Goal: Communication & Community: Answer question/provide support

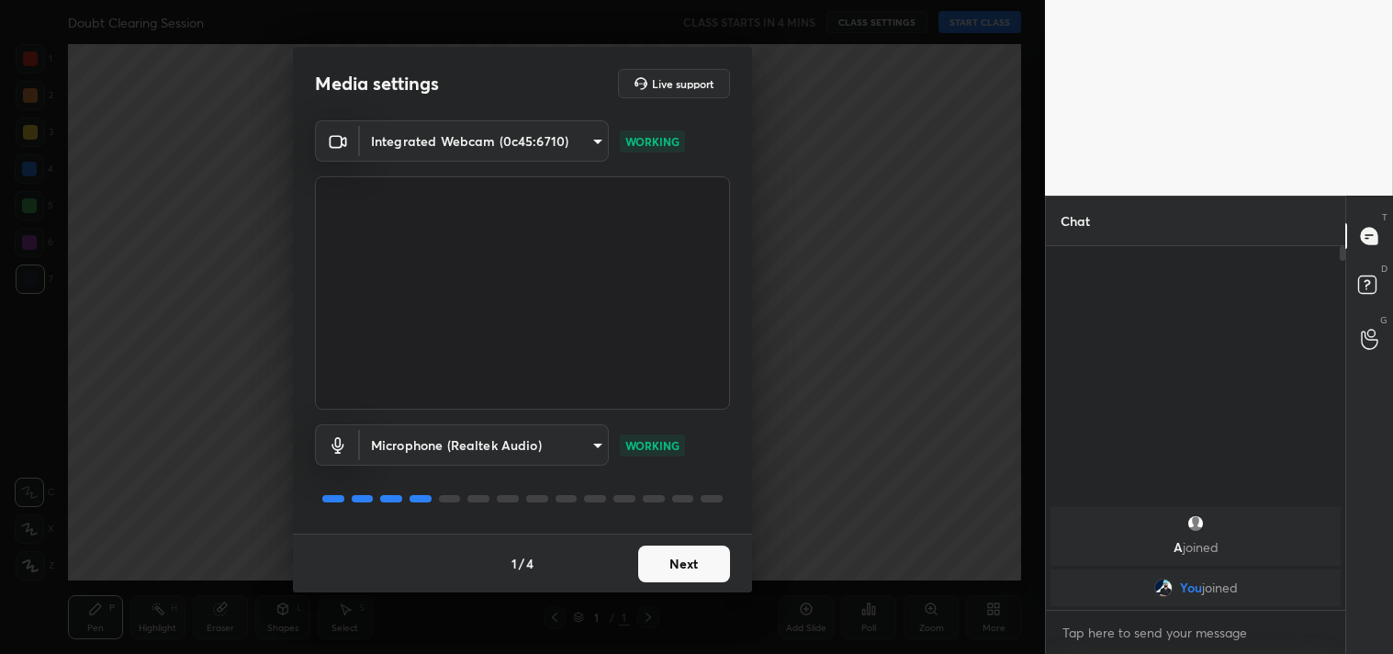
click at [678, 544] on div "1 / 4 Next" at bounding box center [522, 563] width 459 height 59
click at [685, 556] on button "Next" at bounding box center [684, 564] width 92 height 37
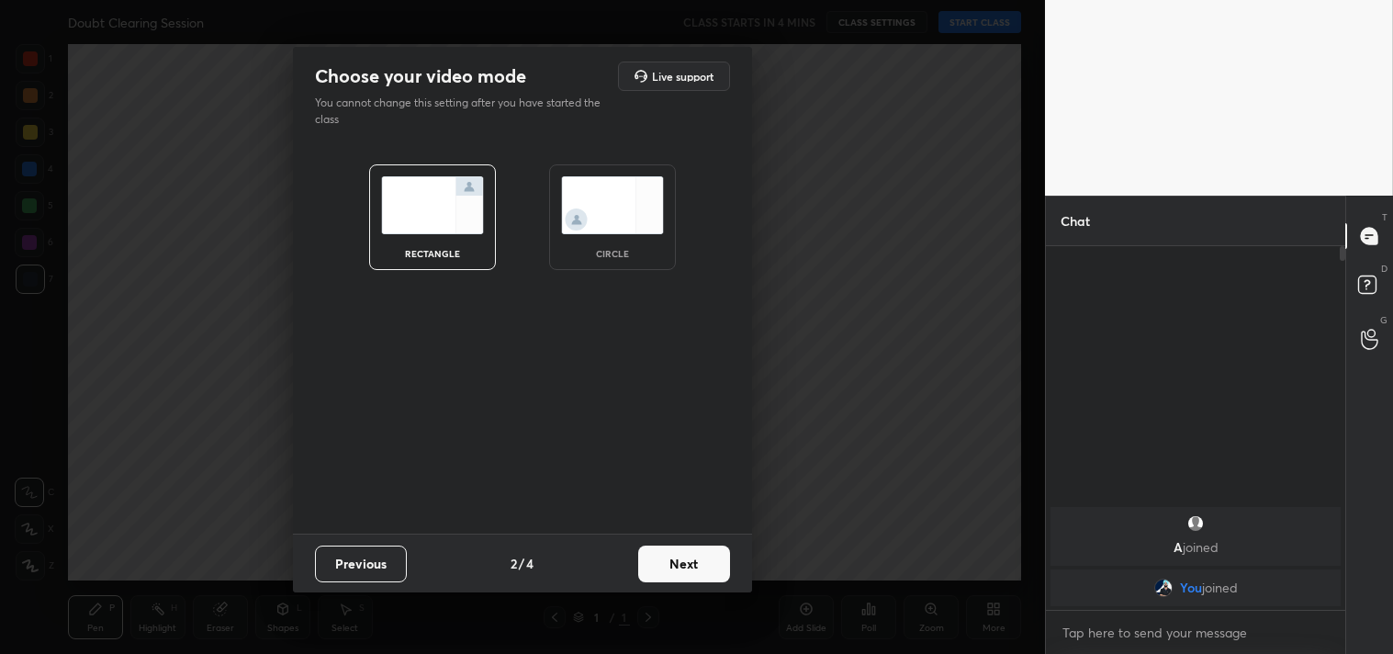
click at [685, 556] on button "Next" at bounding box center [684, 564] width 92 height 37
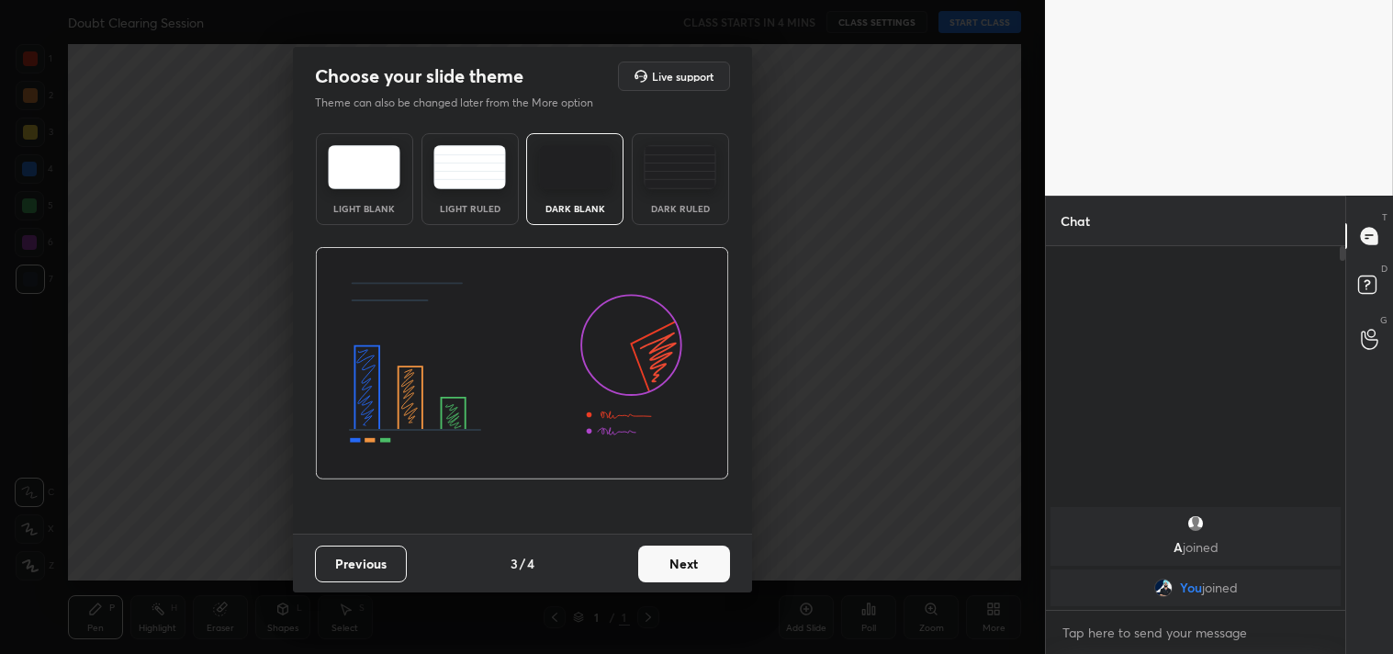
click at [685, 556] on button "Next" at bounding box center [684, 564] width 92 height 37
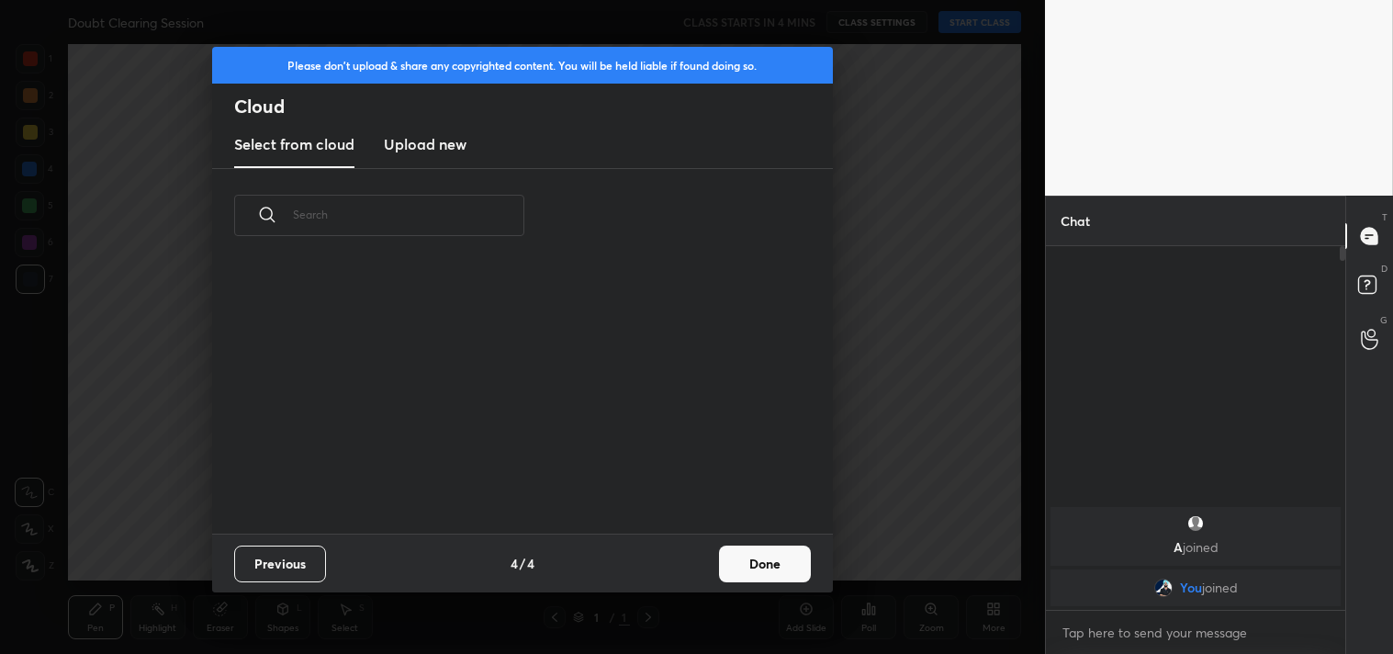
click at [685, 556] on div "Previous 4 / 4 Done" at bounding box center [522, 563] width 621 height 59
click at [763, 535] on div "Previous 4 / 4 Done" at bounding box center [522, 563] width 621 height 59
click at [763, 544] on div "Previous 4 / 4 Done" at bounding box center [522, 563] width 621 height 59
click at [765, 546] on button "Done" at bounding box center [765, 564] width 92 height 37
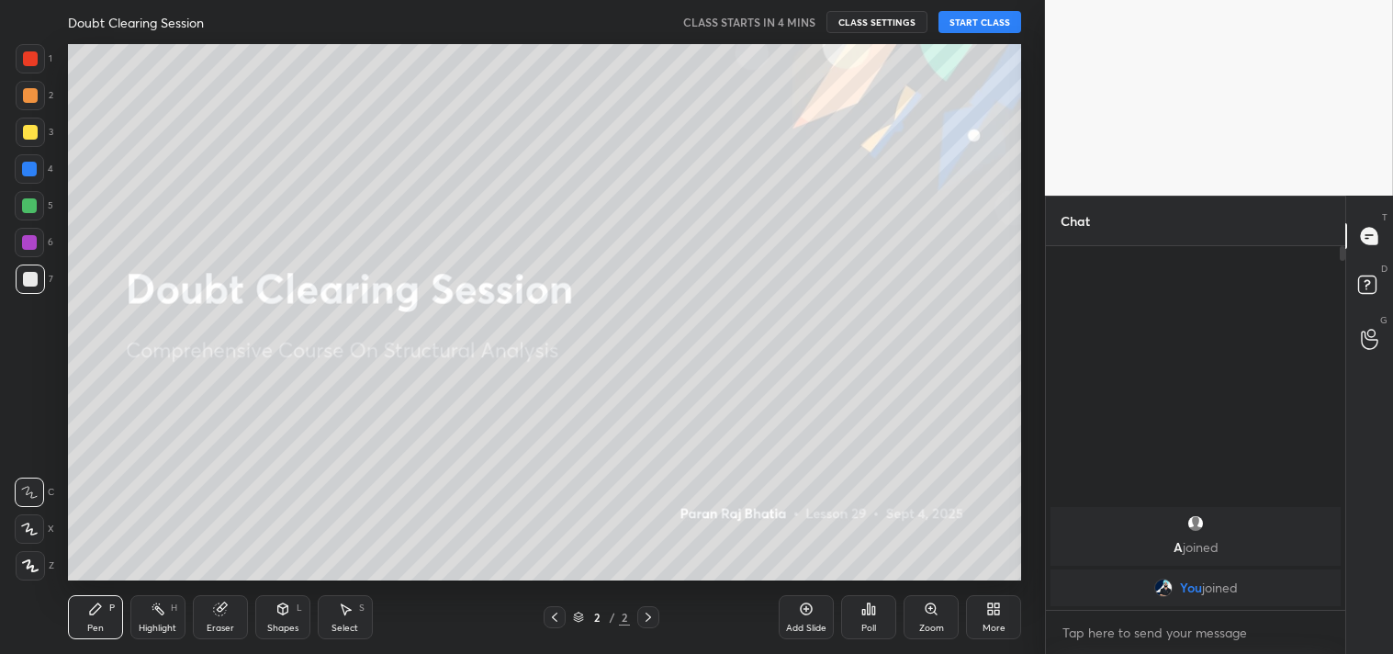
click at [765, 545] on div "Please don't upload & share any copyrighted content. You will be held liable if…" at bounding box center [522, 327] width 1045 height 654
click at [815, 595] on div "Add Slide" at bounding box center [806, 617] width 55 height 44
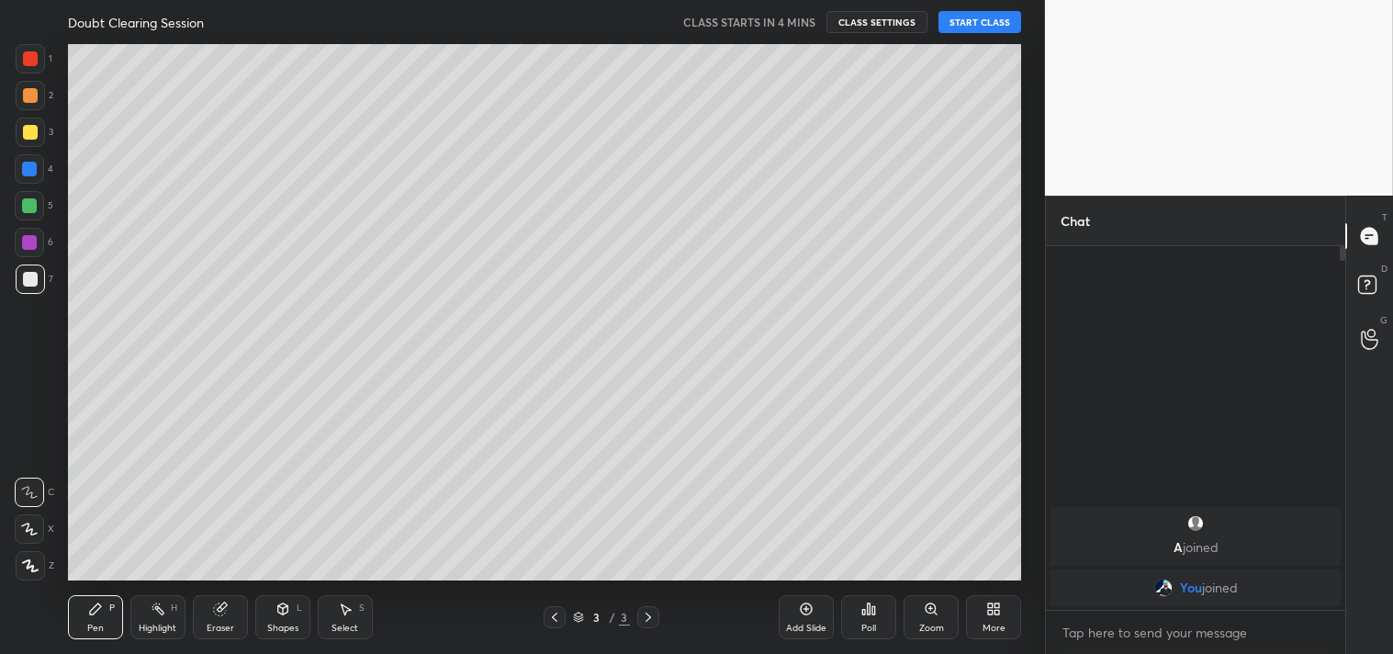
click at [3, 580] on div "1 2 3 4 5 6 7 C X Z C X Z E E Erase all H H Doubt Clearing Session CLASS STARTS…" at bounding box center [515, 327] width 1030 height 654
click at [38, 548] on div "Z" at bounding box center [35, 562] width 39 height 37
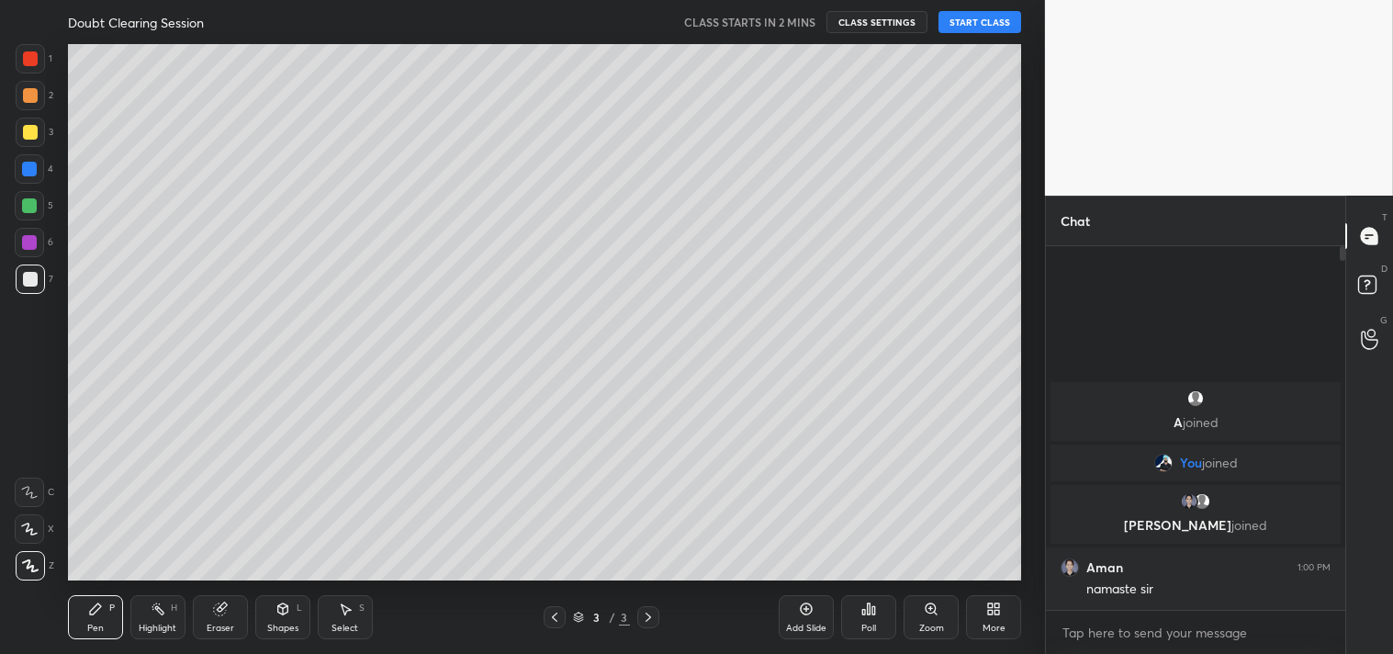
click at [972, 24] on button "START CLASS" at bounding box center [980, 22] width 83 height 22
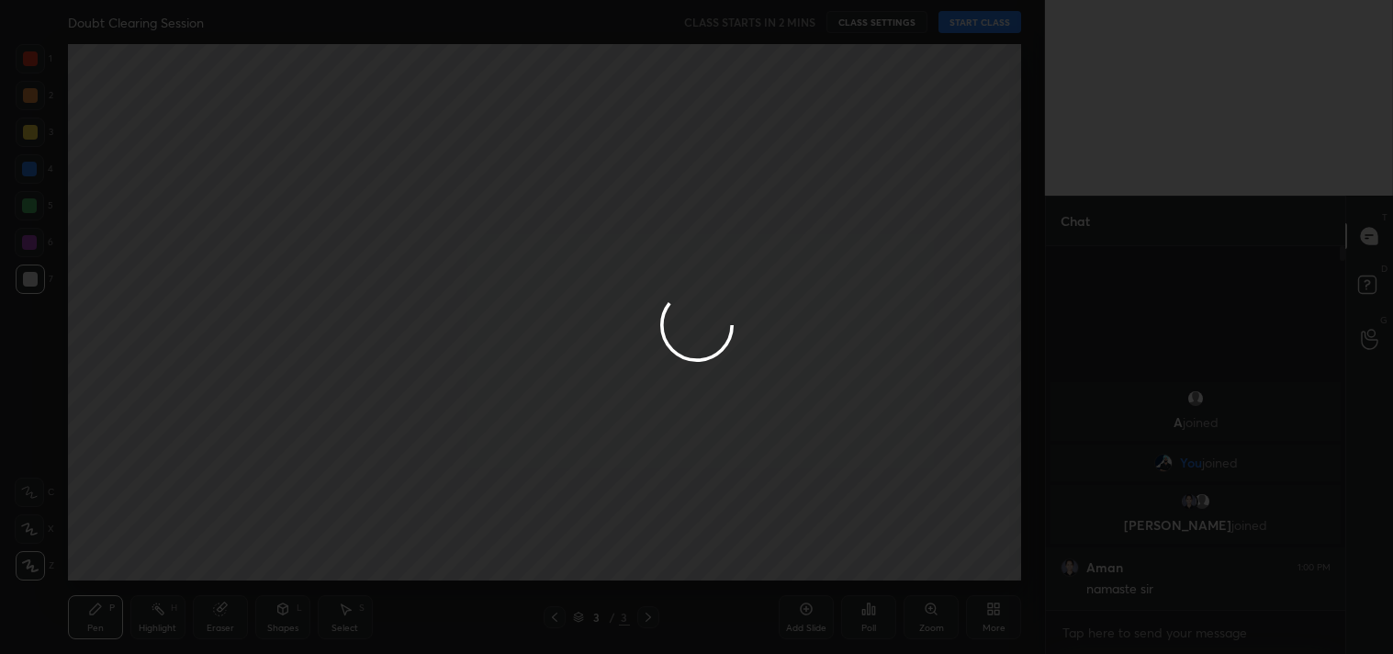
type textarea "x"
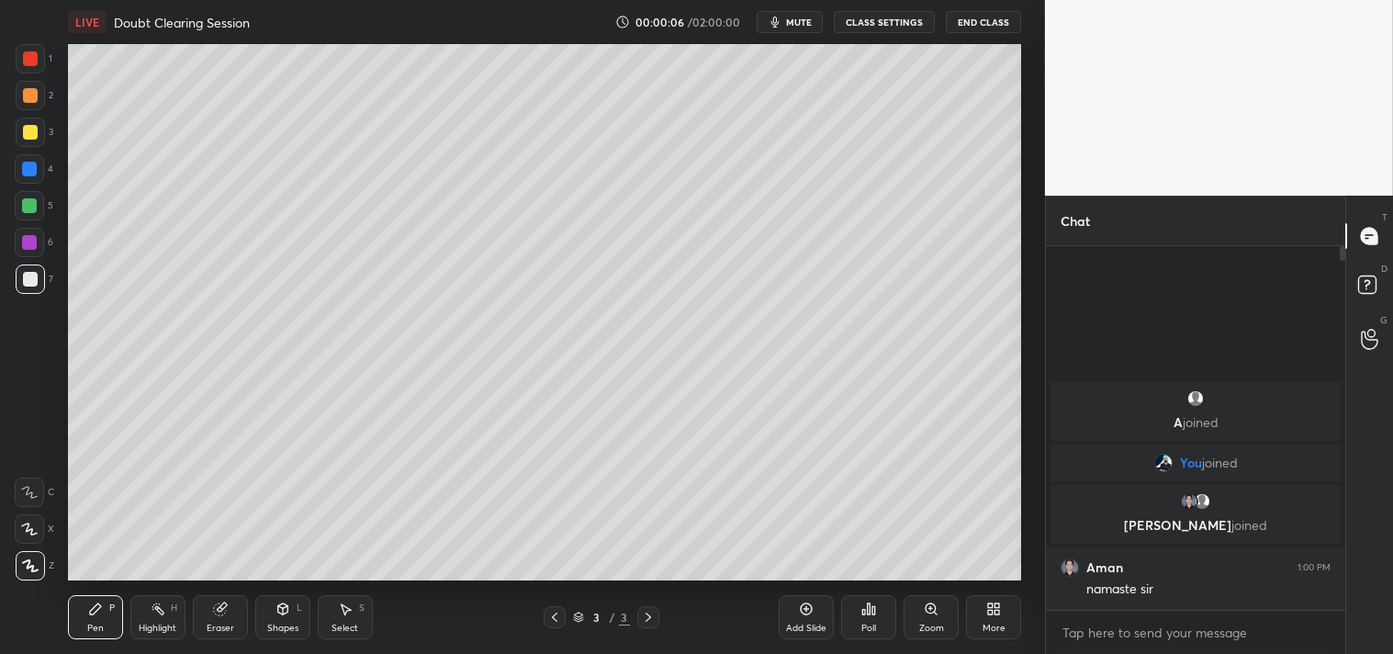
click at [791, 28] on span "mute" at bounding box center [799, 22] width 26 height 13
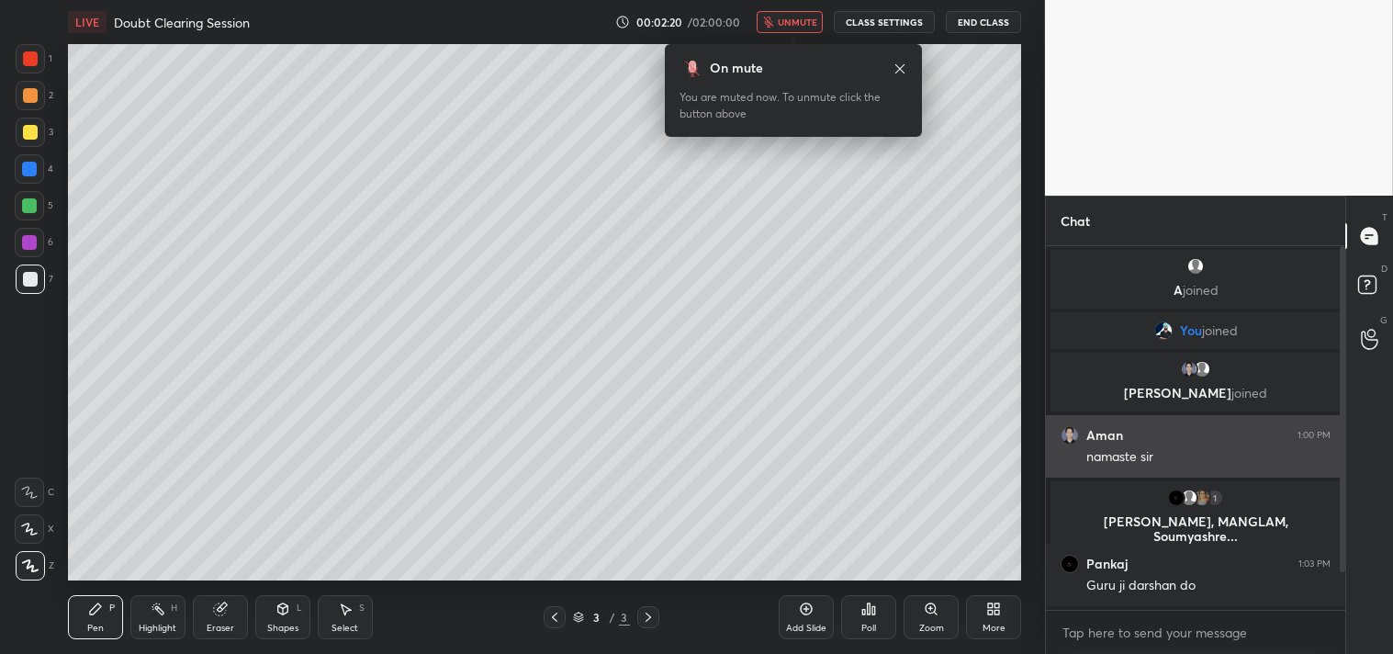
scroll to position [62, 0]
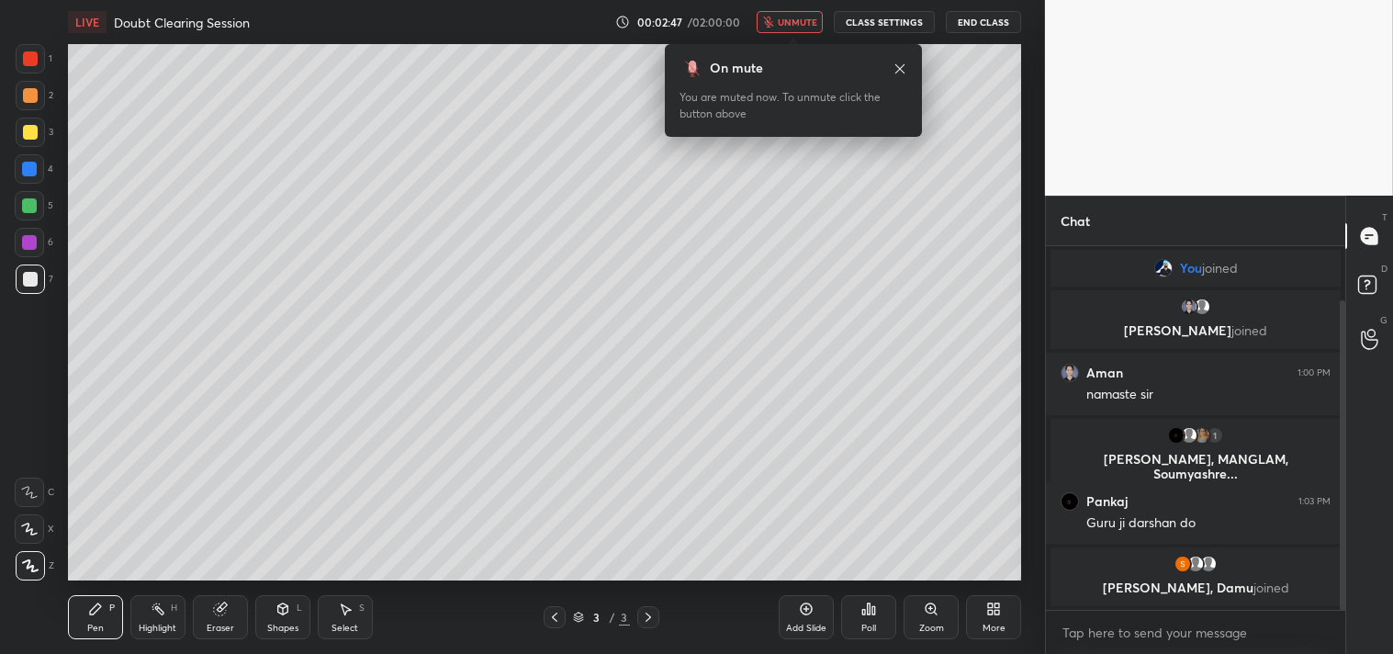
click at [914, 23] on button "CLASS SETTINGS" at bounding box center [884, 22] width 101 height 22
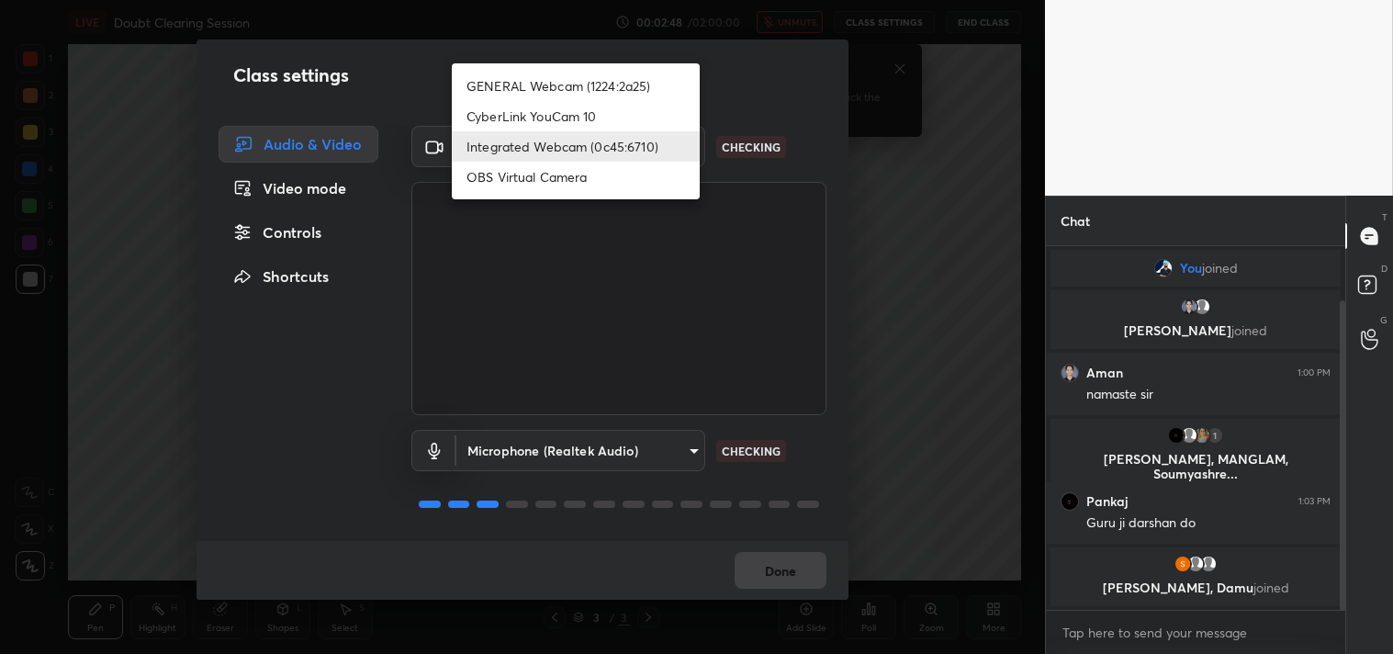
click at [689, 150] on body "1 2 3 4 5 6 7 C X Z C X Z E E Erase all H H LIVE Doubt Clearing Session 00:02:4…" at bounding box center [696, 327] width 1393 height 654
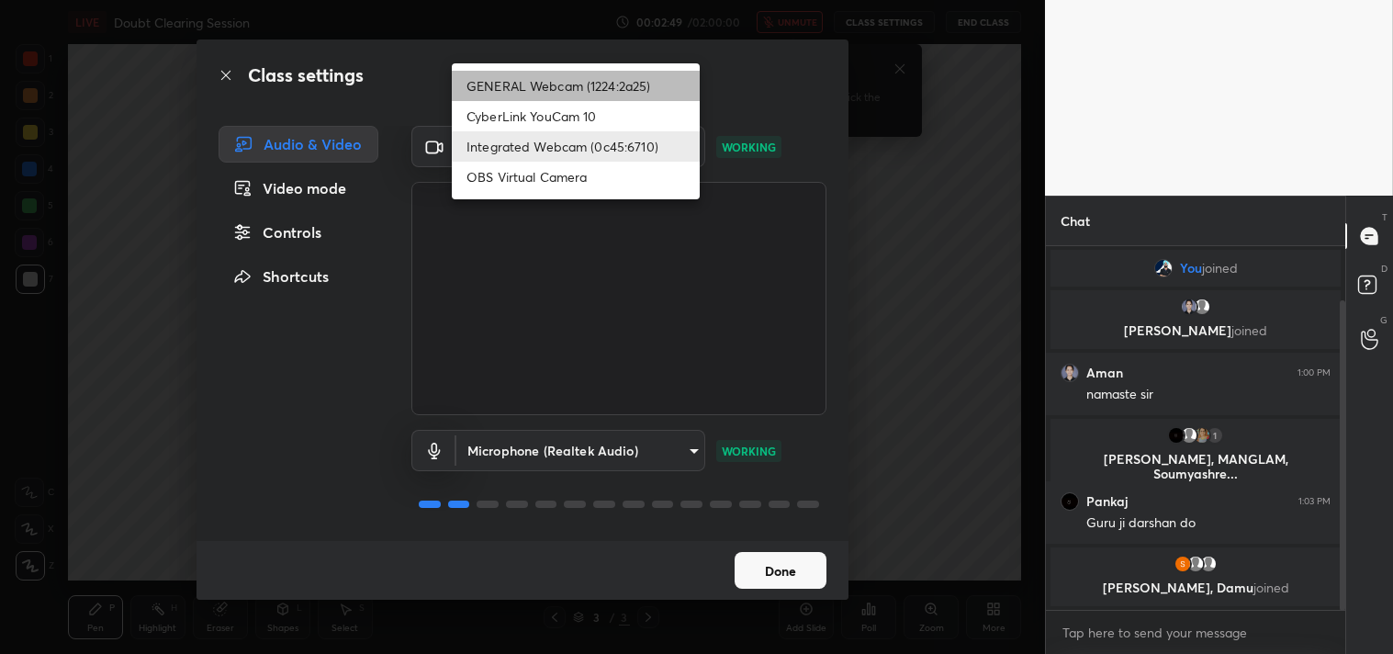
click at [652, 94] on li "GENERAL Webcam (1224:2a25)" at bounding box center [576, 86] width 248 height 30
type input "a804162f24a268607d6802bdfd143bf6309bb53021525fede1067bb20ea62842"
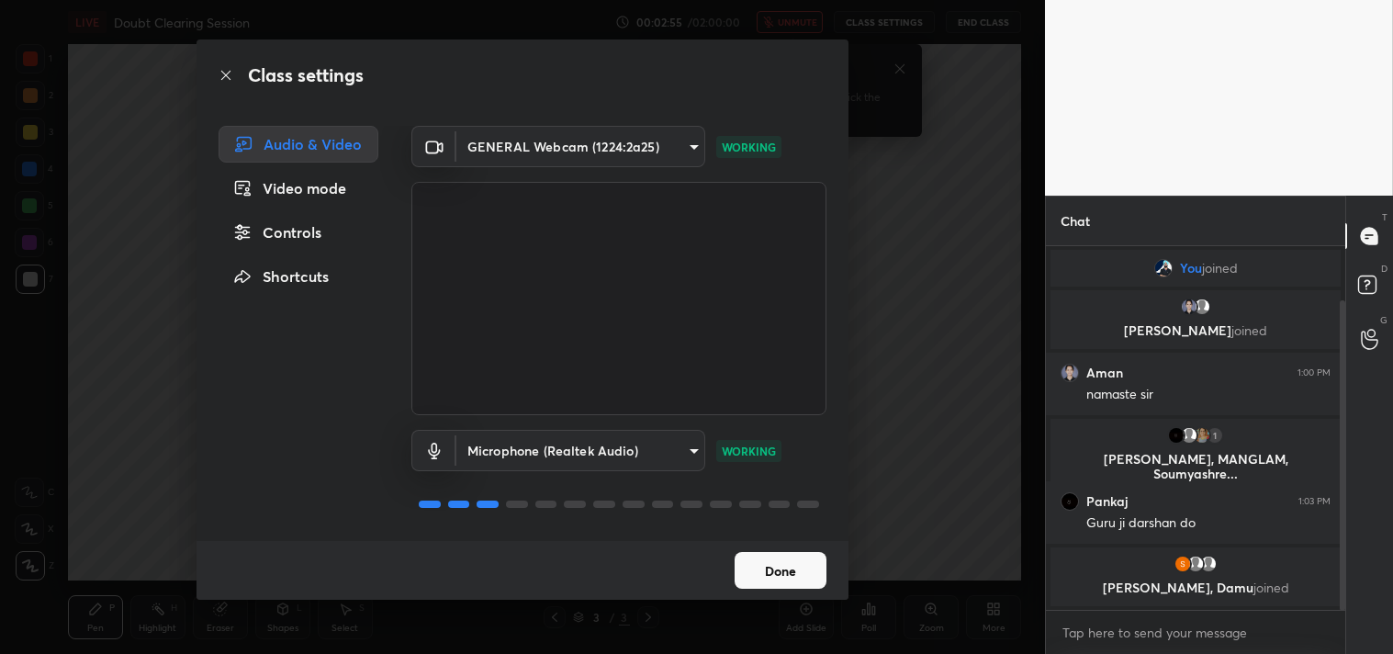
click at [797, 571] on button "Done" at bounding box center [781, 570] width 92 height 37
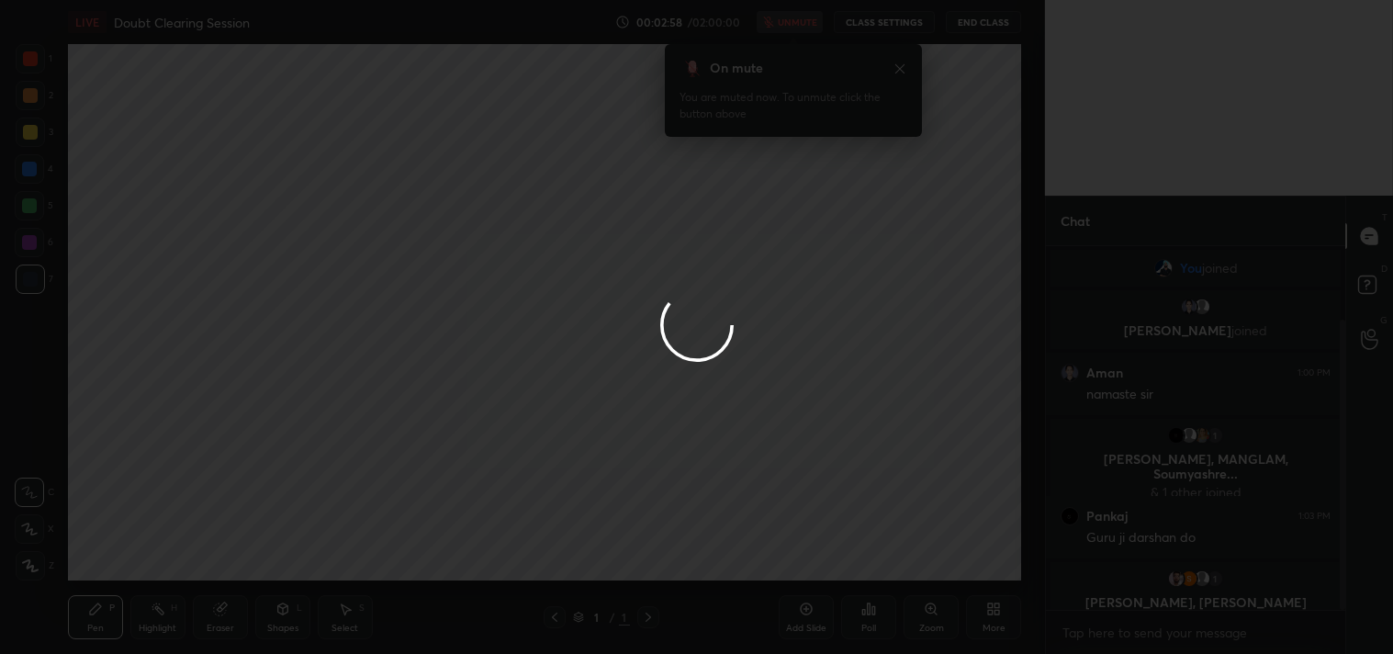
scroll to position [92, 0]
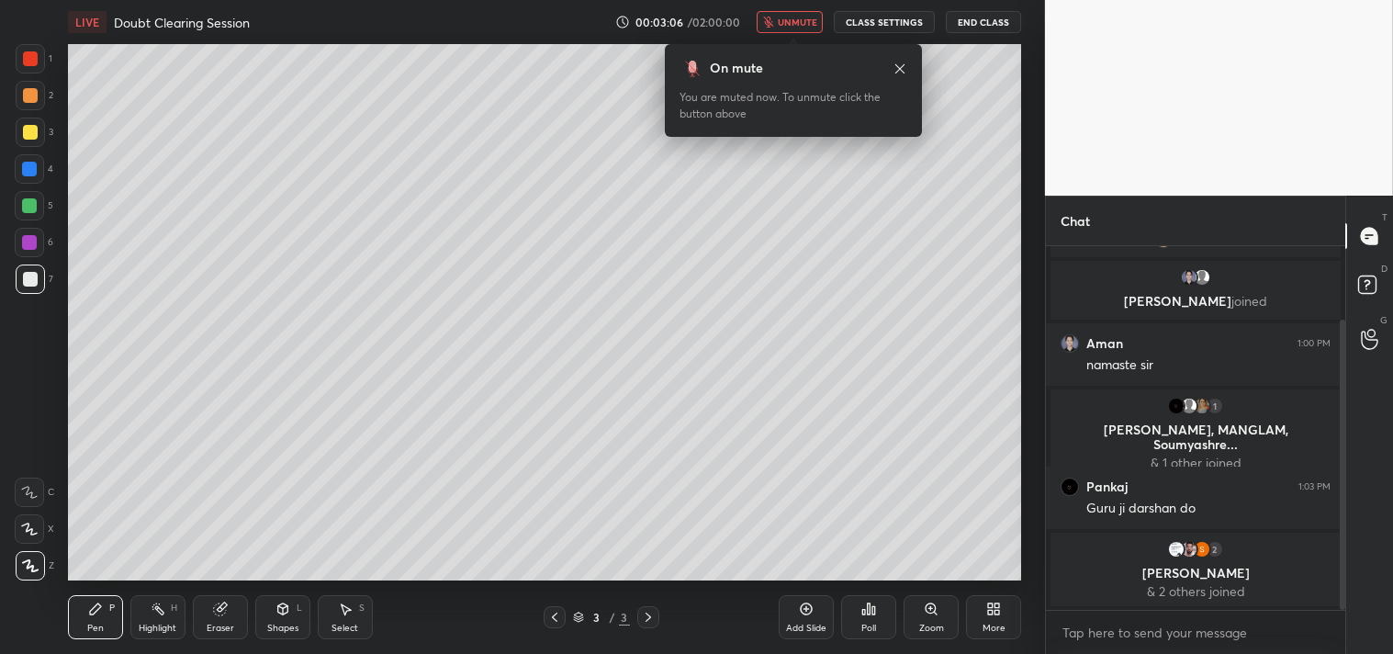
drag, startPoint x: 30, startPoint y: 563, endPoint x: 52, endPoint y: 540, distance: 31.8
click at [38, 556] on div at bounding box center [30, 565] width 29 height 29
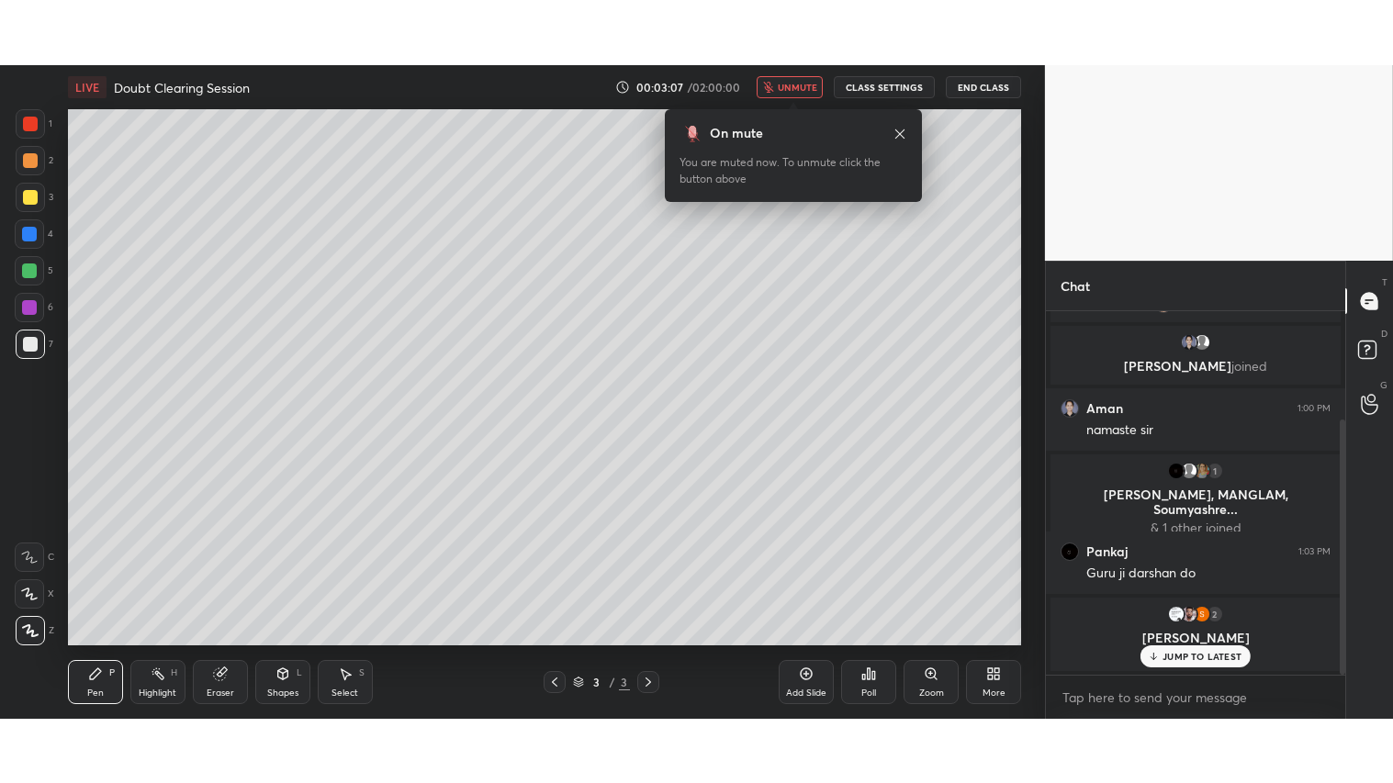
scroll to position [153, 0]
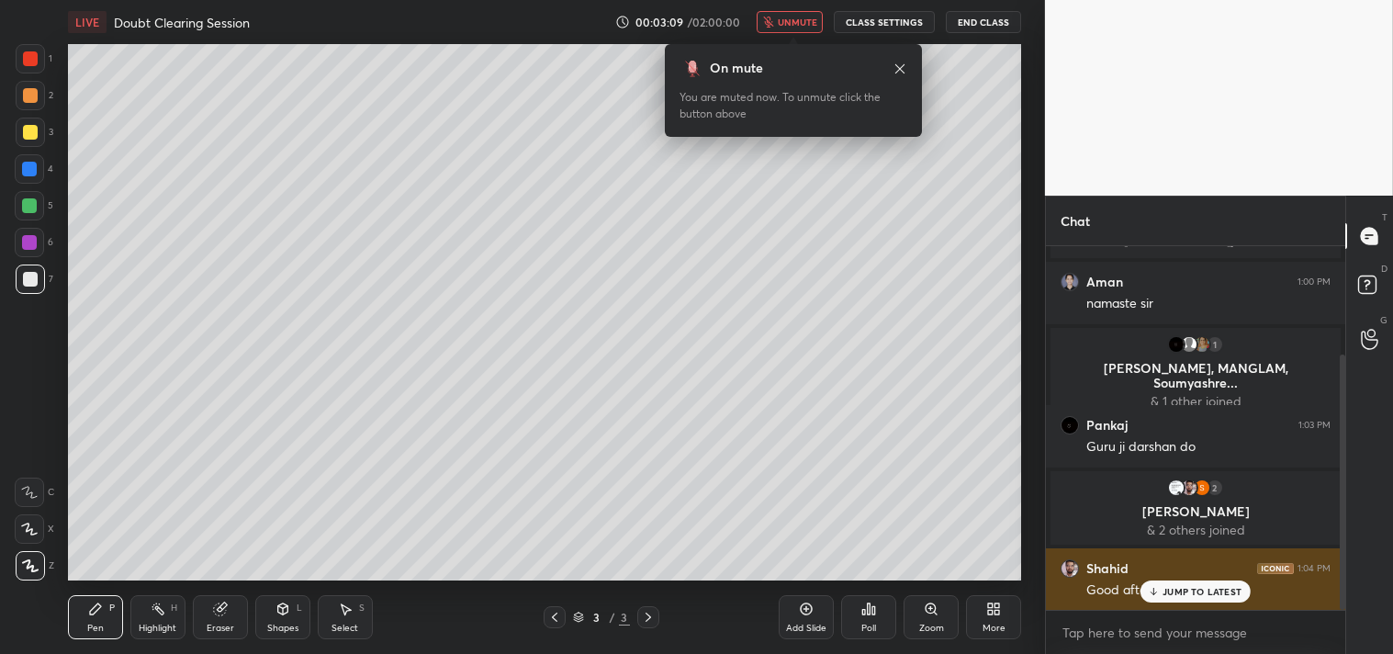
drag, startPoint x: 1176, startPoint y: 586, endPoint x: 1164, endPoint y: 554, distance: 34.6
click at [1176, 586] on p "JUMP TO LATEST" at bounding box center [1202, 591] width 79 height 11
click at [1069, 567] on img "grid" at bounding box center [1070, 568] width 18 height 18
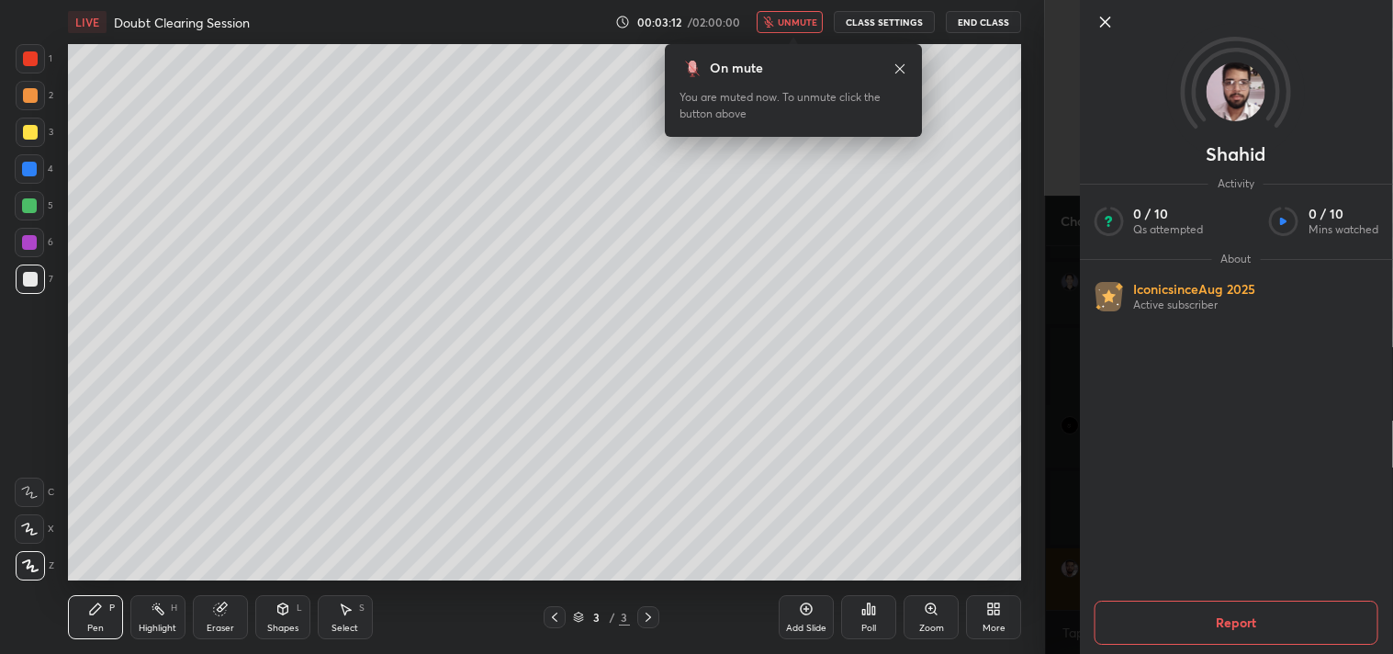
click at [1108, 20] on icon at bounding box center [1105, 22] width 22 height 22
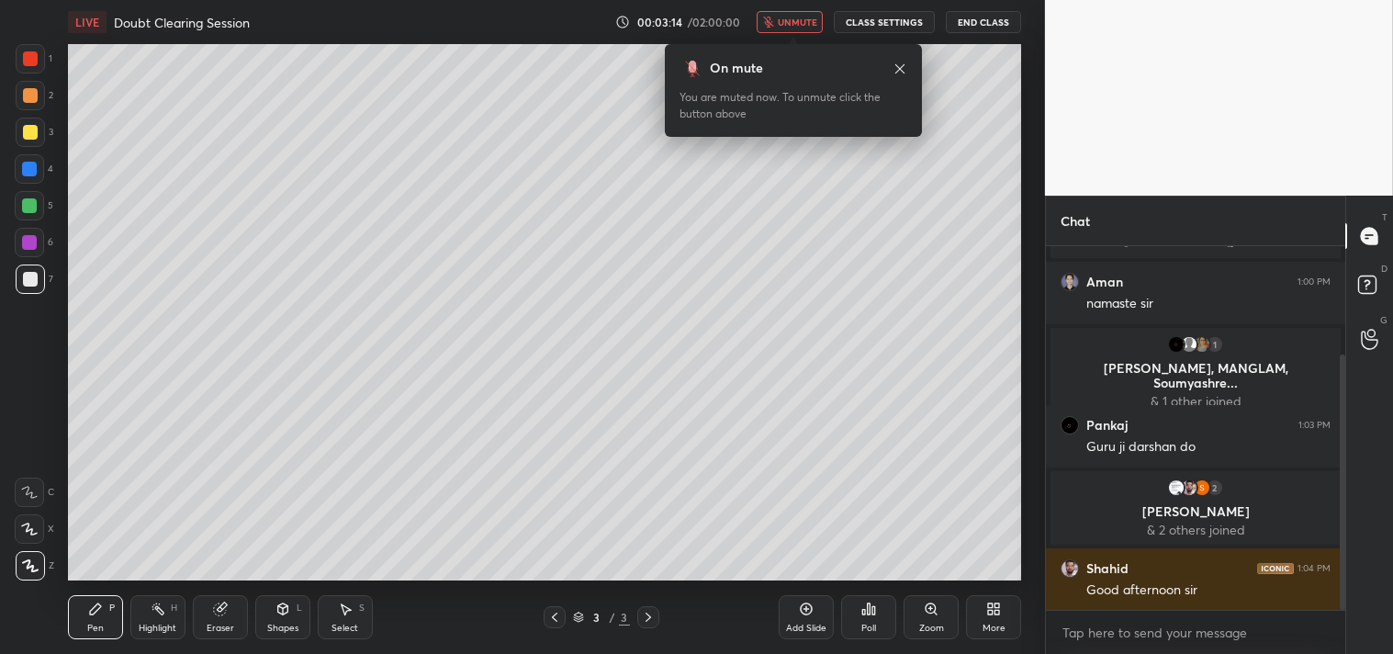
click at [218, 624] on div "Eraser" at bounding box center [221, 628] width 28 height 9
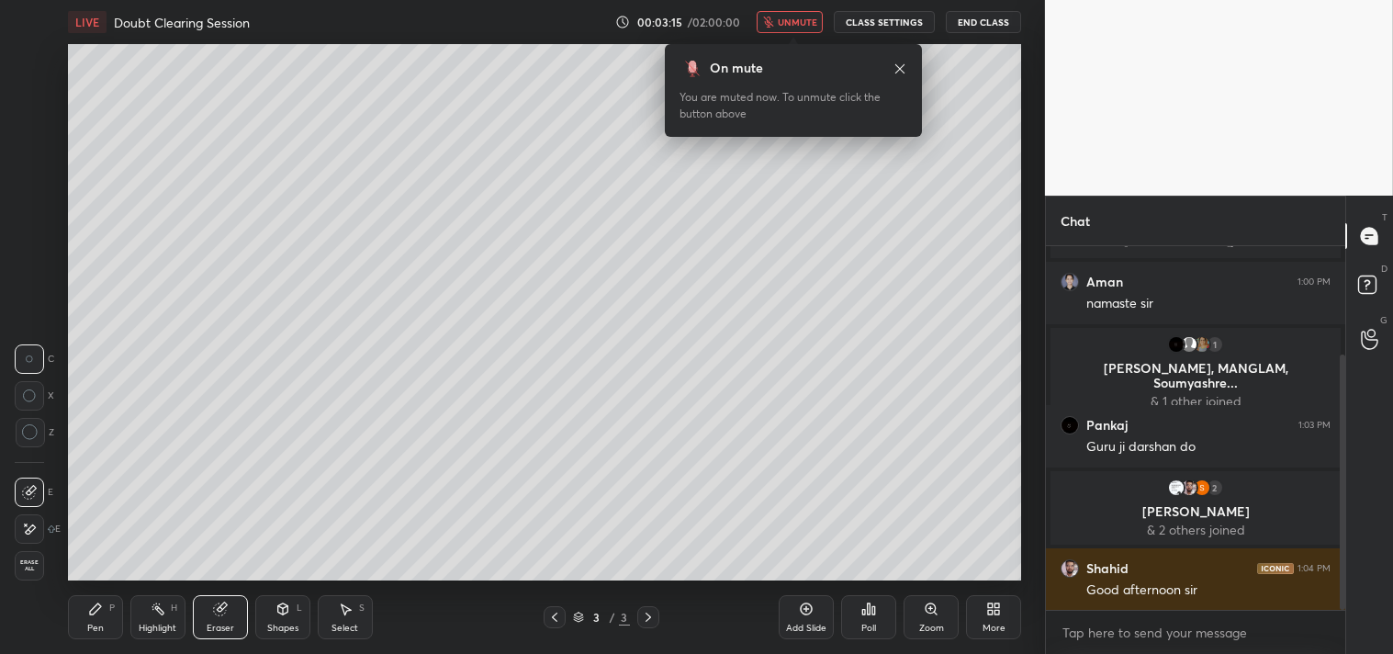
click at [28, 571] on span "Erase all" at bounding box center [30, 565] width 28 height 13
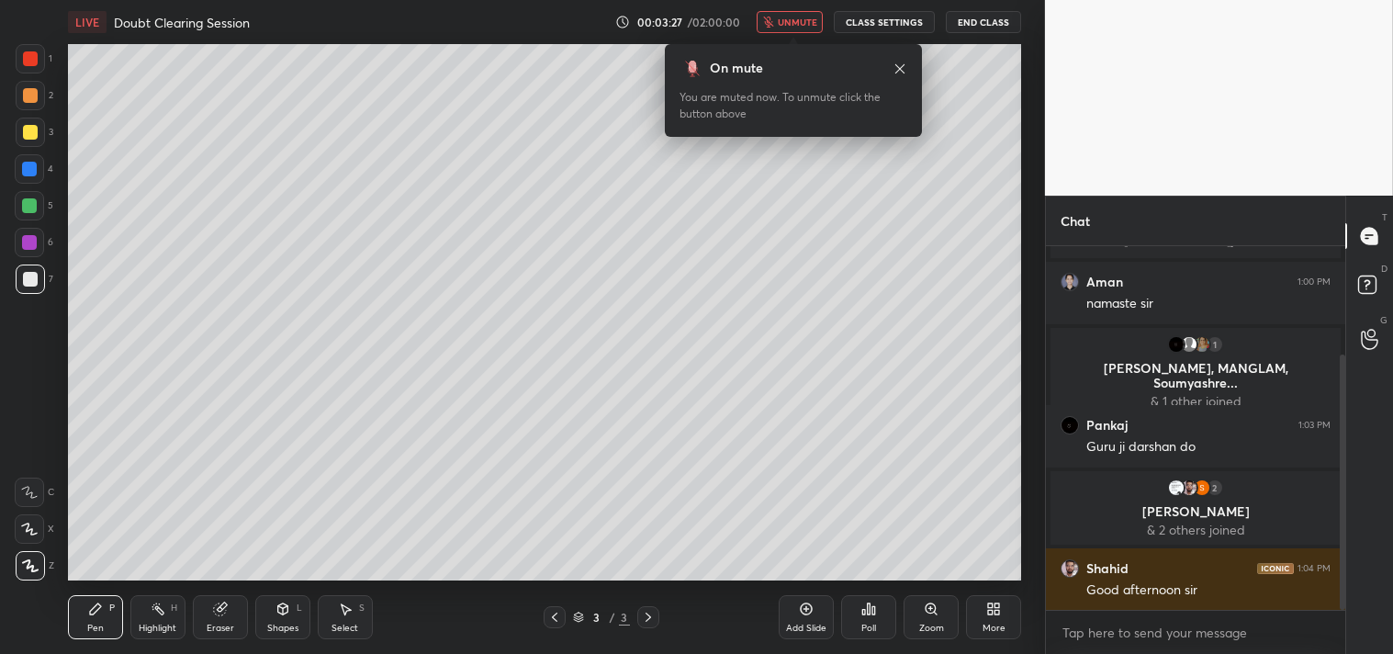
click at [1004, 626] on div "More" at bounding box center [994, 628] width 23 height 9
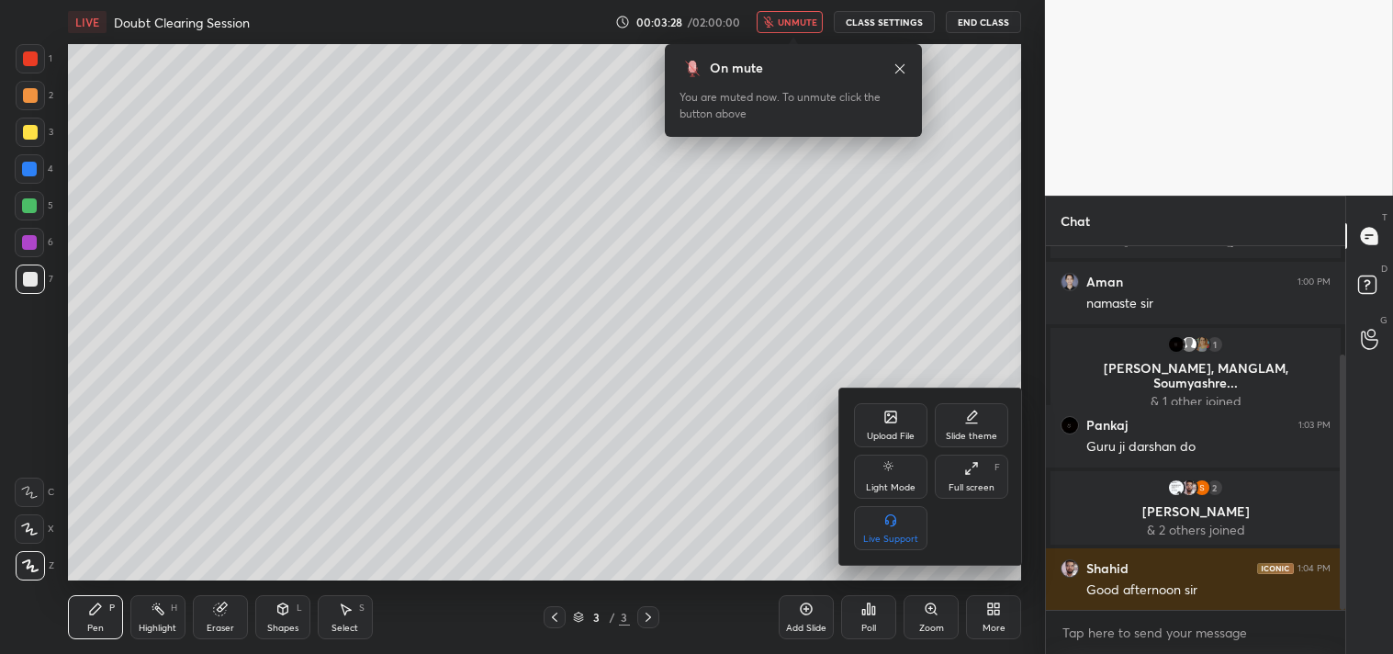
click at [976, 483] on div "Full screen" at bounding box center [972, 487] width 46 height 9
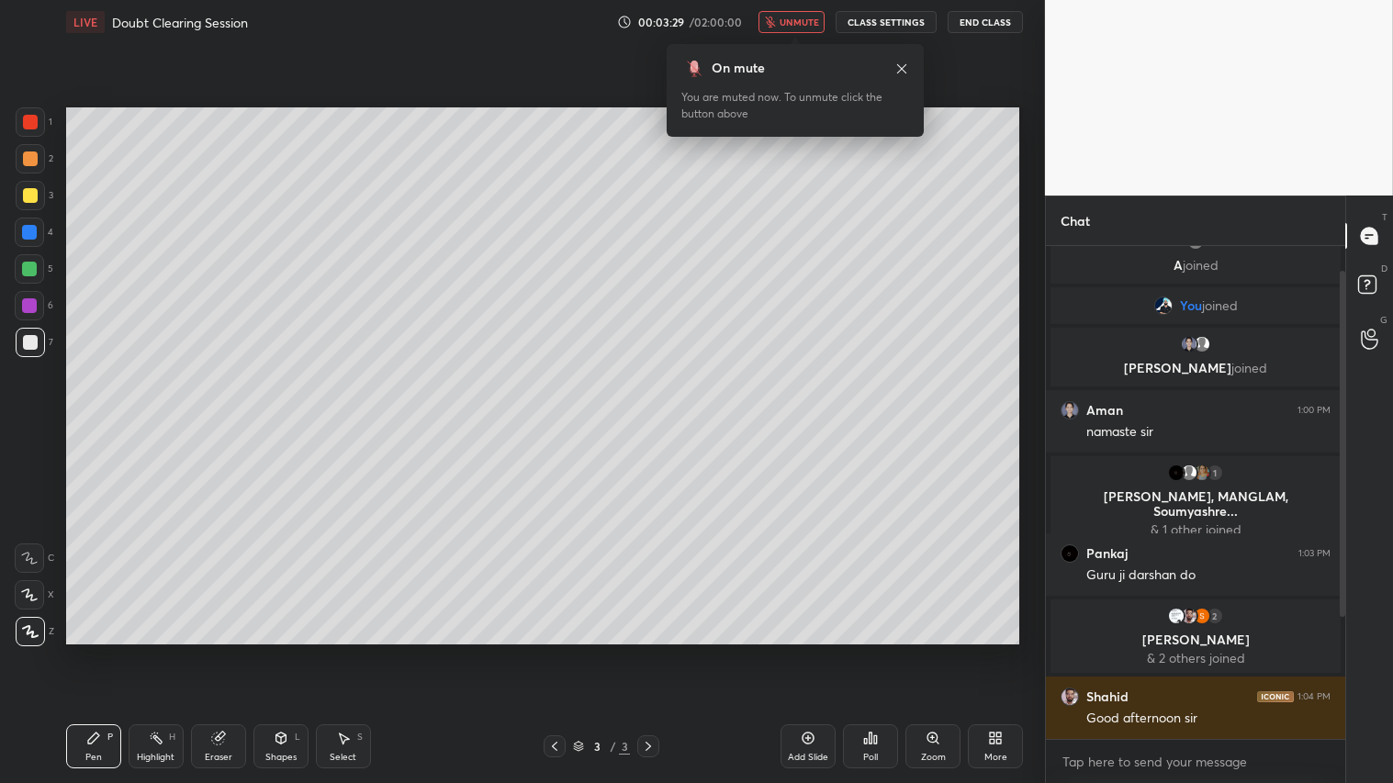
scroll to position [25, 0]
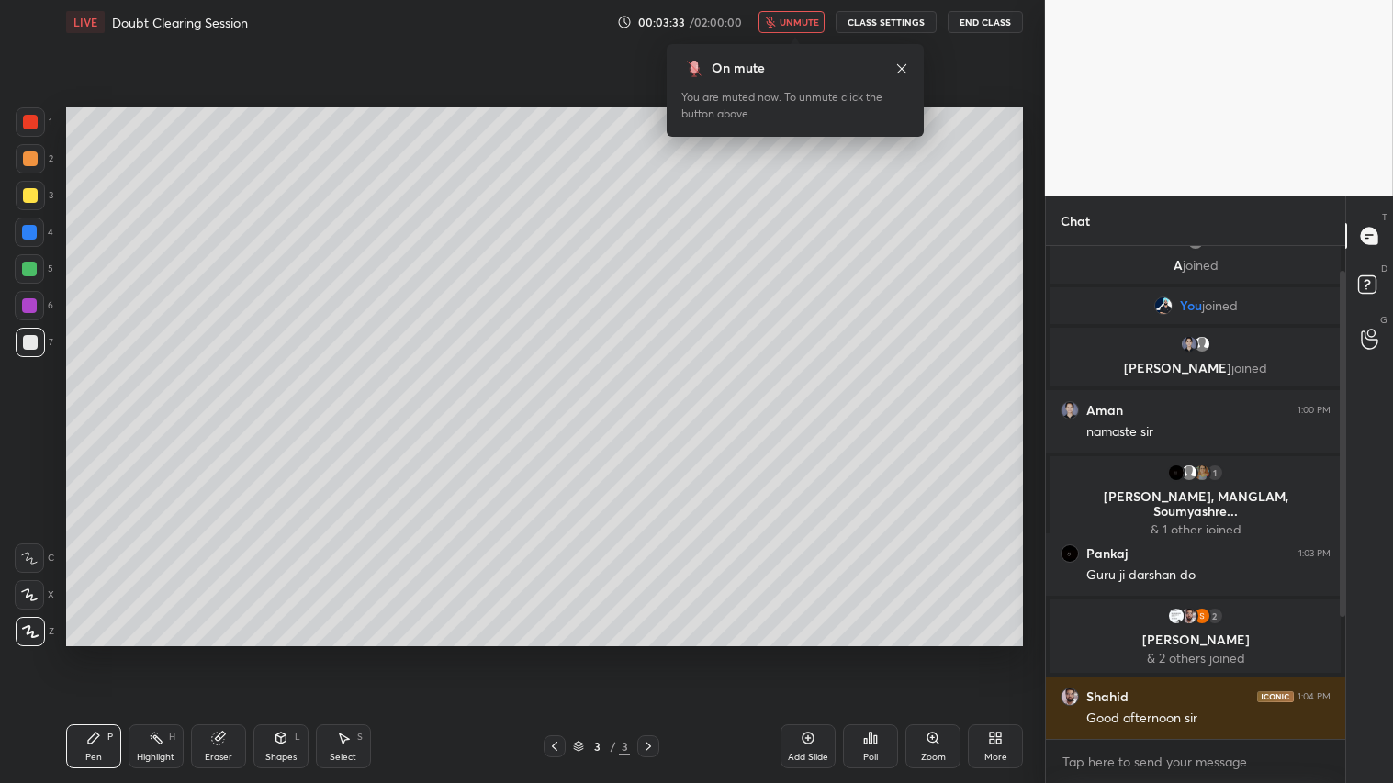
click at [799, 21] on span "unmute" at bounding box center [799, 22] width 39 height 13
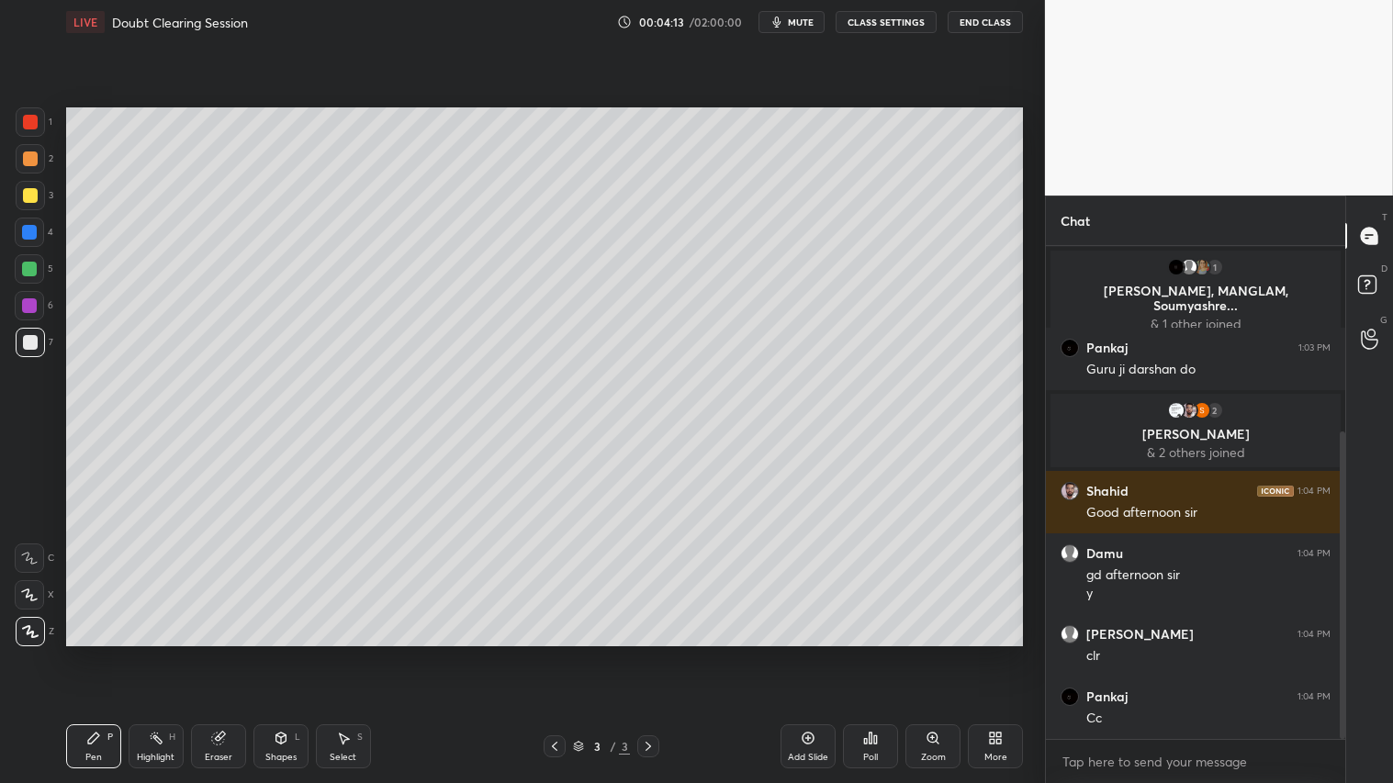
scroll to position [297, 0]
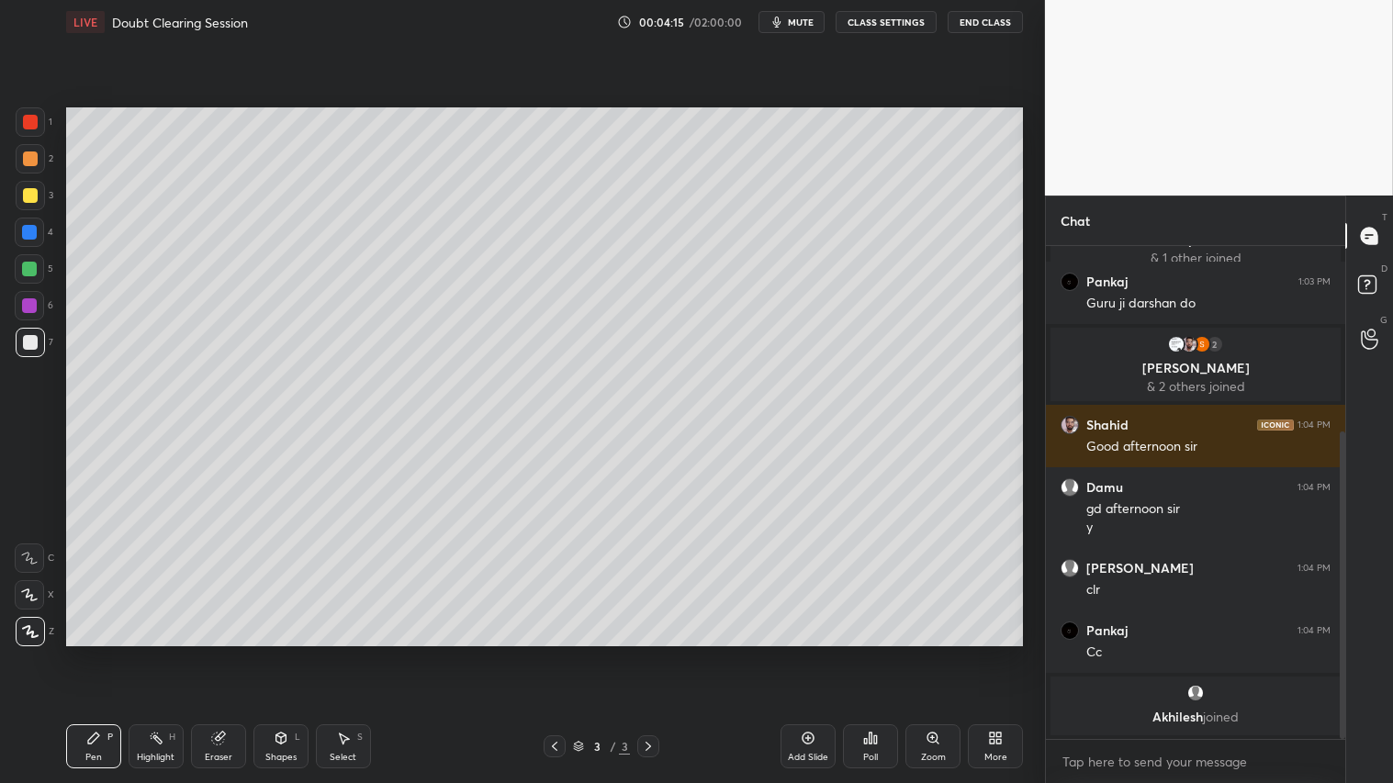
click at [31, 342] on div at bounding box center [30, 342] width 15 height 15
drag, startPoint x: 89, startPoint y: 760, endPoint x: 89, endPoint y: 750, distance: 10.1
click at [89, 653] on div "Pen" at bounding box center [93, 757] width 17 height 9
click at [278, 653] on div "Shapes" at bounding box center [280, 757] width 31 height 9
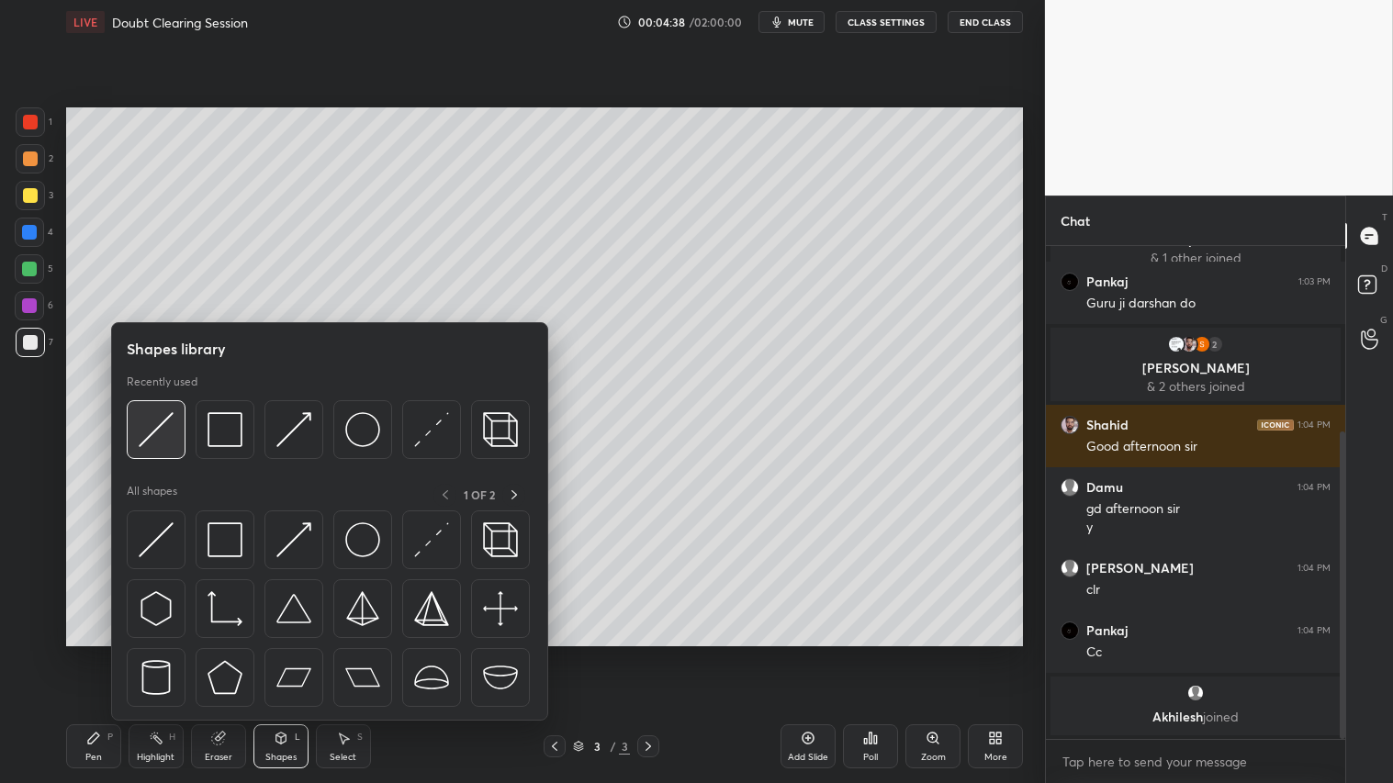
click at [150, 433] on img at bounding box center [156, 429] width 35 height 35
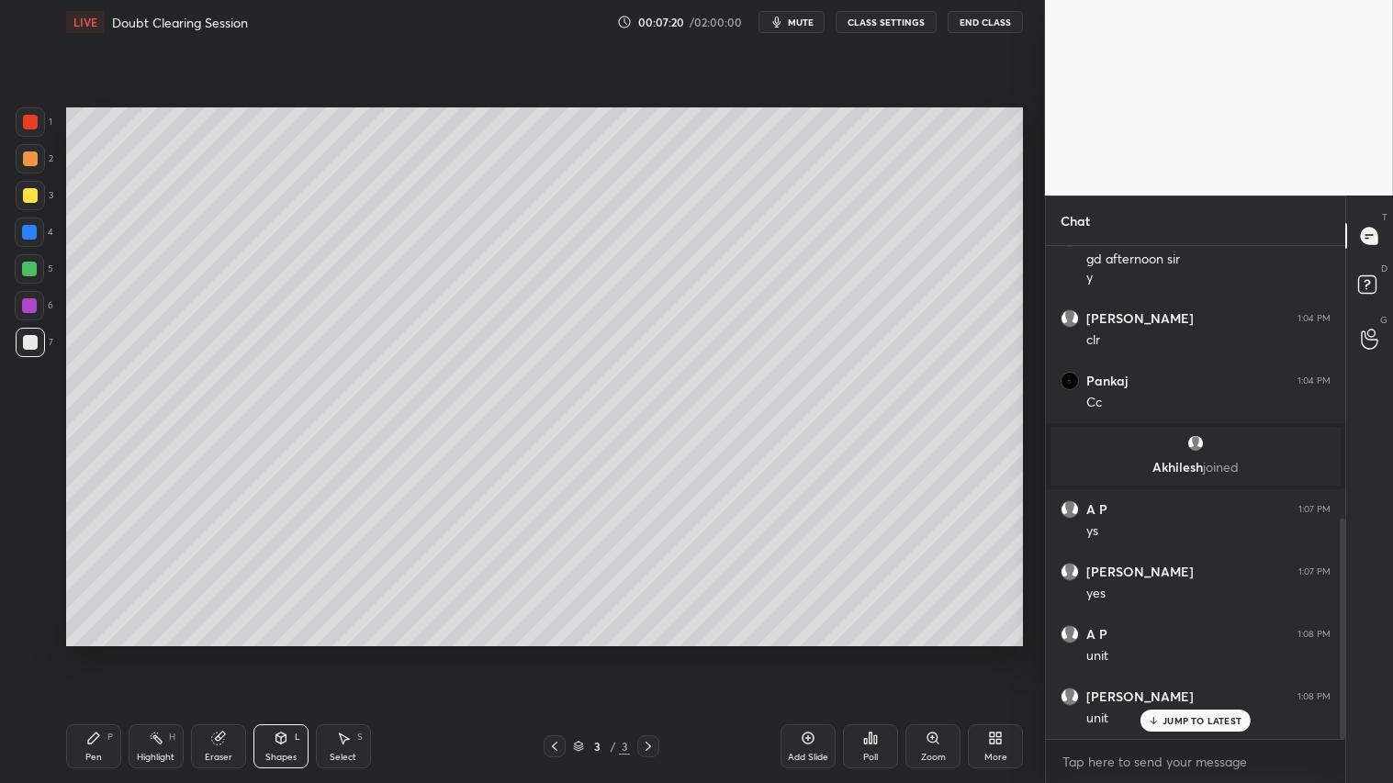
scroll to position [612, 0]
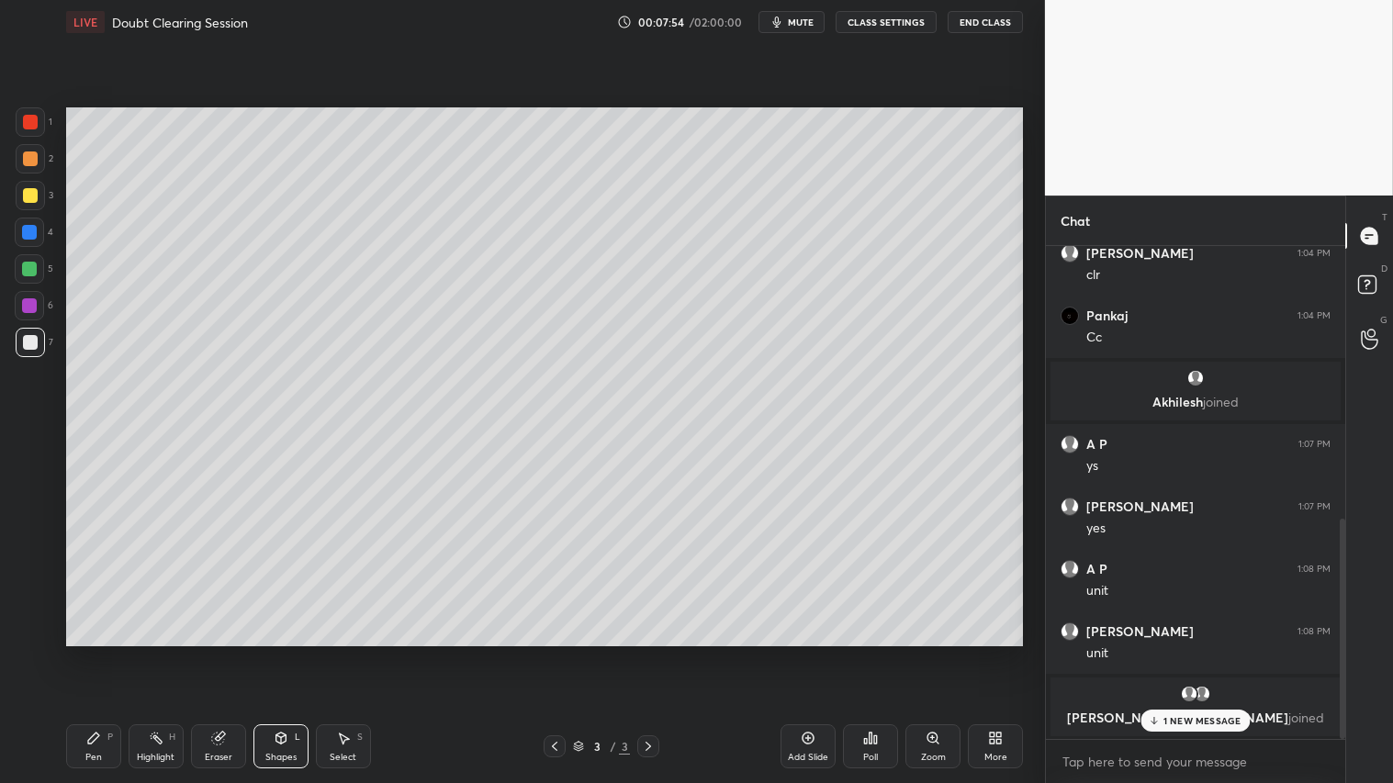
click at [93, 653] on icon at bounding box center [93, 738] width 15 height 15
drag, startPoint x: 30, startPoint y: 120, endPoint x: 51, endPoint y: 140, distance: 28.6
click at [34, 123] on div at bounding box center [30, 122] width 15 height 15
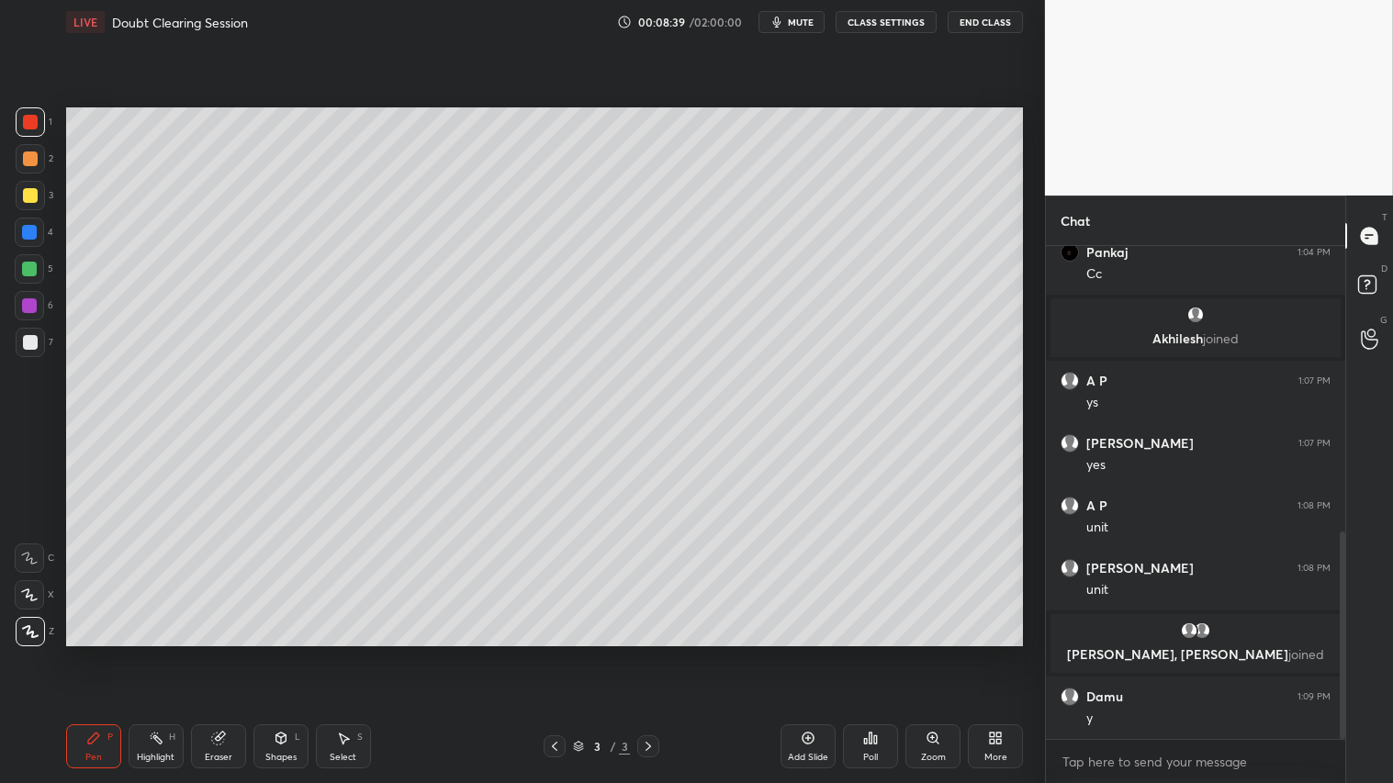
drag, startPoint x: 208, startPoint y: 754, endPoint x: 262, endPoint y: 691, distance: 82.8
click at [211, 653] on div "Eraser" at bounding box center [218, 747] width 55 height 44
click at [102, 653] on div "Pen P" at bounding box center [93, 747] width 55 height 44
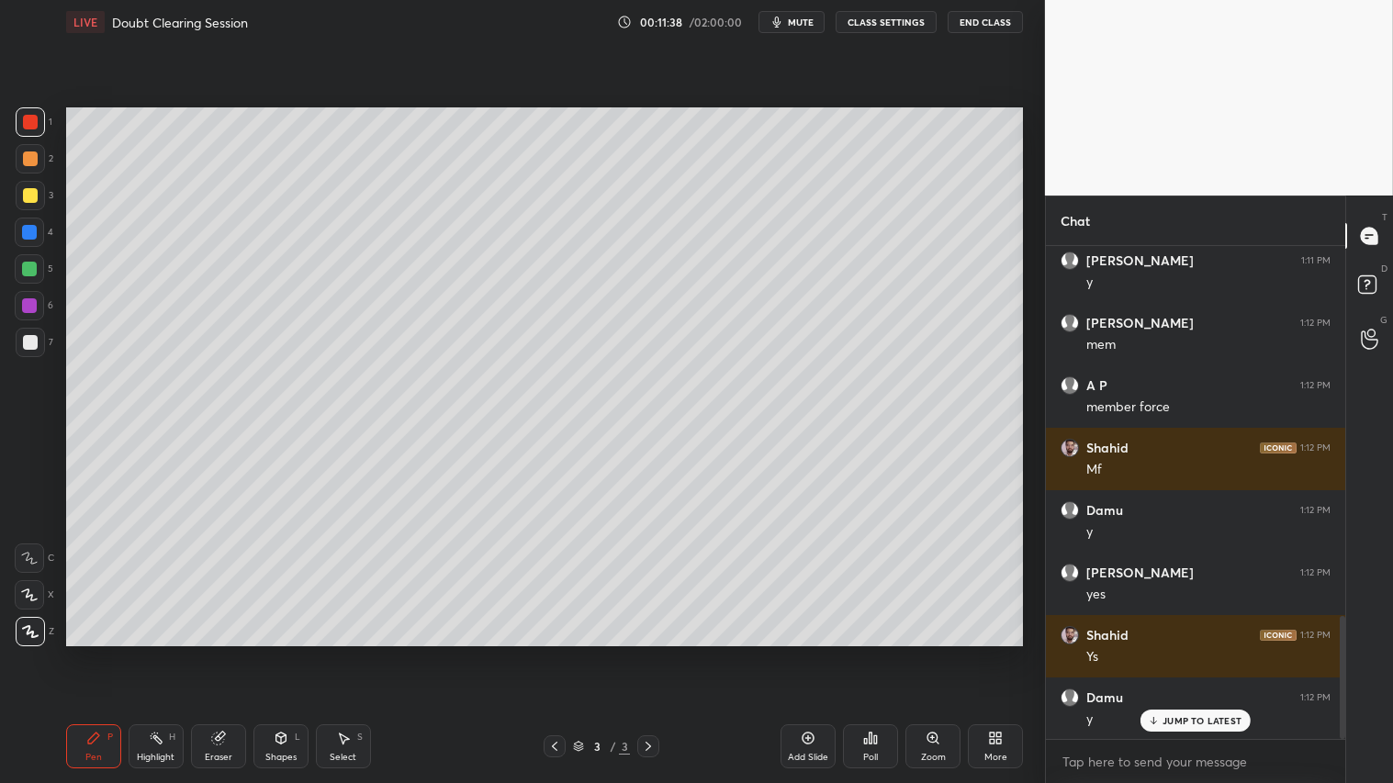
scroll to position [1548, 0]
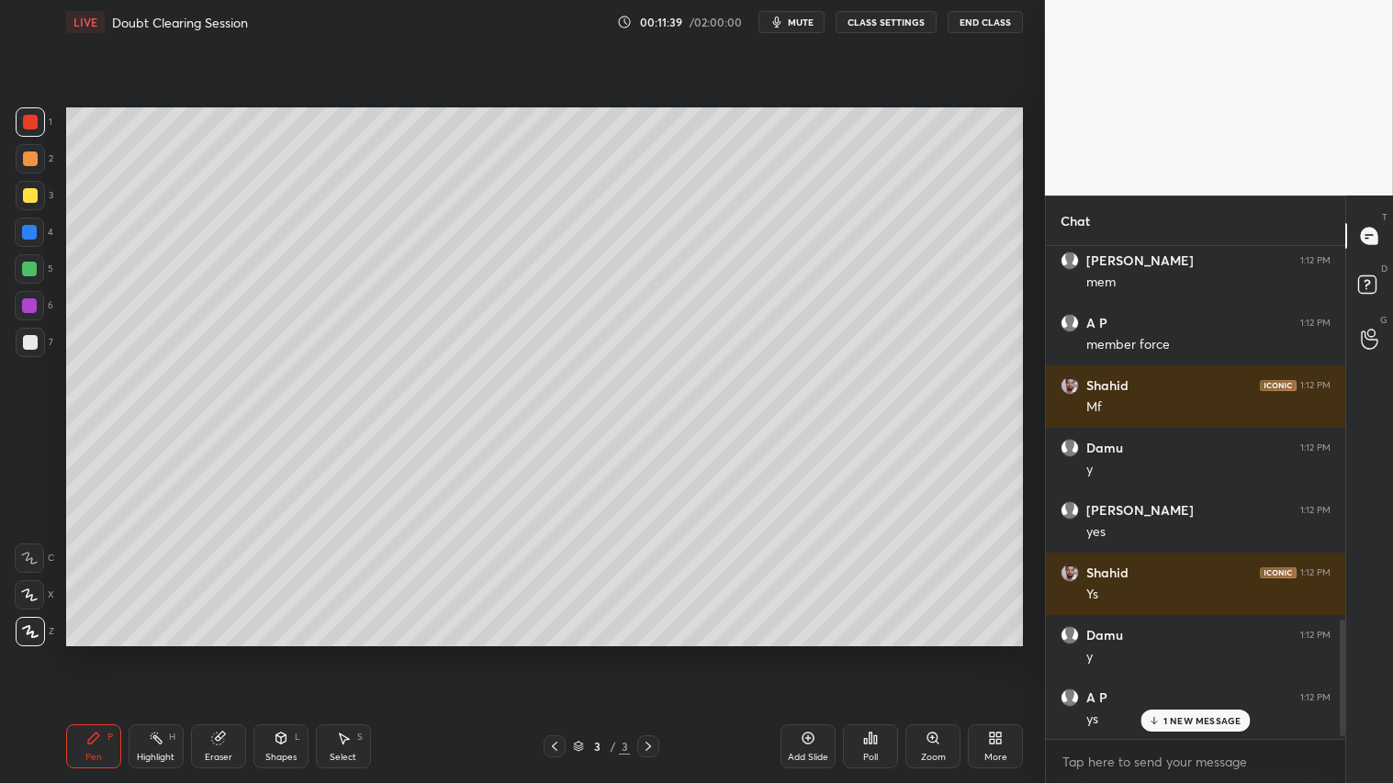
drag, startPoint x: 221, startPoint y: 749, endPoint x: 216, endPoint y: 737, distance: 14.0
click at [221, 653] on div "Eraser" at bounding box center [218, 747] width 55 height 44
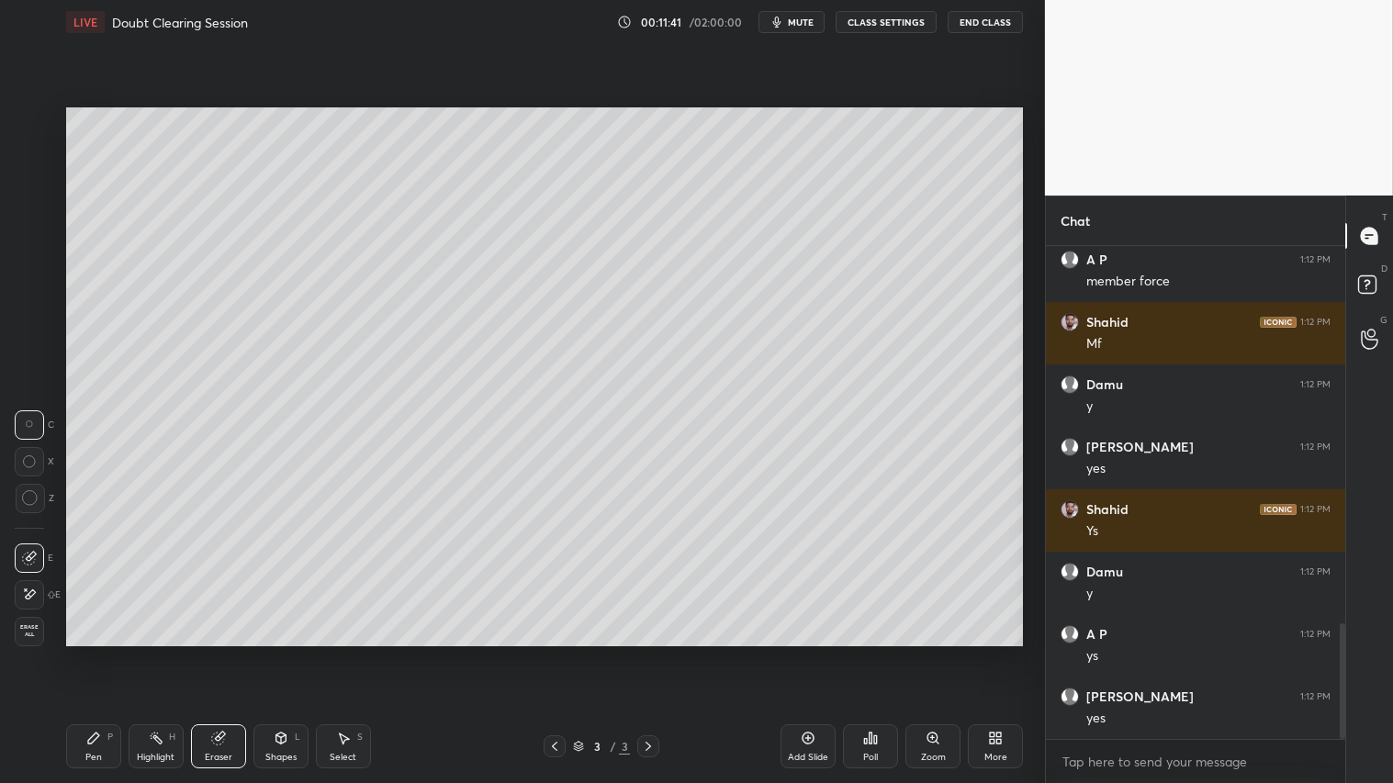
click at [28, 492] on icon at bounding box center [30, 498] width 17 height 17
drag, startPoint x: 96, startPoint y: 750, endPoint x: 97, endPoint y: 741, distance: 9.2
click at [98, 653] on div "Pen P" at bounding box center [93, 747] width 55 height 44
click at [30, 168] on div at bounding box center [30, 158] width 29 height 29
click at [94, 653] on div "Pen" at bounding box center [93, 757] width 17 height 9
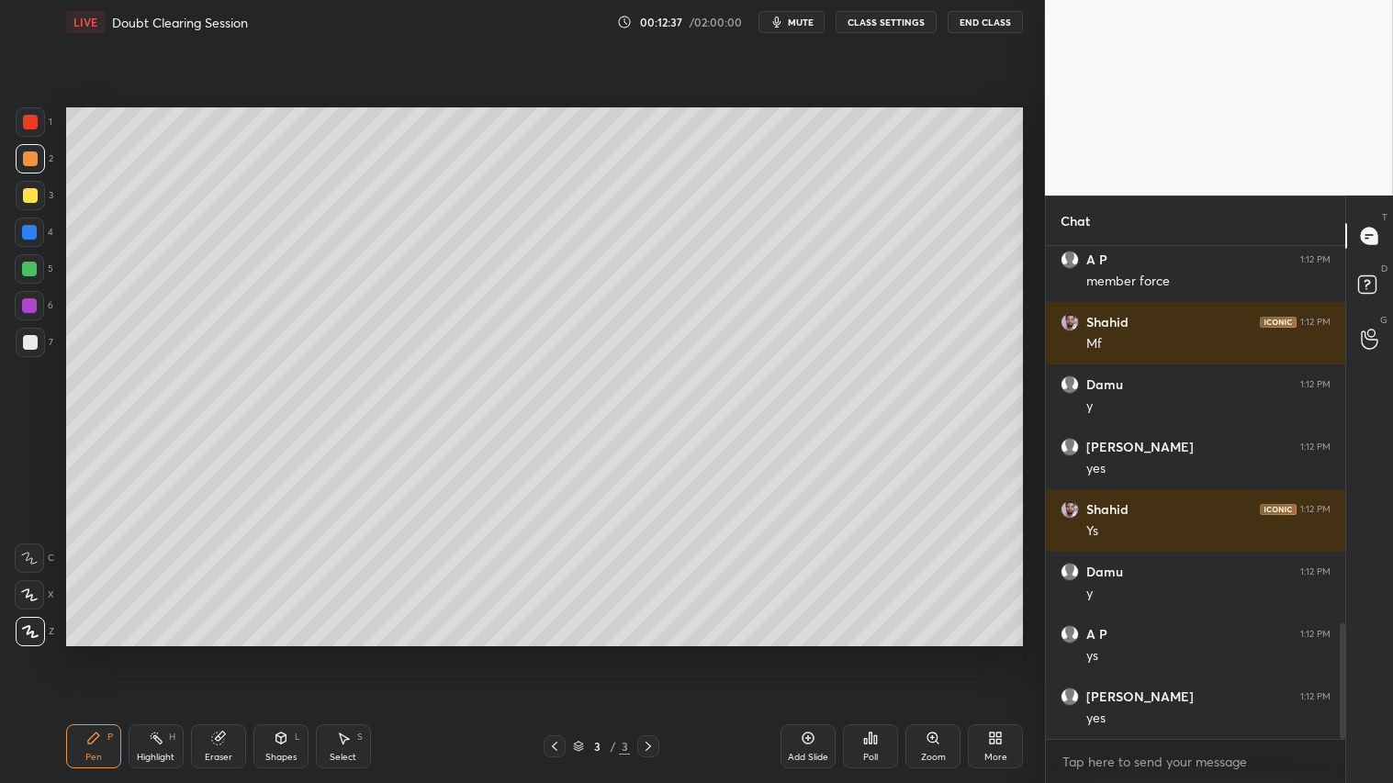
click at [29, 163] on div at bounding box center [30, 159] width 15 height 15
drag, startPoint x: 87, startPoint y: 759, endPoint x: 87, endPoint y: 749, distance: 10.1
click at [87, 653] on div "Pen" at bounding box center [93, 757] width 17 height 9
click at [84, 653] on div "Pen P" at bounding box center [93, 747] width 55 height 44
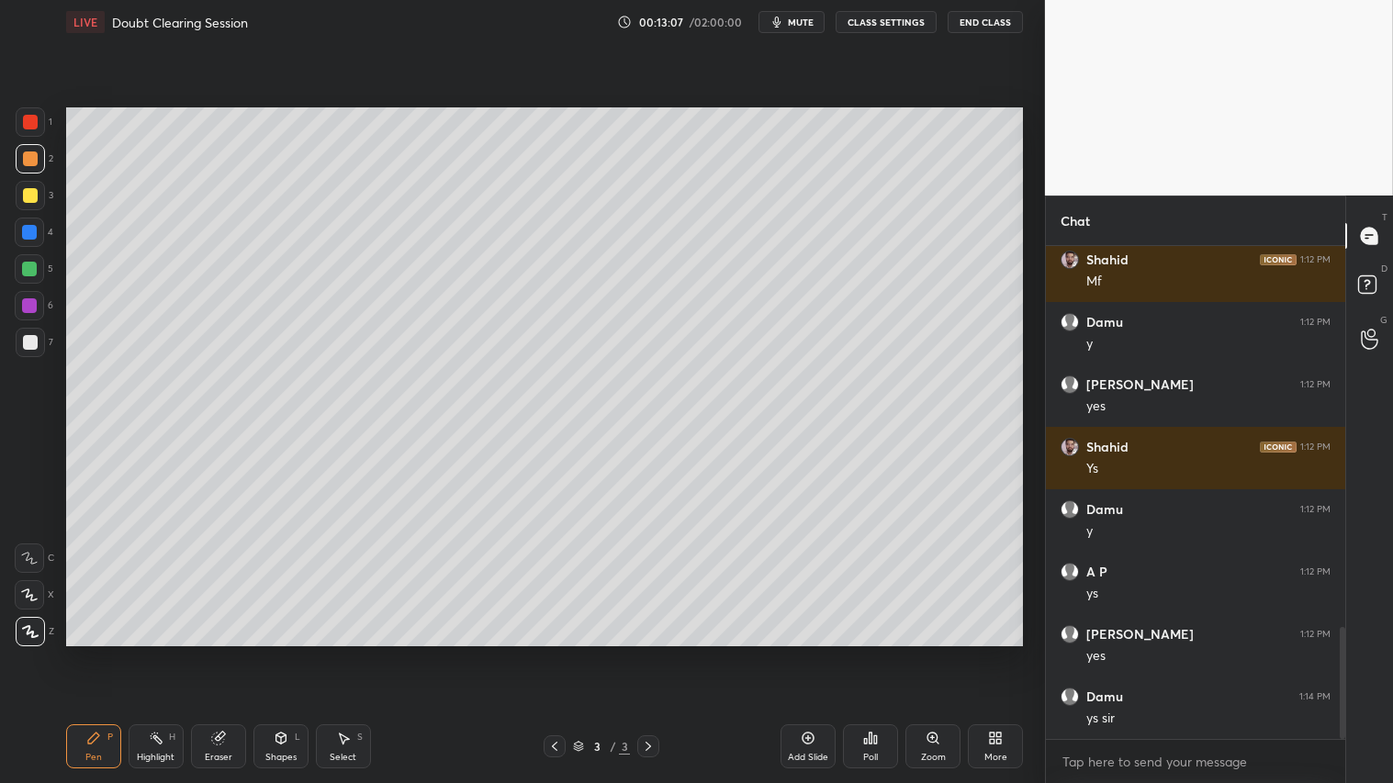
click at [88, 653] on icon at bounding box center [93, 738] width 11 height 11
click at [96, 653] on div "Pen" at bounding box center [93, 757] width 17 height 9
drag, startPoint x: 88, startPoint y: 745, endPoint x: 84, endPoint y: 731, distance: 14.3
click at [88, 653] on icon at bounding box center [93, 738] width 15 height 15
click at [99, 653] on div "Pen P" at bounding box center [93, 747] width 55 height 44
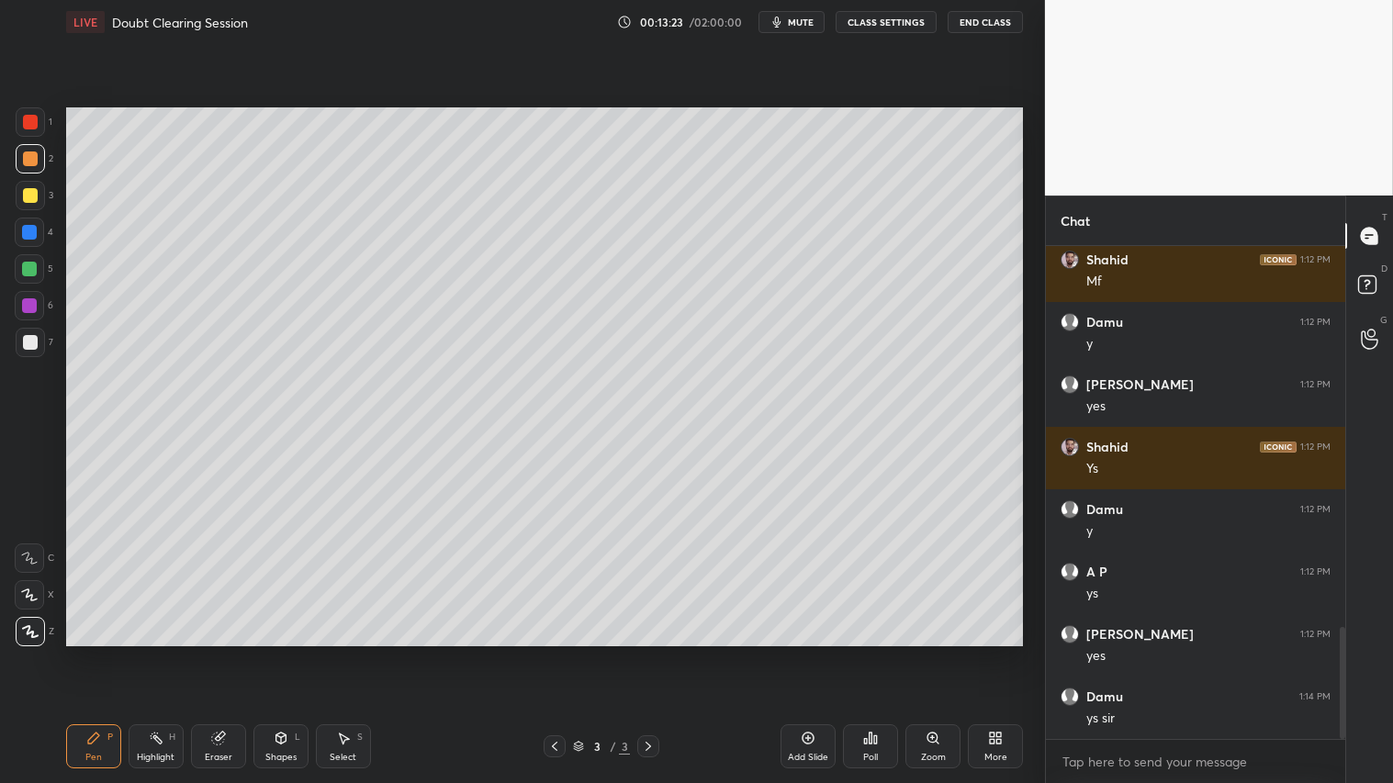
click at [102, 653] on div "Pen P" at bounding box center [93, 747] width 55 height 44
drag, startPoint x: 225, startPoint y: 747, endPoint x: 239, endPoint y: 737, distance: 16.6
click at [230, 653] on div "Eraser" at bounding box center [218, 747] width 55 height 44
click at [99, 653] on icon at bounding box center [93, 738] width 15 height 15
click at [223, 653] on div "Eraser" at bounding box center [218, 747] width 55 height 44
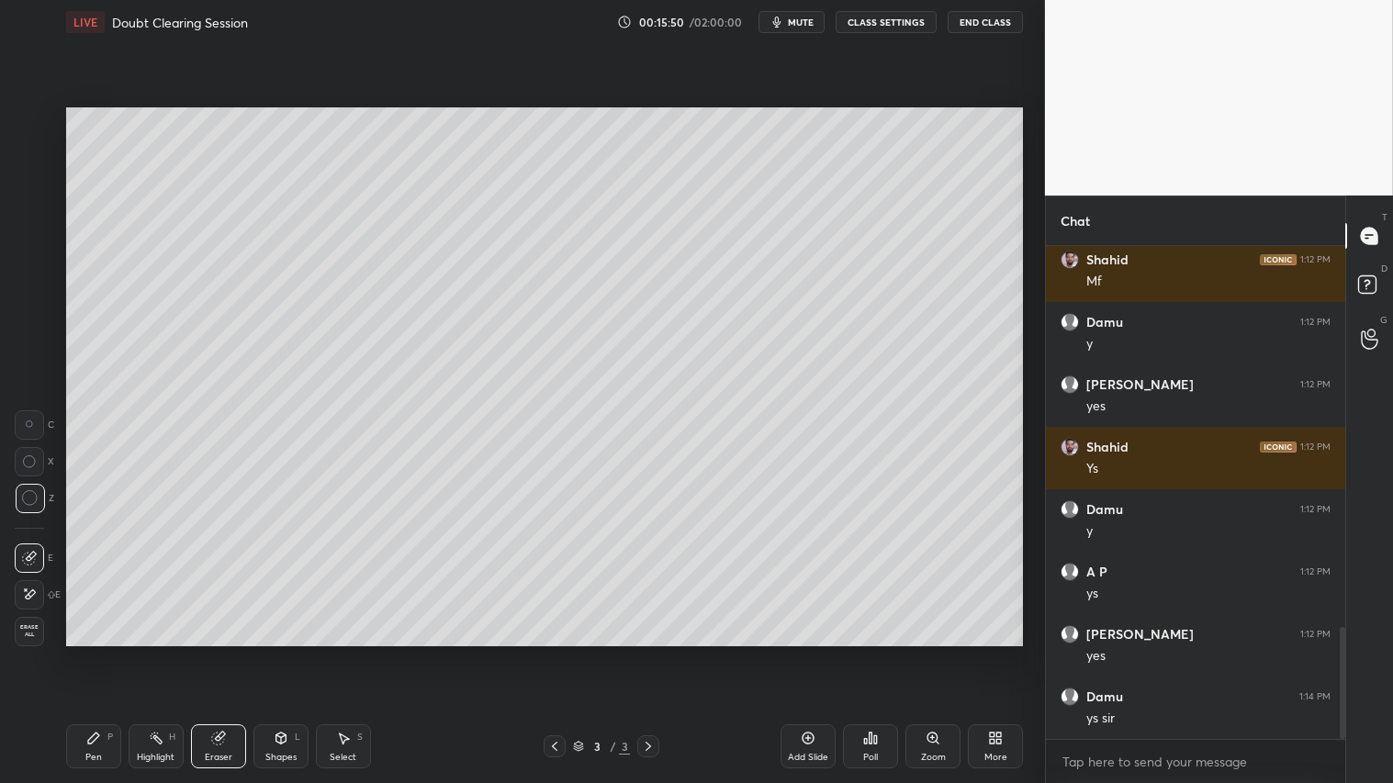
click at [80, 653] on div "Pen P" at bounding box center [93, 747] width 55 height 44
click at [804, 22] on span "mute" at bounding box center [801, 22] width 26 height 13
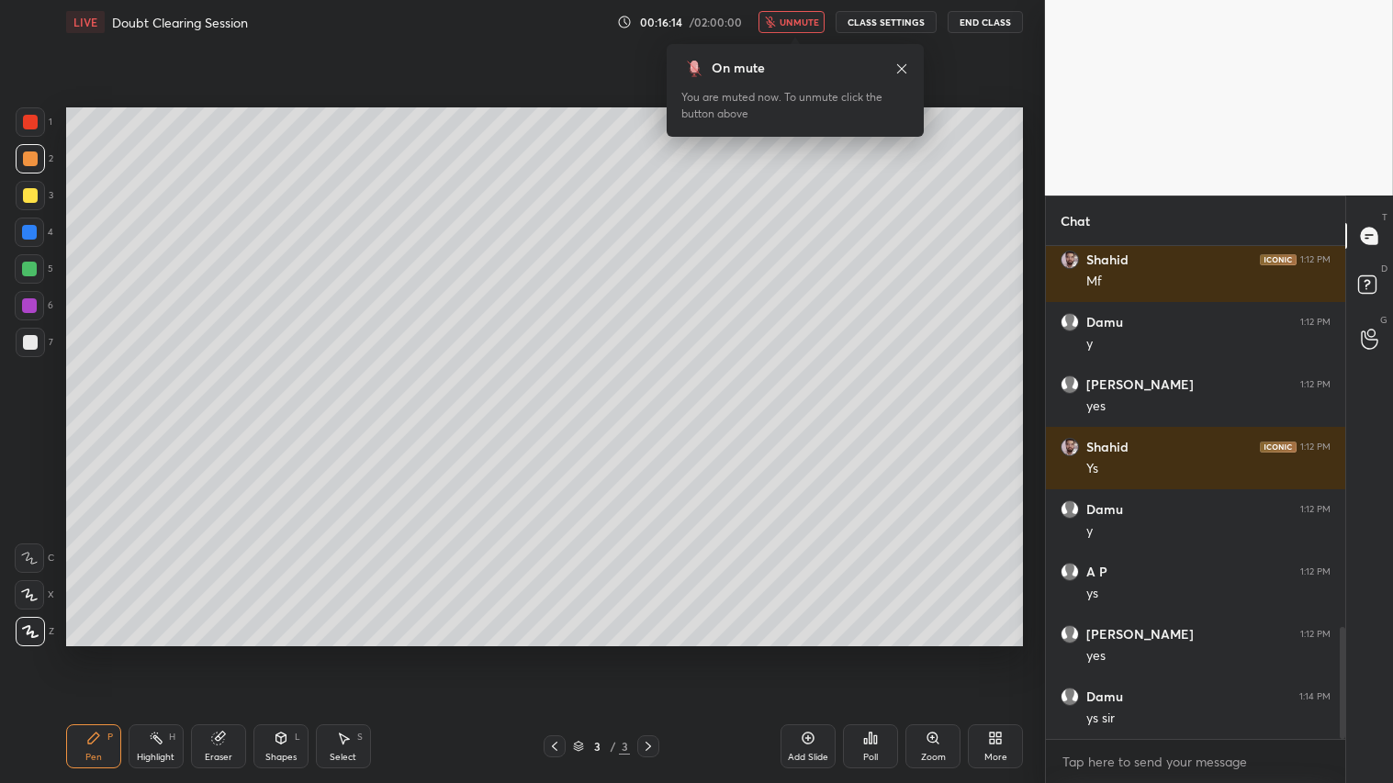
scroll to position [1737, 0]
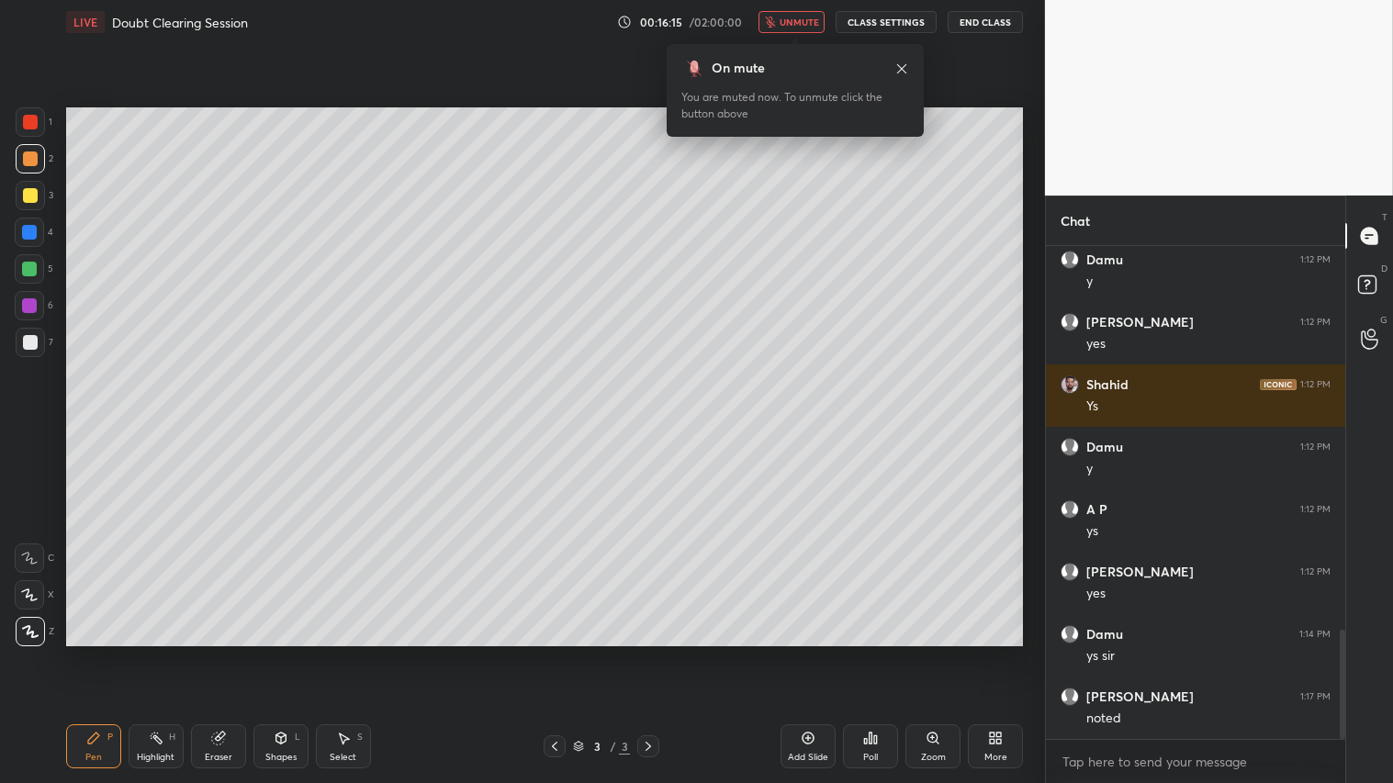
click at [797, 21] on span "unmute" at bounding box center [799, 22] width 39 height 13
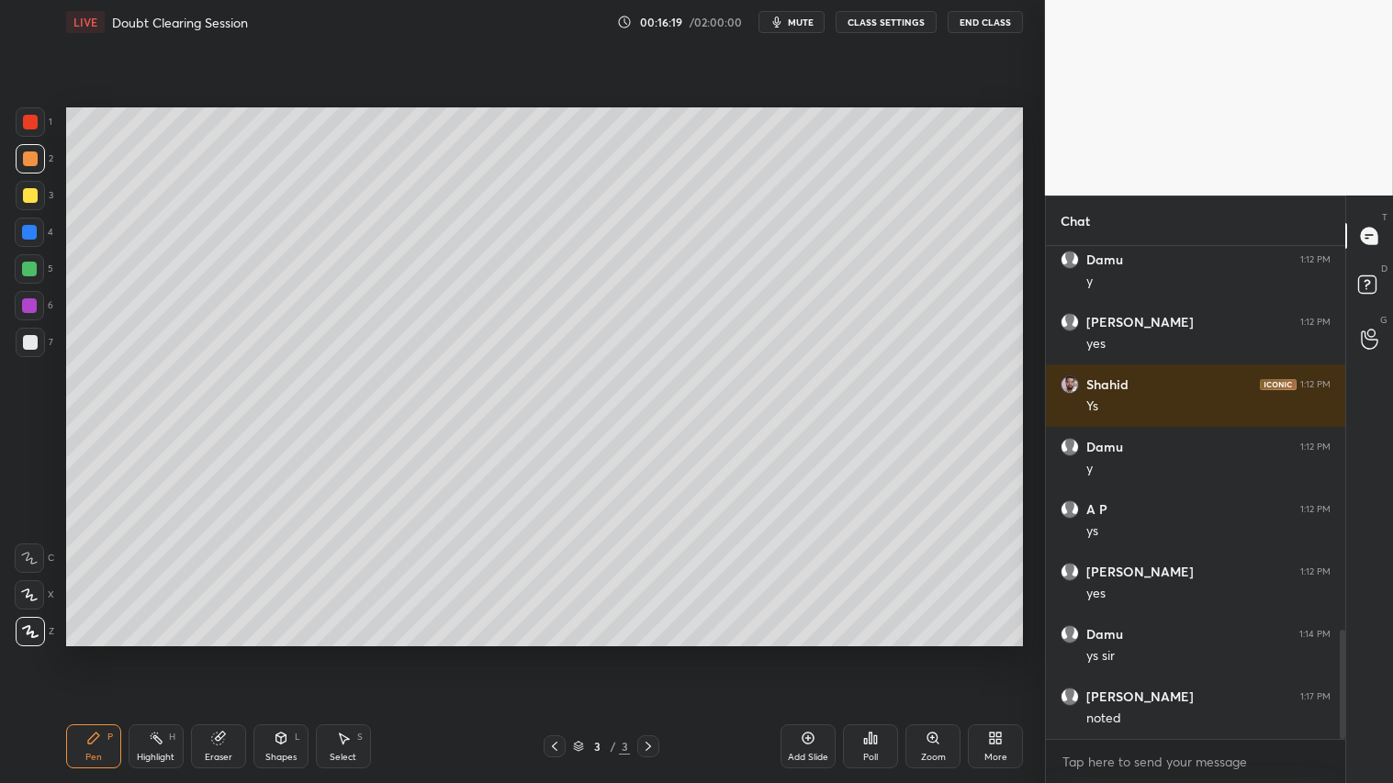
click at [805, 653] on div "Add Slide" at bounding box center [808, 747] width 55 height 44
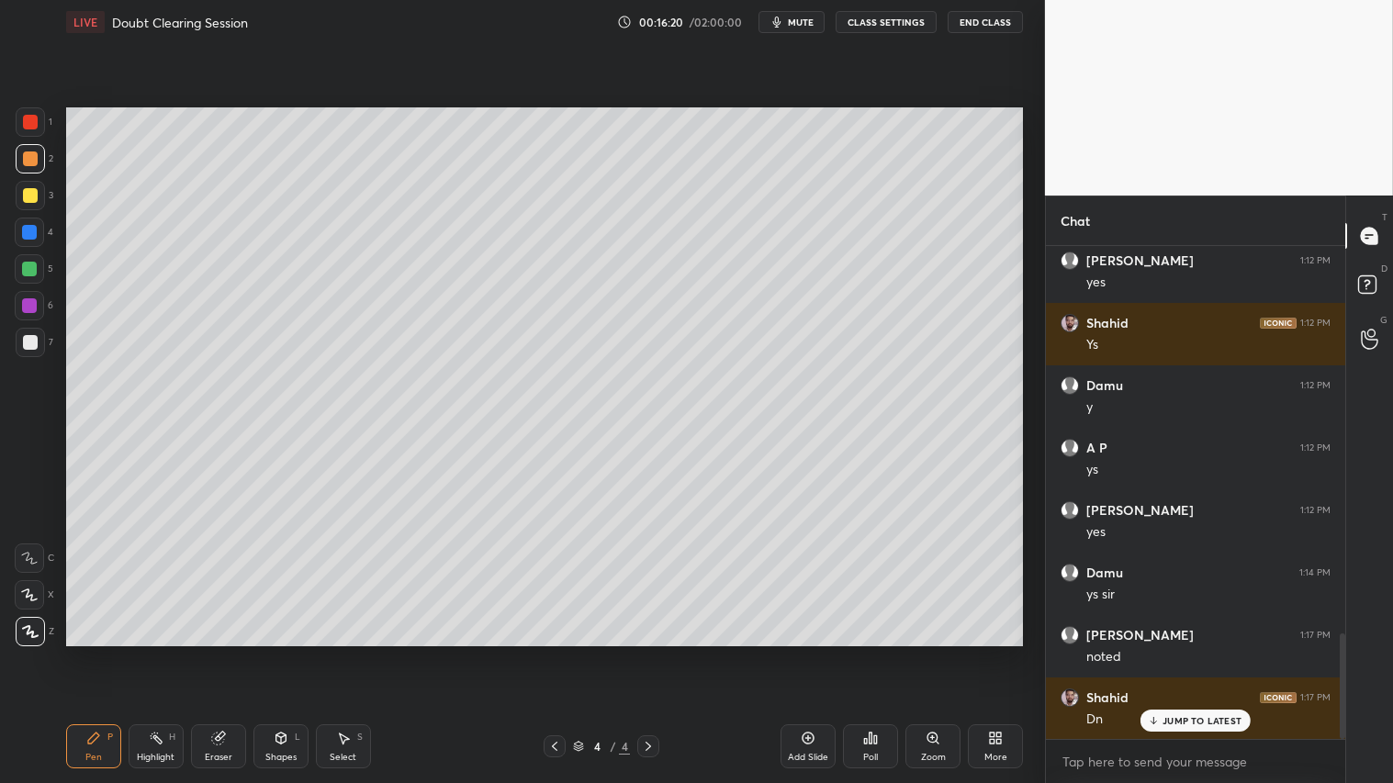
drag, startPoint x: 38, startPoint y: 343, endPoint x: 32, endPoint y: 335, distance: 9.9
click at [35, 342] on div at bounding box center [30, 342] width 29 height 29
click at [103, 653] on div "Pen P" at bounding box center [93, 747] width 55 height 44
click at [290, 653] on div "Shapes" at bounding box center [280, 757] width 31 height 9
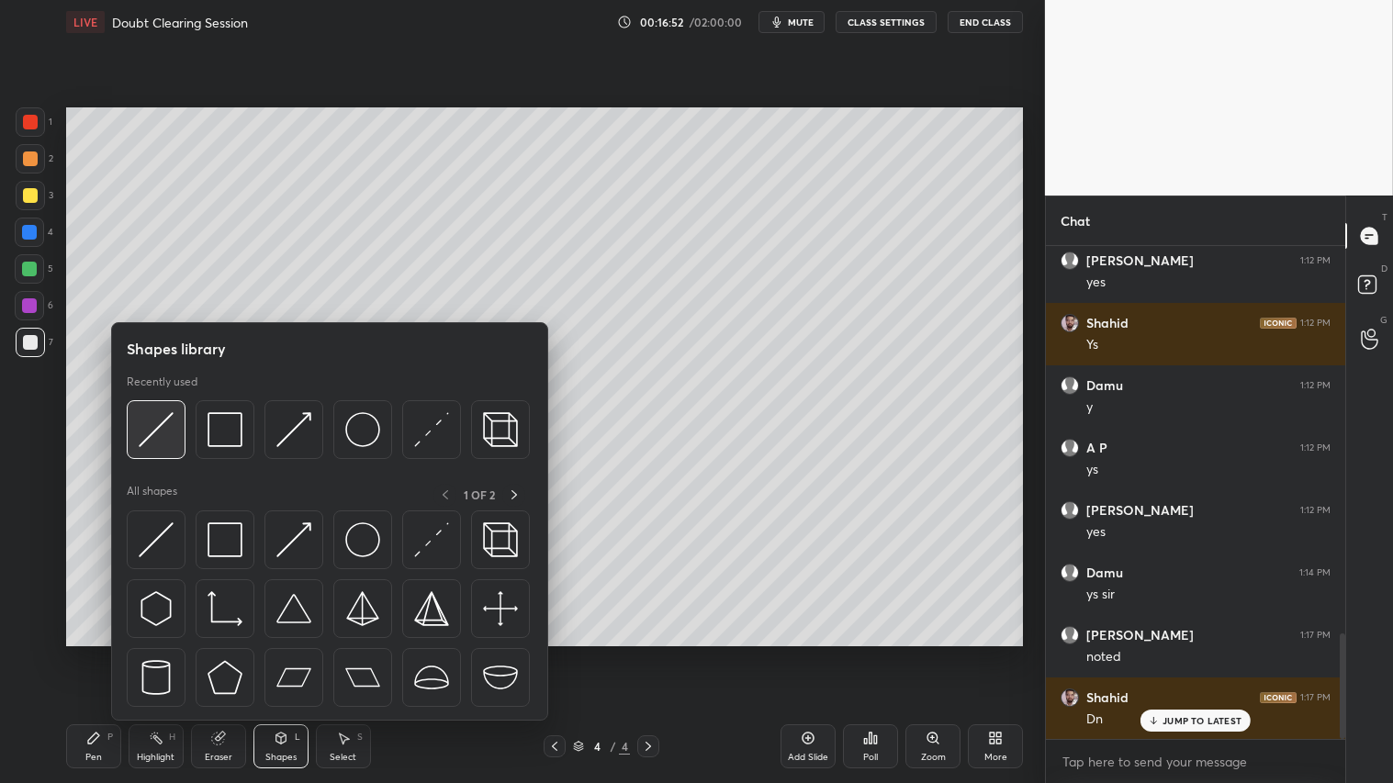
click at [154, 433] on img at bounding box center [156, 429] width 35 height 35
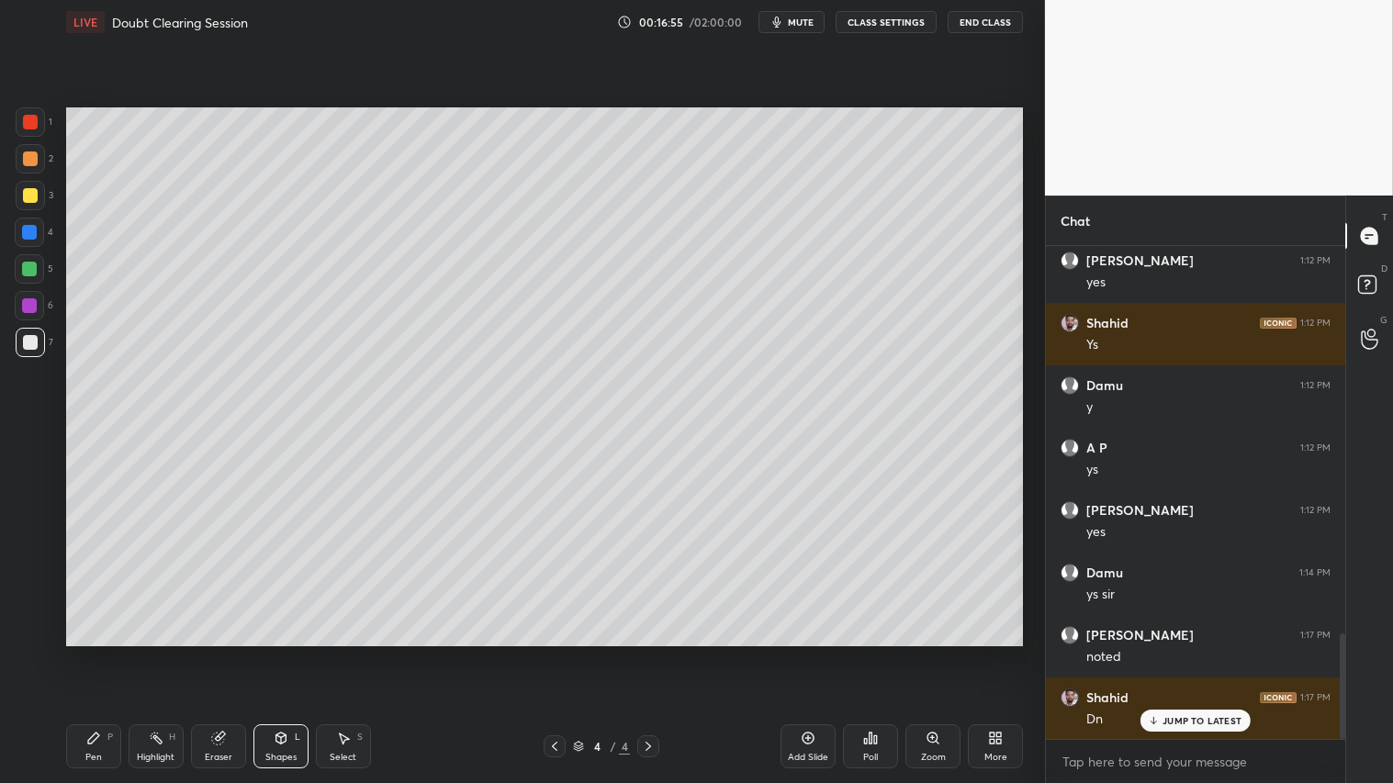
drag, startPoint x: 31, startPoint y: 159, endPoint x: 55, endPoint y: 227, distance: 72.0
click at [34, 159] on div at bounding box center [30, 159] width 15 height 15
click at [276, 653] on div "Shapes" at bounding box center [280, 757] width 31 height 9
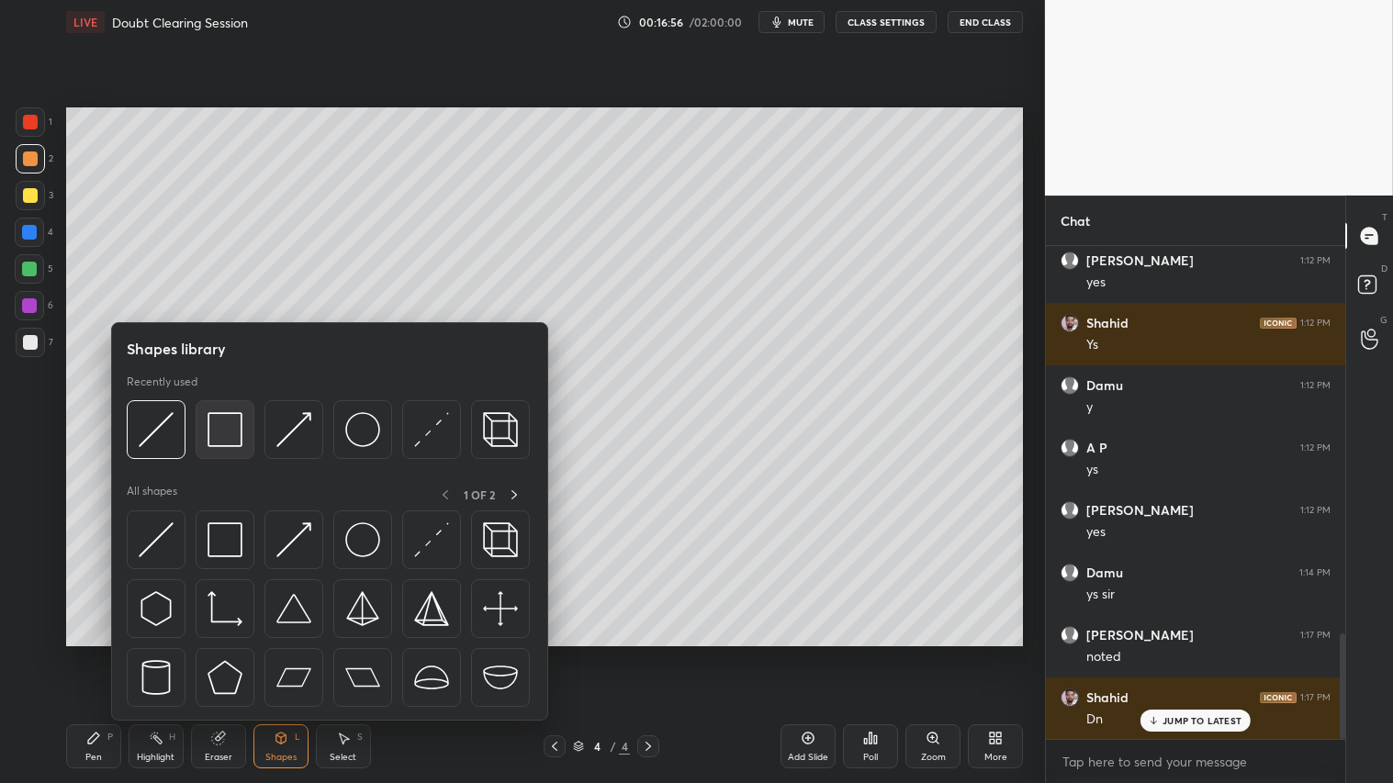
click at [224, 424] on img at bounding box center [225, 429] width 35 height 35
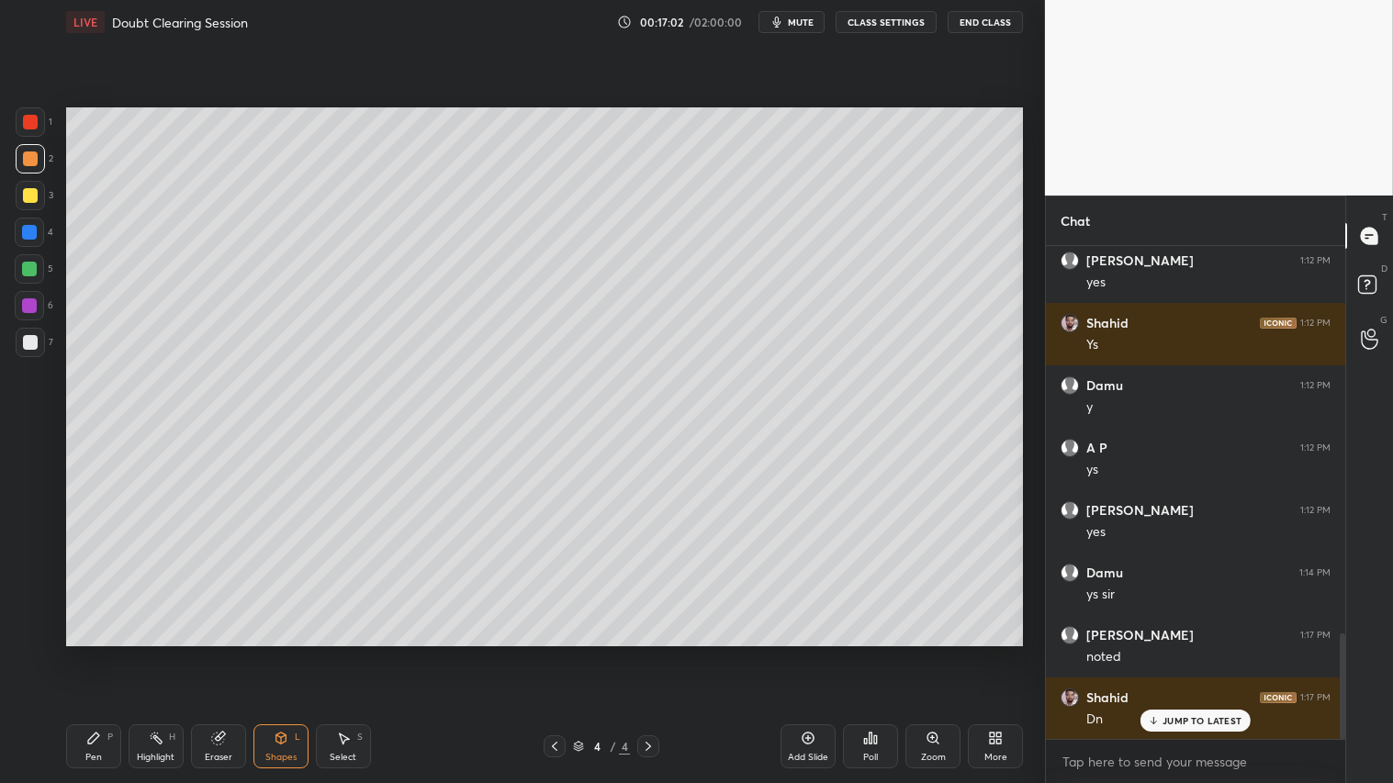
click at [267, 653] on div "Shapes" at bounding box center [280, 757] width 31 height 9
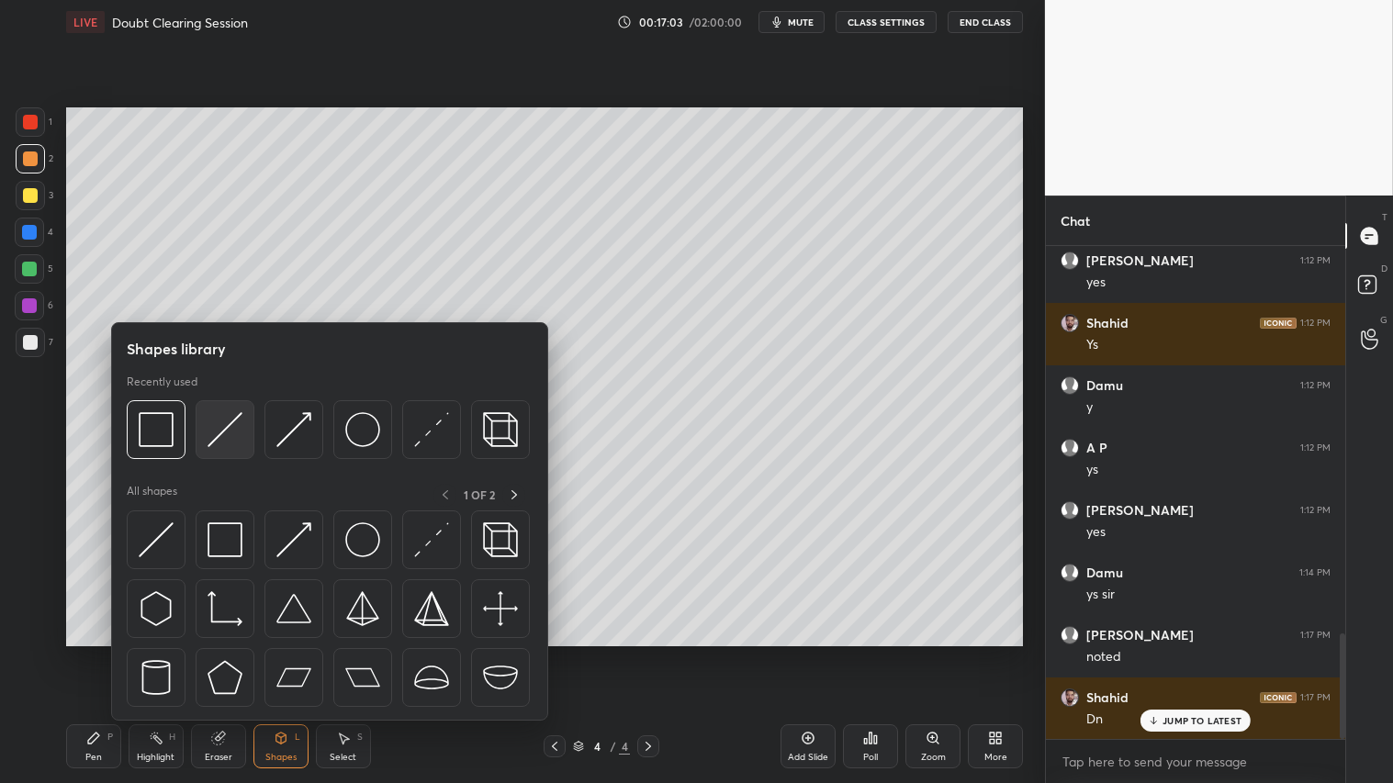
click at [225, 422] on img at bounding box center [225, 429] width 35 height 35
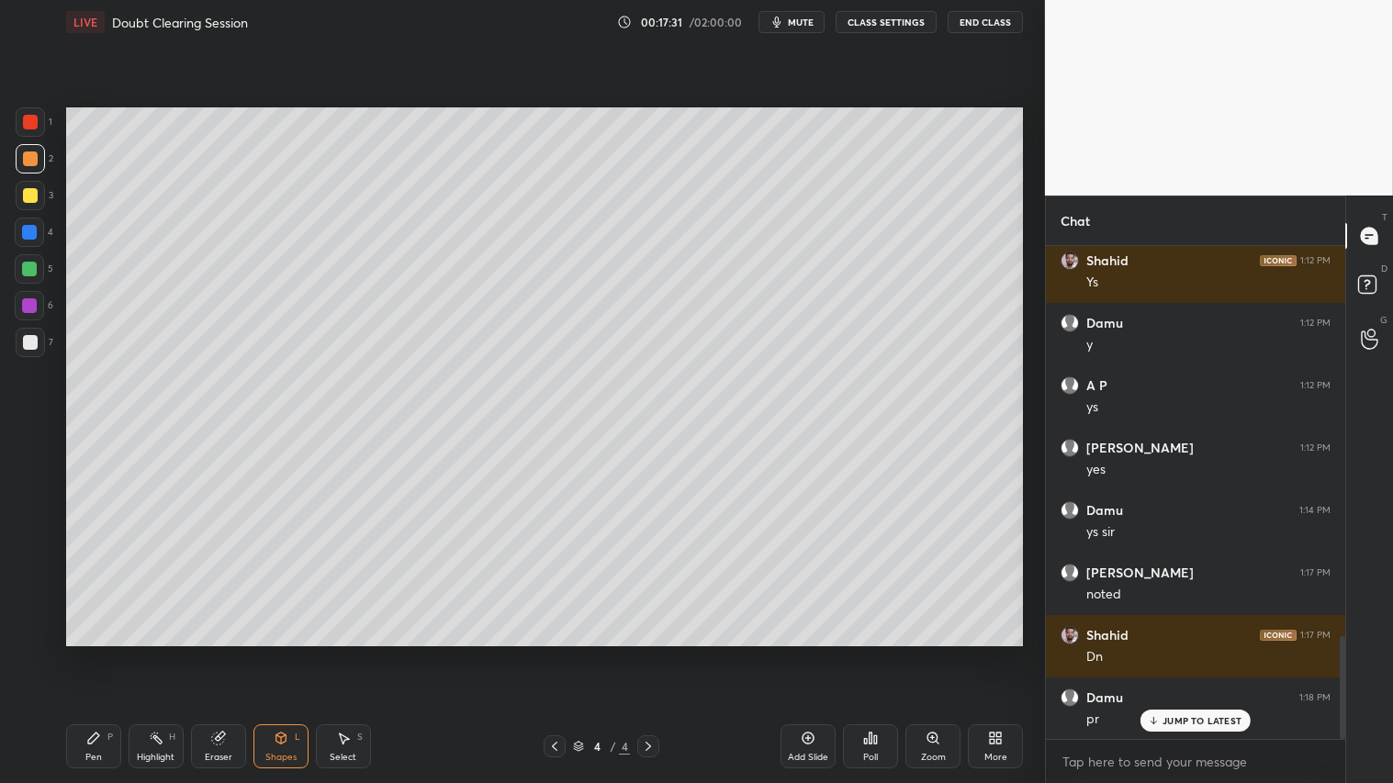
scroll to position [1924, 0]
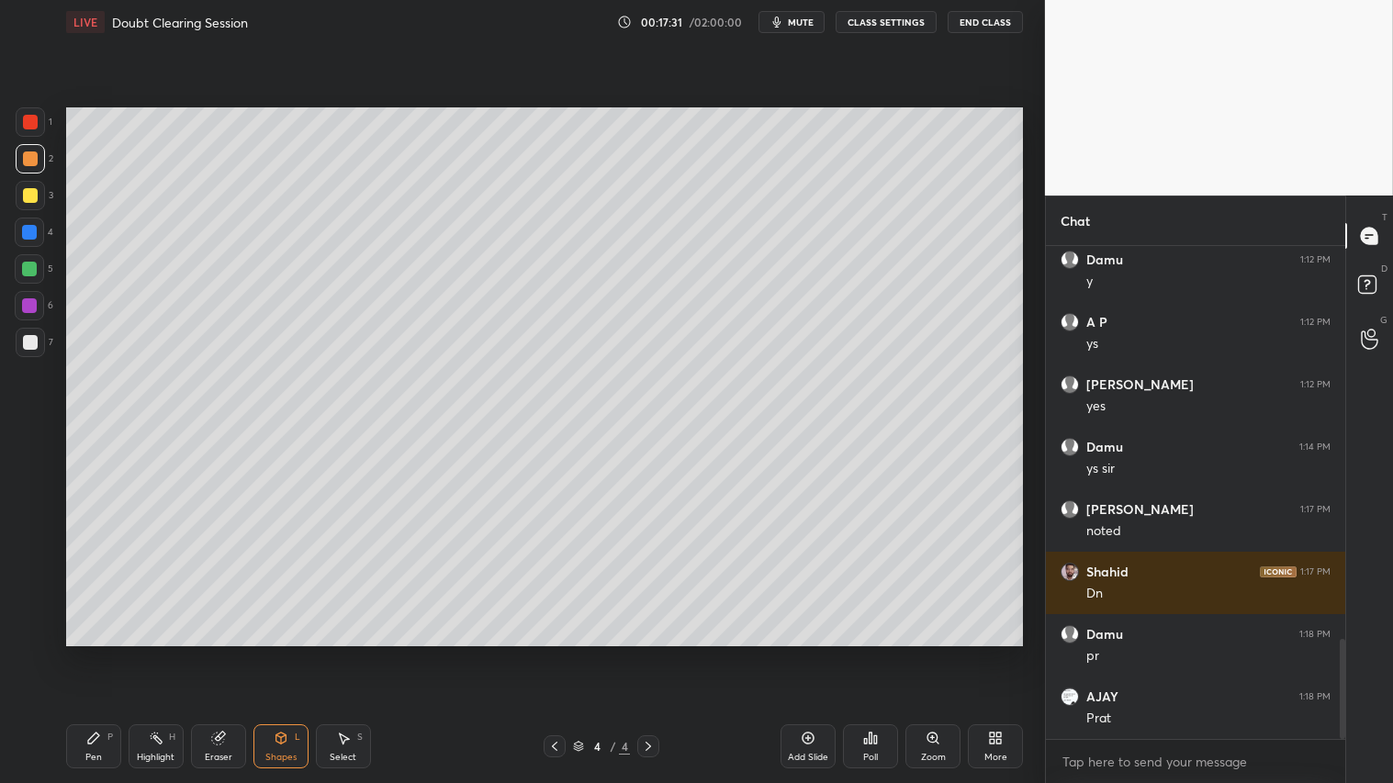
click at [276, 653] on icon at bounding box center [281, 738] width 15 height 15
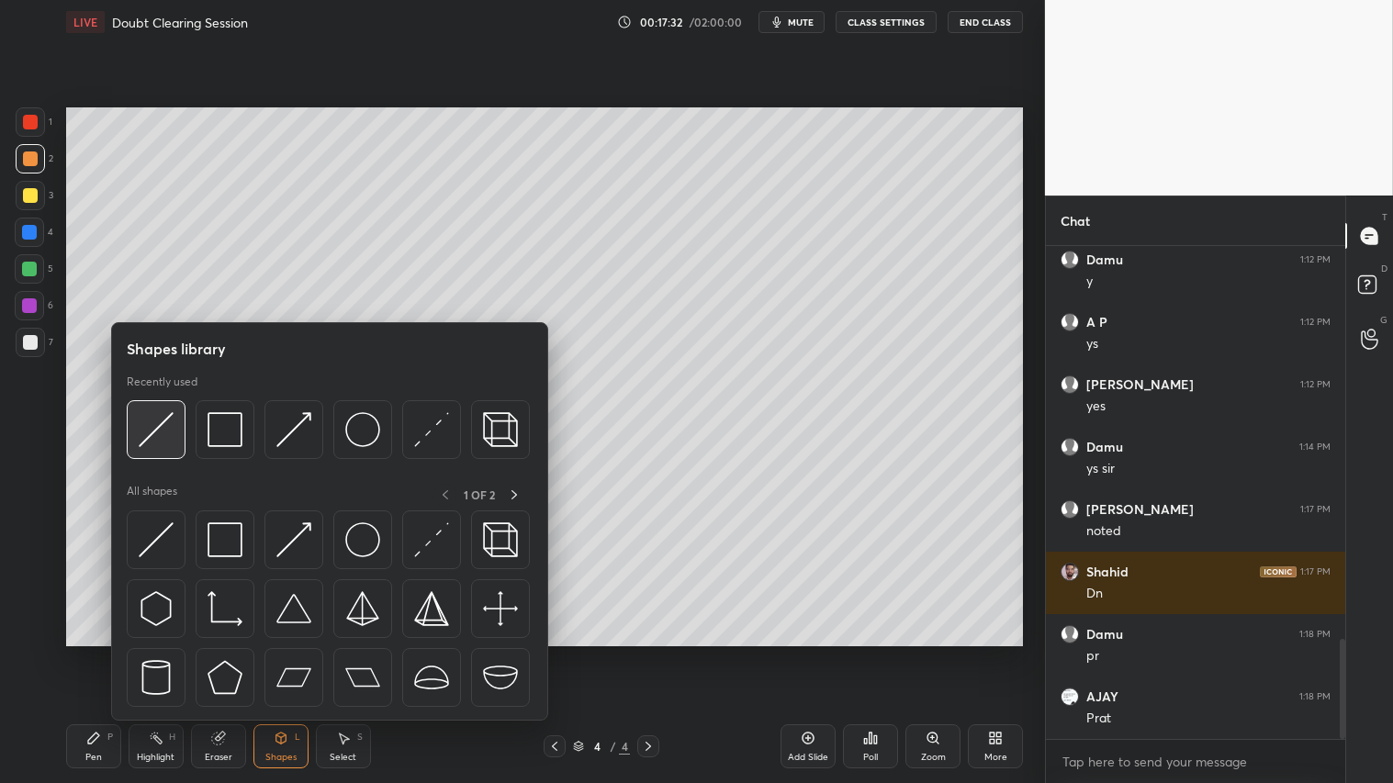
click at [168, 430] on img at bounding box center [156, 429] width 35 height 35
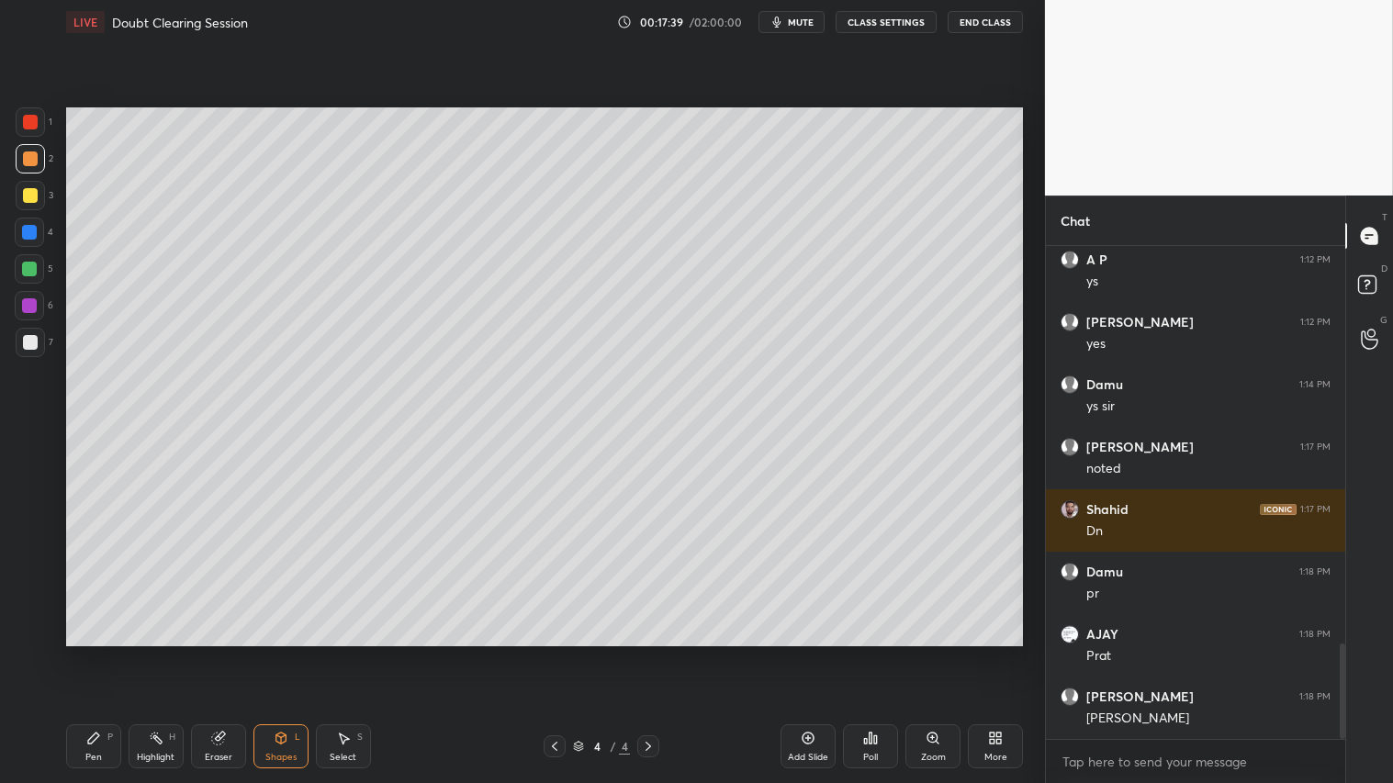
scroll to position [2049, 0]
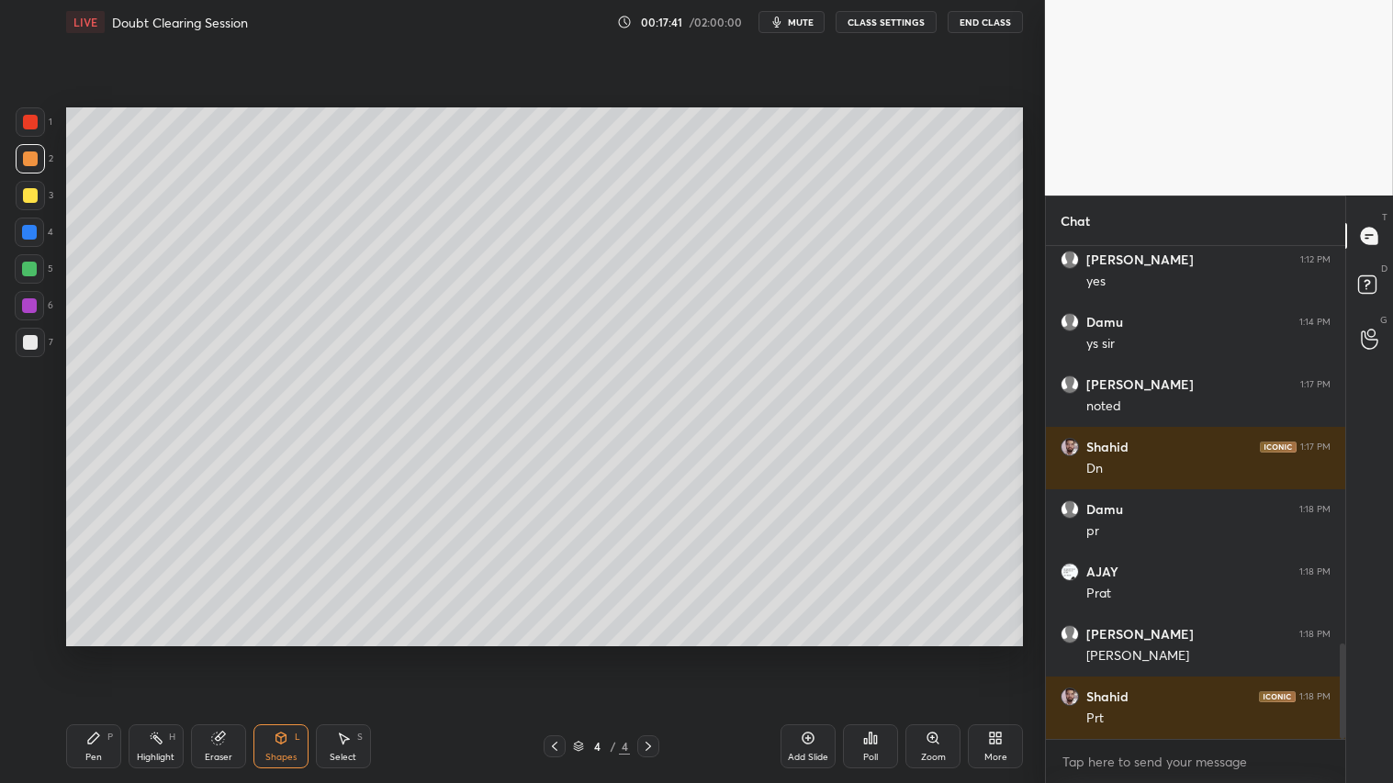
click at [272, 653] on div "Shapes" at bounding box center [280, 757] width 31 height 9
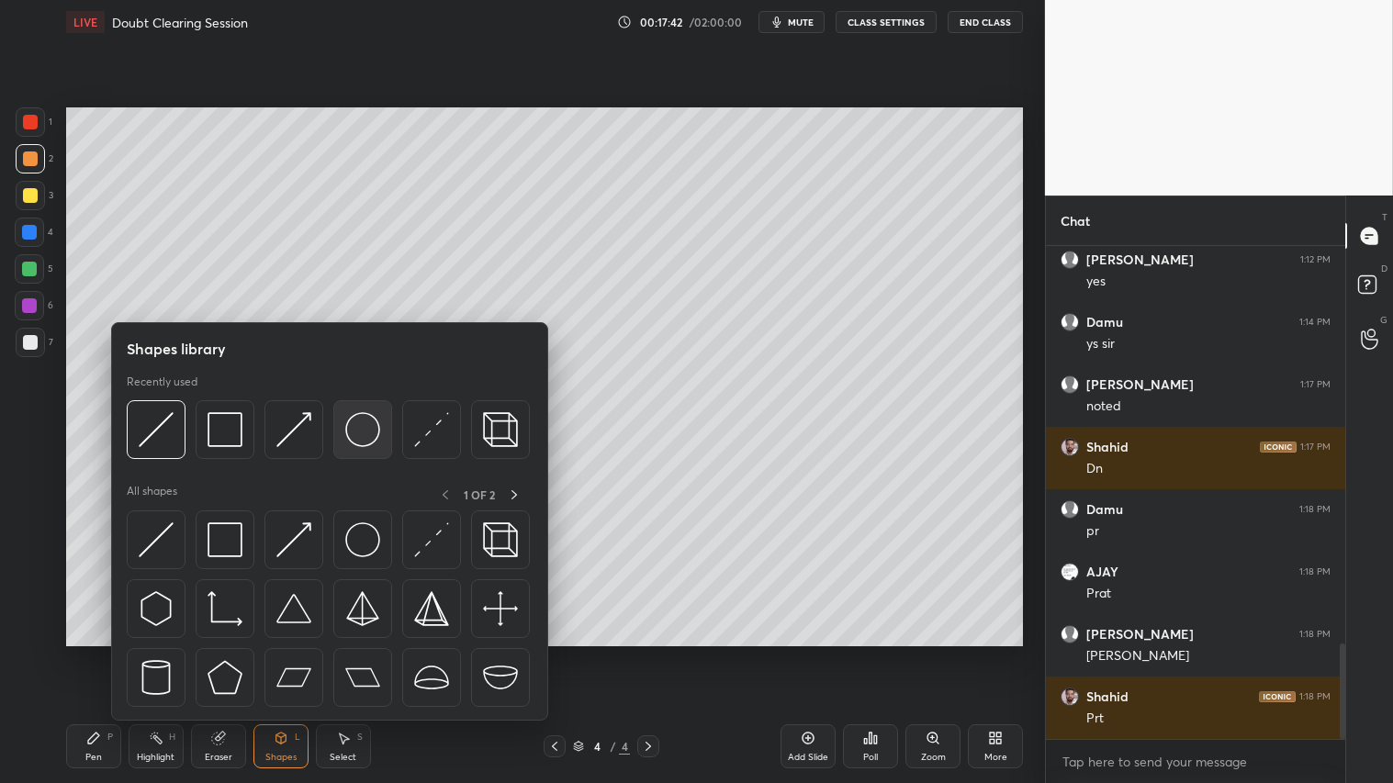
click at [350, 433] on img at bounding box center [362, 429] width 35 height 35
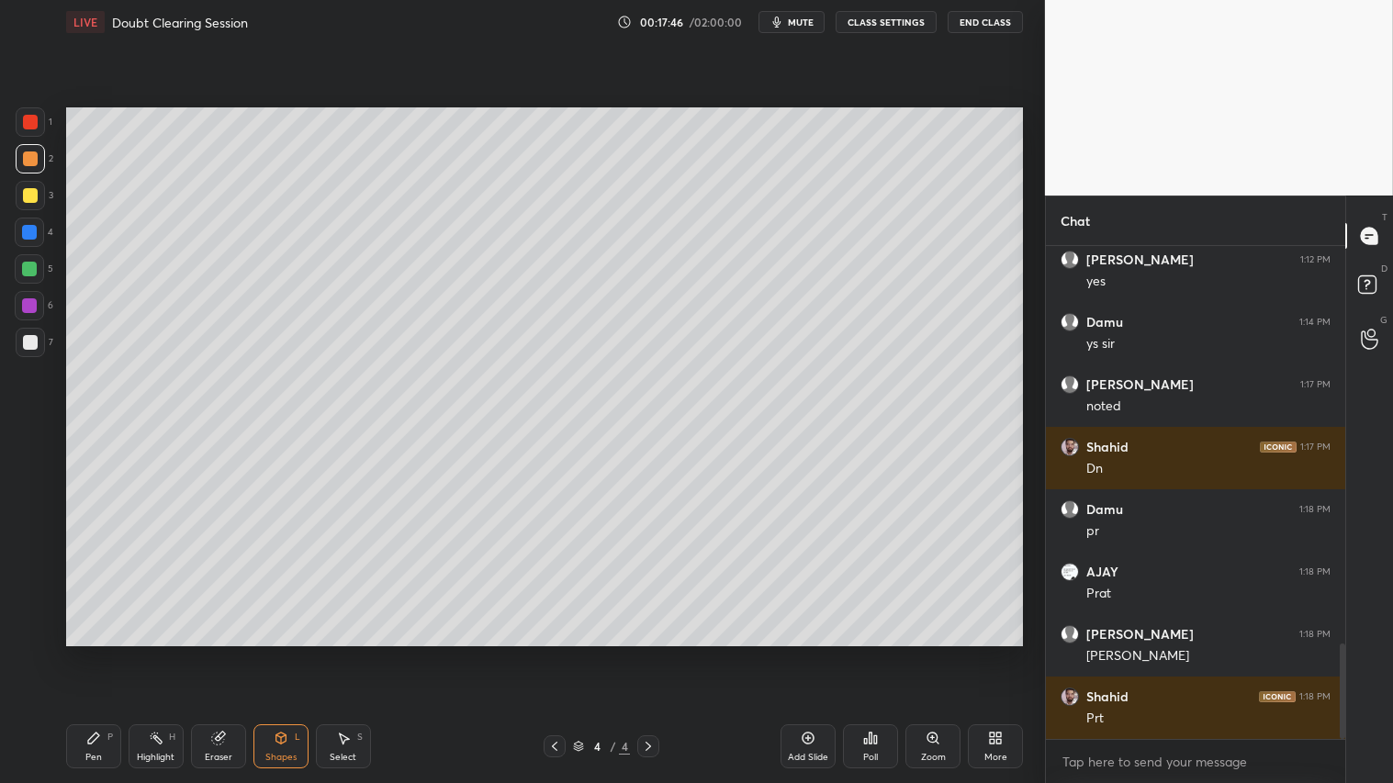
click at [270, 653] on div "Shapes L" at bounding box center [280, 747] width 55 height 44
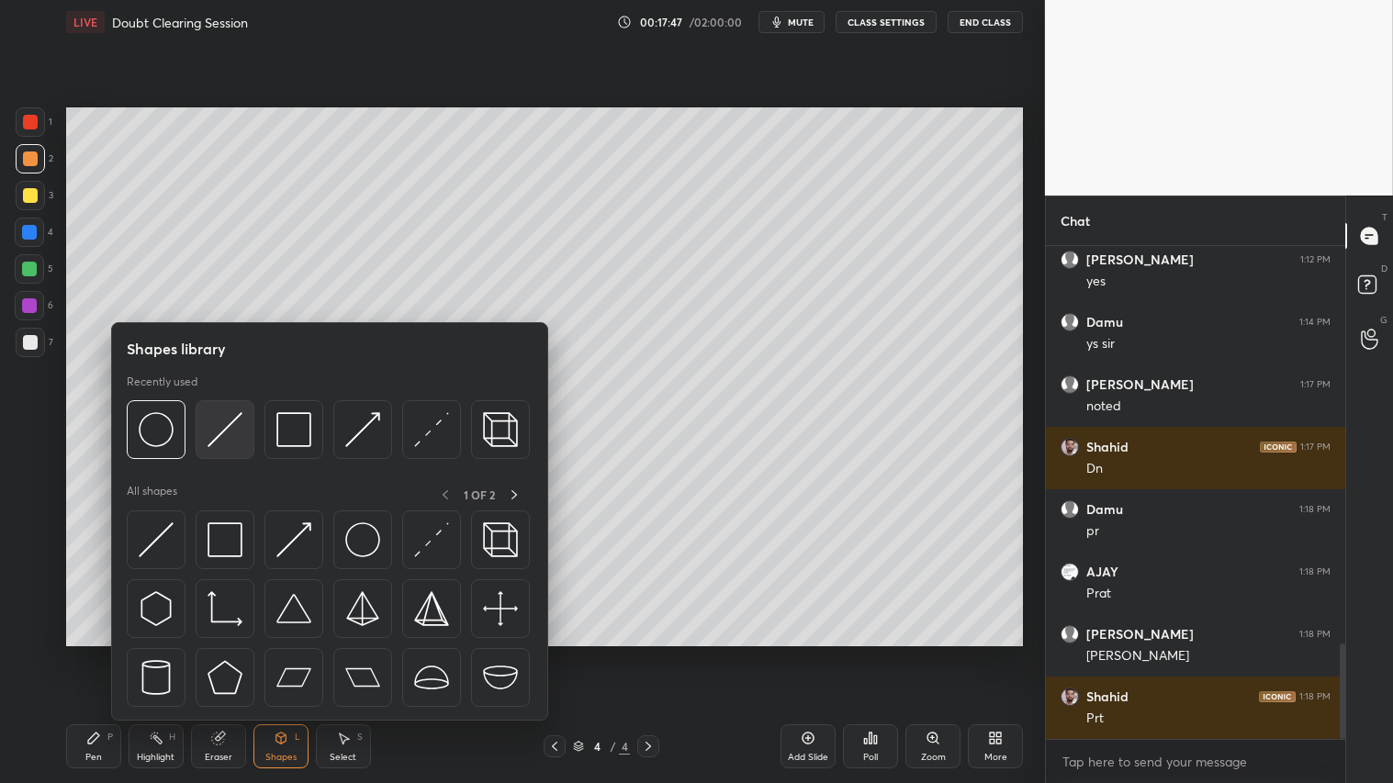
click at [231, 422] on img at bounding box center [225, 429] width 35 height 35
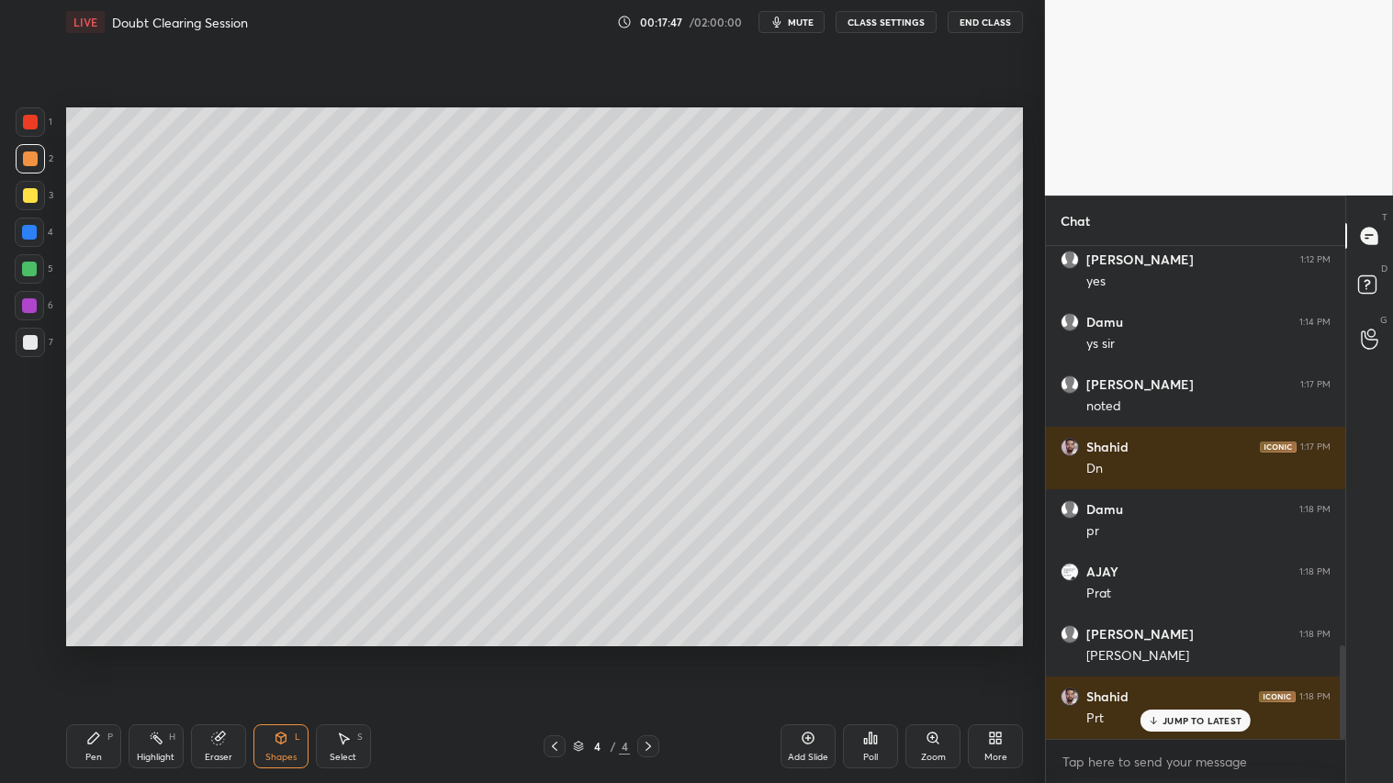
scroll to position [2110, 0]
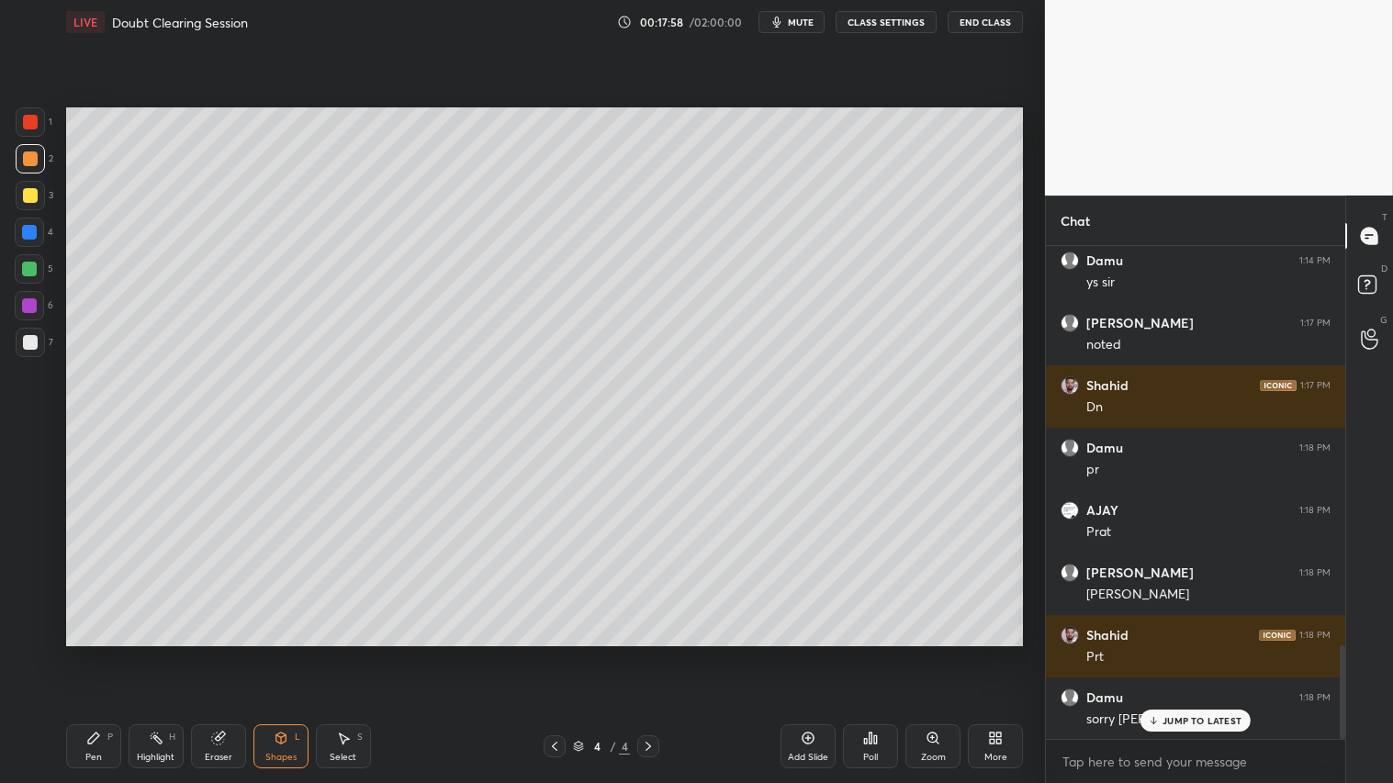
click at [104, 653] on div "Pen P" at bounding box center [93, 747] width 55 height 44
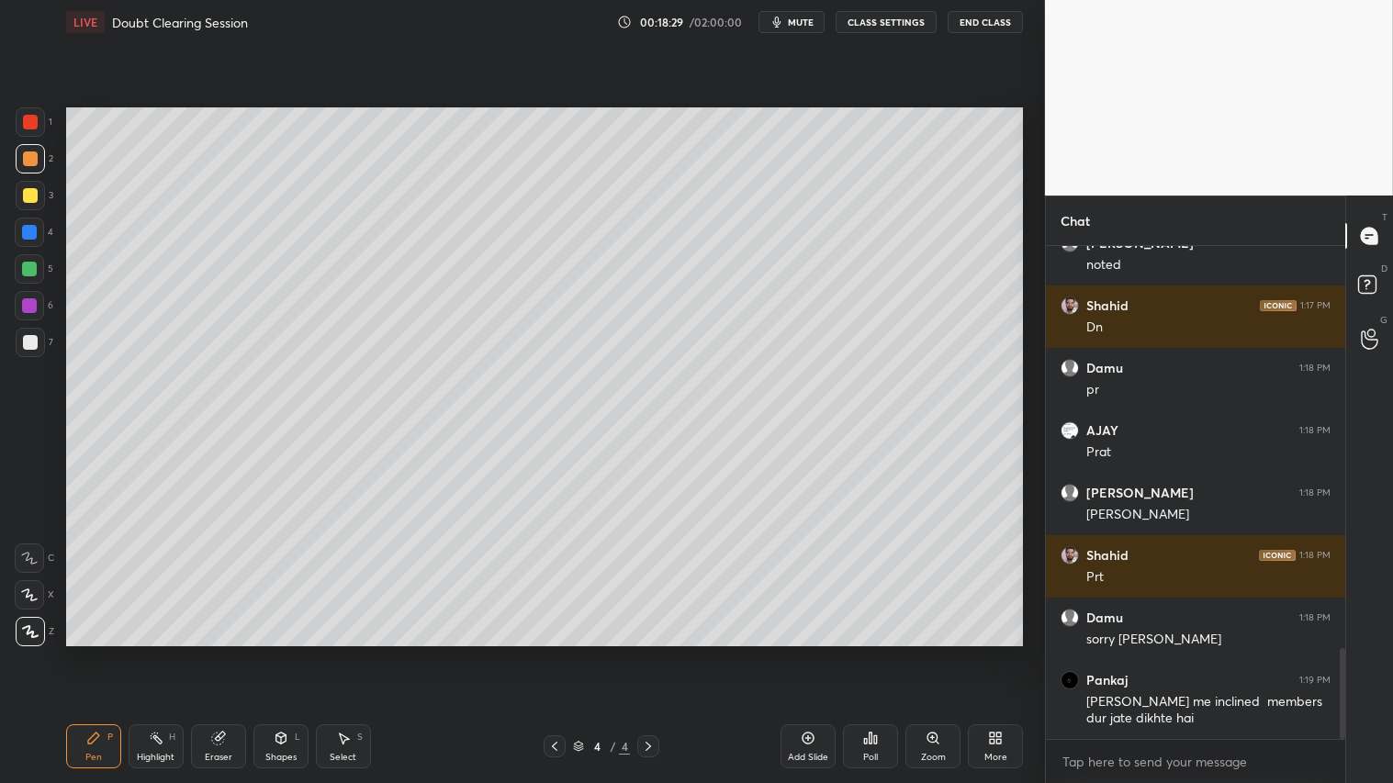
click at [801, 20] on span "mute" at bounding box center [801, 22] width 26 height 13
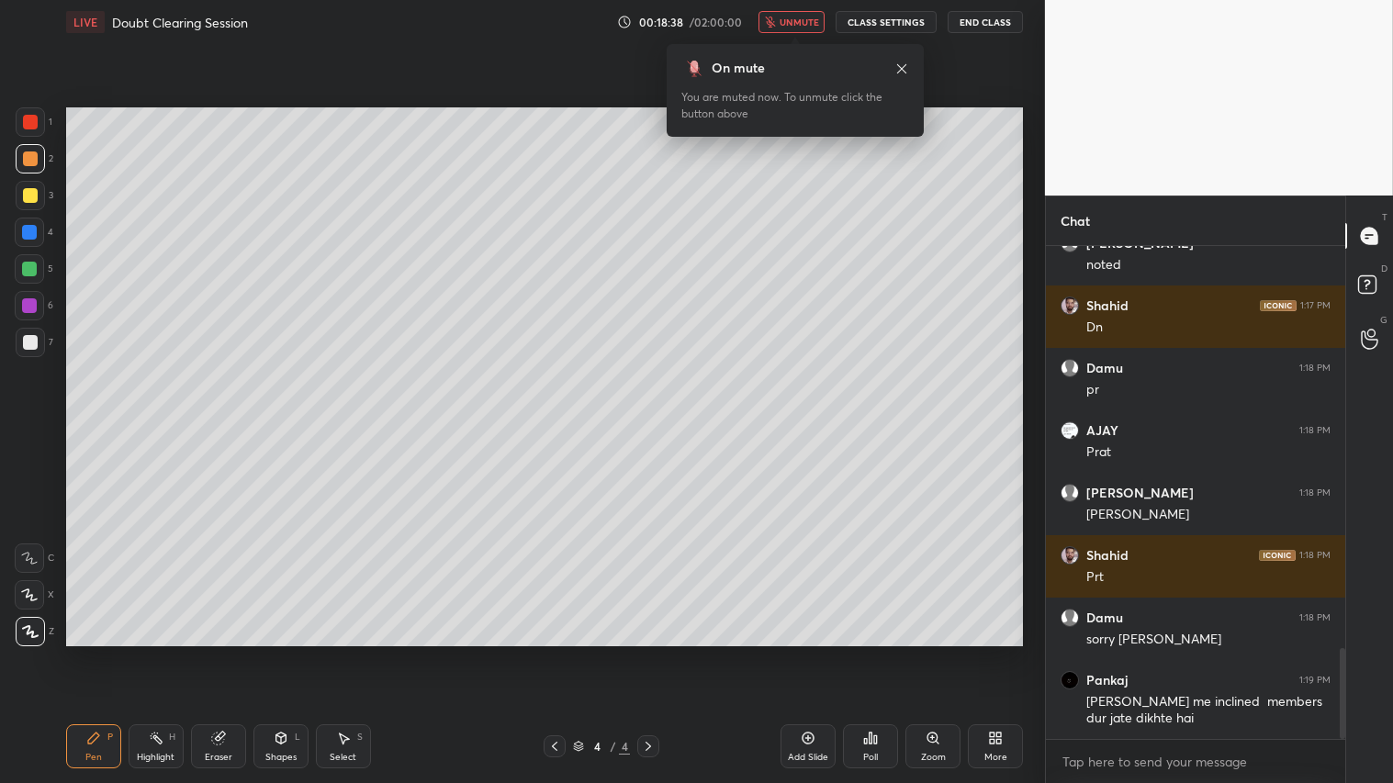
click at [793, 24] on span "unmute" at bounding box center [799, 22] width 39 height 13
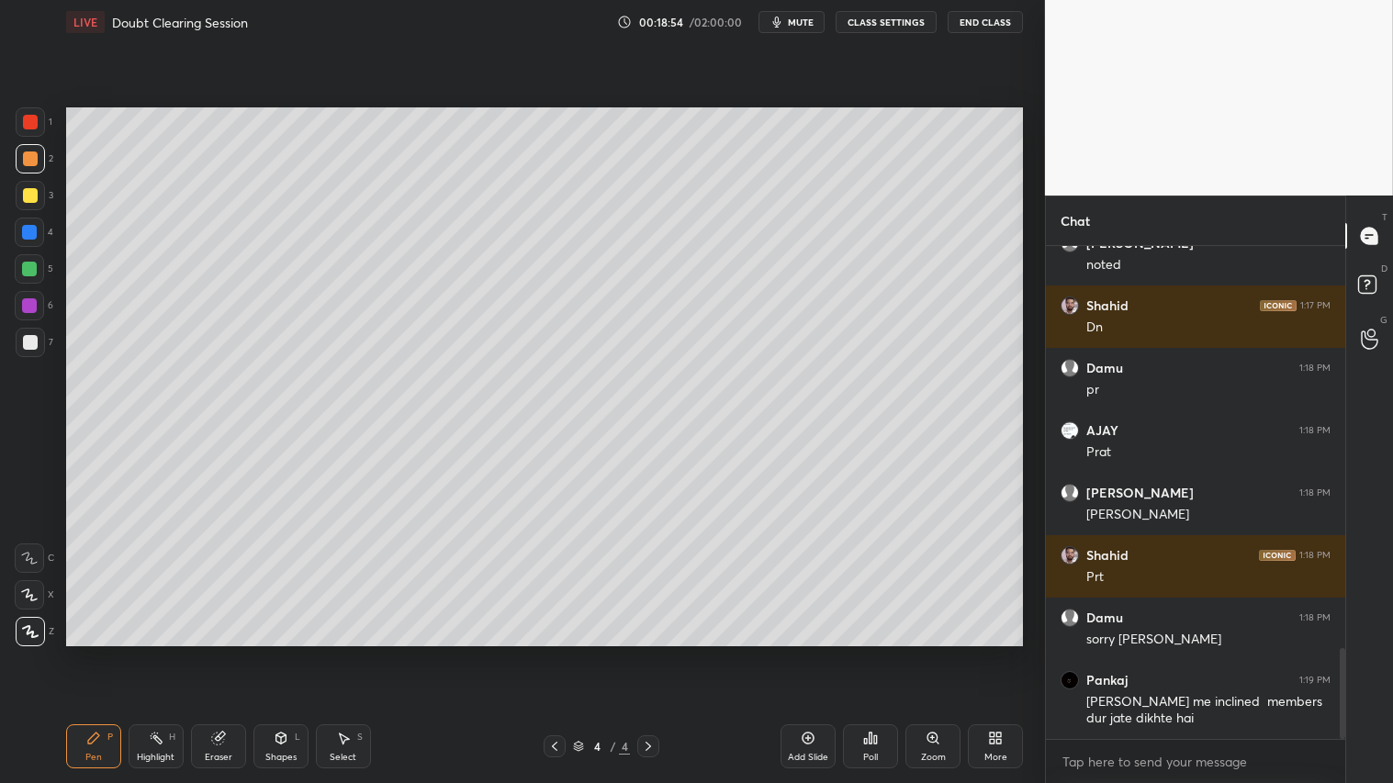
click at [344, 653] on div "Select" at bounding box center [343, 757] width 27 height 9
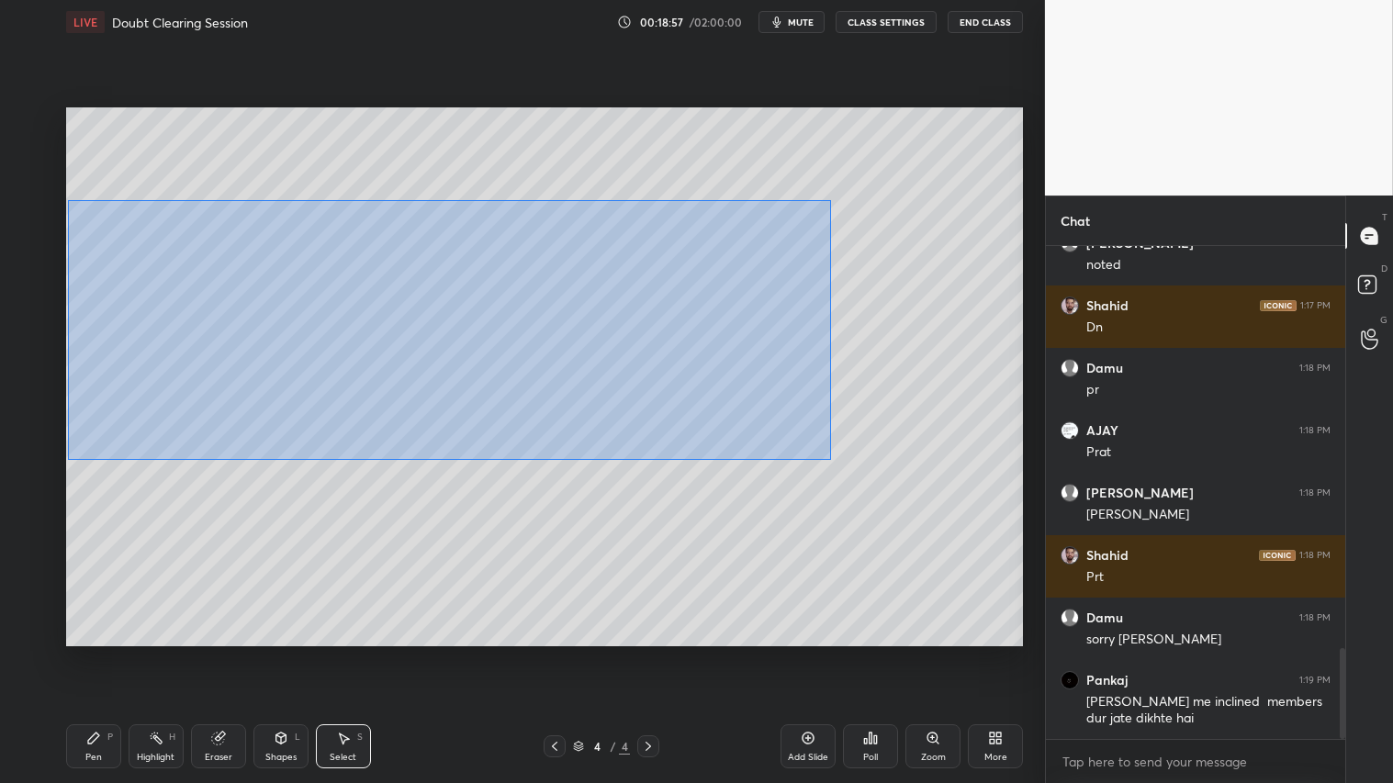
drag, startPoint x: 70, startPoint y: 199, endPoint x: 849, endPoint y: 456, distance: 821.0
click at [850, 457] on div "0 ° Undo Copy Duplicate Duplicate to new slide Delete" at bounding box center [544, 376] width 957 height 538
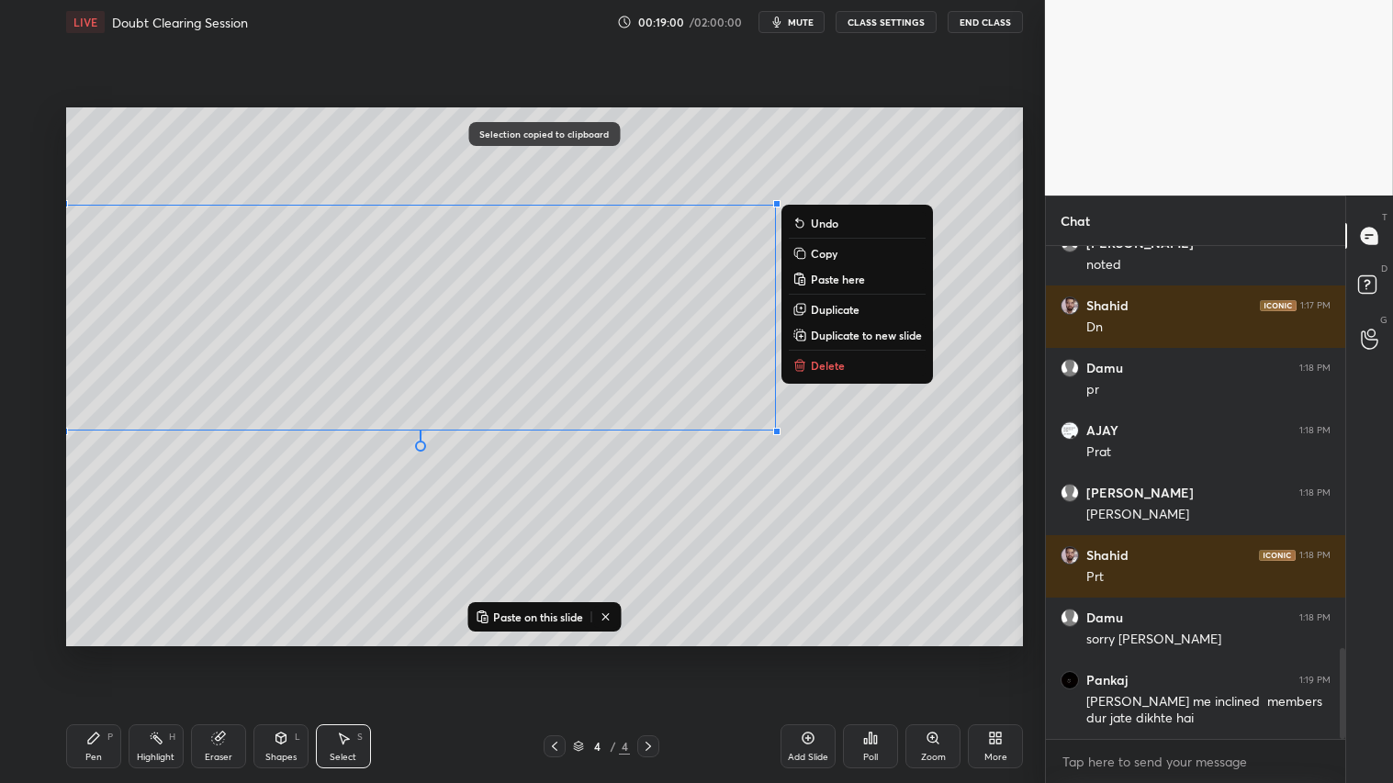
click at [93, 653] on div "Pen P" at bounding box center [93, 747] width 55 height 44
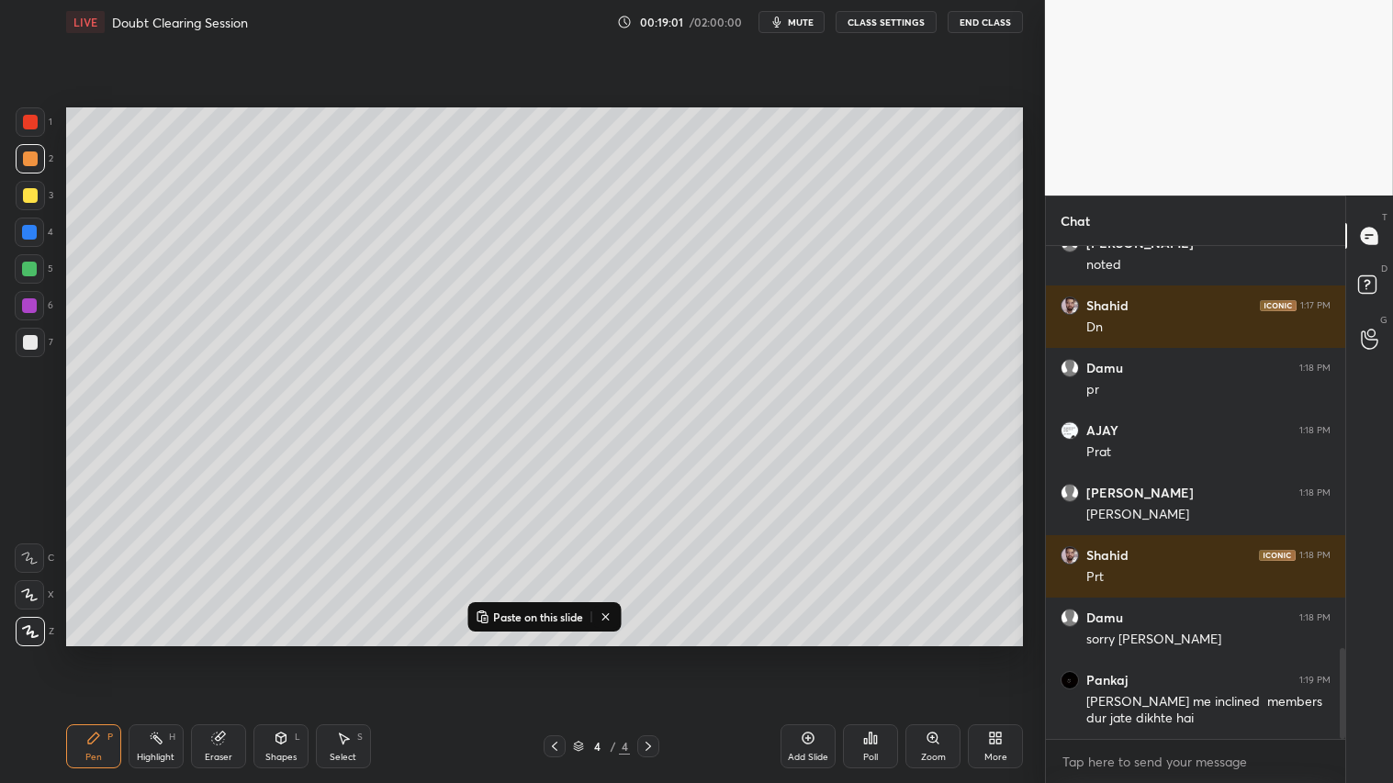
click at [34, 165] on div at bounding box center [30, 158] width 29 height 29
click at [810, 653] on div "Add Slide" at bounding box center [808, 747] width 55 height 44
click at [552, 653] on icon at bounding box center [554, 746] width 15 height 15
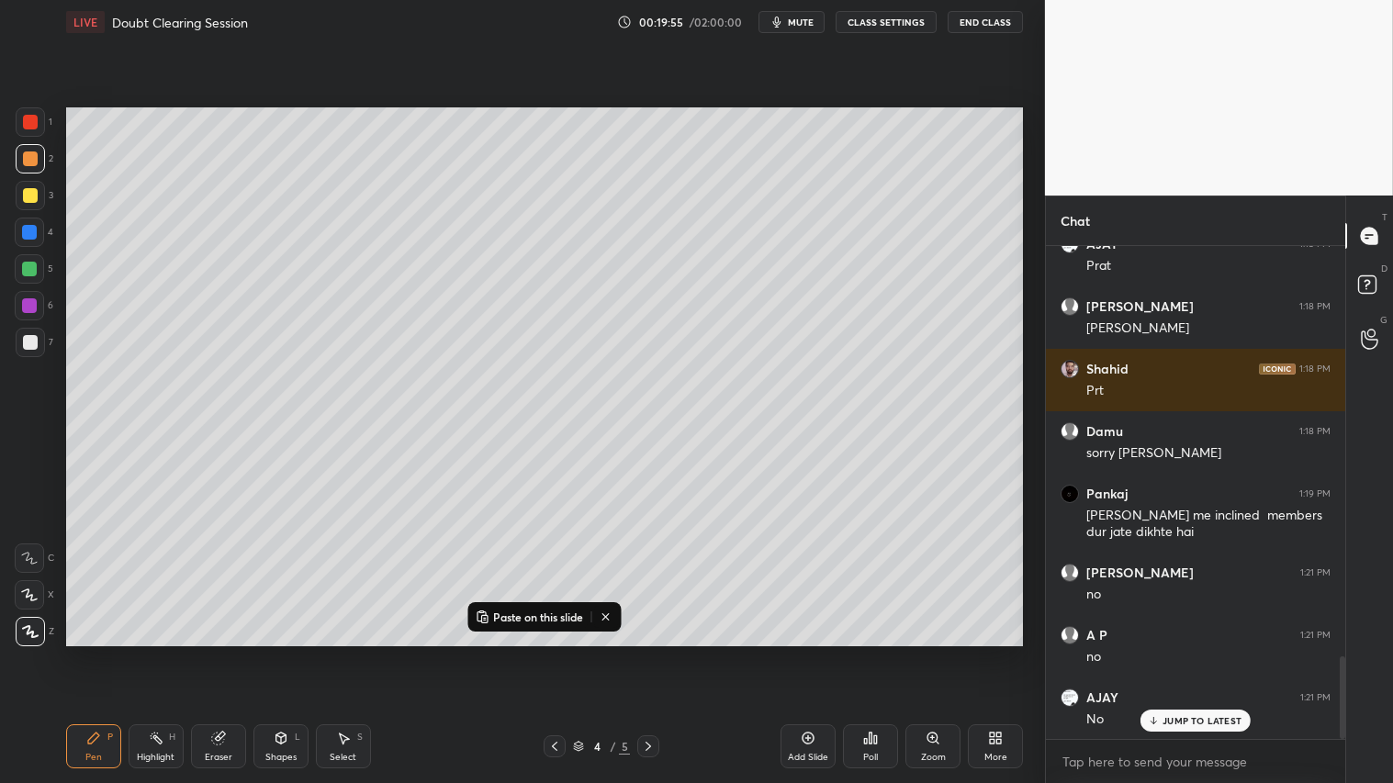
scroll to position [2439, 0]
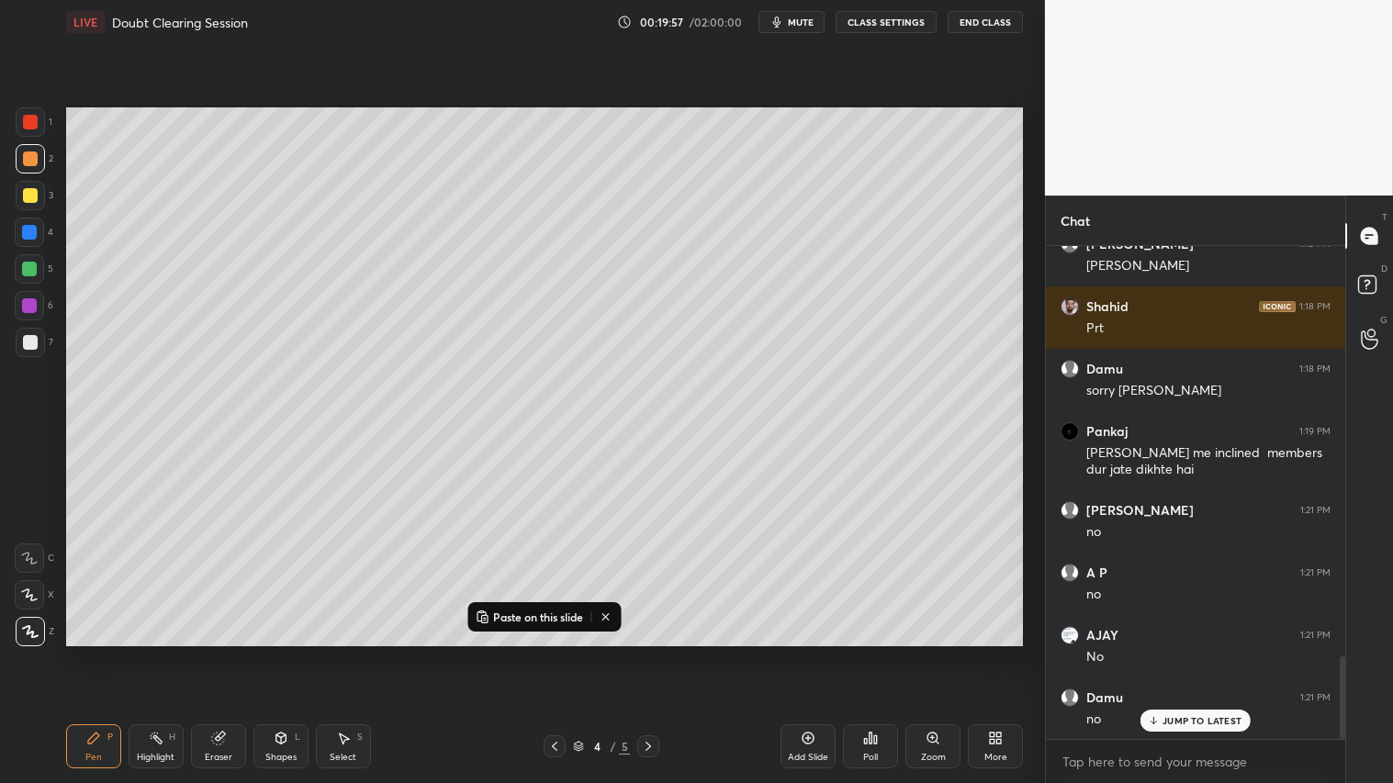
click at [648, 653] on icon at bounding box center [648, 746] width 15 height 15
drag, startPoint x: 93, startPoint y: 753, endPoint x: 86, endPoint y: 729, distance: 24.7
click at [93, 653] on div "Pen P" at bounding box center [93, 747] width 55 height 44
click at [295, 653] on div "Shapes L" at bounding box center [280, 747] width 55 height 44
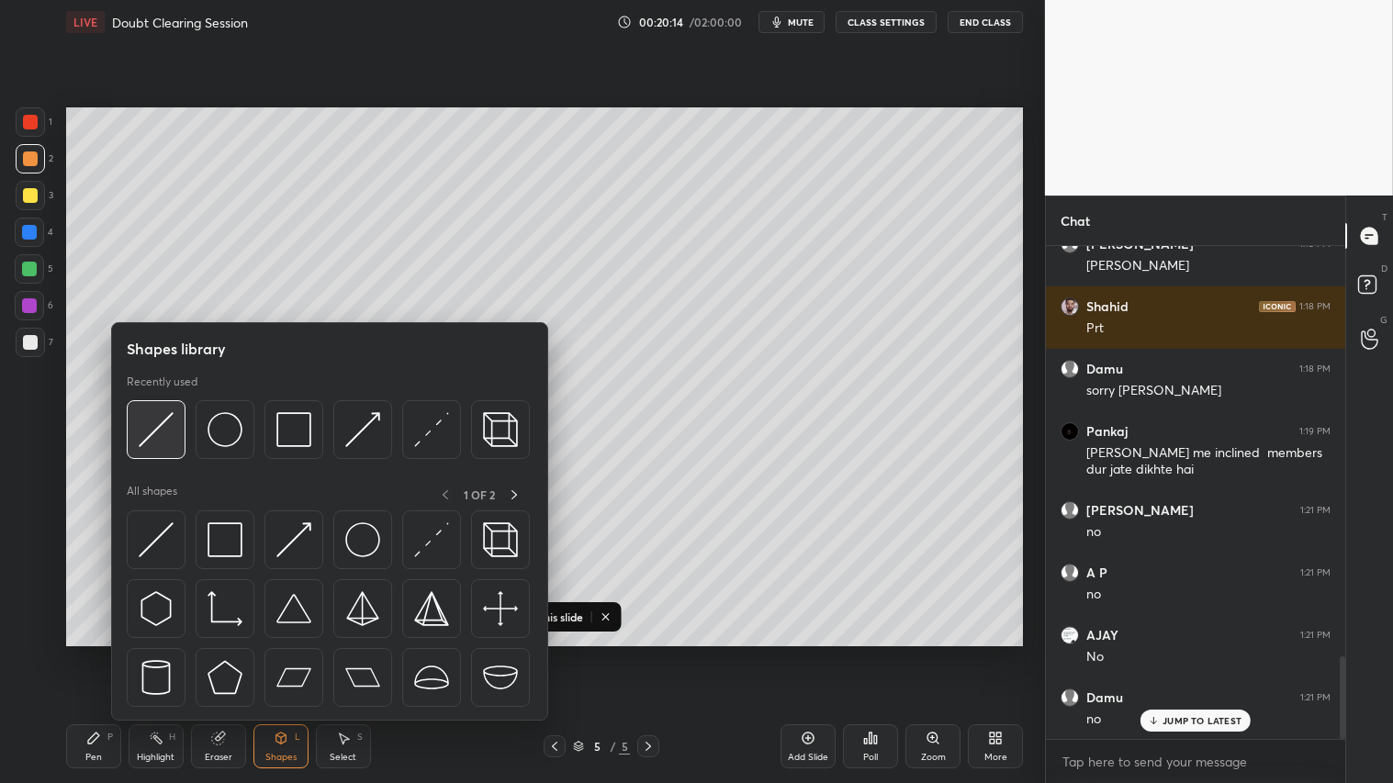
click at [159, 426] on img at bounding box center [156, 429] width 35 height 35
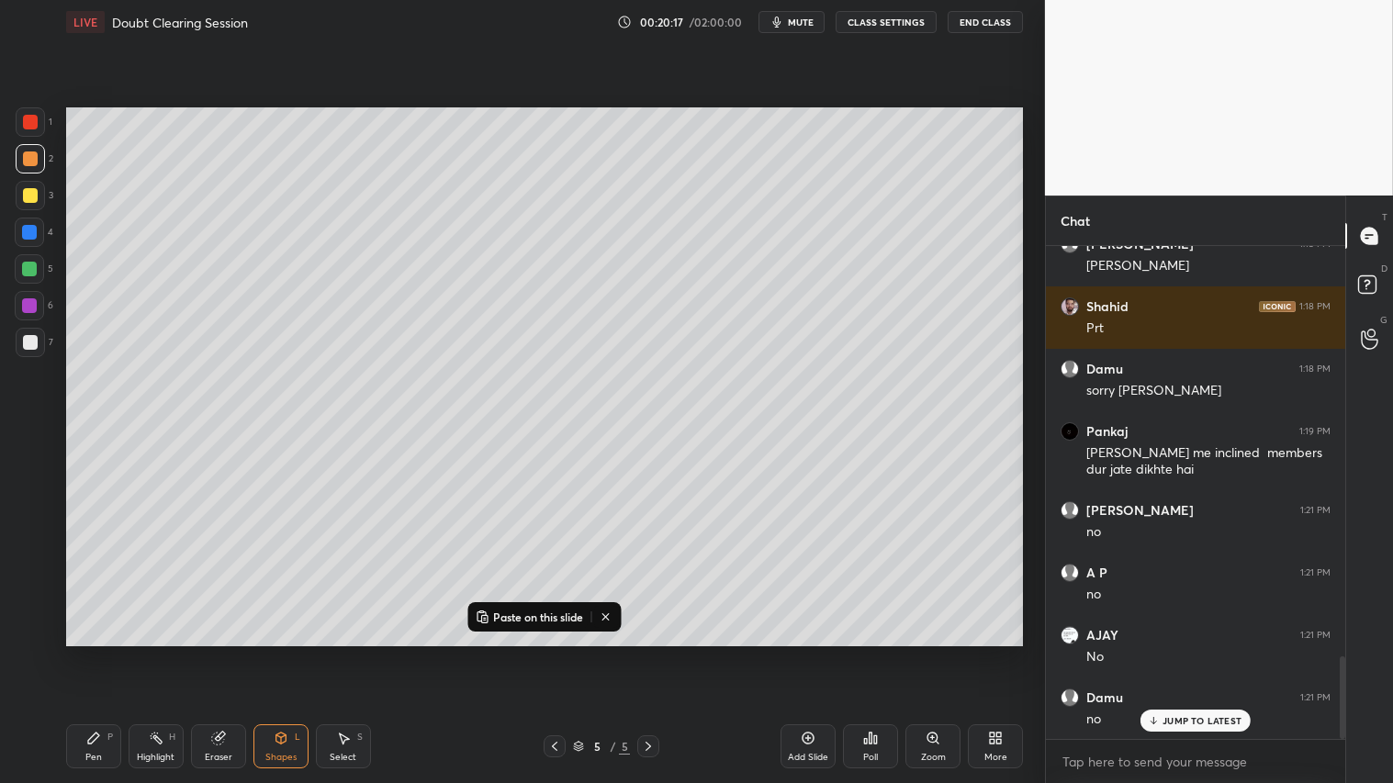
click at [604, 625] on button at bounding box center [605, 617] width 23 height 22
click at [93, 653] on div "Pen P" at bounding box center [93, 747] width 55 height 44
click at [87, 653] on div "Pen" at bounding box center [93, 757] width 17 height 9
drag, startPoint x: 552, startPoint y: 754, endPoint x: 565, endPoint y: 745, distance: 15.8
click at [555, 653] on icon at bounding box center [554, 746] width 15 height 15
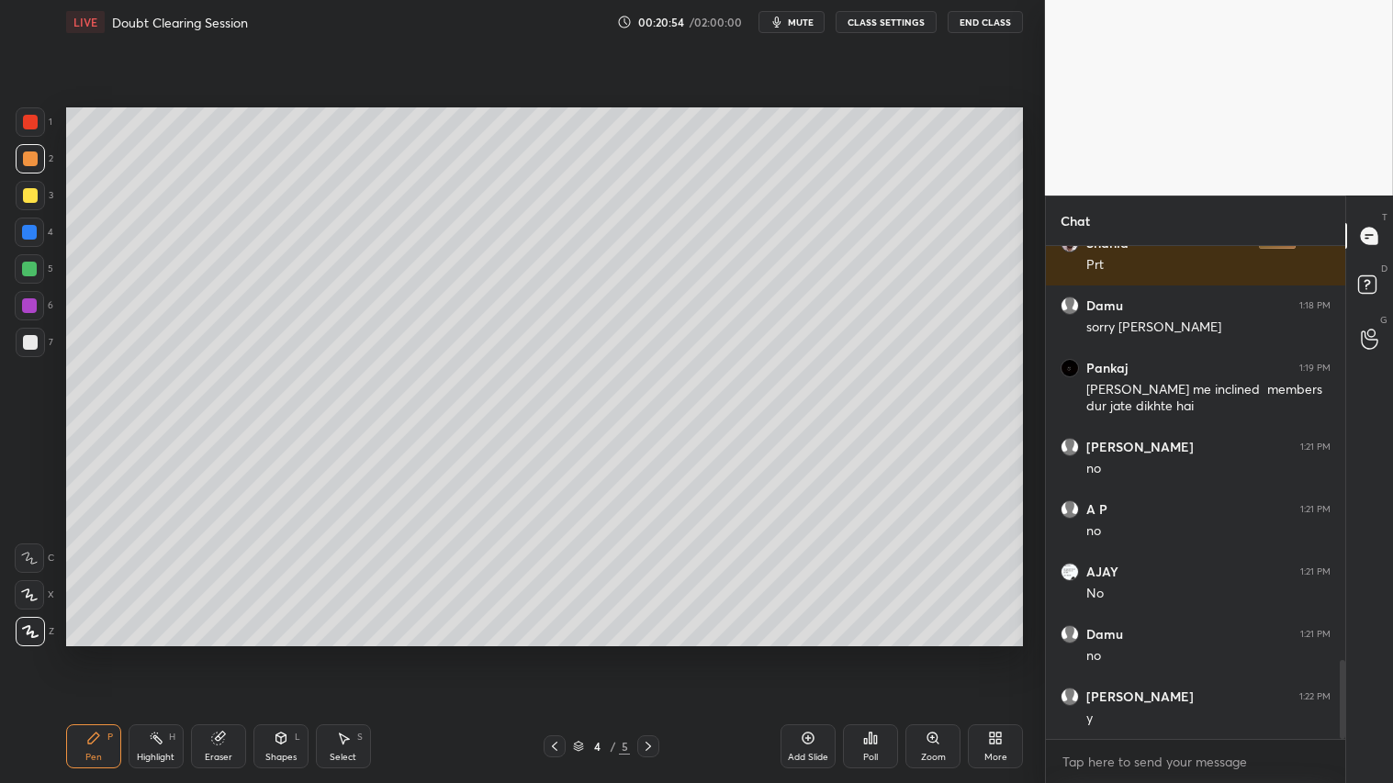
scroll to position [2565, 0]
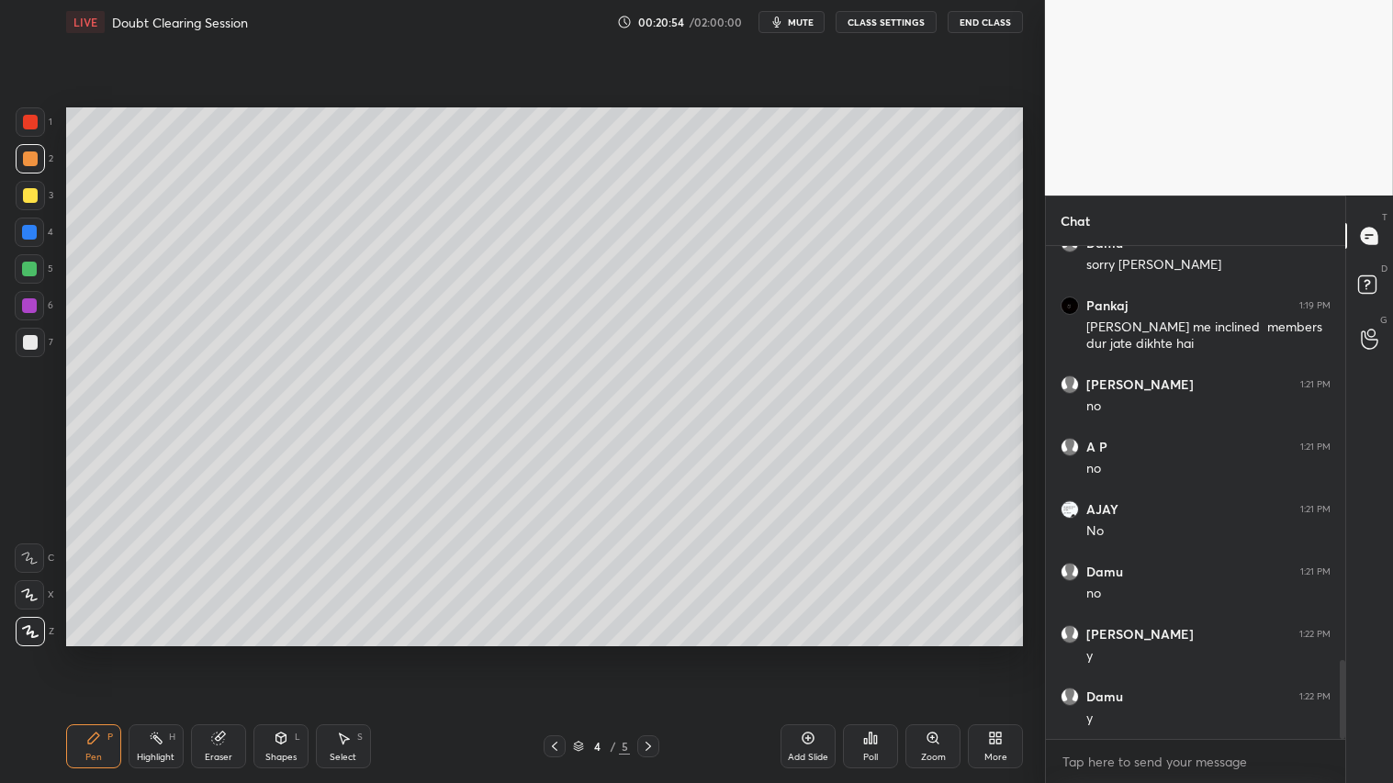
click at [648, 653] on icon at bounding box center [648, 746] width 15 height 15
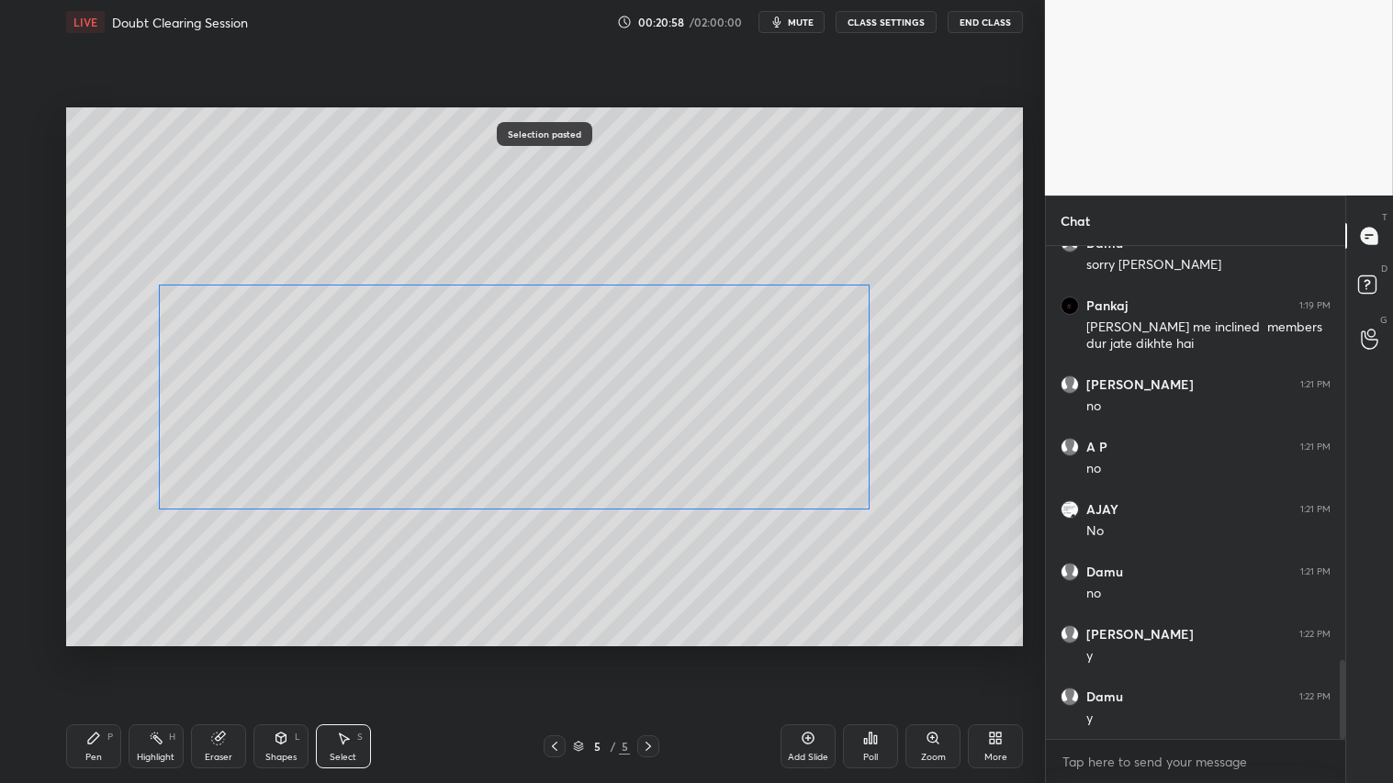
drag, startPoint x: 438, startPoint y: 310, endPoint x: 531, endPoint y: 384, distance: 118.3
click at [533, 388] on div "0 ° Undo Copy Paste here Duplicate Duplicate to new slide Delete" at bounding box center [544, 376] width 957 height 538
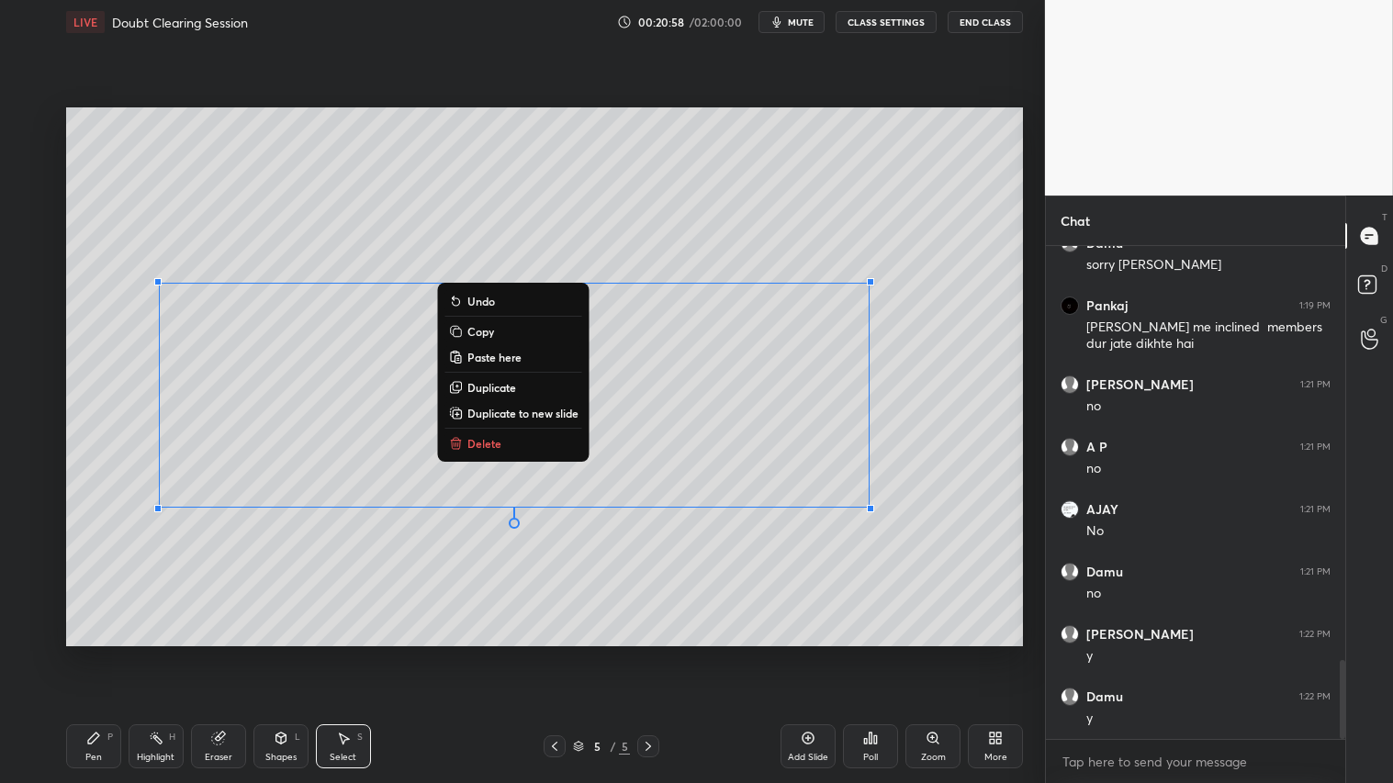
click at [110, 653] on div "Pen P Highlight H Eraser Shapes L Select S 5 / 5 Add Slide Poll Zoom More" at bounding box center [544, 746] width 957 height 73
click at [95, 653] on div "Pen" at bounding box center [93, 757] width 17 height 9
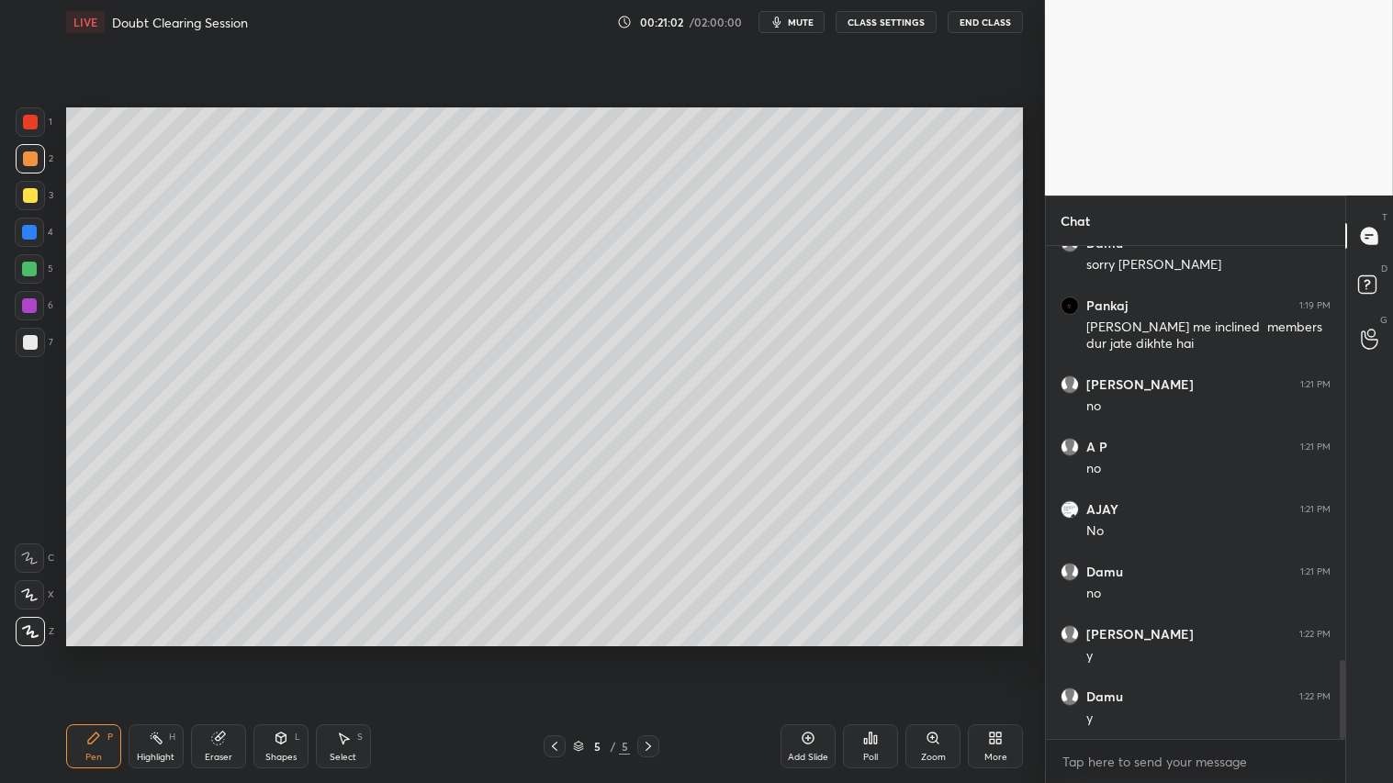
click at [26, 118] on div at bounding box center [30, 122] width 15 height 15
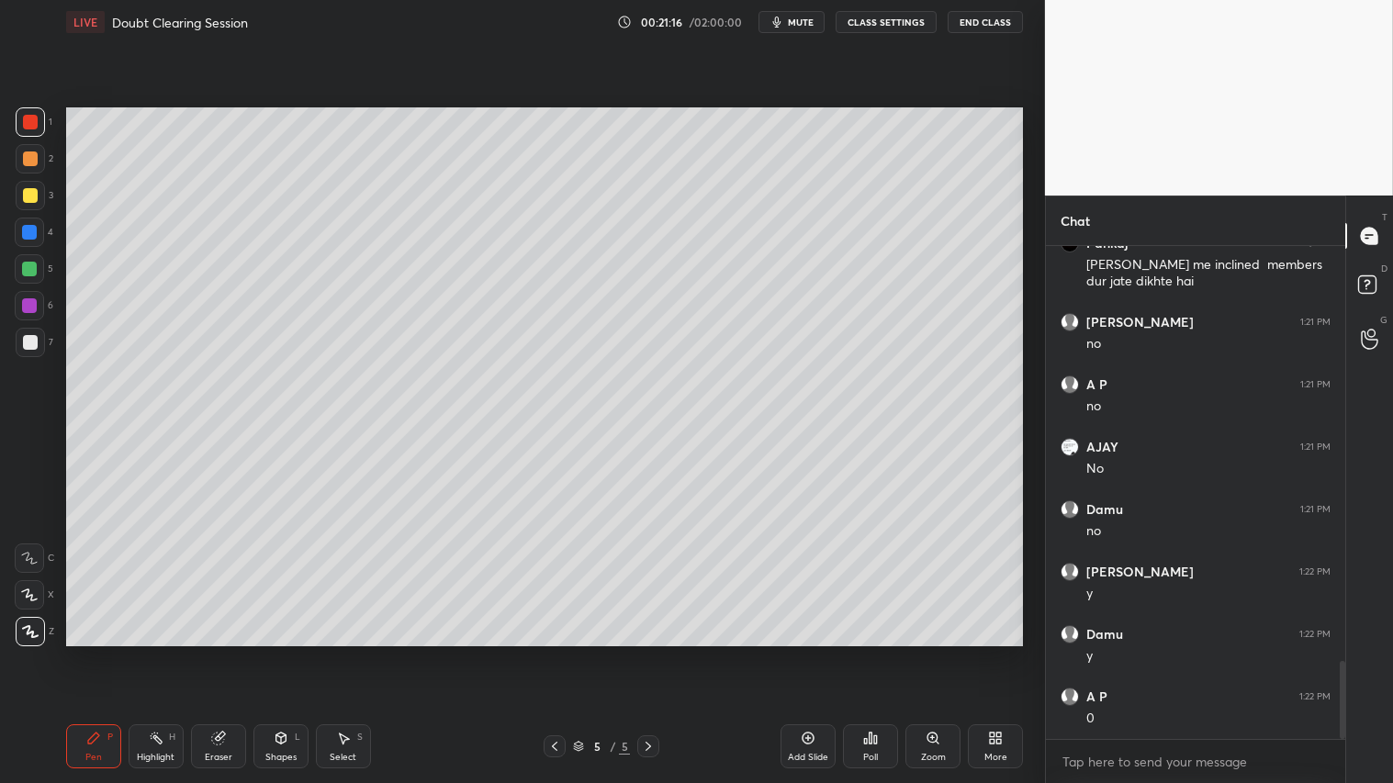
scroll to position [2689, 0]
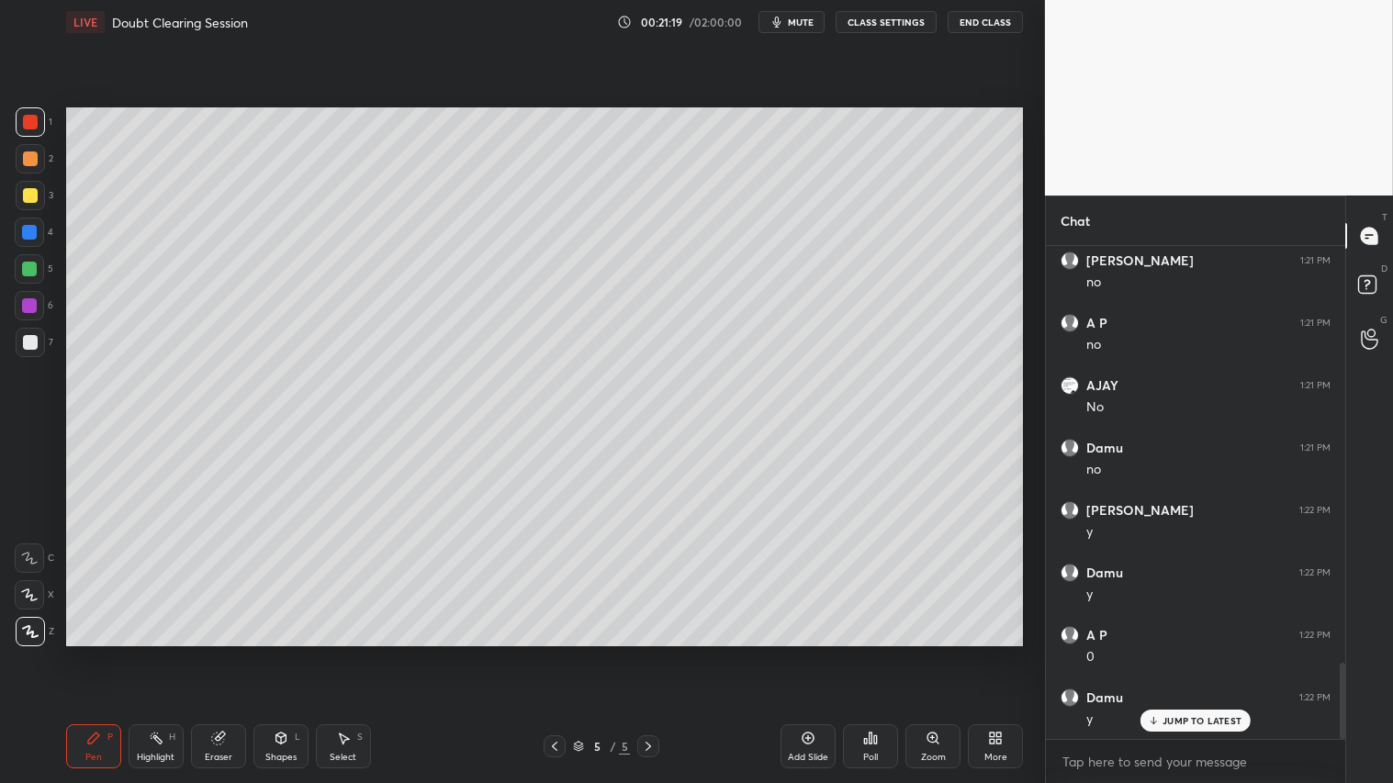
click at [212, 653] on div "Eraser" at bounding box center [219, 757] width 28 height 9
click at [110, 653] on div "Pen P" at bounding box center [93, 747] width 55 height 44
click at [26, 152] on div at bounding box center [30, 159] width 15 height 15
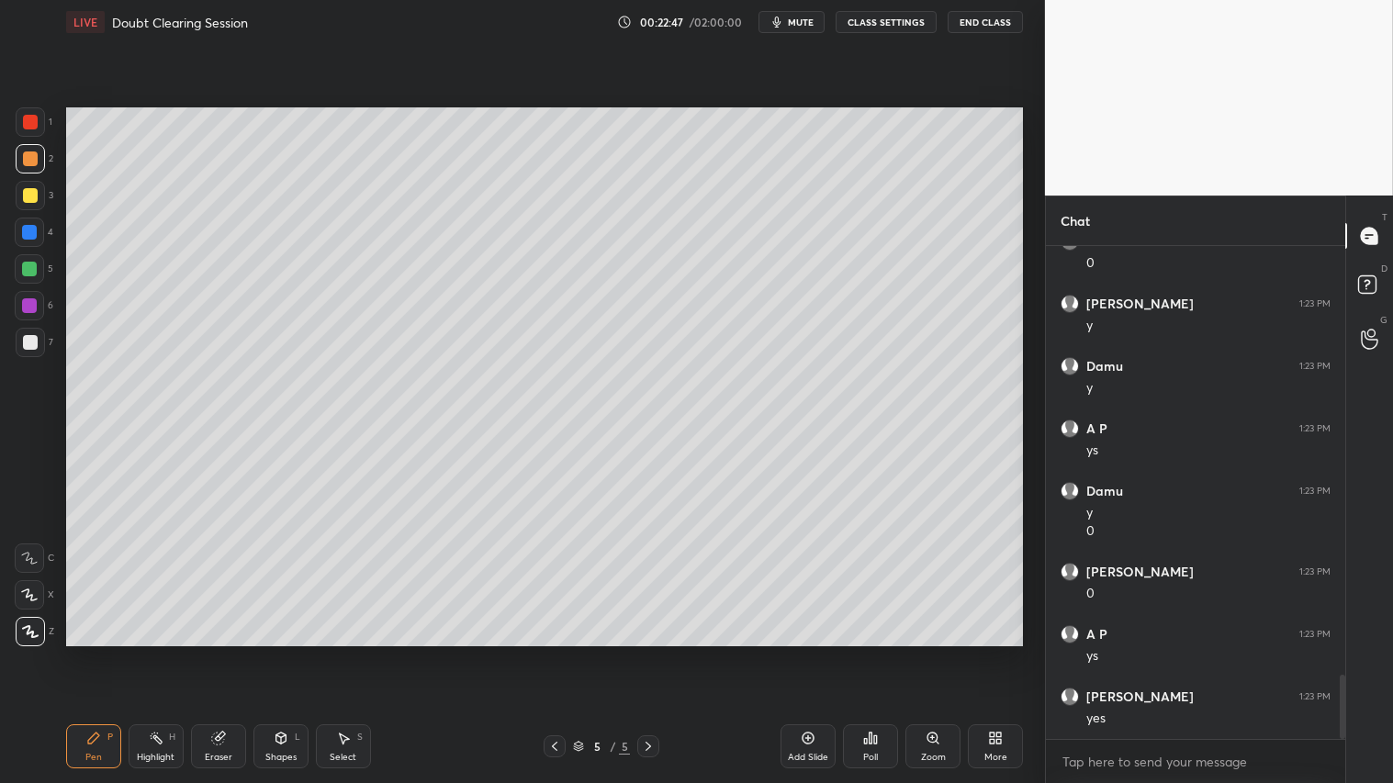
scroll to position [3332, 0]
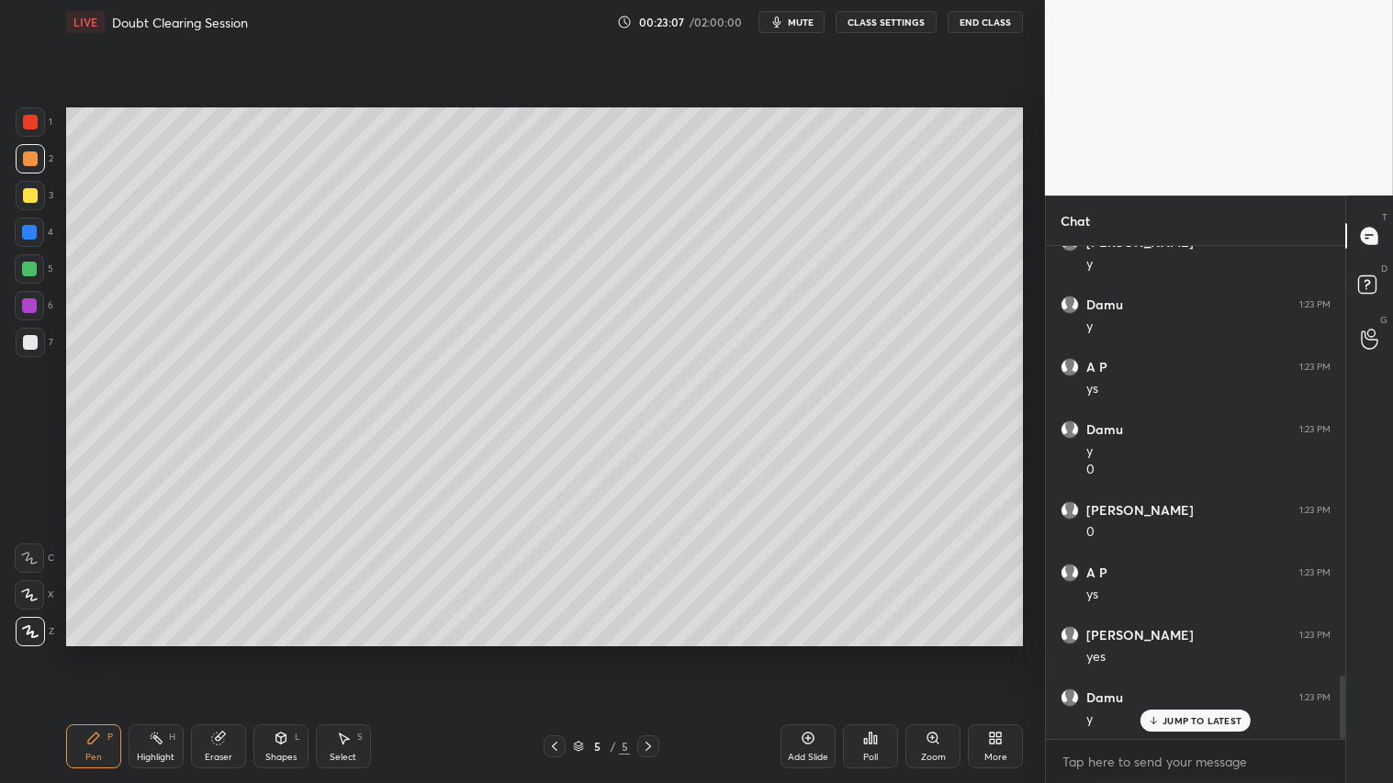
click at [32, 118] on div at bounding box center [30, 122] width 15 height 15
click at [557, 653] on icon at bounding box center [554, 746] width 15 height 15
click at [646, 653] on div at bounding box center [648, 747] width 22 height 22
click at [214, 653] on icon at bounding box center [217, 739] width 12 height 12
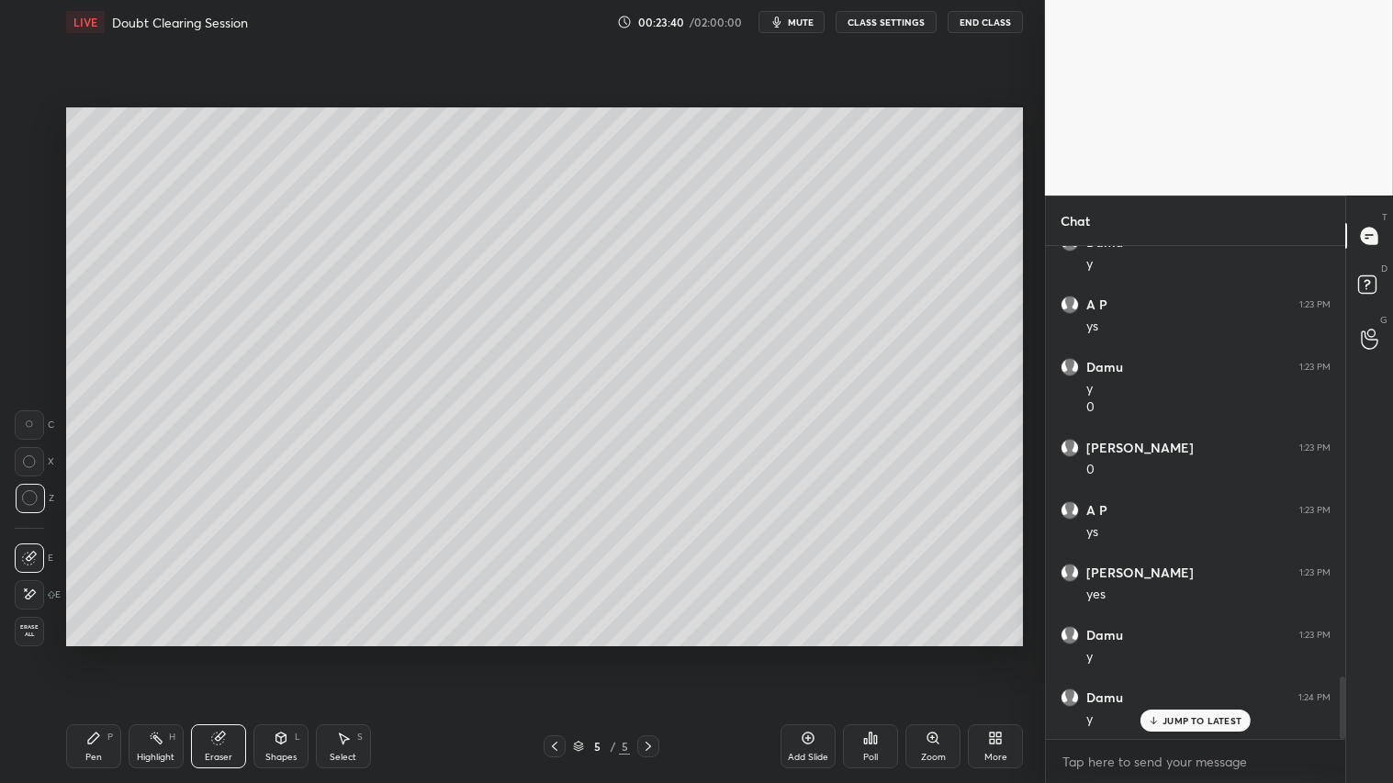
scroll to position [3458, 0]
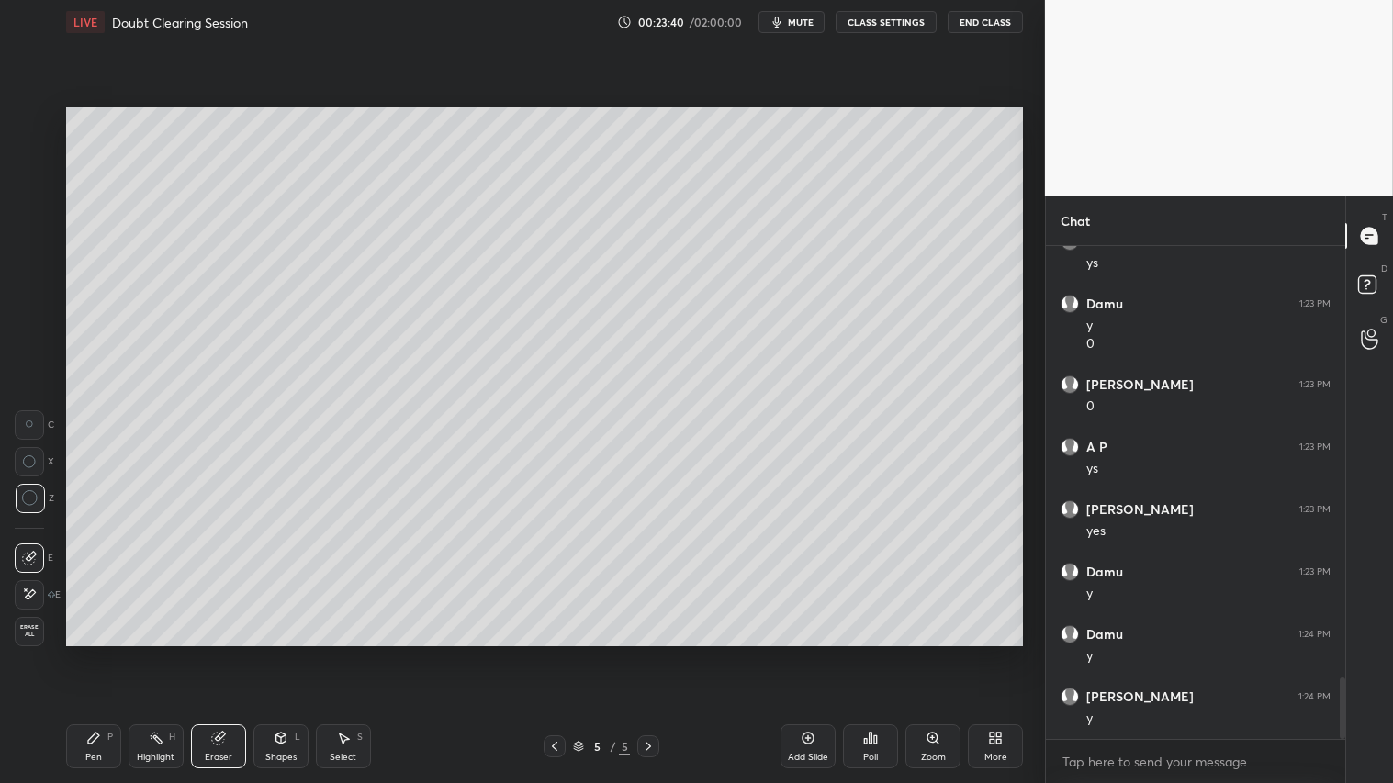
click at [354, 653] on div "Select S" at bounding box center [343, 747] width 55 height 44
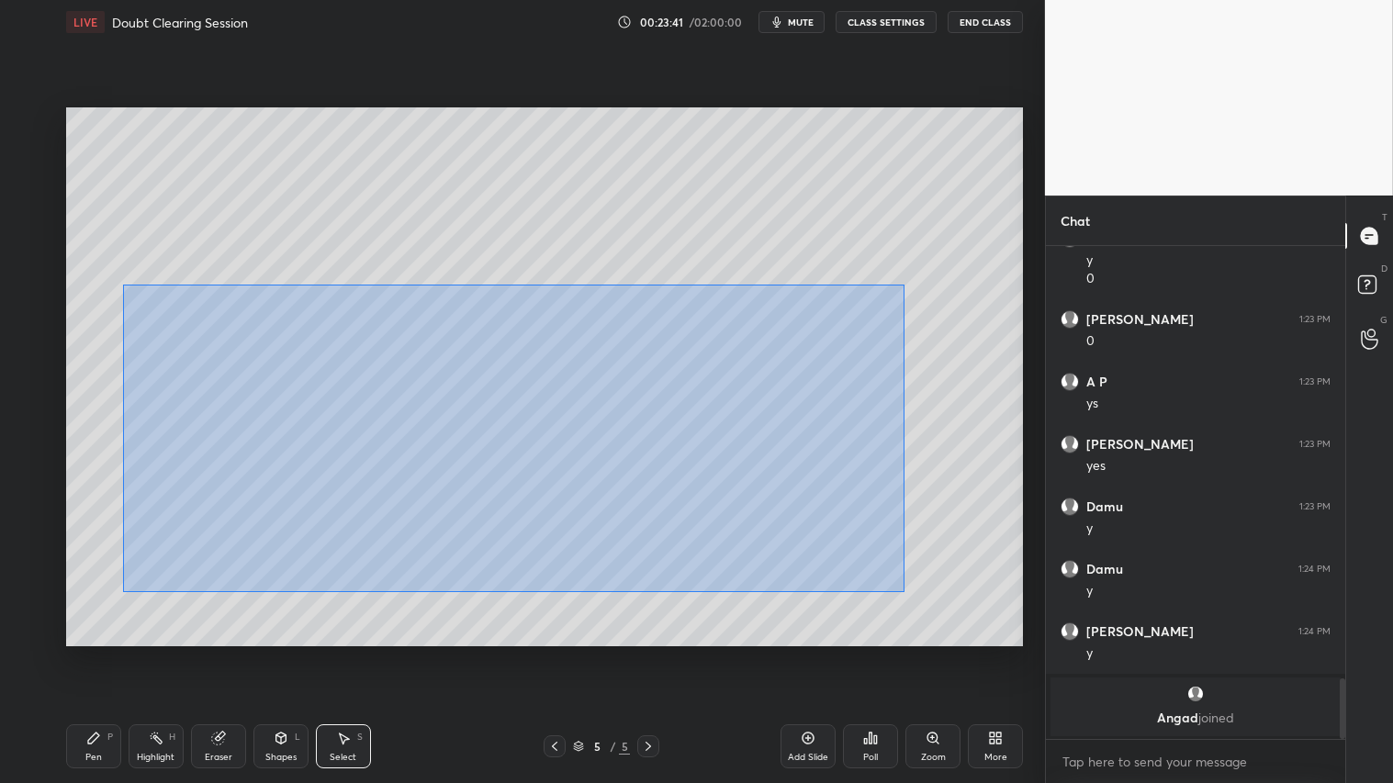
drag, startPoint x: 134, startPoint y: 291, endPoint x: 905, endPoint y: 583, distance: 824.0
click at [905, 591] on div "0 ° Undo Copy Paste here Duplicate Duplicate to new slide Delete" at bounding box center [544, 376] width 957 height 538
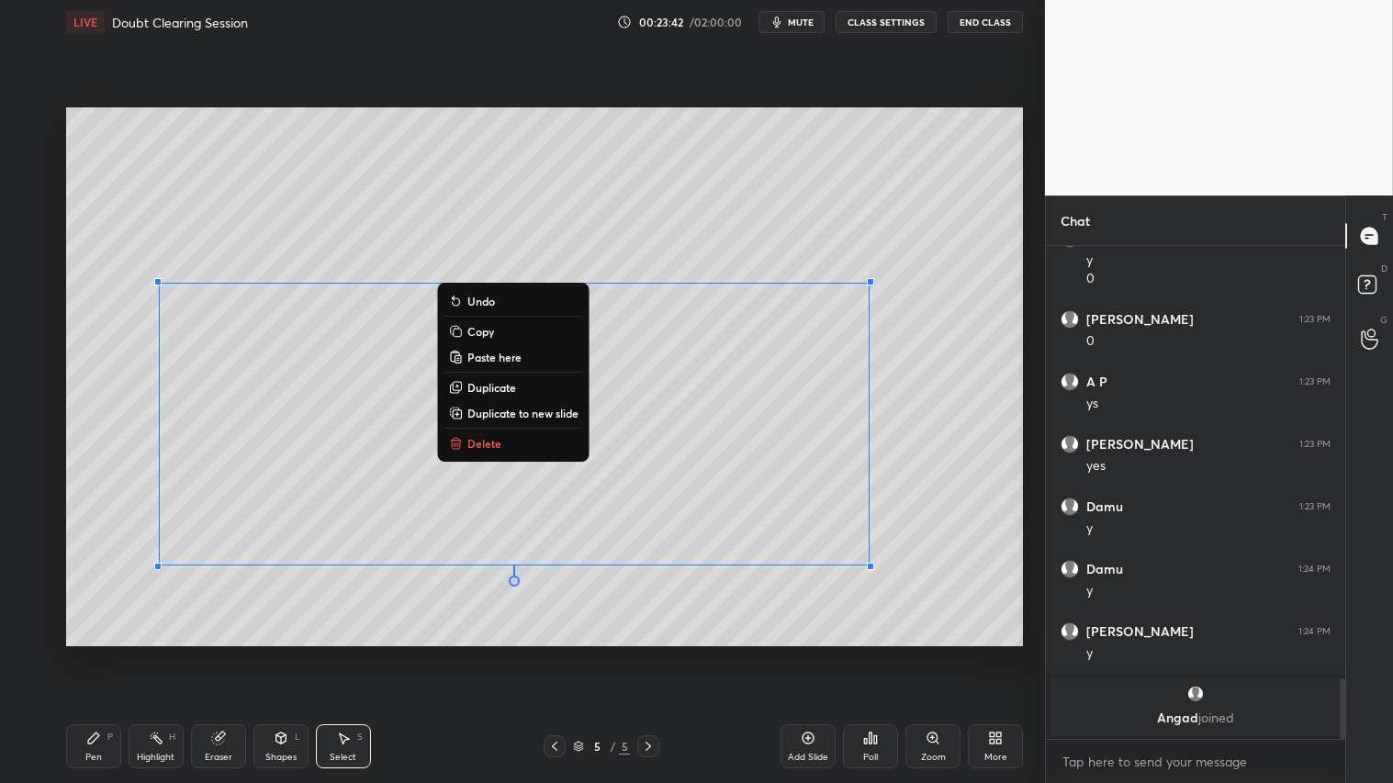
click at [498, 437] on p "Delete" at bounding box center [484, 443] width 34 height 15
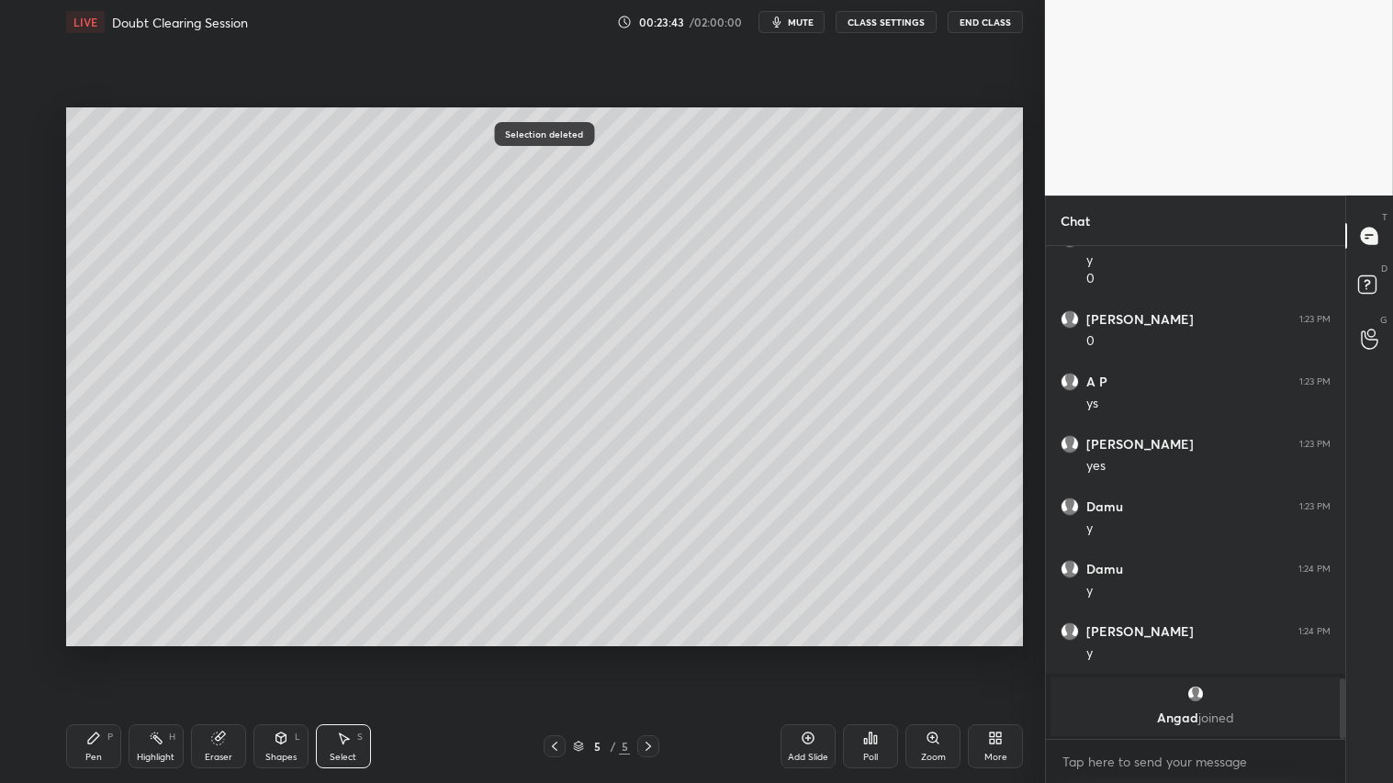
click at [103, 653] on div "Pen P" at bounding box center [93, 747] width 55 height 44
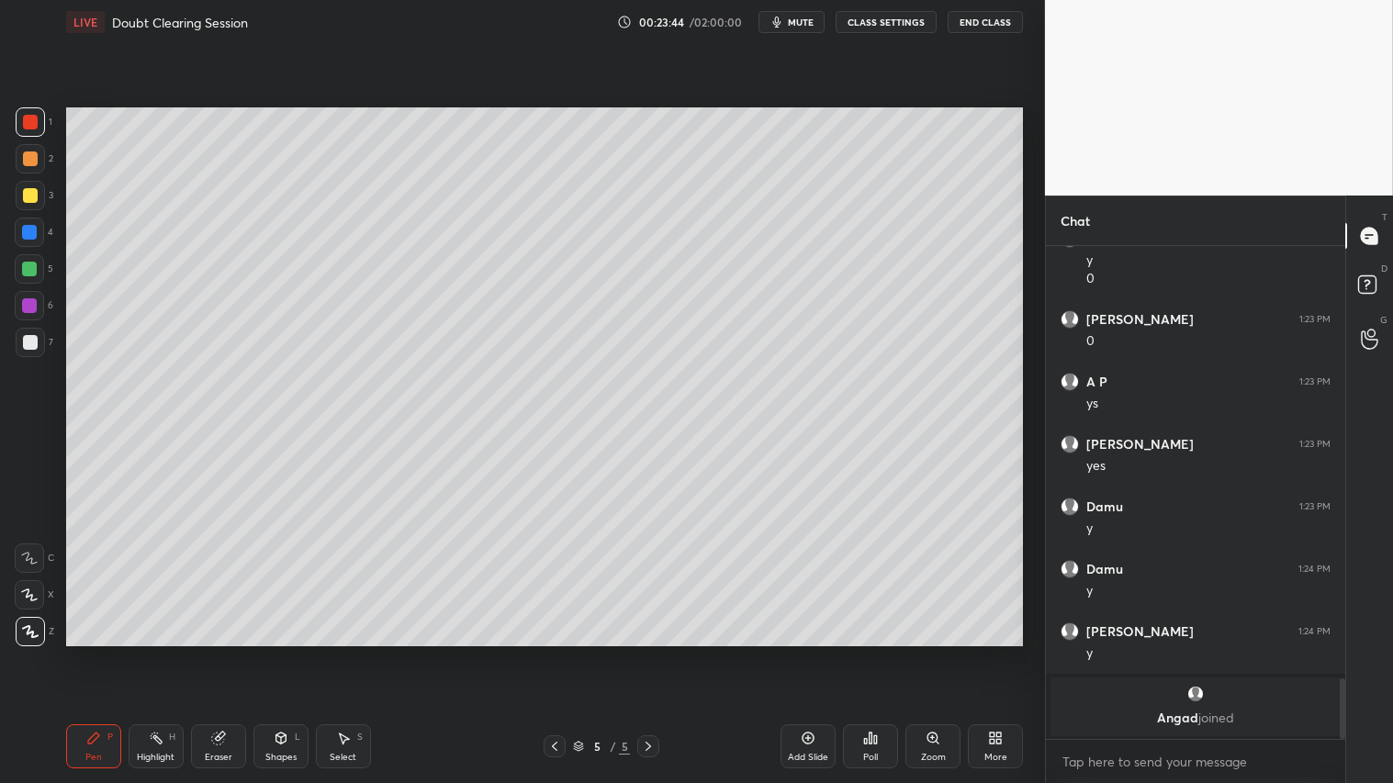
click at [29, 150] on div at bounding box center [30, 158] width 29 height 29
drag, startPoint x: 552, startPoint y: 748, endPoint x: 561, endPoint y: 744, distance: 9.9
click at [552, 653] on icon at bounding box center [554, 746] width 15 height 15
click at [653, 653] on icon at bounding box center [648, 746] width 15 height 15
drag, startPoint x: 537, startPoint y: 750, endPoint x: 564, endPoint y: 748, distance: 26.8
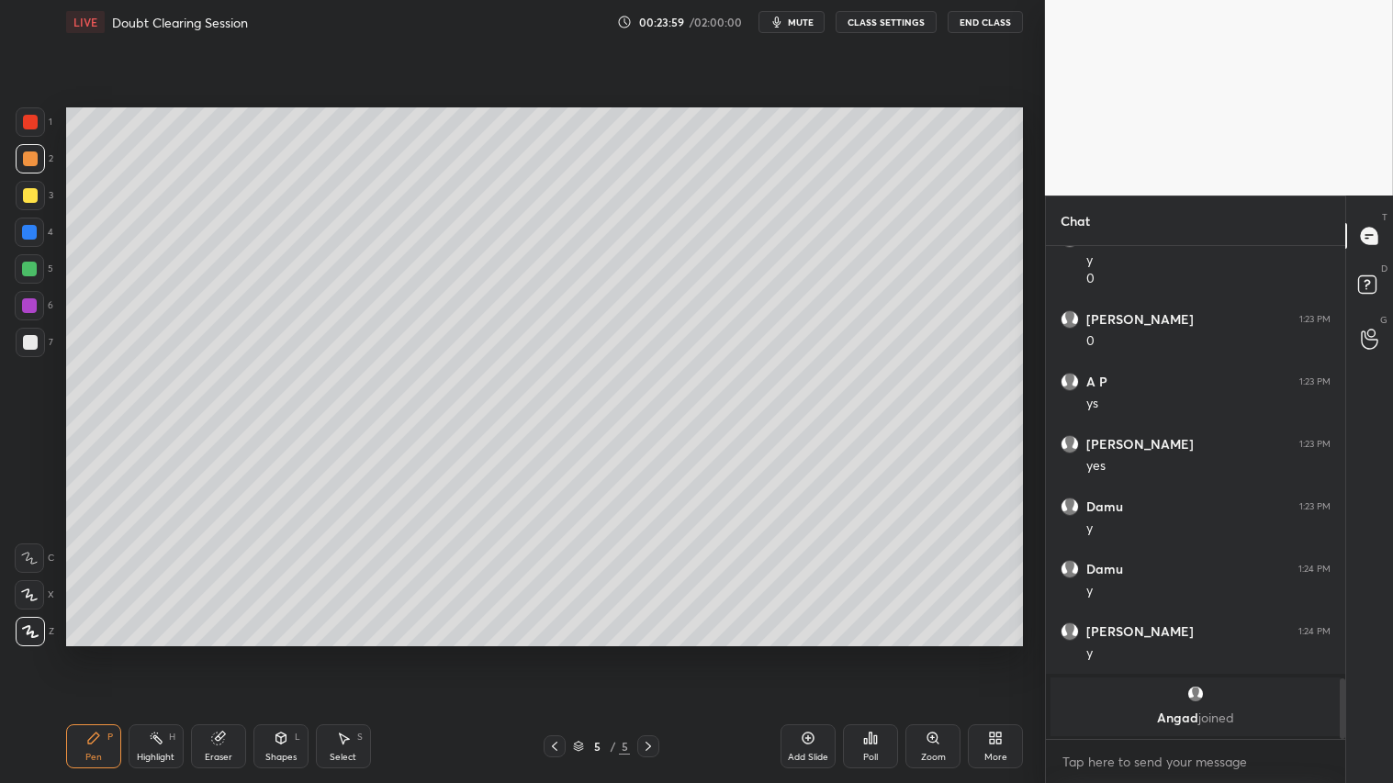
click at [539, 653] on div "5 / 5" at bounding box center [601, 747] width 357 height 22
click at [557, 653] on icon at bounding box center [554, 746] width 15 height 15
click at [650, 653] on icon at bounding box center [648, 746] width 15 height 15
click at [558, 653] on div "Pen P Highlight H Eraser Shapes L Select S 5 / 5 Add Slide Poll Zoom More" at bounding box center [544, 746] width 957 height 73
click at [563, 653] on div at bounding box center [555, 747] width 22 height 22
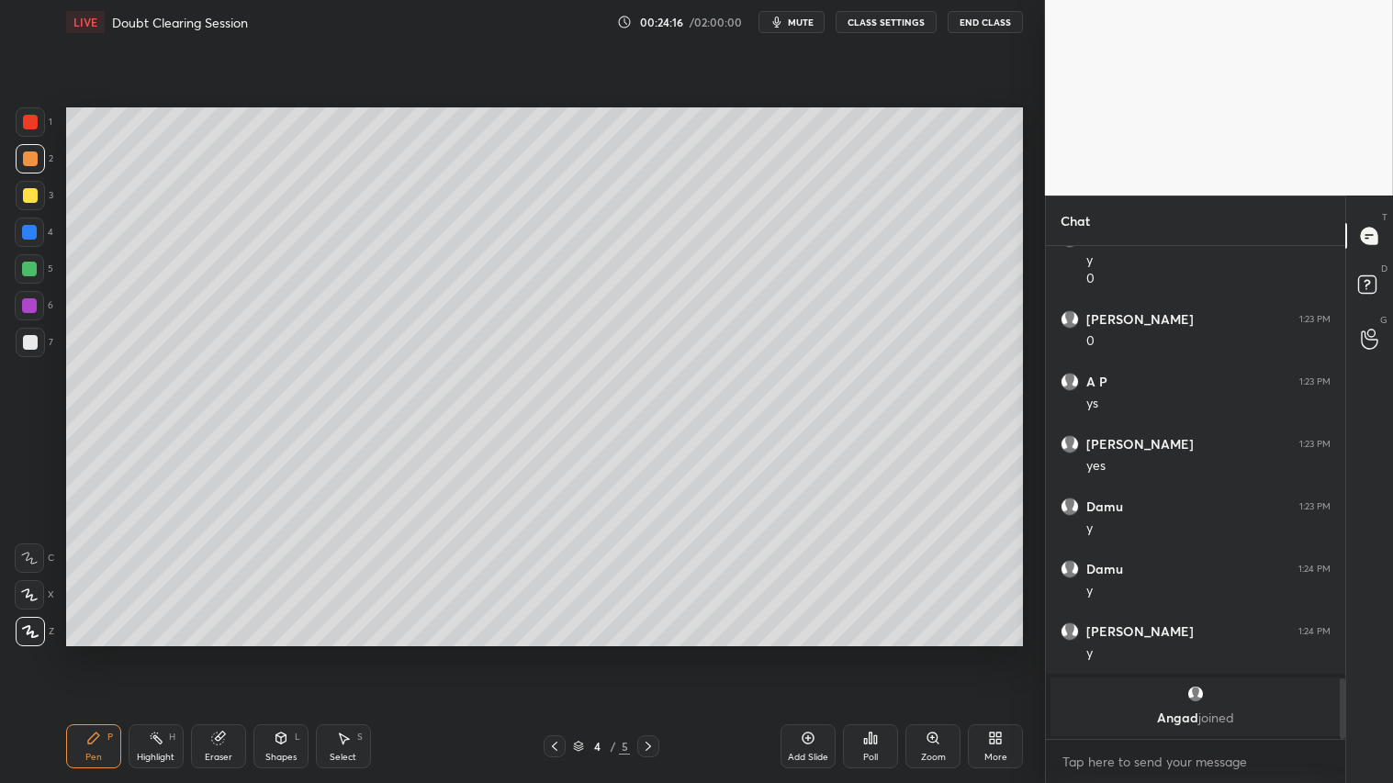
click at [648, 653] on icon at bounding box center [648, 746] width 15 height 15
click at [563, 653] on div at bounding box center [555, 747] width 22 height 22
click at [644, 653] on icon at bounding box center [648, 746] width 15 height 15
click at [557, 653] on icon at bounding box center [555, 746] width 6 height 9
click at [650, 653] on icon at bounding box center [648, 746] width 15 height 15
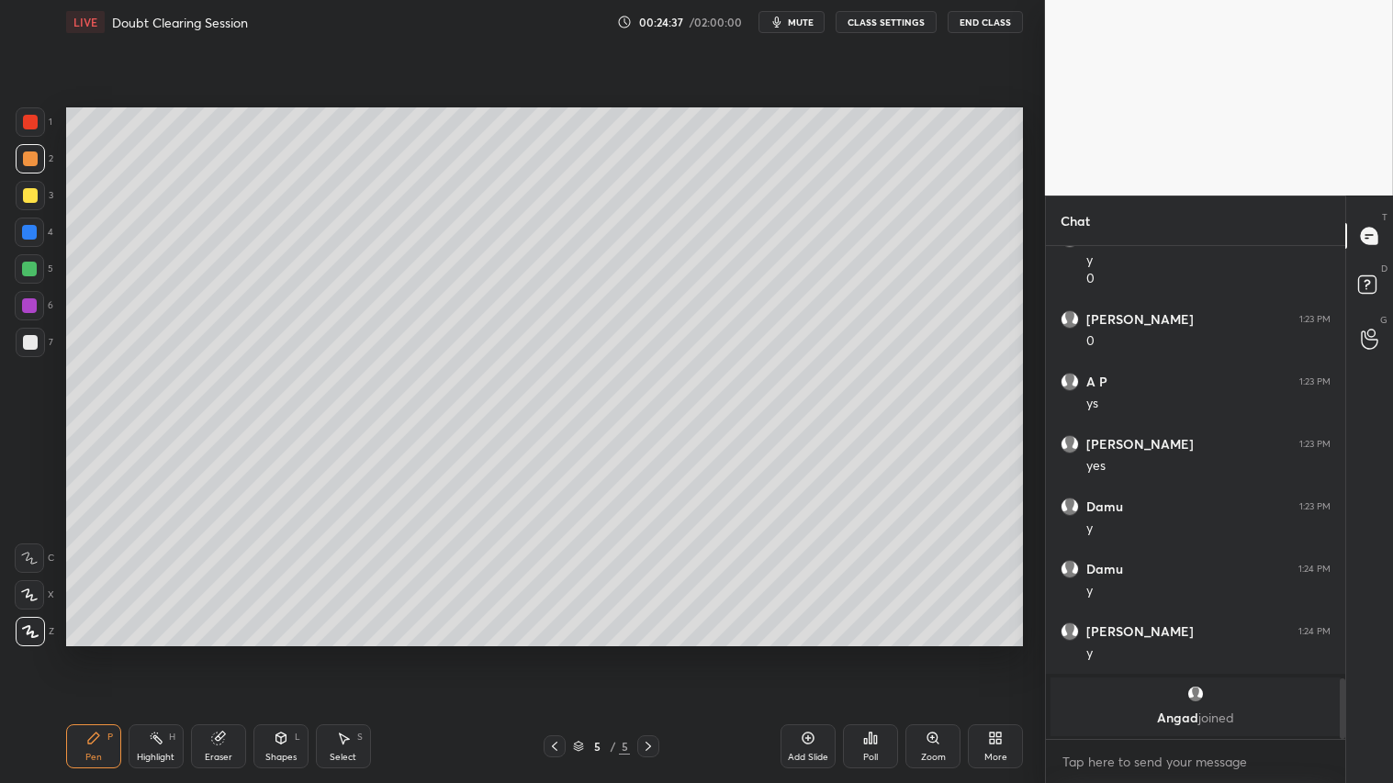
click at [544, 653] on div at bounding box center [555, 747] width 22 height 22
click at [648, 653] on icon at bounding box center [648, 746] width 15 height 15
click at [33, 119] on div at bounding box center [30, 122] width 15 height 15
click at [271, 653] on div "Shapes L" at bounding box center [280, 747] width 55 height 44
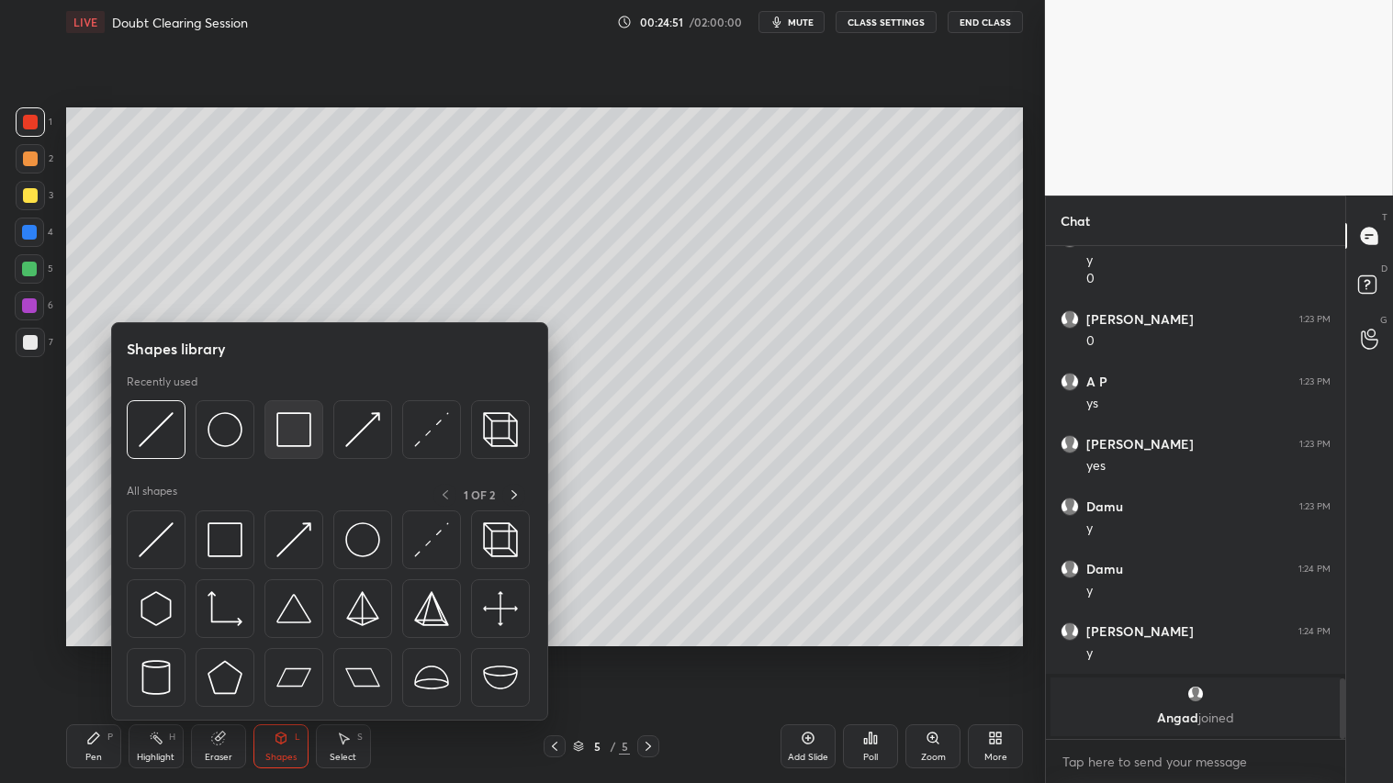
click at [287, 426] on img at bounding box center [293, 429] width 35 height 35
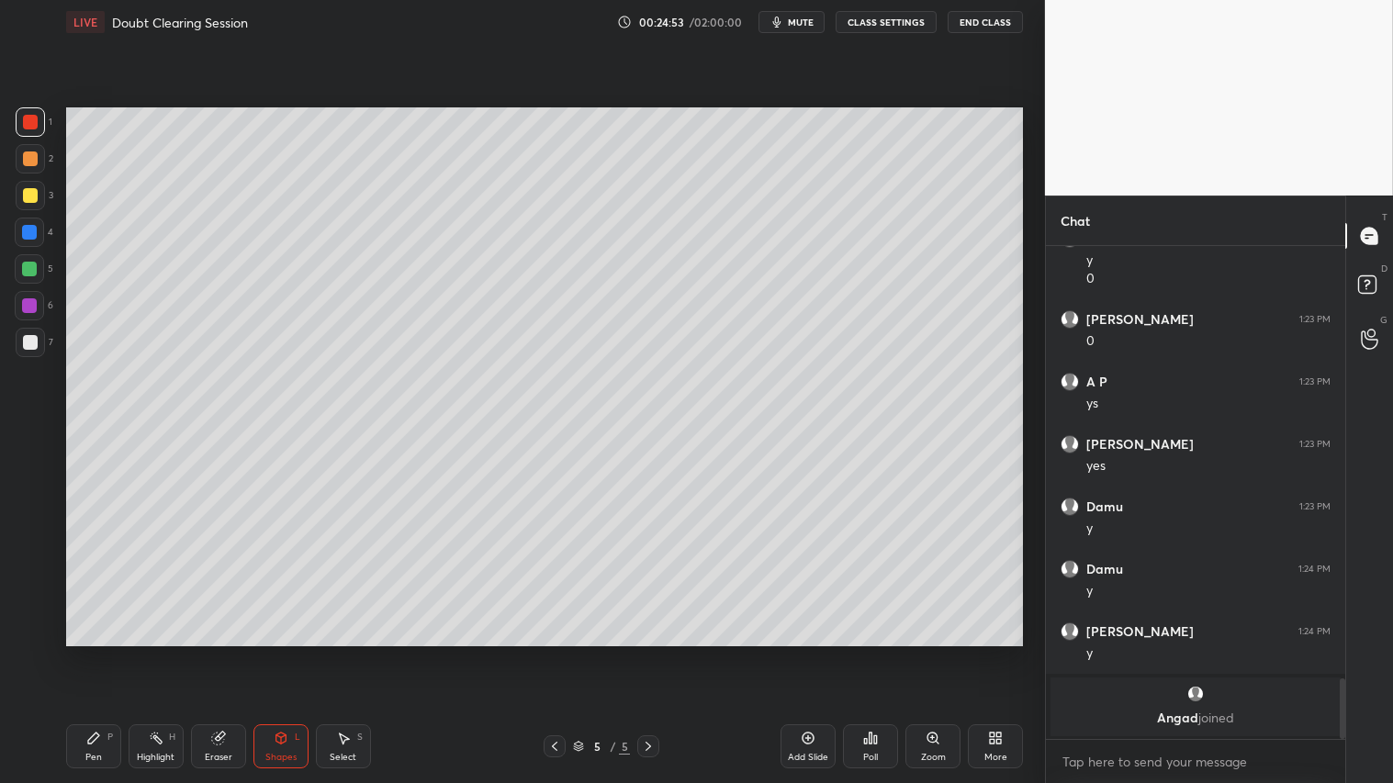
click at [26, 154] on div at bounding box center [30, 159] width 15 height 15
drag, startPoint x: 93, startPoint y: 753, endPoint x: 97, endPoint y: 740, distance: 13.7
click at [97, 653] on div "Pen P" at bounding box center [93, 747] width 55 height 44
click at [283, 653] on div "Shapes L" at bounding box center [280, 747] width 55 height 44
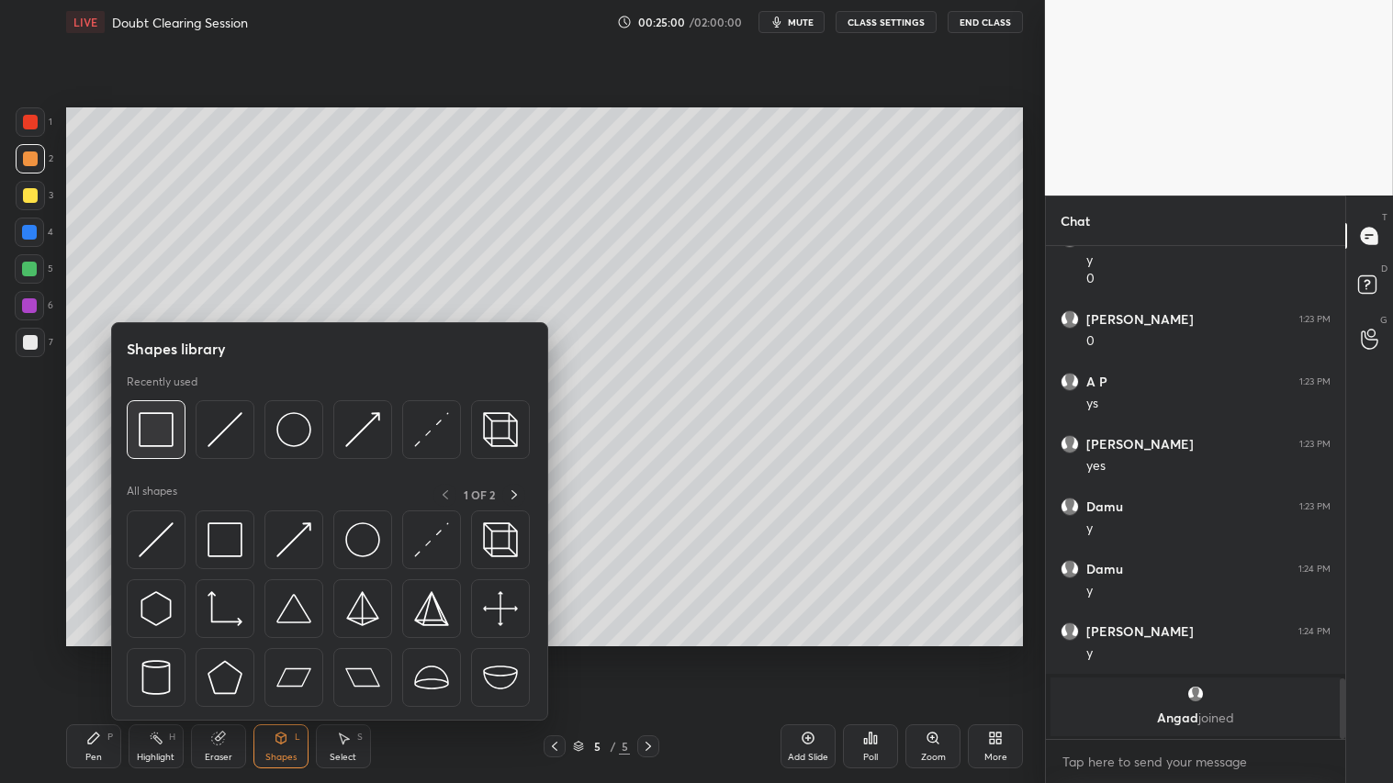
click at [171, 438] on img at bounding box center [156, 429] width 35 height 35
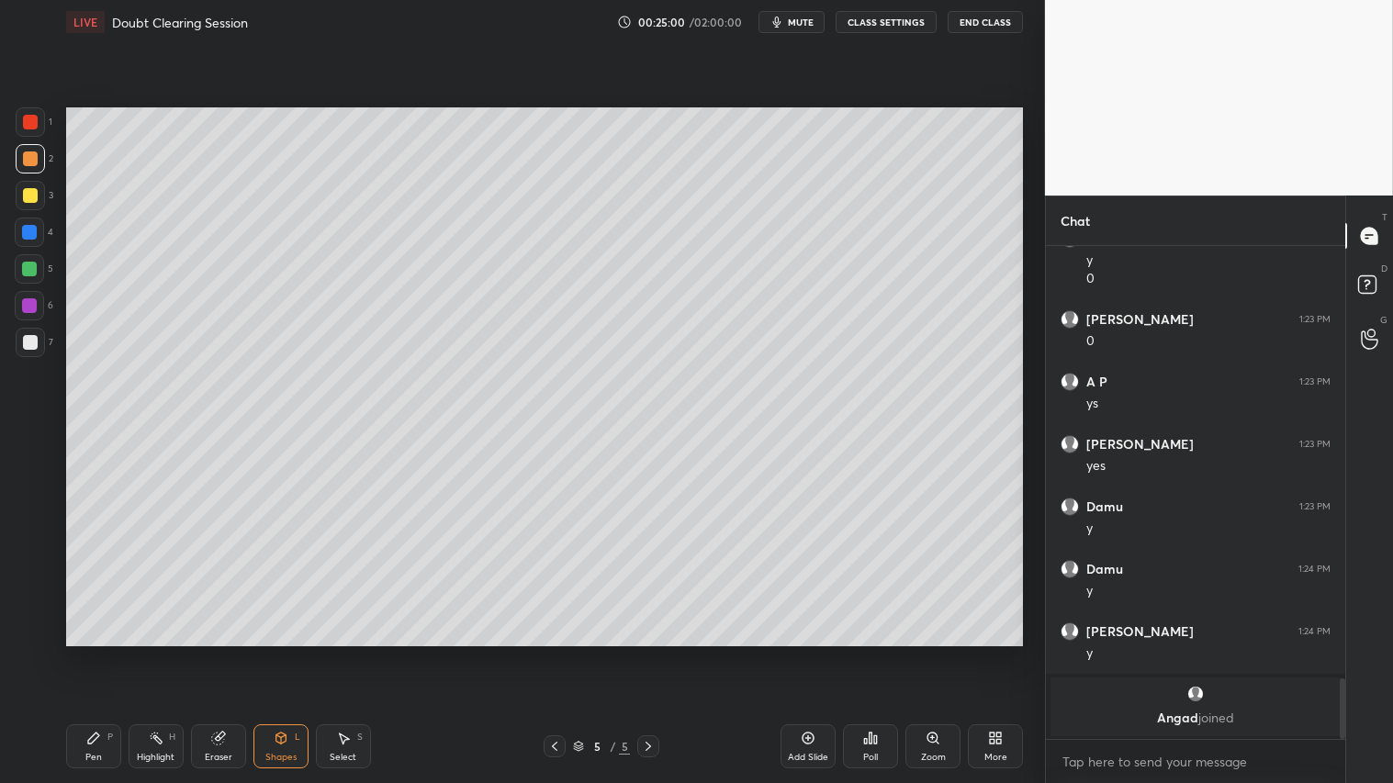
click at [24, 346] on div at bounding box center [30, 342] width 15 height 15
click at [29, 148] on div at bounding box center [30, 158] width 29 height 29
click at [96, 653] on div "Pen P" at bounding box center [93, 747] width 55 height 44
click at [553, 653] on icon at bounding box center [554, 746] width 15 height 15
drag, startPoint x: 34, startPoint y: 121, endPoint x: 53, endPoint y: 131, distance: 21.8
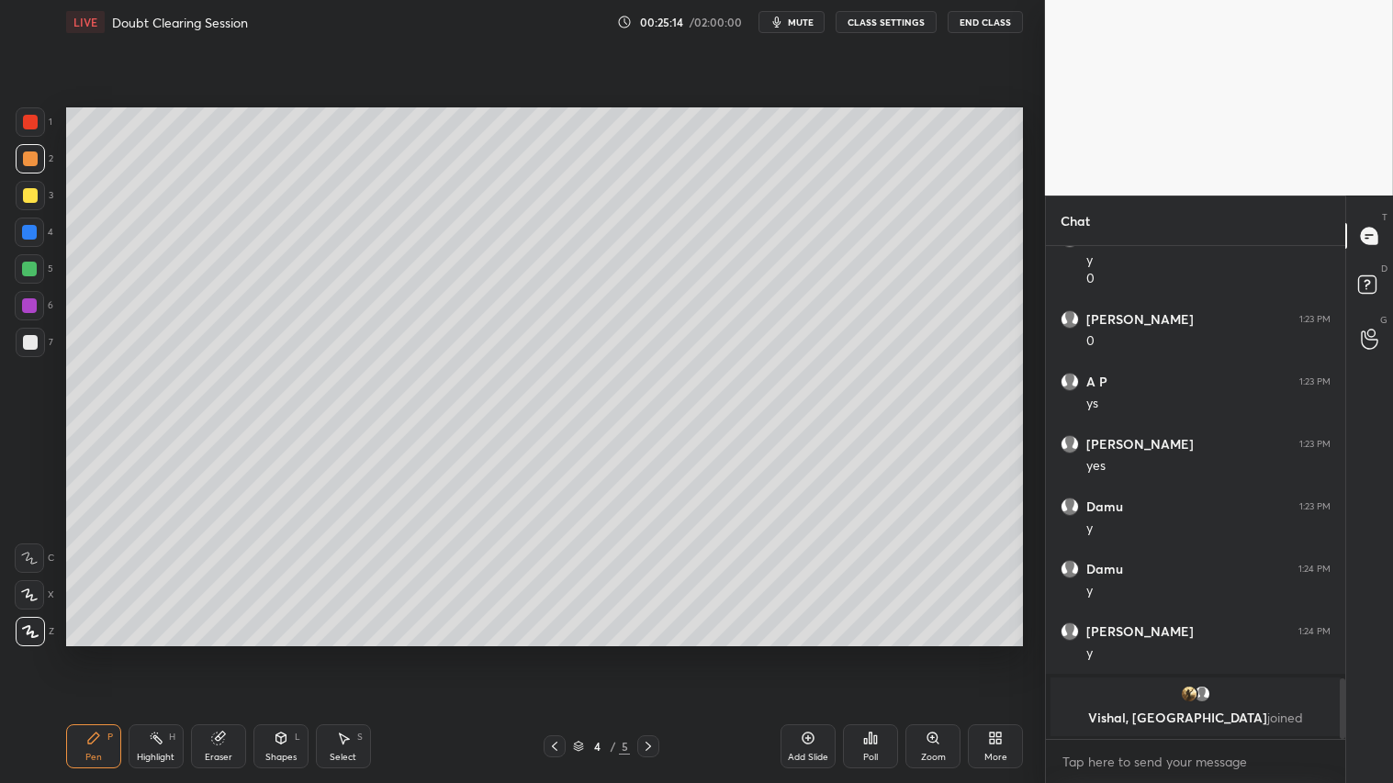
click at [40, 121] on div at bounding box center [30, 121] width 29 height 29
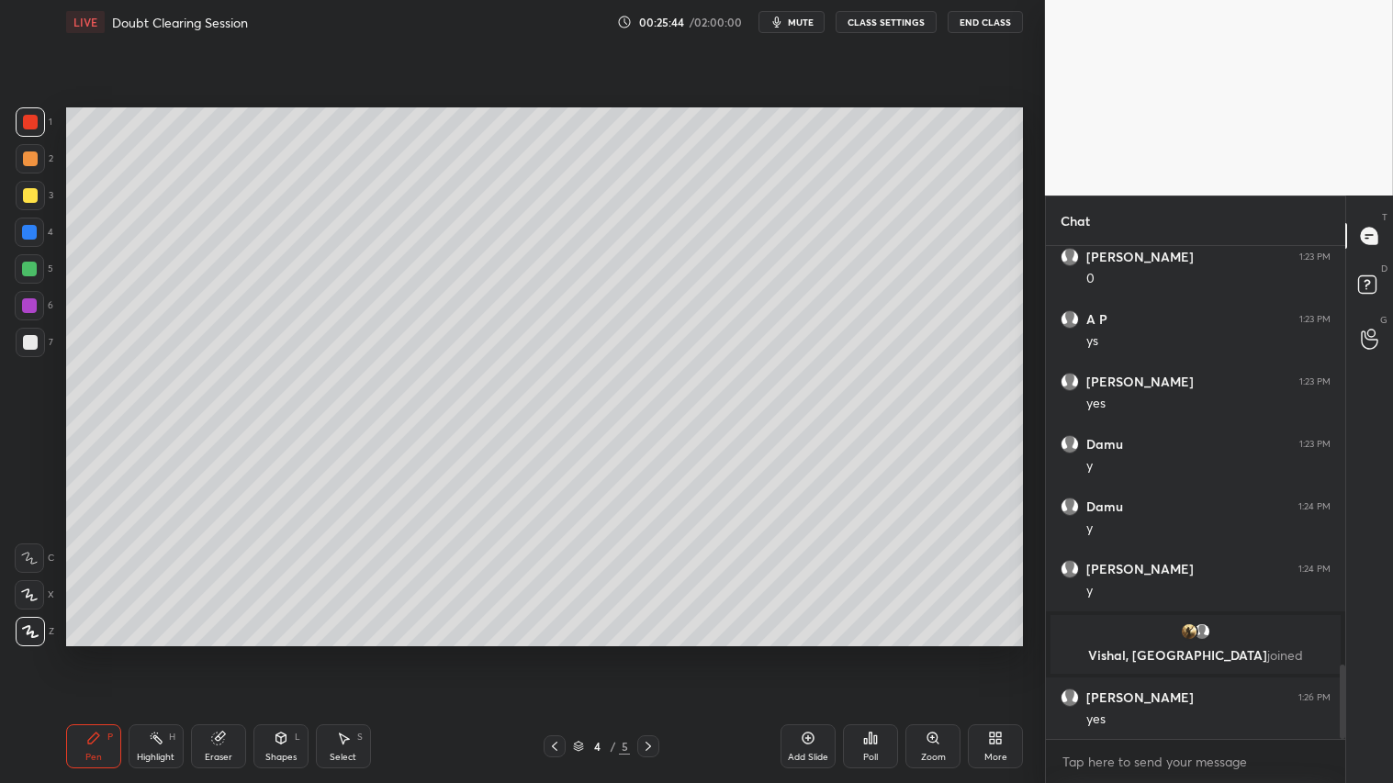
drag, startPoint x: 649, startPoint y: 749, endPoint x: 643, endPoint y: 741, distance: 10.5
click at [649, 653] on icon at bounding box center [648, 746] width 15 height 15
click at [32, 162] on div at bounding box center [30, 159] width 15 height 15
click at [105, 653] on div "Pen P" at bounding box center [93, 747] width 55 height 44
click at [285, 653] on div "Shapes" at bounding box center [280, 757] width 31 height 9
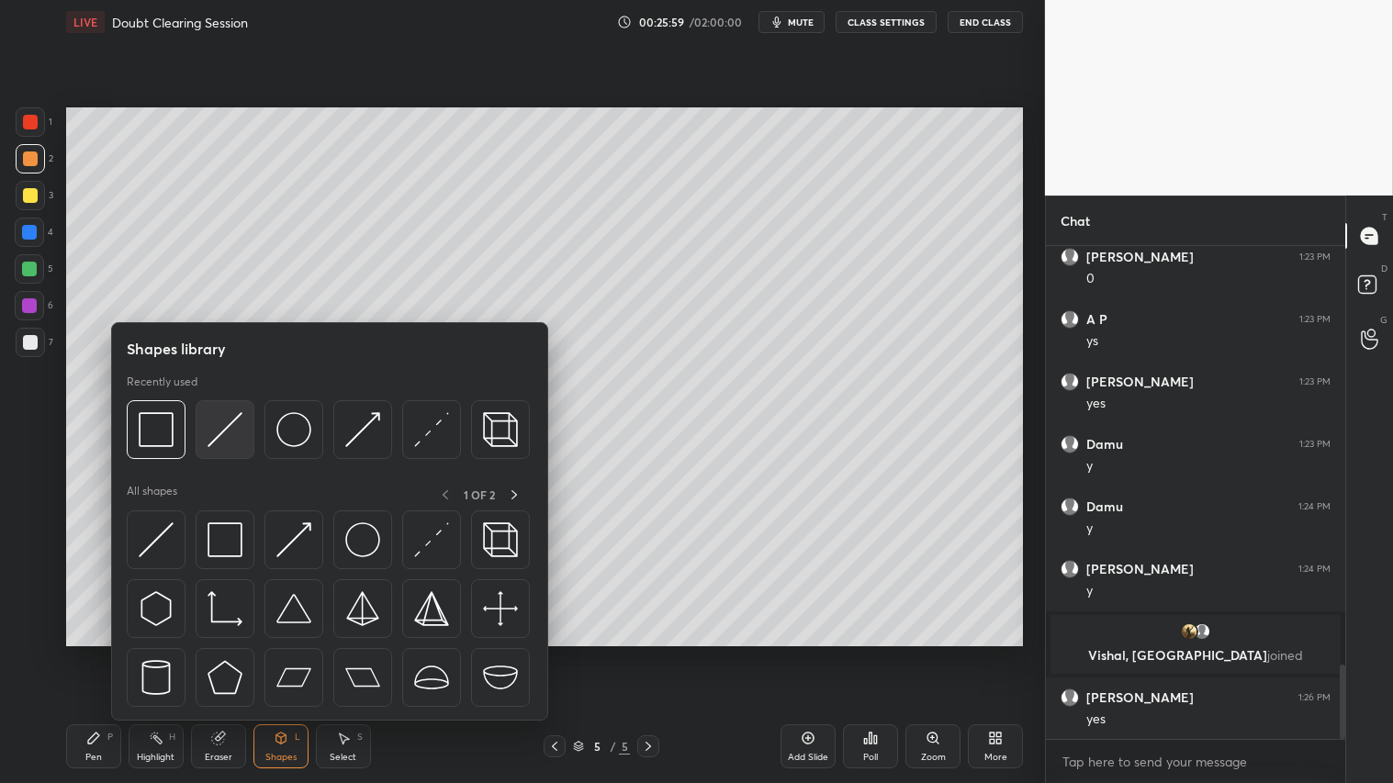
click at [231, 413] on img at bounding box center [225, 429] width 35 height 35
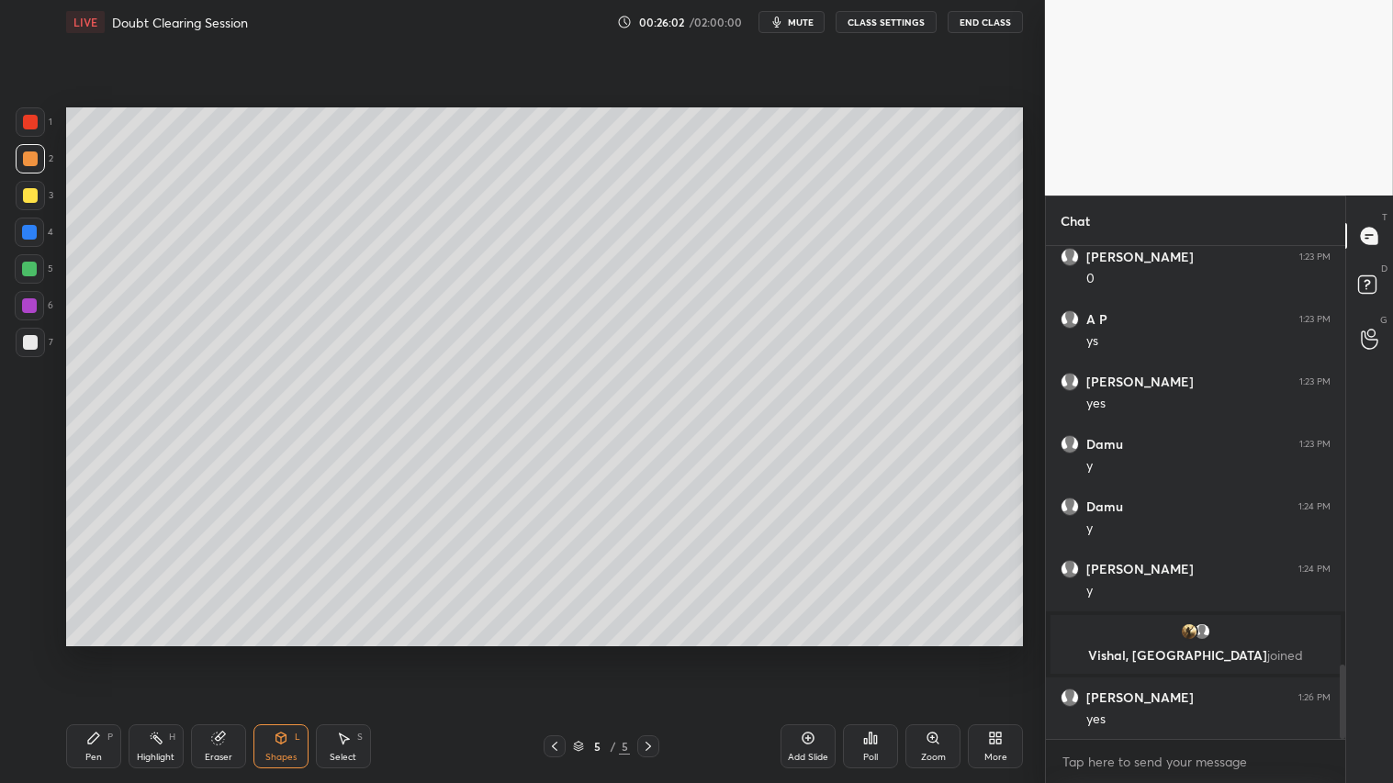
drag, startPoint x: 67, startPoint y: 754, endPoint x: 92, endPoint y: 714, distance: 47.4
click at [70, 653] on div "Pen P" at bounding box center [93, 747] width 55 height 44
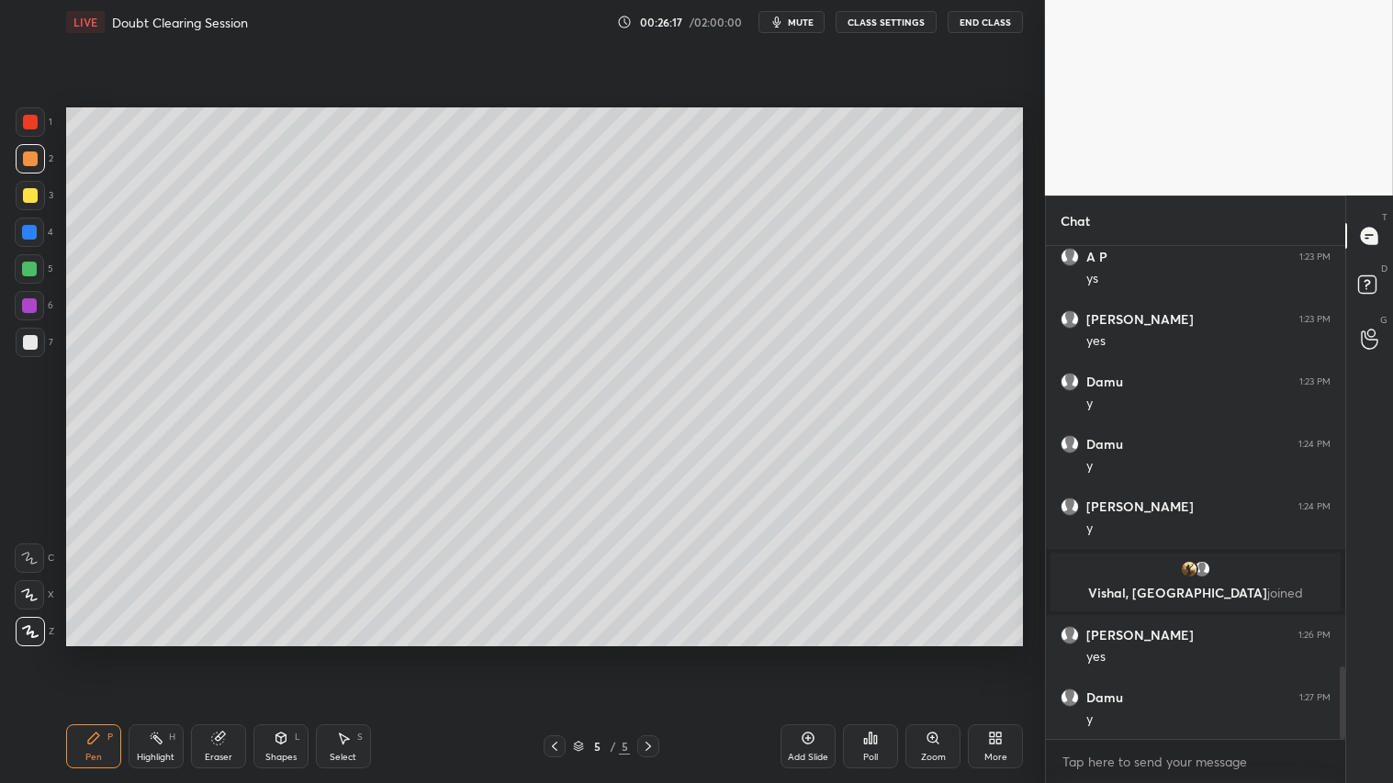
click at [292, 653] on div "Shapes L" at bounding box center [280, 747] width 55 height 44
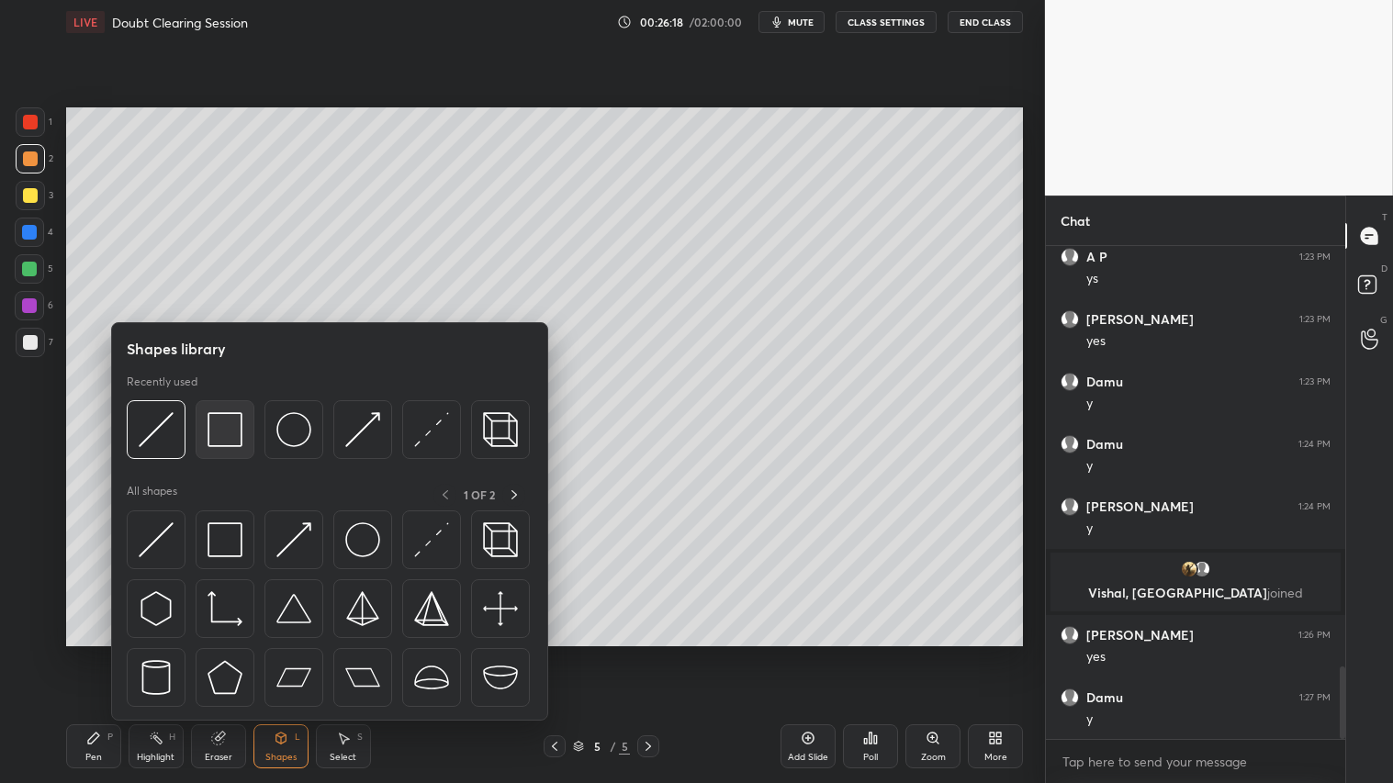
click at [230, 425] on img at bounding box center [225, 429] width 35 height 35
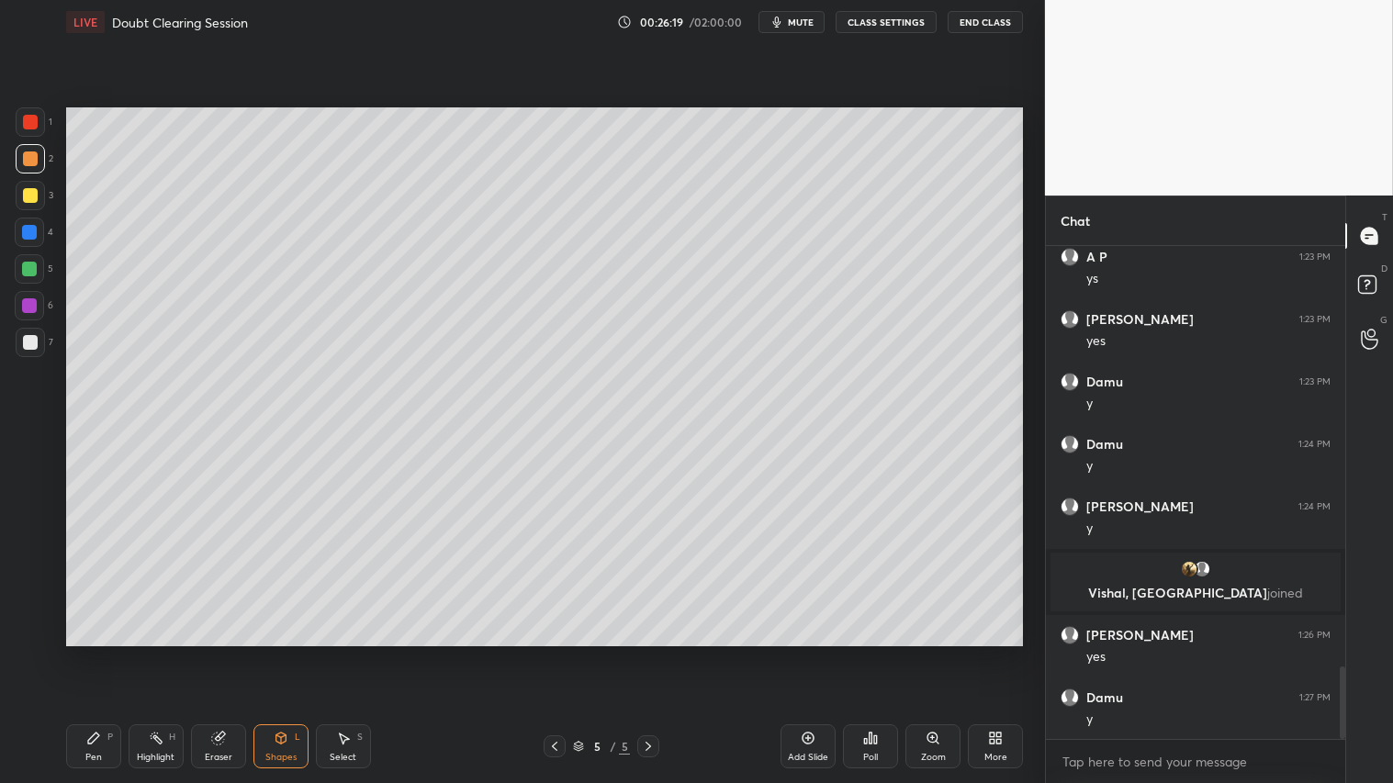
drag, startPoint x: 29, startPoint y: 343, endPoint x: 52, endPoint y: 354, distance: 25.1
click at [30, 343] on div at bounding box center [30, 342] width 15 height 15
click at [557, 653] on icon at bounding box center [554, 746] width 15 height 15
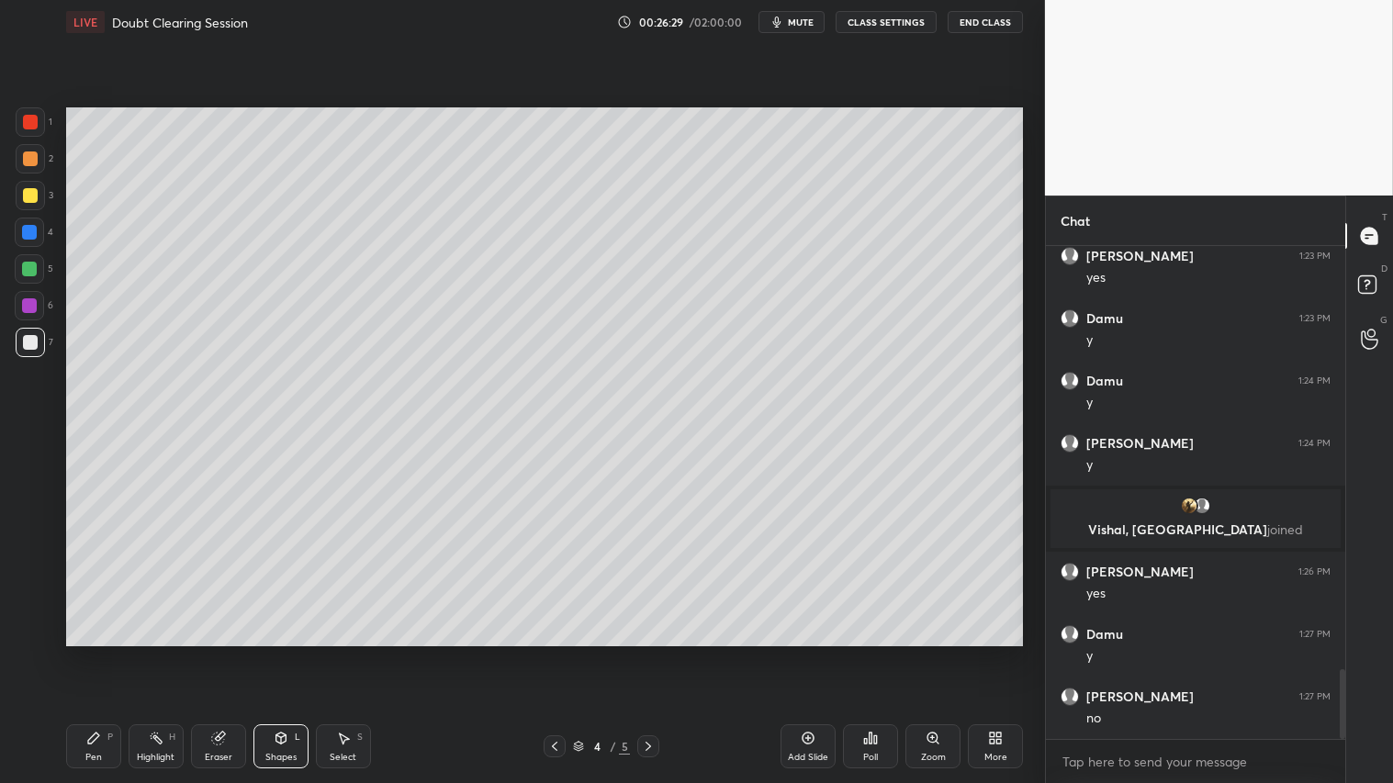
scroll to position [2969, 0]
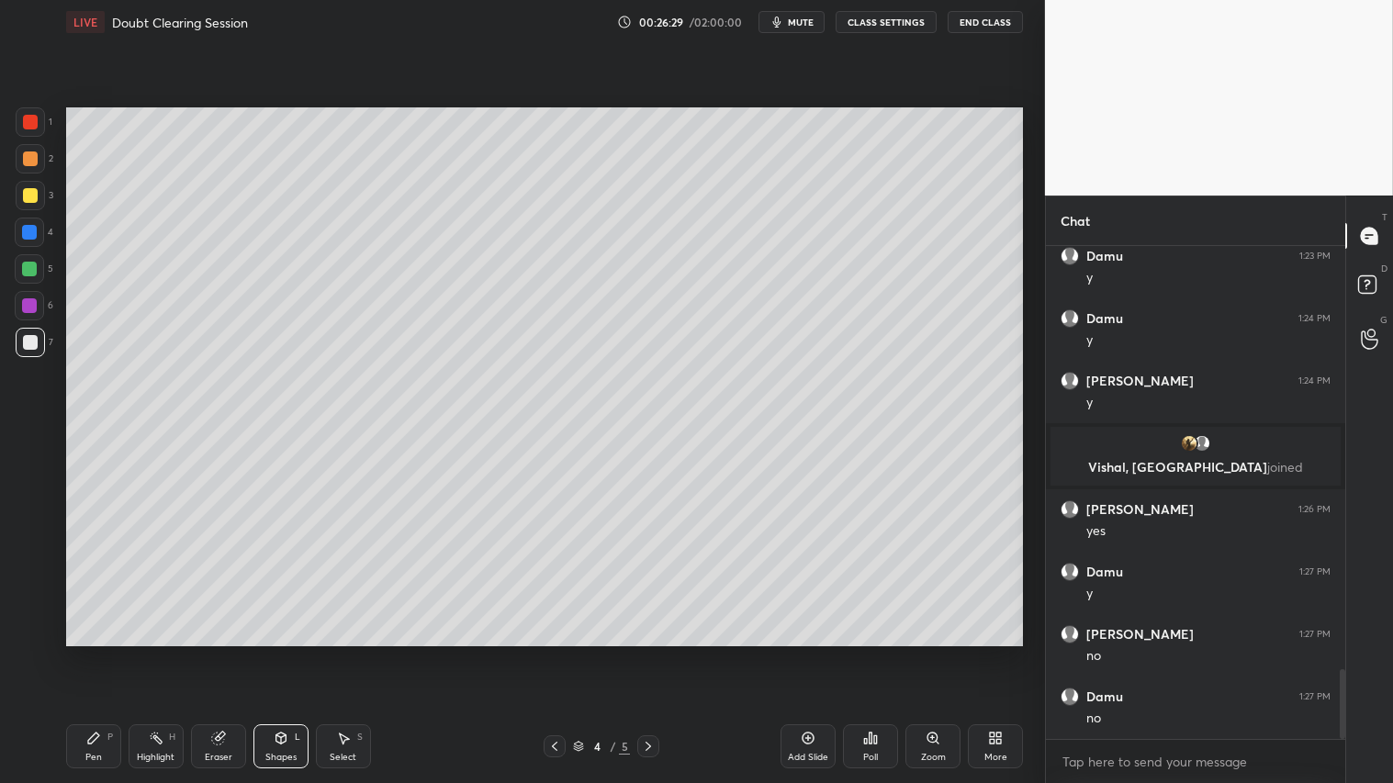
click at [652, 653] on icon at bounding box center [648, 746] width 15 height 15
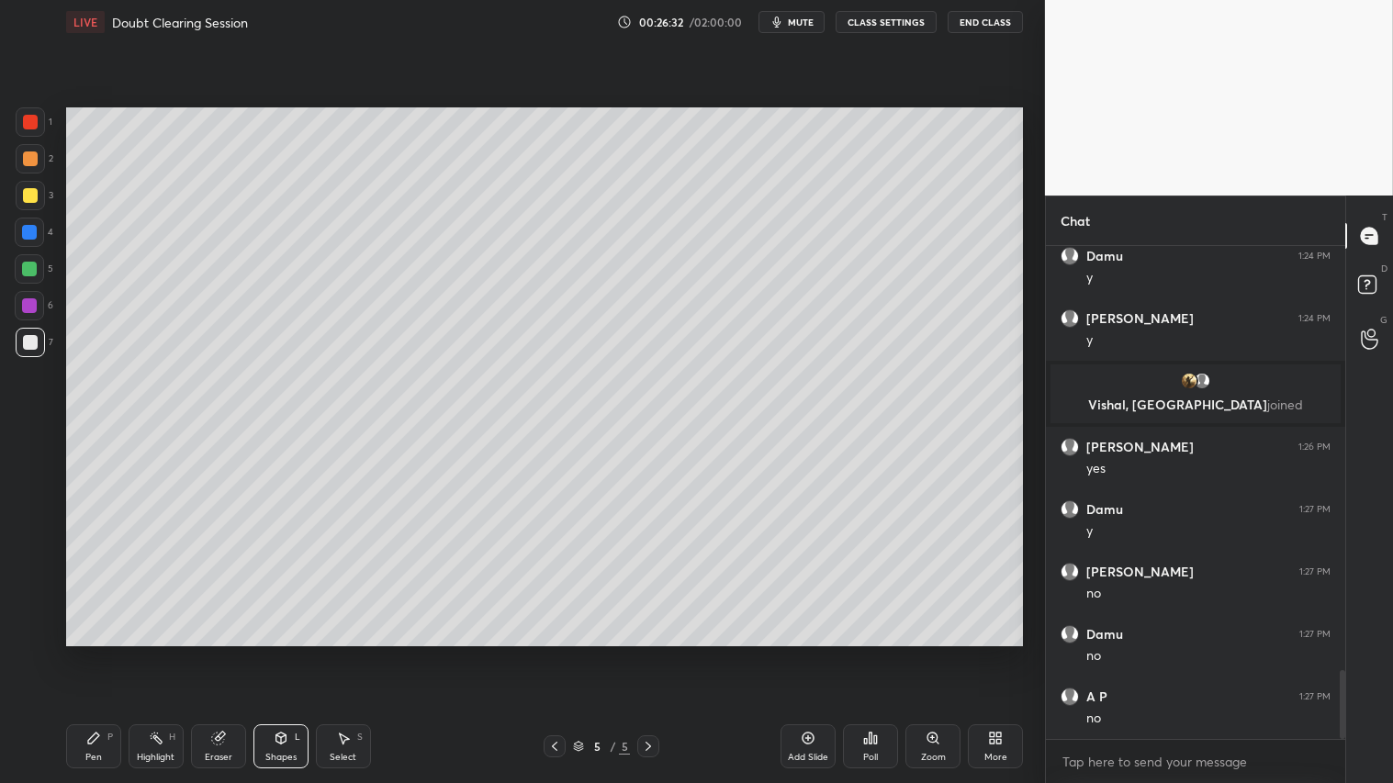
click at [555, 653] on div at bounding box center [555, 747] width 22 height 22
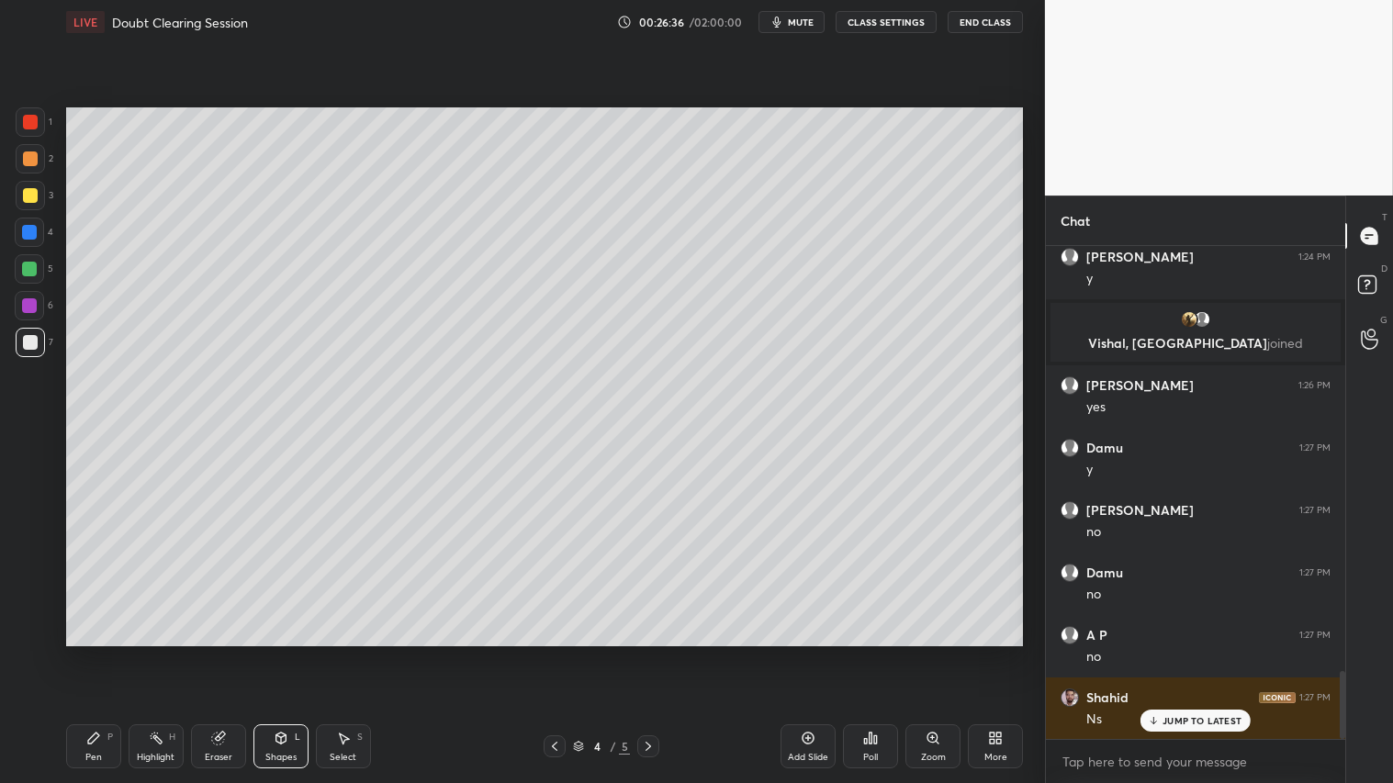
click at [646, 653] on icon at bounding box center [648, 746] width 15 height 15
click at [819, 653] on div "Add Slide" at bounding box center [808, 747] width 55 height 44
click at [28, 149] on div at bounding box center [30, 158] width 29 height 29
click at [83, 653] on div "Pen P" at bounding box center [93, 747] width 55 height 44
click at [281, 653] on div "Shapes L" at bounding box center [280, 747] width 55 height 44
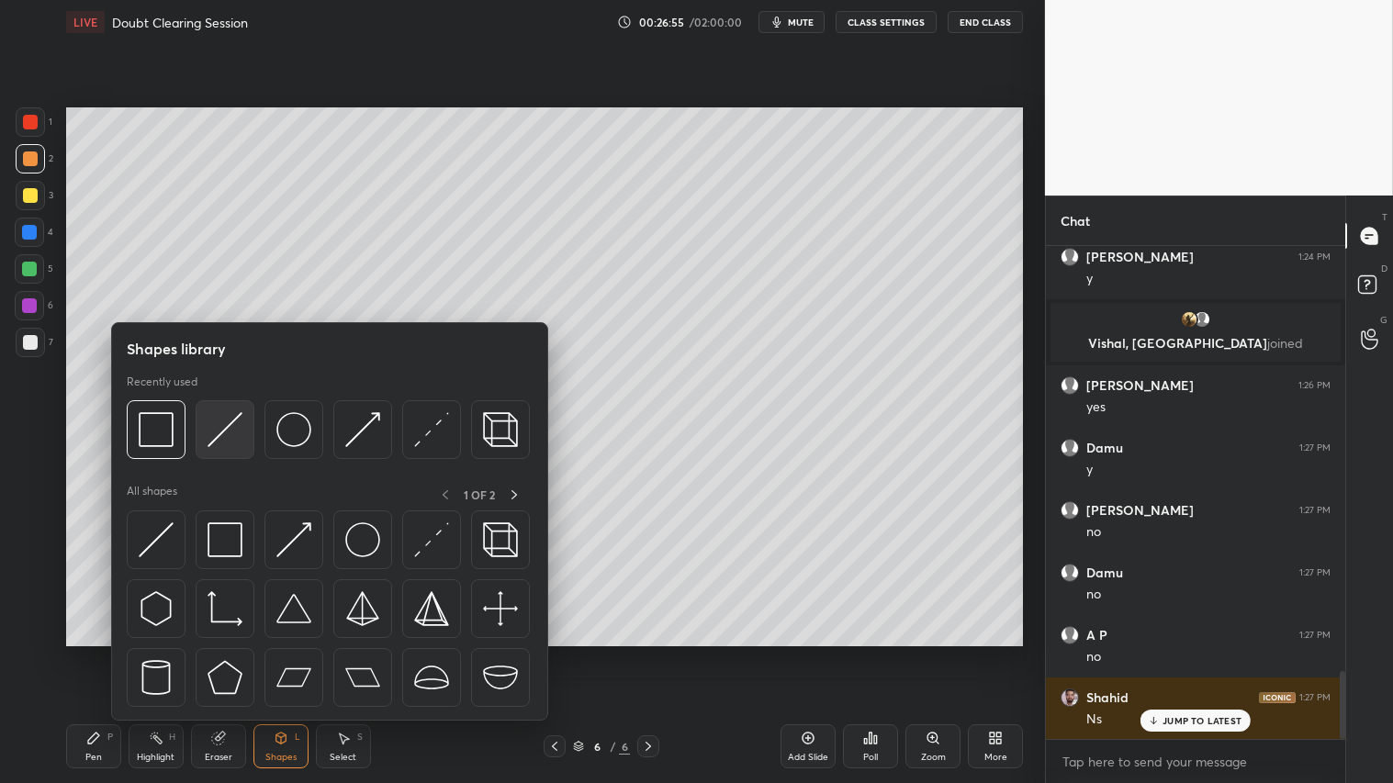
click at [221, 429] on img at bounding box center [225, 429] width 35 height 35
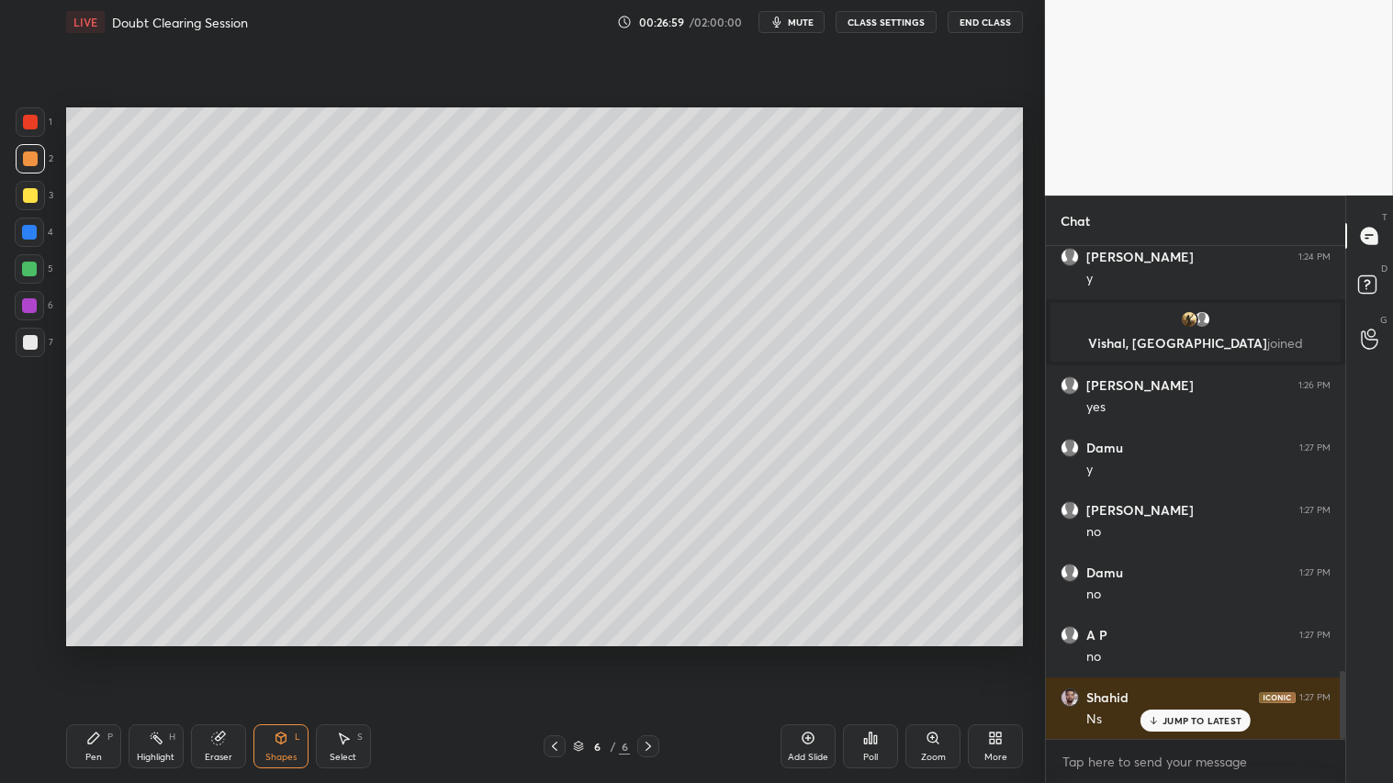
click at [25, 161] on div at bounding box center [30, 159] width 15 height 15
click at [98, 653] on div "Pen P" at bounding box center [93, 747] width 55 height 44
click at [558, 653] on icon at bounding box center [554, 746] width 15 height 15
click at [557, 653] on icon at bounding box center [554, 746] width 15 height 15
click at [649, 653] on icon at bounding box center [648, 746] width 15 height 15
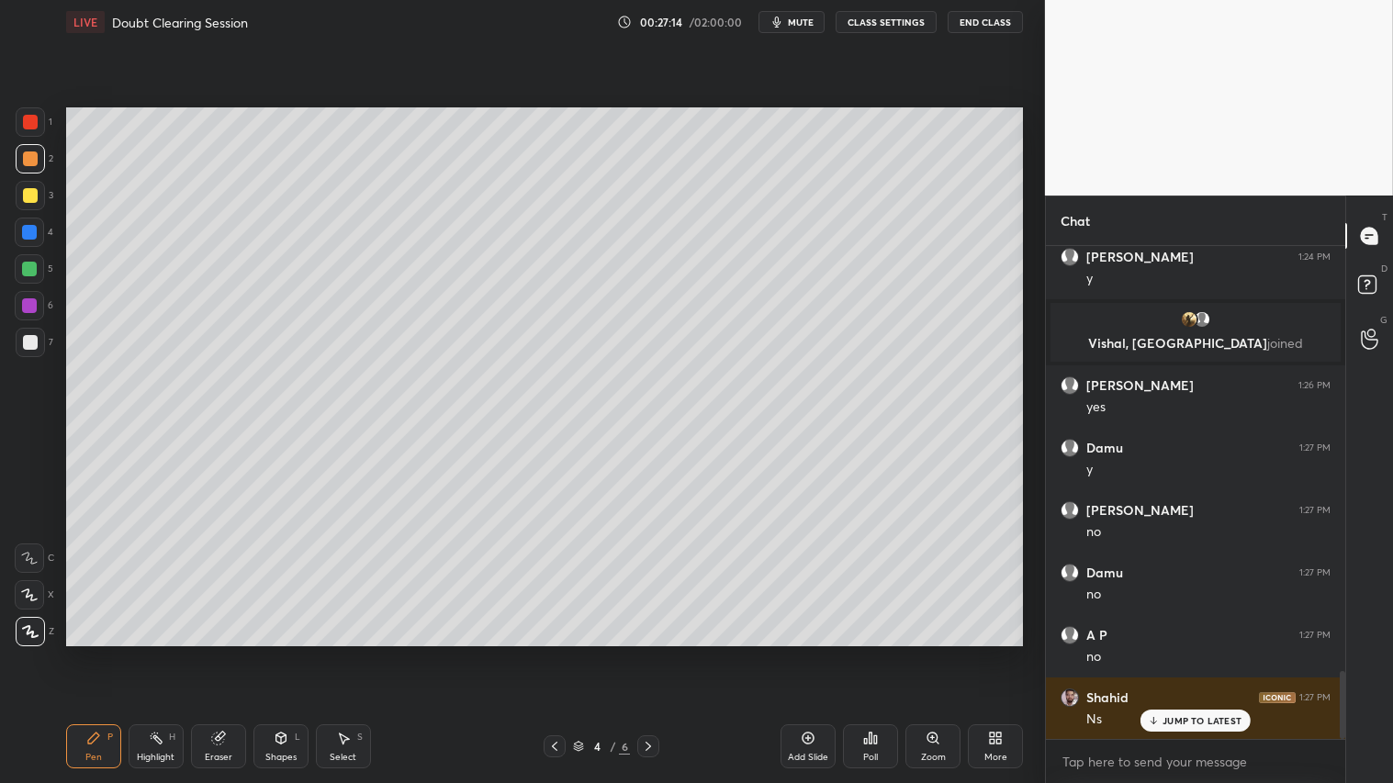
click at [648, 653] on icon at bounding box center [648, 746] width 15 height 15
click at [546, 653] on div at bounding box center [555, 747] width 22 height 22
click at [553, 653] on icon at bounding box center [554, 746] width 15 height 15
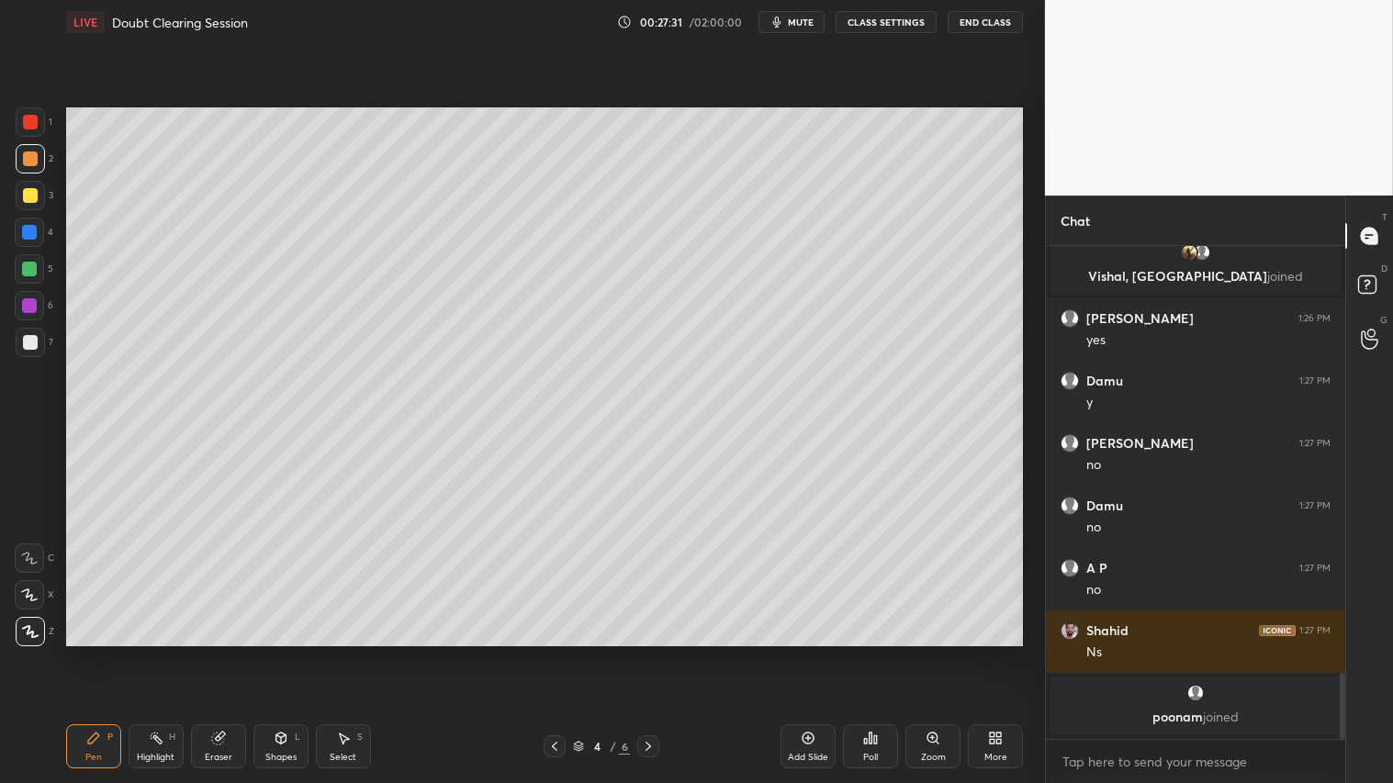
click at [650, 653] on icon at bounding box center [648, 746] width 15 height 15
click at [649, 653] on icon at bounding box center [648, 746] width 15 height 15
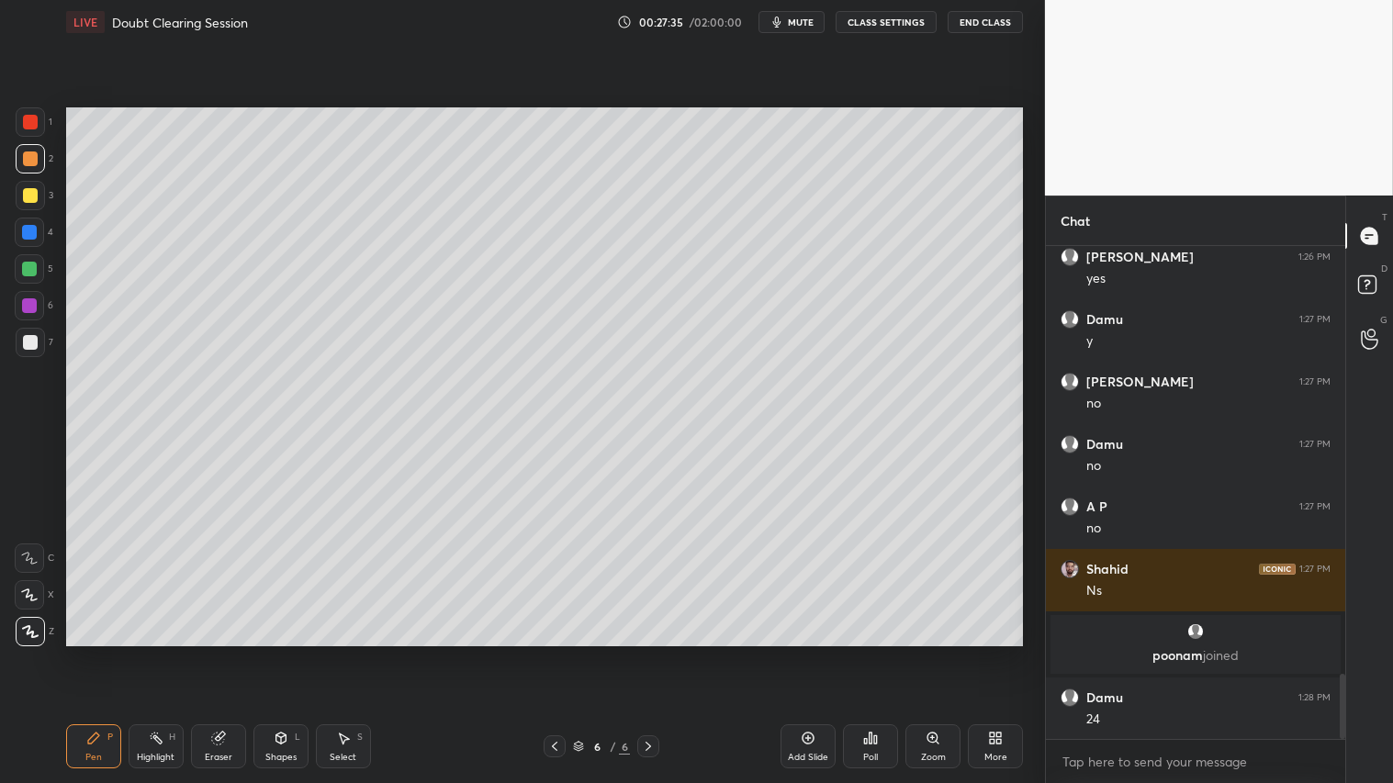
drag, startPoint x: 548, startPoint y: 744, endPoint x: 562, endPoint y: 736, distance: 16.1
click at [551, 653] on icon at bounding box center [554, 746] width 15 height 15
click at [557, 653] on icon at bounding box center [554, 746] width 15 height 15
click at [647, 653] on icon at bounding box center [648, 746] width 15 height 15
click at [654, 653] on icon at bounding box center [648, 746] width 15 height 15
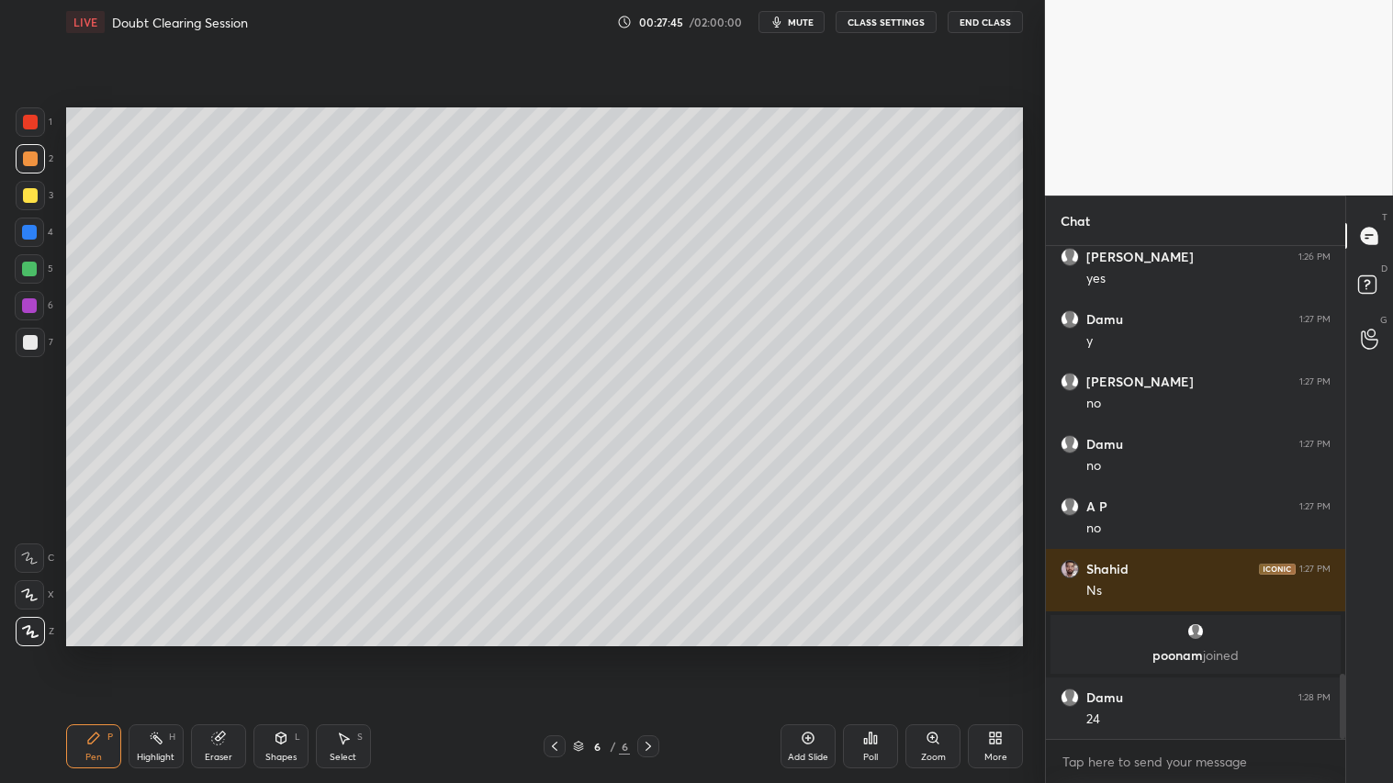
scroll to position [3289, 0]
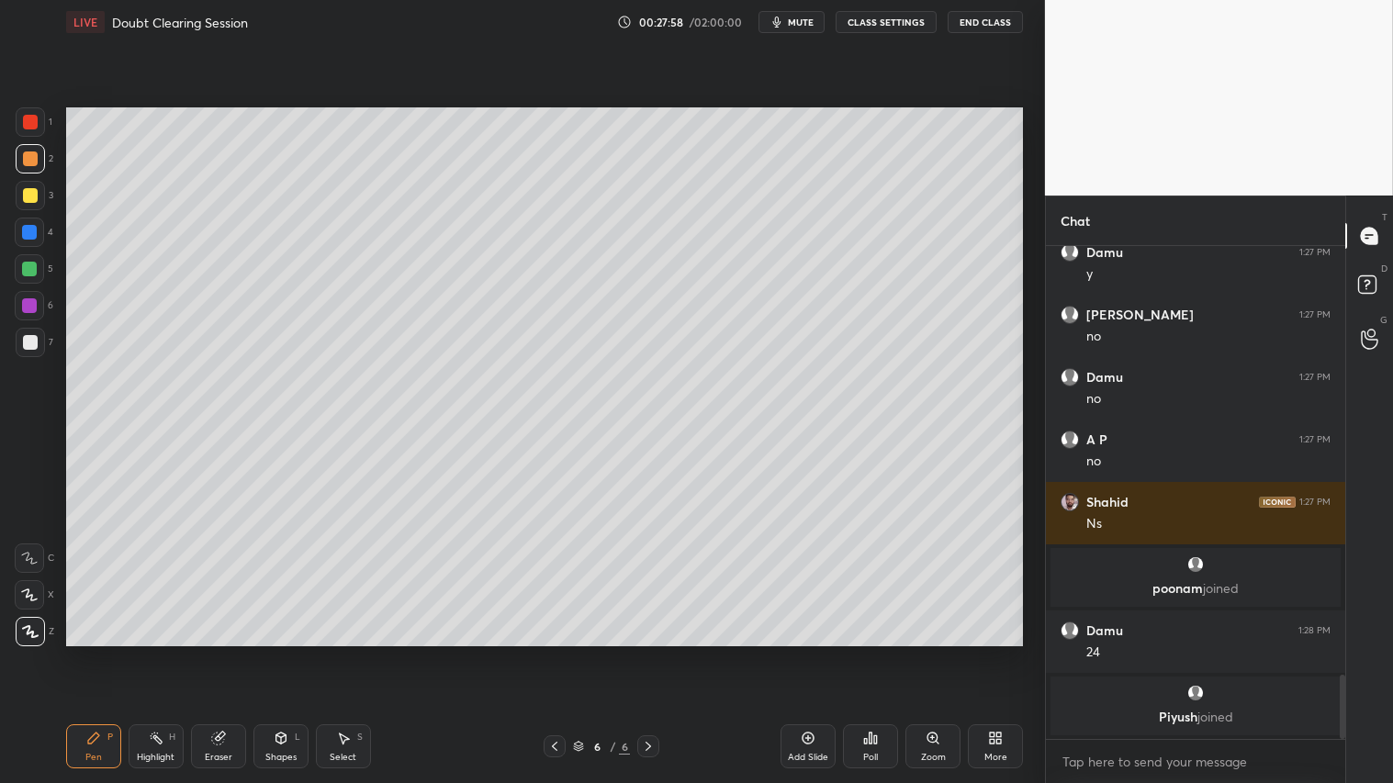
click at [288, 653] on div "Shapes L" at bounding box center [280, 747] width 55 height 44
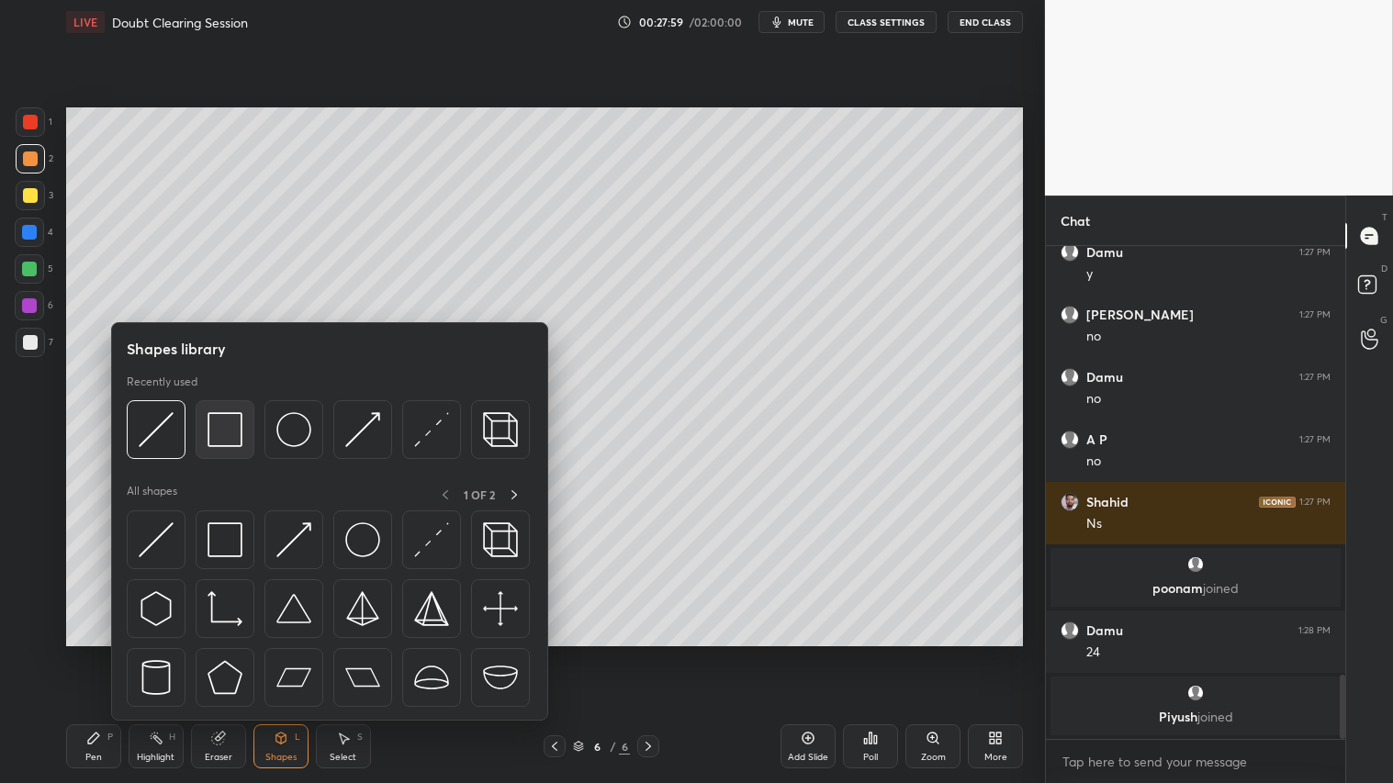
click at [230, 427] on img at bounding box center [225, 429] width 35 height 35
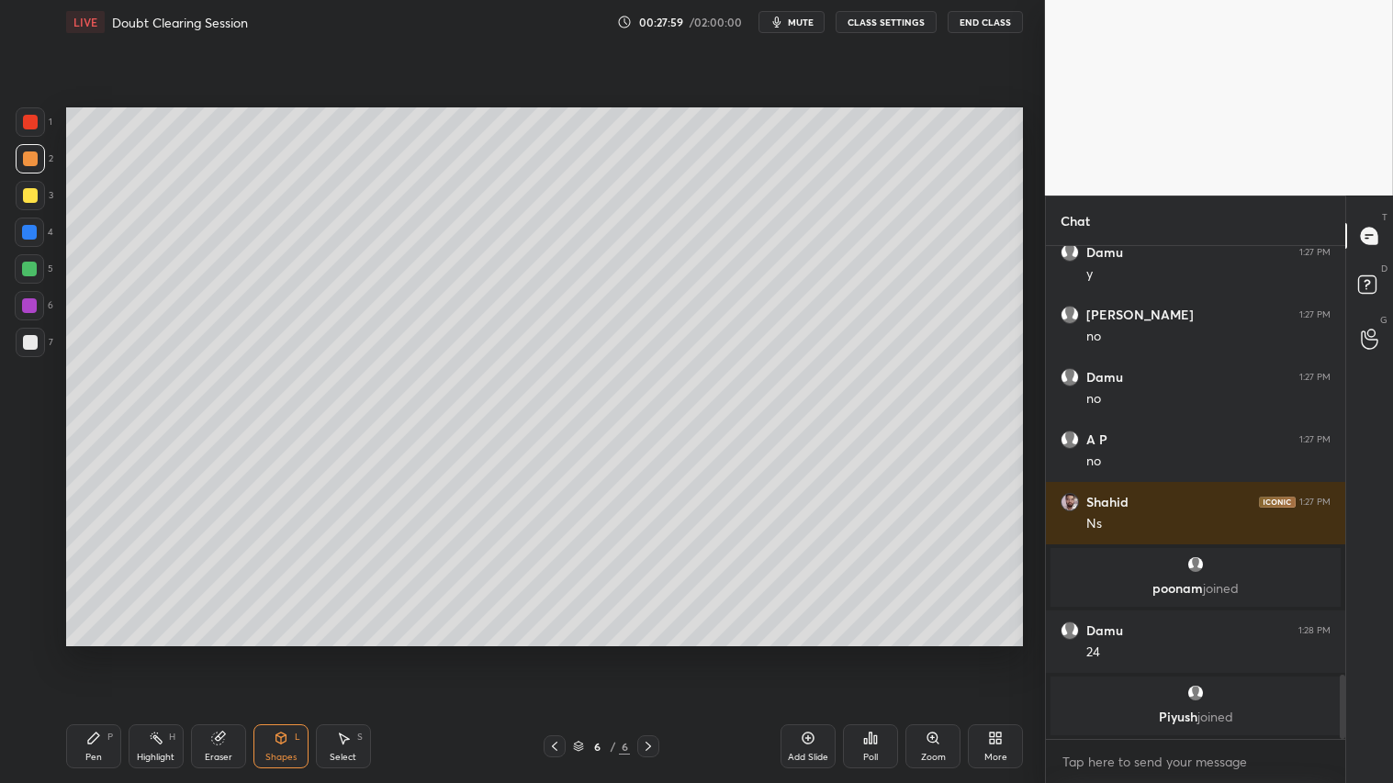
drag, startPoint x: 23, startPoint y: 346, endPoint x: 50, endPoint y: 338, distance: 27.9
click at [28, 343] on div at bounding box center [30, 342] width 15 height 15
click at [22, 166] on div at bounding box center [30, 158] width 29 height 29
click at [96, 653] on div "Pen" at bounding box center [93, 757] width 17 height 9
click at [290, 653] on div "Shapes L" at bounding box center [280, 747] width 55 height 44
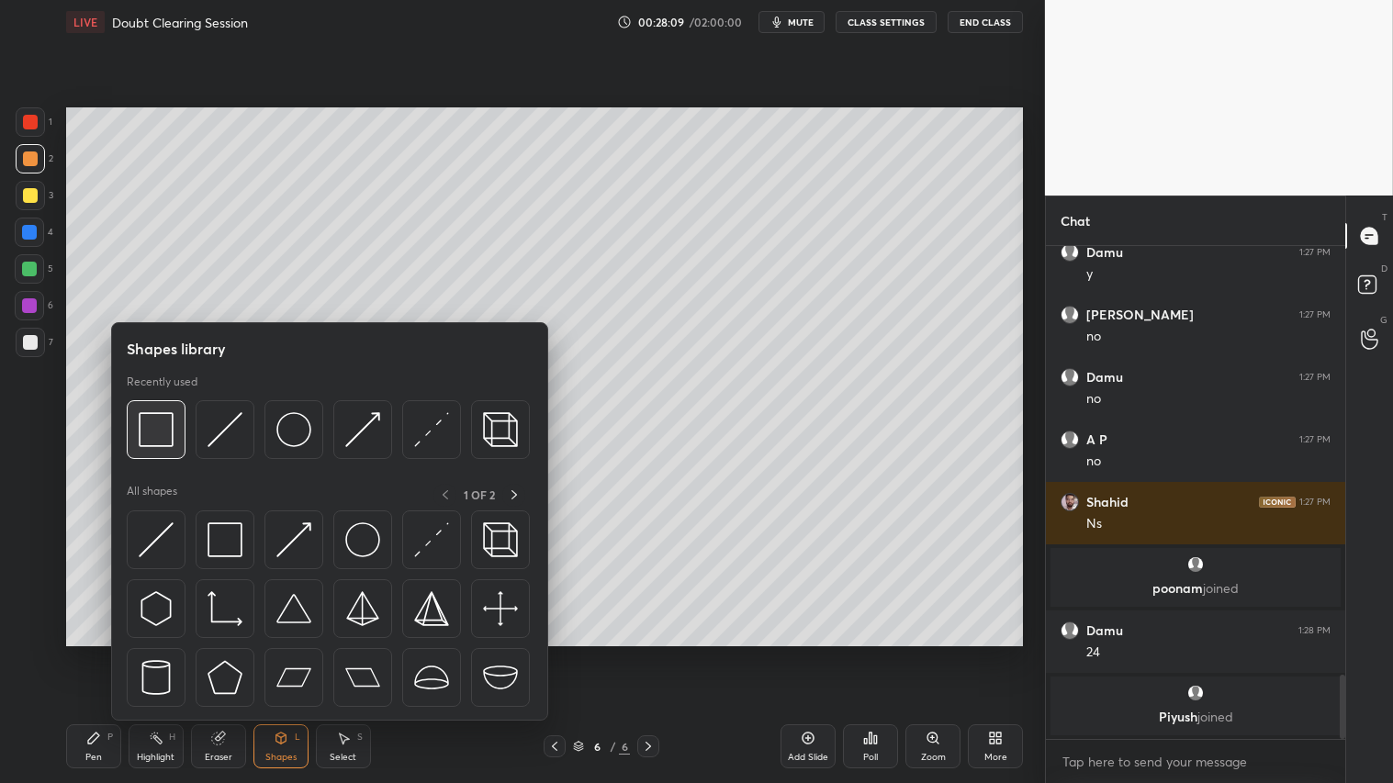
click at [159, 436] on img at bounding box center [156, 429] width 35 height 35
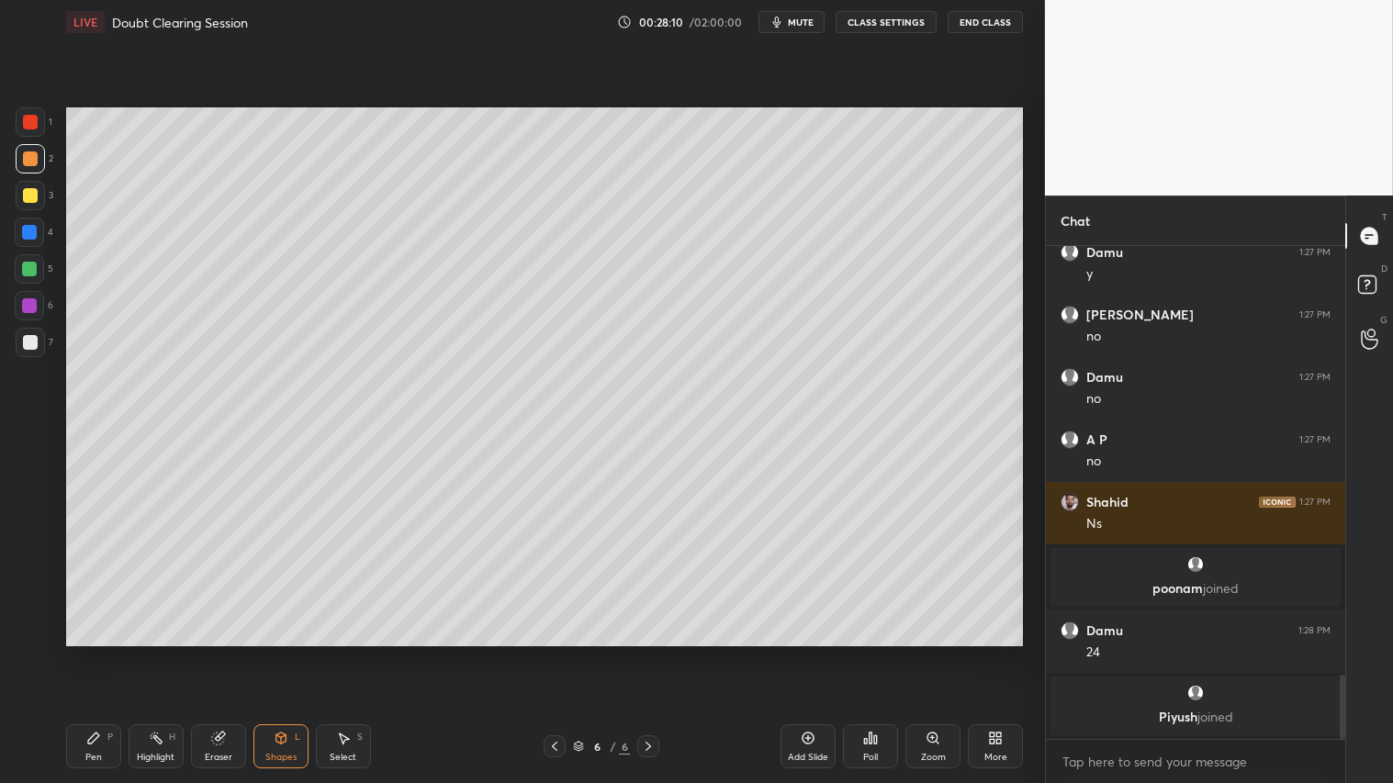
click at [28, 343] on div at bounding box center [30, 342] width 15 height 15
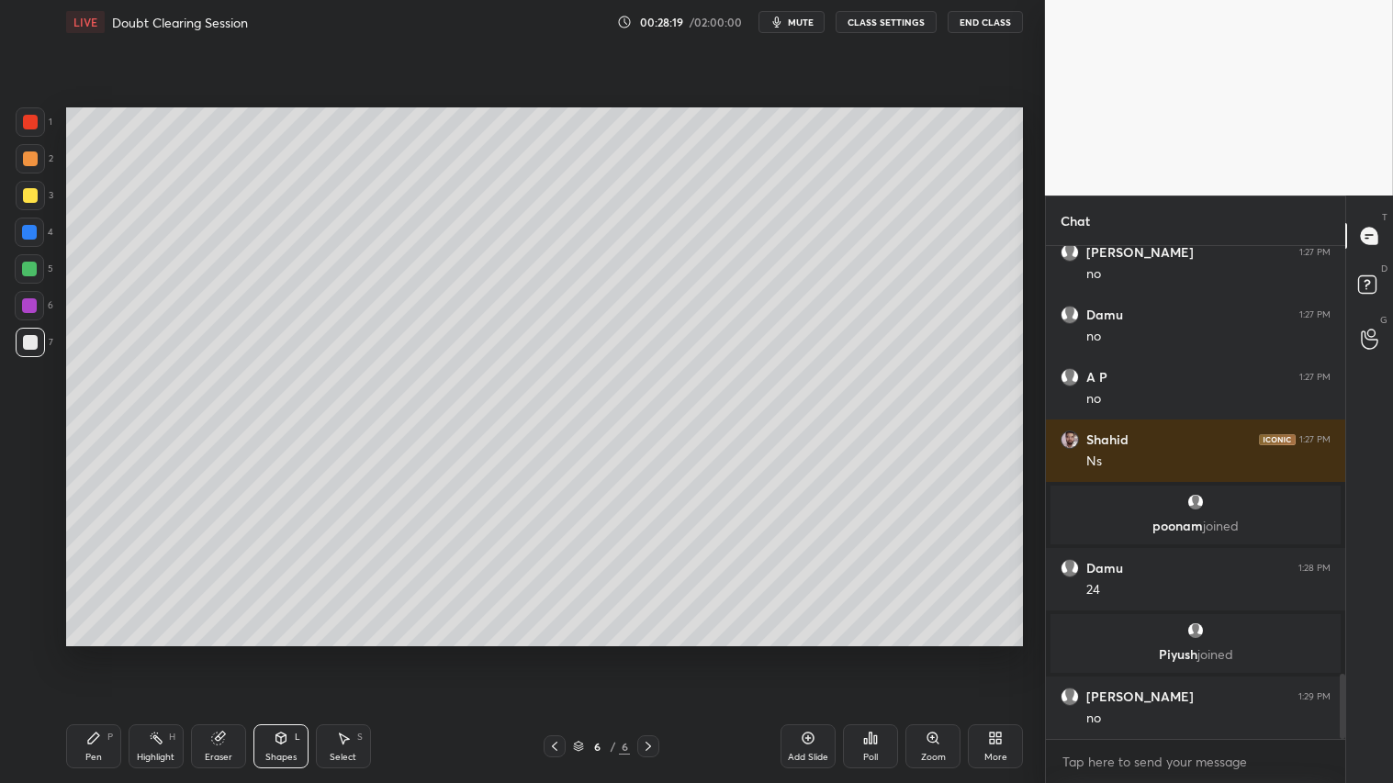
scroll to position [3298, 0]
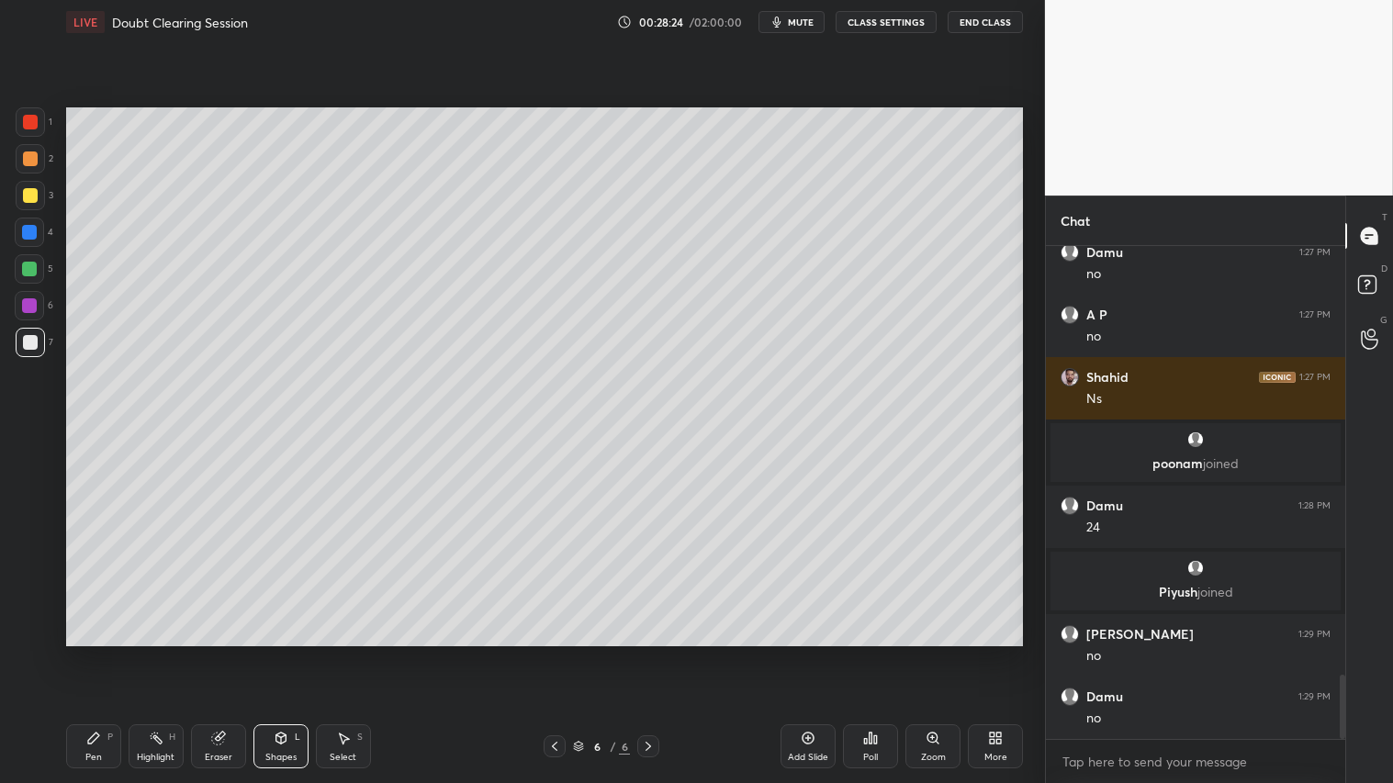
click at [553, 653] on icon at bounding box center [554, 746] width 15 height 15
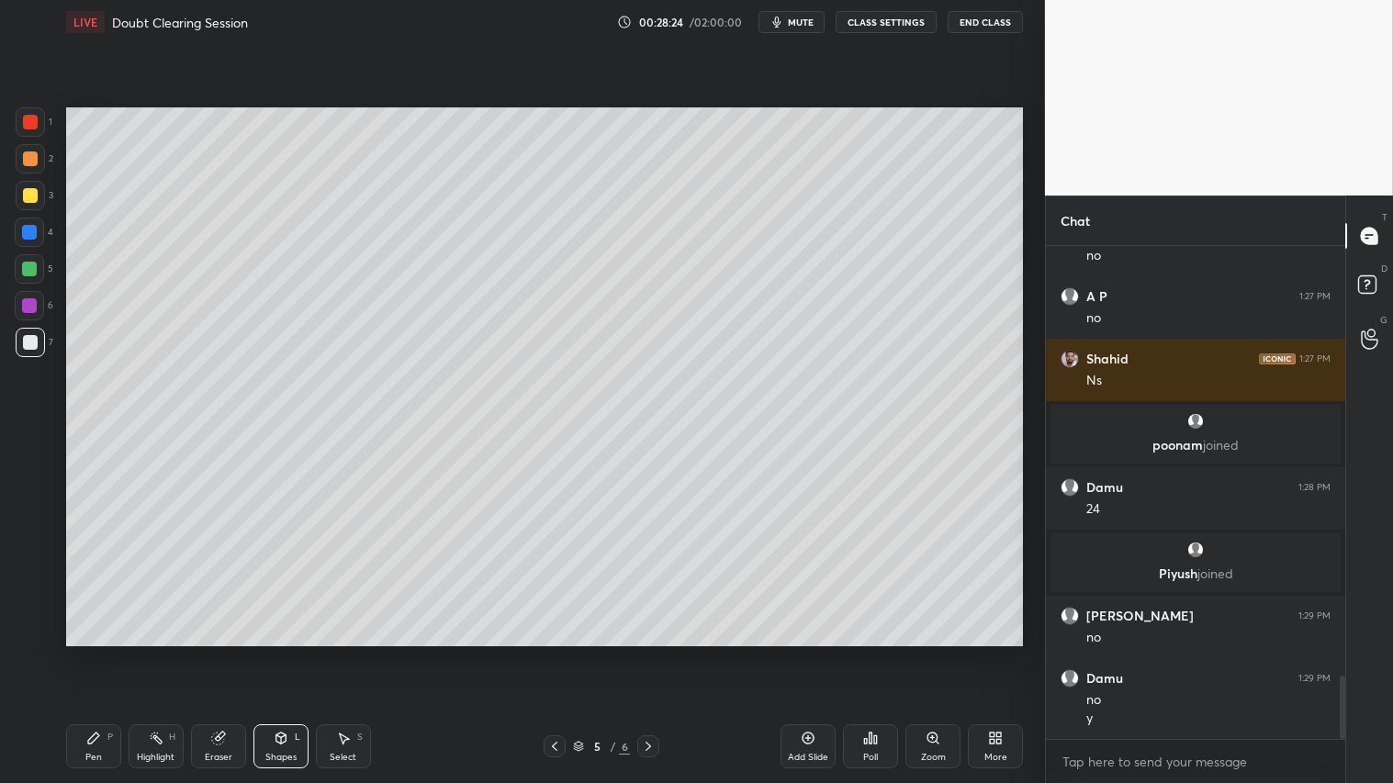
click at [557, 653] on icon at bounding box center [554, 746] width 15 height 15
click at [209, 653] on div "Eraser" at bounding box center [218, 747] width 55 height 44
drag, startPoint x: 102, startPoint y: 750, endPoint x: 104, endPoint y: 739, distance: 11.2
click at [102, 653] on div "Pen P" at bounding box center [93, 747] width 55 height 44
click at [24, 156] on div at bounding box center [30, 159] width 15 height 15
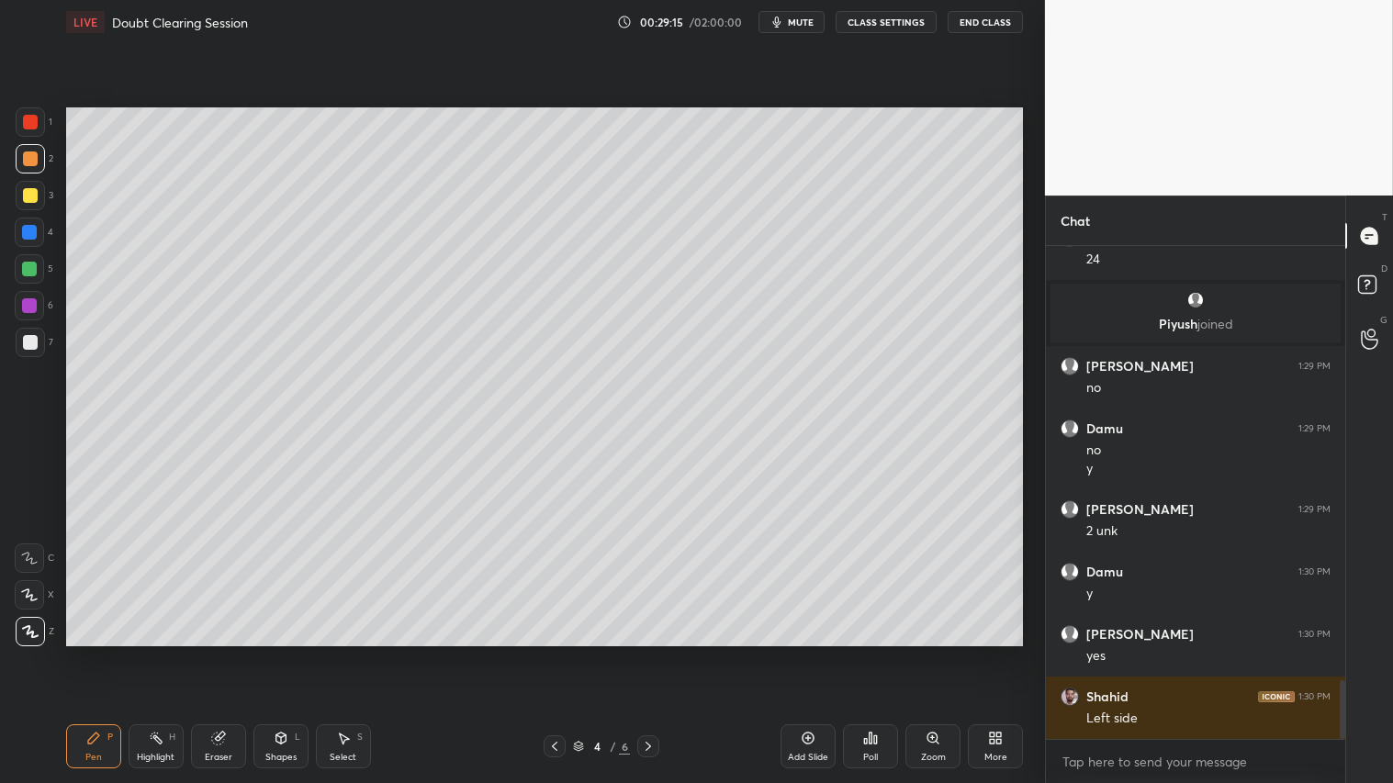
scroll to position [3628, 0]
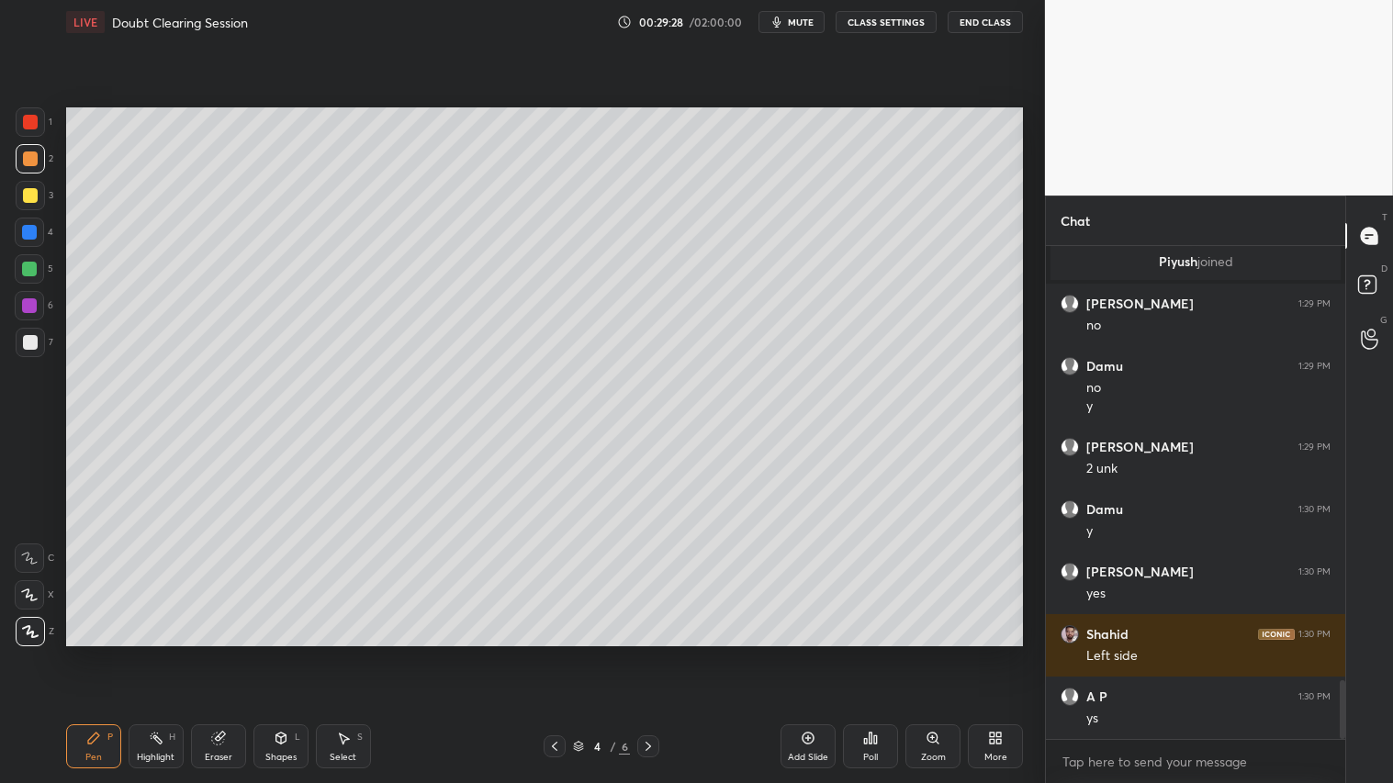
click at [643, 653] on icon at bounding box center [648, 746] width 15 height 15
click at [648, 653] on icon at bounding box center [648, 746] width 15 height 15
click at [281, 653] on div "Shapes L" at bounding box center [280, 747] width 55 height 44
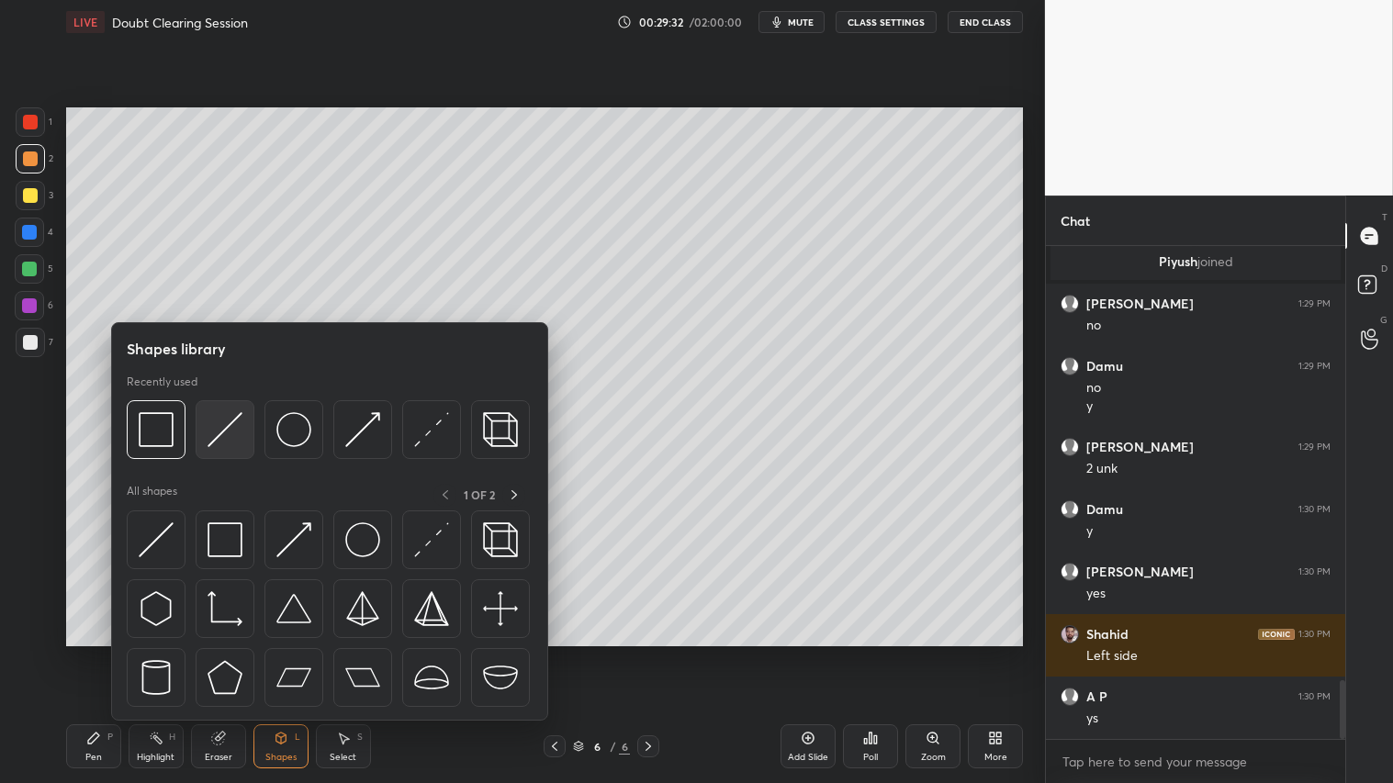
click at [226, 427] on img at bounding box center [225, 429] width 35 height 35
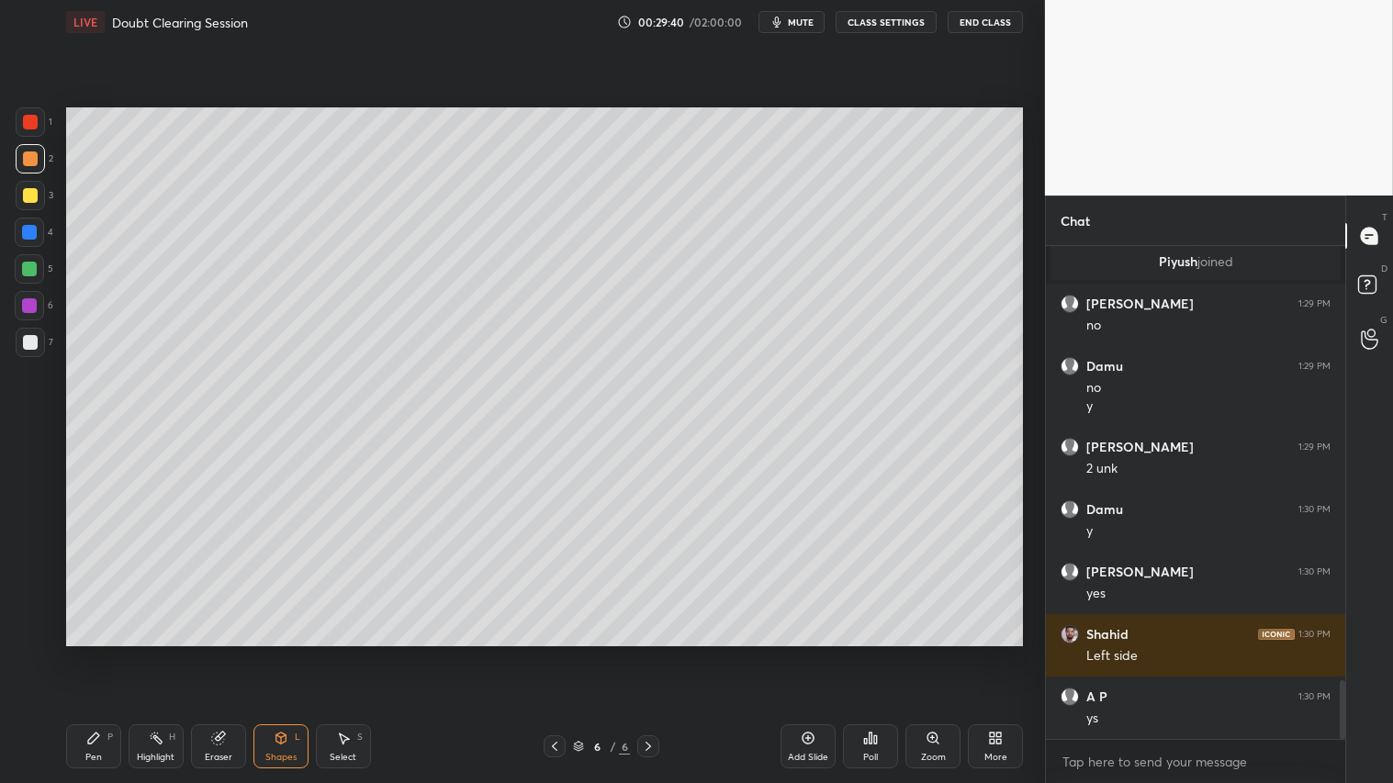
click at [277, 653] on div "Shapes" at bounding box center [280, 757] width 31 height 9
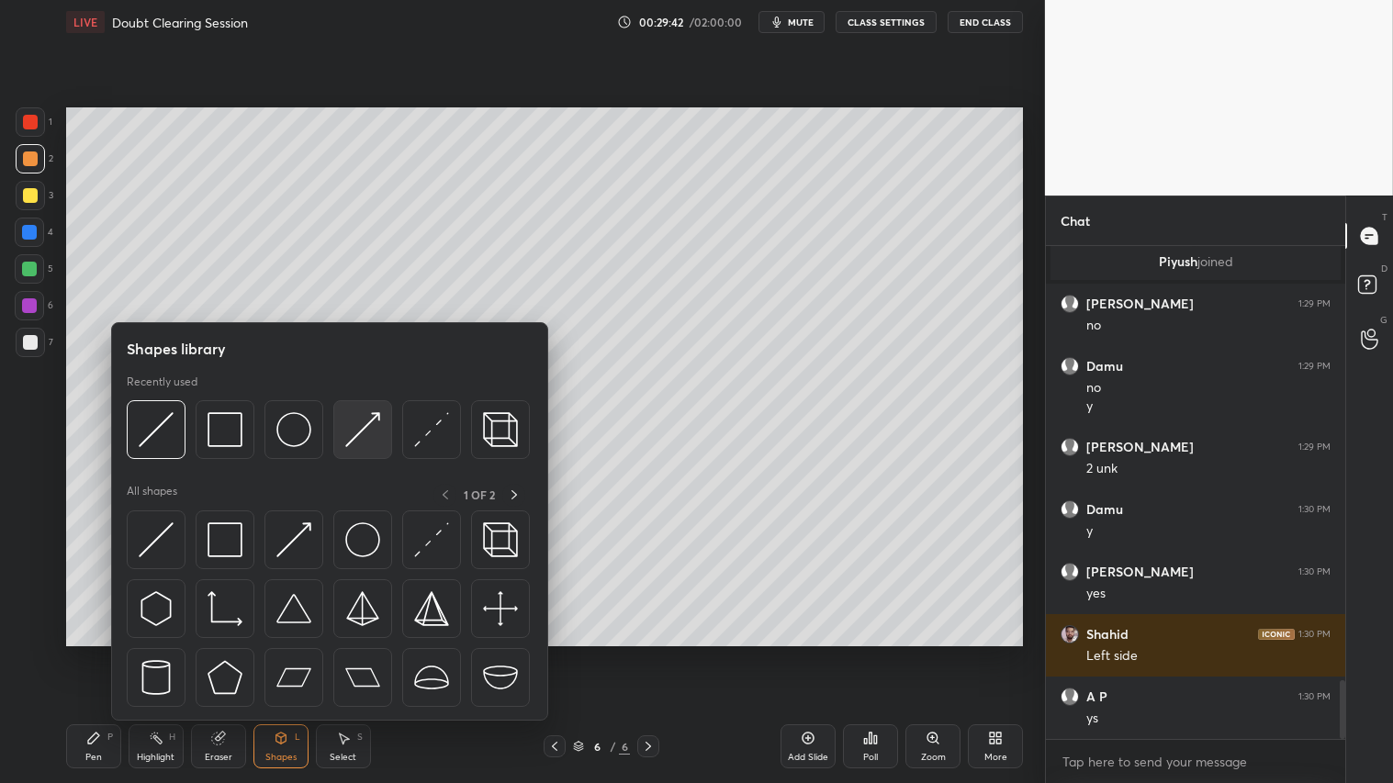
click at [358, 433] on img at bounding box center [362, 429] width 35 height 35
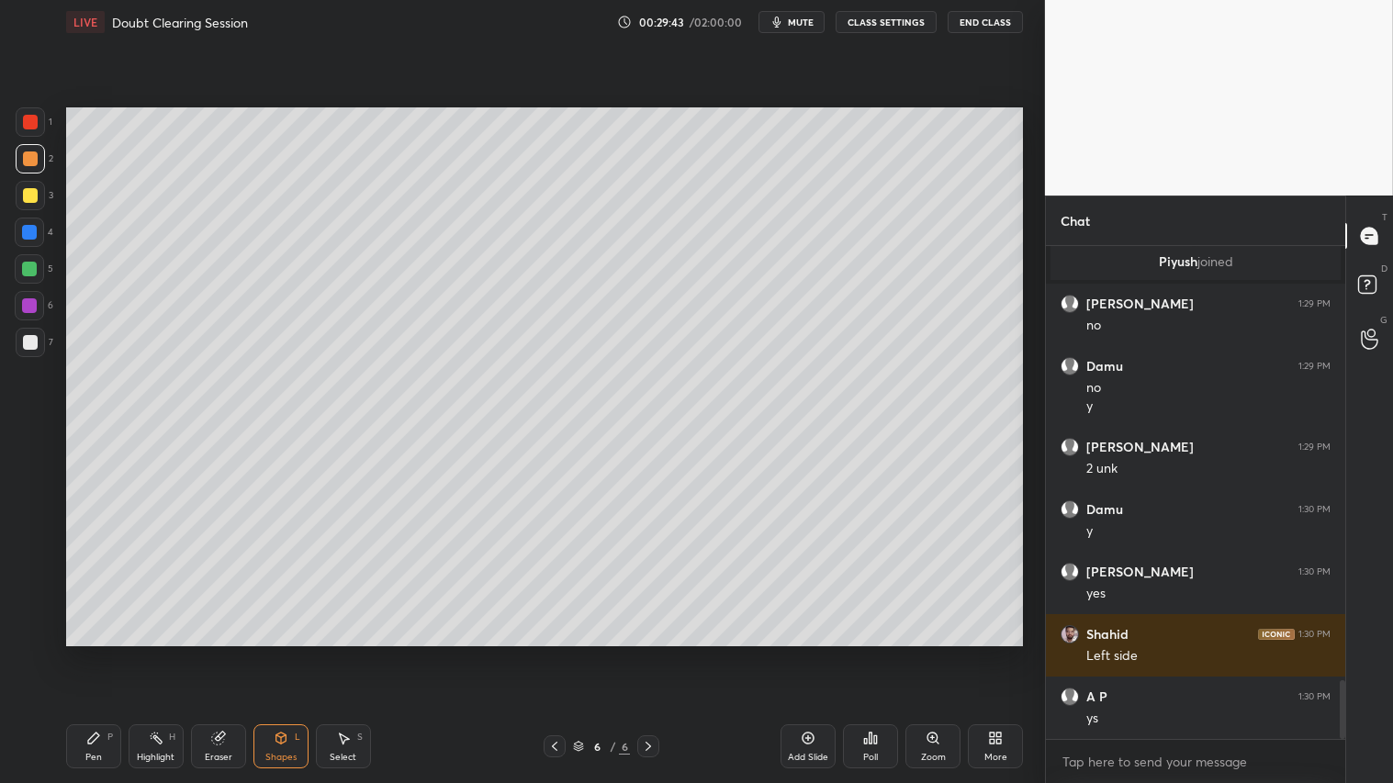
click at [35, 122] on div at bounding box center [30, 122] width 15 height 15
click at [287, 653] on div "Shapes" at bounding box center [280, 757] width 31 height 9
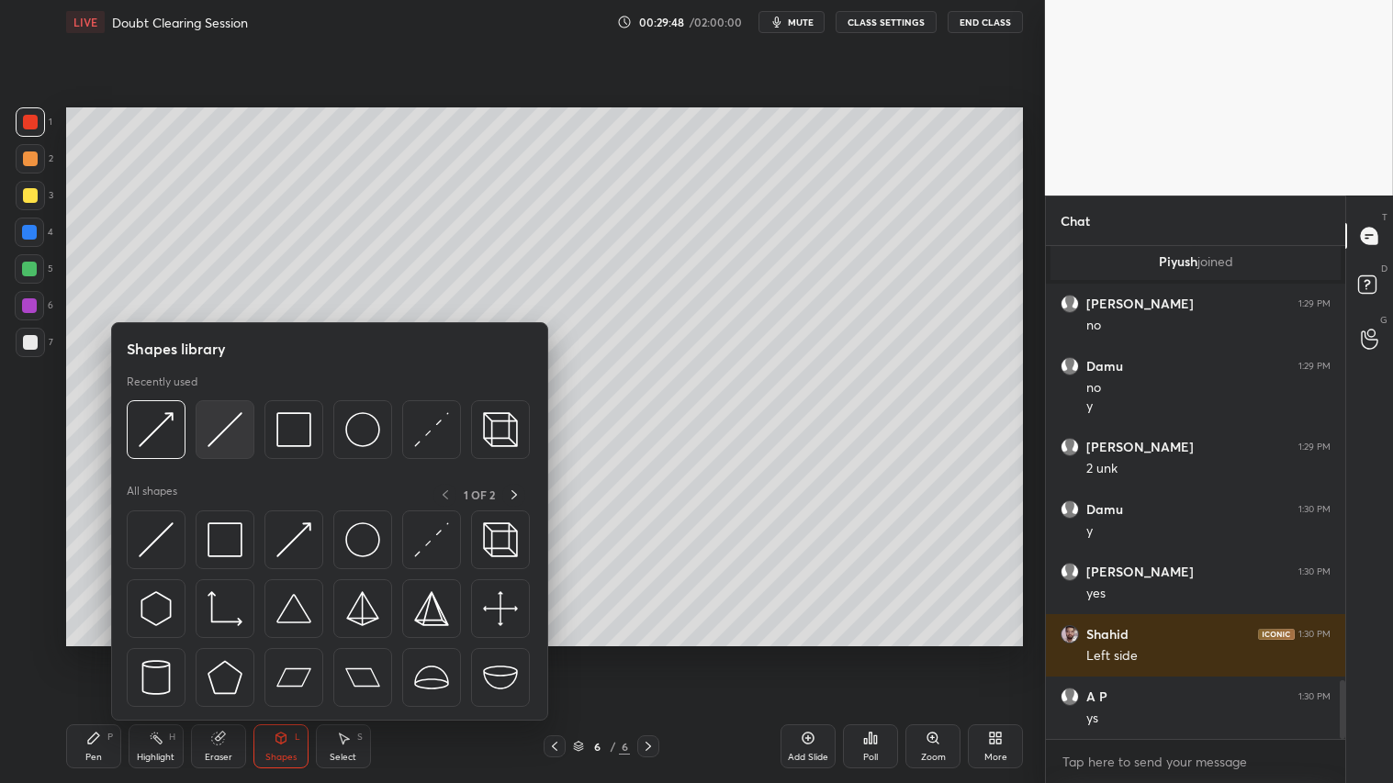
click at [227, 419] on img at bounding box center [225, 429] width 35 height 35
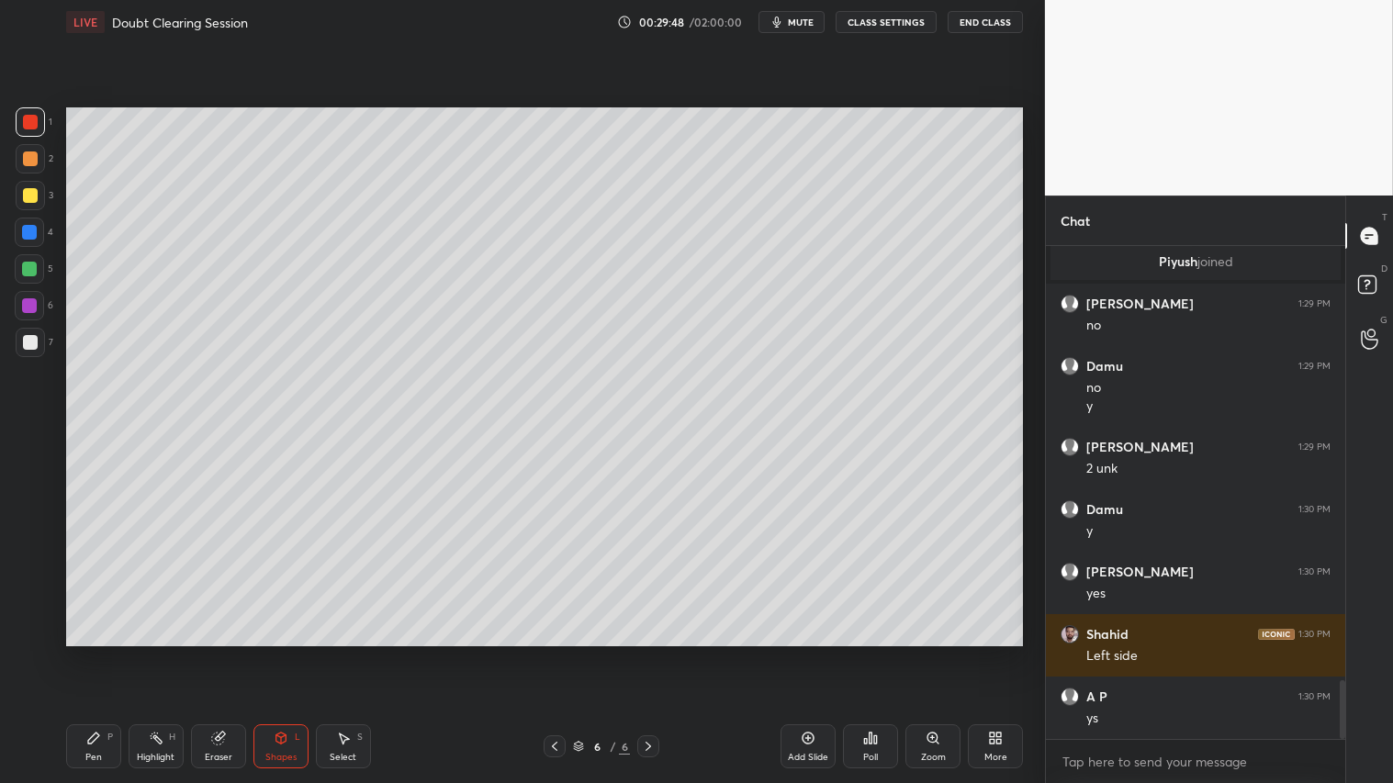
click at [34, 158] on div at bounding box center [30, 159] width 15 height 15
click at [286, 653] on div "Shapes L" at bounding box center [280, 747] width 55 height 44
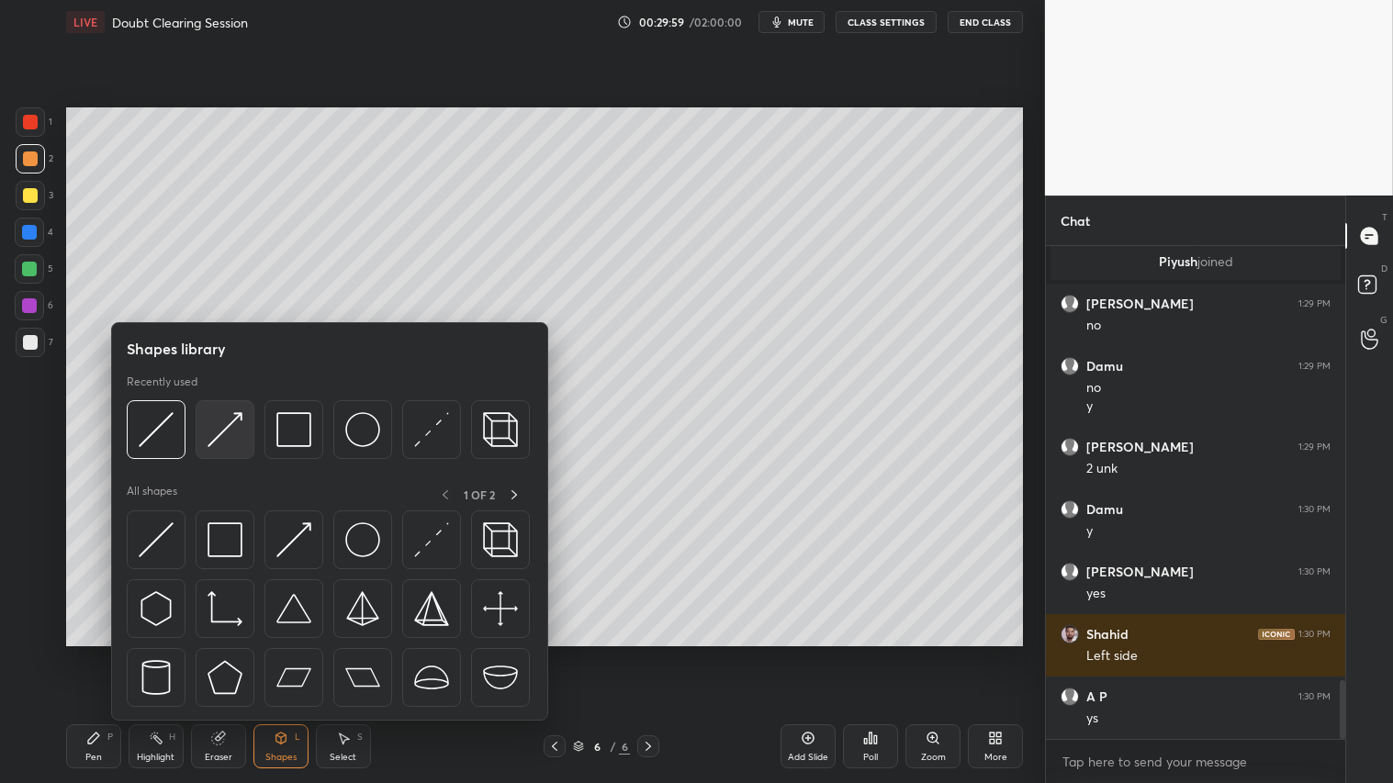
click at [222, 419] on img at bounding box center [225, 429] width 35 height 35
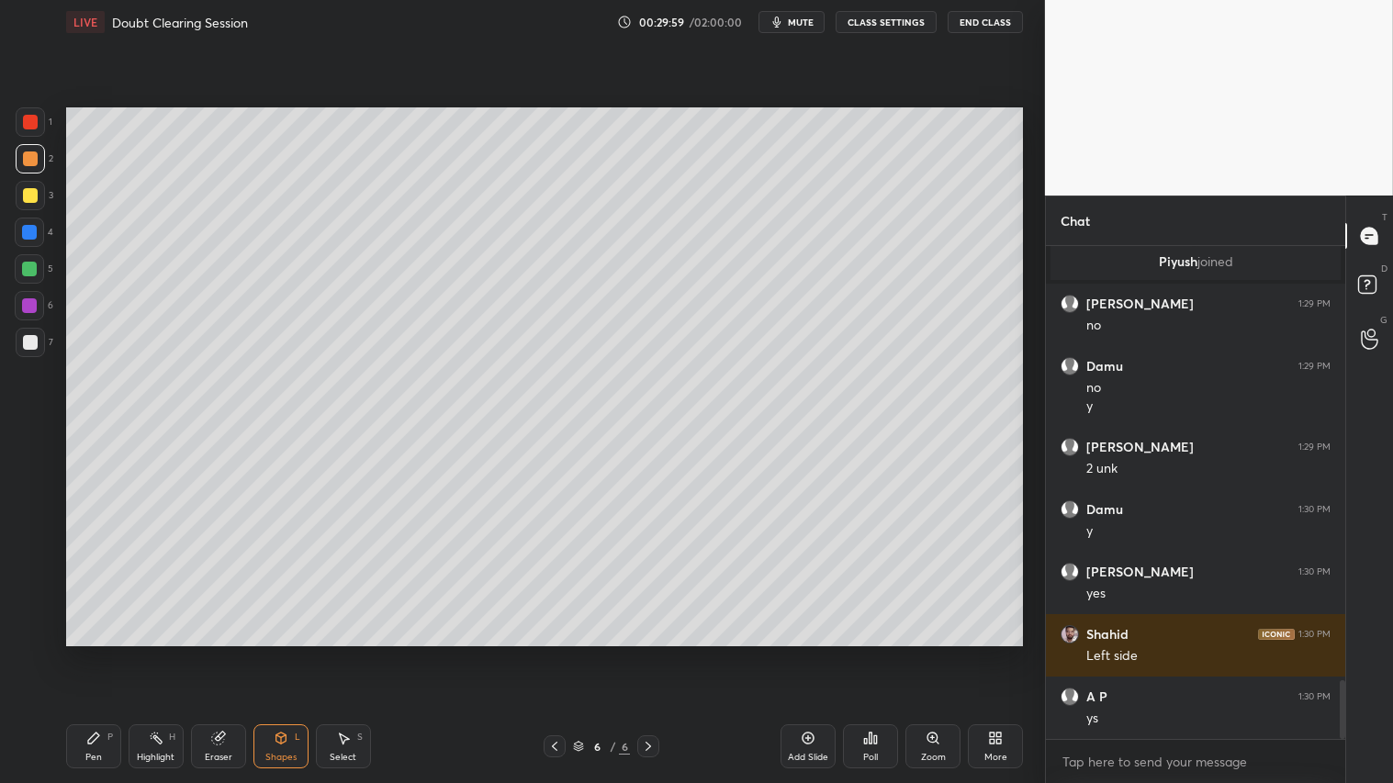
click at [32, 114] on div at bounding box center [30, 121] width 29 height 29
click at [92, 653] on div "Pen P" at bounding box center [93, 747] width 55 height 44
drag, startPoint x: 35, startPoint y: 165, endPoint x: 61, endPoint y: 184, distance: 31.6
click at [38, 163] on div at bounding box center [30, 158] width 29 height 29
click at [555, 653] on icon at bounding box center [554, 746] width 15 height 15
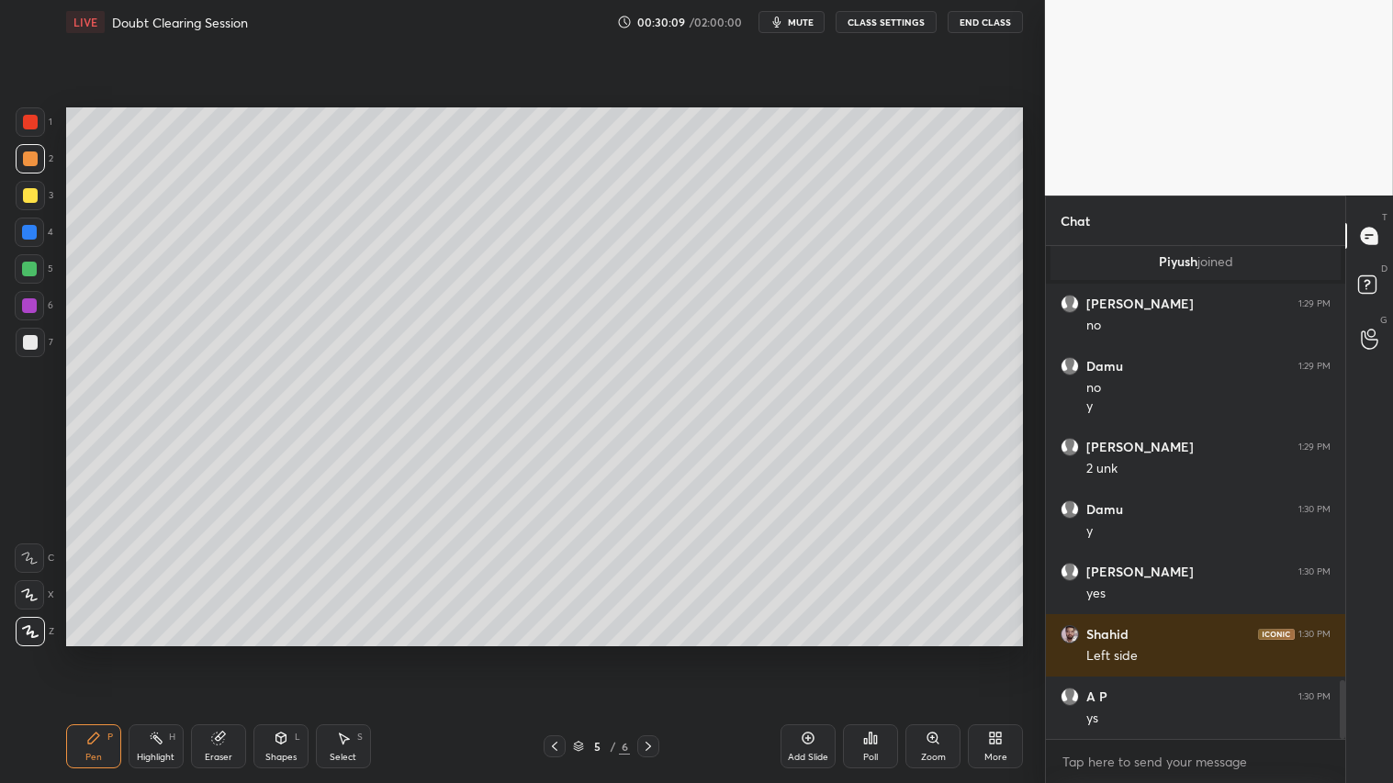
click at [554, 653] on icon at bounding box center [554, 746] width 15 height 15
click at [650, 653] on icon at bounding box center [648, 746] width 15 height 15
click at [639, 653] on div at bounding box center [648, 747] width 22 height 22
click at [289, 653] on div "Shapes L" at bounding box center [280, 747] width 55 height 44
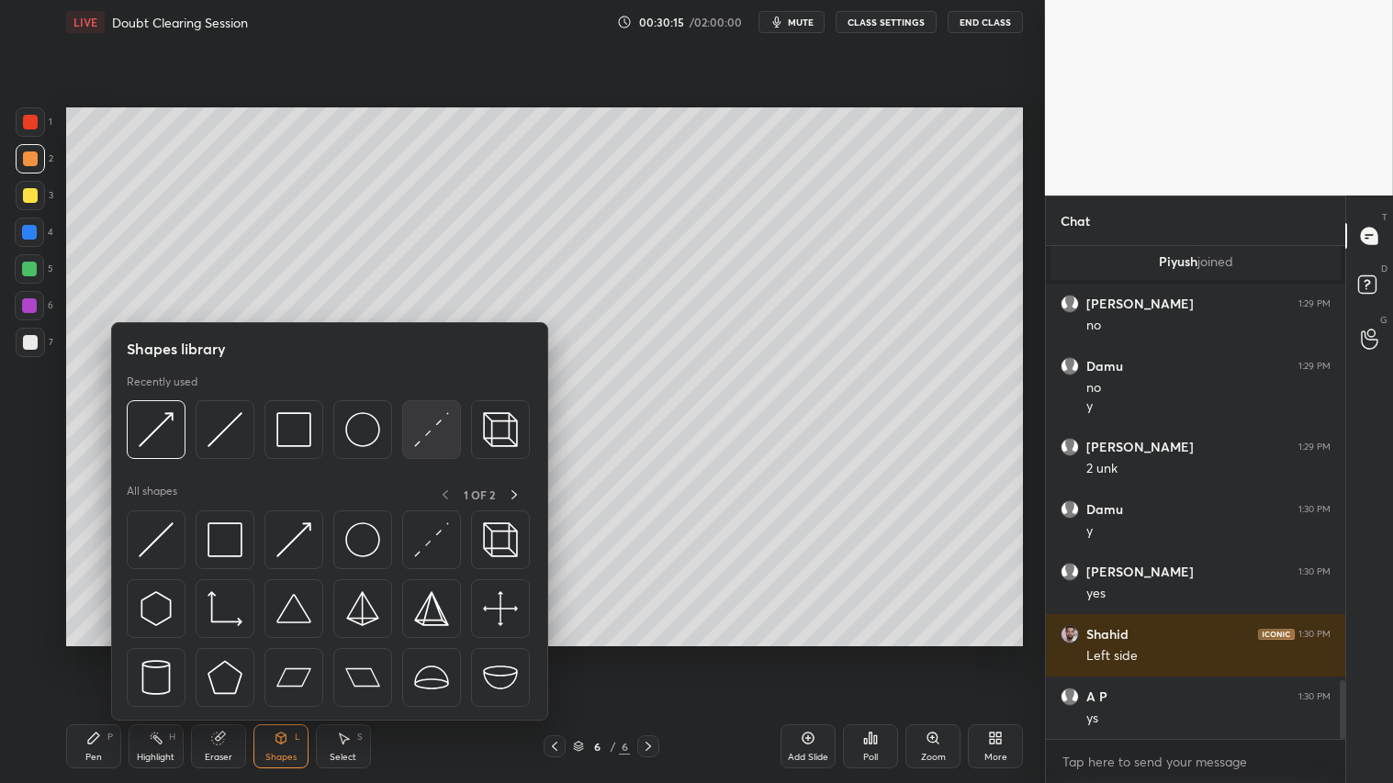
click at [422, 430] on img at bounding box center [431, 429] width 35 height 35
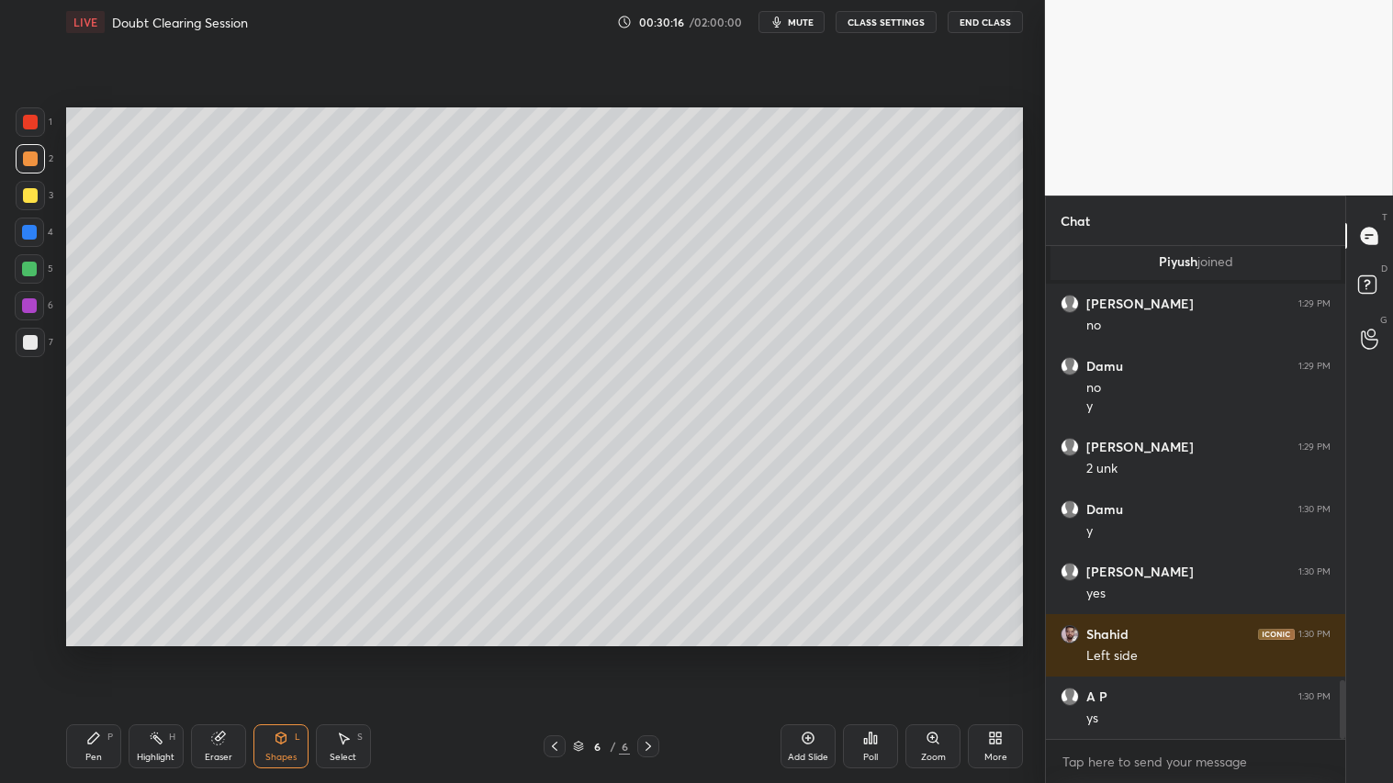
drag, startPoint x: 28, startPoint y: 329, endPoint x: 49, endPoint y: 382, distance: 57.3
click at [30, 332] on div at bounding box center [30, 342] width 29 height 29
click at [278, 653] on div "Shapes L" at bounding box center [280, 747] width 55 height 44
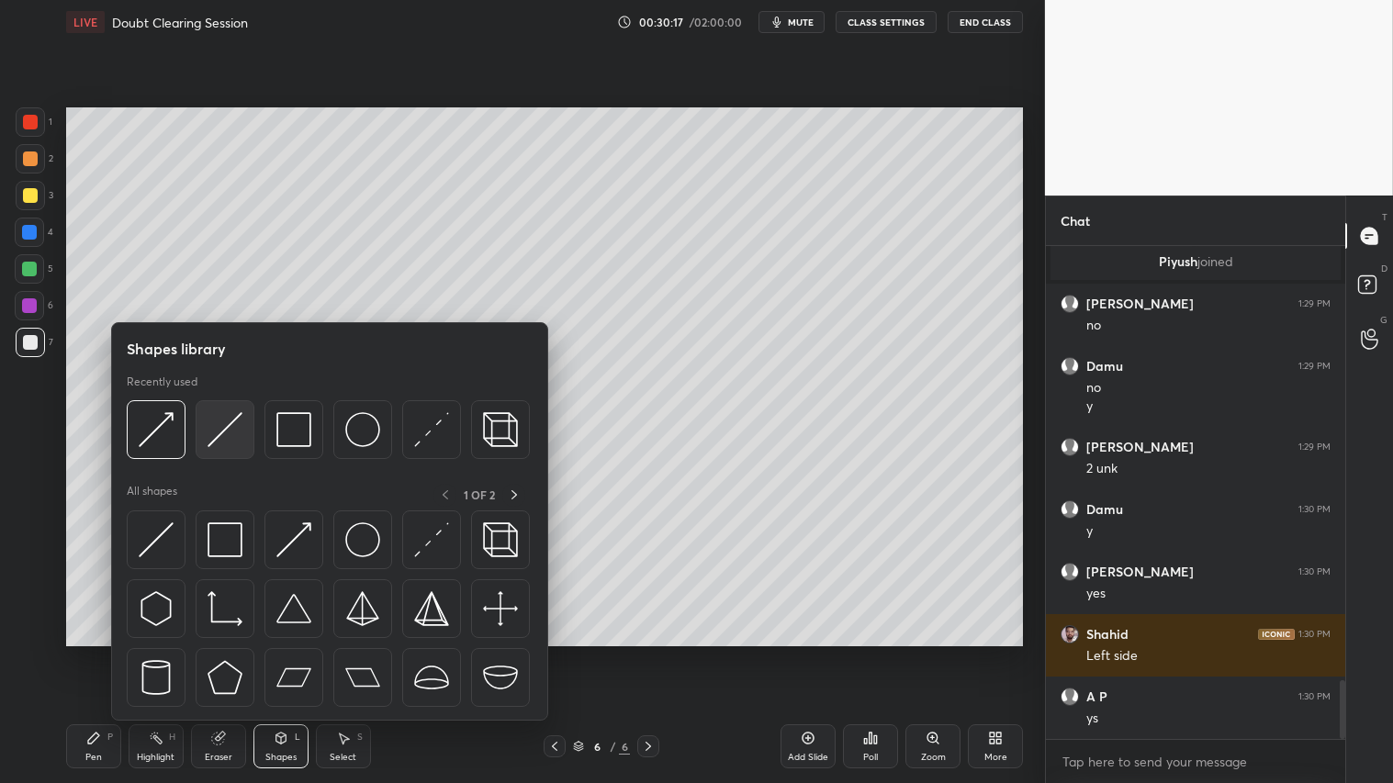
click at [226, 429] on img at bounding box center [225, 429] width 35 height 35
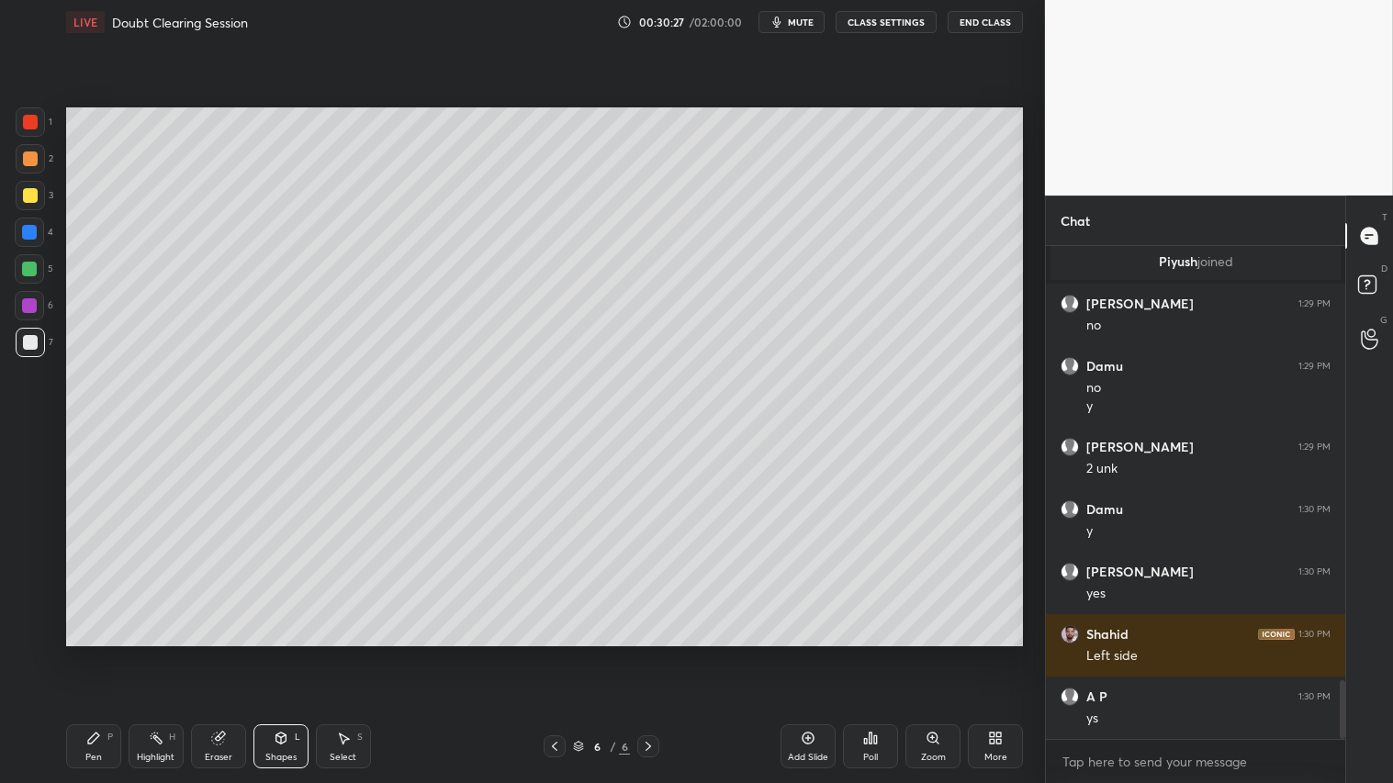
click at [33, 123] on div at bounding box center [30, 122] width 15 height 15
drag, startPoint x: 96, startPoint y: 745, endPoint x: 97, endPoint y: 736, distance: 9.2
click at [97, 653] on icon at bounding box center [93, 738] width 15 height 15
click at [273, 653] on div "Shapes" at bounding box center [280, 757] width 31 height 9
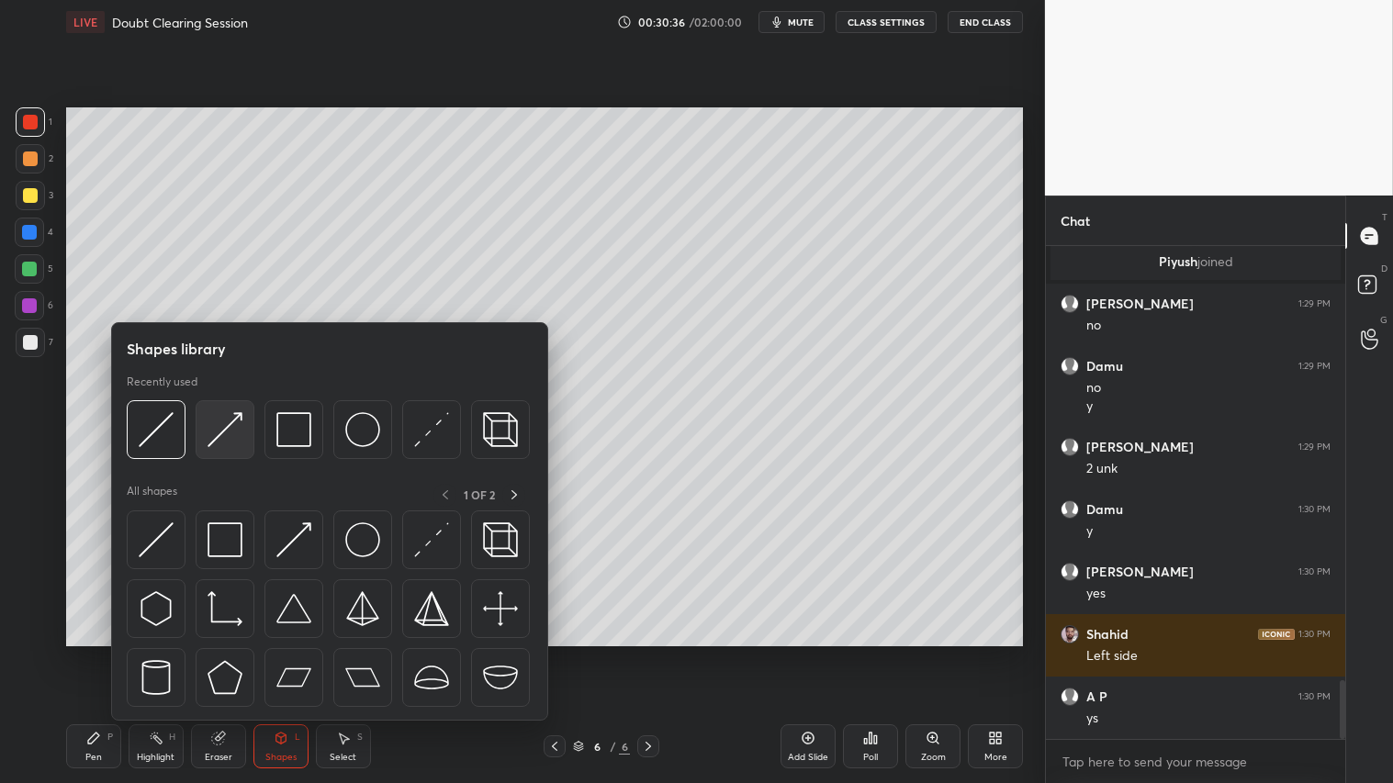
click at [220, 429] on img at bounding box center [225, 429] width 35 height 35
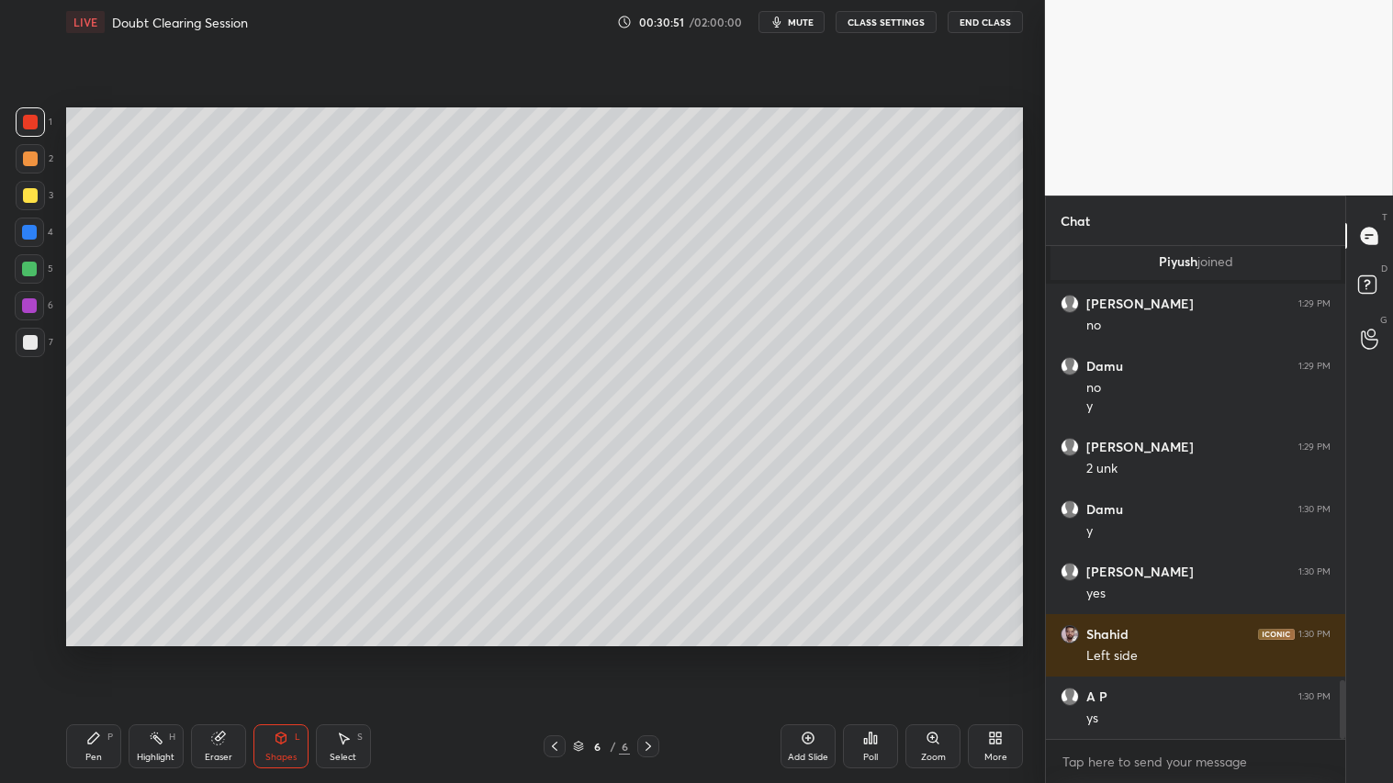
click at [94, 653] on div "Pen" at bounding box center [93, 757] width 17 height 9
drag, startPoint x: 28, startPoint y: 162, endPoint x: 32, endPoint y: 224, distance: 62.6
click at [30, 165] on div at bounding box center [30, 159] width 15 height 15
click at [90, 653] on div "Pen P" at bounding box center [93, 747] width 55 height 44
click at [30, 127] on div at bounding box center [30, 122] width 15 height 15
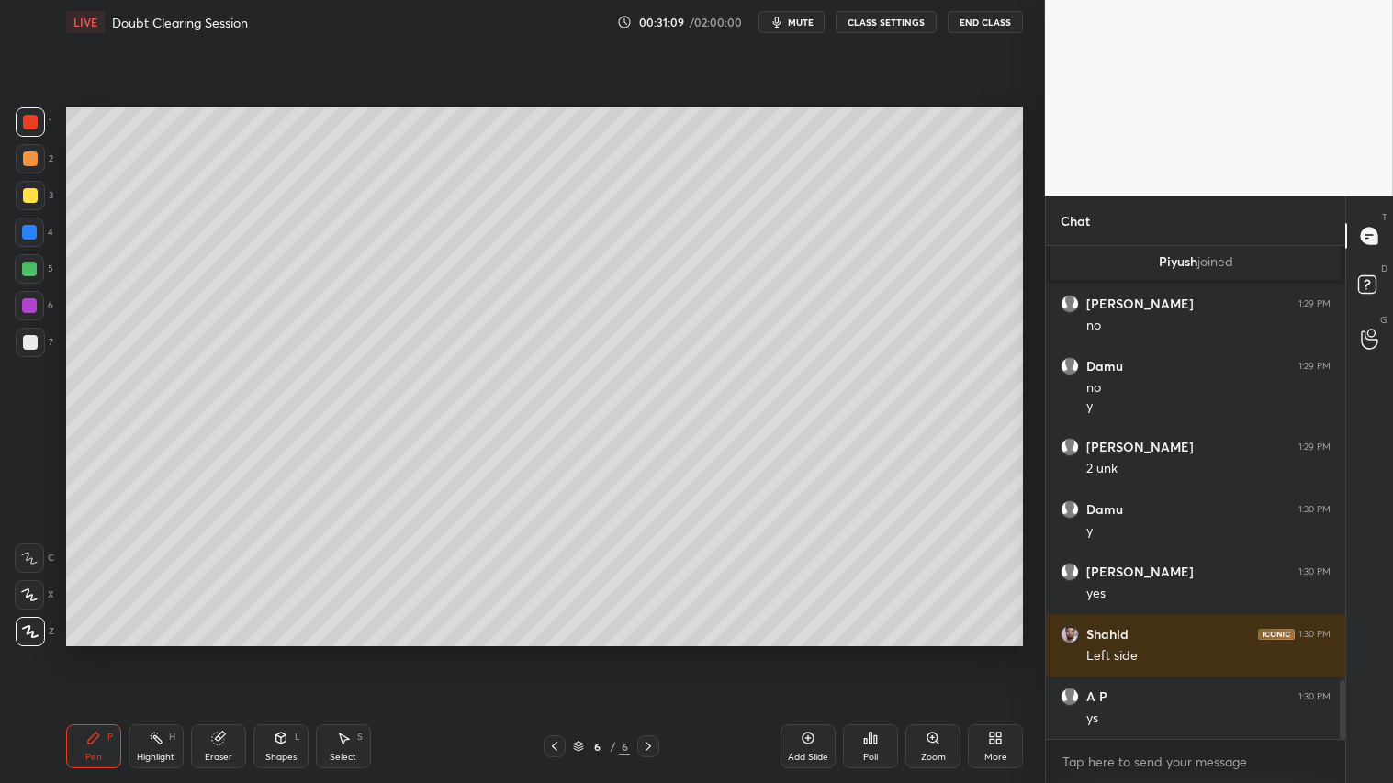
drag, startPoint x: 31, startPoint y: 195, endPoint x: 62, endPoint y: 218, distance: 38.0
click at [35, 195] on div at bounding box center [30, 195] width 15 height 15
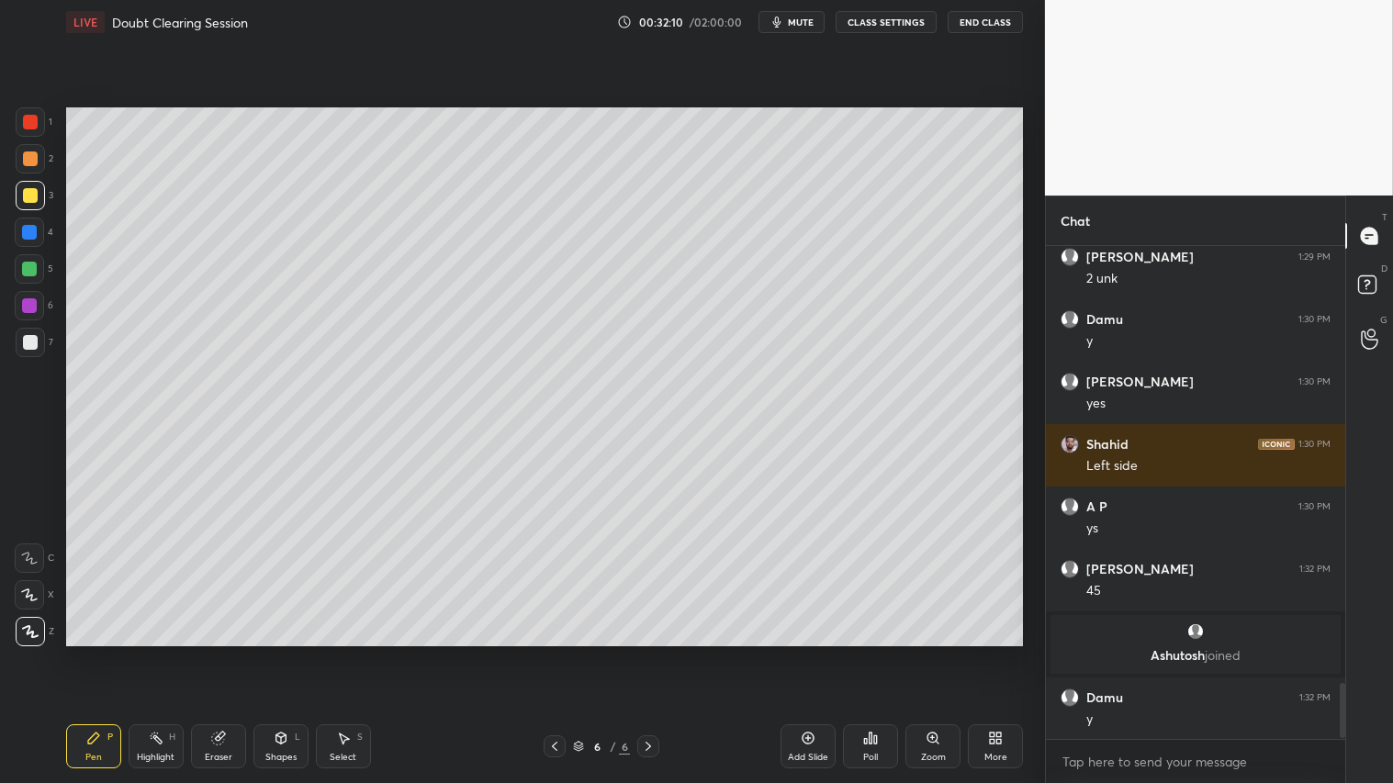
scroll to position [3881, 0]
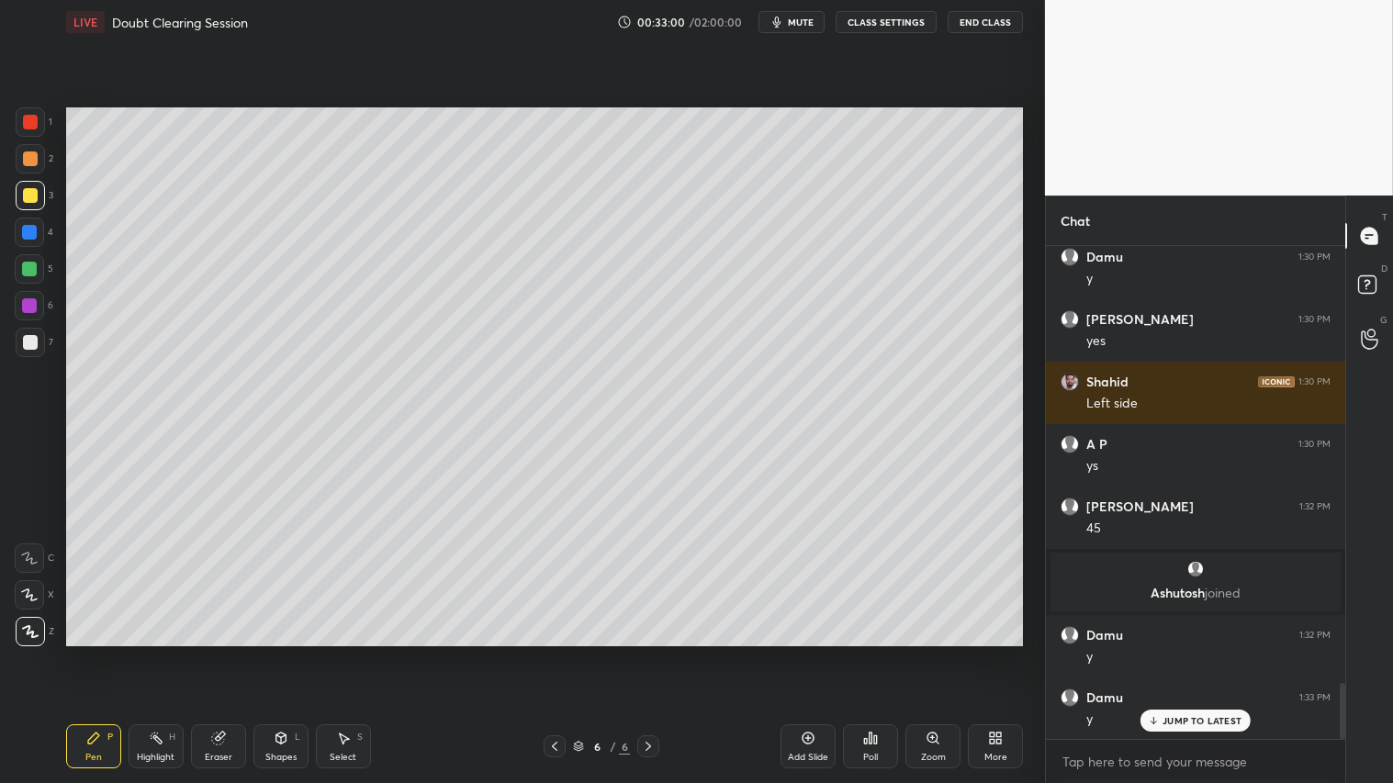
click at [352, 653] on div "Select S" at bounding box center [343, 747] width 55 height 44
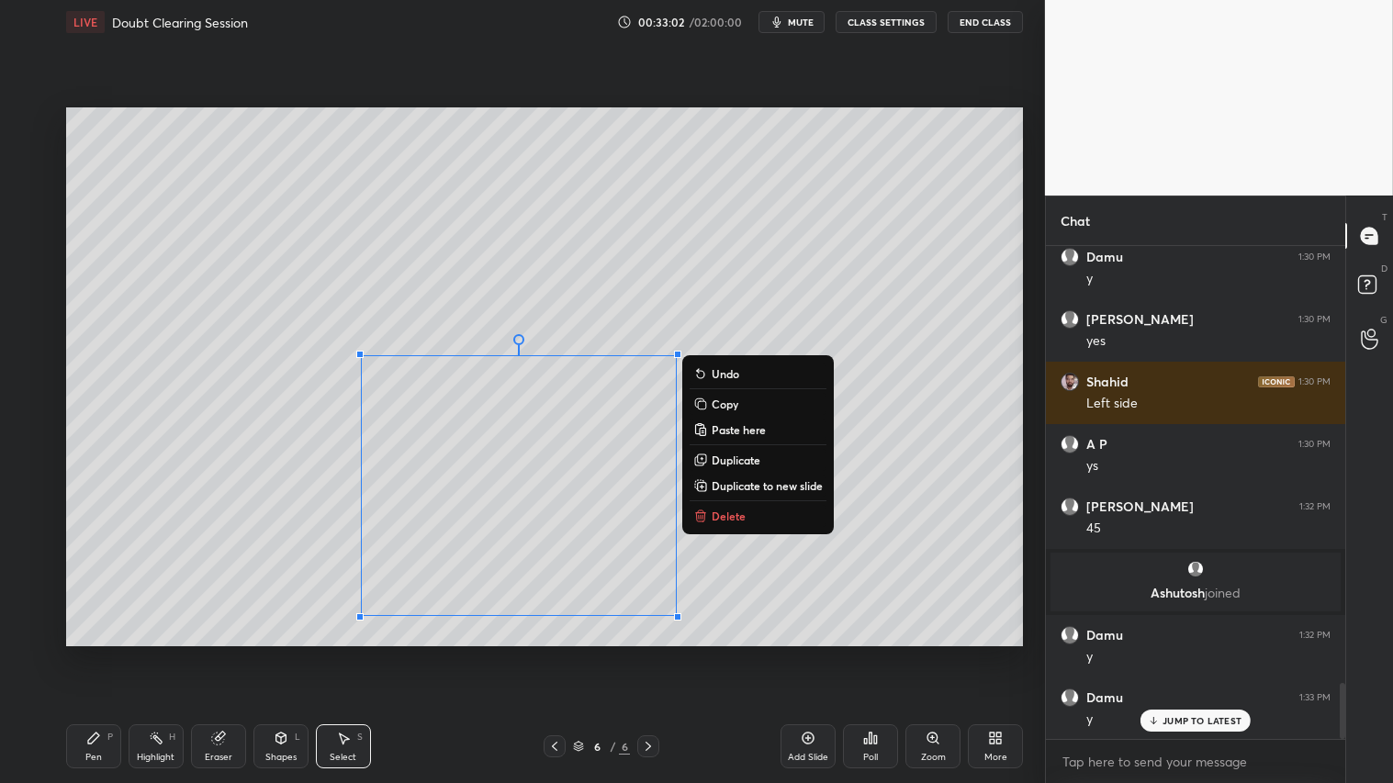
drag, startPoint x: 321, startPoint y: 362, endPoint x: 822, endPoint y: 634, distance: 569.6
click at [814, 645] on div "0 ° Undo Copy Paste here Duplicate Duplicate to new slide Delete" at bounding box center [544, 376] width 957 height 538
click at [905, 593] on div "0 ° Undo Copy Paste here Duplicate Duplicate to new slide Delete" at bounding box center [544, 376] width 957 height 538
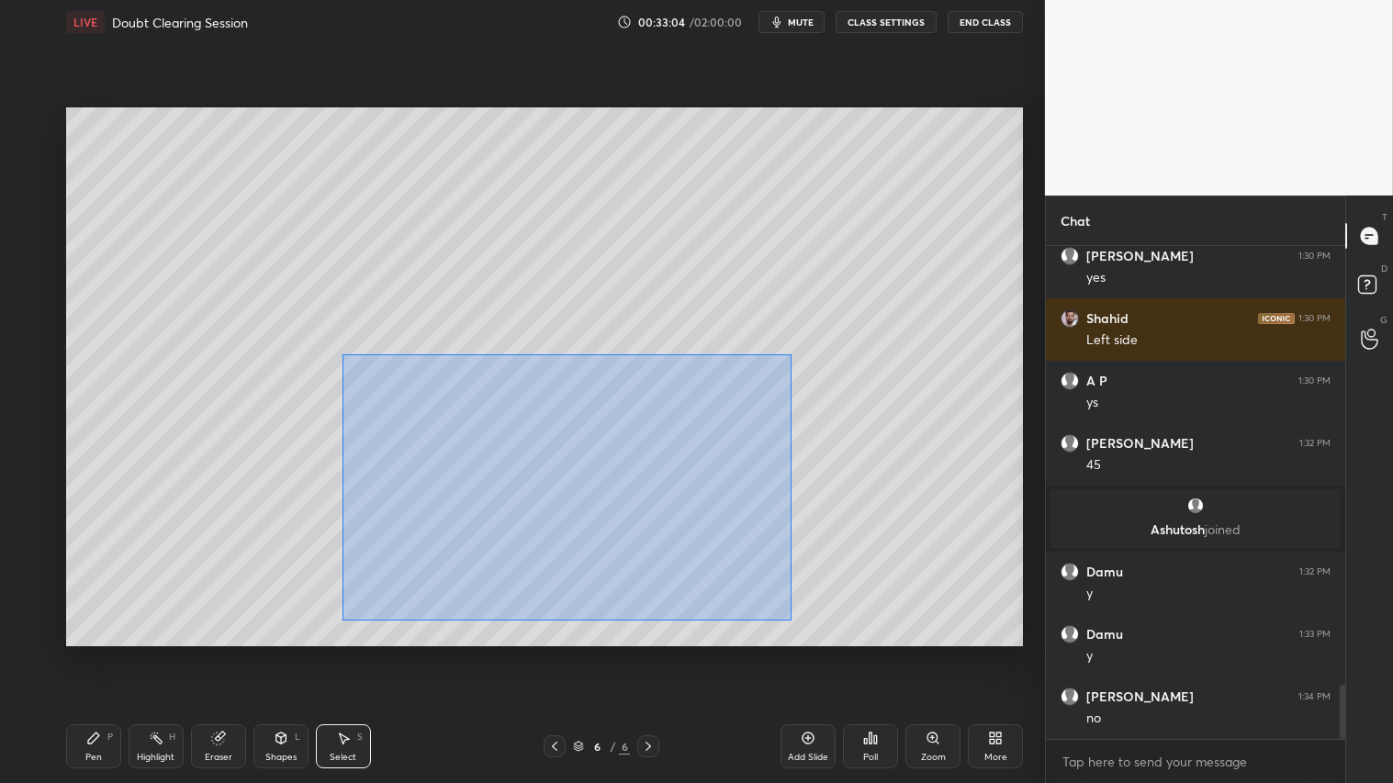
scroll to position [4007, 0]
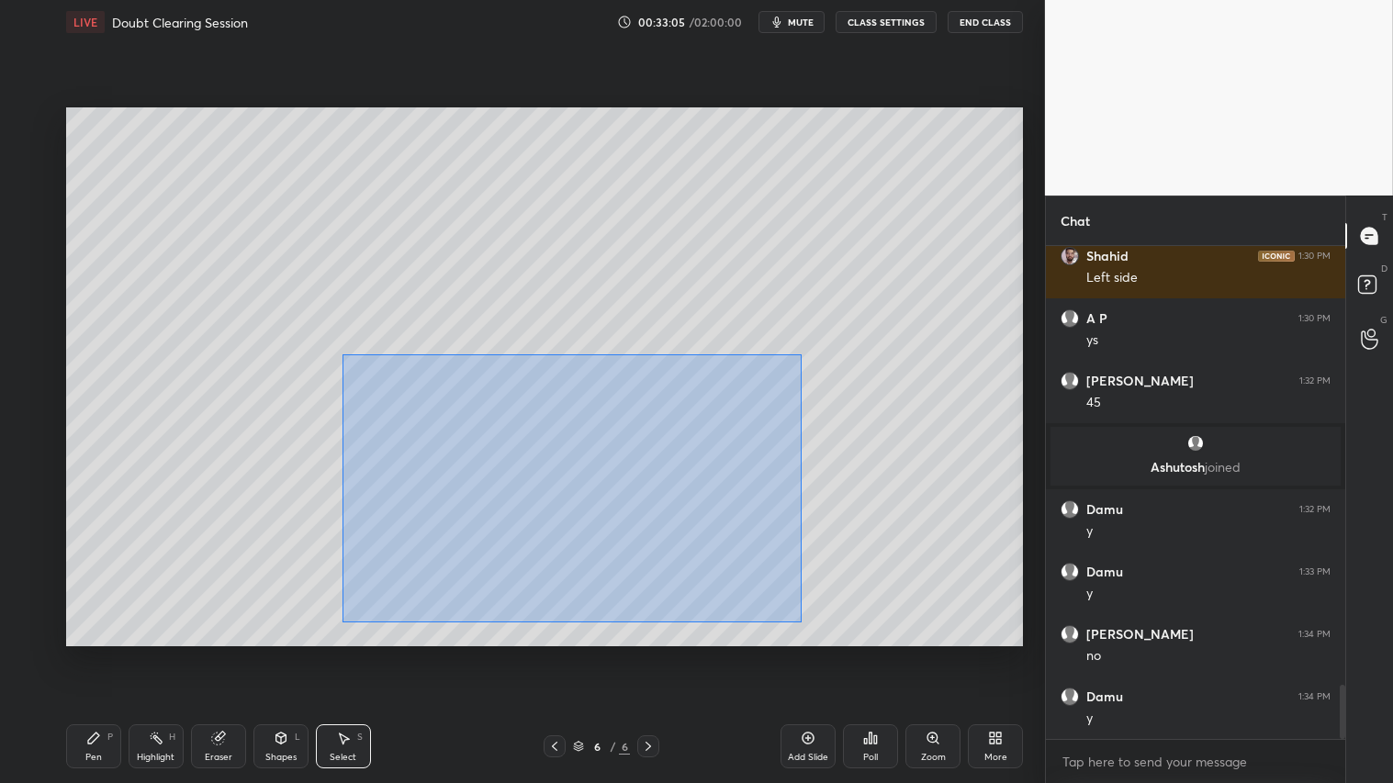
drag, startPoint x: 343, startPoint y: 354, endPoint x: 802, endPoint y: 622, distance: 531.3
click at [802, 622] on div "0 ° Undo Copy Paste here Duplicate Duplicate to new slide Delete" at bounding box center [544, 376] width 957 height 538
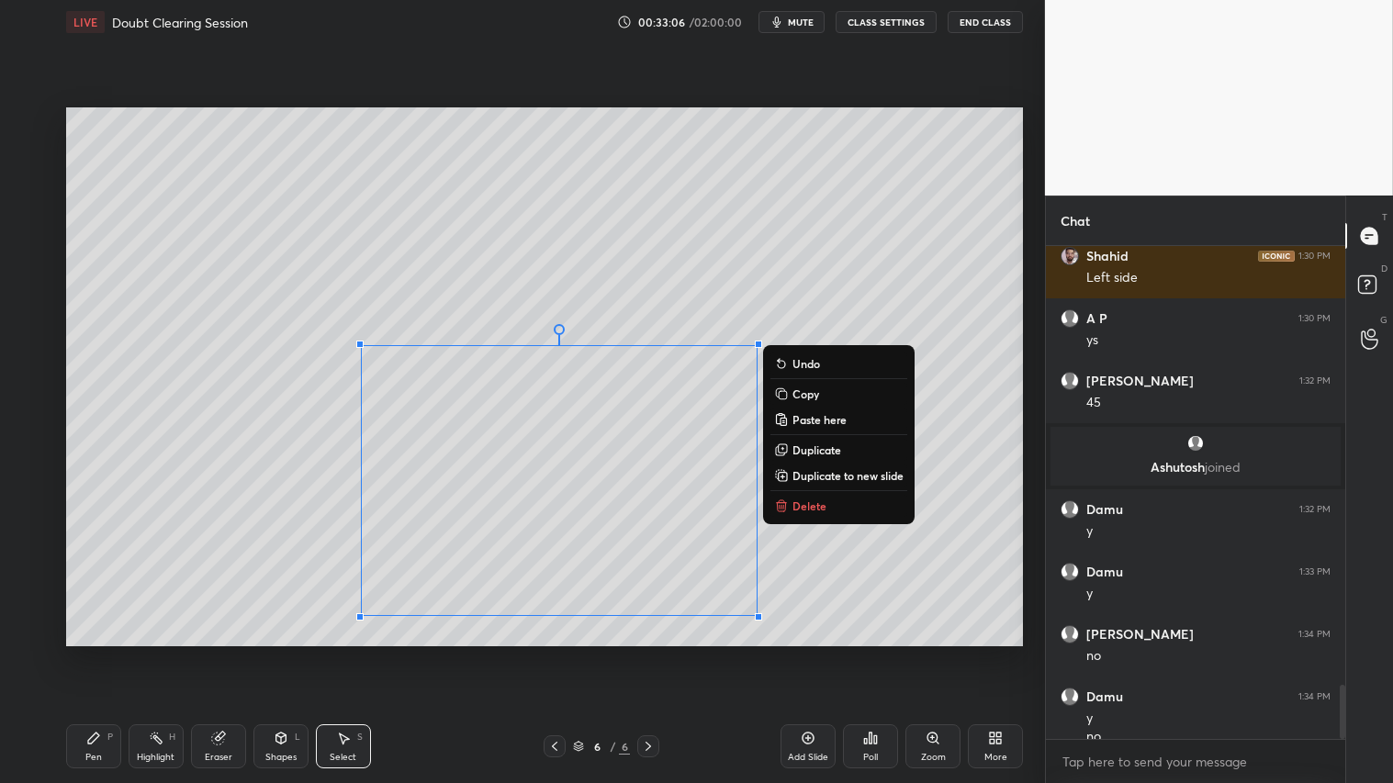
scroll to position [4025, 0]
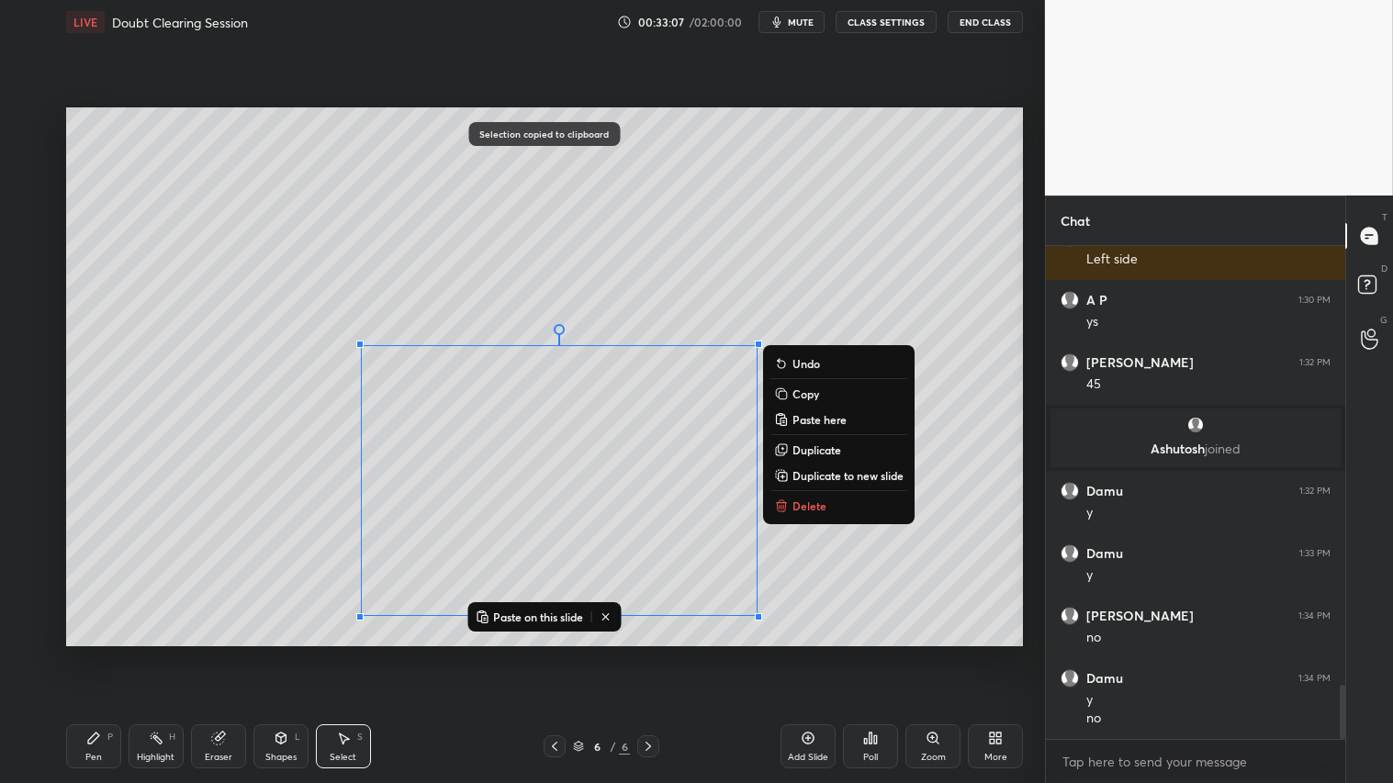
click at [611, 617] on icon at bounding box center [605, 617] width 15 height 15
click at [106, 653] on div "Pen P" at bounding box center [93, 747] width 55 height 44
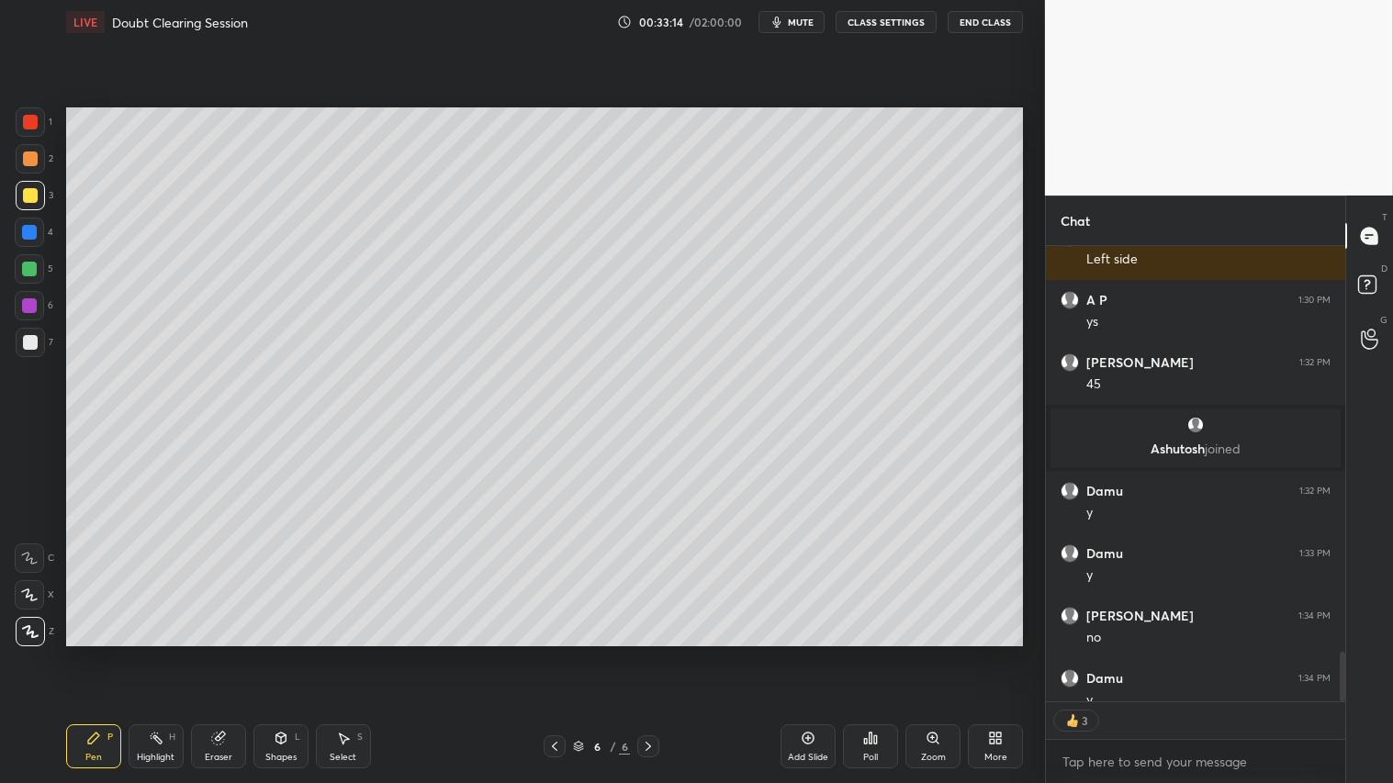
click at [30, 157] on div at bounding box center [30, 159] width 15 height 15
click at [90, 653] on div "Pen P" at bounding box center [93, 747] width 55 height 44
click at [804, 653] on icon at bounding box center [808, 738] width 15 height 15
click at [560, 653] on icon at bounding box center [554, 746] width 15 height 15
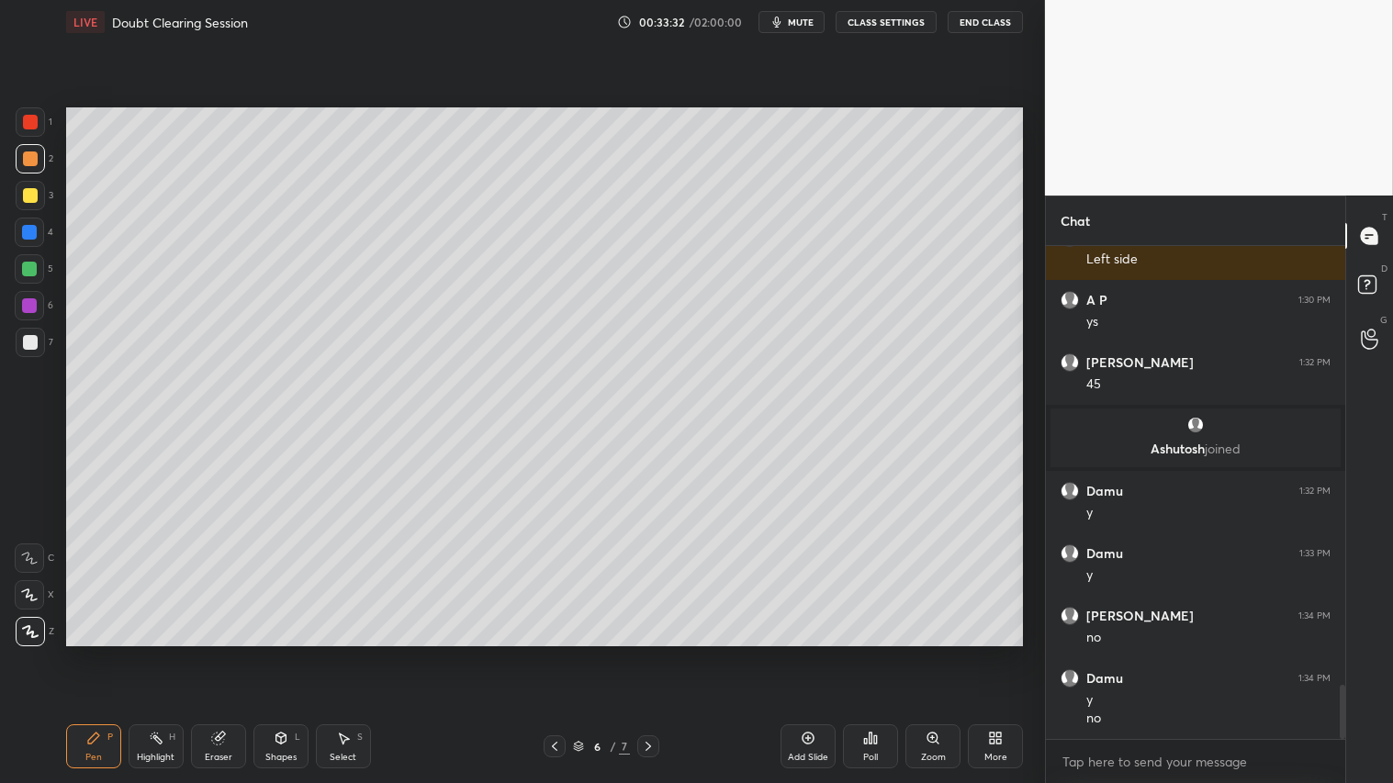
click at [647, 653] on icon at bounding box center [648, 746] width 15 height 15
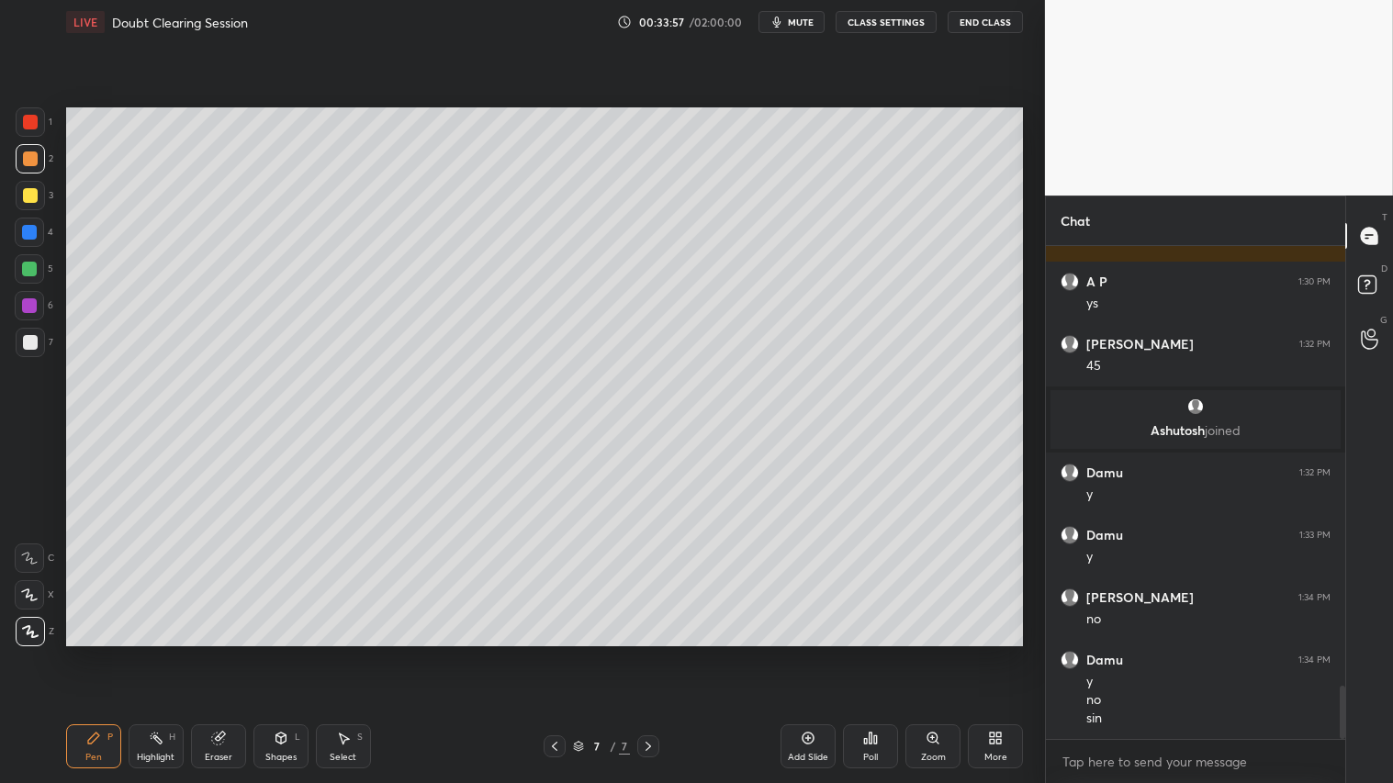
scroll to position [4106, 0]
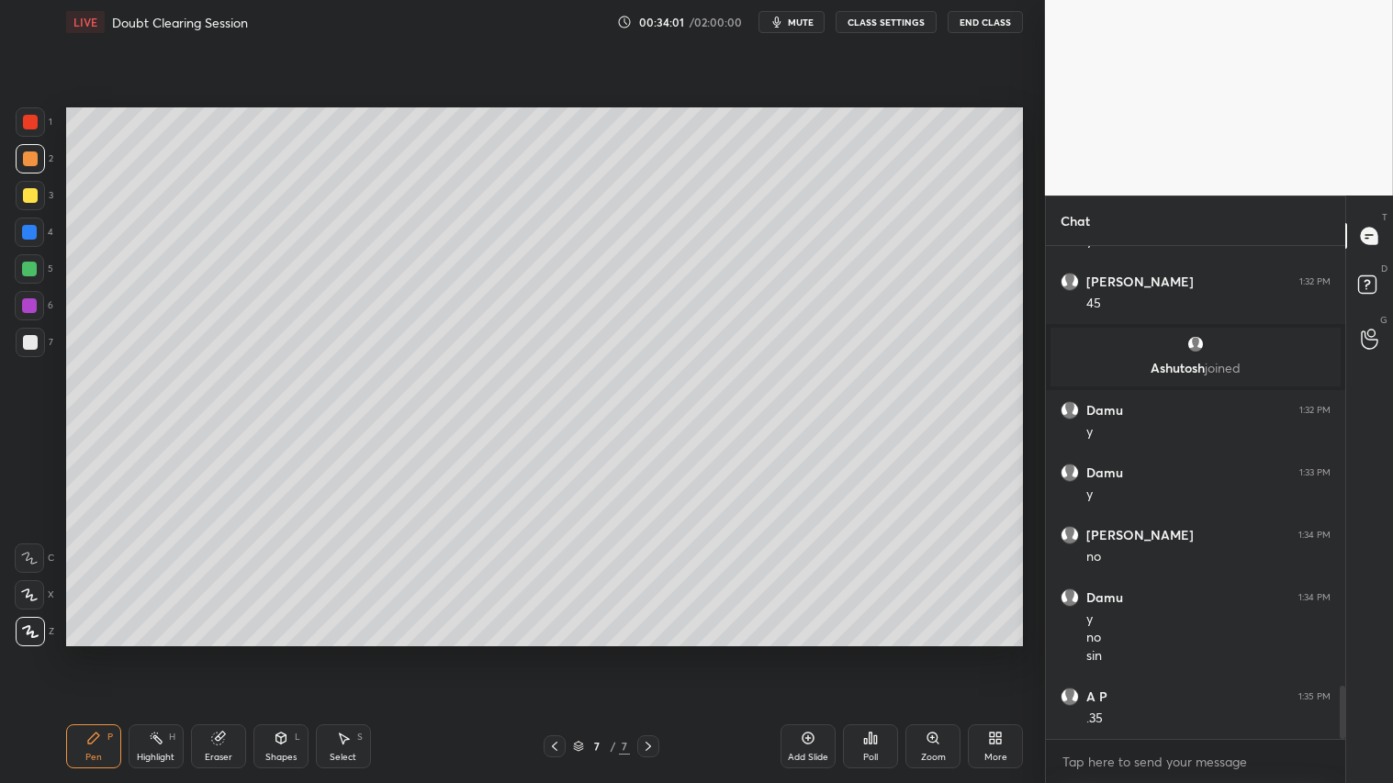
click at [103, 653] on div "Pen P" at bounding box center [93, 747] width 55 height 44
click at [30, 165] on div at bounding box center [30, 159] width 15 height 15
click at [292, 653] on div "Shapes" at bounding box center [280, 757] width 31 height 9
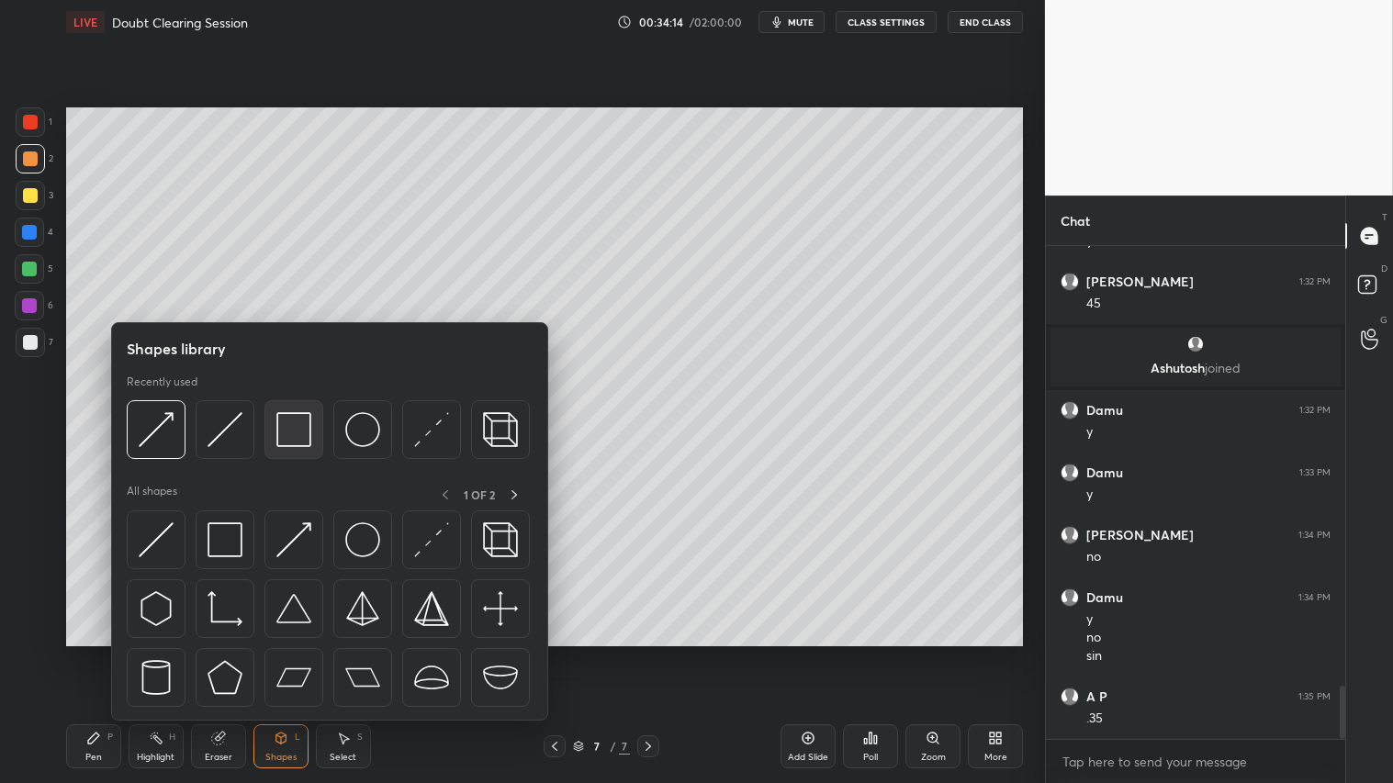
click at [292, 427] on img at bounding box center [293, 429] width 35 height 35
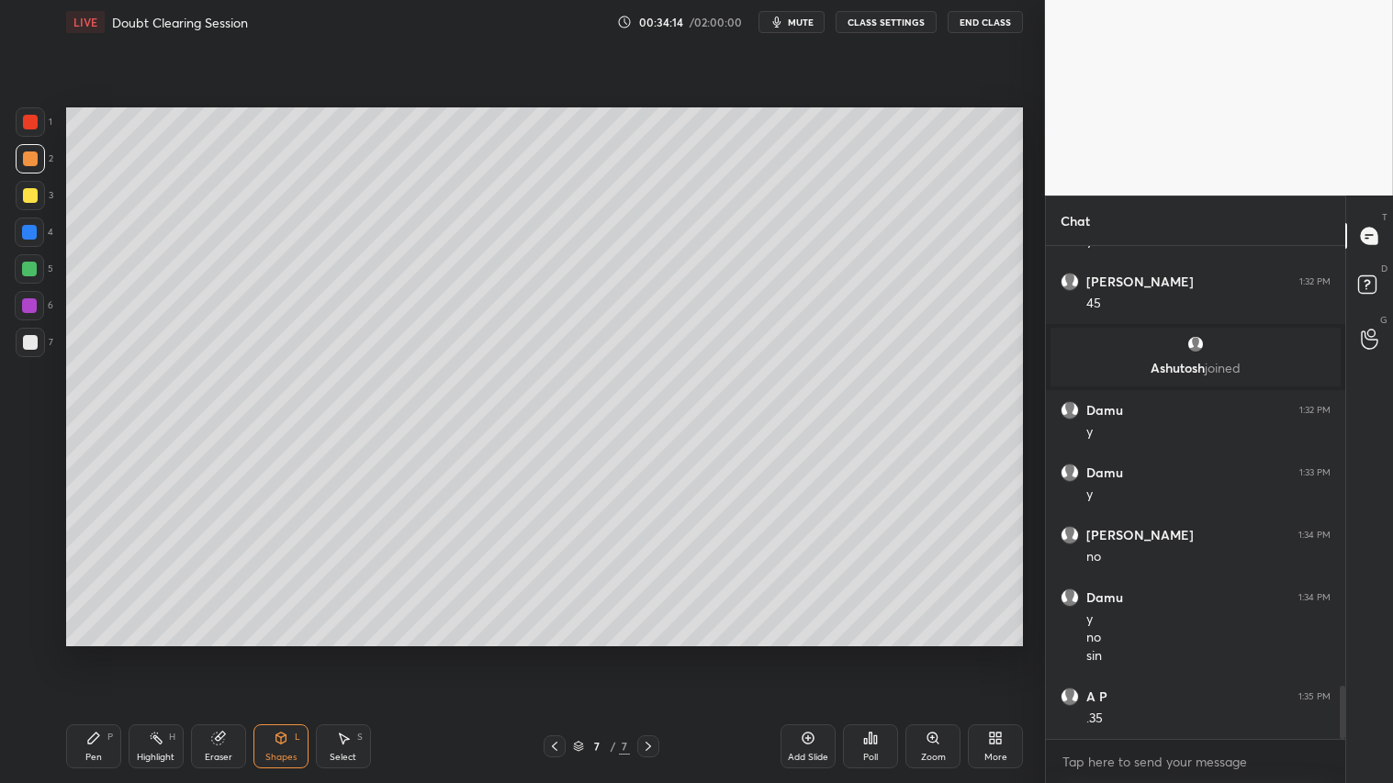
drag, startPoint x: 25, startPoint y: 337, endPoint x: 64, endPoint y: 332, distance: 39.9
click at [26, 337] on div at bounding box center [30, 342] width 15 height 15
drag, startPoint x: 46, startPoint y: 163, endPoint x: 62, endPoint y: 174, distance: 20.4
click at [51, 163] on div "2" at bounding box center [35, 158] width 38 height 29
click at [560, 653] on icon at bounding box center [554, 746] width 15 height 15
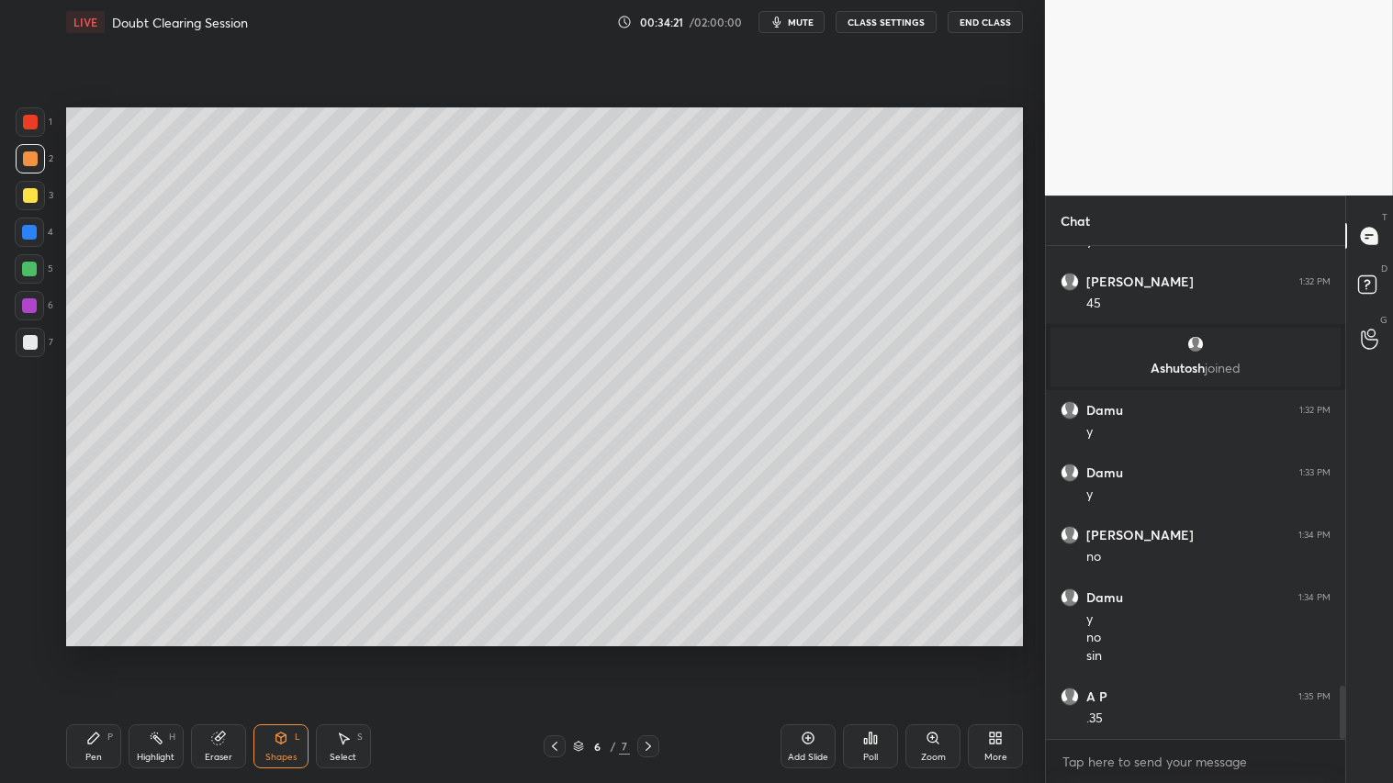
drag, startPoint x: 649, startPoint y: 745, endPoint x: 662, endPoint y: 736, distance: 15.8
click at [650, 653] on icon at bounding box center [648, 746] width 15 height 15
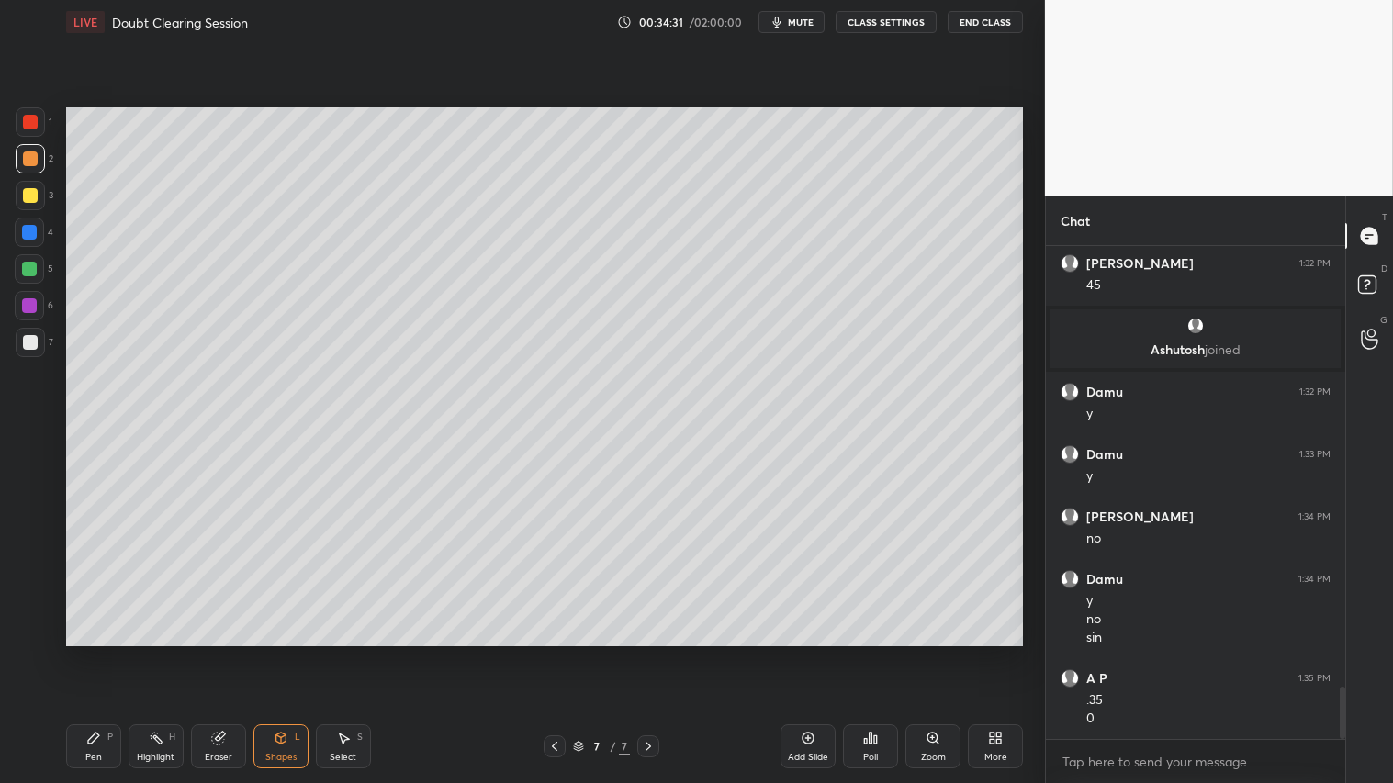
drag, startPoint x: 19, startPoint y: 162, endPoint x: 40, endPoint y: 180, distance: 28.0
click at [21, 165] on div at bounding box center [30, 158] width 29 height 29
click at [554, 653] on icon at bounding box center [555, 746] width 6 height 9
click at [553, 653] on icon at bounding box center [554, 746] width 15 height 15
click at [555, 653] on icon at bounding box center [555, 746] width 6 height 9
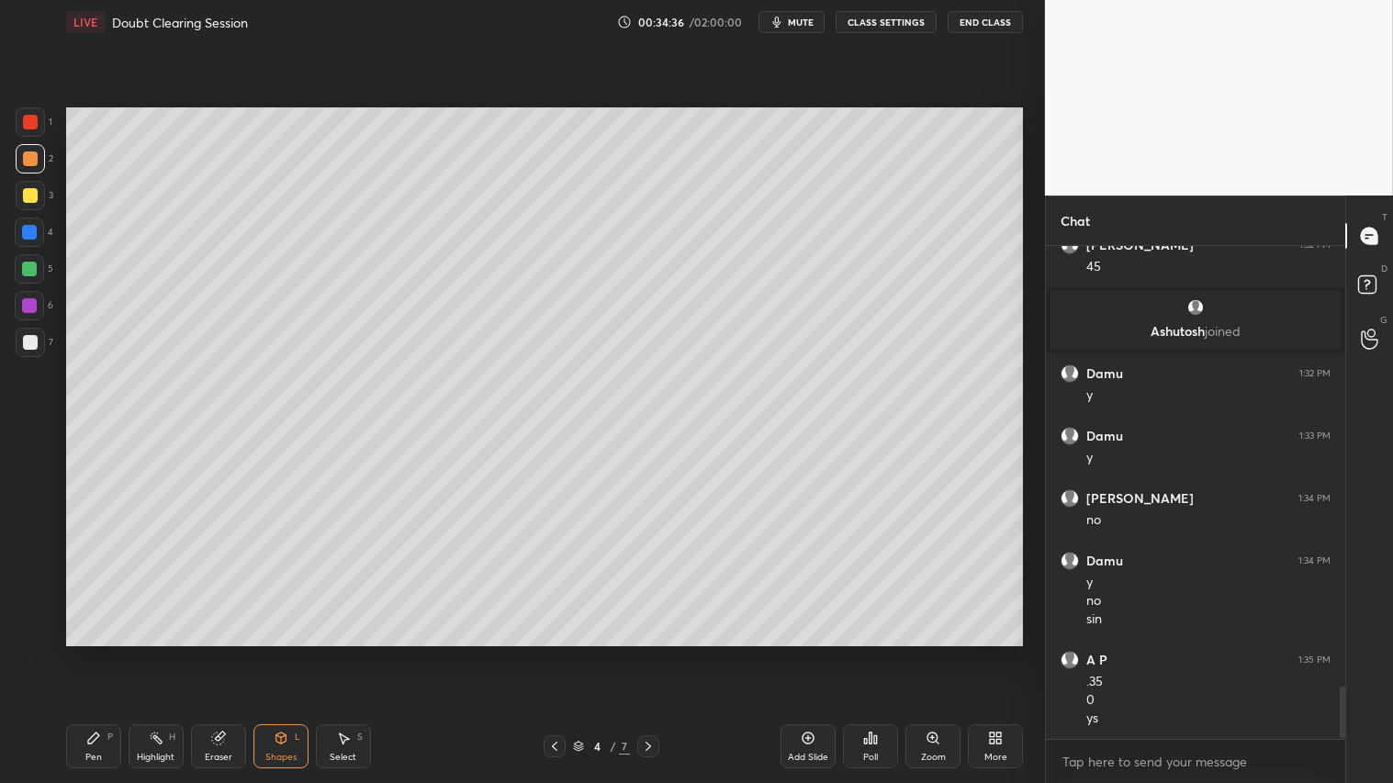
scroll to position [4204, 0]
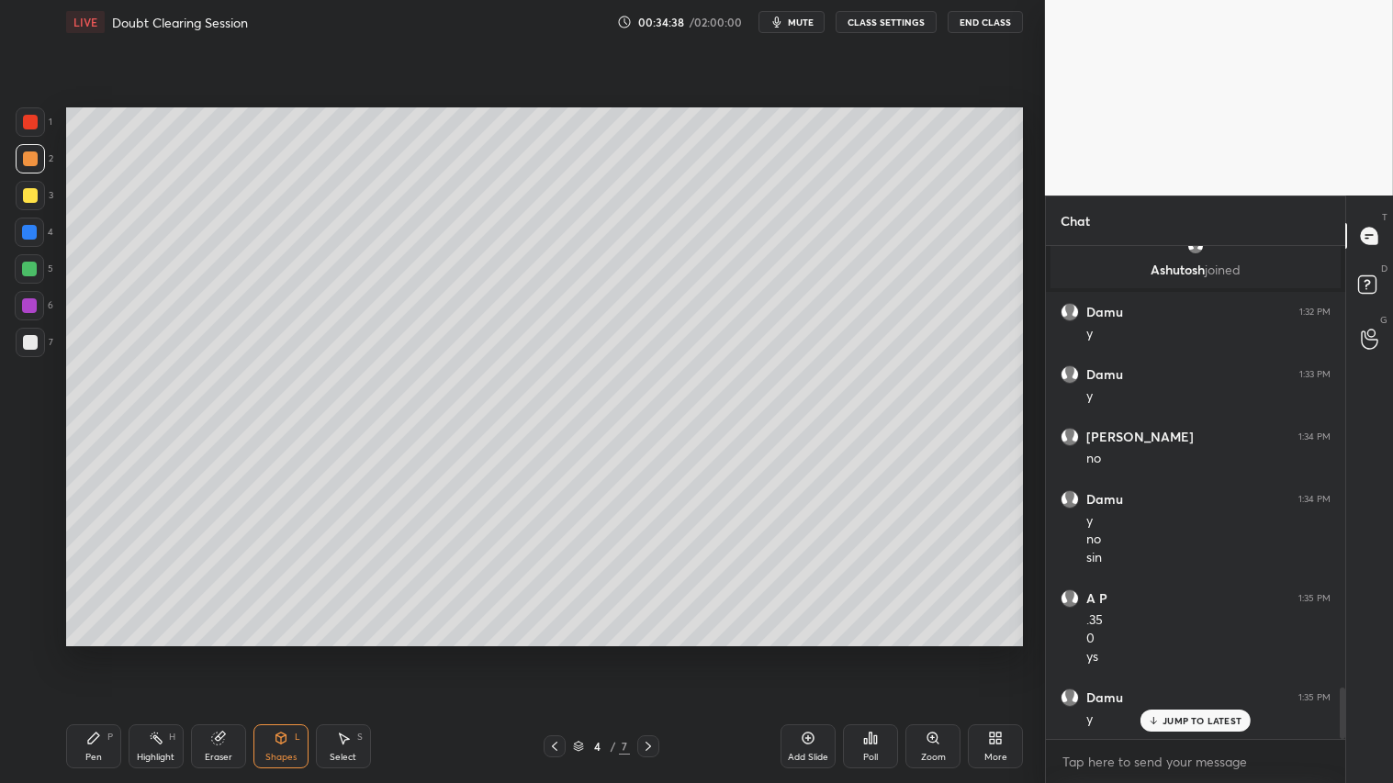
click at [89, 653] on div "Pen" at bounding box center [93, 757] width 17 height 9
click at [647, 653] on icon at bounding box center [648, 746] width 15 height 15
click at [650, 653] on icon at bounding box center [648, 746] width 15 height 15
click at [652, 653] on icon at bounding box center [648, 746] width 15 height 15
click at [287, 653] on icon at bounding box center [281, 738] width 15 height 15
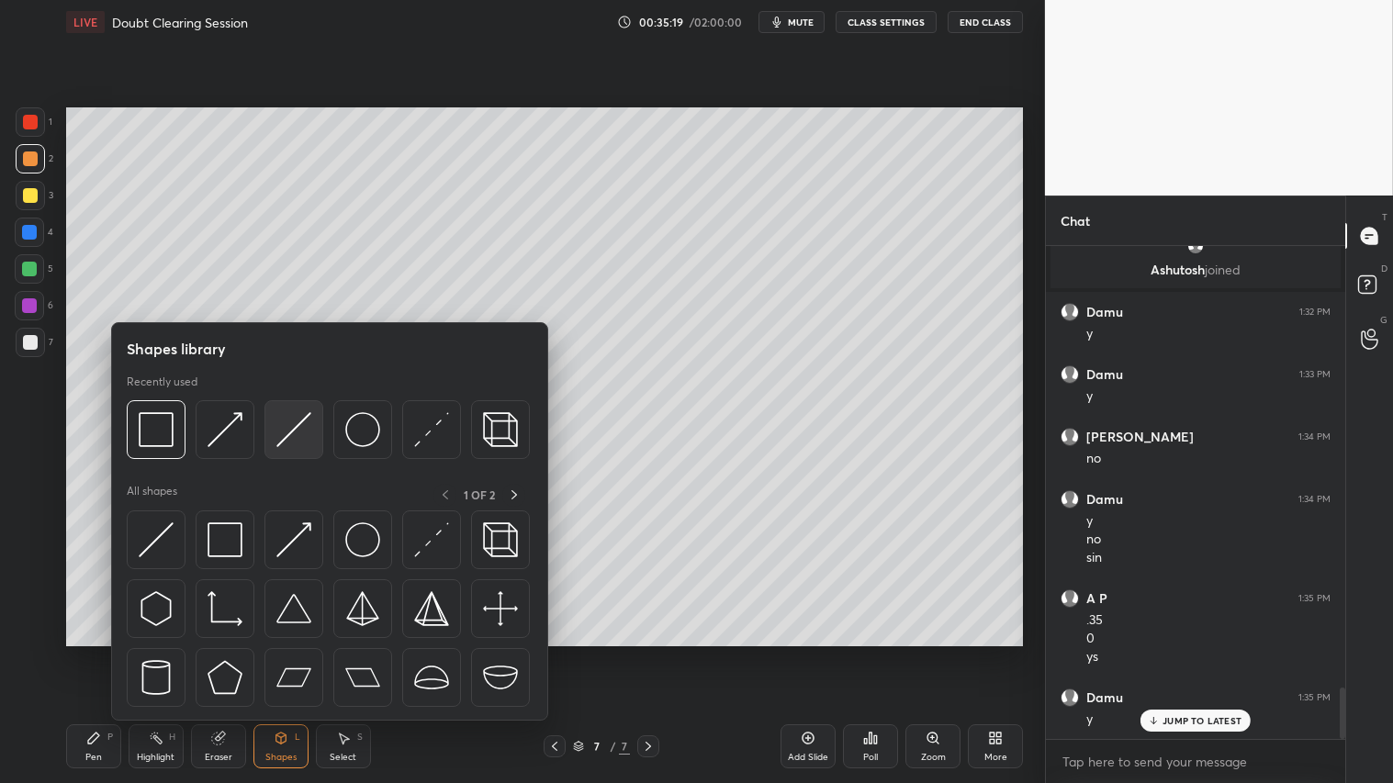
click at [296, 425] on img at bounding box center [293, 429] width 35 height 35
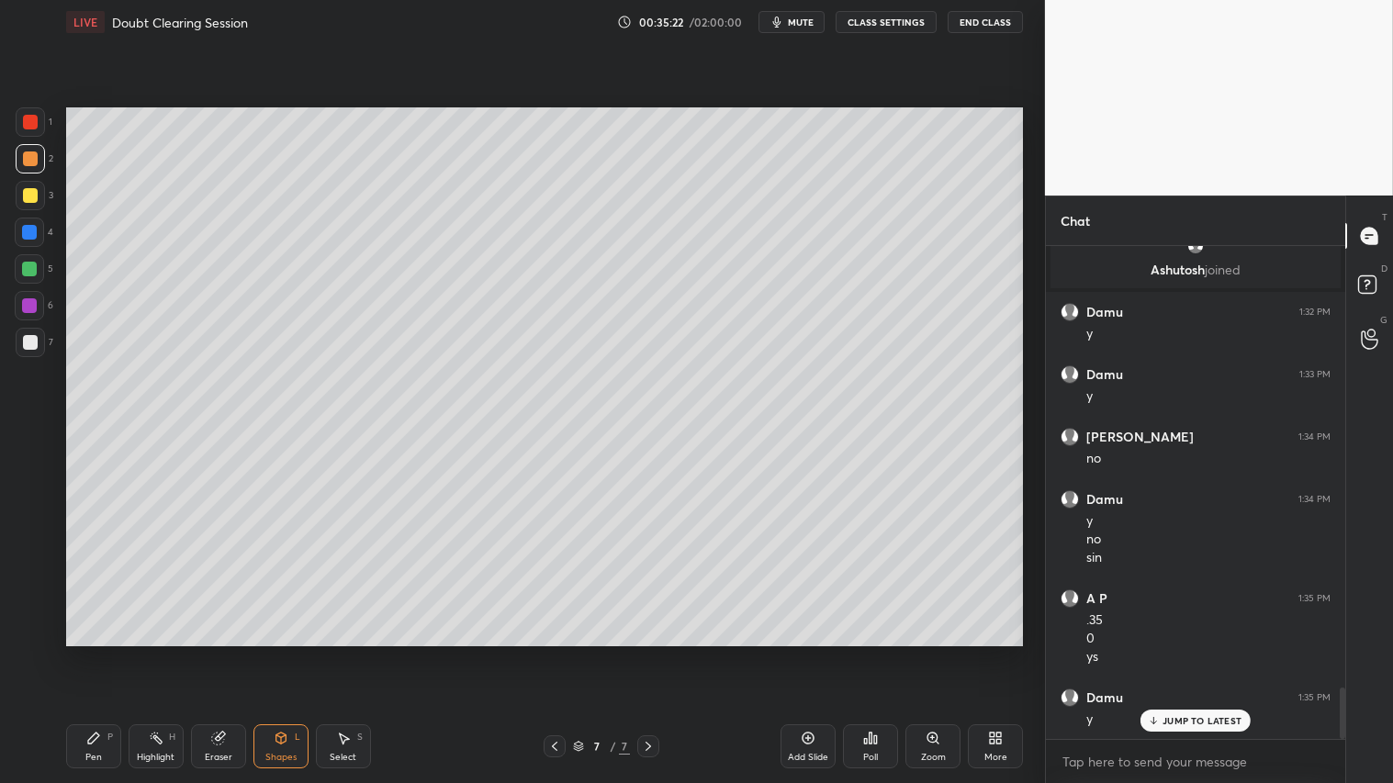
click at [26, 163] on div at bounding box center [30, 159] width 15 height 15
drag, startPoint x: 90, startPoint y: 750, endPoint x: 140, endPoint y: 746, distance: 49.8
click at [94, 653] on div "Pen P" at bounding box center [93, 747] width 55 height 44
click at [552, 653] on icon at bounding box center [554, 746] width 15 height 15
click at [549, 653] on icon at bounding box center [554, 746] width 15 height 15
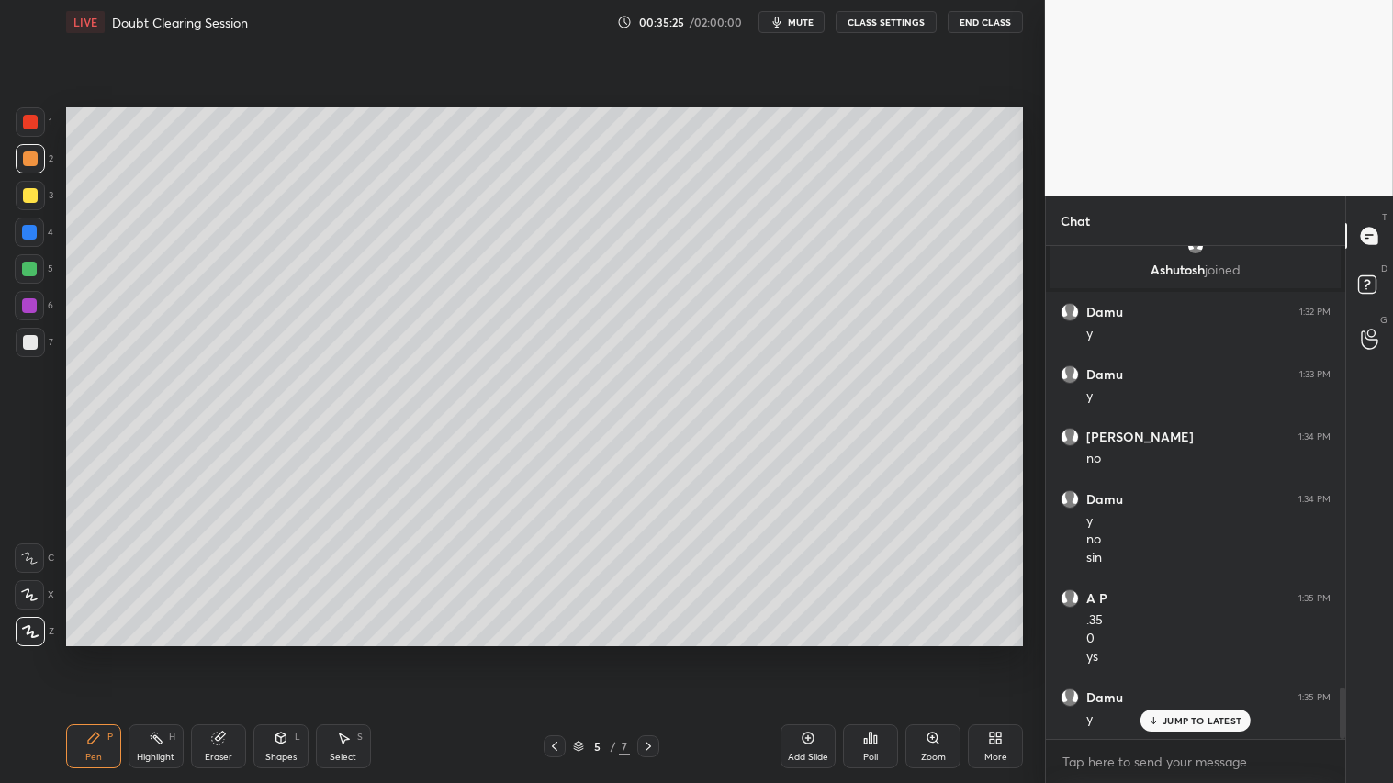
click at [548, 653] on icon at bounding box center [554, 746] width 15 height 15
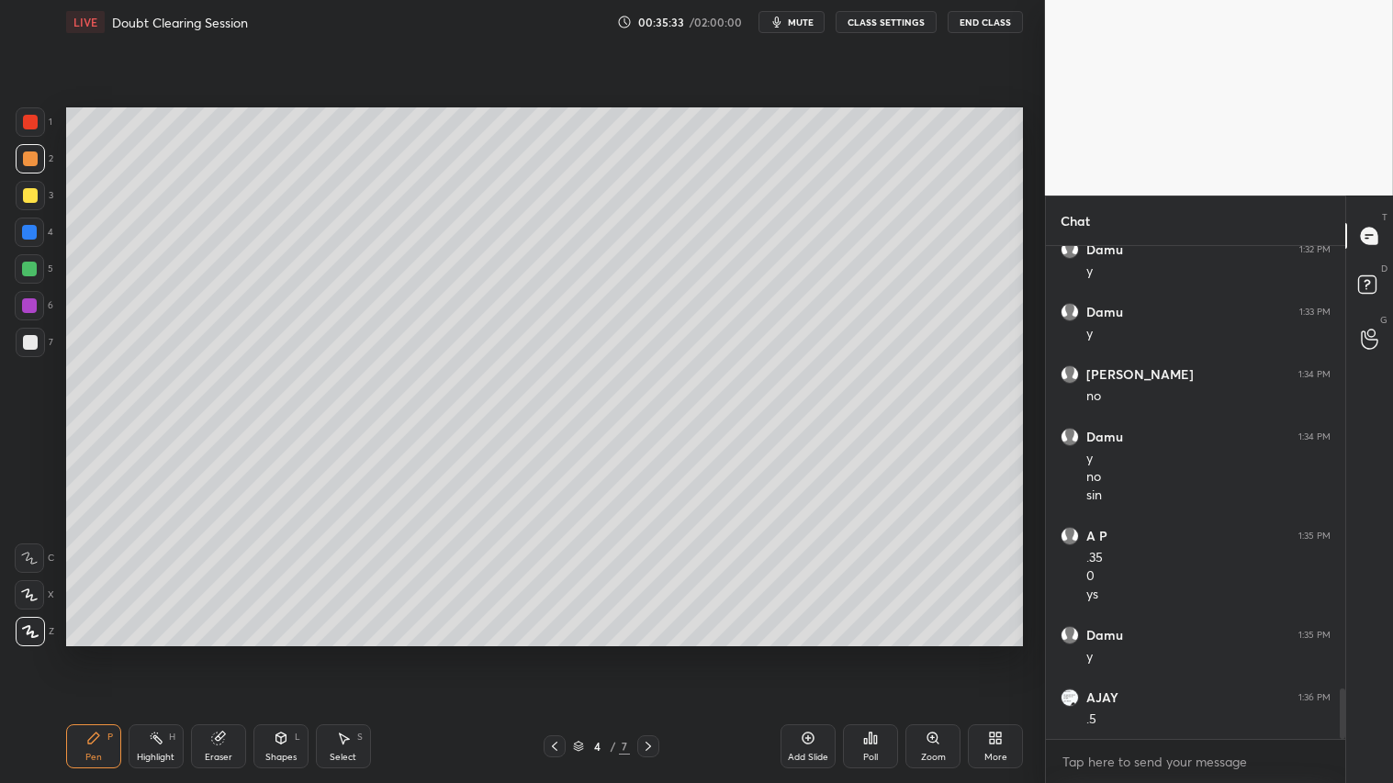
scroll to position [4330, 0]
click at [648, 653] on icon at bounding box center [648, 746] width 15 height 15
click at [649, 653] on icon at bounding box center [648, 746] width 15 height 15
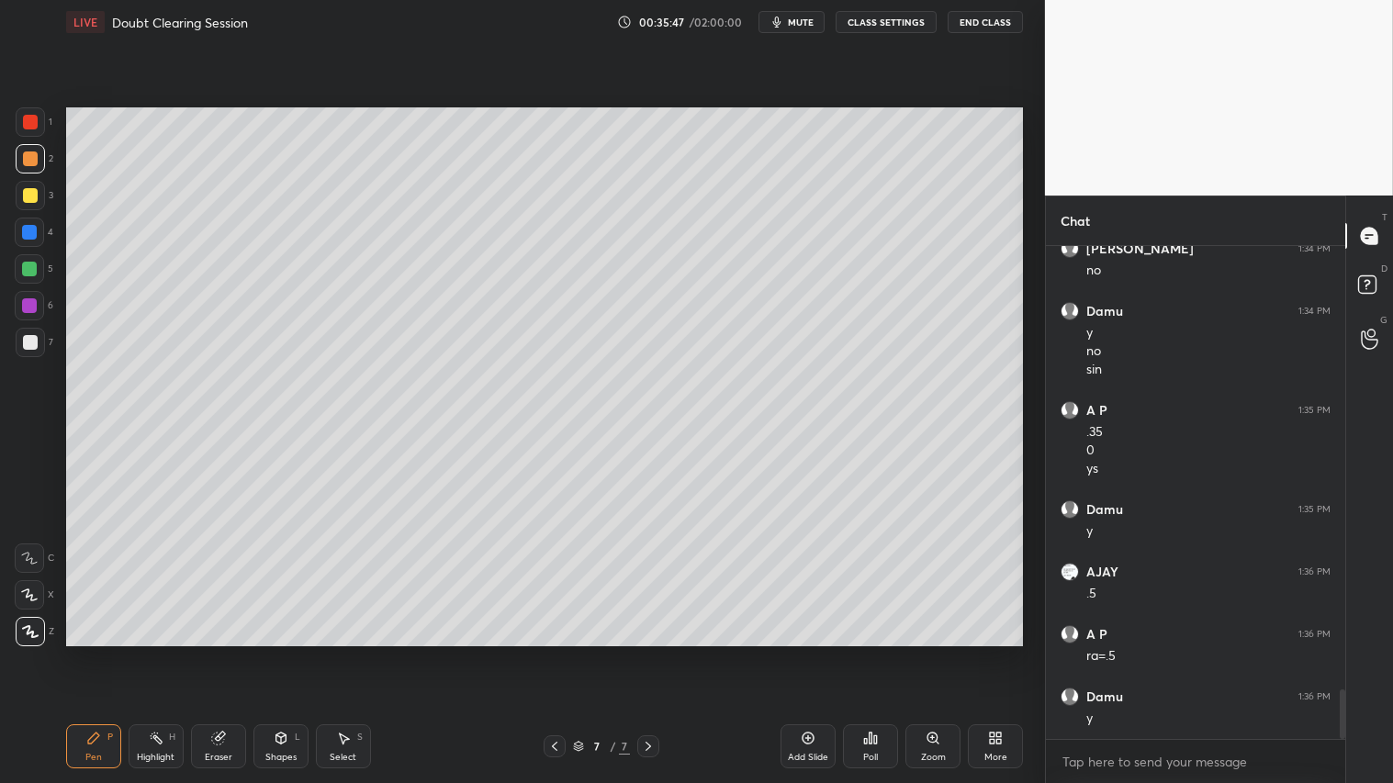
click at [273, 653] on div "Shapes" at bounding box center [280, 757] width 31 height 9
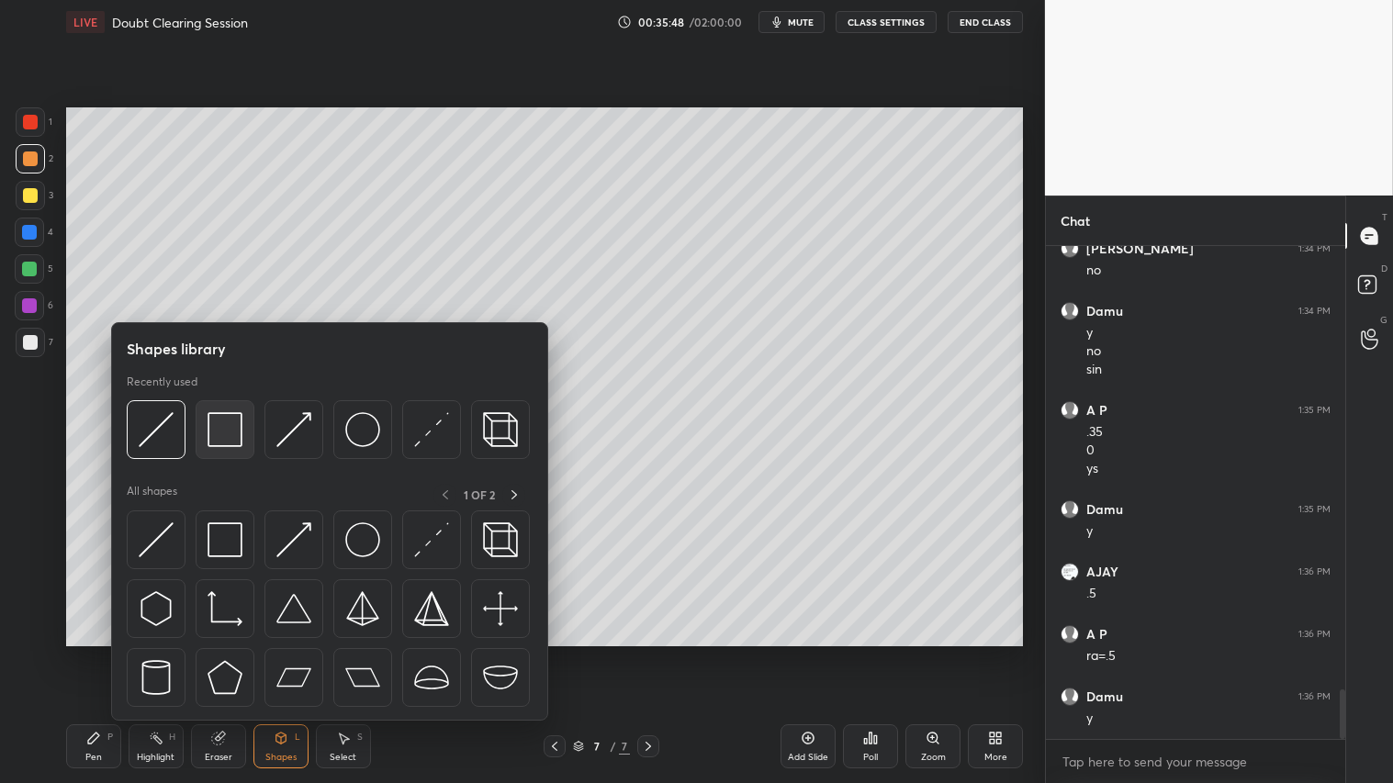
click at [211, 430] on img at bounding box center [225, 429] width 35 height 35
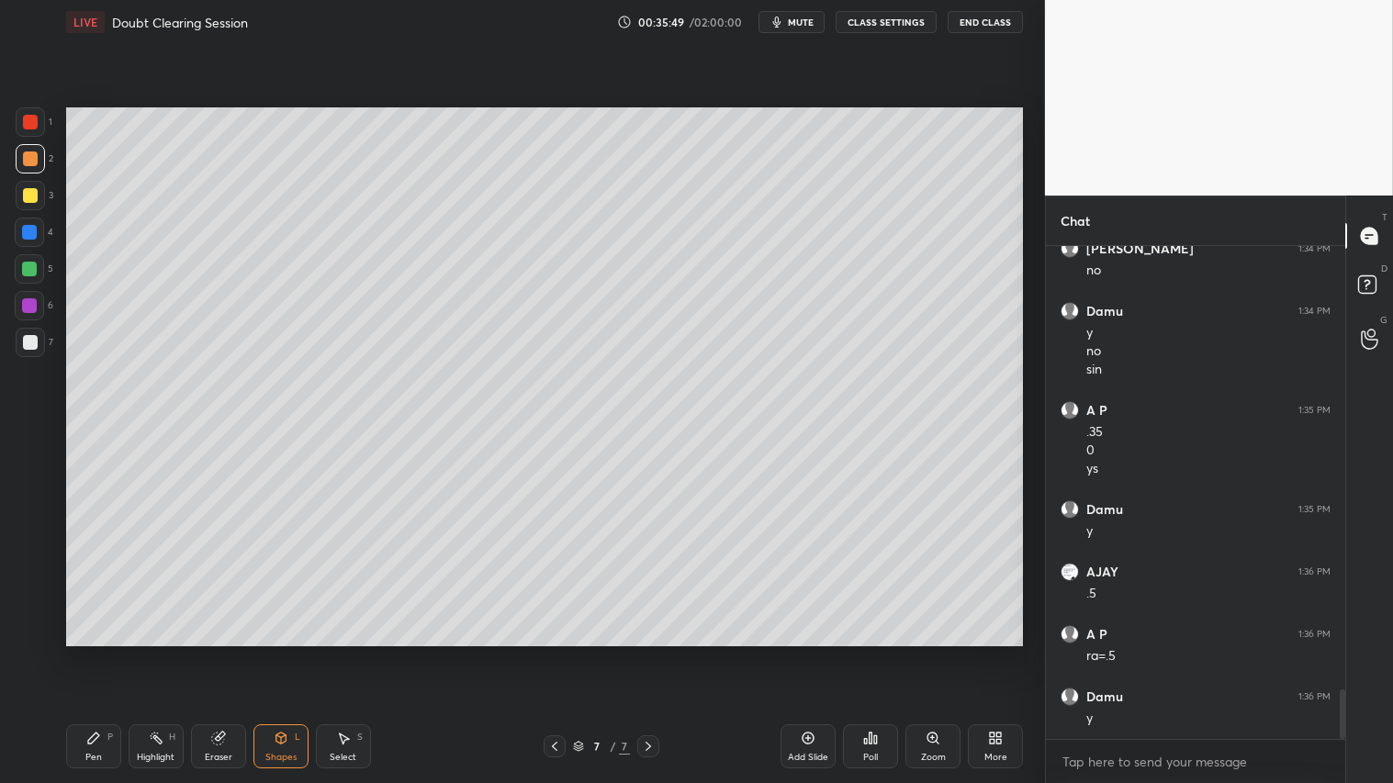
click at [24, 338] on div at bounding box center [30, 342] width 15 height 15
drag, startPoint x: 26, startPoint y: 160, endPoint x: 47, endPoint y: 233, distance: 76.4
click at [30, 160] on div at bounding box center [30, 159] width 15 height 15
drag, startPoint x: 86, startPoint y: 749, endPoint x: 126, endPoint y: 748, distance: 39.5
click at [99, 653] on div "Pen P" at bounding box center [93, 747] width 55 height 44
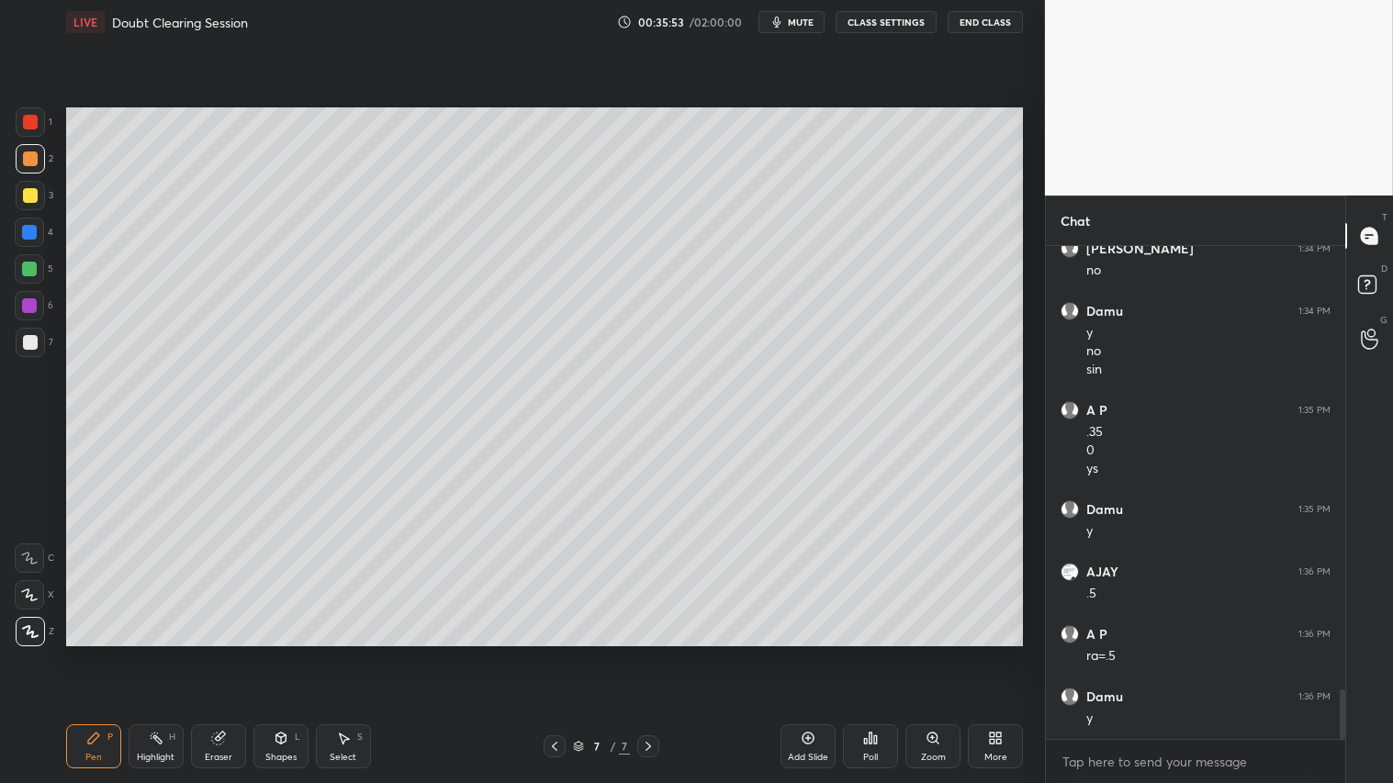
click at [552, 653] on icon at bounding box center [554, 746] width 15 height 15
click at [560, 653] on icon at bounding box center [554, 746] width 15 height 15
click at [561, 653] on div at bounding box center [555, 747] width 22 height 22
click at [228, 653] on div "Eraser" at bounding box center [218, 747] width 55 height 44
click at [649, 653] on icon at bounding box center [648, 746] width 15 height 15
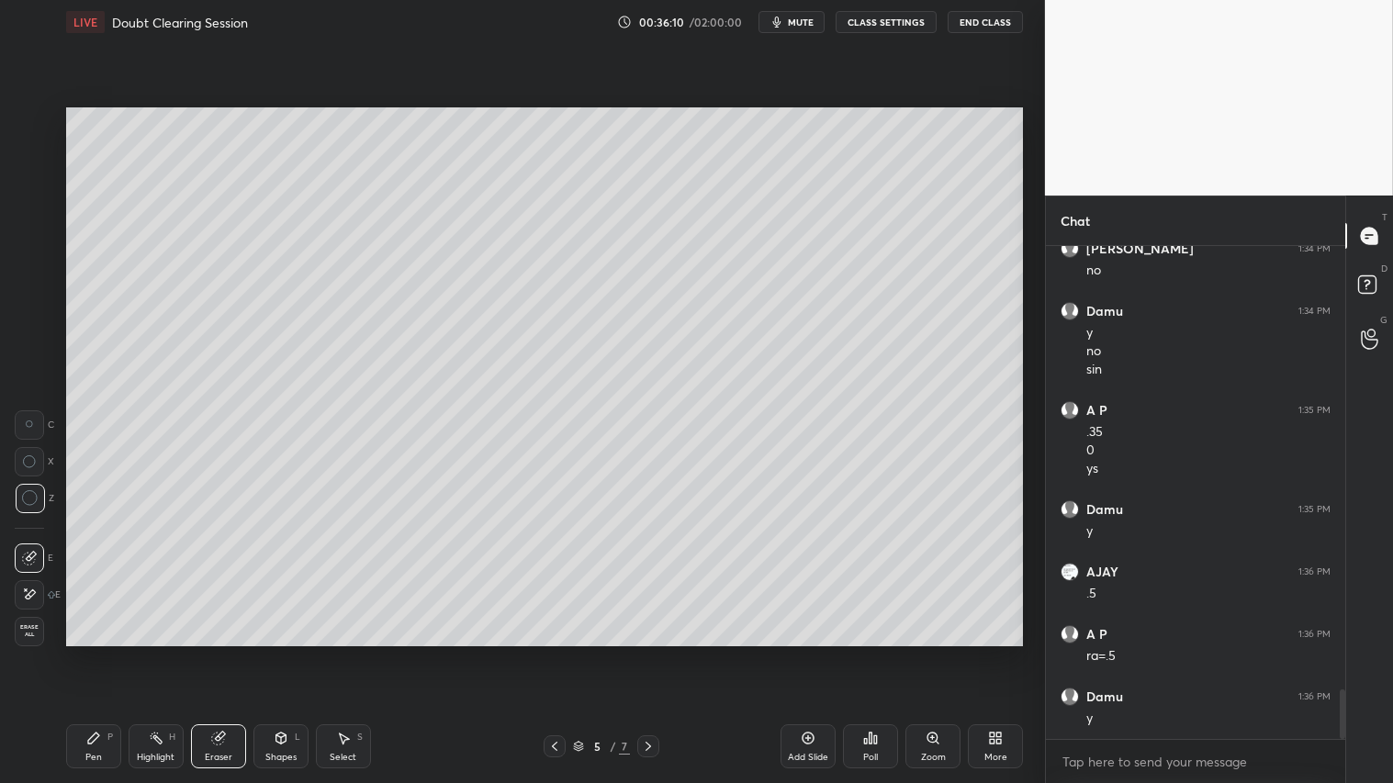
click at [649, 653] on icon at bounding box center [648, 746] width 15 height 15
click at [346, 653] on div "Select S" at bounding box center [343, 747] width 55 height 44
click at [644, 653] on icon at bounding box center [648, 746] width 15 height 15
click at [650, 653] on icon at bounding box center [648, 746] width 15 height 15
drag, startPoint x: 636, startPoint y: 436, endPoint x: 892, endPoint y: 437, distance: 255.3
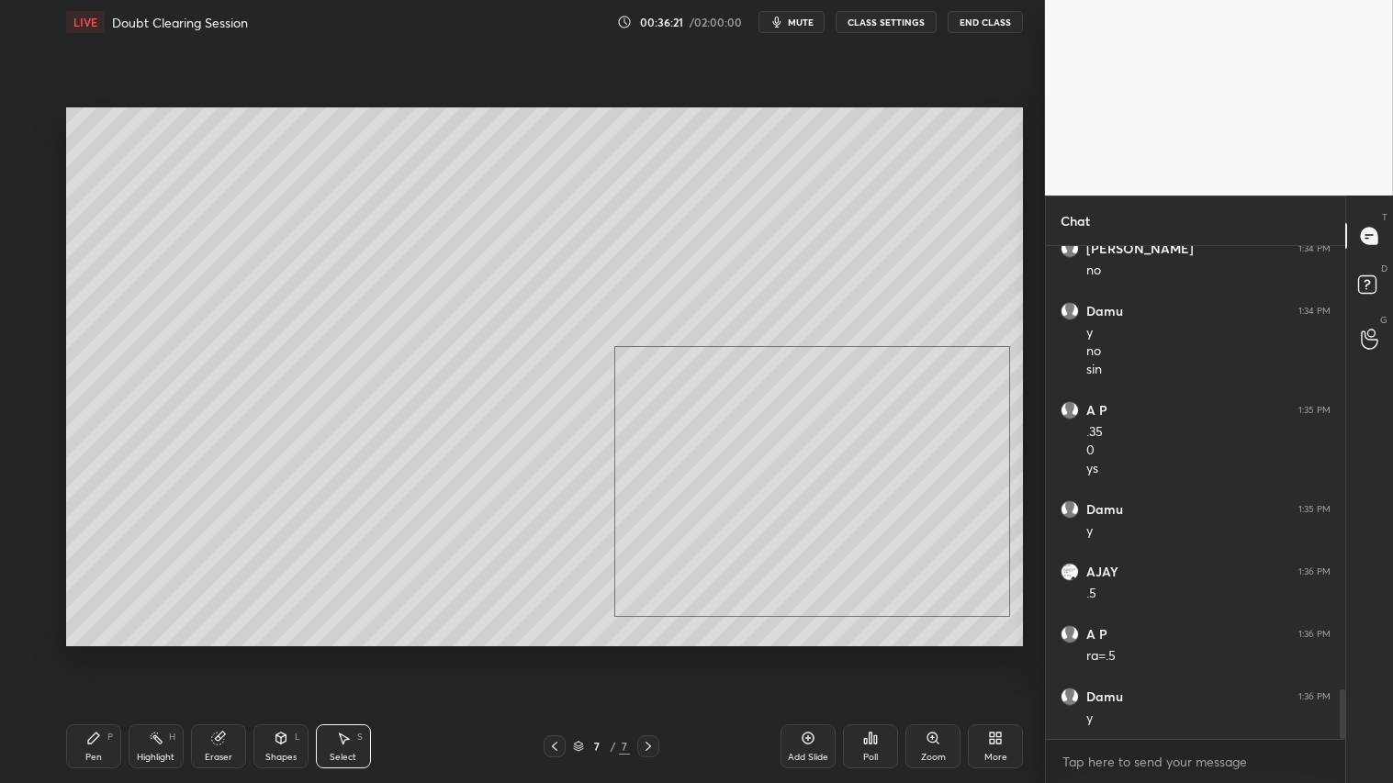
click at [892, 437] on div "0 ° Undo Copy Paste here Duplicate Duplicate to new slide Delete" at bounding box center [544, 376] width 957 height 538
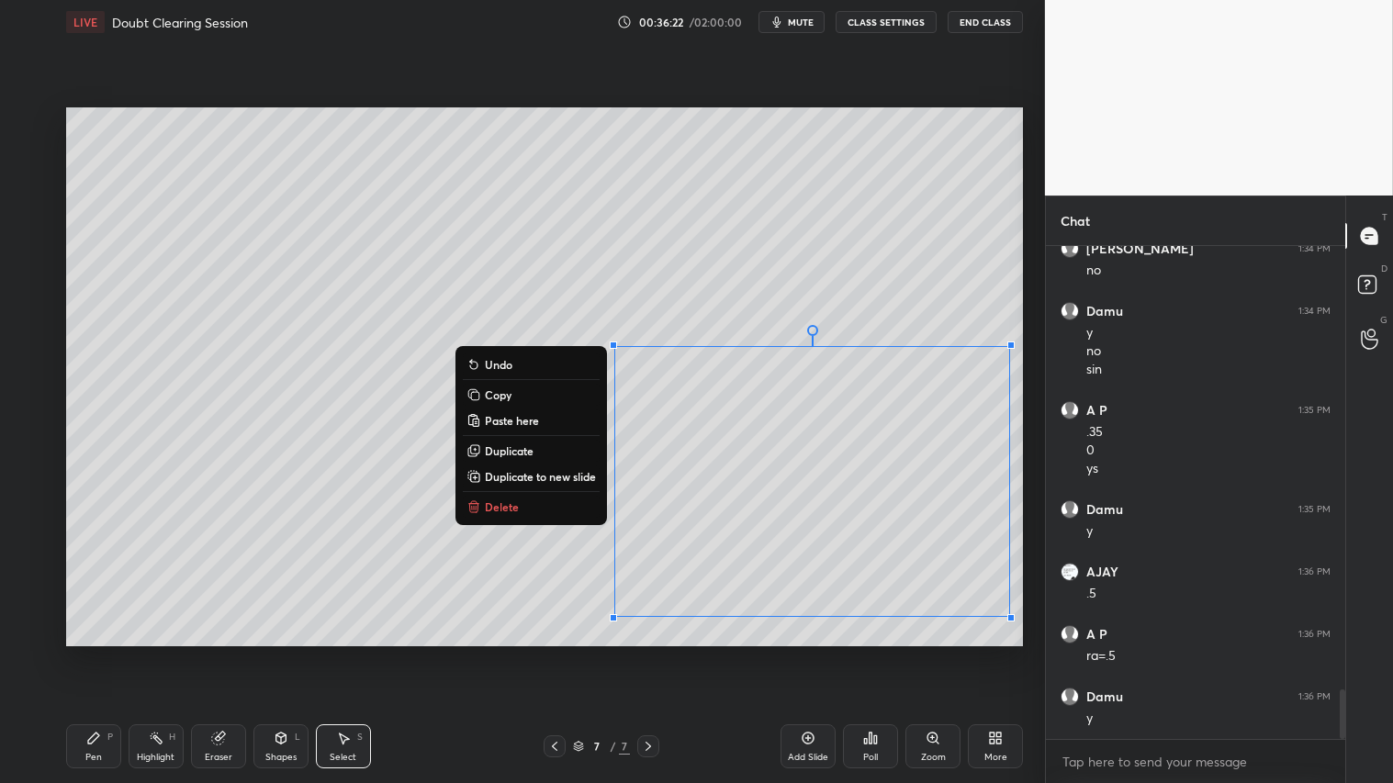
click at [386, 588] on div "0 ° Undo Copy Paste here Duplicate Duplicate to new slide Delete" at bounding box center [544, 376] width 957 height 538
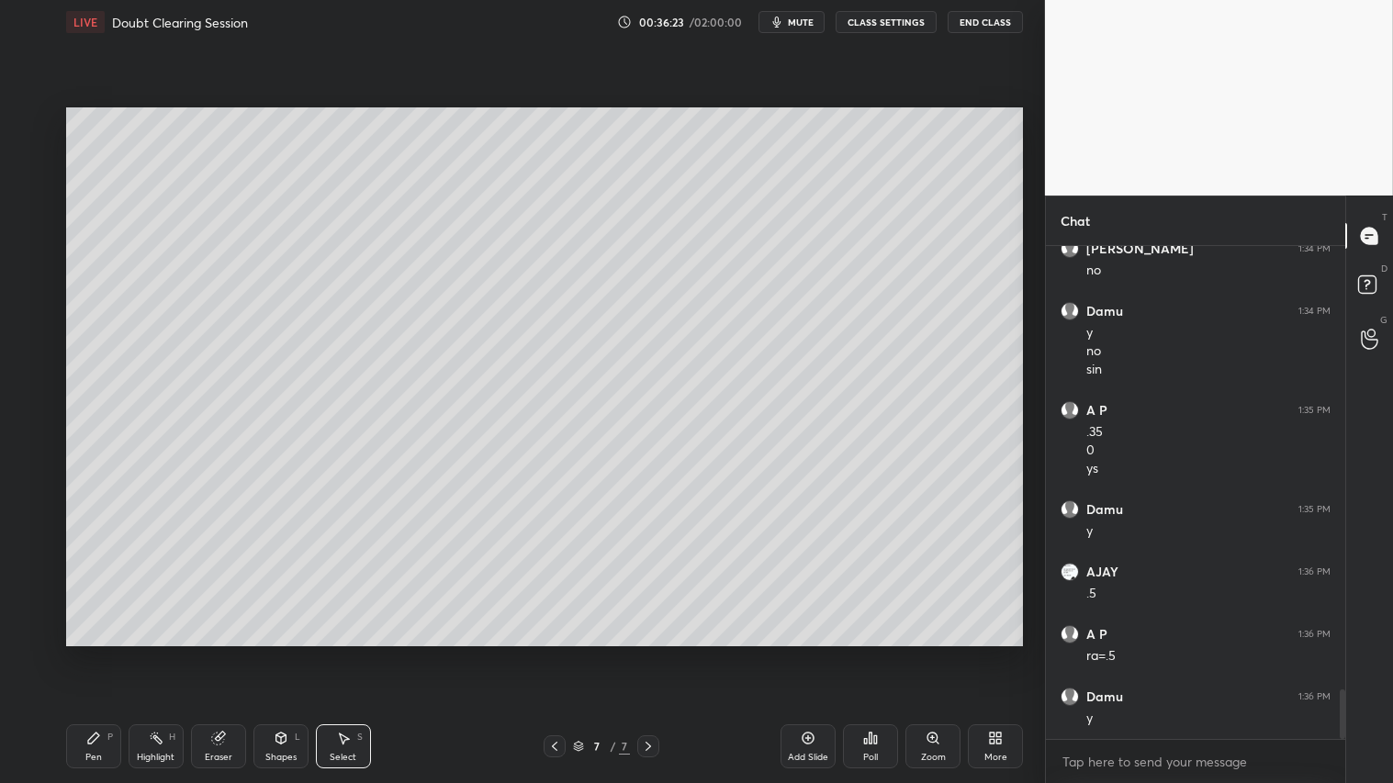
click at [282, 653] on icon at bounding box center [281, 738] width 15 height 15
drag, startPoint x: 226, startPoint y: 750, endPoint x: 287, endPoint y: 745, distance: 61.8
click at [227, 653] on div "Eraser" at bounding box center [218, 747] width 55 height 44
drag, startPoint x: 349, startPoint y: 744, endPoint x: 373, endPoint y: 710, distance: 41.5
click at [351, 653] on div "Select S" at bounding box center [343, 747] width 55 height 44
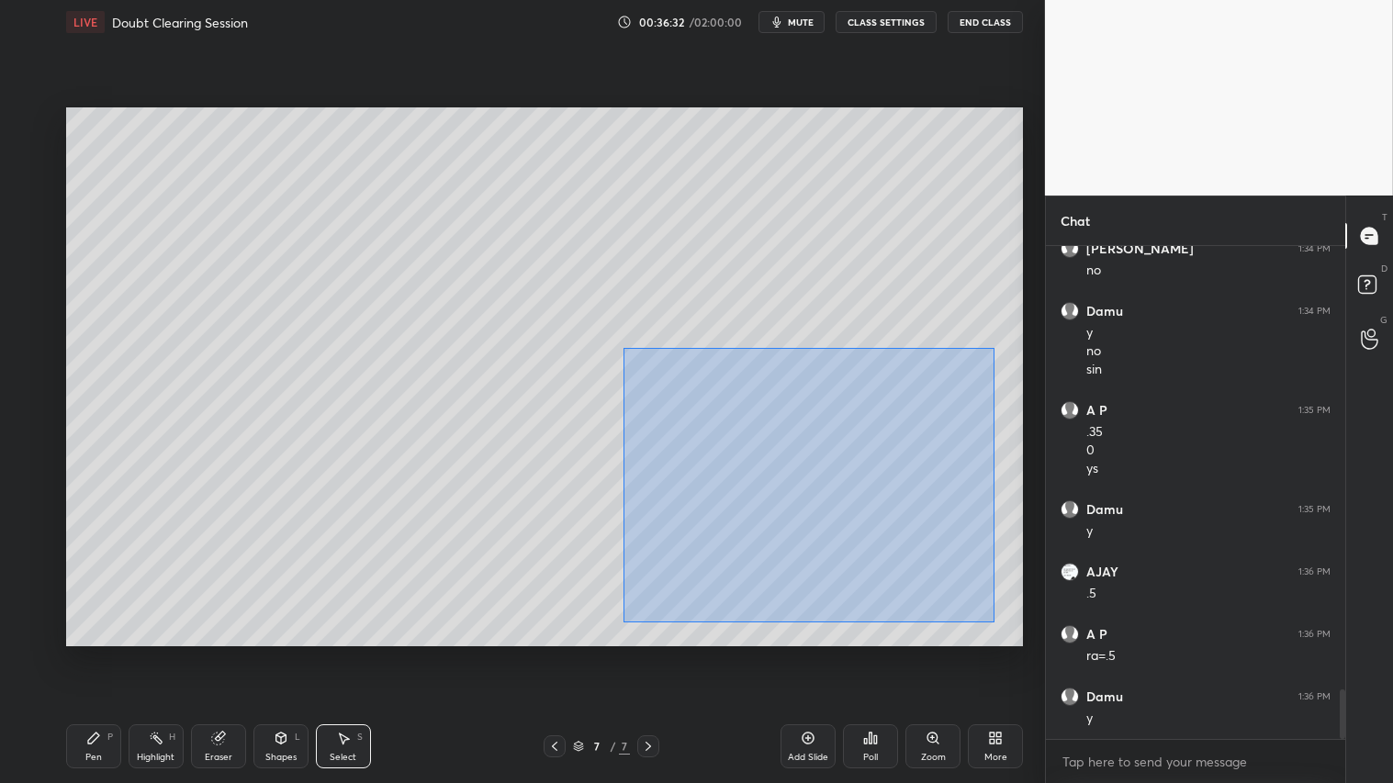
drag, startPoint x: 623, startPoint y: 347, endPoint x: 1013, endPoint y: 634, distance: 484.2
click at [1013, 634] on div "0 ° Undo Copy Paste here Duplicate Duplicate to new slide Delete" at bounding box center [544, 376] width 957 height 538
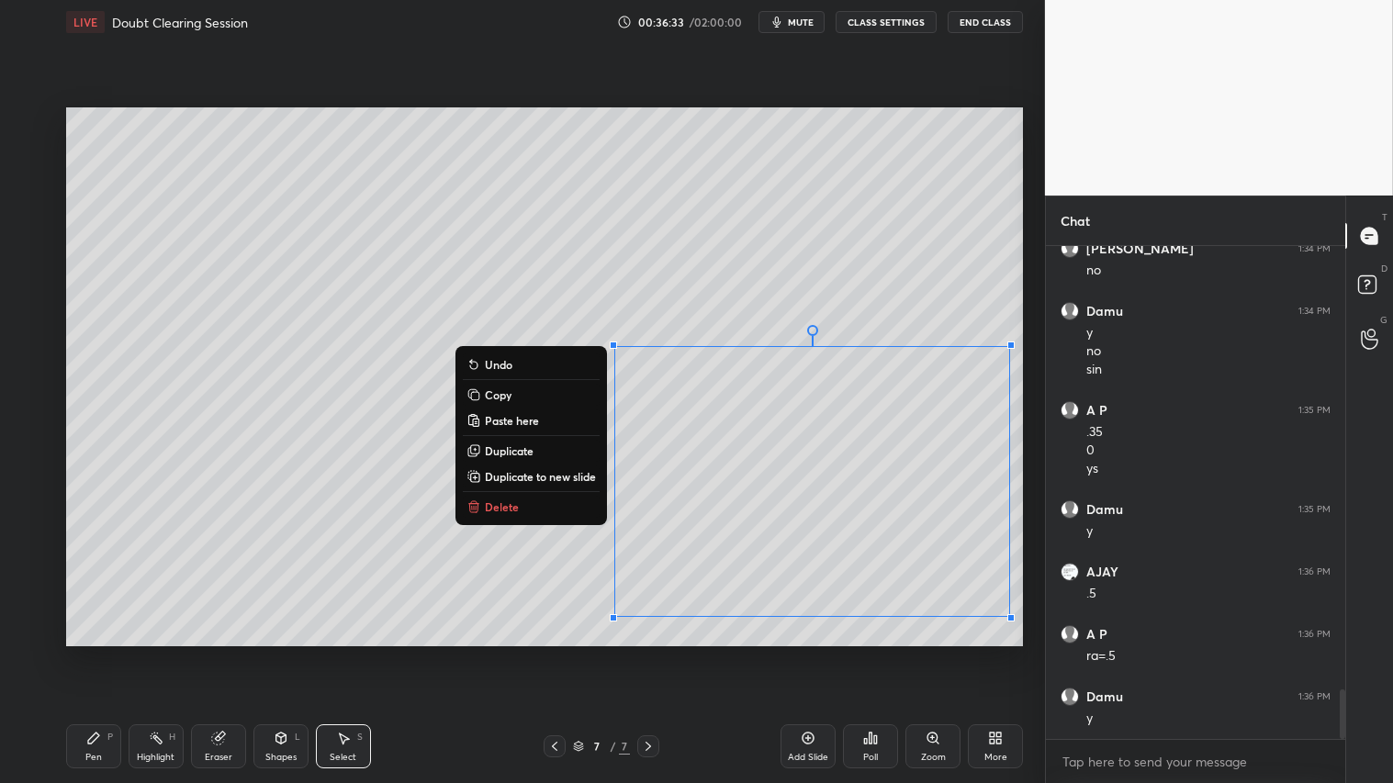
click at [536, 502] on button "Delete" at bounding box center [531, 507] width 137 height 22
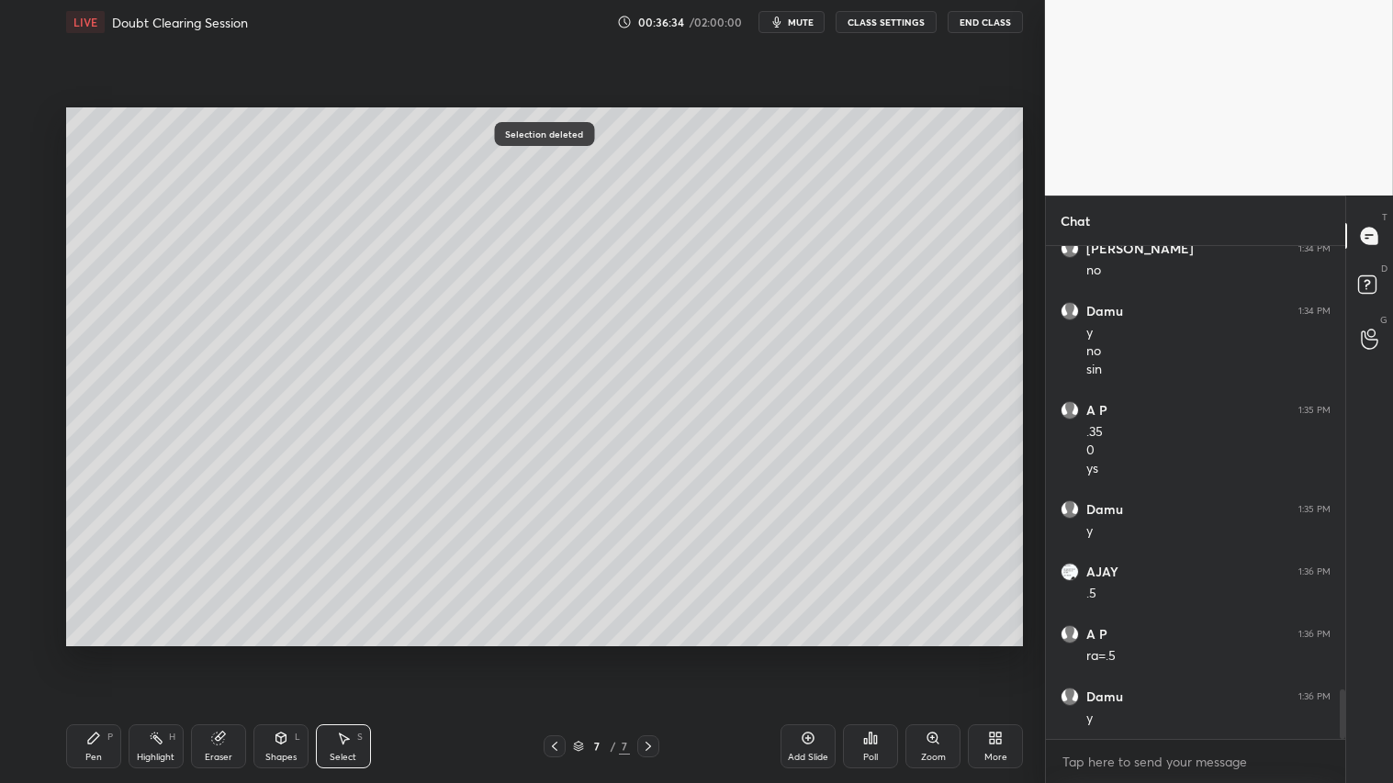
click at [808, 653] on icon at bounding box center [808, 738] width 15 height 15
click at [290, 653] on div "Shapes" at bounding box center [280, 757] width 31 height 9
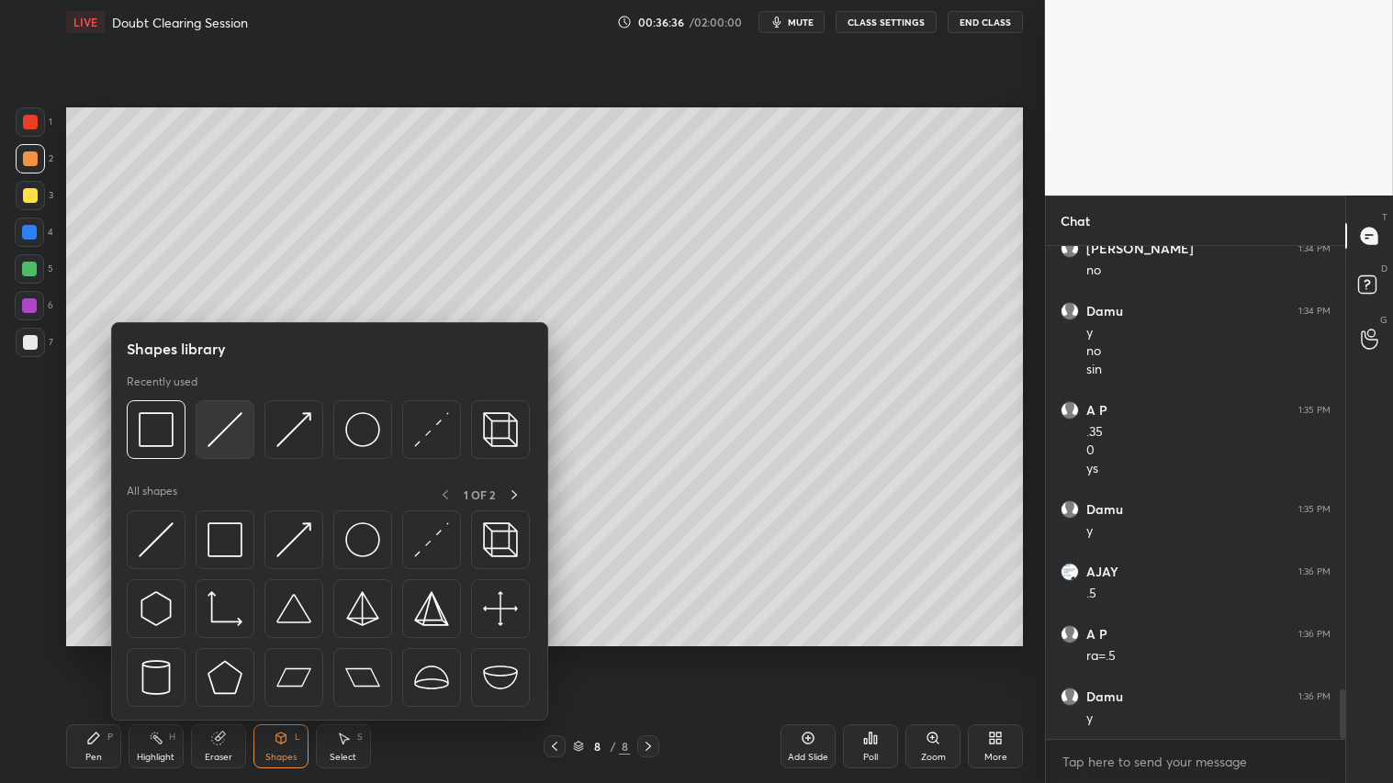
click at [209, 435] on img at bounding box center [225, 429] width 35 height 35
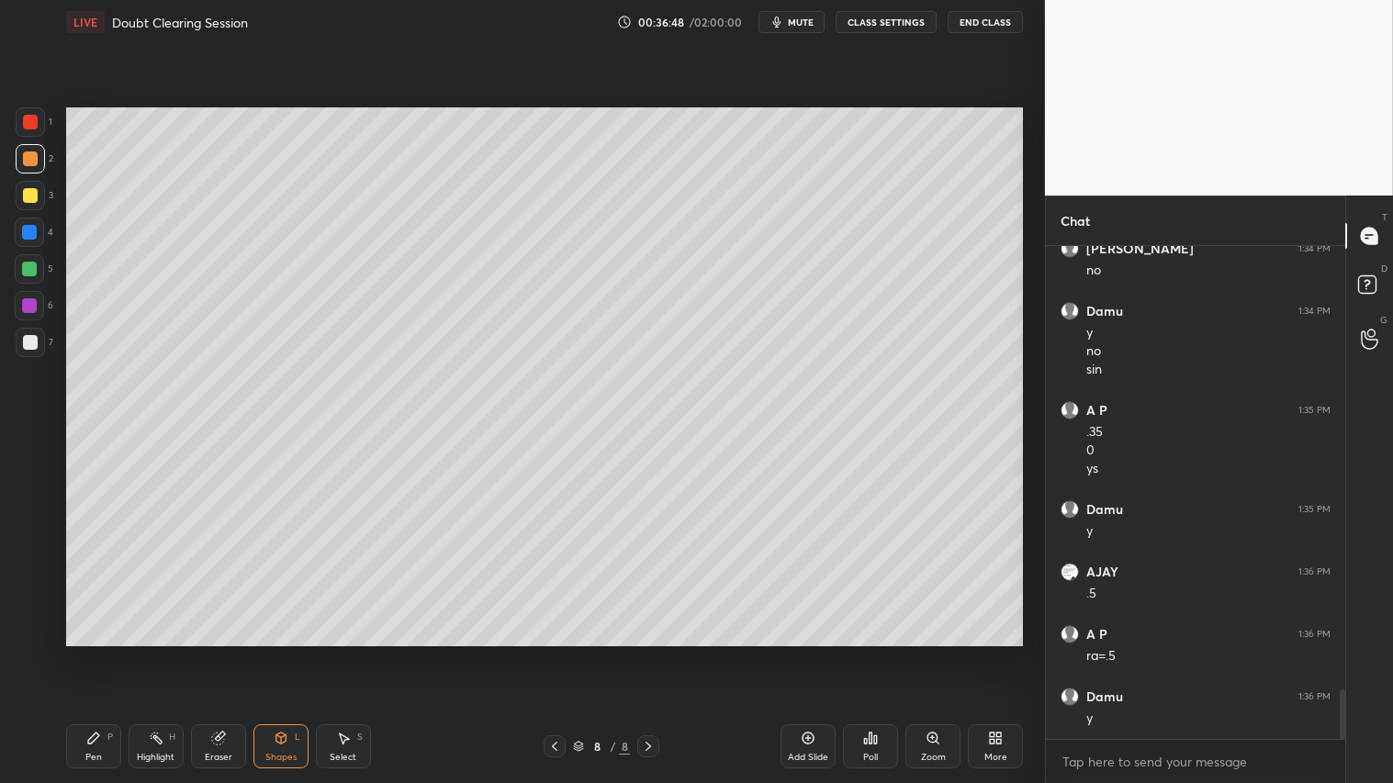
drag, startPoint x: 28, startPoint y: 343, endPoint x: 241, endPoint y: 707, distance: 422.3
click at [28, 343] on div at bounding box center [30, 342] width 15 height 15
click at [286, 653] on div "Pen P Highlight H Eraser Shapes L Select S 8 / 8 Add Slide Poll Zoom More" at bounding box center [544, 746] width 957 height 73
click at [299, 653] on div "Shapes L" at bounding box center [280, 747] width 55 height 44
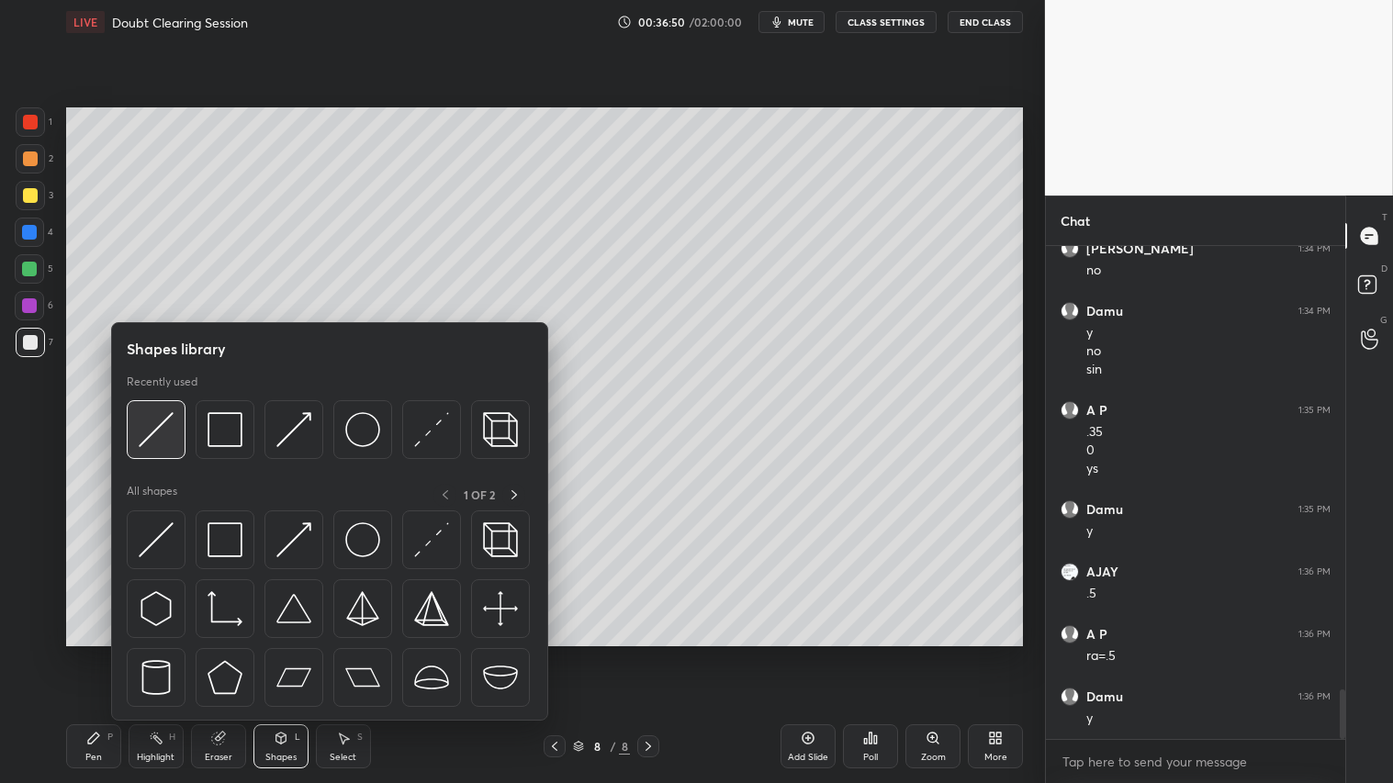
click at [161, 432] on img at bounding box center [156, 429] width 35 height 35
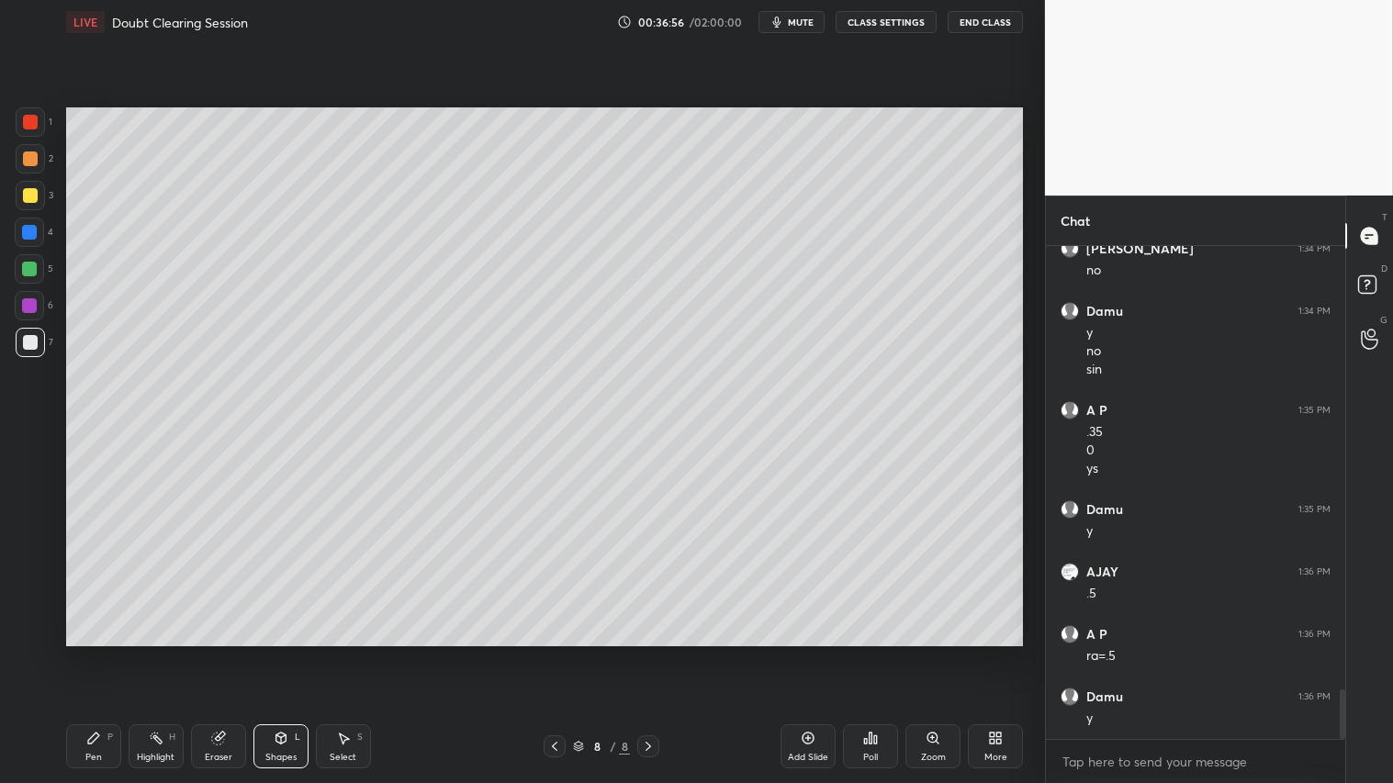
click at [16, 158] on div at bounding box center [30, 158] width 29 height 29
click at [283, 653] on icon at bounding box center [281, 738] width 15 height 15
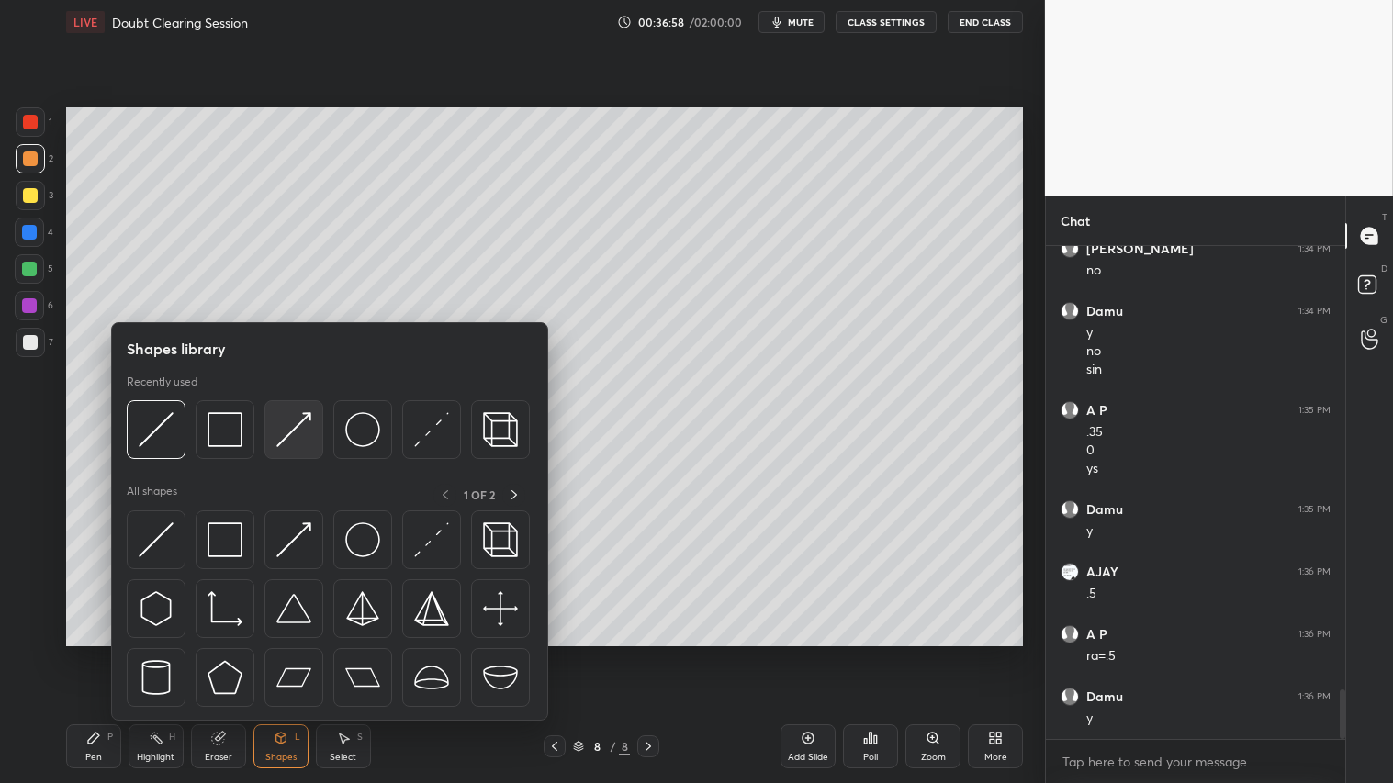
click at [298, 423] on img at bounding box center [293, 429] width 35 height 35
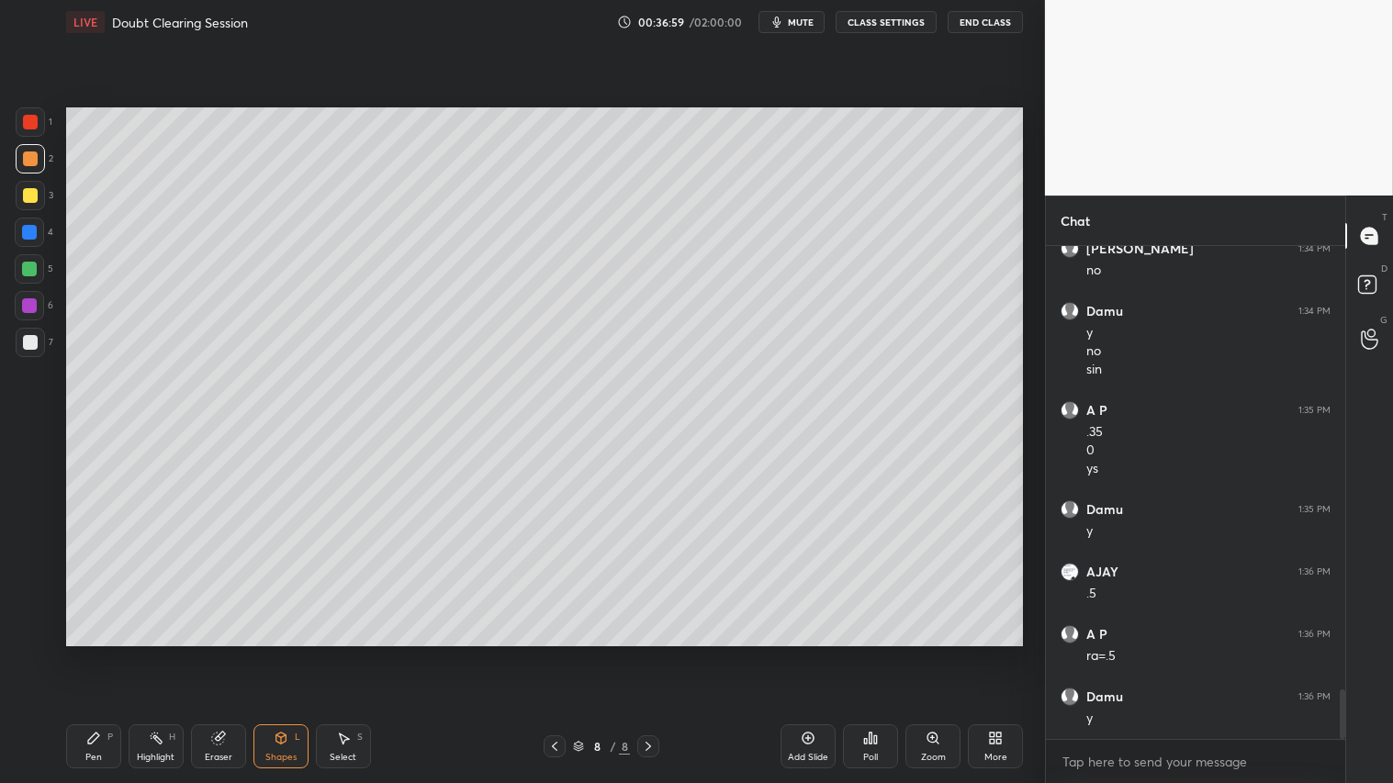
click at [44, 120] on div at bounding box center [30, 121] width 29 height 29
click at [113, 653] on div "Pen P" at bounding box center [93, 747] width 55 height 44
click at [28, 121] on div at bounding box center [30, 122] width 15 height 15
click at [287, 653] on div "Shapes L" at bounding box center [280, 747] width 55 height 44
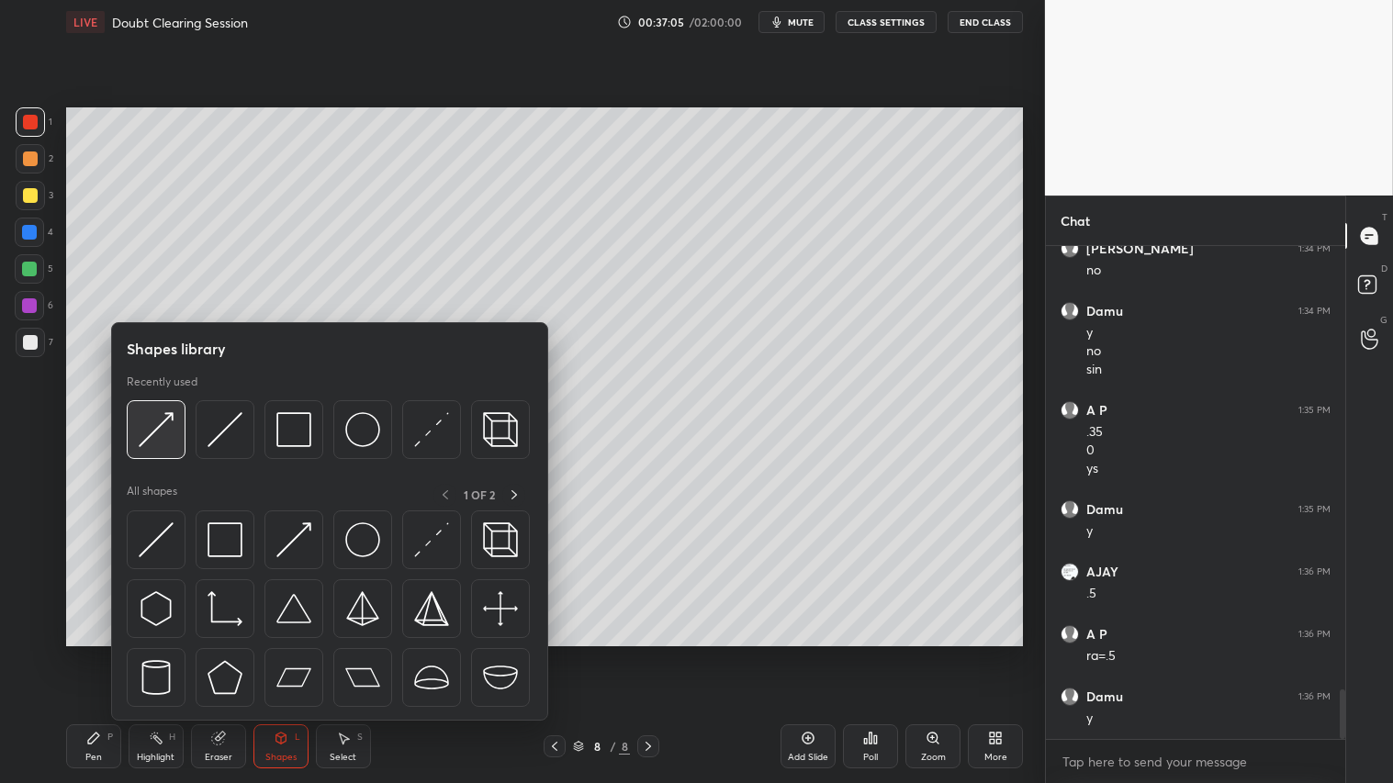
click at [147, 433] on img at bounding box center [156, 429] width 35 height 35
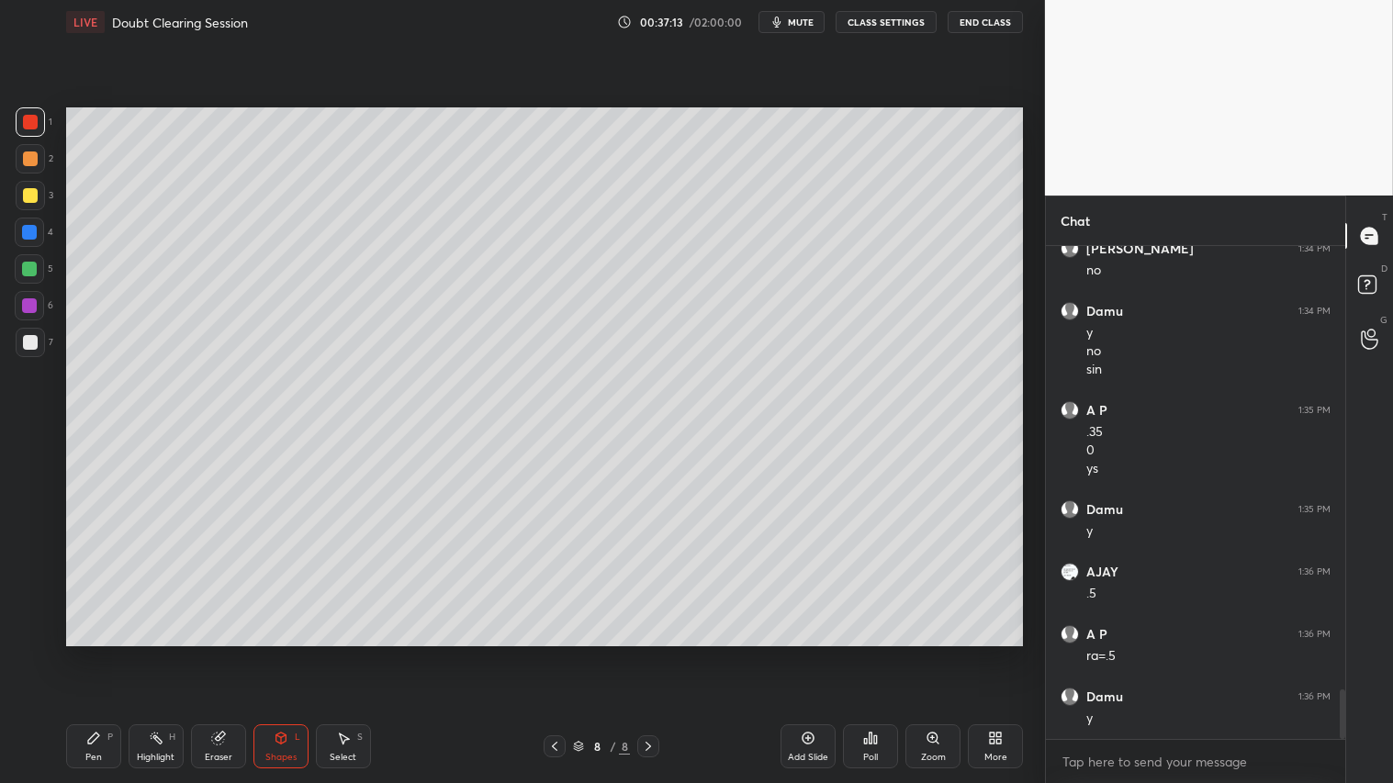
click at [112, 653] on div "P" at bounding box center [110, 737] width 6 height 9
click at [33, 196] on div at bounding box center [30, 195] width 15 height 15
click at [25, 152] on div at bounding box center [30, 158] width 29 height 29
click at [105, 653] on div "Pen P" at bounding box center [93, 747] width 55 height 44
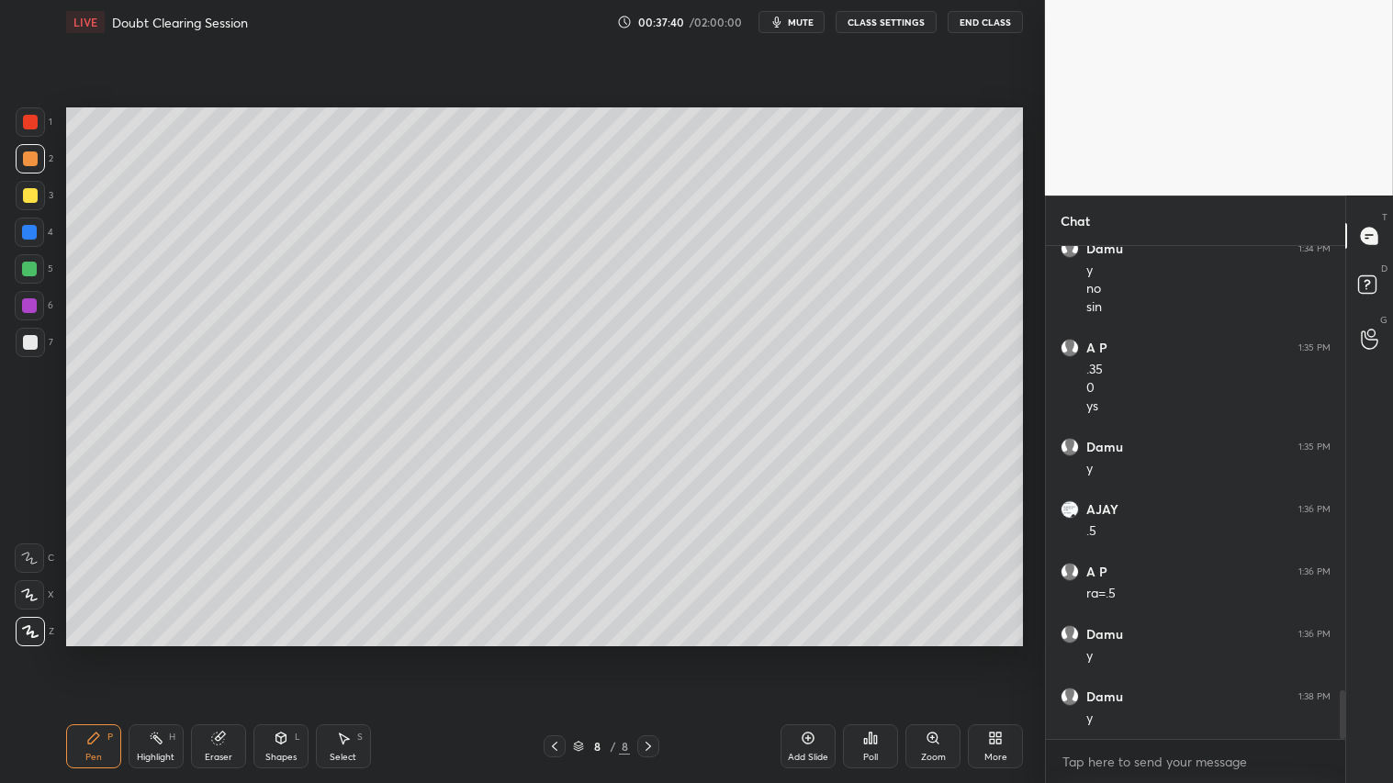
drag, startPoint x: 230, startPoint y: 736, endPoint x: 236, endPoint y: 726, distance: 11.2
click at [231, 653] on div "Eraser" at bounding box center [218, 747] width 55 height 44
click at [66, 653] on div "Pen P Highlight H Eraser Shapes L Select S 8 / 8 Add Slide Poll Zoom More" at bounding box center [544, 746] width 957 height 73
click at [122, 653] on div "Pen P Highlight H Eraser Shapes L Select S" at bounding box center [244, 747] width 357 height 44
click at [113, 653] on div "Pen P" at bounding box center [93, 747] width 55 height 44
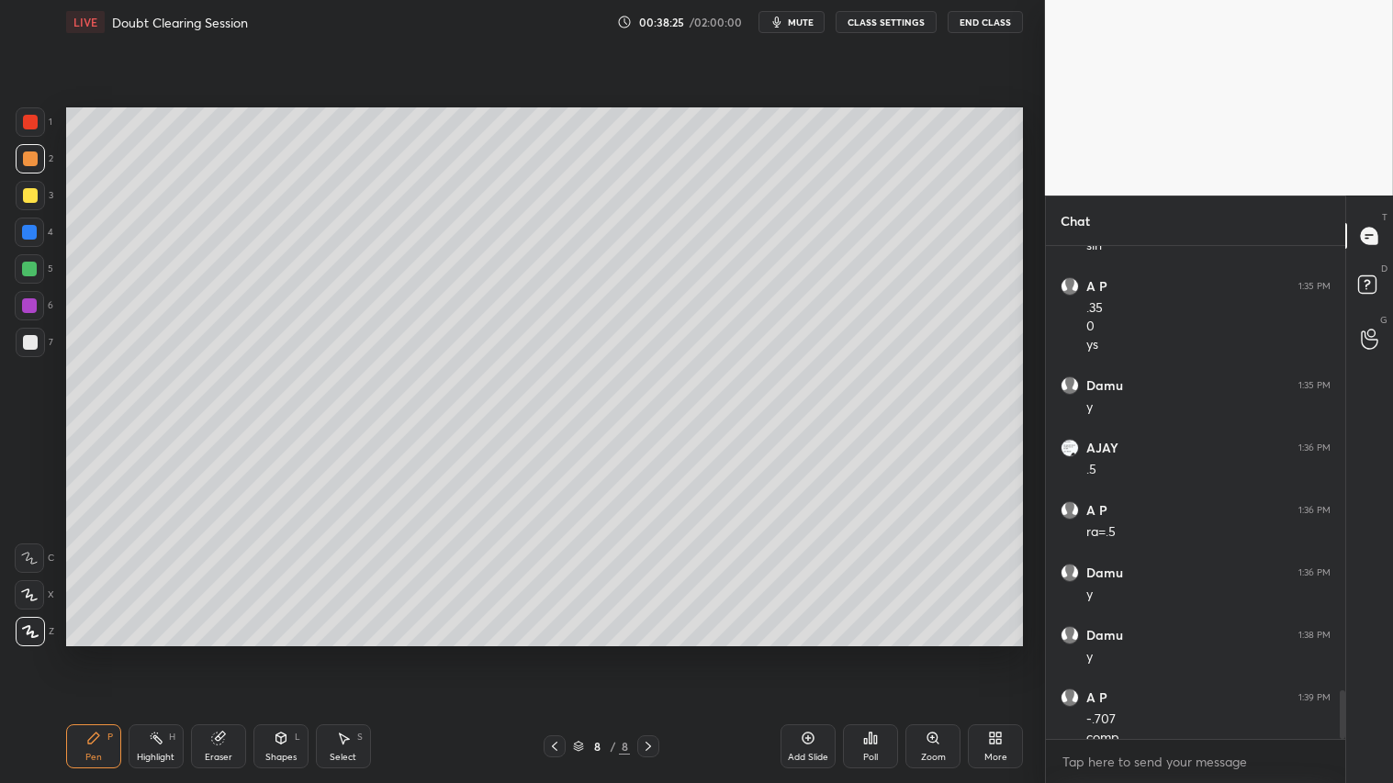
scroll to position [4535, 0]
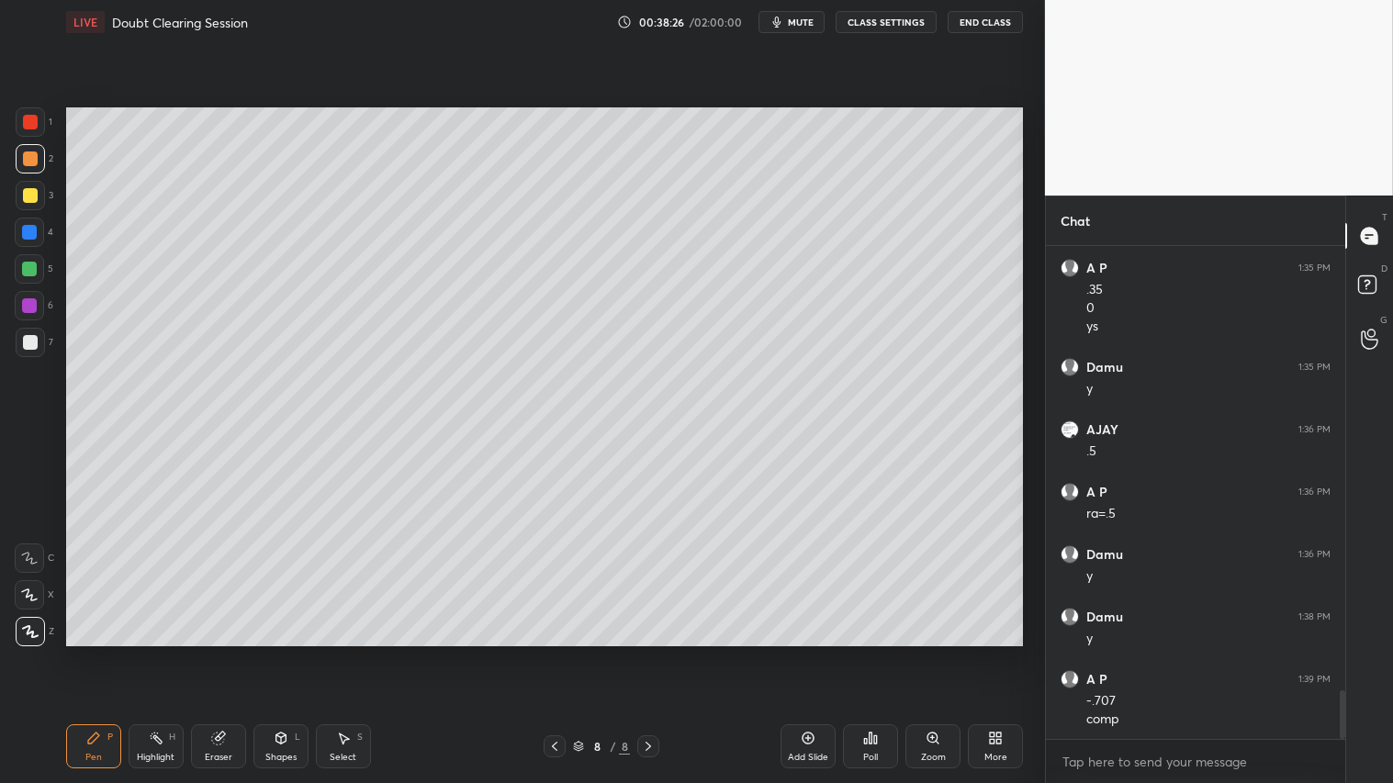
click at [286, 653] on div "Shapes L" at bounding box center [280, 747] width 55 height 44
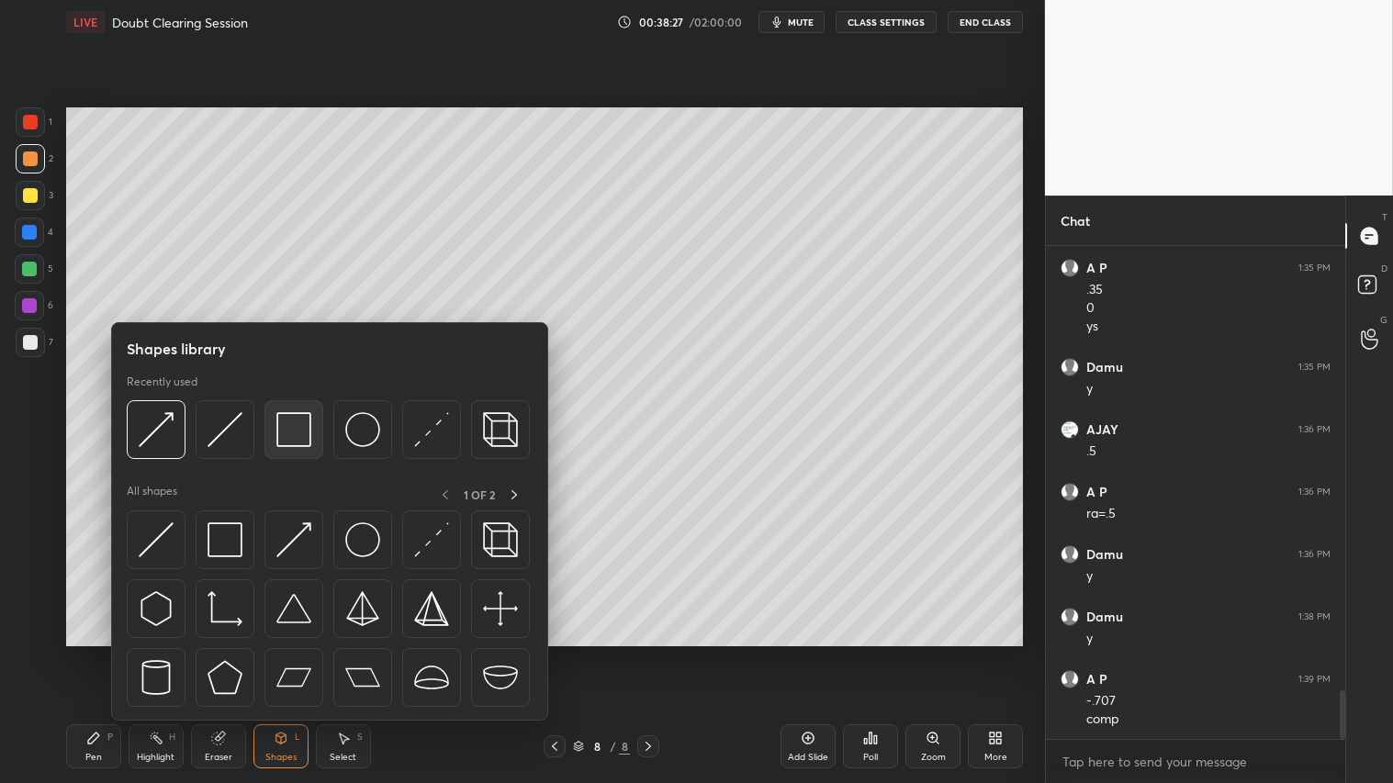
click at [297, 428] on img at bounding box center [293, 429] width 35 height 35
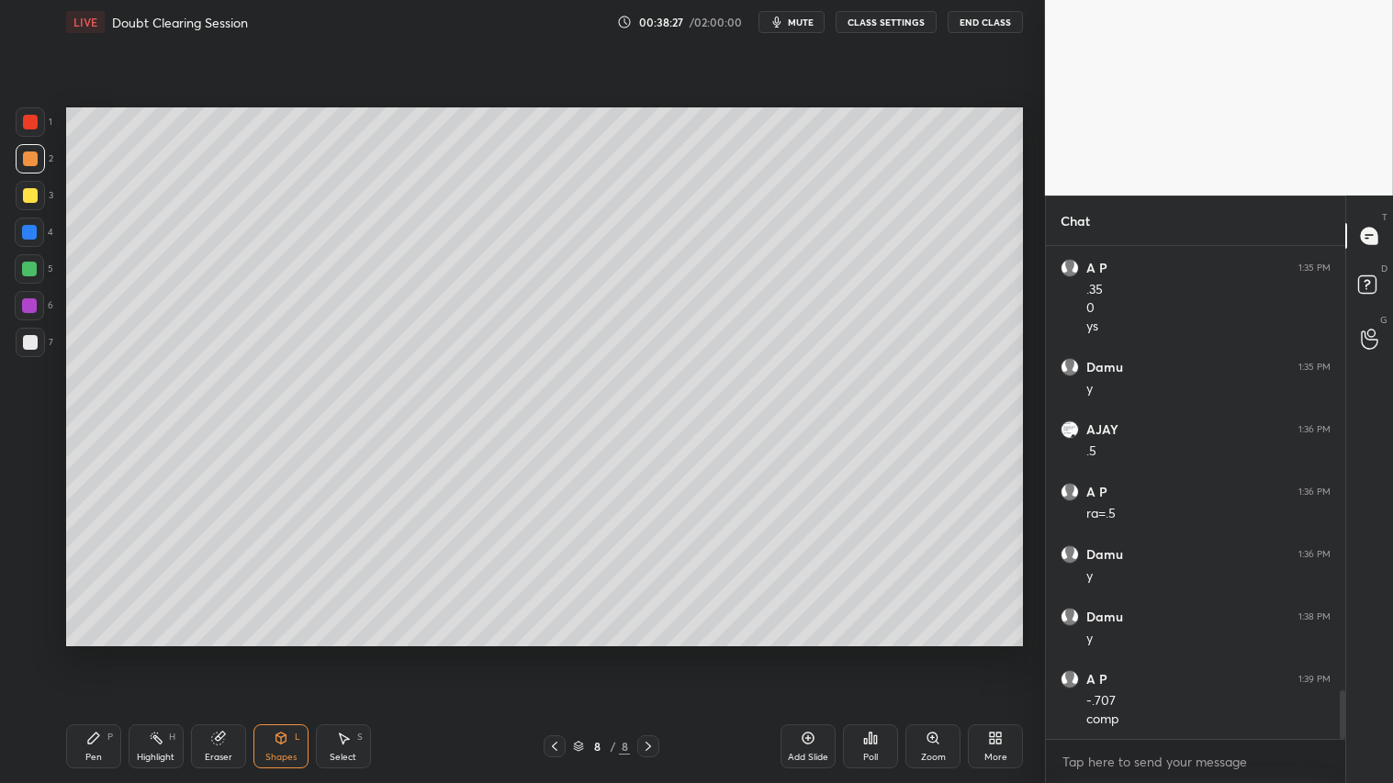
drag, startPoint x: 29, startPoint y: 337, endPoint x: 57, endPoint y: 342, distance: 27.9
click at [30, 337] on div at bounding box center [30, 342] width 15 height 15
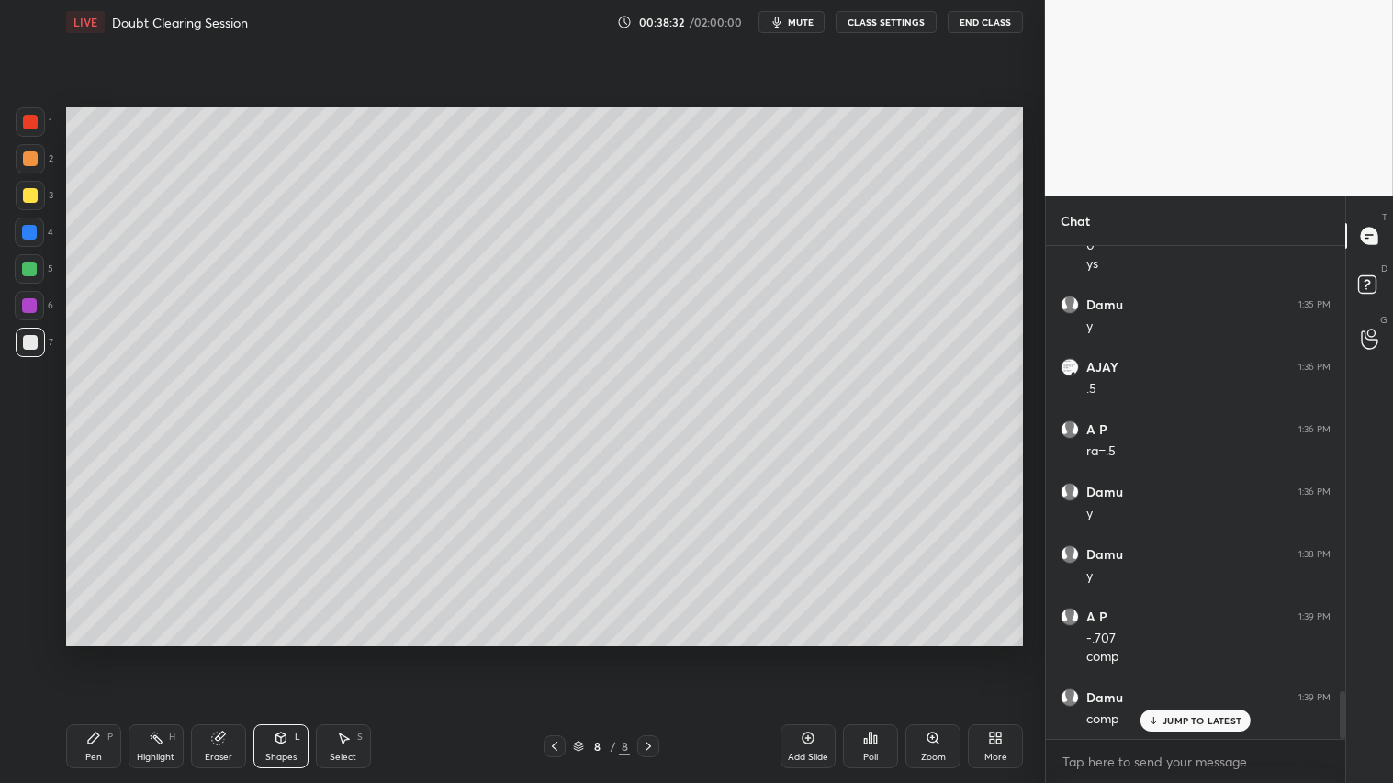
drag, startPoint x: 18, startPoint y: 154, endPoint x: 30, endPoint y: 152, distance: 12.1
click at [20, 156] on div at bounding box center [30, 158] width 29 height 29
click at [90, 653] on div "Pen" at bounding box center [93, 757] width 17 height 9
click at [555, 653] on icon at bounding box center [554, 746] width 15 height 15
click at [546, 653] on div at bounding box center [555, 747] width 22 height 22
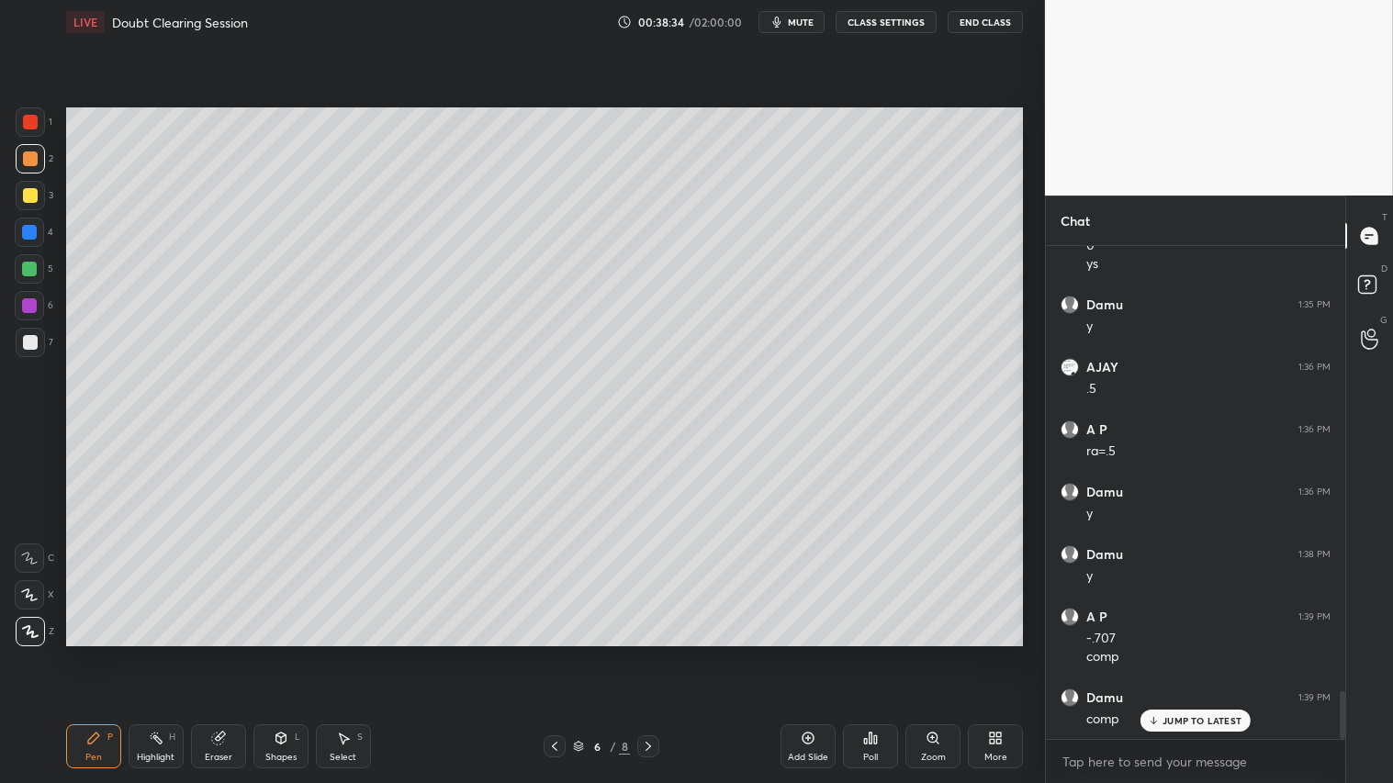
click at [542, 653] on div "6 / 8" at bounding box center [601, 747] width 357 height 22
click at [547, 653] on icon at bounding box center [554, 746] width 15 height 15
click at [554, 653] on icon at bounding box center [554, 746] width 15 height 15
drag, startPoint x: 37, startPoint y: 165, endPoint x: 49, endPoint y: 168, distance: 12.3
click at [38, 163] on div at bounding box center [30, 158] width 29 height 29
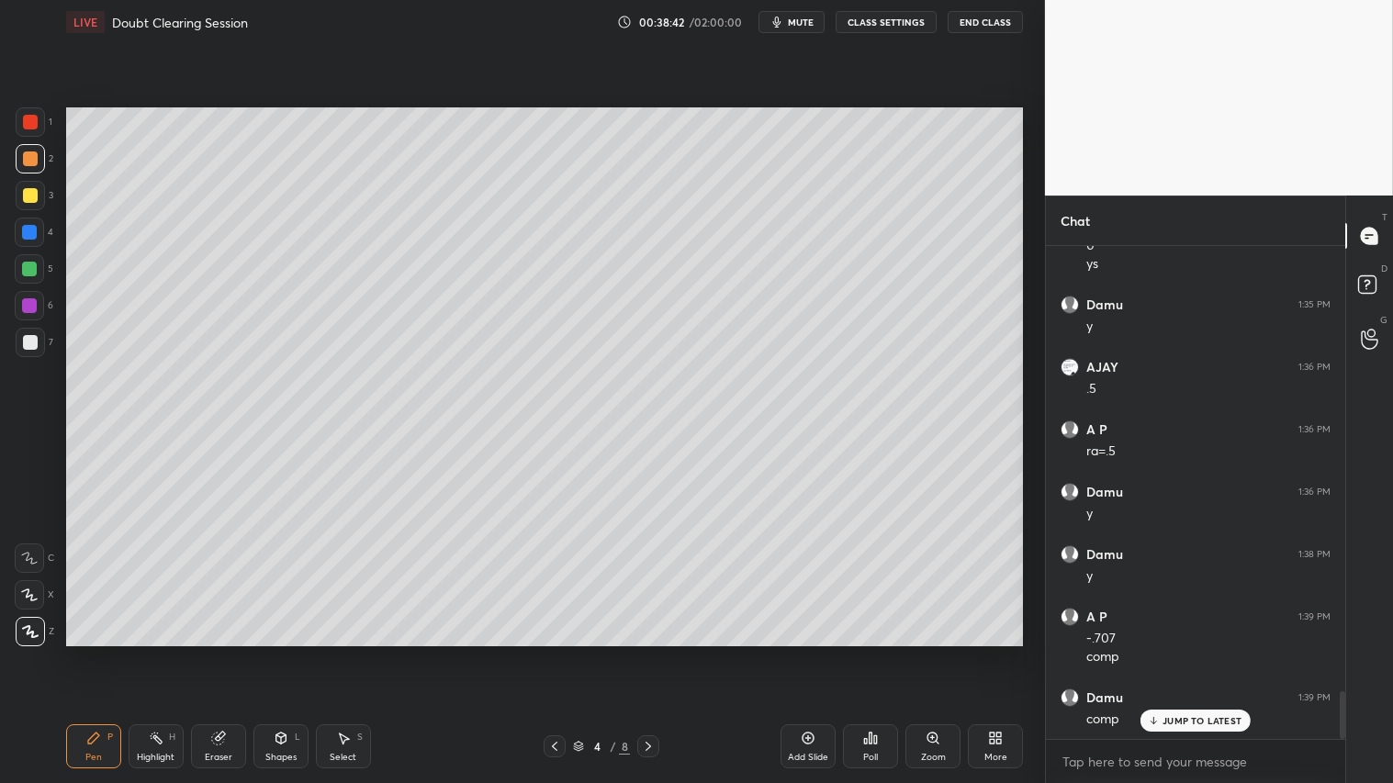
click at [645, 653] on icon at bounding box center [648, 746] width 15 height 15
click at [648, 653] on icon at bounding box center [648, 746] width 15 height 15
click at [647, 653] on icon at bounding box center [648, 746] width 15 height 15
click at [648, 653] on icon at bounding box center [648, 746] width 15 height 15
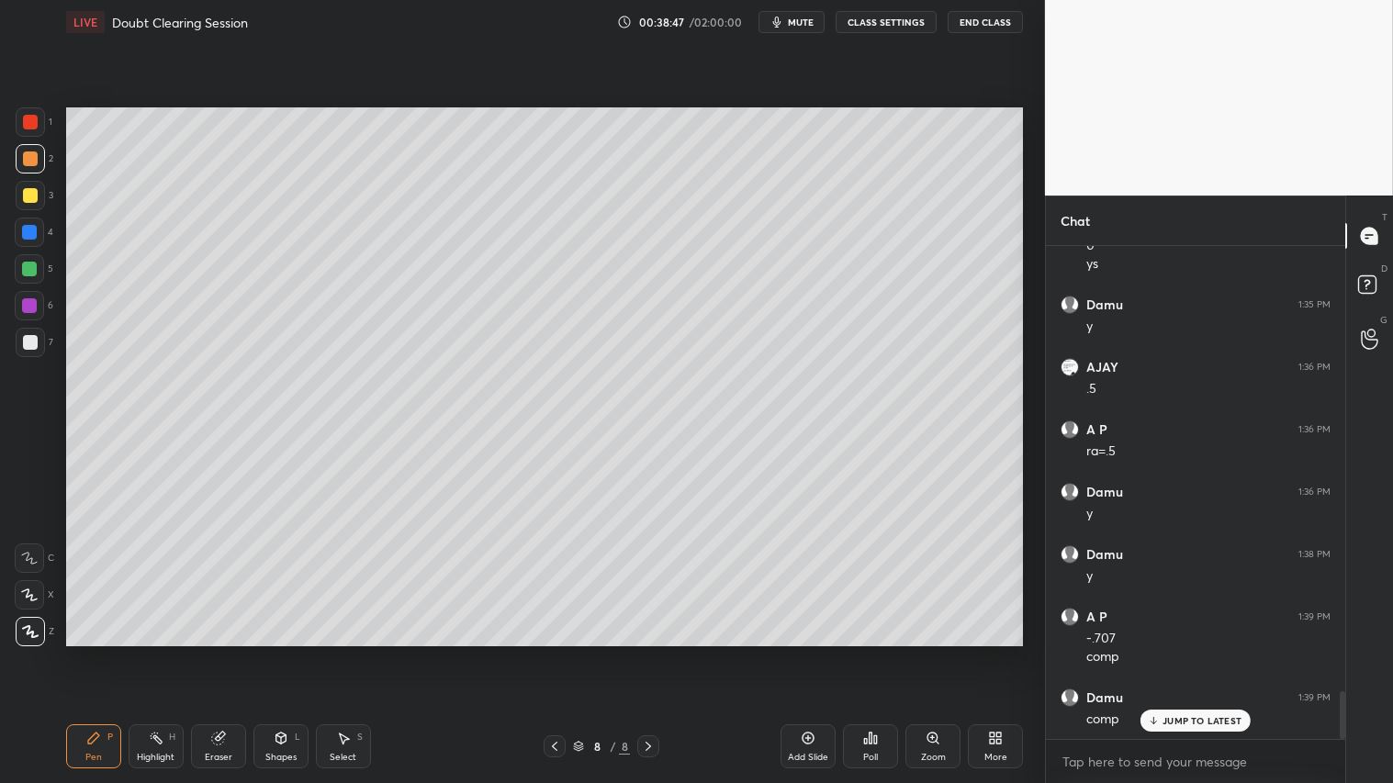
click at [28, 161] on div at bounding box center [30, 159] width 15 height 15
drag, startPoint x: 90, startPoint y: 763, endPoint x: 107, endPoint y: 737, distance: 30.6
click at [95, 653] on div "Pen P" at bounding box center [93, 747] width 55 height 44
click at [558, 653] on icon at bounding box center [554, 746] width 15 height 15
click at [647, 653] on icon at bounding box center [648, 746] width 15 height 15
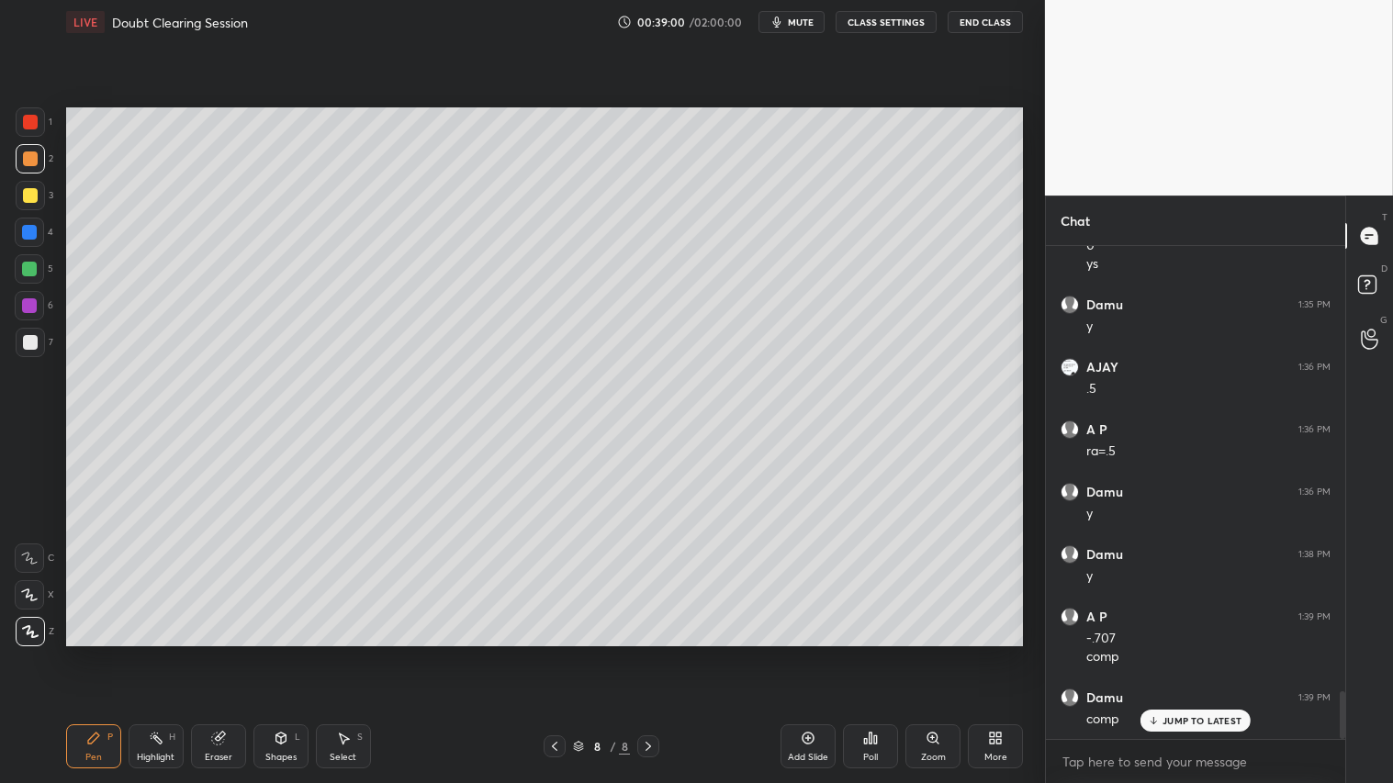
click at [282, 653] on div "Shapes" at bounding box center [280, 757] width 31 height 9
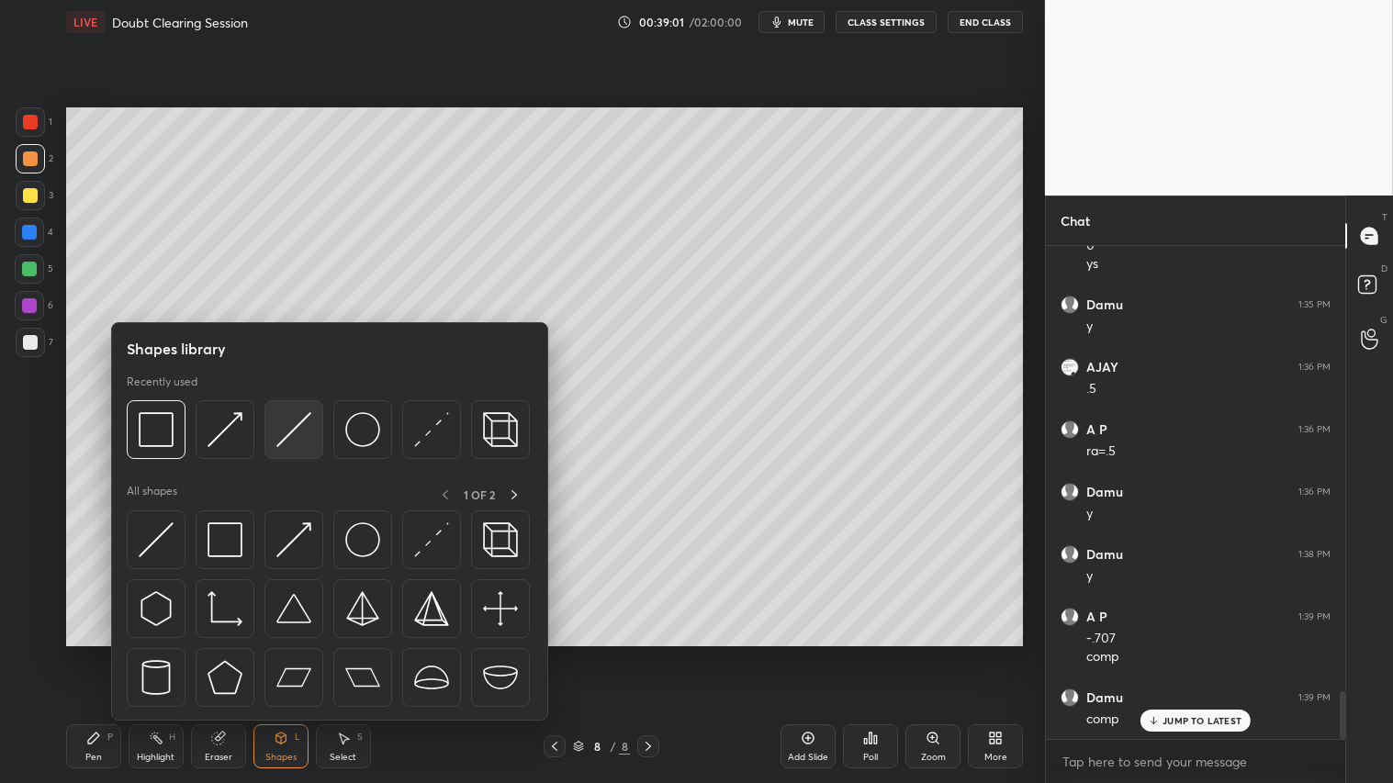
click at [290, 430] on img at bounding box center [293, 429] width 35 height 35
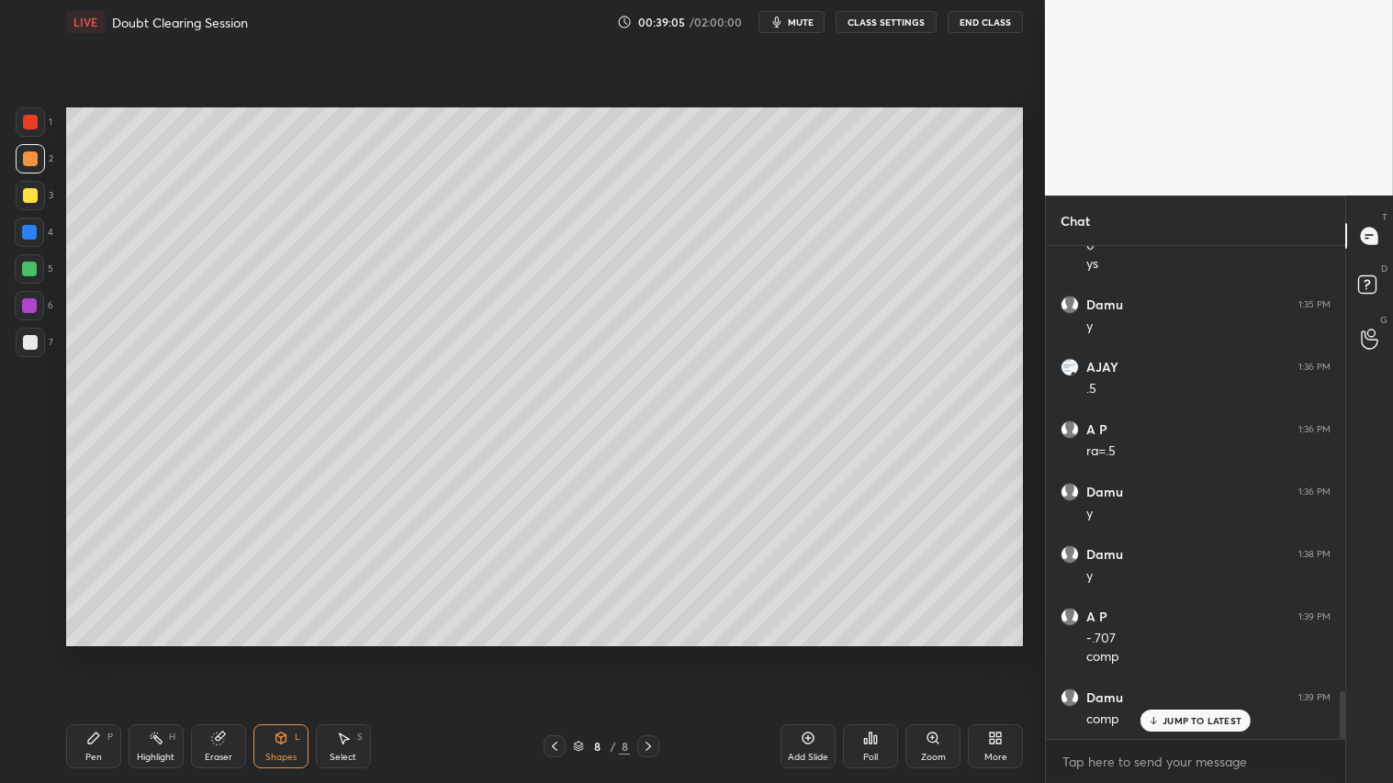
click at [31, 158] on div at bounding box center [30, 159] width 15 height 15
click at [552, 653] on icon at bounding box center [554, 746] width 15 height 15
click at [554, 653] on icon at bounding box center [554, 746] width 15 height 15
click at [555, 653] on icon at bounding box center [554, 746] width 15 height 15
click at [554, 653] on icon at bounding box center [554, 746] width 15 height 15
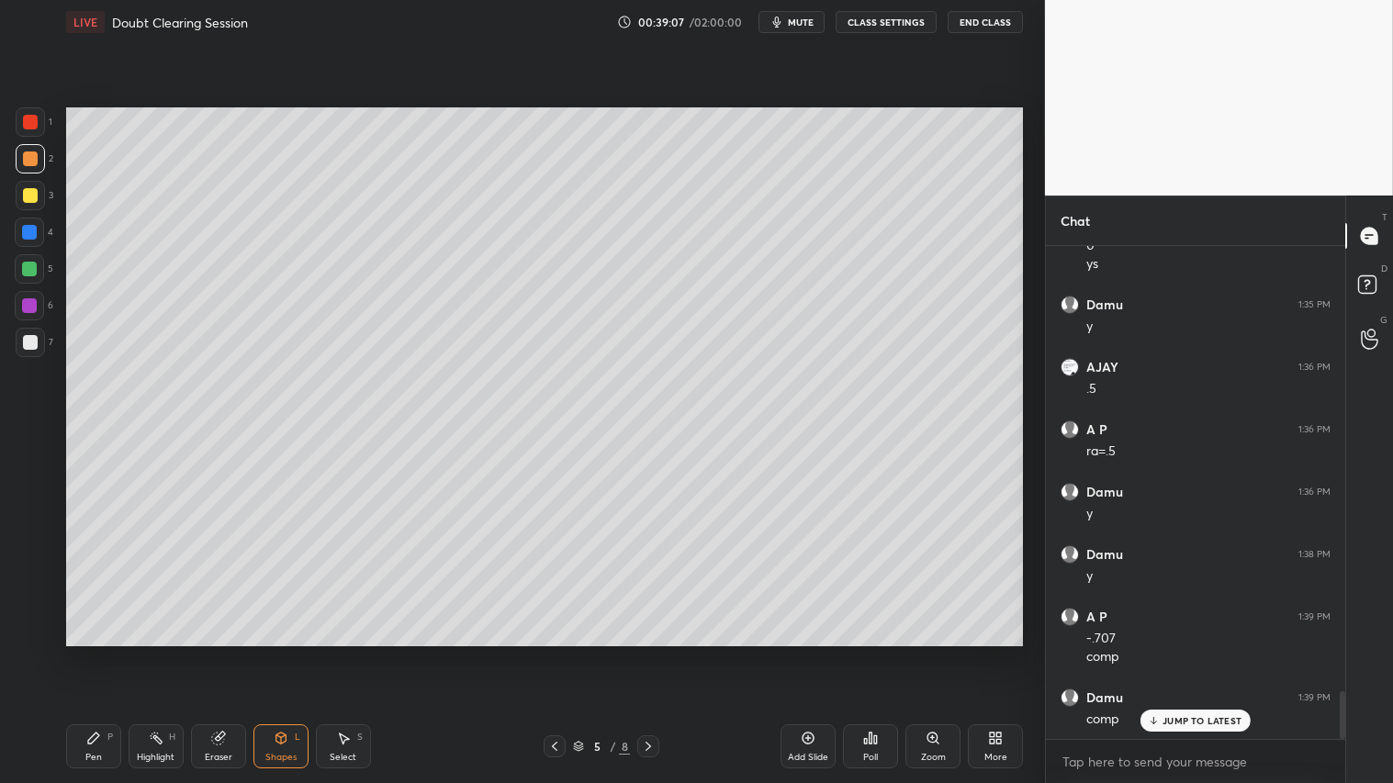
scroll to position [4661, 0]
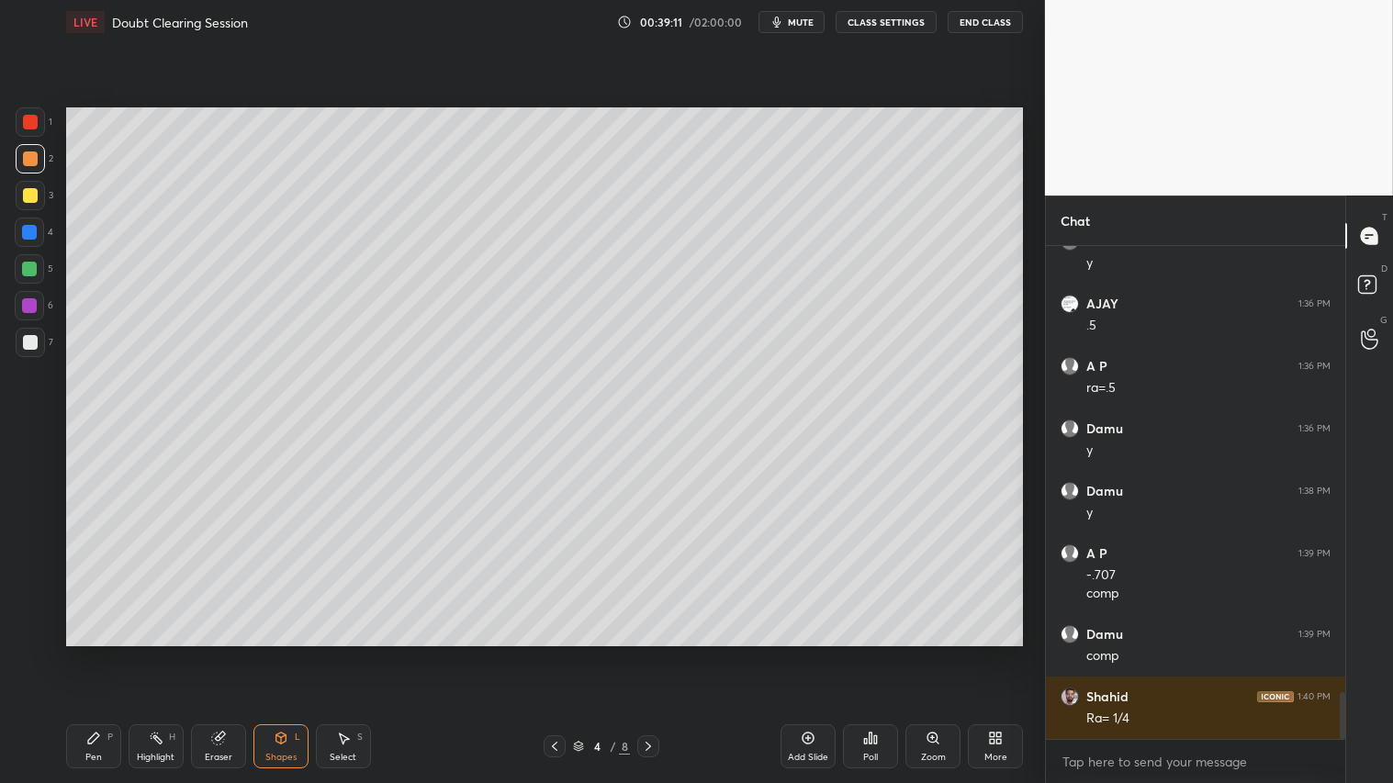
click at [22, 166] on div at bounding box center [30, 158] width 29 height 29
click at [92, 653] on div "Pen" at bounding box center [93, 757] width 17 height 9
click at [647, 653] on icon at bounding box center [648, 746] width 15 height 15
click at [553, 653] on icon at bounding box center [554, 746] width 15 height 15
click at [644, 653] on icon at bounding box center [648, 746] width 15 height 15
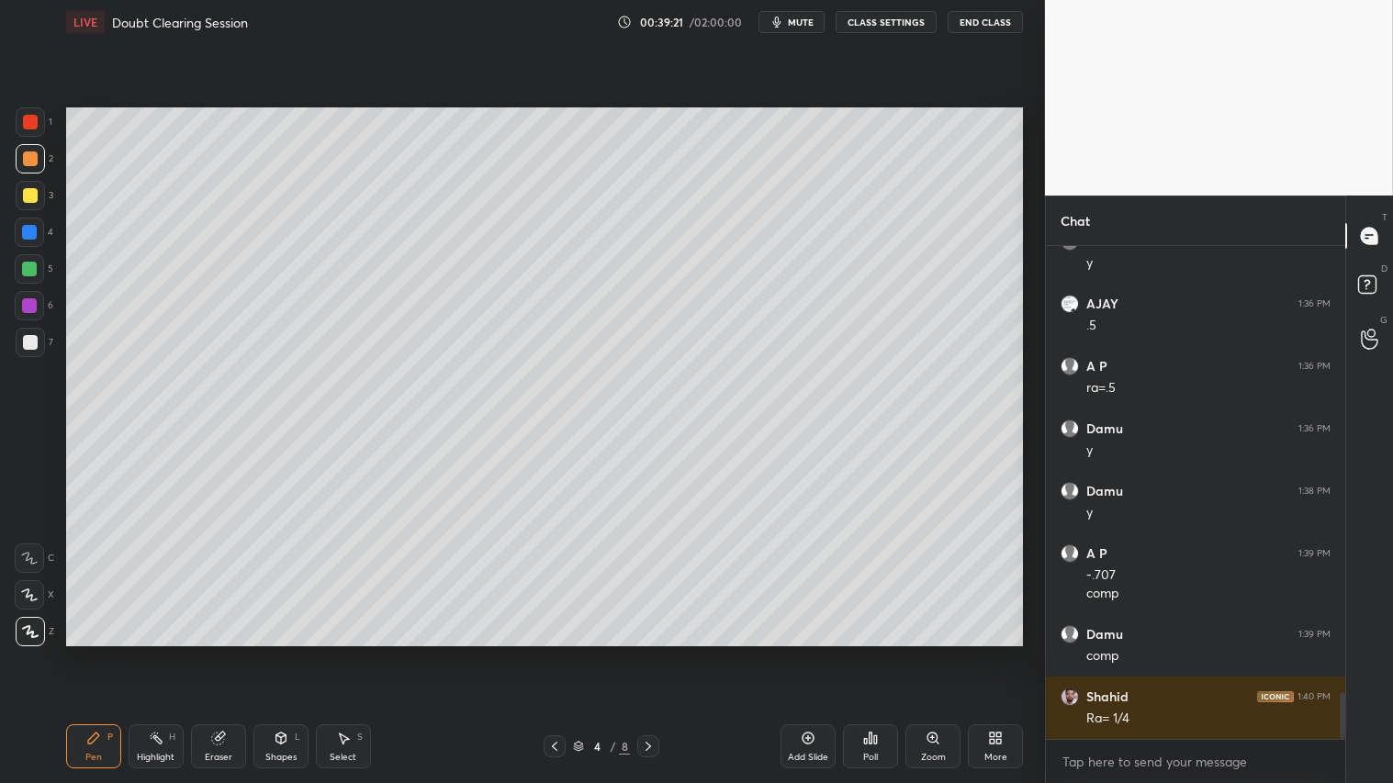
click at [647, 653] on icon at bounding box center [648, 746] width 15 height 15
click at [644, 653] on icon at bounding box center [648, 746] width 15 height 15
click at [645, 653] on icon at bounding box center [648, 746] width 15 height 15
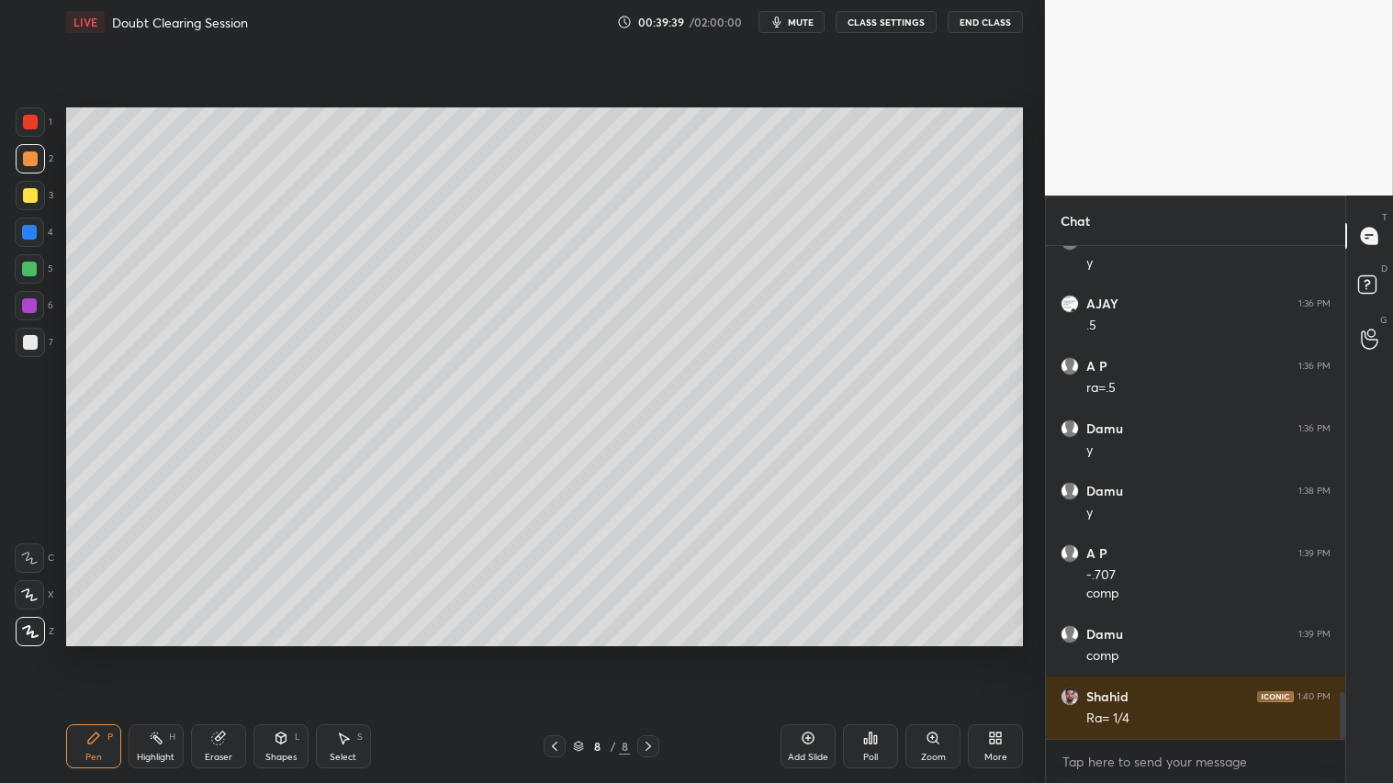
click at [278, 653] on div "Shapes L" at bounding box center [280, 747] width 55 height 44
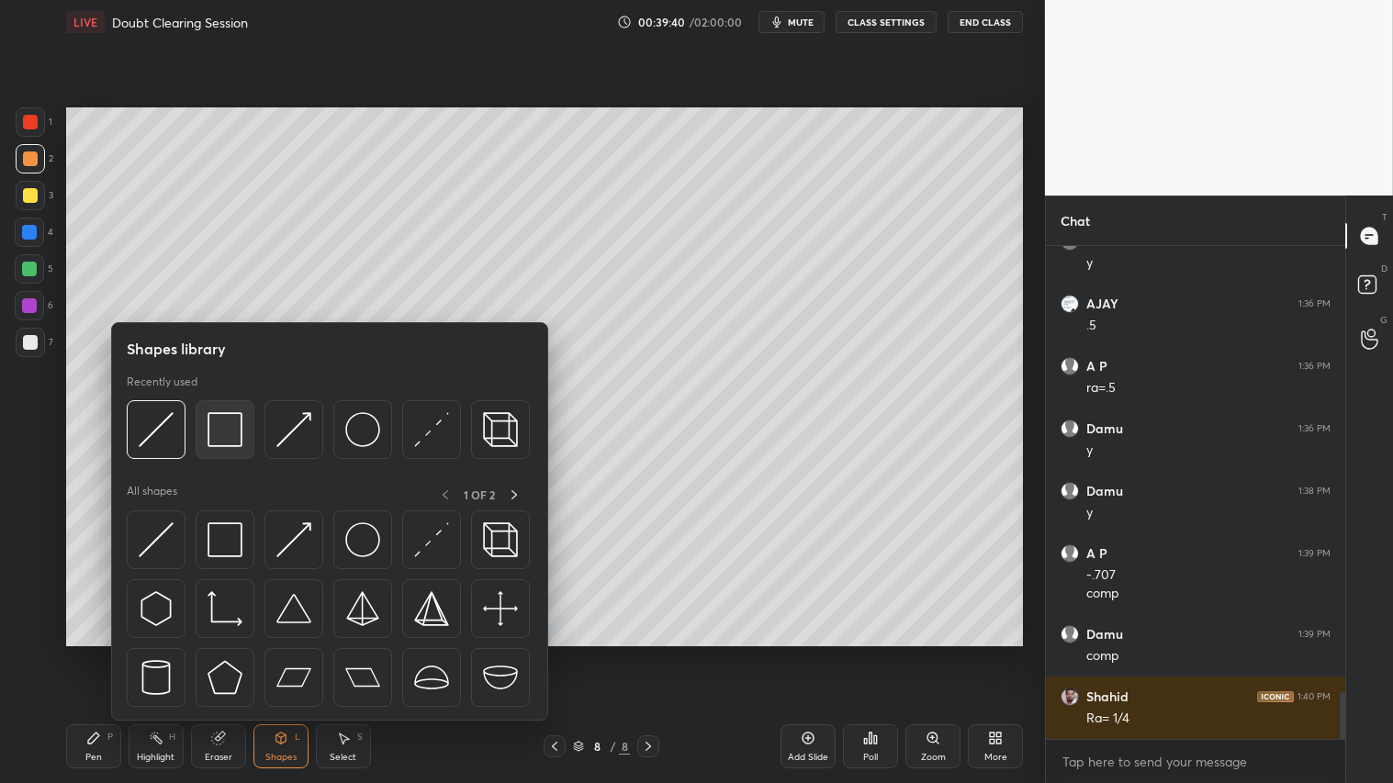
click at [224, 427] on img at bounding box center [225, 429] width 35 height 35
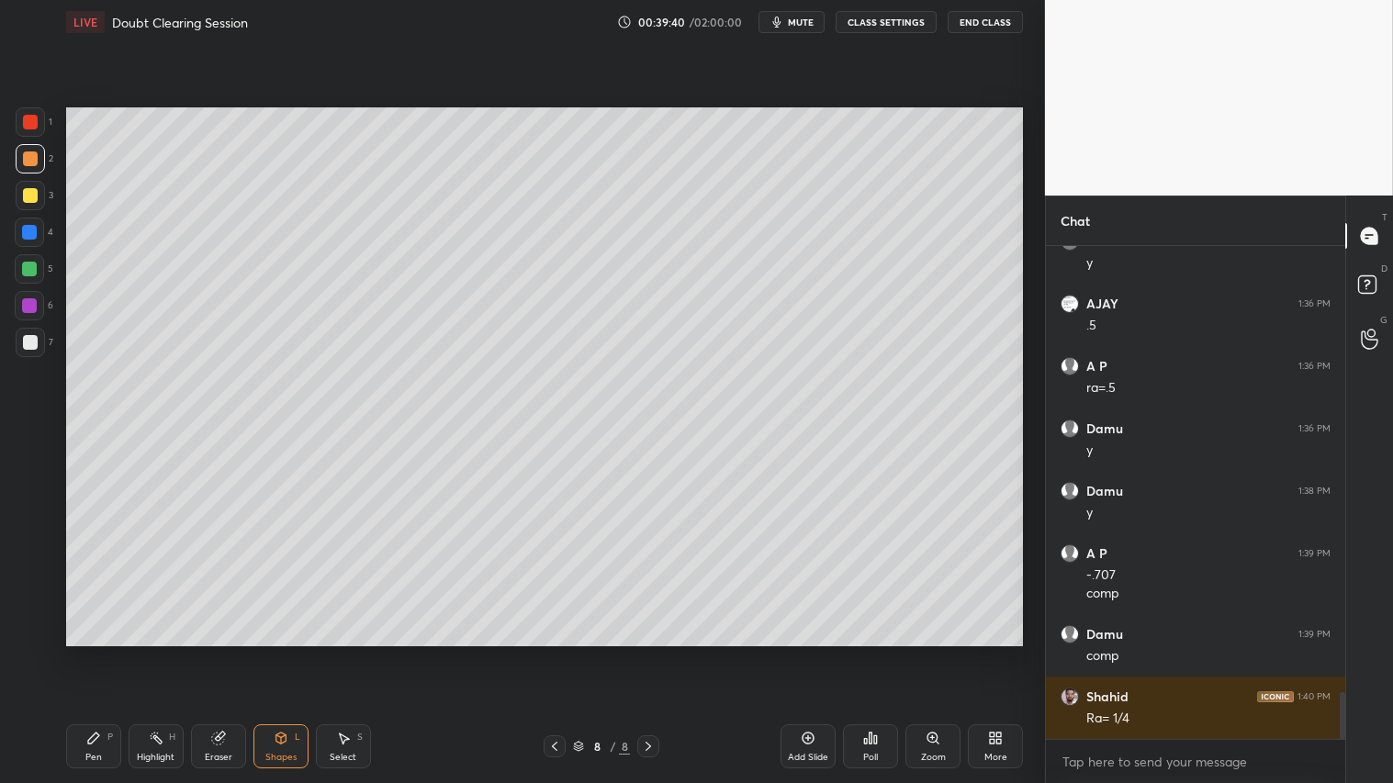
click at [20, 342] on div at bounding box center [30, 342] width 29 height 29
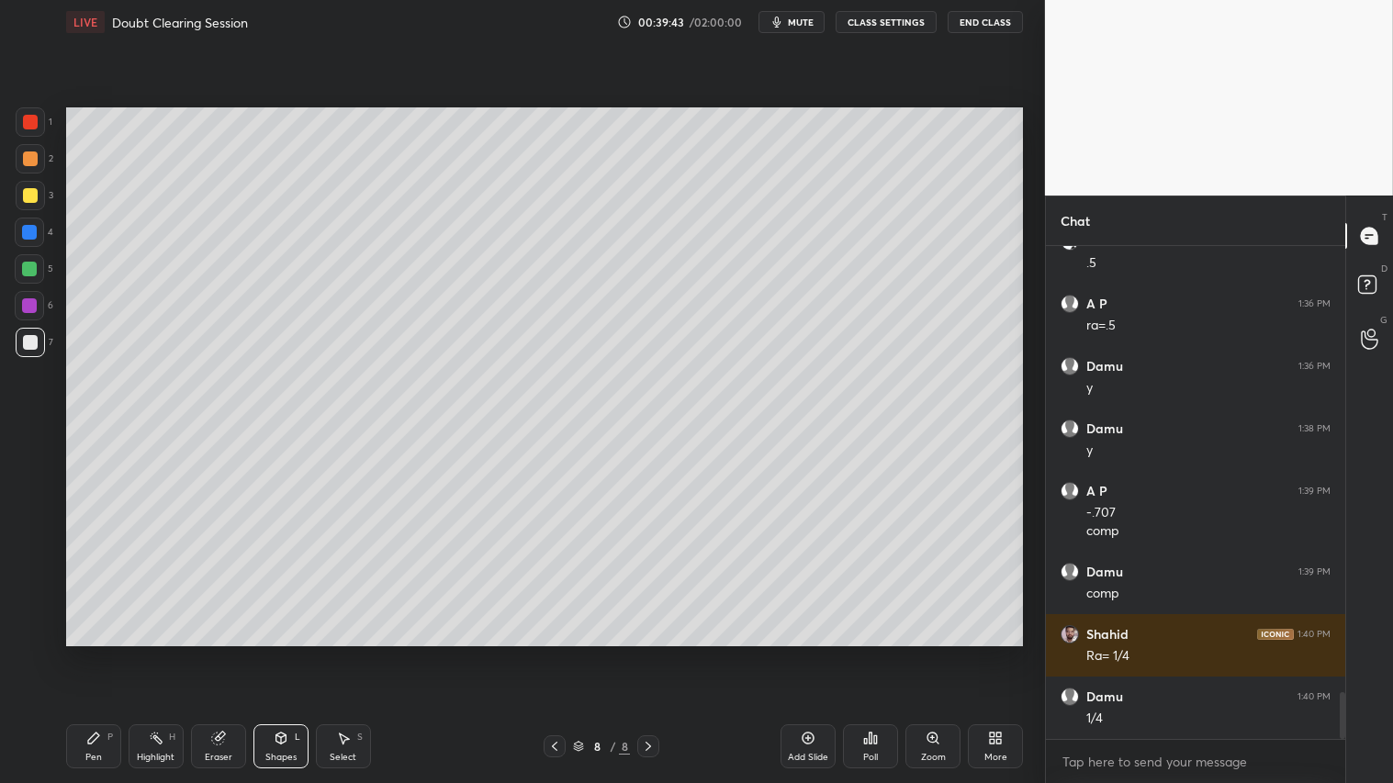
drag, startPoint x: 31, startPoint y: 157, endPoint x: 62, endPoint y: 341, distance: 186.2
click at [30, 158] on div at bounding box center [30, 159] width 15 height 15
click at [95, 653] on icon at bounding box center [93, 738] width 15 height 15
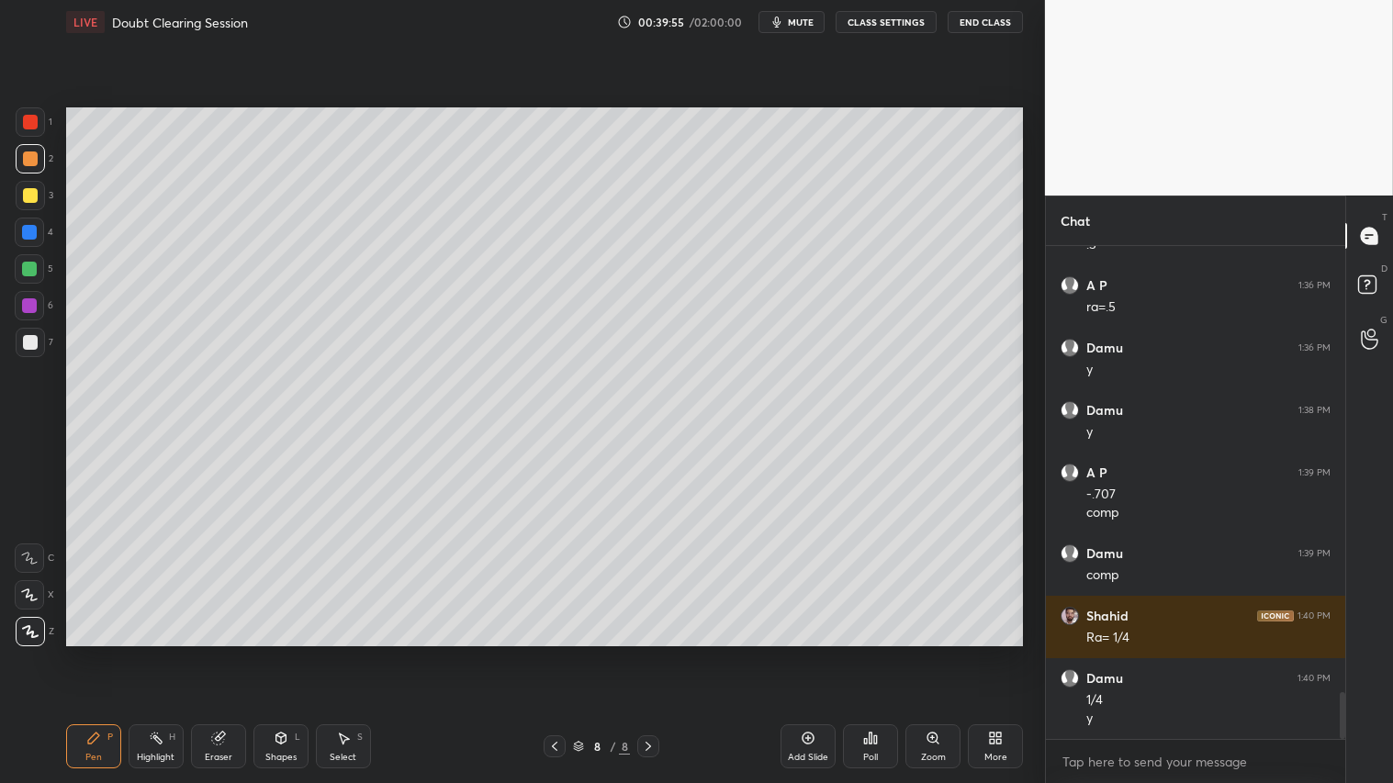
click at [289, 653] on div "Shapes L" at bounding box center [280, 747] width 55 height 44
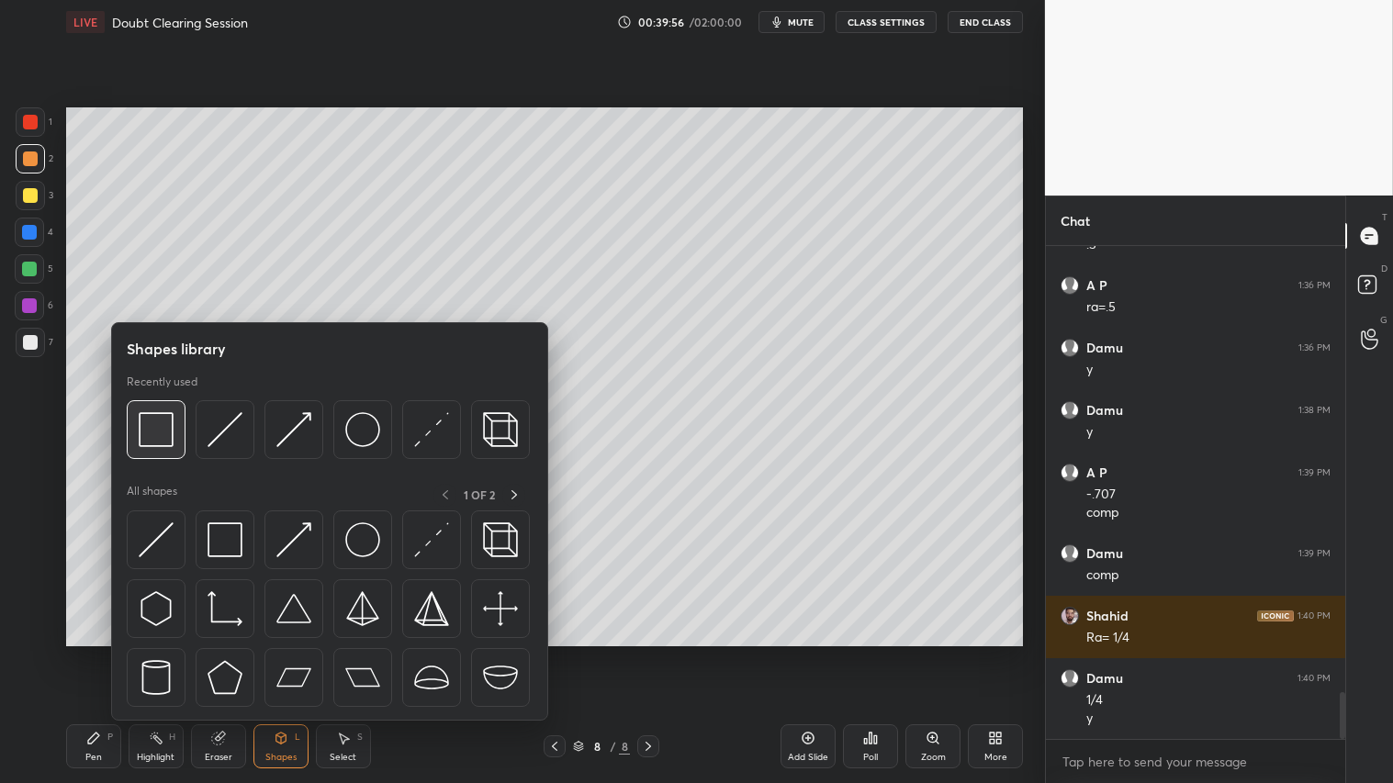
click at [152, 437] on img at bounding box center [156, 429] width 35 height 35
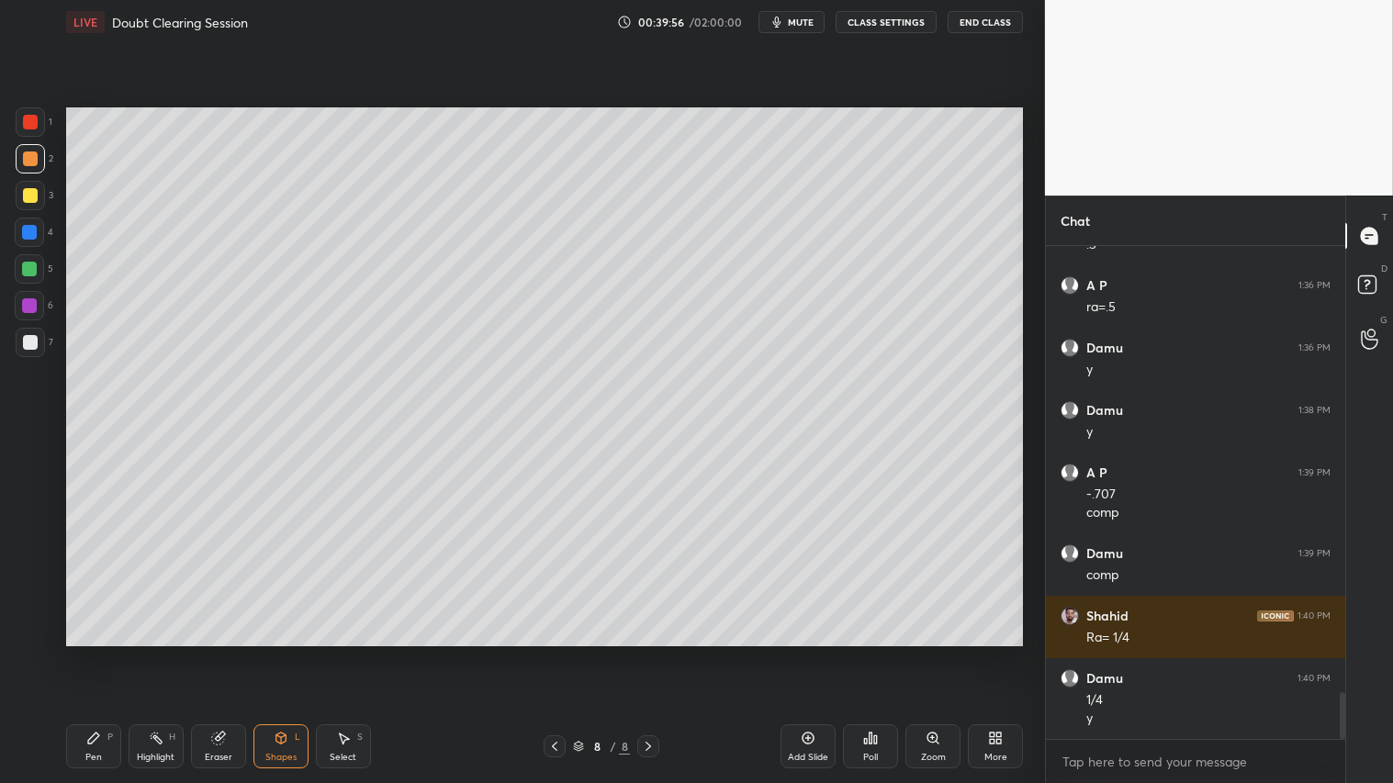
click at [29, 333] on div at bounding box center [30, 342] width 29 height 29
click at [33, 156] on div at bounding box center [30, 159] width 15 height 15
click at [97, 653] on icon at bounding box center [93, 738] width 15 height 15
click at [556, 653] on icon at bounding box center [554, 746] width 15 height 15
click at [556, 653] on icon at bounding box center [555, 746] width 6 height 9
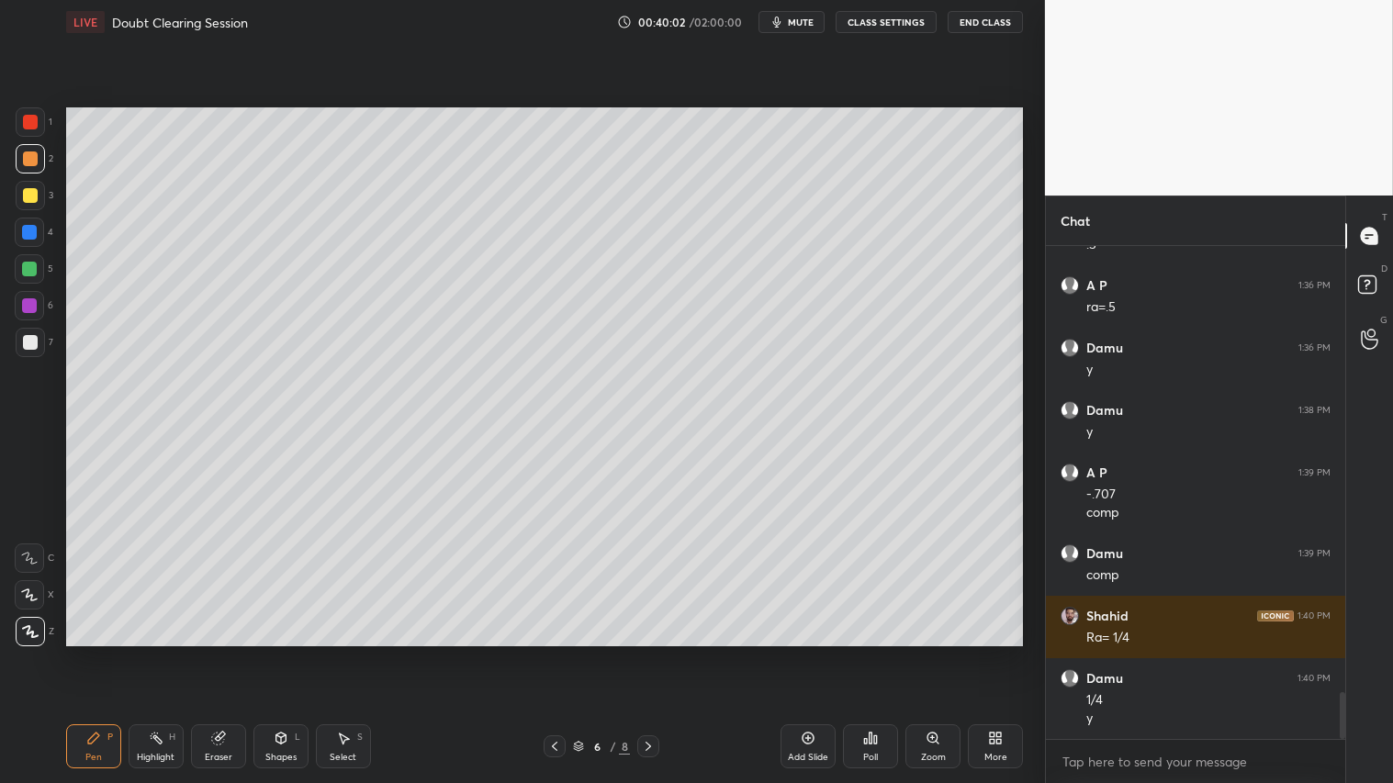
click at [555, 653] on div at bounding box center [555, 747] width 22 height 22
click at [551, 653] on icon at bounding box center [554, 746] width 15 height 15
click at [467, 653] on div "Setting up your live class Poll for secs No correct answer Start poll" at bounding box center [545, 377] width 972 height 666
click at [644, 653] on icon at bounding box center [648, 746] width 15 height 15
click at [653, 653] on icon at bounding box center [648, 746] width 15 height 15
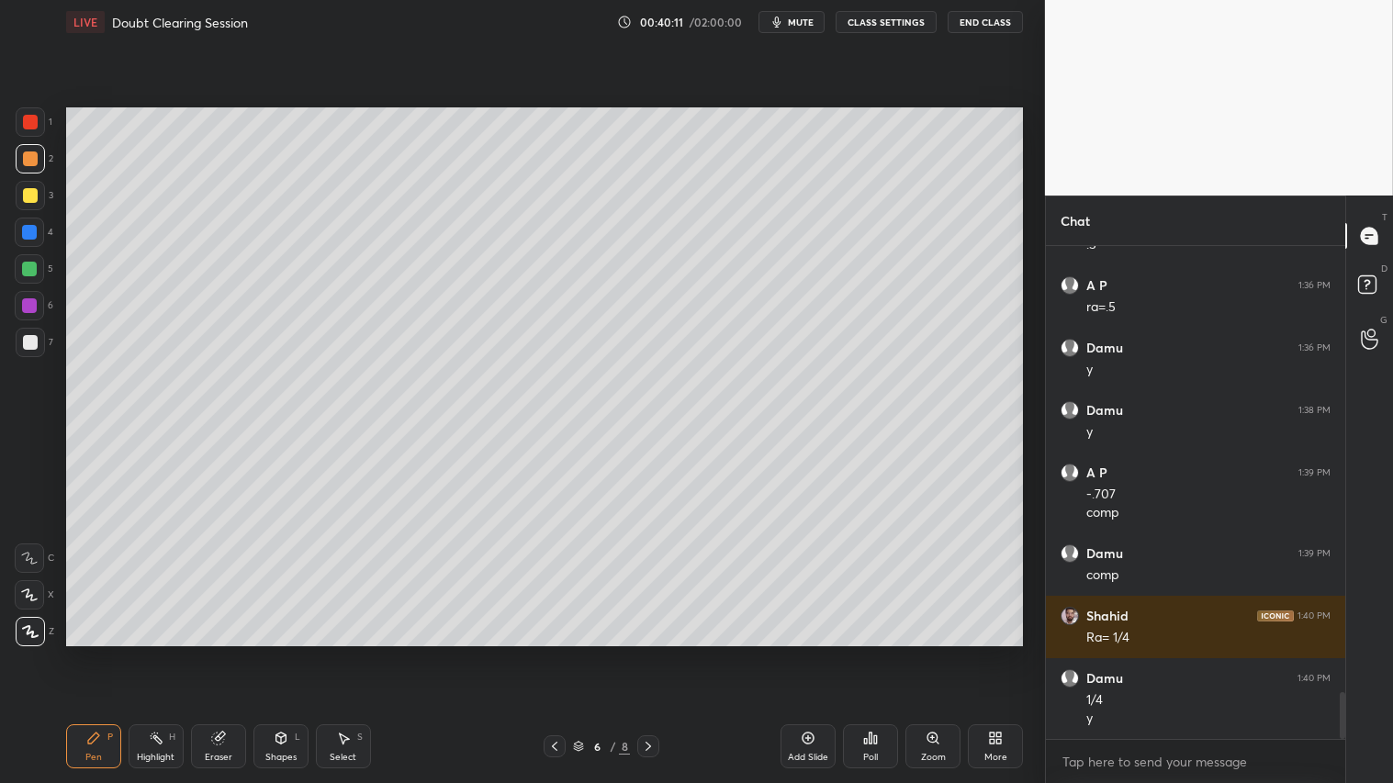
click at [658, 653] on div "6 / 8" at bounding box center [601, 747] width 357 height 22
click at [652, 653] on icon at bounding box center [648, 746] width 15 height 15
click at [650, 653] on icon at bounding box center [648, 746] width 15 height 15
click at [652, 653] on icon at bounding box center [648, 746] width 15 height 15
click at [808, 653] on div "Add Slide" at bounding box center [808, 747] width 55 height 44
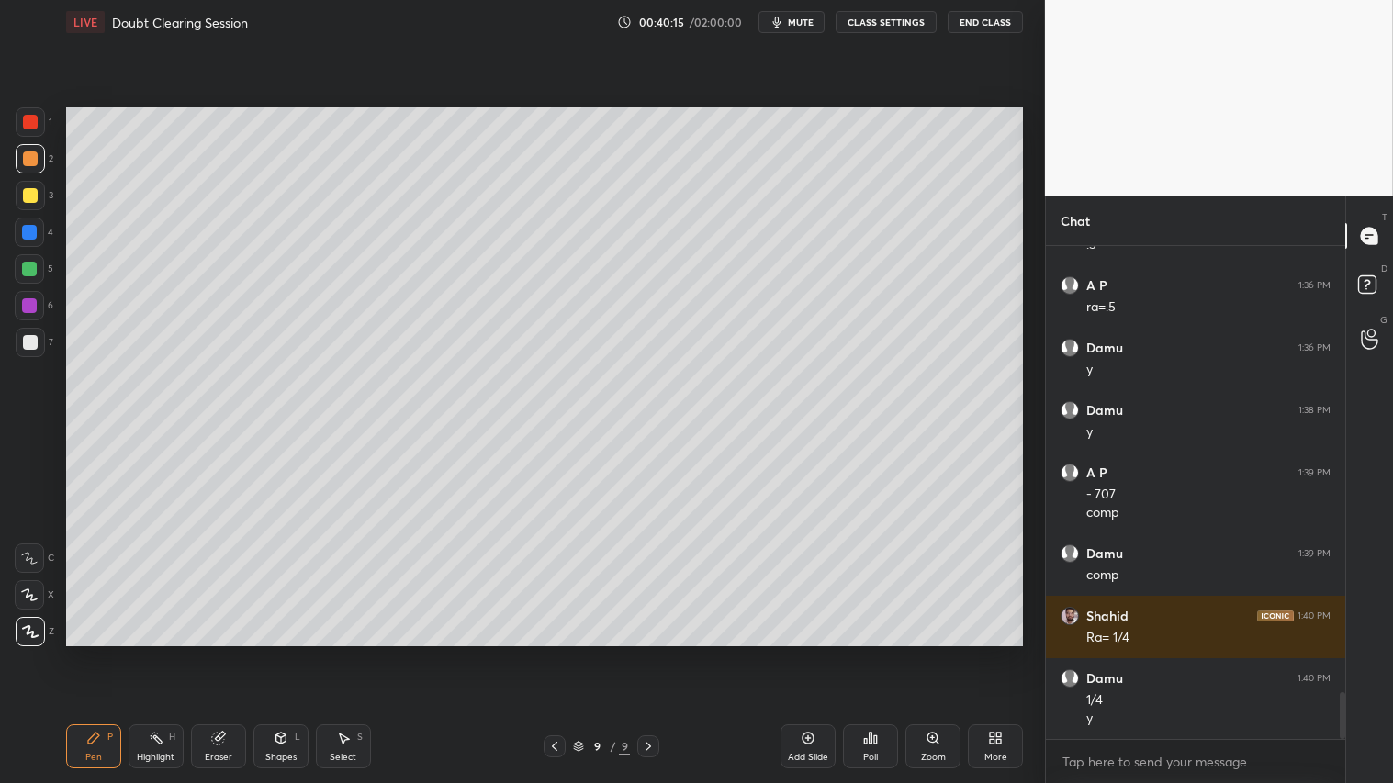
click at [278, 653] on div "Shapes L" at bounding box center [280, 747] width 55 height 44
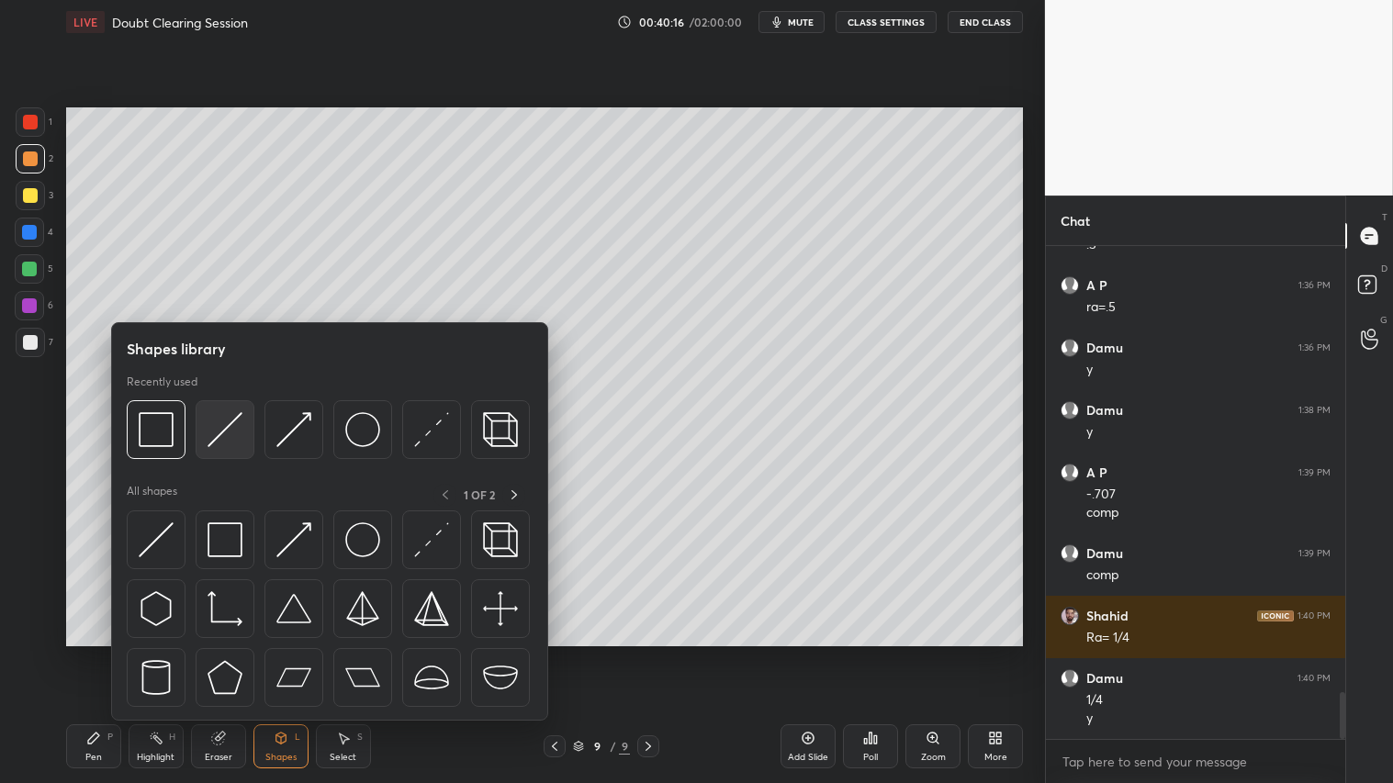
click at [224, 433] on img at bounding box center [225, 429] width 35 height 35
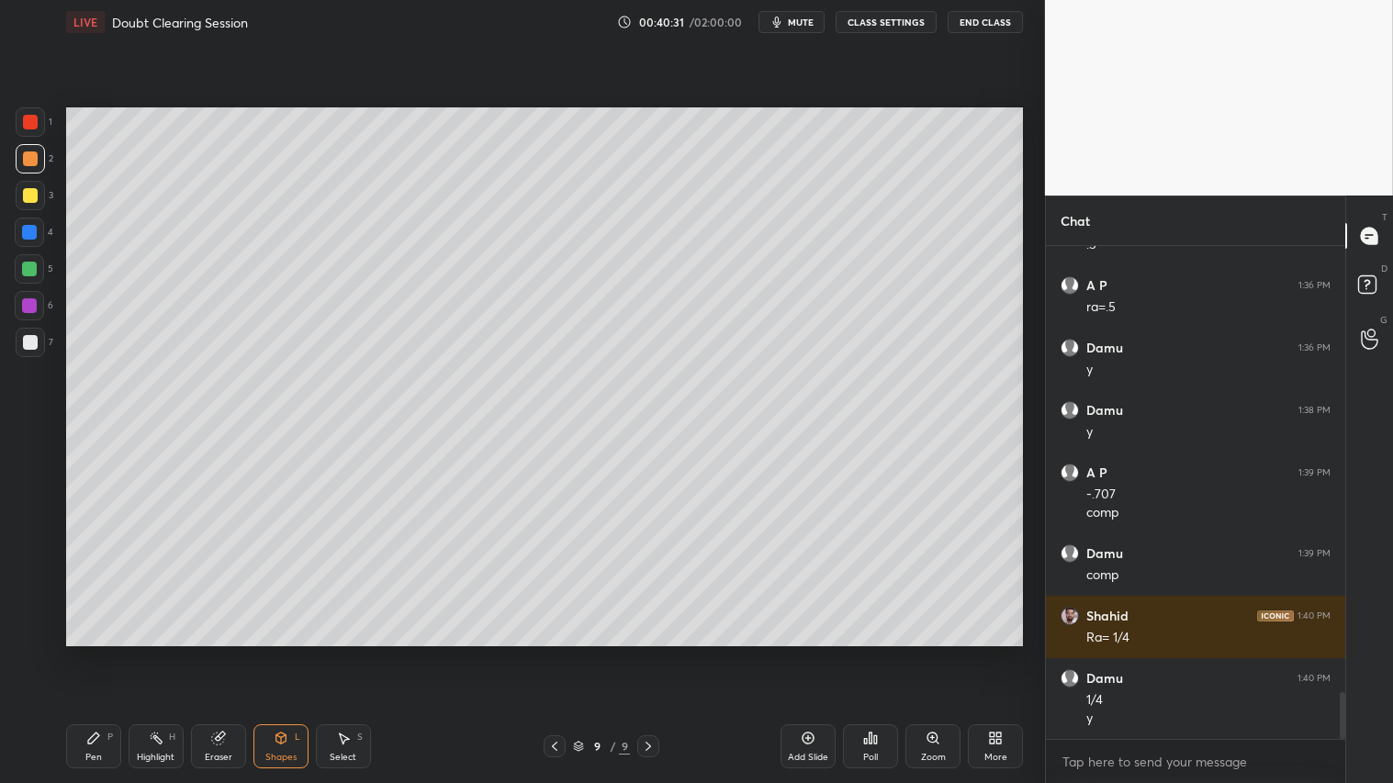
click at [39, 127] on div at bounding box center [30, 121] width 29 height 29
click at [266, 653] on div "Shapes L" at bounding box center [280, 747] width 55 height 44
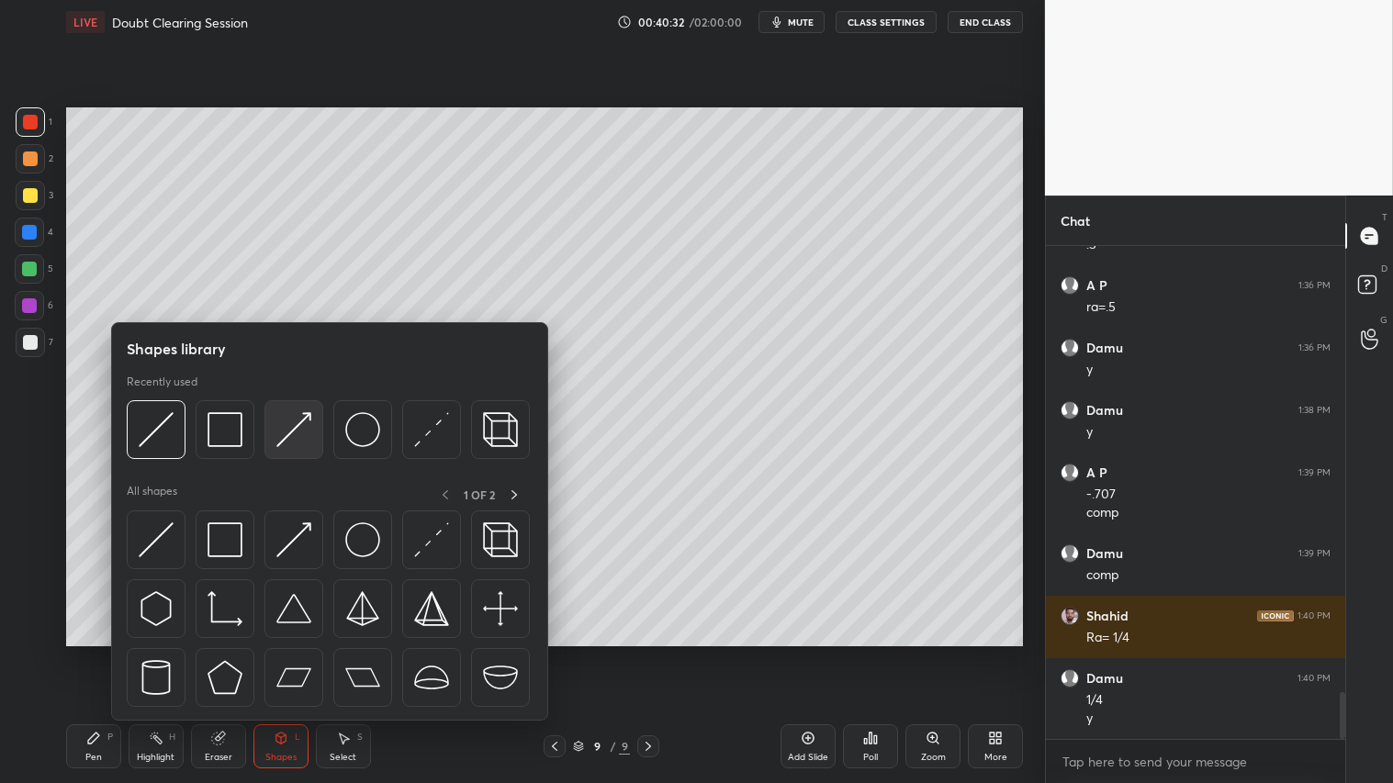
click at [290, 433] on img at bounding box center [293, 429] width 35 height 35
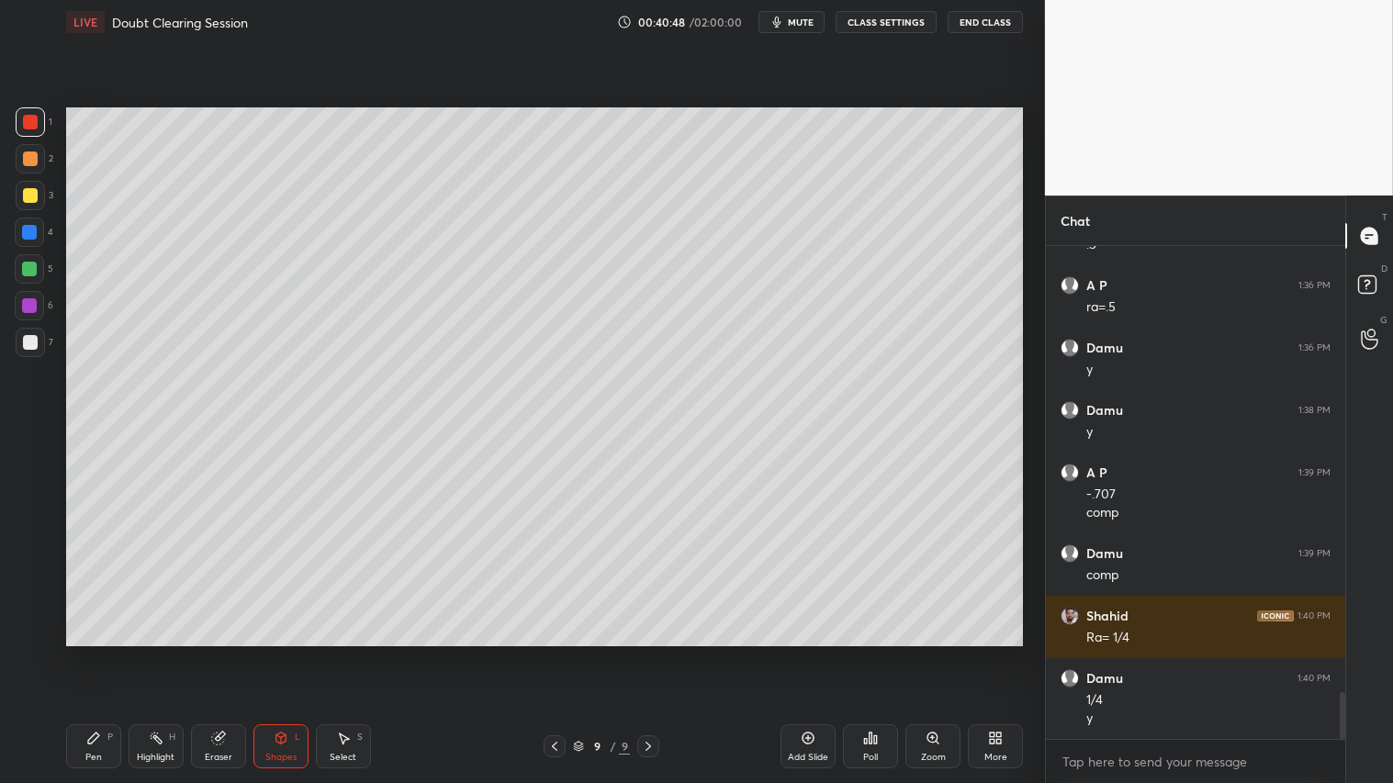
click at [95, 653] on div "Pen P" at bounding box center [93, 747] width 55 height 44
click at [25, 153] on div at bounding box center [30, 159] width 15 height 15
click at [34, 129] on div at bounding box center [30, 122] width 15 height 15
click at [95, 653] on div "Pen" at bounding box center [93, 757] width 17 height 9
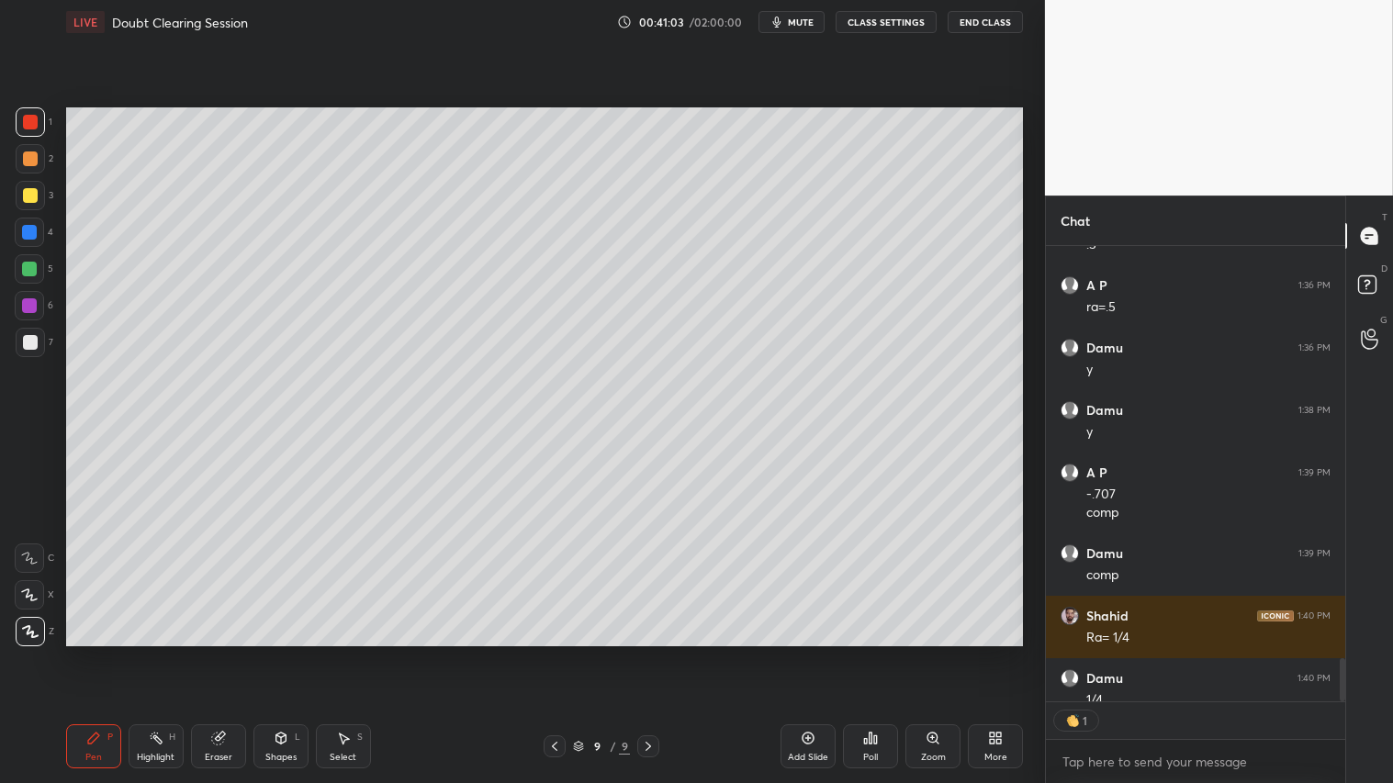
click at [23, 341] on div at bounding box center [30, 342] width 15 height 15
click at [276, 653] on div "Shapes L" at bounding box center [280, 747] width 55 height 44
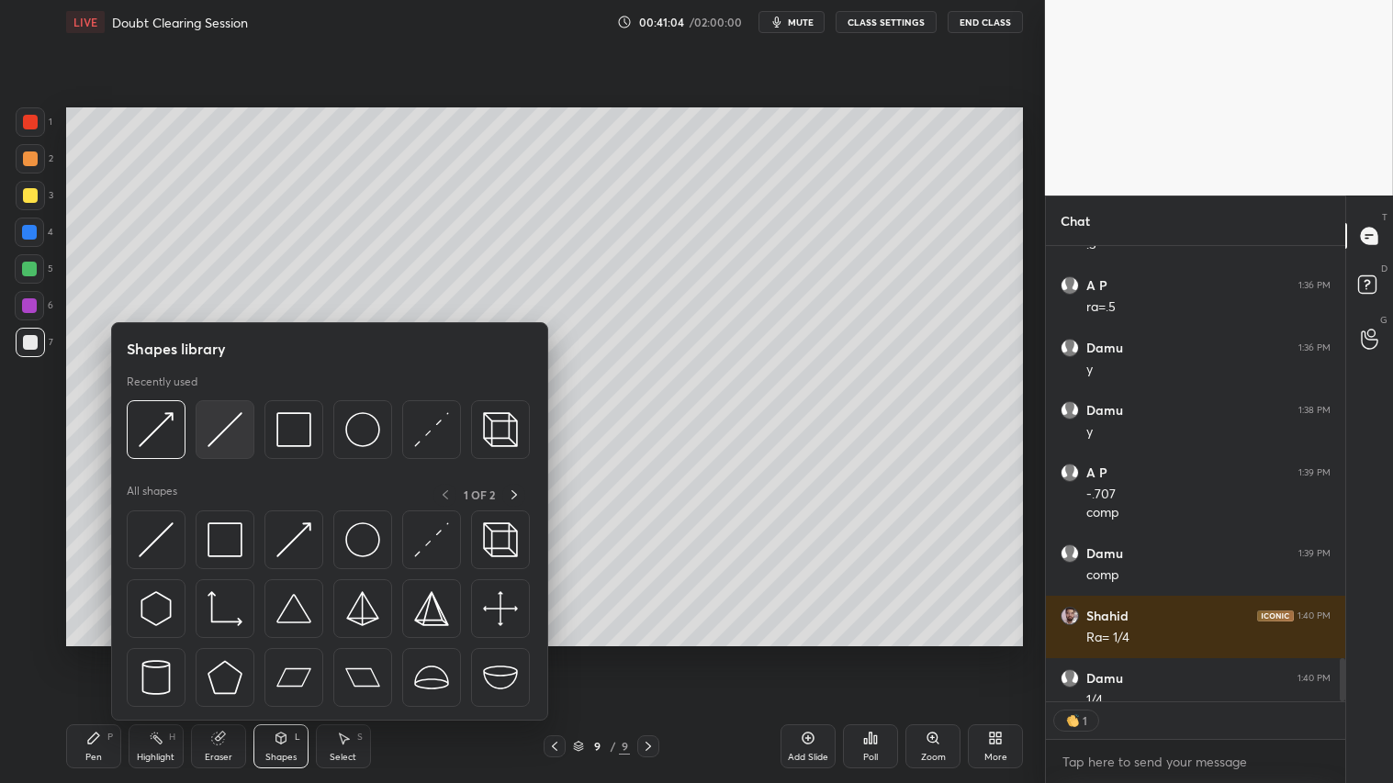
click at [226, 425] on img at bounding box center [225, 429] width 35 height 35
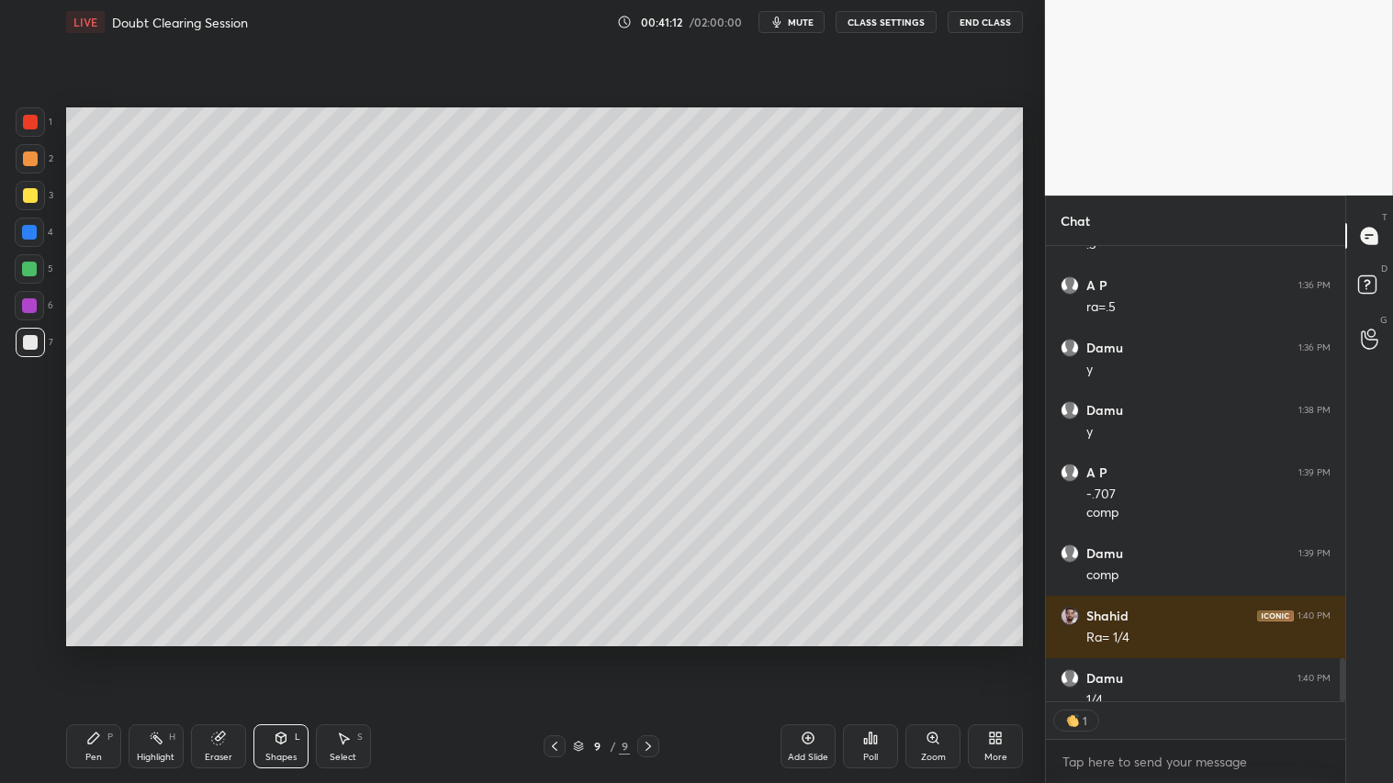
click at [28, 190] on div at bounding box center [30, 195] width 15 height 15
click at [93, 653] on div "Pen" at bounding box center [93, 757] width 17 height 9
click at [31, 156] on div at bounding box center [30, 159] width 15 height 15
click at [32, 154] on div at bounding box center [30, 158] width 29 height 29
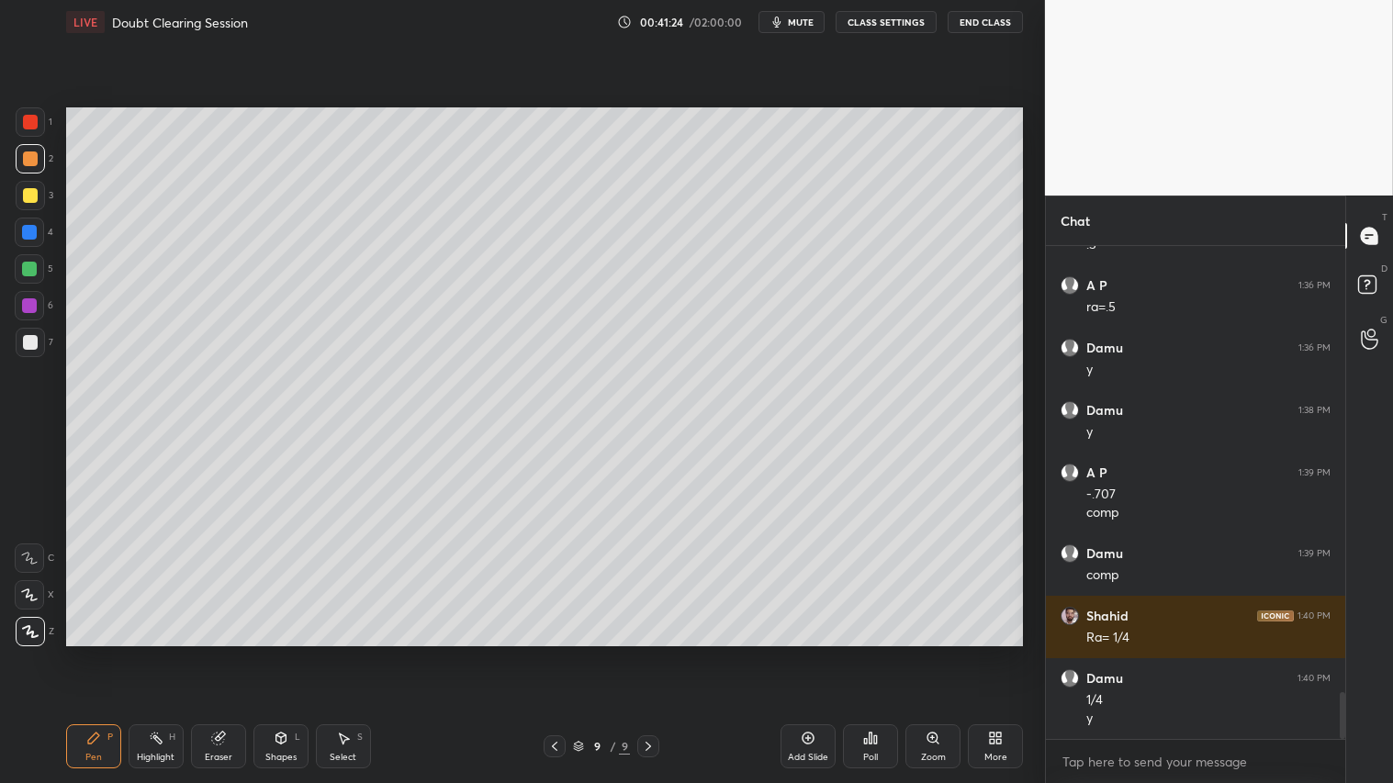
drag, startPoint x: 89, startPoint y: 748, endPoint x: 85, endPoint y: 654, distance: 93.7
click at [92, 653] on div "Pen P" at bounding box center [93, 747] width 55 height 44
click at [24, 122] on div at bounding box center [30, 122] width 15 height 15
drag, startPoint x: 28, startPoint y: 157, endPoint x: 34, endPoint y: 249, distance: 92.1
click at [28, 159] on div at bounding box center [30, 159] width 15 height 15
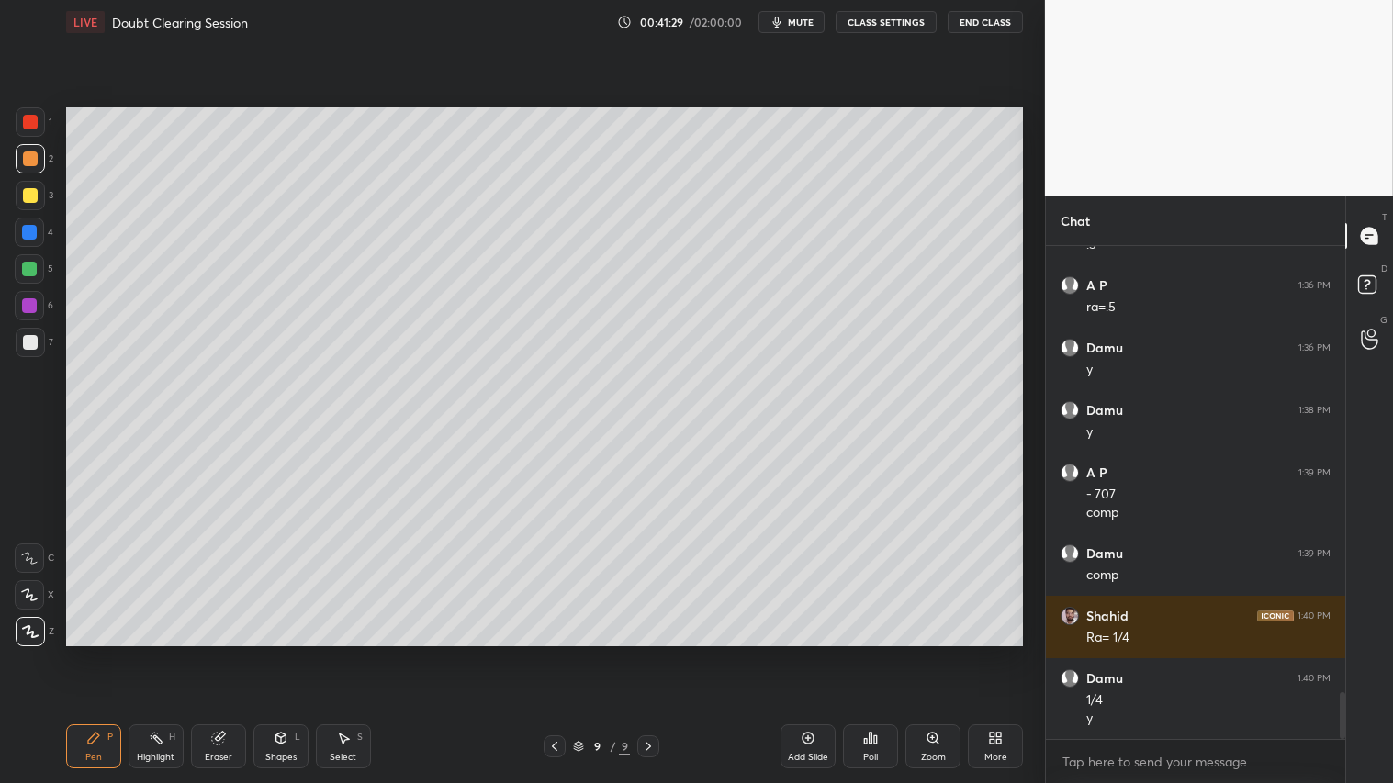
drag, startPoint x: 101, startPoint y: 738, endPoint x: 103, endPoint y: 721, distance: 17.5
click at [103, 653] on div "Pen P" at bounding box center [93, 747] width 55 height 44
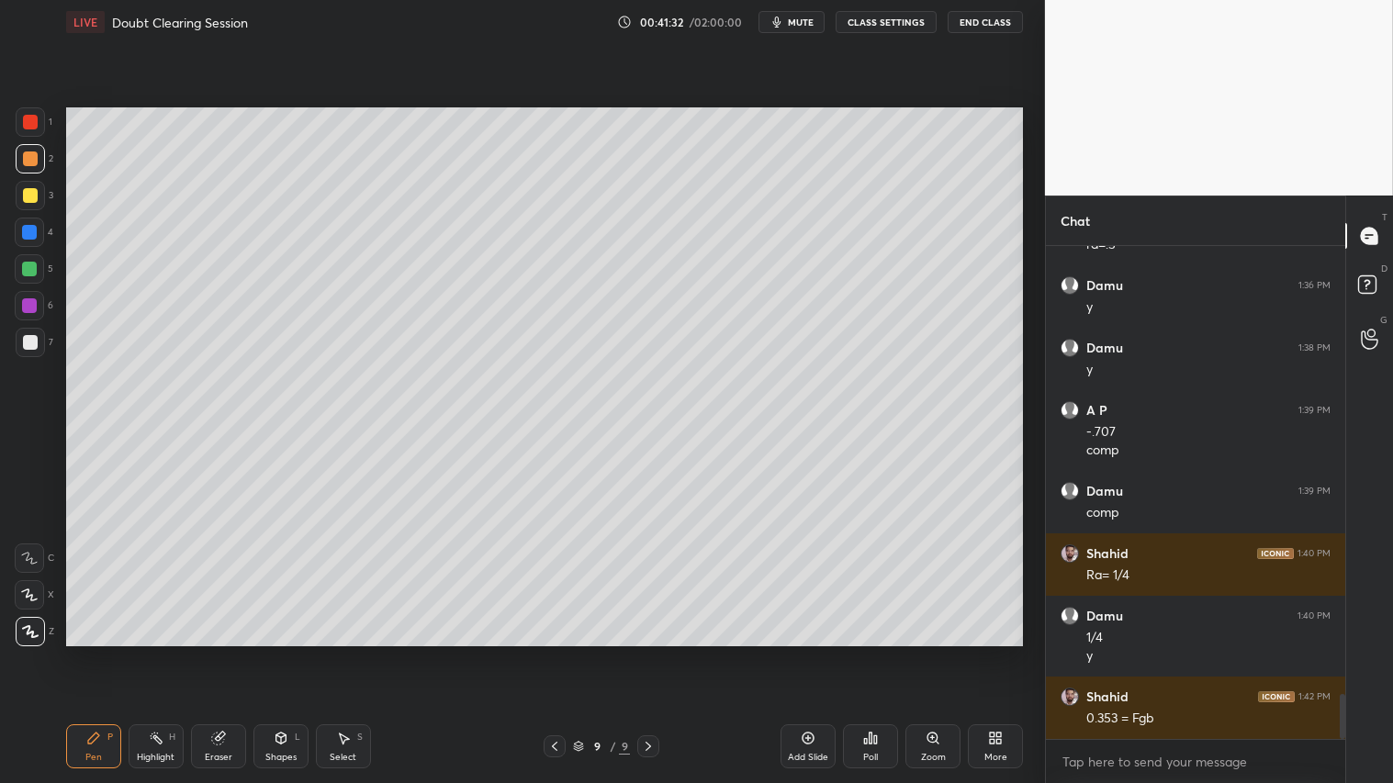
scroll to position [4865, 0]
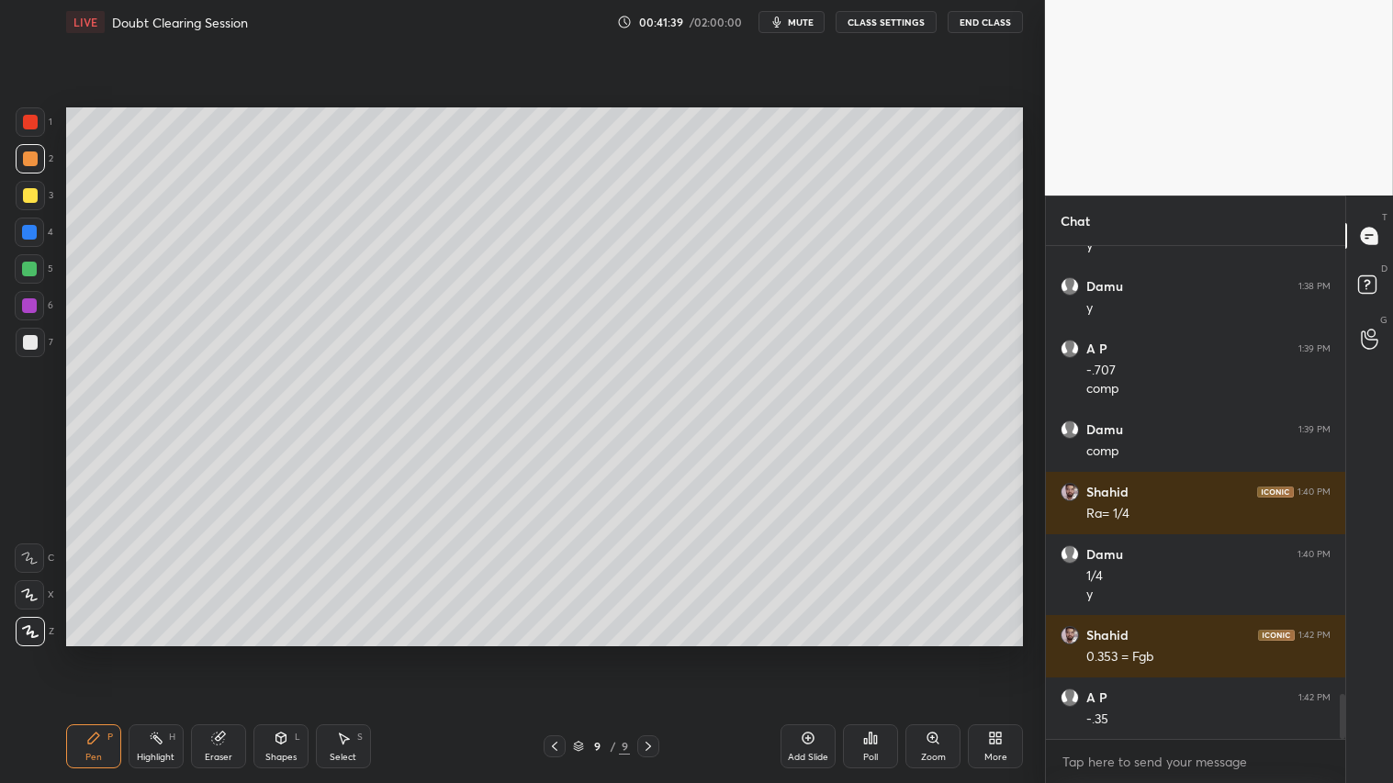
click at [557, 653] on icon at bounding box center [554, 746] width 15 height 15
click at [558, 653] on icon at bounding box center [554, 746] width 15 height 15
click at [557, 653] on icon at bounding box center [554, 746] width 15 height 15
click at [645, 653] on icon at bounding box center [648, 746] width 15 height 15
click at [645, 653] on div at bounding box center [648, 747] width 22 height 22
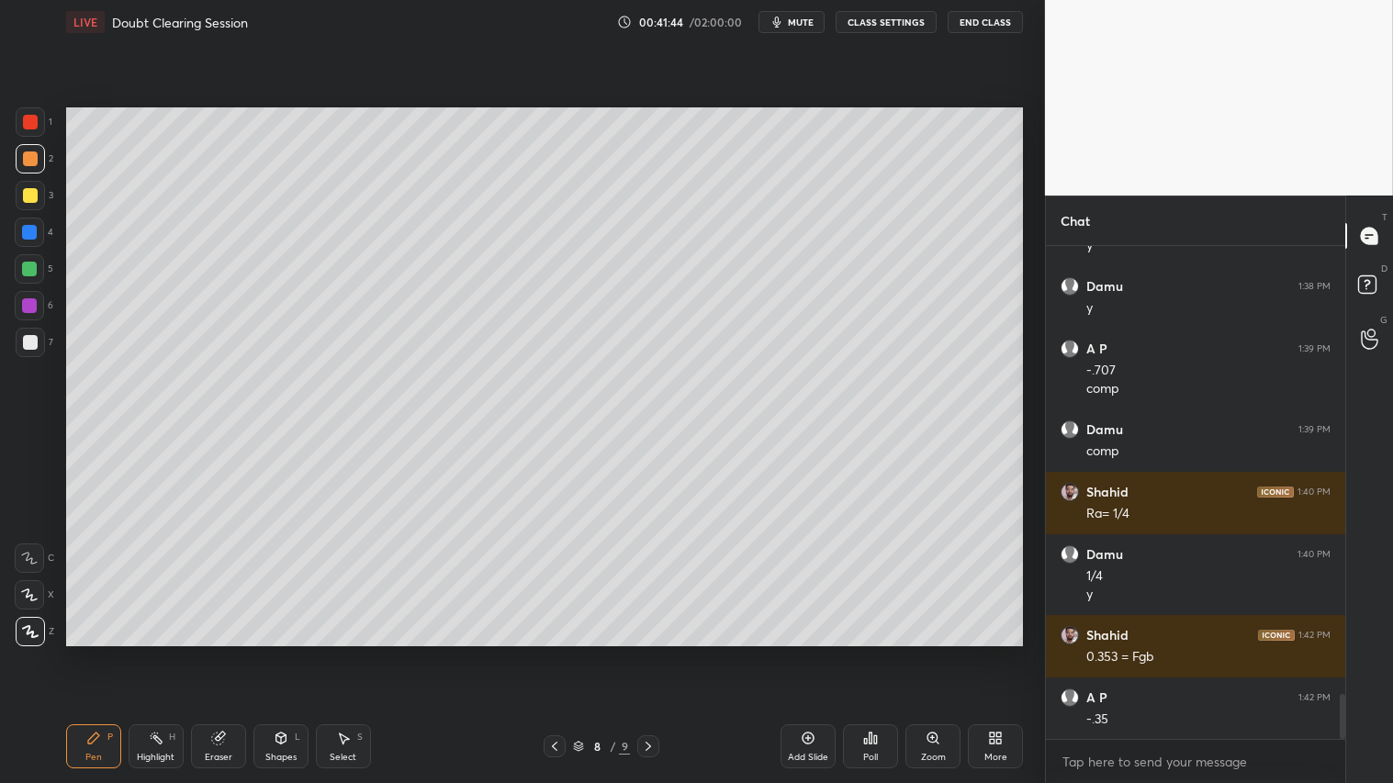
click at [647, 653] on icon at bounding box center [648, 746] width 15 height 15
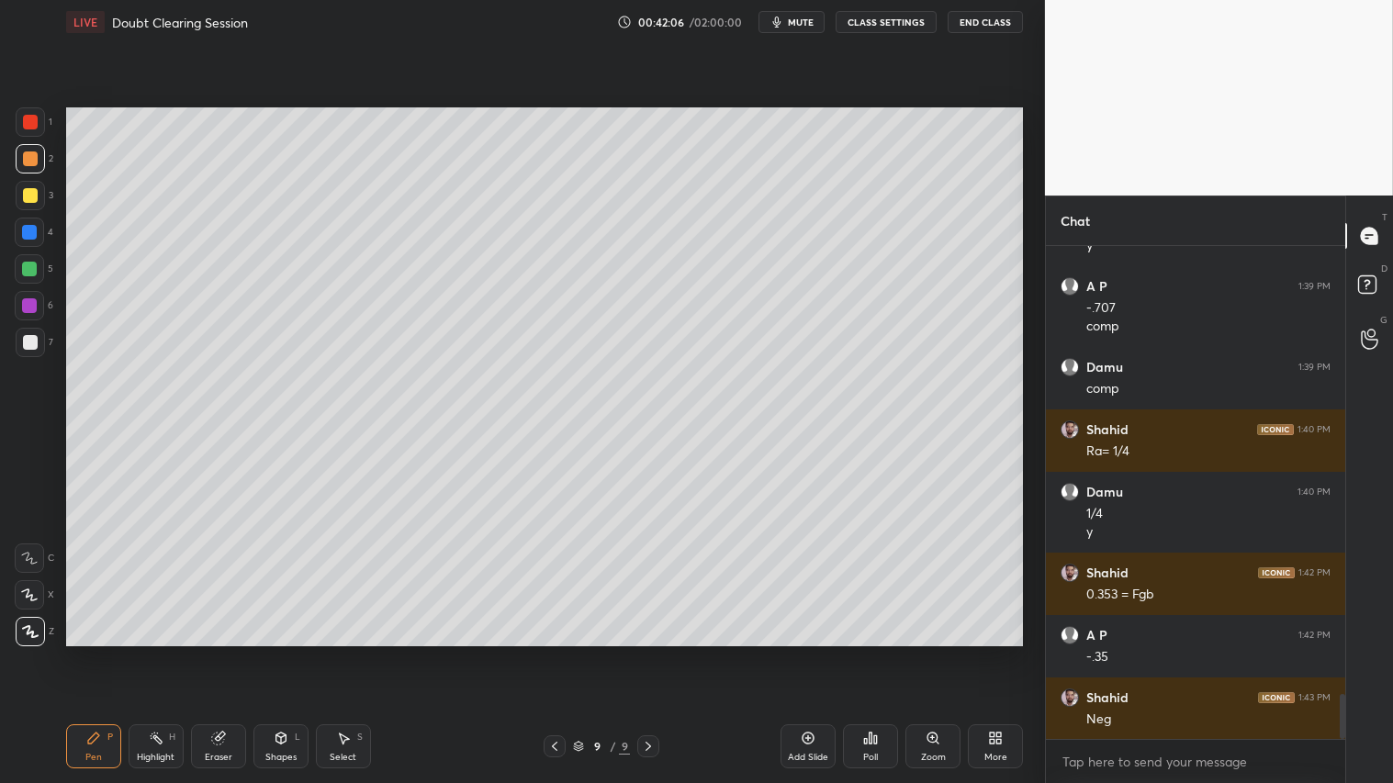
click at [288, 653] on div "Shapes" at bounding box center [280, 757] width 31 height 9
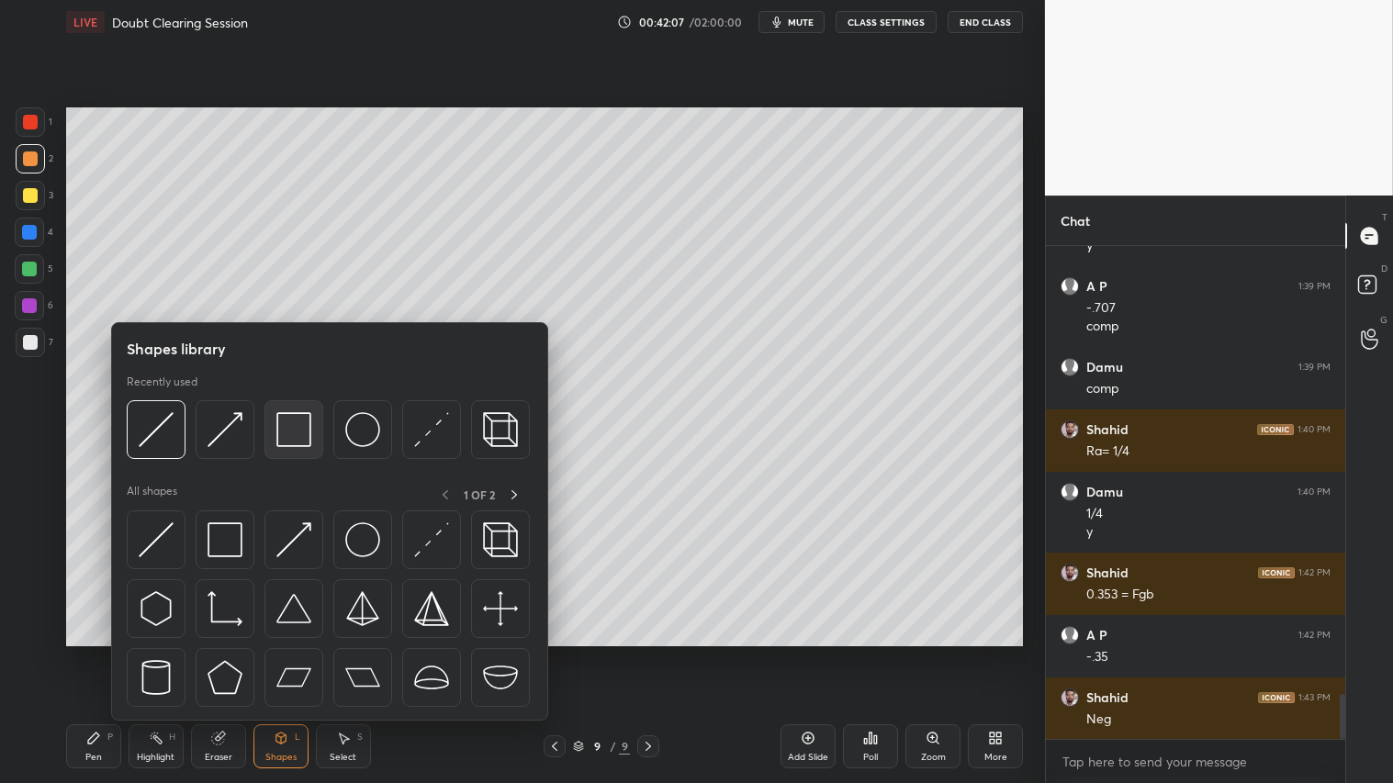
click at [291, 419] on img at bounding box center [293, 429] width 35 height 35
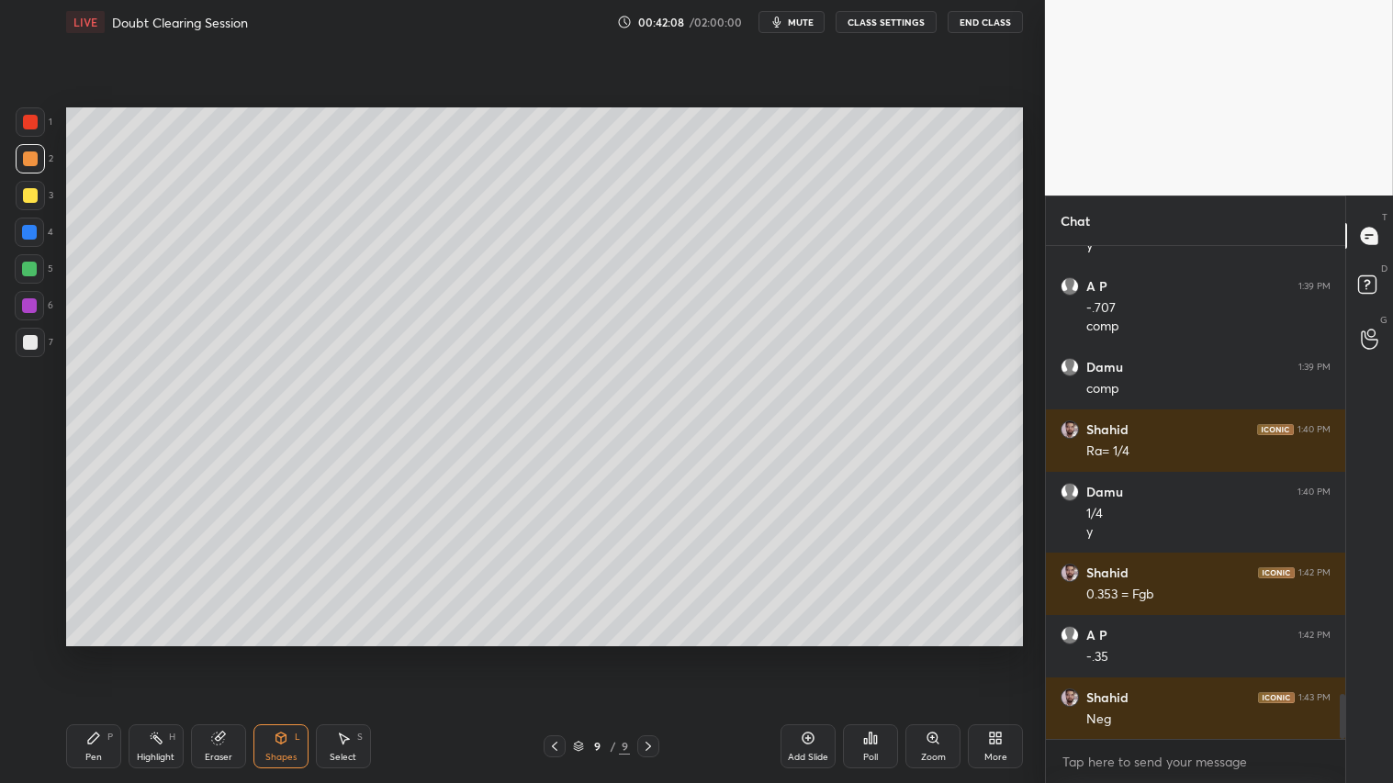
click at [23, 336] on div at bounding box center [30, 342] width 15 height 15
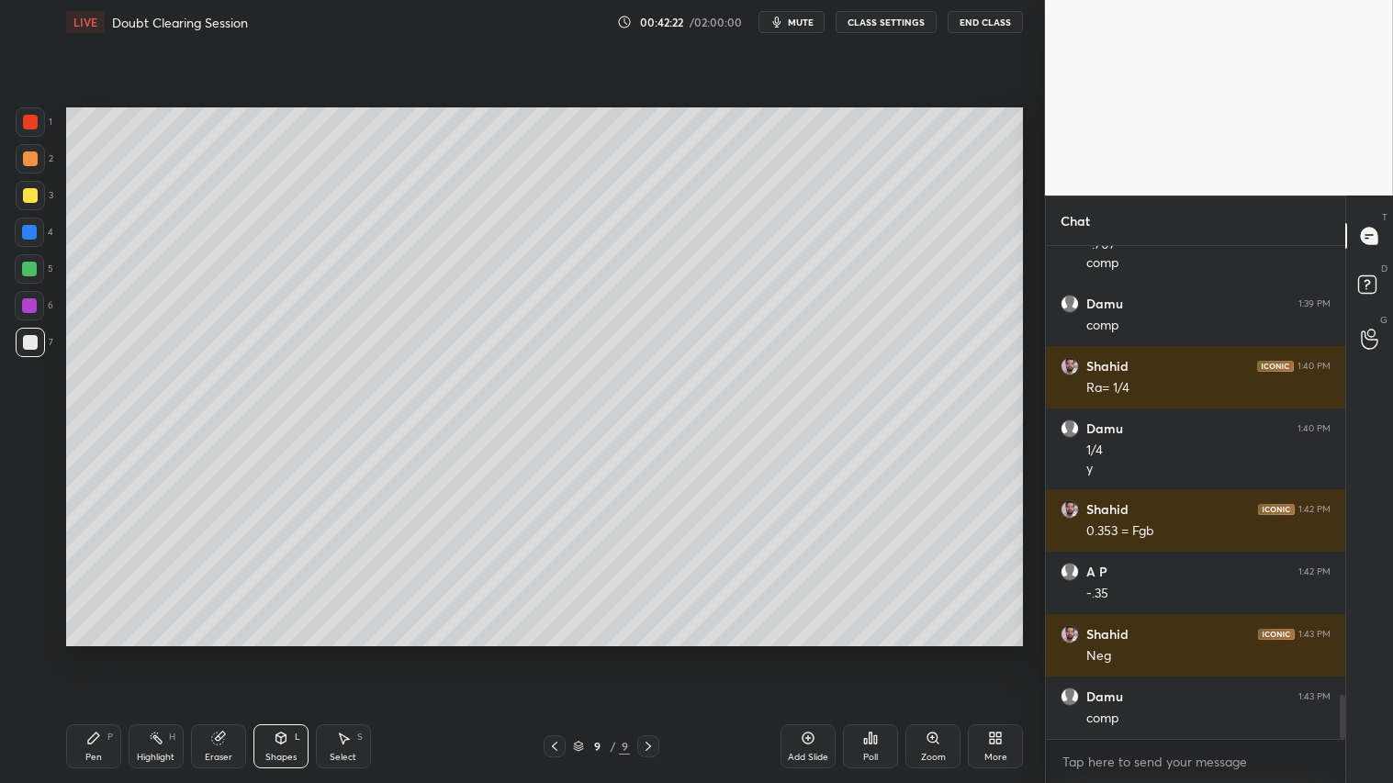
click at [553, 653] on icon at bounding box center [554, 746] width 15 height 15
click at [551, 653] on icon at bounding box center [554, 746] width 15 height 15
click at [548, 653] on icon at bounding box center [554, 746] width 15 height 15
click at [547, 653] on div at bounding box center [555, 747] width 22 height 22
click at [548, 653] on div "Pen P Highlight H Eraser Shapes L Select S 5 / 9 Add Slide Poll Zoom More" at bounding box center [544, 746] width 957 height 73
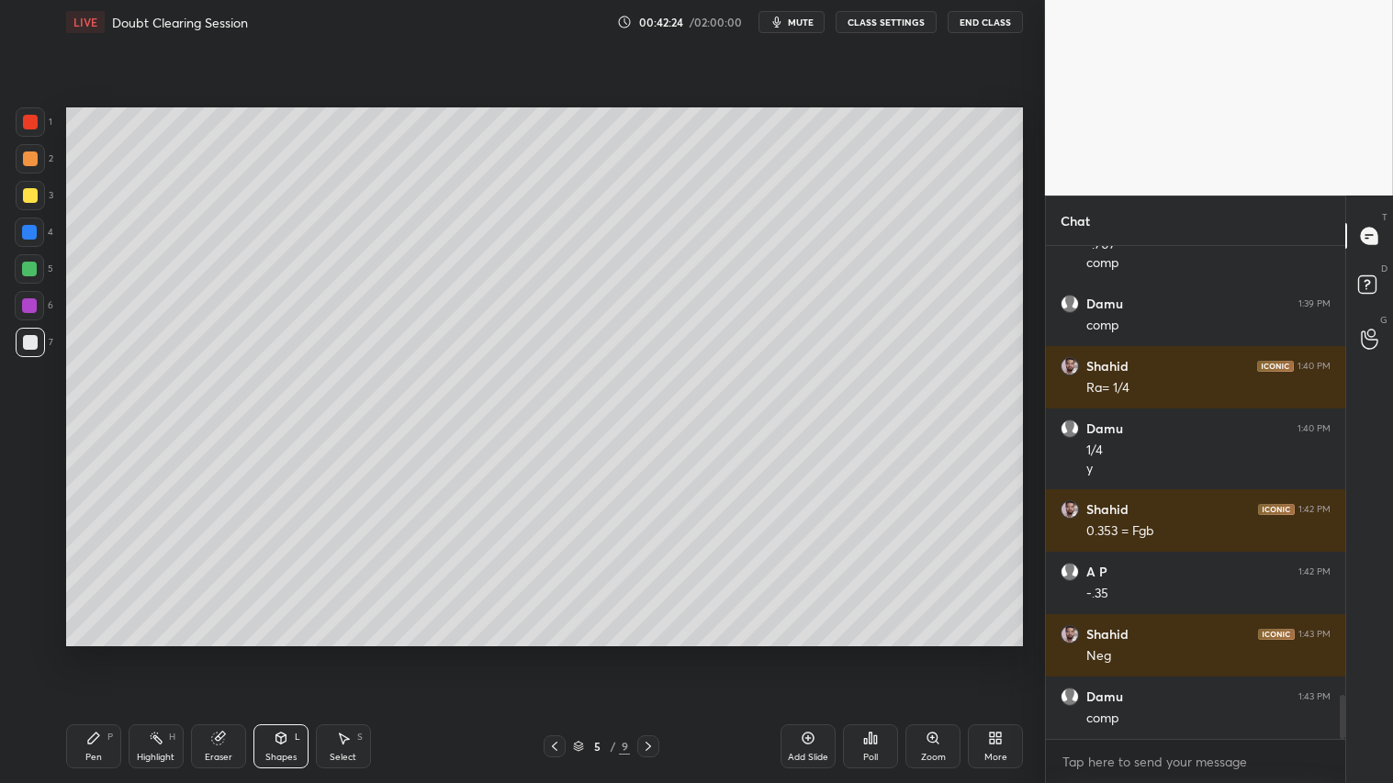
click at [554, 653] on icon at bounding box center [554, 746] width 15 height 15
drag, startPoint x: 240, startPoint y: 782, endPoint x: 177, endPoint y: 777, distance: 62.7
click at [227, 653] on div "Pen P Highlight H Eraser Shapes L Select S 4 / 9 Add Slide Poll Zoom More" at bounding box center [544, 746] width 957 height 73
click at [213, 653] on div "Eraser" at bounding box center [219, 757] width 28 height 9
click at [98, 653] on div "Pen" at bounding box center [93, 757] width 17 height 9
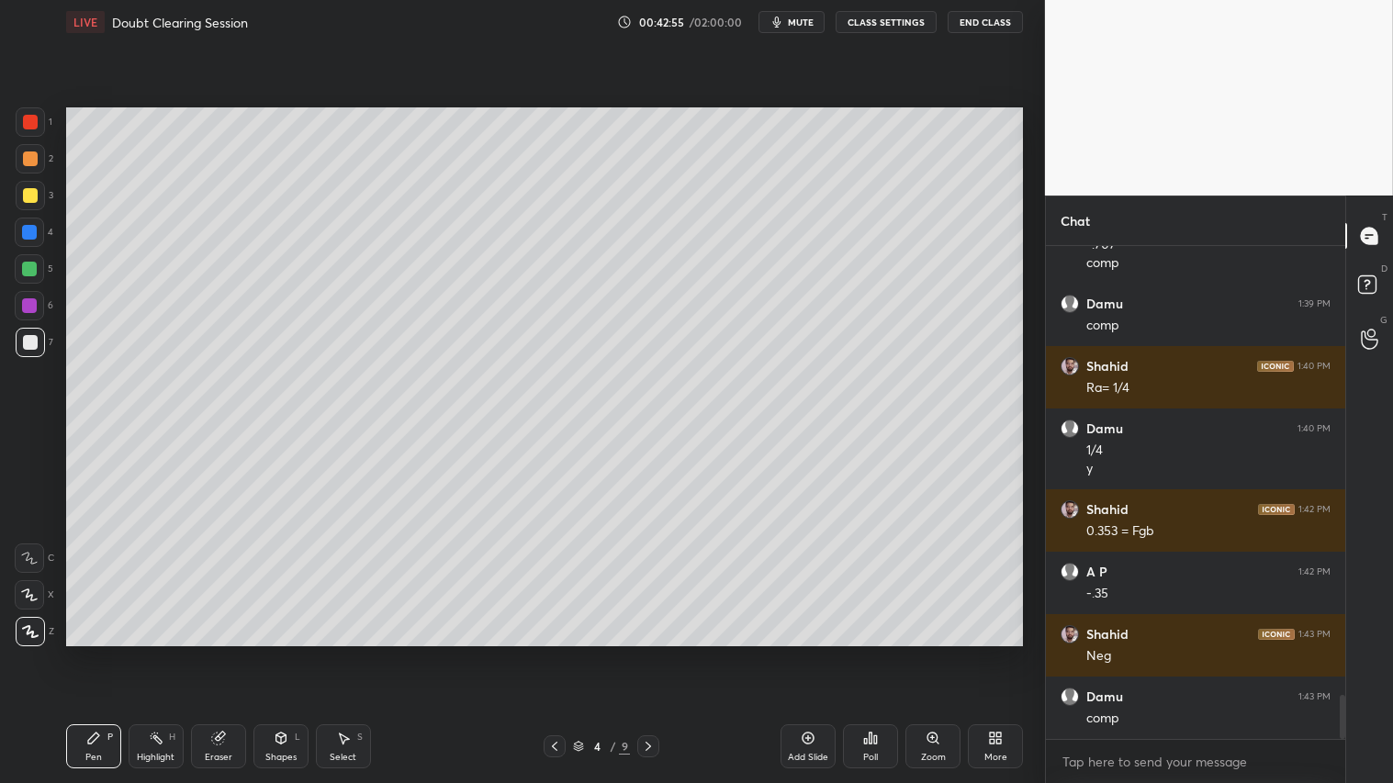
click at [647, 653] on icon at bounding box center [648, 746] width 15 height 15
click at [553, 653] on icon at bounding box center [555, 746] width 6 height 9
drag, startPoint x: 220, startPoint y: 749, endPoint x: 312, endPoint y: 674, distance: 118.8
click at [226, 653] on div "Eraser" at bounding box center [218, 747] width 55 height 44
click at [94, 653] on icon at bounding box center [93, 738] width 15 height 15
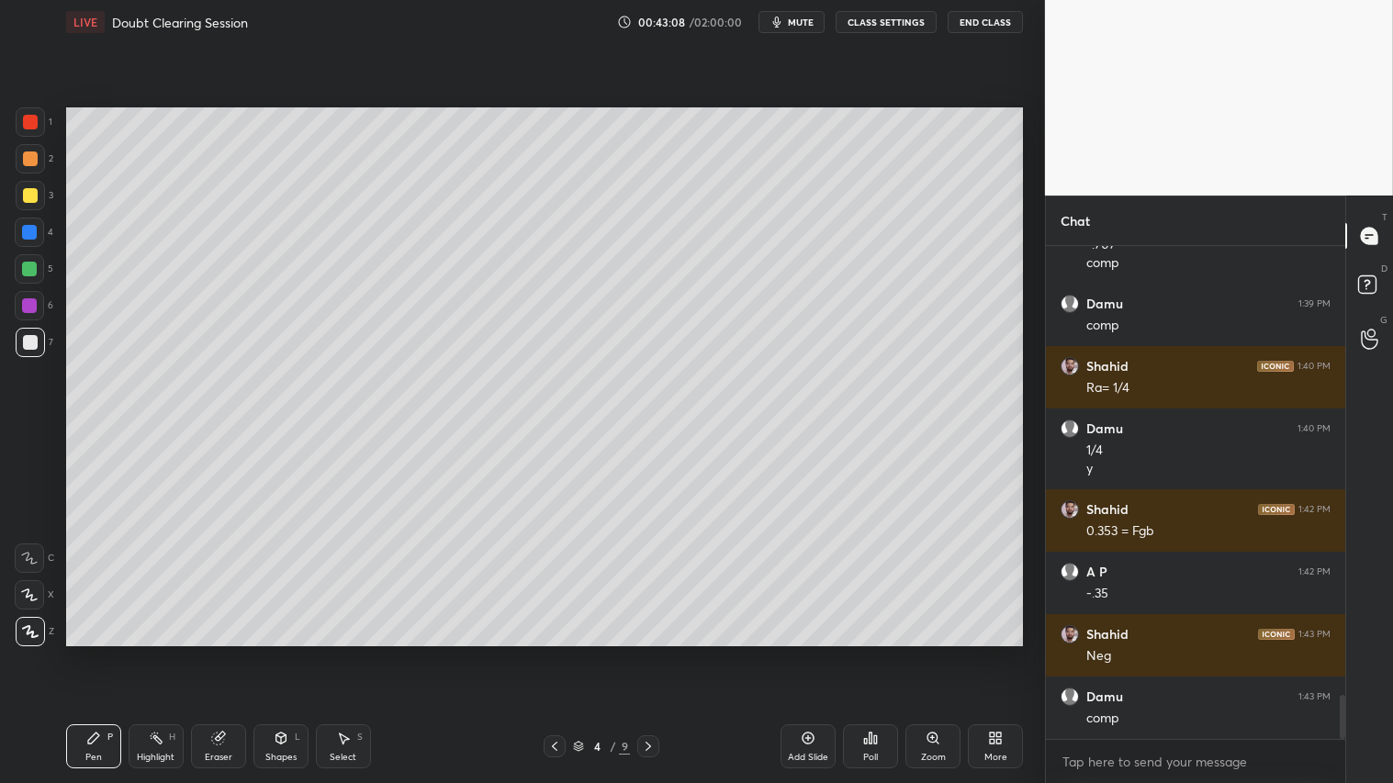
click at [643, 653] on icon at bounding box center [648, 746] width 15 height 15
click at [648, 653] on icon at bounding box center [649, 746] width 6 height 9
click at [647, 653] on icon at bounding box center [648, 746] width 15 height 15
click at [649, 653] on icon at bounding box center [648, 746] width 15 height 15
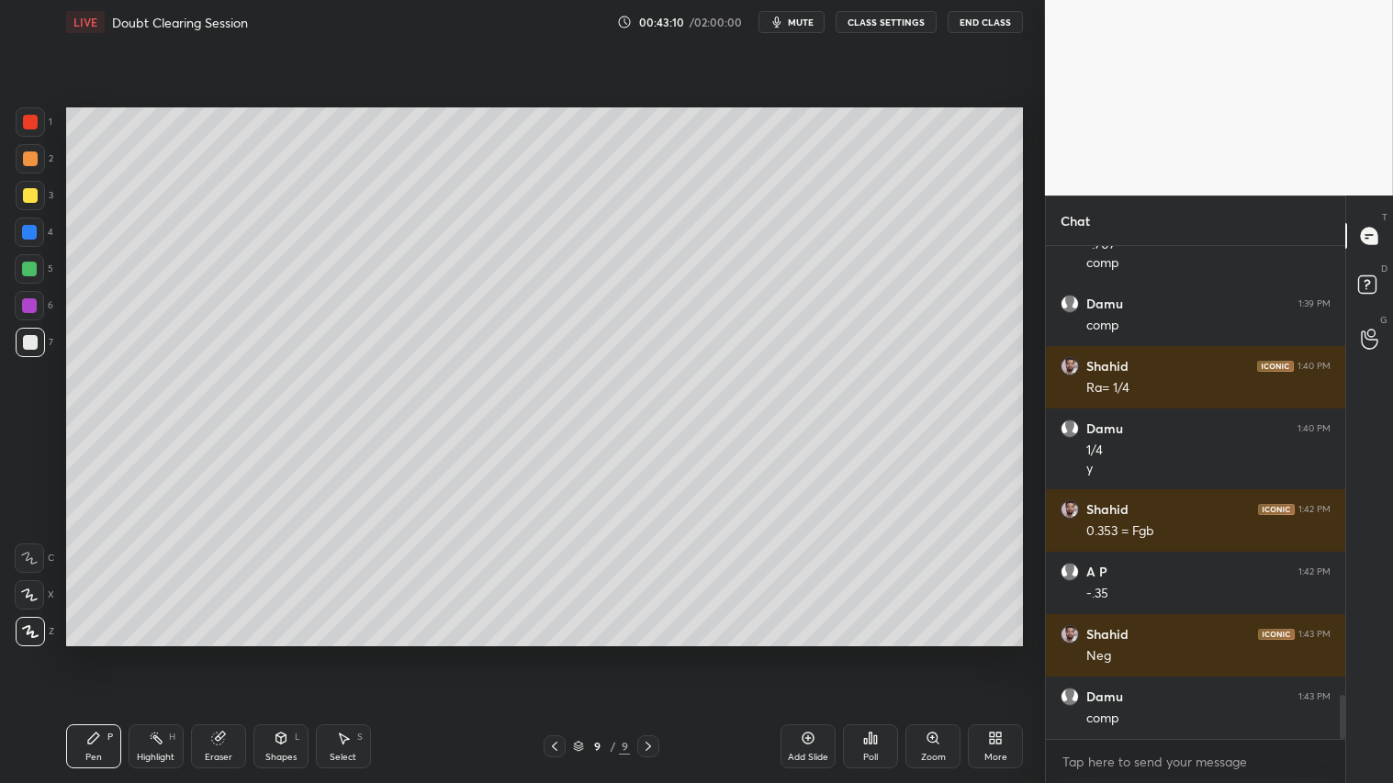
click at [650, 653] on icon at bounding box center [648, 746] width 15 height 15
click at [817, 653] on div "Add Slide" at bounding box center [808, 747] width 55 height 44
click at [289, 653] on div "Shapes" at bounding box center [280, 757] width 31 height 9
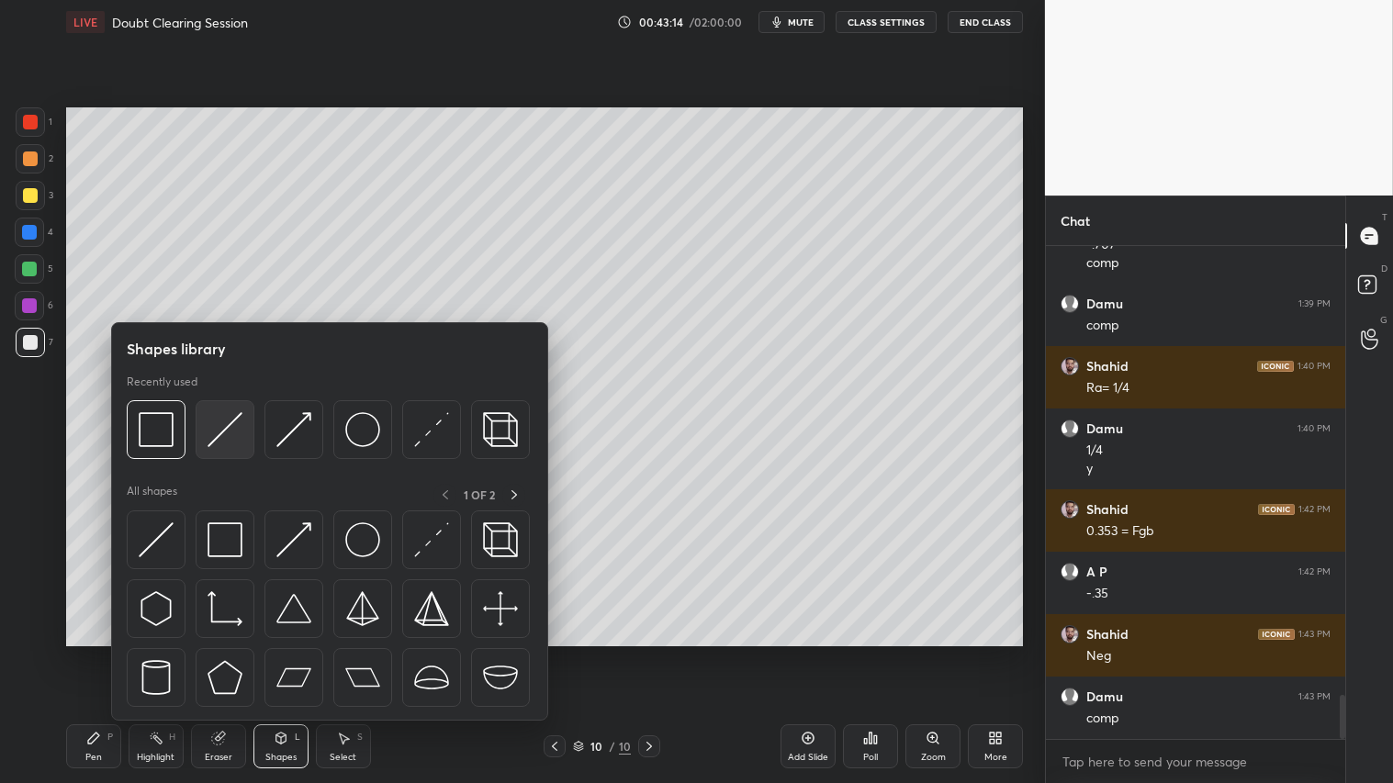
click at [228, 425] on img at bounding box center [225, 429] width 35 height 35
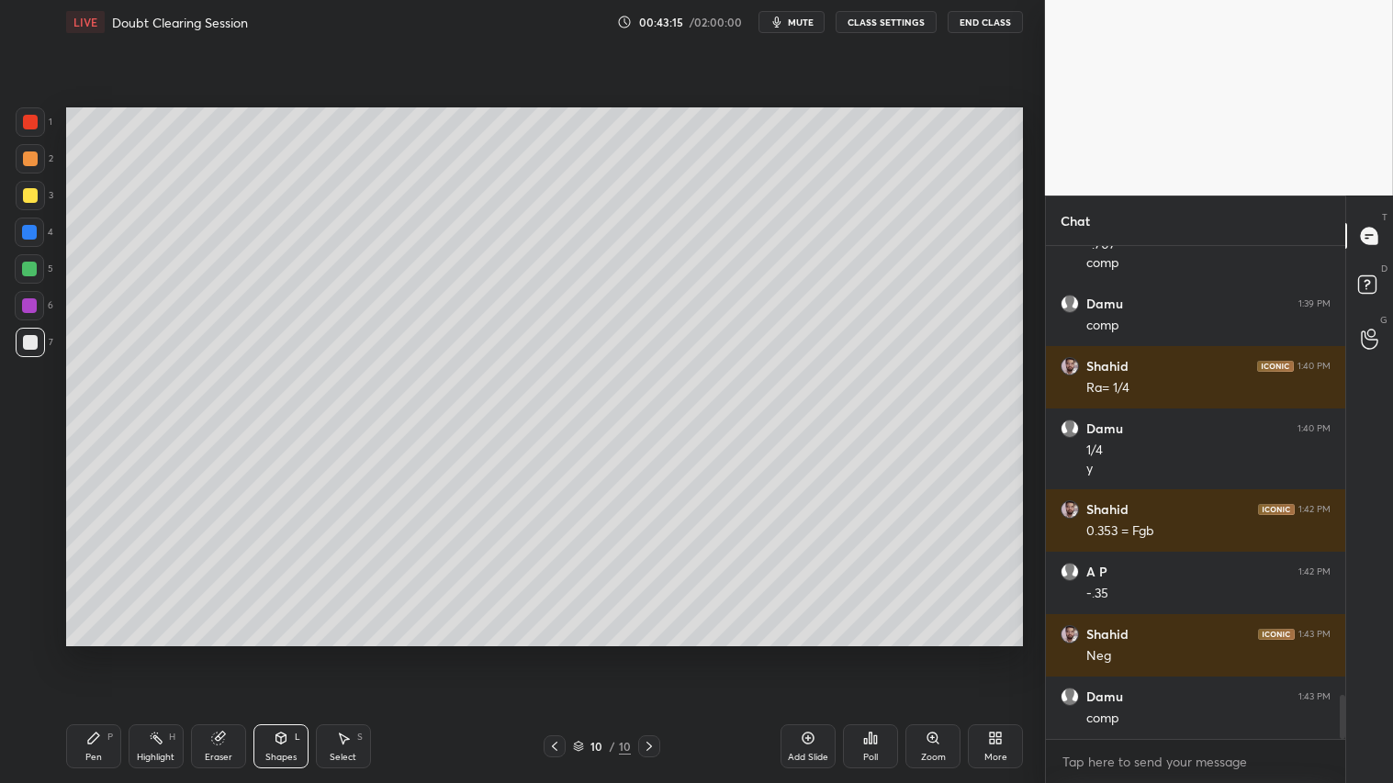
click at [23, 158] on div at bounding box center [30, 159] width 15 height 15
click at [105, 653] on div "Pen P" at bounding box center [93, 747] width 55 height 44
click at [269, 653] on div "Shapes L" at bounding box center [280, 747] width 55 height 44
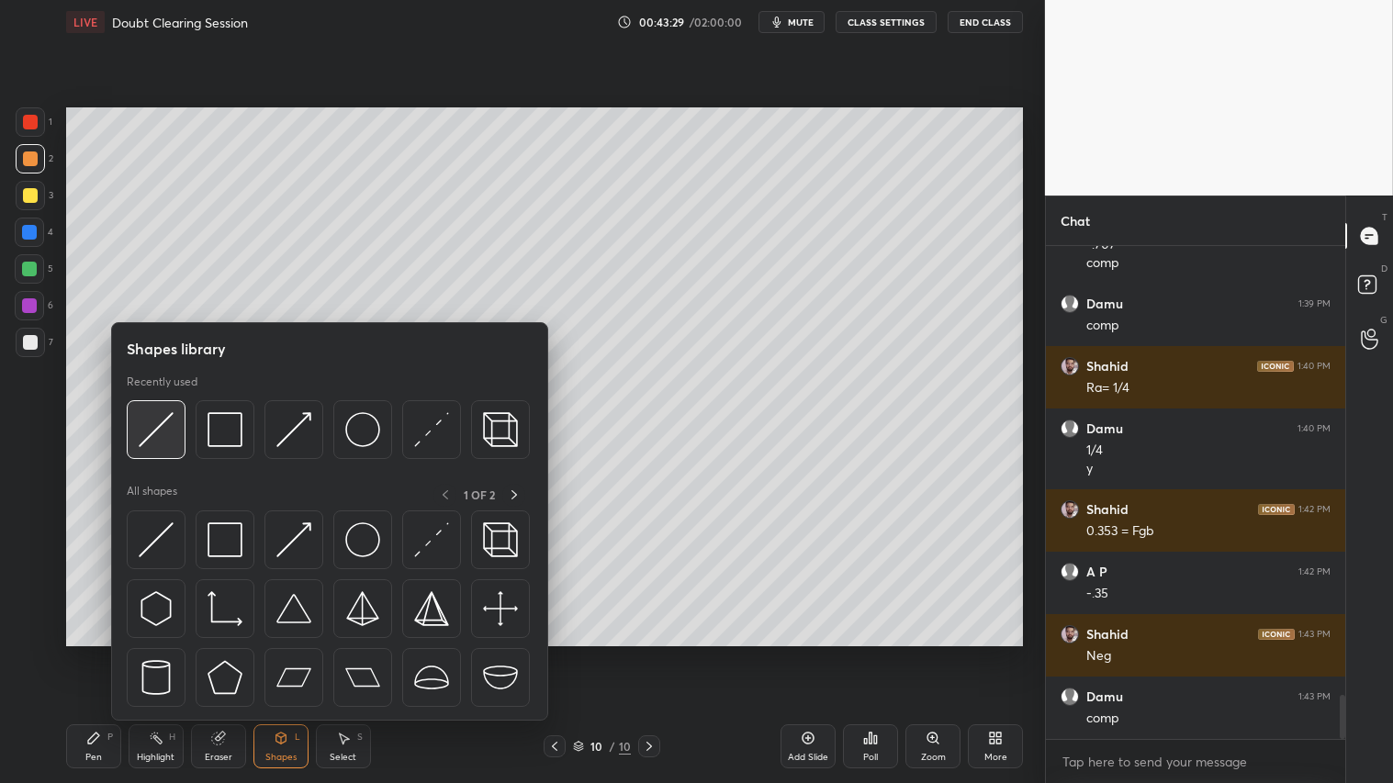
click at [162, 414] on img at bounding box center [156, 429] width 35 height 35
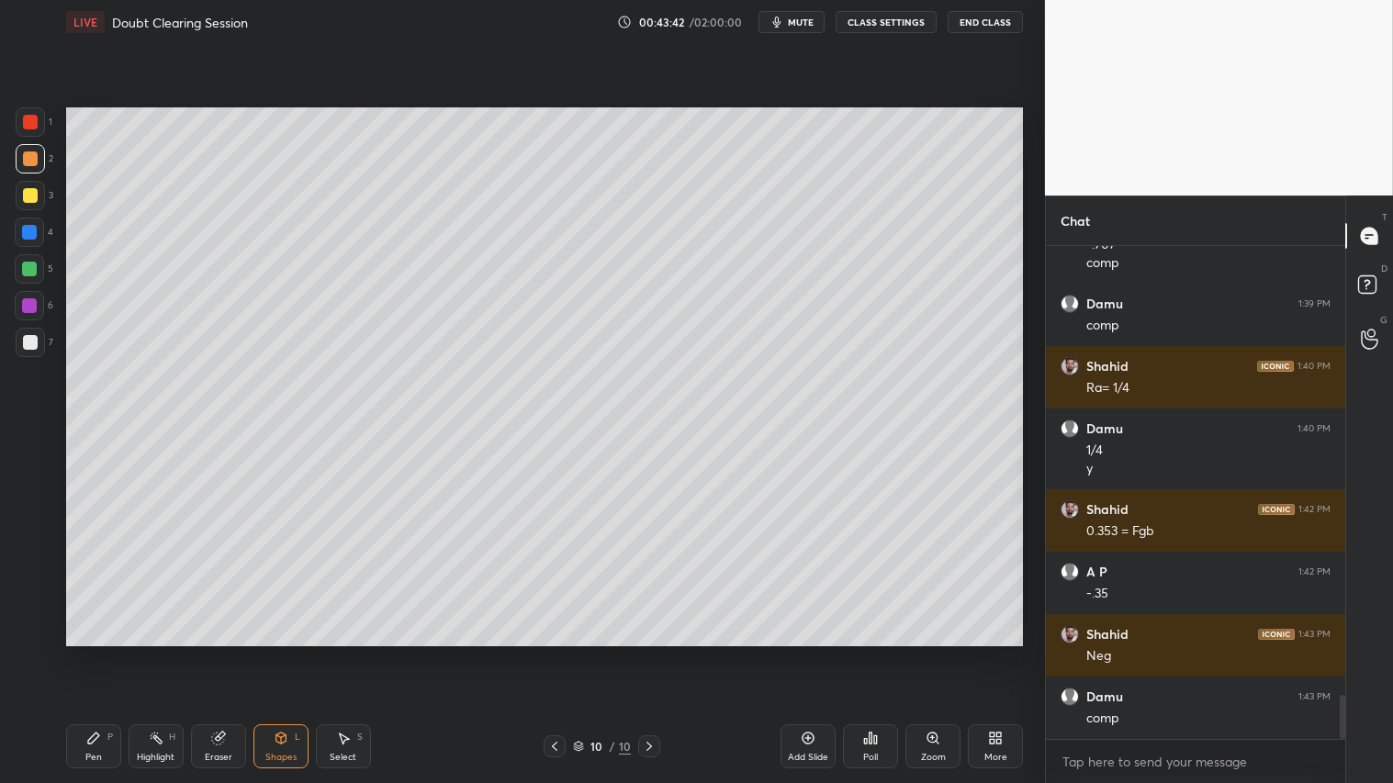
click at [555, 653] on icon at bounding box center [554, 746] width 15 height 15
click at [653, 653] on icon at bounding box center [649, 746] width 15 height 15
click at [282, 653] on div "Shapes L" at bounding box center [280, 747] width 55 height 44
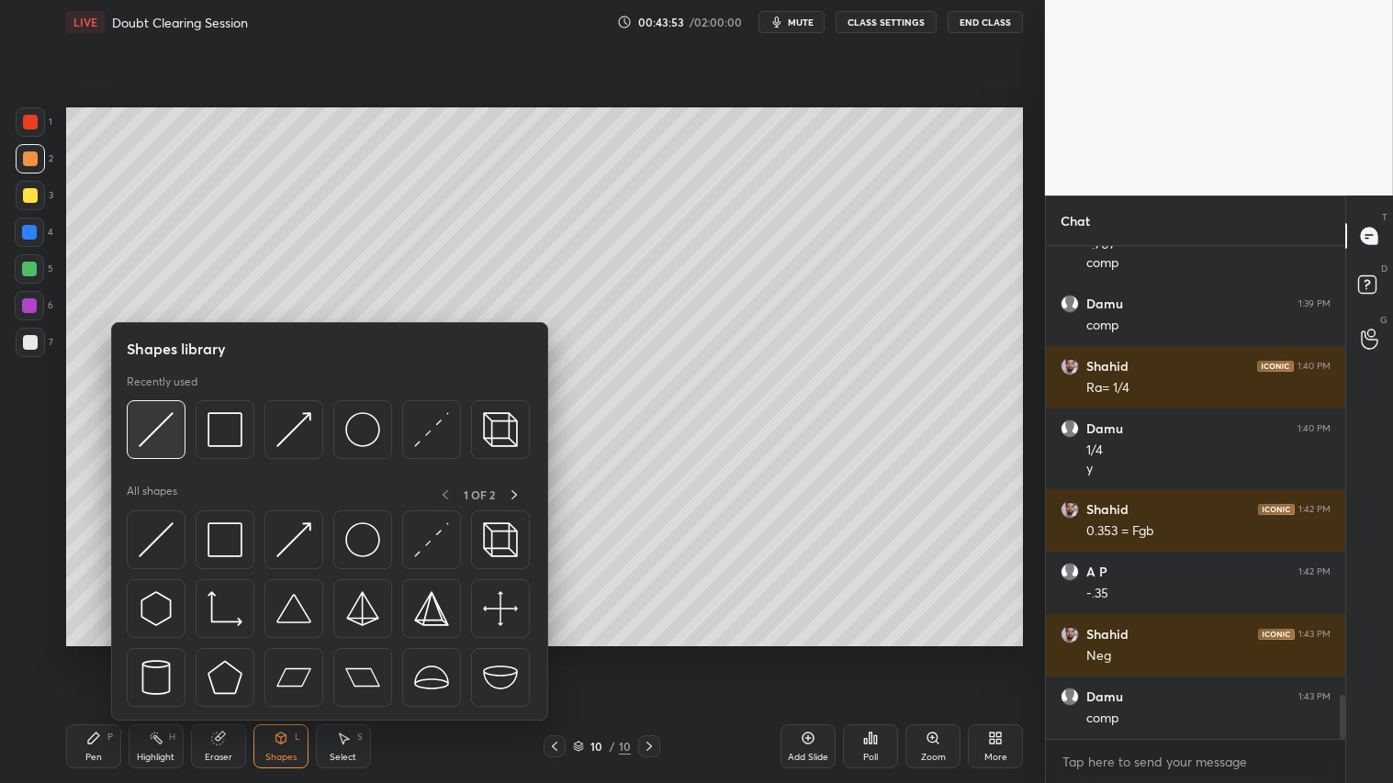
click at [161, 425] on img at bounding box center [156, 429] width 35 height 35
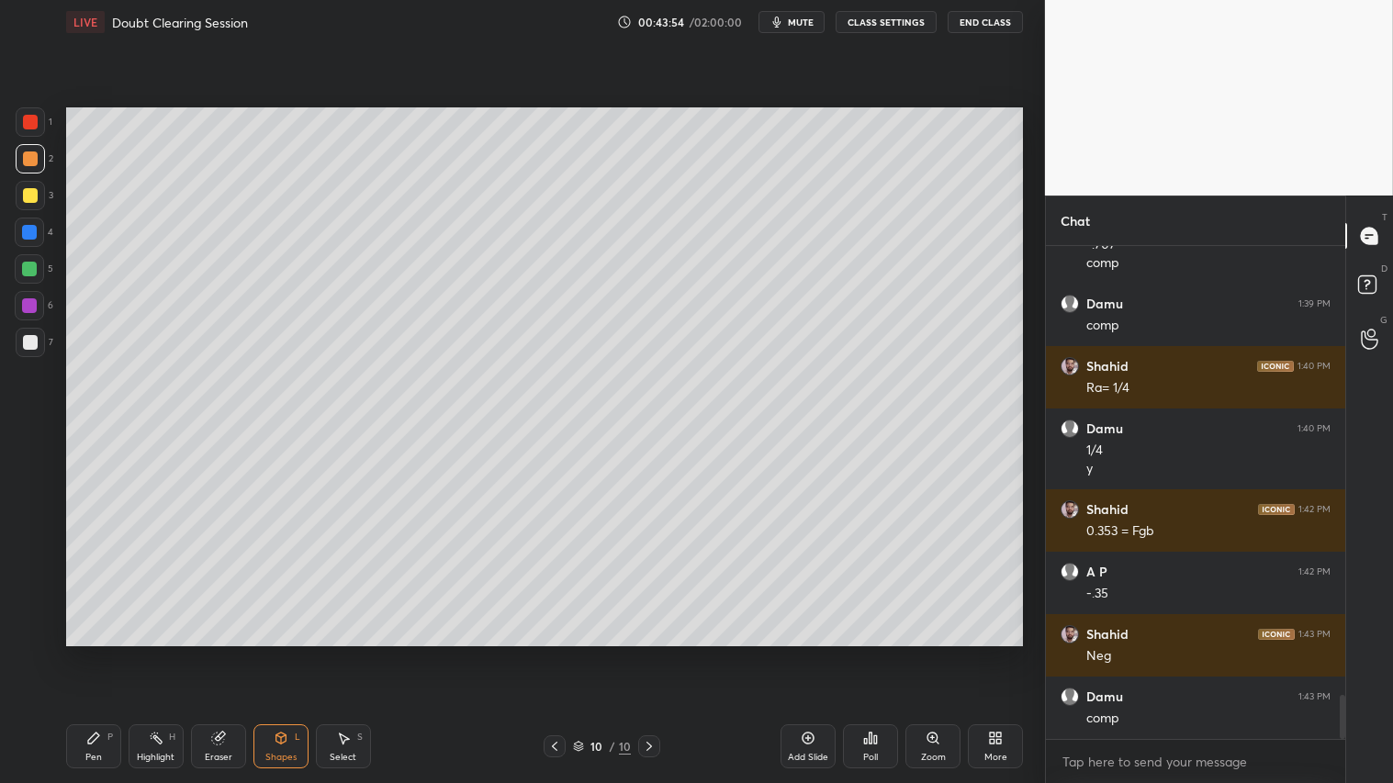
click at [29, 194] on div at bounding box center [30, 195] width 15 height 15
click at [103, 653] on div "Pen P" at bounding box center [93, 747] width 55 height 44
click at [221, 653] on icon at bounding box center [218, 738] width 15 height 15
click at [221, 653] on div "Eraser" at bounding box center [218, 747] width 55 height 44
click at [26, 419] on div at bounding box center [29, 425] width 29 height 29
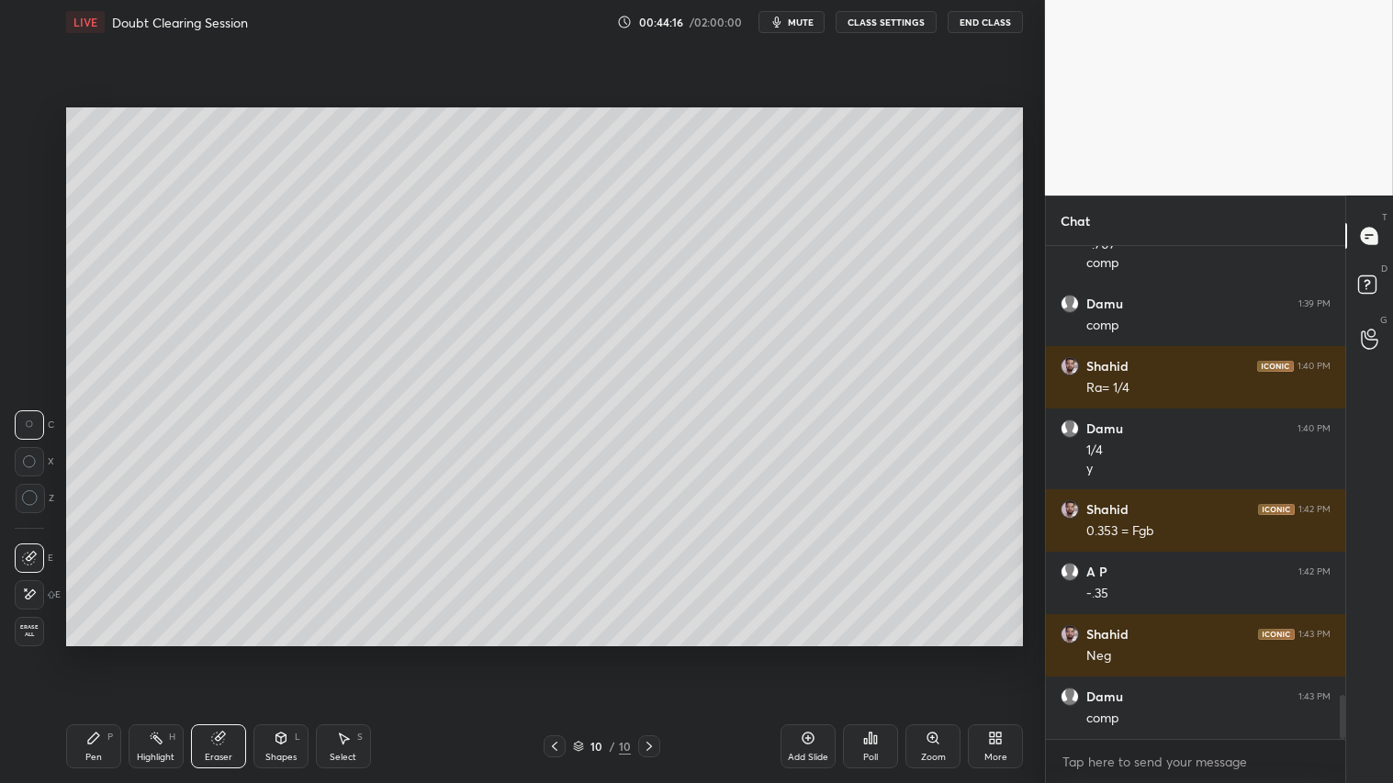
click at [99, 653] on div "Pen" at bounding box center [93, 757] width 17 height 9
click at [33, 163] on div at bounding box center [30, 159] width 15 height 15
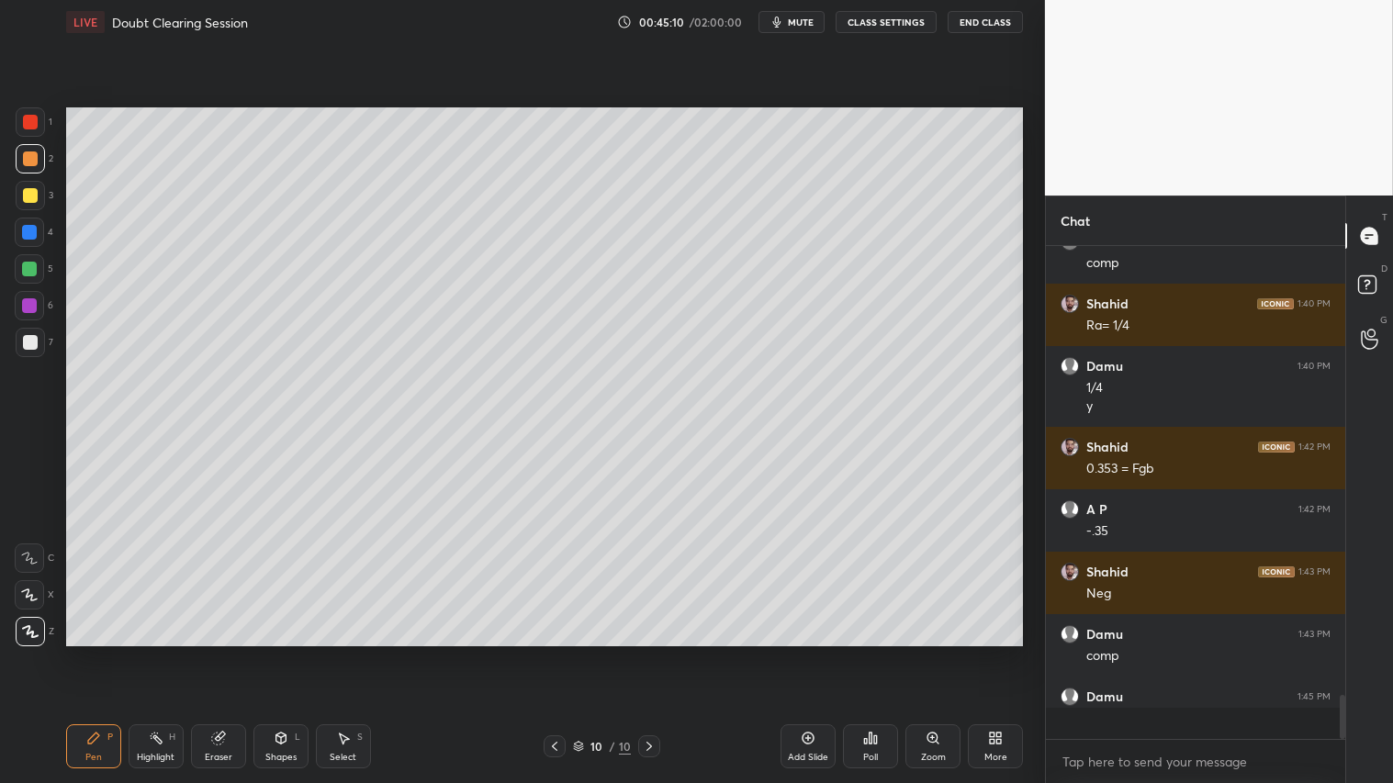
scroll to position [488, 294]
click at [88, 653] on div "Pen" at bounding box center [93, 757] width 17 height 9
click at [94, 653] on div "Pen P" at bounding box center [93, 747] width 55 height 44
click at [287, 653] on div "Shapes L" at bounding box center [280, 747] width 55 height 44
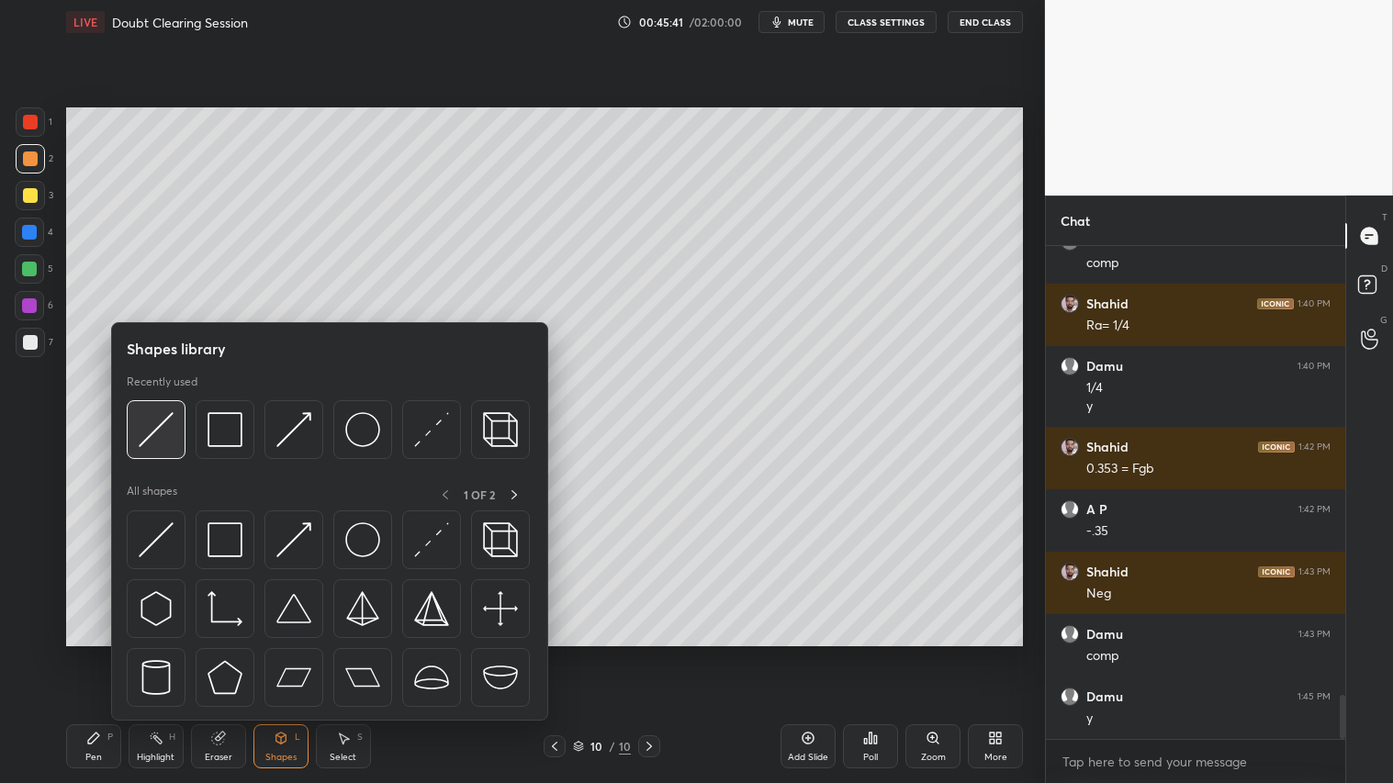
click at [165, 419] on img at bounding box center [156, 429] width 35 height 35
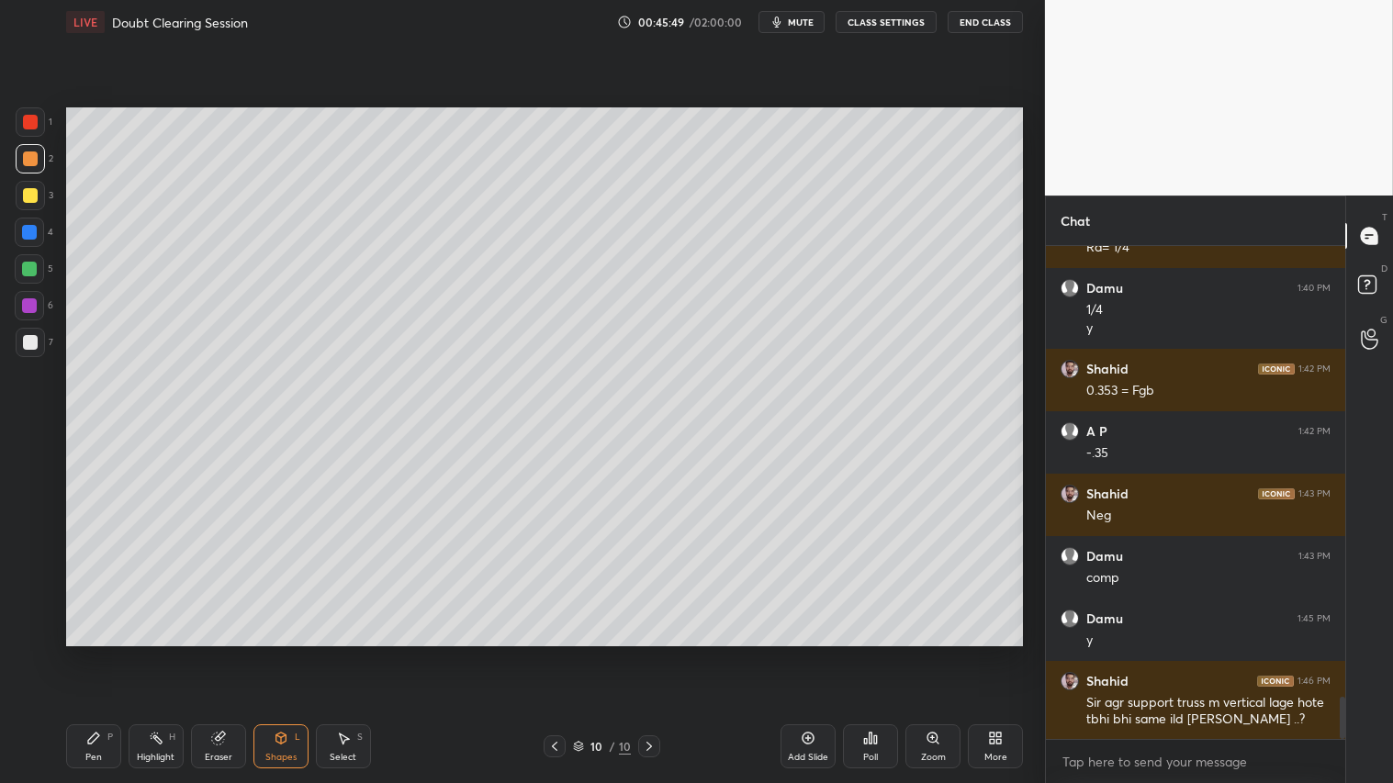
scroll to position [5212, 0]
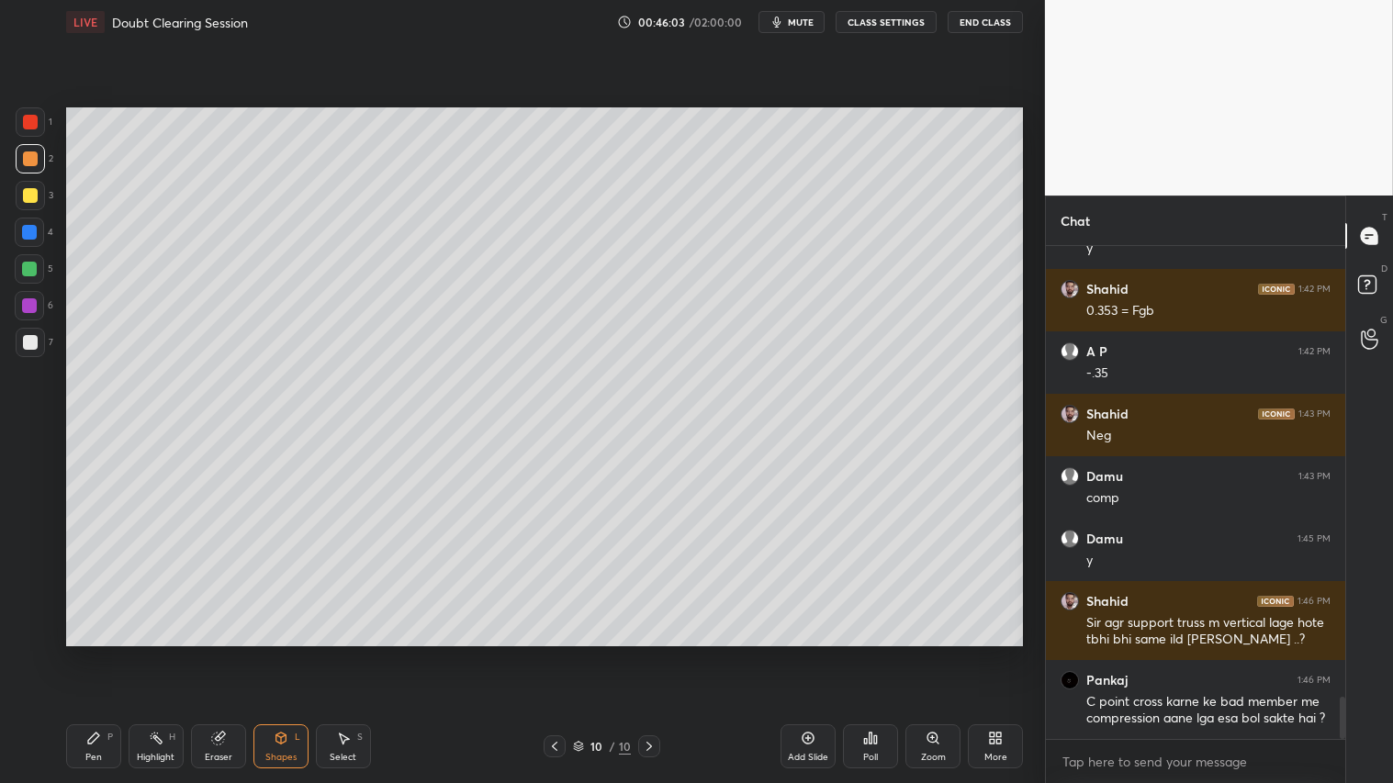
click at [556, 653] on icon at bounding box center [554, 746] width 15 height 15
click at [555, 653] on icon at bounding box center [554, 746] width 15 height 15
click at [554, 653] on icon at bounding box center [554, 746] width 15 height 15
click at [553, 653] on icon at bounding box center [554, 746] width 15 height 15
click at [554, 653] on icon at bounding box center [555, 746] width 6 height 9
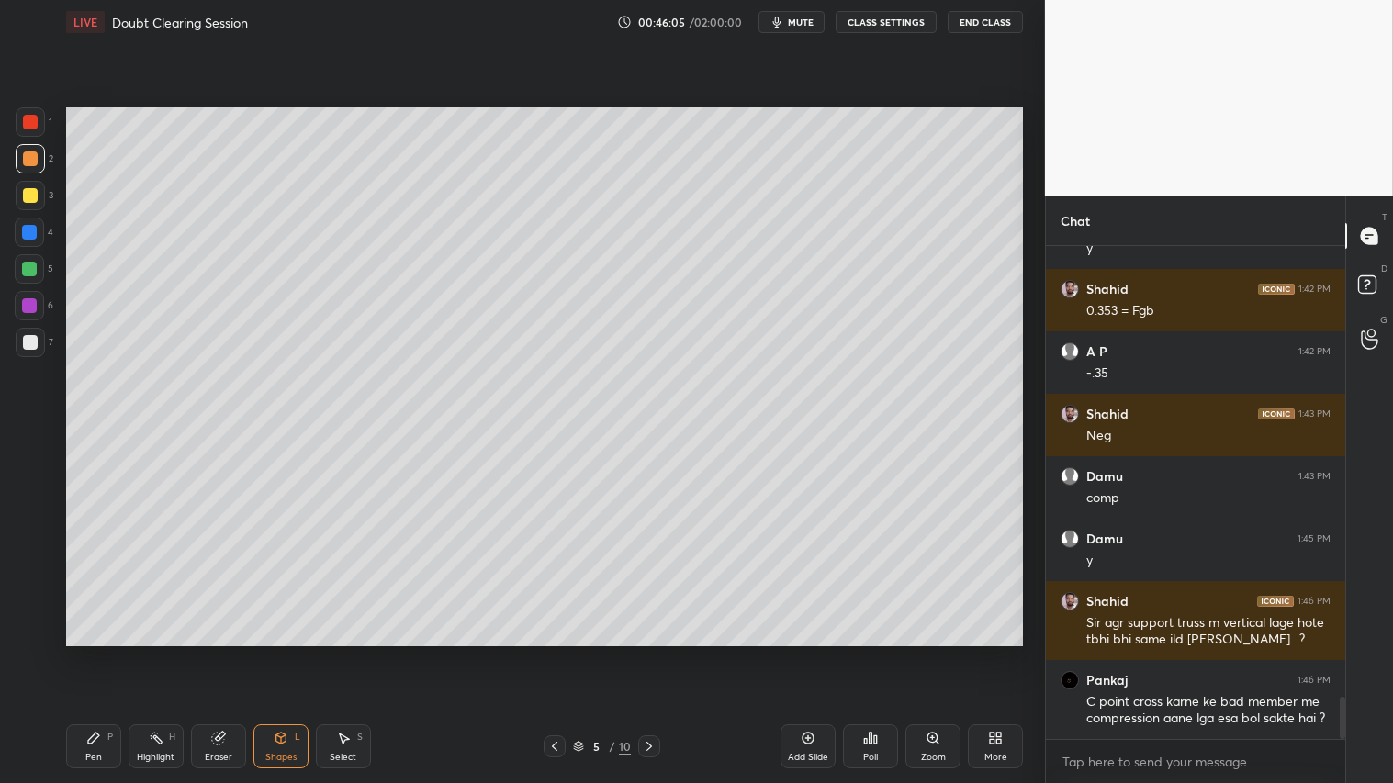
click at [553, 653] on icon at bounding box center [555, 746] width 6 height 9
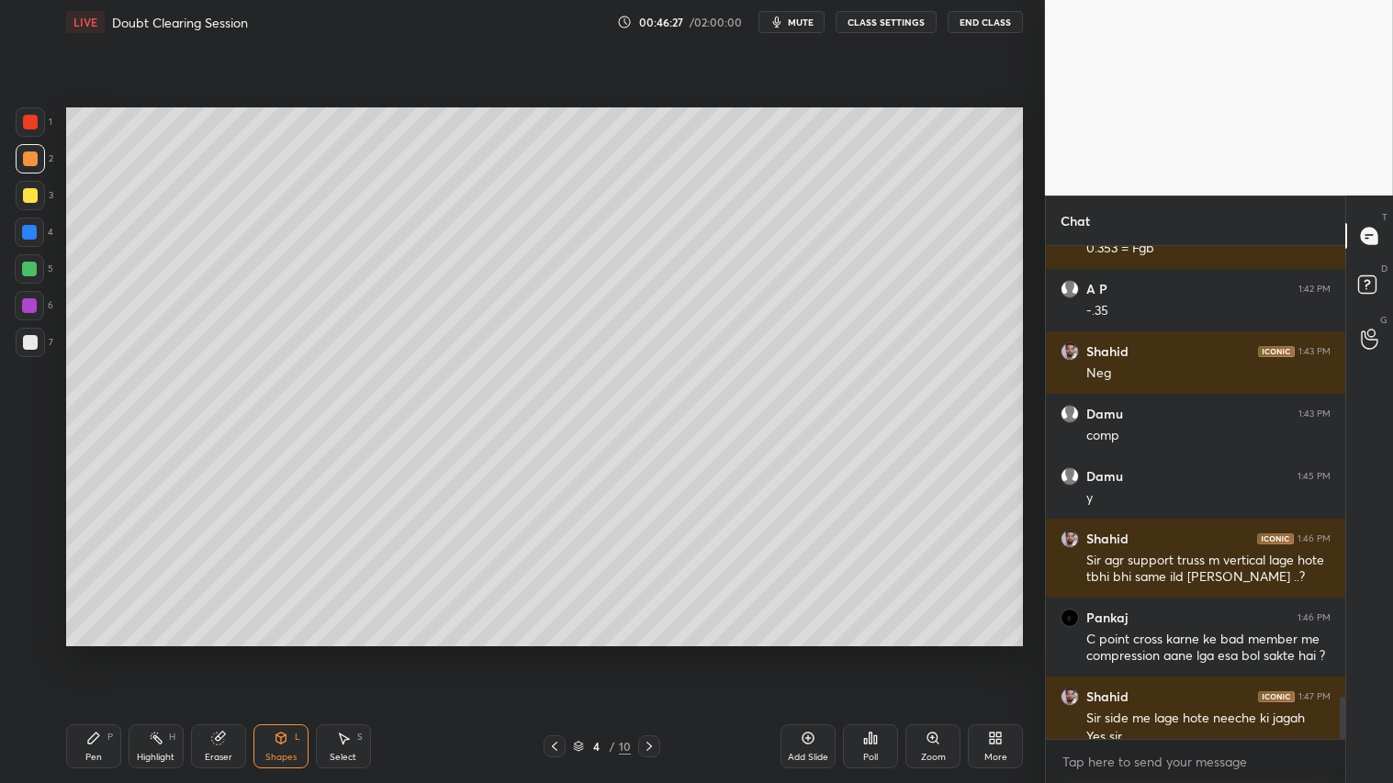
scroll to position [5292, 0]
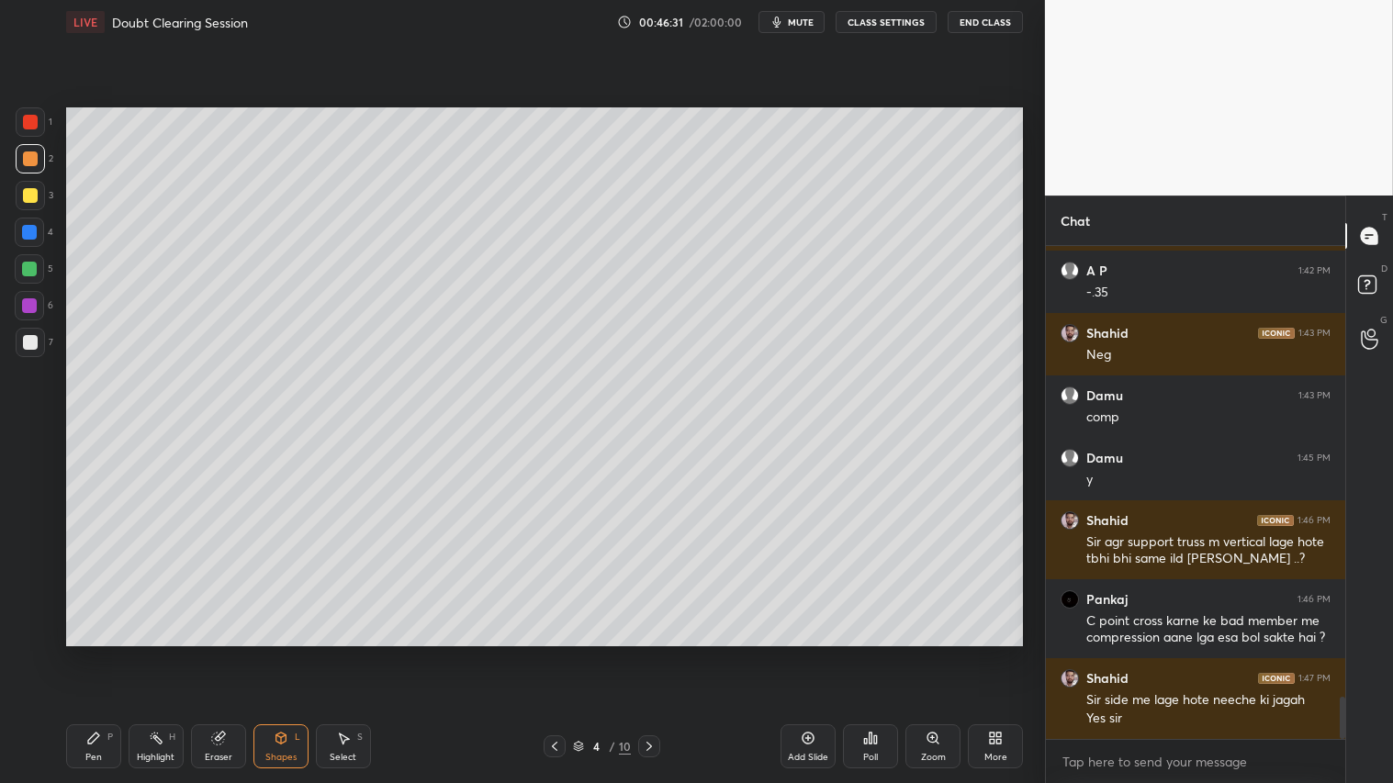
click at [217, 653] on div "Eraser" at bounding box center [218, 747] width 55 height 44
click at [99, 653] on icon at bounding box center [93, 738] width 15 height 15
click at [551, 653] on icon at bounding box center [554, 746] width 15 height 15
click at [554, 653] on icon at bounding box center [554, 746] width 15 height 15
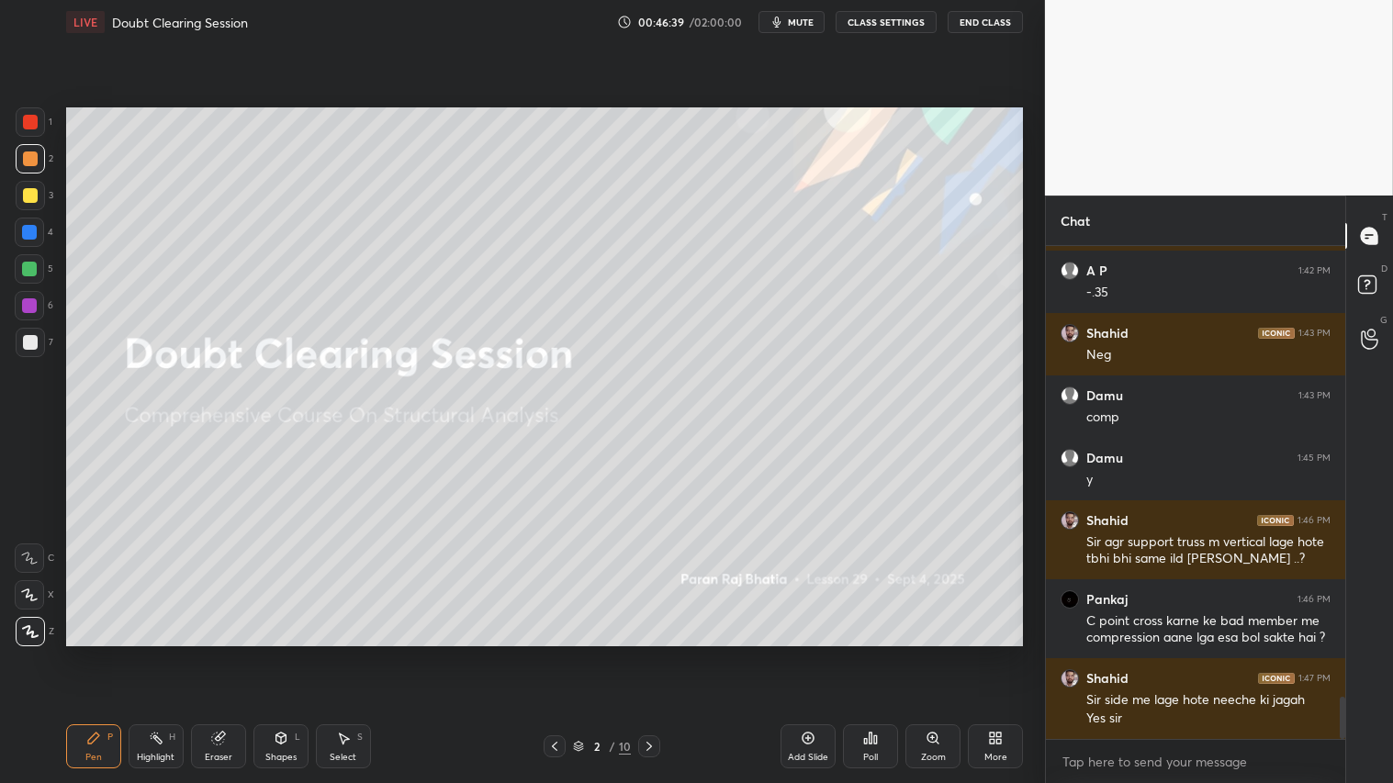
click at [658, 653] on div at bounding box center [649, 747] width 22 height 22
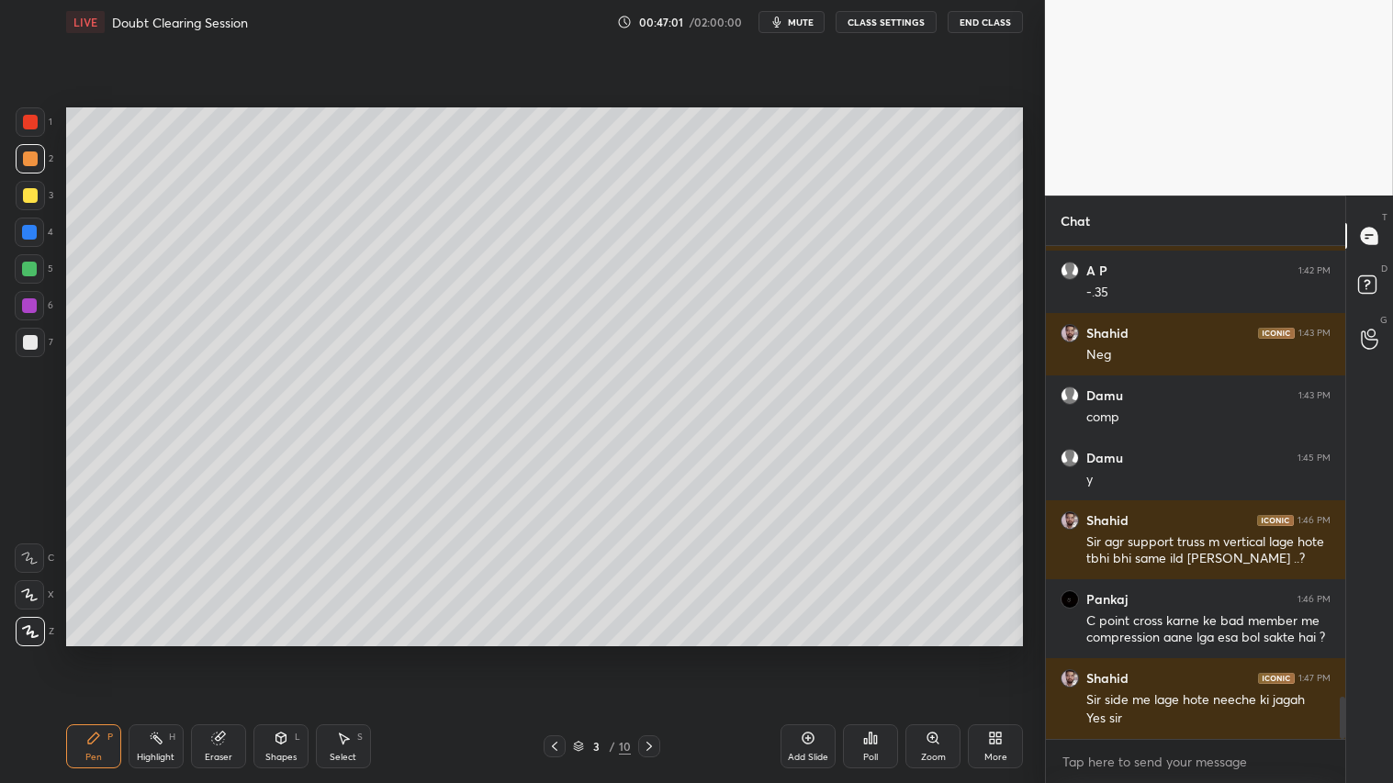
click at [647, 653] on icon at bounding box center [650, 746] width 6 height 9
click at [649, 653] on icon at bounding box center [649, 746] width 15 height 15
click at [652, 653] on icon at bounding box center [649, 746] width 15 height 15
click at [647, 653] on icon at bounding box center [649, 746] width 15 height 15
click at [644, 653] on icon at bounding box center [649, 746] width 15 height 15
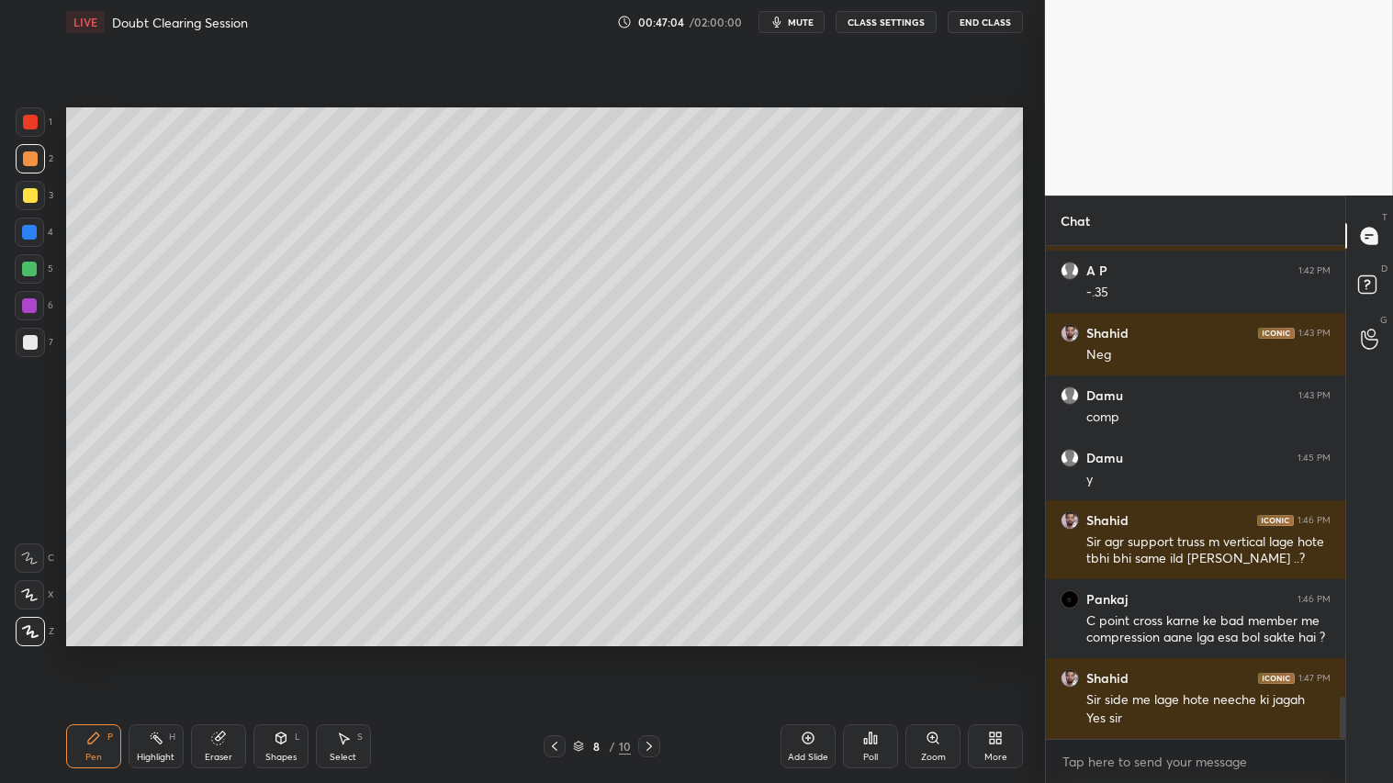
click at [646, 653] on icon at bounding box center [649, 746] width 15 height 15
drag, startPoint x: 30, startPoint y: 147, endPoint x: 43, endPoint y: 226, distance: 80.0
click at [31, 148] on div at bounding box center [30, 158] width 29 height 29
click at [61, 653] on div "LIVE Doubt Clearing Session 00:47:07 / 02:00:00 mute CLASS SETTINGS End Class S…" at bounding box center [545, 391] width 972 height 783
click at [653, 653] on icon at bounding box center [649, 746] width 15 height 15
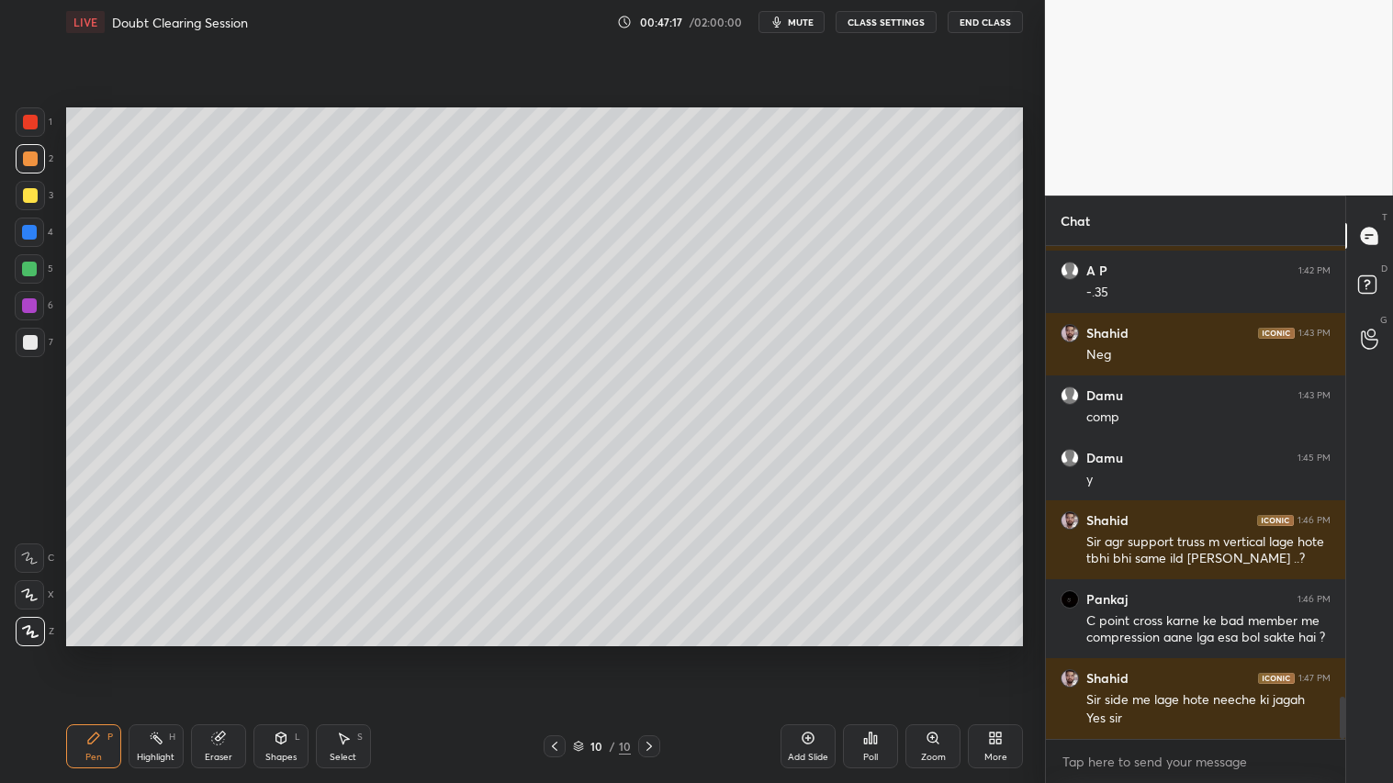
click at [553, 653] on icon at bounding box center [555, 746] width 6 height 9
click at [554, 653] on icon at bounding box center [555, 746] width 6 height 9
click at [556, 653] on icon at bounding box center [554, 746] width 15 height 15
click at [647, 653] on icon at bounding box center [649, 746] width 15 height 15
click at [648, 653] on icon at bounding box center [649, 746] width 15 height 15
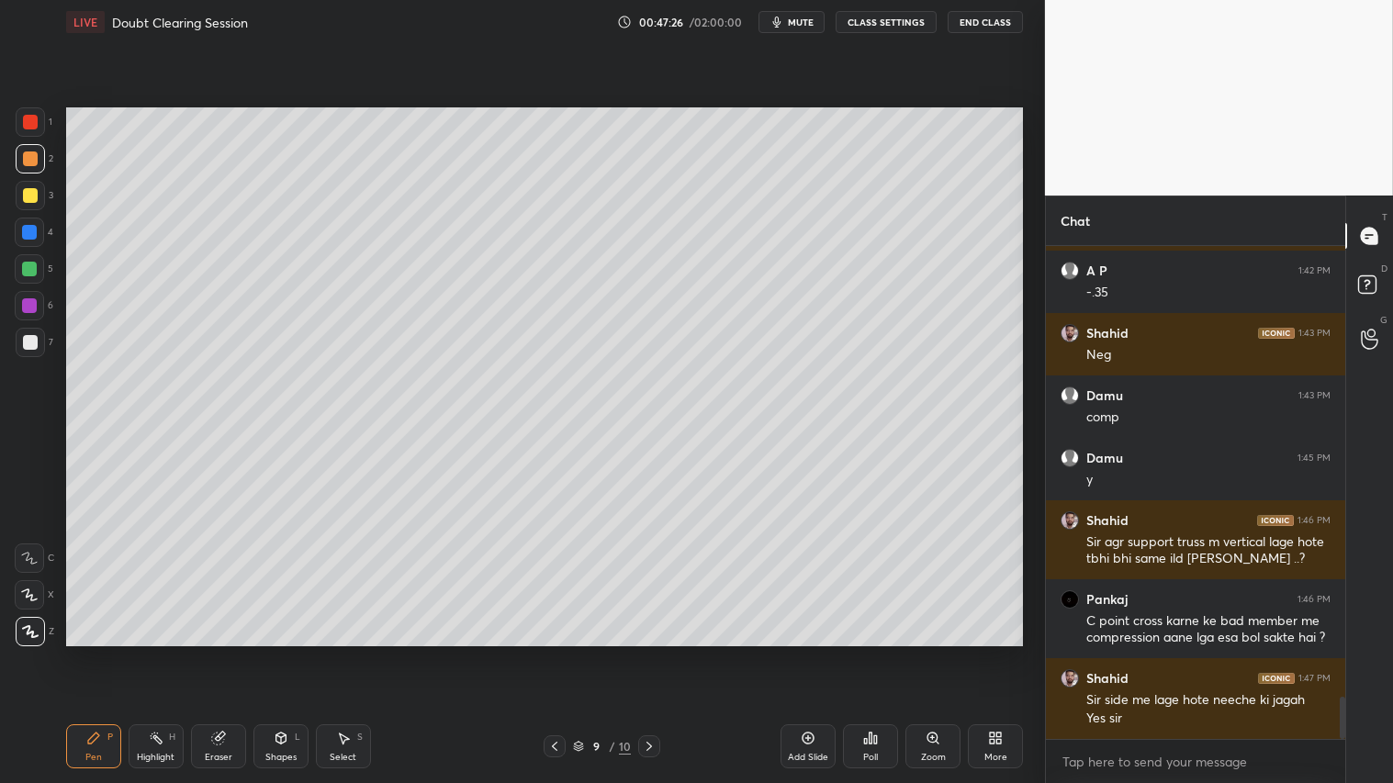
click at [649, 653] on icon at bounding box center [649, 746] width 15 height 15
drag, startPoint x: 267, startPoint y: 740, endPoint x: 276, endPoint y: 721, distance: 21.4
click at [268, 653] on div "Shapes L" at bounding box center [280, 747] width 55 height 44
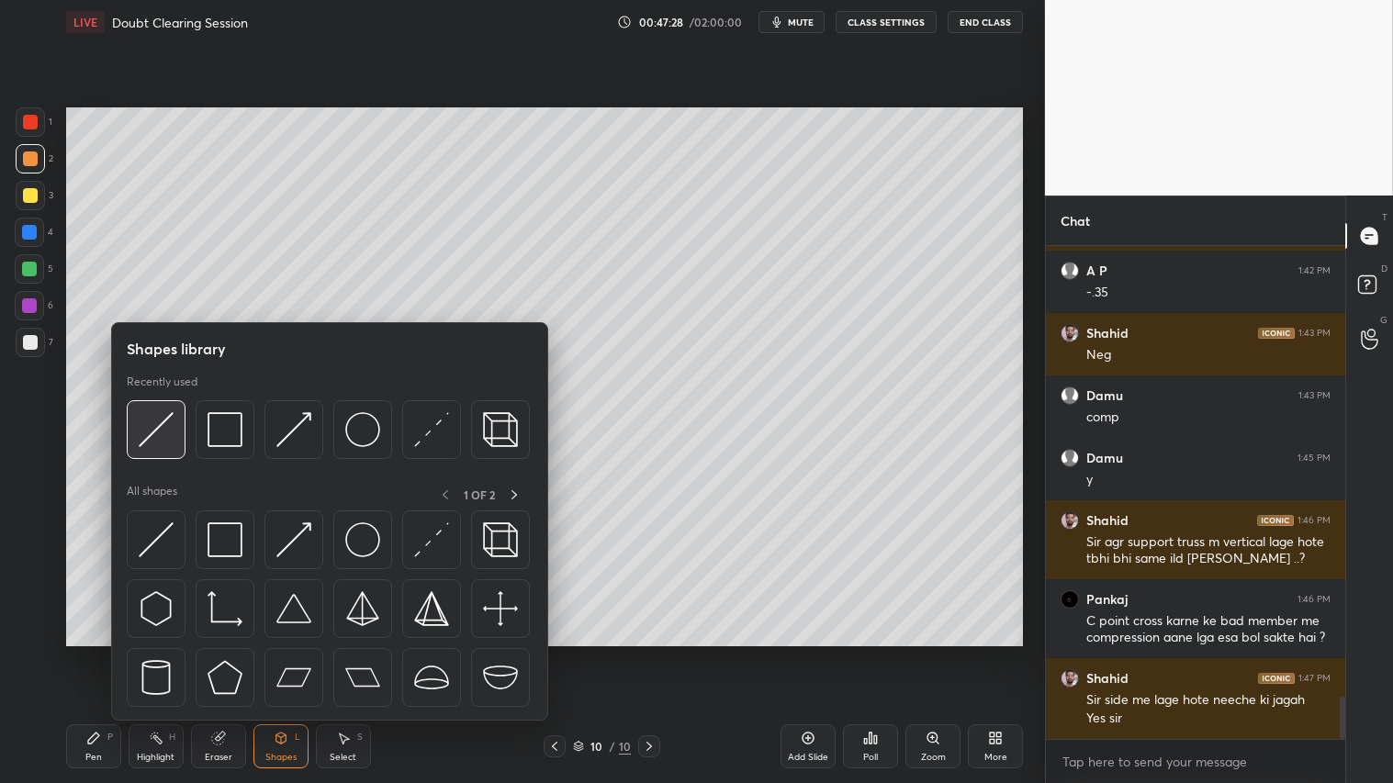
click at [167, 417] on img at bounding box center [156, 429] width 35 height 35
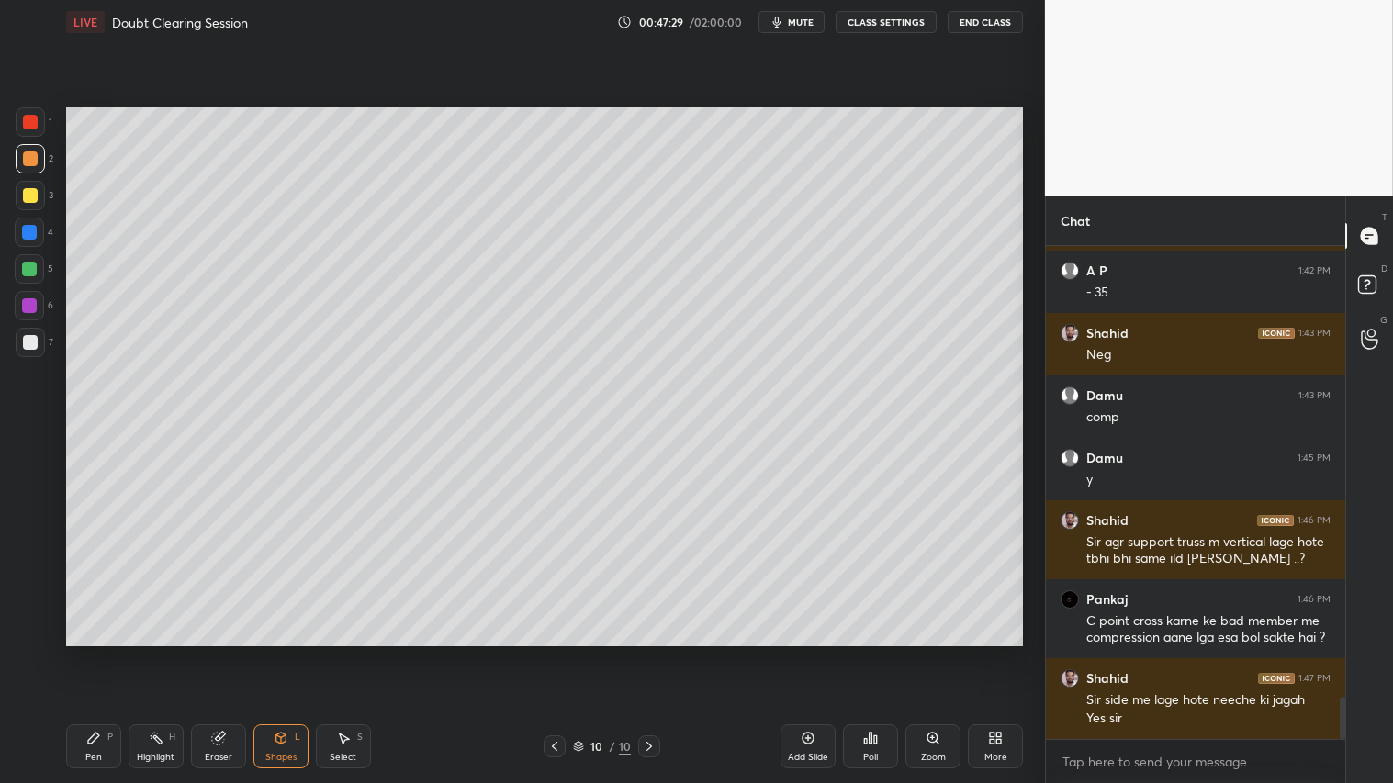
drag, startPoint x: 24, startPoint y: 338, endPoint x: 43, endPoint y: 346, distance: 21.0
click at [26, 337] on div at bounding box center [30, 342] width 15 height 15
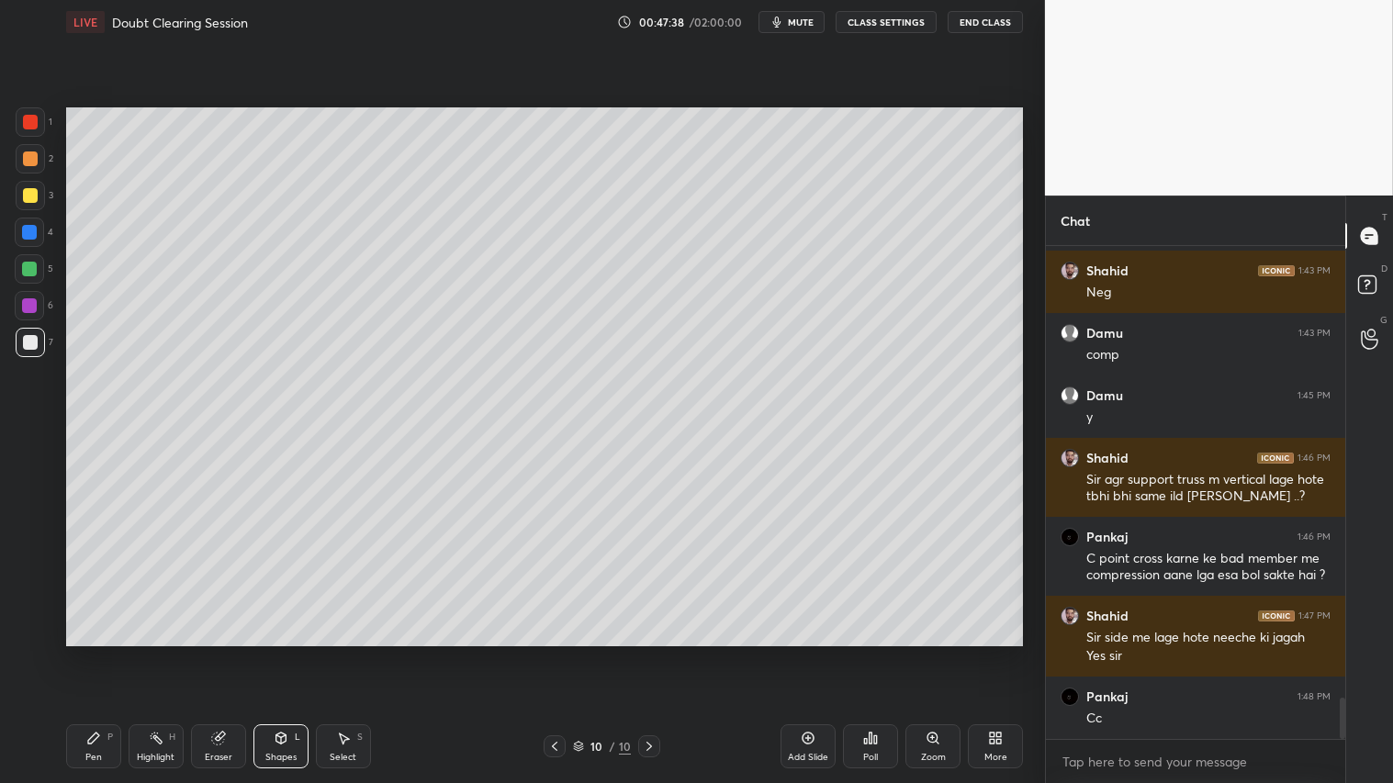
click at [552, 653] on icon at bounding box center [554, 746] width 15 height 15
click at [553, 653] on icon at bounding box center [554, 746] width 15 height 15
click at [552, 653] on icon at bounding box center [554, 746] width 15 height 15
click at [553, 653] on icon at bounding box center [554, 746] width 15 height 15
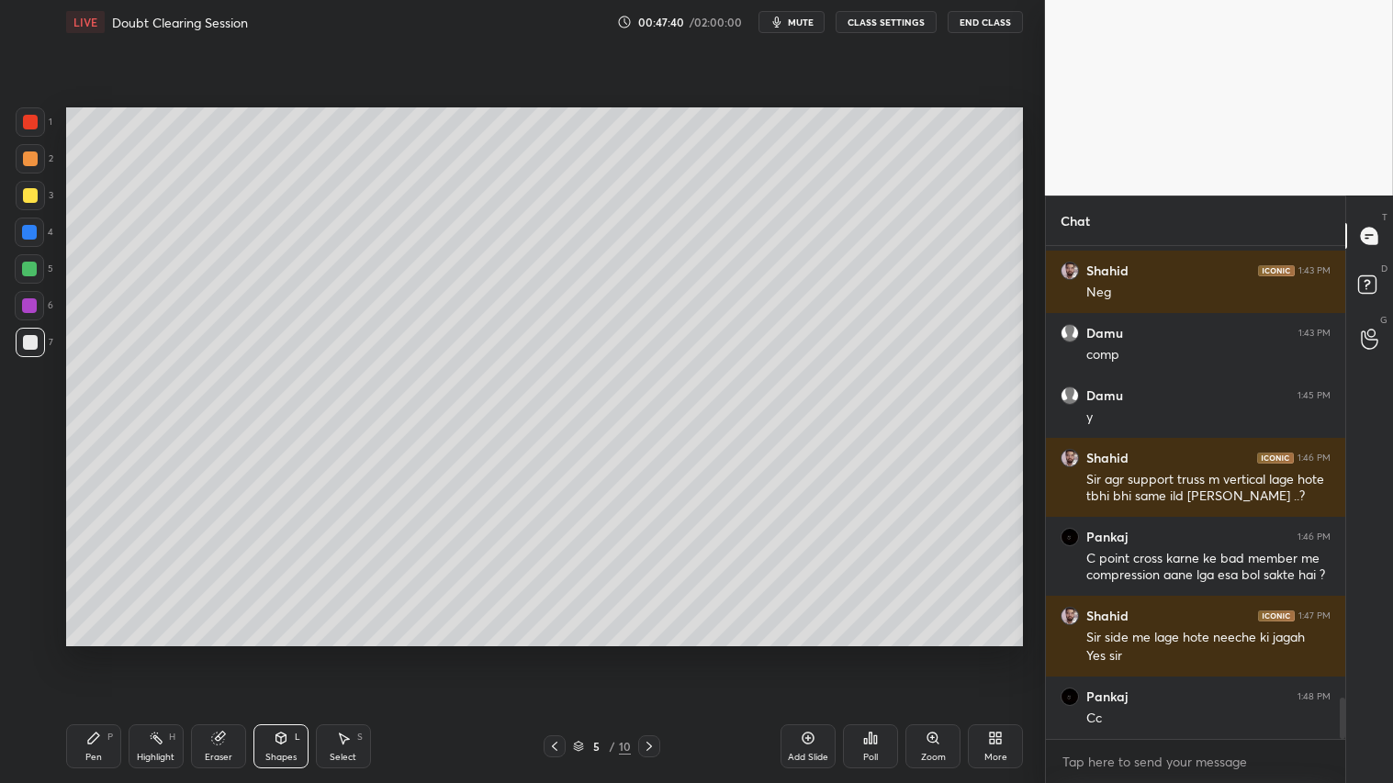
click at [553, 653] on icon at bounding box center [554, 746] width 15 height 15
click at [655, 653] on icon at bounding box center [649, 746] width 15 height 15
click at [645, 653] on icon at bounding box center [649, 746] width 15 height 15
click at [642, 653] on icon at bounding box center [649, 746] width 15 height 15
click at [644, 653] on icon at bounding box center [649, 746] width 15 height 15
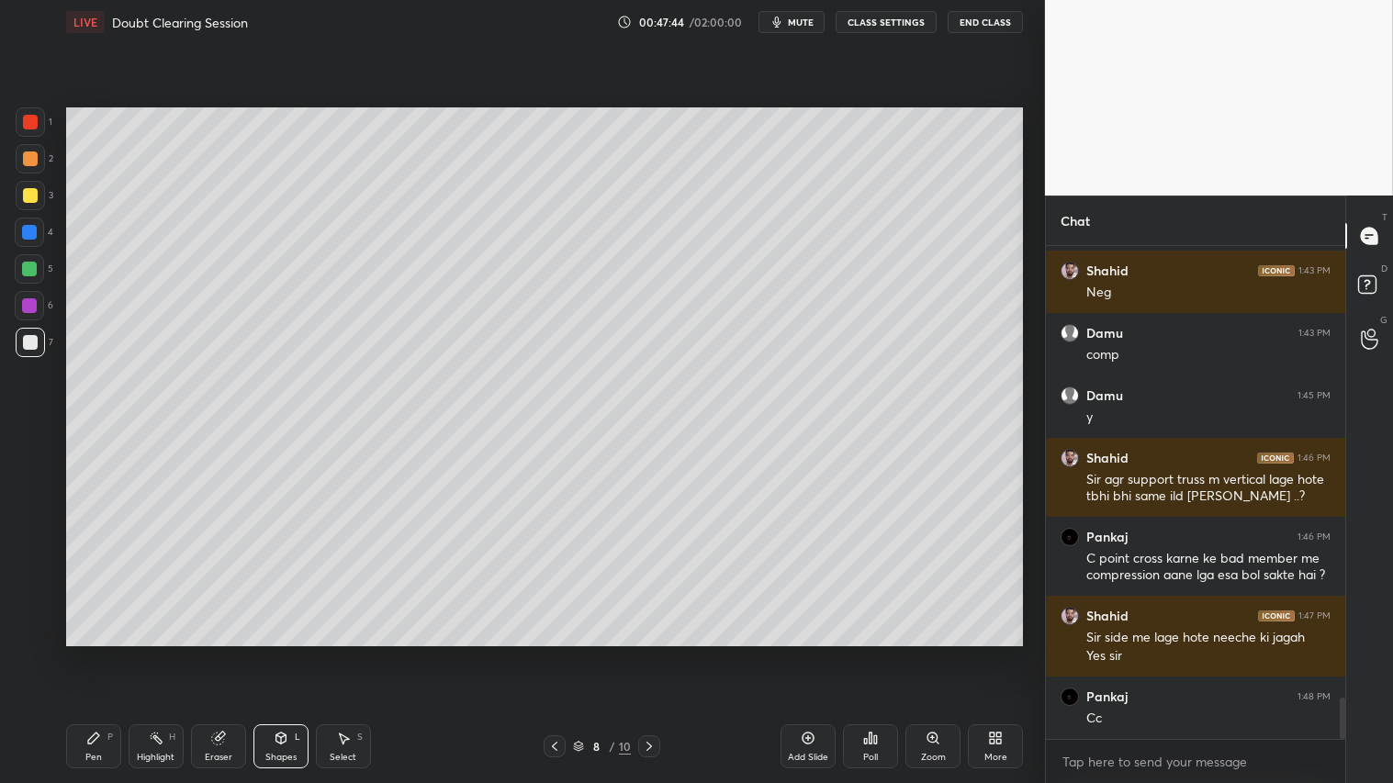
click at [646, 653] on icon at bounding box center [649, 746] width 15 height 15
click at [648, 653] on icon at bounding box center [650, 746] width 6 height 9
drag, startPoint x: 88, startPoint y: 741, endPoint x: 96, endPoint y: 714, distance: 27.6
click at [88, 653] on icon at bounding box center [93, 738] width 11 height 11
drag, startPoint x: 26, startPoint y: 162, endPoint x: 52, endPoint y: 352, distance: 192.0
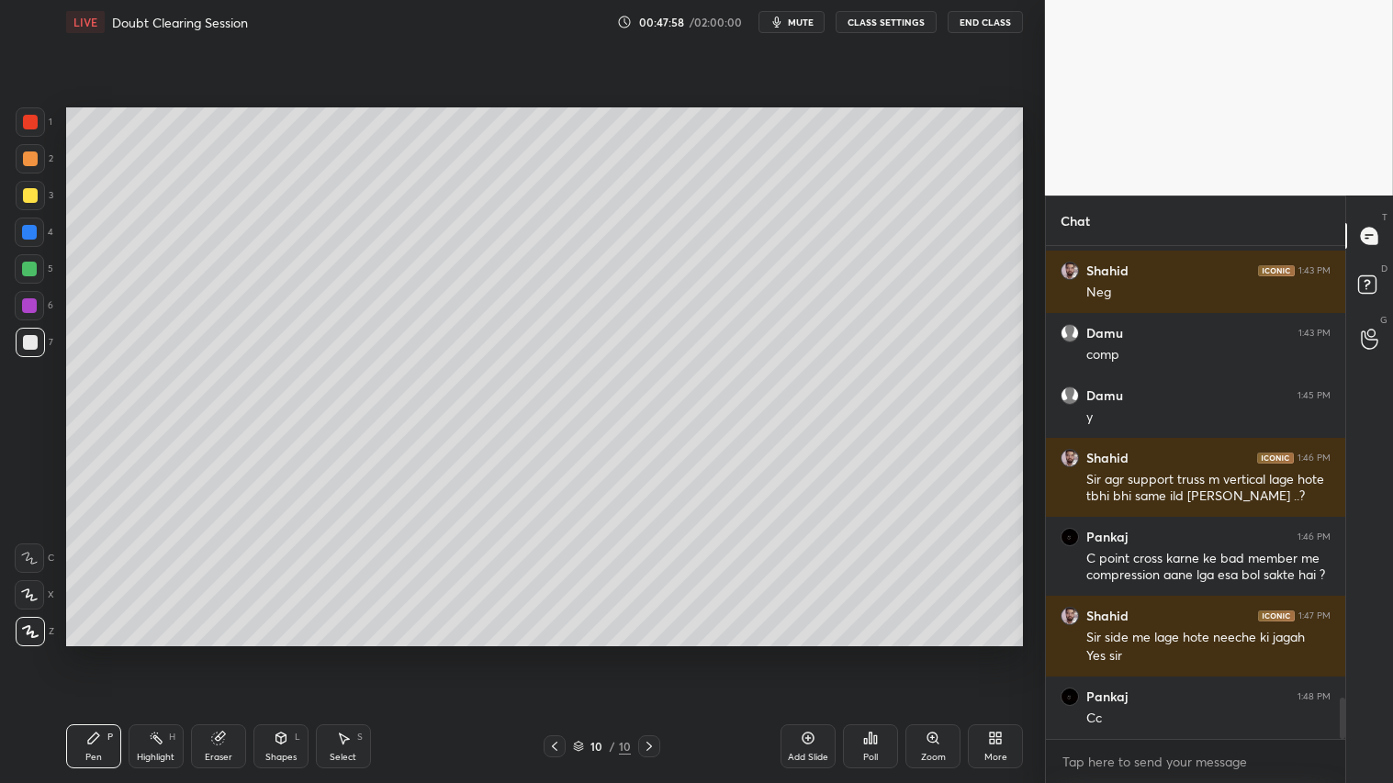
click at [29, 161] on div at bounding box center [30, 159] width 15 height 15
drag, startPoint x: 107, startPoint y: 754, endPoint x: 139, endPoint y: 746, distance: 32.3
click at [117, 653] on div "Pen P" at bounding box center [93, 747] width 55 height 44
click at [219, 653] on icon at bounding box center [217, 739] width 12 height 12
click at [31, 497] on icon at bounding box center [30, 498] width 17 height 17
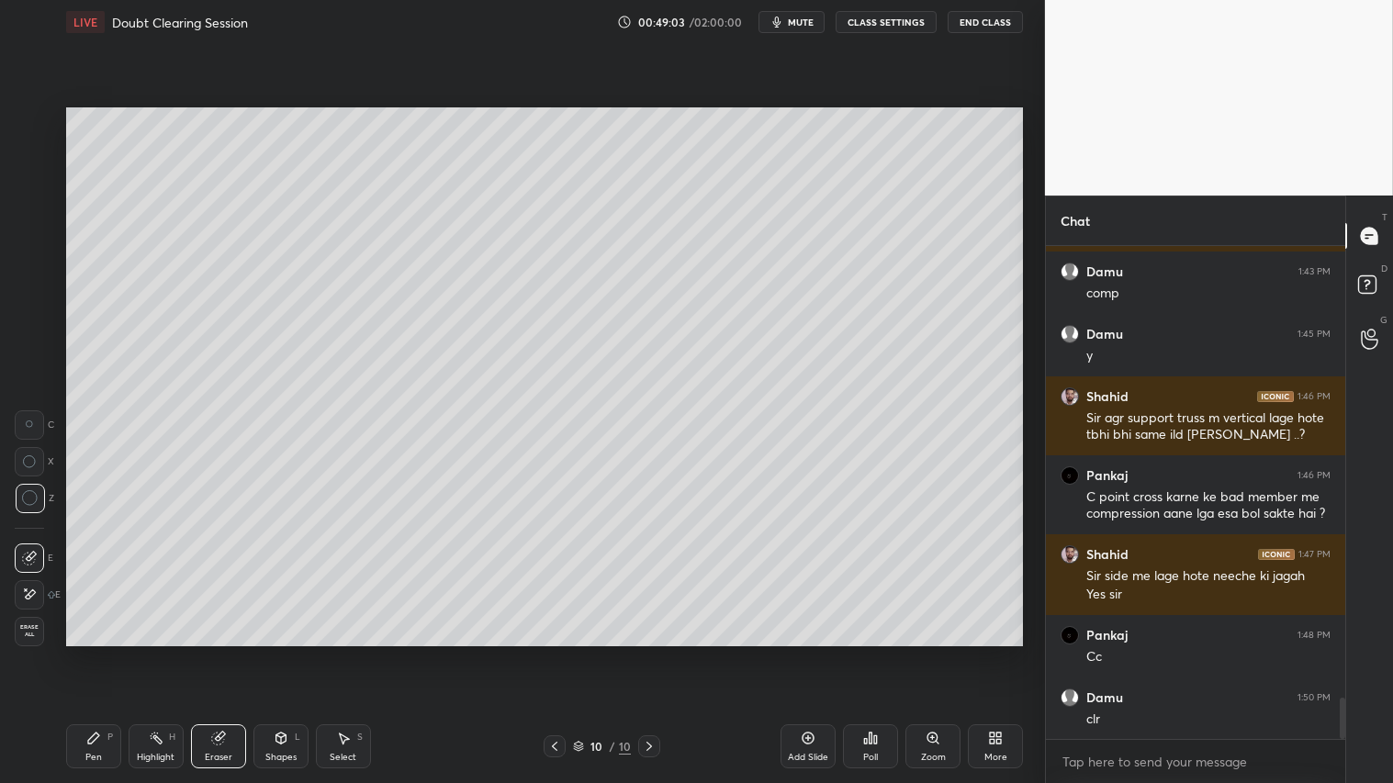
scroll to position [5479, 0]
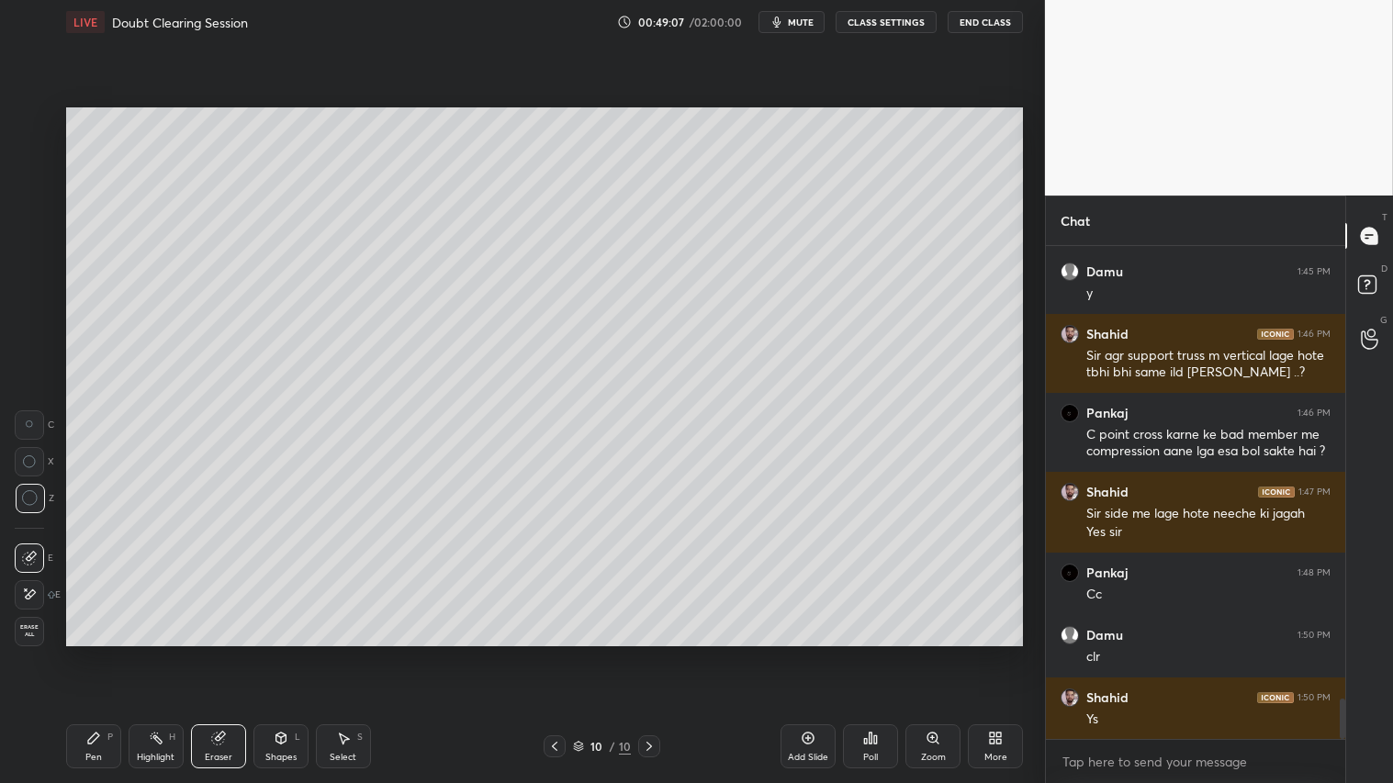
click at [84, 653] on div "Pen P" at bounding box center [93, 747] width 55 height 44
click at [28, 353] on div at bounding box center [30, 342] width 29 height 29
click at [28, 158] on div at bounding box center [30, 159] width 15 height 15
click at [808, 653] on div "Add Slide" at bounding box center [808, 747] width 55 height 44
click at [29, 346] on div at bounding box center [30, 342] width 15 height 15
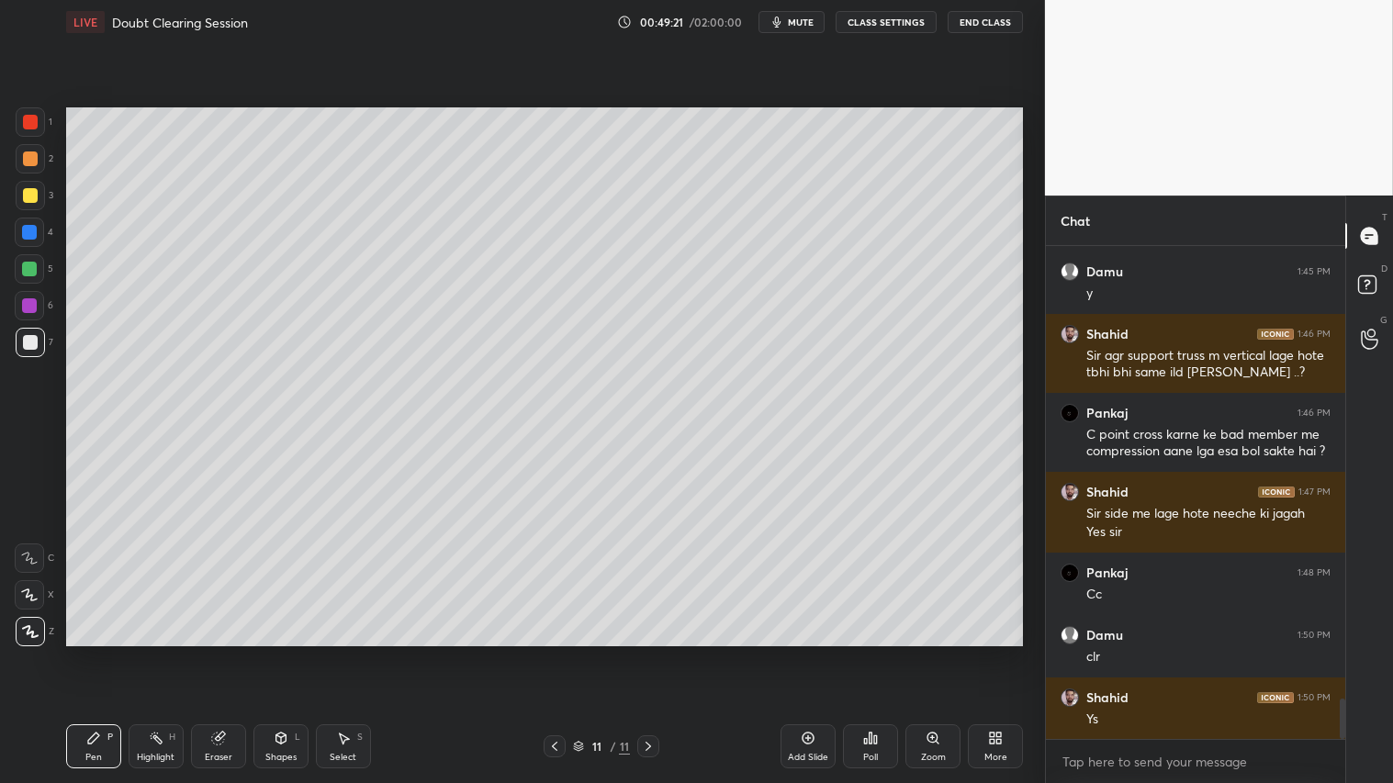
click at [96, 653] on div "Pen" at bounding box center [93, 757] width 17 height 9
drag, startPoint x: 286, startPoint y: 744, endPoint x: 288, endPoint y: 729, distance: 14.9
click at [287, 653] on icon at bounding box center [281, 738] width 15 height 15
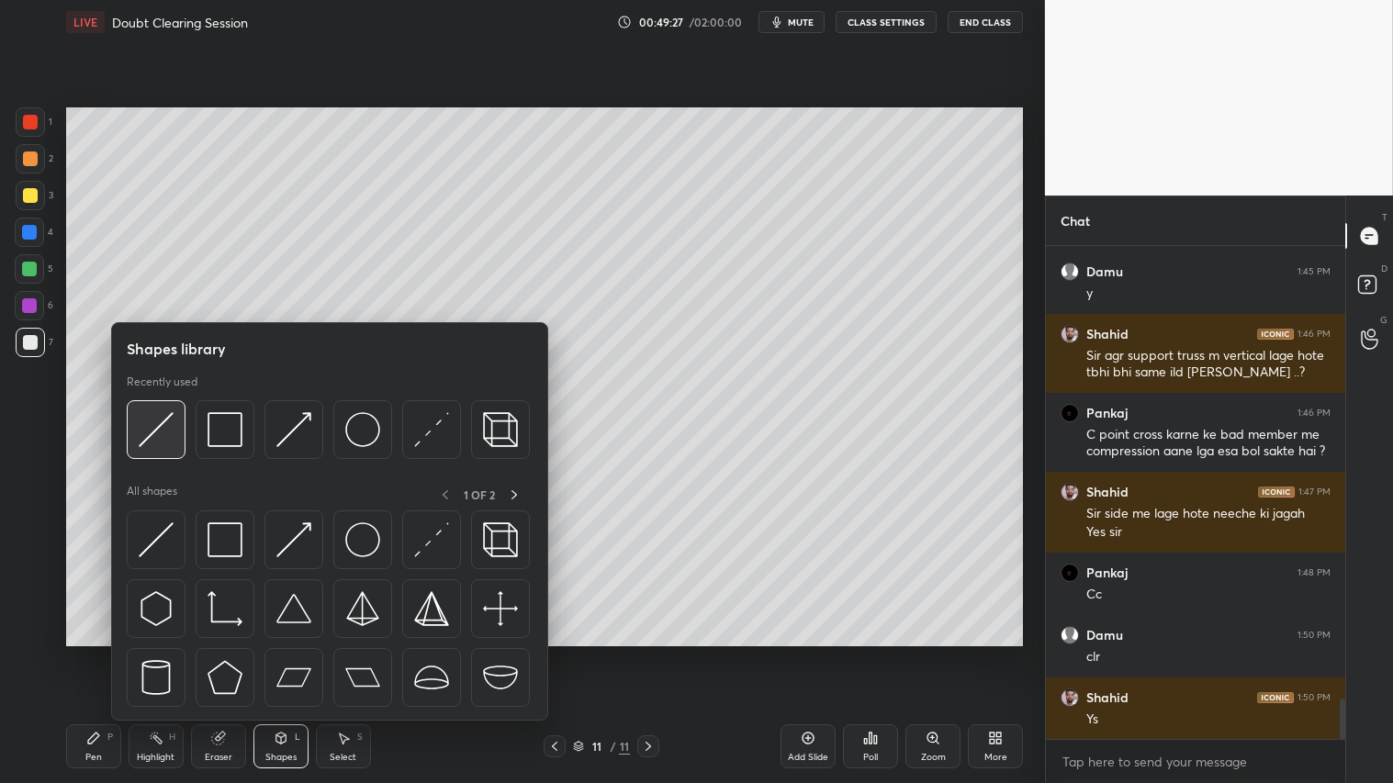
click at [162, 419] on img at bounding box center [156, 429] width 35 height 35
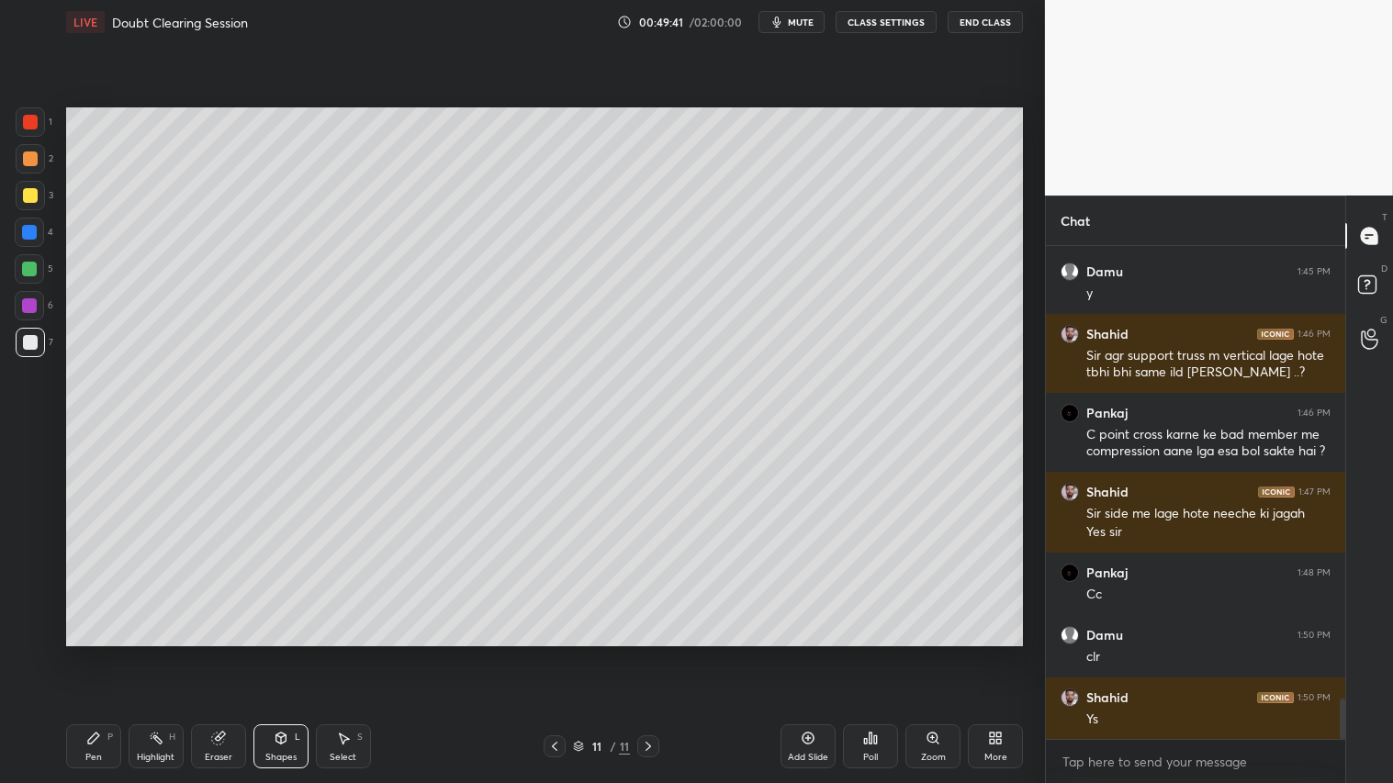
click at [1001, 653] on div "More" at bounding box center [995, 747] width 55 height 44
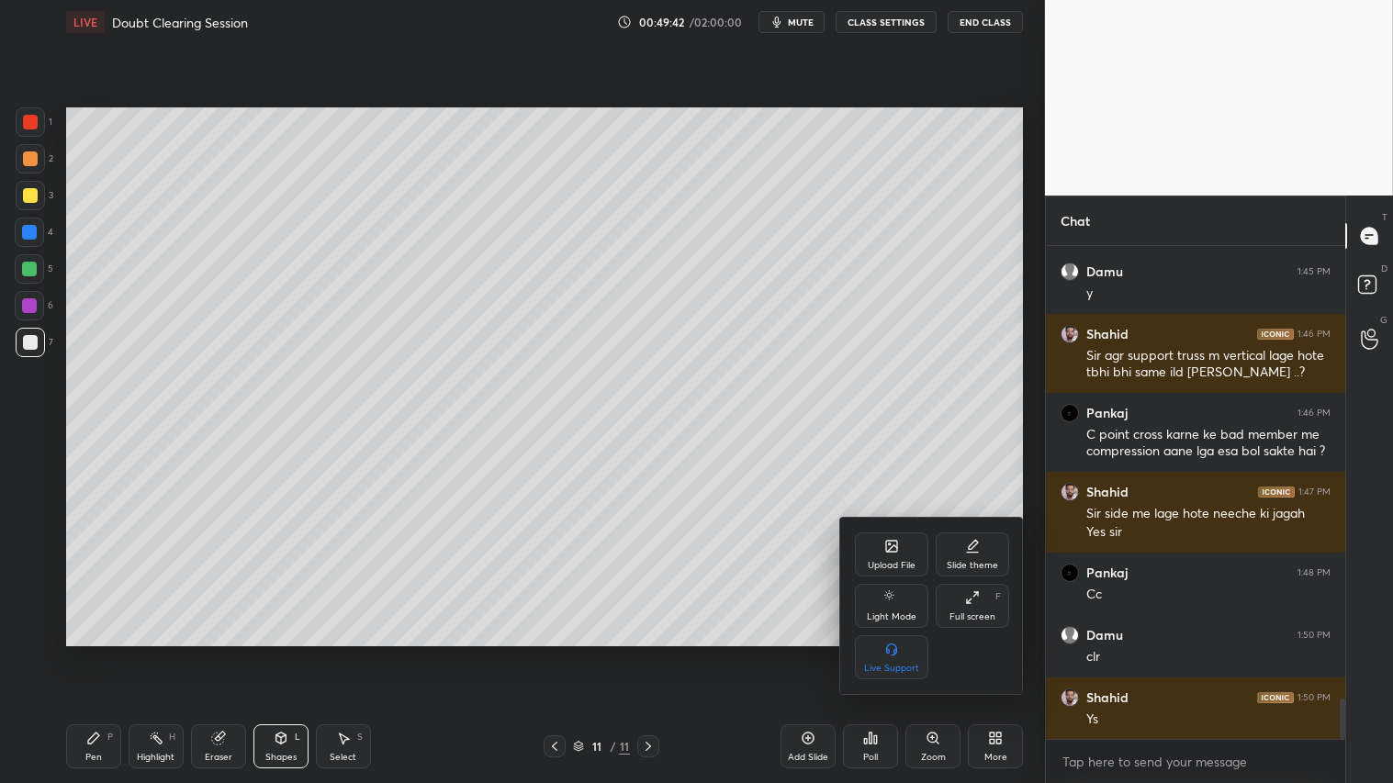
click at [893, 553] on div "Upload File" at bounding box center [891, 555] width 73 height 44
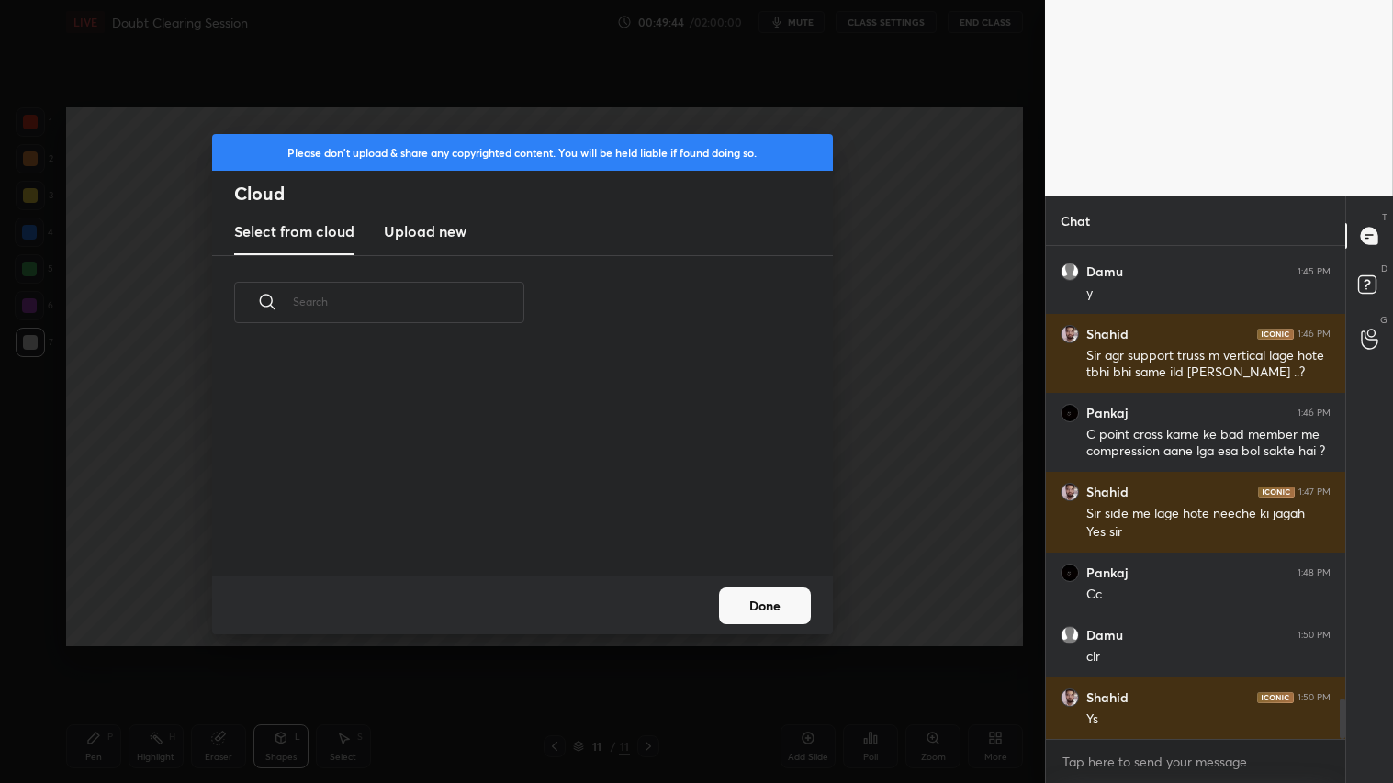
click at [442, 232] on h3 "Upload new" at bounding box center [425, 231] width 83 height 22
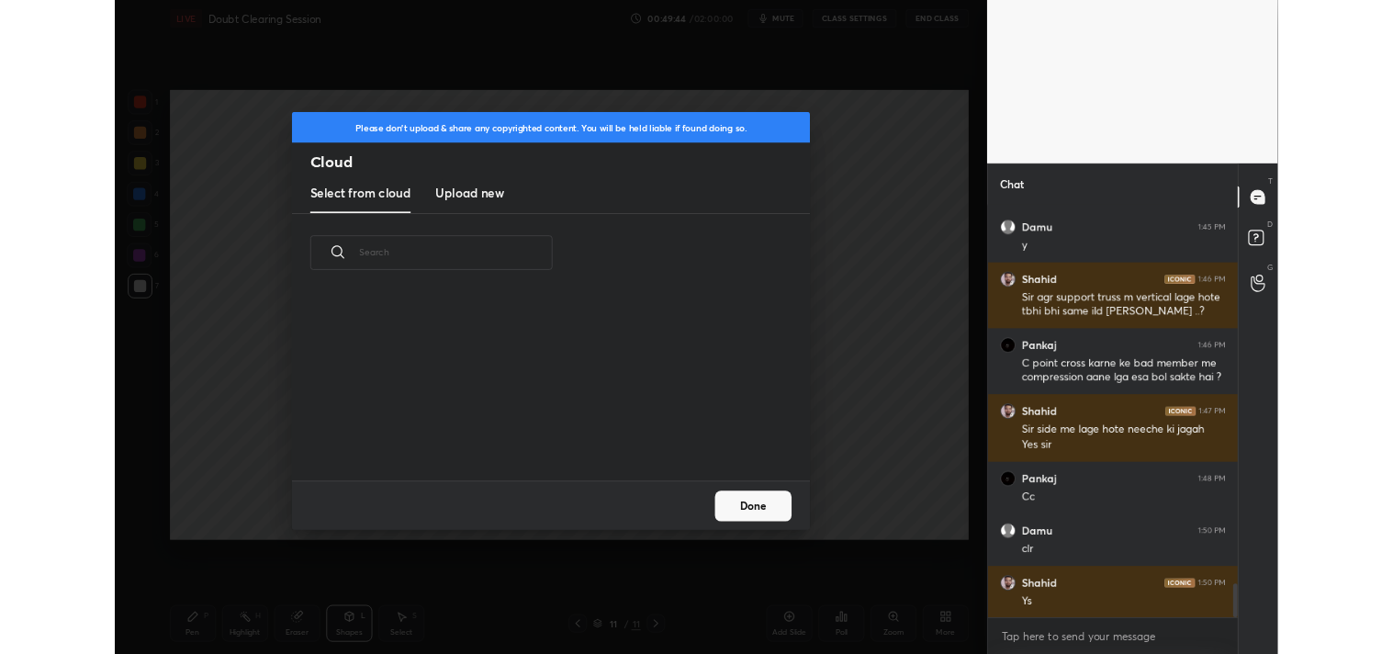
scroll to position [0, 0]
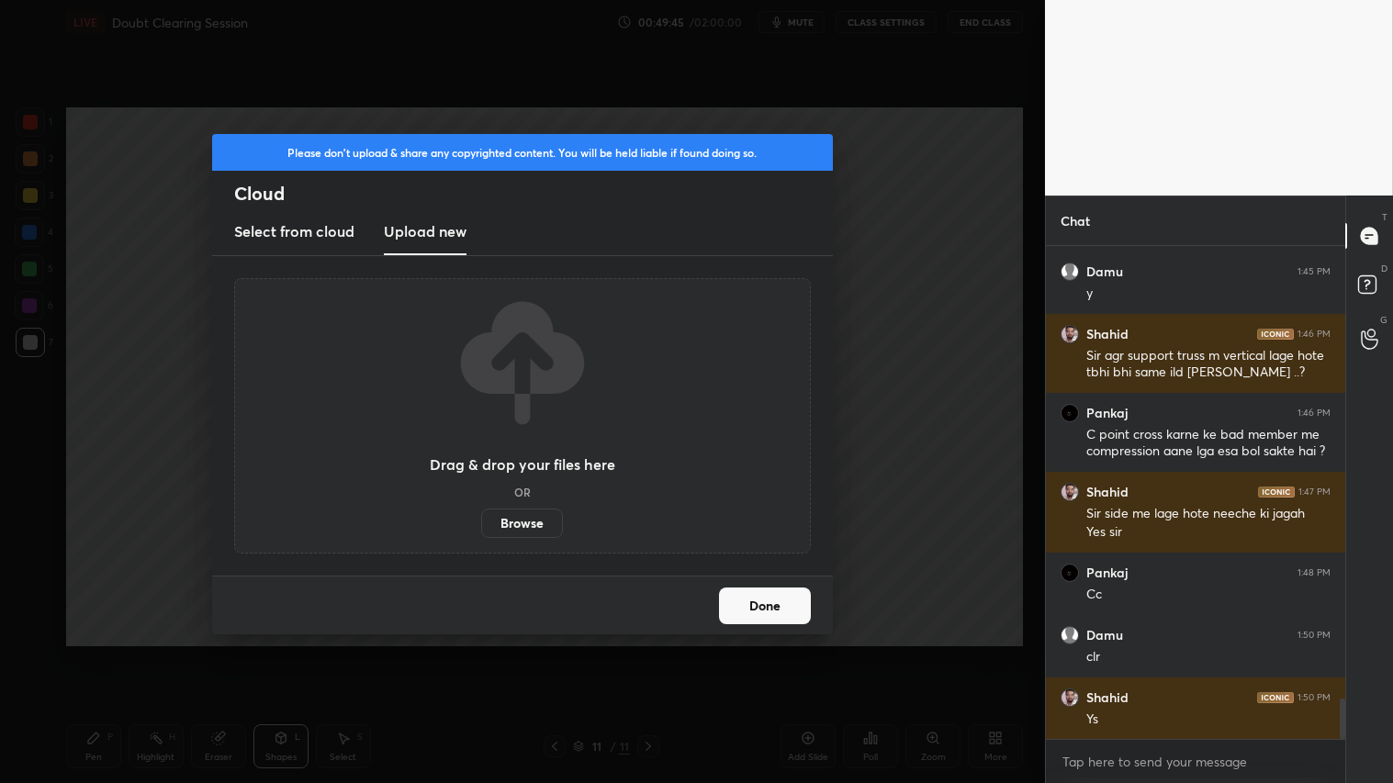
click at [526, 522] on label "Browse" at bounding box center [522, 523] width 82 height 29
click at [481, 522] on input "Browse" at bounding box center [481, 523] width 0 height 29
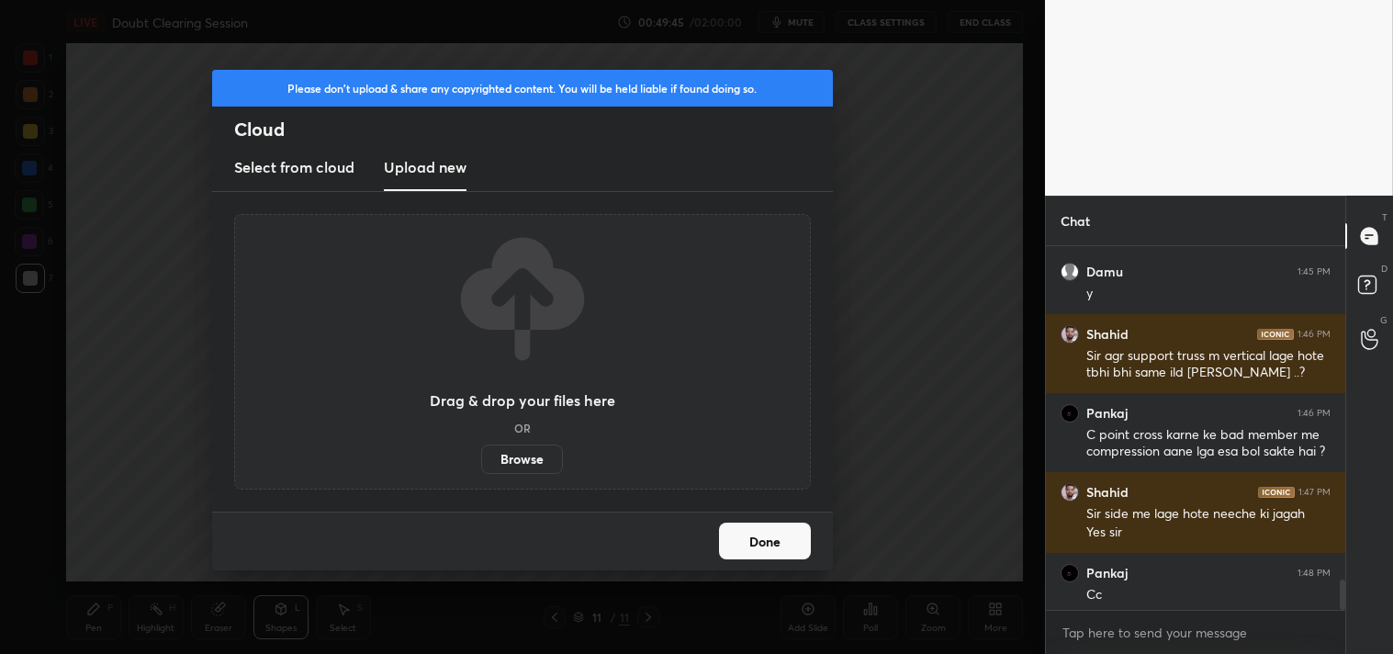
scroll to position [91298, 90863]
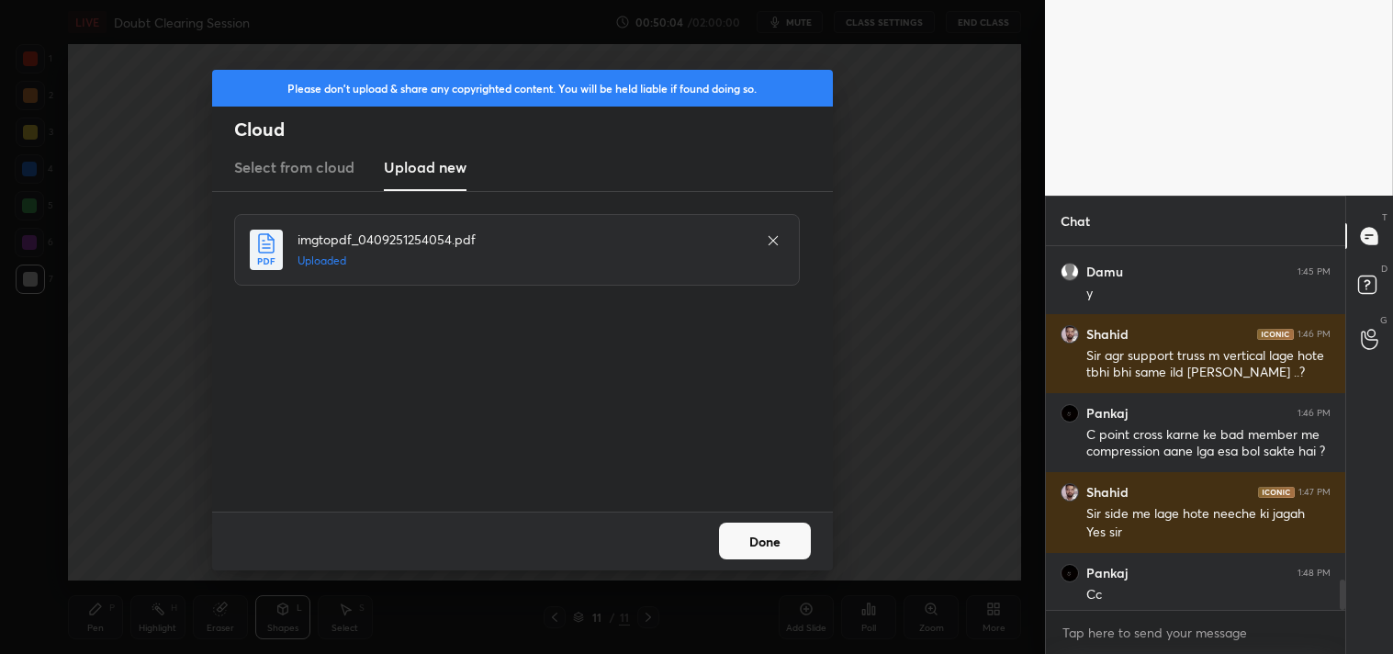
click at [757, 539] on button "Done" at bounding box center [765, 541] width 92 height 37
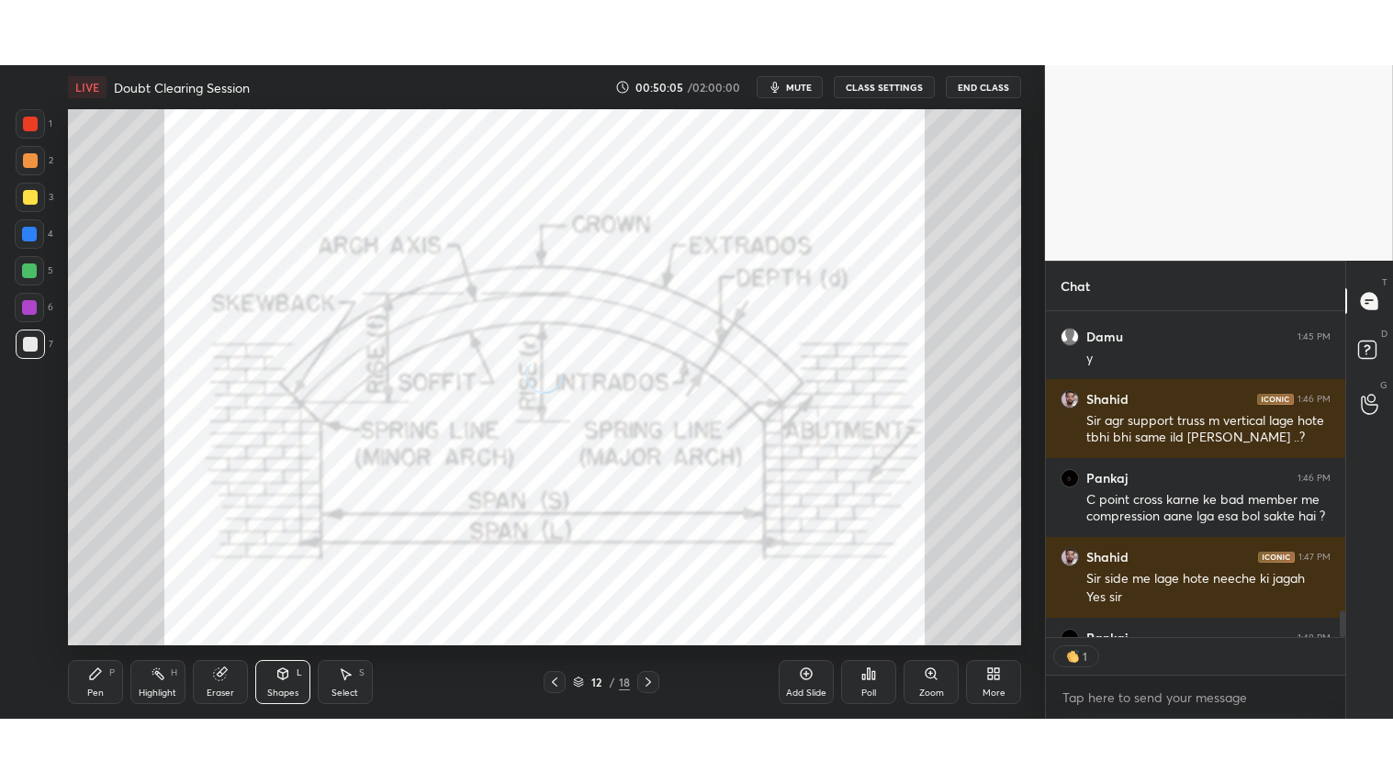
scroll to position [6, 5]
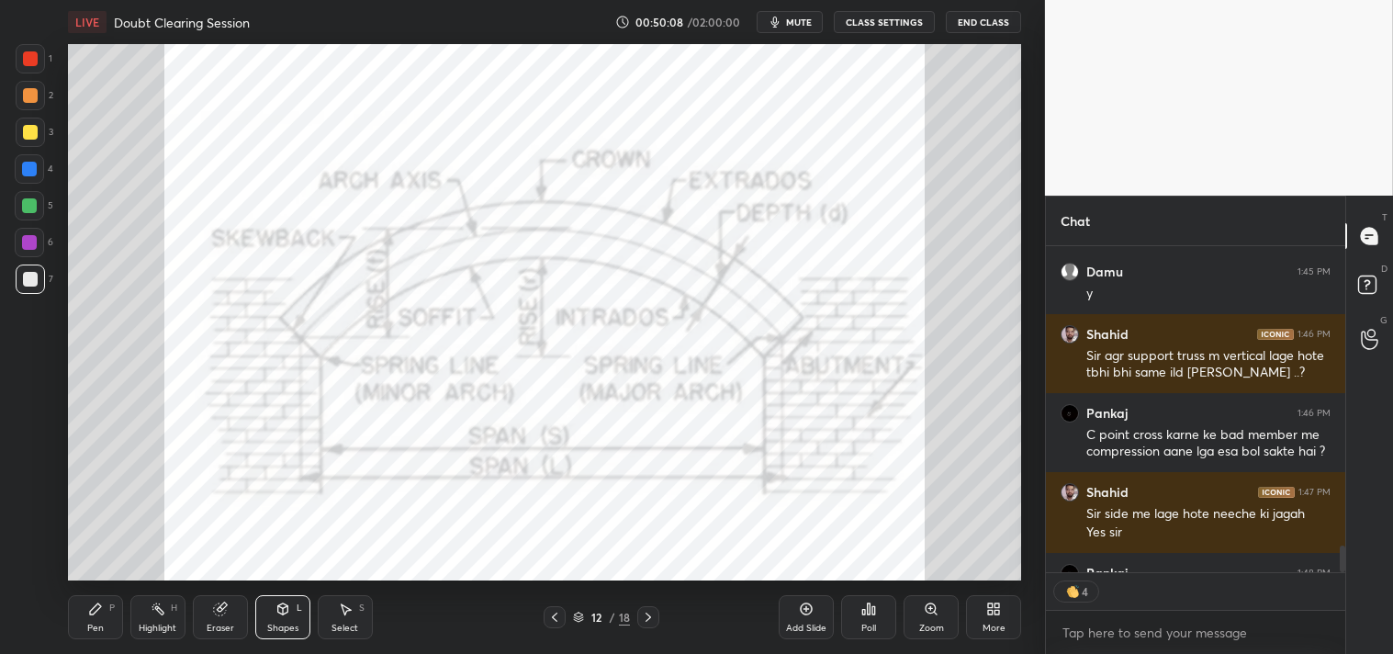
click at [643, 613] on icon at bounding box center [648, 617] width 15 height 15
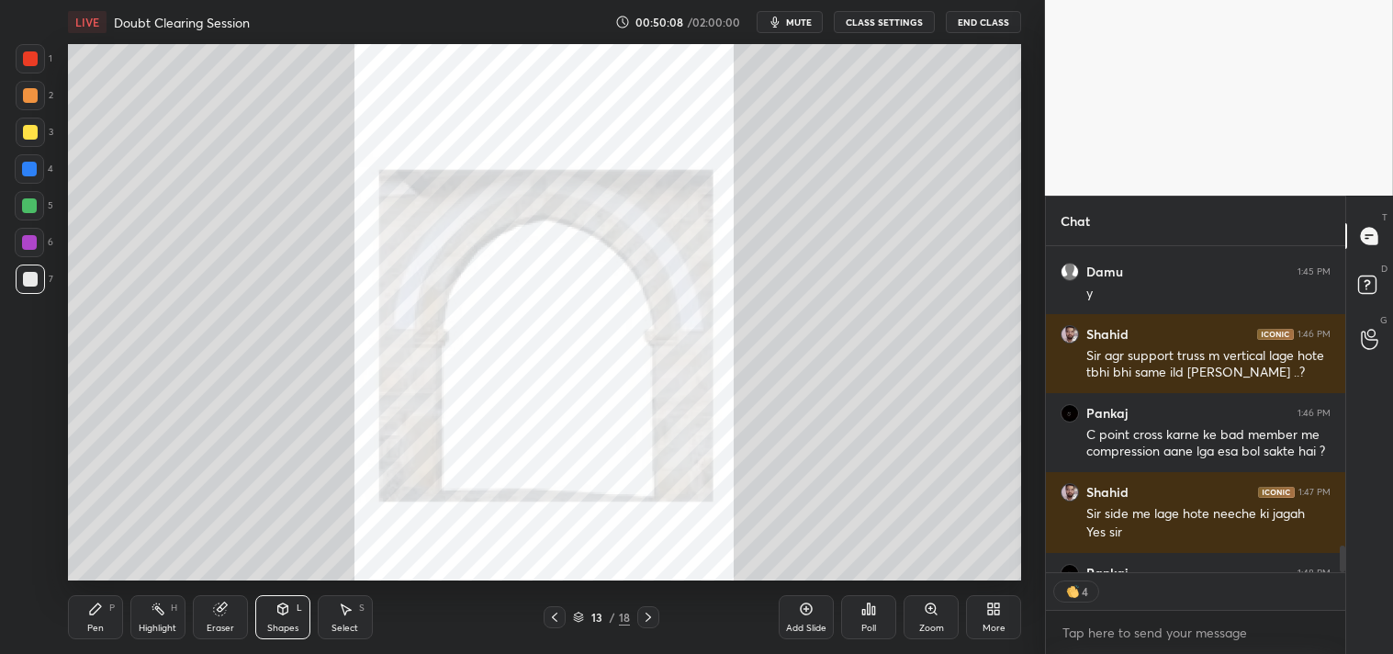
click at [645, 615] on icon at bounding box center [648, 617] width 15 height 15
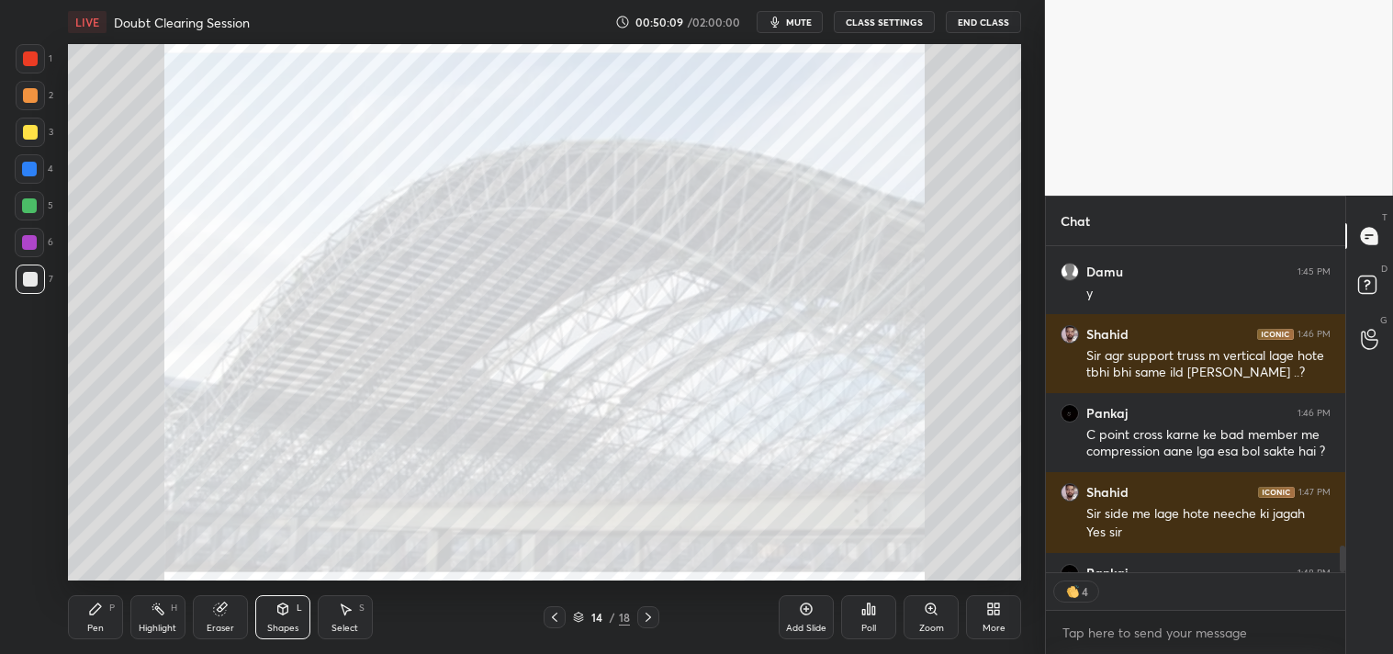
click at [546, 613] on div at bounding box center [555, 617] width 22 height 22
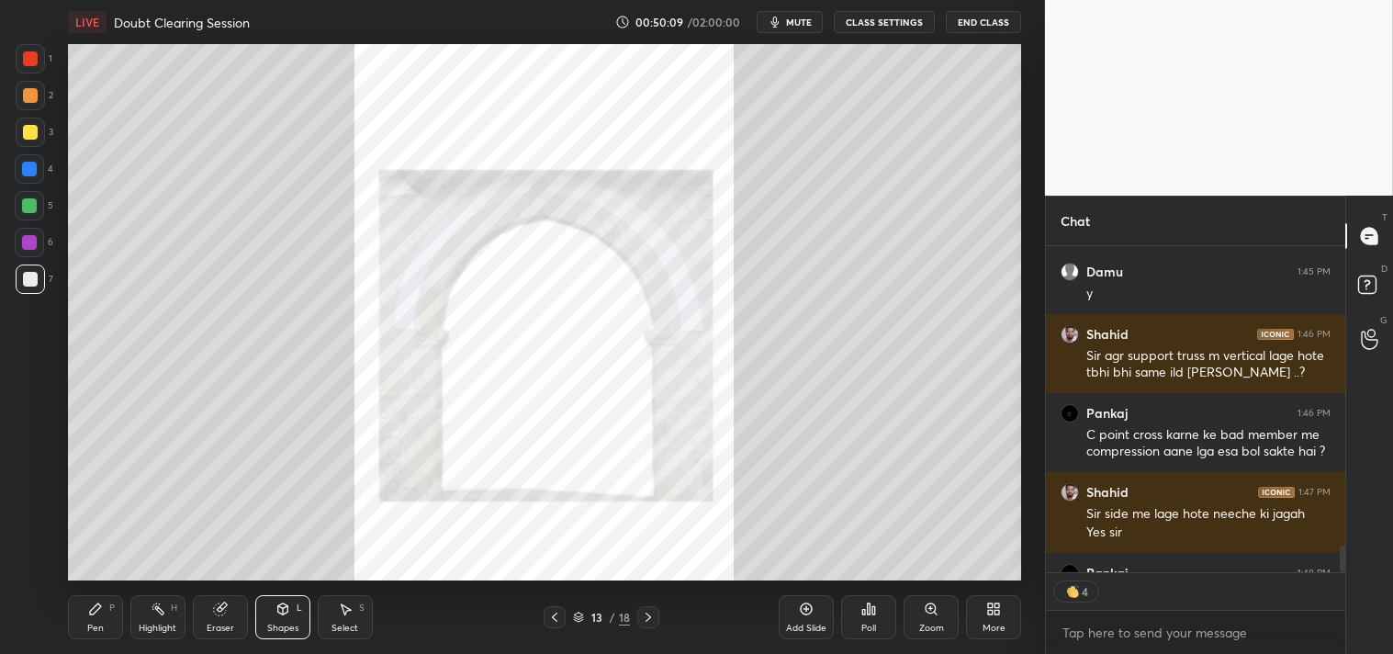
click at [548, 615] on icon at bounding box center [554, 617] width 15 height 15
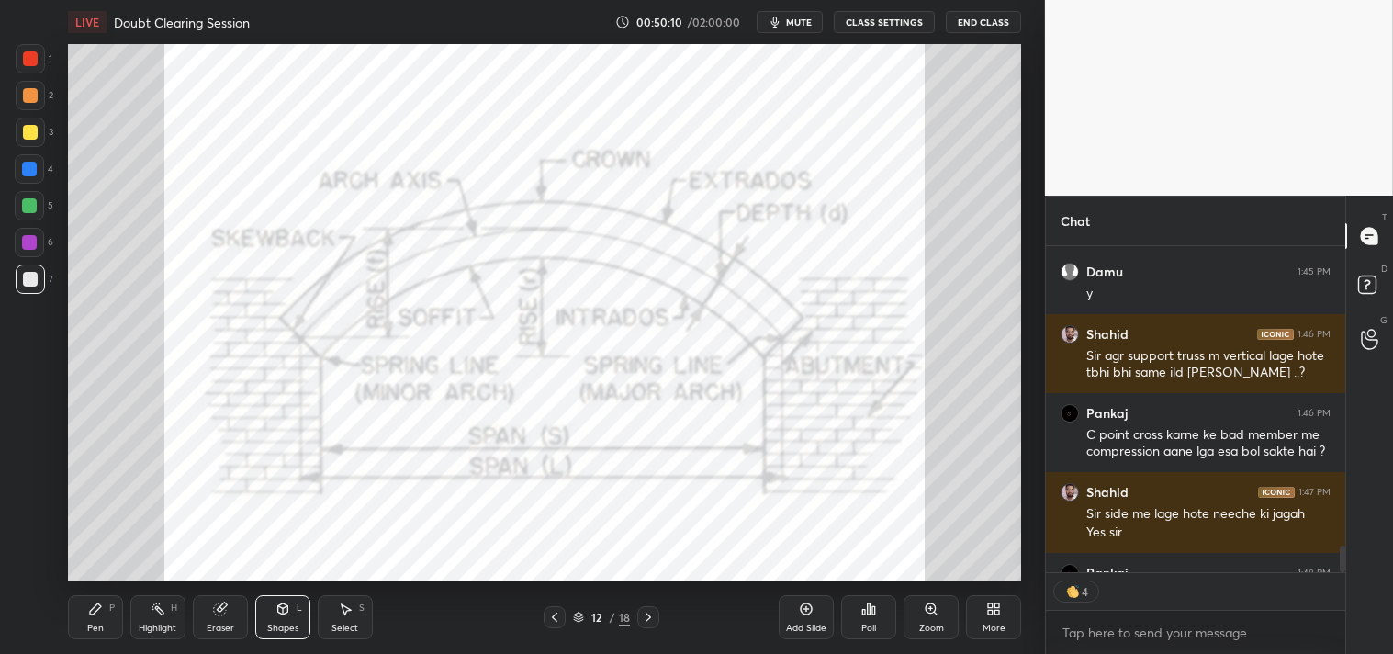
click at [547, 616] on icon at bounding box center [554, 617] width 15 height 15
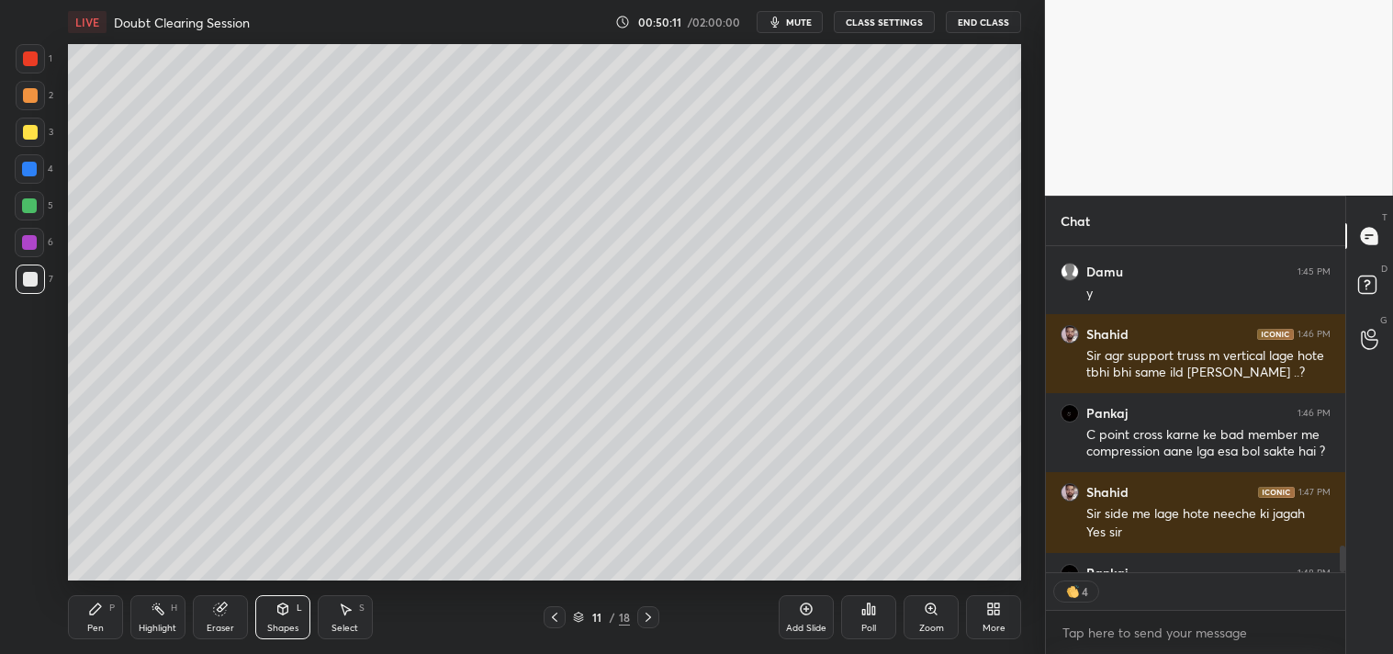
click at [1013, 613] on div "More" at bounding box center [993, 617] width 55 height 44
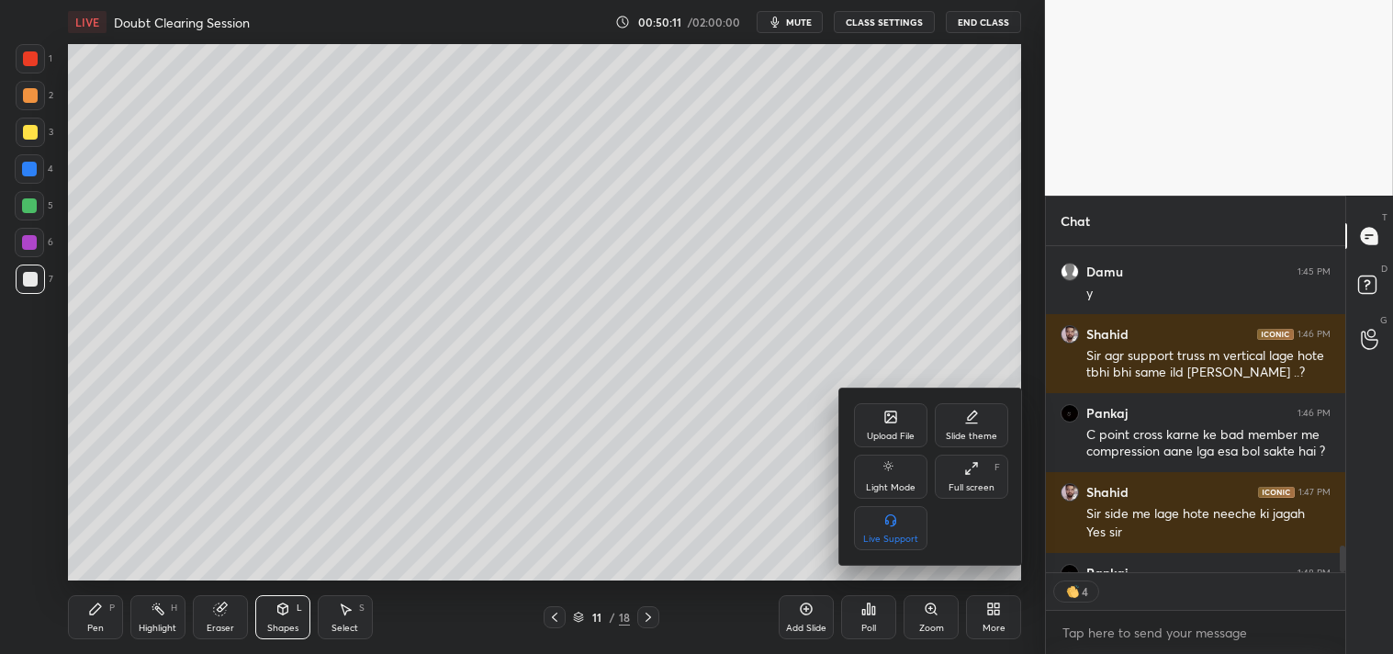
click at [969, 469] on icon at bounding box center [971, 468] width 15 height 15
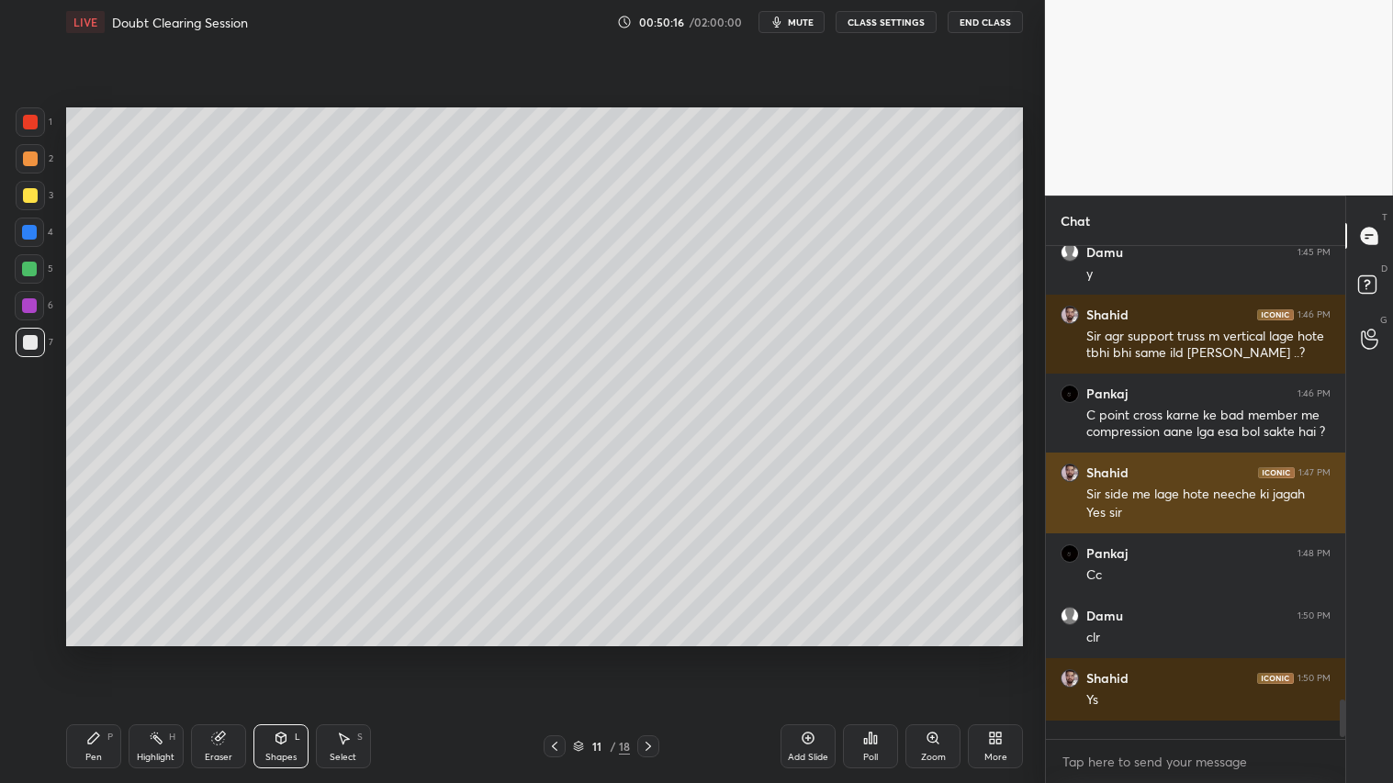
scroll to position [469, 294]
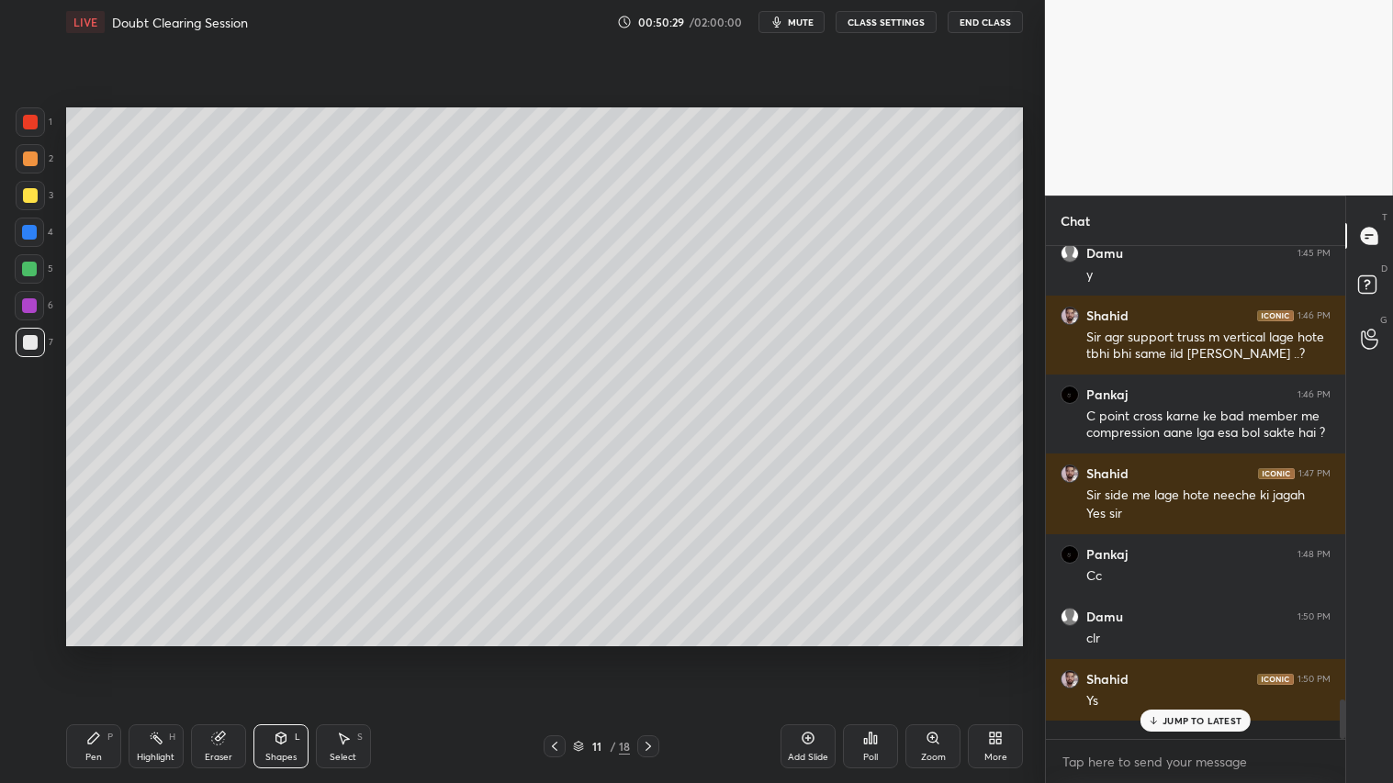
click at [1209, 653] on p "JUMP TO LATEST" at bounding box center [1202, 720] width 79 height 11
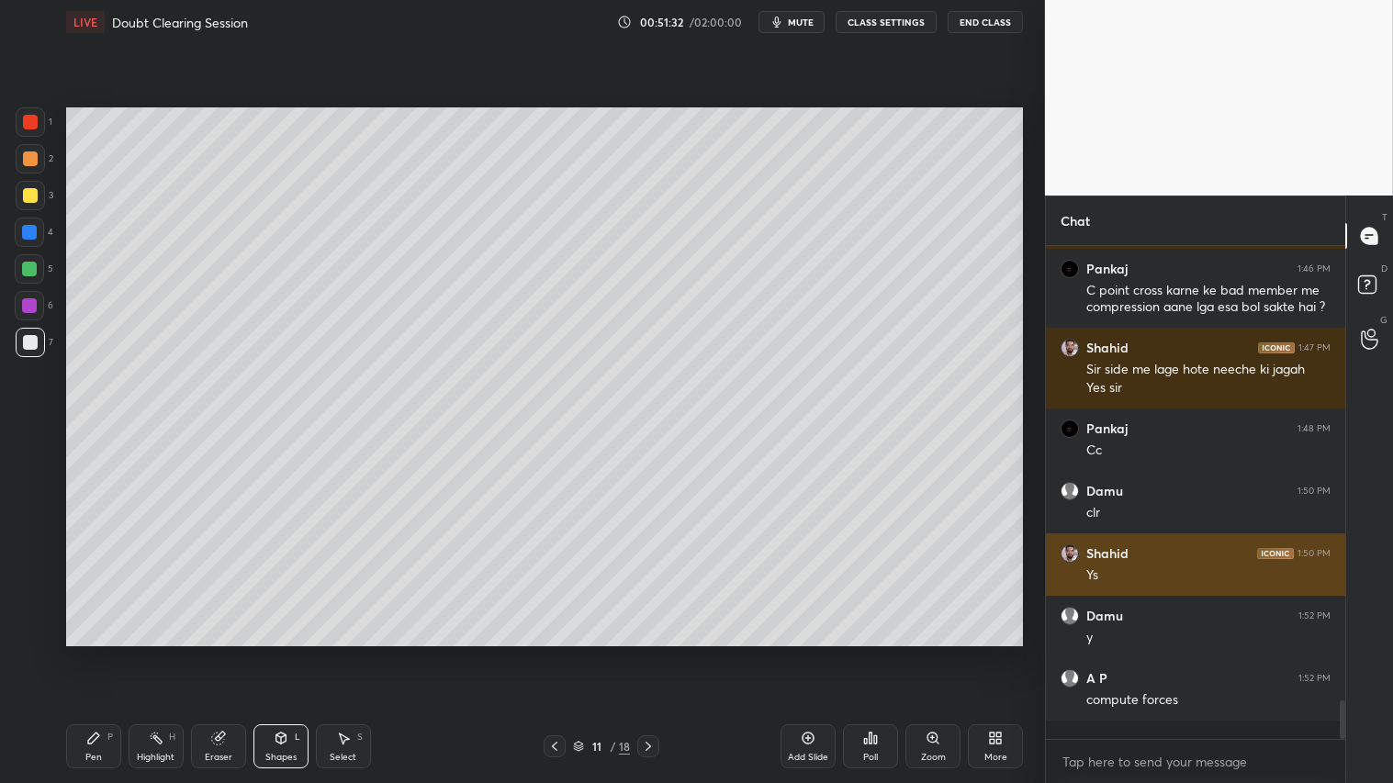
scroll to position [5686, 0]
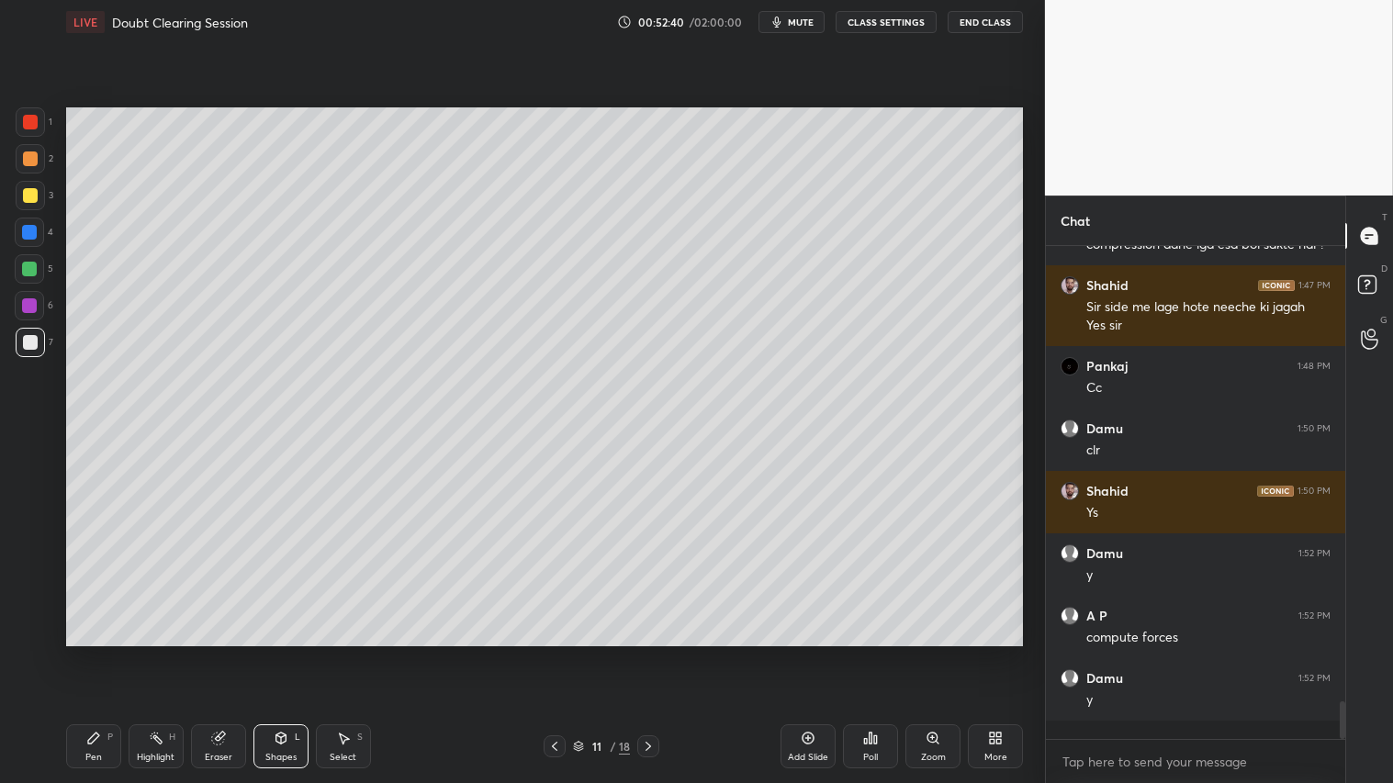
click at [87, 653] on div "Pen P" at bounding box center [93, 747] width 55 height 44
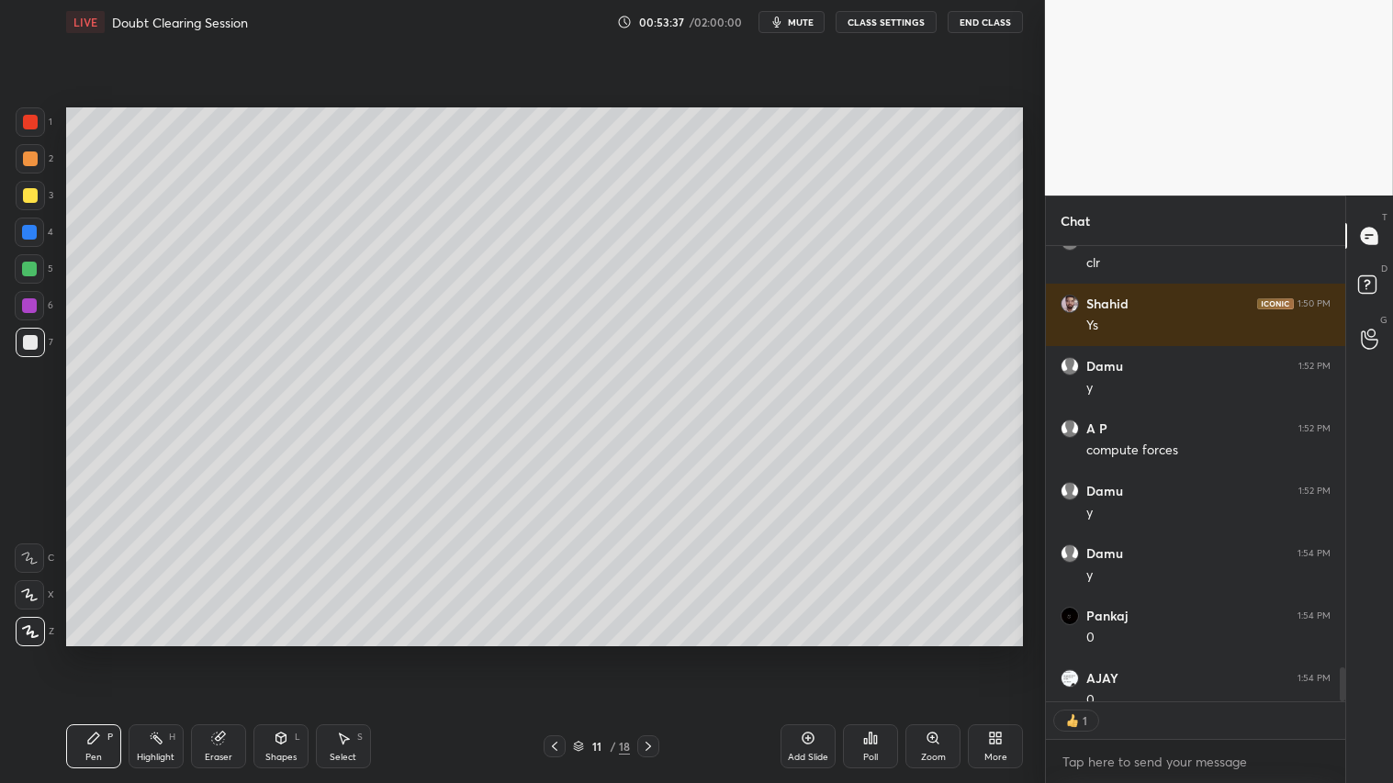
scroll to position [6, 5]
drag, startPoint x: 220, startPoint y: 758, endPoint x: 220, endPoint y: 745, distance: 12.9
click at [220, 653] on div "Eraser" at bounding box center [219, 757] width 28 height 9
click at [30, 501] on icon at bounding box center [30, 498] width 17 height 17
click at [101, 653] on div "Pen P" at bounding box center [93, 747] width 55 height 44
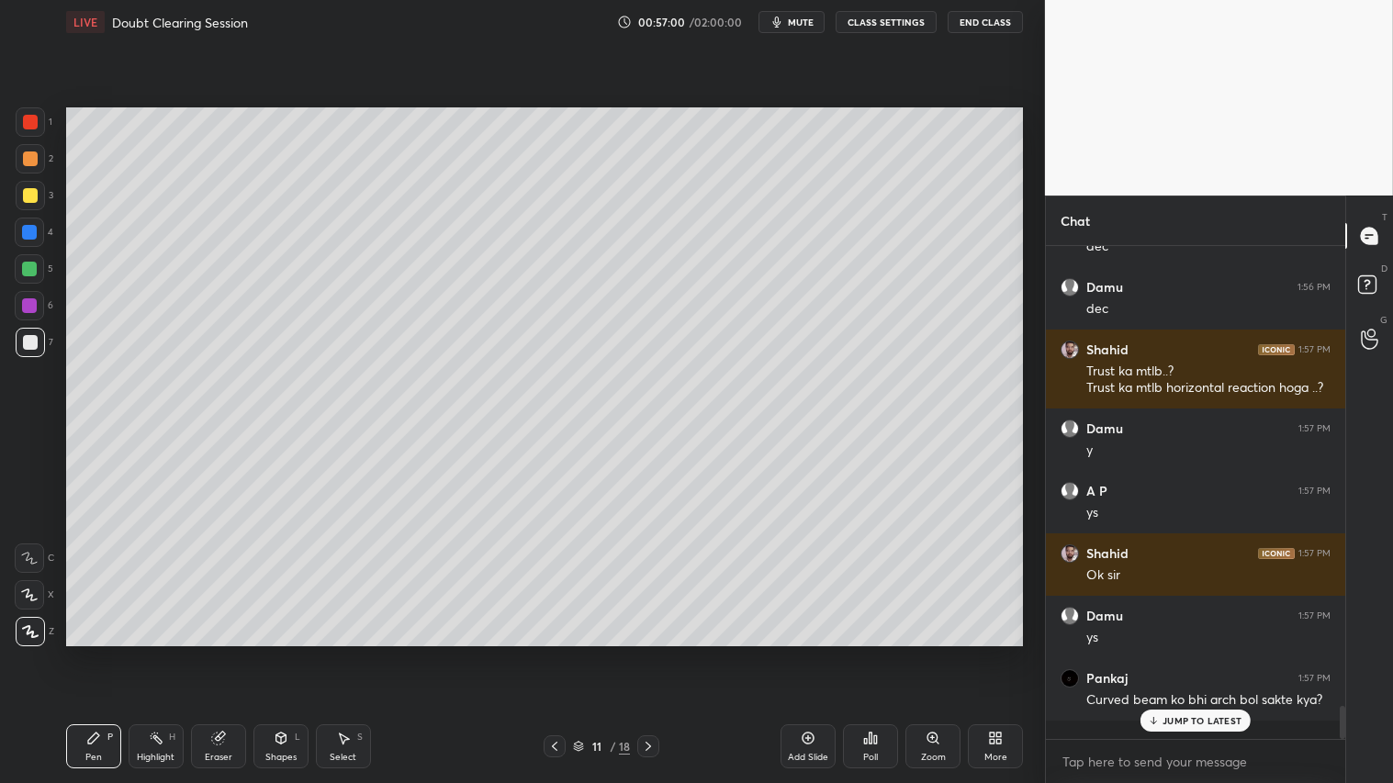
scroll to position [6638, 0]
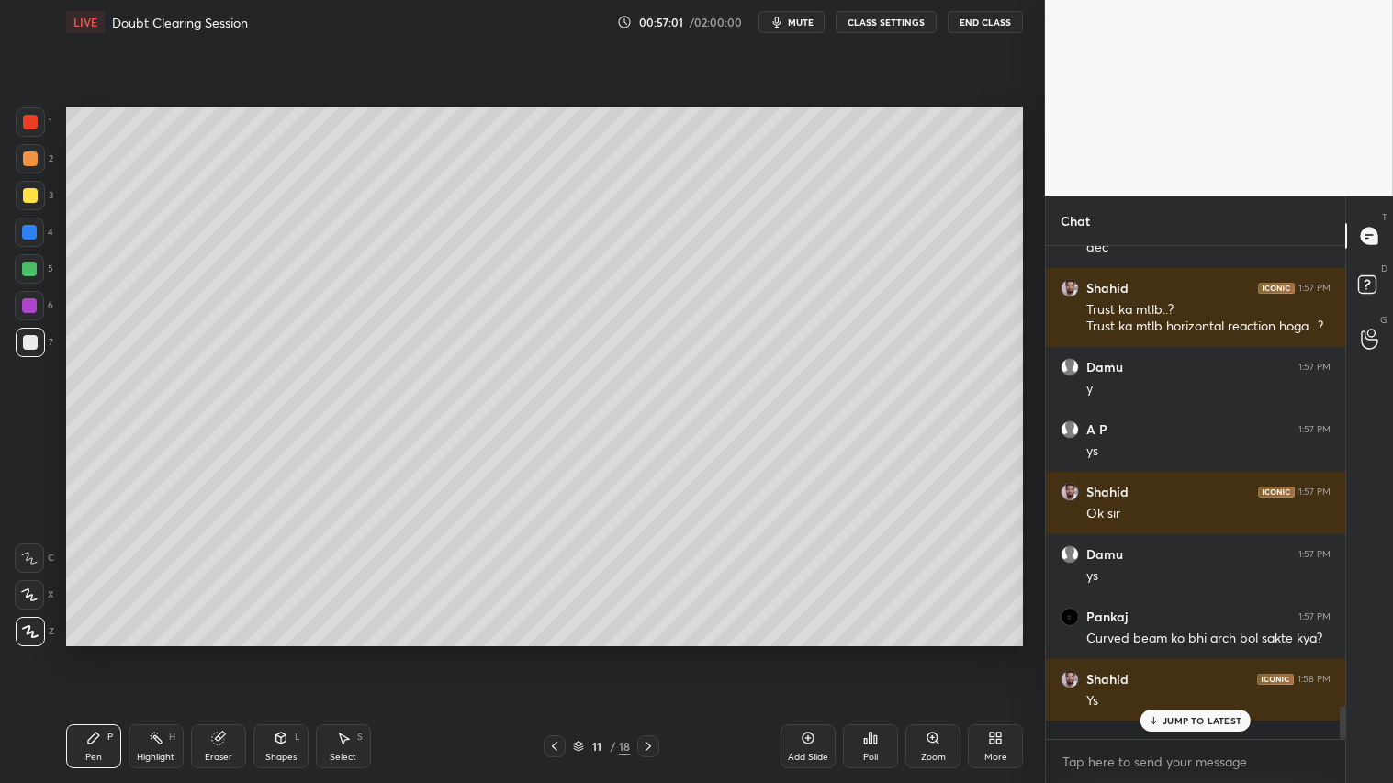
click at [226, 653] on div "Eraser" at bounding box center [219, 757] width 28 height 9
click at [32, 623] on div "Erase all" at bounding box center [29, 631] width 29 height 29
click at [95, 653] on icon at bounding box center [93, 738] width 15 height 15
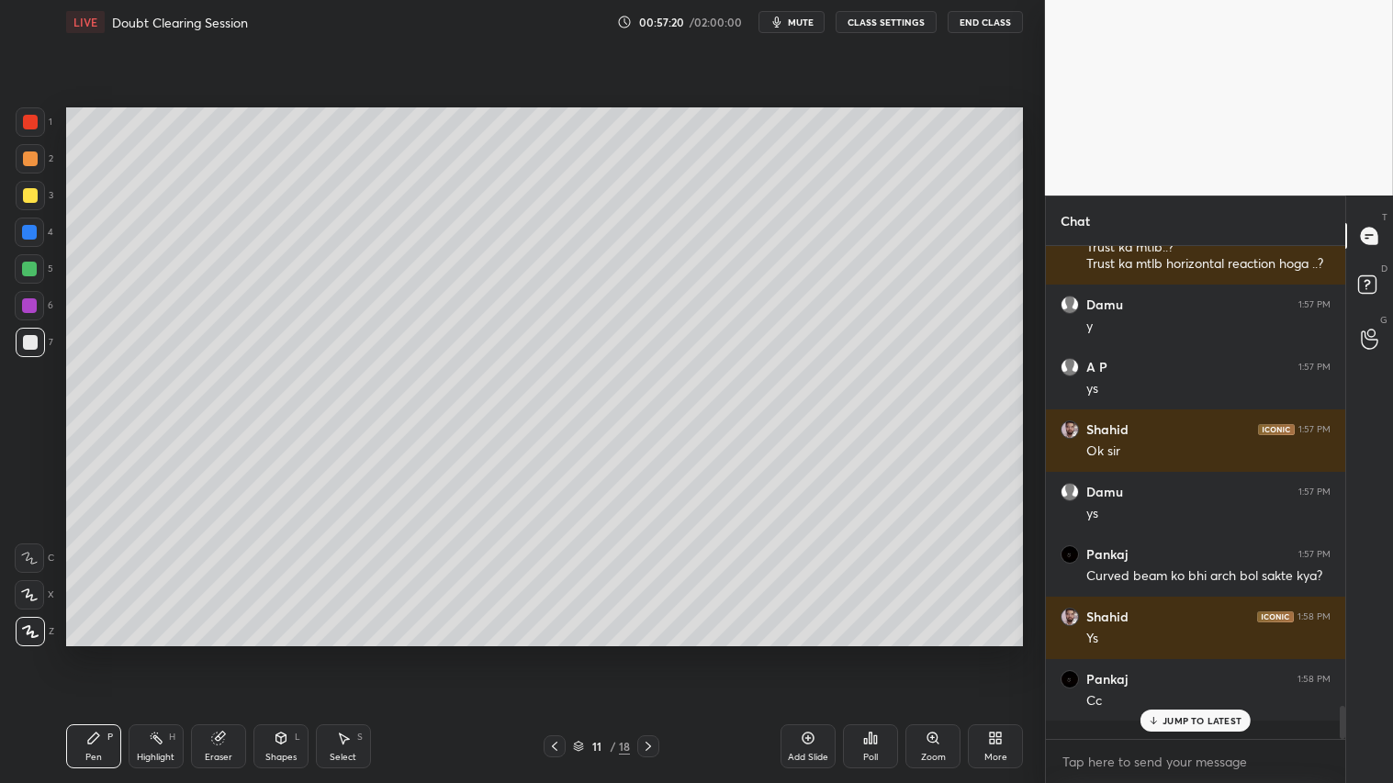
click at [274, 653] on div "Shapes" at bounding box center [280, 757] width 31 height 9
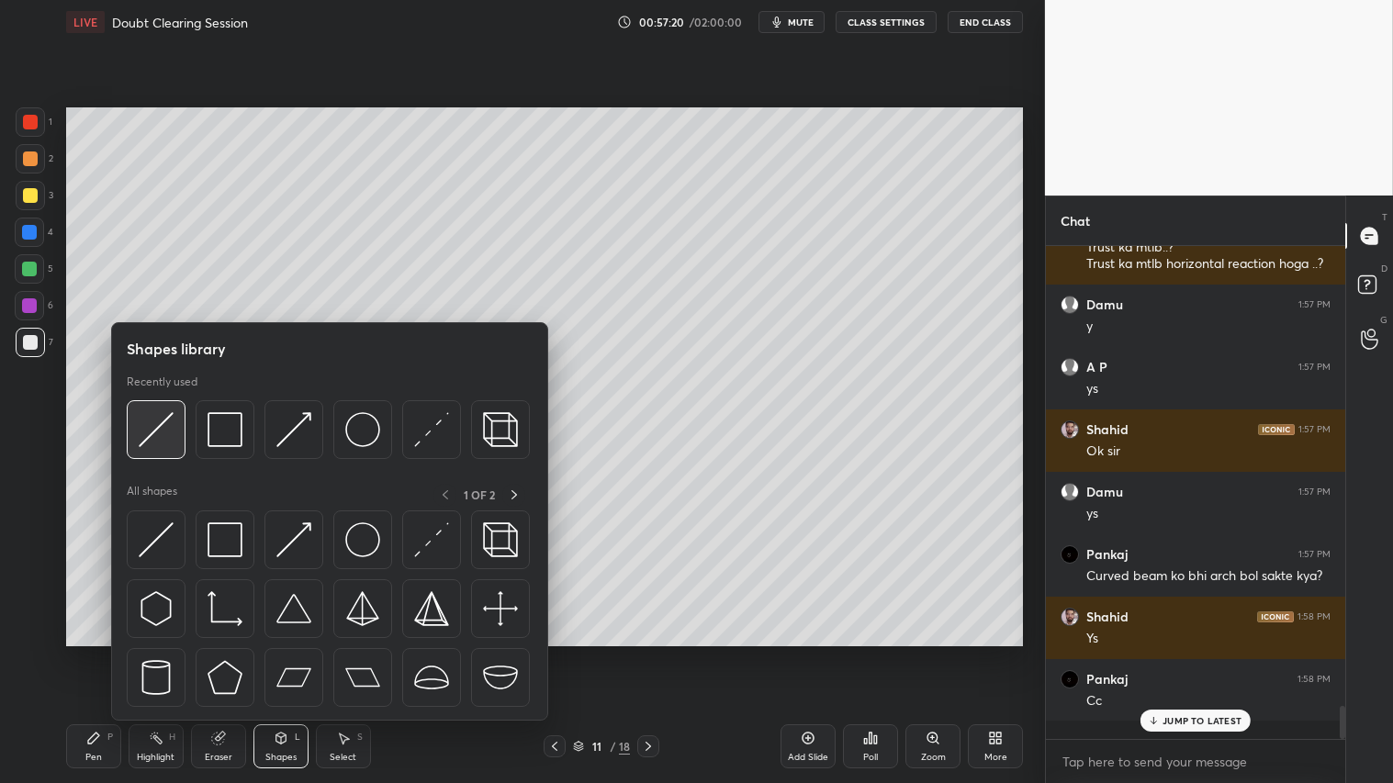
click at [152, 424] on img at bounding box center [156, 429] width 35 height 35
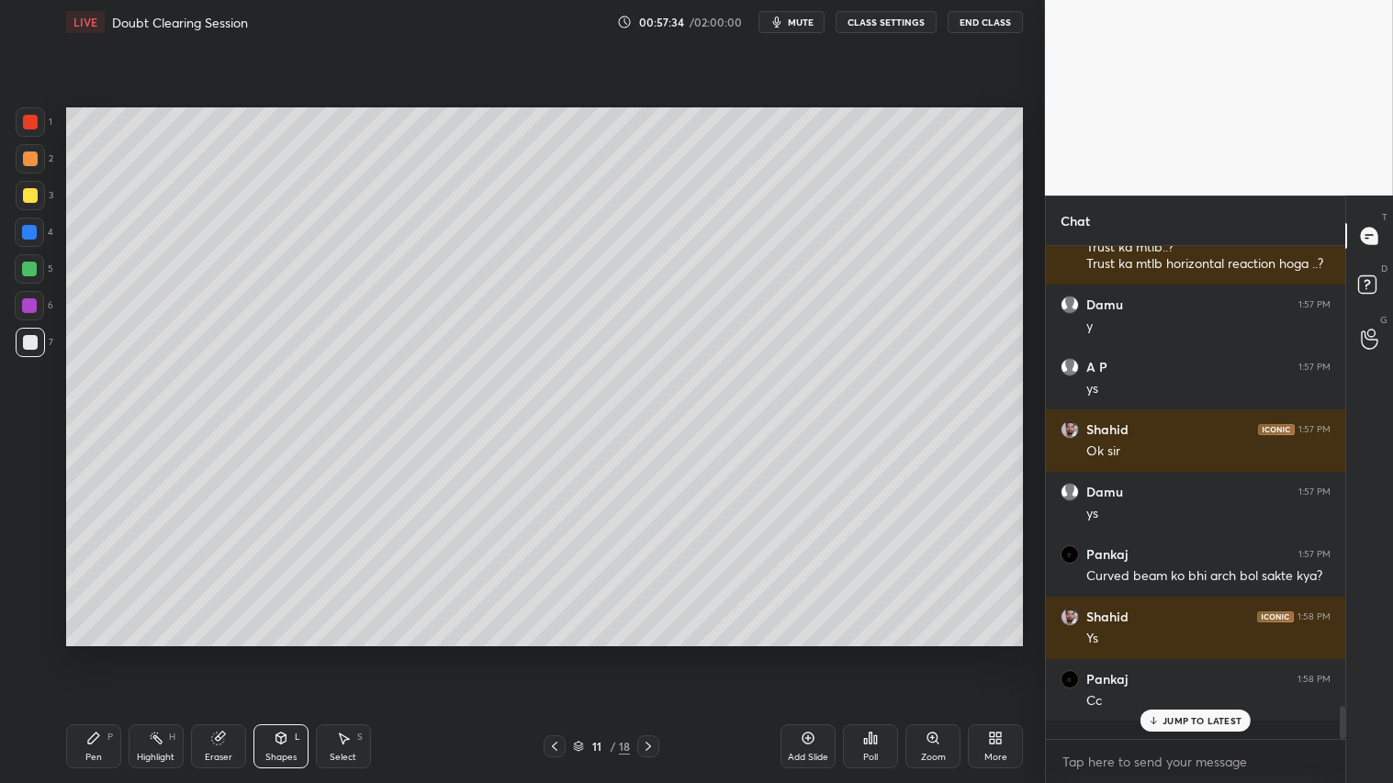
drag, startPoint x: 24, startPoint y: 147, endPoint x: 52, endPoint y: 522, distance: 375.8
click at [24, 150] on div at bounding box center [30, 158] width 29 height 29
click at [94, 653] on div "Pen P" at bounding box center [93, 747] width 55 height 44
drag, startPoint x: 279, startPoint y: 741, endPoint x: 280, endPoint y: 722, distance: 19.3
click at [280, 653] on icon at bounding box center [281, 738] width 15 height 15
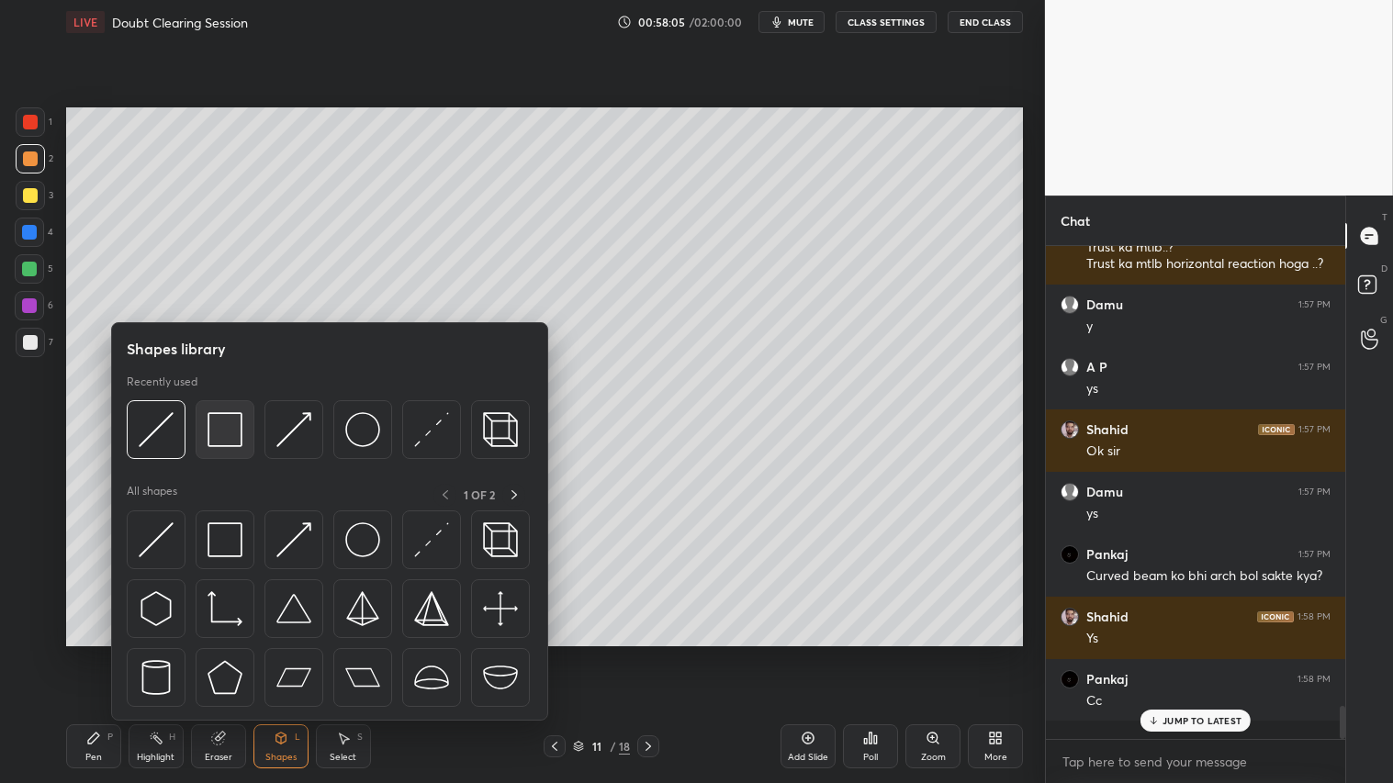
click at [231, 419] on img at bounding box center [225, 429] width 35 height 35
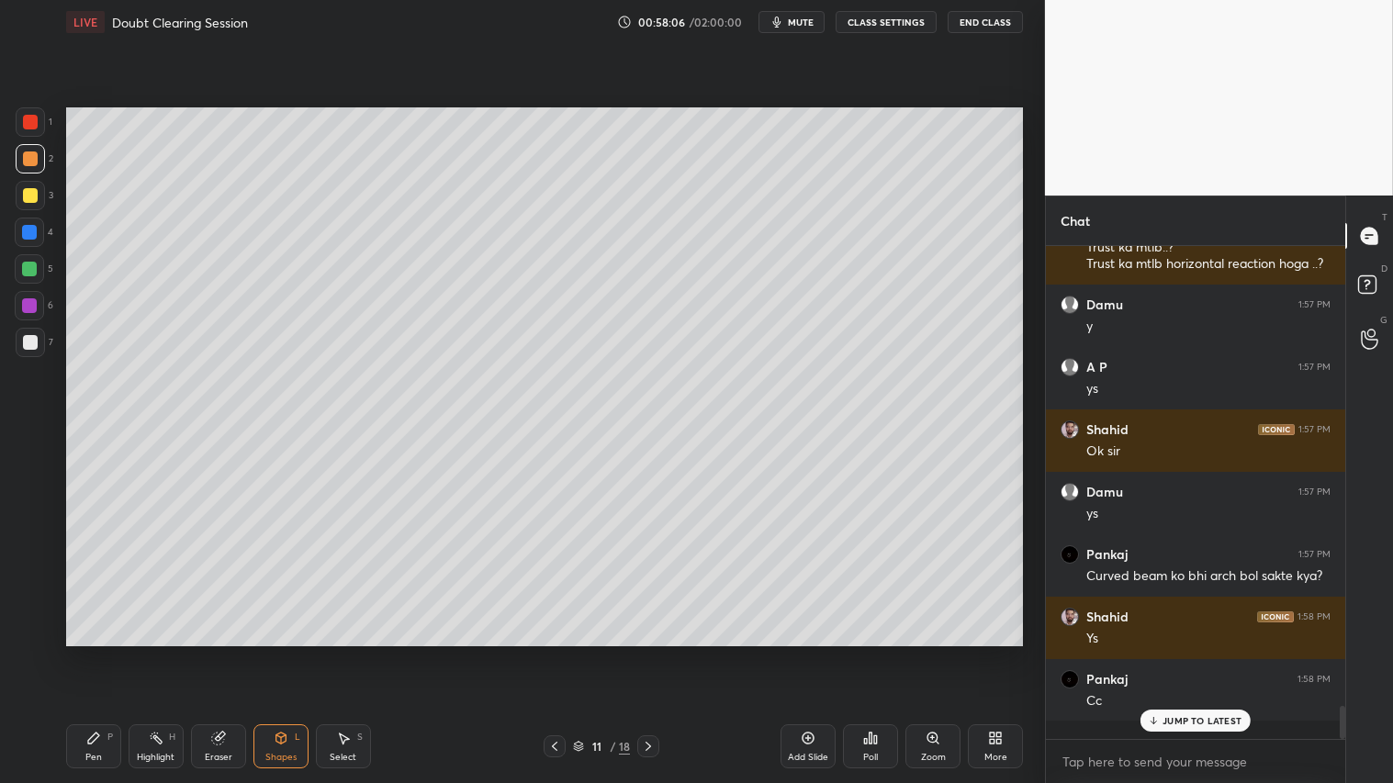
click at [28, 338] on div at bounding box center [30, 342] width 15 height 15
click at [29, 163] on div at bounding box center [30, 159] width 15 height 15
click at [107, 653] on div "Pen P" at bounding box center [93, 747] width 55 height 44
click at [649, 653] on icon at bounding box center [648, 746] width 15 height 15
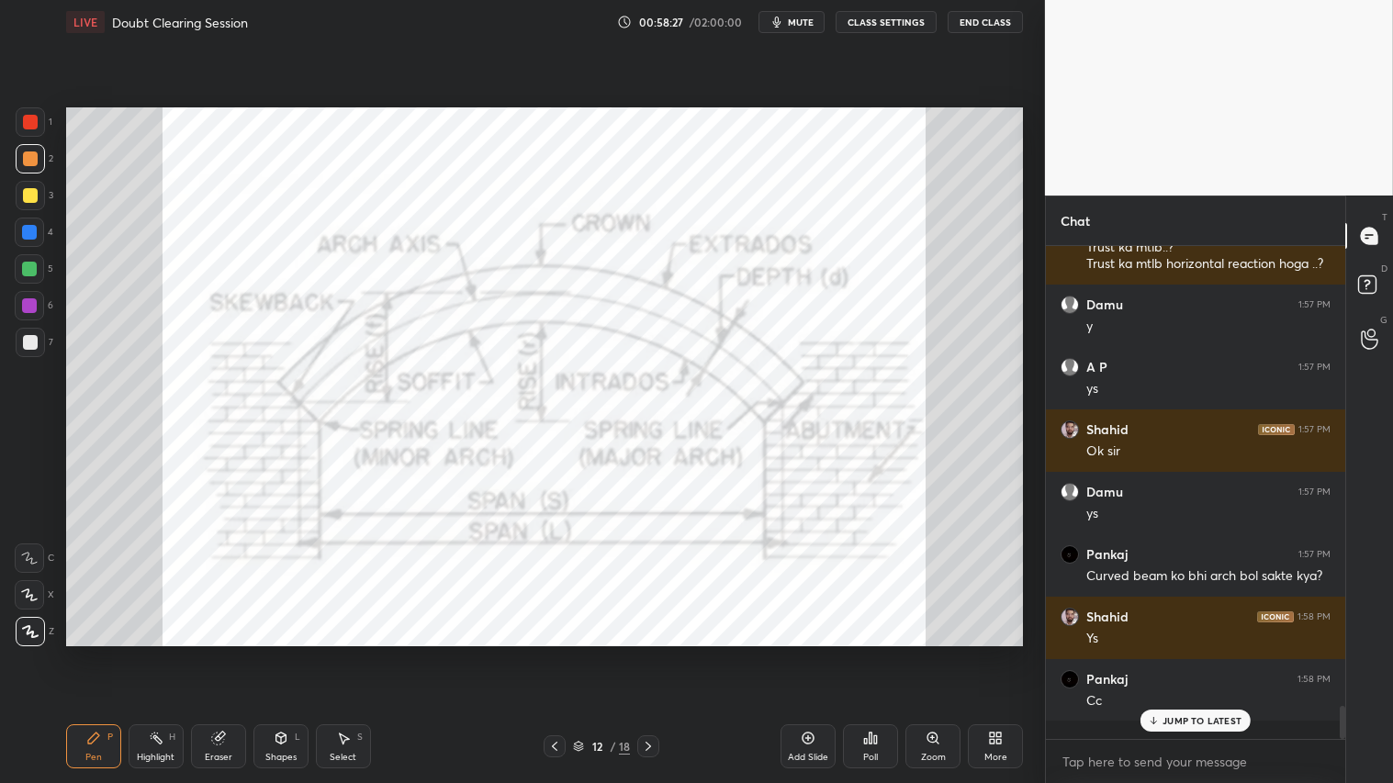
click at [652, 653] on icon at bounding box center [648, 746] width 15 height 15
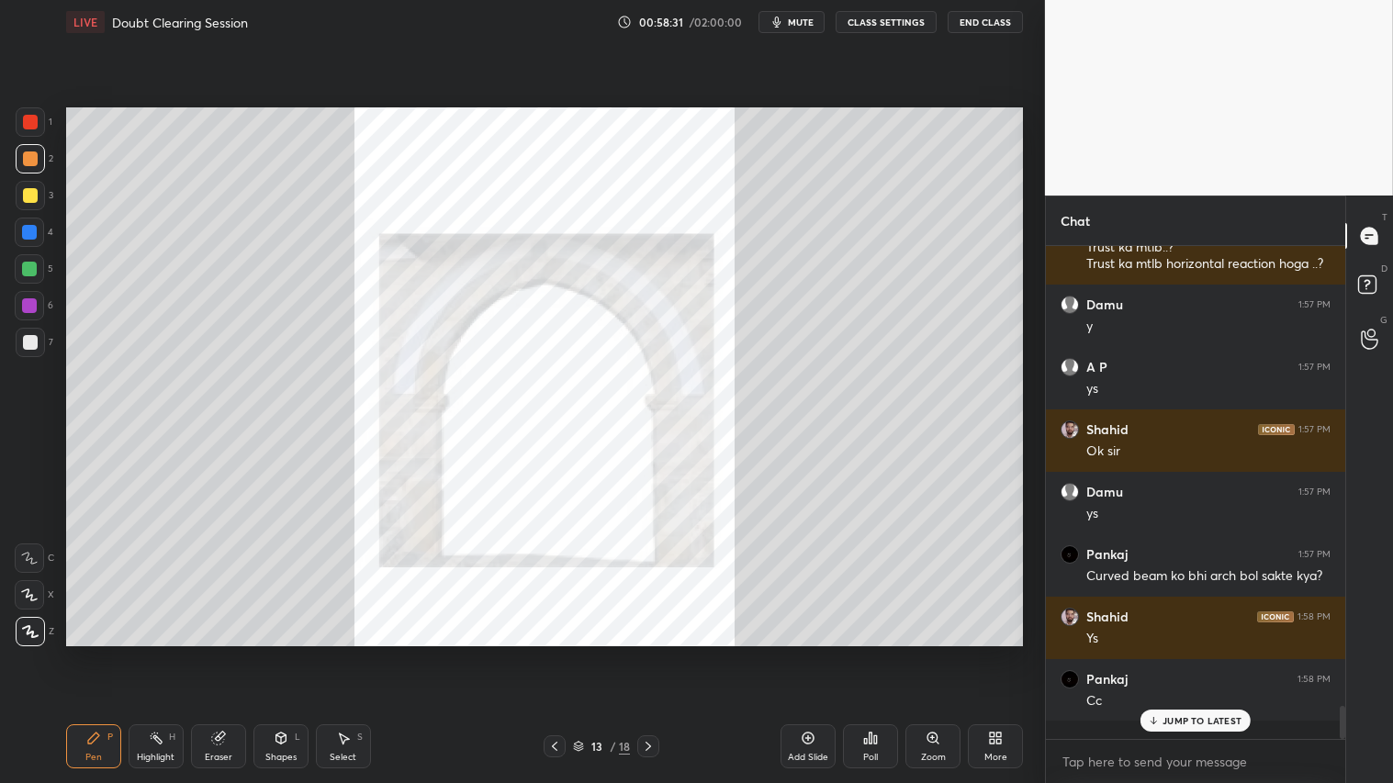
click at [647, 653] on div at bounding box center [648, 747] width 22 height 22
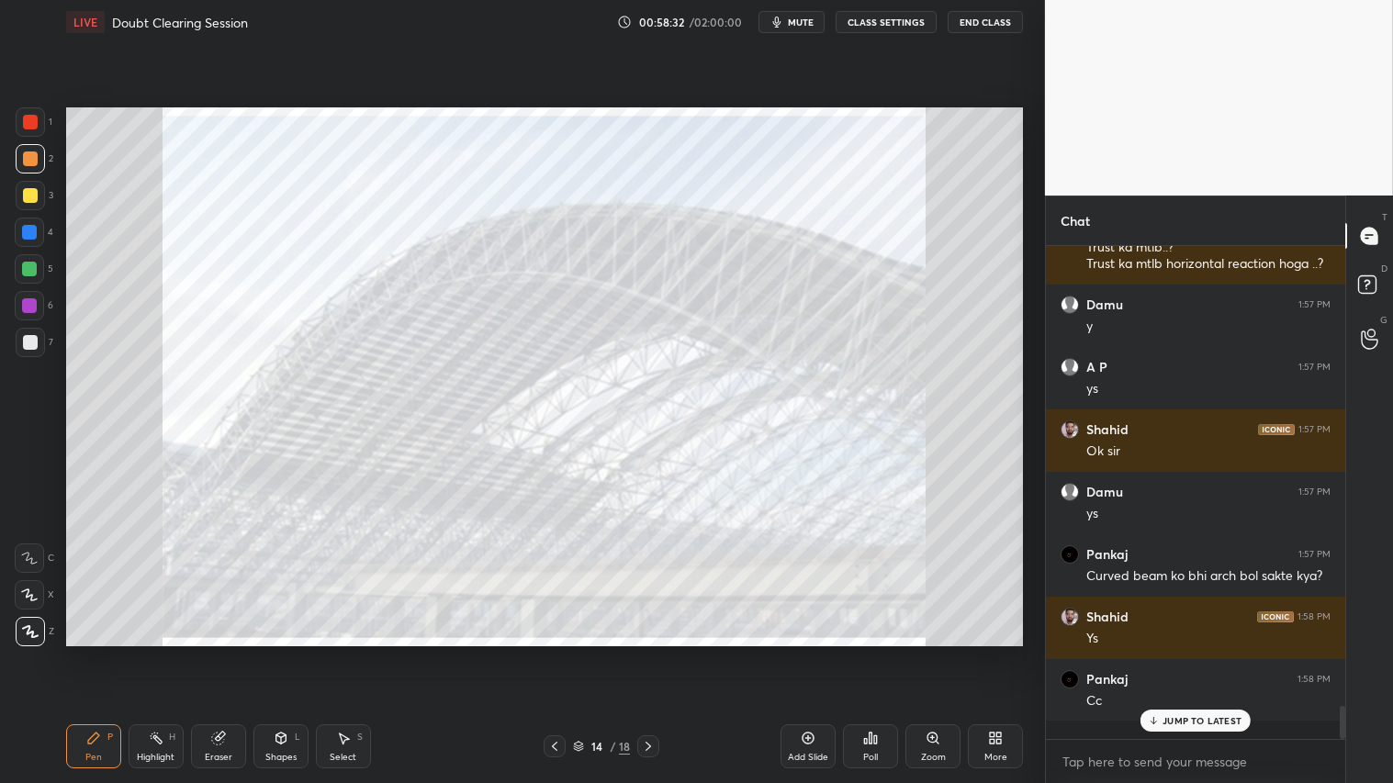
click at [648, 653] on icon at bounding box center [648, 746] width 15 height 15
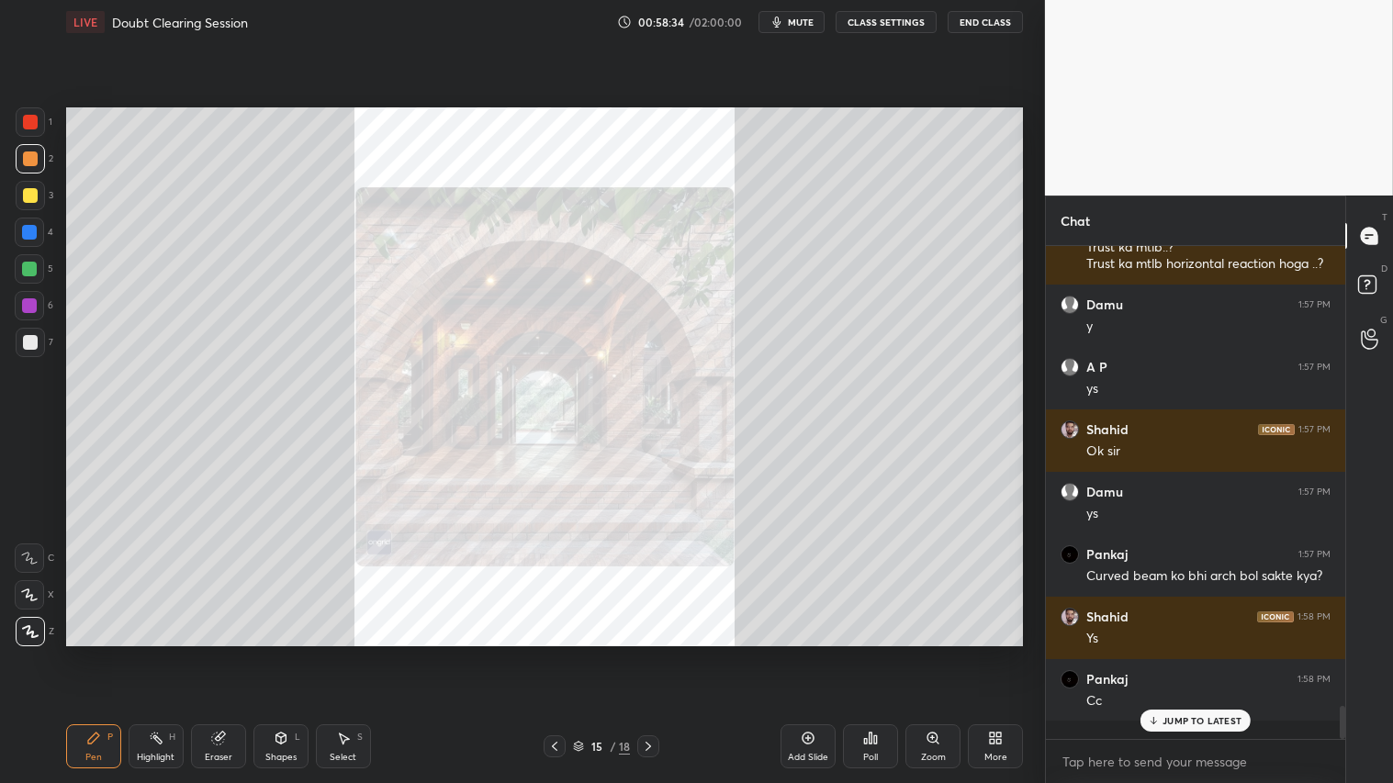
click at [551, 653] on icon at bounding box center [554, 746] width 15 height 15
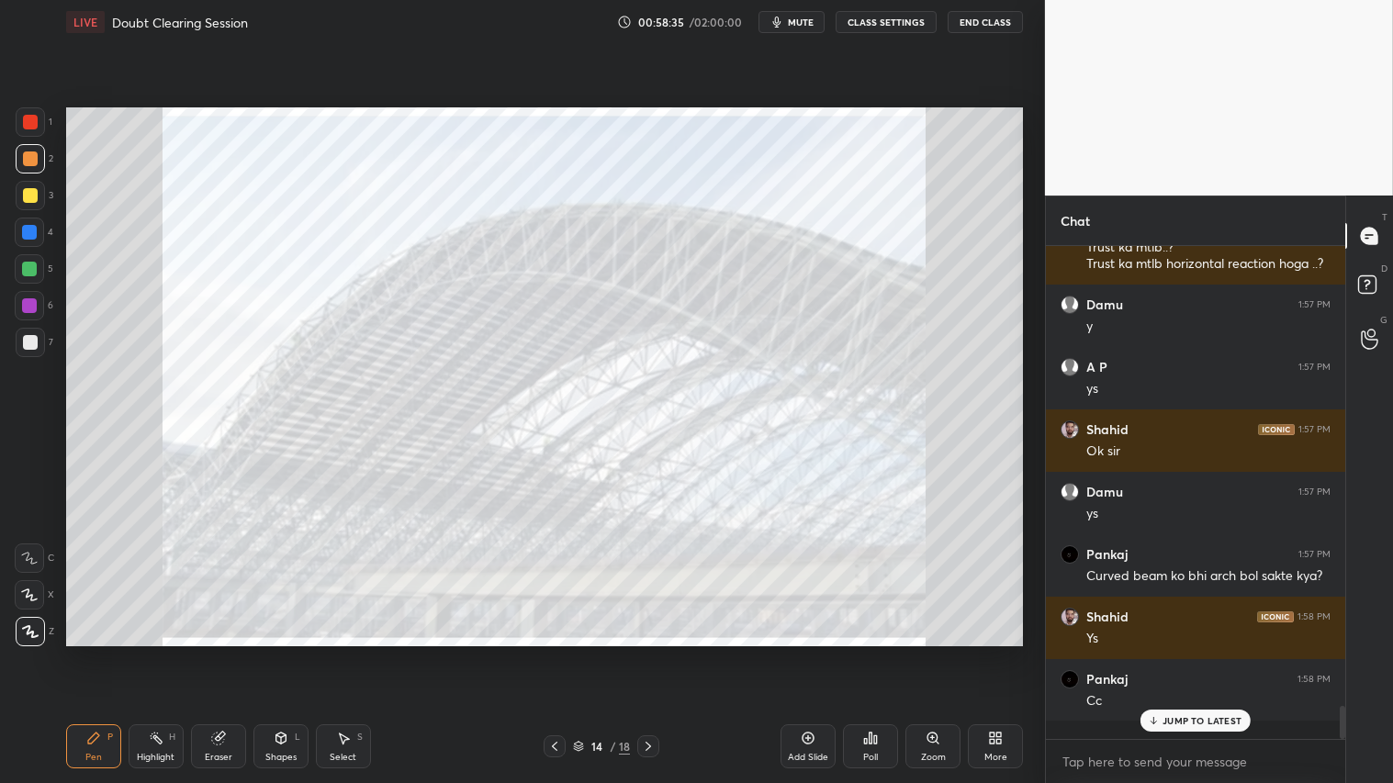
click at [552, 653] on icon at bounding box center [554, 746] width 15 height 15
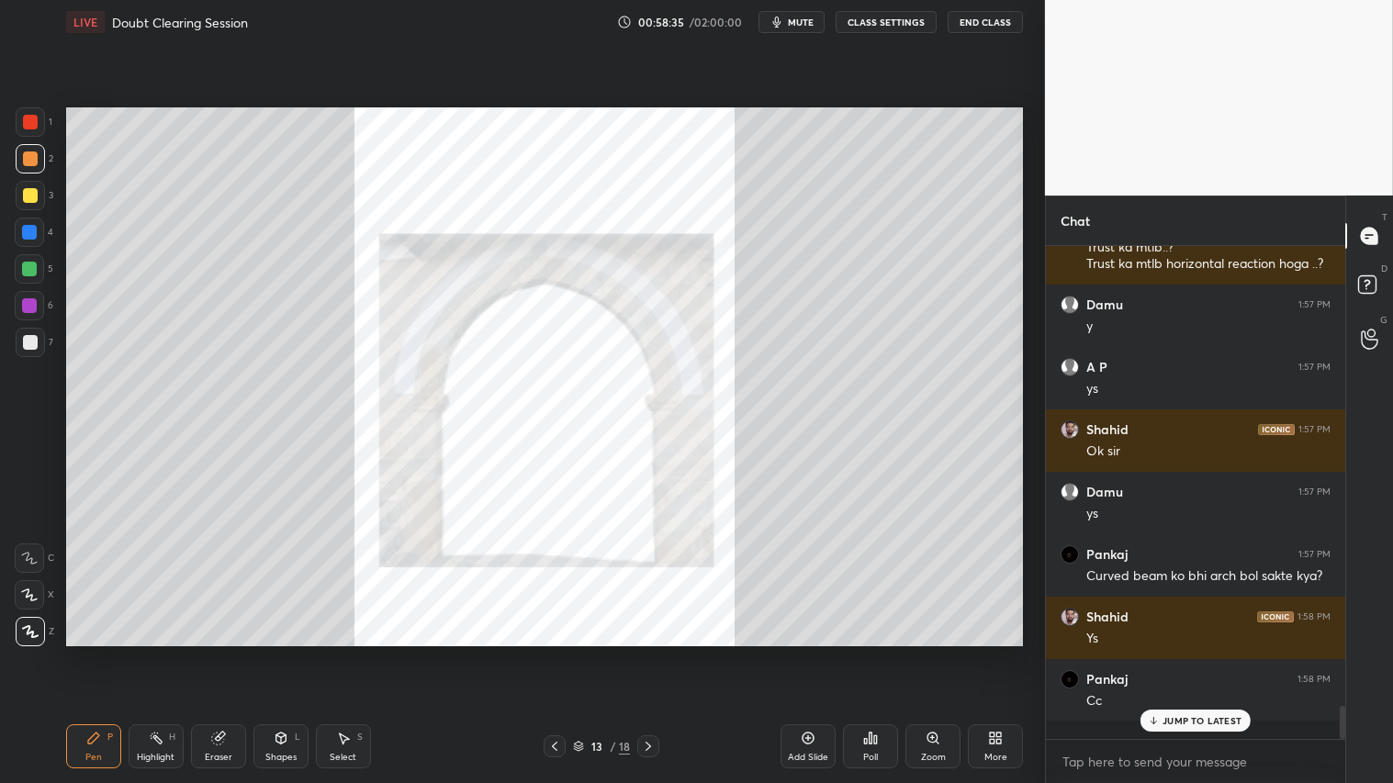
click at [551, 653] on icon at bounding box center [554, 746] width 15 height 15
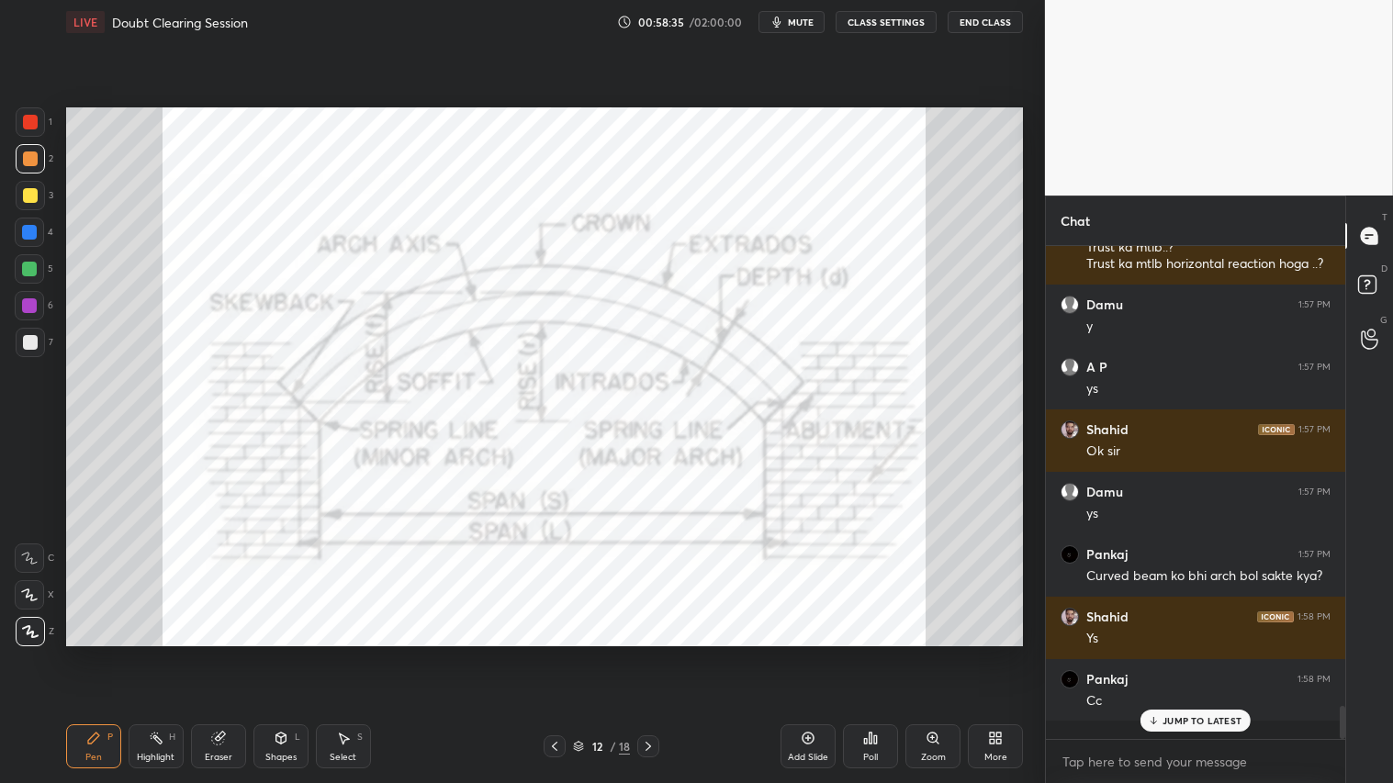
click at [552, 653] on icon at bounding box center [554, 746] width 15 height 15
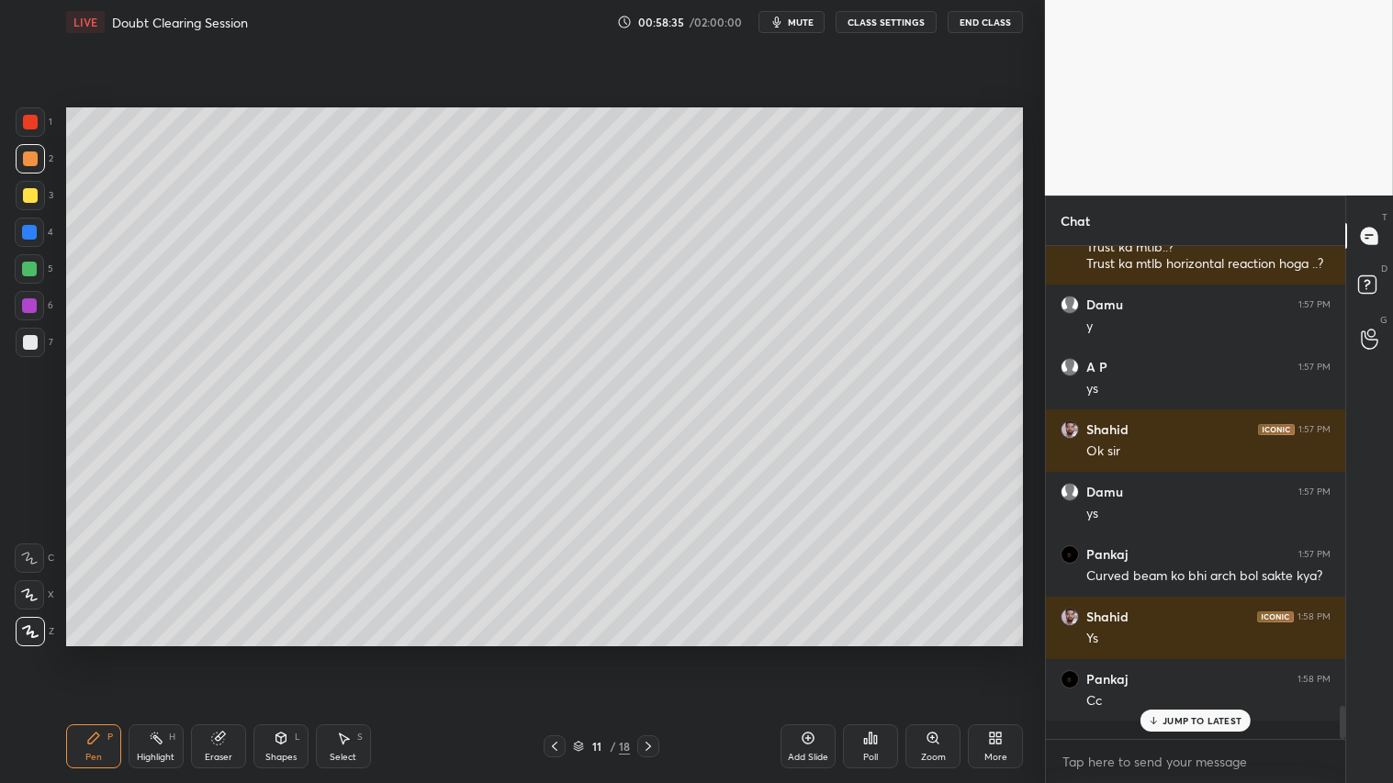
click at [552, 653] on icon at bounding box center [554, 746] width 15 height 15
click at [648, 653] on icon at bounding box center [648, 746] width 15 height 15
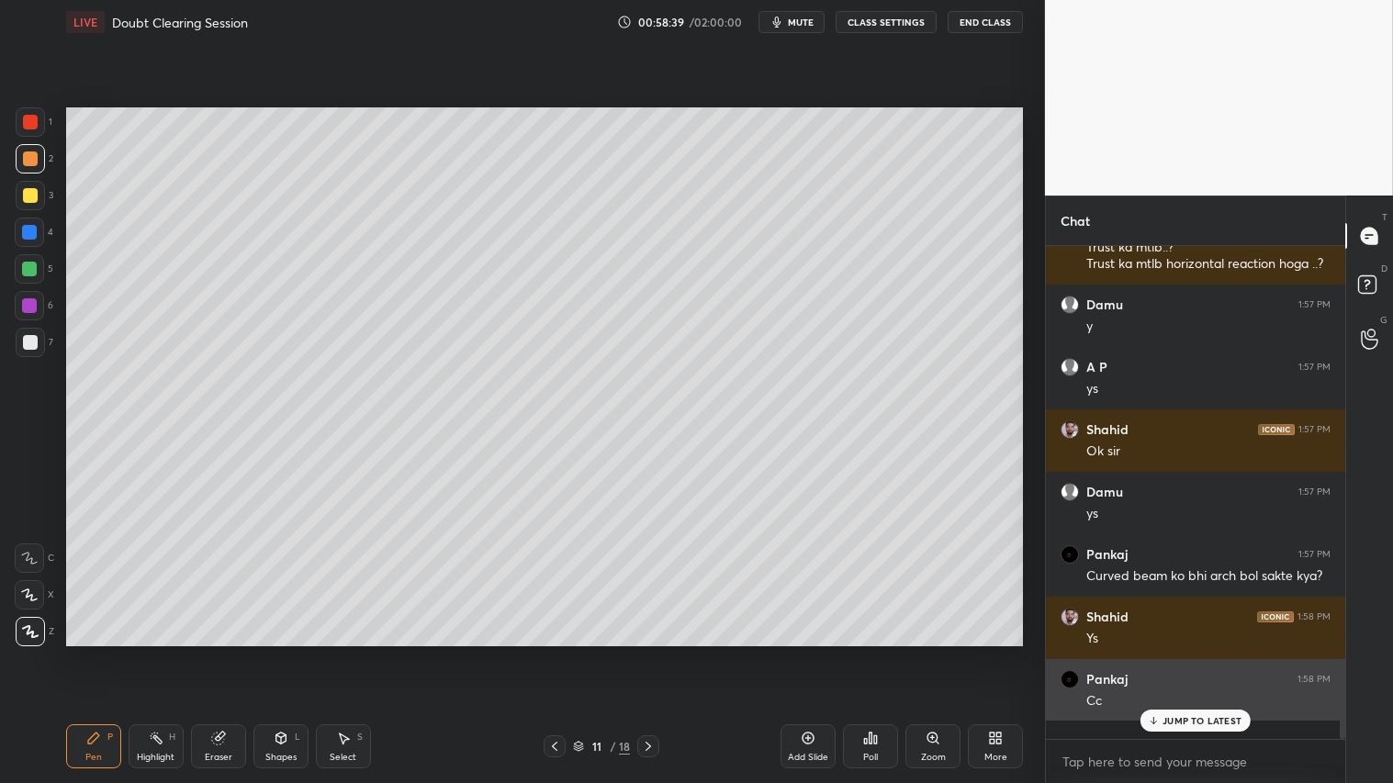
click at [1186, 653] on p "JUMP TO LATEST" at bounding box center [1202, 720] width 79 height 11
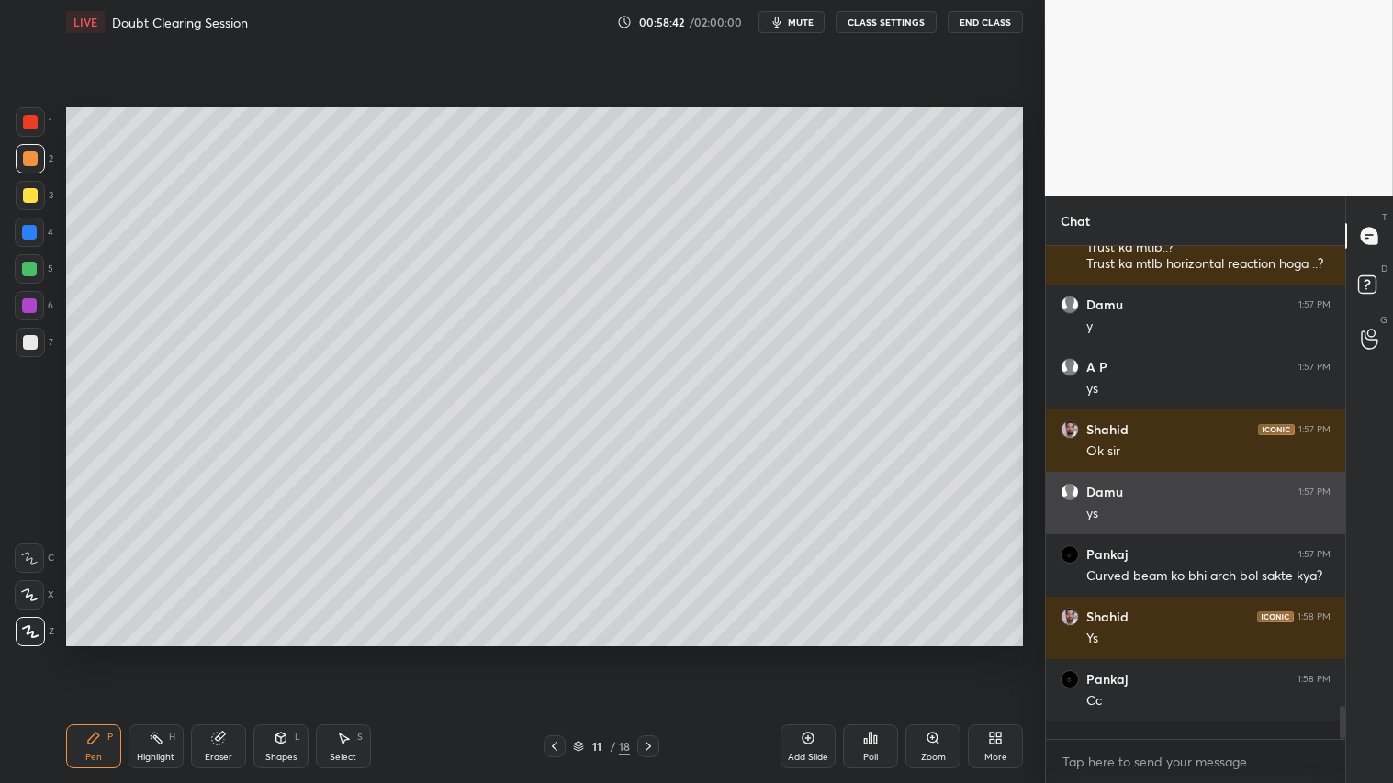
scroll to position [6701, 0]
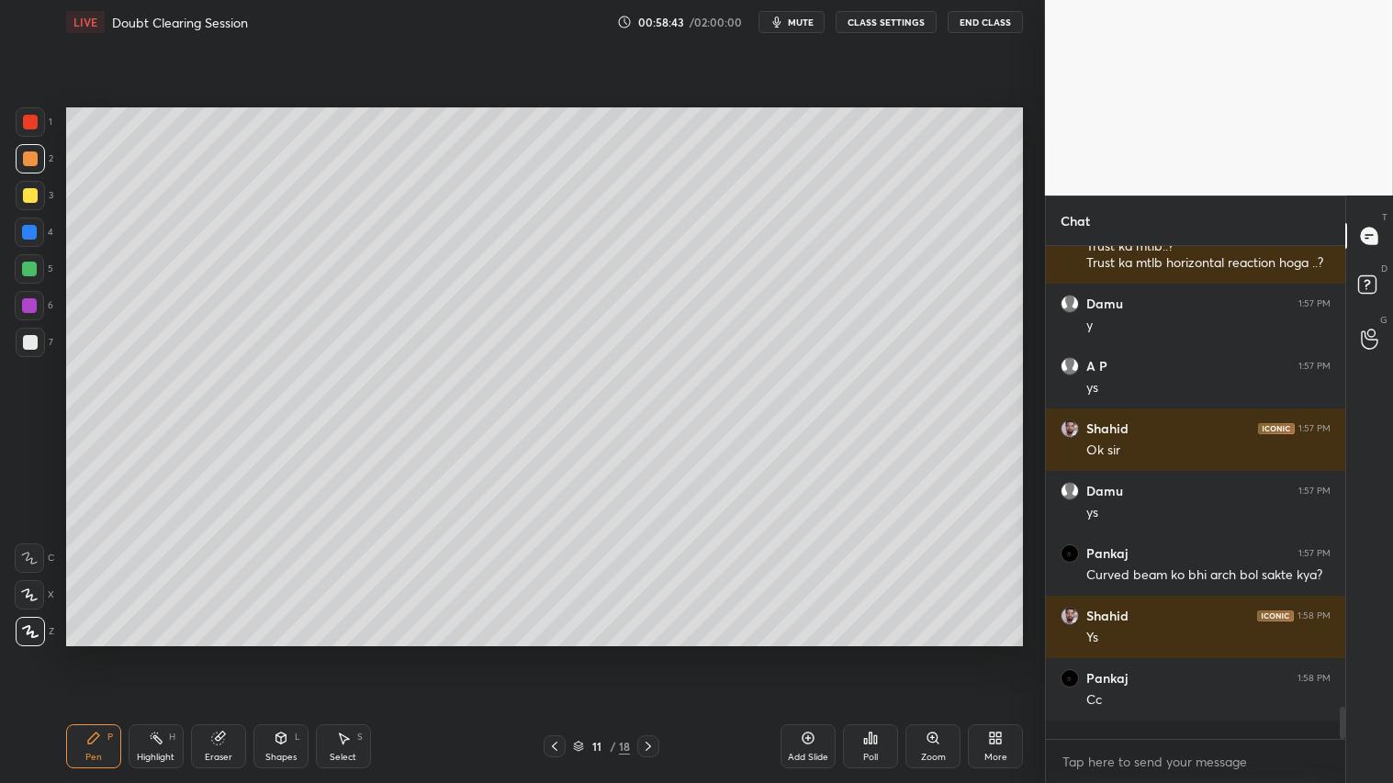
click at [16, 148] on div "2" at bounding box center [35, 158] width 38 height 29
click at [98, 653] on div "Pen" at bounding box center [93, 757] width 17 height 9
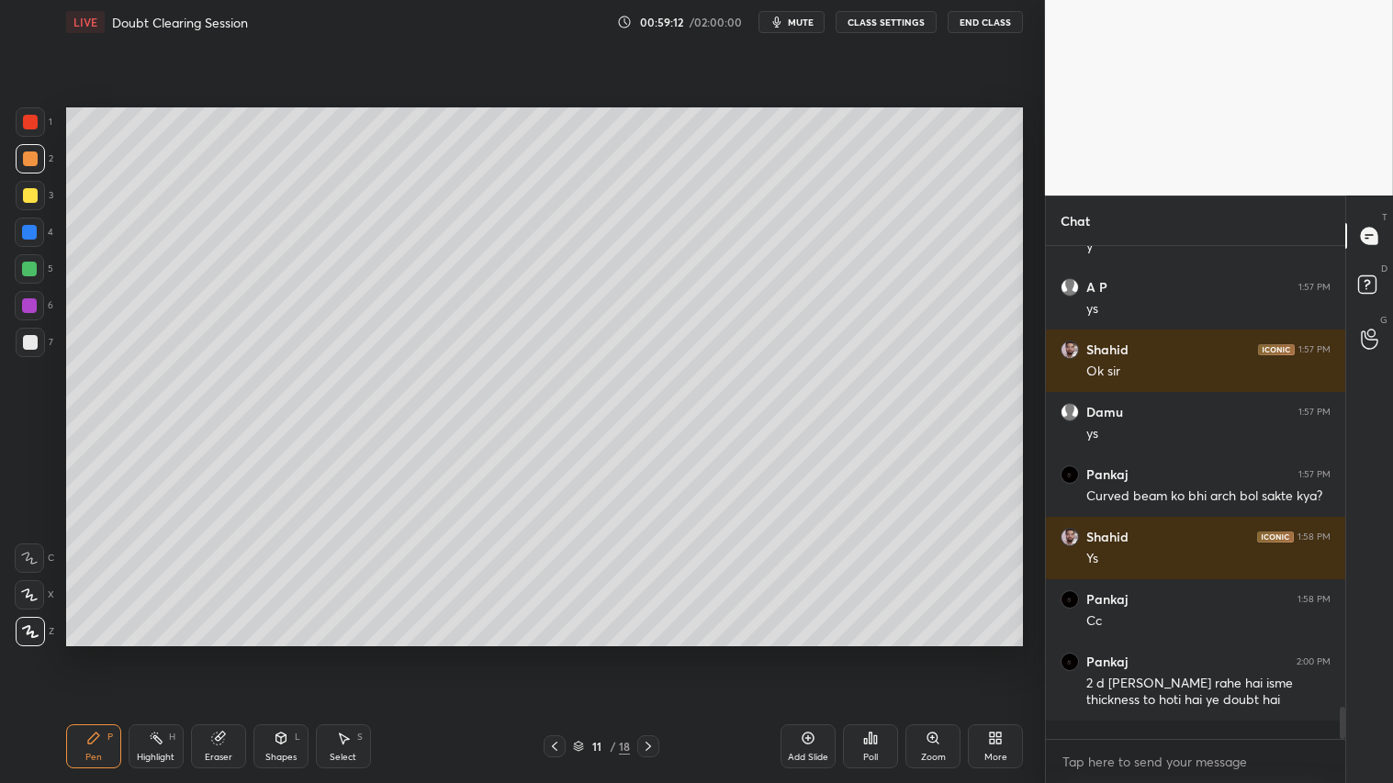
click at [277, 653] on div "Shapes" at bounding box center [280, 757] width 31 height 9
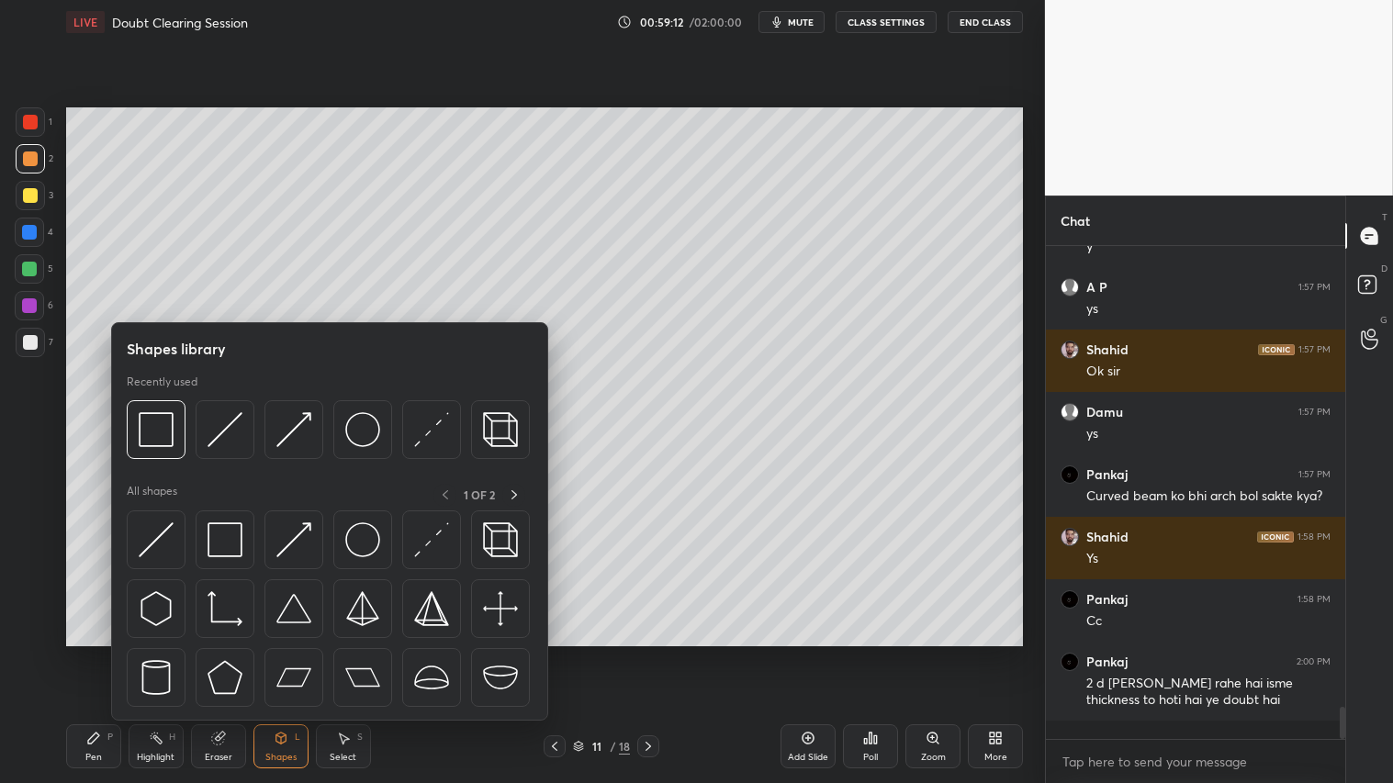
click at [106, 653] on div "Pen P" at bounding box center [93, 747] width 55 height 44
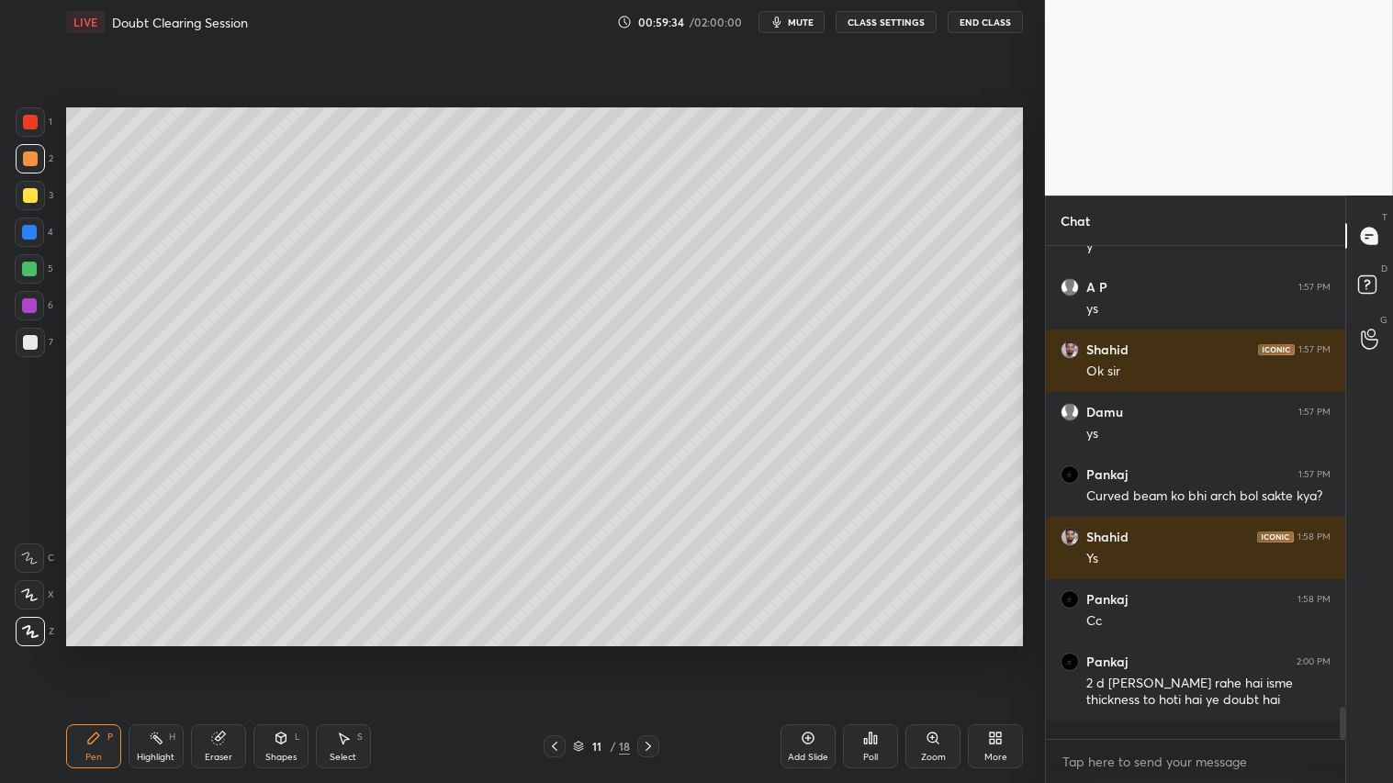
click at [289, 653] on div "Shapes L" at bounding box center [280, 747] width 55 height 44
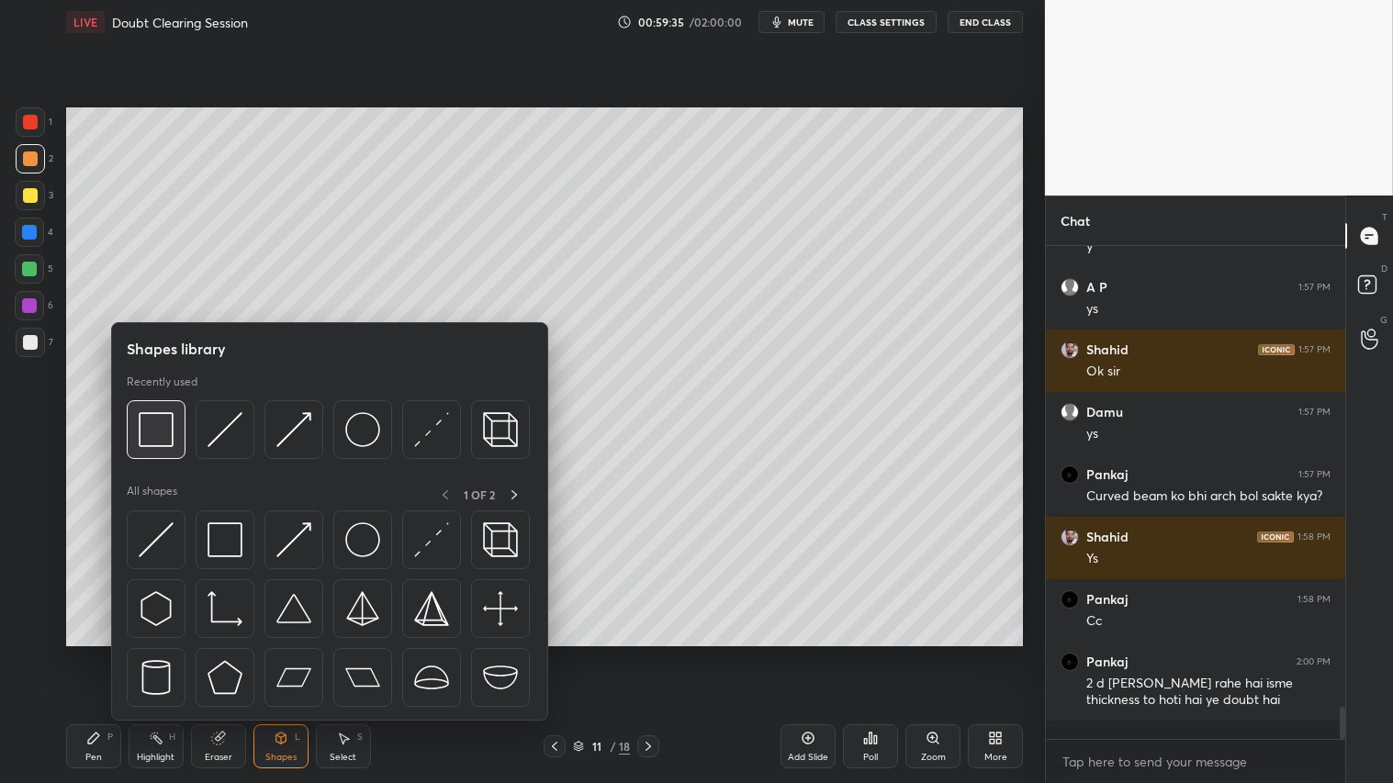
click at [159, 432] on img at bounding box center [156, 429] width 35 height 35
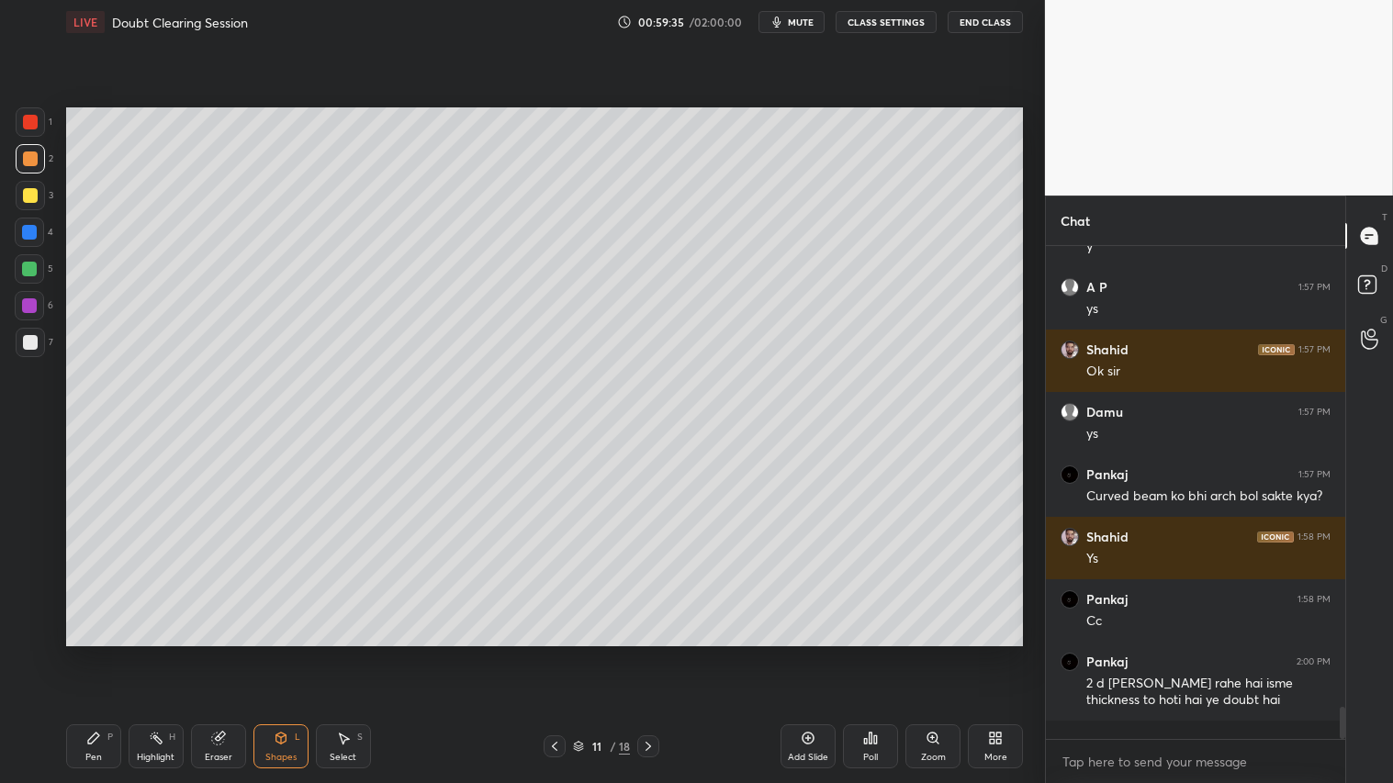
drag, startPoint x: 35, startPoint y: 343, endPoint x: 61, endPoint y: 341, distance: 25.8
click at [39, 343] on div at bounding box center [30, 342] width 29 height 29
drag, startPoint x: 26, startPoint y: 159, endPoint x: 32, endPoint y: 172, distance: 14.4
click at [25, 162] on div at bounding box center [30, 159] width 15 height 15
click at [107, 653] on div "Pen P" at bounding box center [93, 747] width 55 height 44
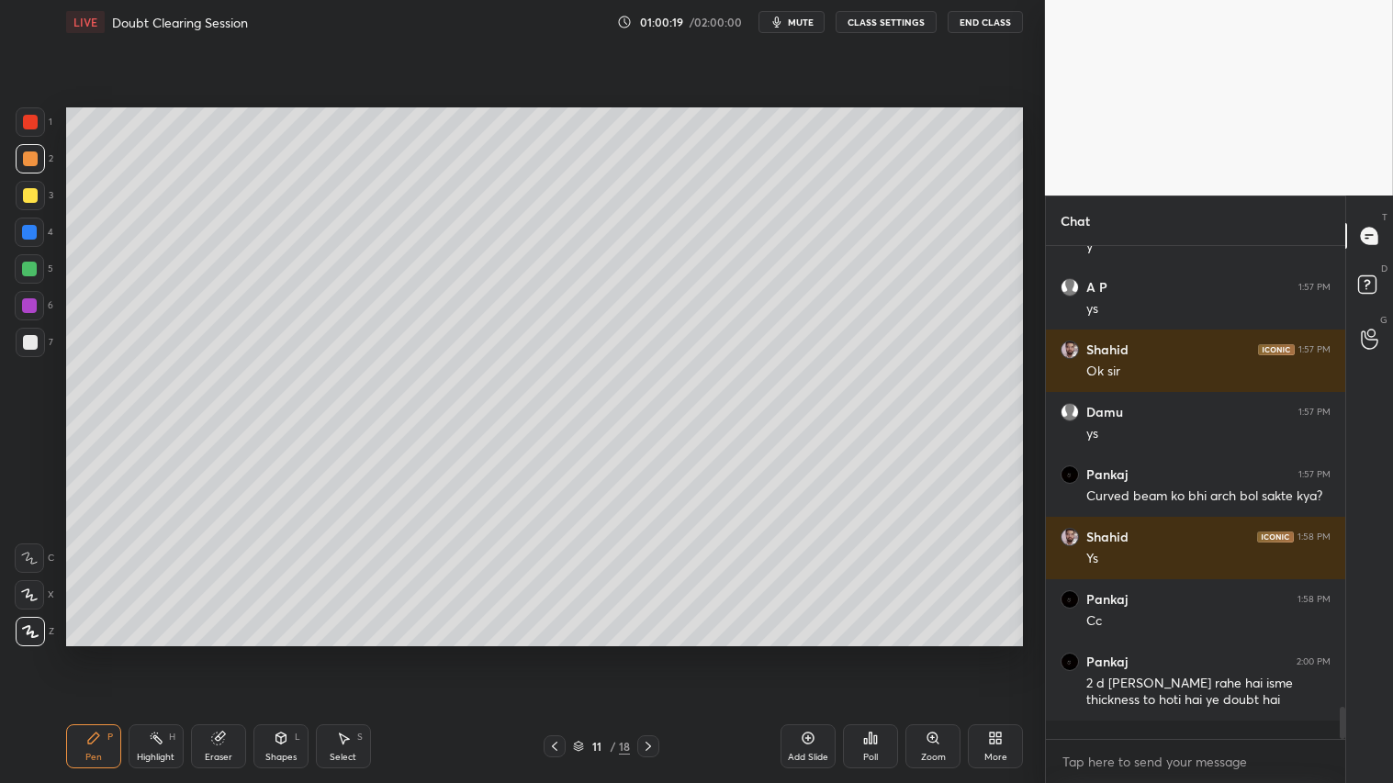
scroll to position [6846, 0]
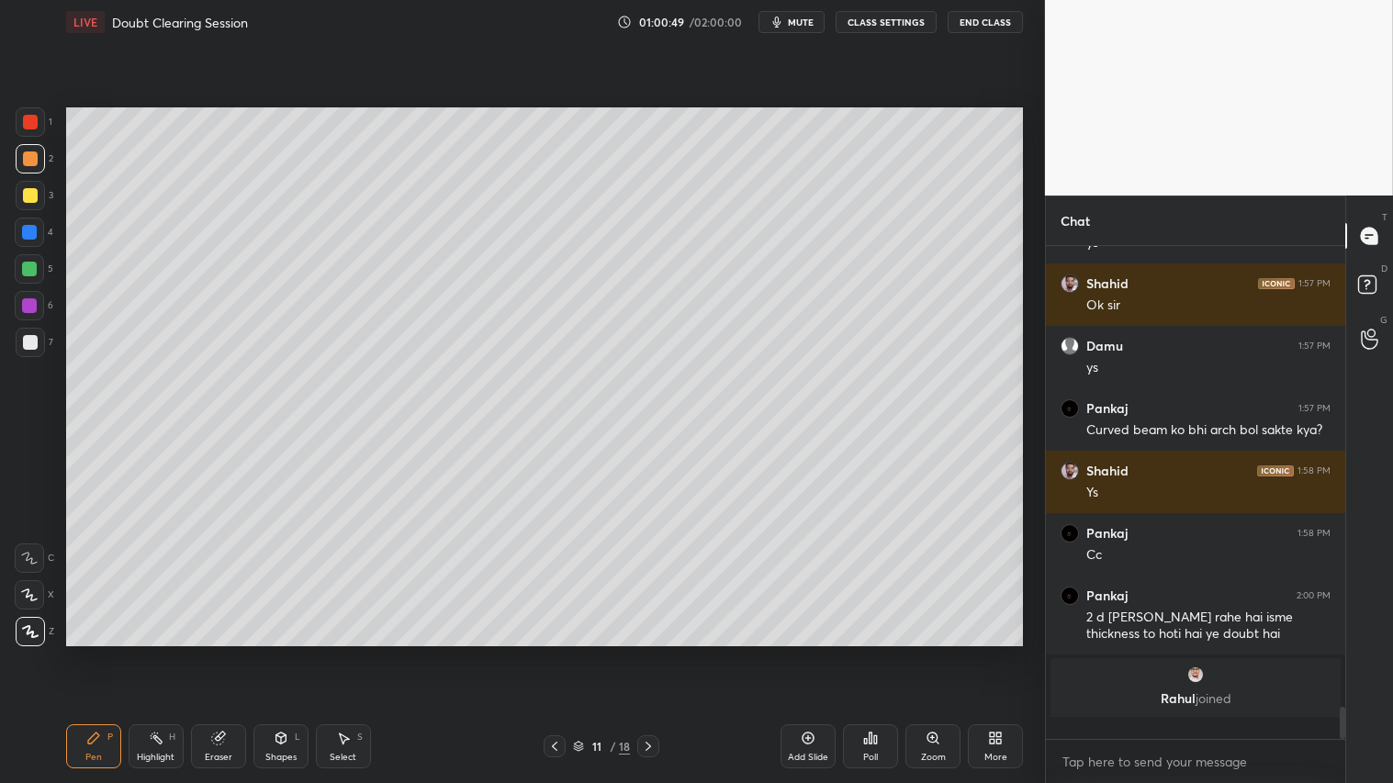
click at [34, 156] on div at bounding box center [30, 159] width 15 height 15
click at [96, 653] on div "Pen" at bounding box center [93, 757] width 17 height 9
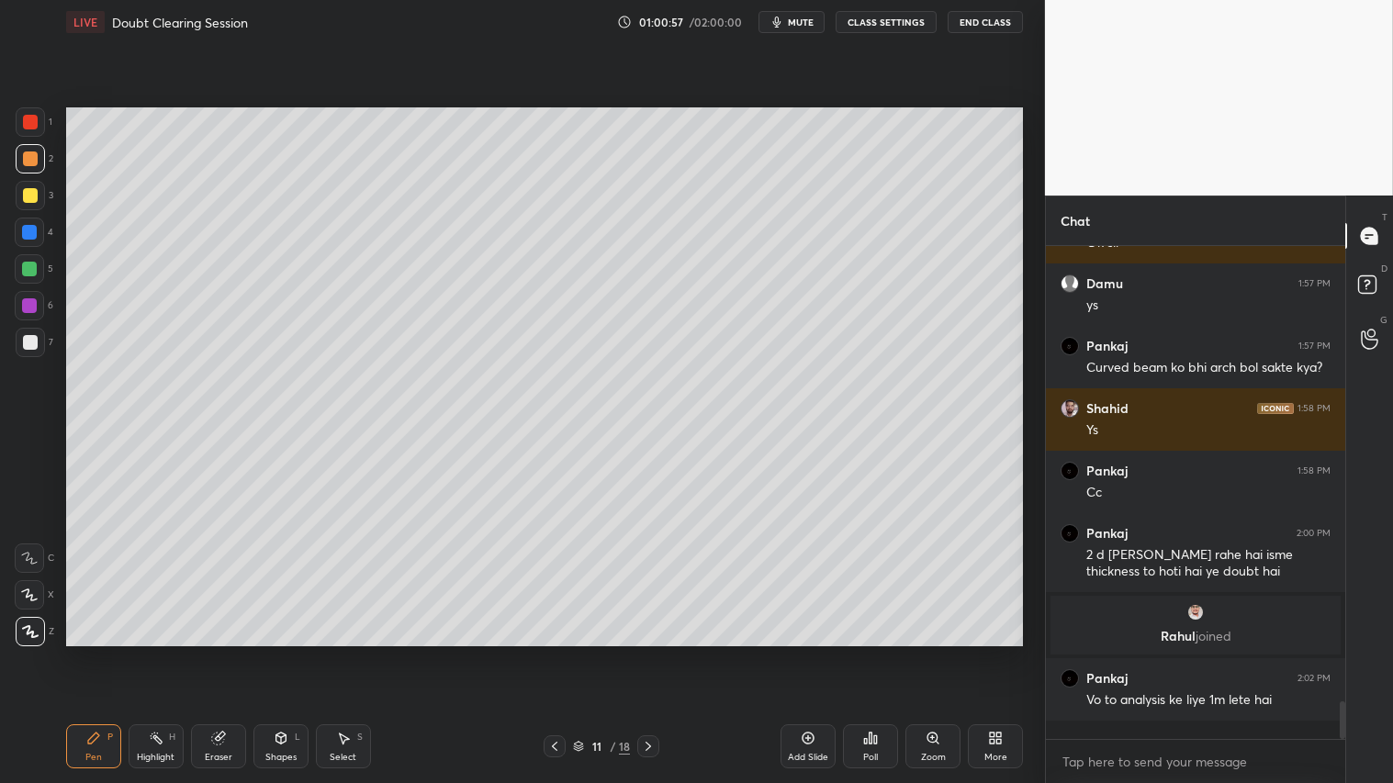
drag, startPoint x: 37, startPoint y: 160, endPoint x: 55, endPoint y: 253, distance: 94.6
click at [35, 160] on div at bounding box center [30, 159] width 15 height 15
click at [90, 653] on icon at bounding box center [93, 738] width 15 height 15
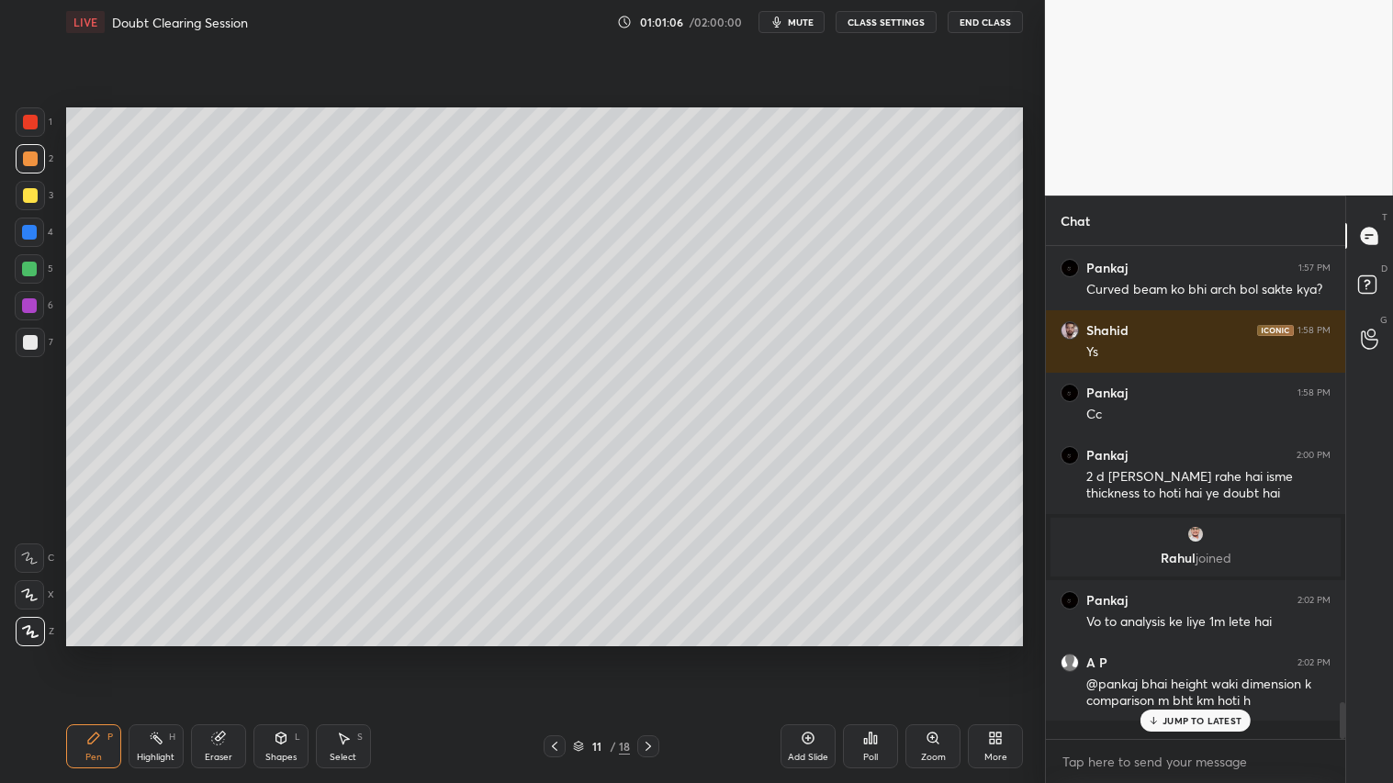
drag, startPoint x: 33, startPoint y: 158, endPoint x: 62, endPoint y: 462, distance: 305.3
click at [34, 163] on div at bounding box center [30, 159] width 15 height 15
click at [92, 653] on icon at bounding box center [93, 738] width 11 height 11
click at [32, 163] on div at bounding box center [30, 158] width 29 height 29
click at [1214, 653] on p "JUMP TO LATEST" at bounding box center [1202, 720] width 79 height 11
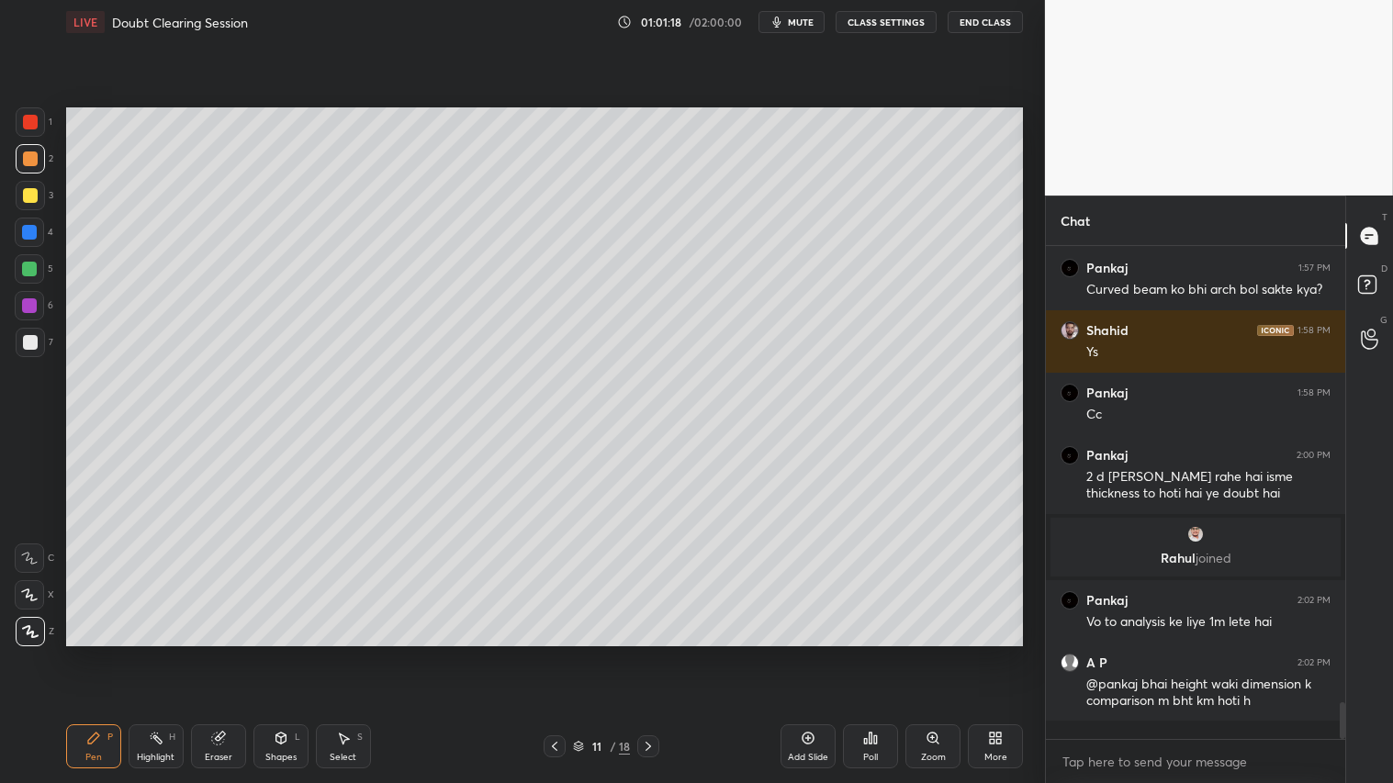
drag, startPoint x: 14, startPoint y: 162, endPoint x: 60, endPoint y: 261, distance: 109.3
click at [16, 162] on div at bounding box center [30, 158] width 29 height 29
click at [94, 653] on div "Pen P" at bounding box center [93, 747] width 55 height 44
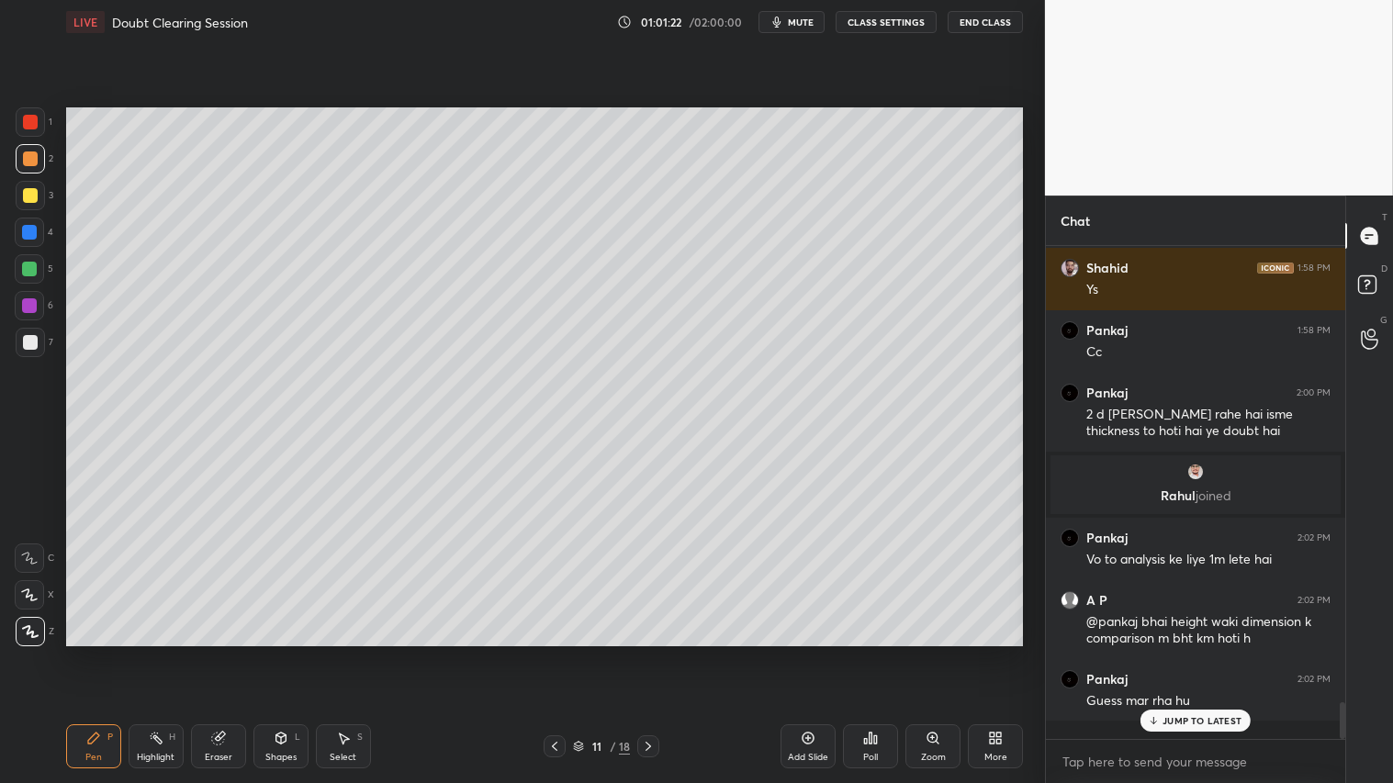
click at [1169, 653] on p "JUMP TO LATEST" at bounding box center [1202, 720] width 79 height 11
click at [24, 150] on div at bounding box center [30, 158] width 29 height 29
click at [652, 653] on icon at bounding box center [648, 746] width 15 height 15
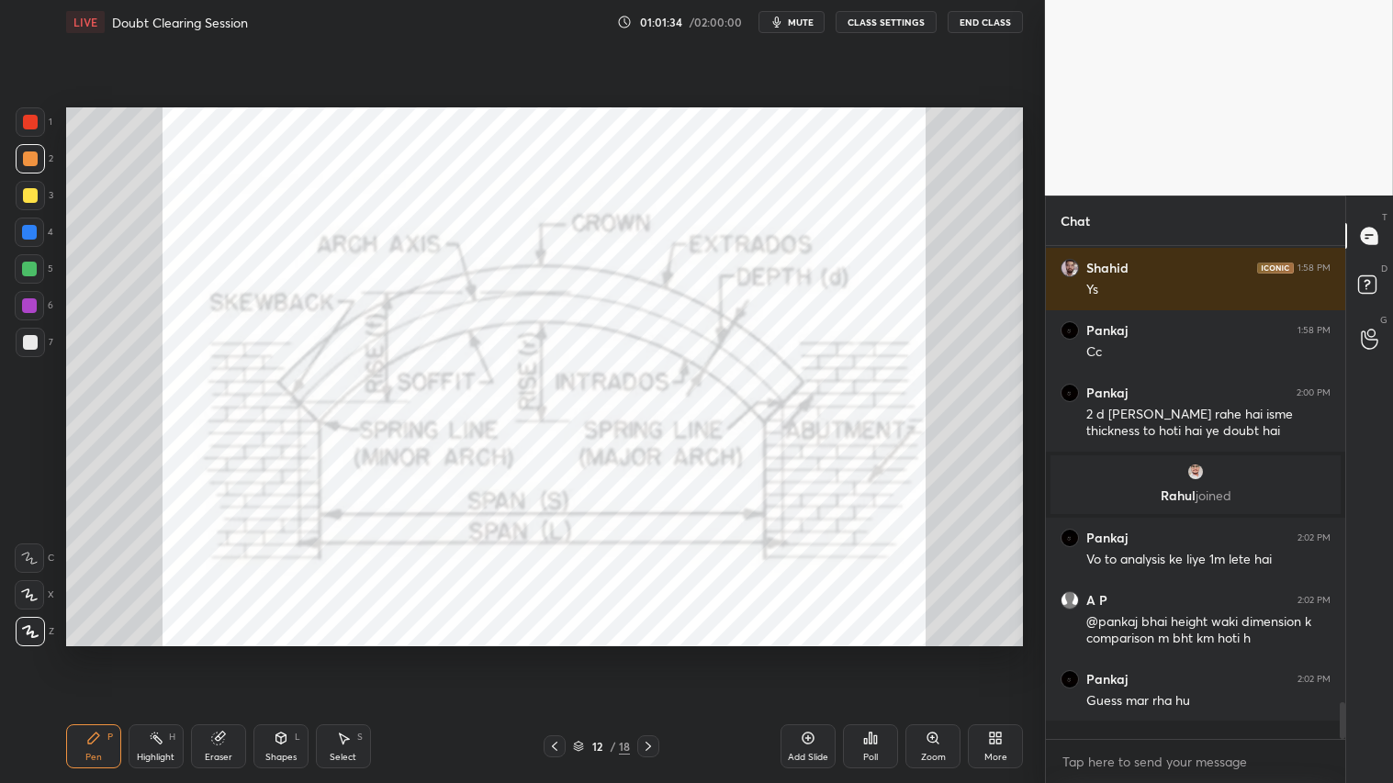
click at [563, 653] on div at bounding box center [555, 747] width 22 height 22
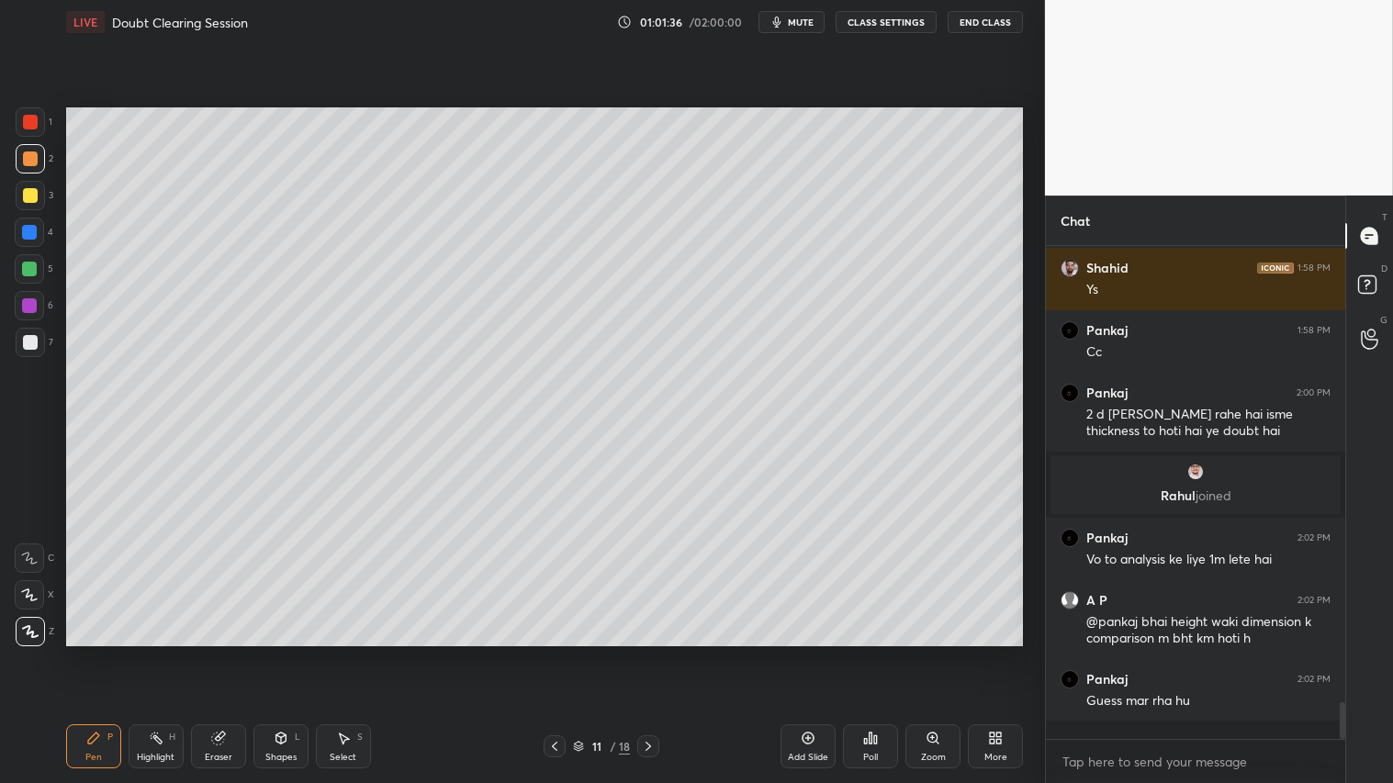
click at [816, 653] on div "Add Slide" at bounding box center [808, 747] width 55 height 44
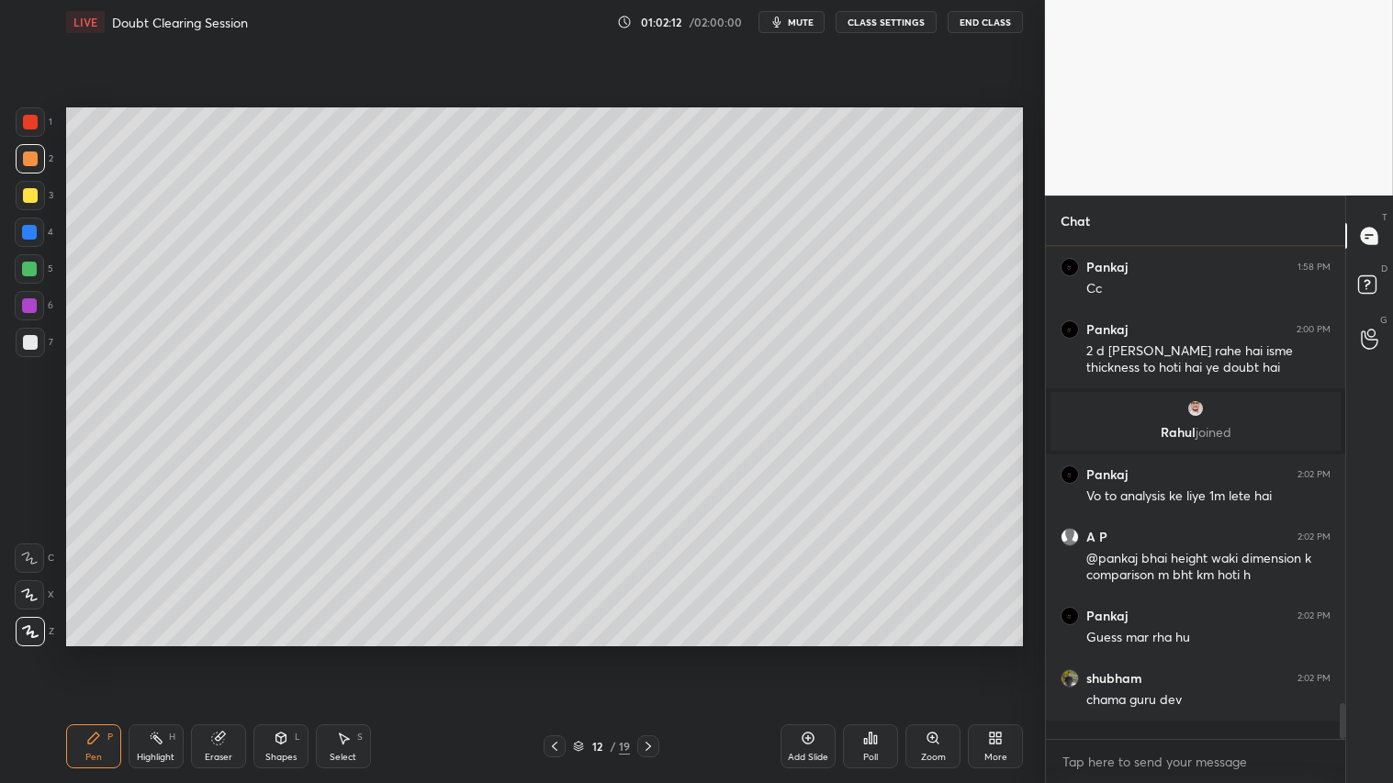
click at [804, 20] on span "mute" at bounding box center [801, 22] width 26 height 13
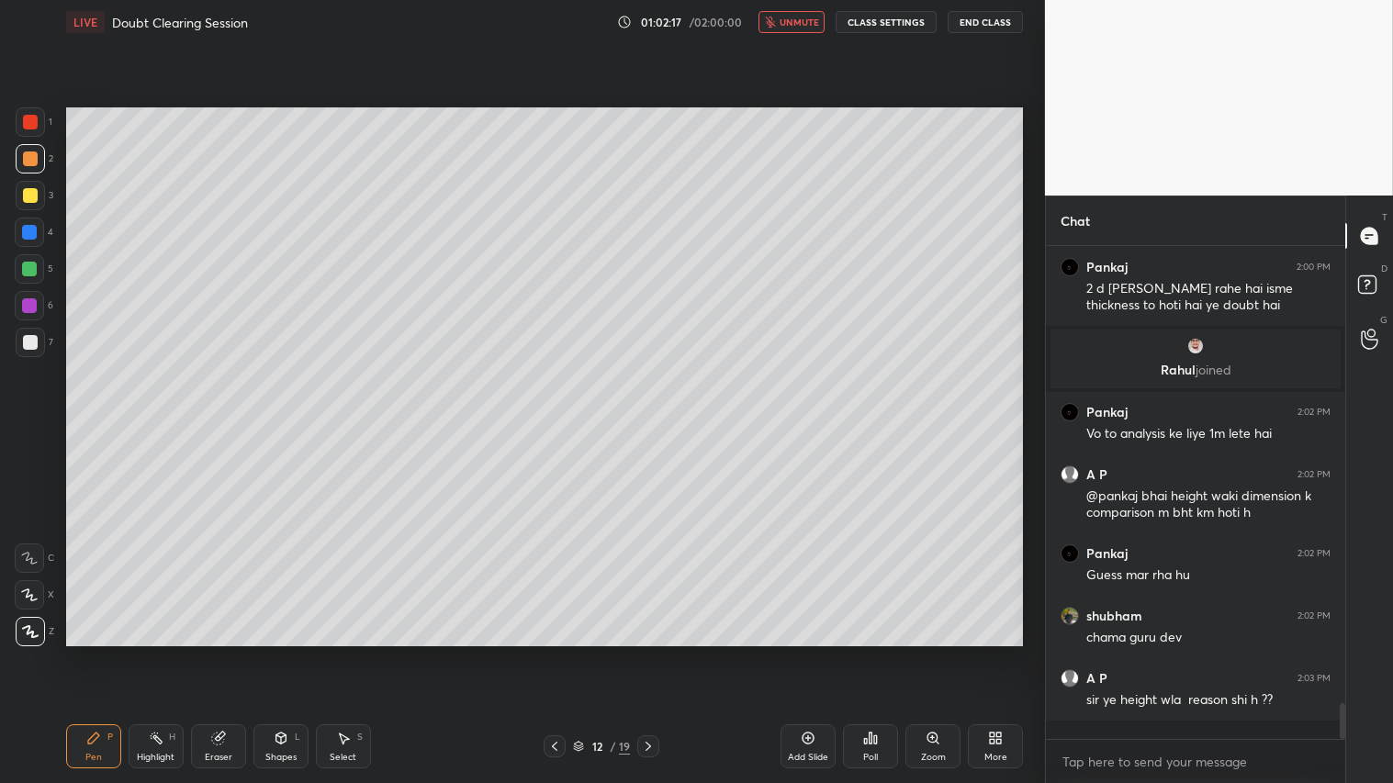
click at [806, 24] on span "unmute" at bounding box center [799, 22] width 39 height 13
click at [804, 28] on button "mute" at bounding box center [792, 22] width 66 height 22
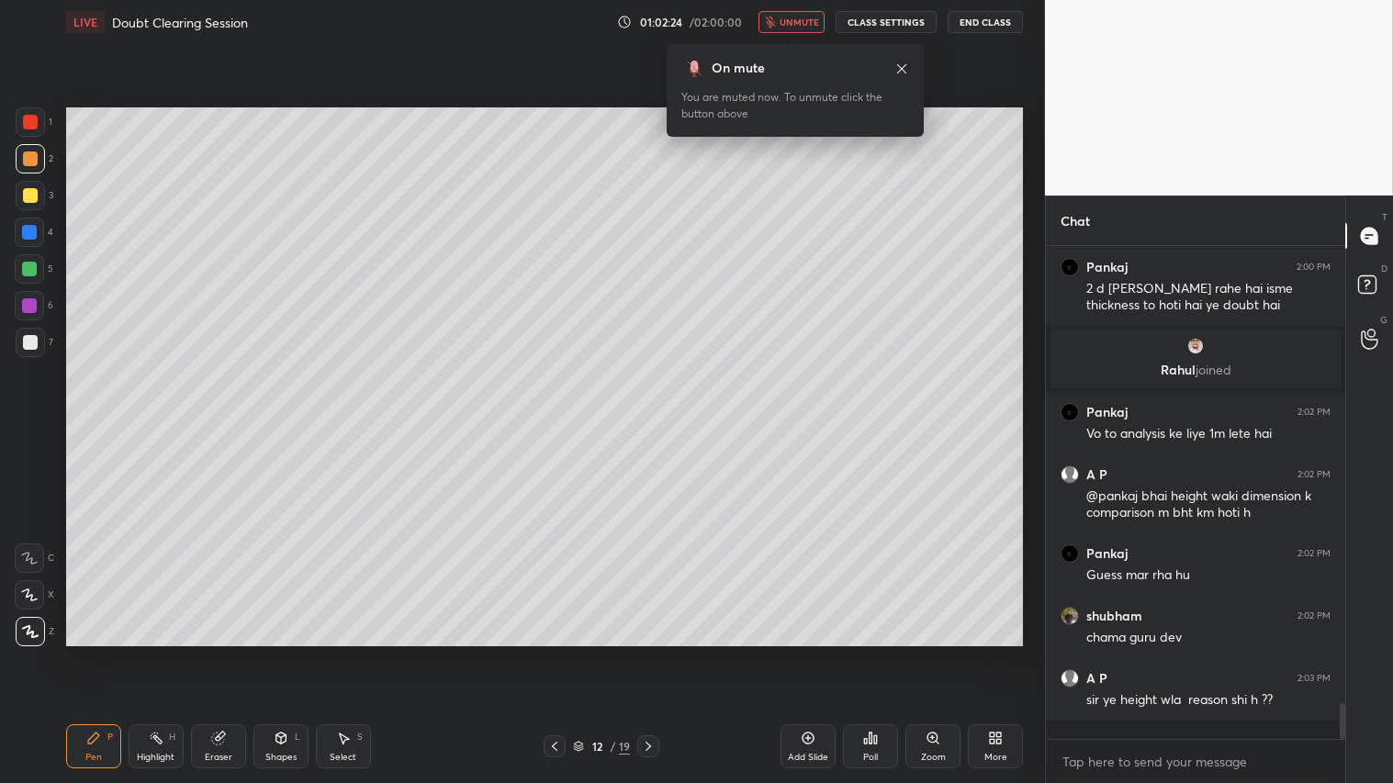
click at [811, 22] on span "unmute" at bounding box center [799, 22] width 39 height 13
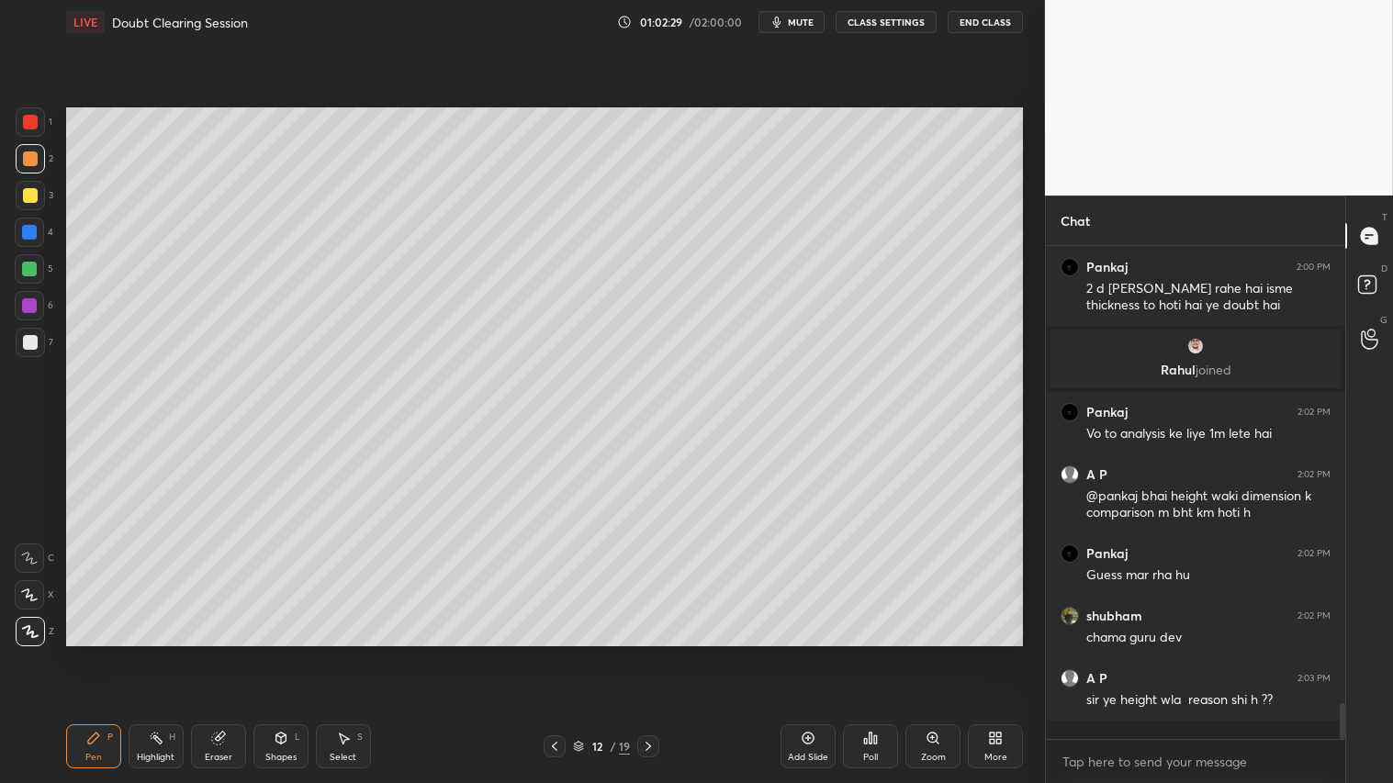
click at [24, 165] on div at bounding box center [30, 159] width 15 height 15
click at [88, 653] on div "Pen" at bounding box center [93, 757] width 17 height 9
drag, startPoint x: 288, startPoint y: 740, endPoint x: 291, endPoint y: 726, distance: 14.0
click at [288, 653] on div "Shapes L" at bounding box center [280, 747] width 55 height 44
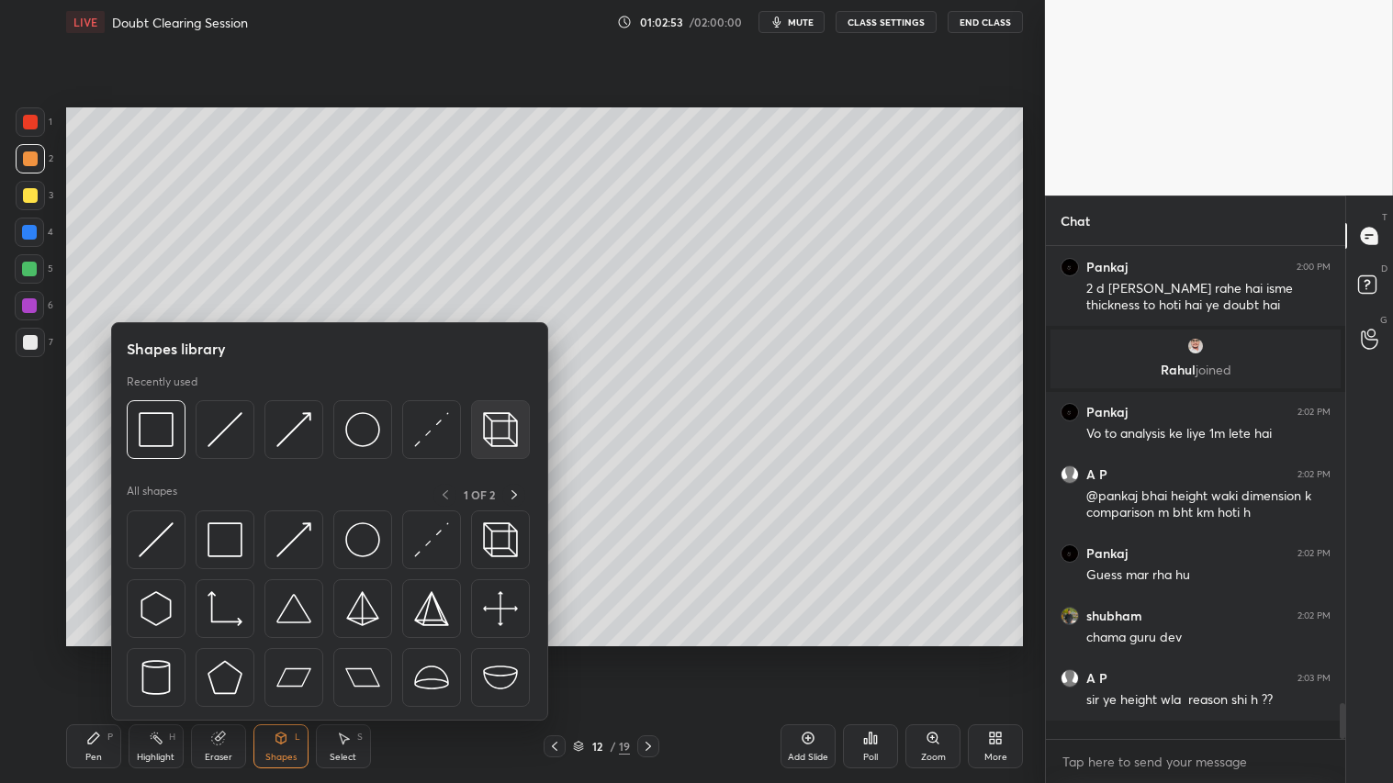
click at [500, 432] on img at bounding box center [500, 429] width 35 height 35
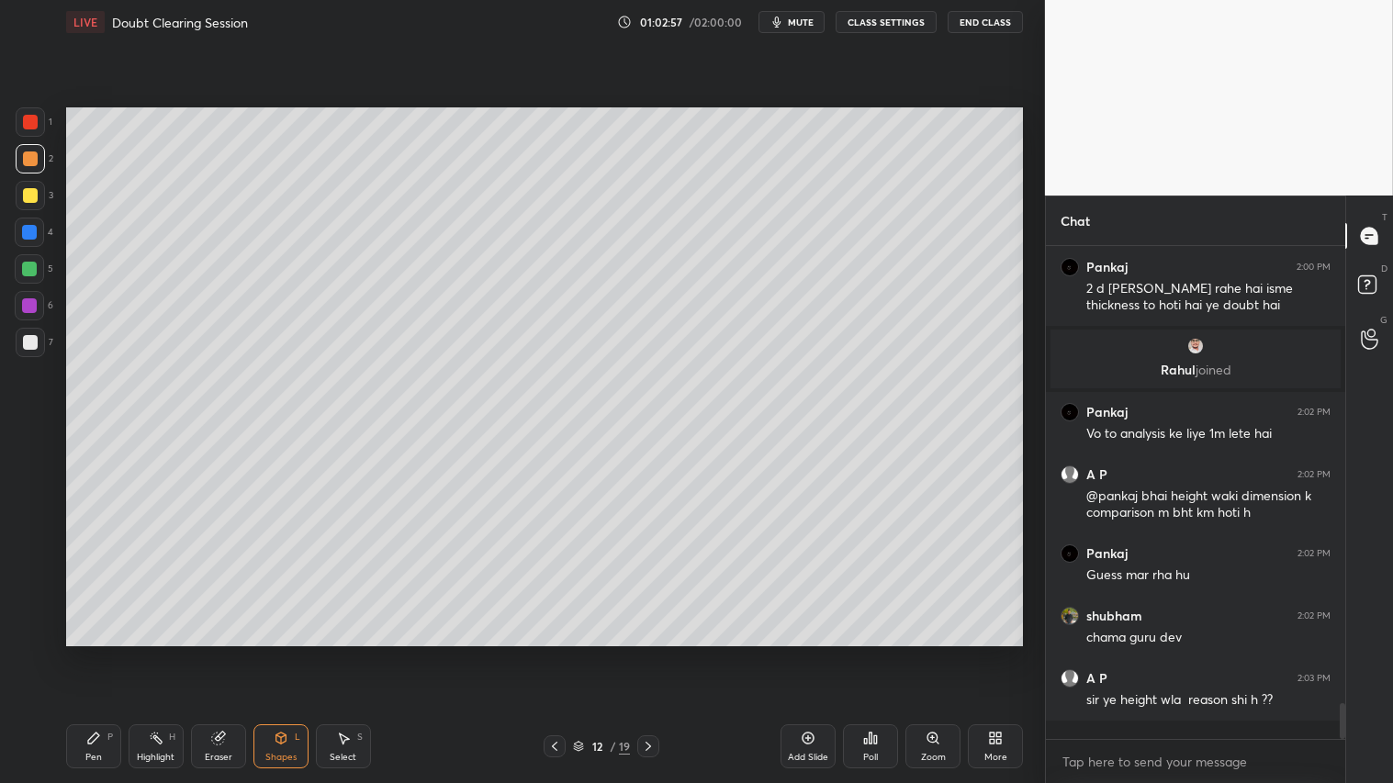
click at [288, 653] on div "Shapes" at bounding box center [280, 757] width 31 height 9
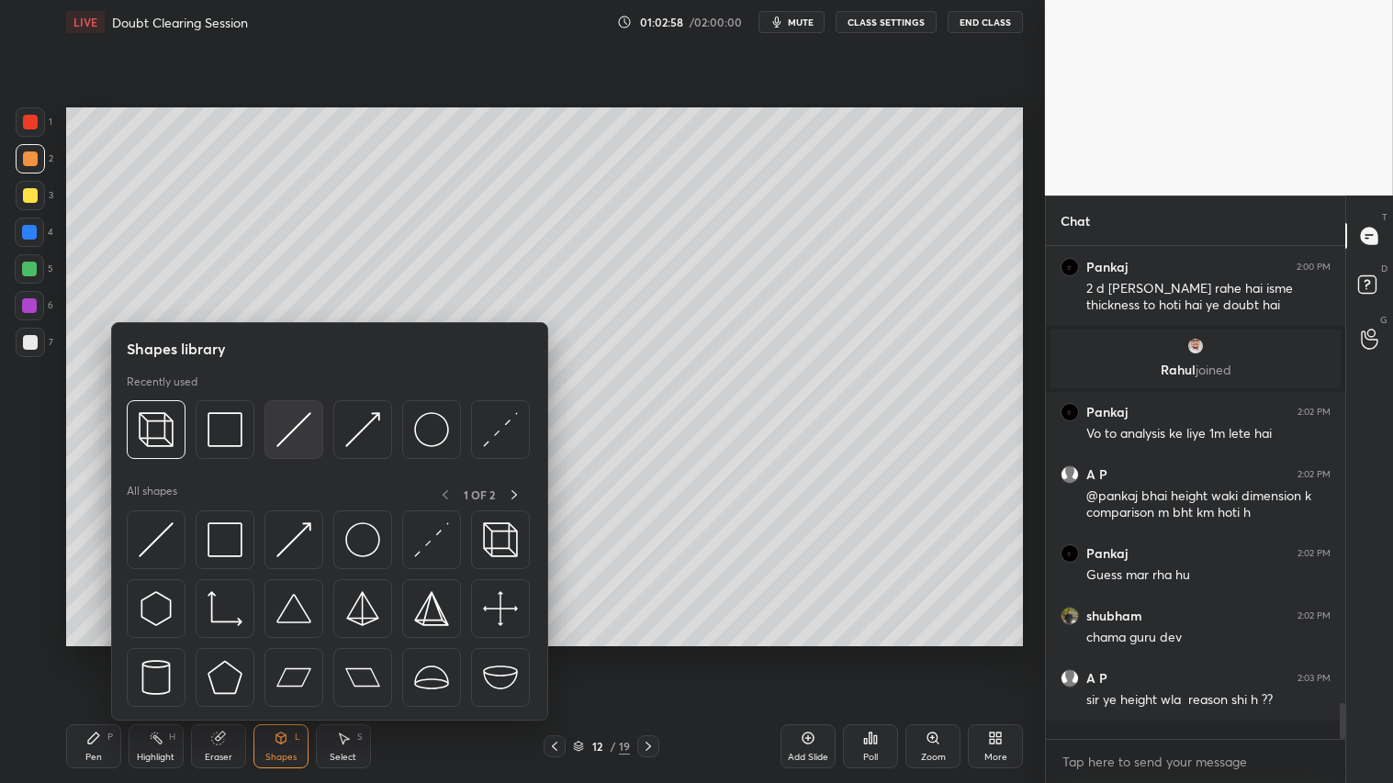
click at [294, 425] on img at bounding box center [293, 429] width 35 height 35
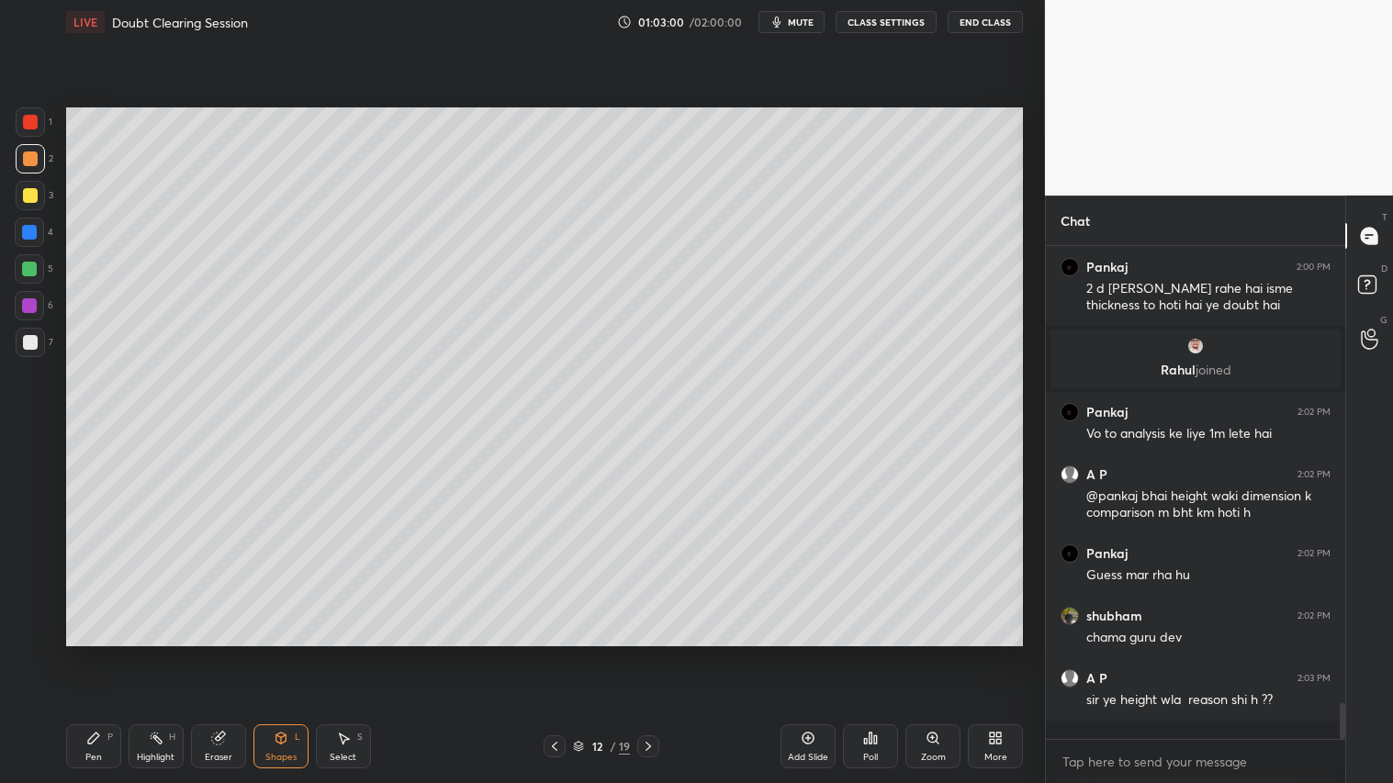
click at [90, 653] on icon at bounding box center [93, 738] width 11 height 11
click at [641, 653] on div at bounding box center [648, 747] width 22 height 22
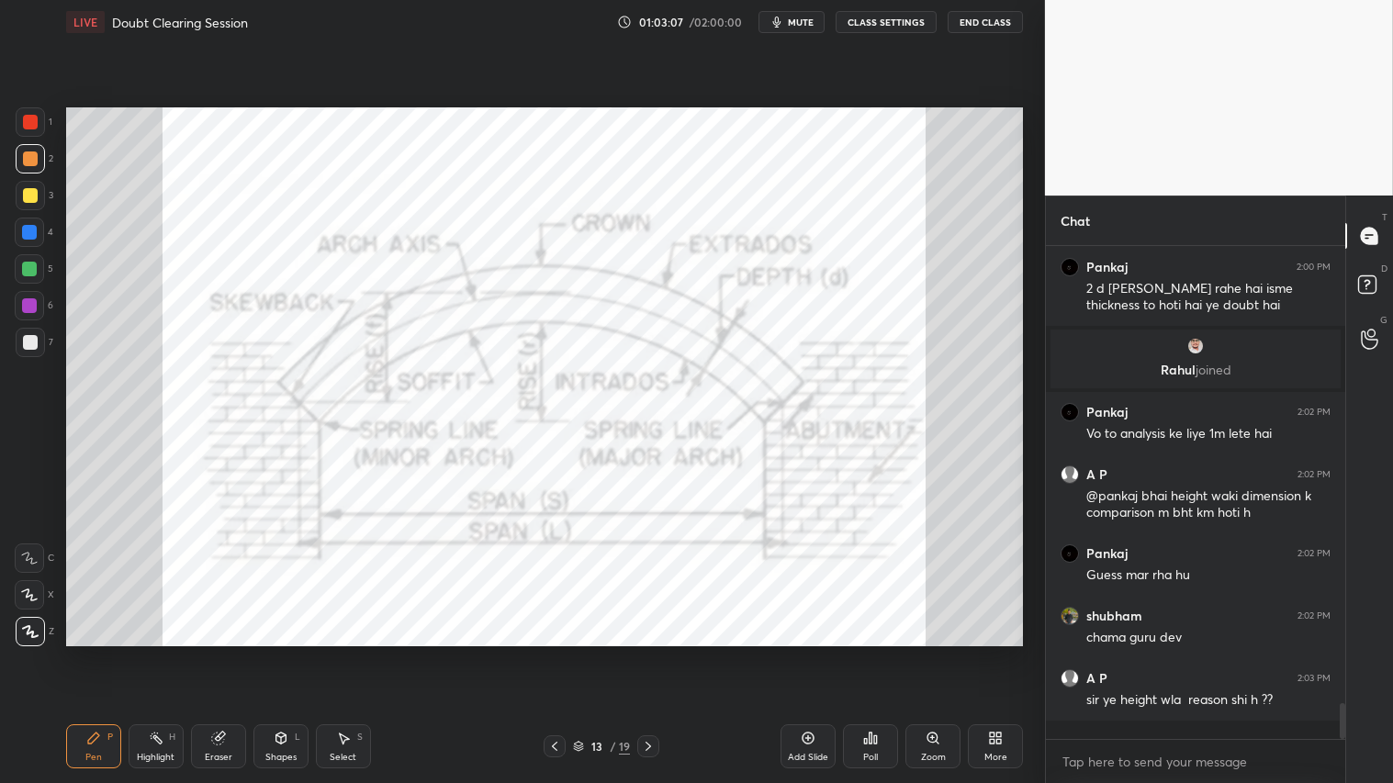
click at [216, 653] on div "Eraser" at bounding box center [219, 757] width 28 height 9
click at [28, 626] on span "Erase all" at bounding box center [30, 630] width 28 height 13
click at [557, 653] on icon at bounding box center [554, 746] width 15 height 15
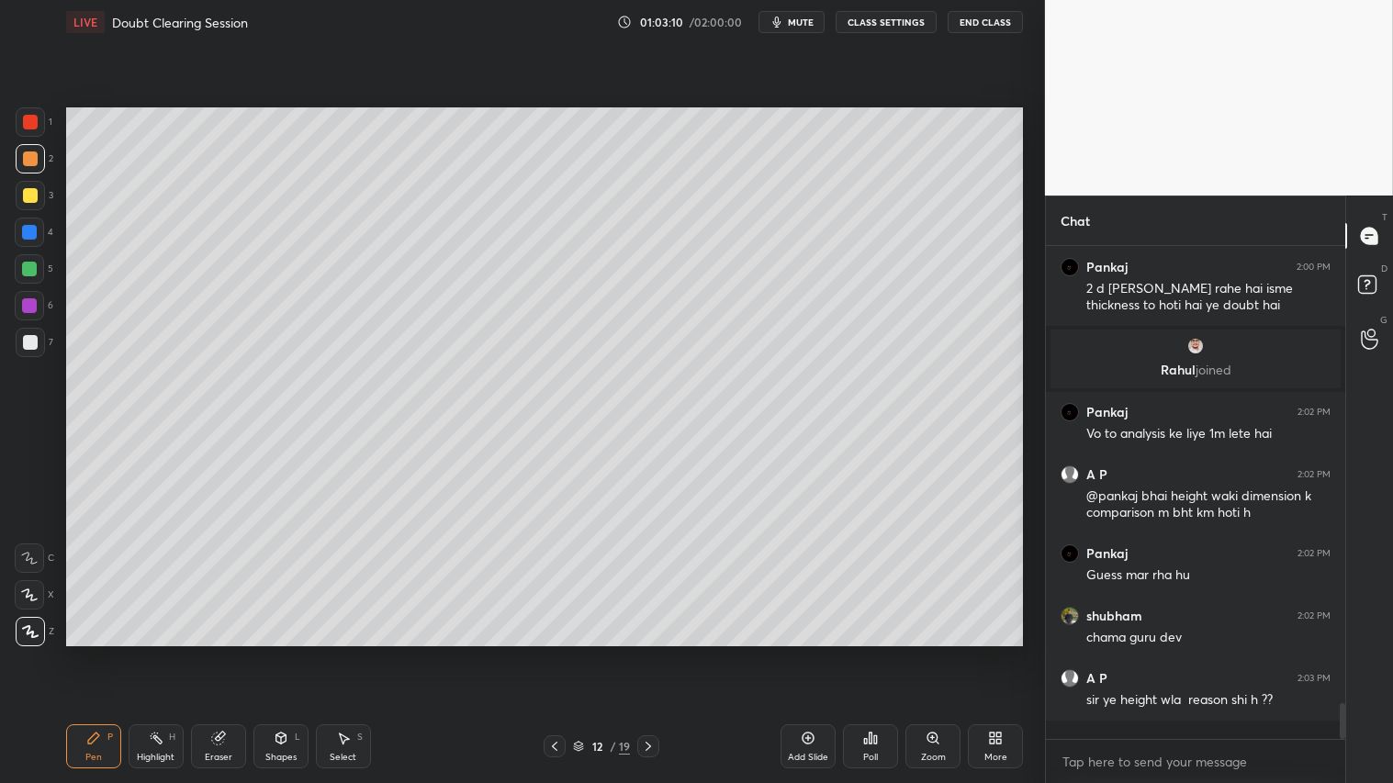
click at [346, 653] on icon at bounding box center [343, 738] width 15 height 15
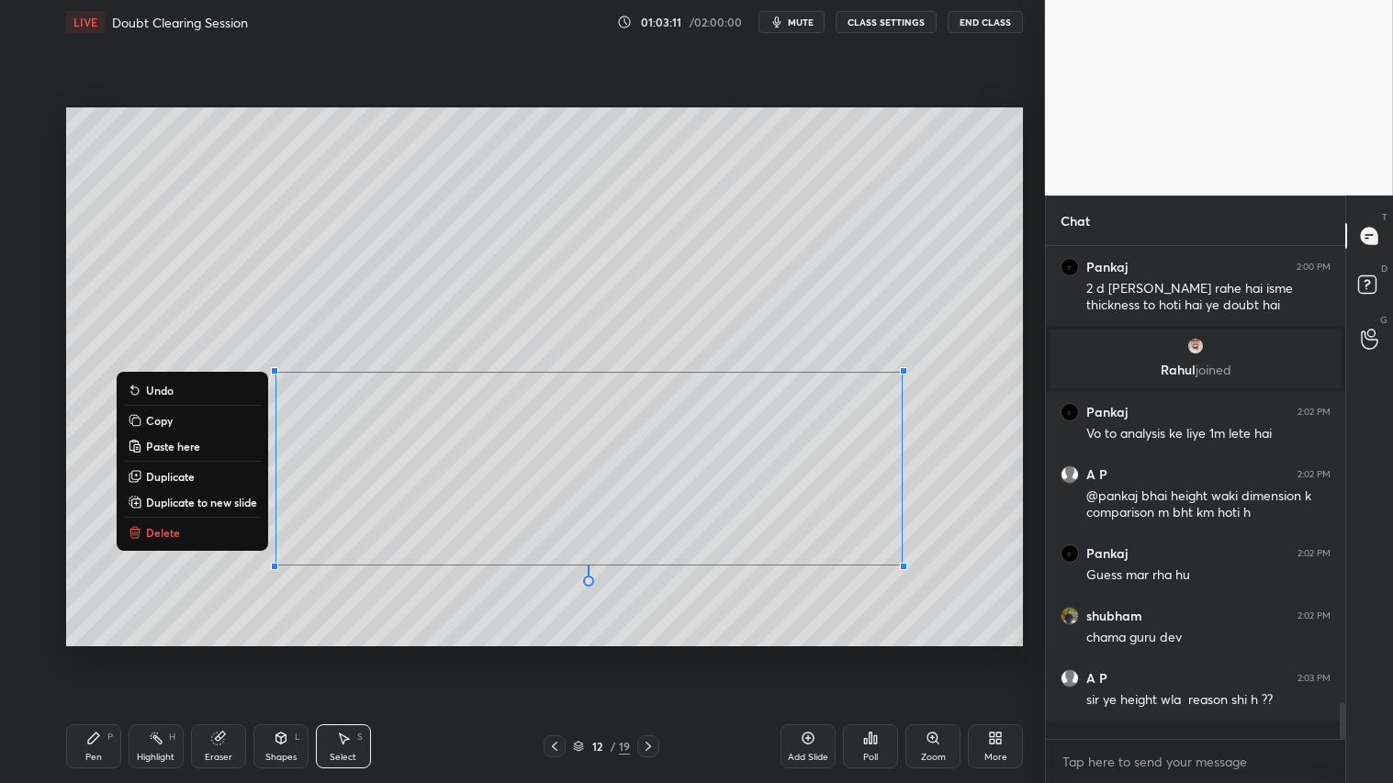
drag, startPoint x: 303, startPoint y: 380, endPoint x: 970, endPoint y: 645, distance: 717.3
click at [974, 648] on div "0 ° Undo Copy Paste here Duplicate Duplicate to new slide Delete Setting up you…" at bounding box center [545, 377] width 972 height 666
click at [145, 542] on button "Delete" at bounding box center [192, 533] width 137 height 22
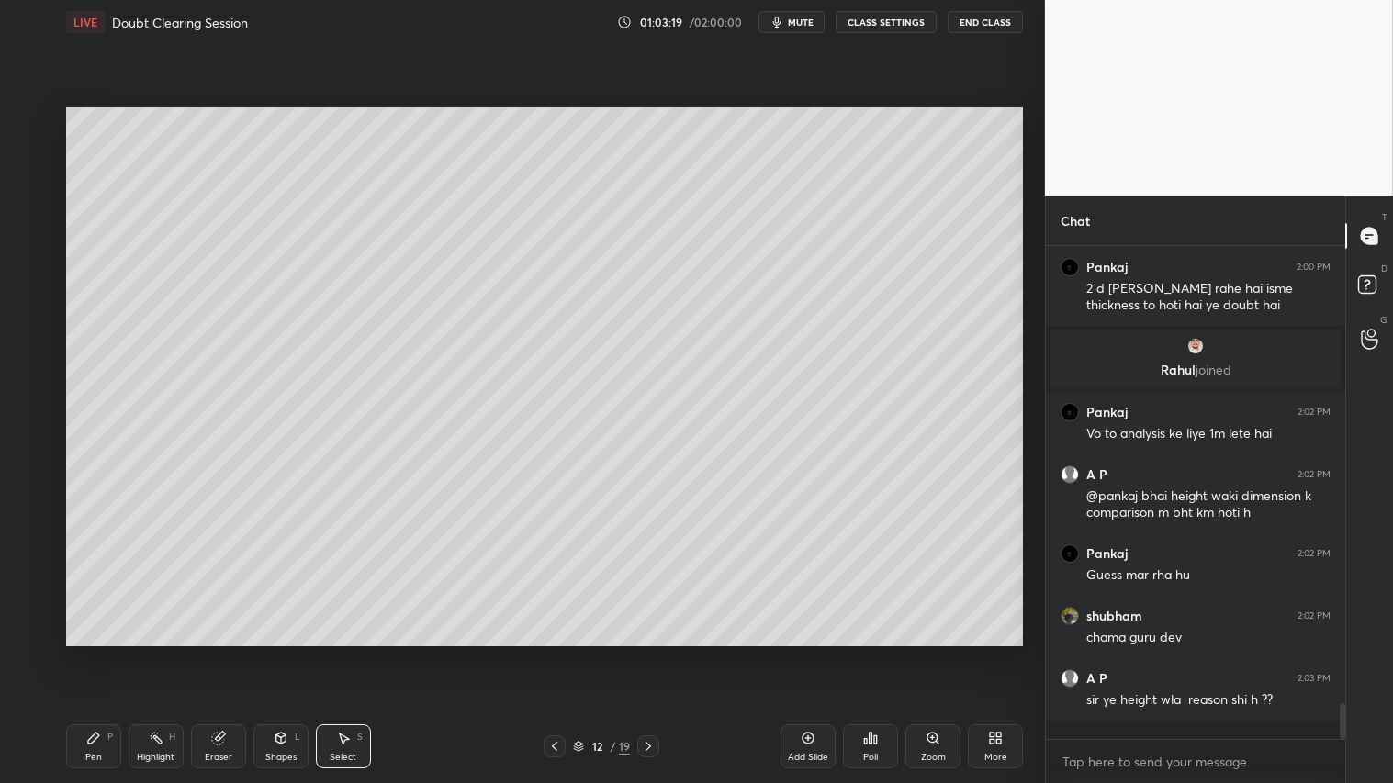
click at [92, 653] on icon at bounding box center [93, 738] width 15 height 15
click at [653, 653] on icon at bounding box center [648, 746] width 15 height 15
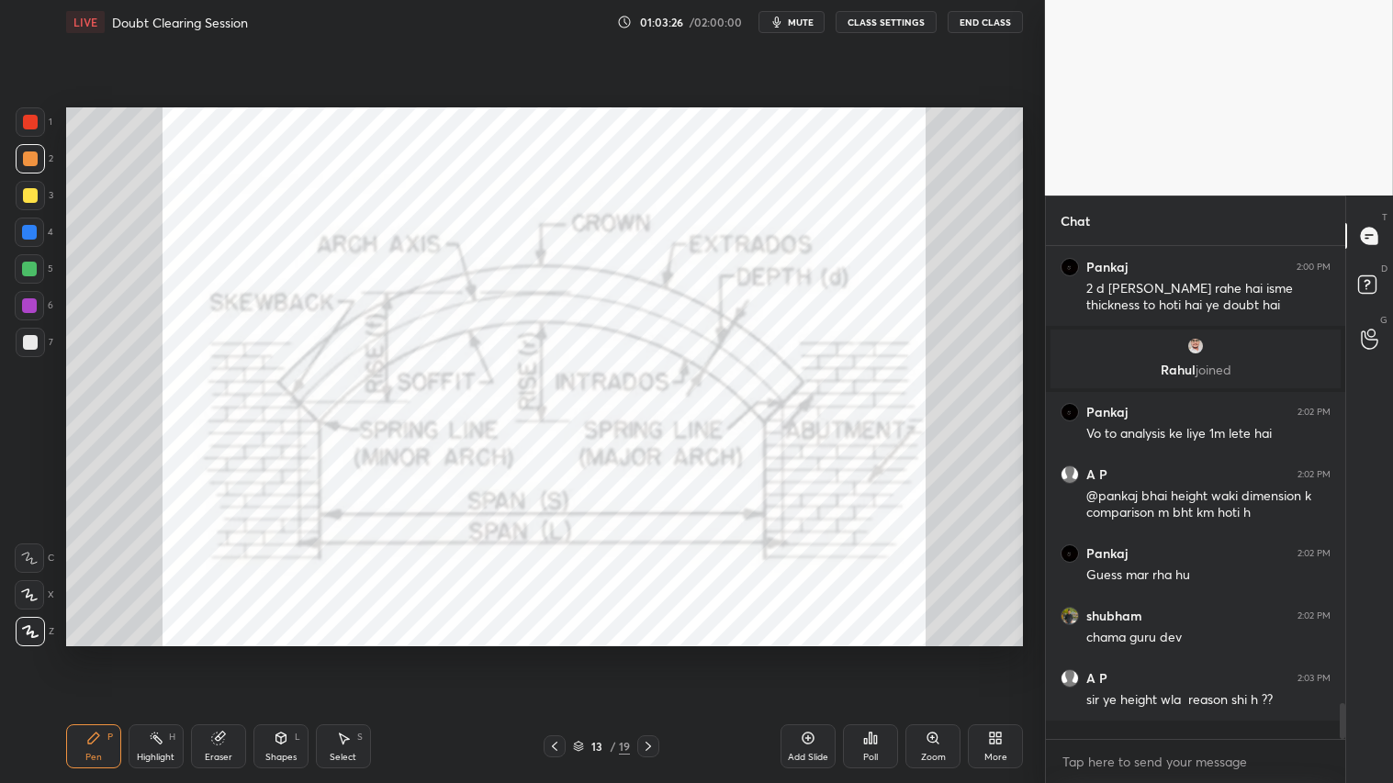
scroll to position [6102, 0]
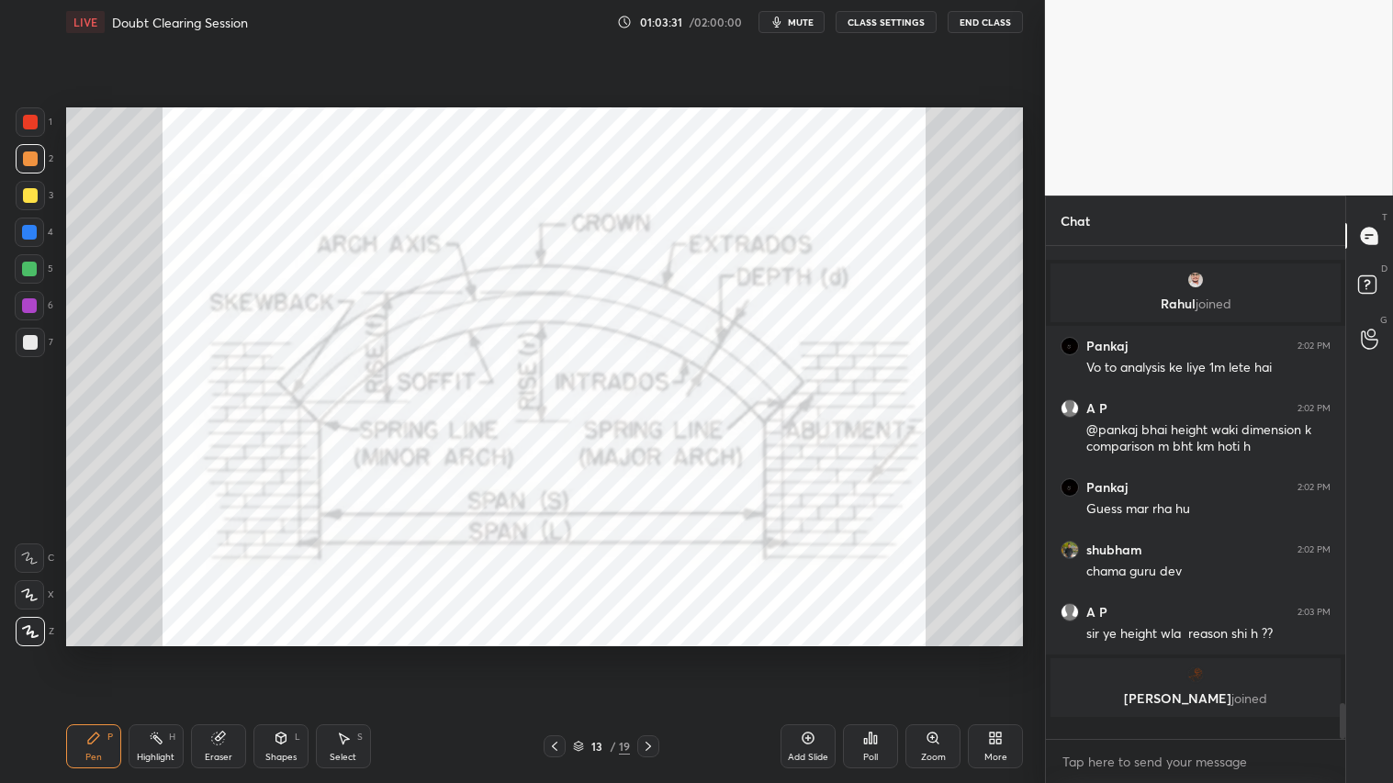
click at [104, 653] on div "Pen P" at bounding box center [93, 747] width 55 height 44
click at [20, 153] on div at bounding box center [30, 158] width 29 height 29
drag, startPoint x: 22, startPoint y: 107, endPoint x: 30, endPoint y: 124, distance: 18.5
click at [22, 108] on div at bounding box center [30, 121] width 29 height 29
drag, startPoint x: 246, startPoint y: 733, endPoint x: 228, endPoint y: 726, distance: 19.8
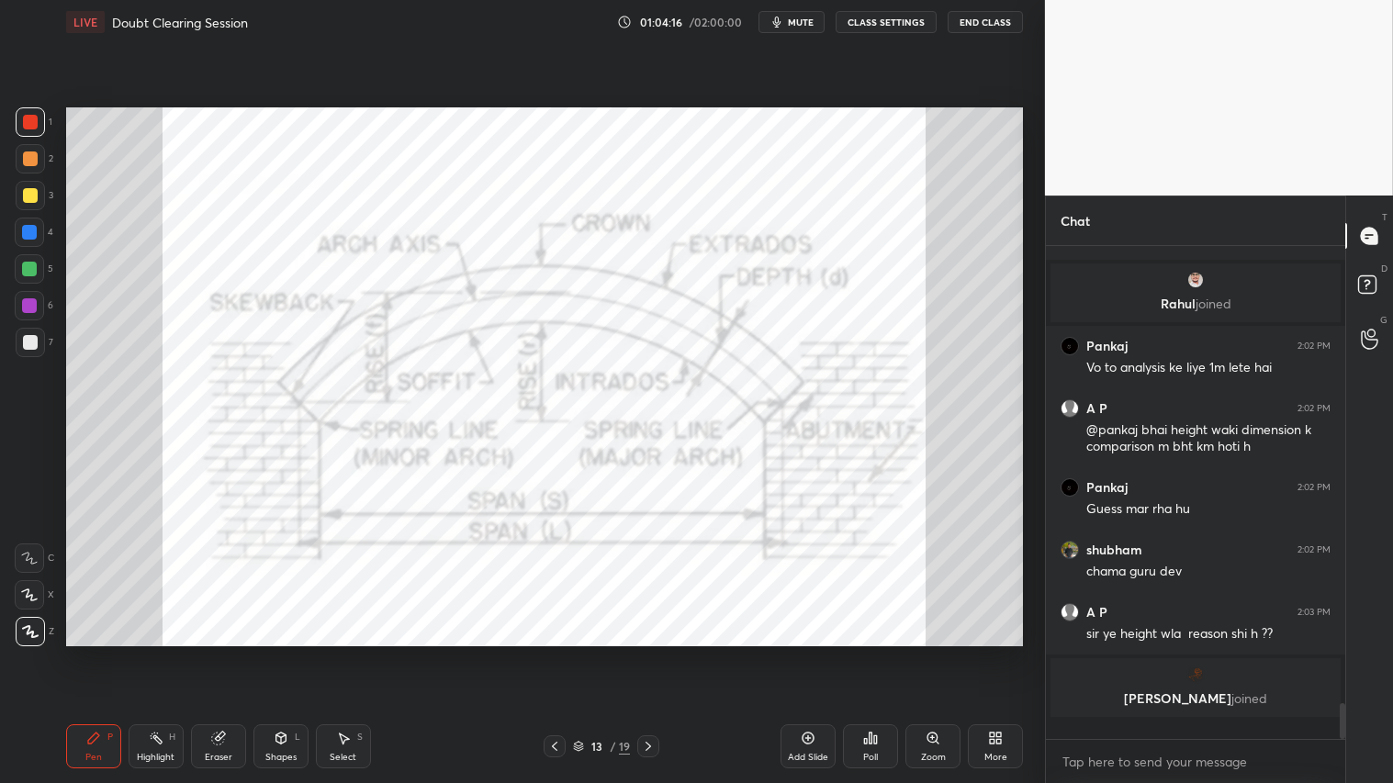
click at [242, 653] on div "Pen P Highlight H Eraser Shapes L Select S" at bounding box center [244, 747] width 357 height 44
click at [204, 653] on div "Eraser" at bounding box center [218, 747] width 55 height 44
drag, startPoint x: 30, startPoint y: 632, endPoint x: 29, endPoint y: 619, distance: 12.9
click at [29, 632] on span "Erase all" at bounding box center [30, 630] width 28 height 13
click at [28, 113] on div at bounding box center [30, 121] width 29 height 29
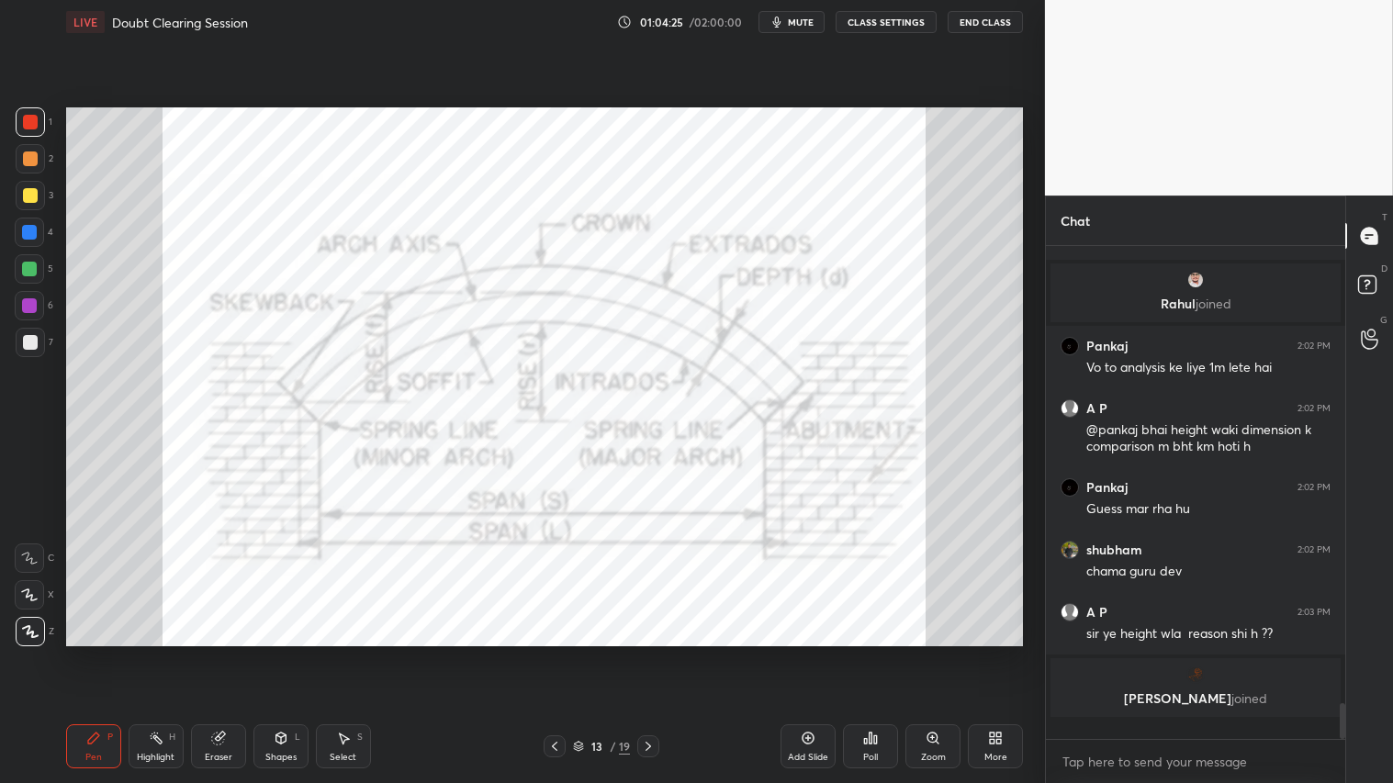
click at [103, 653] on div "Pen P" at bounding box center [93, 747] width 55 height 44
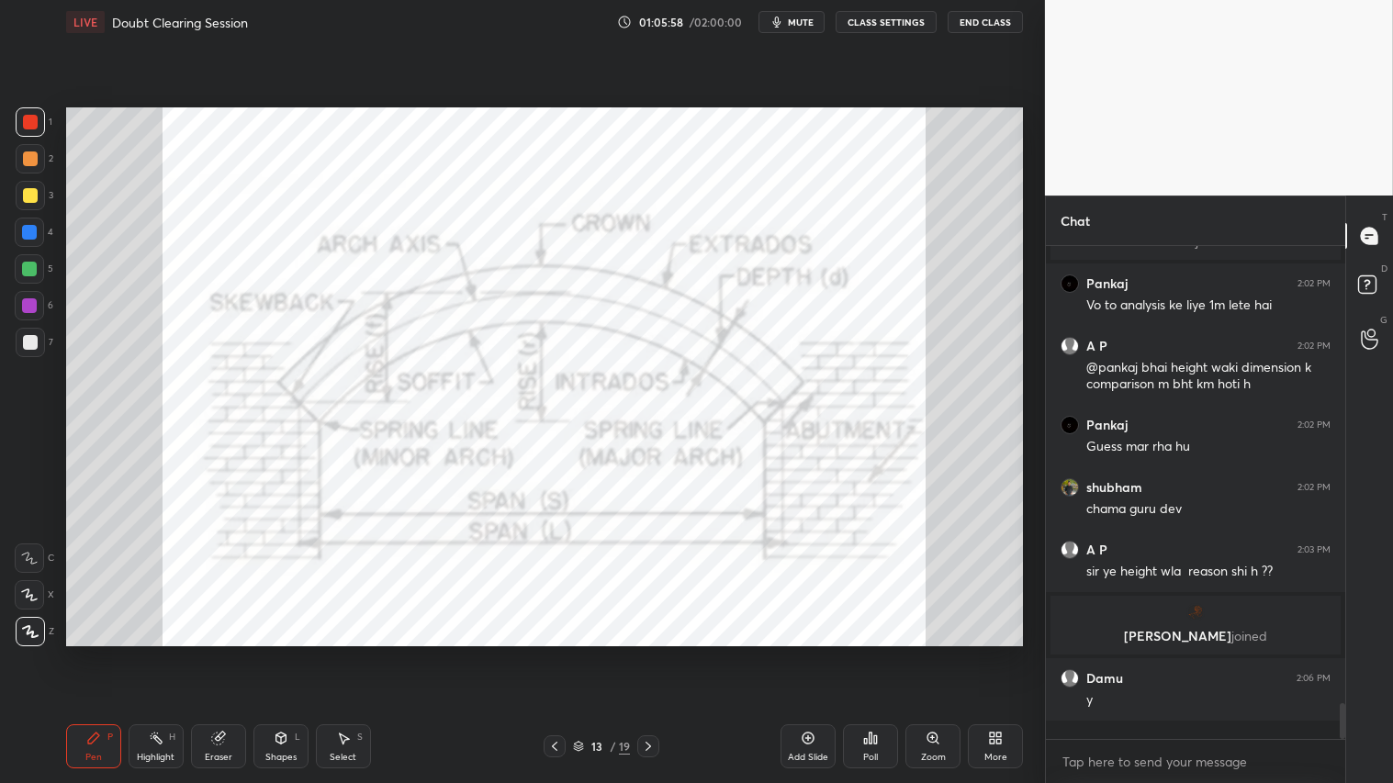
click at [287, 653] on div "Shapes L" at bounding box center [280, 747] width 55 height 44
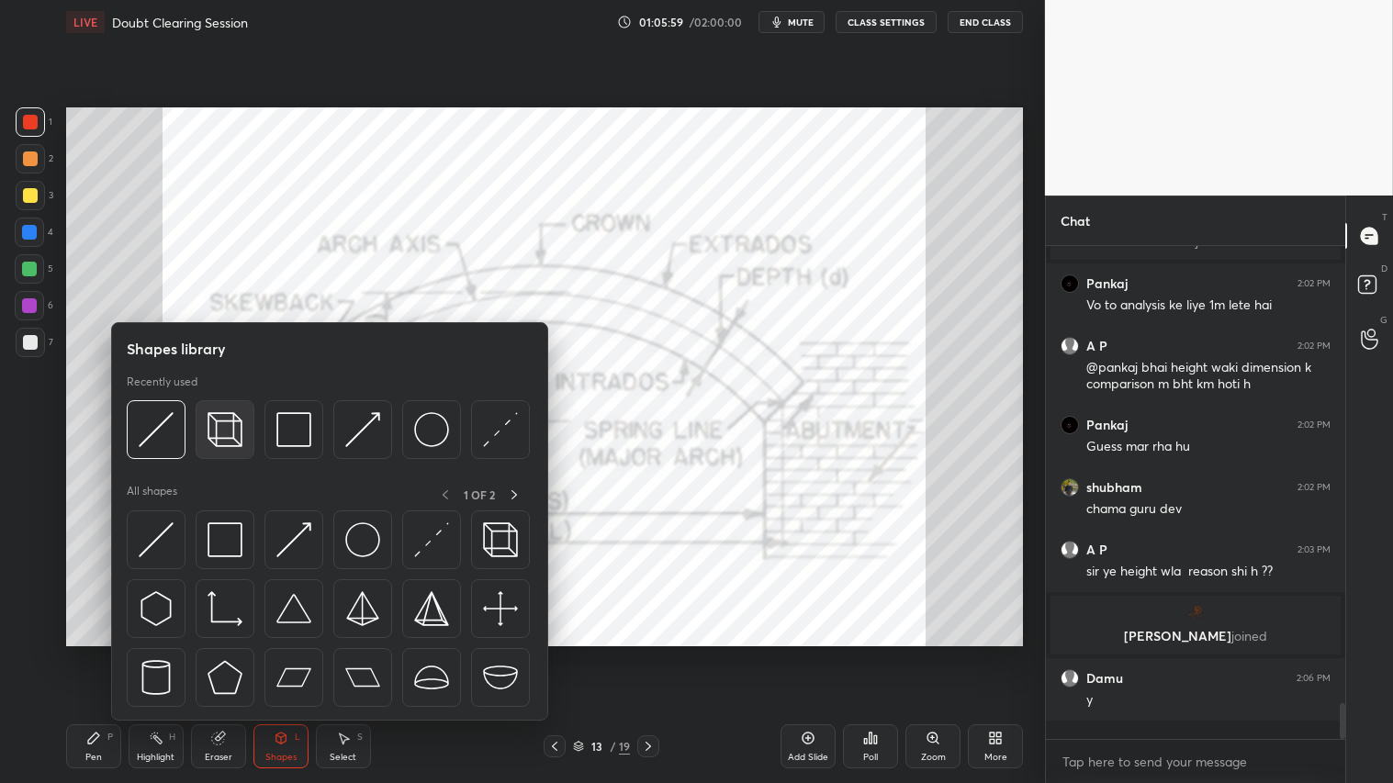
click at [228, 422] on img at bounding box center [225, 429] width 35 height 35
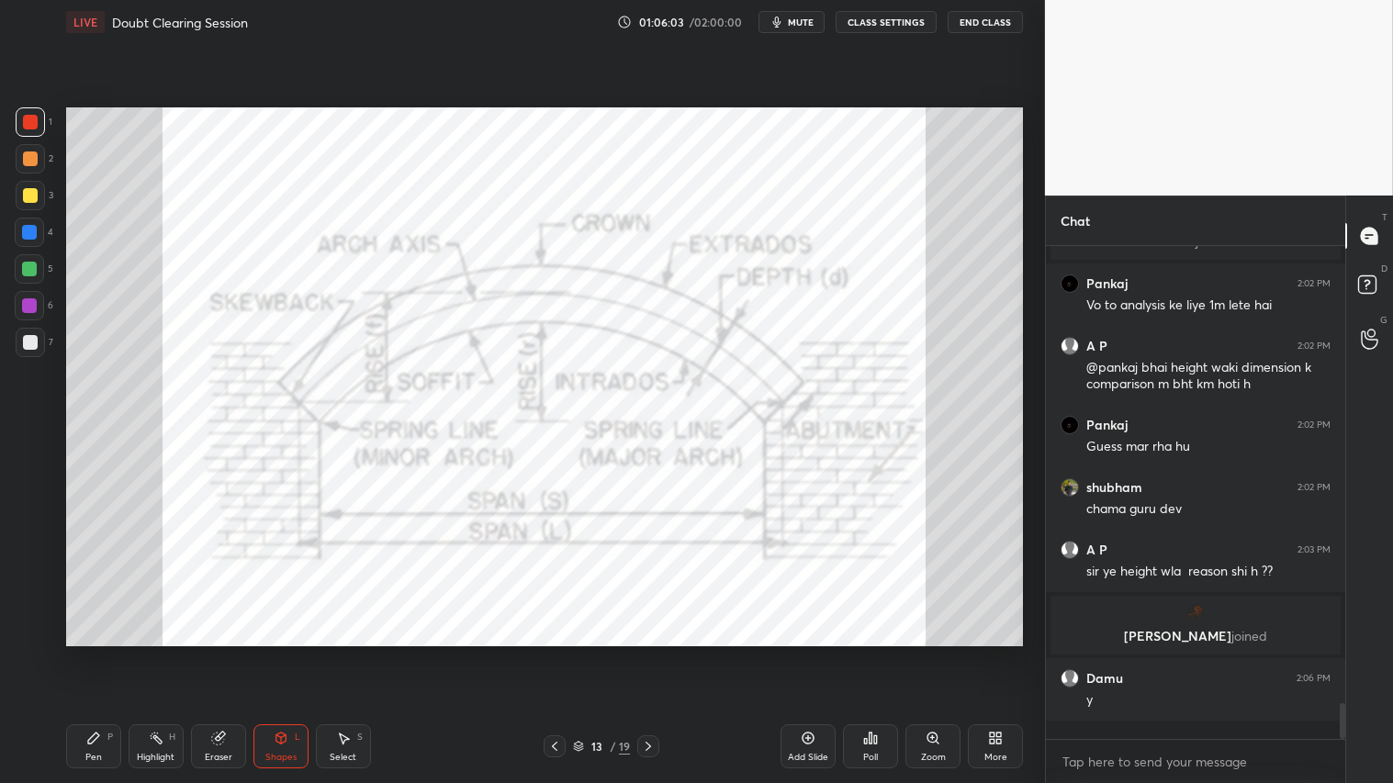
click at [287, 653] on div "Shapes L" at bounding box center [280, 747] width 55 height 44
click at [263, 653] on div "Shapes L" at bounding box center [280, 747] width 55 height 44
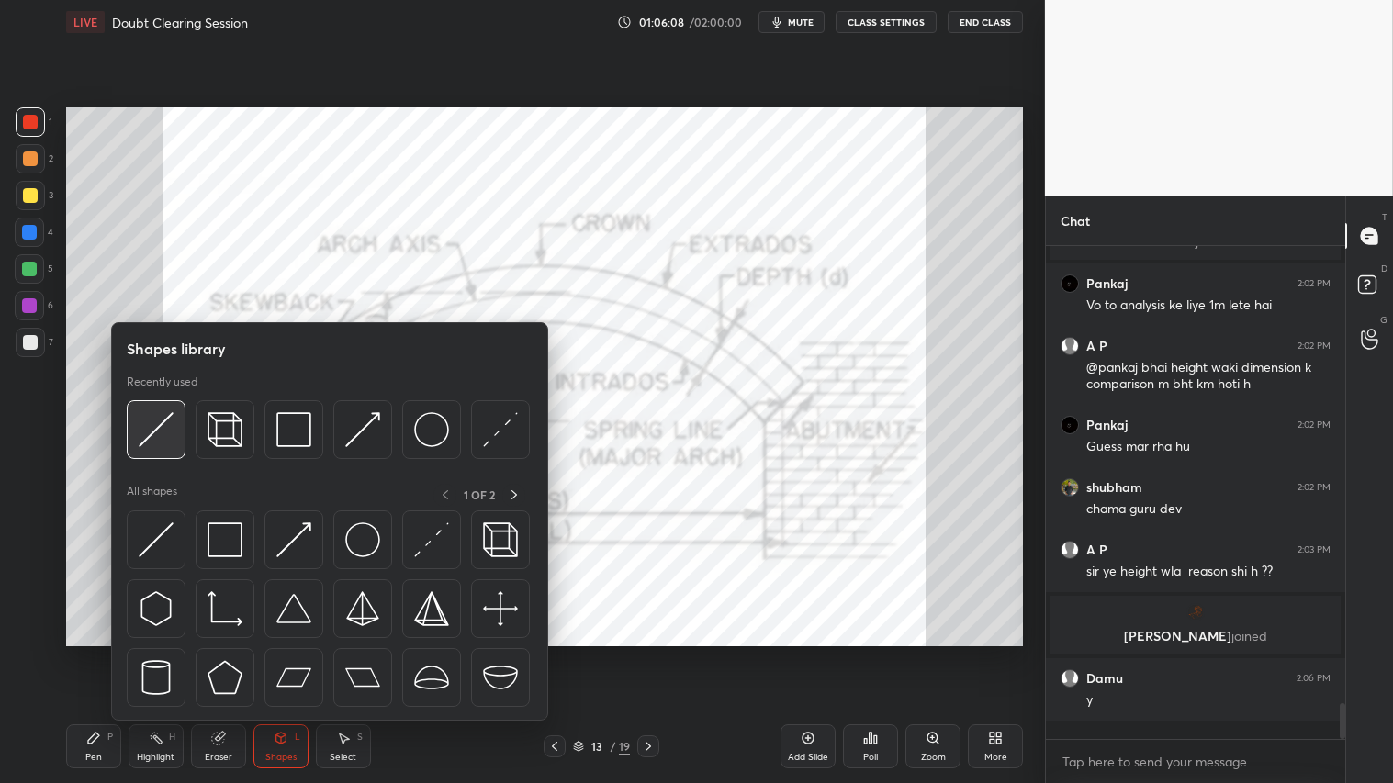
click at [145, 429] on img at bounding box center [156, 429] width 35 height 35
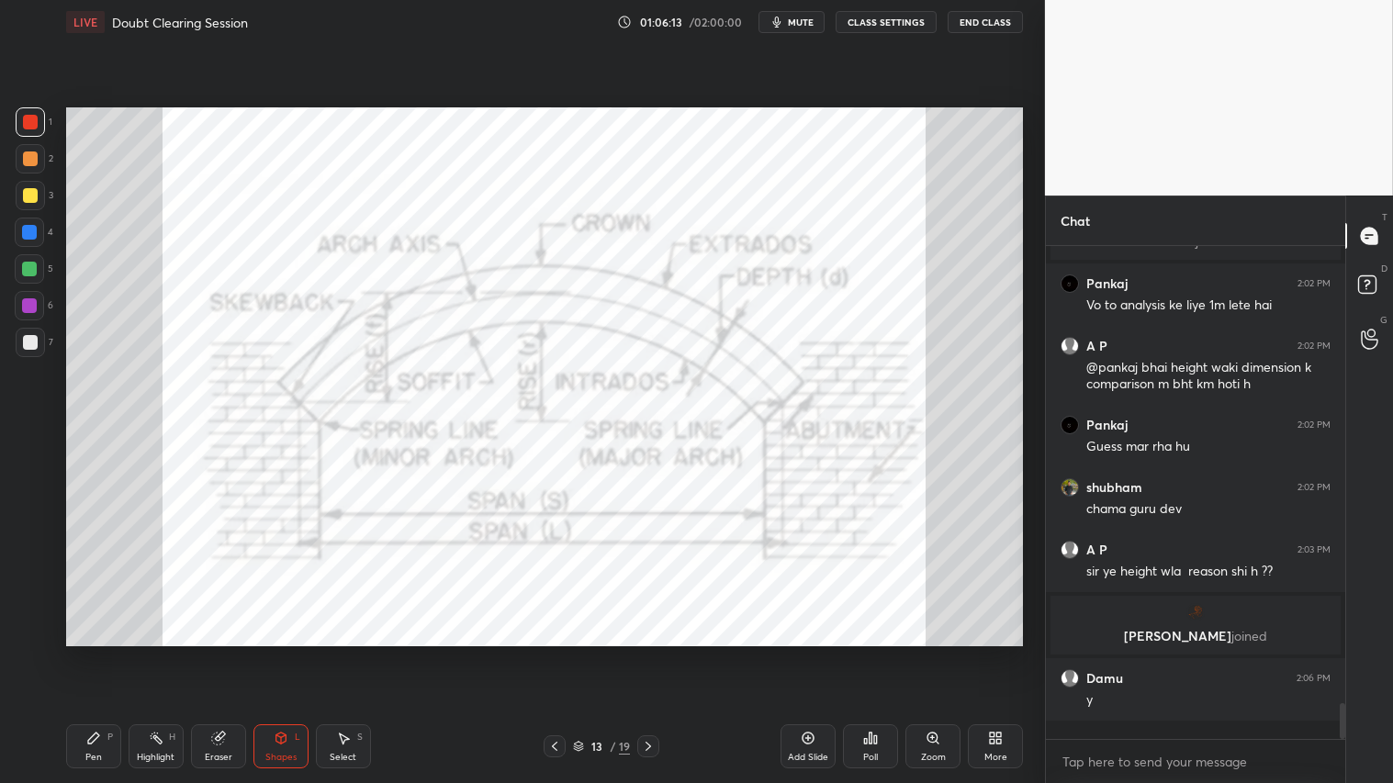
scroll to position [6128, 0]
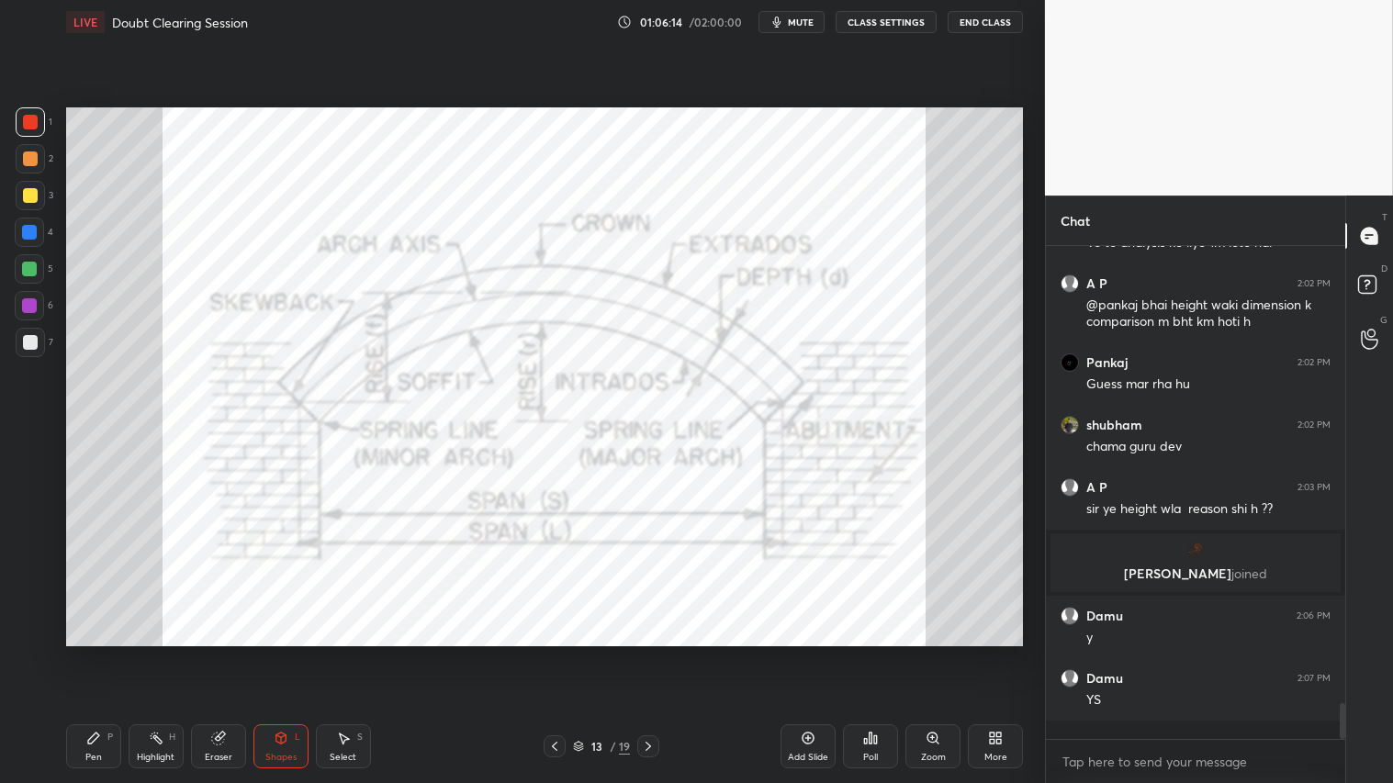
drag, startPoint x: 230, startPoint y: 747, endPoint x: 242, endPoint y: 746, distance: 12.9
click at [228, 653] on div "Eraser" at bounding box center [218, 747] width 55 height 44
drag, startPoint x: 33, startPoint y: 625, endPoint x: 73, endPoint y: 672, distance: 61.9
click at [34, 625] on span "Erase all" at bounding box center [30, 630] width 28 height 13
drag, startPoint x: 97, startPoint y: 748, endPoint x: 151, endPoint y: 647, distance: 113.4
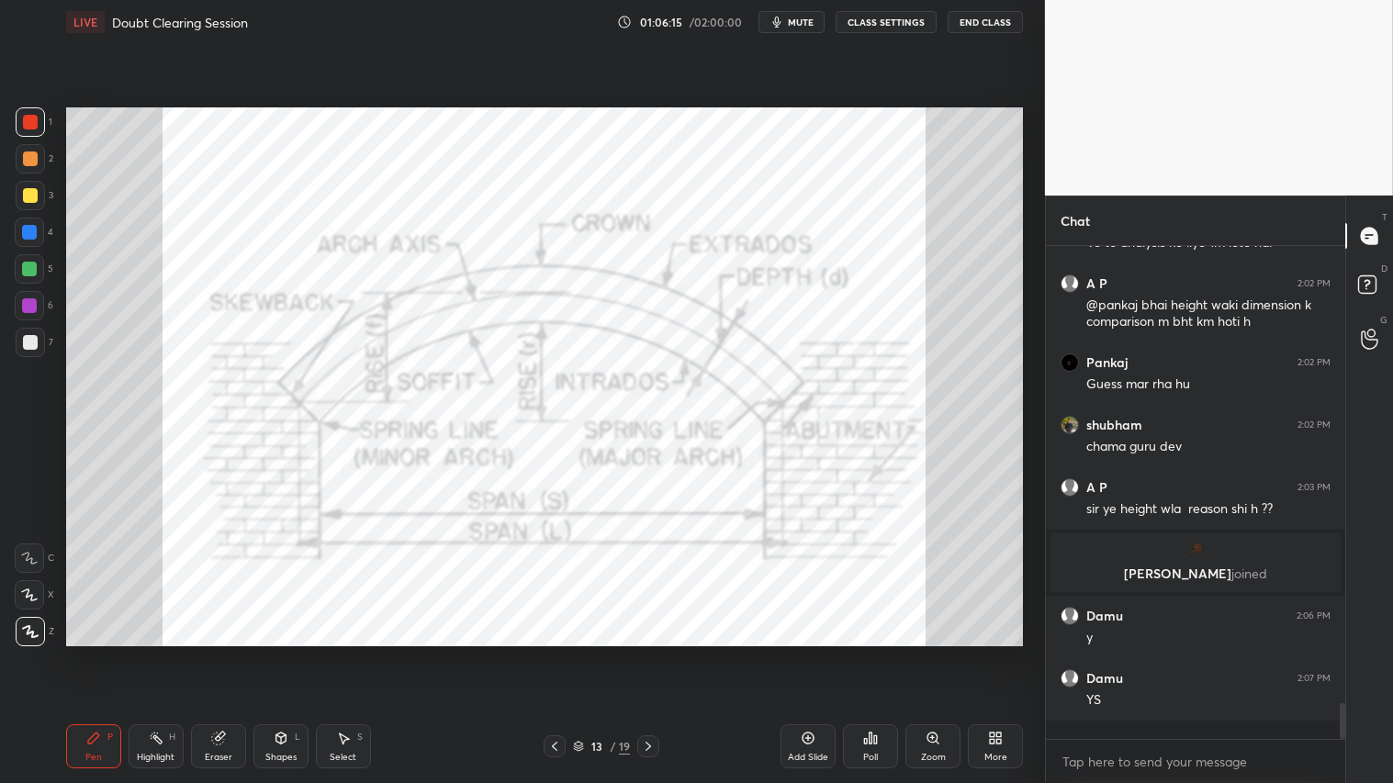
click at [97, 653] on div "Pen P" at bounding box center [93, 747] width 55 height 44
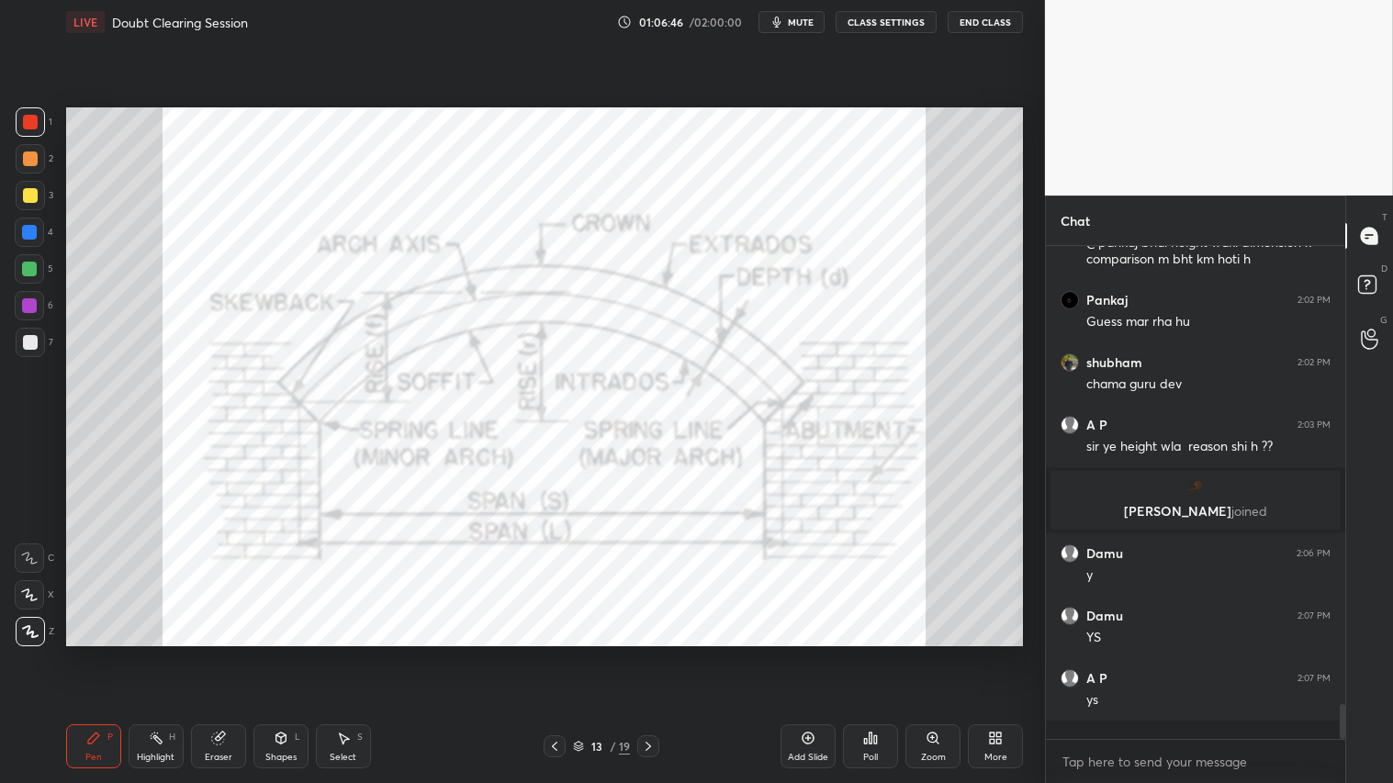
click at [286, 653] on icon at bounding box center [281, 738] width 15 height 15
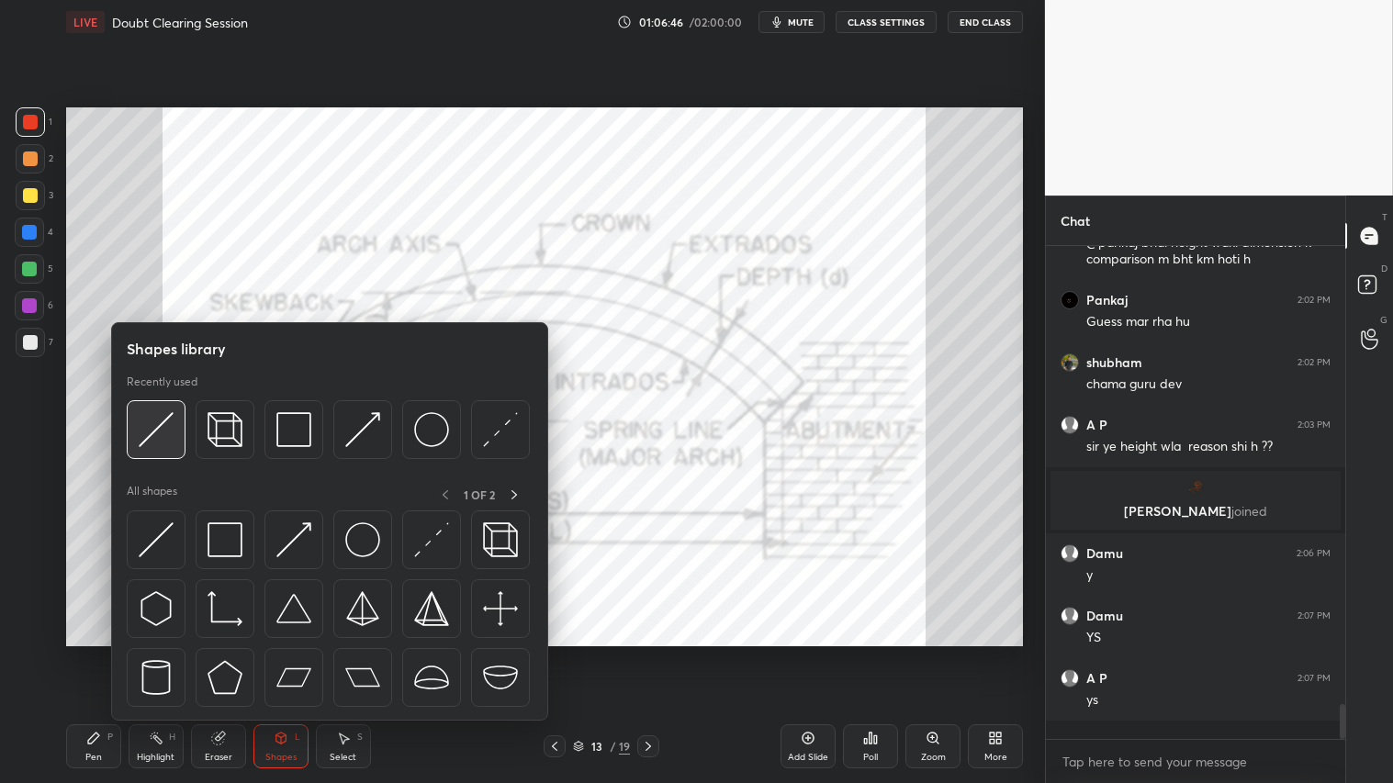
click at [170, 416] on img at bounding box center [156, 429] width 35 height 35
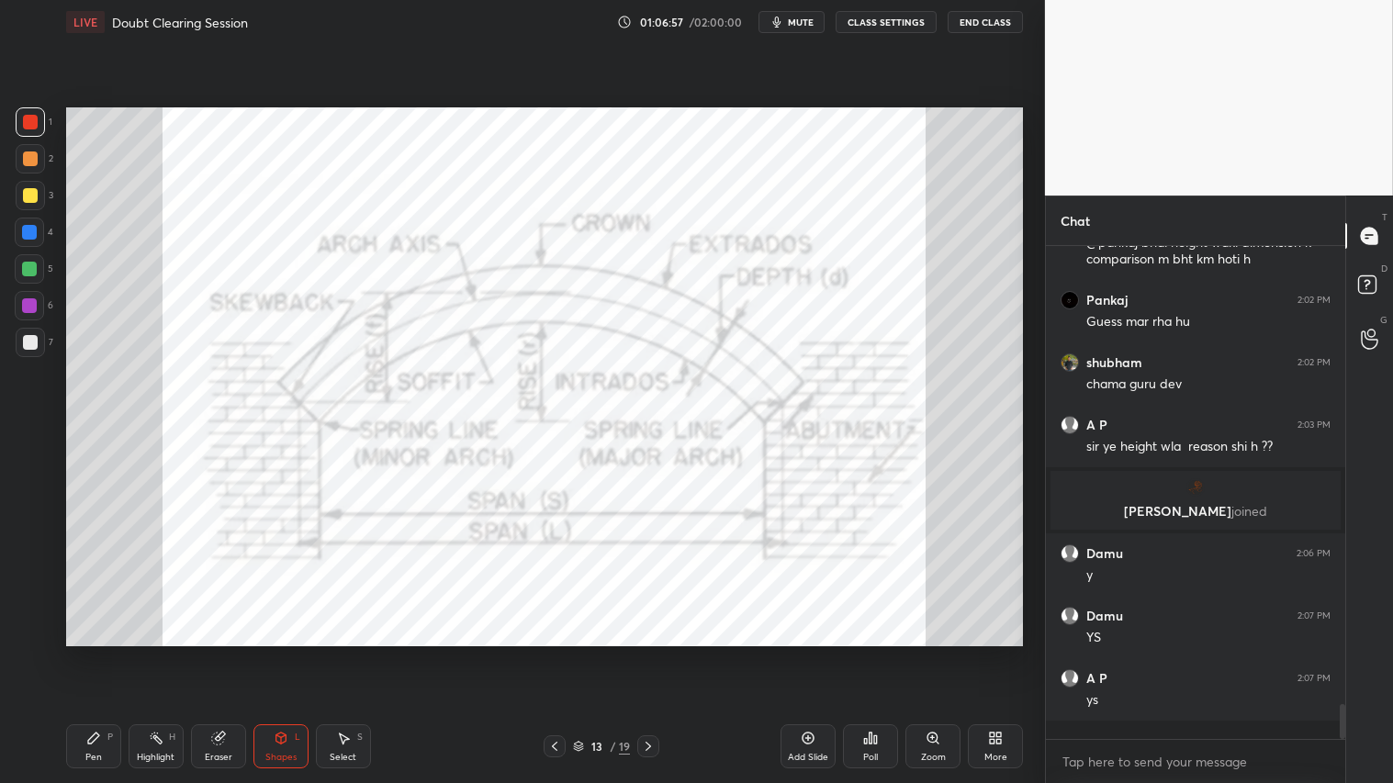
click at [98, 653] on div "Pen P" at bounding box center [93, 747] width 55 height 44
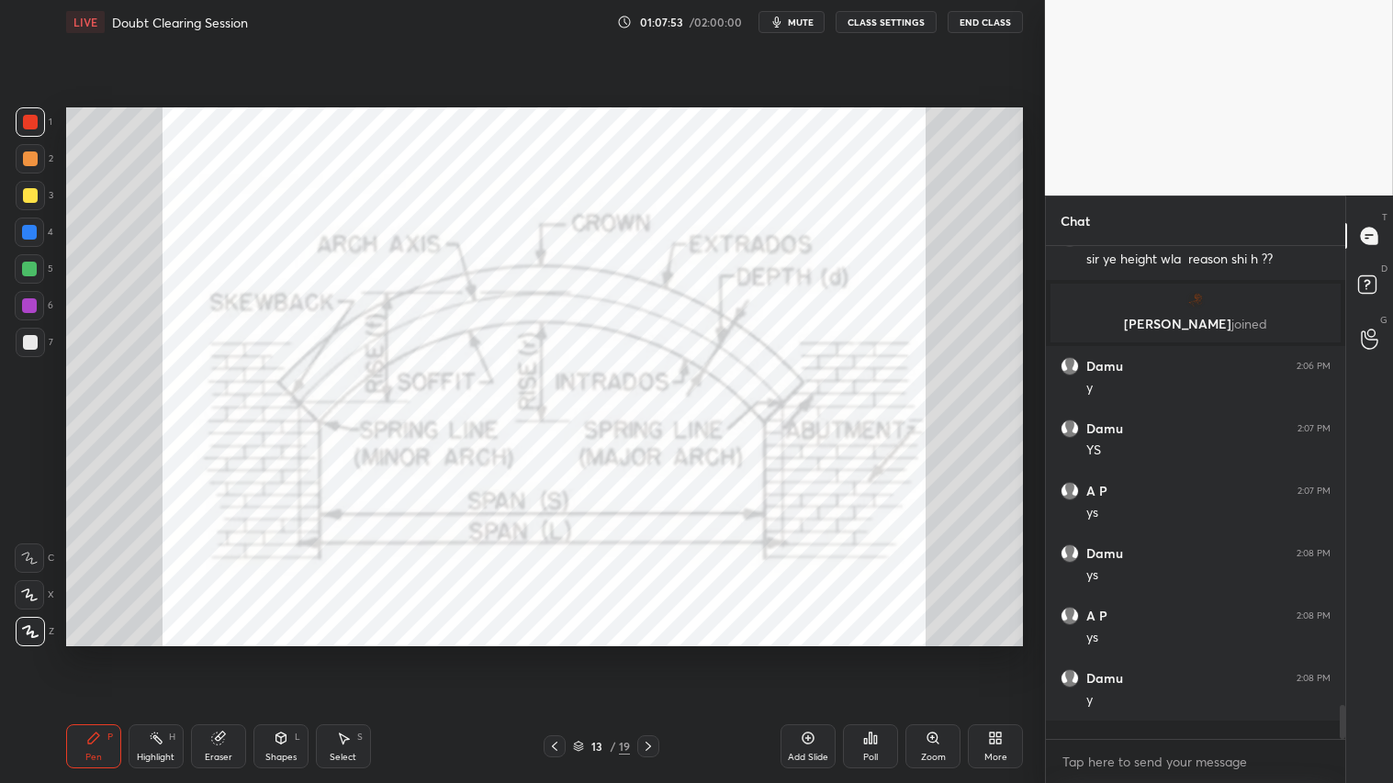
scroll to position [6440, 0]
click at [270, 653] on div "Shapes" at bounding box center [280, 757] width 31 height 9
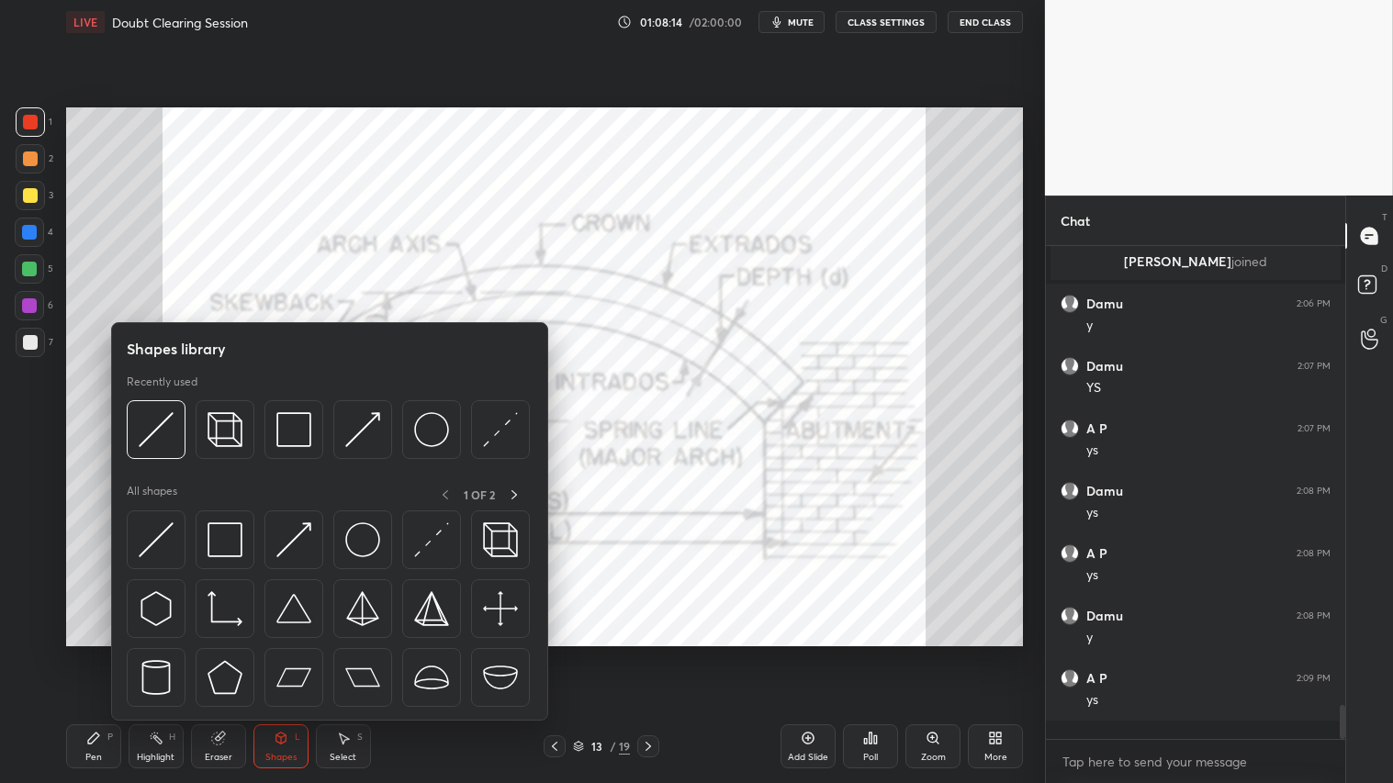
click at [270, 653] on div "Shapes" at bounding box center [280, 757] width 31 height 9
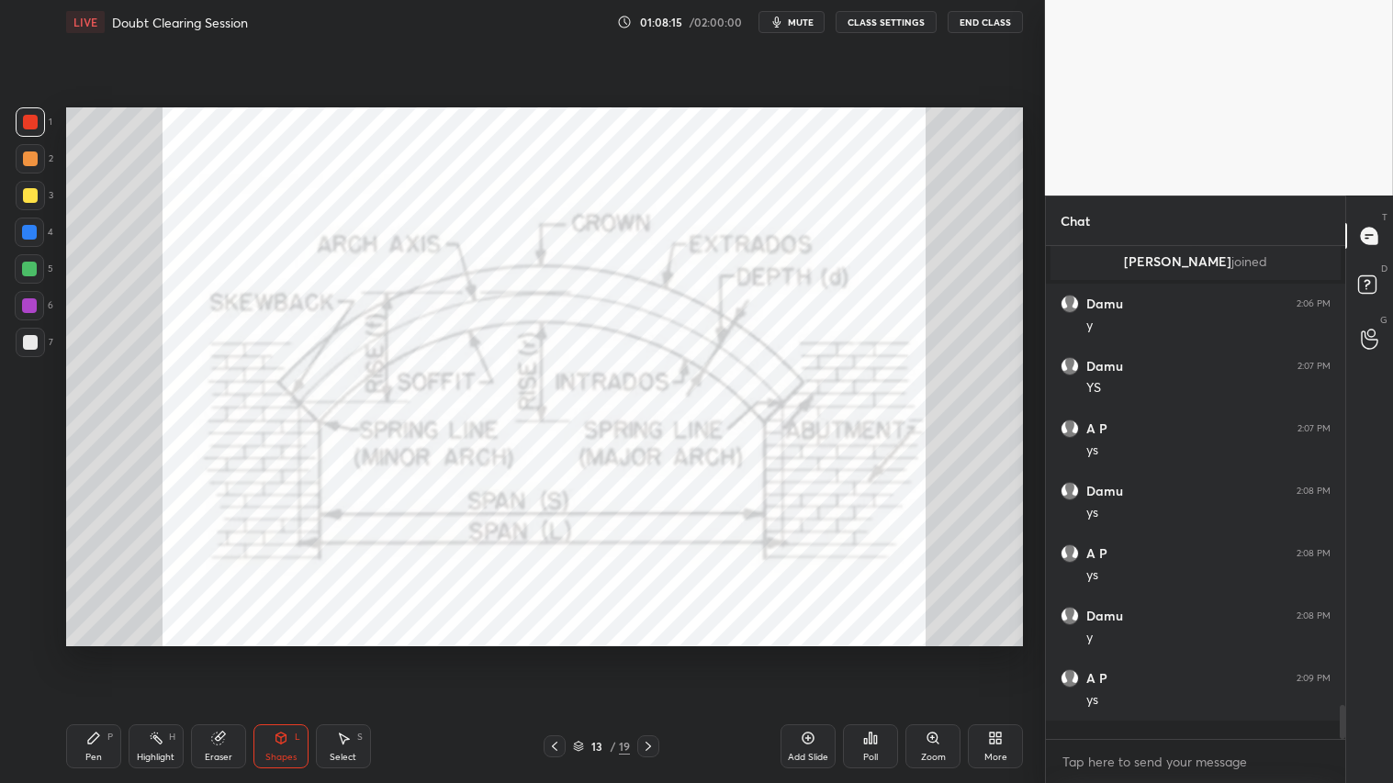
drag, startPoint x: 276, startPoint y: 754, endPoint x: 276, endPoint y: 721, distance: 33.1
click at [276, 653] on div "Shapes" at bounding box center [280, 757] width 31 height 9
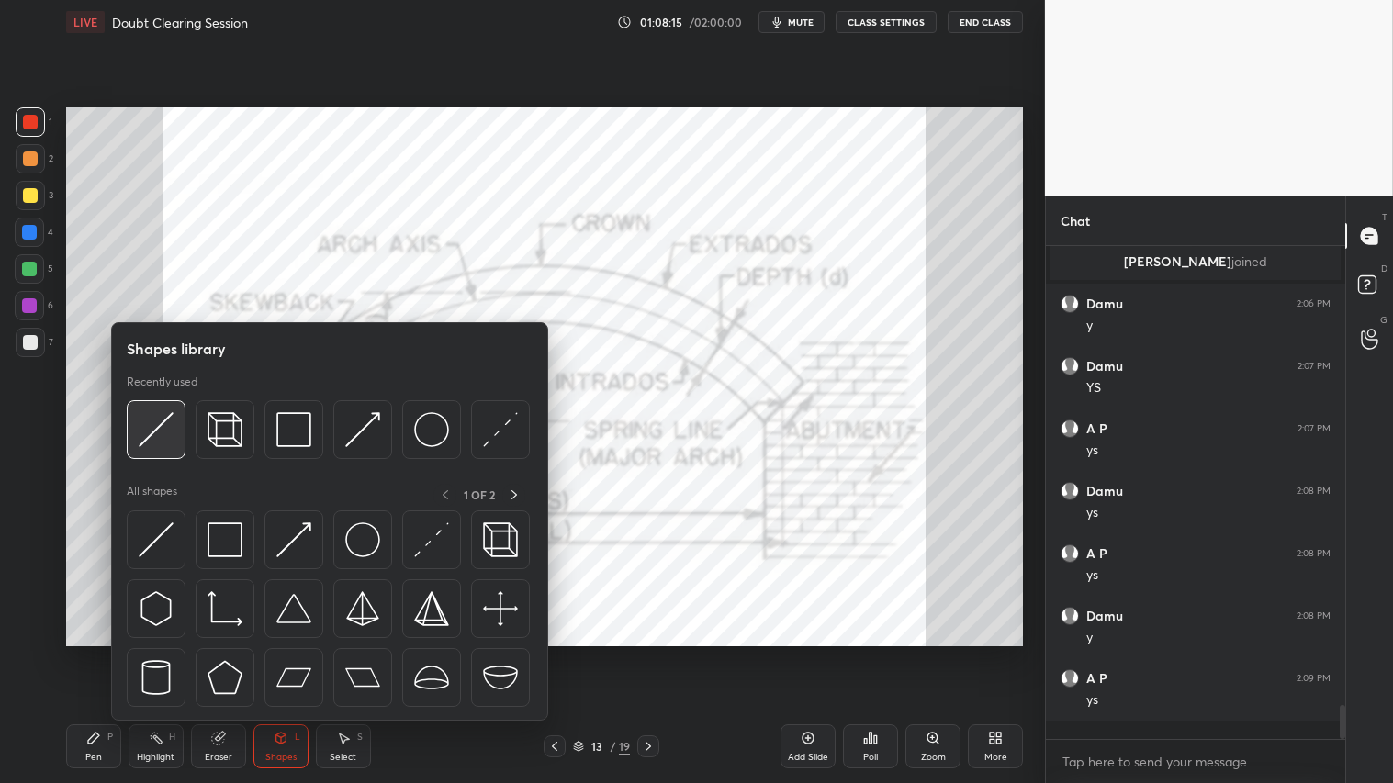
click at [162, 406] on div at bounding box center [156, 429] width 59 height 59
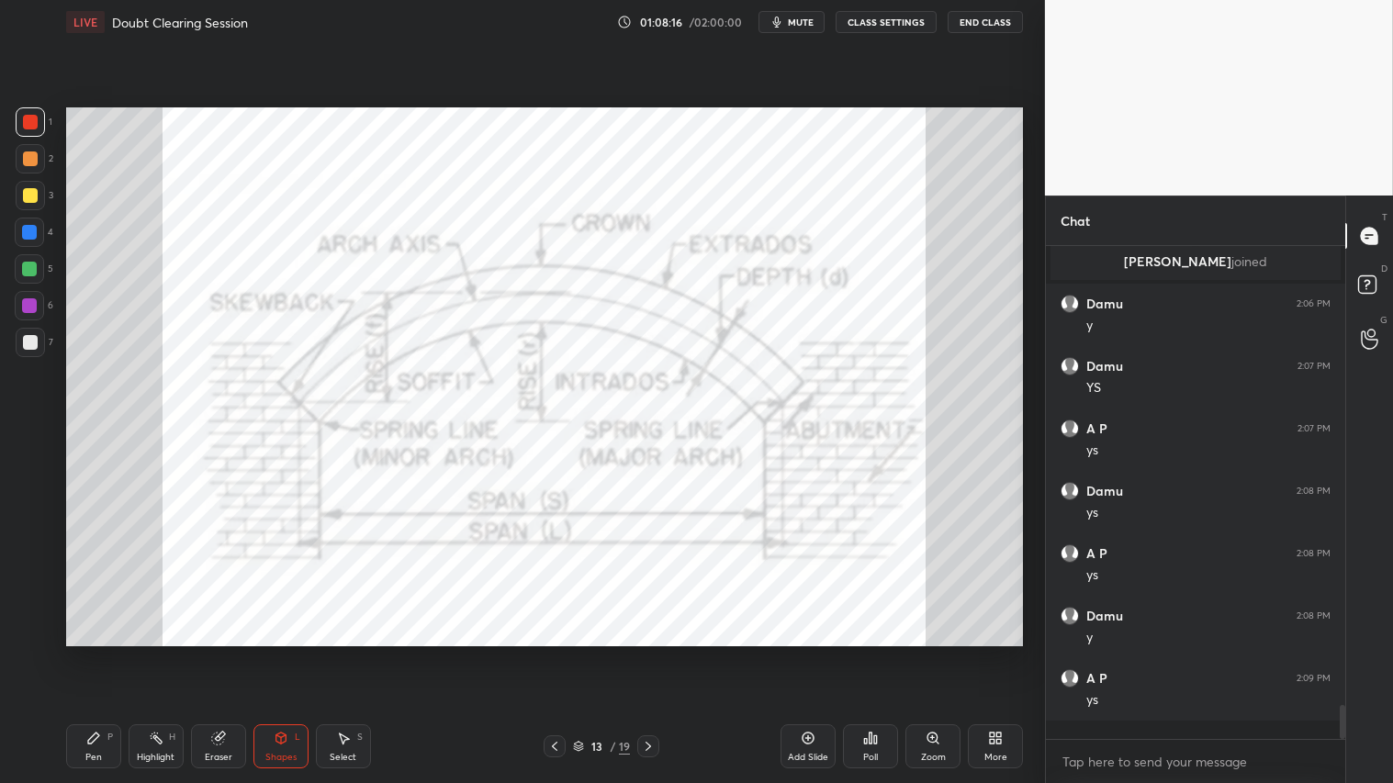
drag, startPoint x: 32, startPoint y: 231, endPoint x: 40, endPoint y: 245, distance: 16.9
click at [35, 237] on div at bounding box center [29, 232] width 15 height 15
click at [96, 653] on icon at bounding box center [93, 738] width 11 height 11
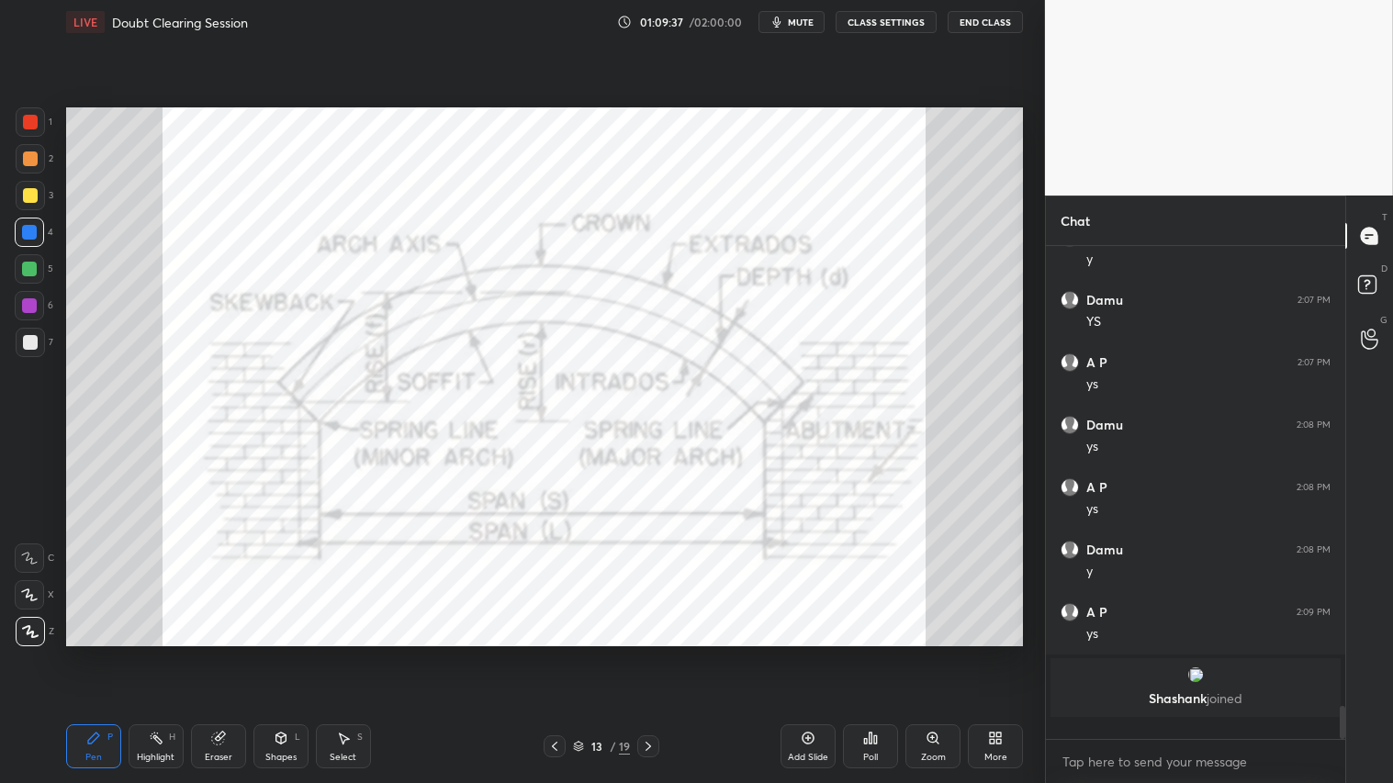
click at [232, 653] on div "Eraser" at bounding box center [218, 747] width 55 height 44
click at [32, 635] on span "Erase all" at bounding box center [30, 630] width 28 height 13
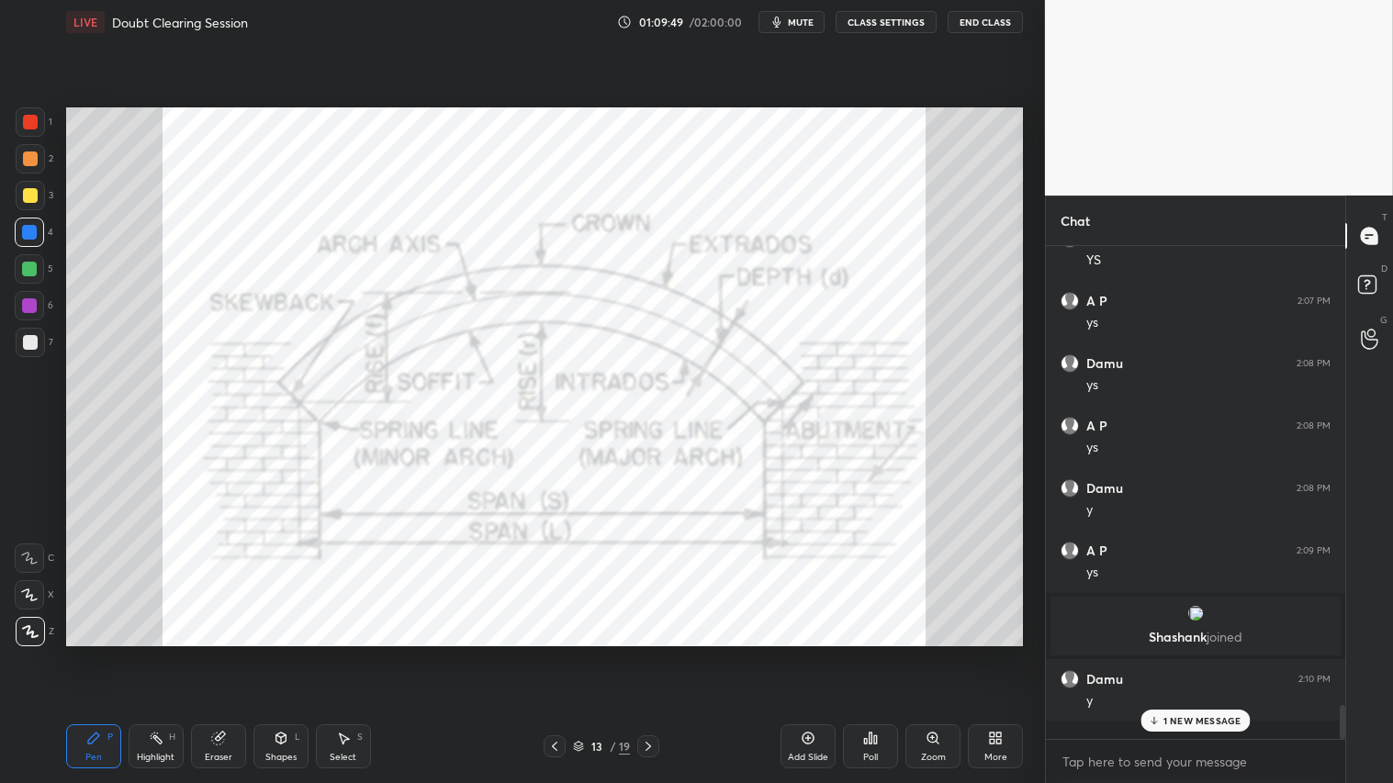
scroll to position [6498, 0]
click at [28, 152] on div at bounding box center [30, 158] width 29 height 29
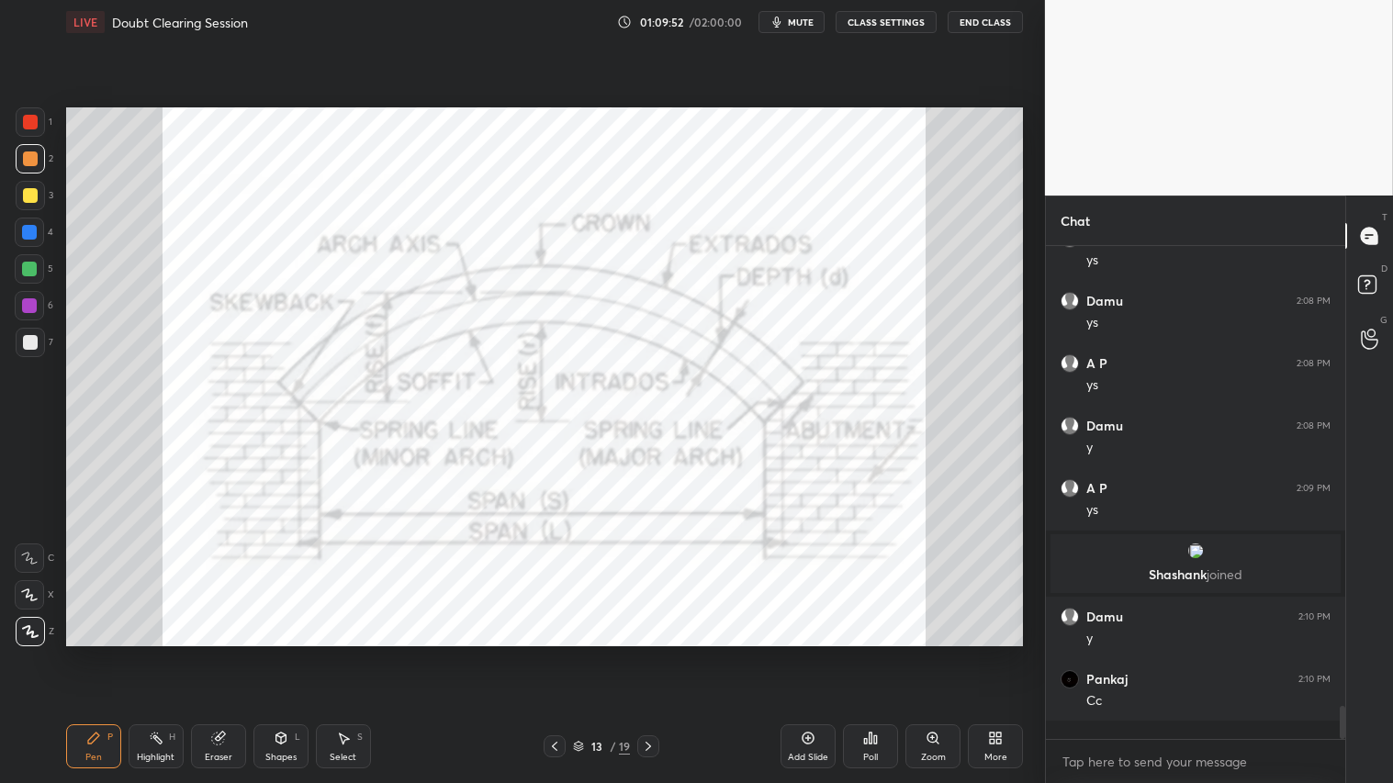
scroll to position [6562, 0]
click at [561, 653] on icon at bounding box center [554, 746] width 15 height 15
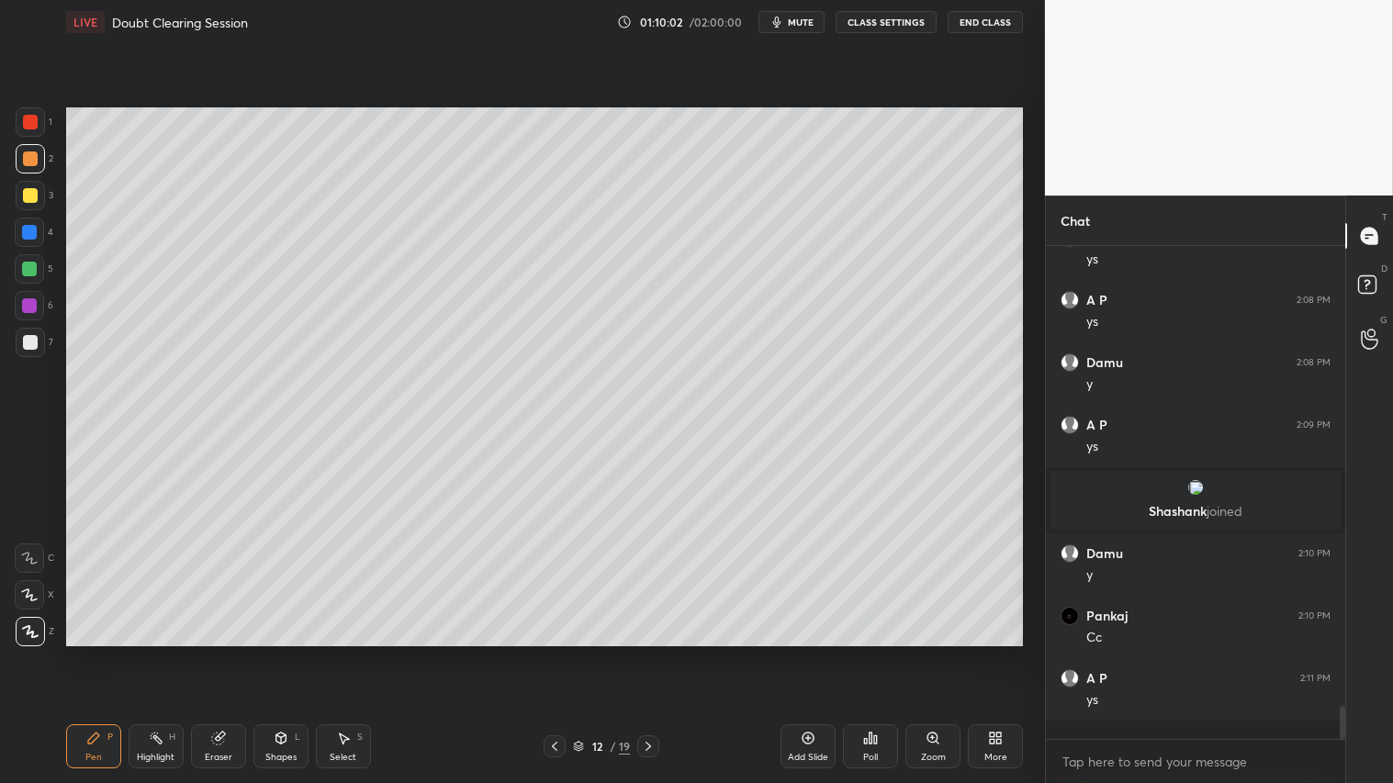
drag, startPoint x: 555, startPoint y: 748, endPoint x: 568, endPoint y: 748, distance: 12.9
click at [555, 653] on icon at bounding box center [555, 746] width 6 height 9
click at [643, 653] on div at bounding box center [648, 747] width 22 height 22
click at [29, 196] on div at bounding box center [30, 195] width 15 height 15
click at [85, 653] on div "Pen P" at bounding box center [93, 747] width 55 height 44
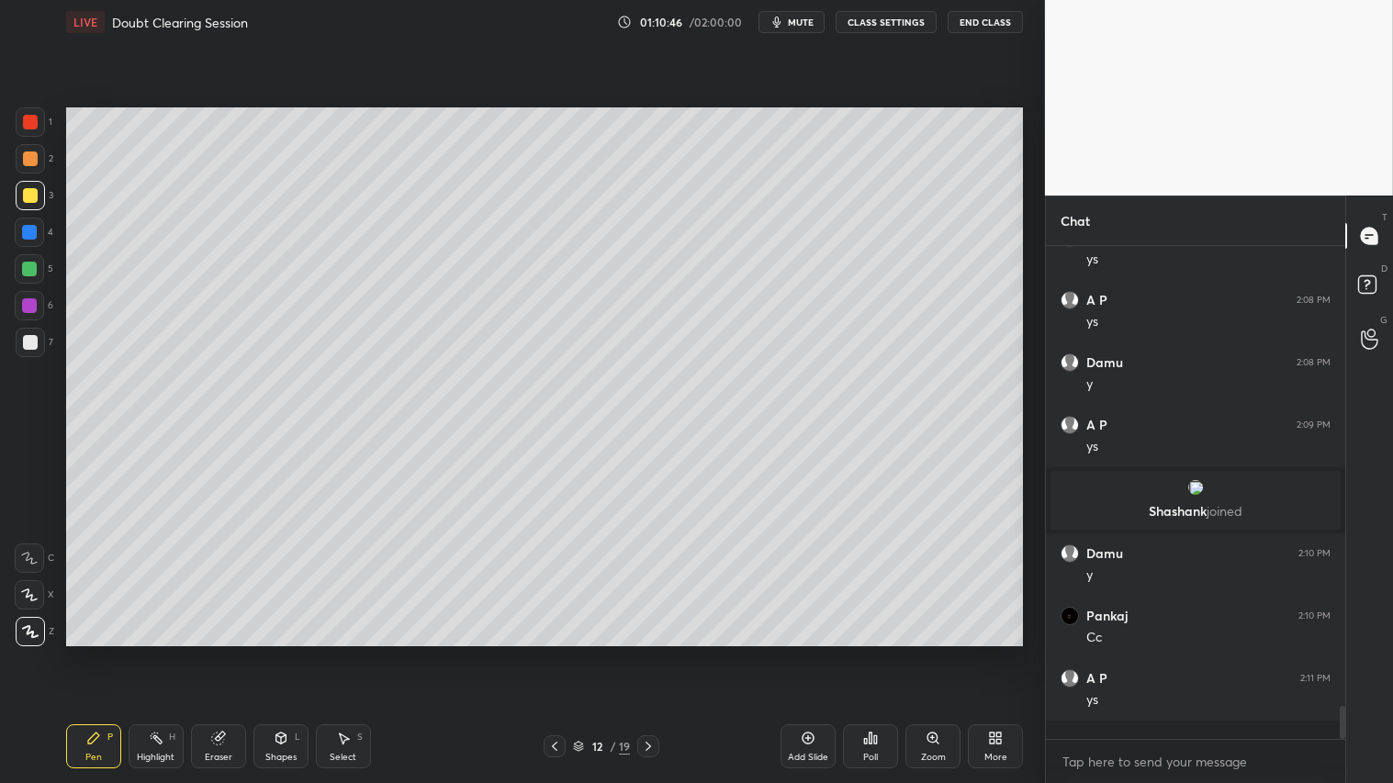
click at [285, 653] on div "Shapes L" at bounding box center [280, 747] width 55 height 44
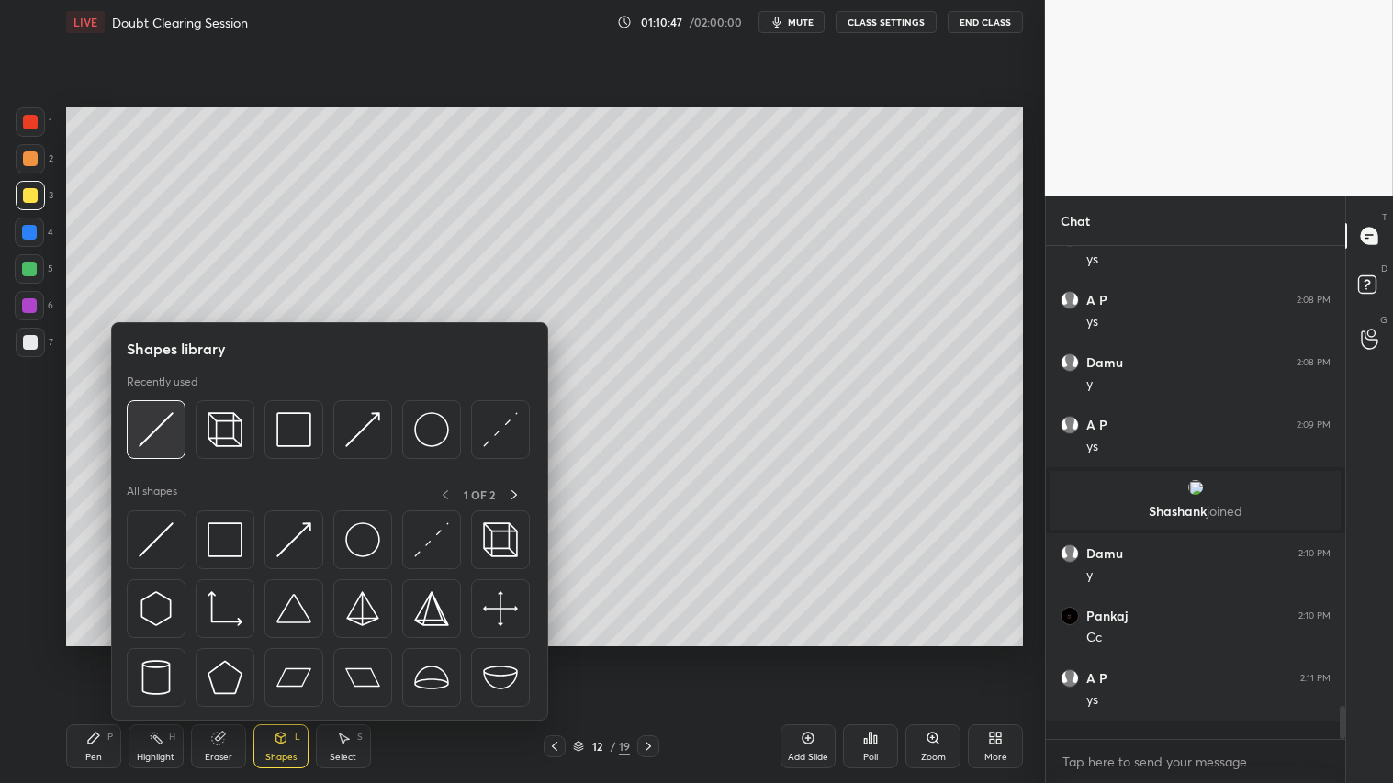
click at [153, 424] on img at bounding box center [156, 429] width 35 height 35
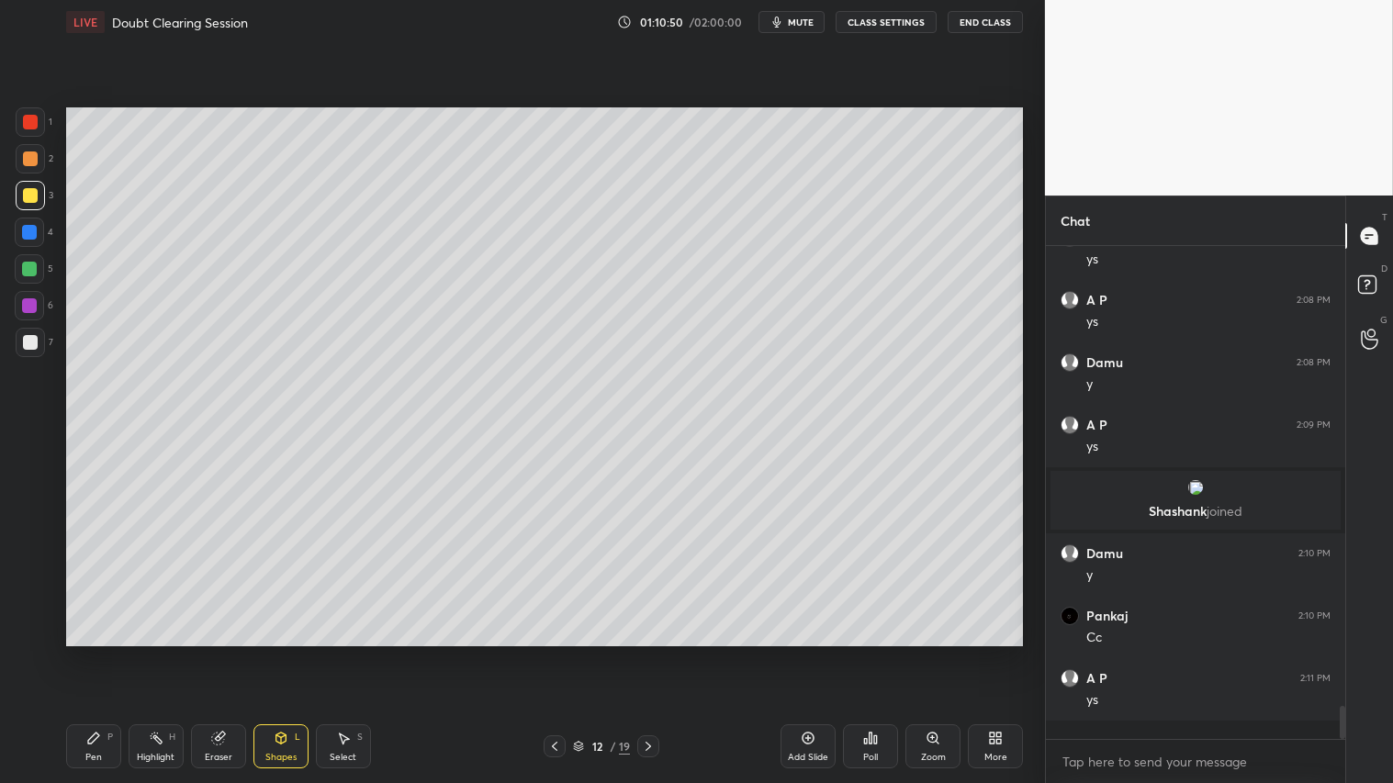
click at [94, 653] on div "Pen P" at bounding box center [93, 747] width 55 height 44
click at [23, 152] on div at bounding box center [30, 158] width 29 height 29
click at [95, 653] on div "Pen P" at bounding box center [93, 747] width 55 height 44
click at [650, 653] on icon at bounding box center [648, 746] width 15 height 15
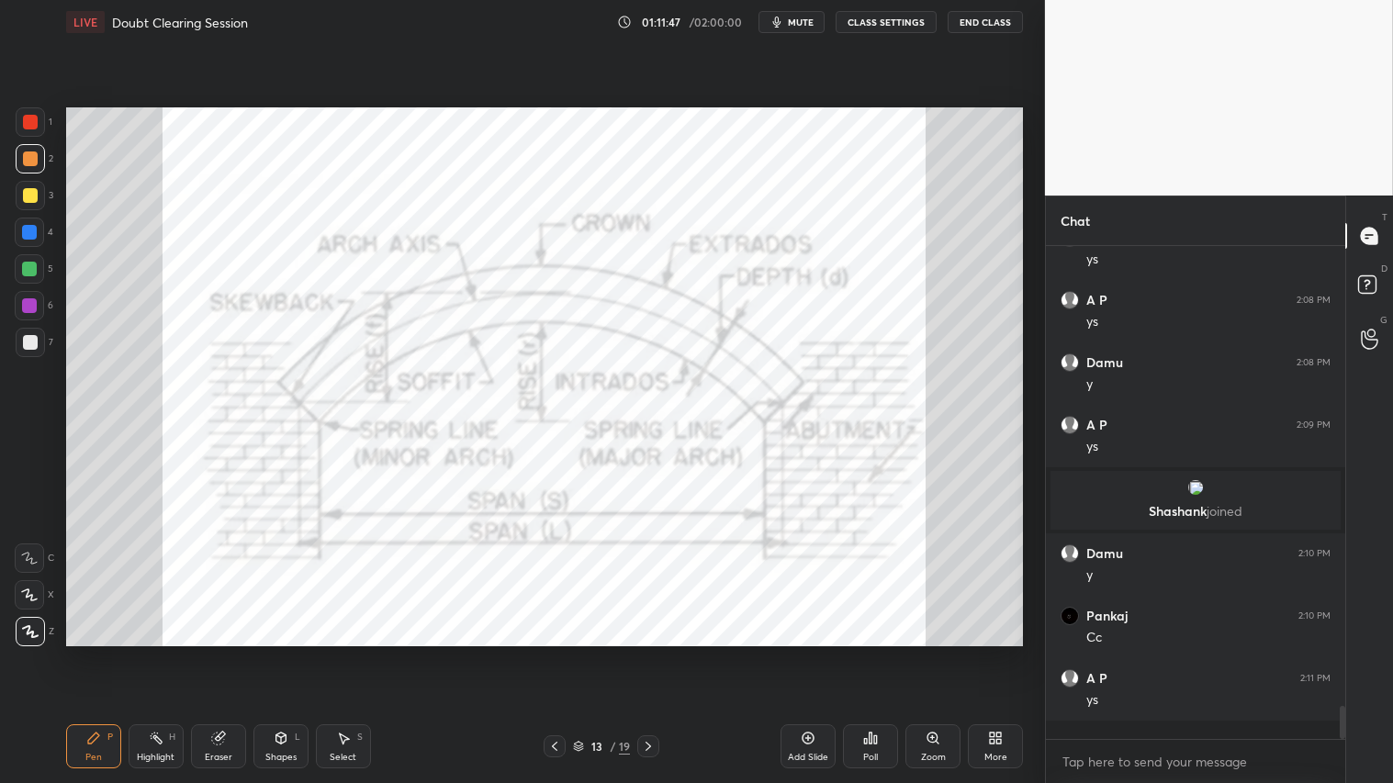
click at [558, 653] on icon at bounding box center [554, 746] width 15 height 15
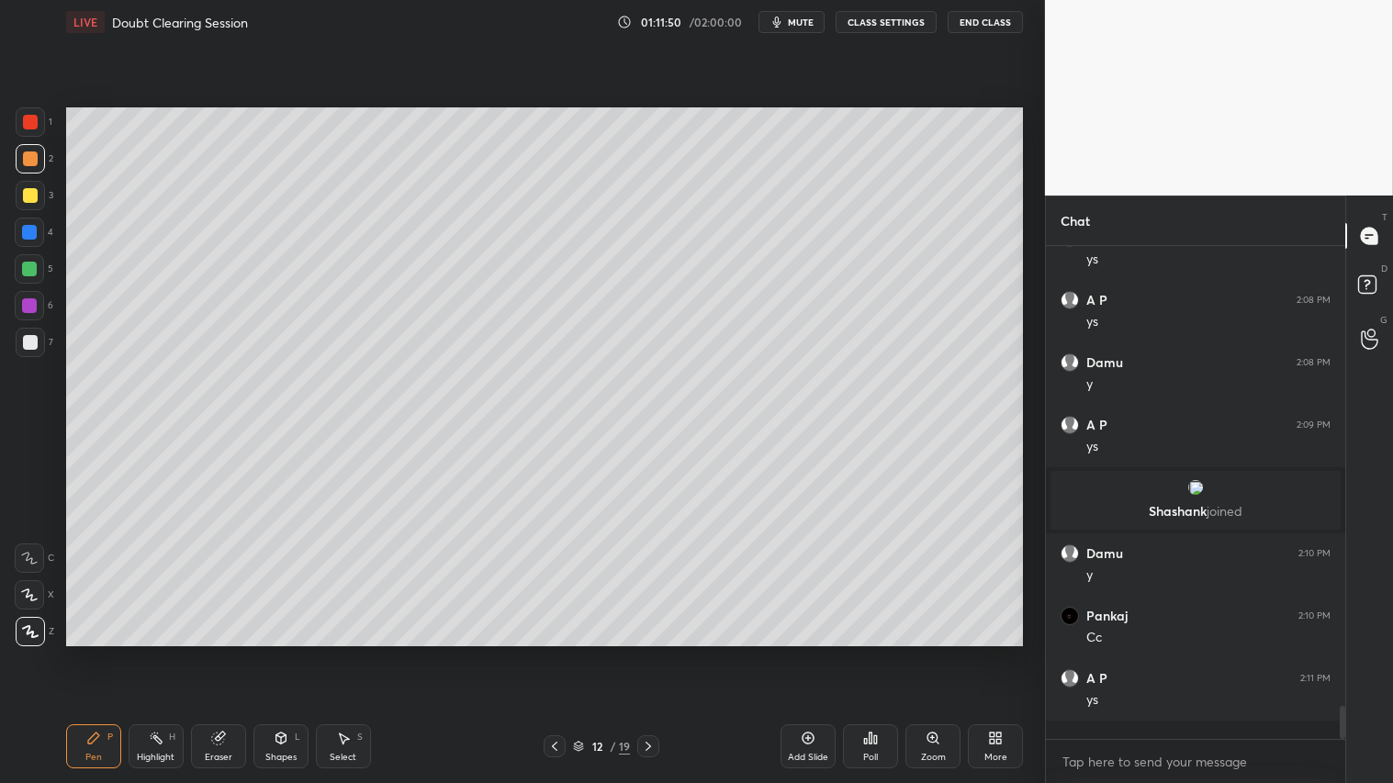
click at [648, 653] on icon at bounding box center [648, 746] width 15 height 15
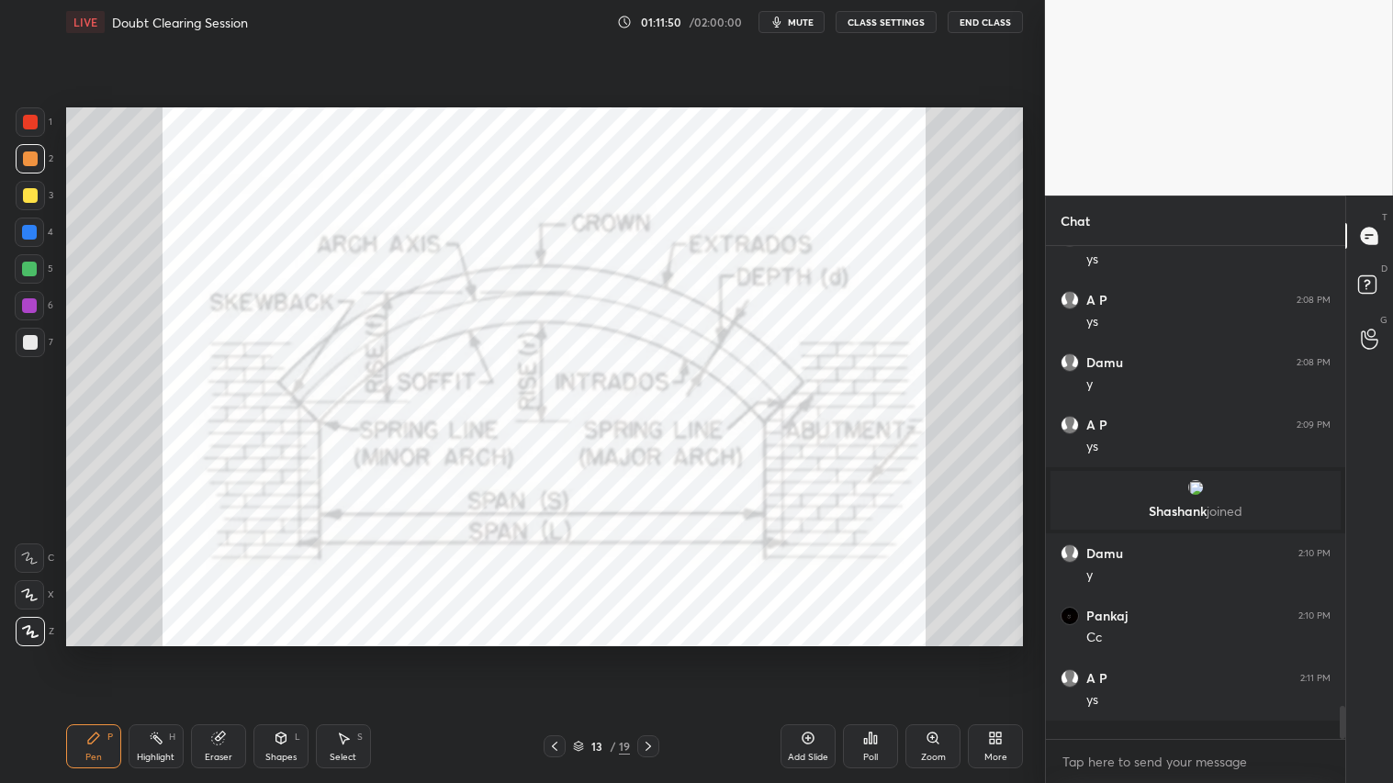
click at [648, 653] on icon at bounding box center [648, 746] width 15 height 15
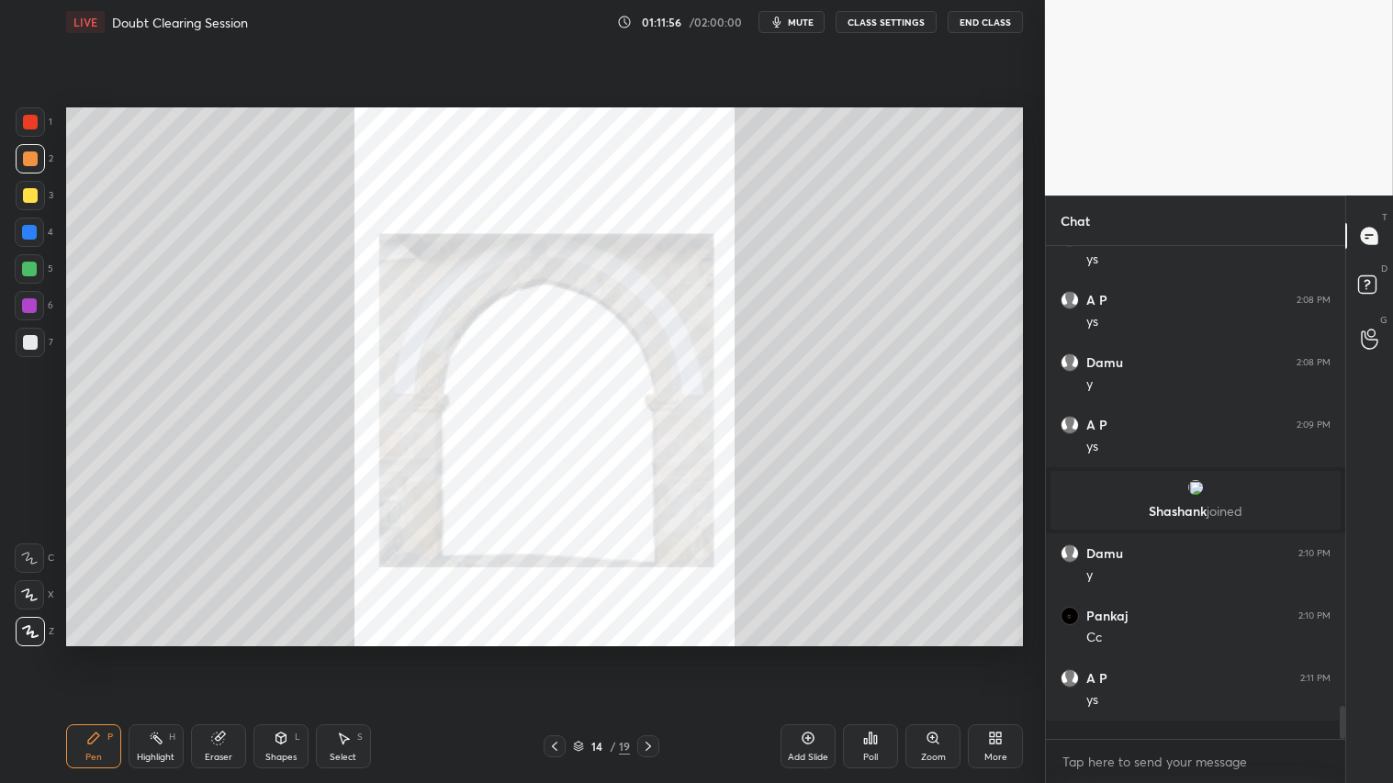
click at [557, 653] on icon at bounding box center [554, 746] width 15 height 15
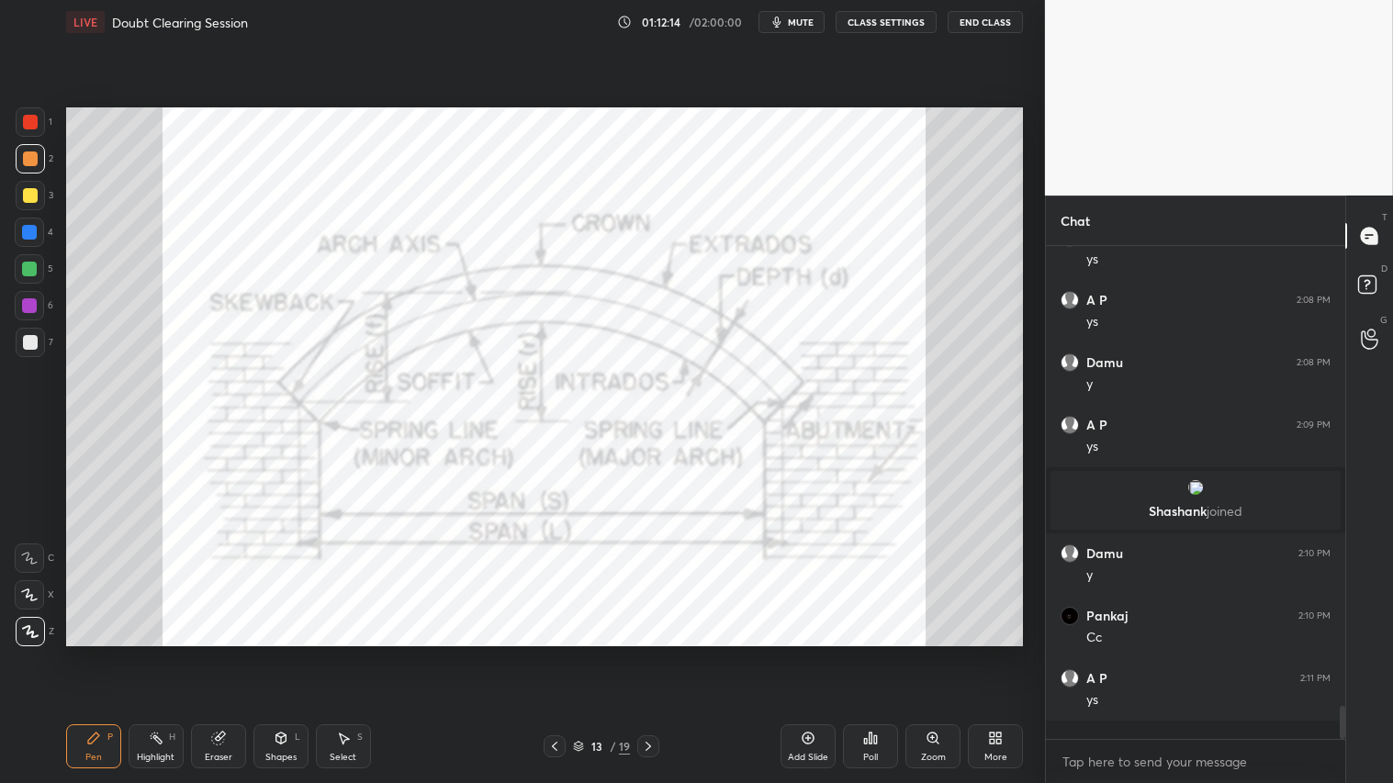
drag, startPoint x: 221, startPoint y: 748, endPoint x: 167, endPoint y: 682, distance: 85.5
click at [222, 653] on div "Eraser" at bounding box center [218, 747] width 55 height 44
click at [28, 630] on span "Erase all" at bounding box center [30, 630] width 28 height 13
click at [557, 653] on icon at bounding box center [554, 746] width 15 height 15
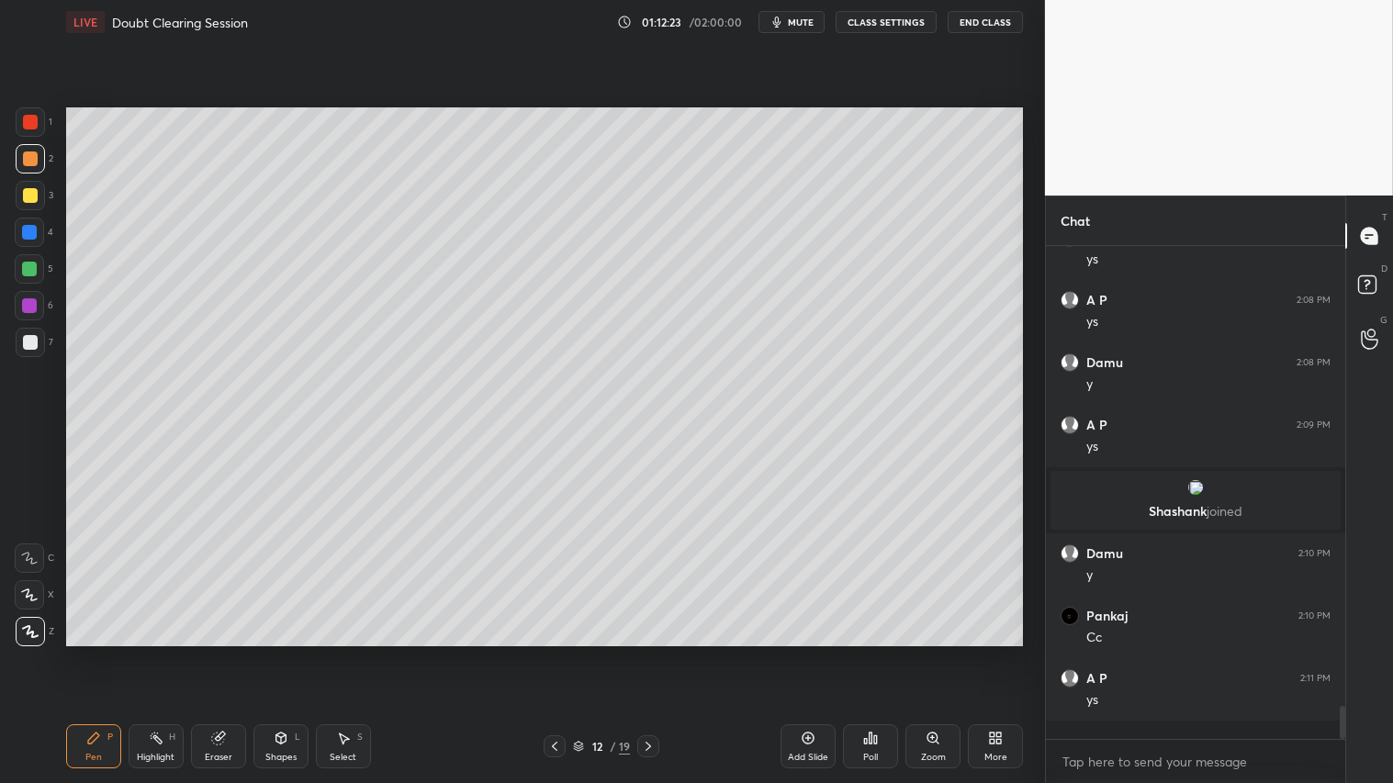
drag, startPoint x: 40, startPoint y: 157, endPoint x: 40, endPoint y: 173, distance: 15.6
click at [38, 156] on div at bounding box center [30, 158] width 29 height 29
click at [102, 653] on div "Pen P" at bounding box center [93, 747] width 55 height 44
drag, startPoint x: 89, startPoint y: 749, endPoint x: 90, endPoint y: 740, distance: 9.2
click at [90, 653] on div "Pen P" at bounding box center [93, 747] width 55 height 44
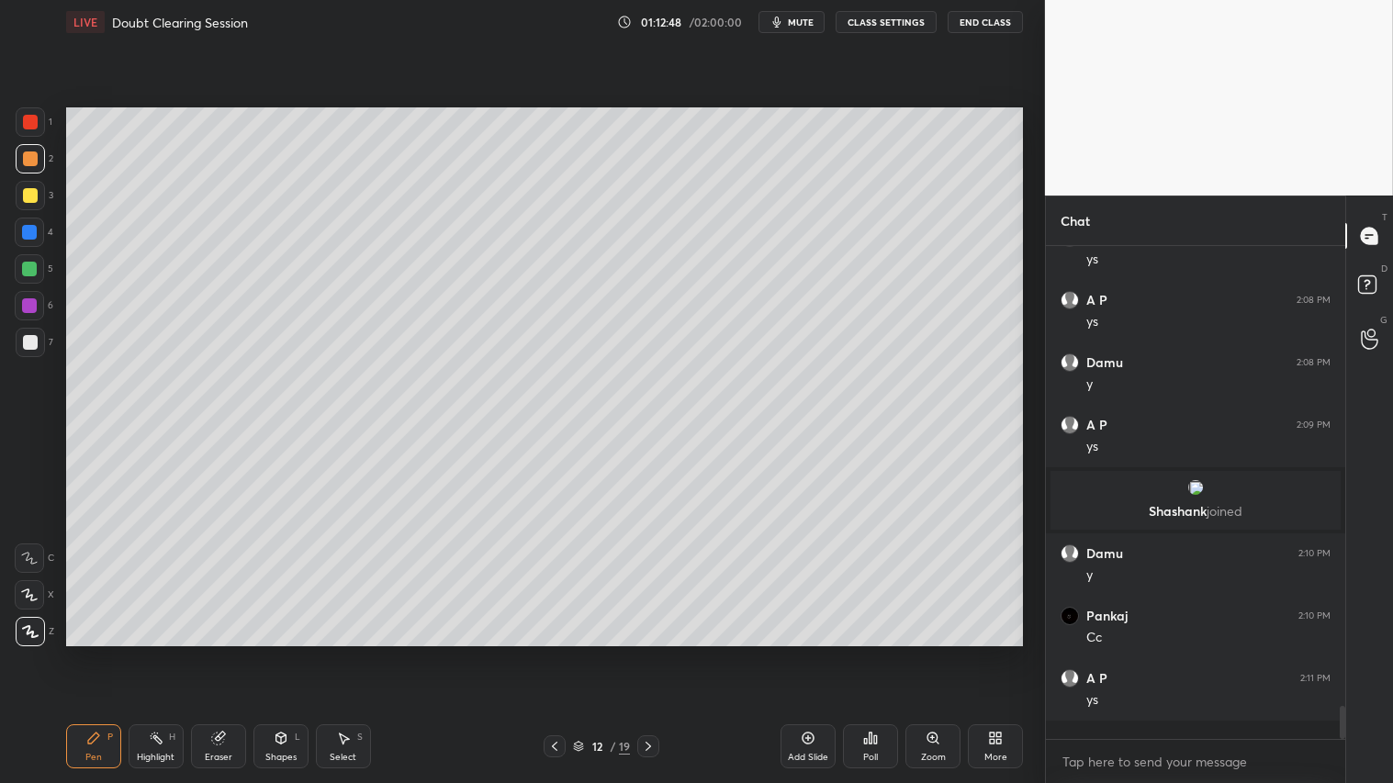
click at [28, 200] on div at bounding box center [30, 195] width 15 height 15
click at [282, 653] on div "Shapes" at bounding box center [280, 757] width 31 height 9
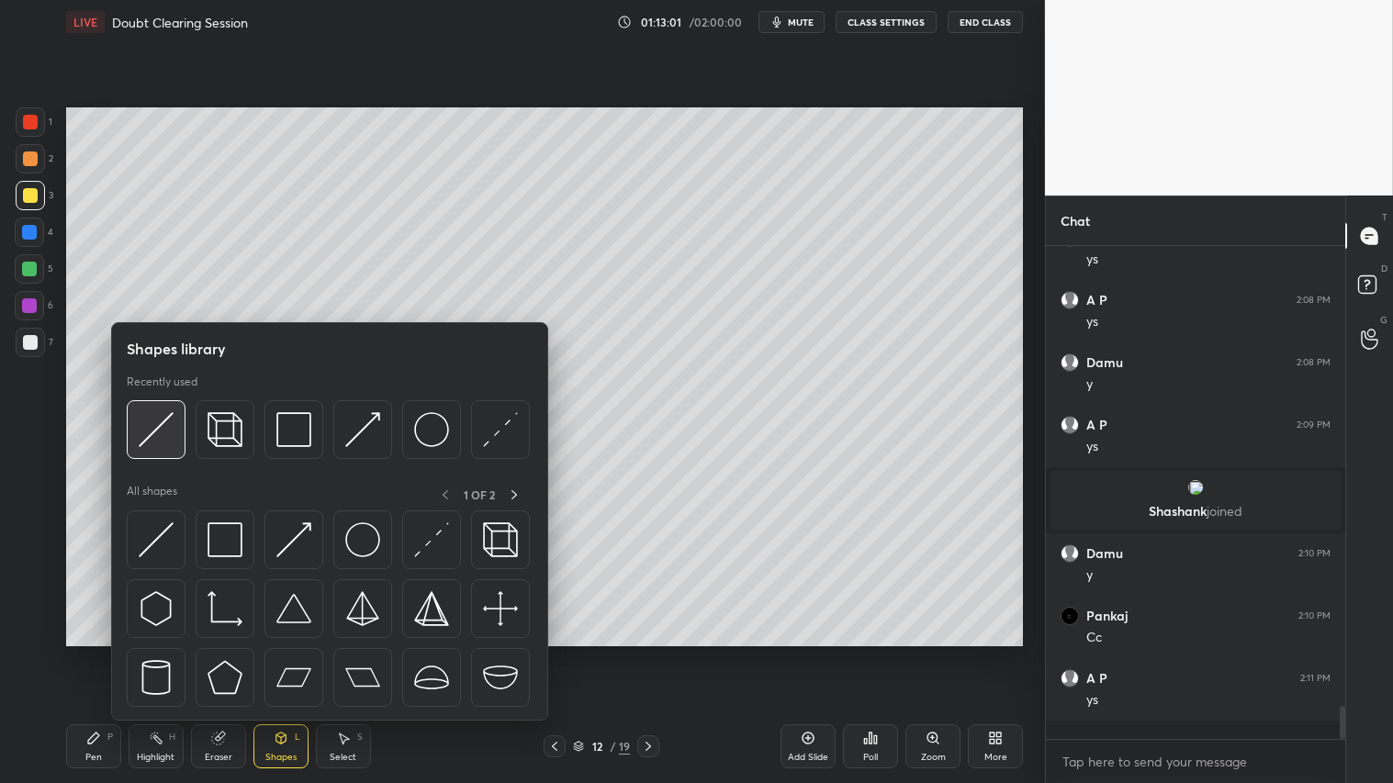
click at [161, 422] on img at bounding box center [156, 429] width 35 height 35
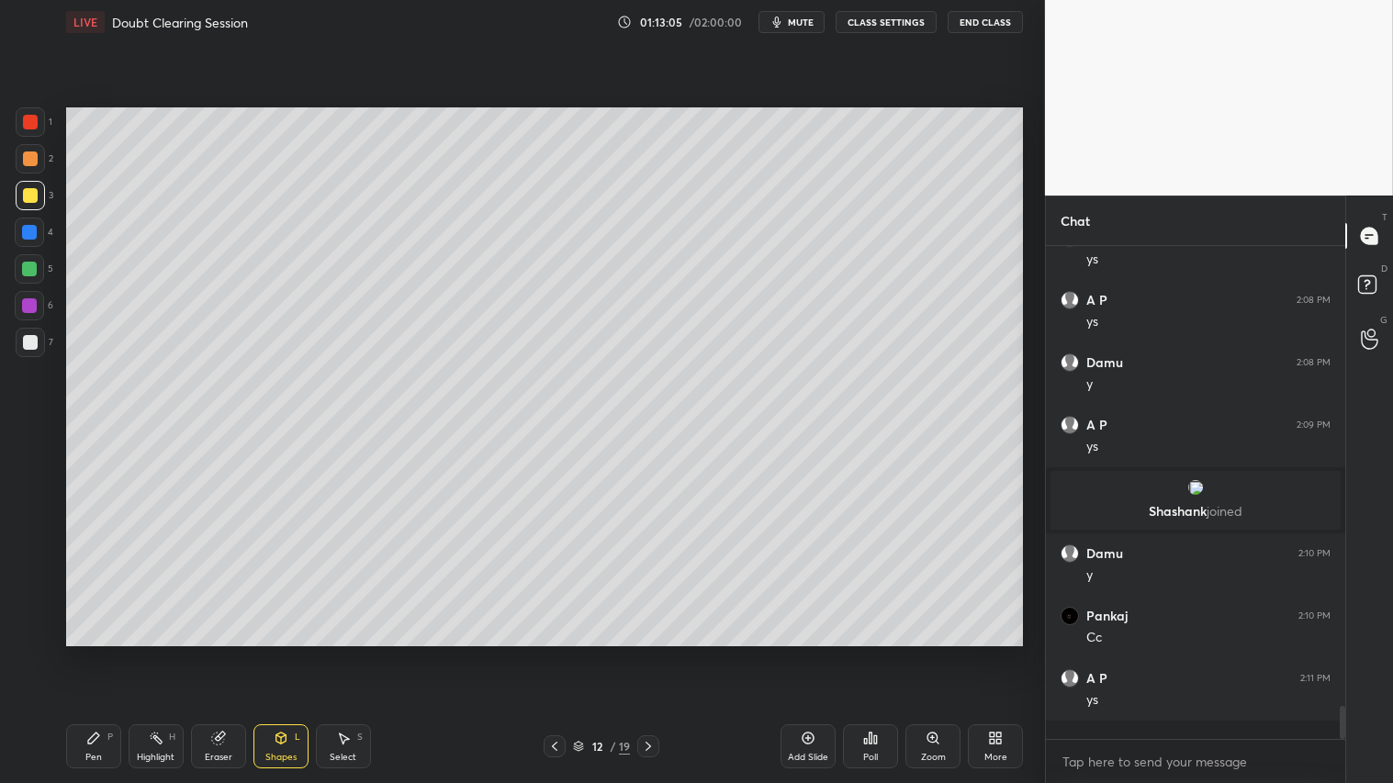
click at [86, 653] on icon at bounding box center [93, 738] width 15 height 15
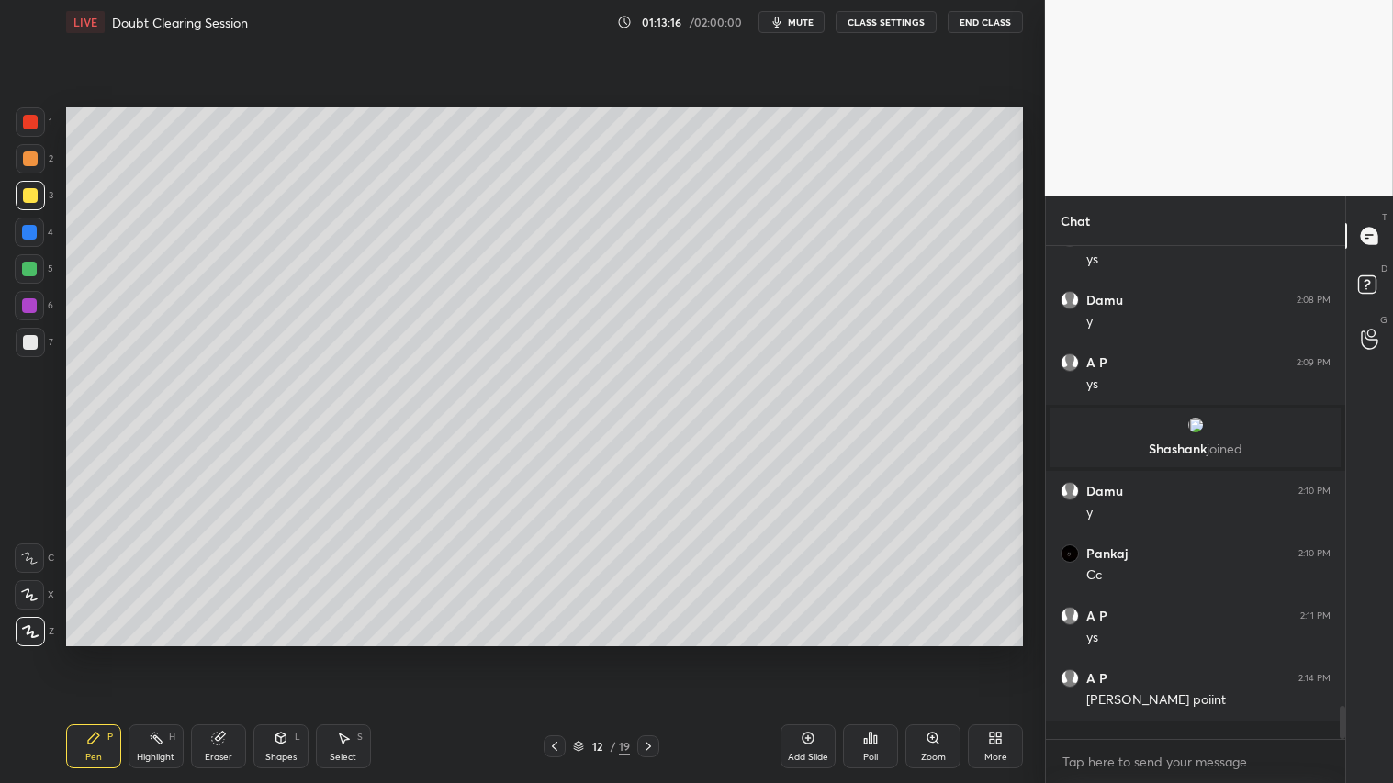
drag, startPoint x: 22, startPoint y: 159, endPoint x: 29, endPoint y: 197, distance: 39.3
click at [23, 160] on div at bounding box center [30, 159] width 15 height 15
click at [102, 653] on div "Pen P" at bounding box center [93, 747] width 55 height 44
click at [216, 653] on icon at bounding box center [218, 738] width 15 height 15
click at [95, 653] on div "Pen" at bounding box center [93, 757] width 17 height 9
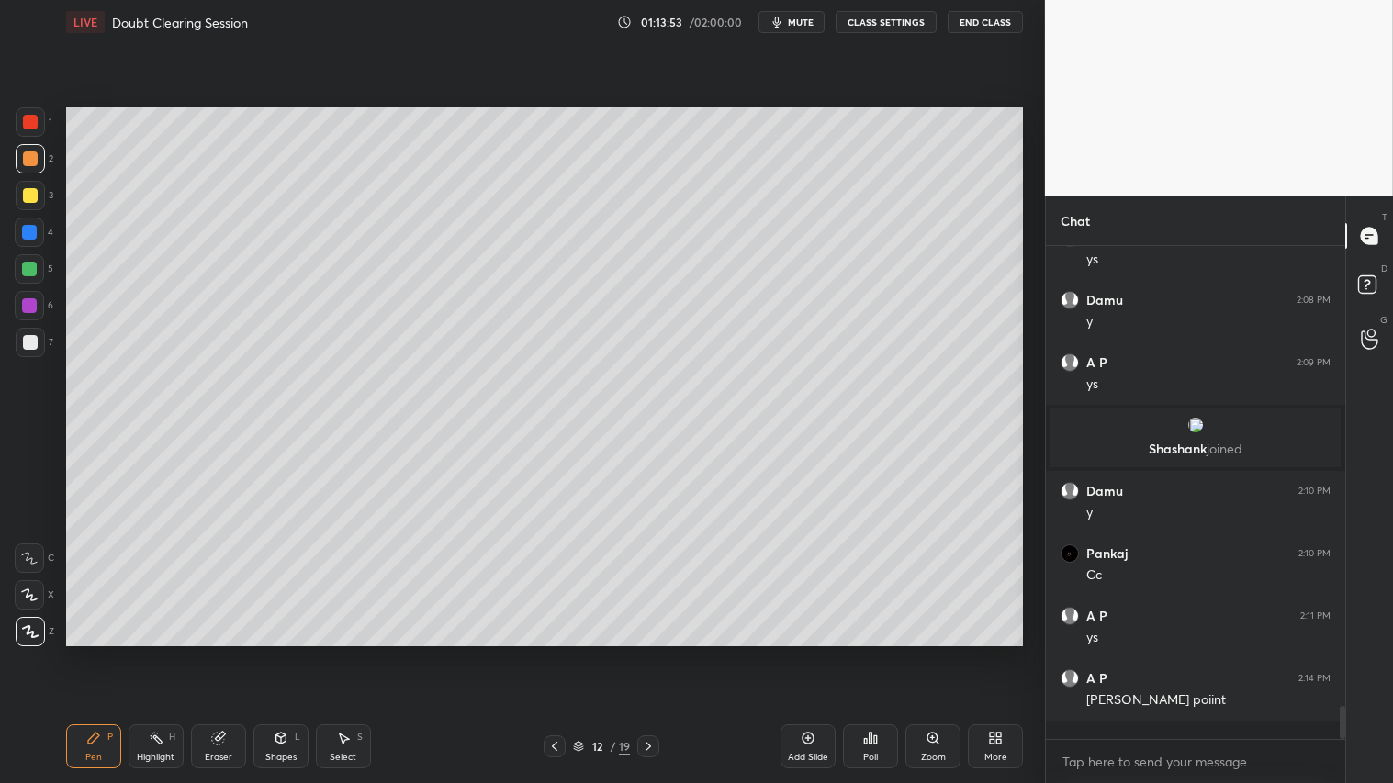
click at [810, 653] on icon at bounding box center [808, 738] width 15 height 15
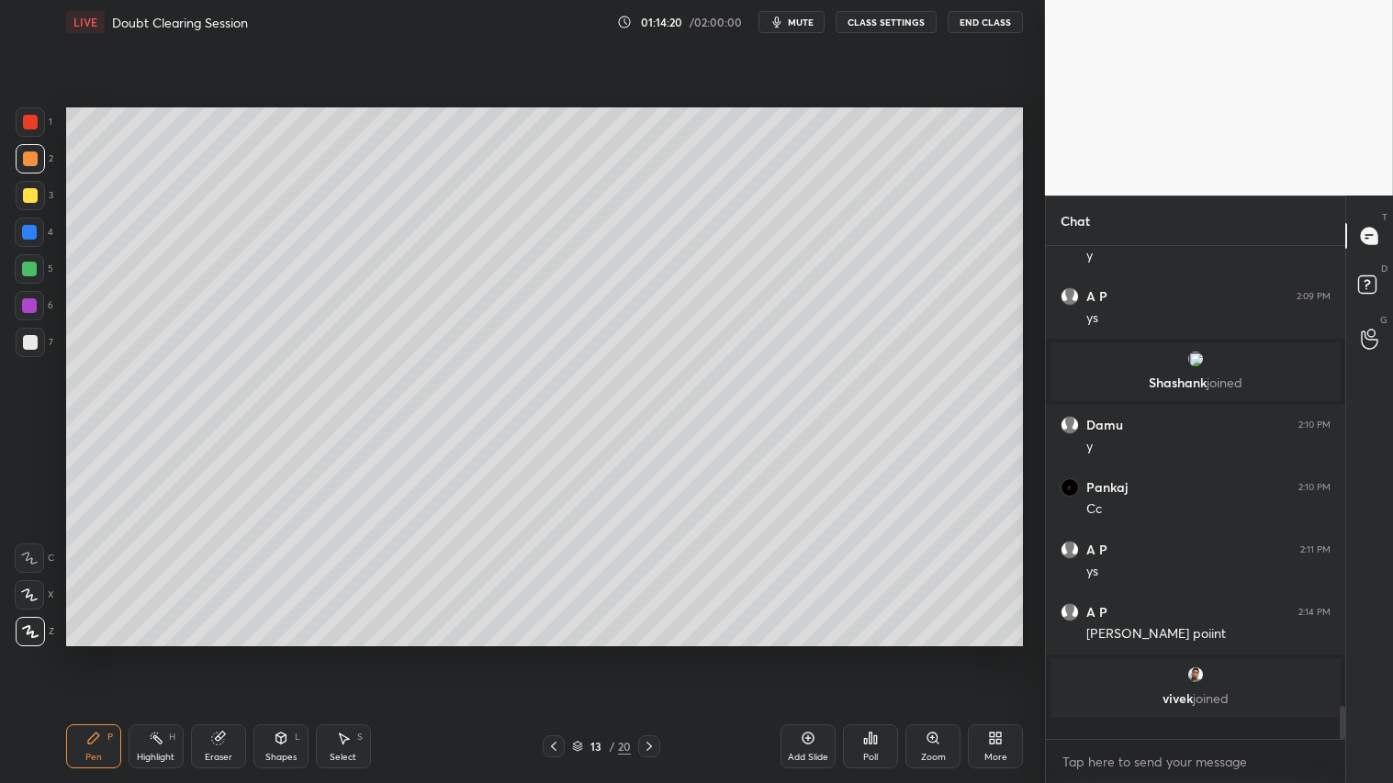
click at [28, 197] on div at bounding box center [30, 195] width 15 height 15
drag, startPoint x: 80, startPoint y: 742, endPoint x: 87, endPoint y: 728, distance: 15.6
click at [83, 653] on div "Pen P" at bounding box center [93, 747] width 55 height 44
click at [24, 152] on div at bounding box center [30, 159] width 15 height 15
click at [99, 653] on div "Pen P" at bounding box center [93, 747] width 55 height 44
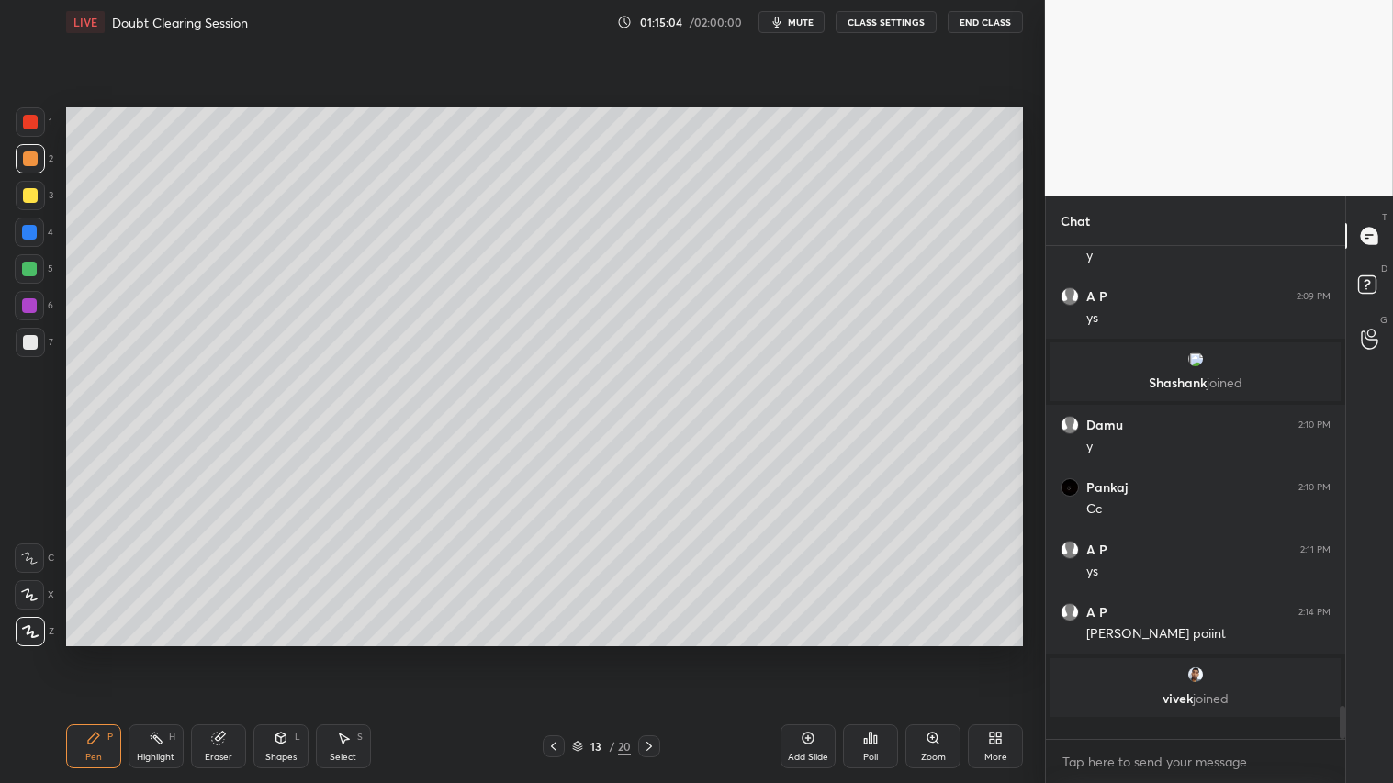
click at [555, 653] on icon at bounding box center [553, 746] width 15 height 15
click at [657, 653] on icon at bounding box center [649, 746] width 15 height 15
click at [33, 202] on div at bounding box center [30, 195] width 15 height 15
click at [97, 653] on div "Pen" at bounding box center [93, 757] width 17 height 9
click at [280, 653] on div "Shapes L" at bounding box center [280, 747] width 55 height 44
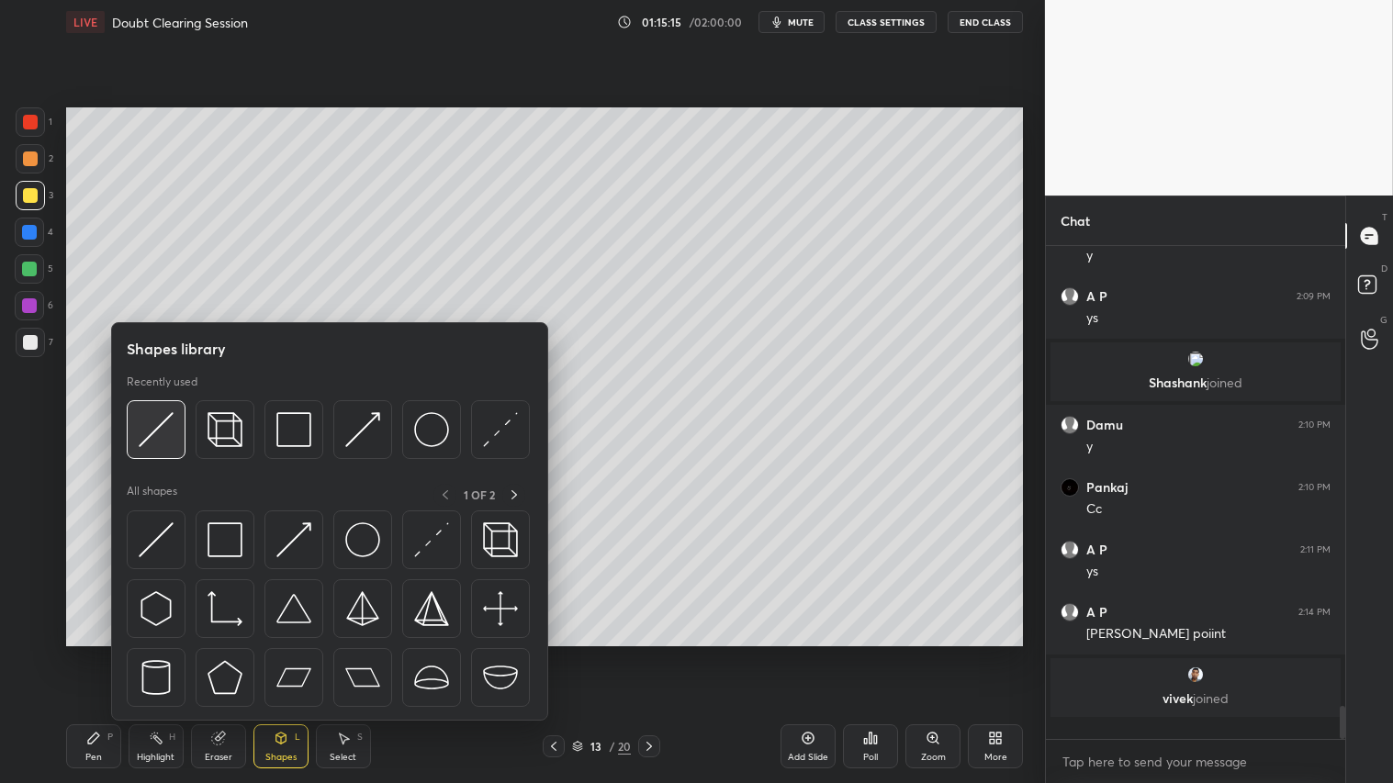
click at [142, 416] on img at bounding box center [156, 429] width 35 height 35
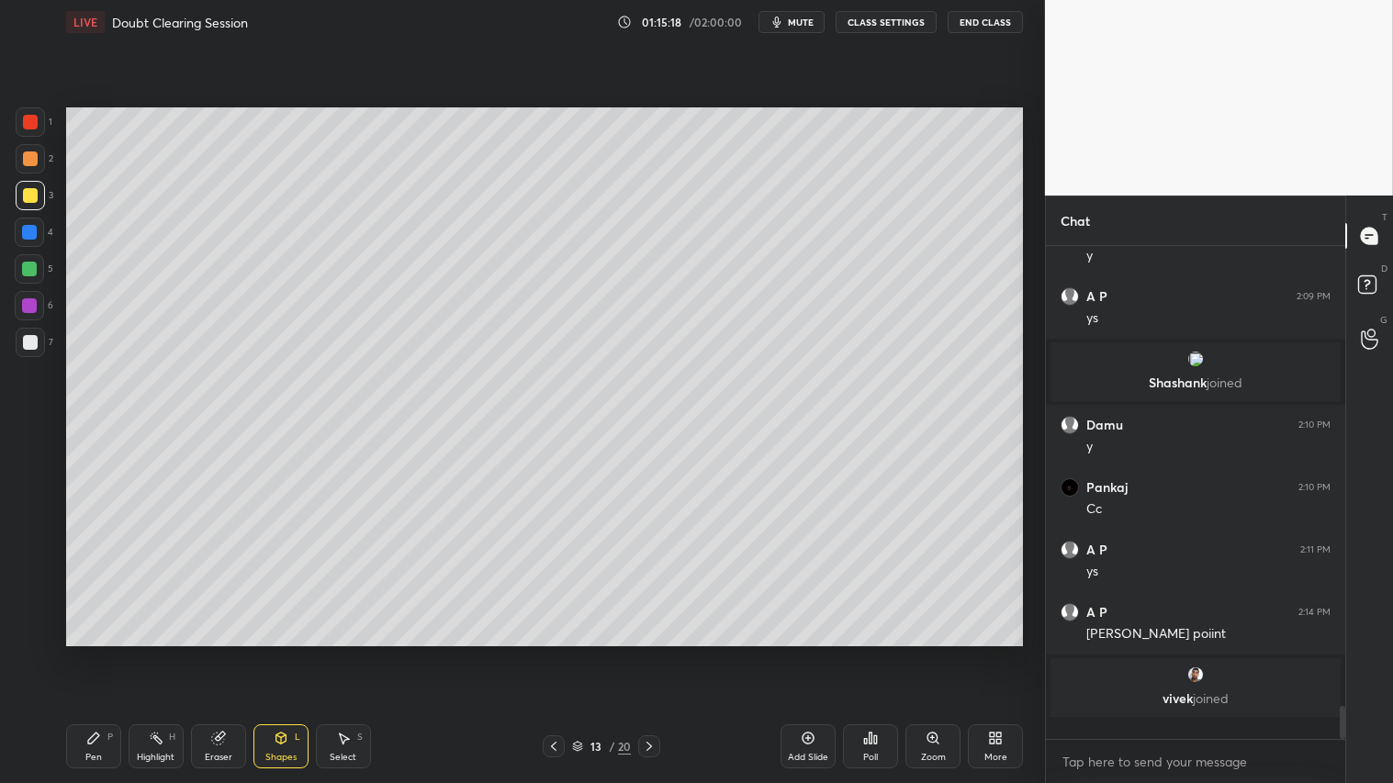
click at [30, 154] on div at bounding box center [30, 159] width 15 height 15
click at [92, 653] on icon at bounding box center [93, 738] width 15 height 15
click at [28, 196] on div at bounding box center [30, 195] width 15 height 15
click at [104, 653] on div "Pen P" at bounding box center [93, 747] width 55 height 44
drag, startPoint x: 655, startPoint y: 741, endPoint x: 692, endPoint y: 745, distance: 37.8
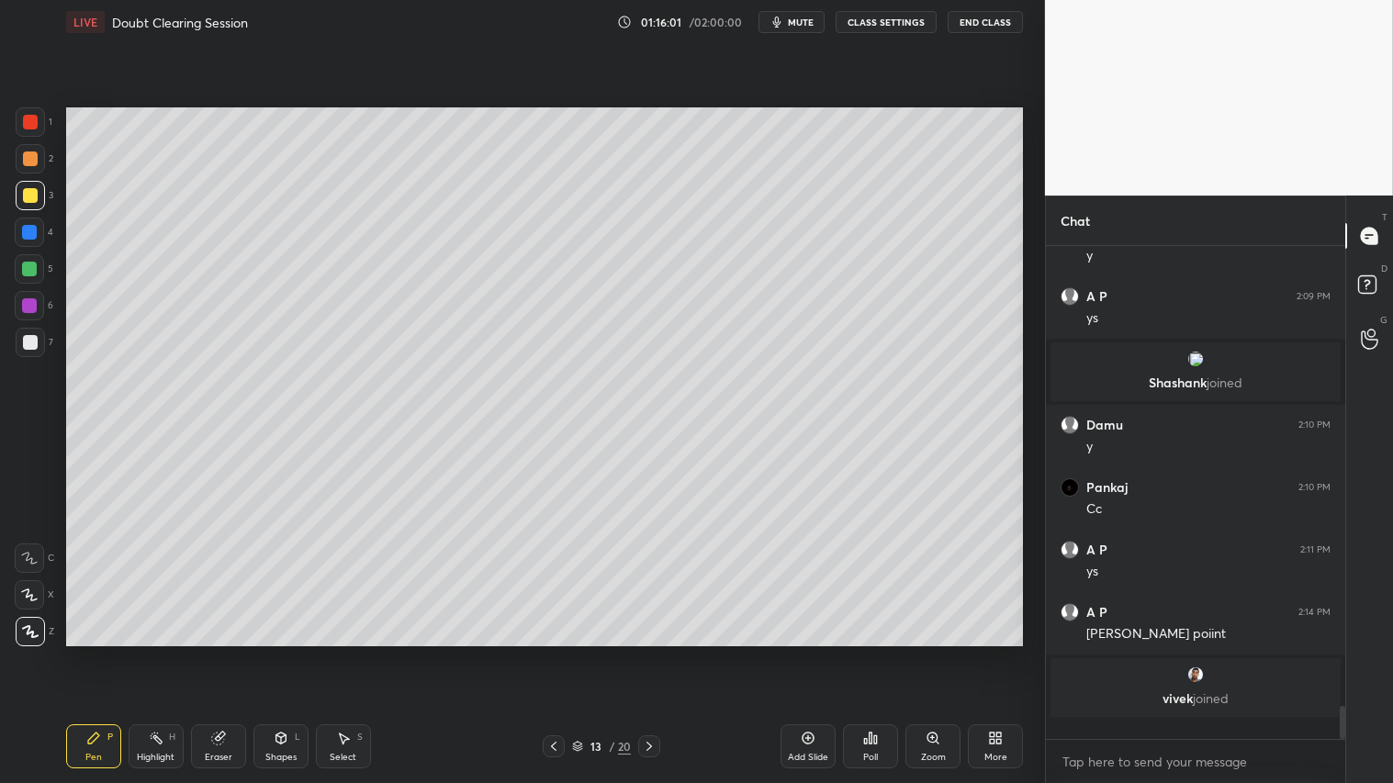
click at [655, 653] on icon at bounding box center [649, 746] width 15 height 15
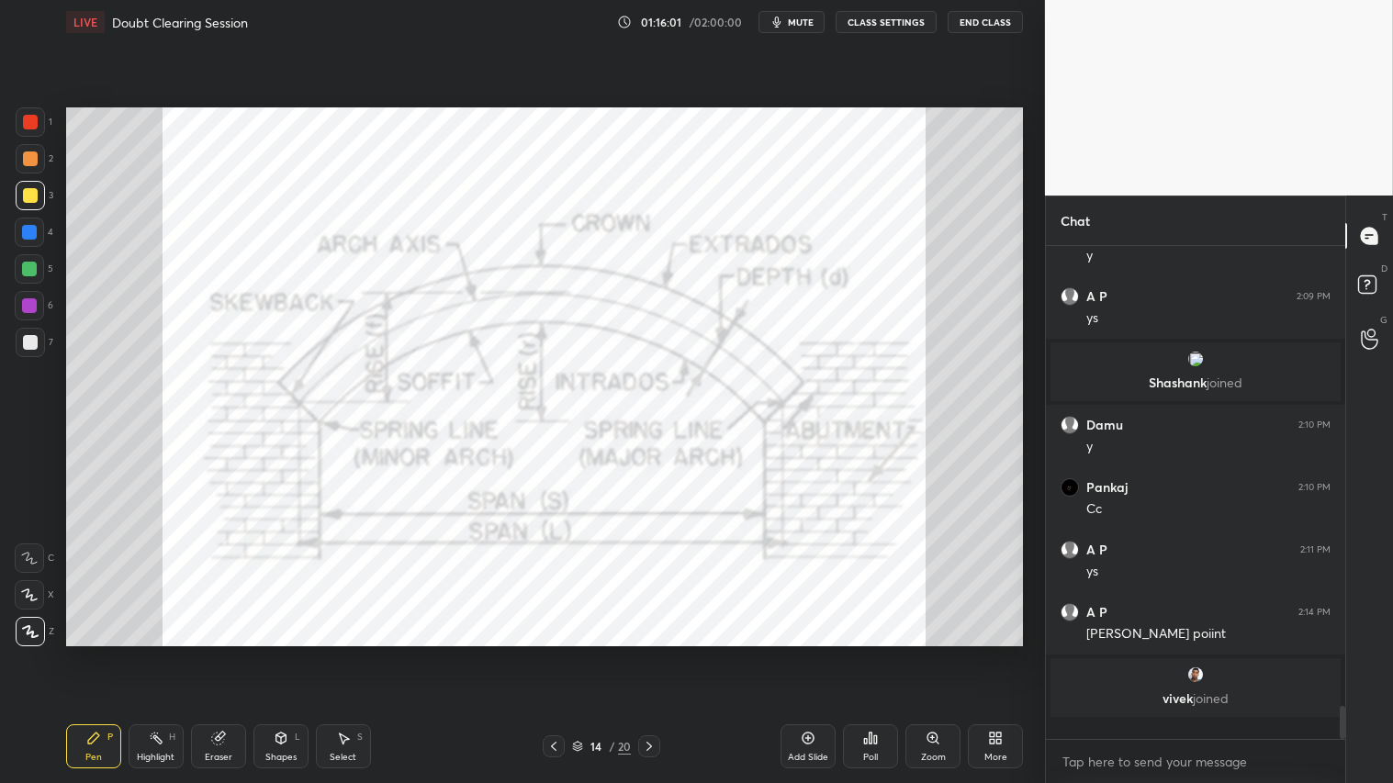
click at [549, 653] on icon at bounding box center [553, 746] width 15 height 15
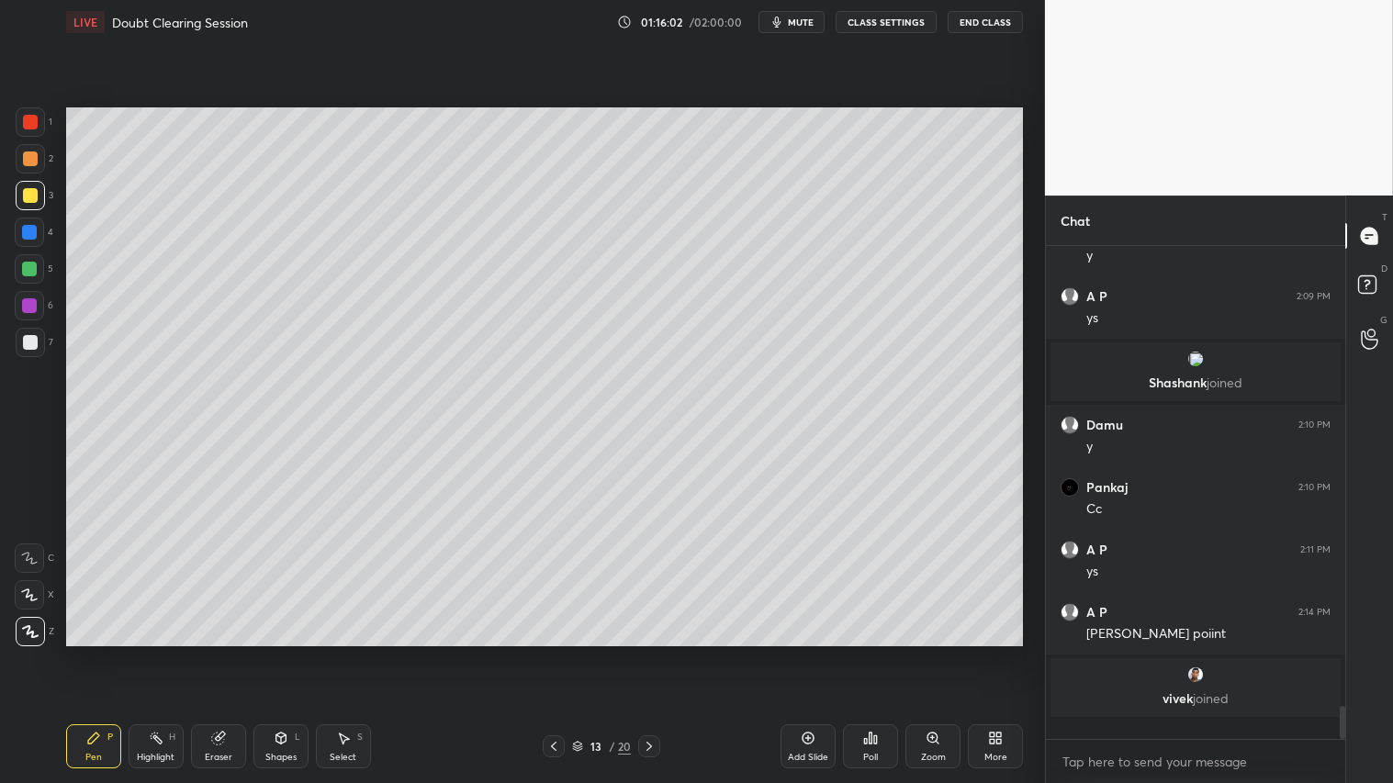
click at [810, 653] on div "Add Slide" at bounding box center [808, 757] width 40 height 9
click at [286, 653] on div "Shapes L" at bounding box center [280, 747] width 55 height 44
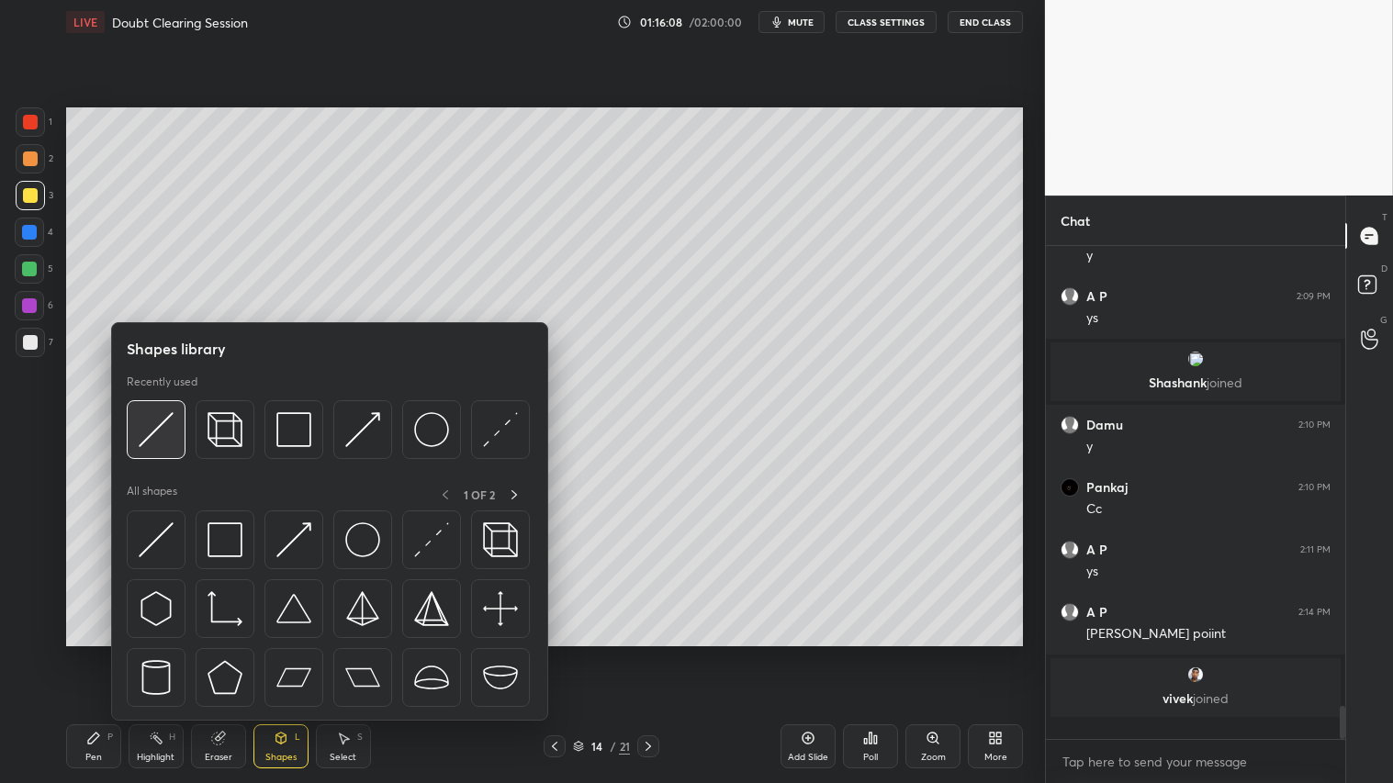
click at [168, 426] on img at bounding box center [156, 429] width 35 height 35
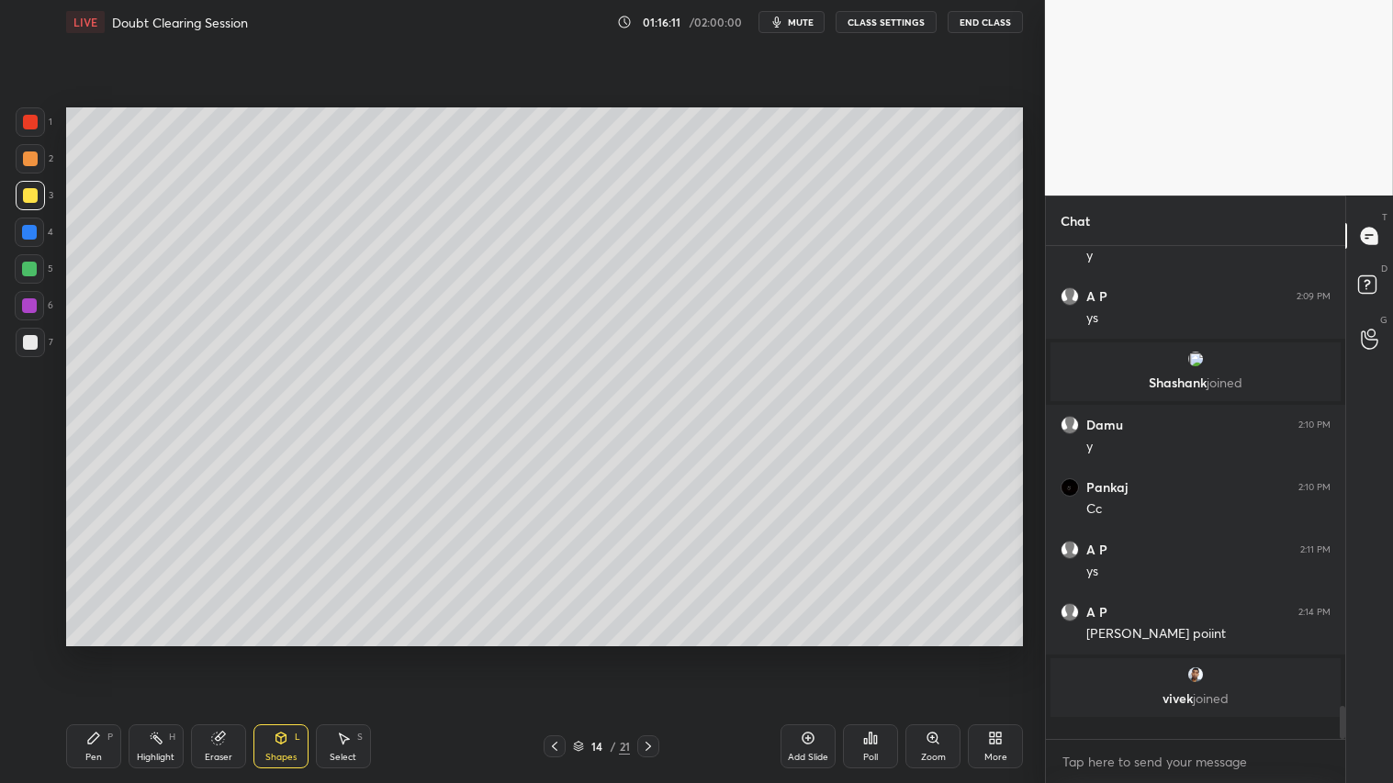
click at [99, 653] on div "Pen P" at bounding box center [93, 747] width 55 height 44
click at [28, 159] on div at bounding box center [30, 159] width 15 height 15
click at [90, 653] on div "Pen" at bounding box center [93, 757] width 17 height 9
click at [103, 653] on div "Pen P" at bounding box center [93, 747] width 55 height 44
drag, startPoint x: 37, startPoint y: 191, endPoint x: 59, endPoint y: 219, distance: 35.3
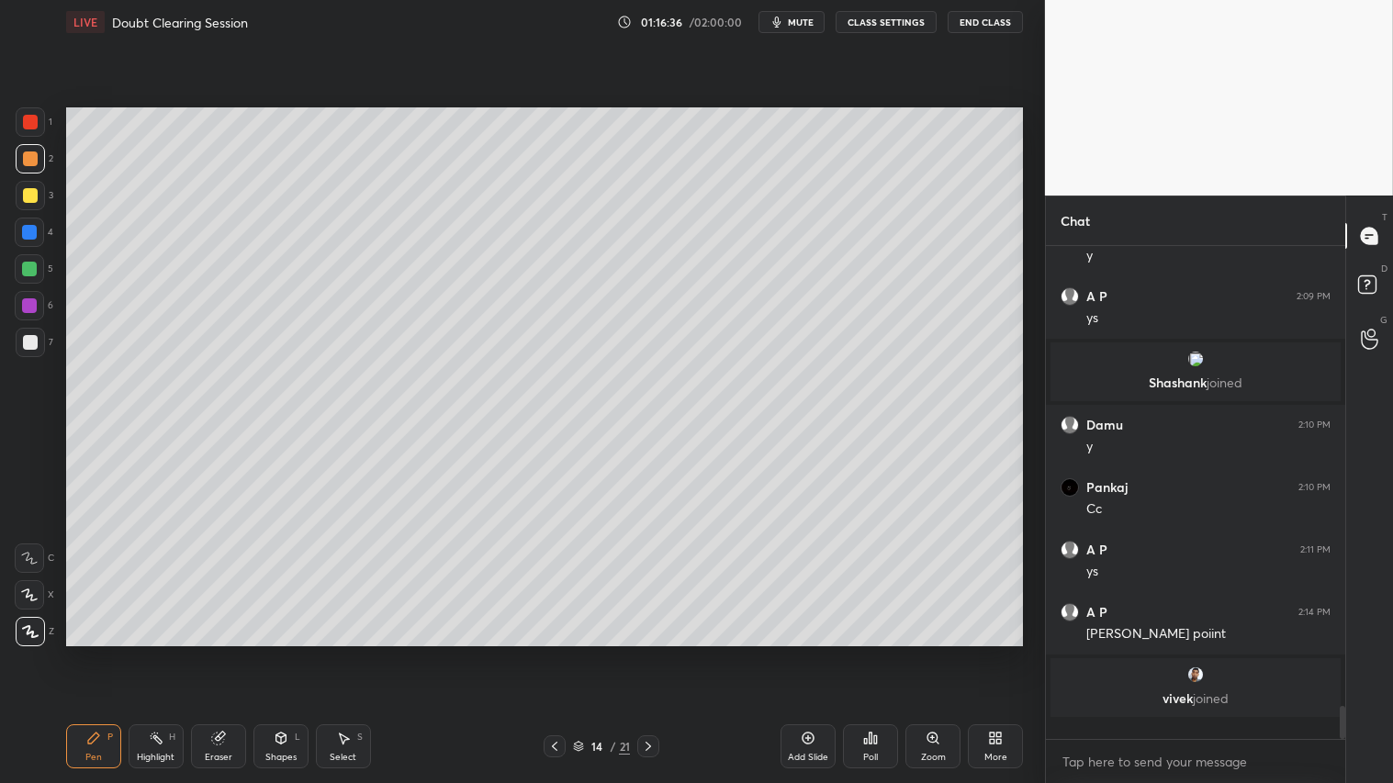
click at [41, 191] on div at bounding box center [30, 195] width 29 height 29
drag, startPoint x: 33, startPoint y: 340, endPoint x: 59, endPoint y: 395, distance: 60.8
click at [32, 340] on div at bounding box center [30, 342] width 15 height 15
drag, startPoint x: 281, startPoint y: 755, endPoint x: 281, endPoint y: 735, distance: 20.2
click at [281, 653] on div "Shapes L" at bounding box center [280, 747] width 55 height 44
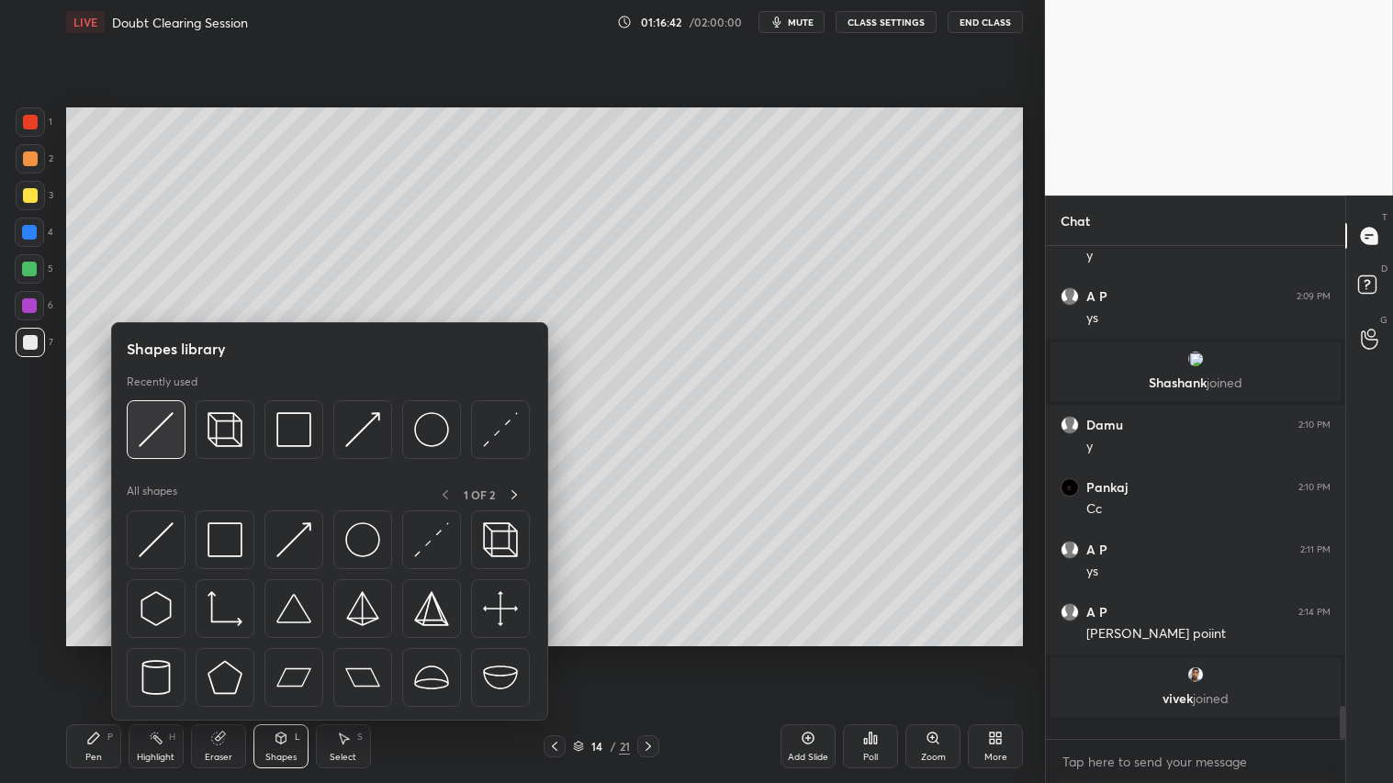
click at [152, 427] on img at bounding box center [156, 429] width 35 height 35
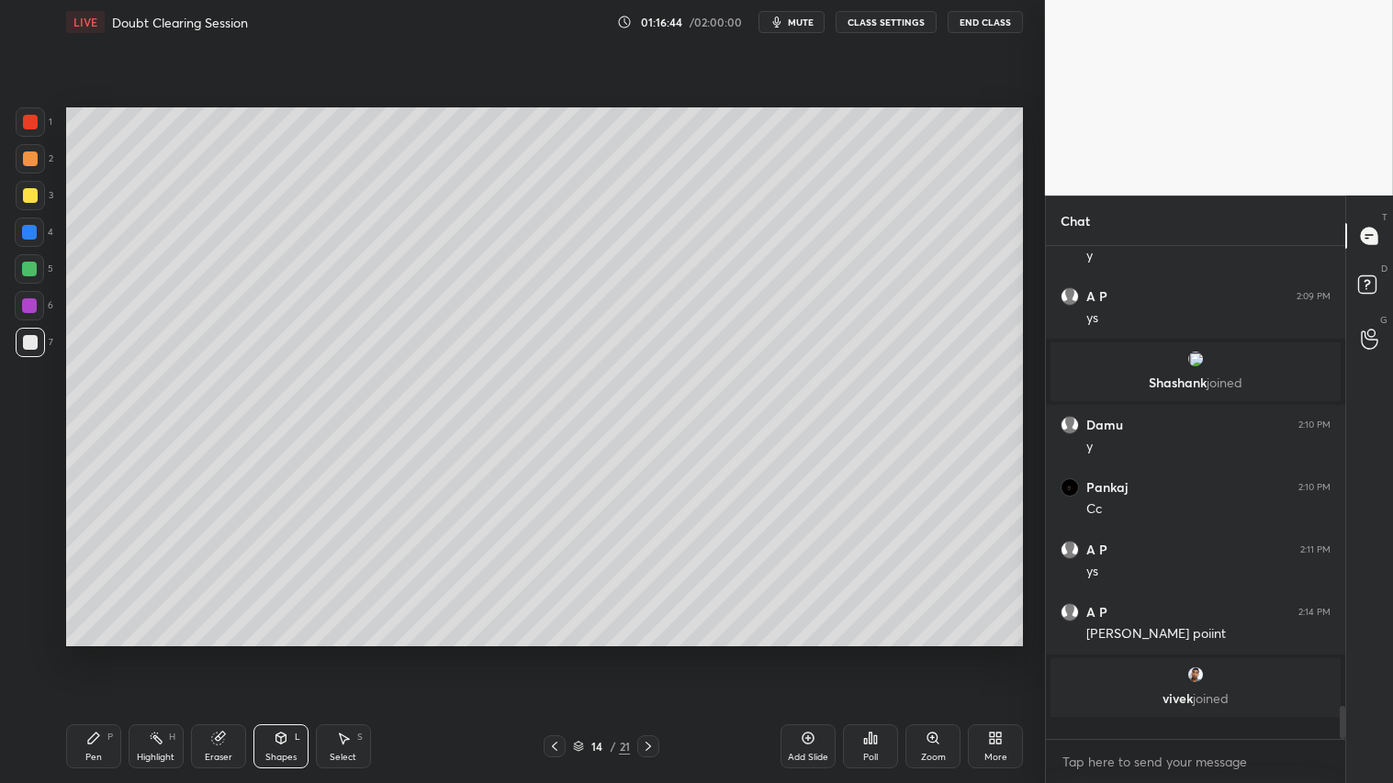
click at [26, 158] on div at bounding box center [30, 159] width 15 height 15
click at [112, 653] on div "P" at bounding box center [110, 737] width 6 height 9
drag, startPoint x: 274, startPoint y: 744, endPoint x: 270, endPoint y: 731, distance: 13.4
click at [274, 653] on icon at bounding box center [281, 738] width 15 height 15
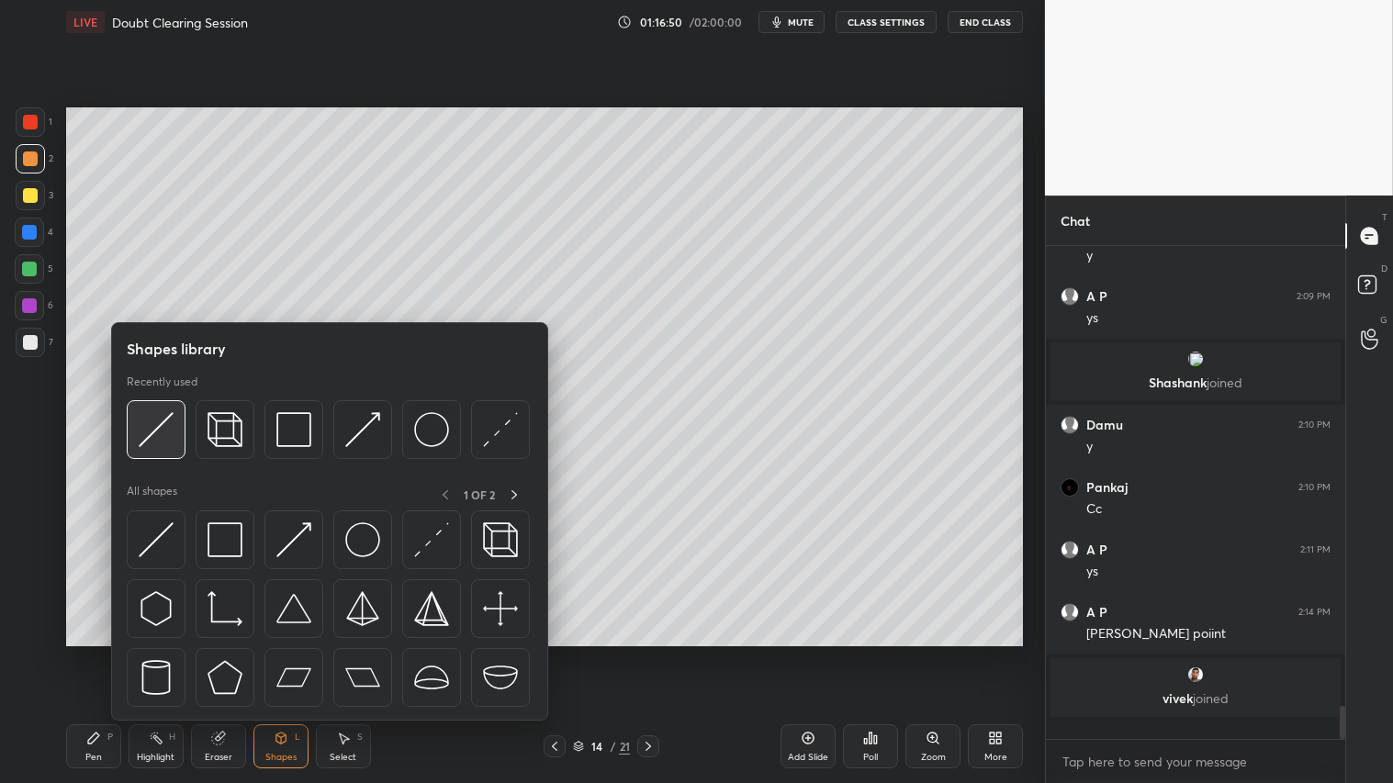
click at [163, 418] on img at bounding box center [156, 429] width 35 height 35
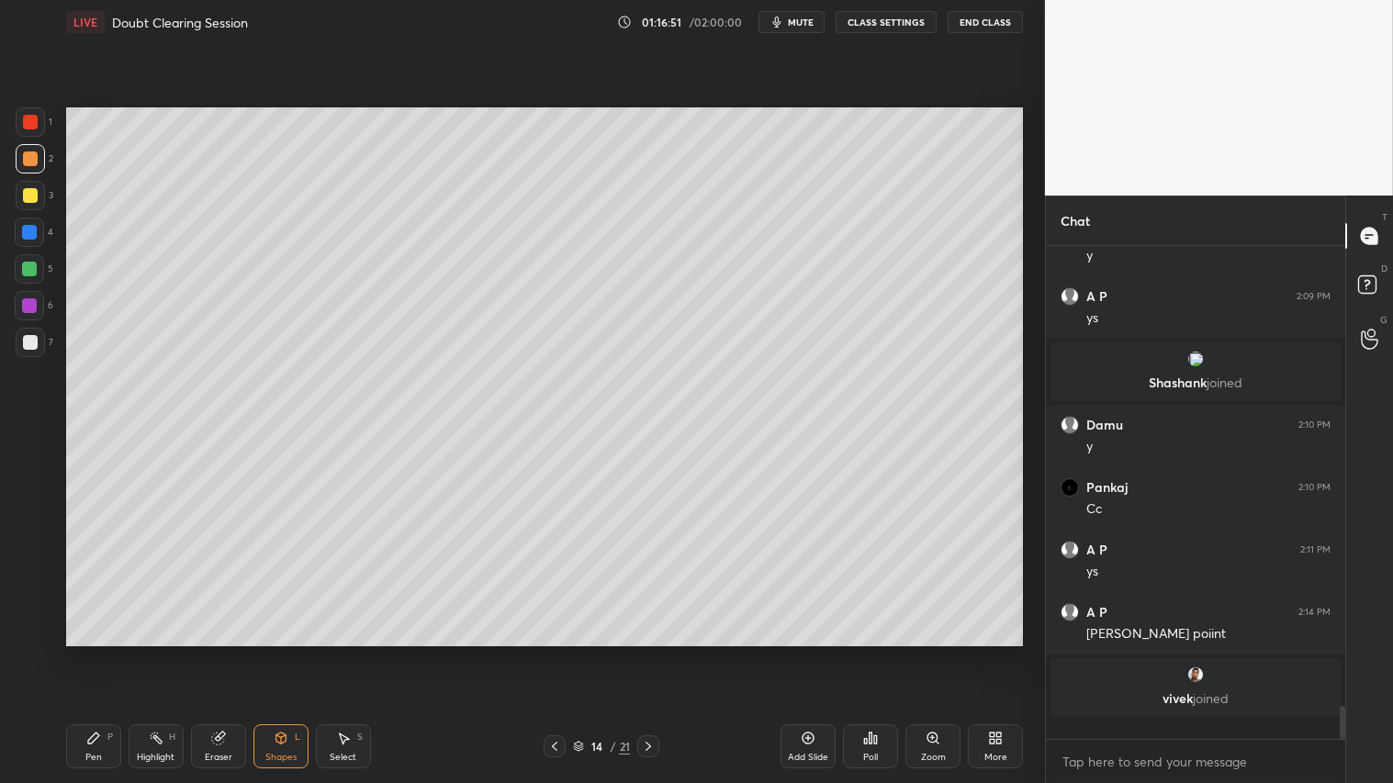
click at [112, 653] on div "Pen P" at bounding box center [93, 747] width 55 height 44
drag, startPoint x: 32, startPoint y: 195, endPoint x: 50, endPoint y: 203, distance: 19.3
click at [37, 197] on div at bounding box center [30, 195] width 15 height 15
drag, startPoint x: 22, startPoint y: 153, endPoint x: 39, endPoint y: 160, distance: 18.6
click at [30, 154] on div at bounding box center [30, 159] width 15 height 15
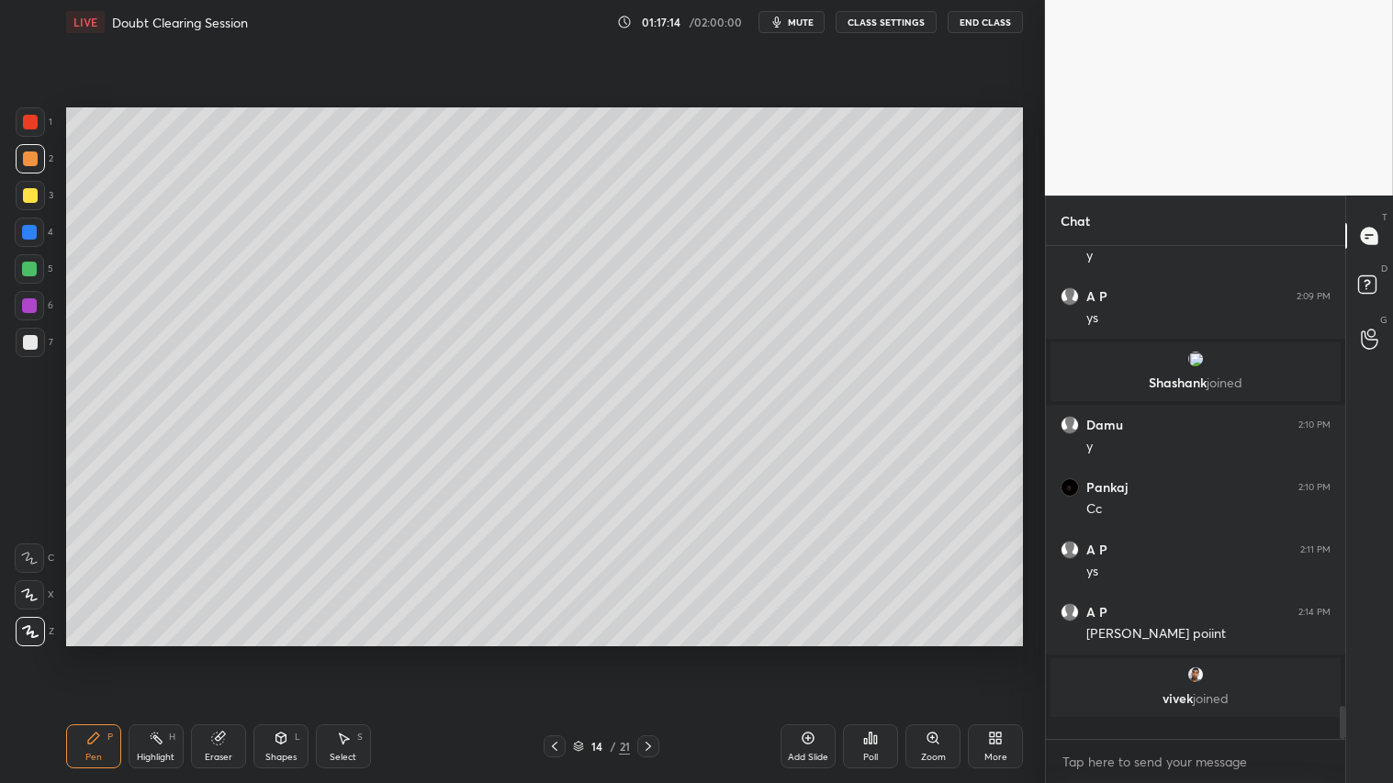
click at [31, 189] on div at bounding box center [30, 195] width 15 height 15
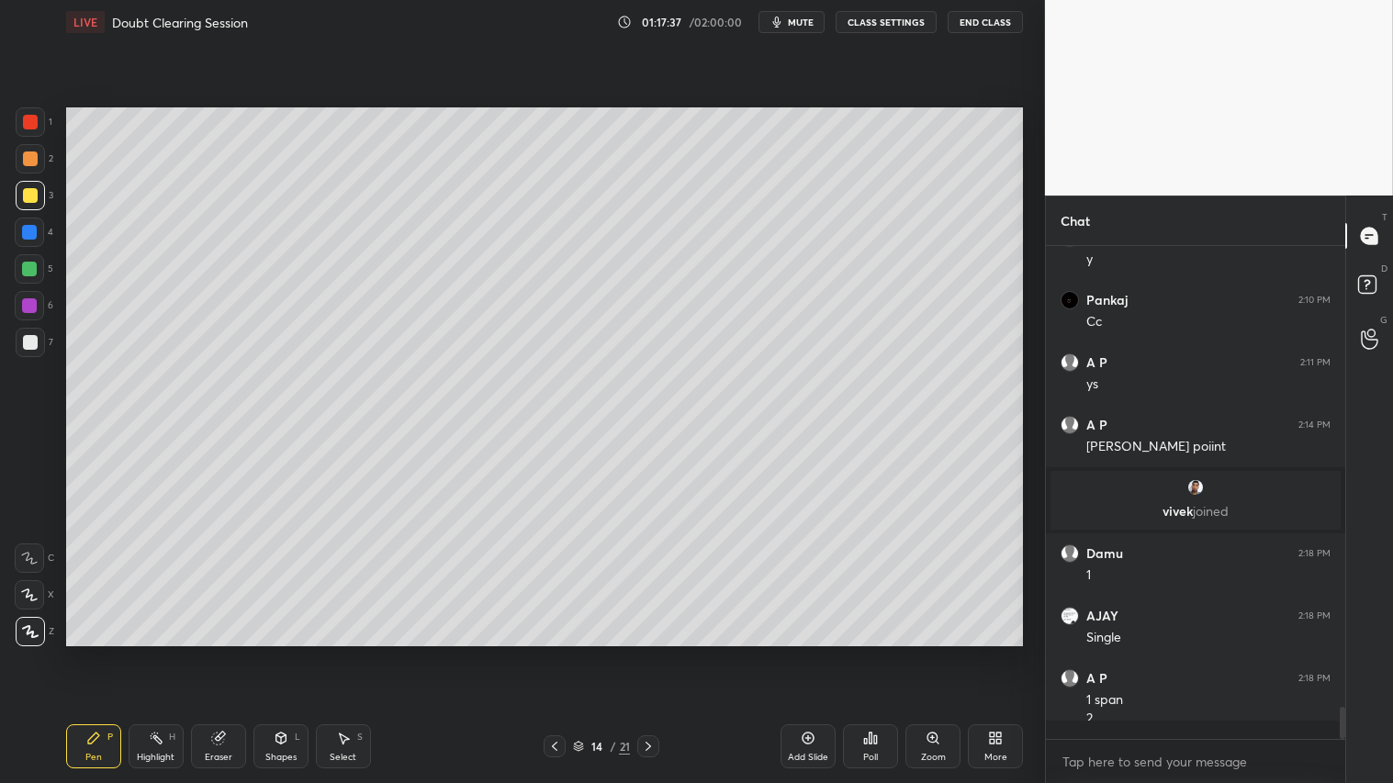
scroll to position [6760, 0]
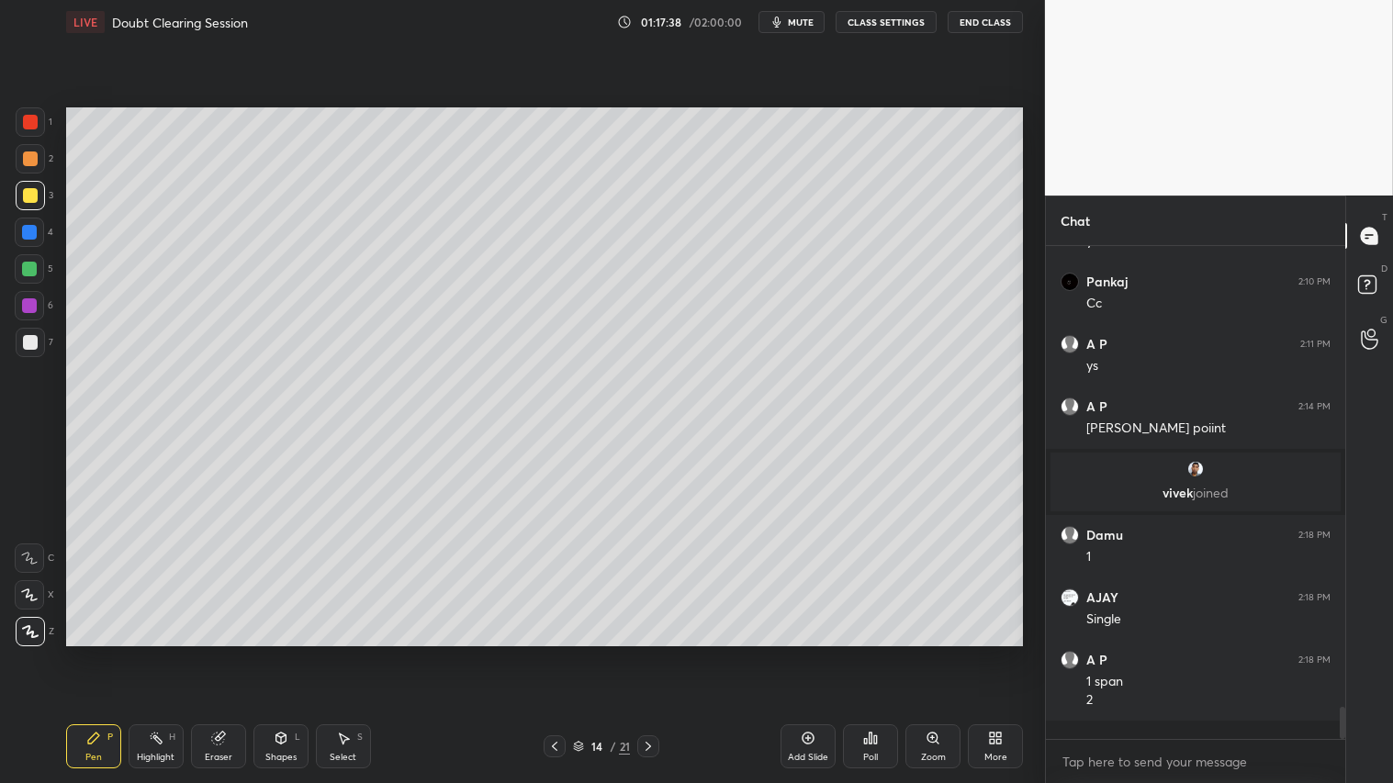
drag, startPoint x: 29, startPoint y: 154, endPoint x: 51, endPoint y: 287, distance: 134.8
click at [29, 156] on div at bounding box center [30, 159] width 15 height 15
click at [103, 653] on div "Pen P" at bounding box center [93, 747] width 55 height 44
click at [647, 653] on icon at bounding box center [648, 746] width 15 height 15
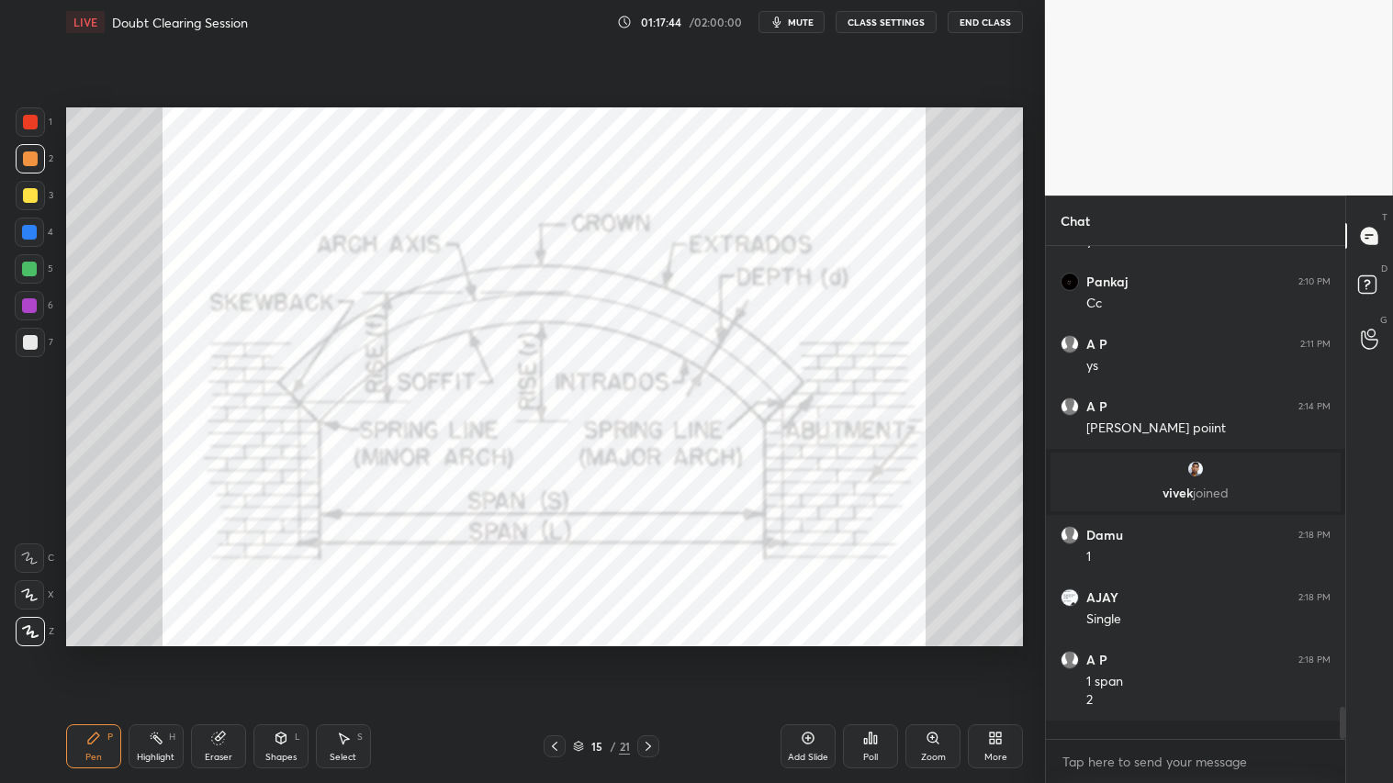
click at [648, 653] on icon at bounding box center [648, 746] width 15 height 15
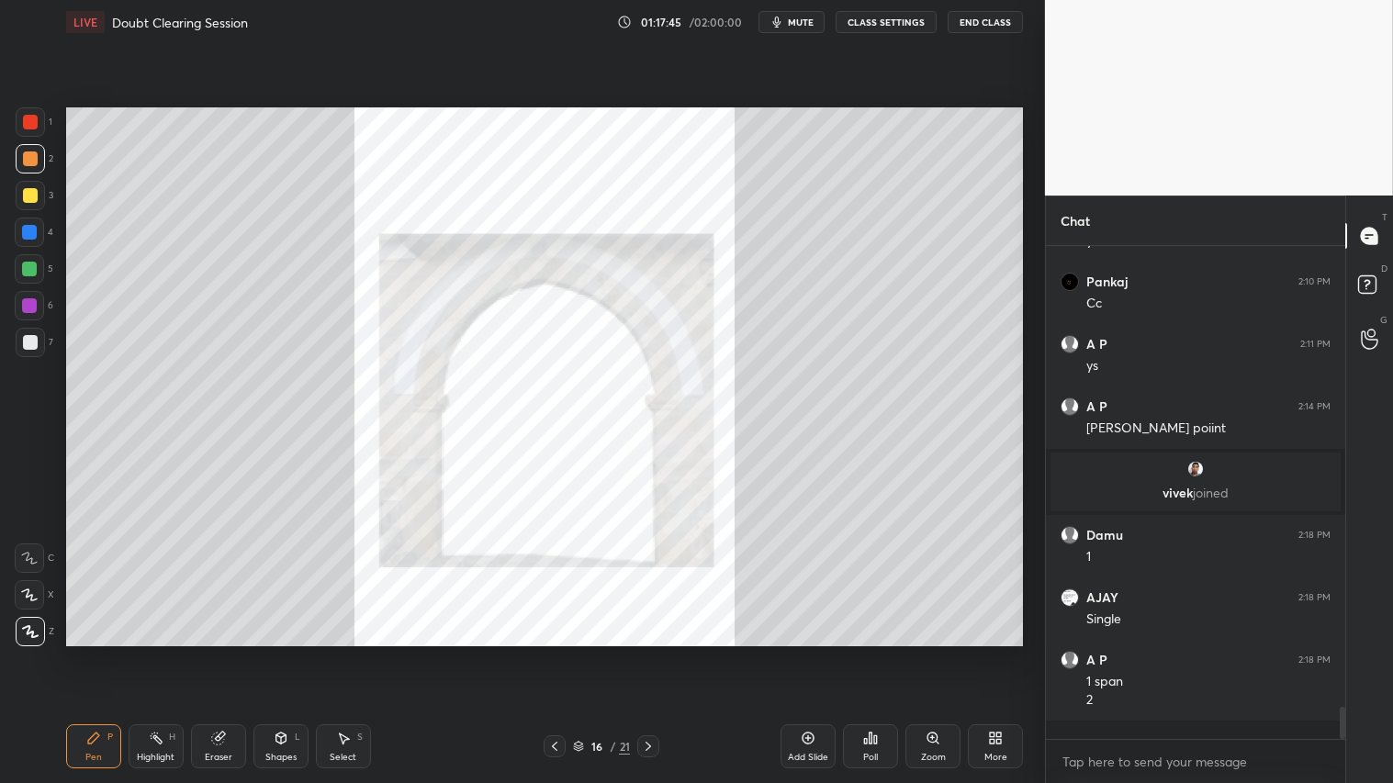
click at [650, 653] on icon at bounding box center [648, 746] width 15 height 15
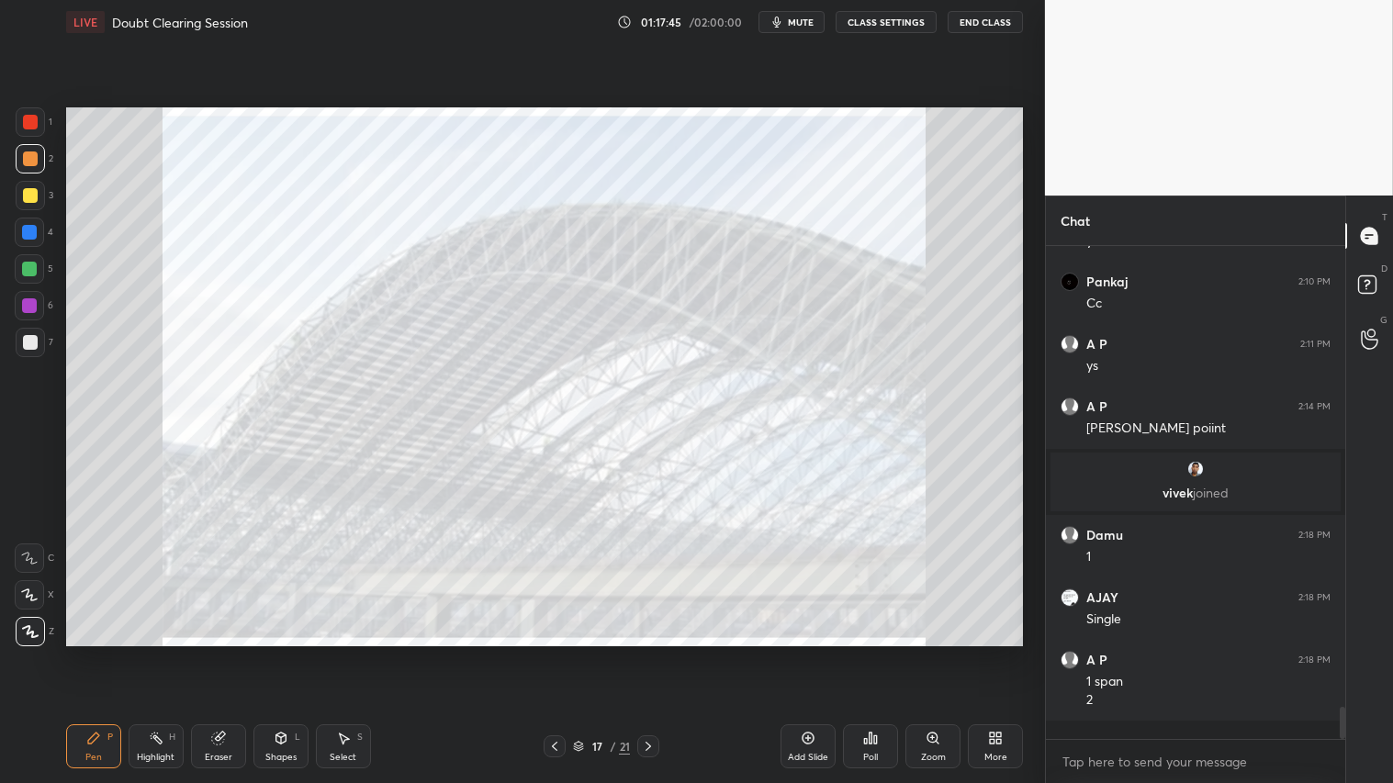
click at [653, 653] on icon at bounding box center [648, 746] width 15 height 15
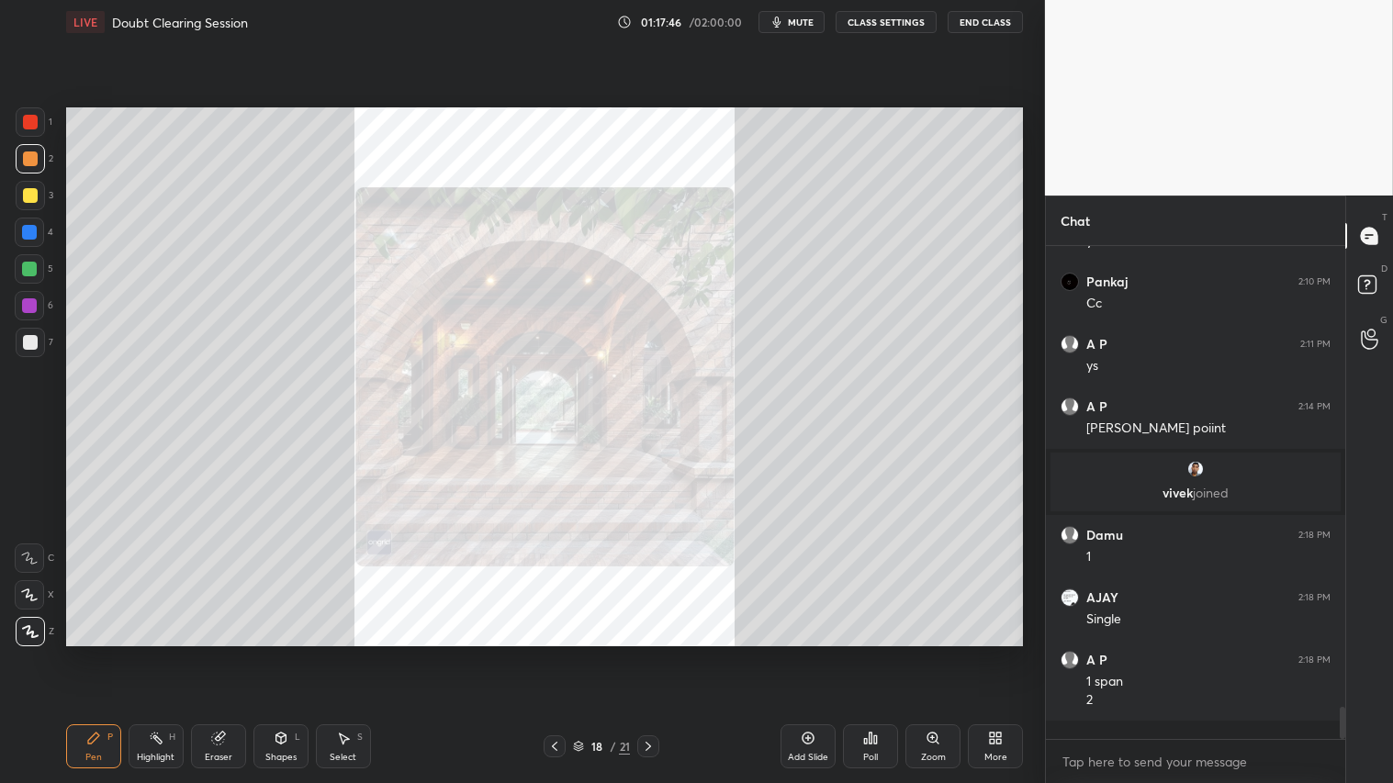
click at [653, 653] on icon at bounding box center [648, 746] width 15 height 15
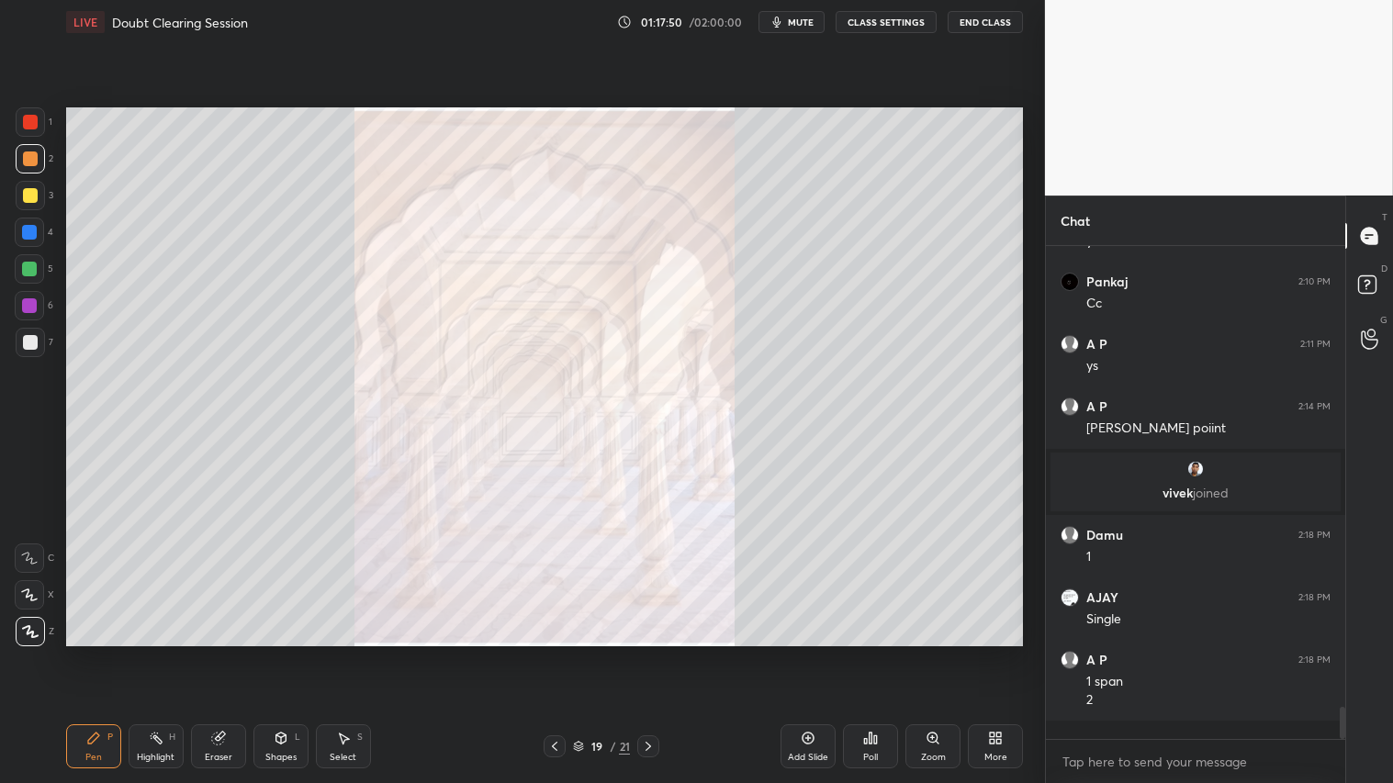
drag, startPoint x: 28, startPoint y: 113, endPoint x: 47, endPoint y: 129, distance: 24.8
click at [29, 114] on div at bounding box center [30, 121] width 29 height 29
drag, startPoint x: 230, startPoint y: 733, endPoint x: 213, endPoint y: 672, distance: 62.8
click at [230, 653] on div "Eraser" at bounding box center [218, 747] width 55 height 44
click at [26, 632] on span "Erase all" at bounding box center [30, 630] width 28 height 13
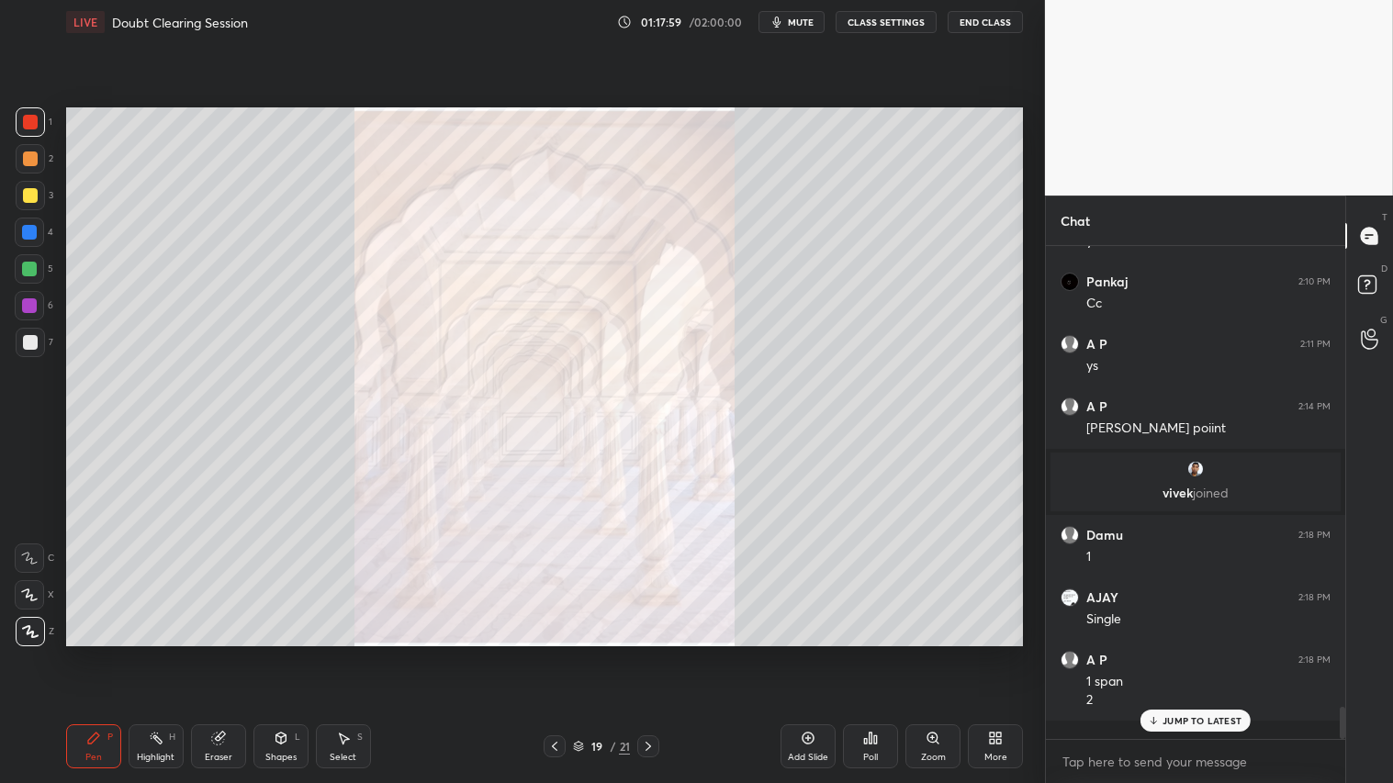
scroll to position [6822, 0]
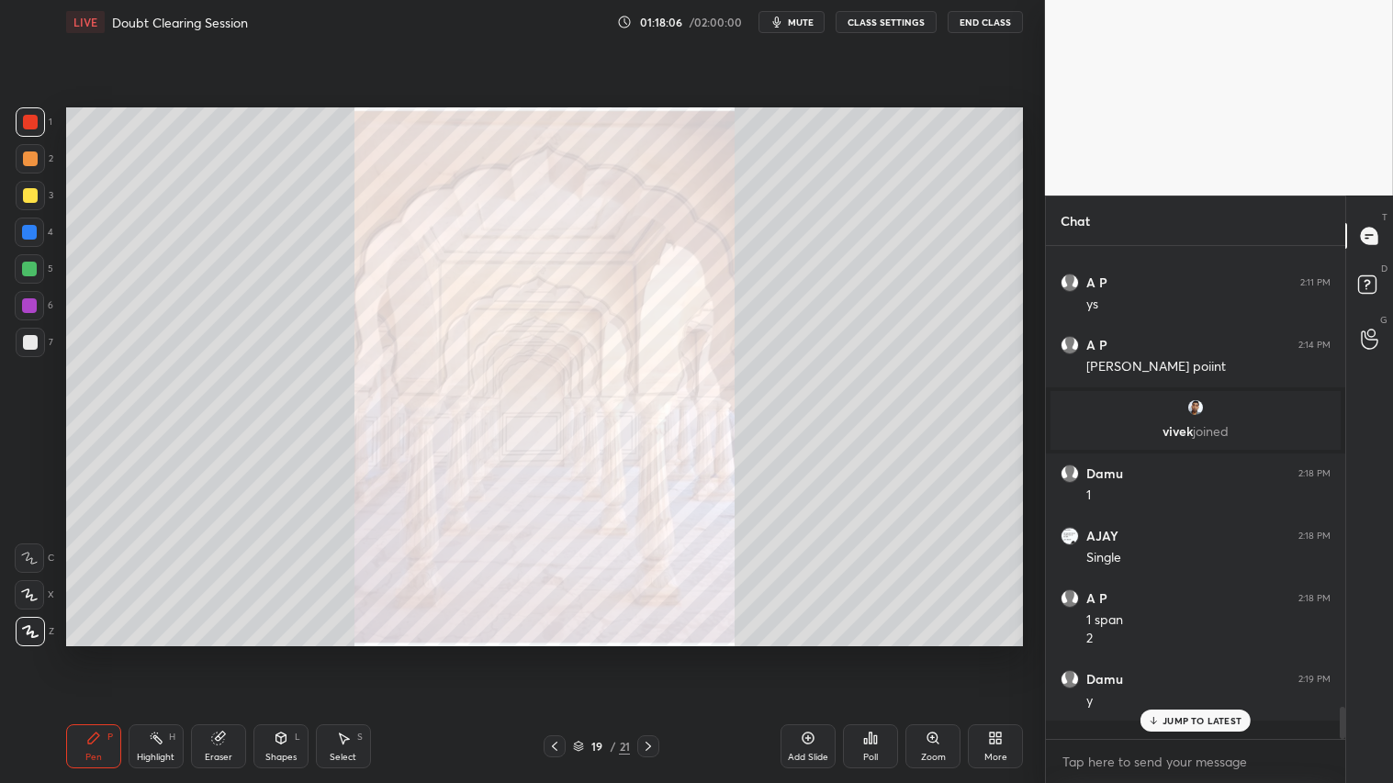
click at [558, 653] on icon at bounding box center [554, 746] width 15 height 15
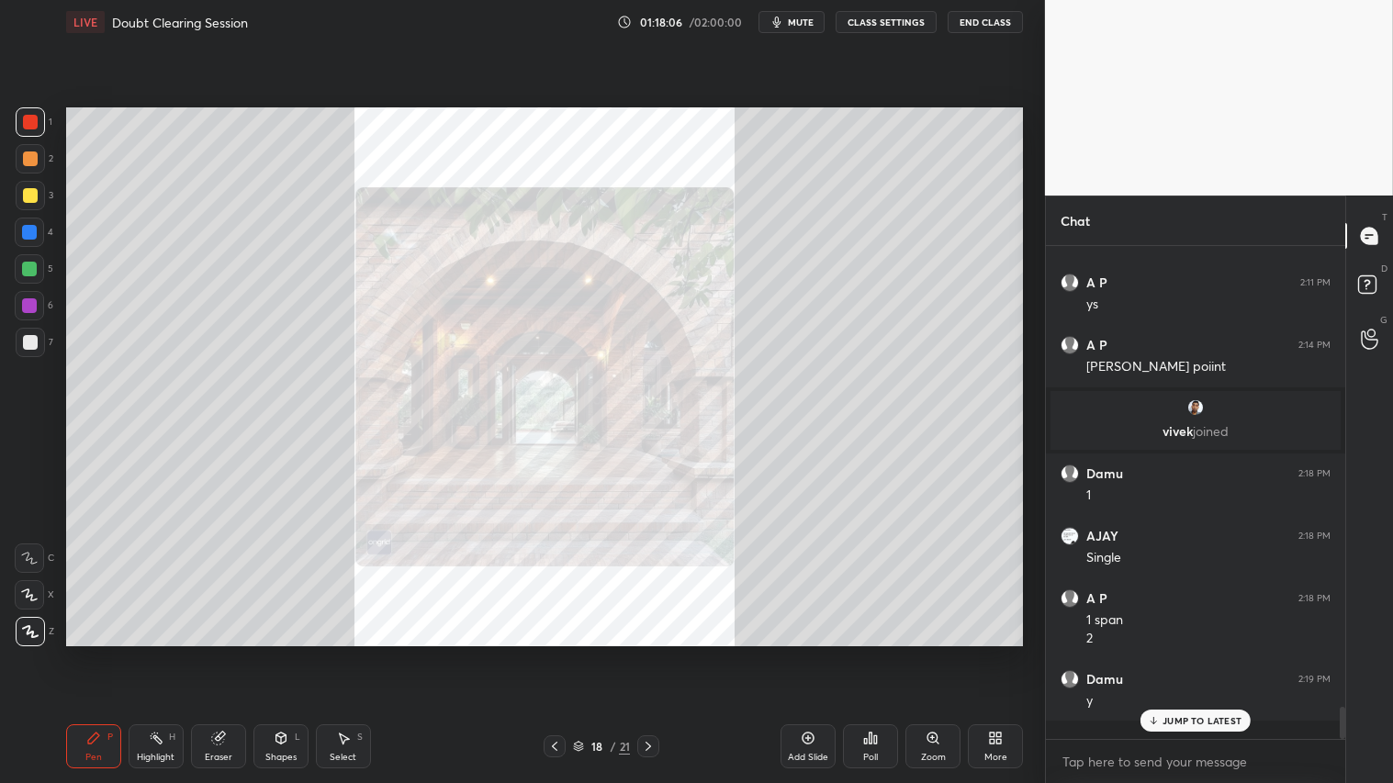
click at [555, 653] on icon at bounding box center [554, 746] width 15 height 15
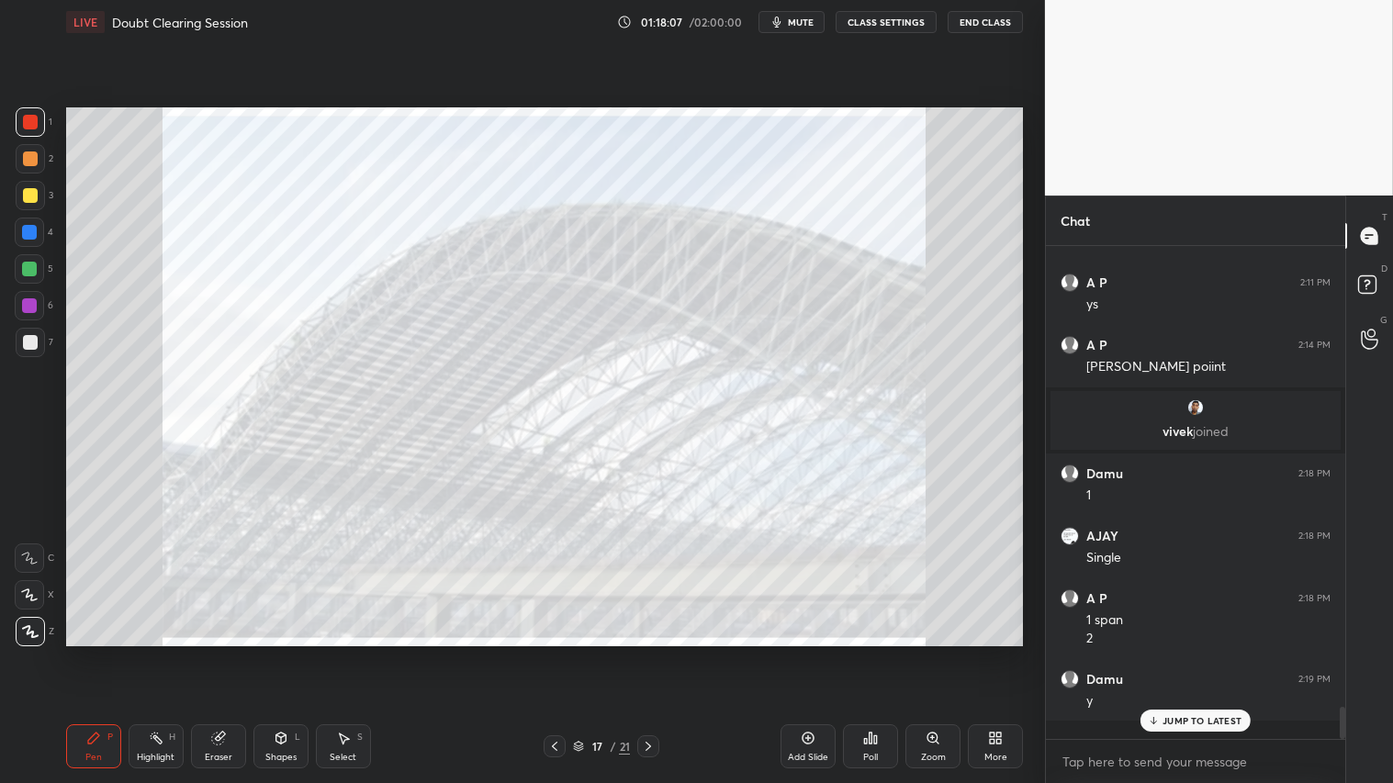
click at [560, 653] on icon at bounding box center [554, 746] width 15 height 15
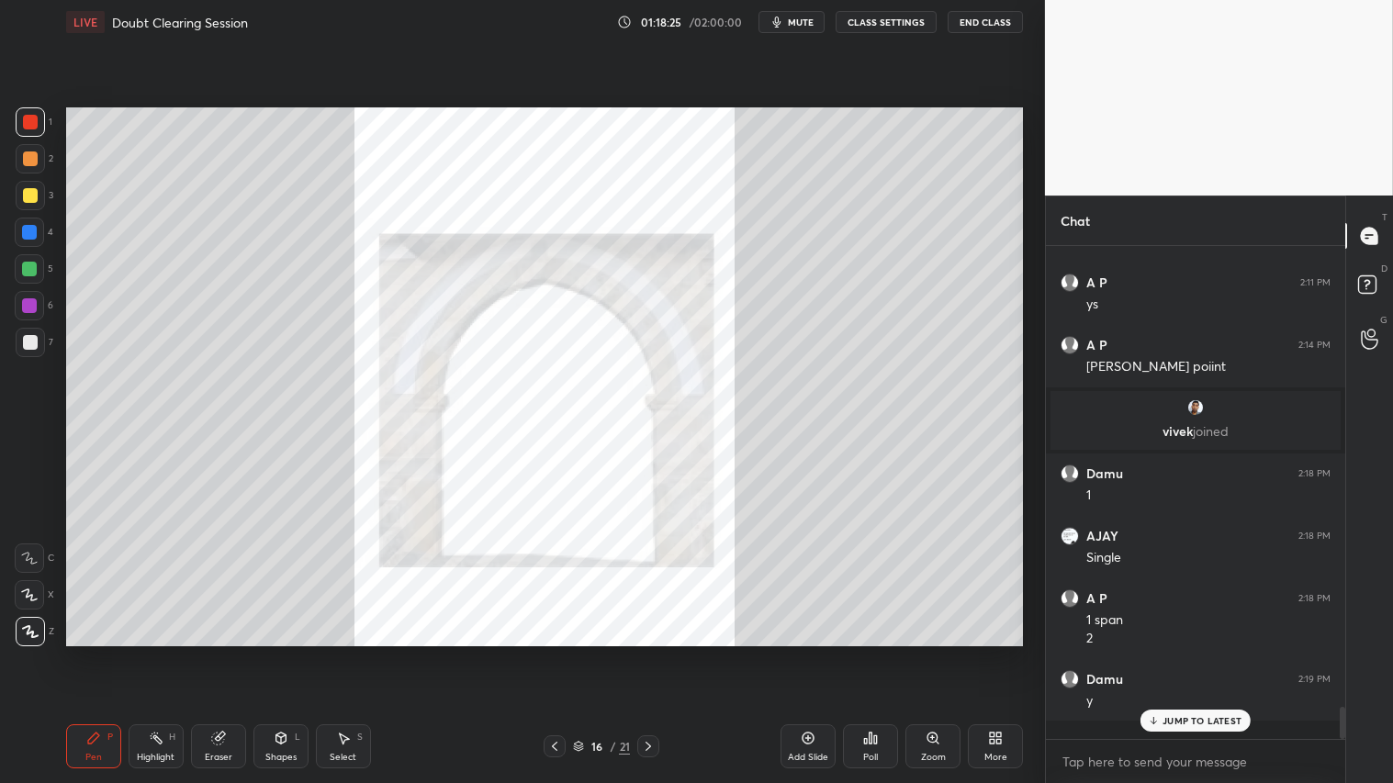
click at [209, 653] on div "Eraser" at bounding box center [218, 747] width 55 height 44
click at [30, 629] on span "Erase all" at bounding box center [30, 630] width 28 height 13
click at [560, 653] on icon at bounding box center [554, 746] width 15 height 15
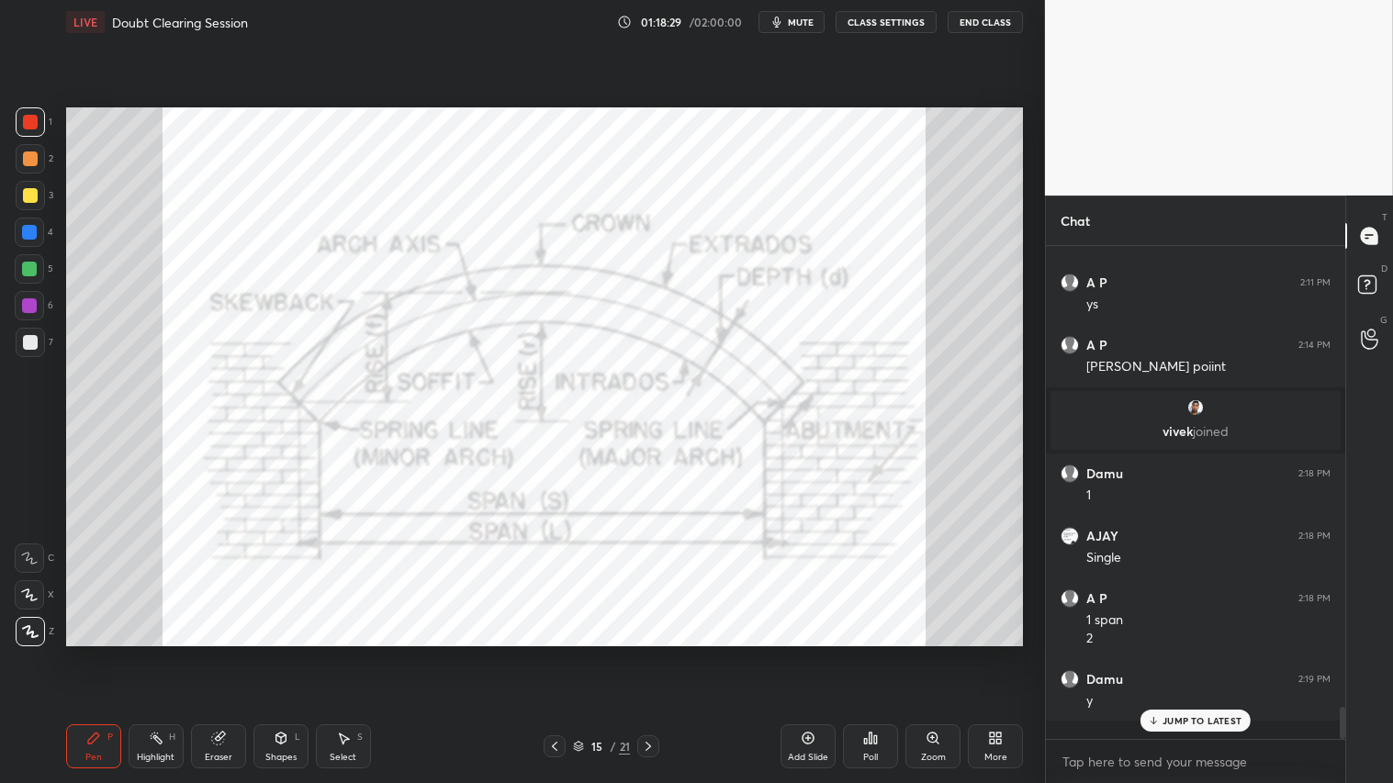
click at [558, 653] on icon at bounding box center [554, 746] width 15 height 15
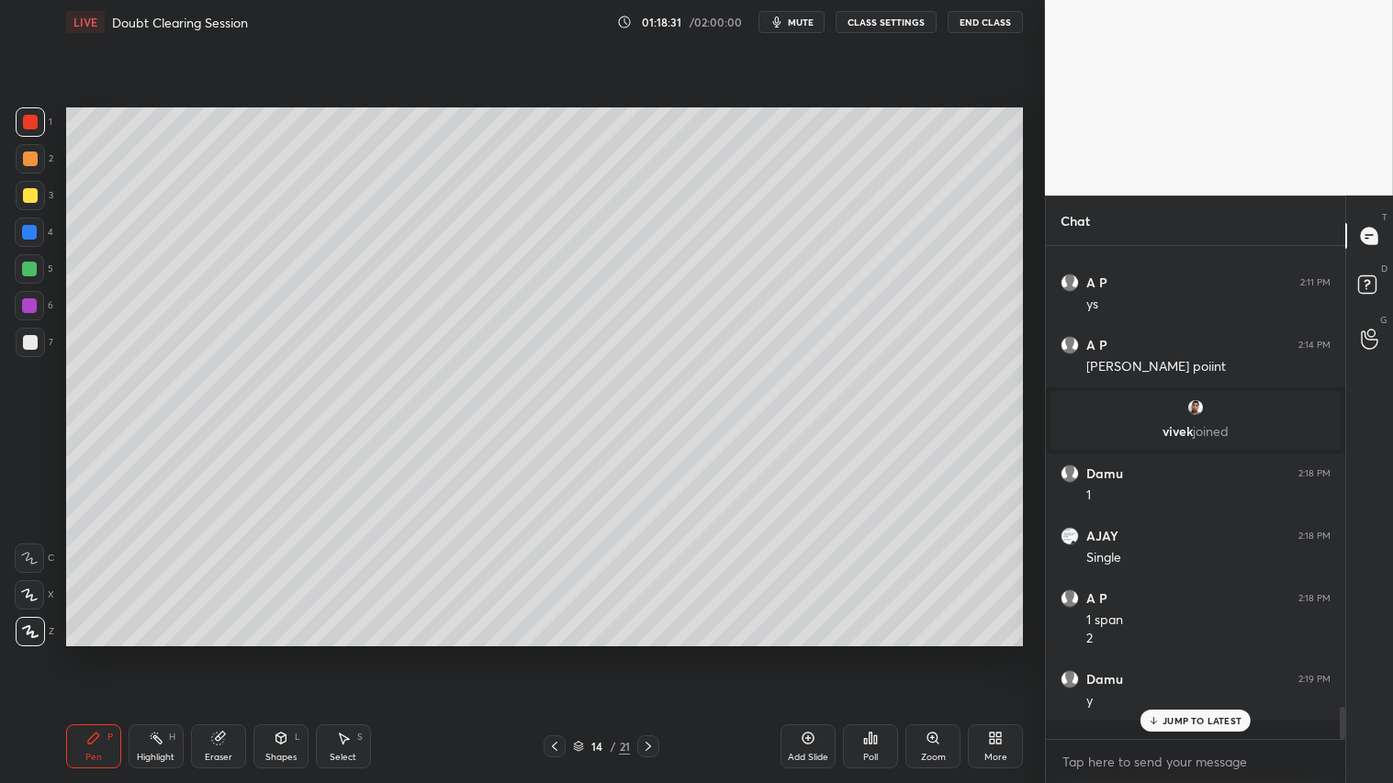
click at [211, 653] on icon at bounding box center [218, 738] width 15 height 15
click at [99, 653] on icon at bounding box center [93, 738] width 15 height 15
click at [1373, 277] on icon at bounding box center [1370, 279] width 6 height 7
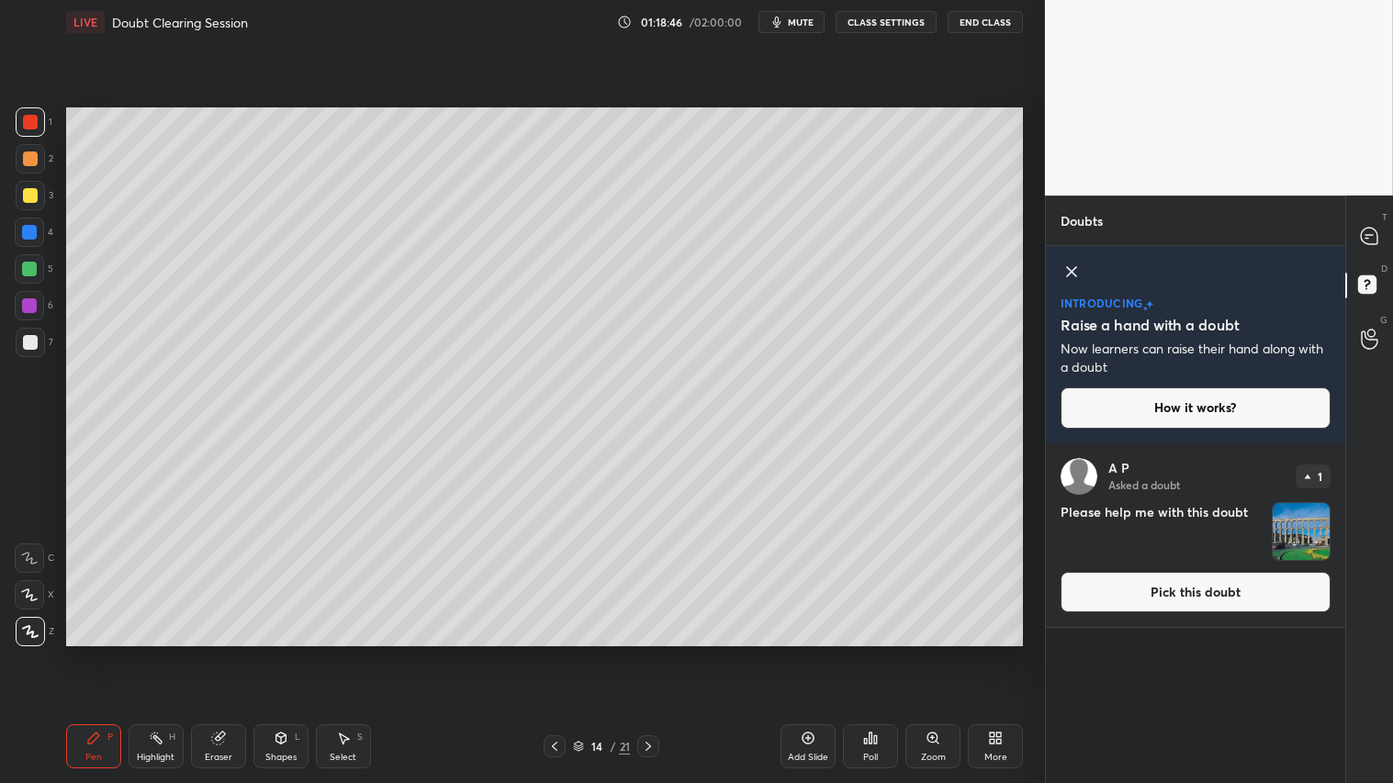
click at [1308, 526] on img "grid" at bounding box center [1301, 531] width 57 height 57
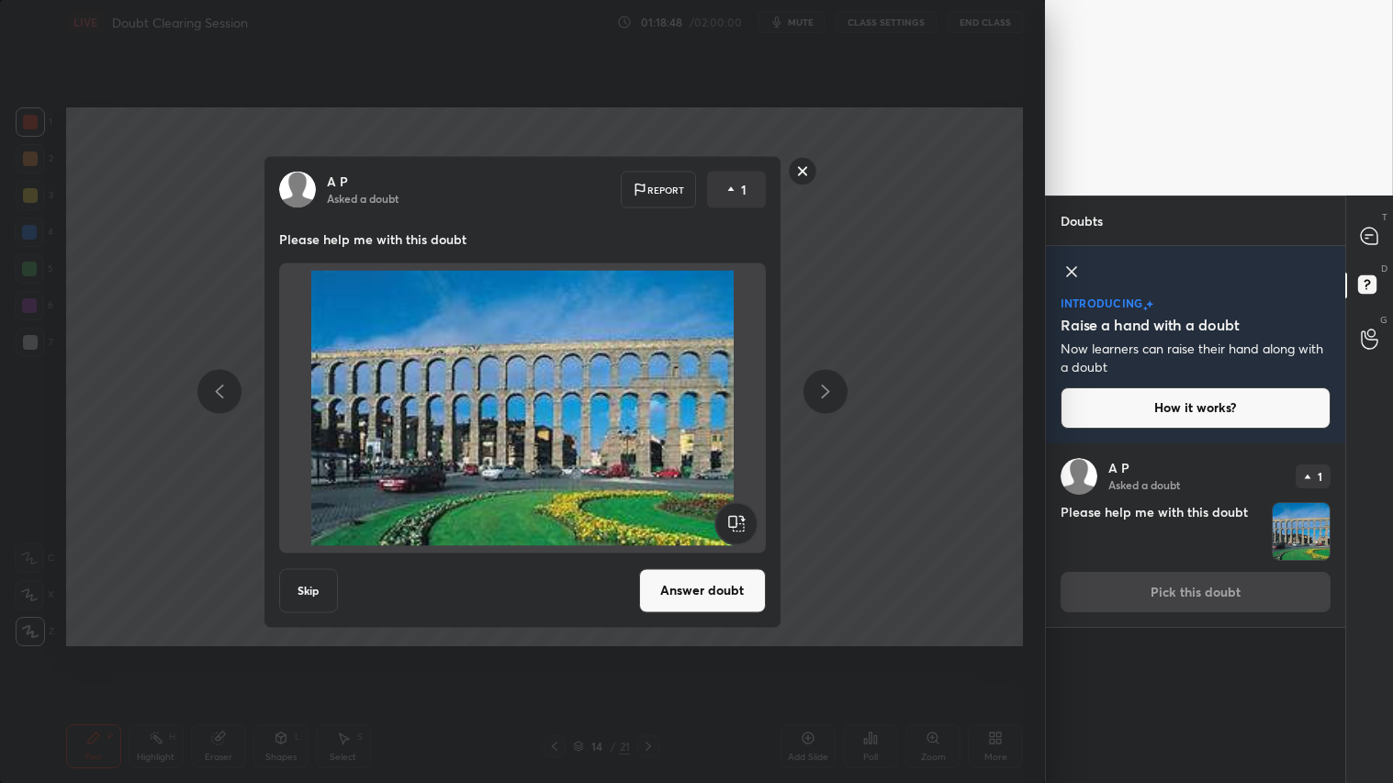
click at [680, 593] on button "Answer doubt" at bounding box center [702, 590] width 127 height 44
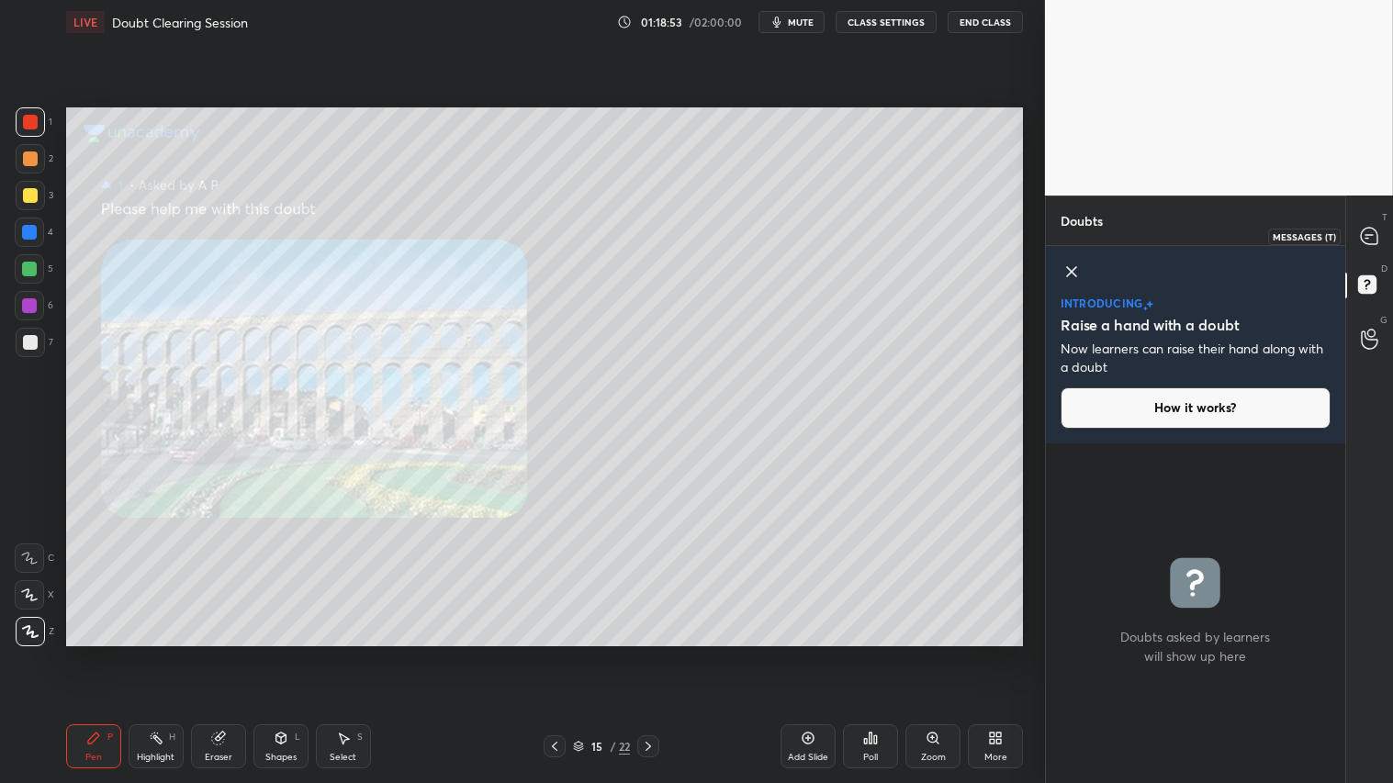
click at [1370, 236] on icon at bounding box center [1369, 236] width 17 height 17
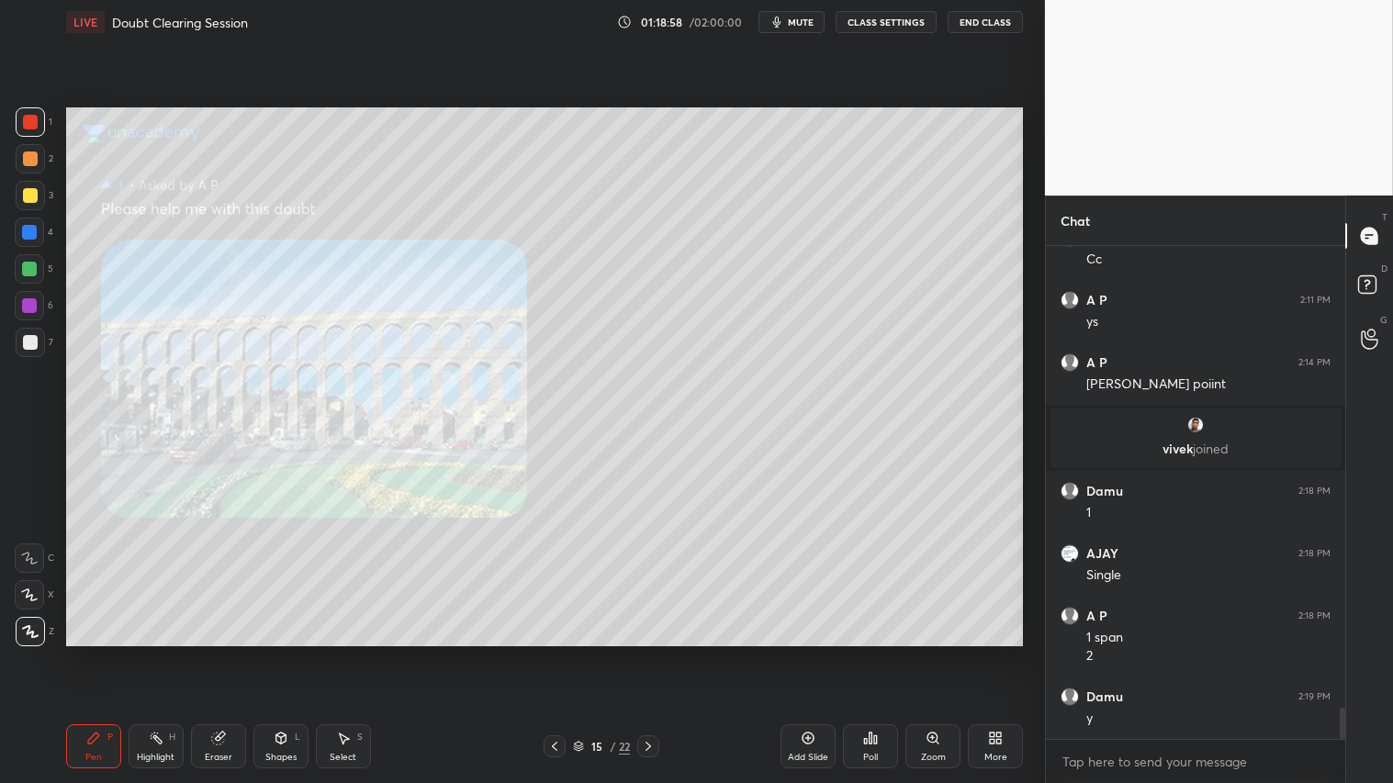
scroll to position [7258, 0]
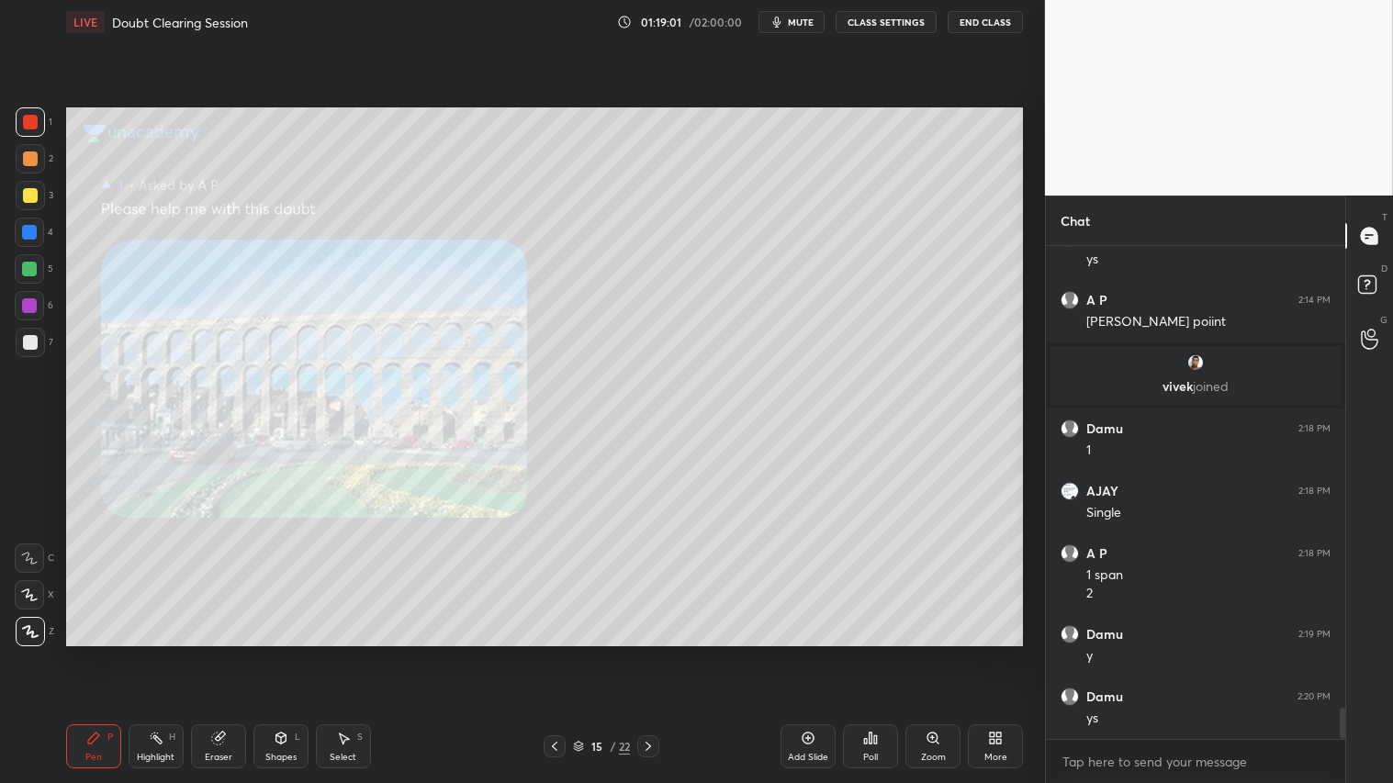
drag, startPoint x: 29, startPoint y: 129, endPoint x: 56, endPoint y: 157, distance: 38.3
click at [32, 131] on div at bounding box center [30, 121] width 29 height 29
click at [227, 653] on div "Eraser" at bounding box center [219, 757] width 28 height 9
click at [35, 627] on span "Erase all" at bounding box center [30, 630] width 28 height 13
click at [554, 653] on icon at bounding box center [555, 746] width 6 height 9
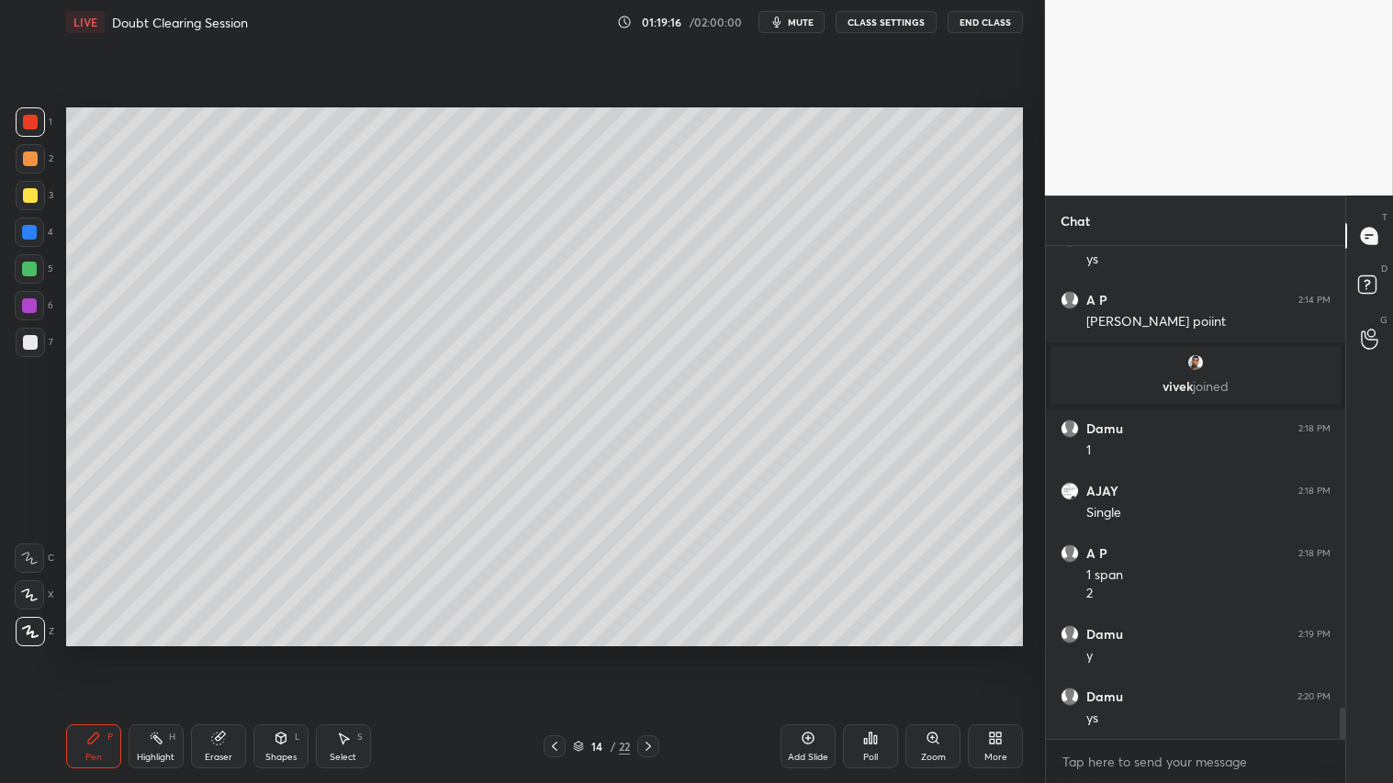
click at [38, 150] on div at bounding box center [30, 158] width 29 height 29
click at [105, 653] on div "Pen P" at bounding box center [93, 747] width 55 height 44
click at [557, 653] on icon at bounding box center [554, 746] width 15 height 15
click at [555, 653] on icon at bounding box center [554, 746] width 15 height 15
click at [647, 653] on icon at bounding box center [648, 746] width 15 height 15
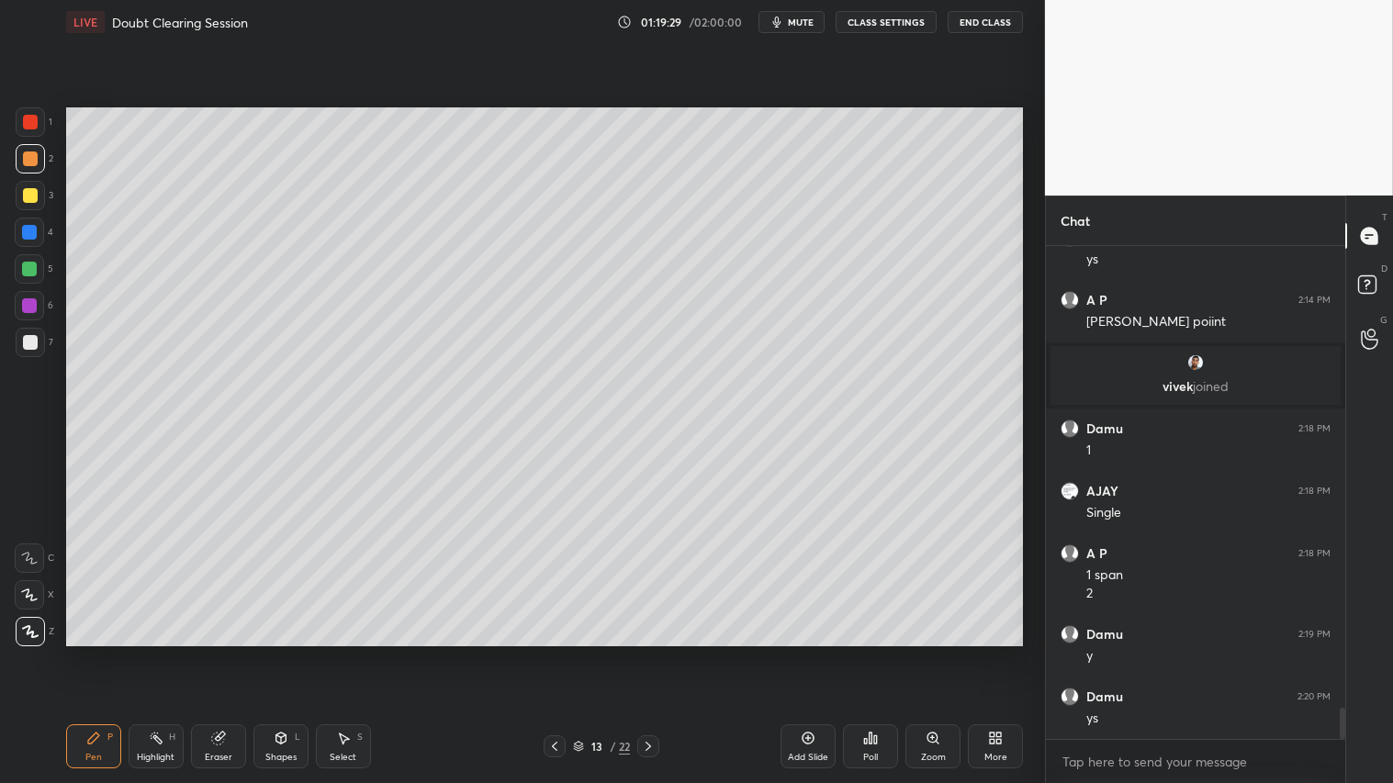
click at [647, 653] on icon at bounding box center [648, 746] width 15 height 15
click at [649, 653] on icon at bounding box center [648, 746] width 15 height 15
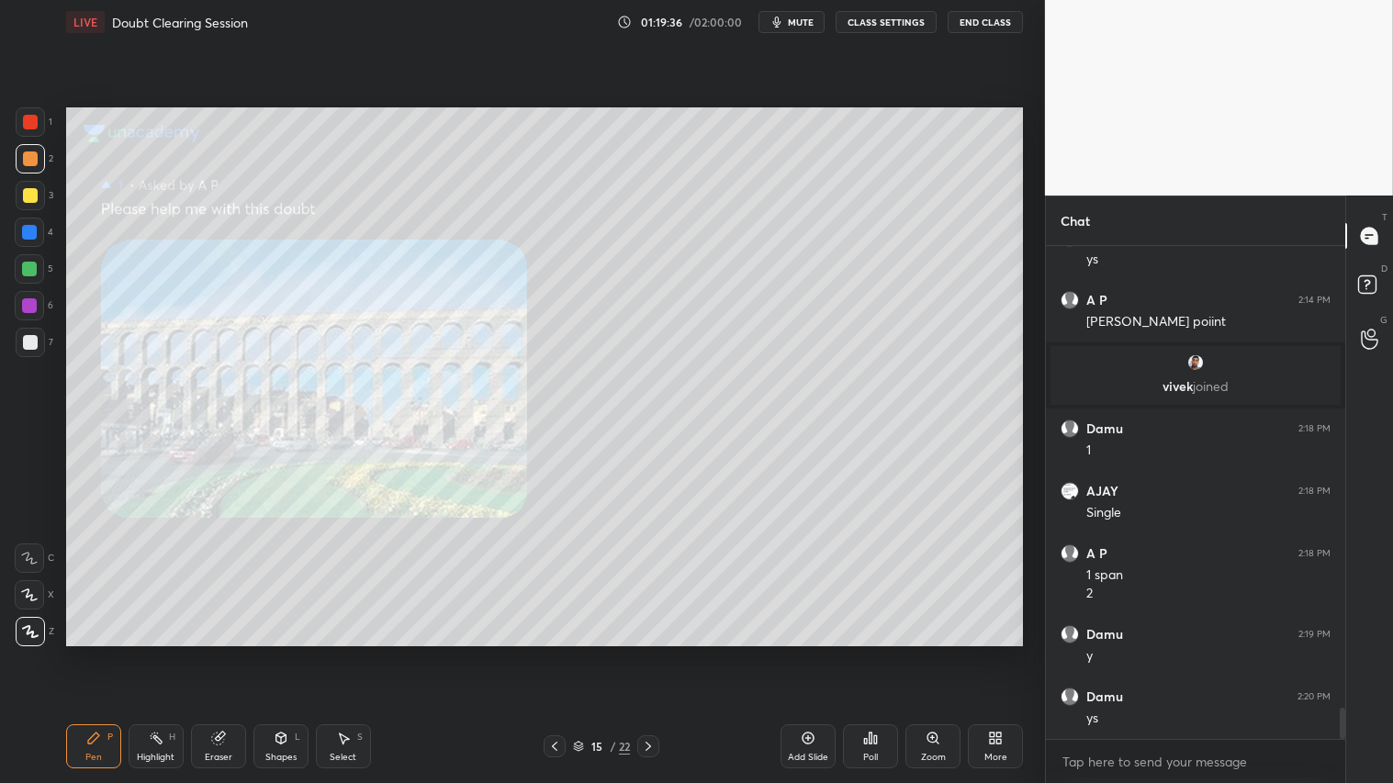
click at [231, 653] on div "Eraser" at bounding box center [218, 747] width 55 height 44
drag, startPoint x: 33, startPoint y: 624, endPoint x: 48, endPoint y: 622, distance: 14.9
click at [38, 623] on div "Erase all" at bounding box center [29, 631] width 29 height 29
click at [555, 653] on icon at bounding box center [554, 746] width 15 height 15
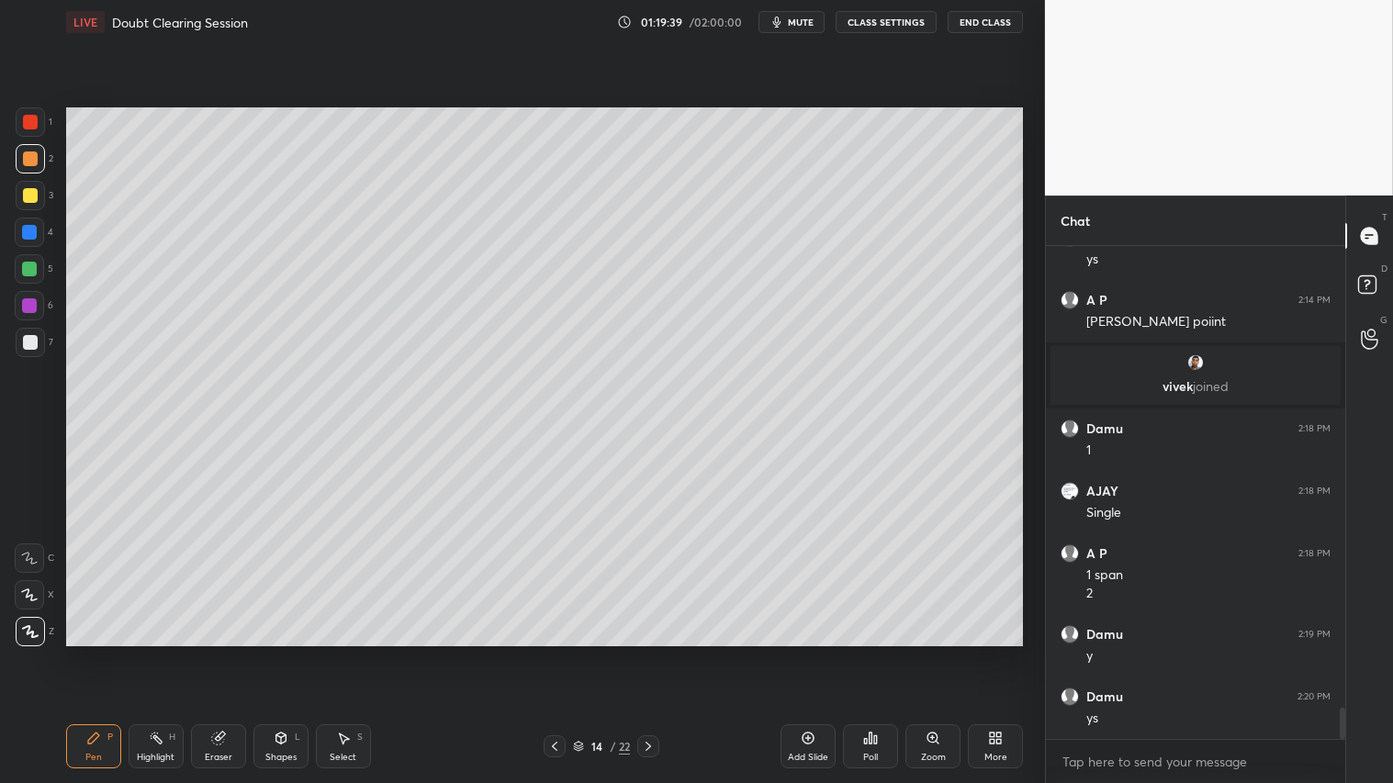
drag, startPoint x: 28, startPoint y: 152, endPoint x: 26, endPoint y: 180, distance: 28.5
click at [28, 156] on div at bounding box center [30, 159] width 15 height 15
click at [43, 653] on div "1 2 3 4 5 6 7 C X Z C X Z E E Erase all H H LIVE Doubt Clearing Session 01:19:3…" at bounding box center [515, 391] width 1030 height 783
click at [107, 653] on div "Pen P" at bounding box center [93, 747] width 55 height 44
click at [29, 159] on div at bounding box center [30, 159] width 15 height 15
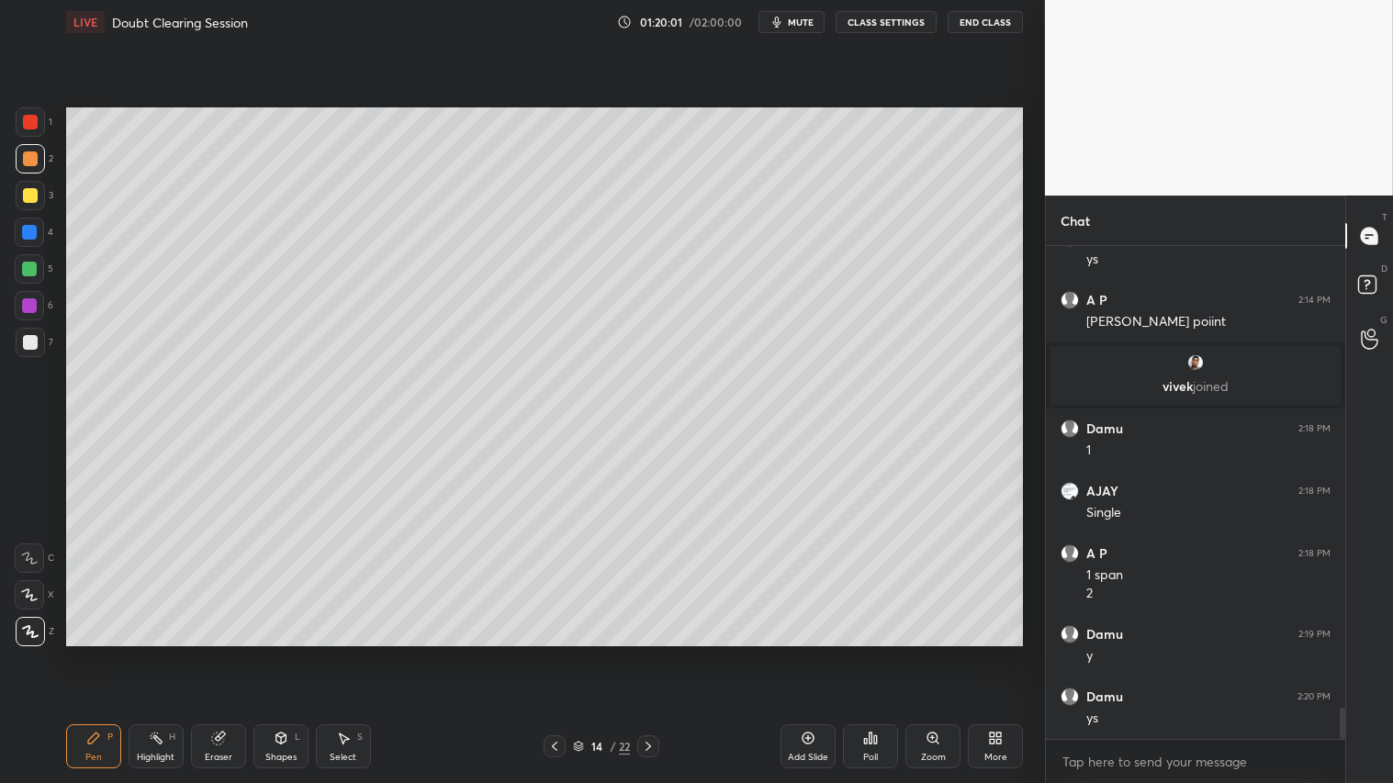
click at [99, 653] on div "Pen P" at bounding box center [93, 747] width 55 height 44
click at [653, 653] on icon at bounding box center [648, 746] width 15 height 15
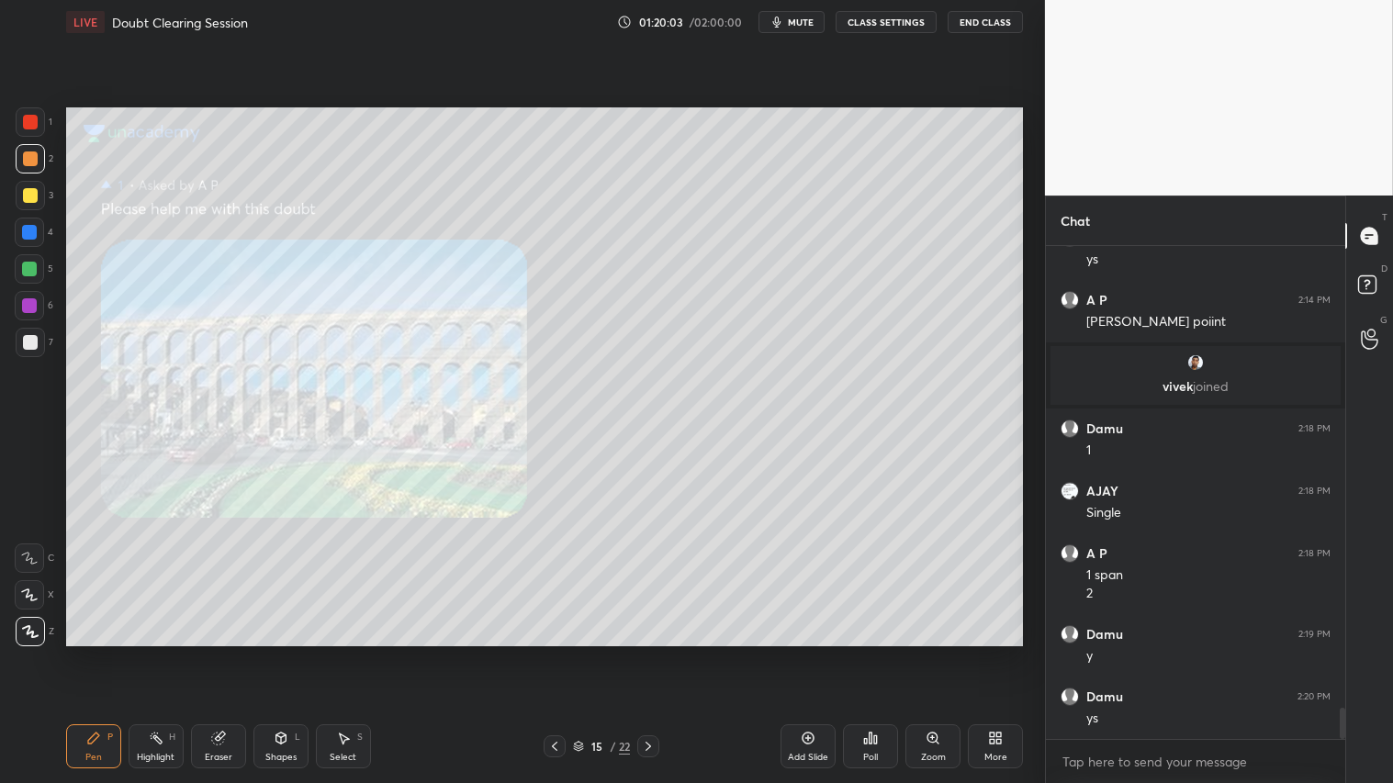
click at [648, 653] on icon at bounding box center [649, 746] width 6 height 9
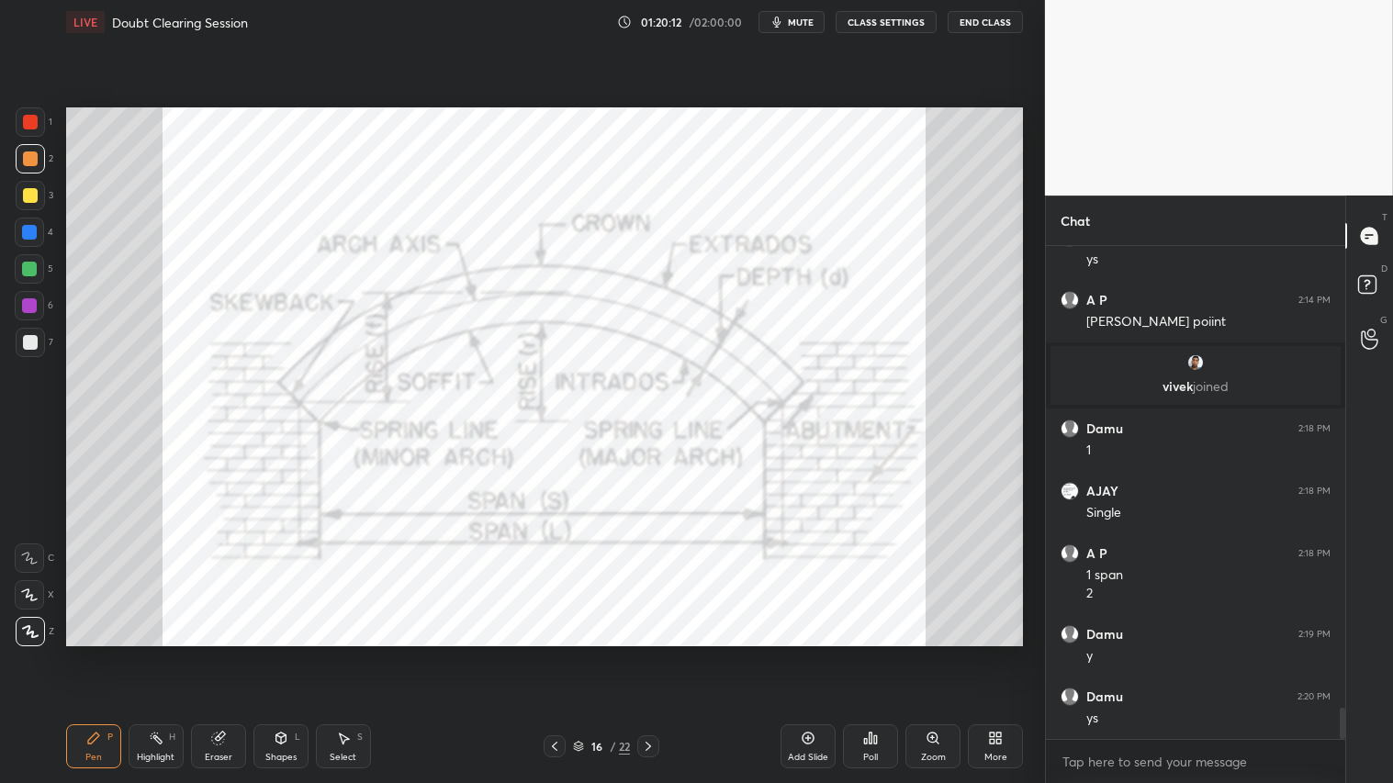
click at [30, 117] on div at bounding box center [30, 122] width 15 height 15
drag, startPoint x: 96, startPoint y: 772, endPoint x: 104, endPoint y: 694, distance: 78.5
click at [96, 653] on div "Pen P Highlight H Eraser Shapes L Select S 16 / 22 Add Slide Poll Zoom More" at bounding box center [544, 746] width 957 height 73
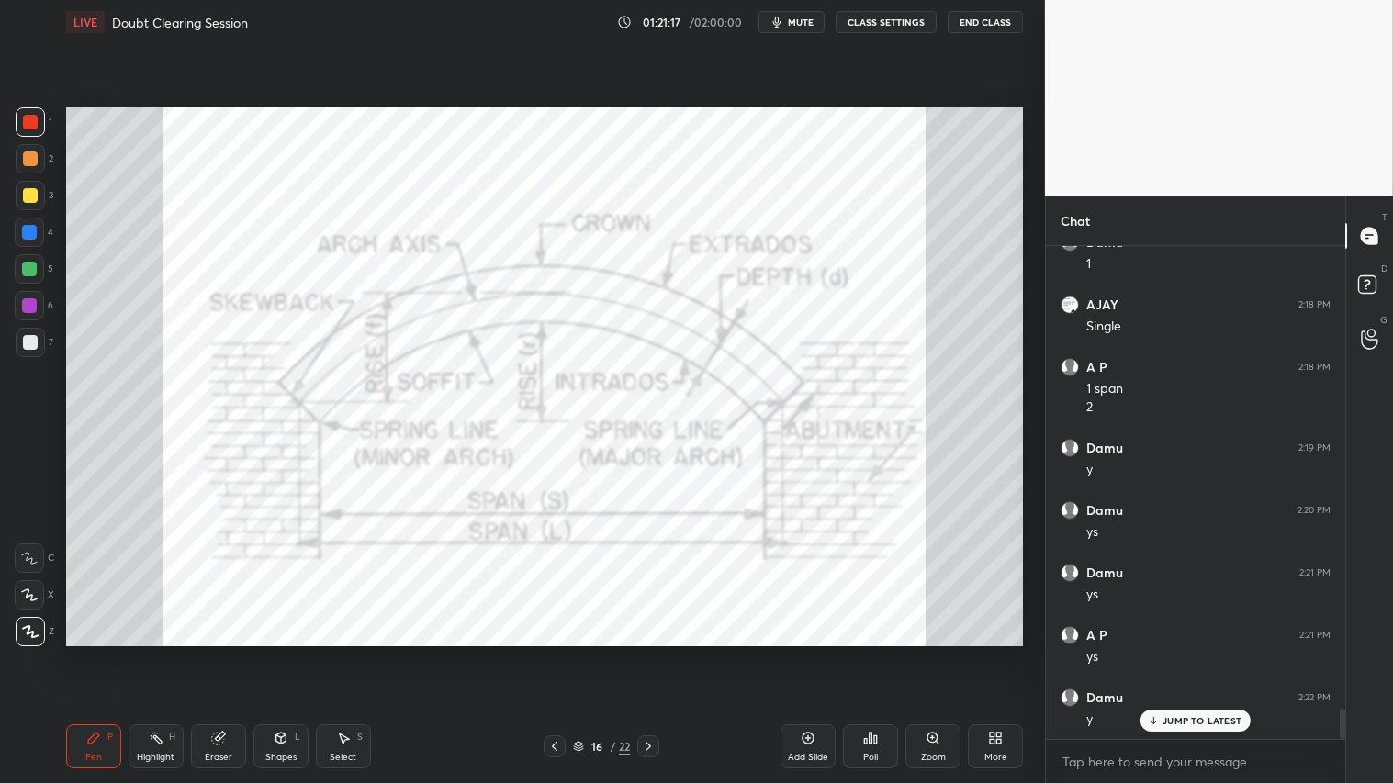
scroll to position [7508, 0]
drag, startPoint x: 233, startPoint y: 758, endPoint x: 217, endPoint y: 732, distance: 30.6
click at [233, 653] on div "Eraser" at bounding box center [218, 747] width 55 height 44
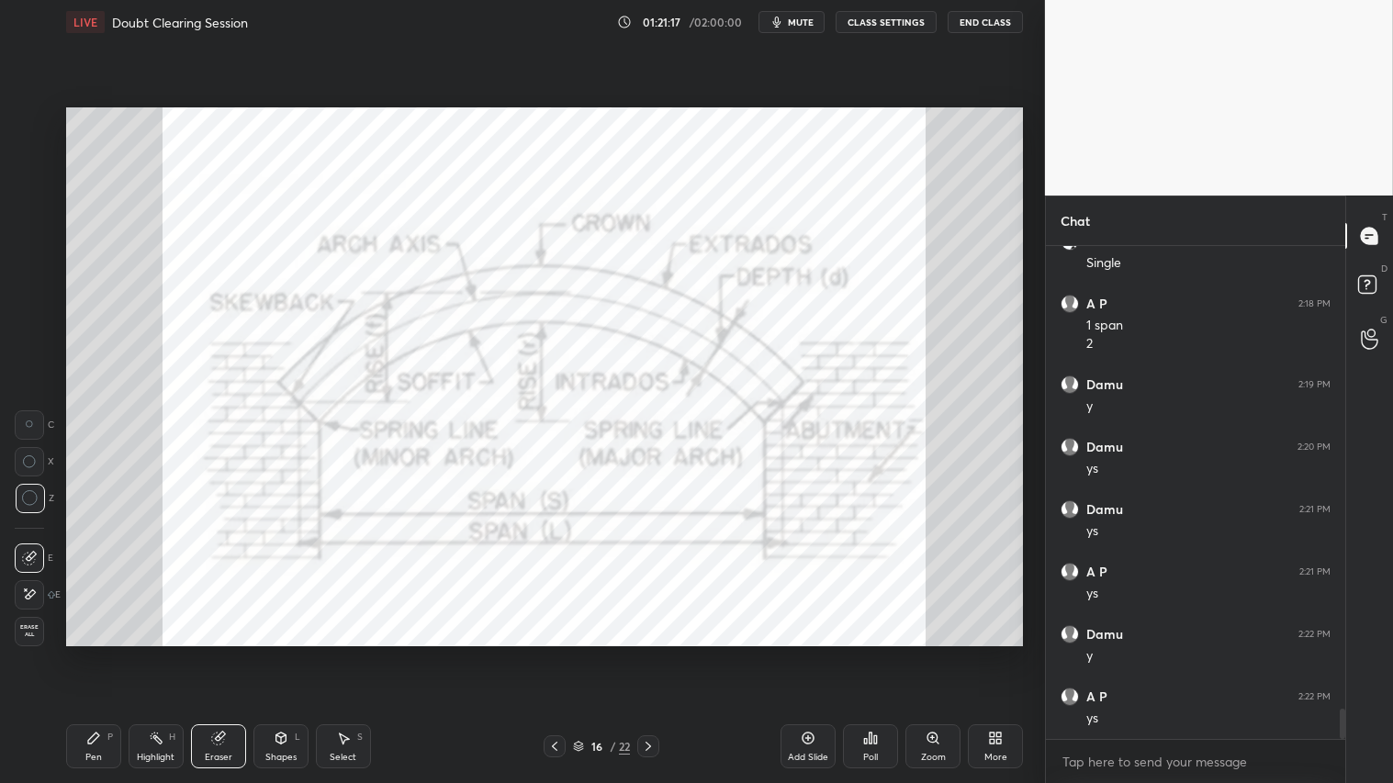
click at [28, 628] on span "Erase all" at bounding box center [30, 630] width 28 height 13
click at [556, 653] on icon at bounding box center [555, 746] width 6 height 9
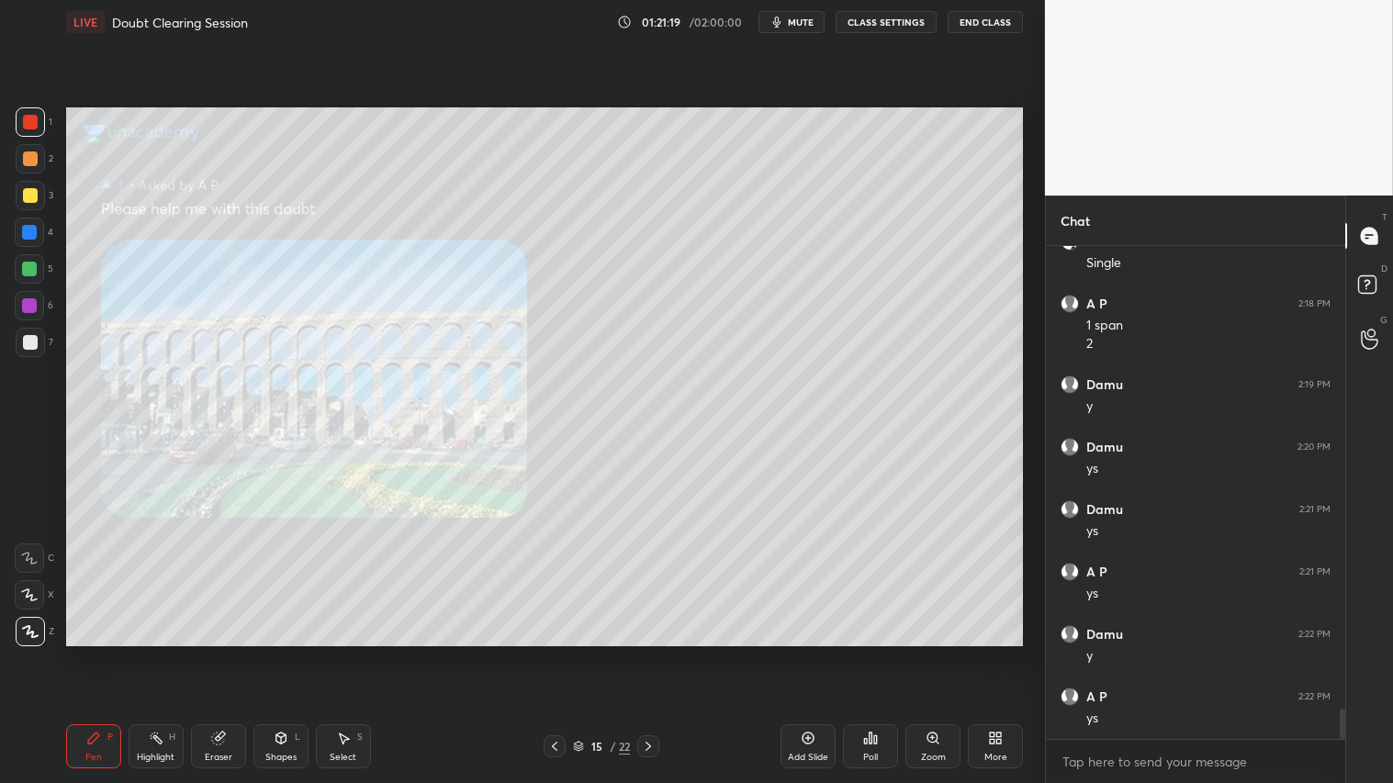
click at [555, 653] on icon at bounding box center [554, 746] width 15 height 15
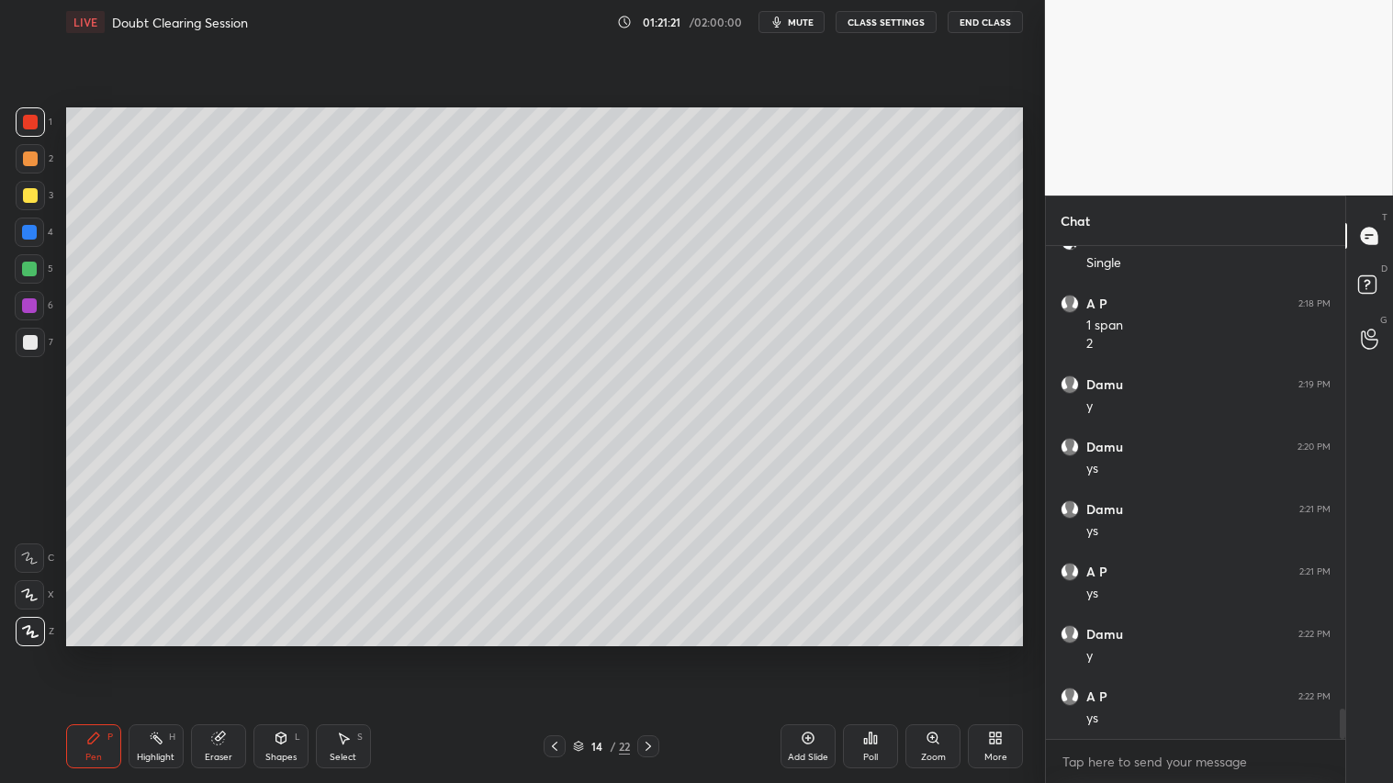
click at [28, 152] on div at bounding box center [30, 159] width 15 height 15
click at [99, 653] on div "Pen" at bounding box center [93, 757] width 17 height 9
drag, startPoint x: 31, startPoint y: 194, endPoint x: 50, endPoint y: 249, distance: 58.1
click at [32, 196] on div at bounding box center [30, 195] width 15 height 15
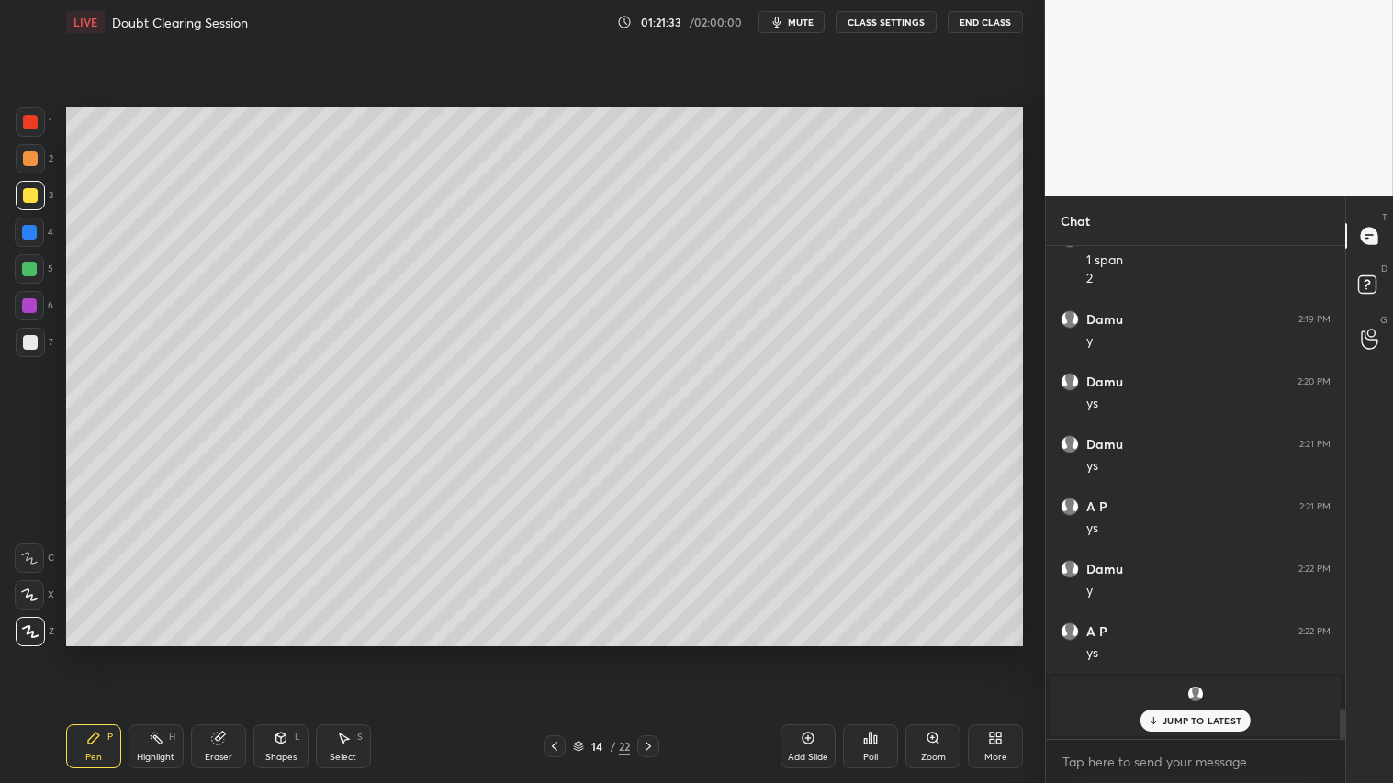
drag, startPoint x: 33, startPoint y: 153, endPoint x: 48, endPoint y: 244, distance: 92.1
click at [31, 153] on div at bounding box center [30, 159] width 15 height 15
click at [1182, 653] on p "JUMP TO LATEST" at bounding box center [1202, 720] width 79 height 11
drag, startPoint x: 343, startPoint y: 747, endPoint x: 503, endPoint y: 681, distance: 172.9
click at [344, 653] on div "Select S" at bounding box center [343, 747] width 55 height 44
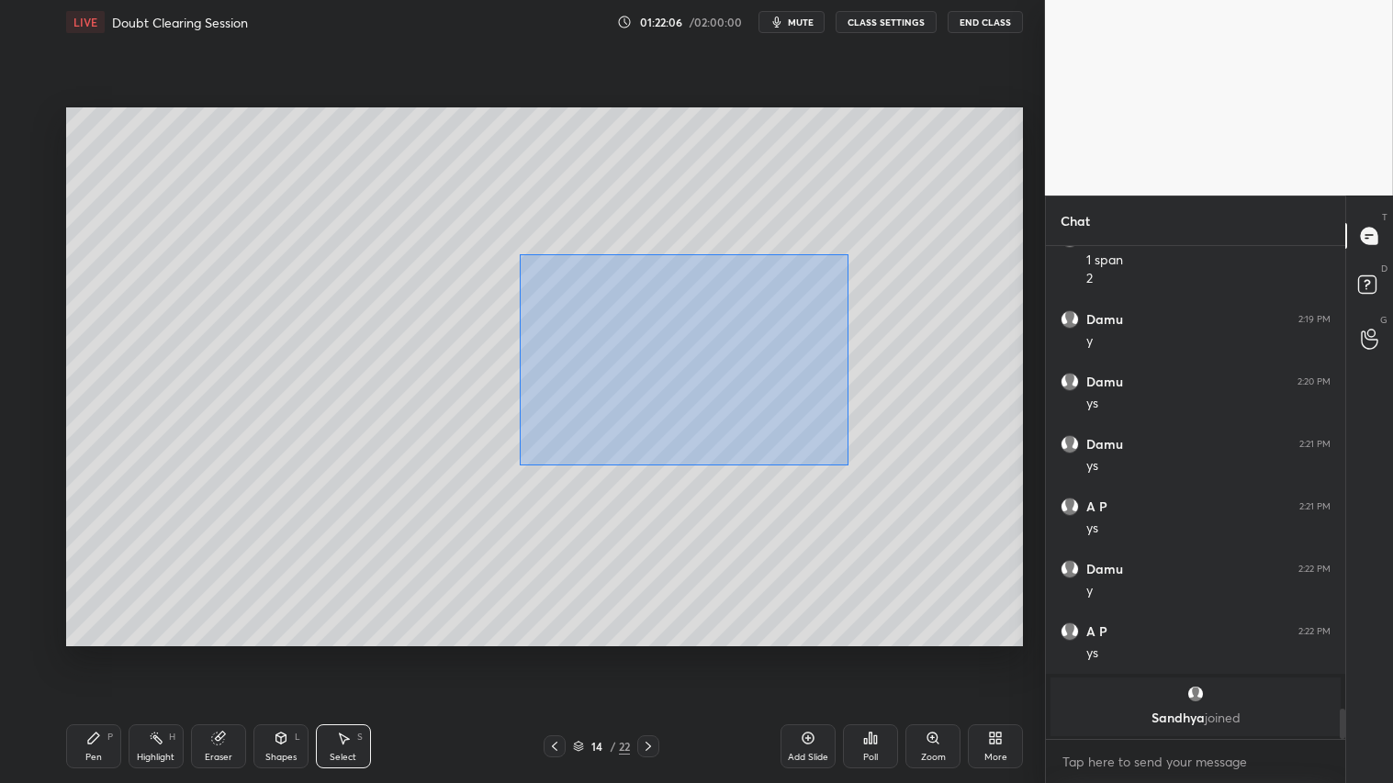
drag, startPoint x: 520, startPoint y: 253, endPoint x: 838, endPoint y: 455, distance: 376.8
click at [854, 465] on div "0 ° Undo Copy Paste here Duplicate Duplicate to new slide Delete" at bounding box center [544, 376] width 957 height 538
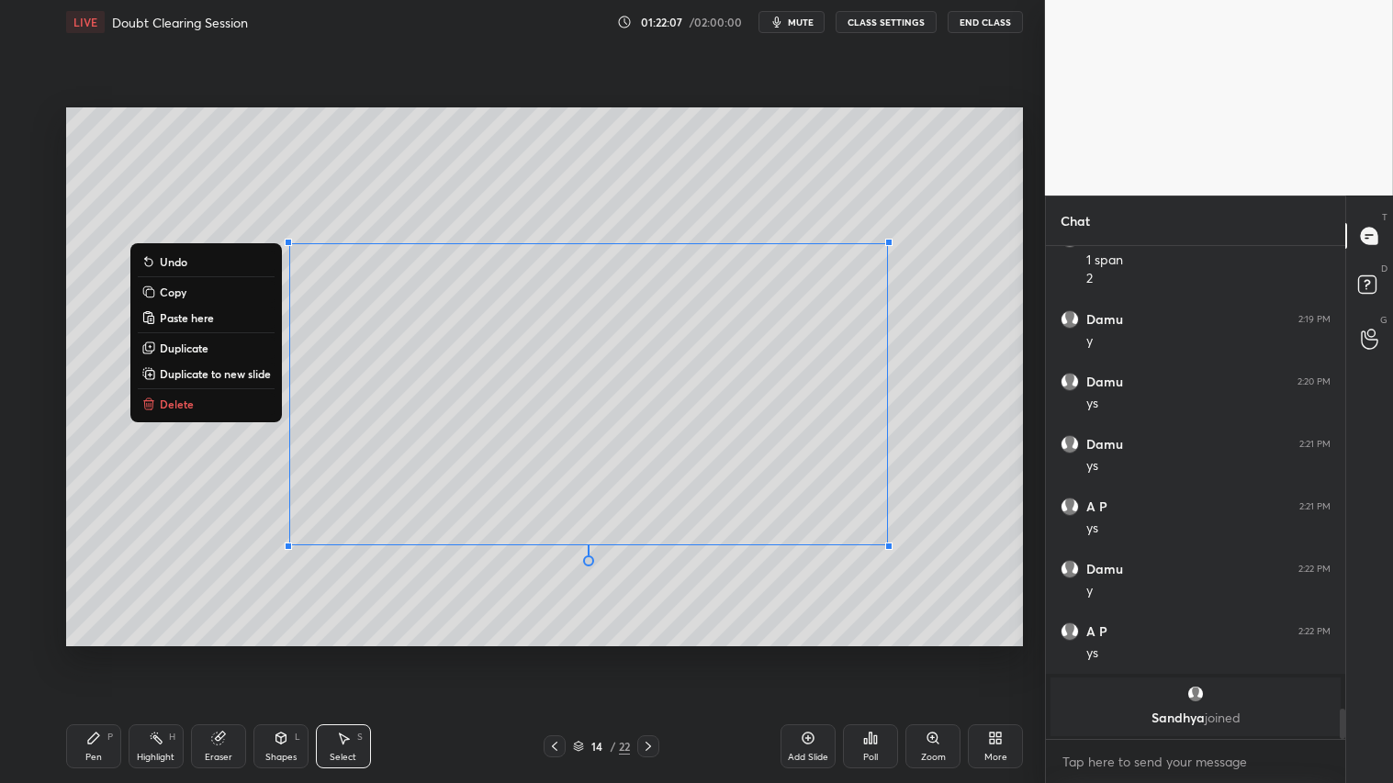
click at [160, 400] on p "Delete" at bounding box center [177, 404] width 34 height 15
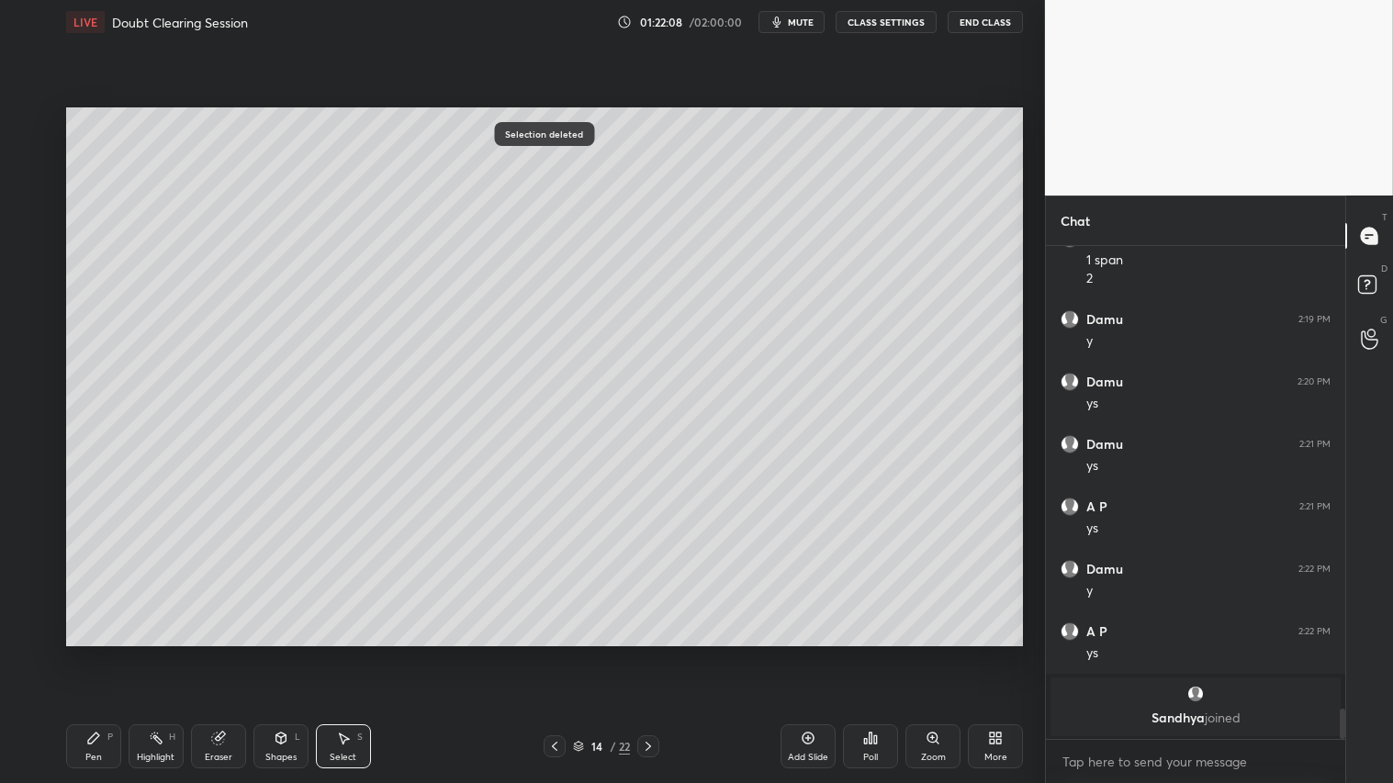
drag, startPoint x: 101, startPoint y: 756, endPoint x: 97, endPoint y: 745, distance: 11.6
click at [102, 653] on div "Pen P" at bounding box center [93, 747] width 55 height 44
click at [28, 187] on div at bounding box center [30, 195] width 29 height 29
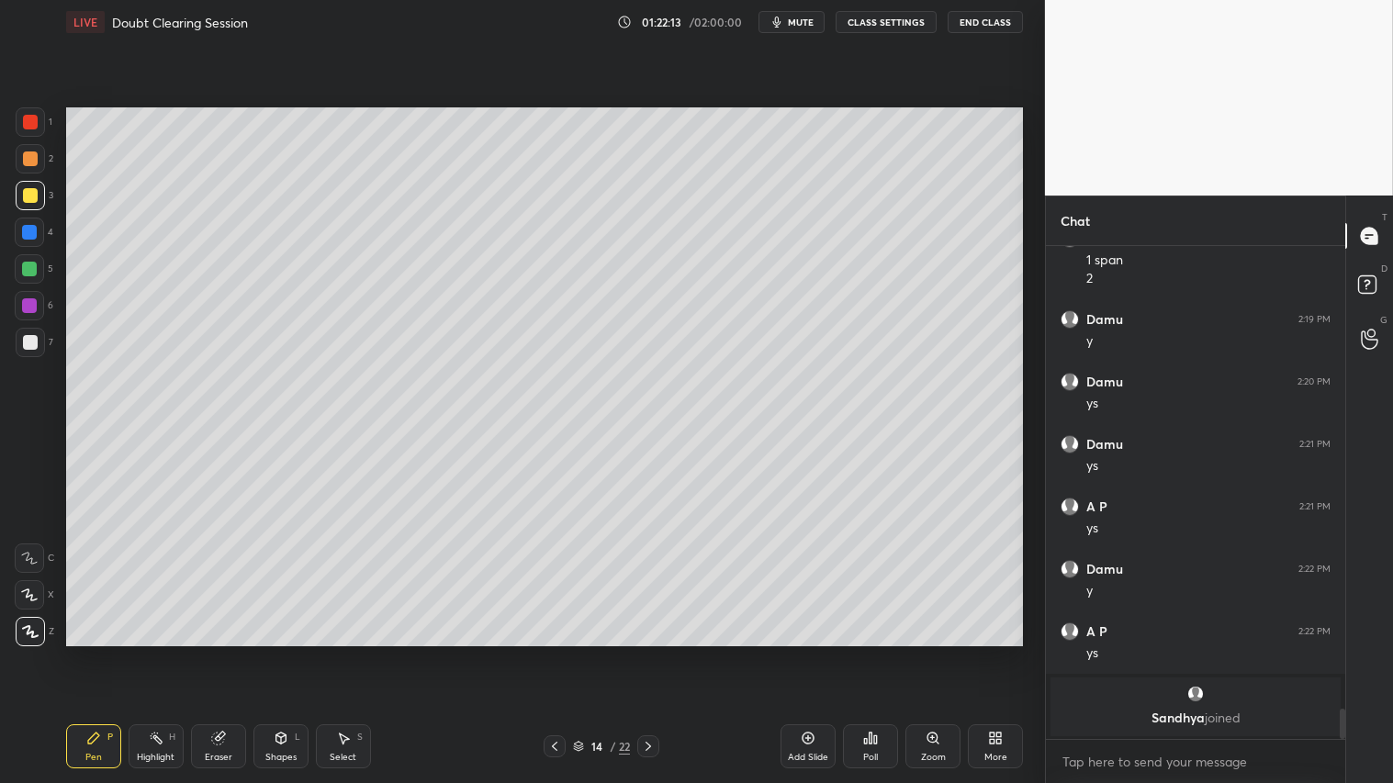
click at [279, 653] on div "Shapes" at bounding box center [280, 757] width 31 height 9
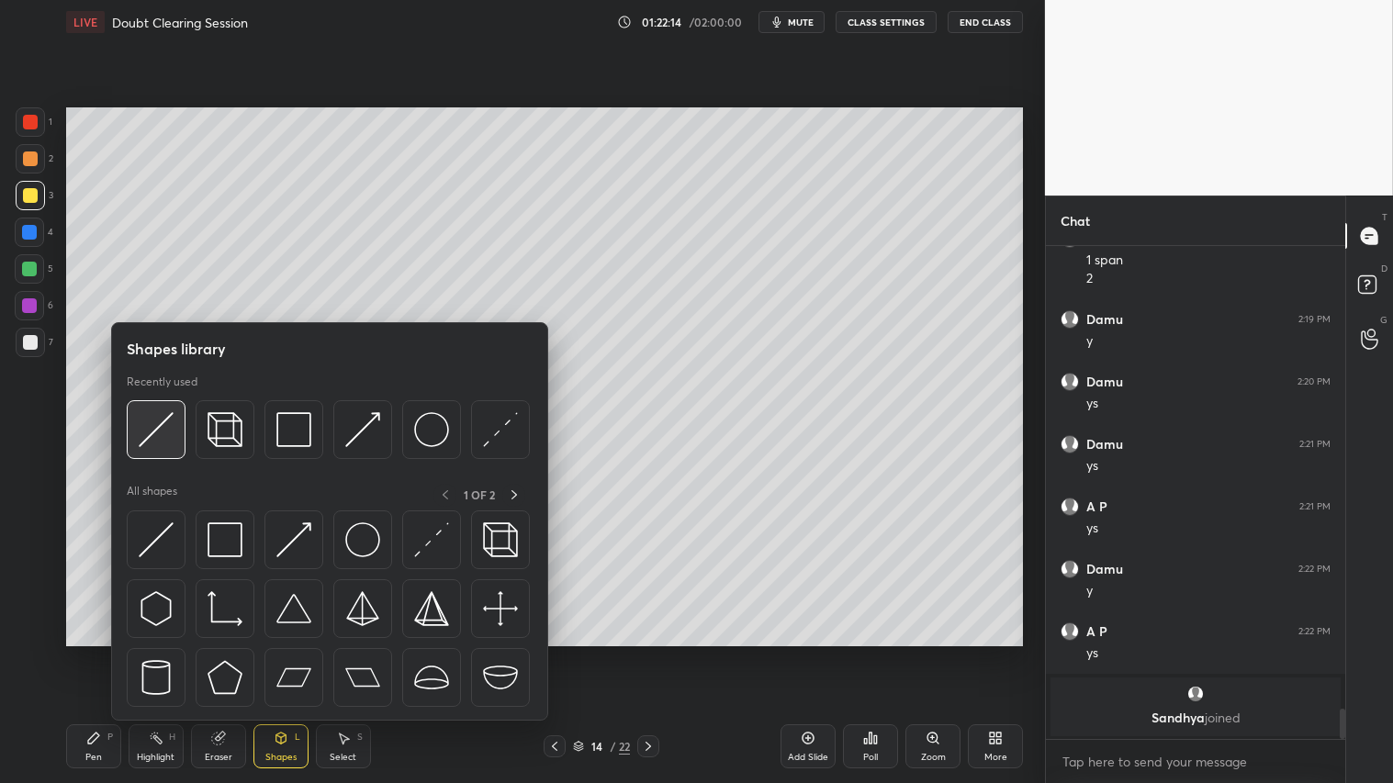
click at [158, 435] on img at bounding box center [156, 429] width 35 height 35
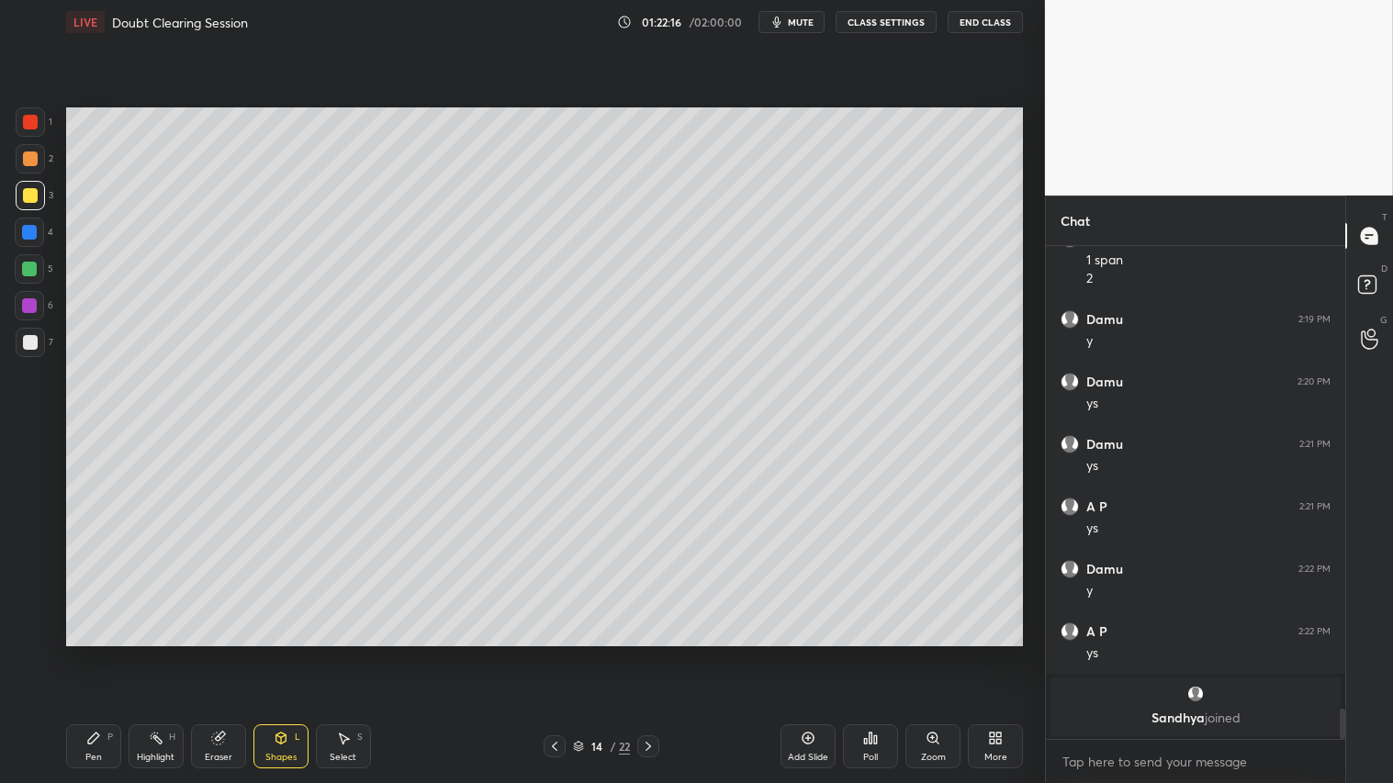
drag, startPoint x: 103, startPoint y: 741, endPoint x: 125, endPoint y: 703, distance: 43.6
click at [103, 653] on div "Pen P" at bounding box center [93, 747] width 55 height 44
click at [40, 153] on div at bounding box center [30, 158] width 29 height 29
click at [96, 653] on div "Pen" at bounding box center [93, 757] width 17 height 9
click at [31, 197] on div at bounding box center [30, 195] width 15 height 15
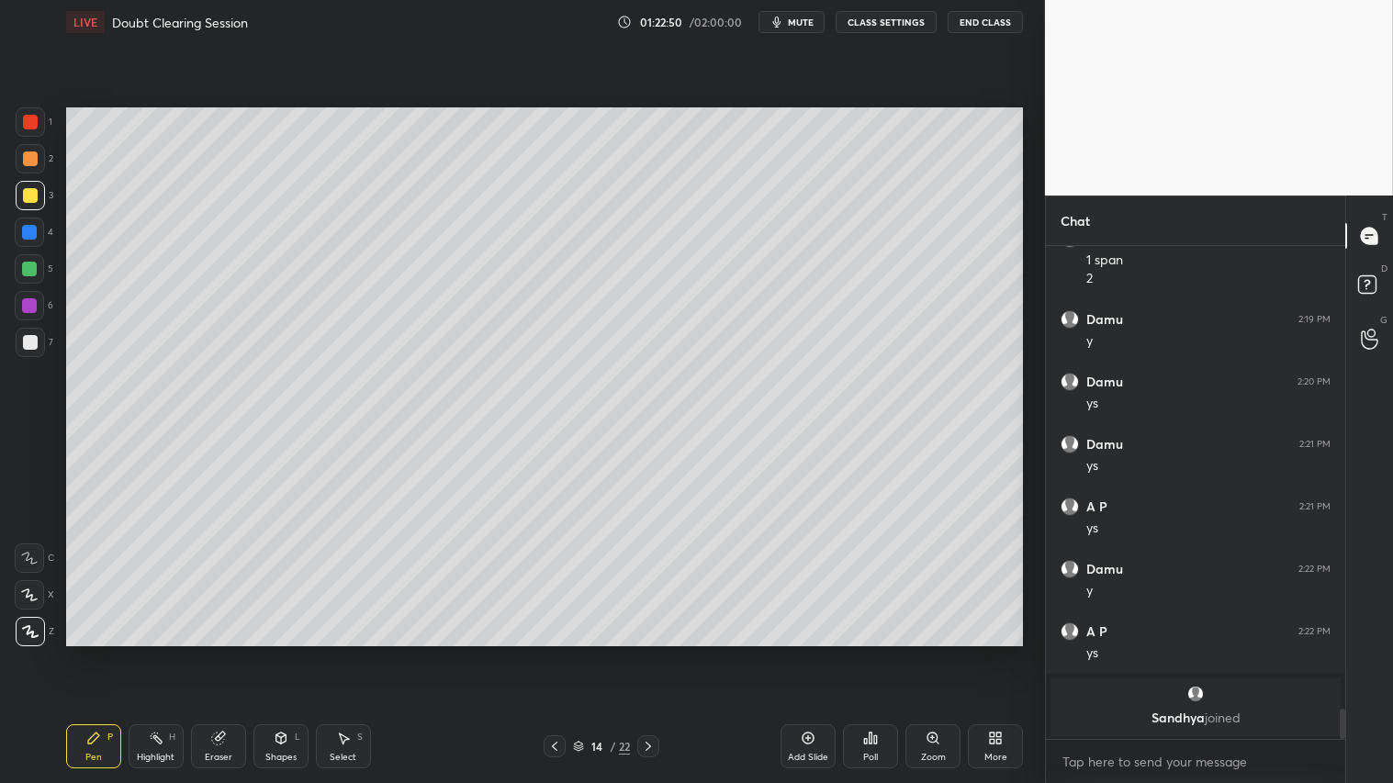
click at [104, 653] on div "Pen P" at bounding box center [93, 747] width 55 height 44
click at [552, 653] on icon at bounding box center [554, 746] width 15 height 15
click at [558, 653] on icon at bounding box center [554, 746] width 15 height 15
click at [566, 653] on div "12 / 22" at bounding box center [602, 747] width 116 height 22
click at [648, 653] on icon at bounding box center [648, 746] width 15 height 15
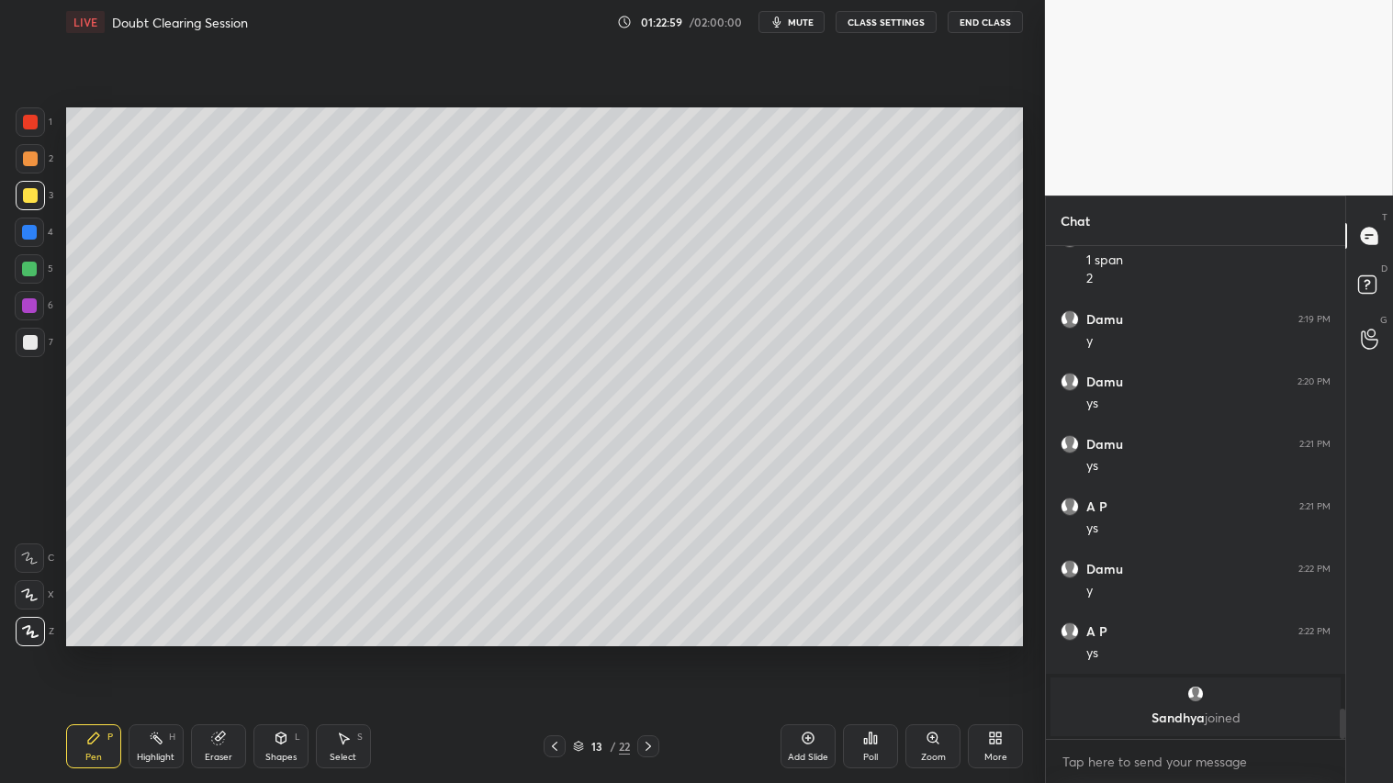
click at [644, 653] on icon at bounding box center [648, 746] width 15 height 15
click at [647, 653] on icon at bounding box center [648, 746] width 15 height 15
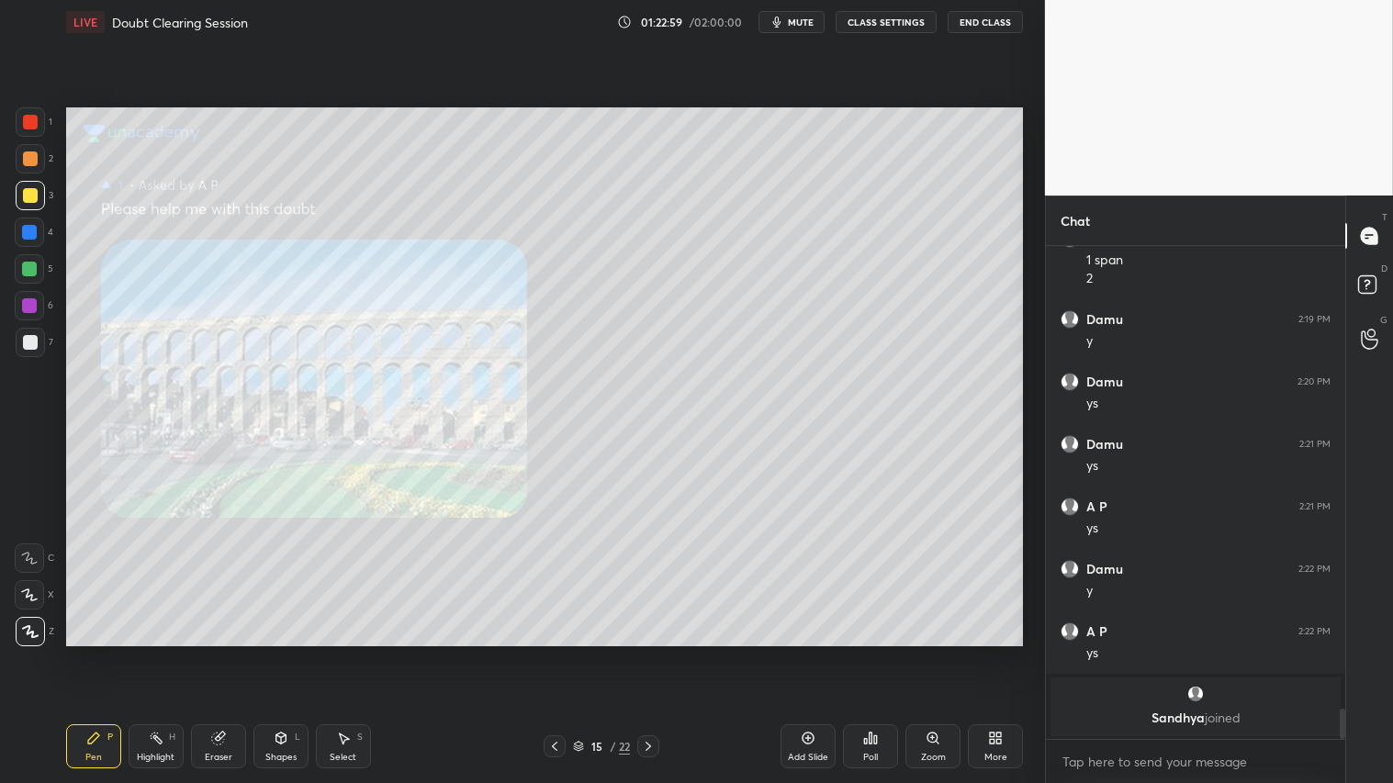
click at [649, 653] on icon at bounding box center [648, 746] width 15 height 15
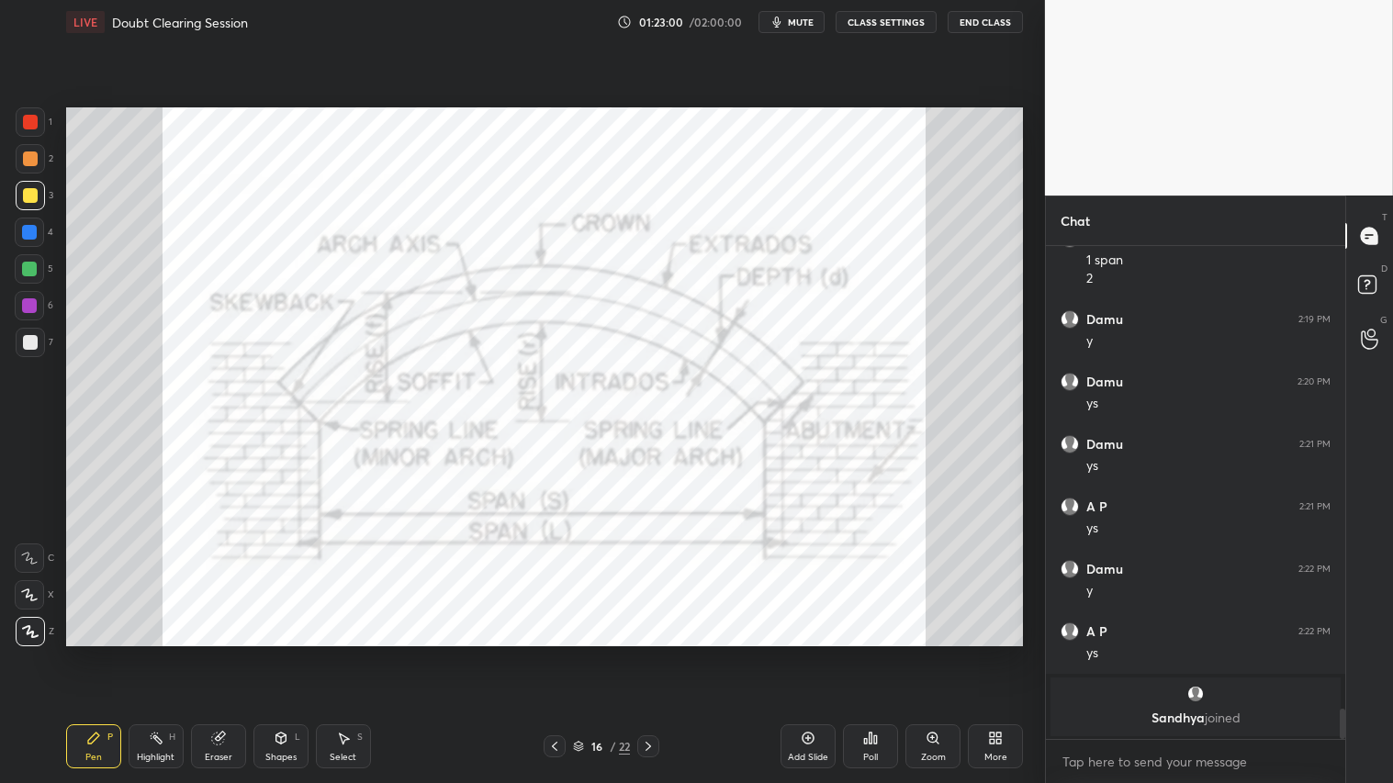
drag, startPoint x: 552, startPoint y: 739, endPoint x: 561, endPoint y: 737, distance: 9.4
click at [553, 653] on icon at bounding box center [554, 746] width 15 height 15
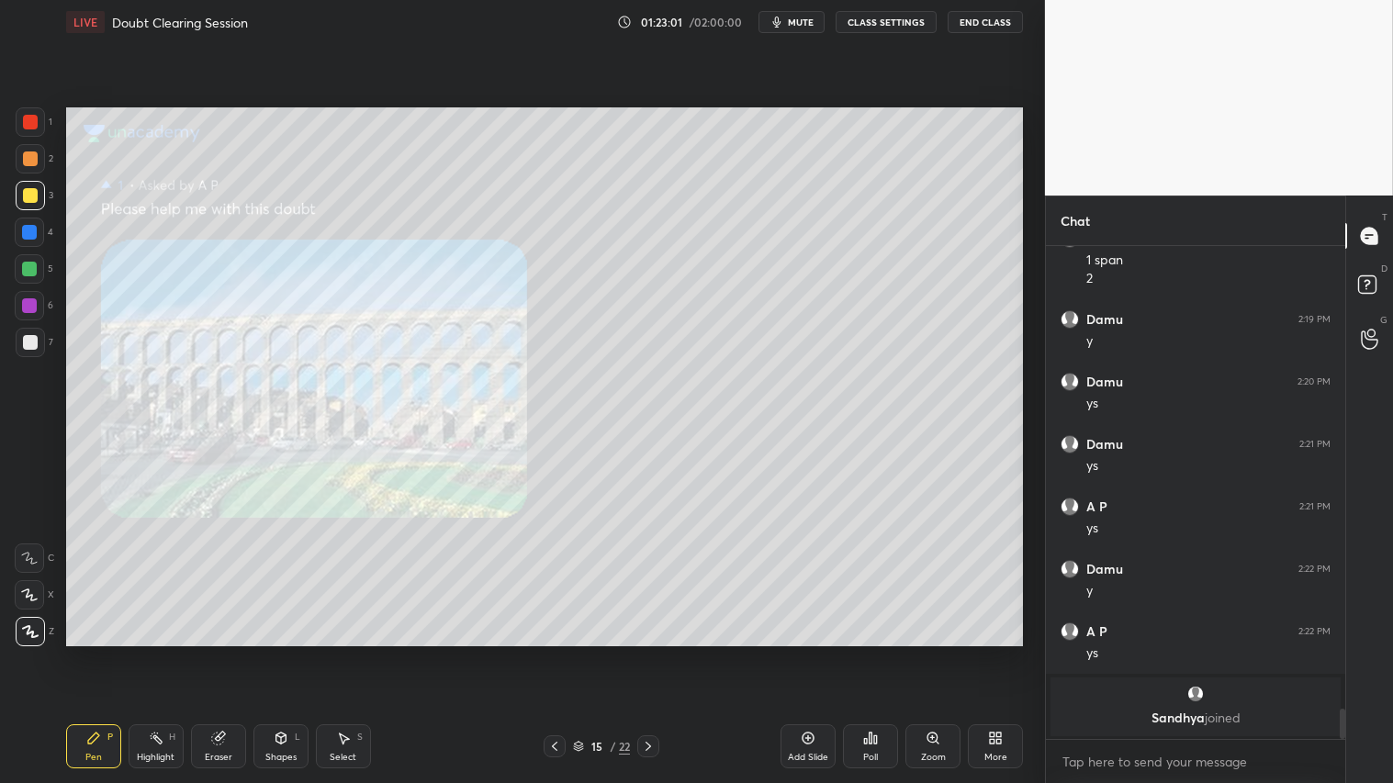
click at [557, 653] on icon at bounding box center [554, 746] width 15 height 15
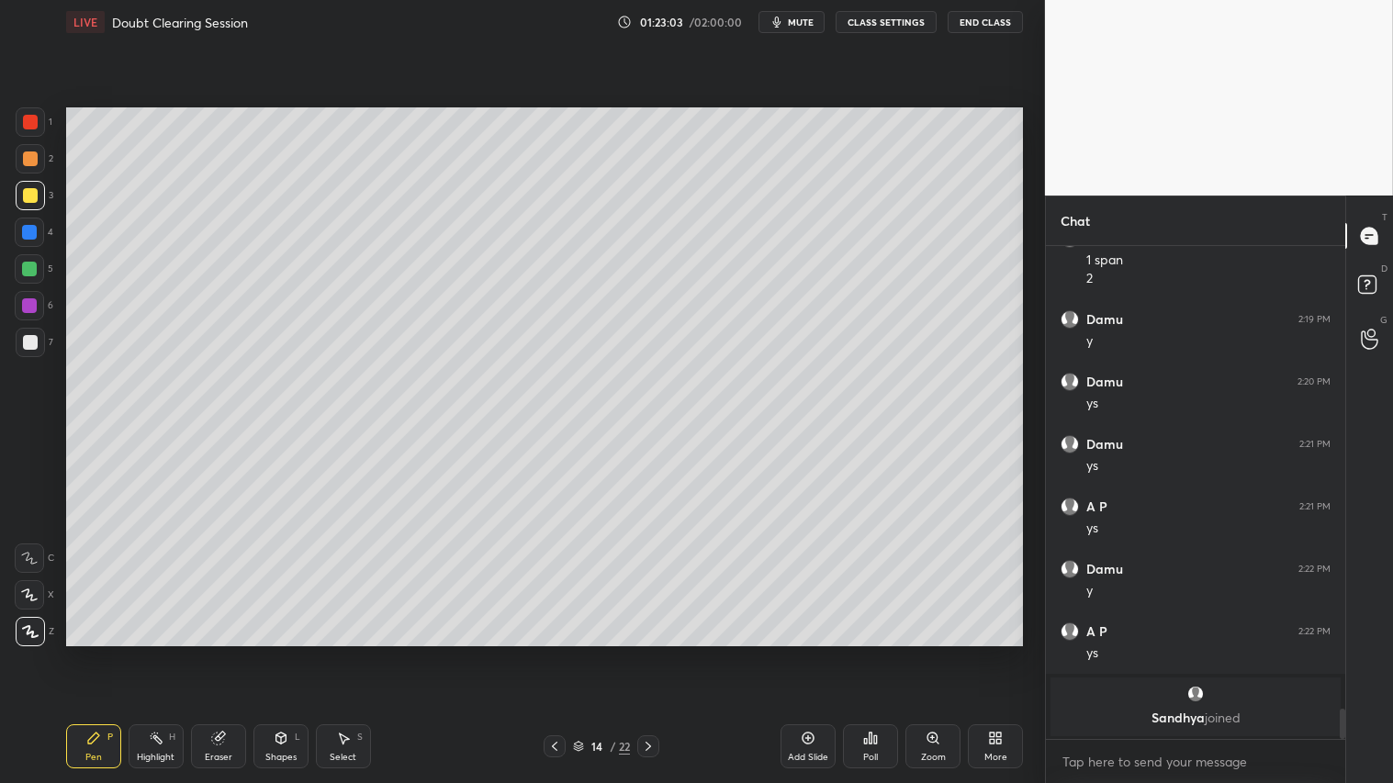
click at [806, 653] on icon at bounding box center [808, 738] width 15 height 15
drag, startPoint x: 30, startPoint y: 341, endPoint x: 39, endPoint y: 410, distance: 69.4
click at [31, 340] on div at bounding box center [30, 342] width 15 height 15
click at [98, 653] on div "Pen" at bounding box center [93, 757] width 17 height 9
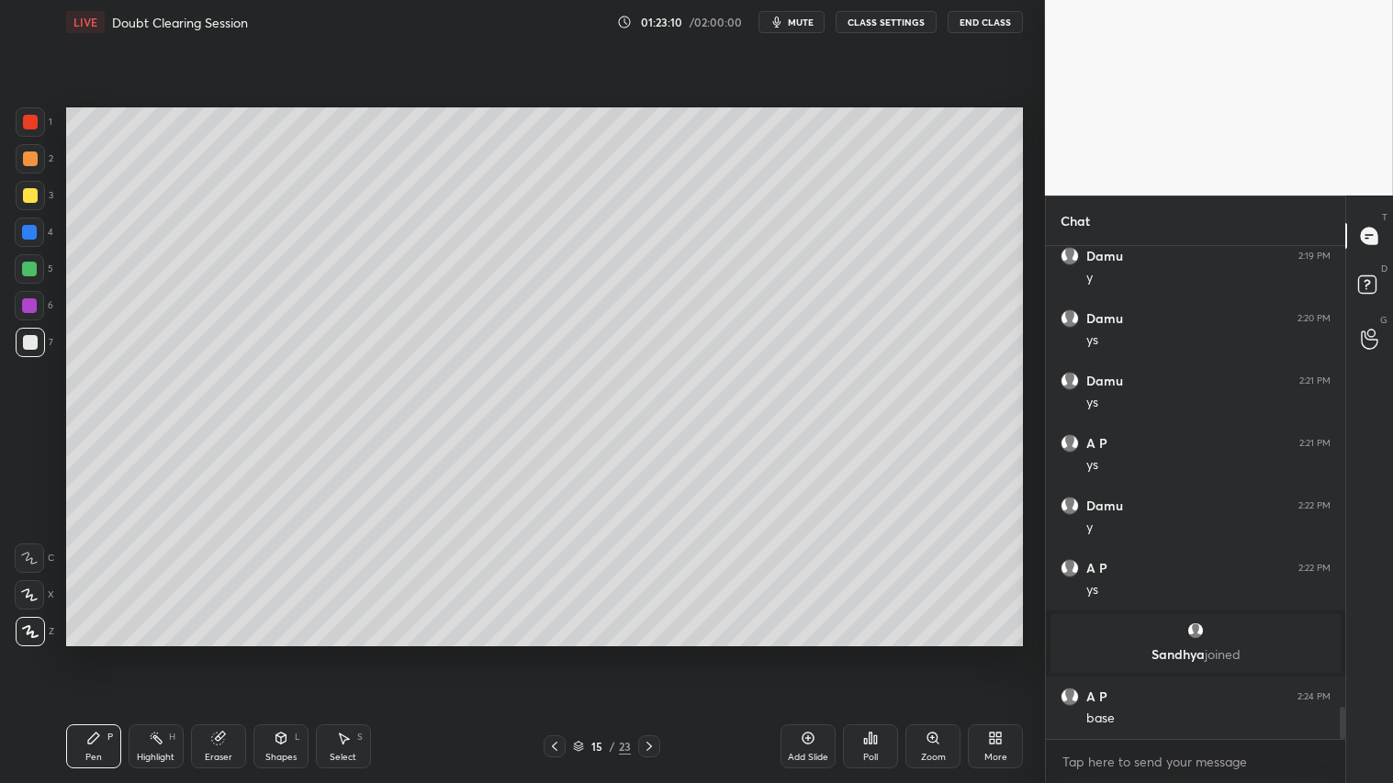
scroll to position [7058, 0]
click at [283, 653] on div "Shapes L" at bounding box center [280, 747] width 55 height 44
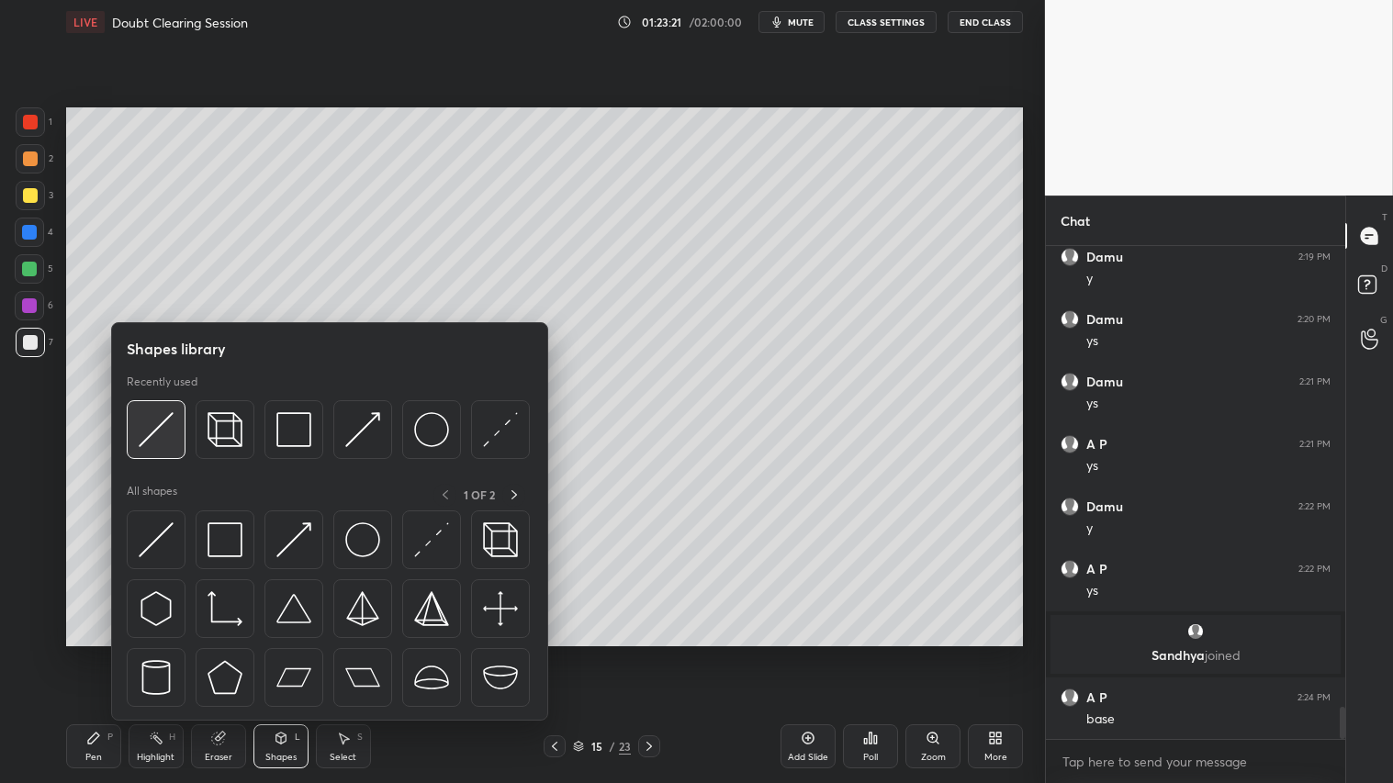
click at [138, 422] on div at bounding box center [156, 429] width 59 height 59
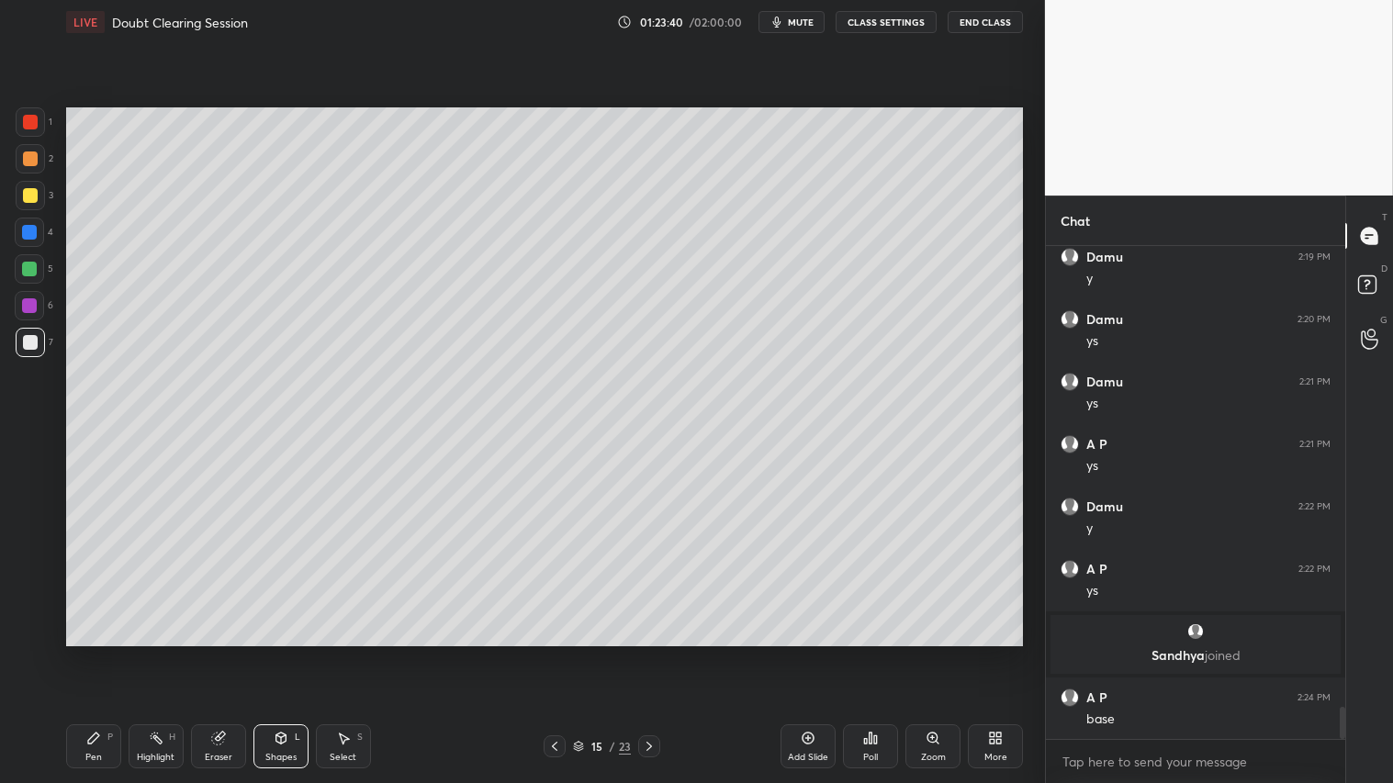
click at [42, 160] on div at bounding box center [30, 158] width 29 height 29
click at [107, 653] on div "P" at bounding box center [110, 737] width 6 height 9
click at [28, 186] on div at bounding box center [30, 195] width 29 height 29
click at [300, 653] on div "Shapes L" at bounding box center [280, 747] width 55 height 44
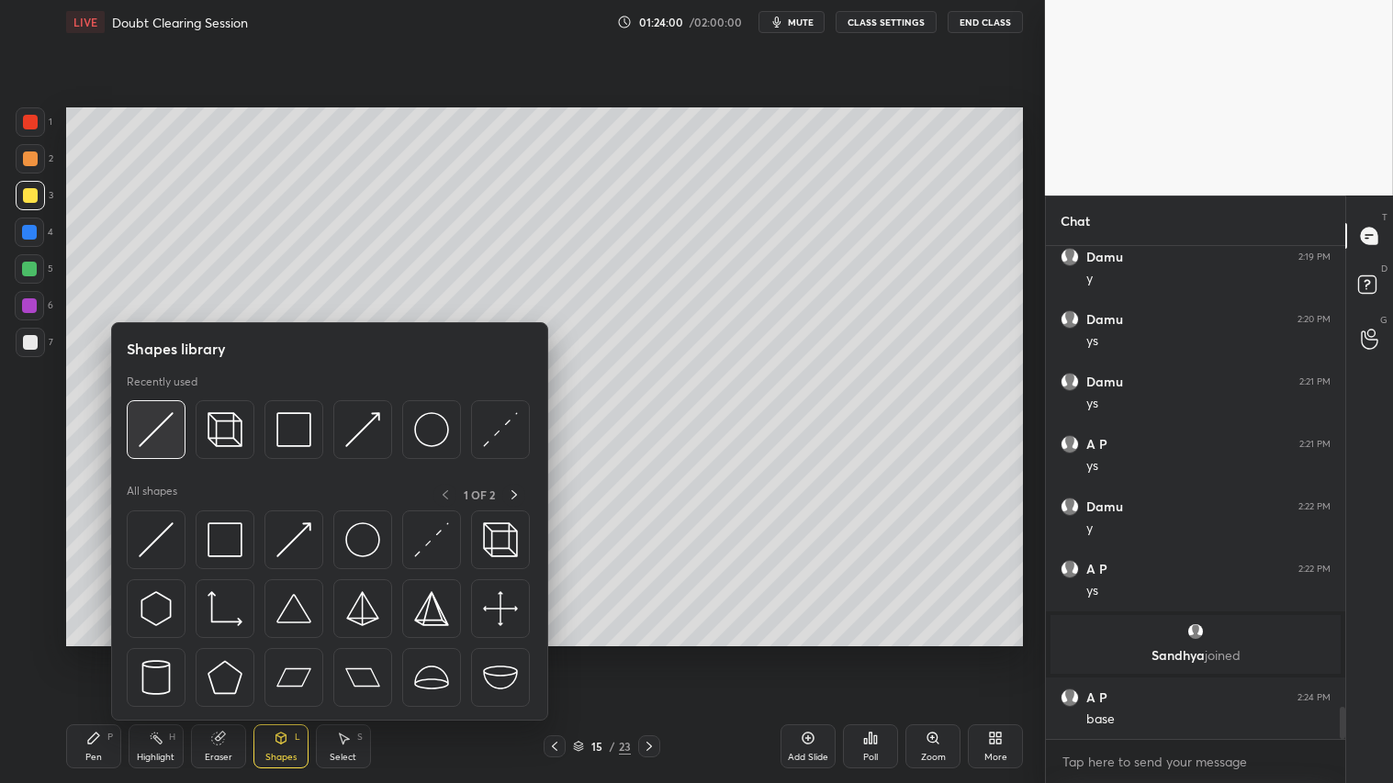
click at [168, 415] on img at bounding box center [156, 429] width 35 height 35
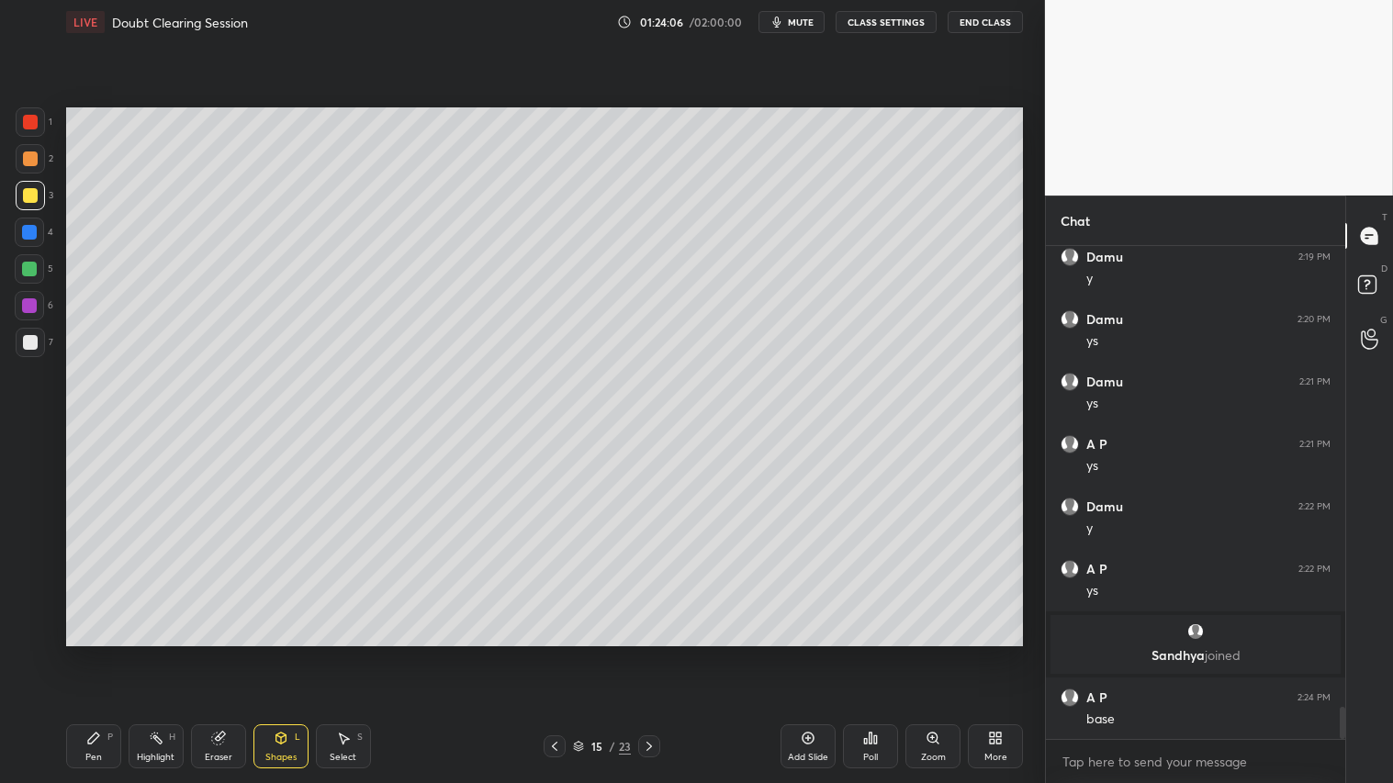
click at [95, 653] on div "Pen P" at bounding box center [93, 747] width 55 height 44
click at [33, 116] on div at bounding box center [30, 122] width 15 height 15
click at [84, 653] on div "Pen P" at bounding box center [93, 747] width 55 height 44
drag, startPoint x: 287, startPoint y: 751, endPoint x: 304, endPoint y: 721, distance: 34.5
click at [289, 653] on div "Shapes L" at bounding box center [280, 747] width 55 height 44
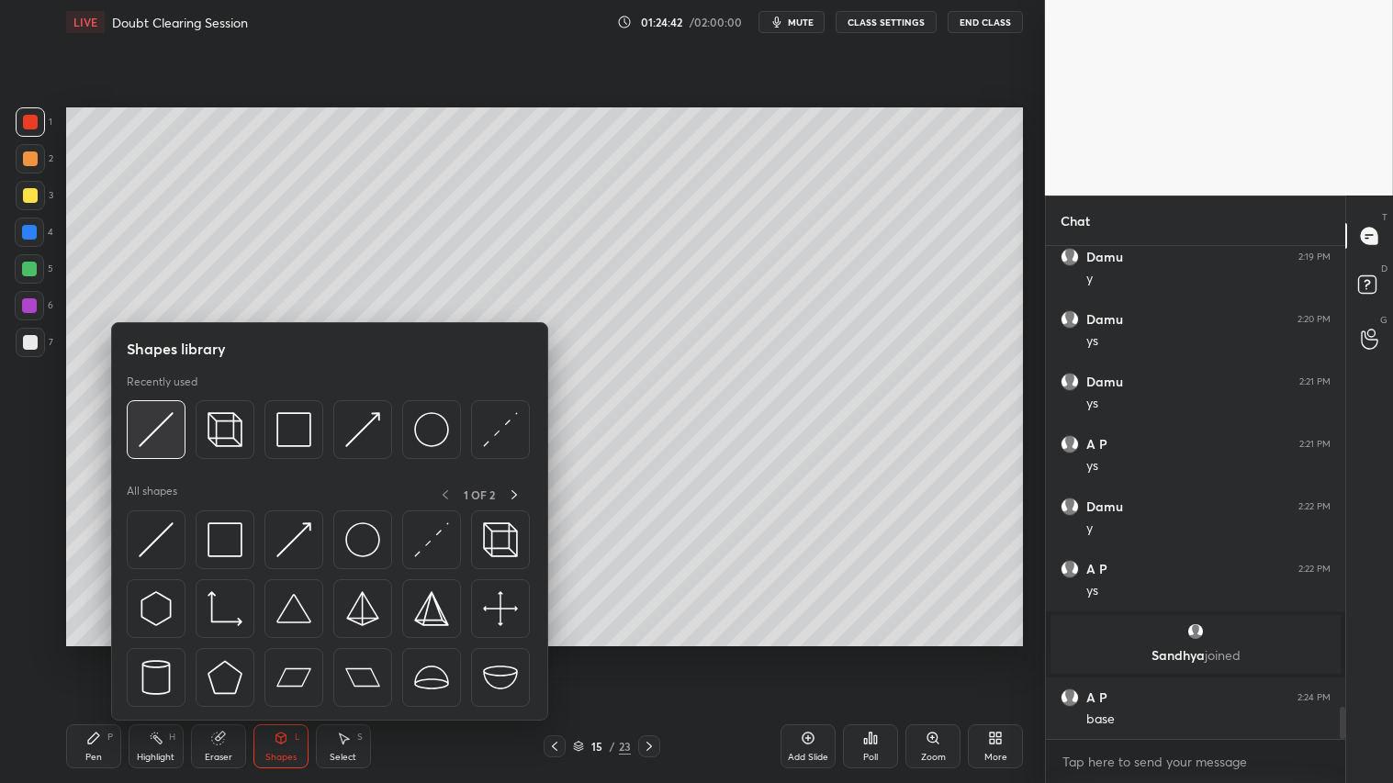
click at [166, 423] on img at bounding box center [156, 429] width 35 height 35
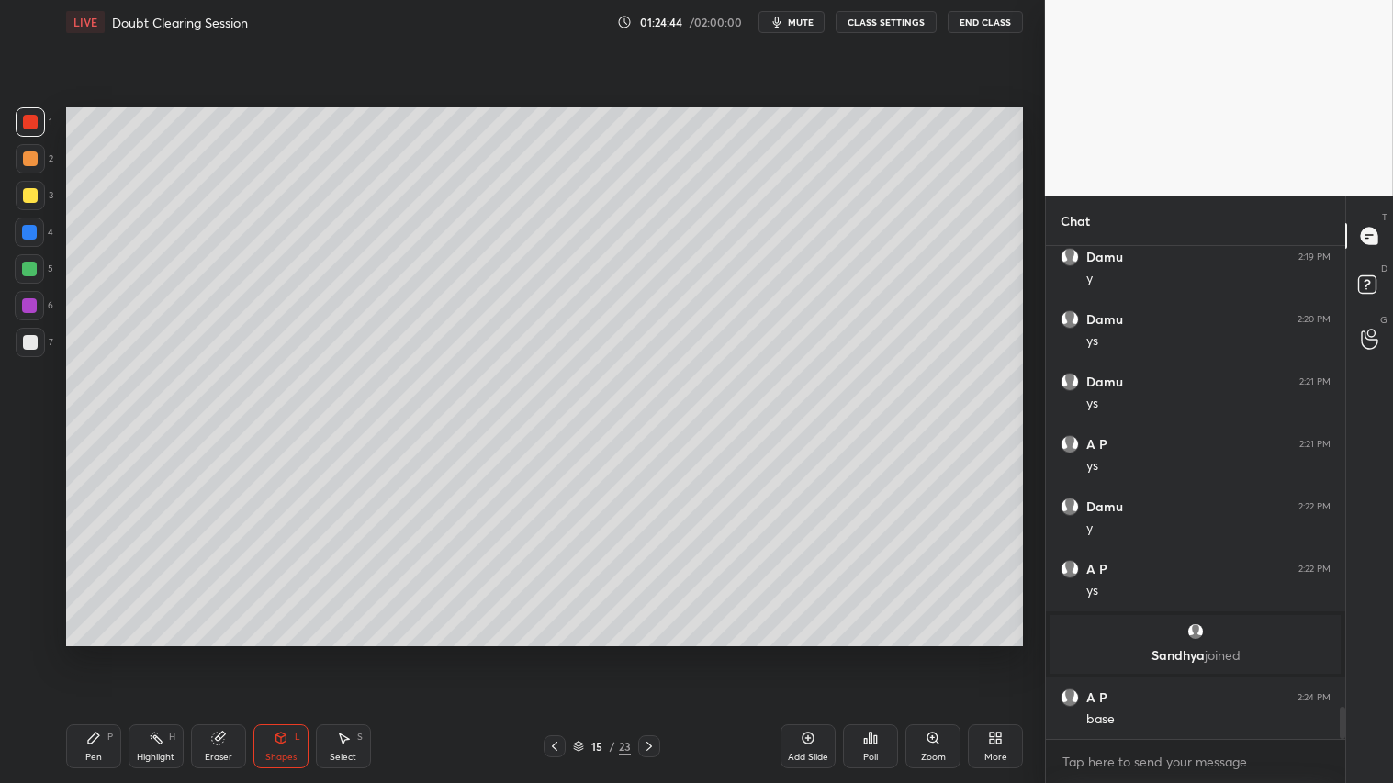
click at [98, 653] on div "Pen P" at bounding box center [93, 747] width 55 height 44
click at [23, 157] on div at bounding box center [30, 159] width 15 height 15
click at [96, 653] on div "Pen" at bounding box center [93, 757] width 17 height 9
drag, startPoint x: 28, startPoint y: 129, endPoint x: 53, endPoint y: 400, distance: 273.0
click at [31, 130] on div at bounding box center [30, 121] width 29 height 29
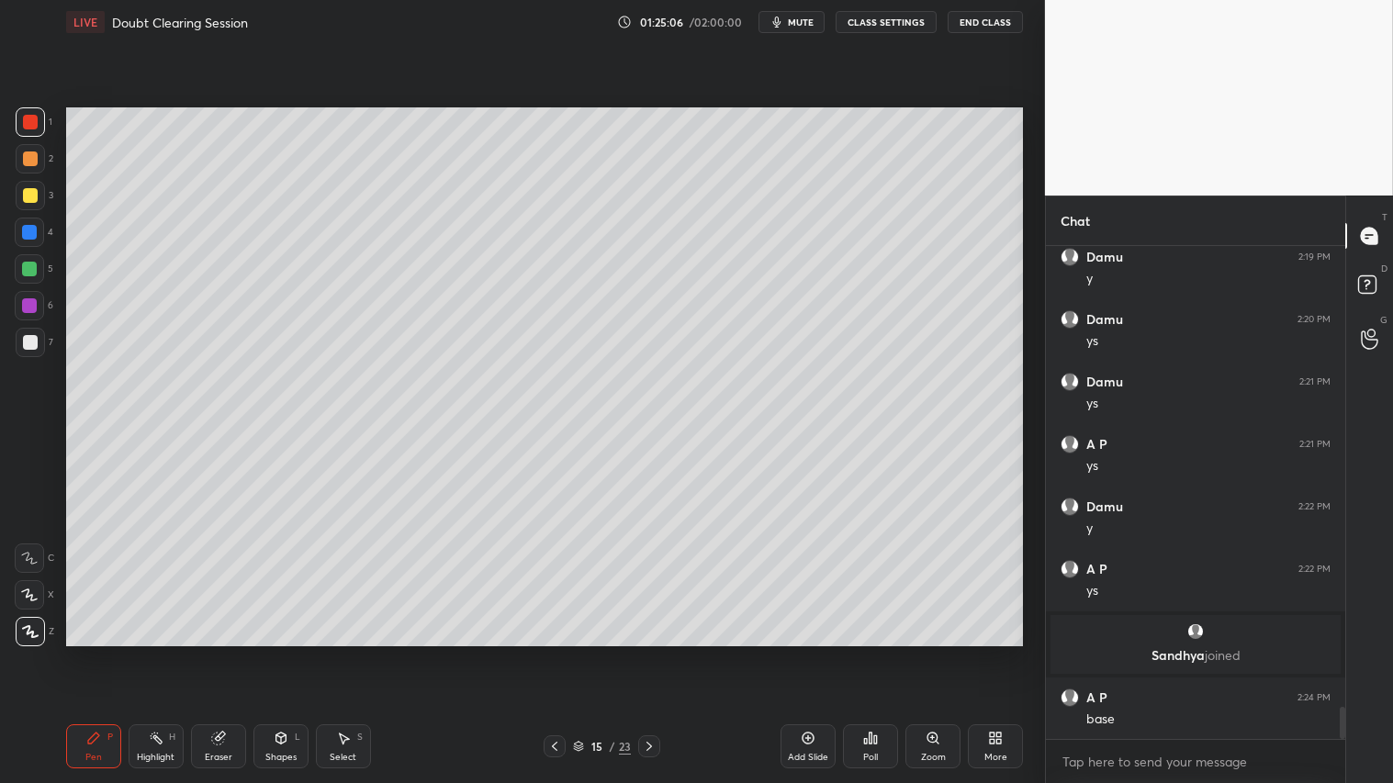
click at [87, 653] on div "Pen P" at bounding box center [93, 747] width 55 height 44
click at [277, 653] on div "Shapes L" at bounding box center [280, 747] width 55 height 44
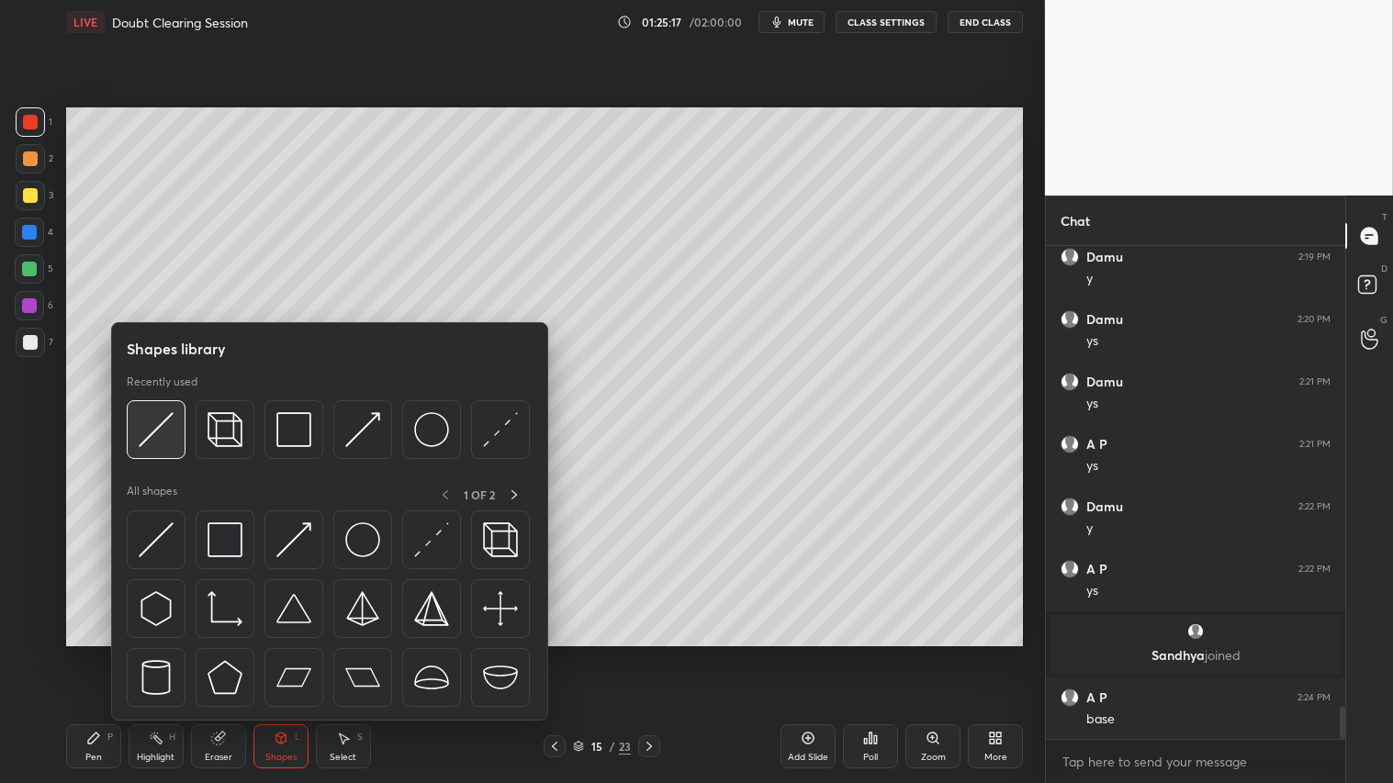
click at [166, 423] on img at bounding box center [156, 429] width 35 height 35
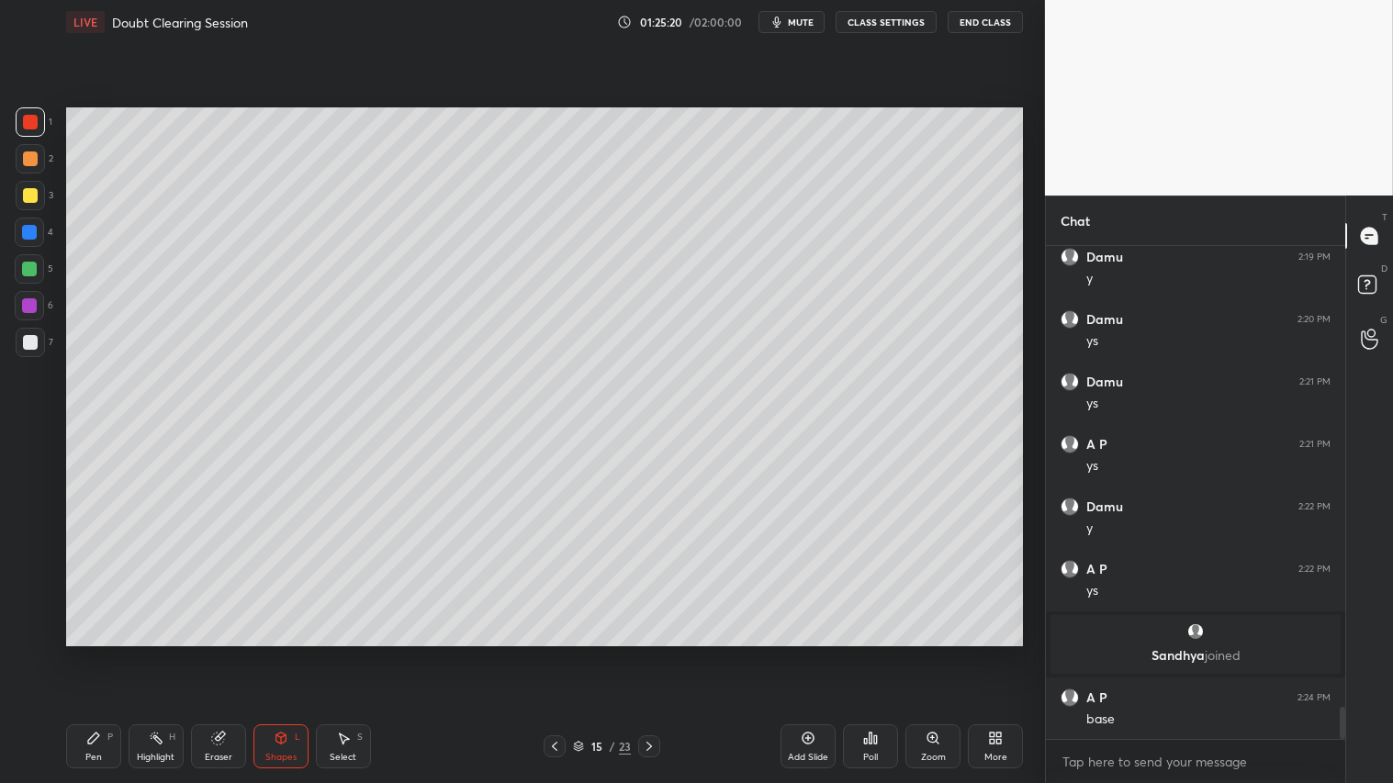
click at [102, 653] on div "Pen P" at bounding box center [93, 747] width 55 height 44
click at [31, 167] on div at bounding box center [30, 158] width 29 height 29
drag, startPoint x: 88, startPoint y: 753, endPoint x: 85, endPoint y: 740, distance: 13.1
click at [89, 653] on div "Pen" at bounding box center [93, 757] width 17 height 9
drag, startPoint x: 30, startPoint y: 189, endPoint x: 35, endPoint y: 199, distance: 11.1
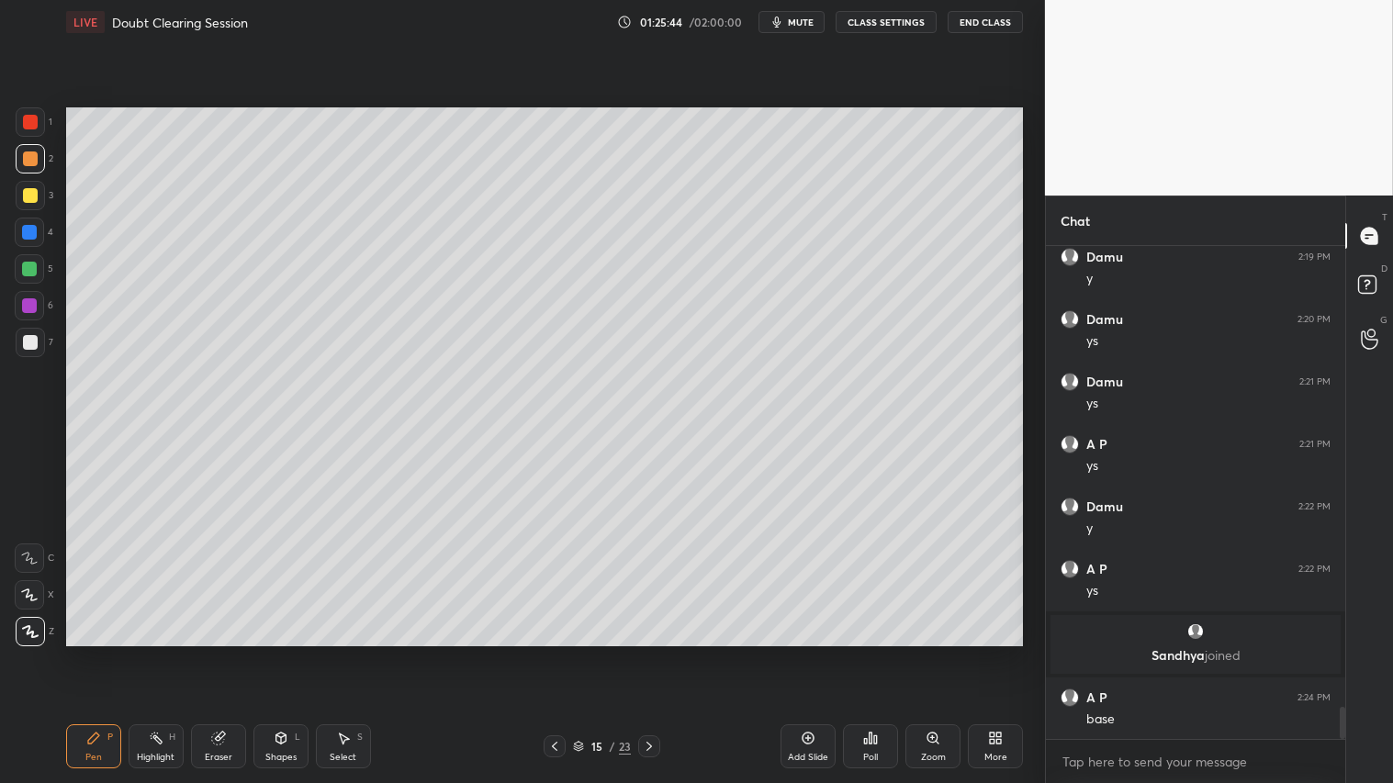
click at [31, 194] on div at bounding box center [30, 195] width 15 height 15
click at [96, 653] on div "Pen P" at bounding box center [93, 747] width 55 height 44
click at [227, 653] on div "Eraser" at bounding box center [219, 757] width 28 height 9
click at [98, 653] on div "Pen" at bounding box center [93, 757] width 17 height 9
click at [278, 653] on div "Shapes L" at bounding box center [280, 747] width 55 height 44
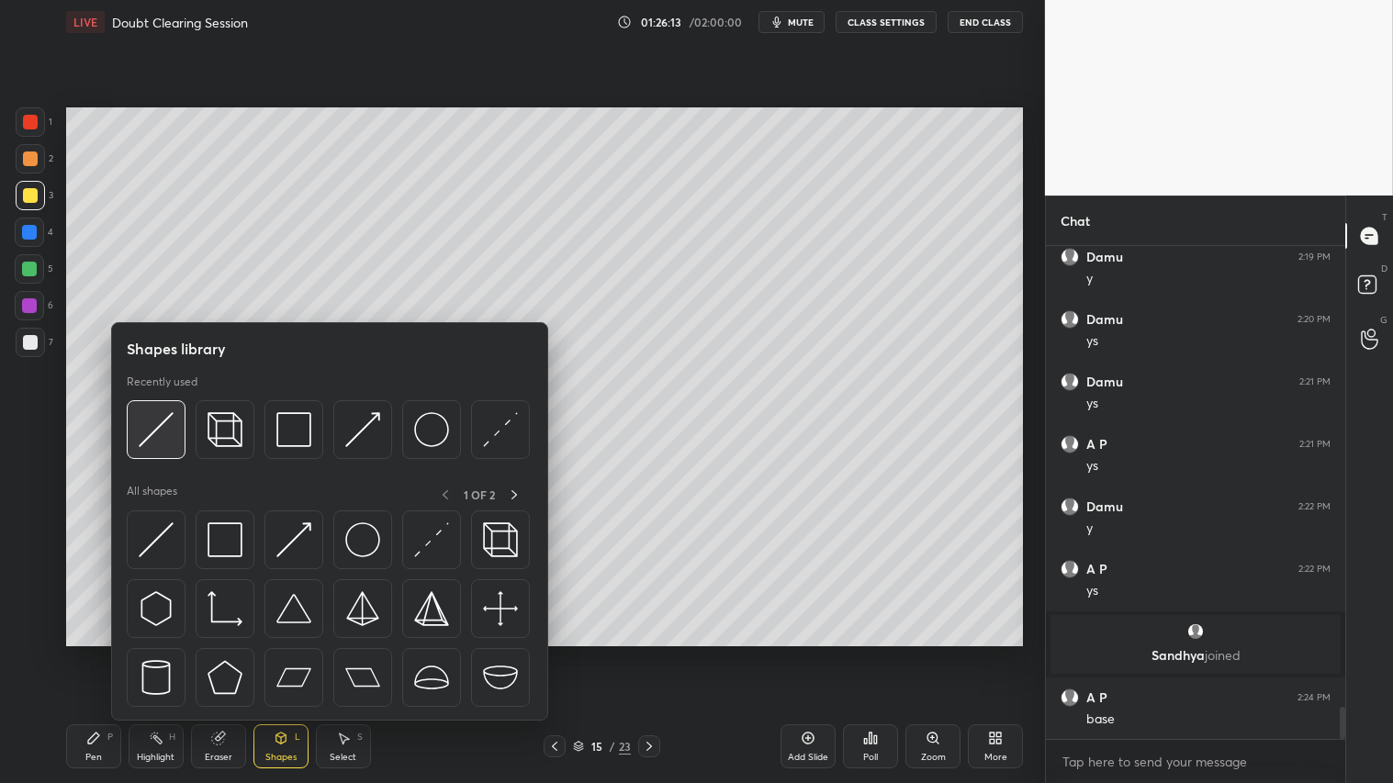
click at [170, 428] on img at bounding box center [156, 429] width 35 height 35
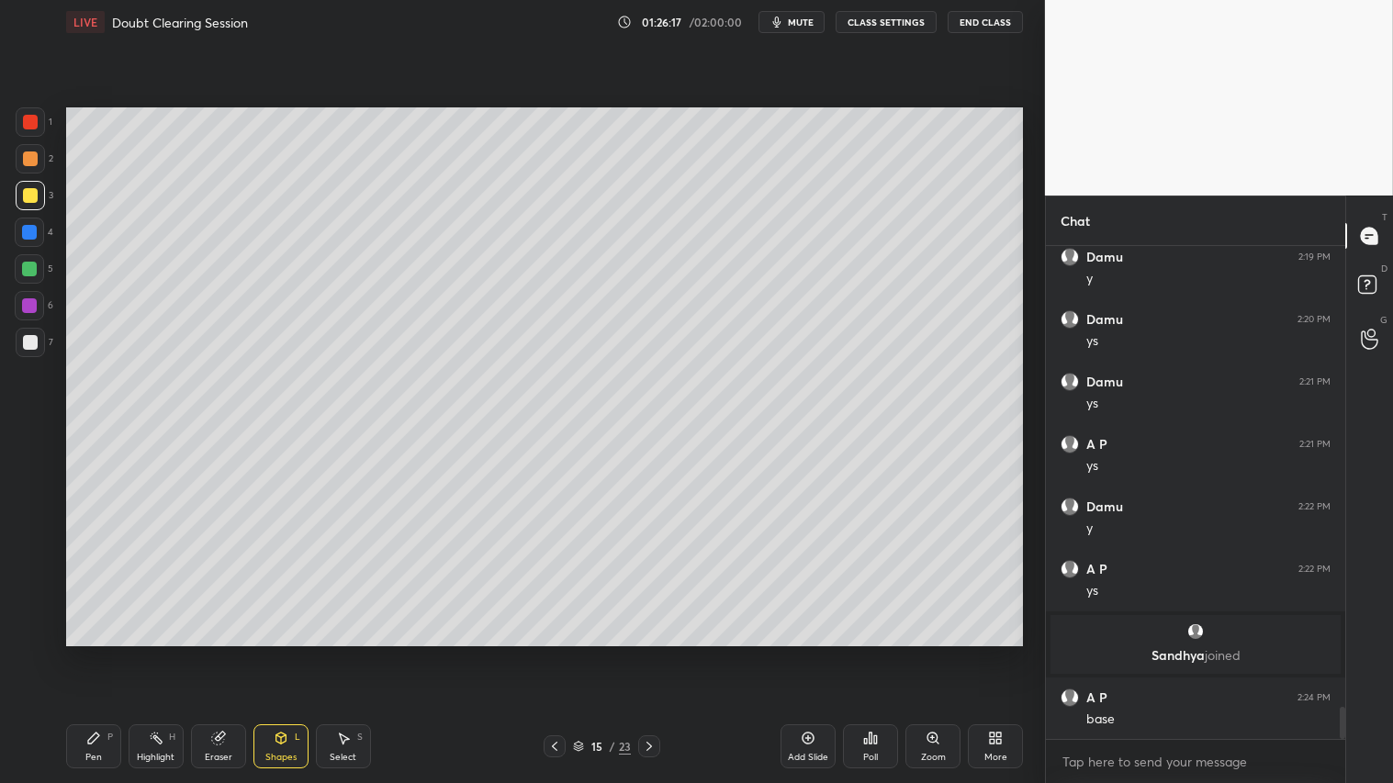
click at [89, 653] on icon at bounding box center [93, 738] width 15 height 15
click at [648, 653] on icon at bounding box center [649, 746] width 15 height 15
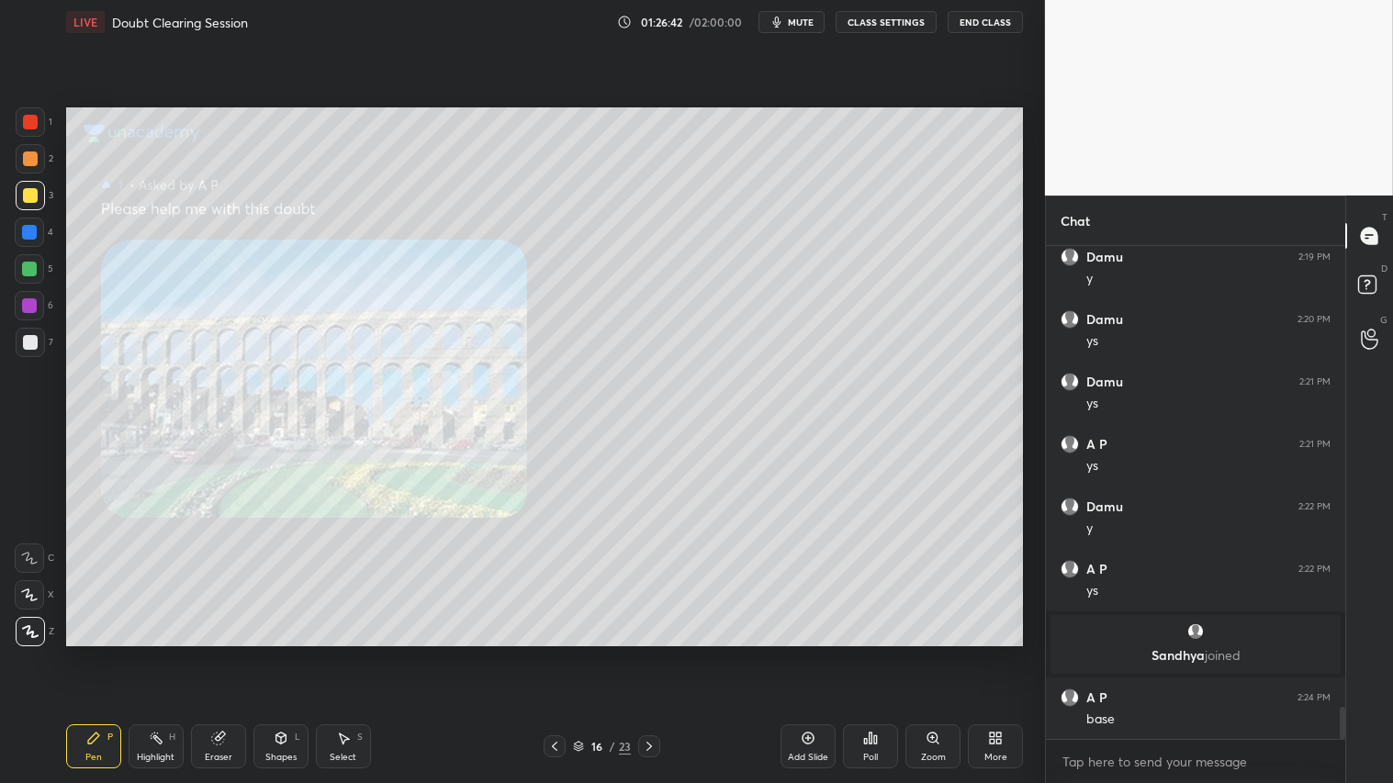
click at [656, 653] on icon at bounding box center [649, 746] width 15 height 15
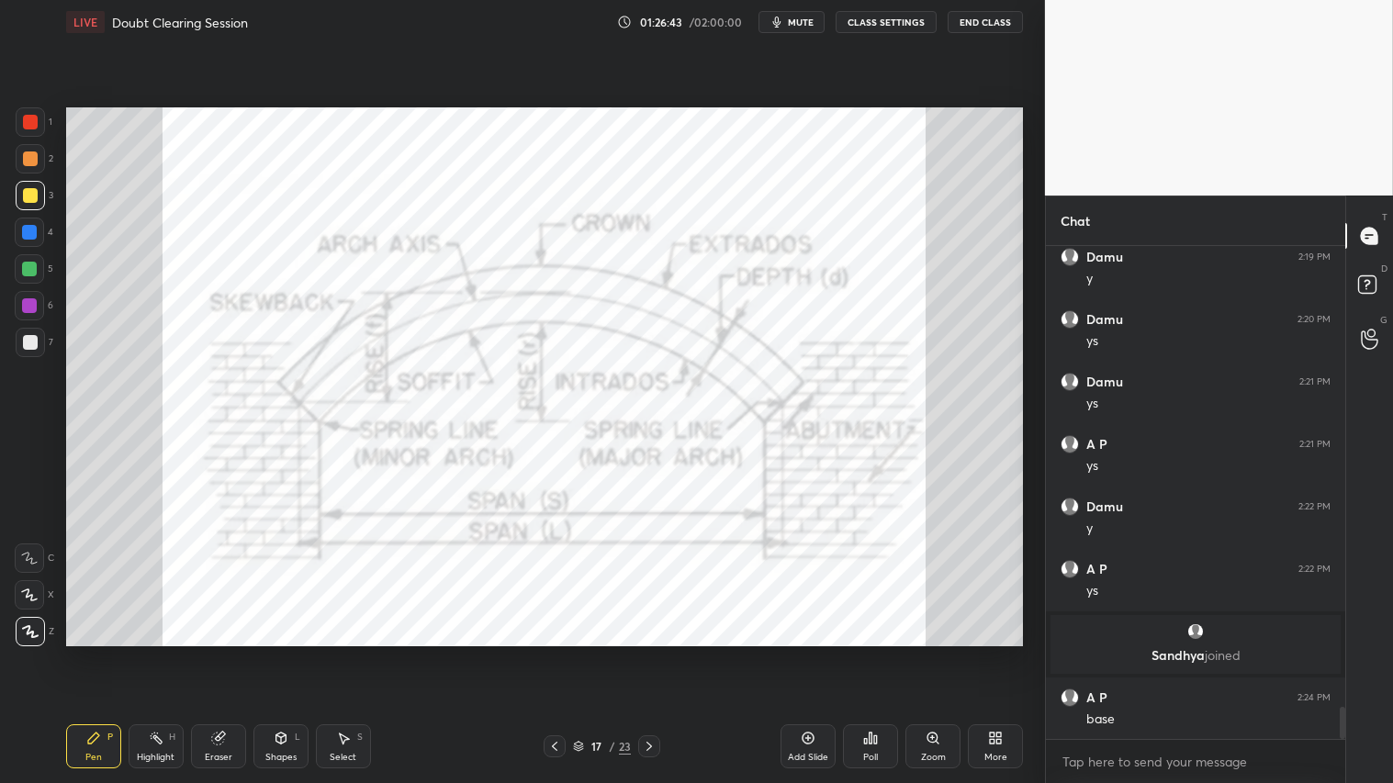
scroll to position [7122, 0]
click at [555, 653] on icon at bounding box center [554, 746] width 15 height 15
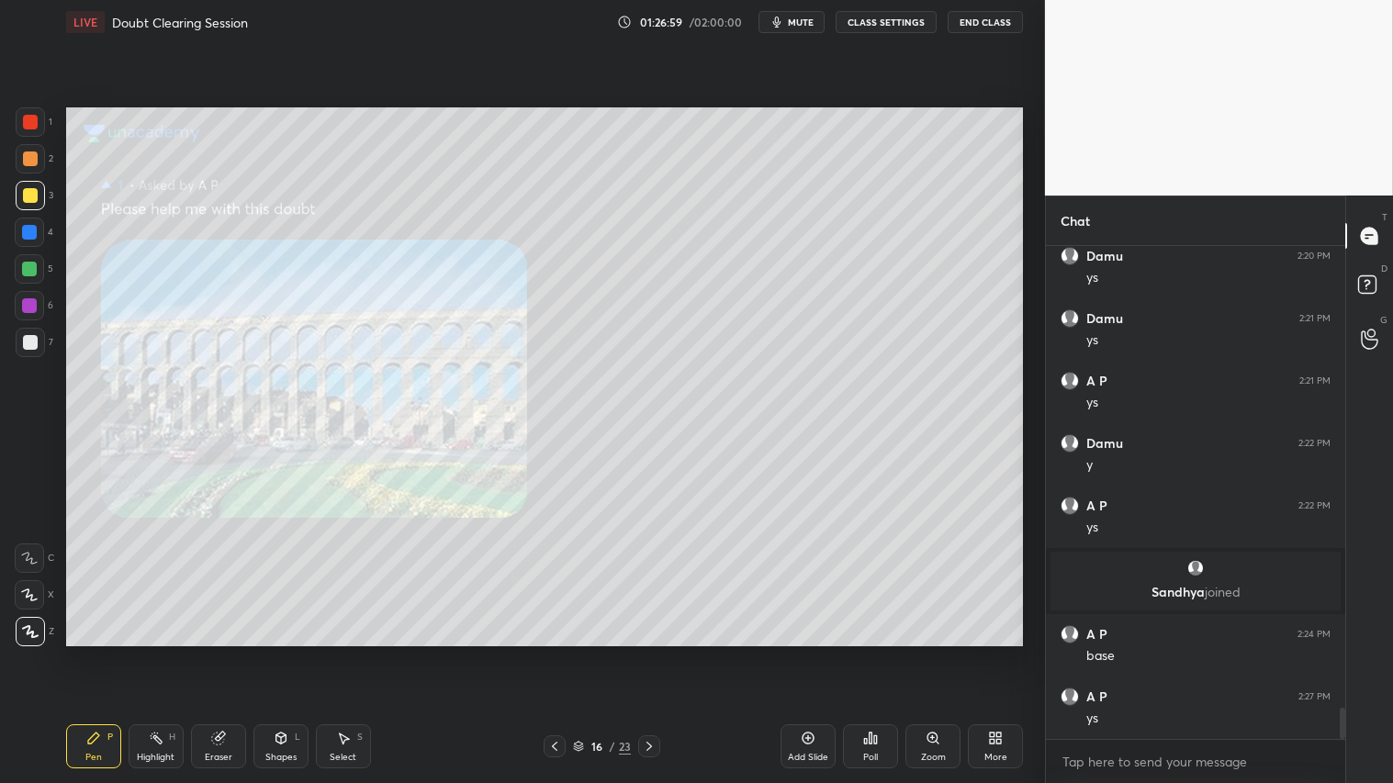
scroll to position [7184, 0]
click at [645, 653] on icon at bounding box center [649, 746] width 15 height 15
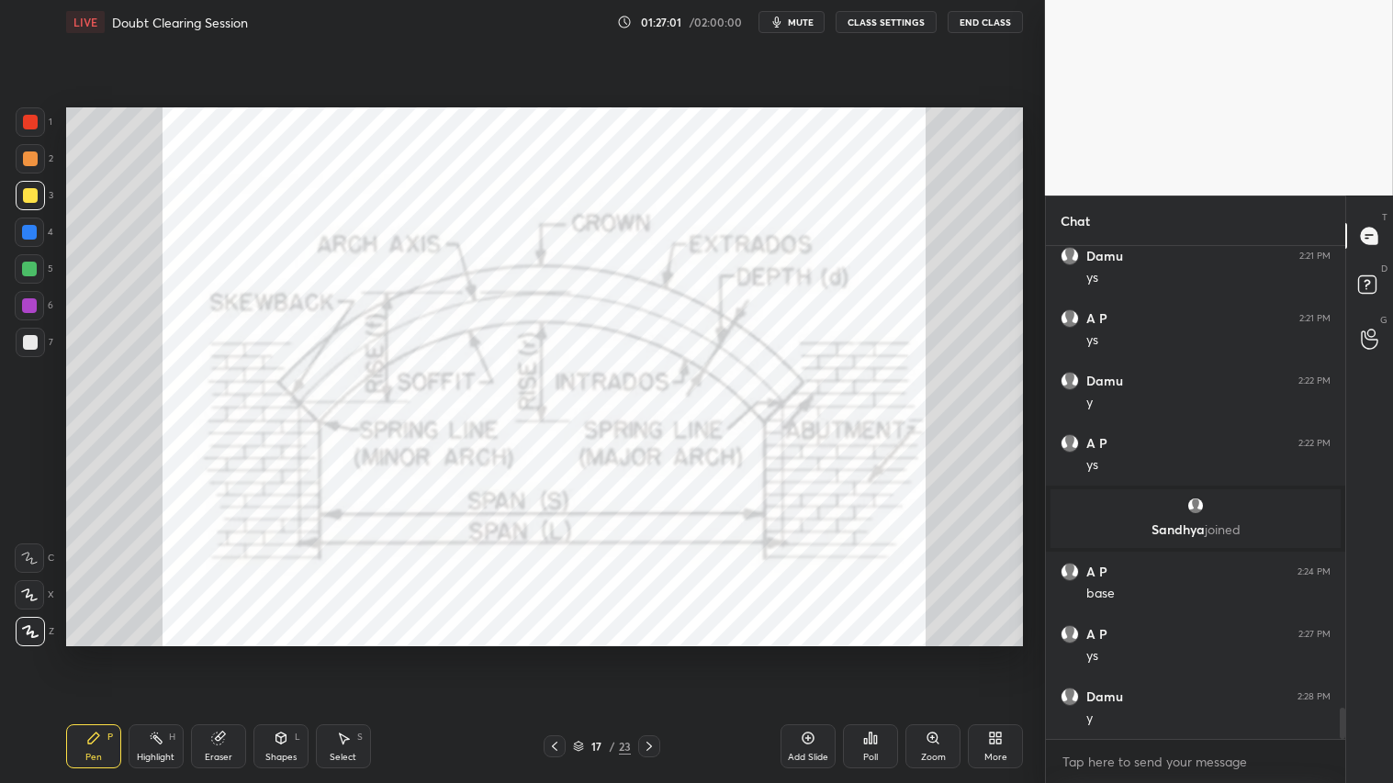
click at [649, 653] on icon at bounding box center [650, 746] width 6 height 9
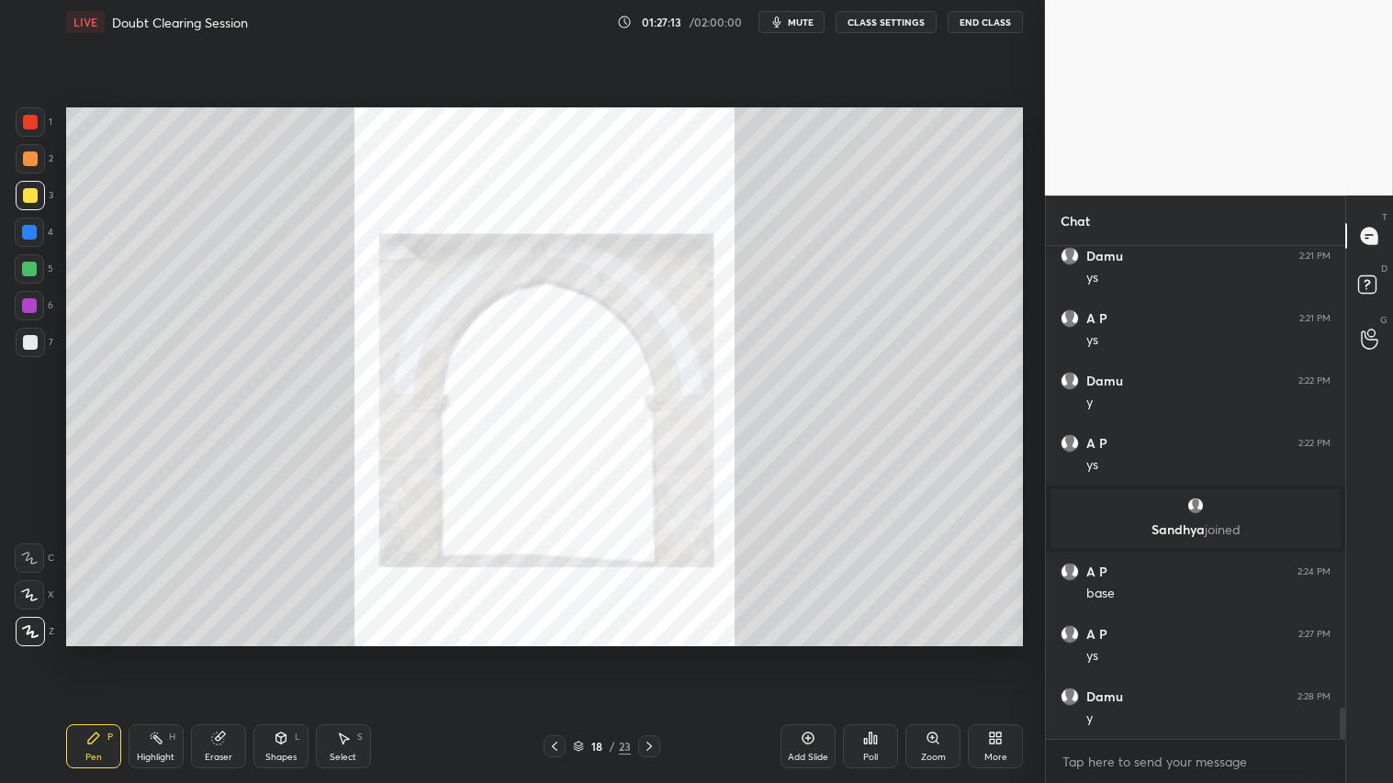
click at [650, 653] on icon at bounding box center [649, 746] width 15 height 15
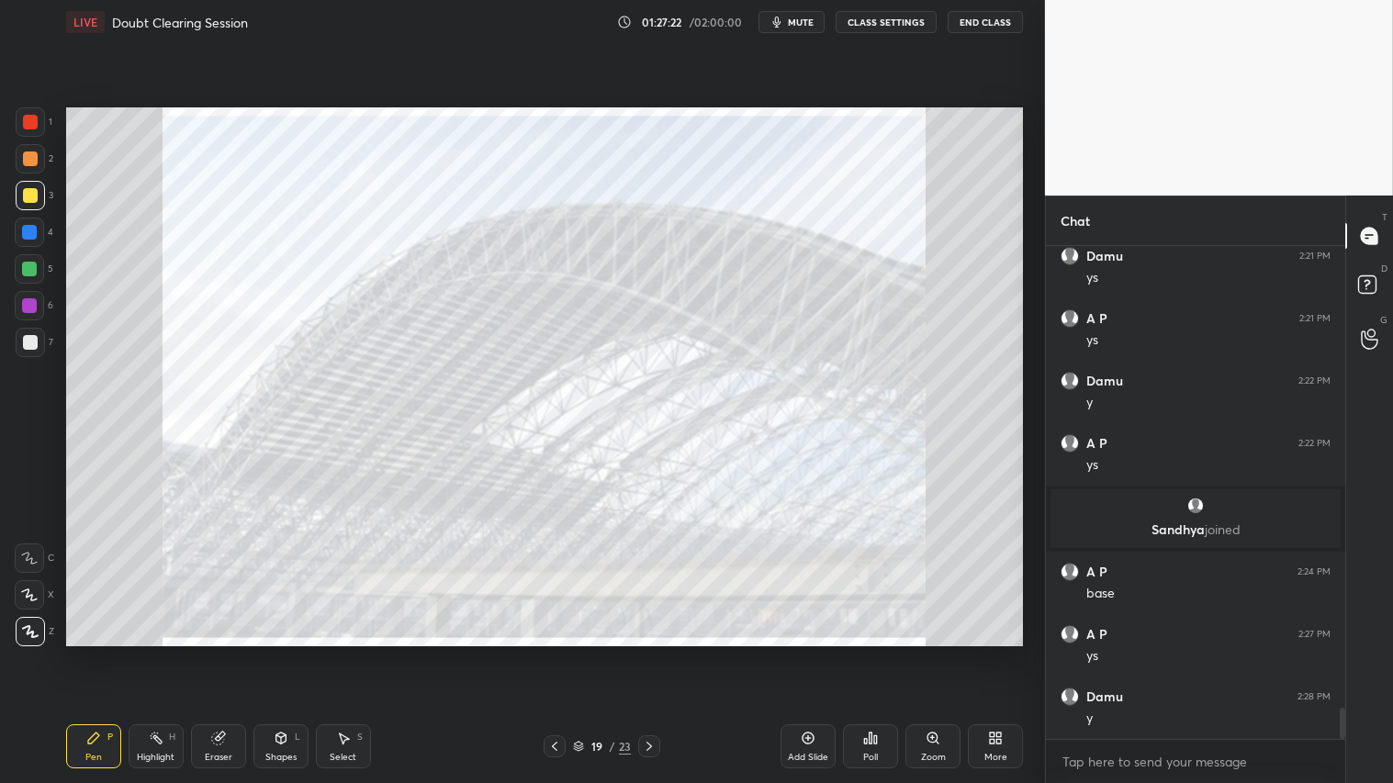
click at [939, 653] on icon at bounding box center [933, 738] width 15 height 15
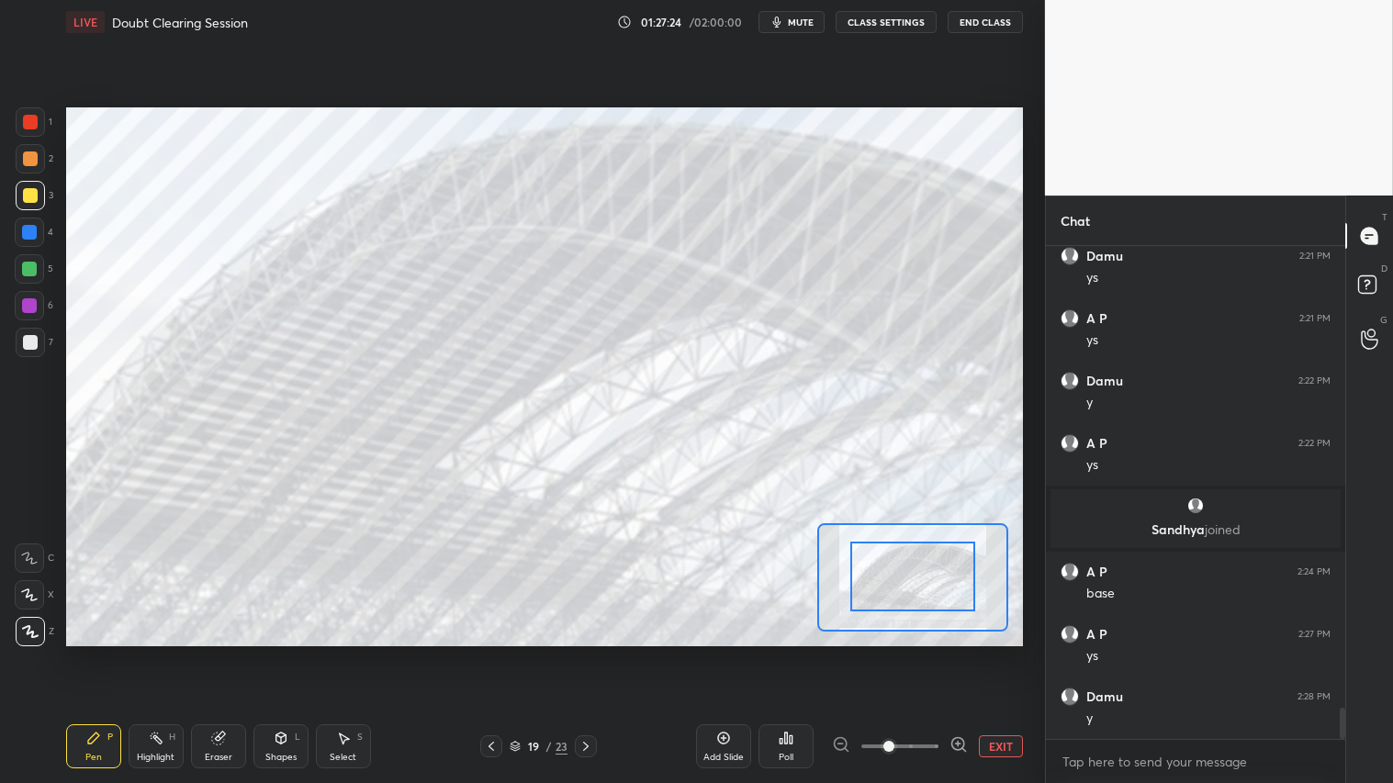
drag, startPoint x: 941, startPoint y: 572, endPoint x: 950, endPoint y: 591, distance: 20.5
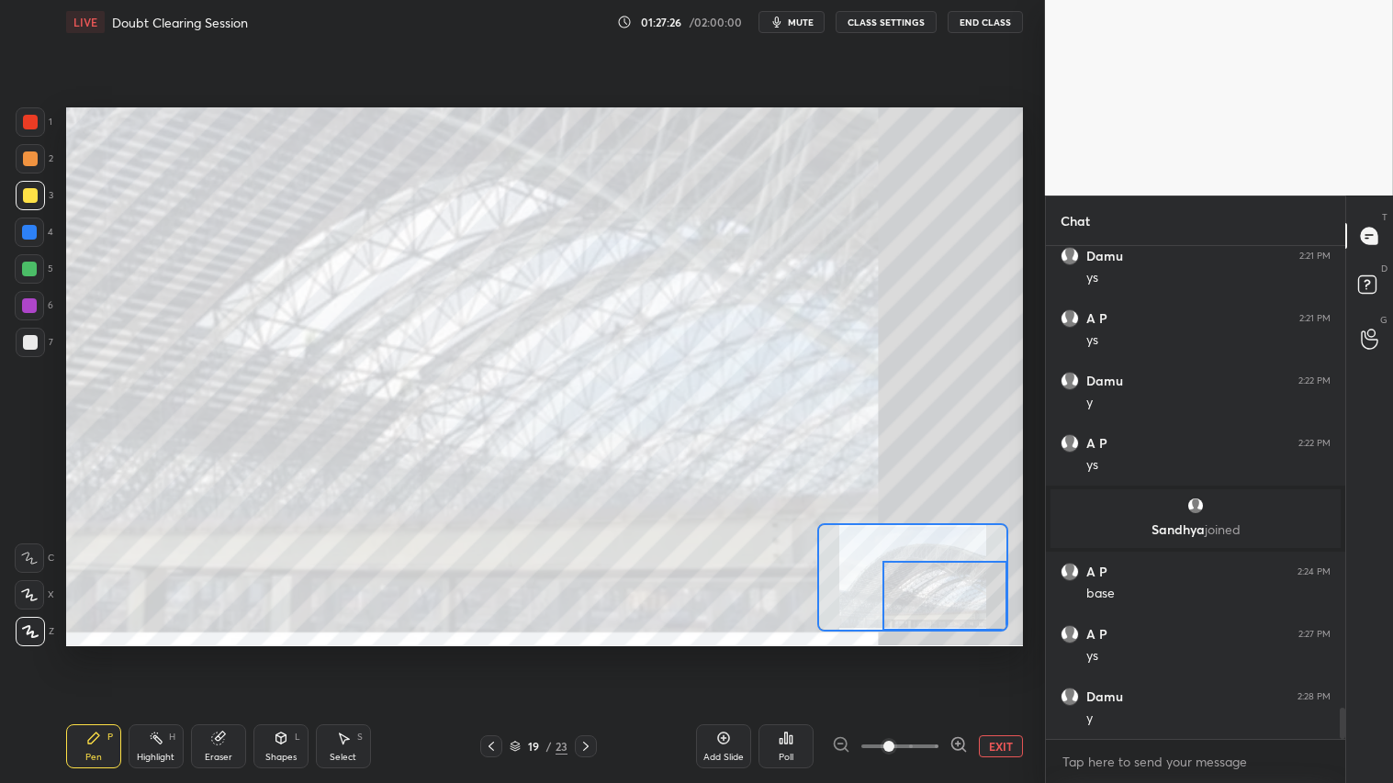
drag, startPoint x: 959, startPoint y: 602, endPoint x: 984, endPoint y: 606, distance: 26.0
click at [985, 608] on div at bounding box center [945, 595] width 125 height 69
click at [33, 114] on div at bounding box center [30, 121] width 29 height 29
drag, startPoint x: 940, startPoint y: 607, endPoint x: 964, endPoint y: 607, distance: 23.9
click at [964, 607] on div at bounding box center [945, 595] width 125 height 69
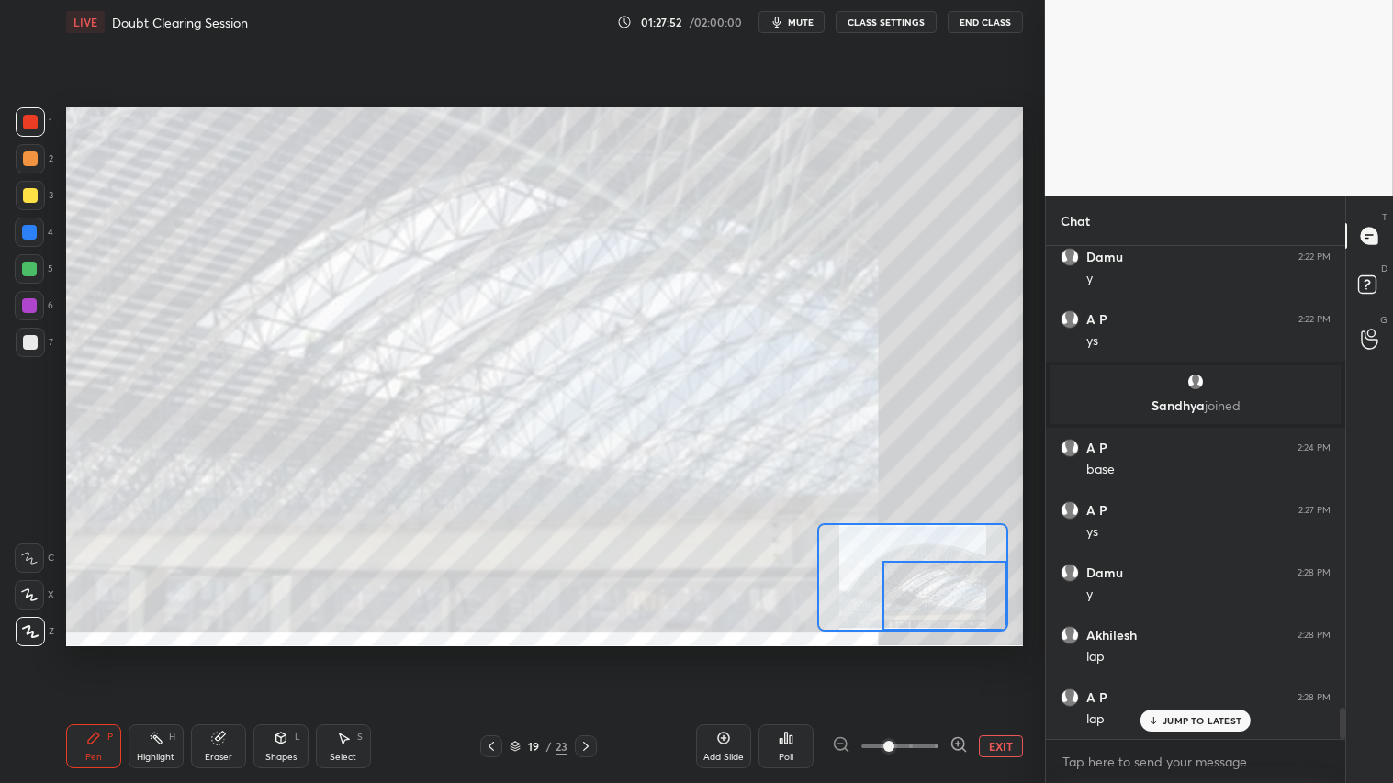
scroll to position [7371, 0]
drag, startPoint x: 921, startPoint y: 600, endPoint x: 934, endPoint y: 600, distance: 12.9
click at [934, 600] on div at bounding box center [945, 595] width 125 height 69
click at [819, 594] on div "Setting up your live class Poll for secs No correct answer Start poll" at bounding box center [544, 376] width 957 height 538
click at [225, 653] on div "Eraser" at bounding box center [218, 747] width 55 height 44
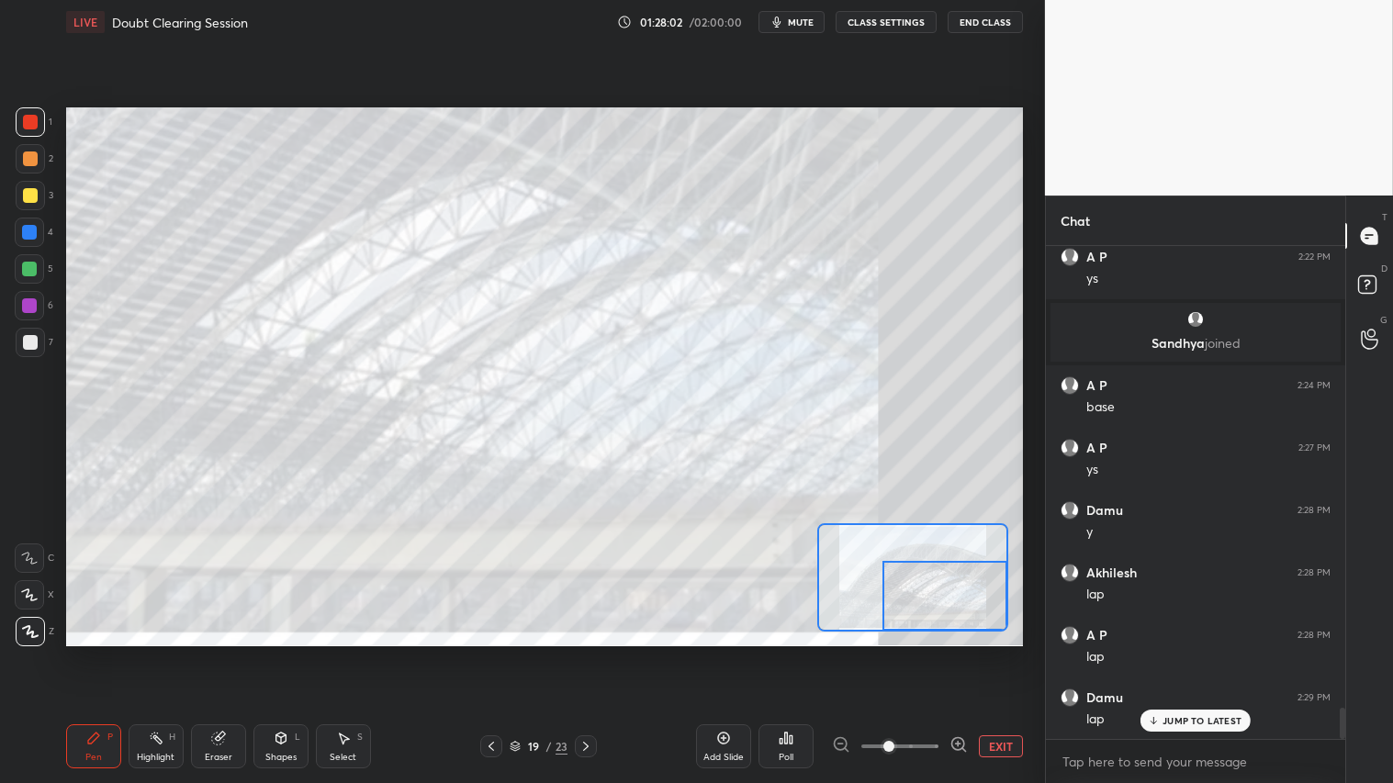
scroll to position [7434, 0]
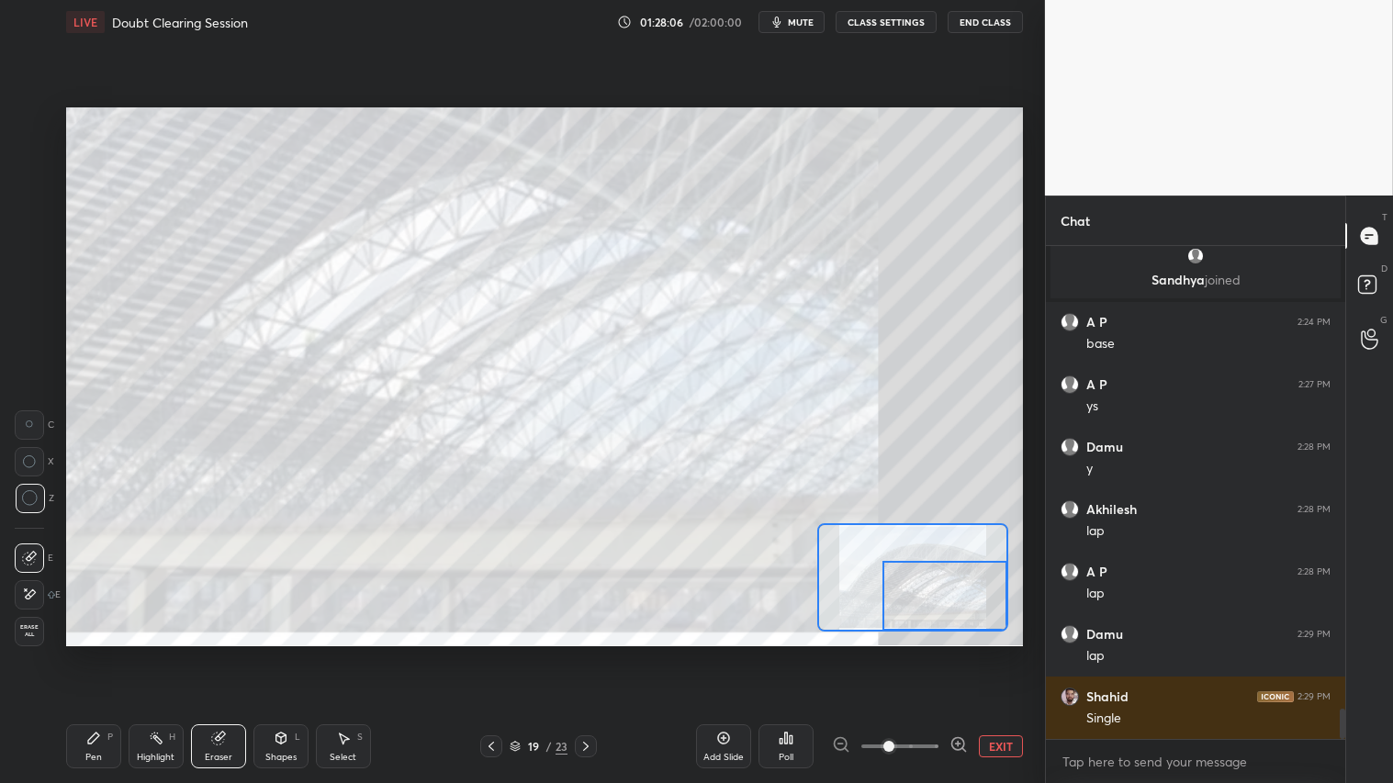
click at [28, 631] on span "Erase all" at bounding box center [30, 630] width 28 height 13
click at [28, 119] on div at bounding box center [30, 122] width 15 height 15
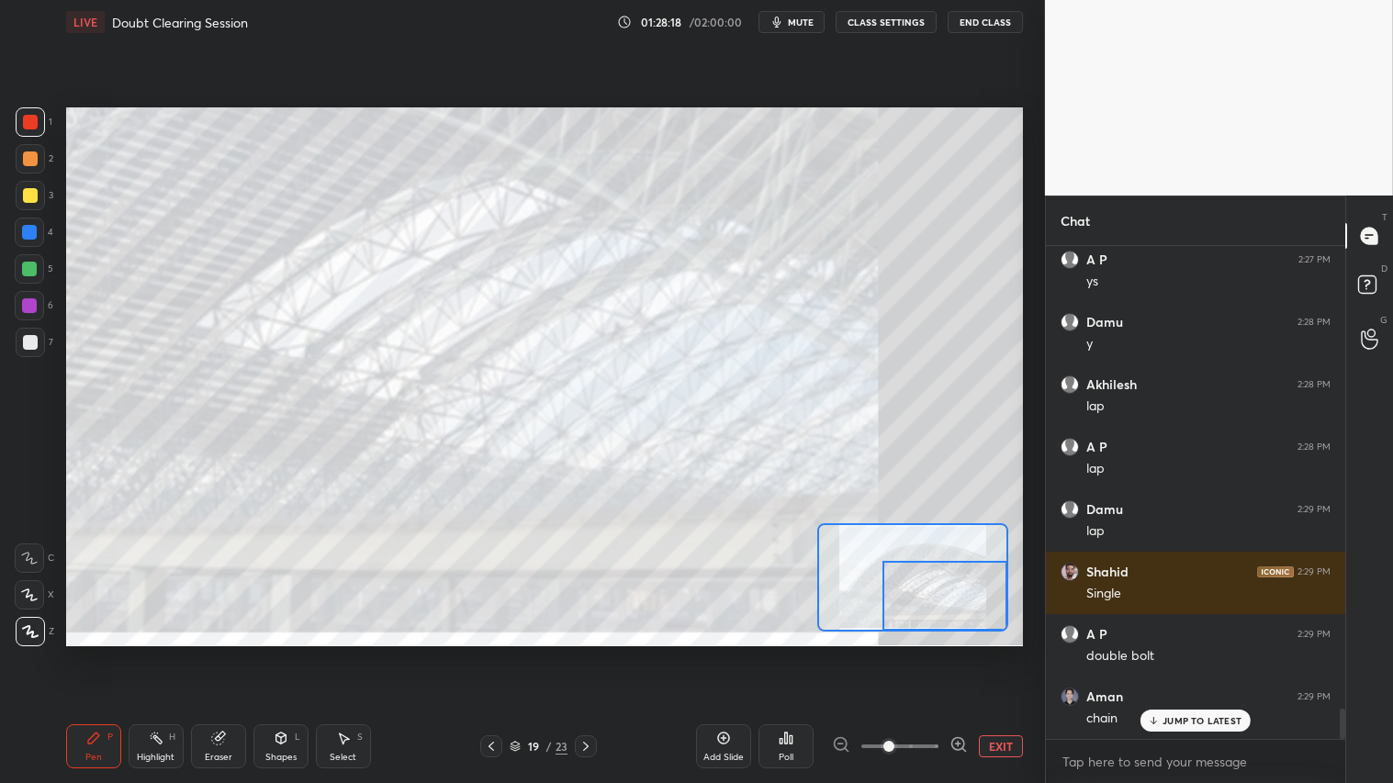
scroll to position [7621, 0]
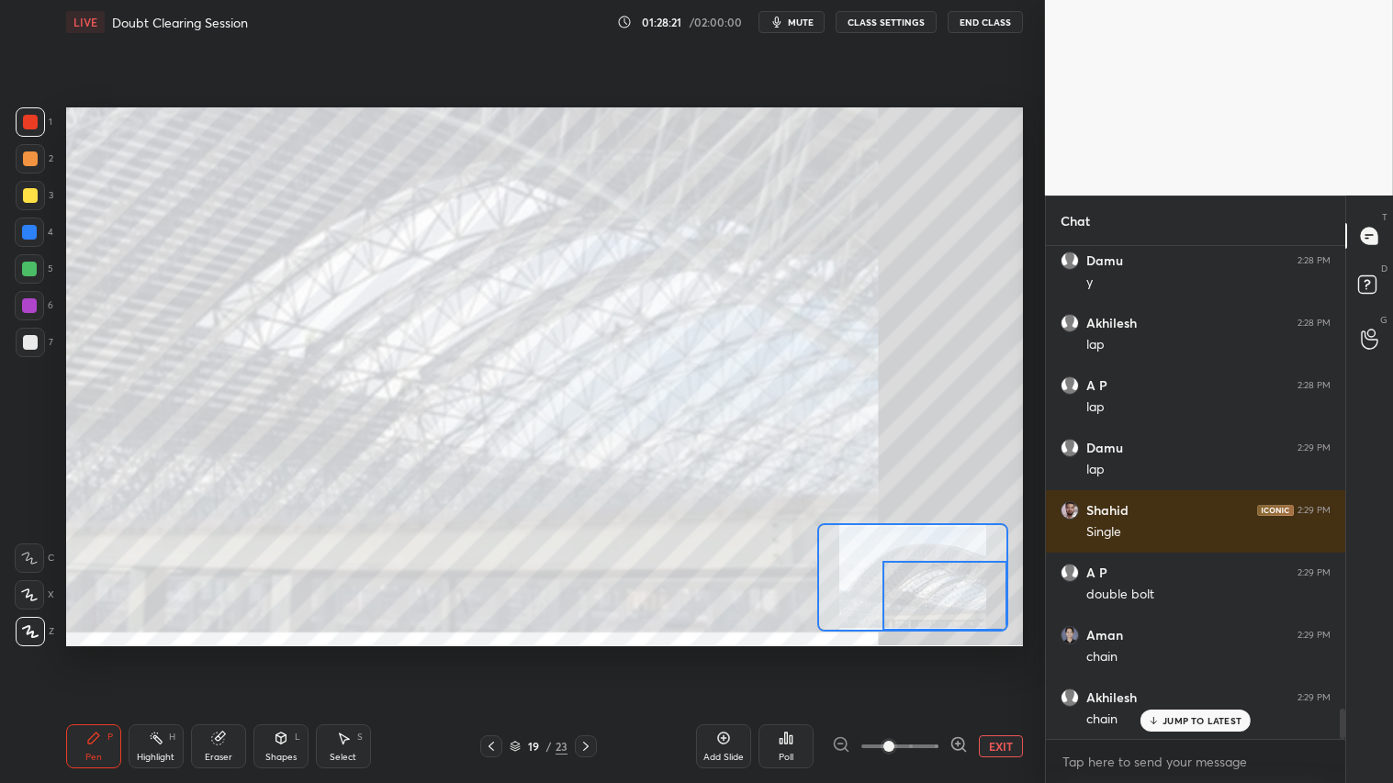
drag, startPoint x: 224, startPoint y: 747, endPoint x: 193, endPoint y: 710, distance: 48.2
click at [227, 653] on div "Eraser" at bounding box center [218, 747] width 55 height 44
click at [31, 634] on span "Erase all" at bounding box center [30, 630] width 28 height 13
click at [490, 653] on icon at bounding box center [491, 746] width 15 height 15
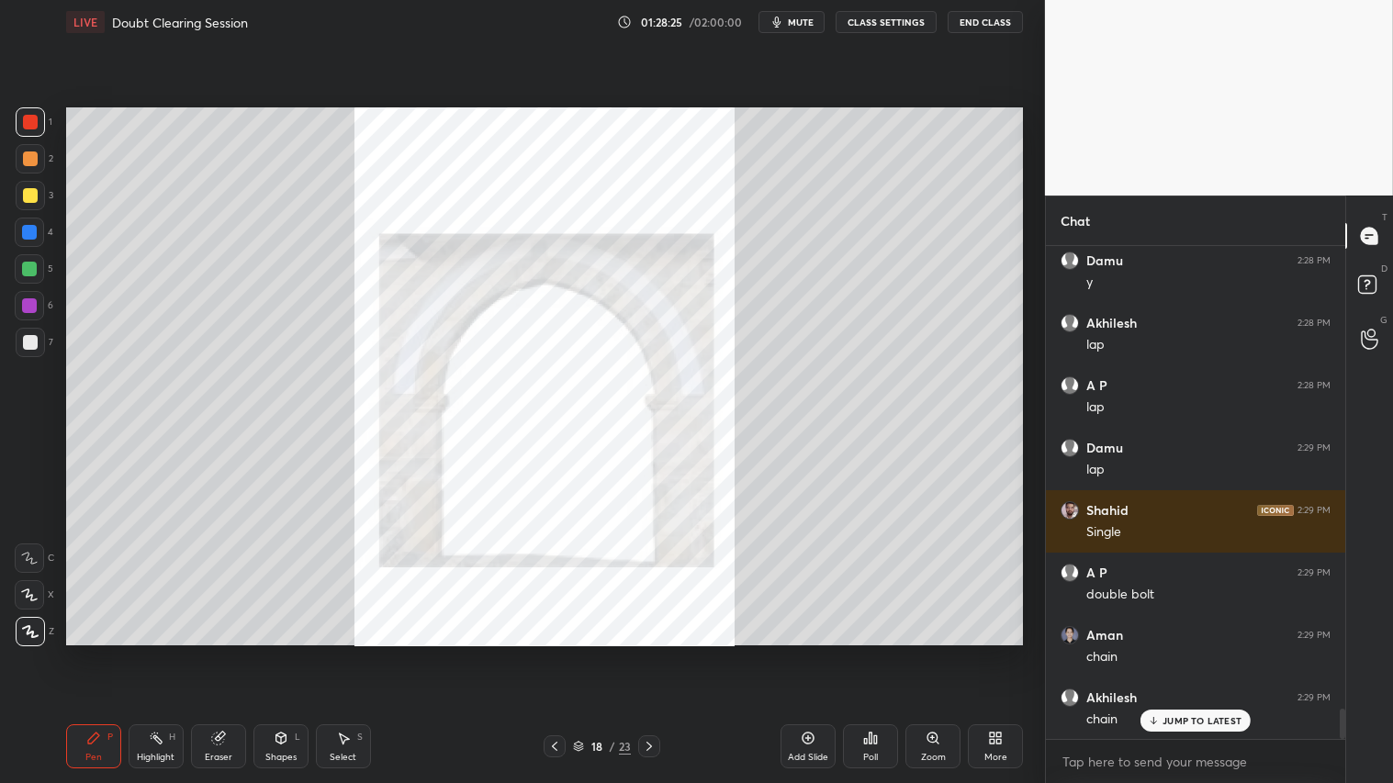
click at [652, 653] on icon at bounding box center [649, 746] width 15 height 15
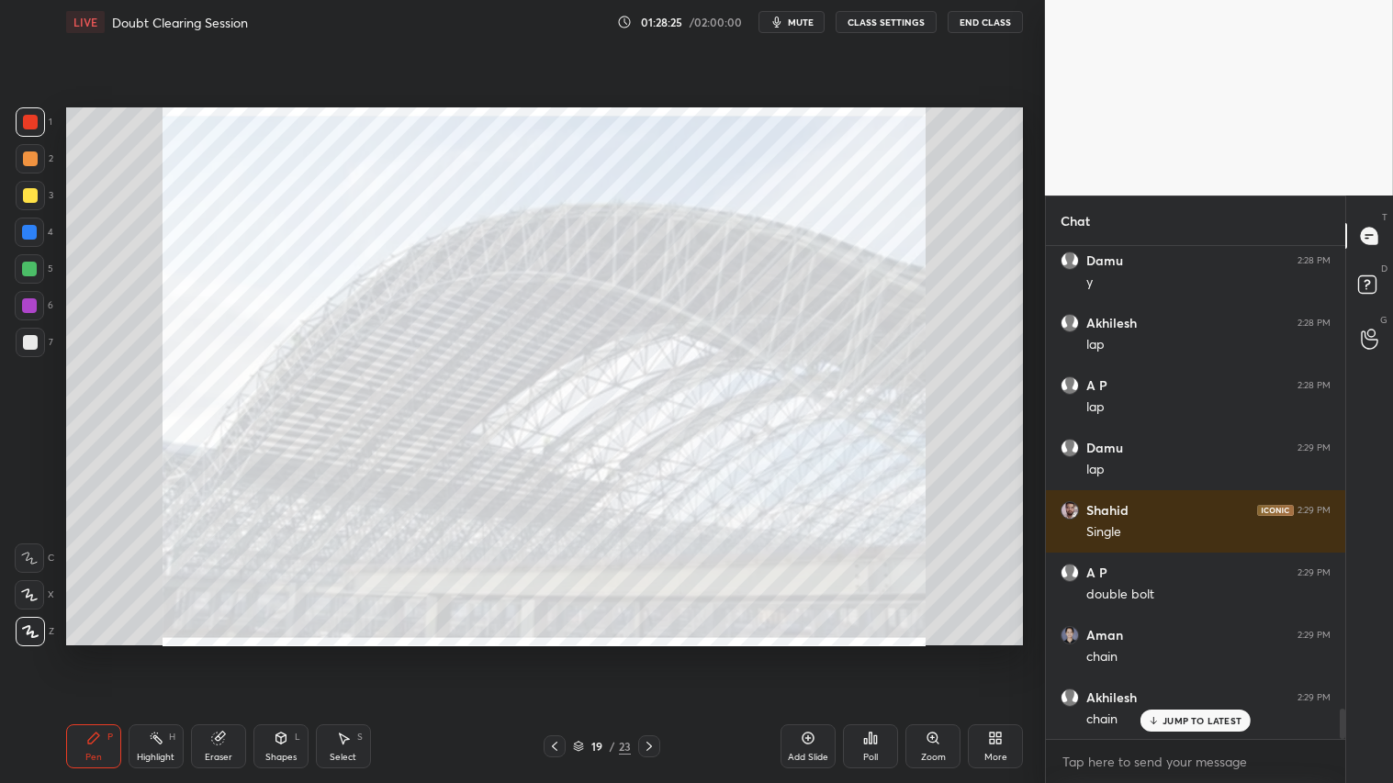
click at [652, 653] on icon at bounding box center [649, 746] width 15 height 15
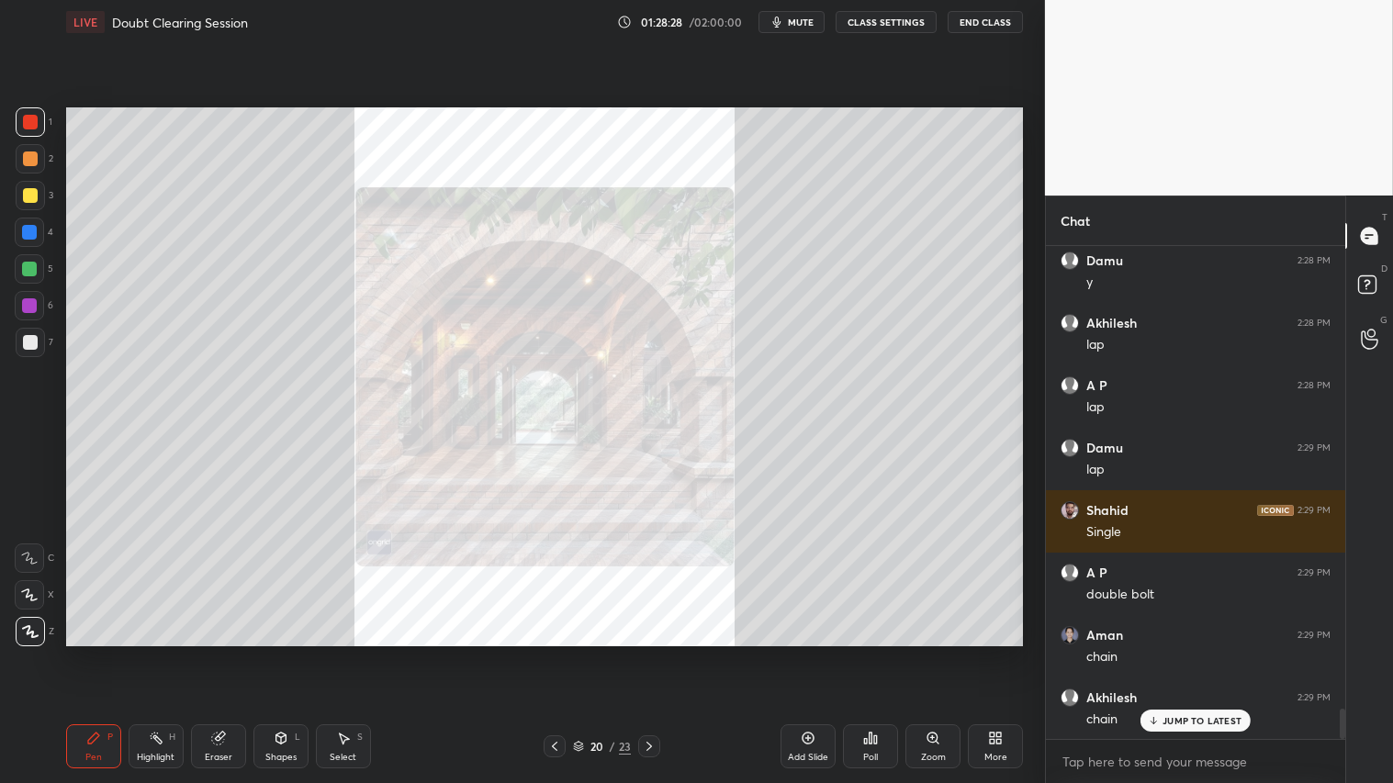
click at [931, 653] on icon at bounding box center [933, 738] width 15 height 15
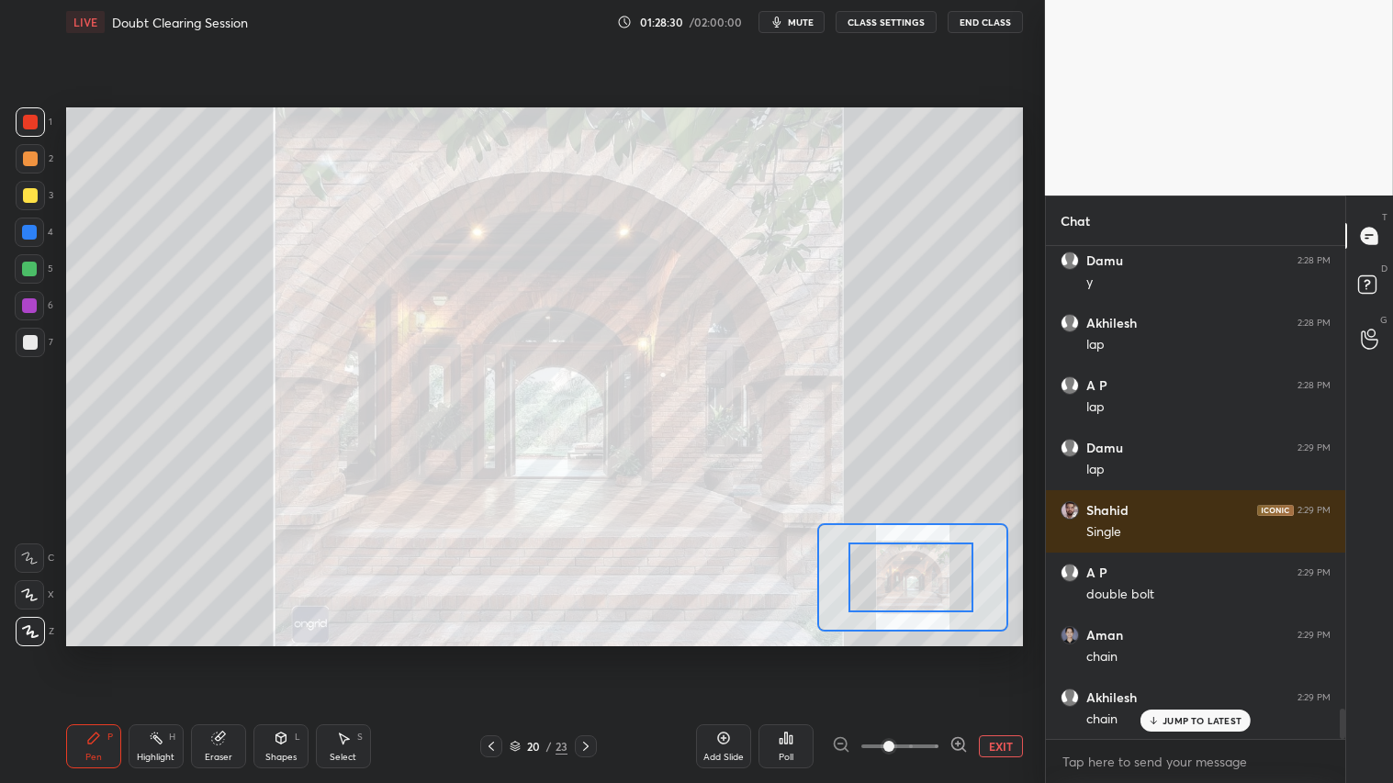
drag, startPoint x: 897, startPoint y: 580, endPoint x: 883, endPoint y: 576, distance: 14.5
click at [583, 653] on icon at bounding box center [586, 746] width 15 height 15
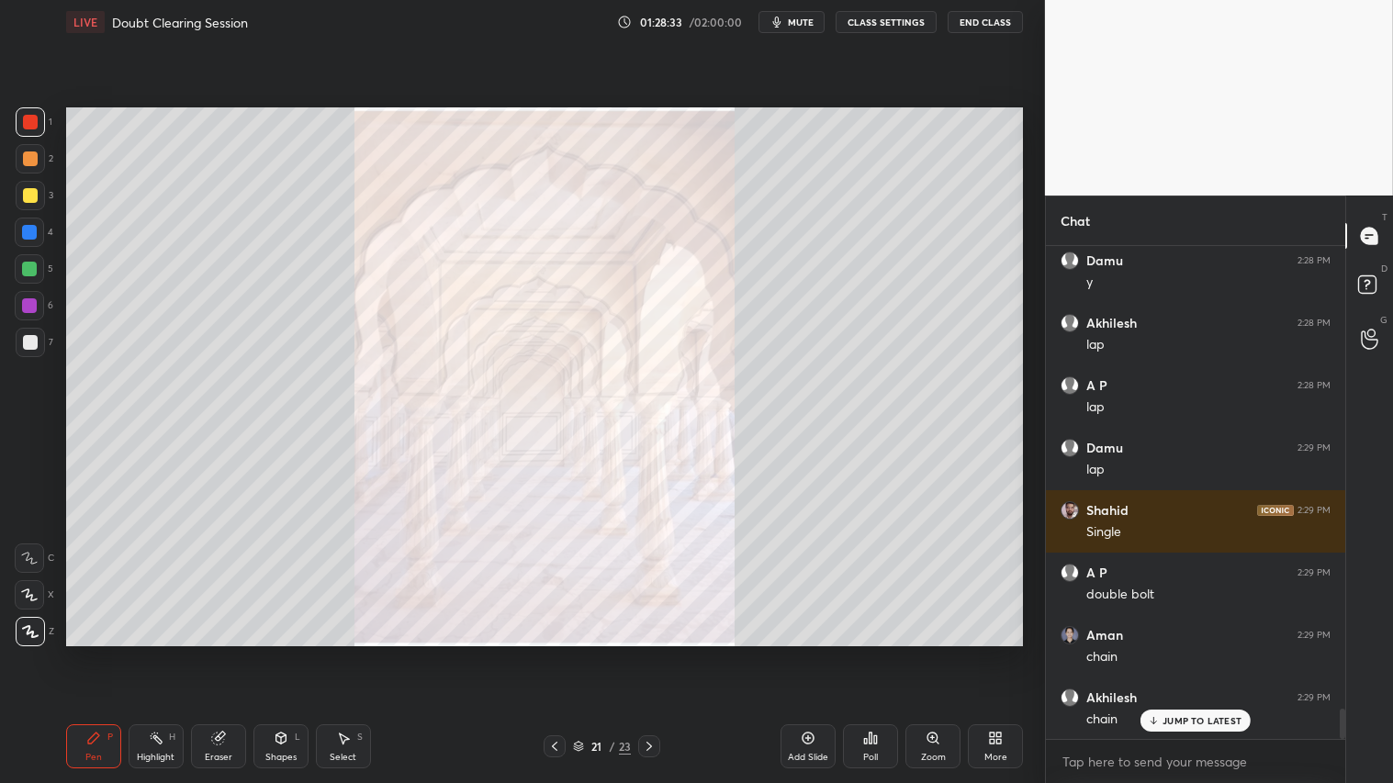
click at [647, 653] on icon at bounding box center [649, 746] width 15 height 15
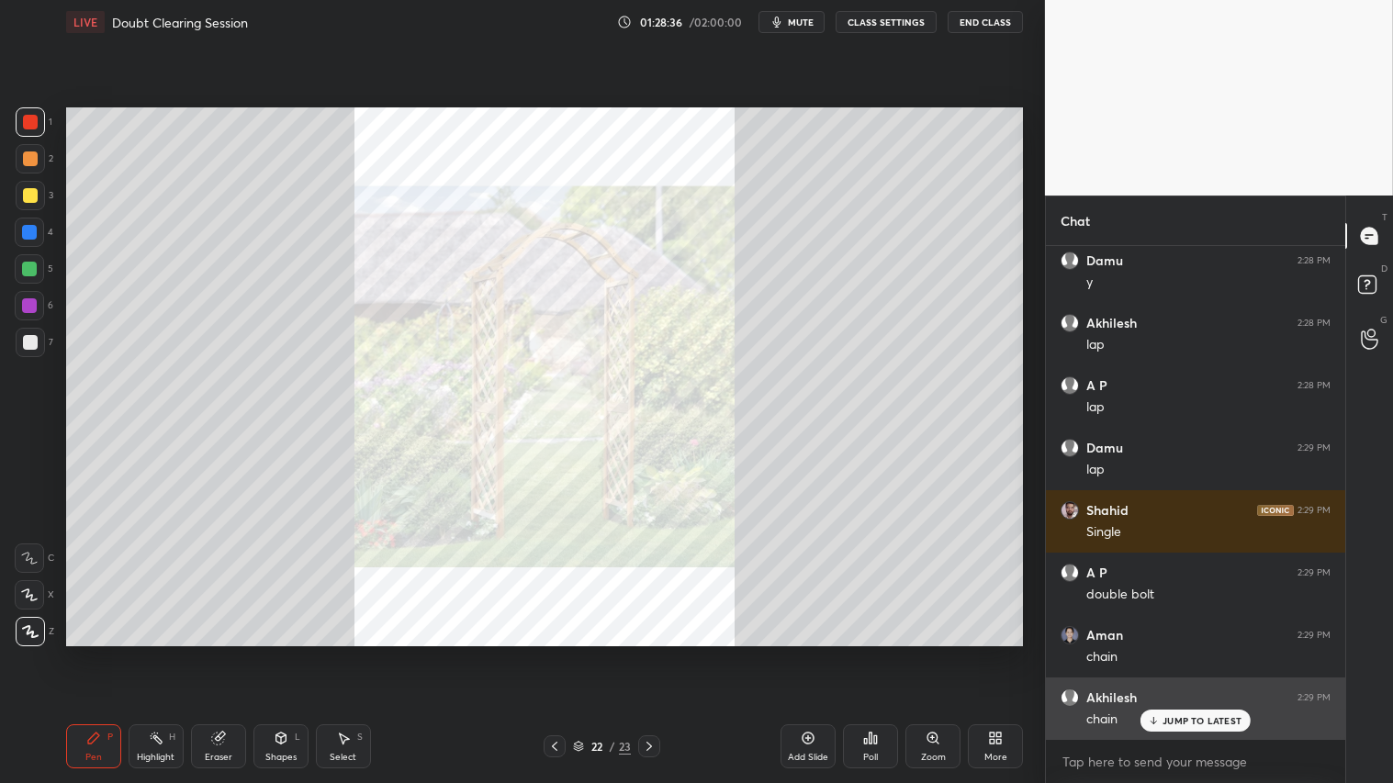
click at [1183, 653] on p "JUMP TO LATEST" at bounding box center [1202, 720] width 79 height 11
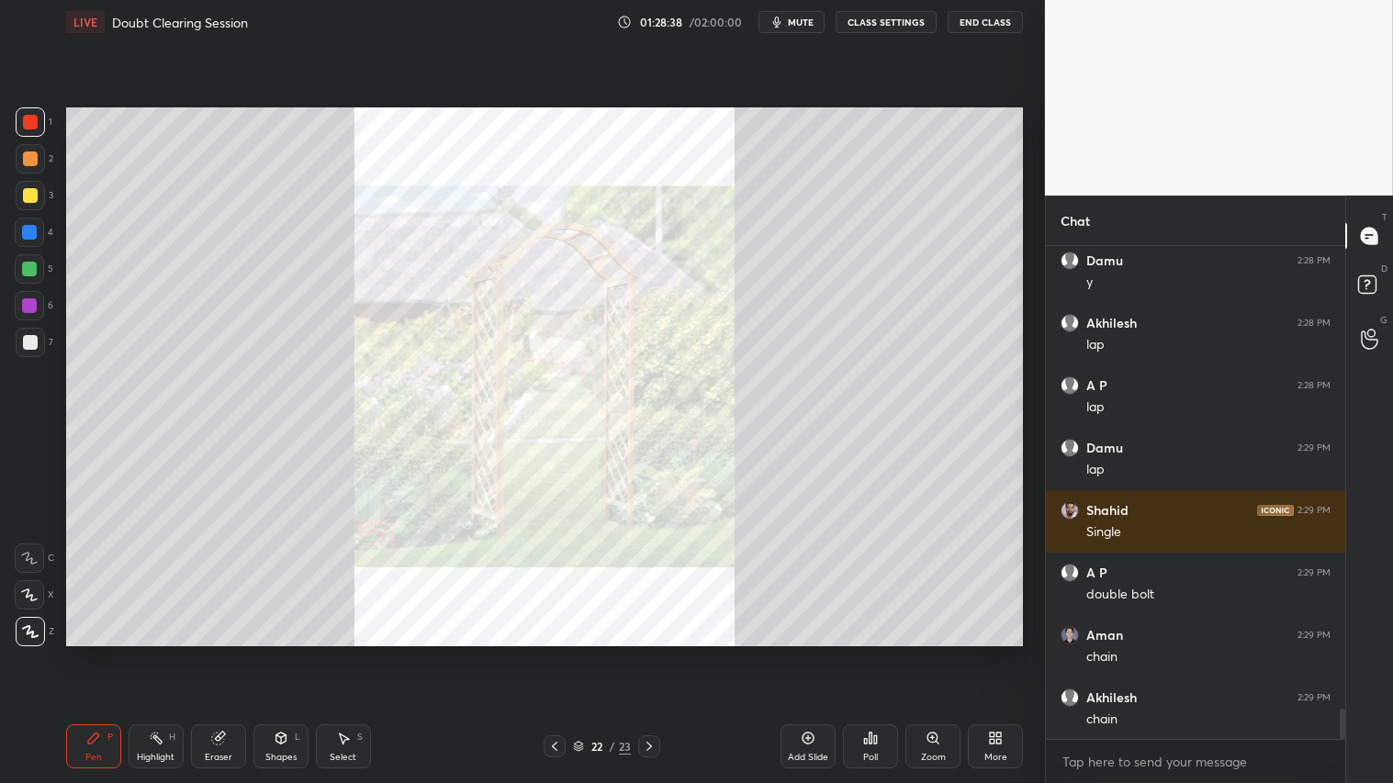
click at [31, 129] on div at bounding box center [30, 122] width 15 height 15
click at [221, 653] on div "Eraser" at bounding box center [219, 757] width 28 height 9
drag, startPoint x: 28, startPoint y: 634, endPoint x: 48, endPoint y: 670, distance: 41.5
click at [28, 634] on span "Erase all" at bounding box center [30, 630] width 28 height 13
click at [30, 116] on div at bounding box center [30, 122] width 15 height 15
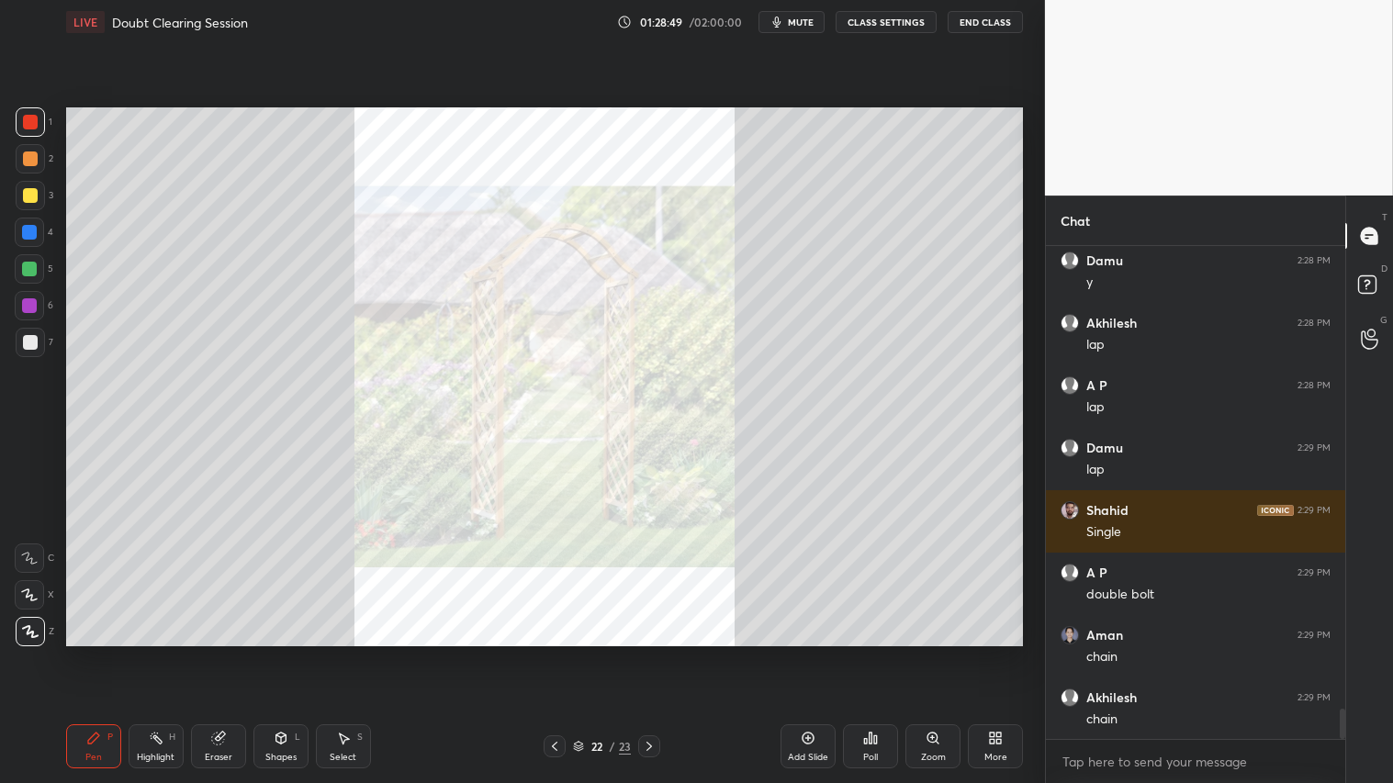
click at [93, 653] on div "Pen P" at bounding box center [93, 747] width 55 height 44
drag, startPoint x: 33, startPoint y: 119, endPoint x: 38, endPoint y: 151, distance: 31.6
click at [33, 117] on div at bounding box center [30, 122] width 15 height 15
click at [84, 653] on div "Pen P" at bounding box center [93, 747] width 55 height 44
click at [28, 130] on div at bounding box center [30, 121] width 29 height 29
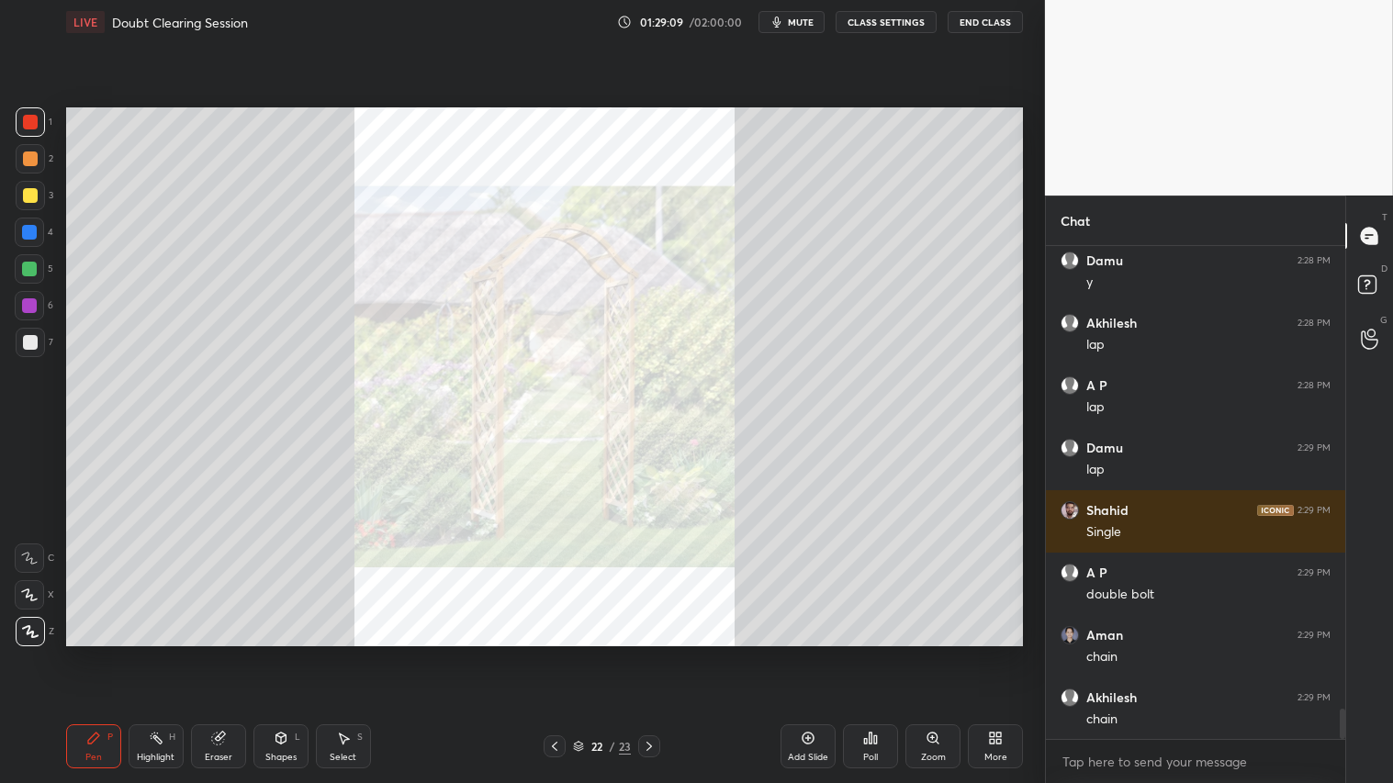
click at [648, 653] on icon at bounding box center [649, 746] width 15 height 15
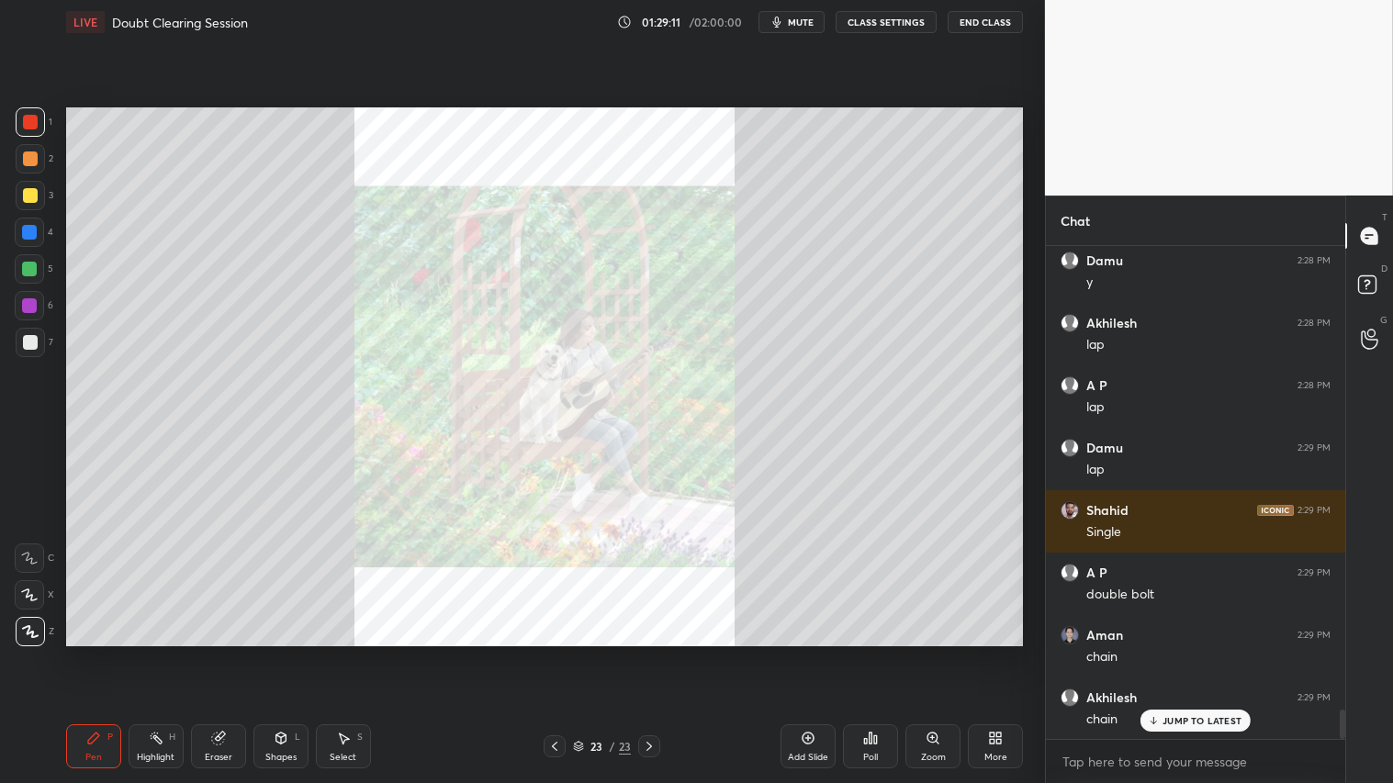
scroll to position [7683, 0]
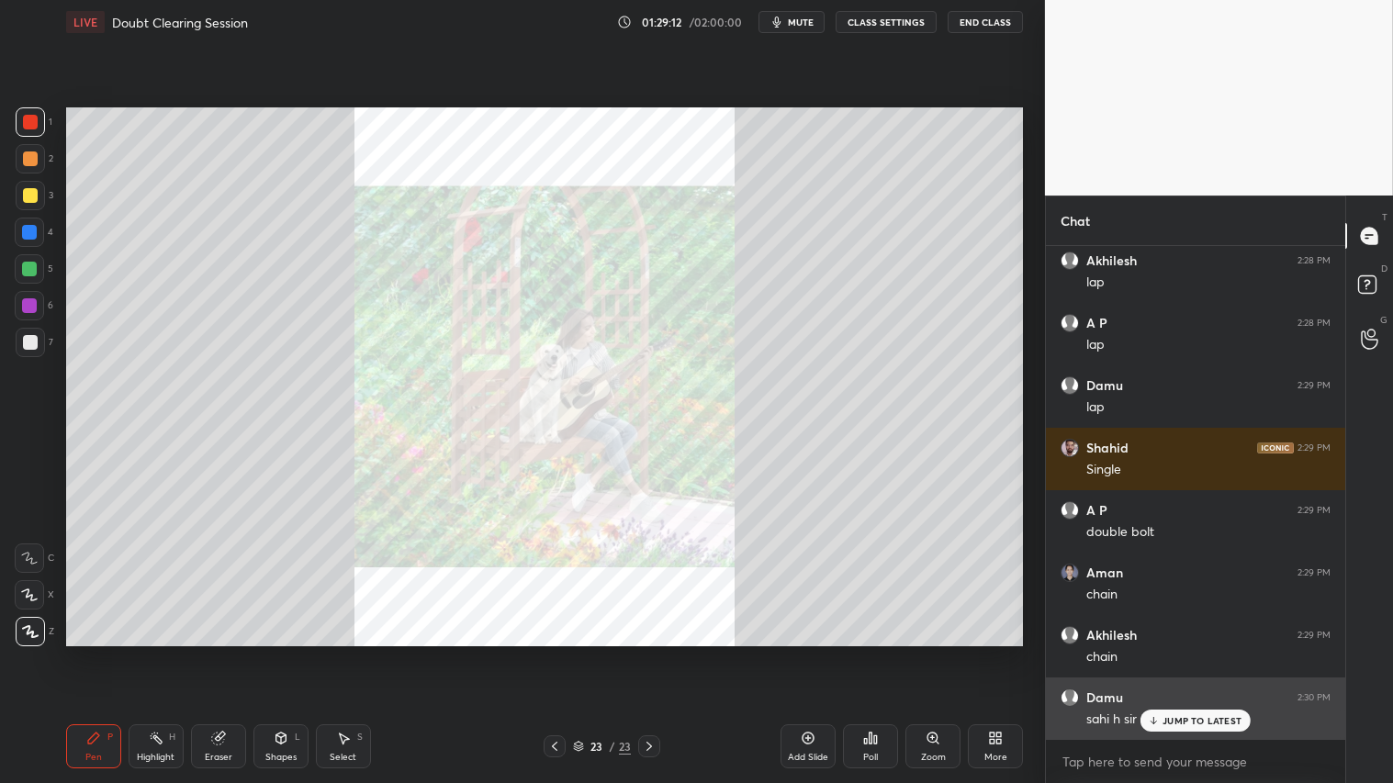
click at [1201, 653] on div "JUMP TO LATEST" at bounding box center [1196, 721] width 110 height 22
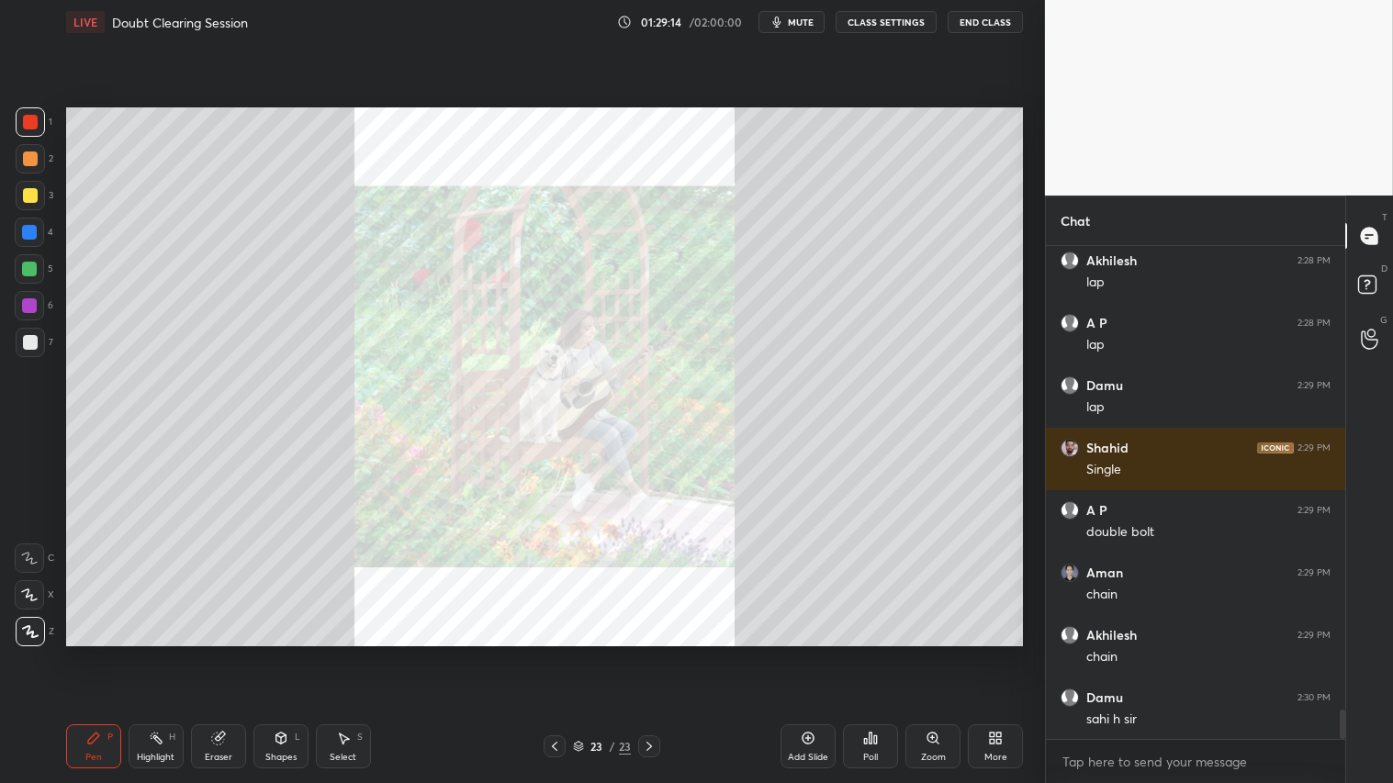
drag, startPoint x: 645, startPoint y: 744, endPoint x: 634, endPoint y: 733, distance: 15.6
click at [644, 653] on icon at bounding box center [649, 746] width 15 height 15
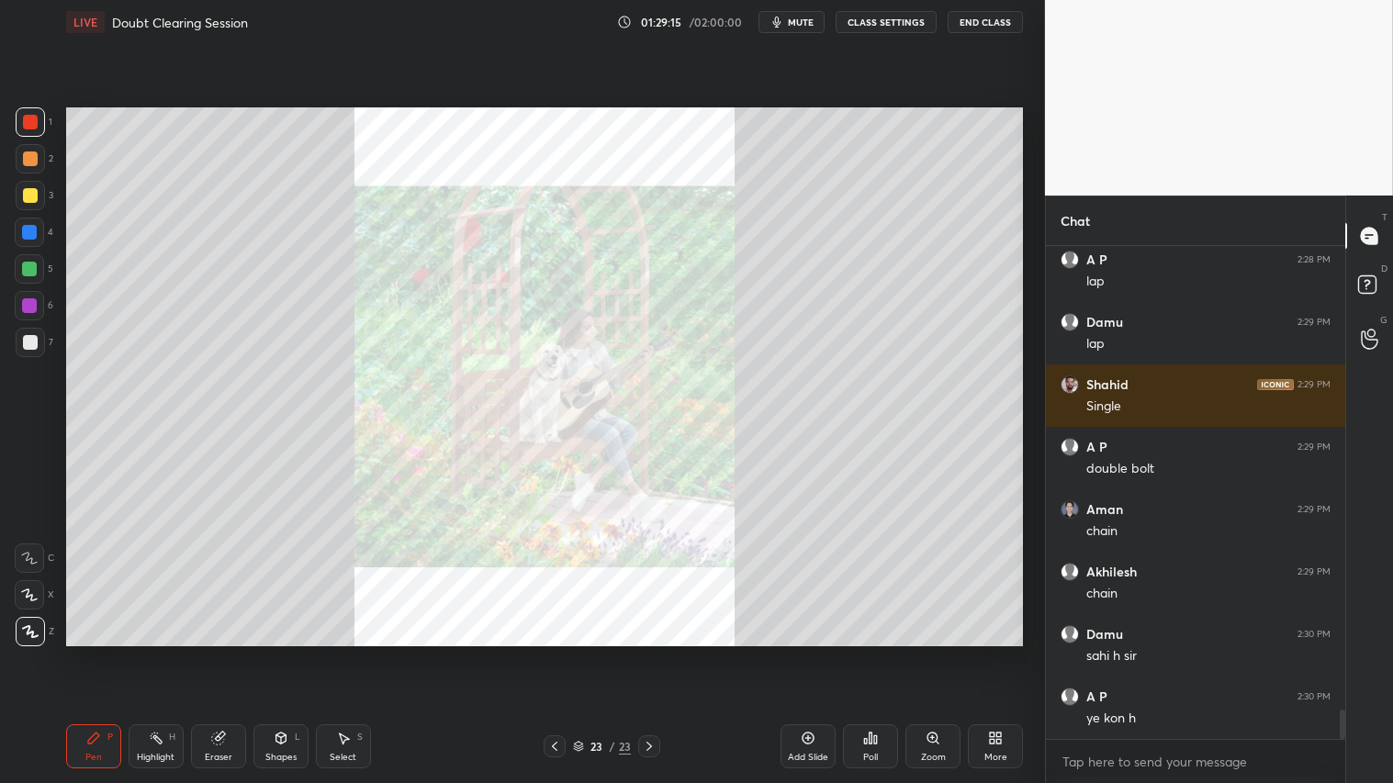
click at [560, 653] on icon at bounding box center [554, 746] width 15 height 15
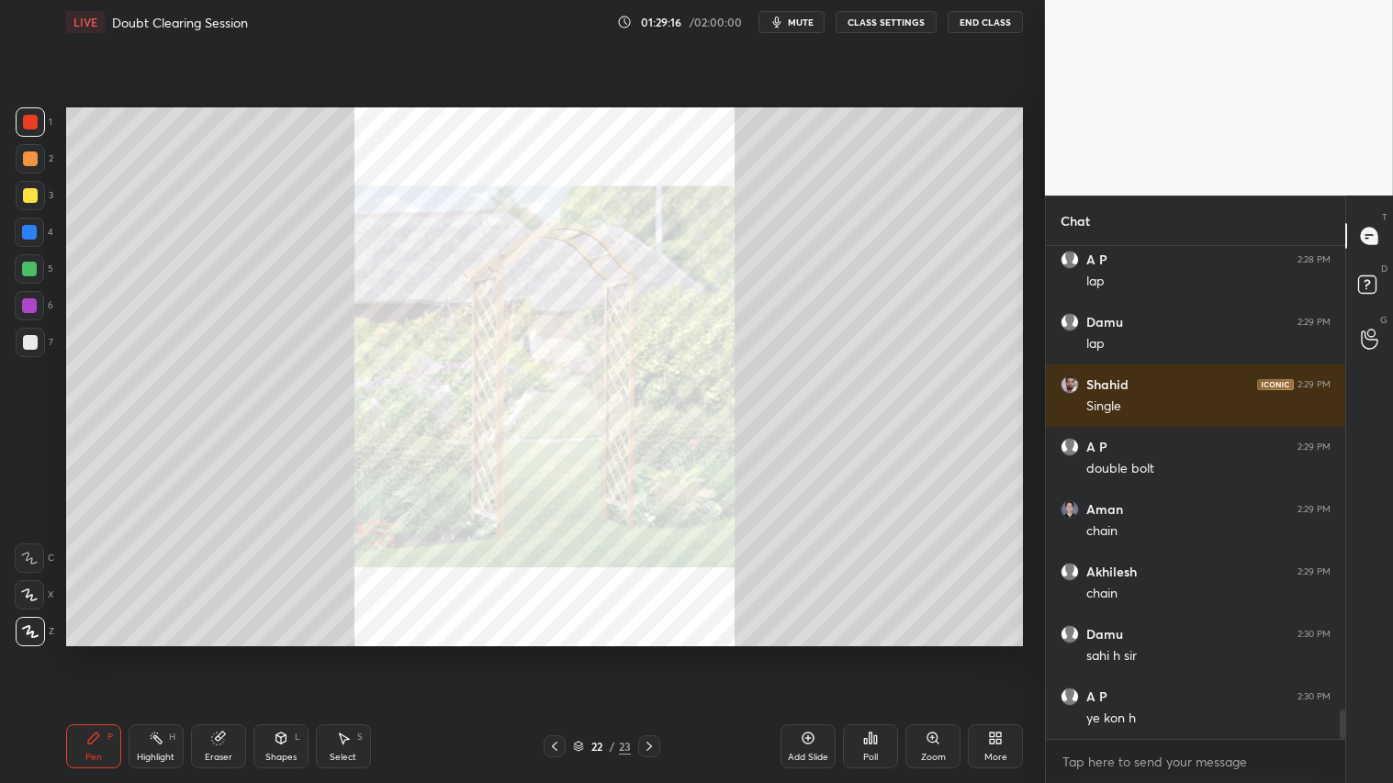
click at [645, 653] on icon at bounding box center [649, 746] width 15 height 15
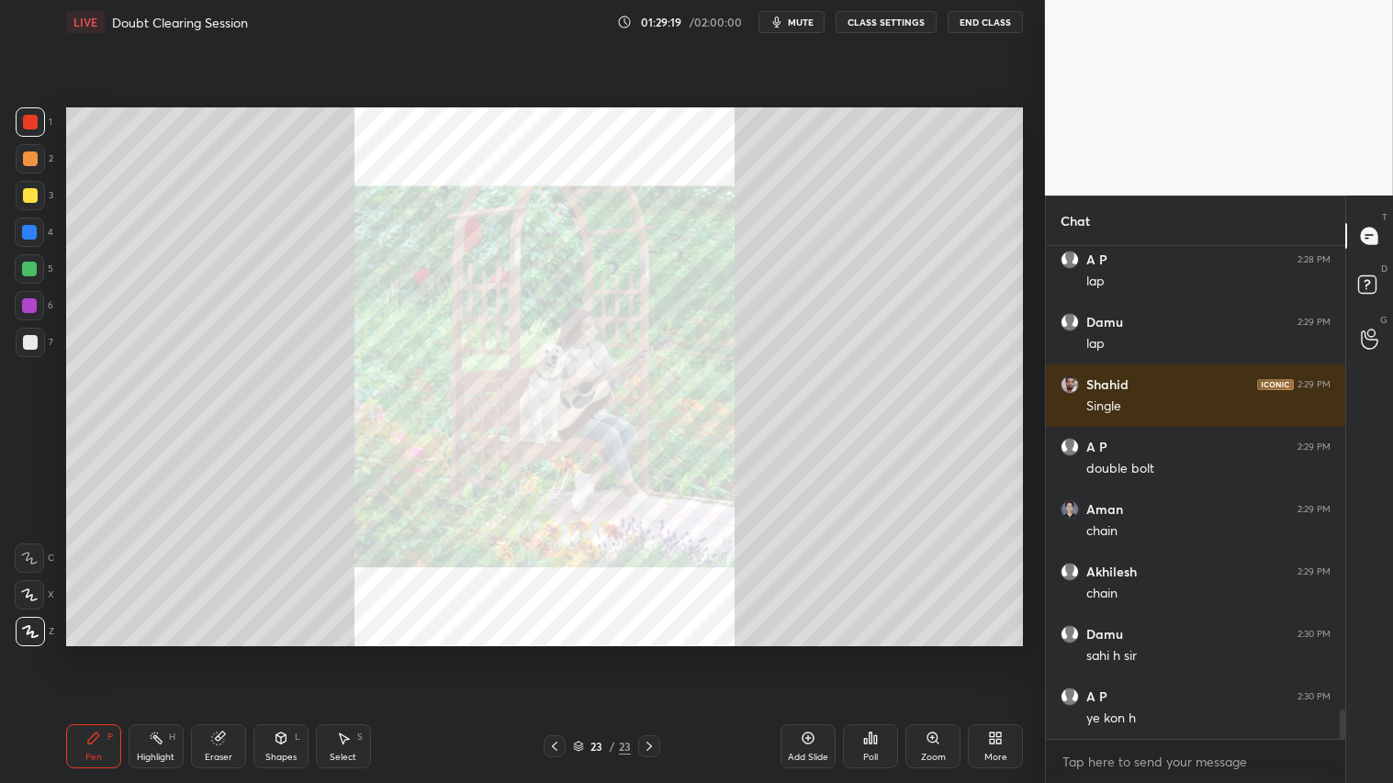
scroll to position [7809, 0]
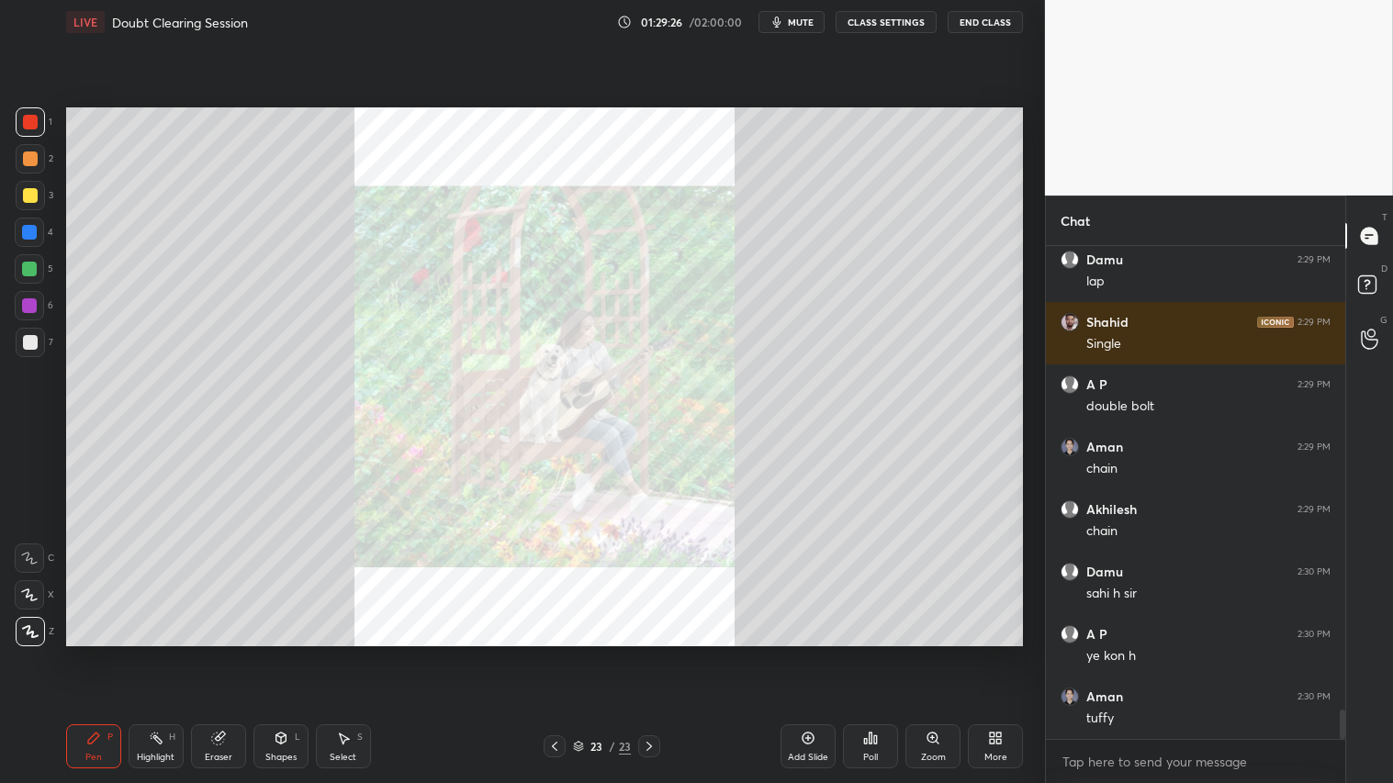
drag, startPoint x: 231, startPoint y: 744, endPoint x: 186, endPoint y: 648, distance: 106.0
click at [233, 653] on div "Eraser" at bounding box center [218, 747] width 55 height 44
click at [35, 628] on span "Erase all" at bounding box center [30, 630] width 28 height 13
click at [652, 653] on icon at bounding box center [649, 746] width 15 height 15
click at [557, 653] on icon at bounding box center [554, 746] width 15 height 15
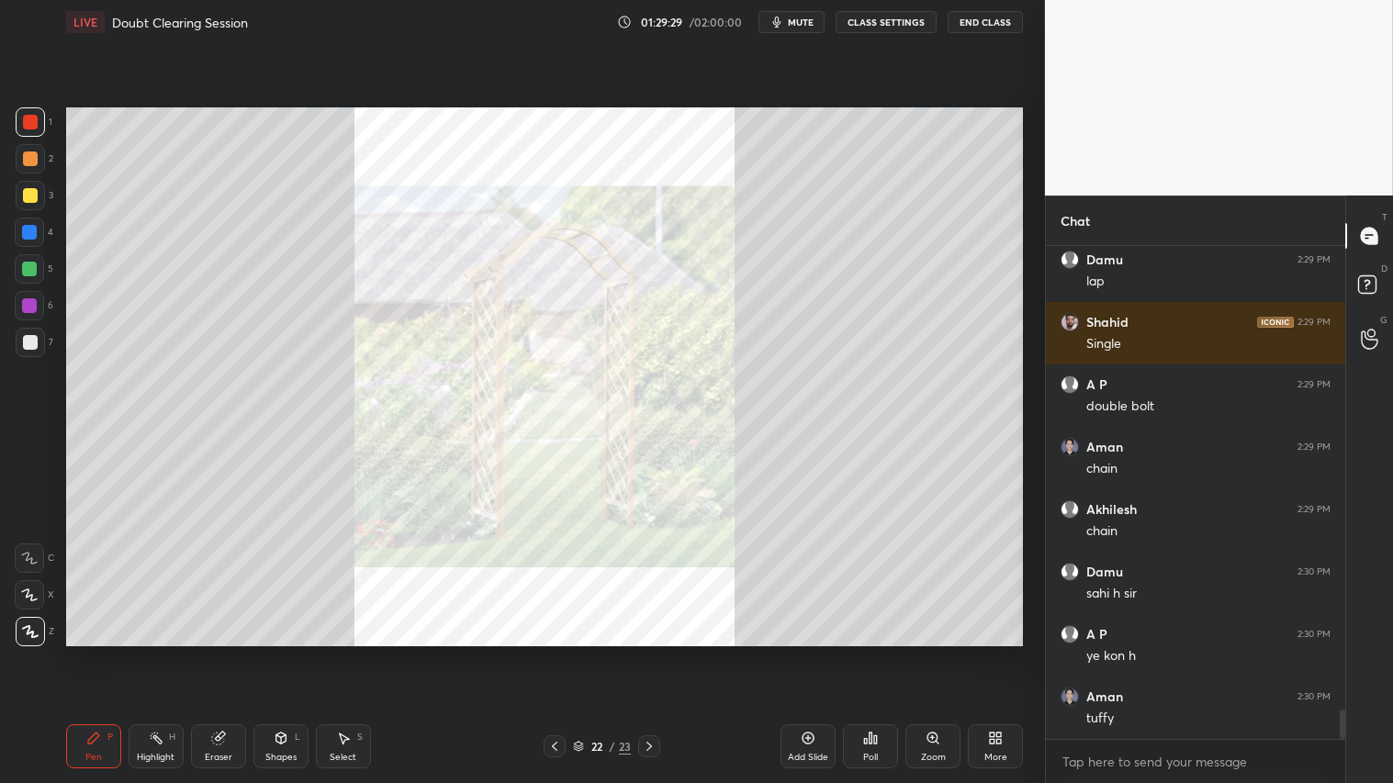
click at [649, 653] on icon at bounding box center [650, 746] width 6 height 9
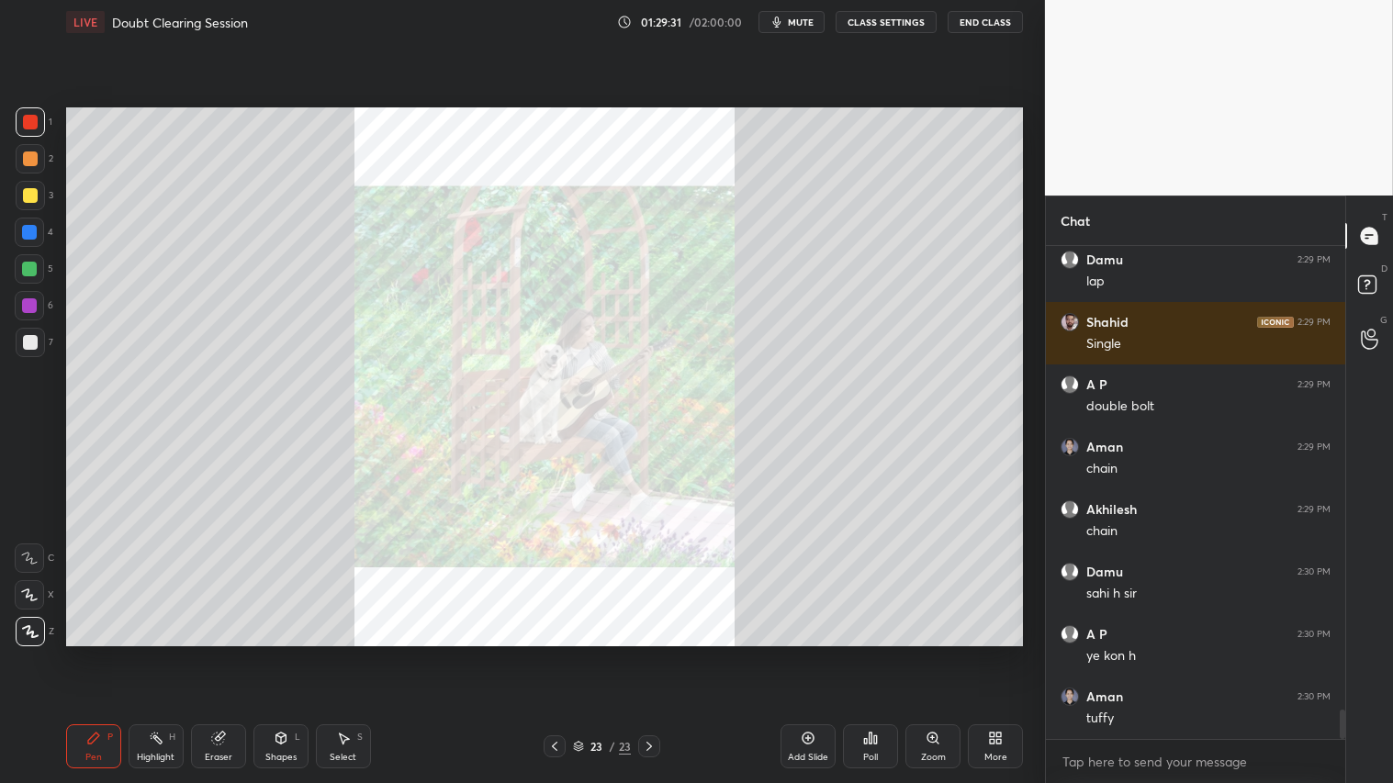
click at [929, 653] on div "Zoom" at bounding box center [932, 747] width 55 height 44
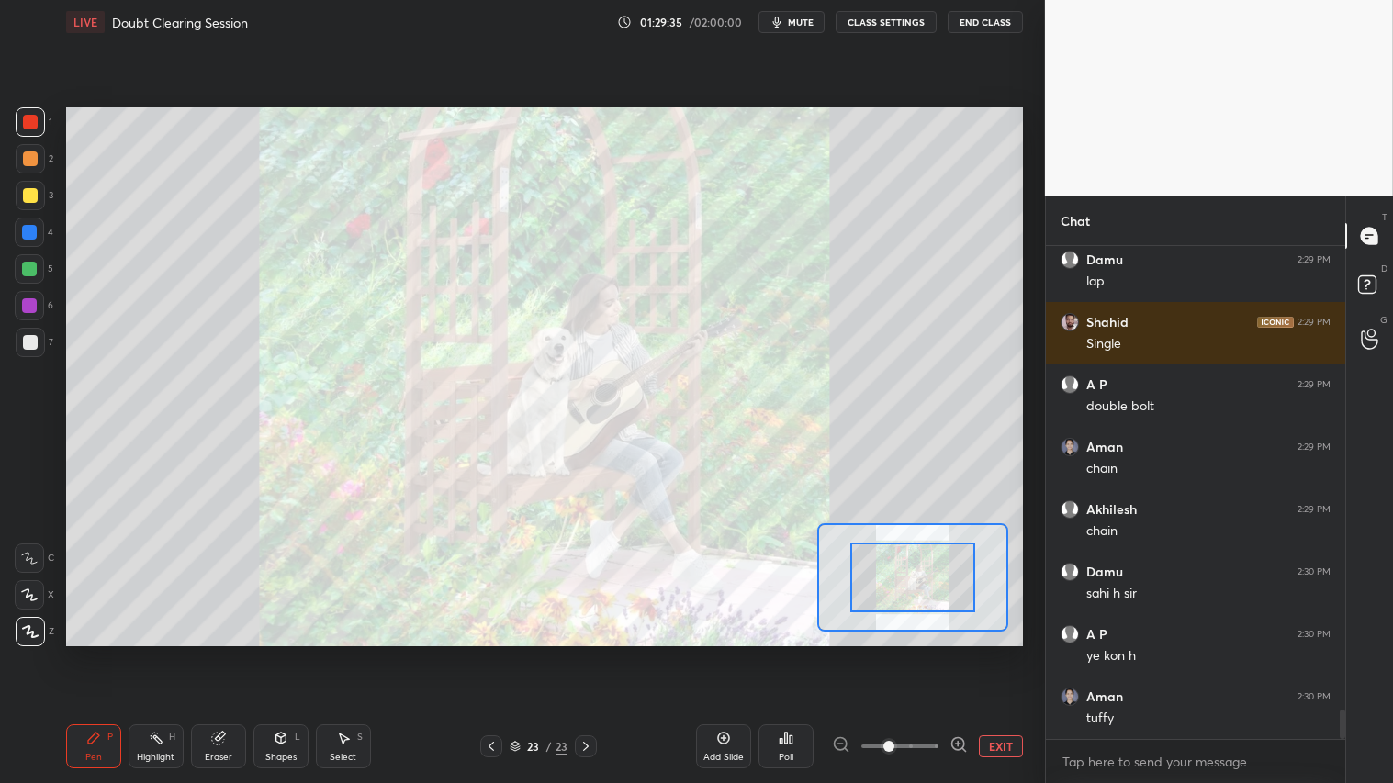
scroll to position [7871, 0]
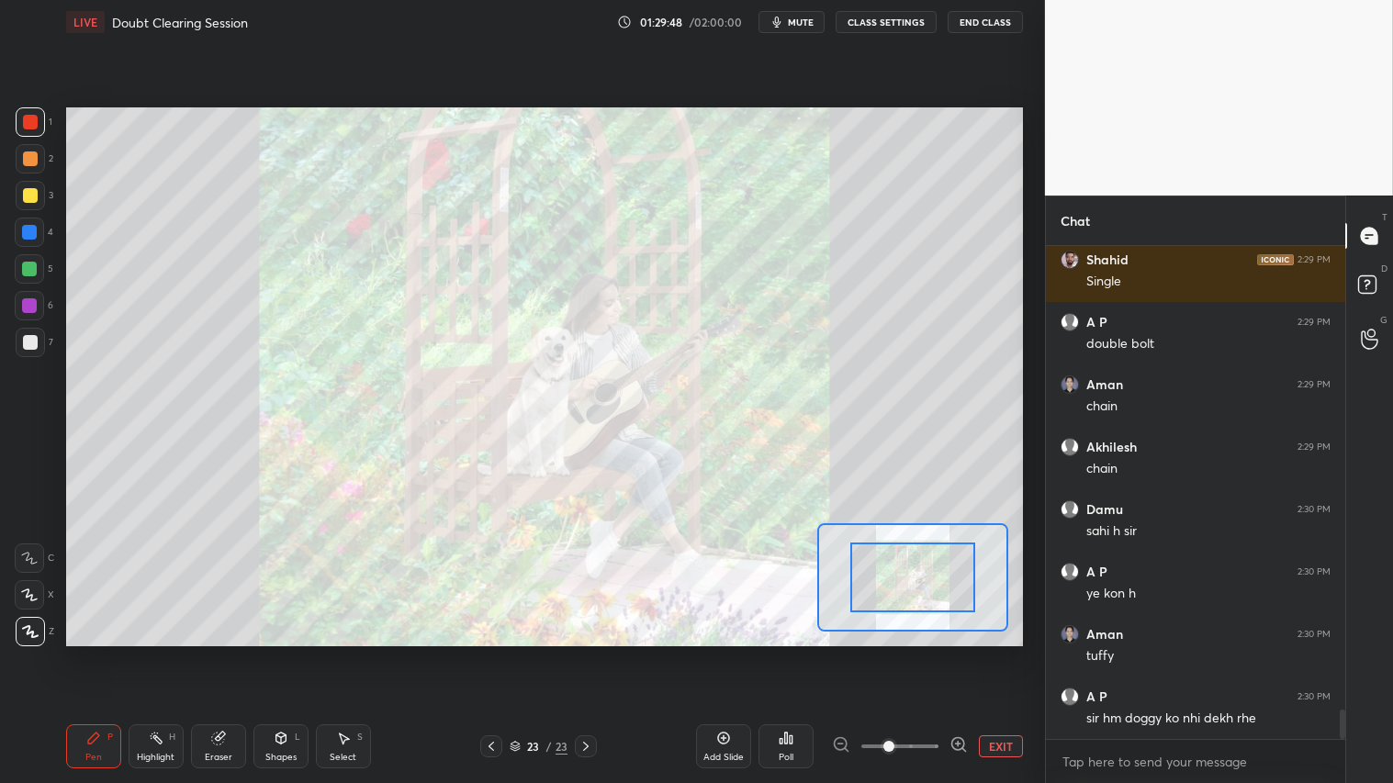
click at [490, 653] on icon at bounding box center [491, 746] width 15 height 15
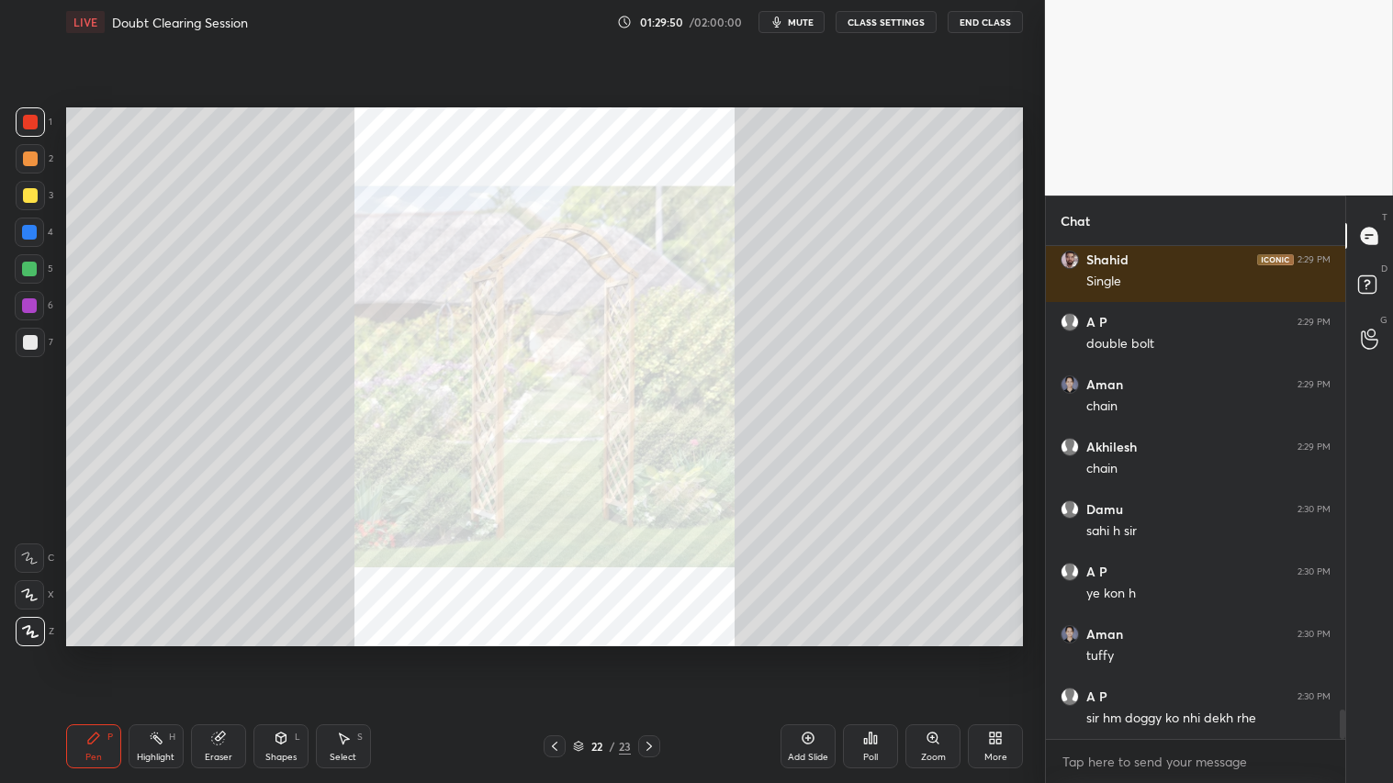
click at [553, 653] on icon at bounding box center [554, 746] width 15 height 15
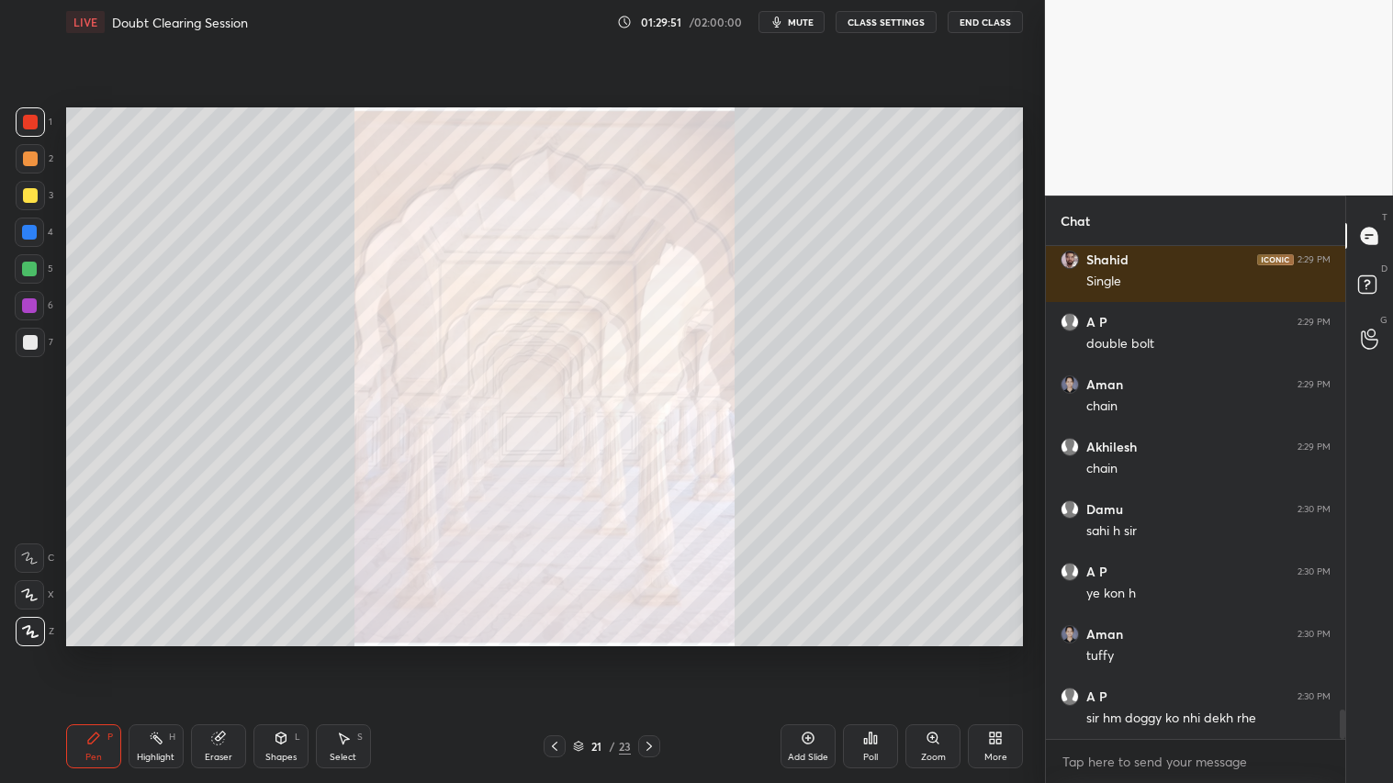
click at [556, 653] on icon at bounding box center [555, 746] width 6 height 9
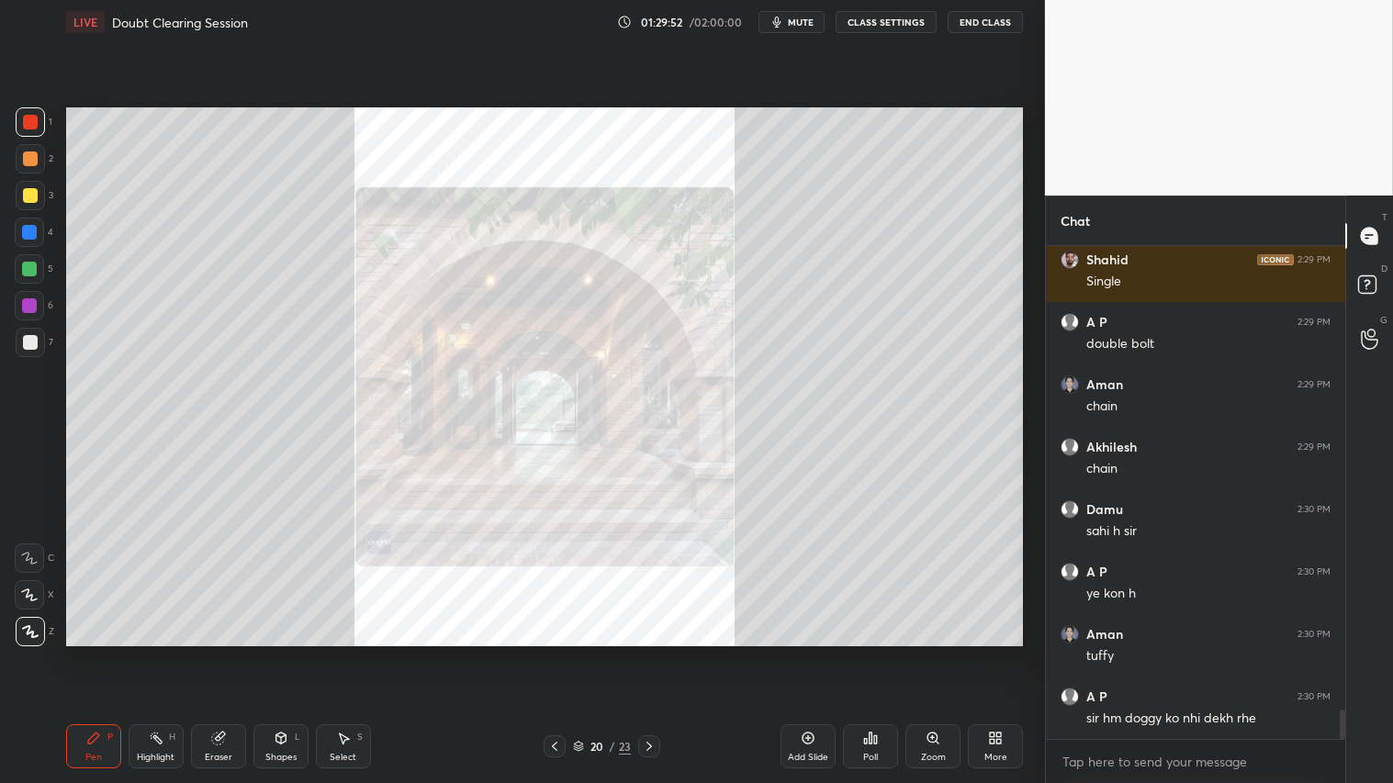
click at [556, 653] on icon at bounding box center [554, 746] width 15 height 15
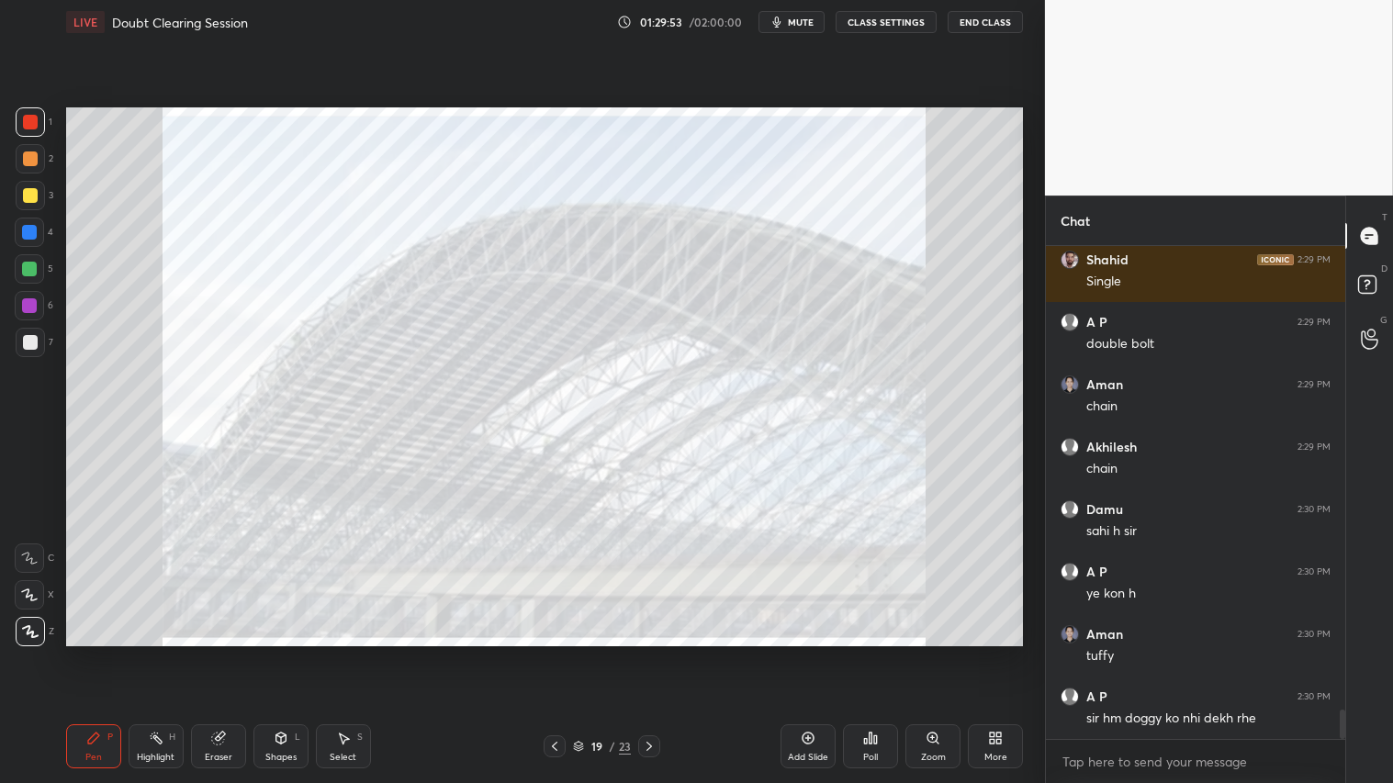
click at [557, 653] on icon at bounding box center [554, 746] width 15 height 15
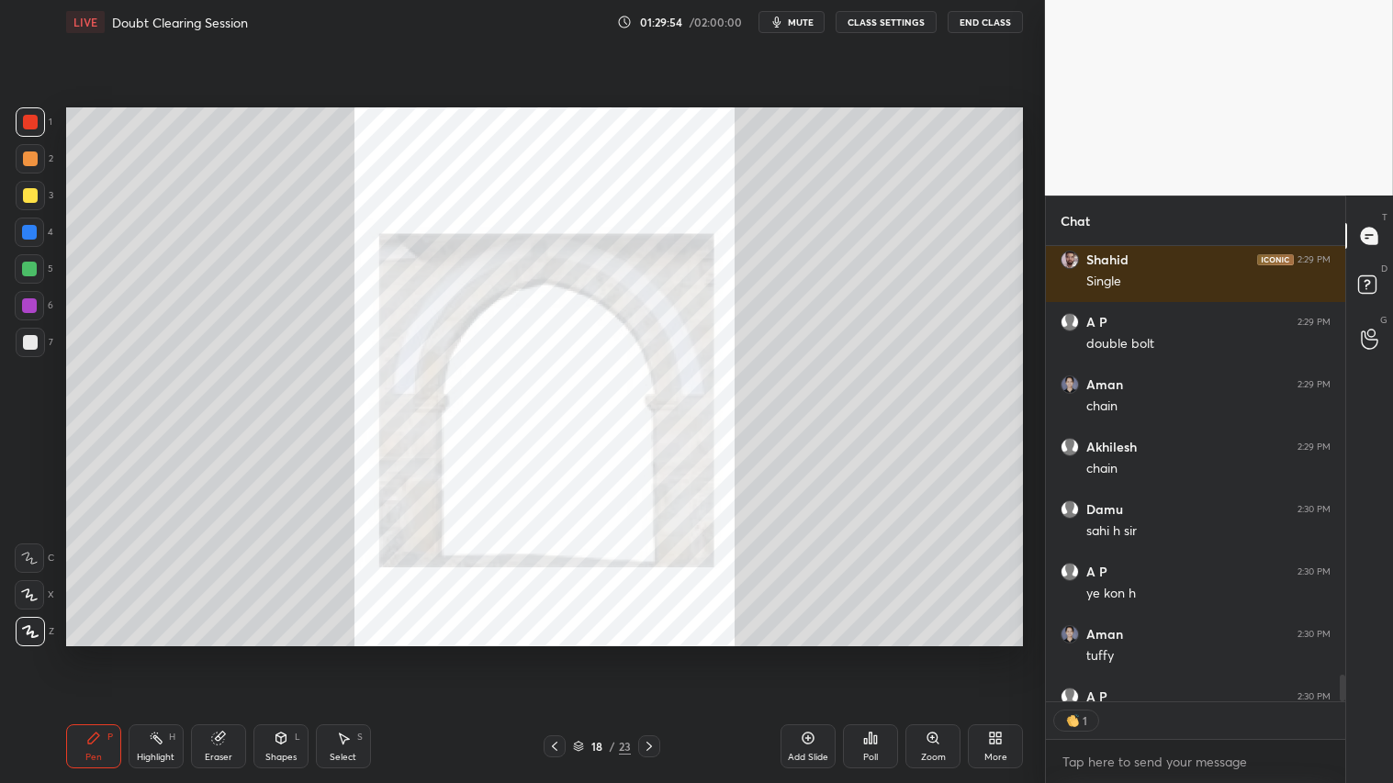
scroll to position [6, 5]
click at [556, 653] on icon at bounding box center [554, 746] width 15 height 15
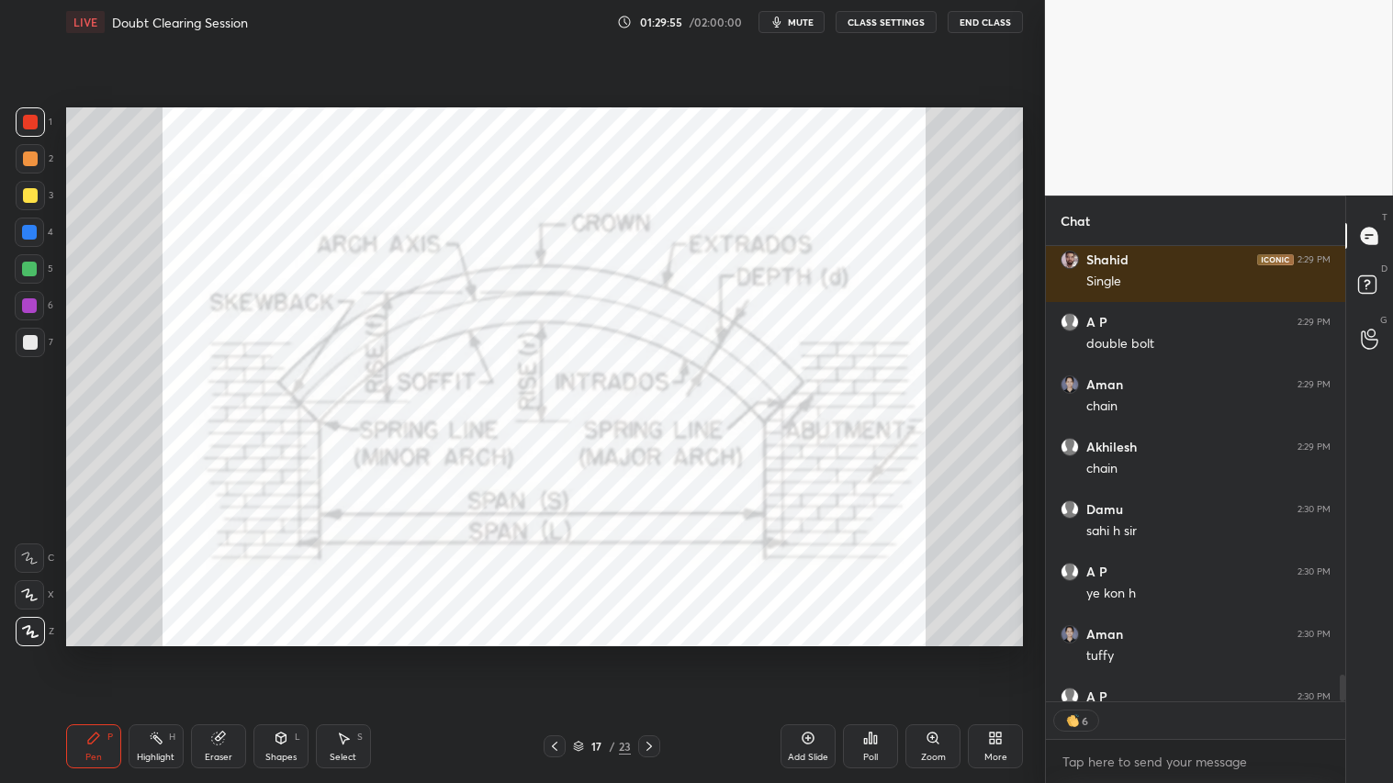
click at [558, 653] on icon at bounding box center [554, 746] width 15 height 15
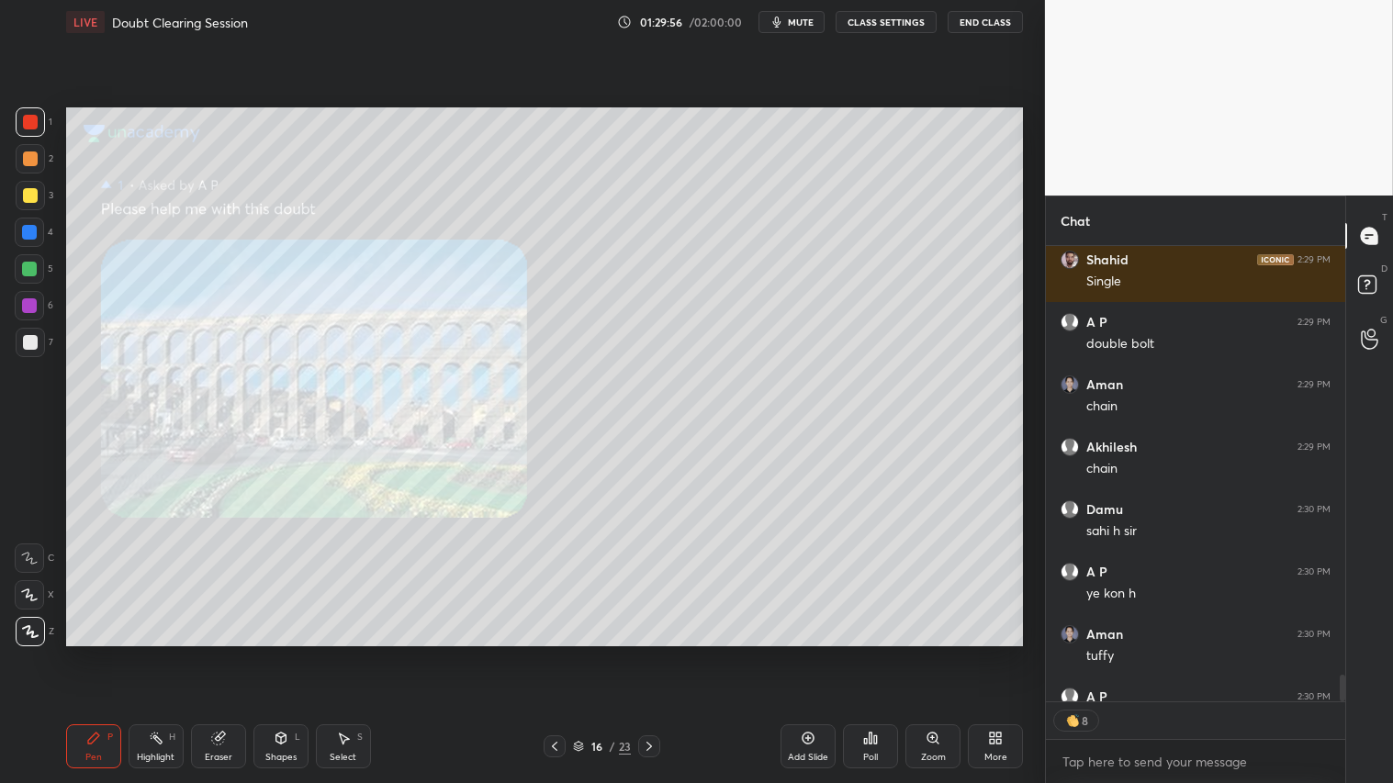
click at [551, 653] on icon at bounding box center [554, 746] width 15 height 15
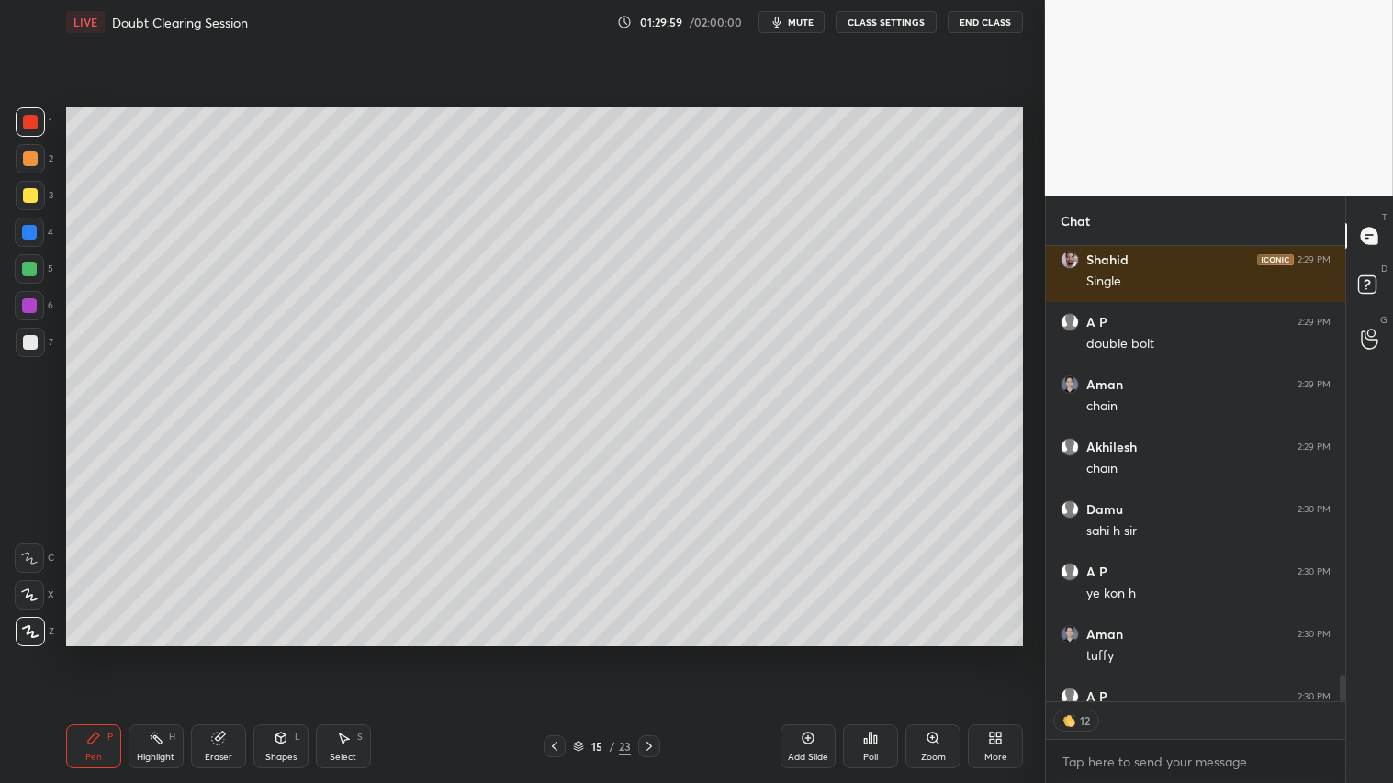
click at [26, 196] on div at bounding box center [30, 195] width 15 height 15
click at [84, 653] on div "Pen P" at bounding box center [93, 747] width 55 height 44
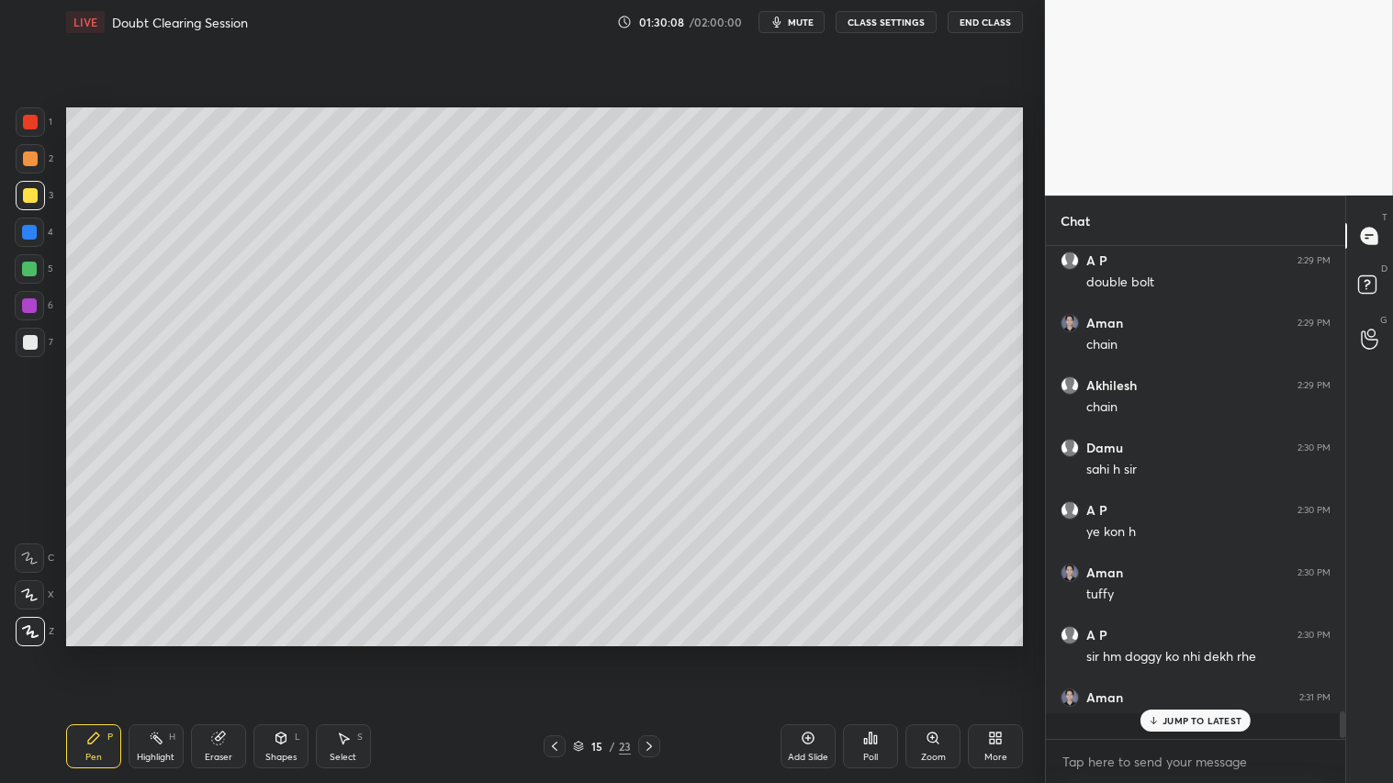
scroll to position [7933, 0]
click at [23, 158] on div at bounding box center [30, 159] width 15 height 15
click at [648, 653] on icon at bounding box center [649, 746] width 15 height 15
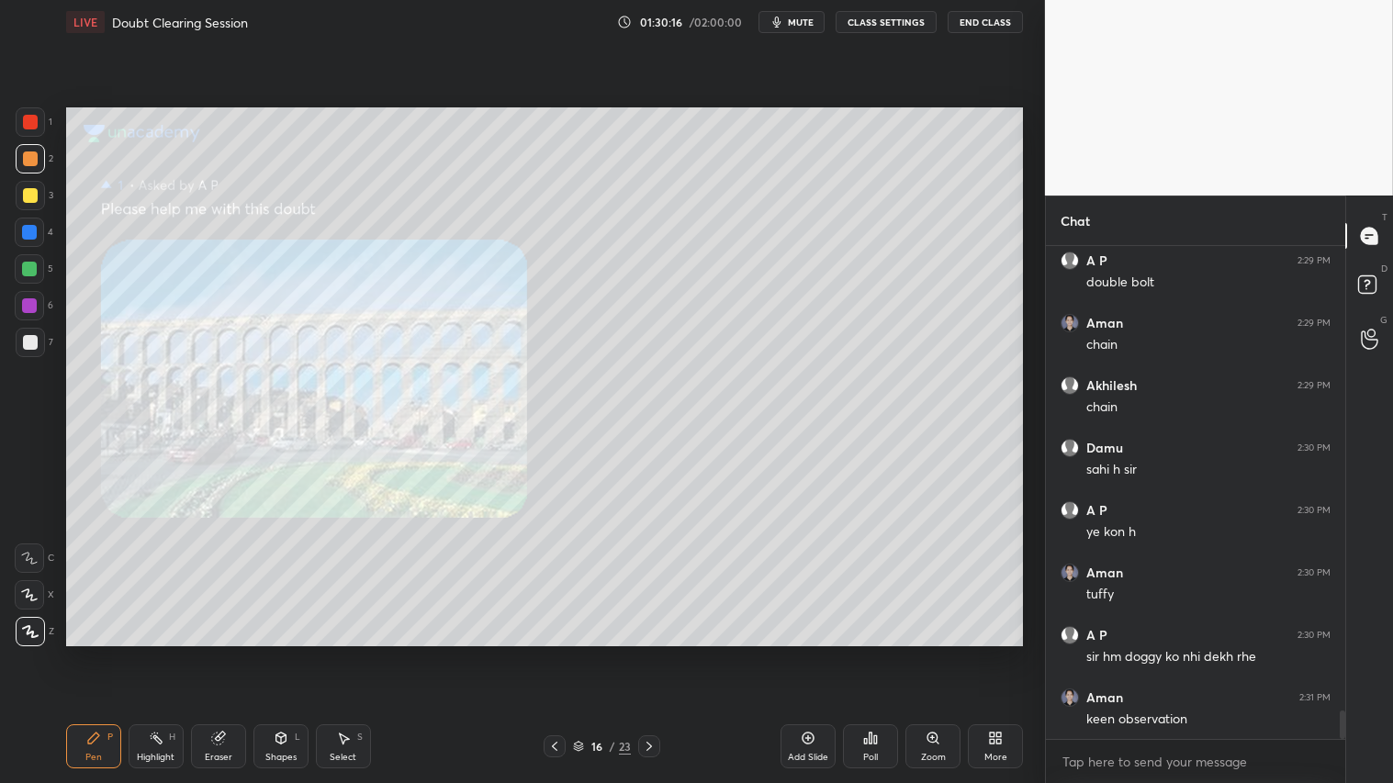
click at [652, 653] on icon at bounding box center [649, 746] width 15 height 15
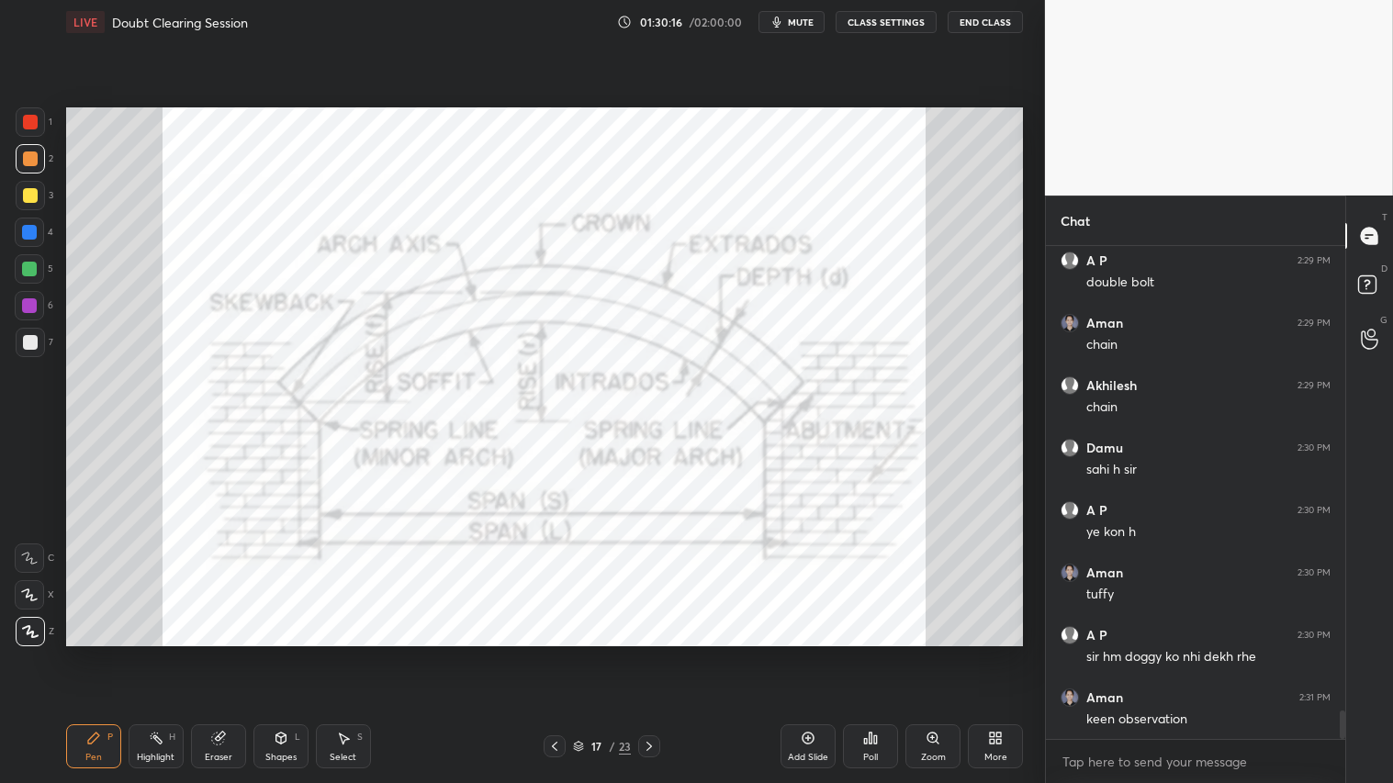
click at [547, 653] on div "17 / 23" at bounding box center [601, 747] width 357 height 22
click at [557, 653] on icon at bounding box center [554, 746] width 15 height 15
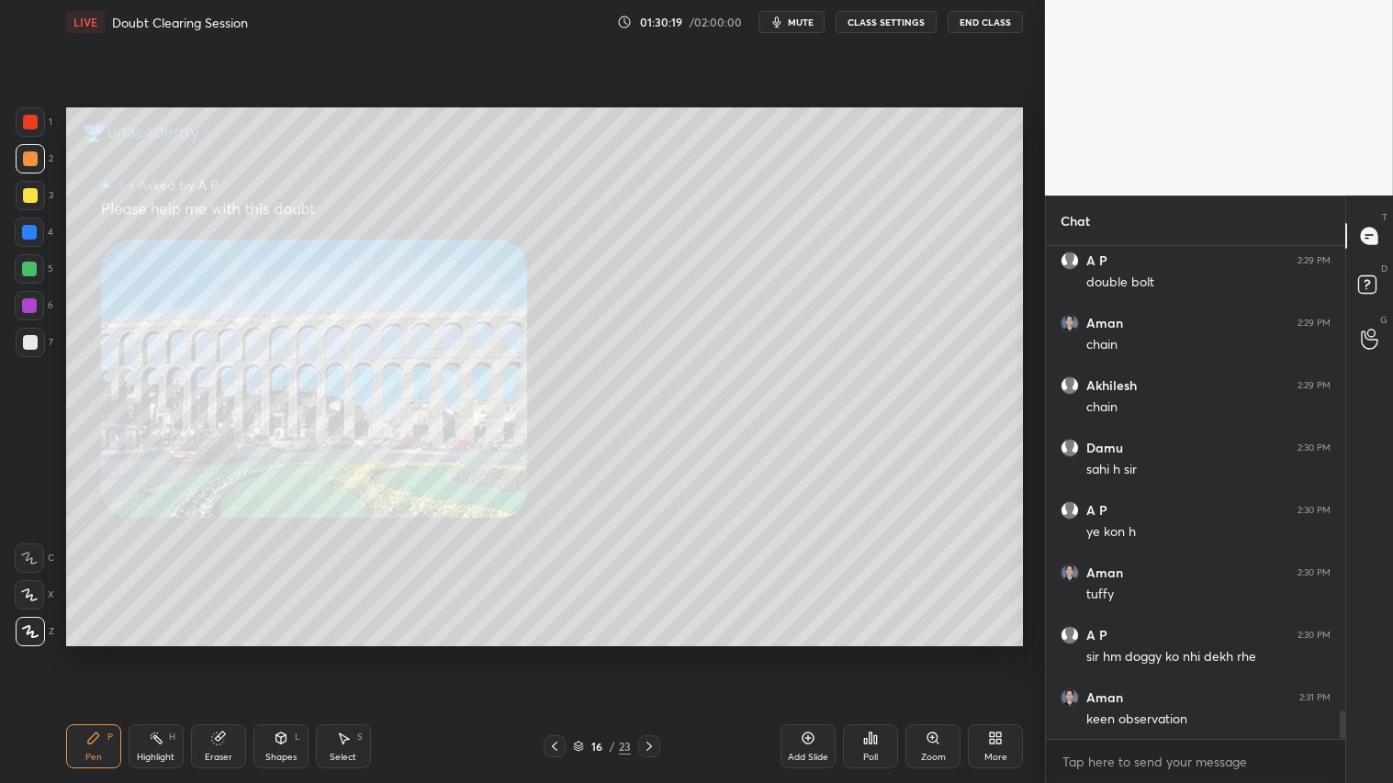
click at [553, 653] on icon at bounding box center [554, 746] width 15 height 15
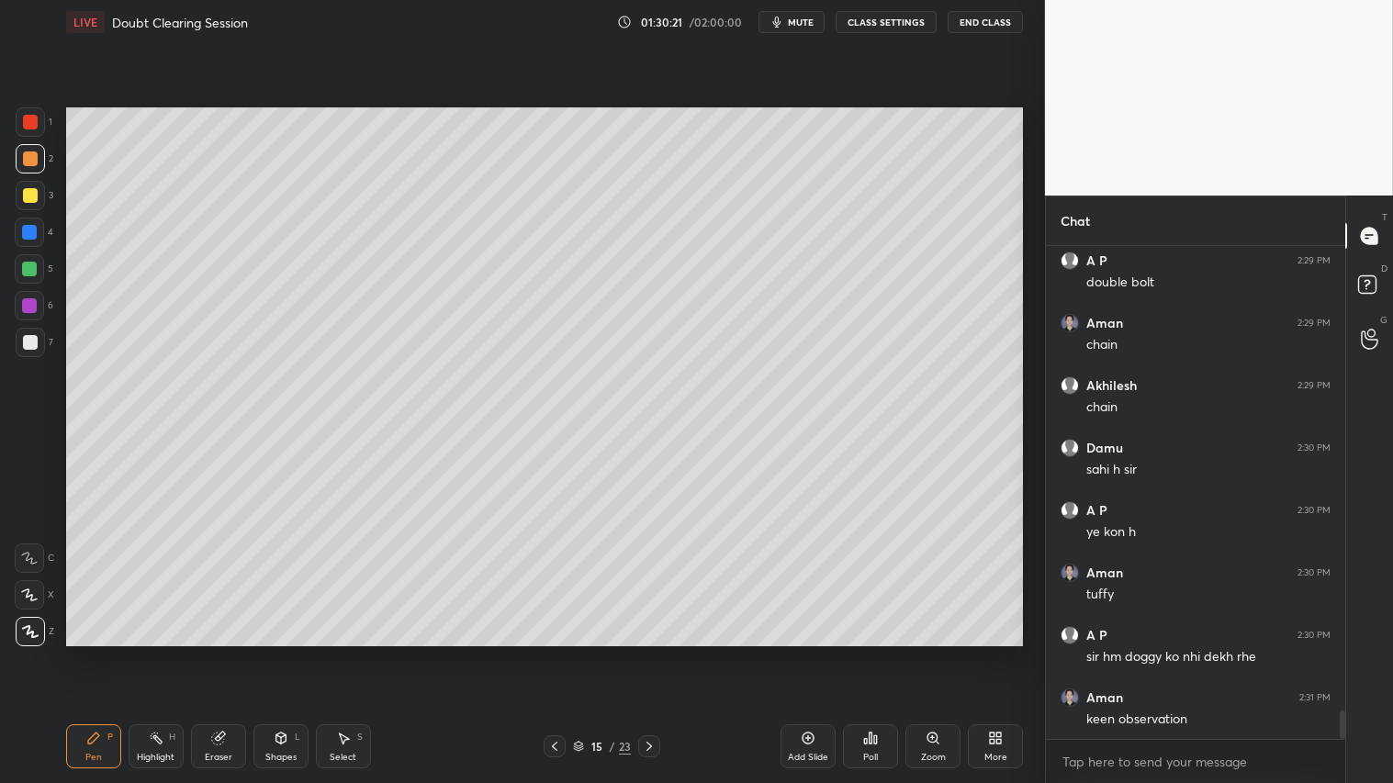
drag, startPoint x: 32, startPoint y: 163, endPoint x: 75, endPoint y: 647, distance: 485.0
click at [35, 171] on div at bounding box center [30, 158] width 29 height 29
drag, startPoint x: 103, startPoint y: 748, endPoint x: 94, endPoint y: 739, distance: 12.4
click at [102, 653] on div "Pen P" at bounding box center [93, 747] width 55 height 44
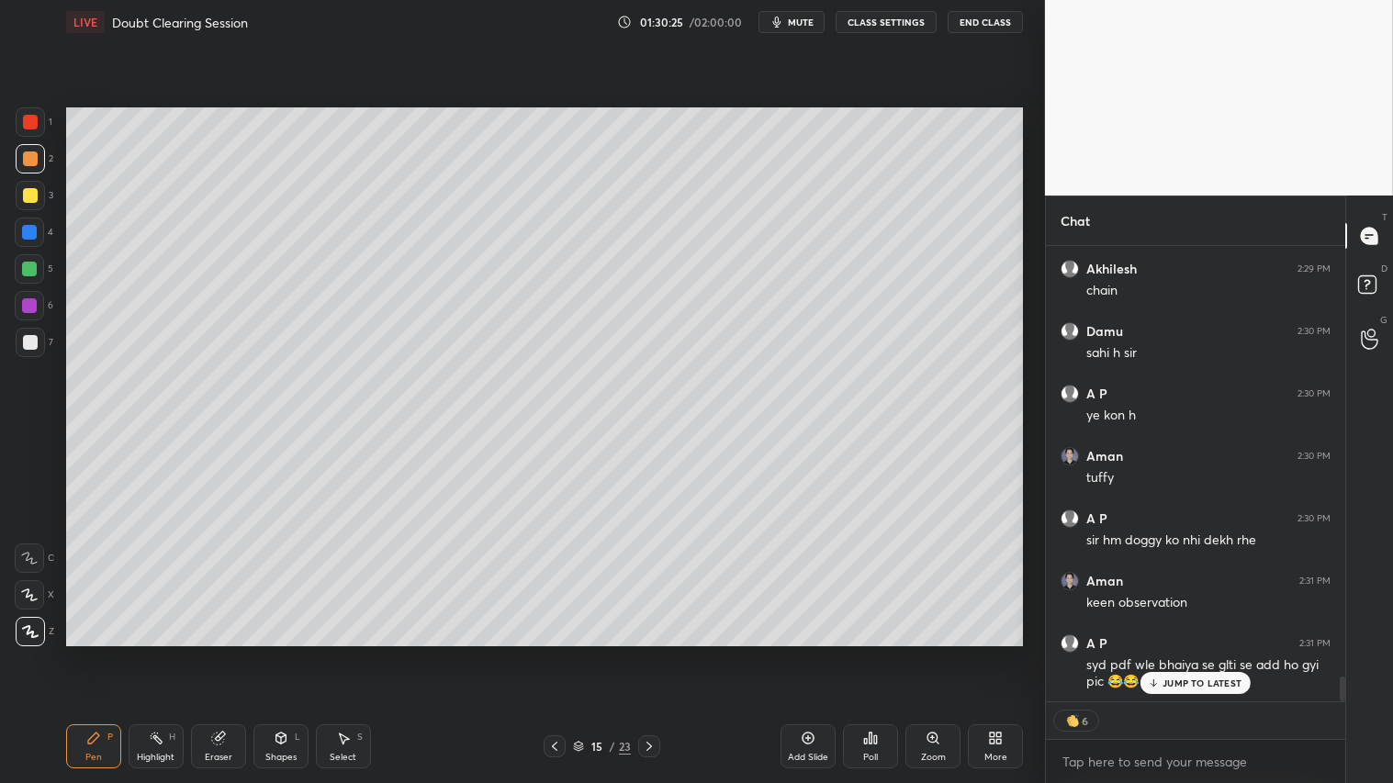
click at [30, 117] on div at bounding box center [30, 122] width 15 height 15
click at [1206, 653] on p "JUMP TO LATEST" at bounding box center [1202, 683] width 79 height 11
drag, startPoint x: 25, startPoint y: 121, endPoint x: 59, endPoint y: 287, distance: 168.8
click at [26, 125] on div at bounding box center [30, 122] width 15 height 15
click at [101, 653] on div "Pen P" at bounding box center [93, 747] width 55 height 44
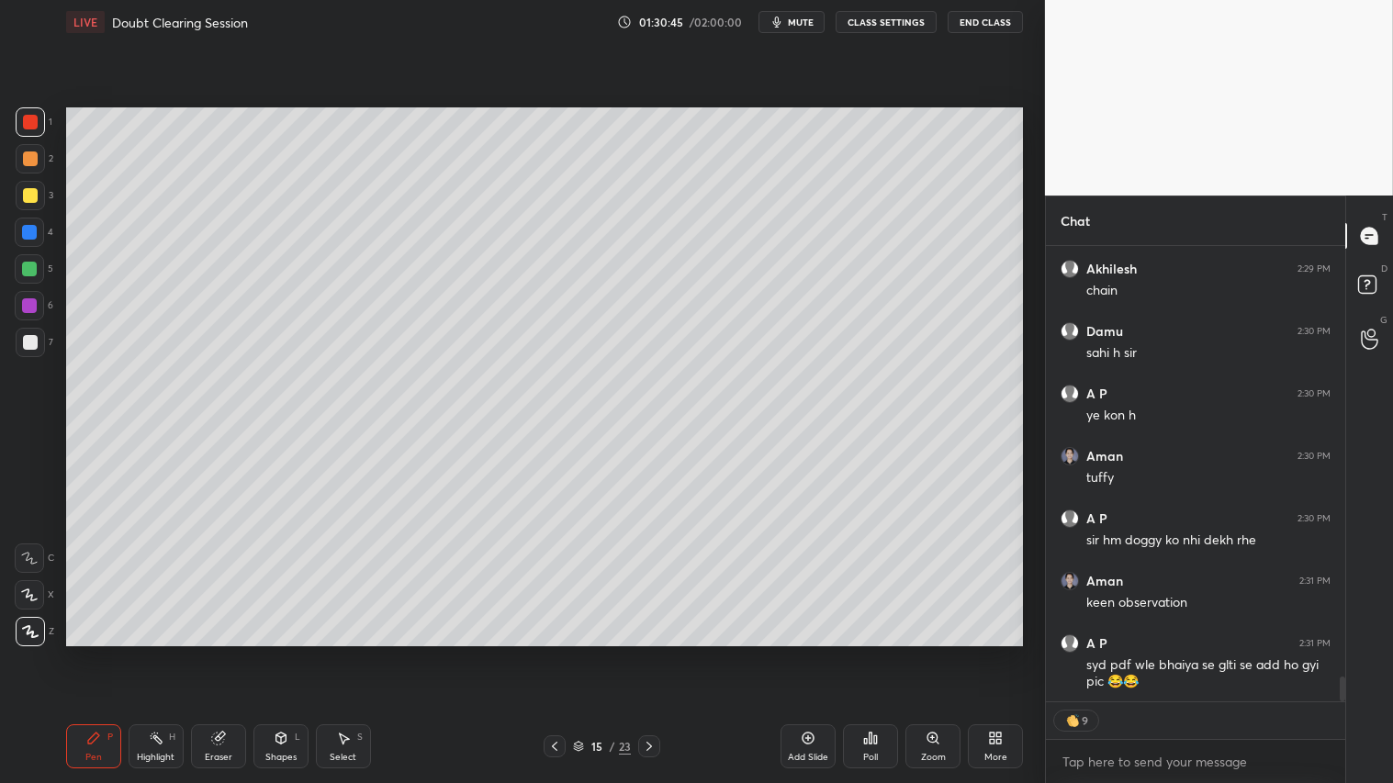
scroll to position [8013, 0]
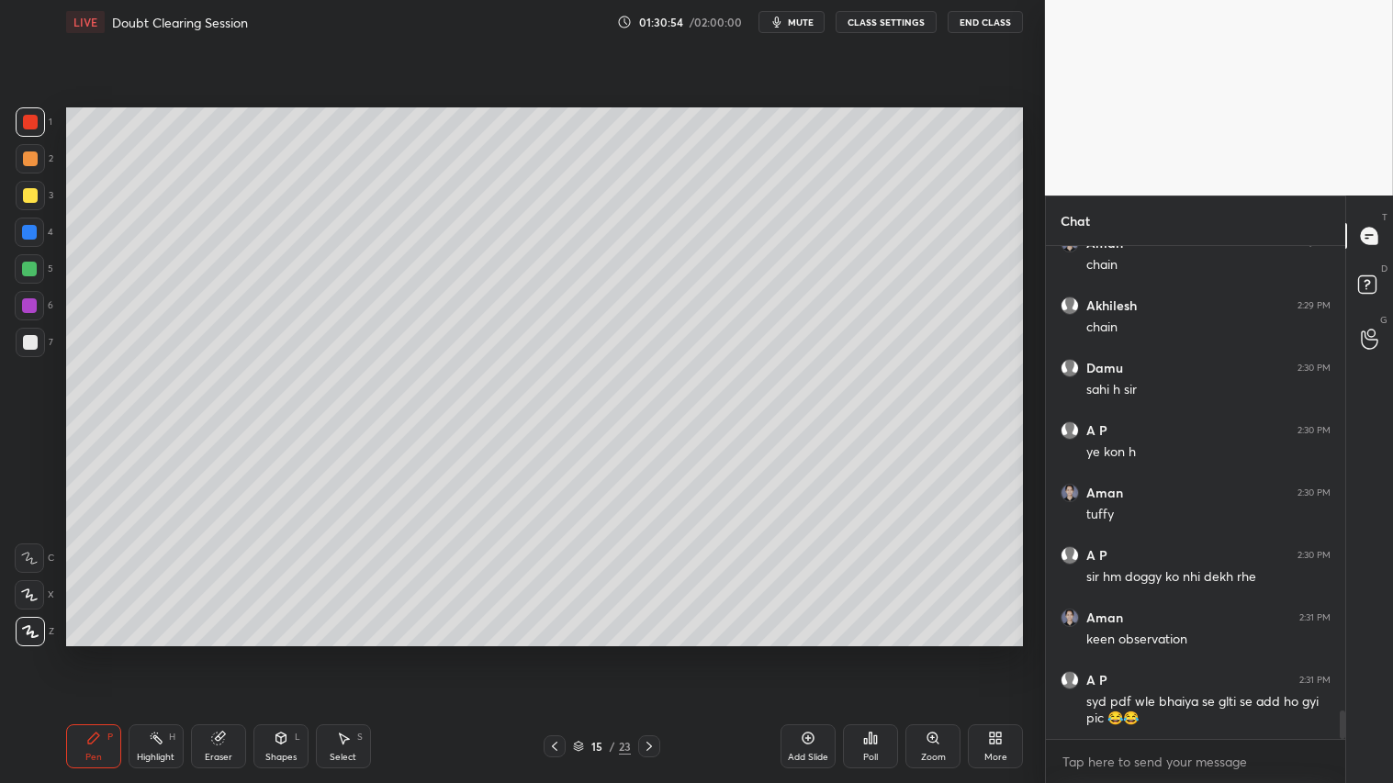
click at [220, 653] on icon at bounding box center [217, 739] width 12 height 12
click at [99, 653] on div "Pen P" at bounding box center [93, 747] width 55 height 44
click at [29, 190] on div at bounding box center [30, 195] width 15 height 15
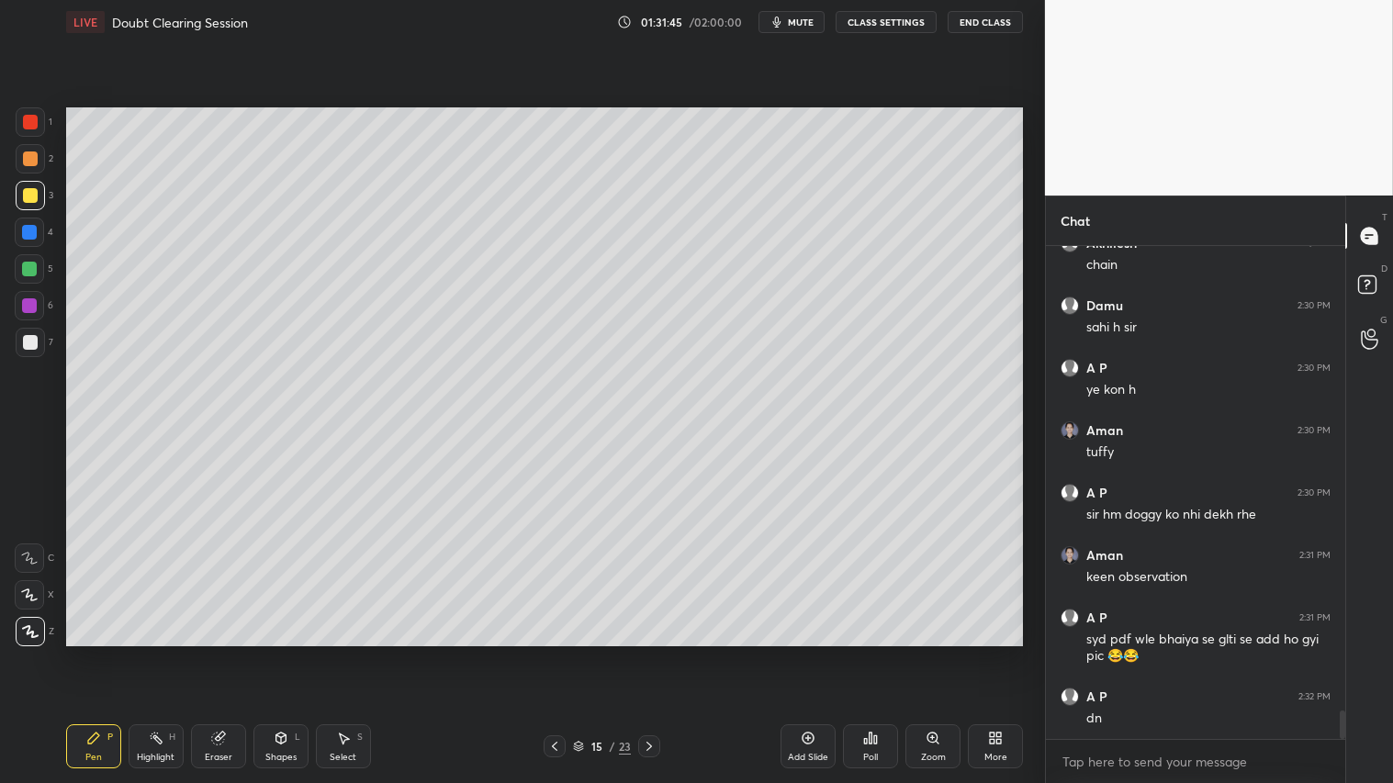
click at [107, 653] on div "Pen P" at bounding box center [93, 747] width 55 height 44
click at [647, 653] on icon at bounding box center [649, 746] width 15 height 15
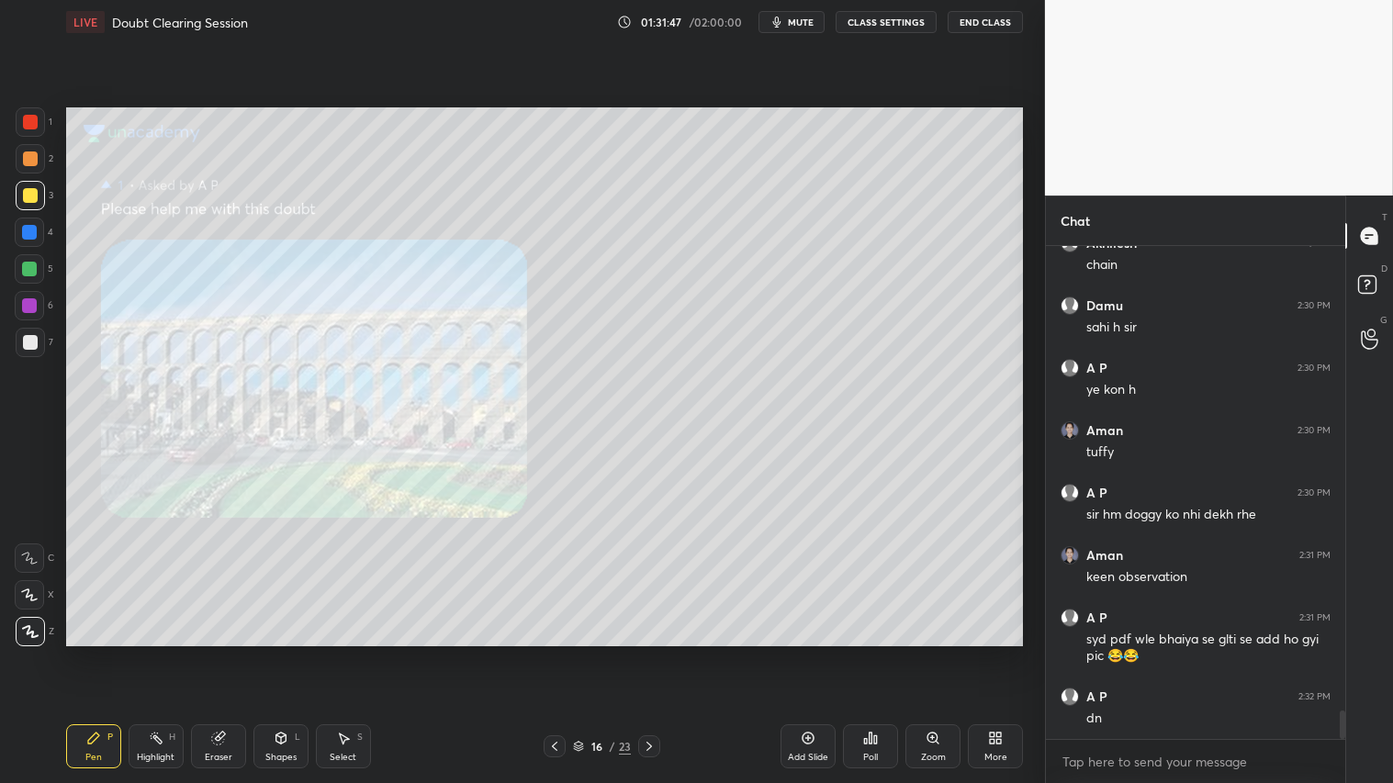
click at [551, 653] on icon at bounding box center [554, 746] width 15 height 15
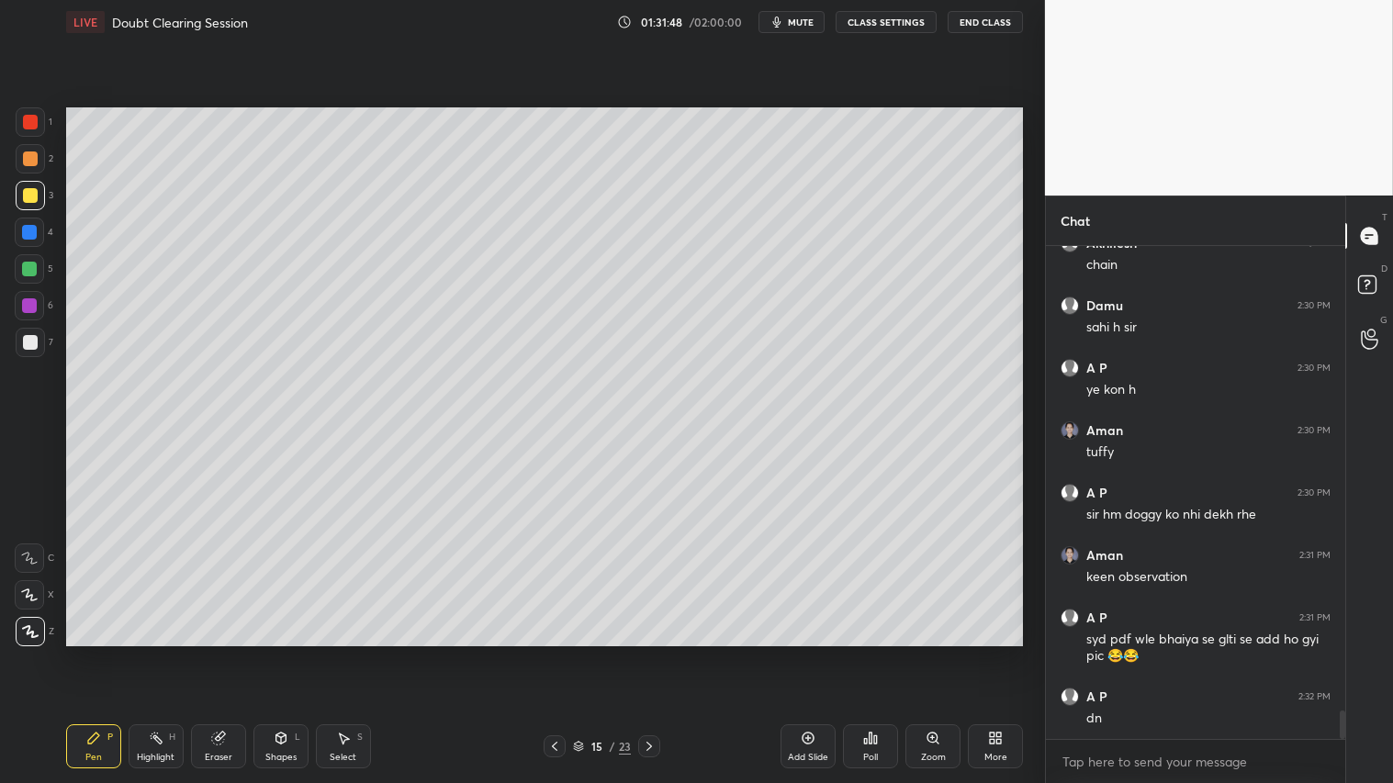
drag, startPoint x: 805, startPoint y: 749, endPoint x: 791, endPoint y: 738, distance: 18.4
click at [803, 653] on div "Add Slide" at bounding box center [808, 747] width 55 height 44
click at [549, 653] on div at bounding box center [555, 747] width 22 height 22
click at [653, 653] on icon at bounding box center [649, 746] width 15 height 15
drag, startPoint x: 283, startPoint y: 754, endPoint x: 291, endPoint y: 728, distance: 27.0
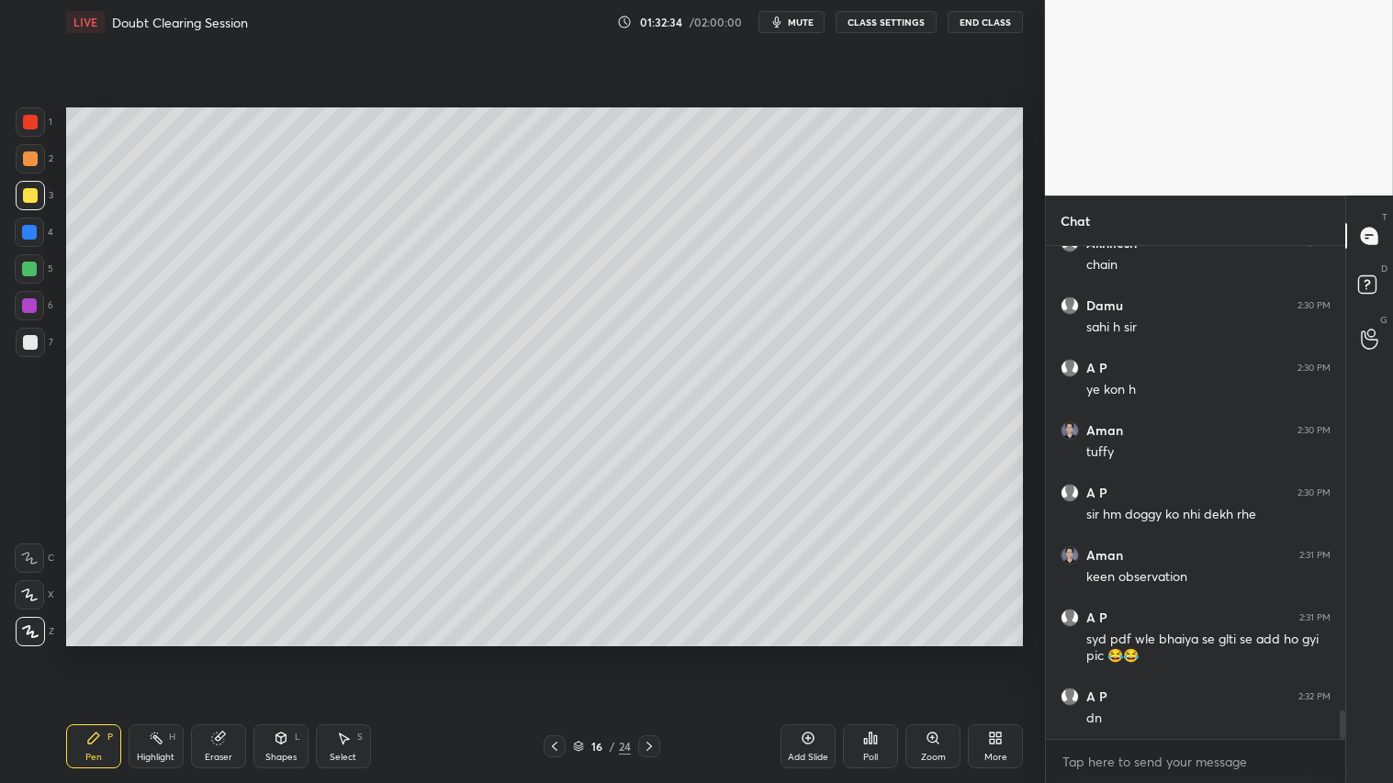
click at [287, 653] on div "Shapes" at bounding box center [280, 757] width 31 height 9
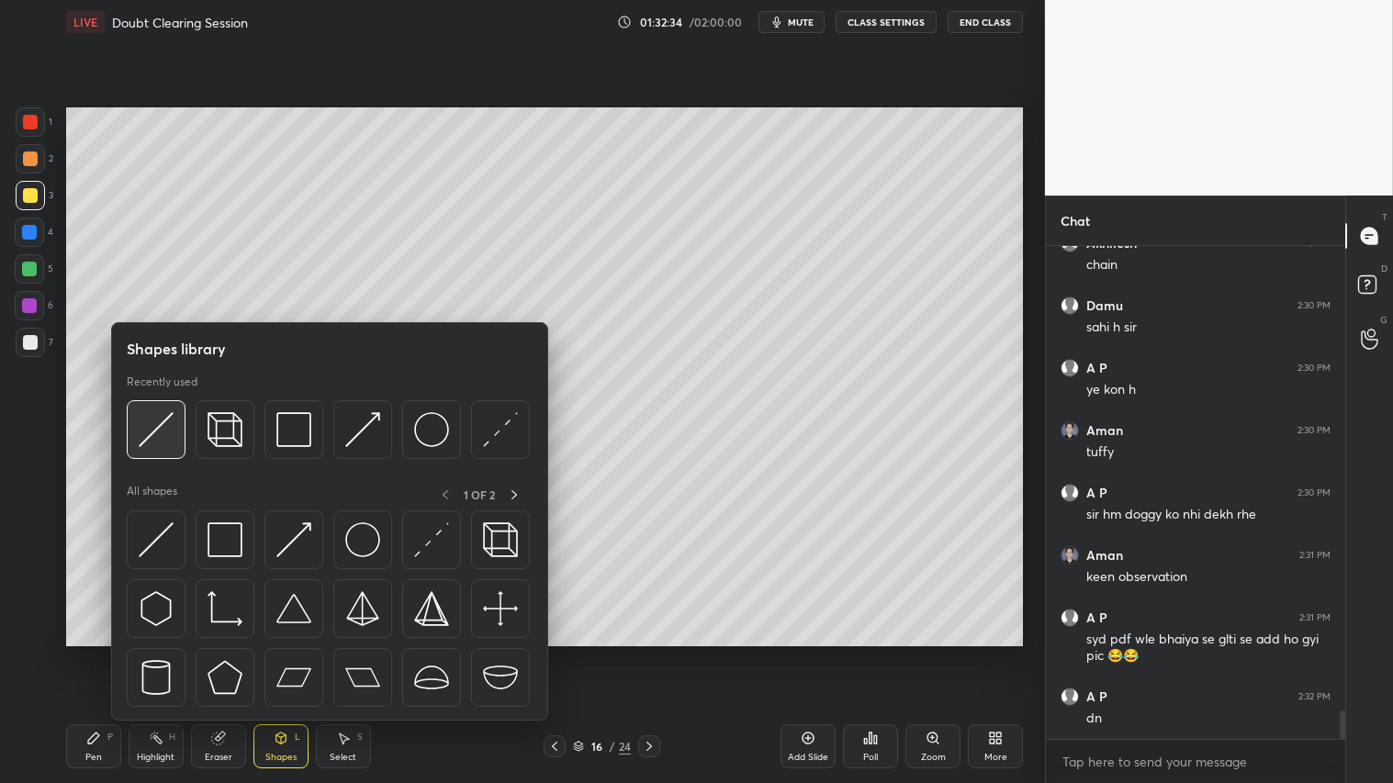
click at [163, 418] on img at bounding box center [156, 429] width 35 height 35
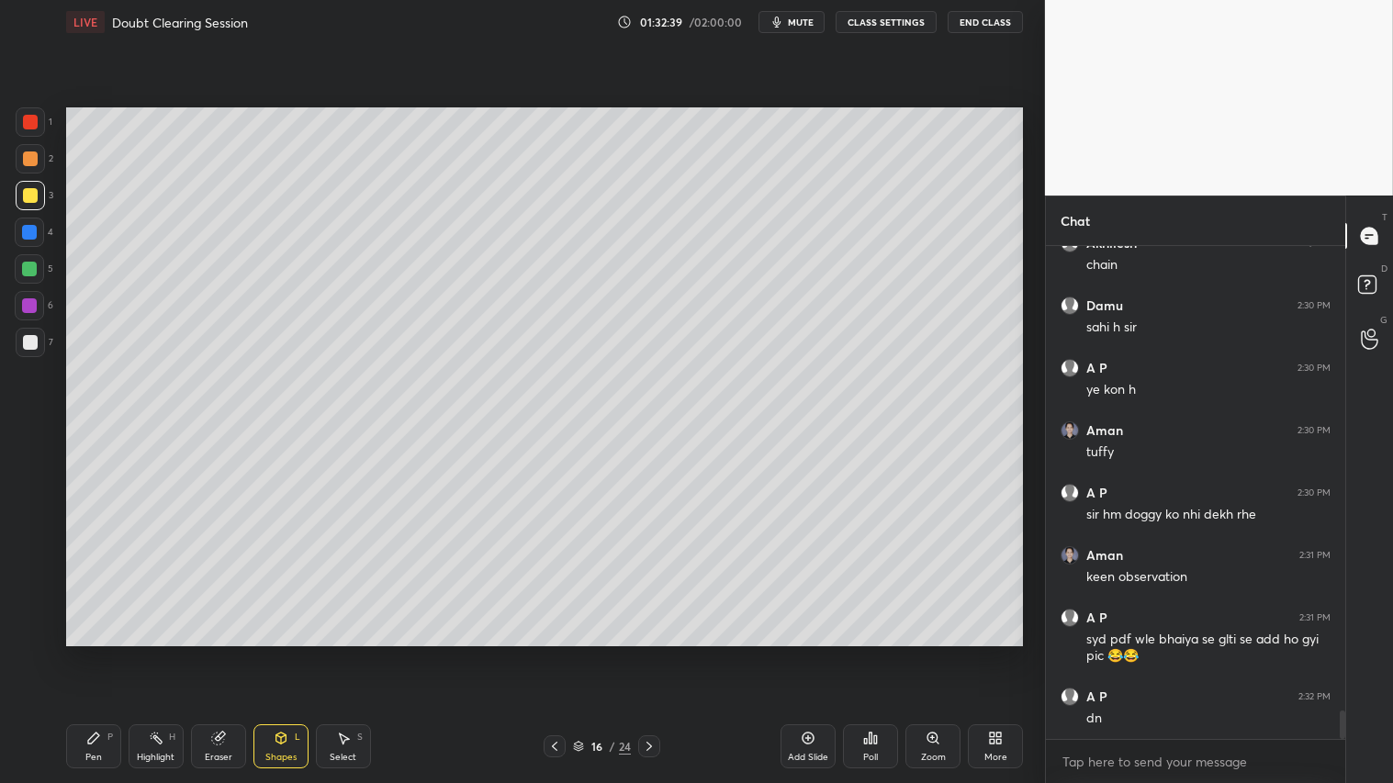
drag, startPoint x: 30, startPoint y: 116, endPoint x: 47, endPoint y: 336, distance: 221.0
click at [30, 121] on div at bounding box center [30, 122] width 15 height 15
click at [95, 653] on div "Pen P" at bounding box center [93, 747] width 55 height 44
click at [289, 653] on div "Shapes L" at bounding box center [280, 747] width 55 height 44
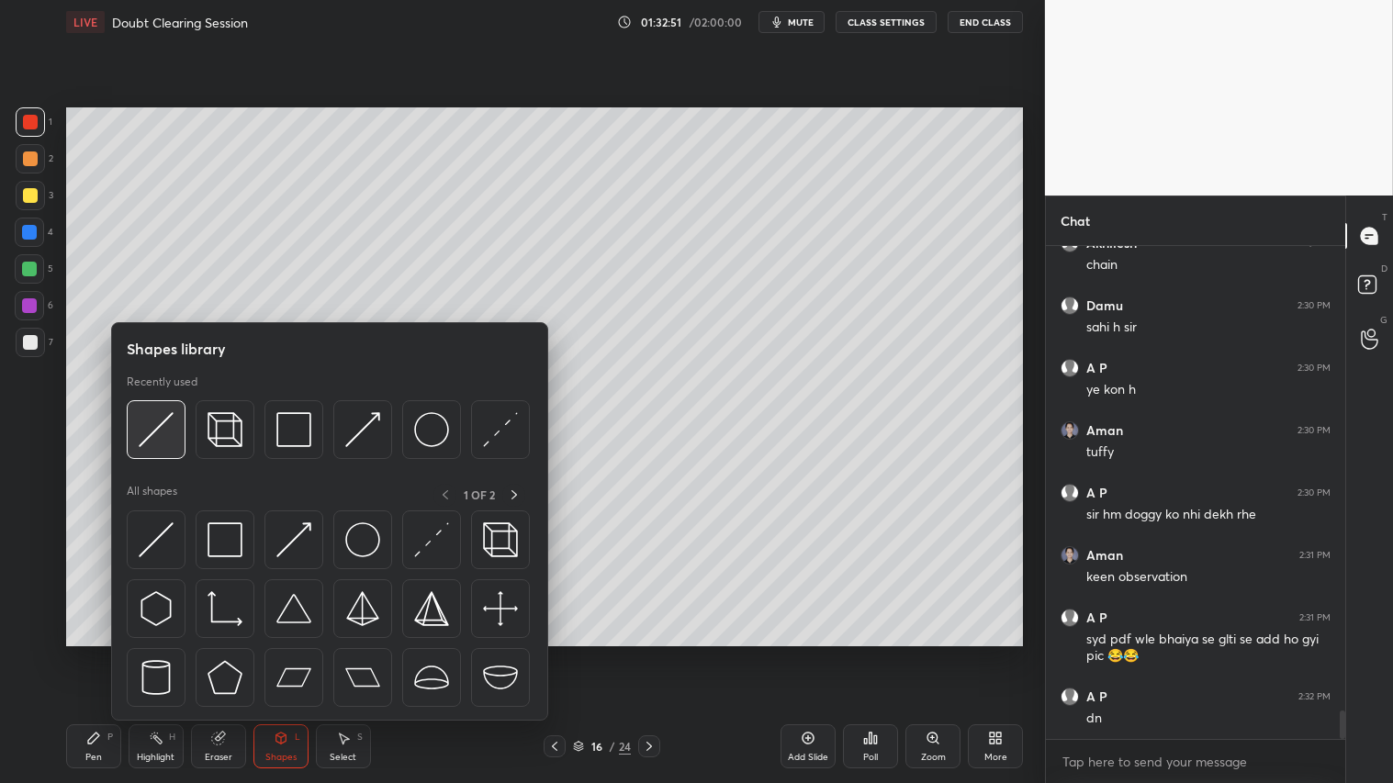
click at [168, 415] on img at bounding box center [156, 429] width 35 height 35
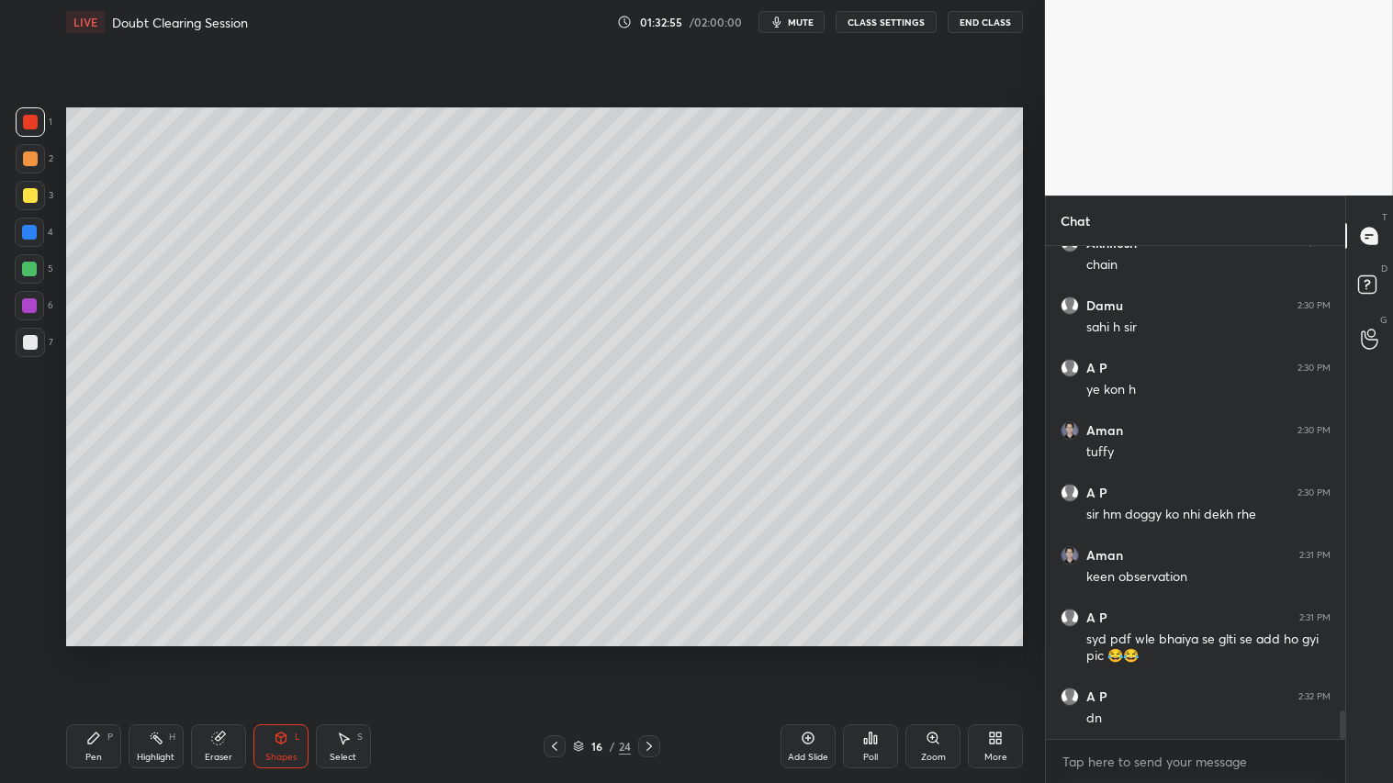
scroll to position [8138, 0]
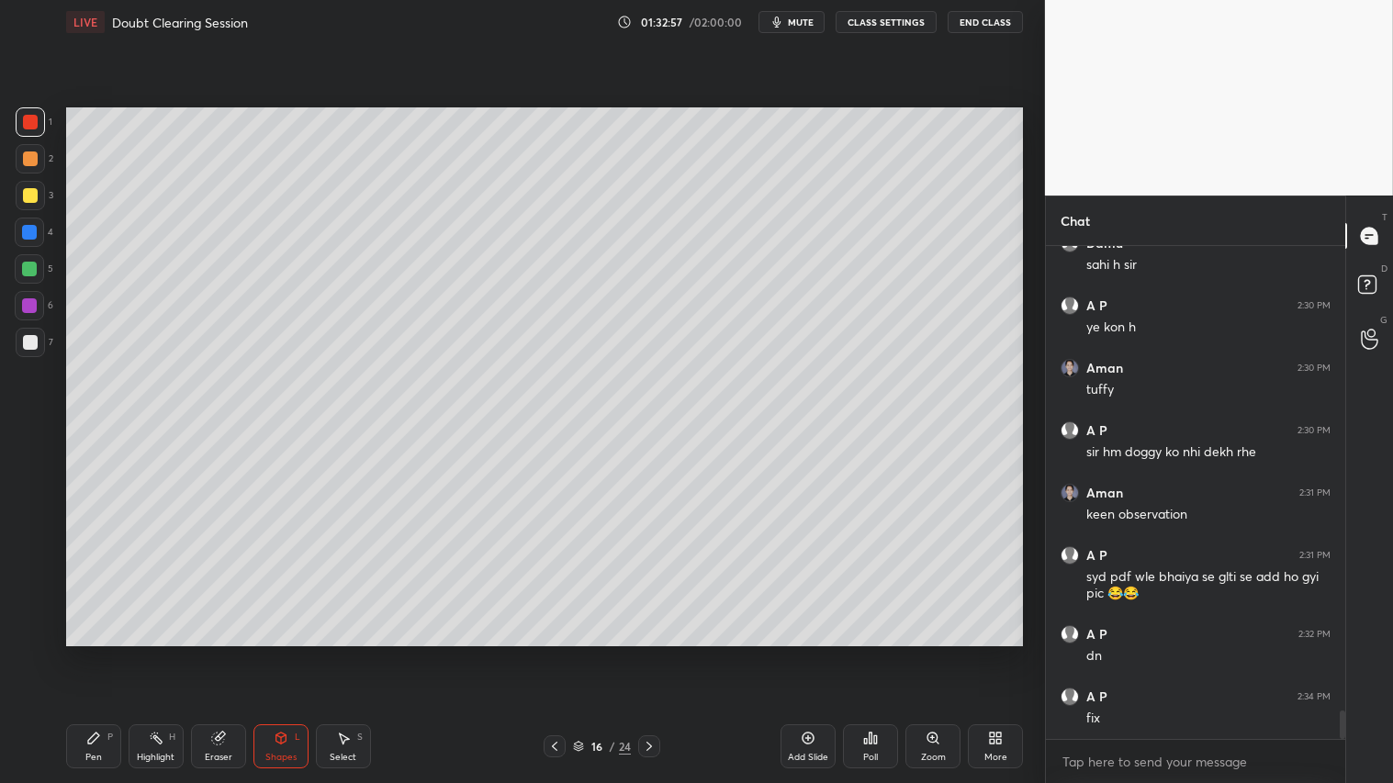
click at [34, 144] on div "2" at bounding box center [35, 158] width 38 height 29
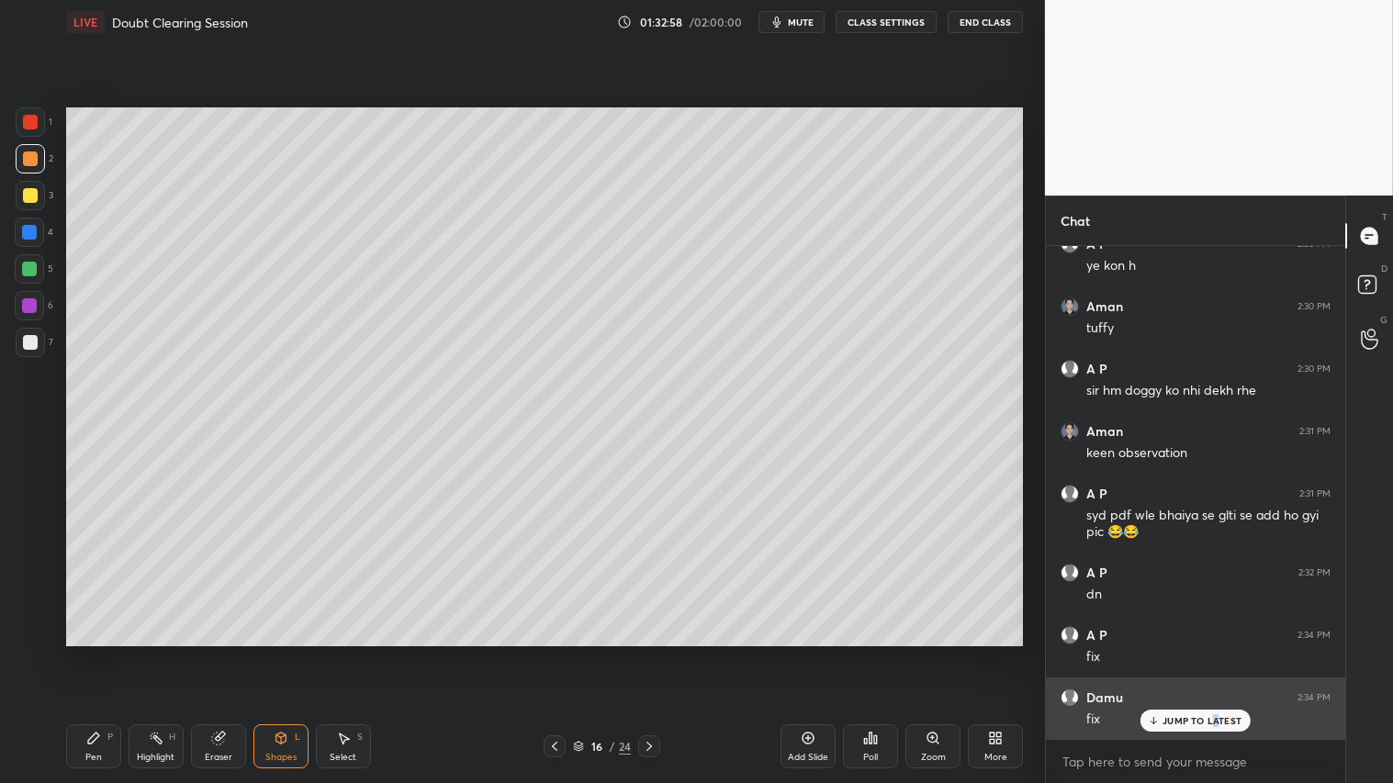
click at [1212, 653] on p "JUMP TO LATEST" at bounding box center [1202, 720] width 79 height 11
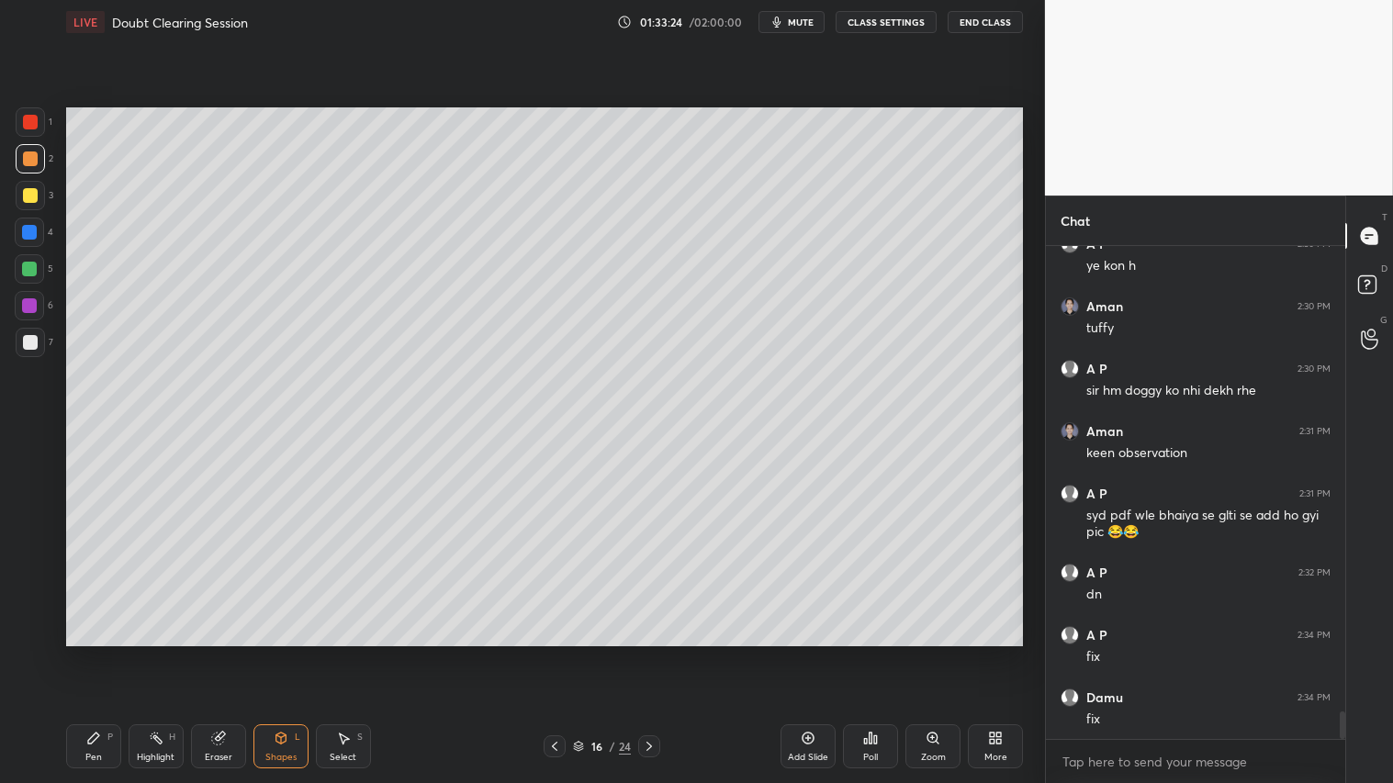
click at [282, 653] on icon at bounding box center [281, 738] width 15 height 15
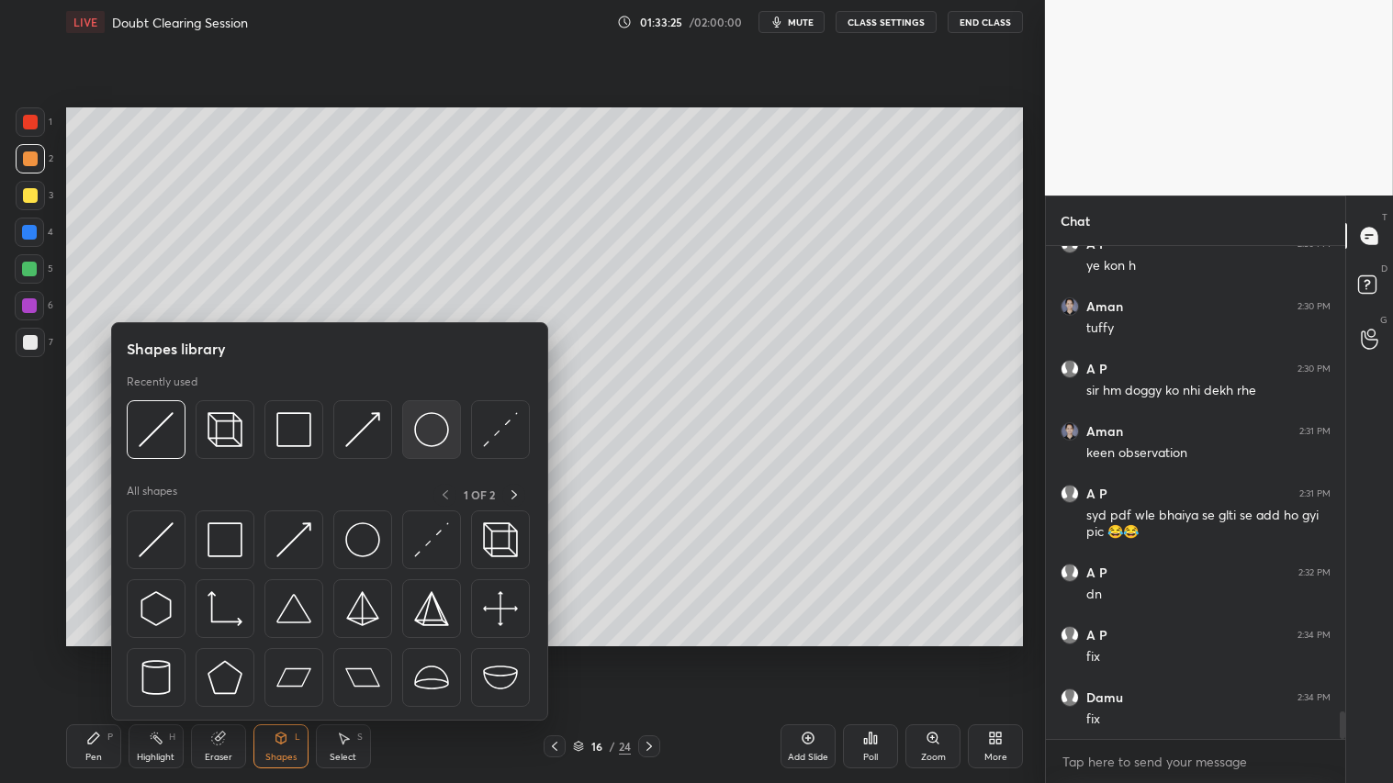
click at [430, 428] on img at bounding box center [431, 429] width 35 height 35
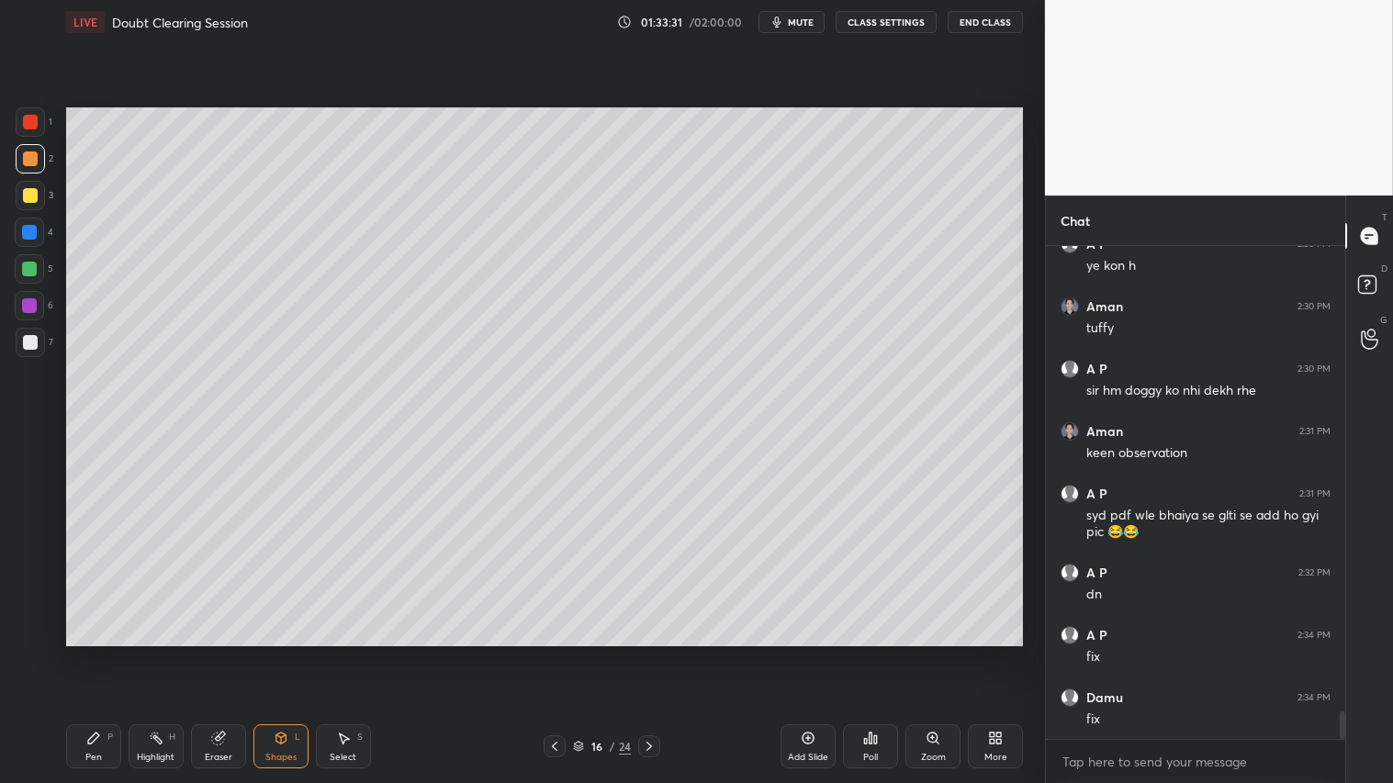
click at [228, 653] on div "Eraser" at bounding box center [218, 747] width 55 height 44
click at [35, 427] on div at bounding box center [29, 425] width 29 height 29
drag, startPoint x: 30, startPoint y: 456, endPoint x: 61, endPoint y: 459, distance: 30.5
click at [31, 456] on circle at bounding box center [29, 462] width 12 height 12
click at [277, 653] on div "Shapes L" at bounding box center [280, 747] width 55 height 44
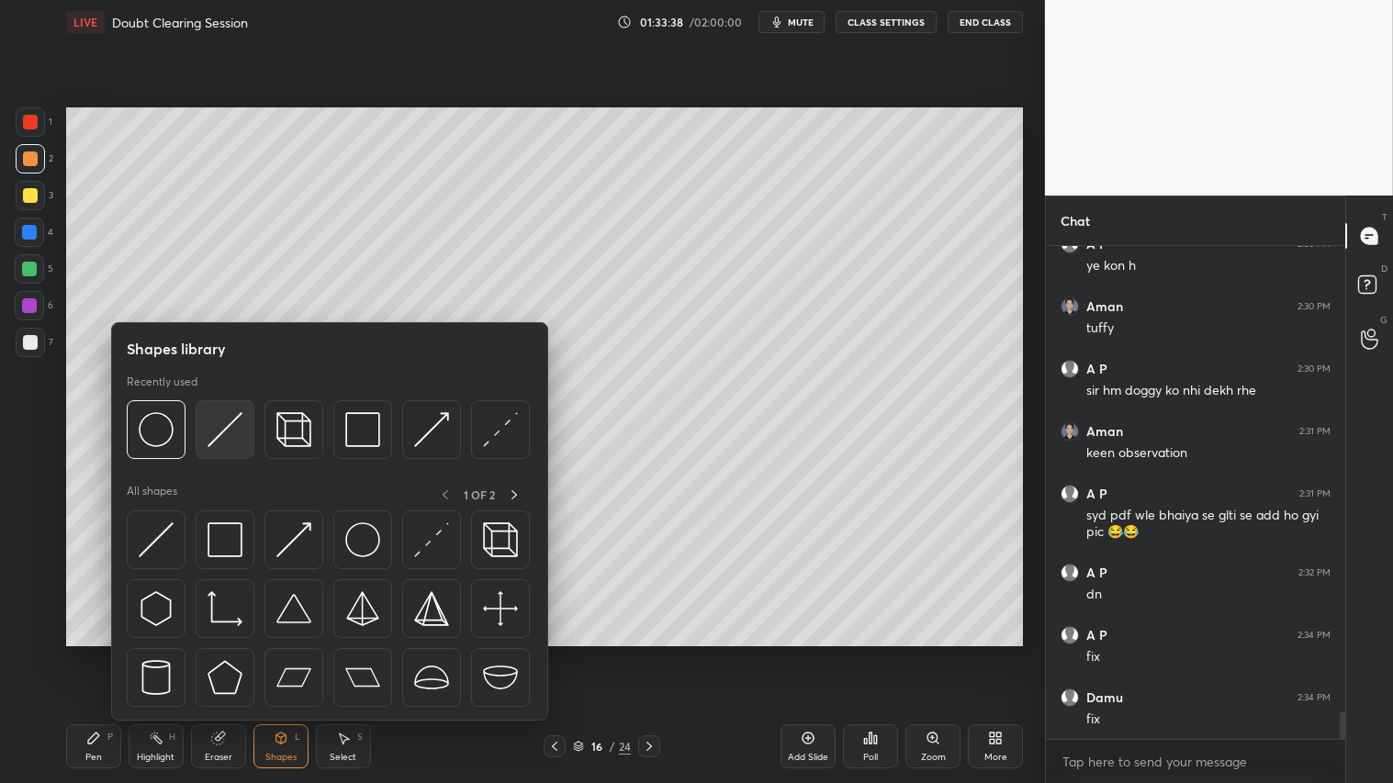
click at [231, 420] on img at bounding box center [225, 429] width 35 height 35
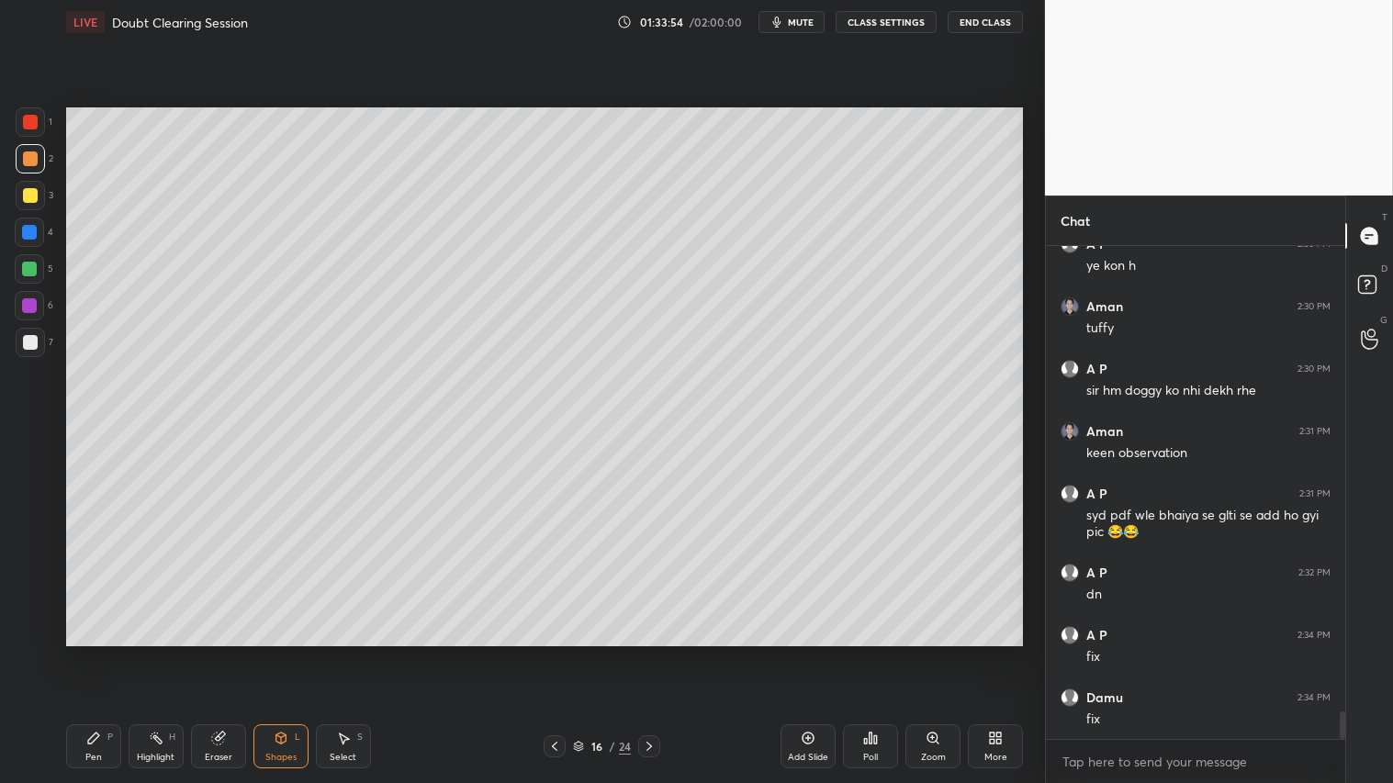
drag, startPoint x: 94, startPoint y: 744, endPoint x: 182, endPoint y: 708, distance: 95.2
click at [97, 653] on icon at bounding box center [93, 738] width 15 height 15
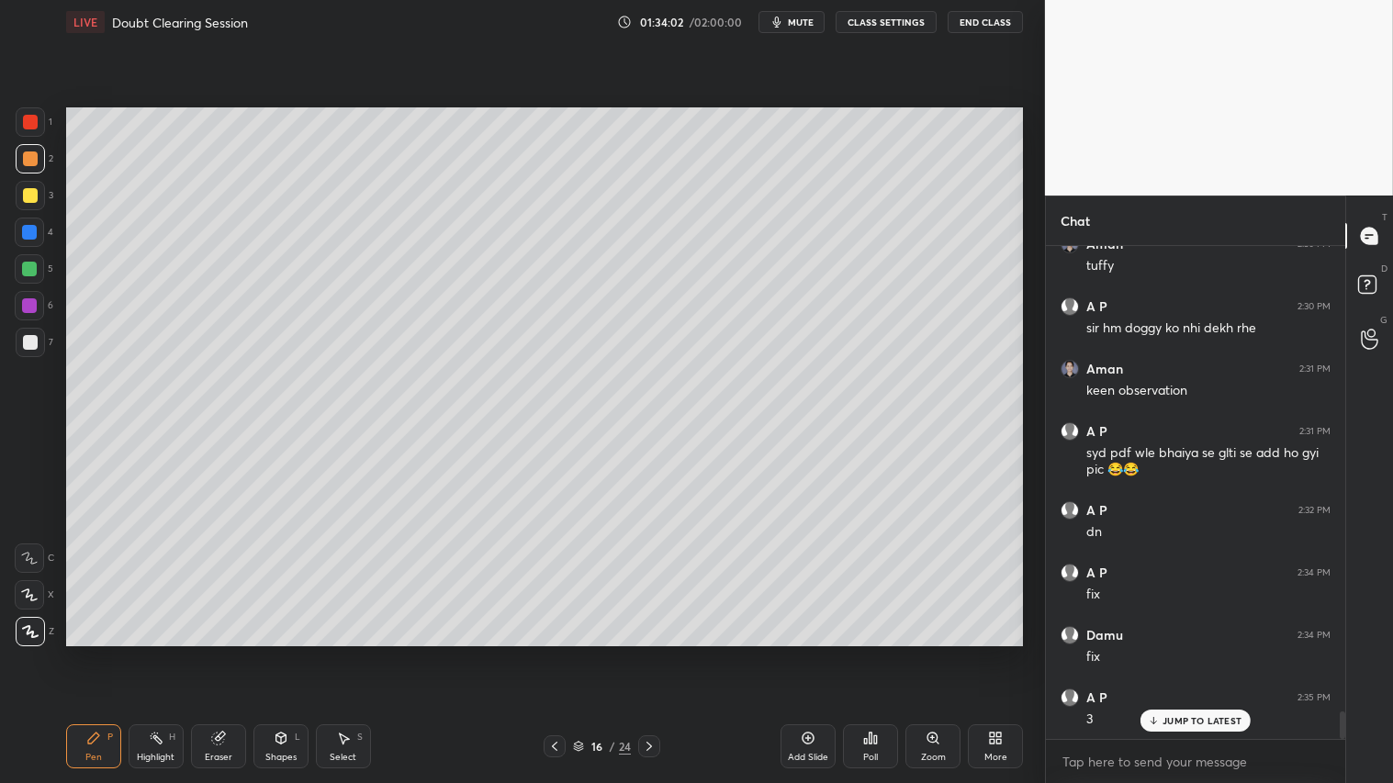
drag, startPoint x: 24, startPoint y: 187, endPoint x: 41, endPoint y: 197, distance: 20.2
click at [24, 186] on div at bounding box center [30, 195] width 29 height 29
click at [26, 161] on div at bounding box center [30, 159] width 15 height 15
click at [287, 653] on icon at bounding box center [281, 738] width 15 height 15
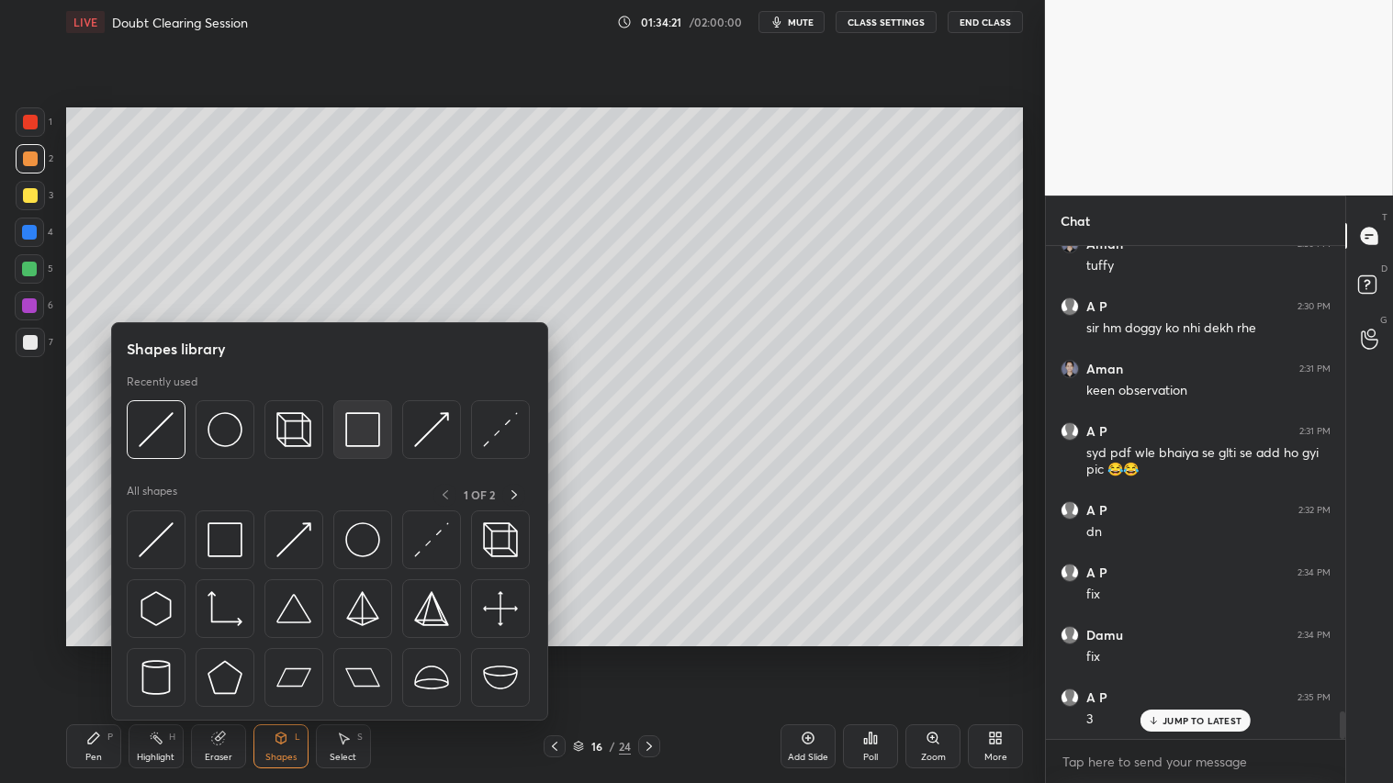
click at [362, 422] on img at bounding box center [362, 429] width 35 height 35
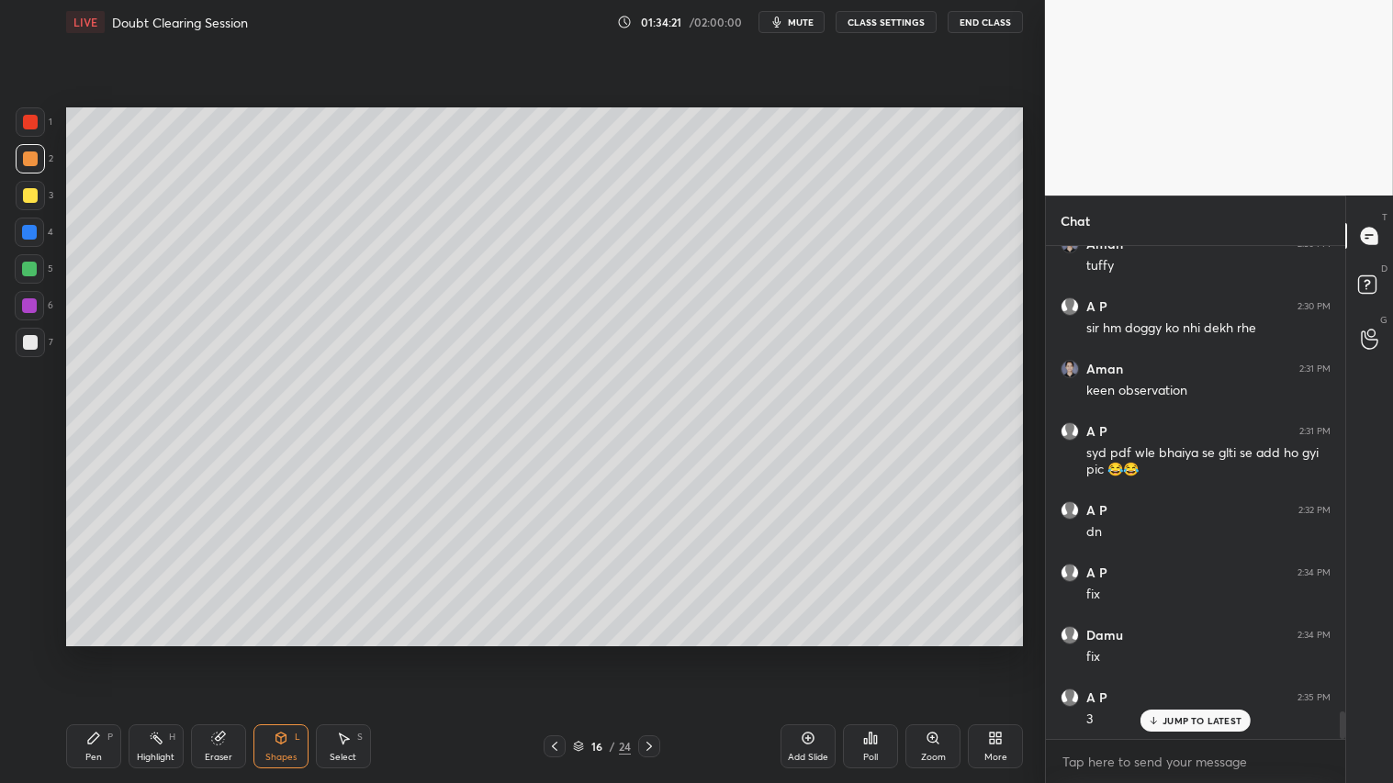
drag, startPoint x: 28, startPoint y: 333, endPoint x: 56, endPoint y: 344, distance: 29.7
click at [29, 329] on div at bounding box center [30, 342] width 29 height 29
click at [30, 190] on div at bounding box center [30, 195] width 15 height 15
drag, startPoint x: 103, startPoint y: 755, endPoint x: 133, endPoint y: 730, distance: 39.2
click at [108, 653] on div "Pen P" at bounding box center [93, 747] width 55 height 44
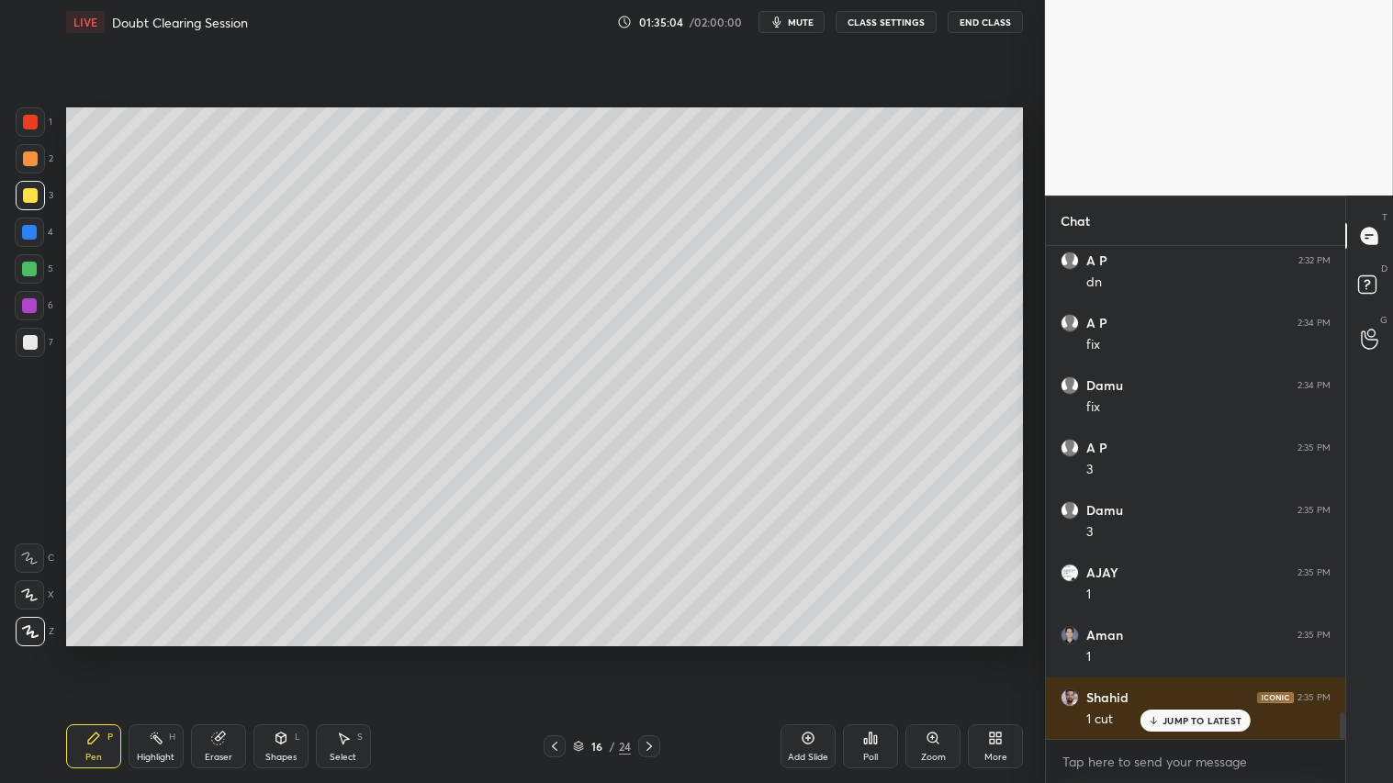
scroll to position [8574, 0]
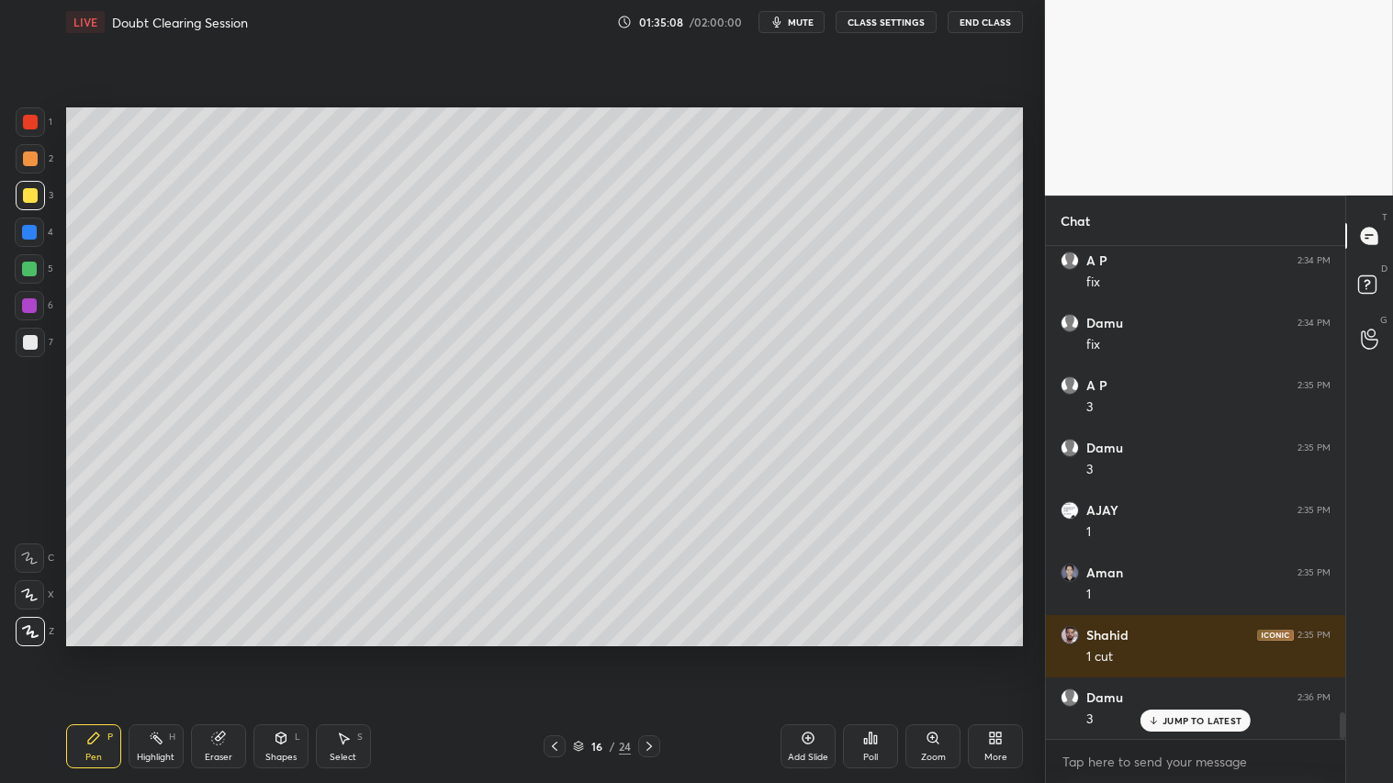
click at [230, 653] on div "Eraser" at bounding box center [218, 747] width 55 height 44
click at [96, 653] on div "Pen P" at bounding box center [93, 747] width 55 height 44
click at [30, 163] on div at bounding box center [30, 159] width 15 height 15
click at [104, 653] on div "Pen P" at bounding box center [93, 747] width 55 height 44
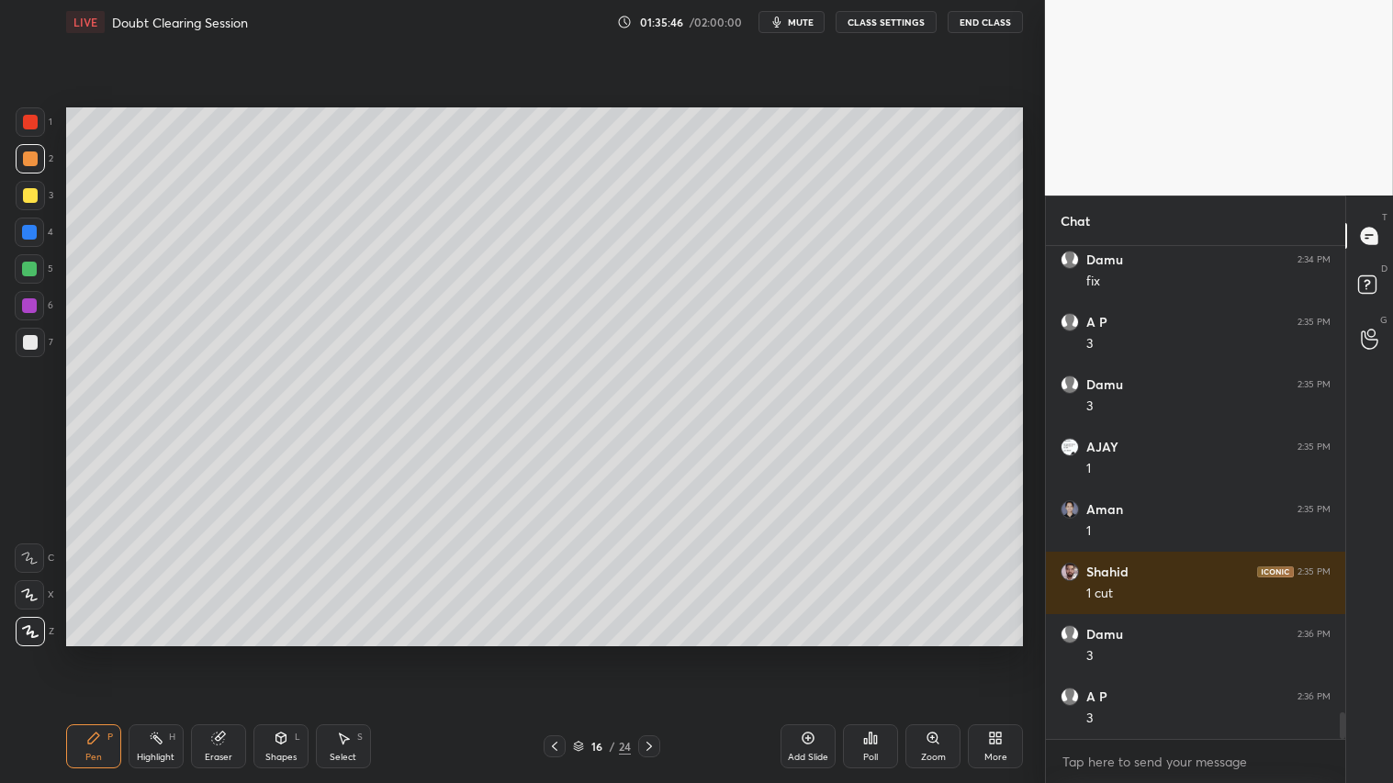
click at [98, 653] on icon at bounding box center [93, 738] width 15 height 15
click at [222, 653] on div "Eraser" at bounding box center [218, 747] width 55 height 44
click at [105, 653] on div "Pen P" at bounding box center [93, 747] width 55 height 44
click at [288, 653] on div "Shapes L" at bounding box center [280, 747] width 55 height 44
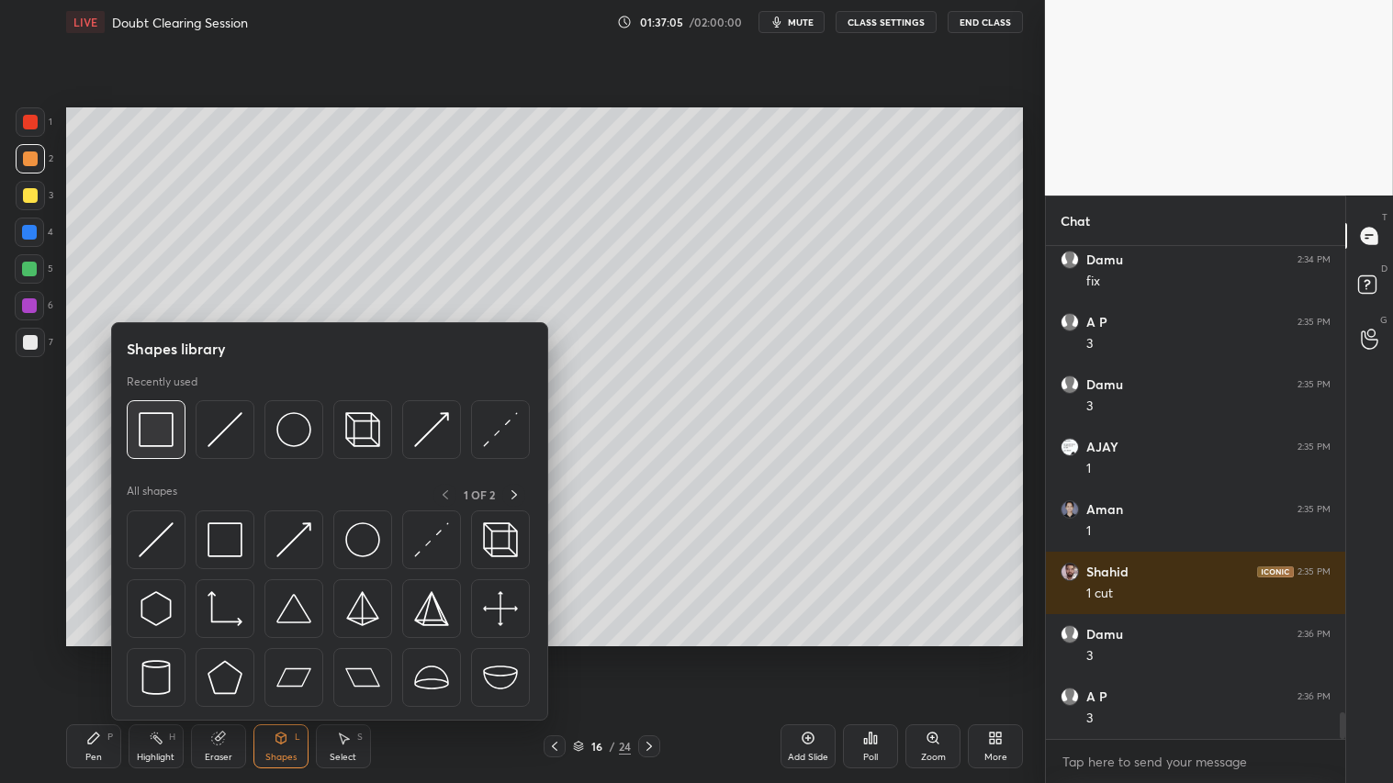
click at [171, 435] on img at bounding box center [156, 429] width 35 height 35
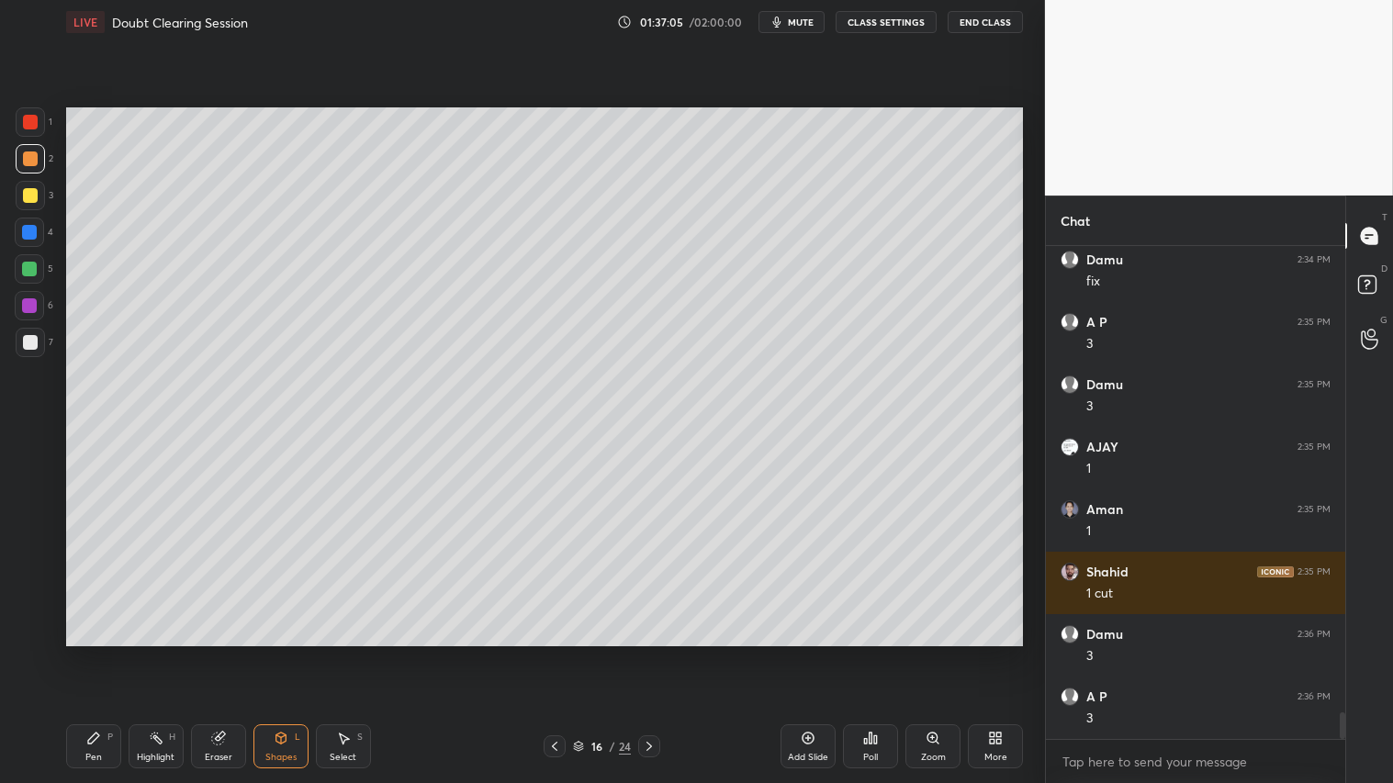
click at [30, 338] on div at bounding box center [30, 342] width 15 height 15
click at [33, 157] on div at bounding box center [30, 159] width 15 height 15
click at [103, 653] on div "Pen P" at bounding box center [93, 747] width 55 height 44
click at [287, 653] on div "Shapes" at bounding box center [280, 757] width 31 height 9
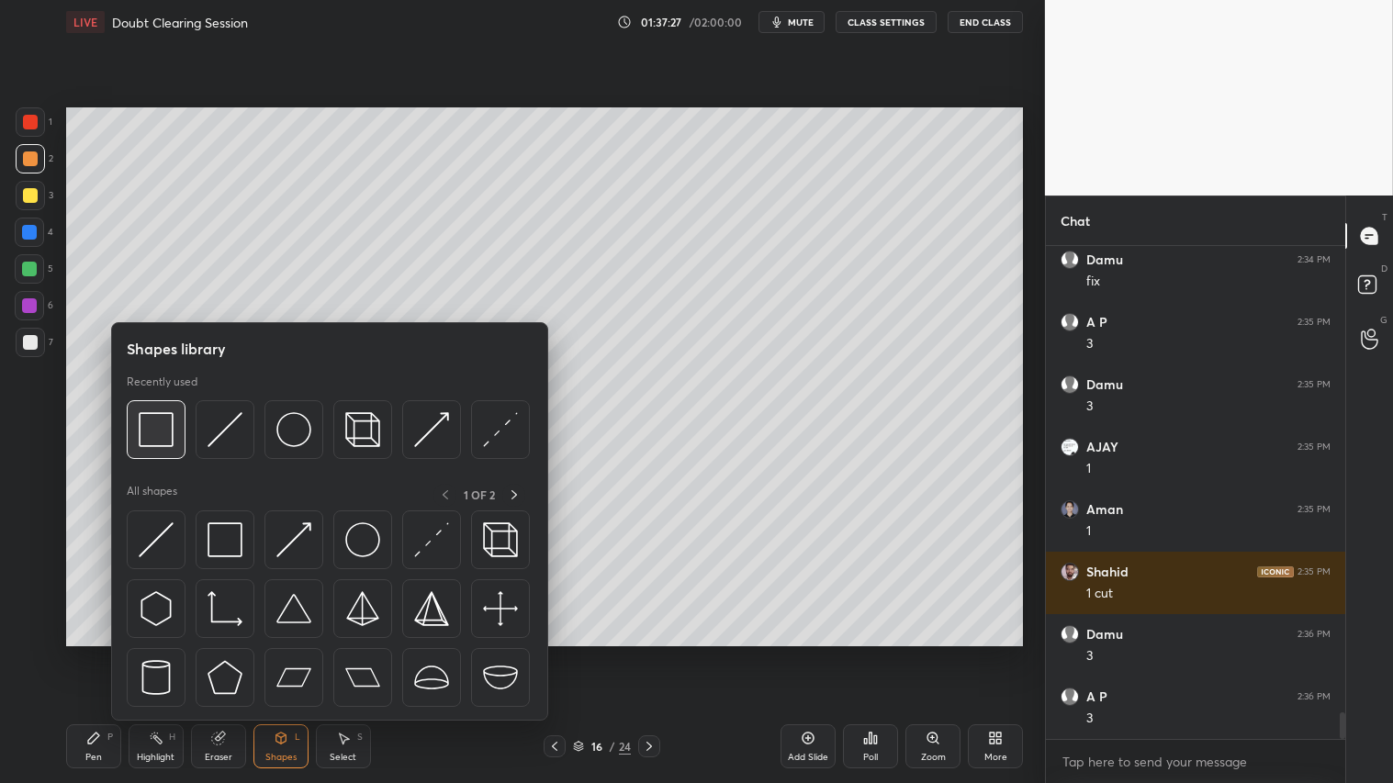
click at [168, 422] on img at bounding box center [156, 429] width 35 height 35
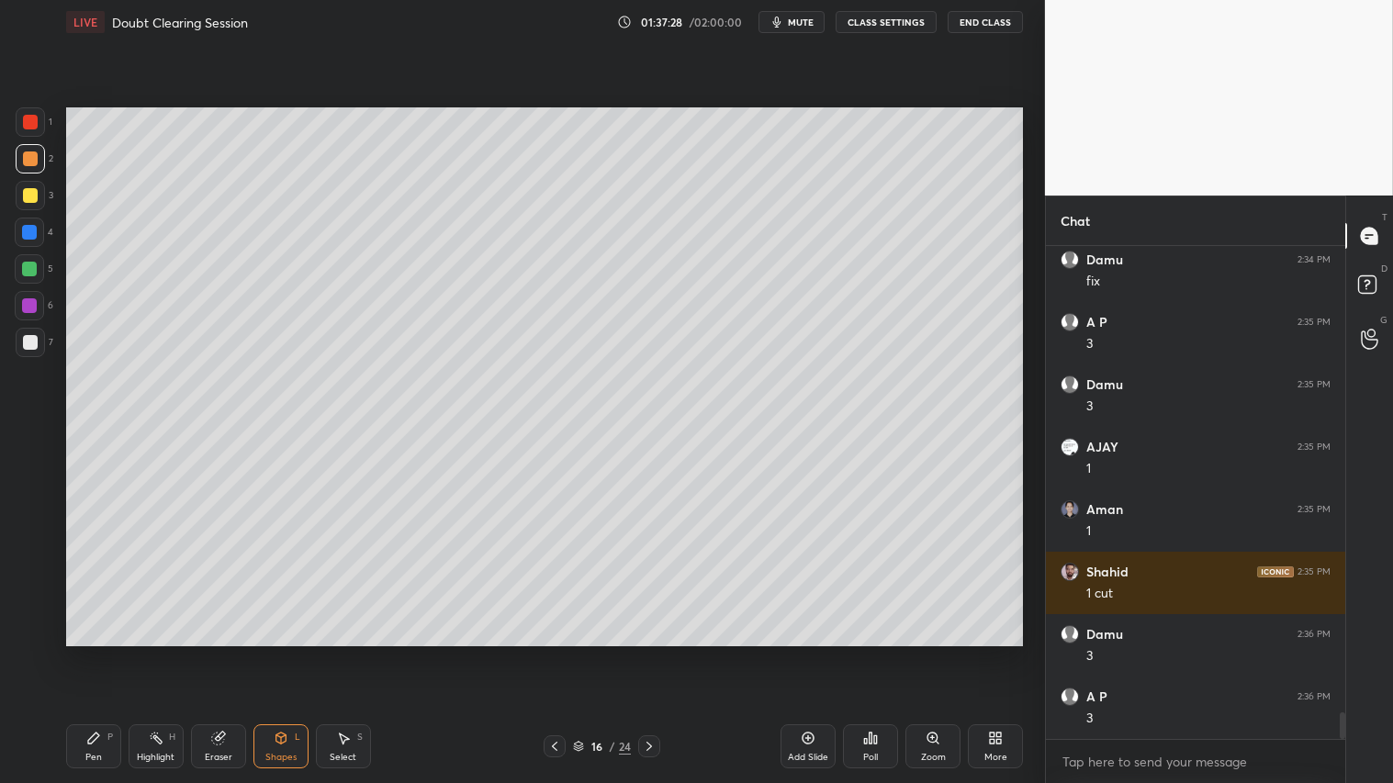
click at [39, 345] on div at bounding box center [30, 342] width 29 height 29
drag, startPoint x: 34, startPoint y: 115, endPoint x: 157, endPoint y: 782, distance: 678.9
click at [34, 126] on div at bounding box center [30, 122] width 15 height 15
click at [95, 653] on icon at bounding box center [93, 738] width 11 height 11
drag, startPoint x: 652, startPoint y: 742, endPoint x: 543, endPoint y: 760, distance: 110.8
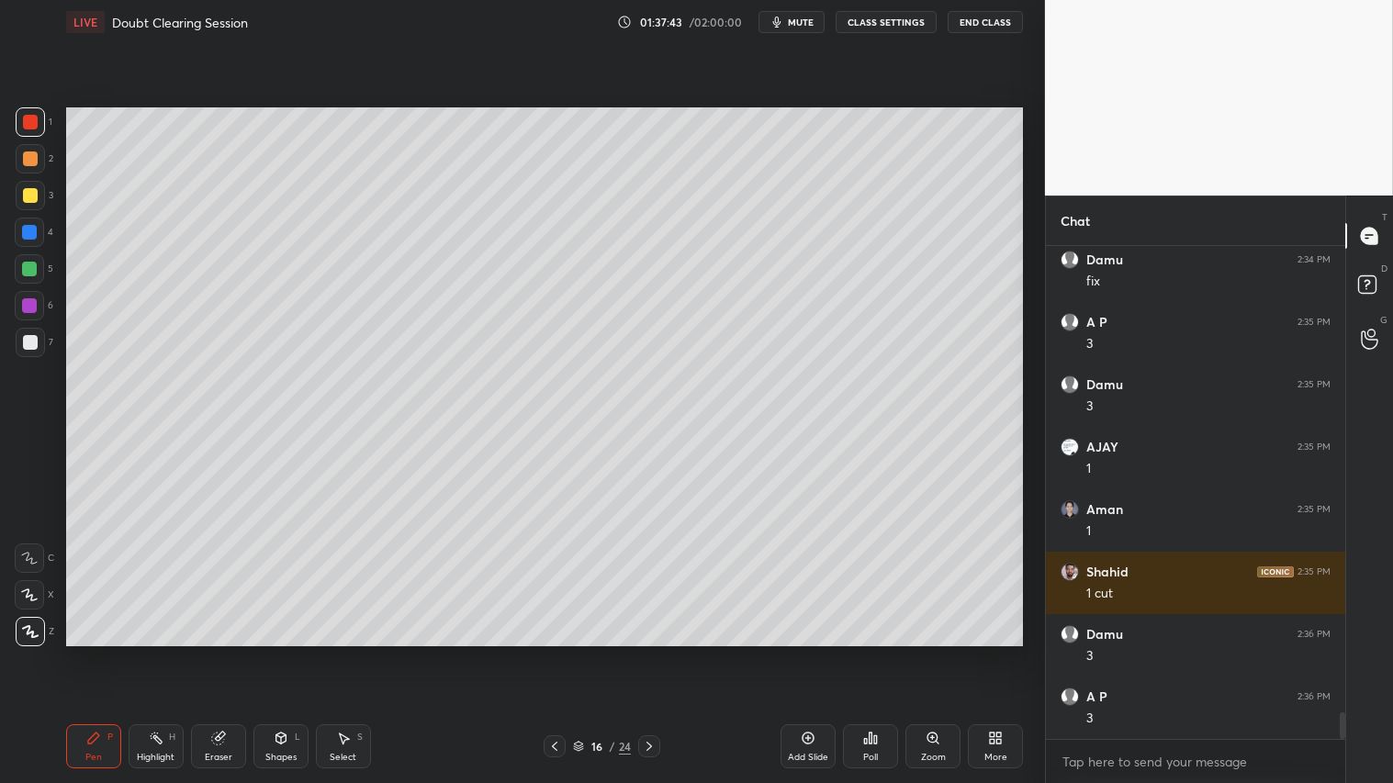
click at [647, 653] on icon at bounding box center [649, 746] width 15 height 15
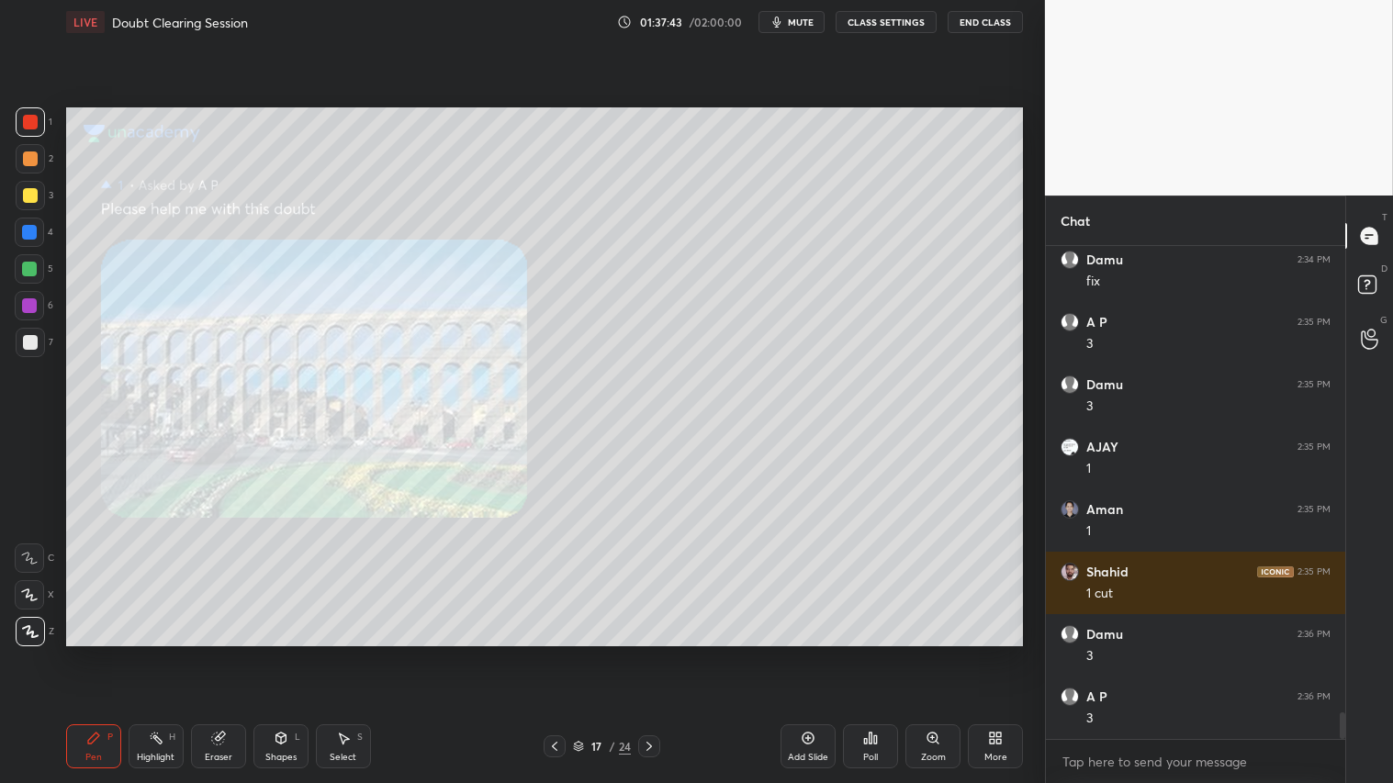
drag, startPoint x: 557, startPoint y: 746, endPoint x: 579, endPoint y: 745, distance: 22.1
click at [557, 653] on icon at bounding box center [554, 746] width 15 height 15
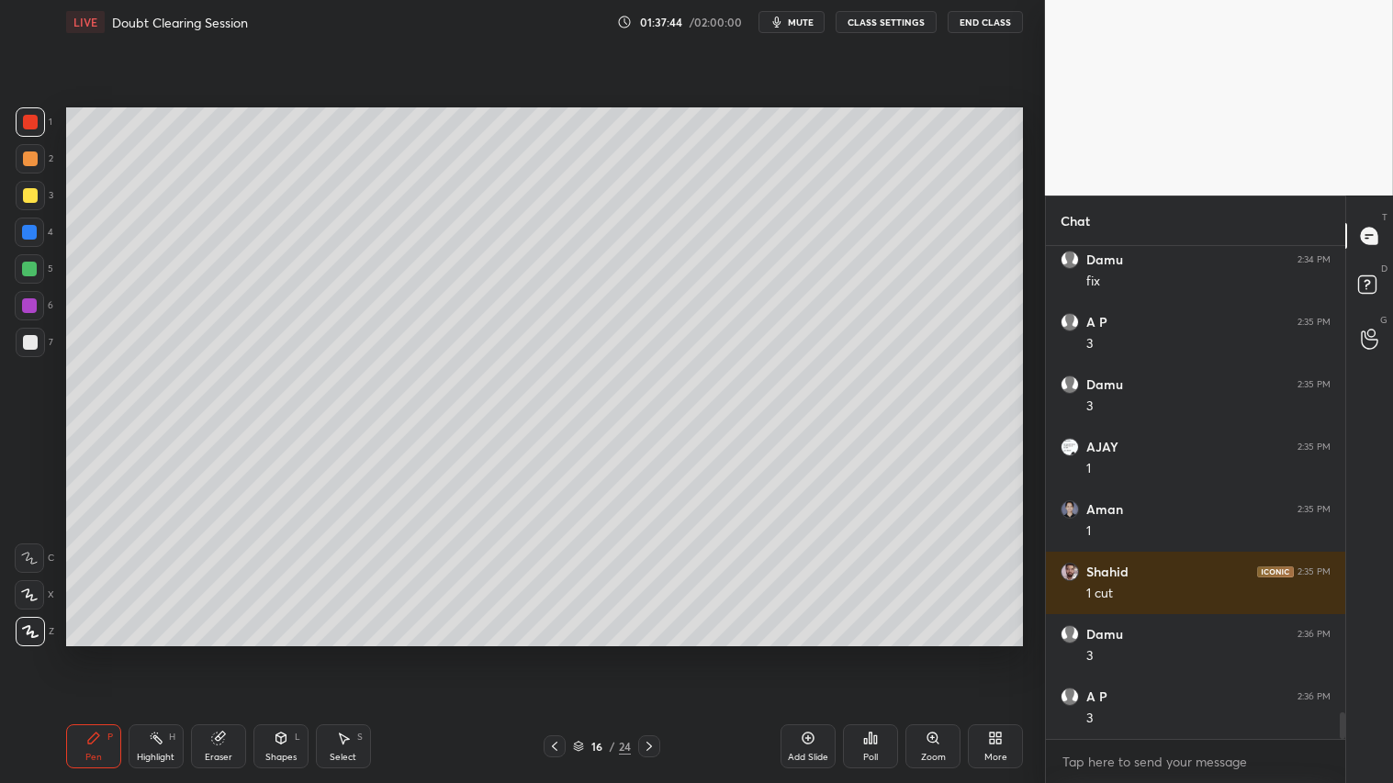
click at [806, 653] on div "Add Slide" at bounding box center [808, 747] width 55 height 44
drag, startPoint x: 281, startPoint y: 749, endPoint x: 286, endPoint y: 737, distance: 13.7
click at [282, 653] on div "Shapes L" at bounding box center [280, 747] width 55 height 44
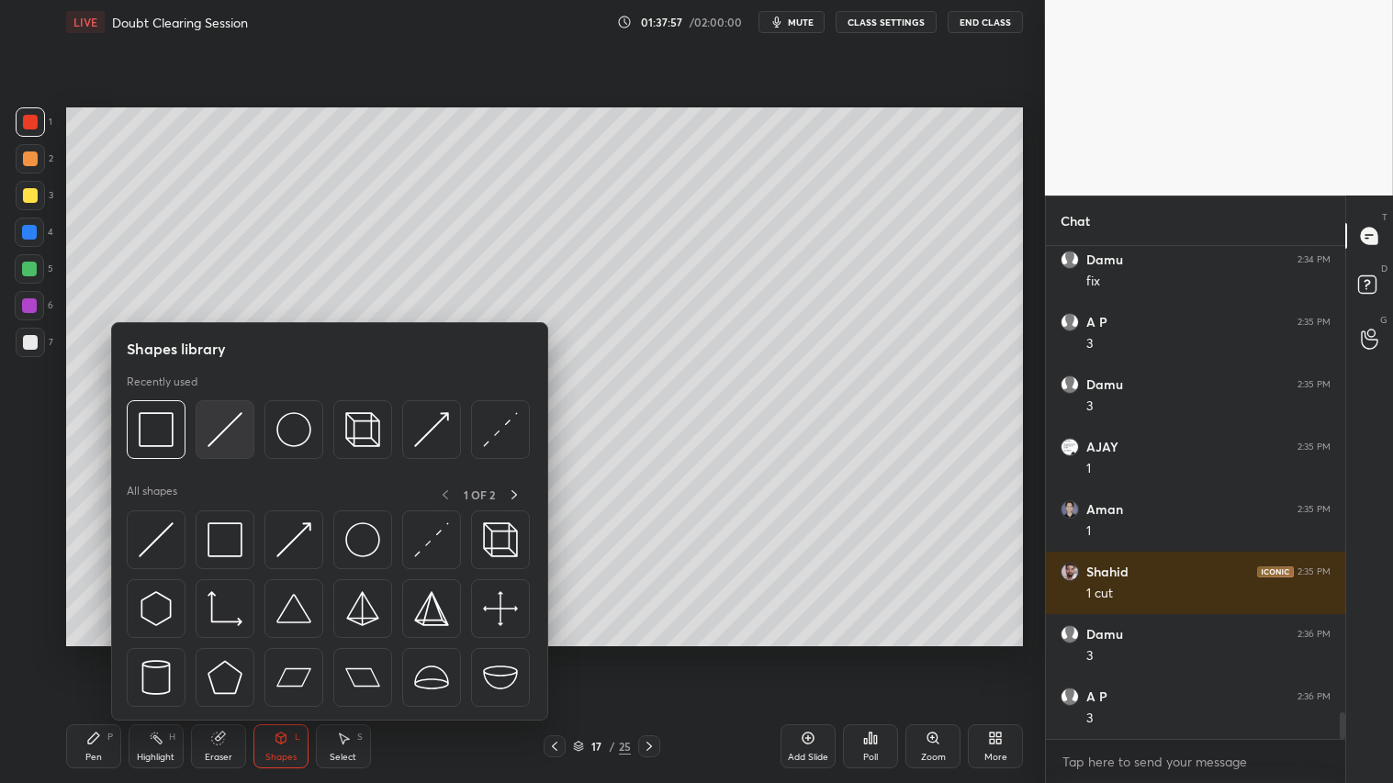
click at [213, 427] on img at bounding box center [225, 429] width 35 height 35
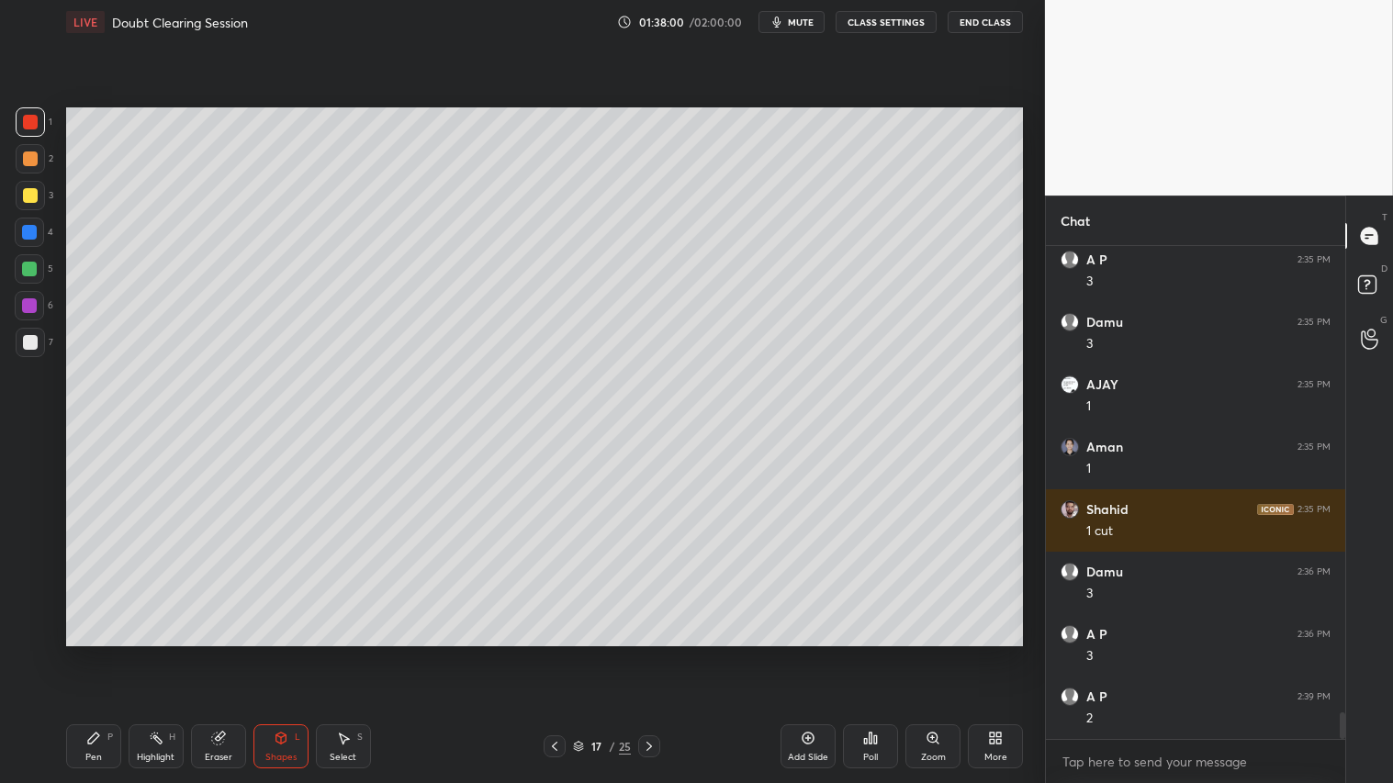
scroll to position [8762, 0]
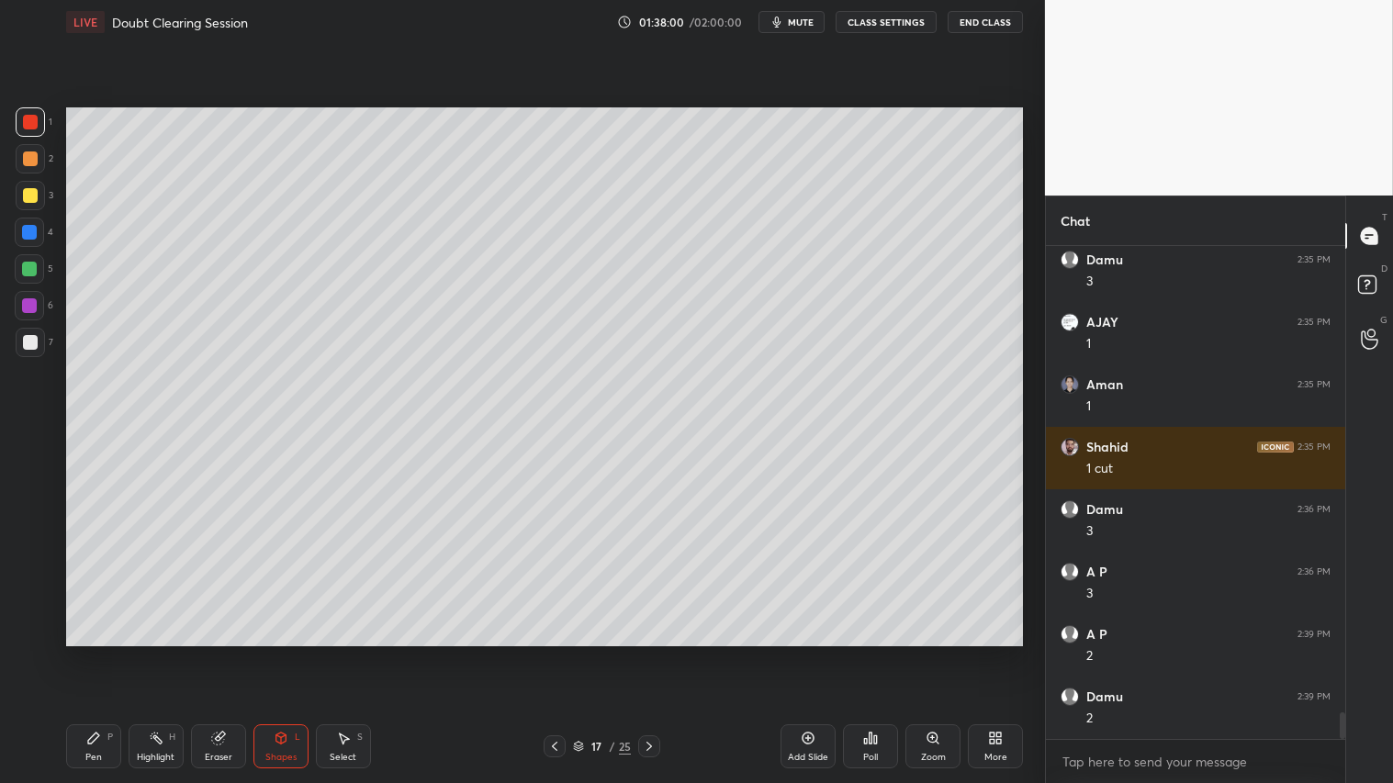
drag, startPoint x: 92, startPoint y: 759, endPoint x: 124, endPoint y: 703, distance: 64.6
click at [95, 653] on div "Pen" at bounding box center [93, 757] width 17 height 9
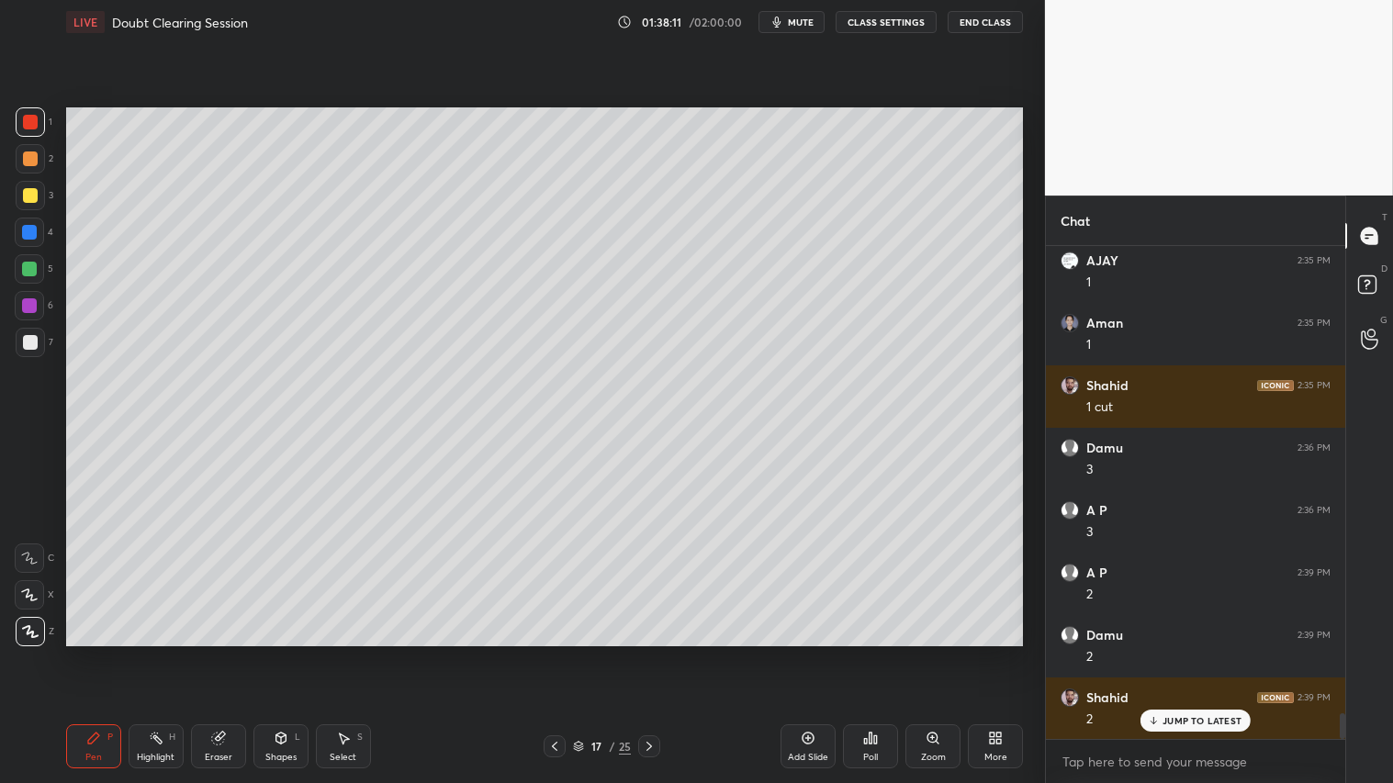
click at [560, 653] on icon at bounding box center [554, 746] width 15 height 15
click at [658, 653] on div at bounding box center [649, 747] width 22 height 22
click at [31, 152] on div at bounding box center [30, 159] width 15 height 15
click at [298, 653] on div "Shapes L" at bounding box center [280, 747] width 55 height 44
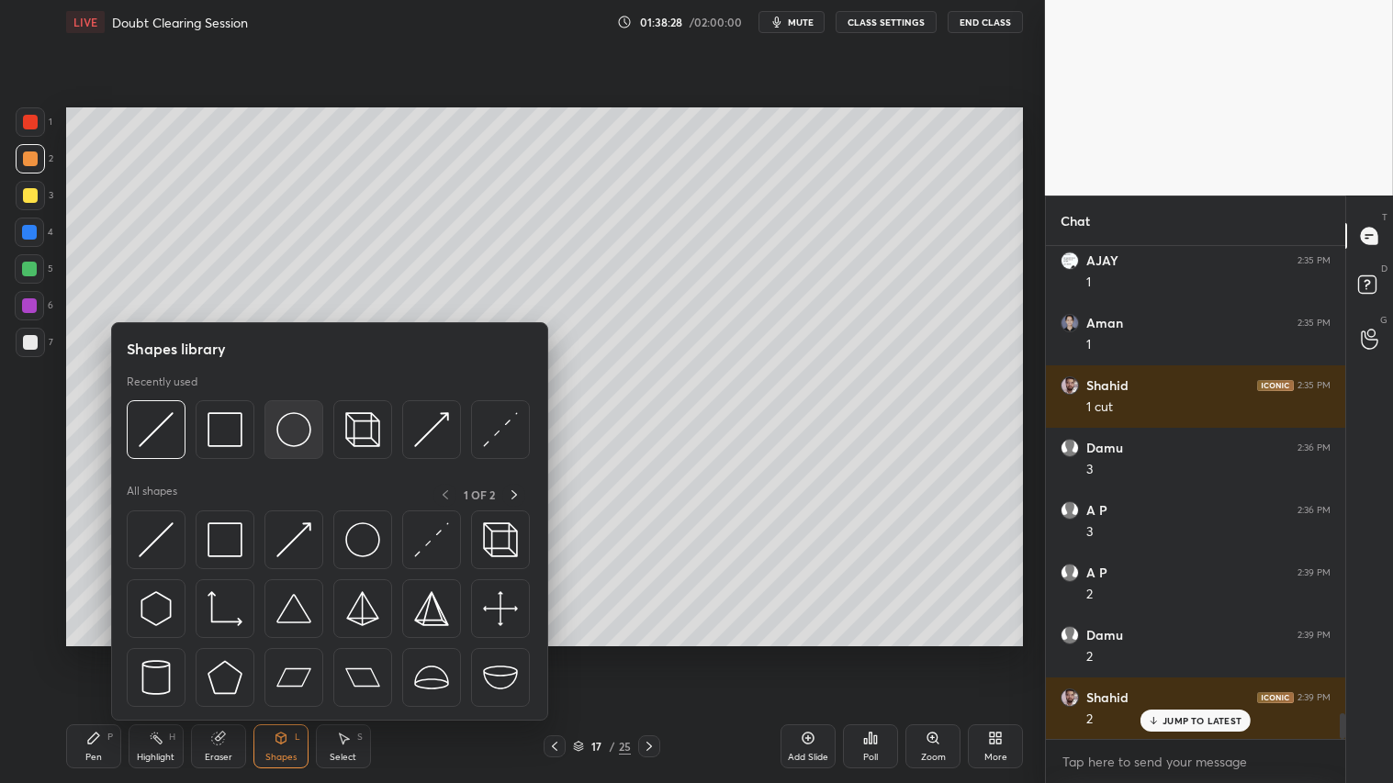
click at [294, 432] on img at bounding box center [293, 429] width 35 height 35
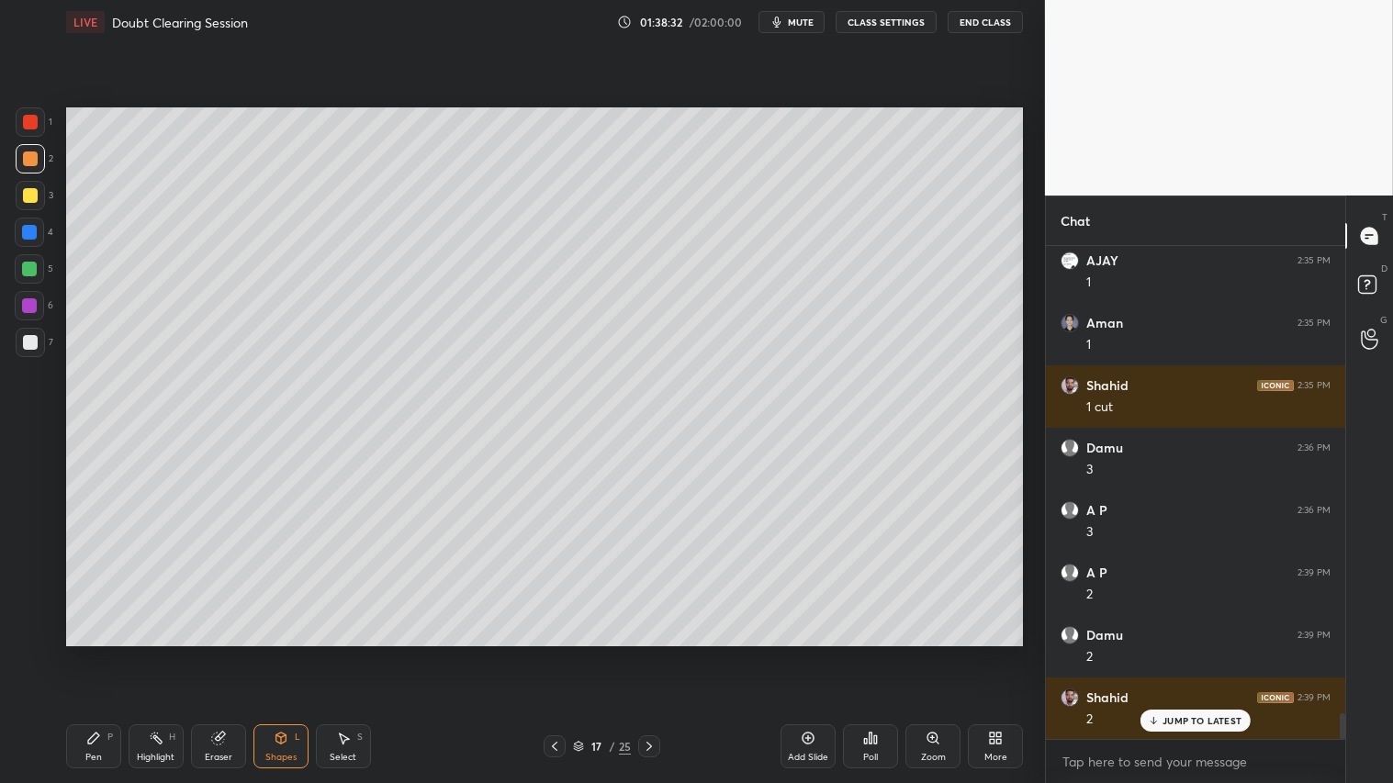
drag, startPoint x: 231, startPoint y: 749, endPoint x: 319, endPoint y: 682, distance: 110.8
click at [231, 653] on div "Eraser" at bounding box center [218, 747] width 55 height 44
click at [289, 653] on div "Shapes L" at bounding box center [280, 747] width 55 height 44
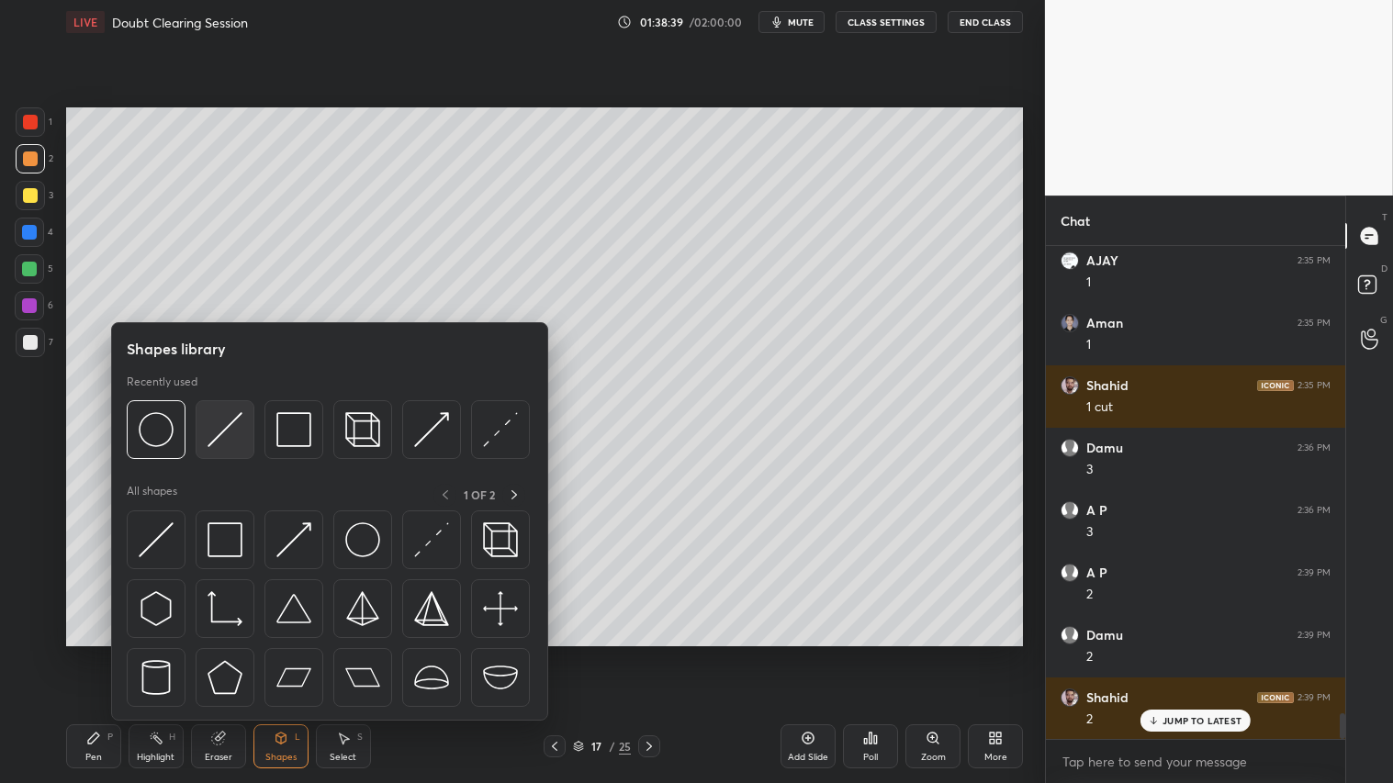
click at [215, 419] on img at bounding box center [225, 429] width 35 height 35
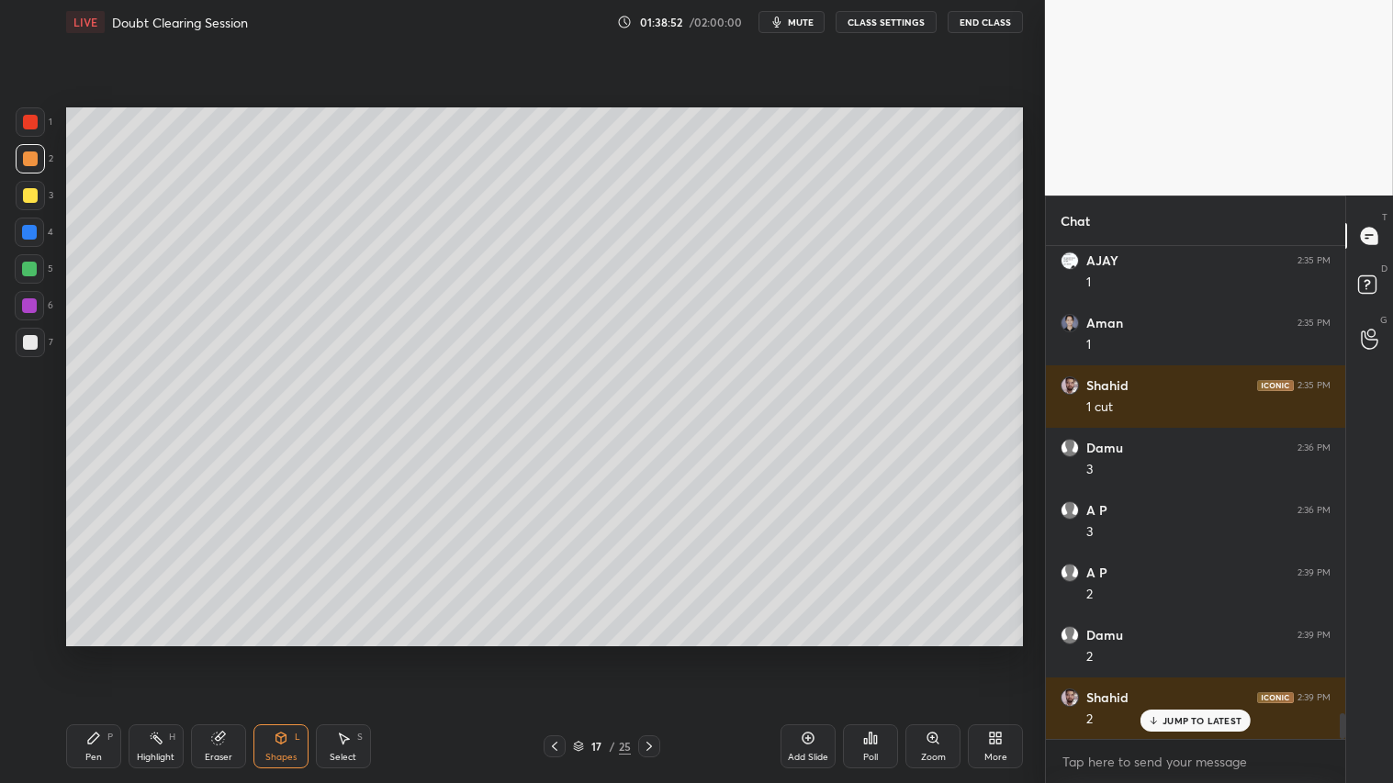
drag, startPoint x: 28, startPoint y: 195, endPoint x: 46, endPoint y: 250, distance: 57.8
click at [29, 196] on div at bounding box center [30, 195] width 15 height 15
drag, startPoint x: 94, startPoint y: 749, endPoint x: 171, endPoint y: 666, distance: 113.7
click at [96, 653] on div "Pen P" at bounding box center [93, 747] width 55 height 44
click at [98, 653] on icon at bounding box center [93, 738] width 15 height 15
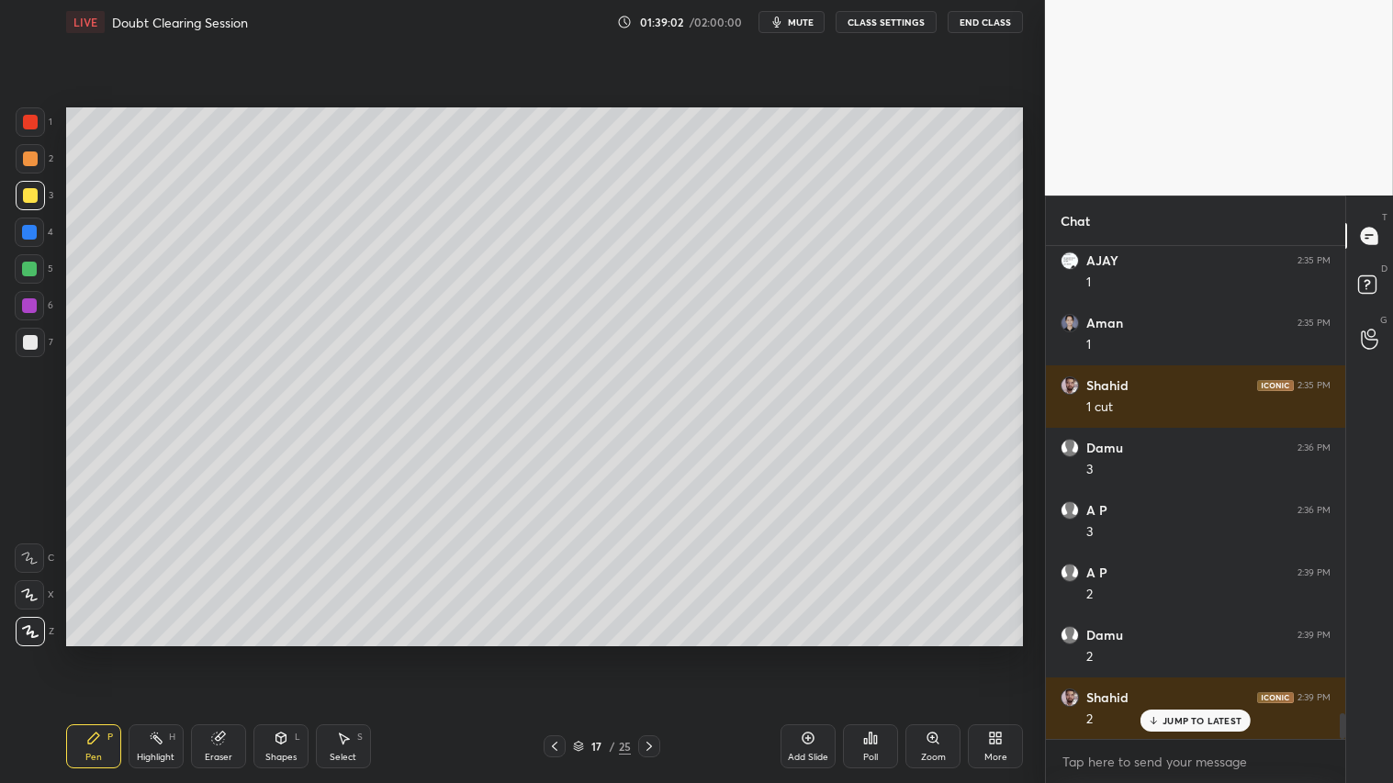
click at [42, 158] on div at bounding box center [30, 158] width 29 height 29
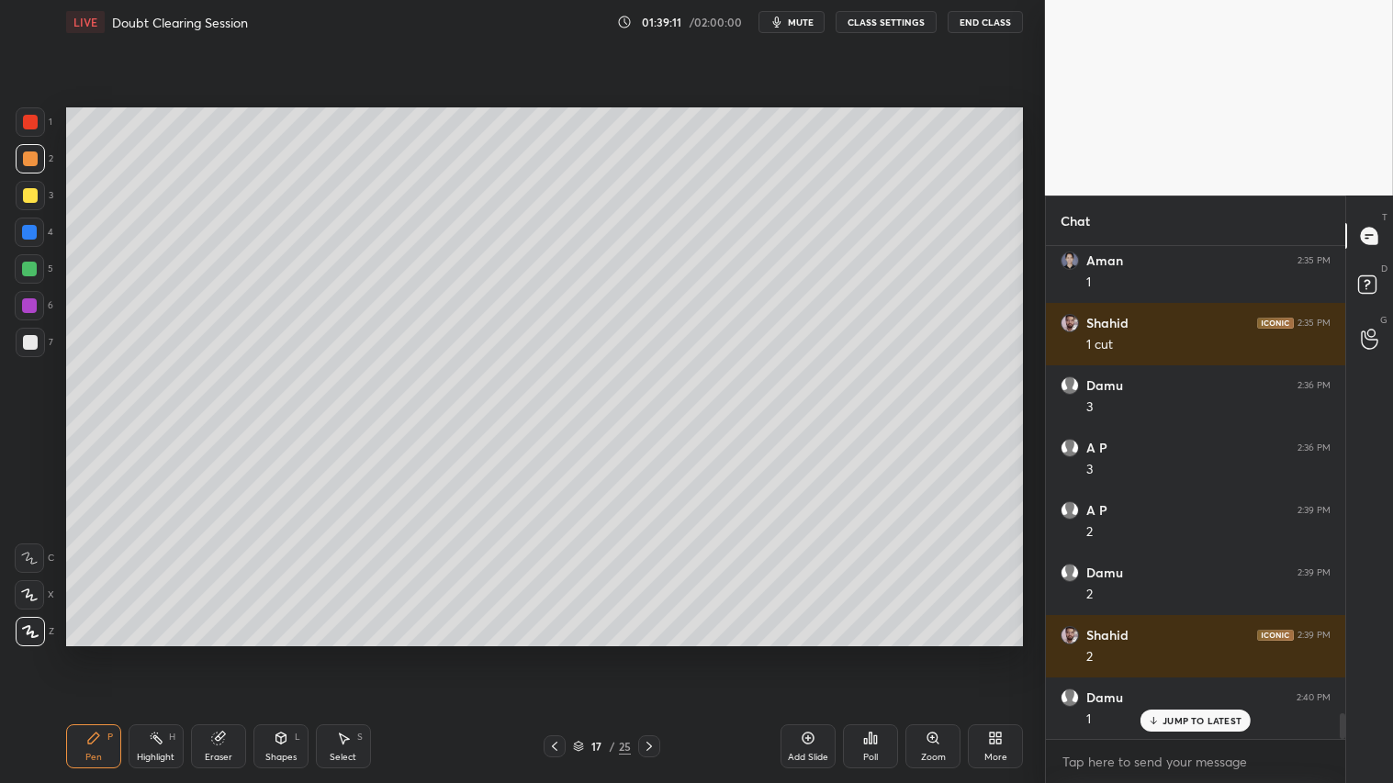
click at [288, 653] on div "Shapes" at bounding box center [280, 757] width 31 height 9
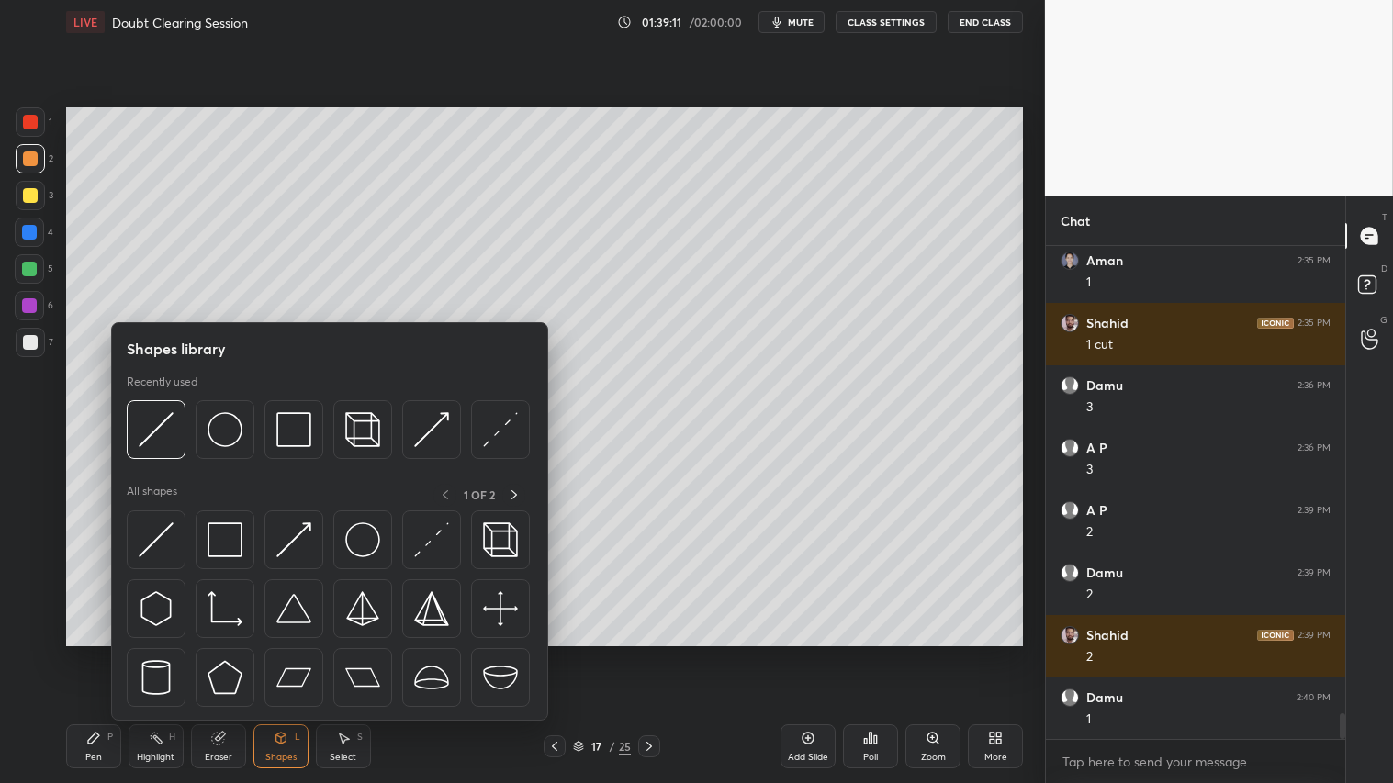
scroll to position [8949, 0]
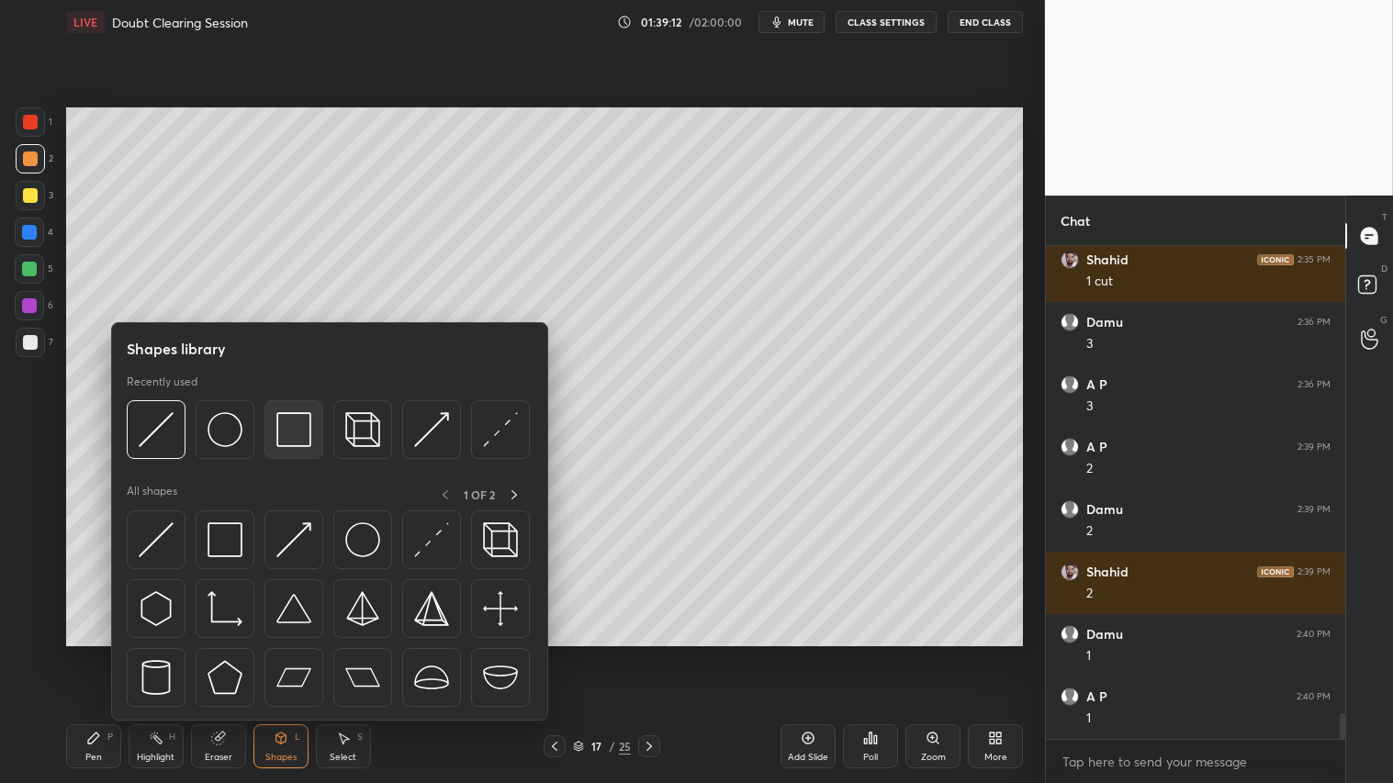
click at [292, 430] on img at bounding box center [293, 429] width 35 height 35
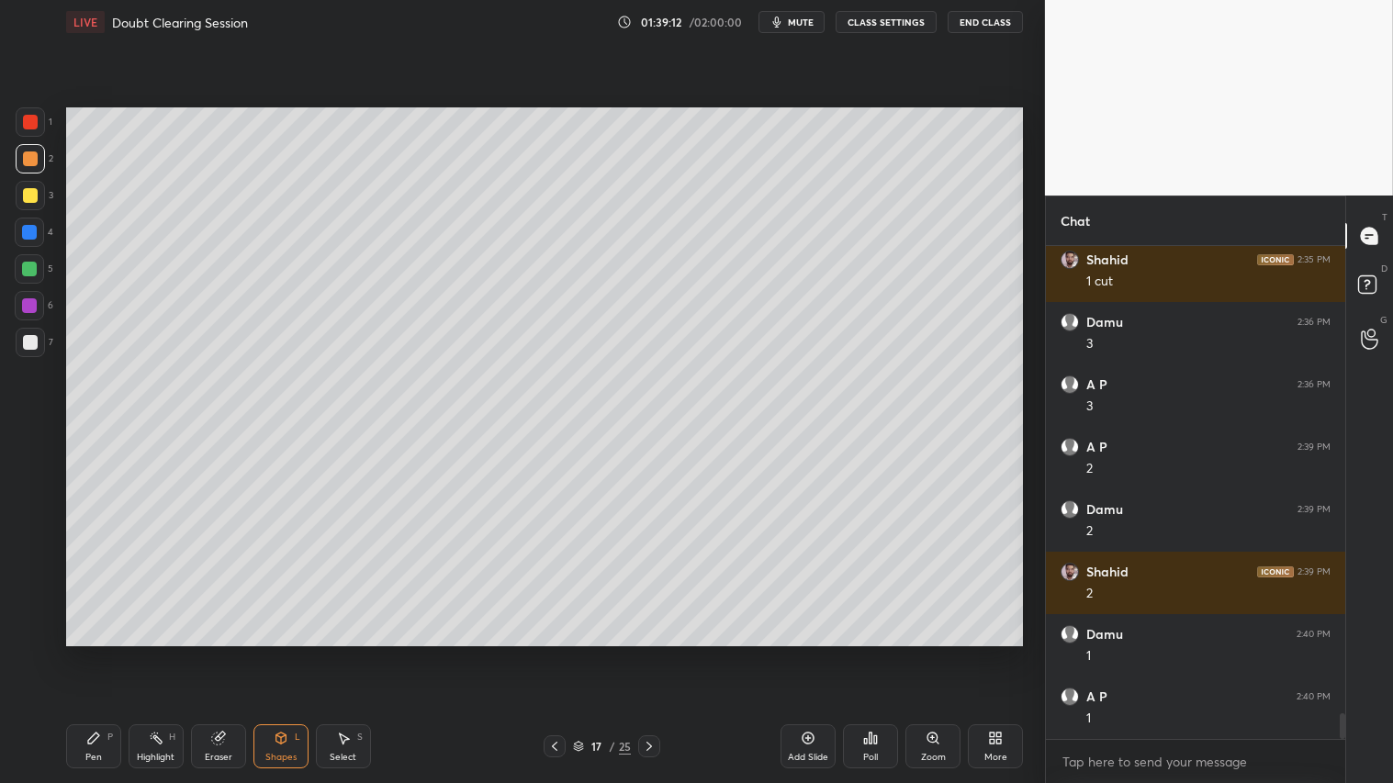
drag, startPoint x: 30, startPoint y: 343, endPoint x: 39, endPoint y: 341, distance: 9.6
click at [30, 342] on div at bounding box center [30, 342] width 15 height 15
click at [32, 144] on div at bounding box center [30, 158] width 29 height 29
click at [75, 653] on div "Pen P" at bounding box center [93, 747] width 55 height 44
click at [272, 653] on div "Shapes L" at bounding box center [280, 747] width 55 height 44
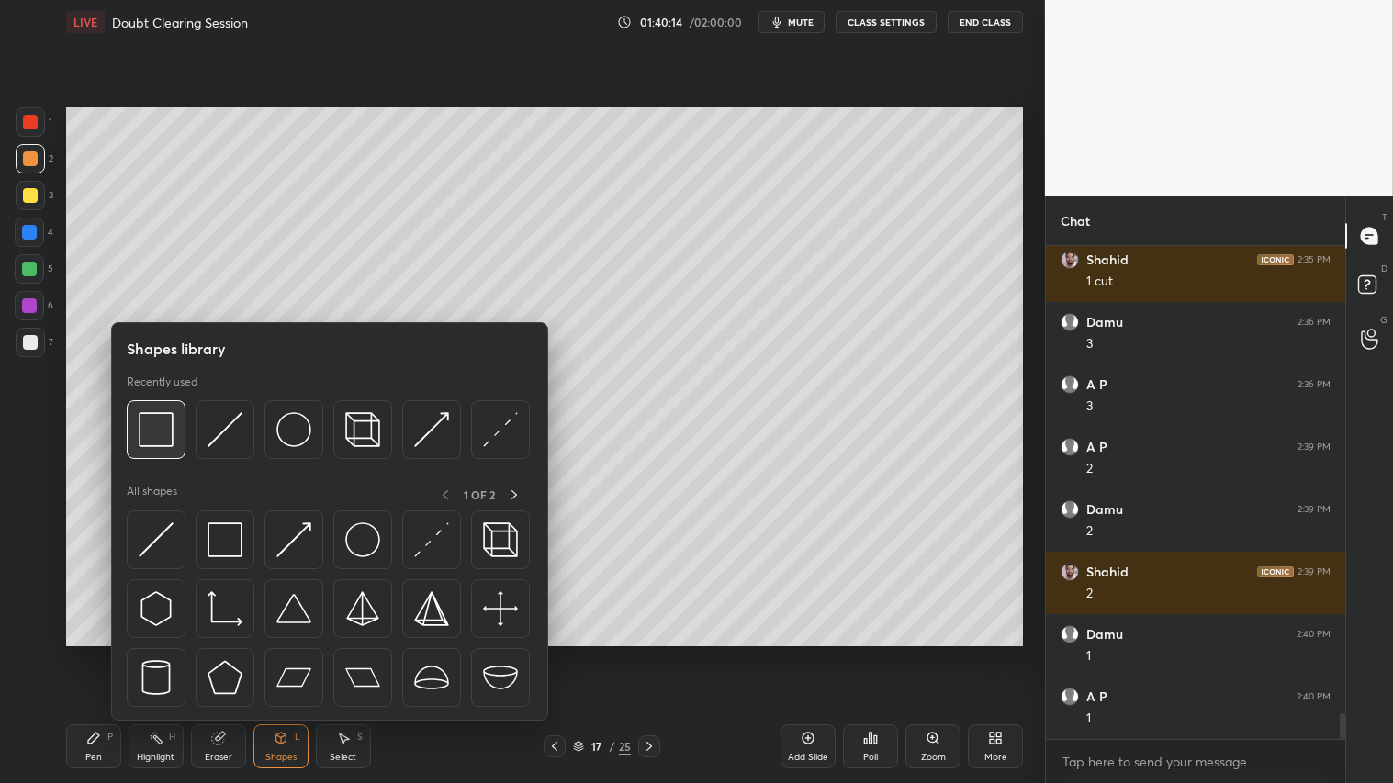
click at [152, 427] on img at bounding box center [156, 429] width 35 height 35
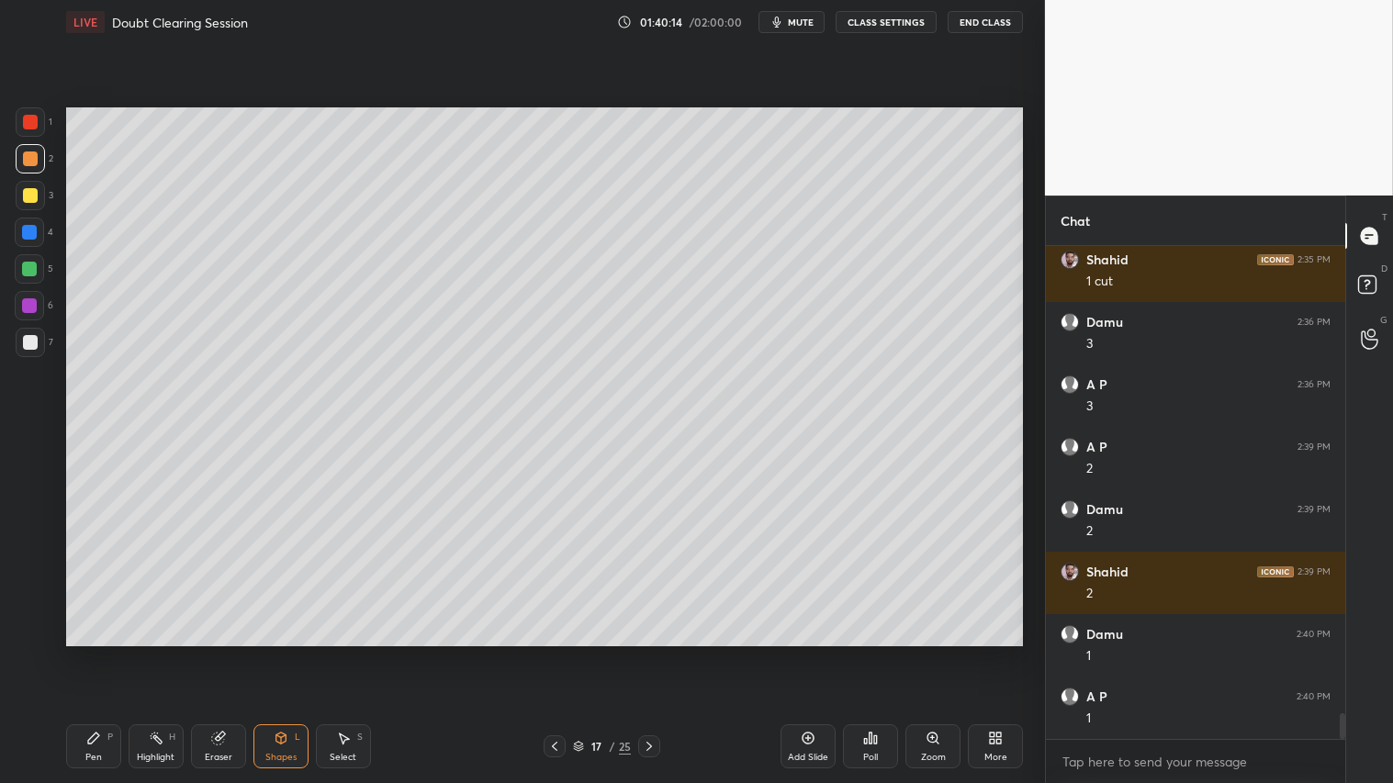
click at [34, 343] on div at bounding box center [30, 342] width 15 height 15
click at [37, 119] on div at bounding box center [30, 121] width 29 height 29
click at [102, 653] on div "Pen P" at bounding box center [93, 747] width 55 height 44
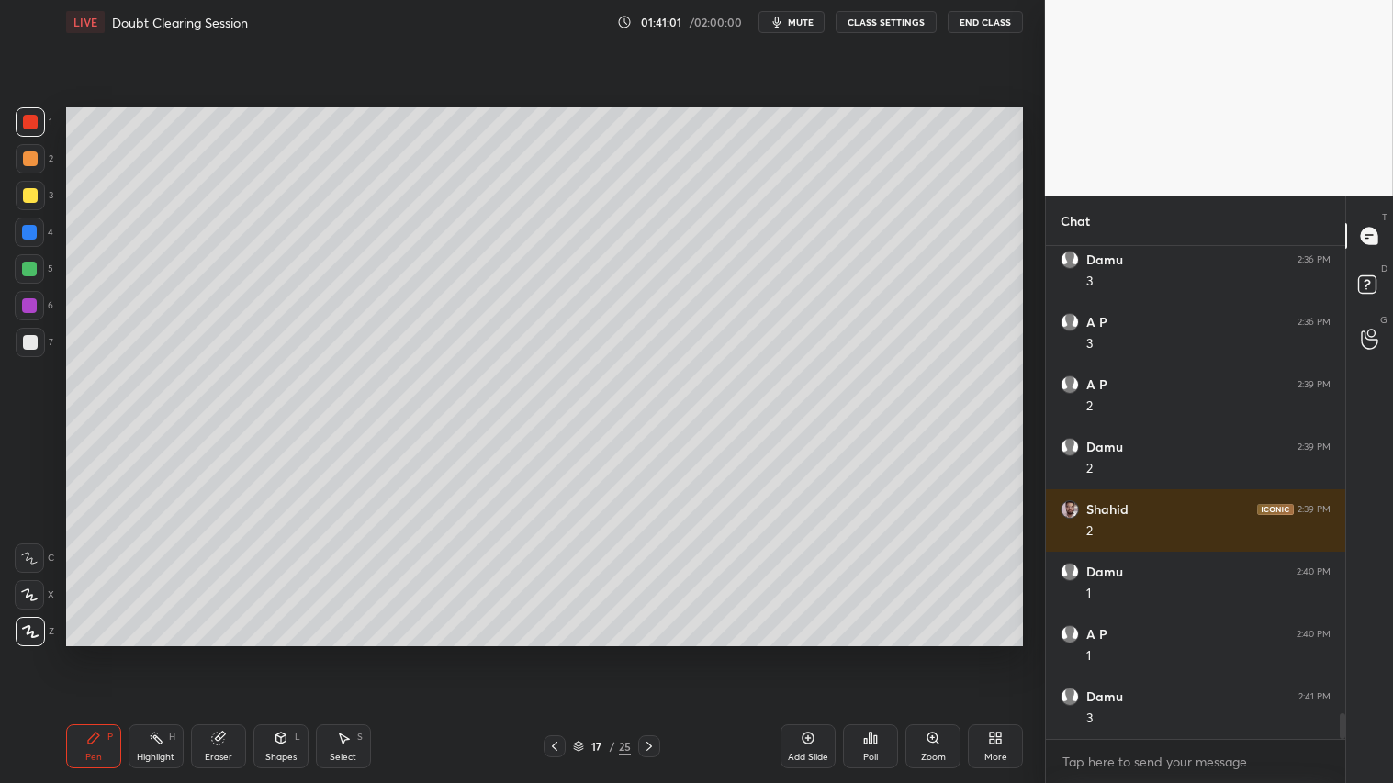
drag, startPoint x: 30, startPoint y: 154, endPoint x: 69, endPoint y: 735, distance: 581.7
click at [34, 157] on div at bounding box center [30, 159] width 15 height 15
click at [96, 653] on icon at bounding box center [93, 738] width 15 height 15
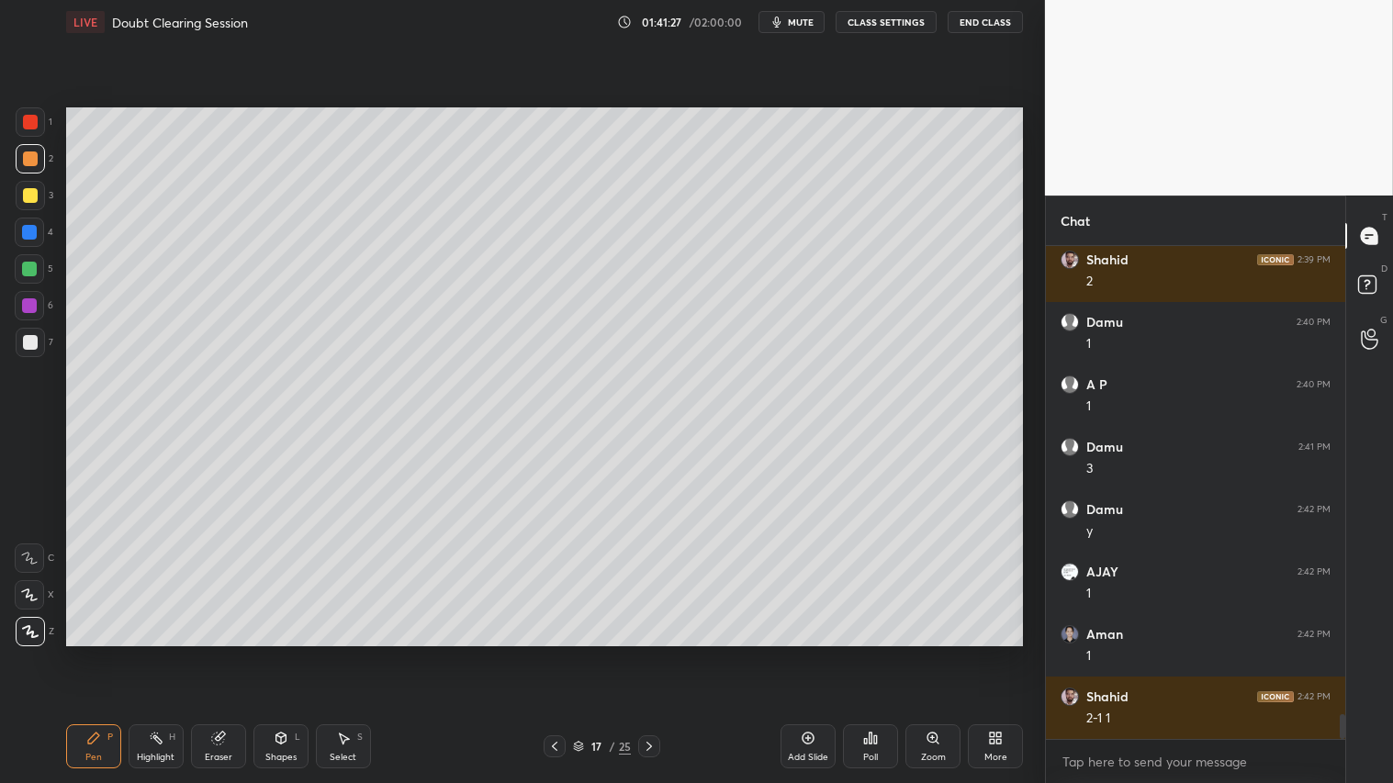
scroll to position [9324, 0]
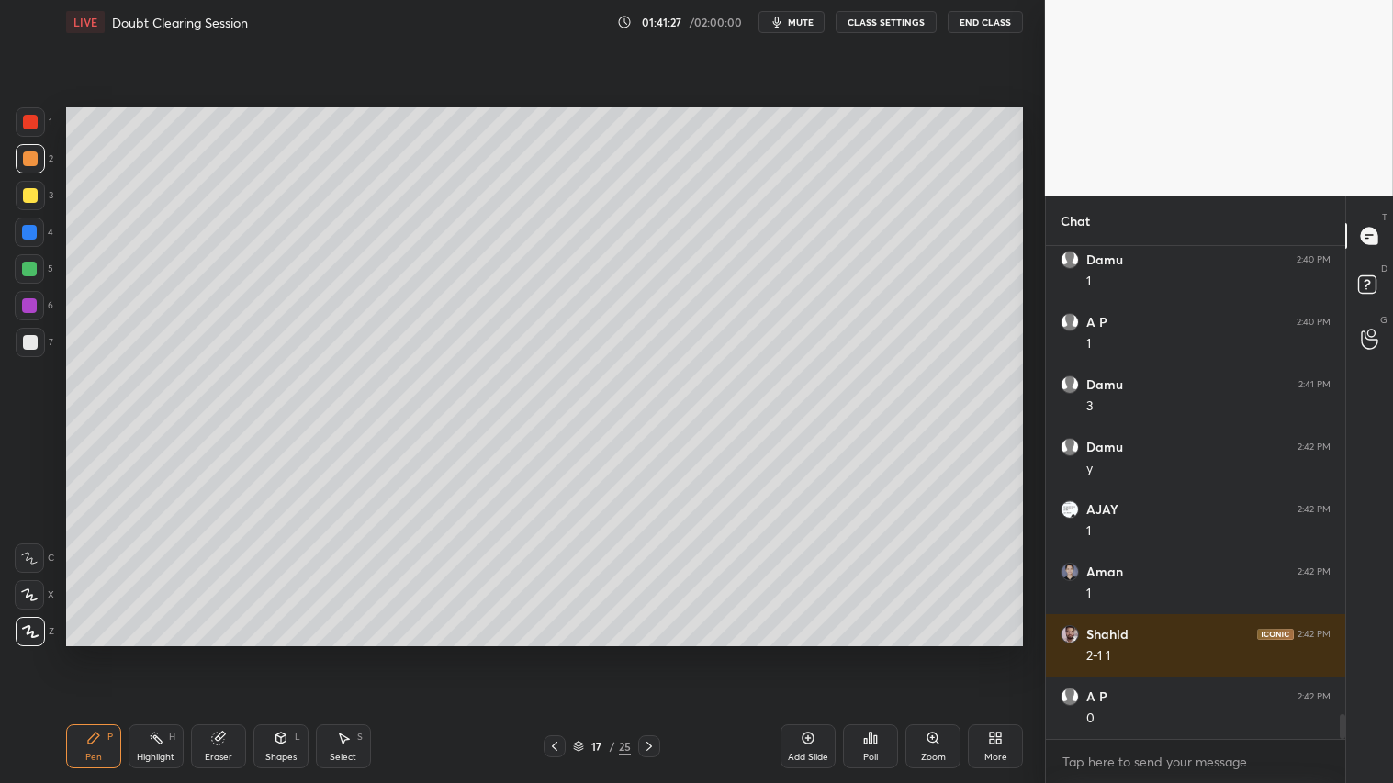
click at [37, 147] on div at bounding box center [30, 158] width 29 height 29
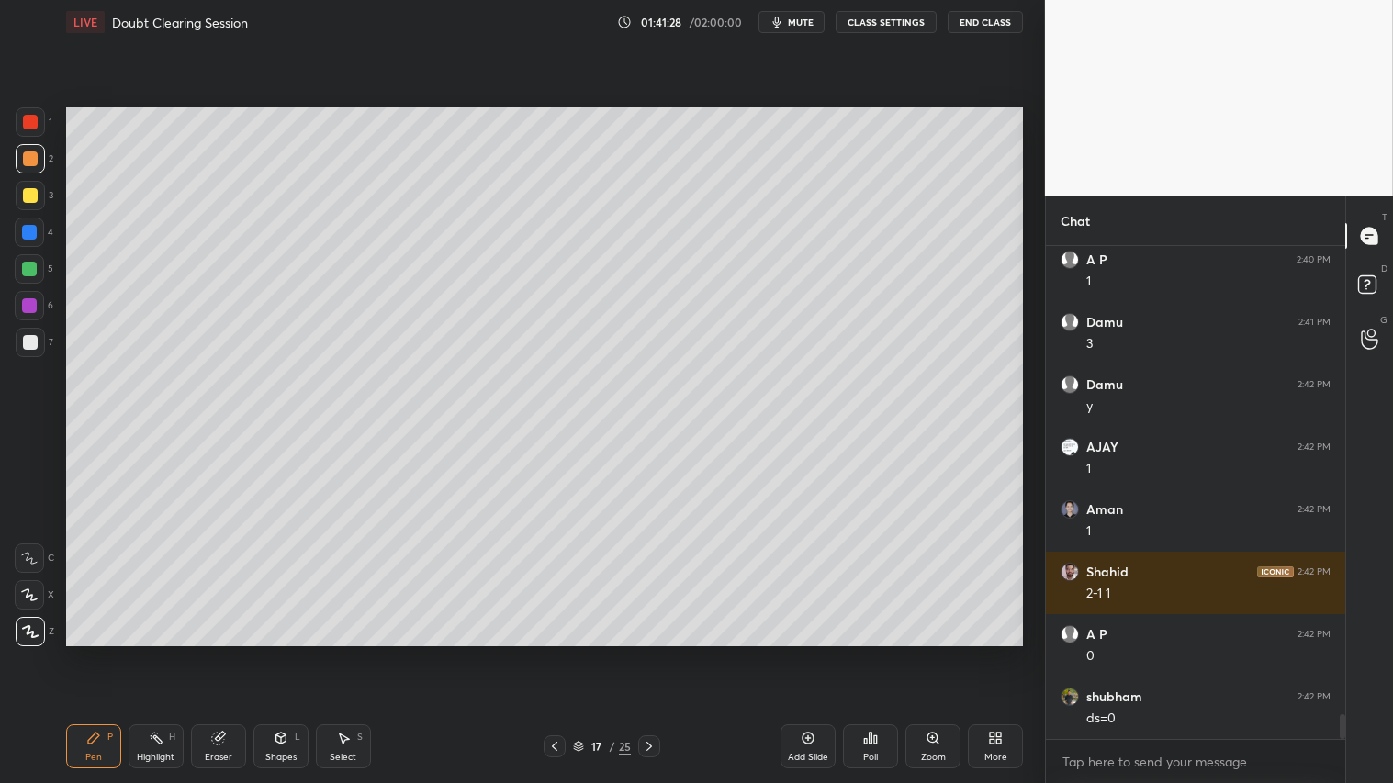
click at [102, 653] on div "Pen P" at bounding box center [93, 747] width 55 height 44
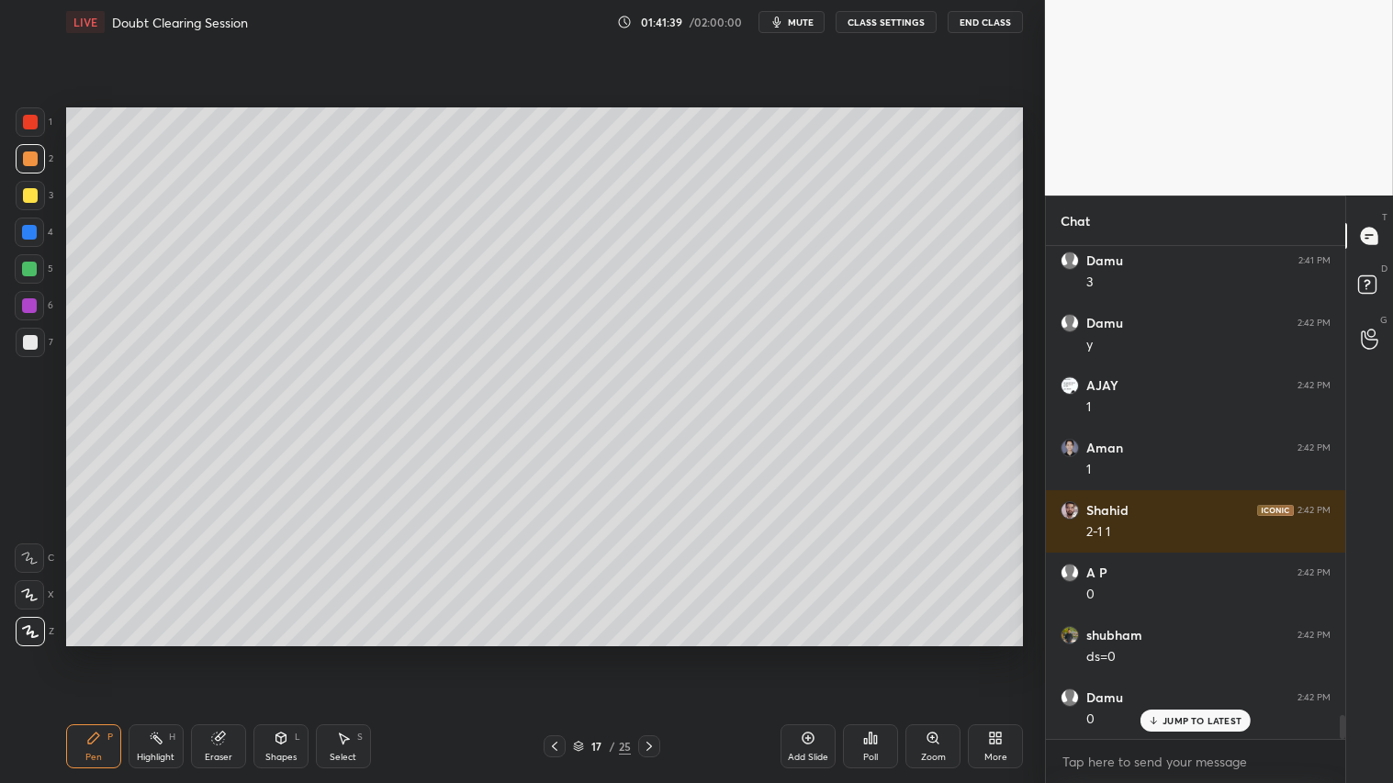
scroll to position [9510, 0]
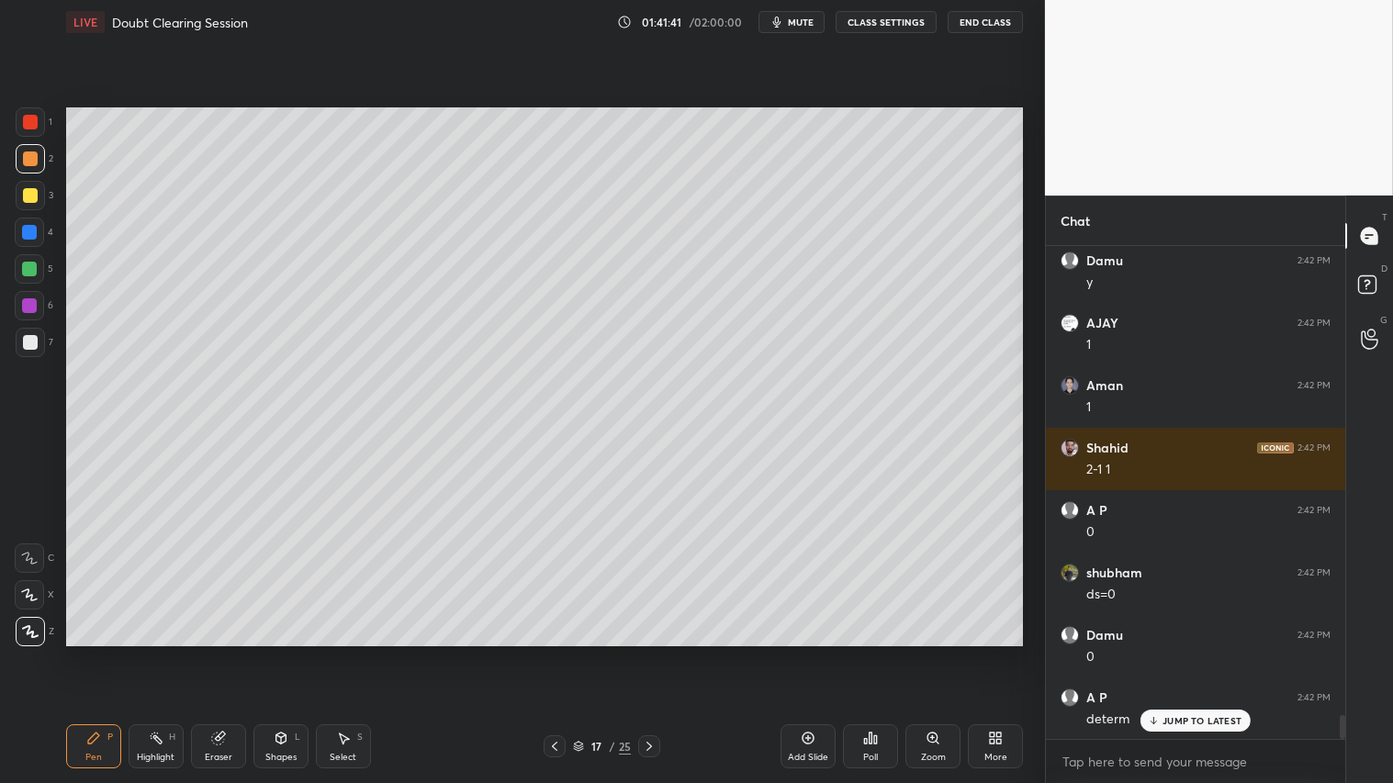
click at [648, 653] on icon at bounding box center [649, 746] width 15 height 15
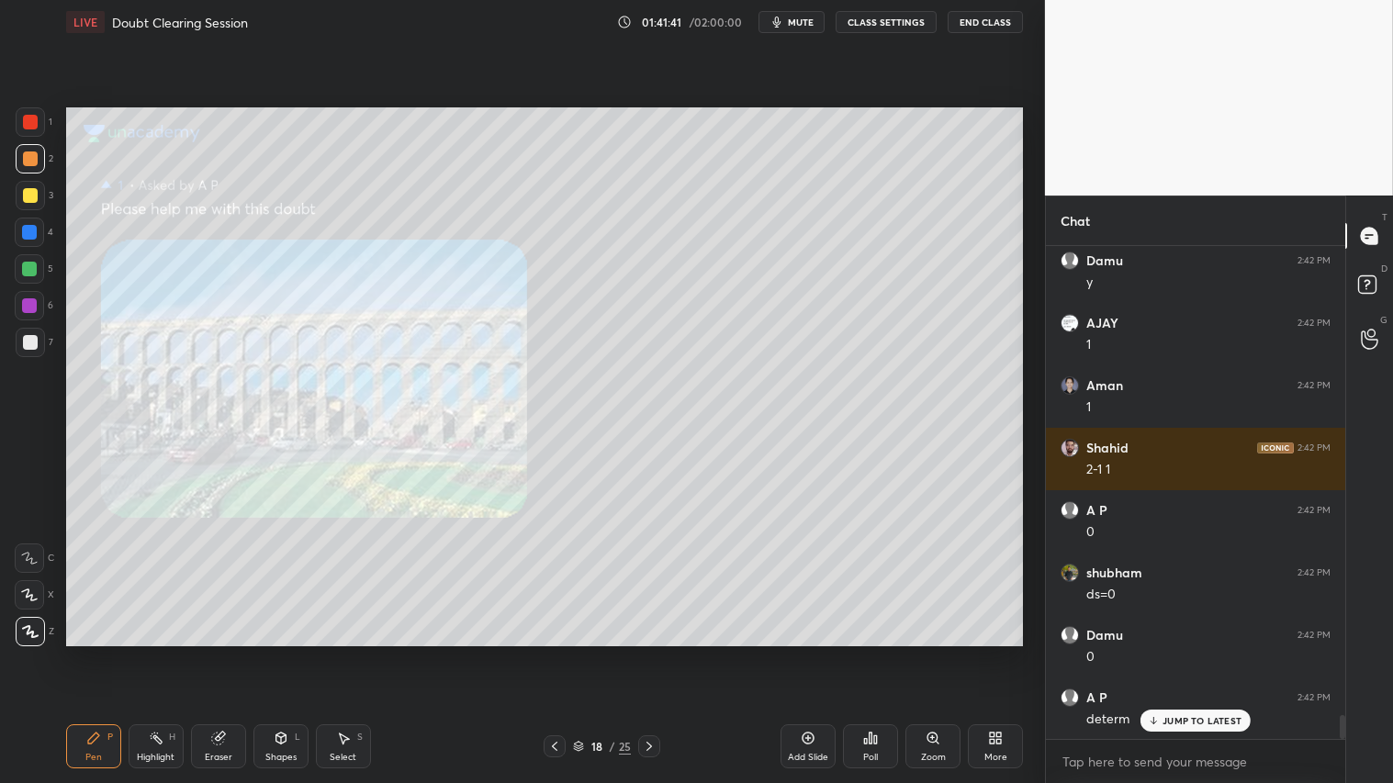
drag, startPoint x: 554, startPoint y: 746, endPoint x: 563, endPoint y: 744, distance: 9.4
click at [555, 653] on icon at bounding box center [555, 746] width 6 height 9
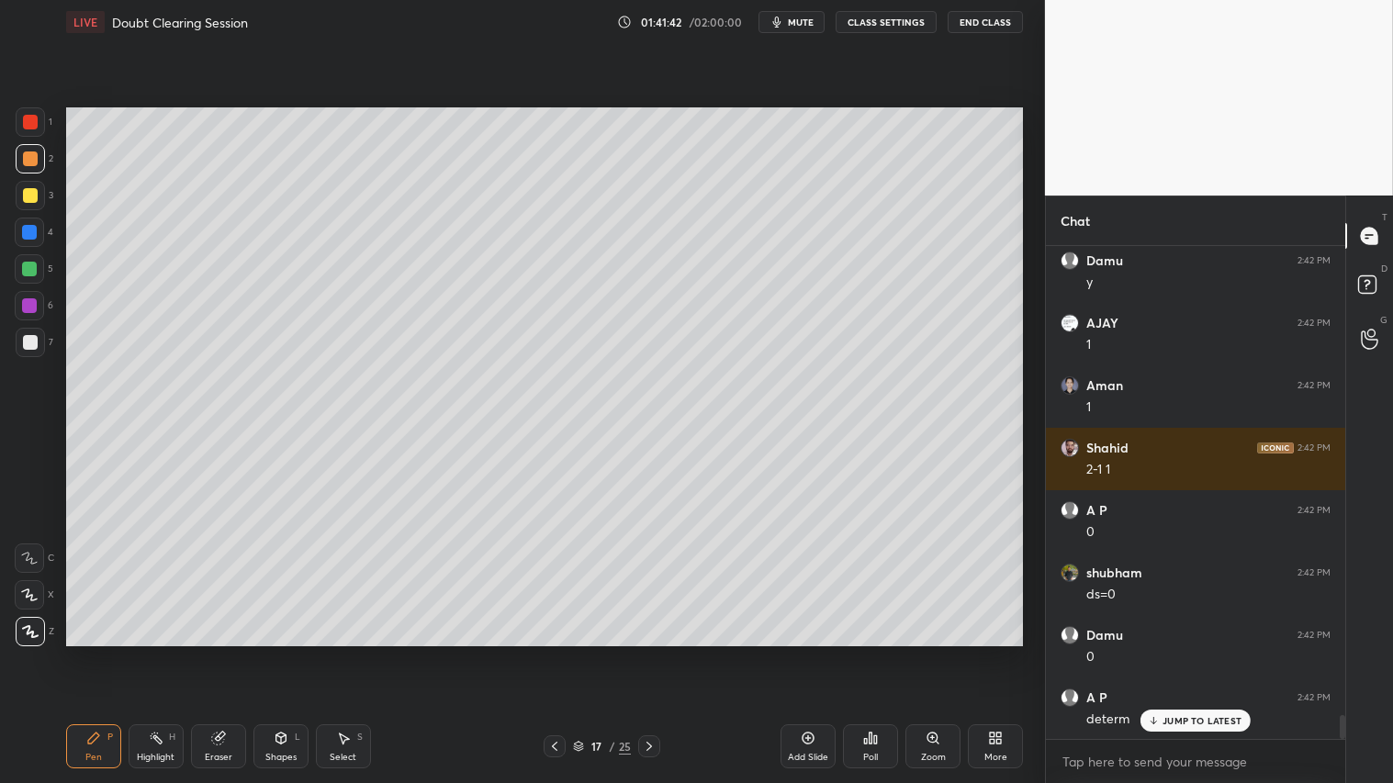
click at [810, 653] on div "Add Slide" at bounding box center [808, 747] width 55 height 44
click at [26, 122] on div at bounding box center [30, 122] width 15 height 15
click at [96, 653] on icon at bounding box center [93, 738] width 15 height 15
click at [288, 653] on div "Shapes L" at bounding box center [280, 747] width 55 height 44
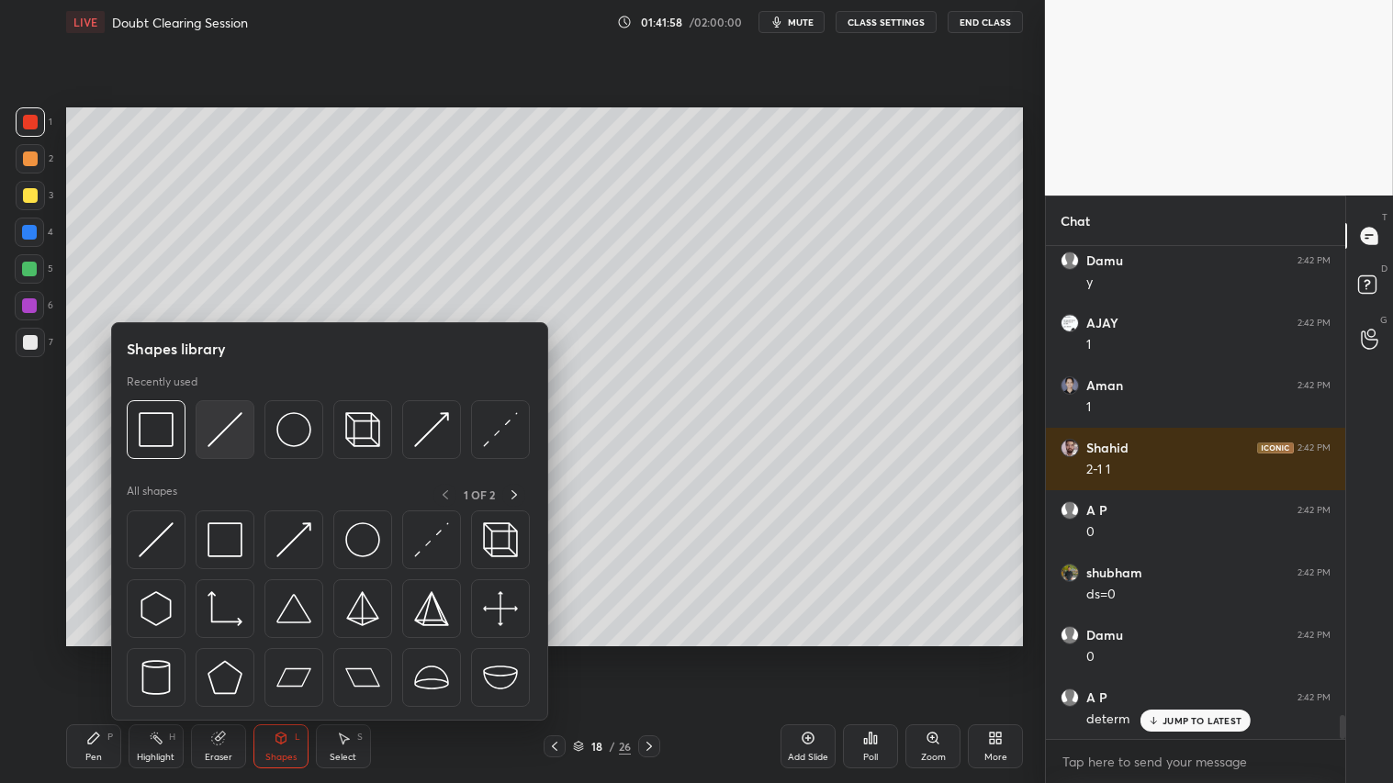
click at [211, 429] on img at bounding box center [225, 429] width 35 height 35
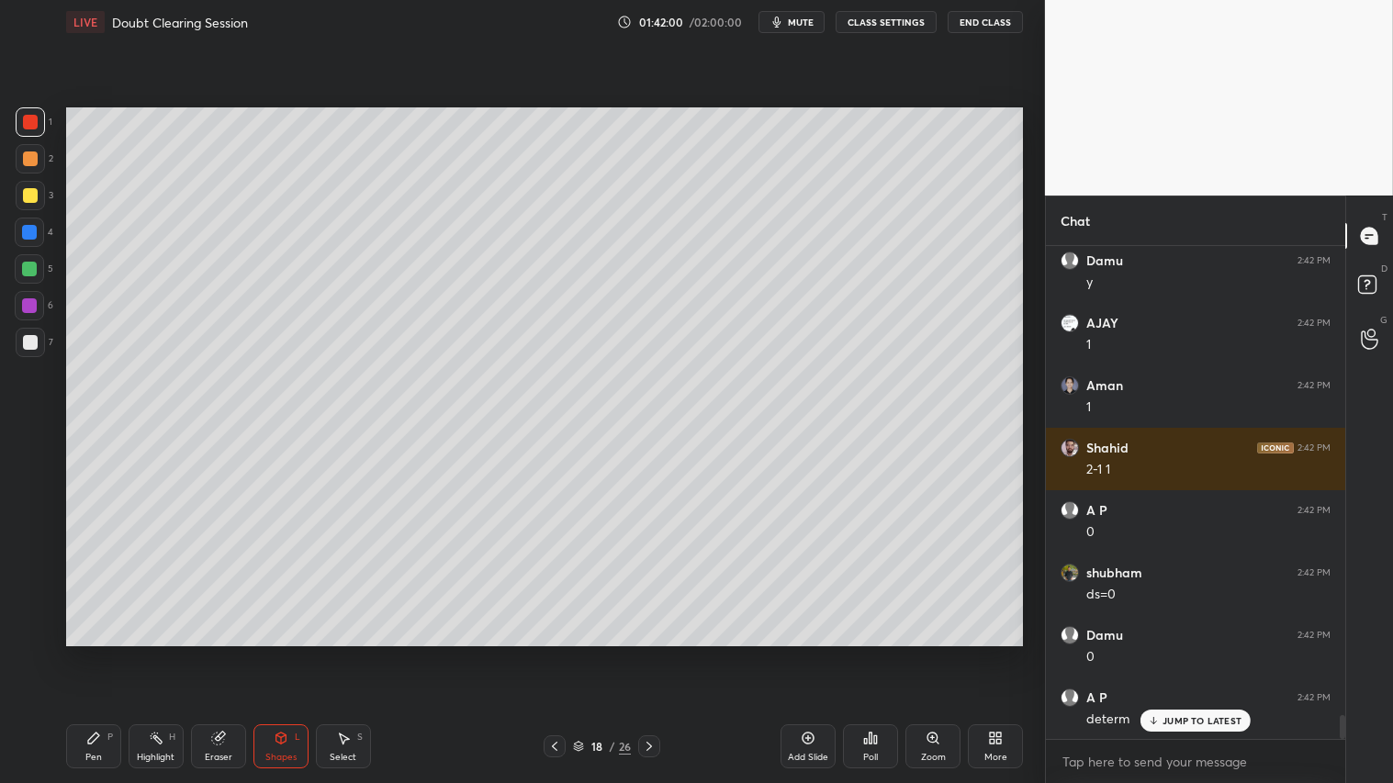
click at [108, 653] on div "Pen P" at bounding box center [93, 747] width 55 height 44
click at [28, 156] on div at bounding box center [30, 159] width 15 height 15
click at [104, 653] on div "Pen P" at bounding box center [93, 747] width 55 height 44
drag, startPoint x: 30, startPoint y: 196, endPoint x: 62, endPoint y: 205, distance: 32.5
click at [33, 197] on div at bounding box center [30, 195] width 15 height 15
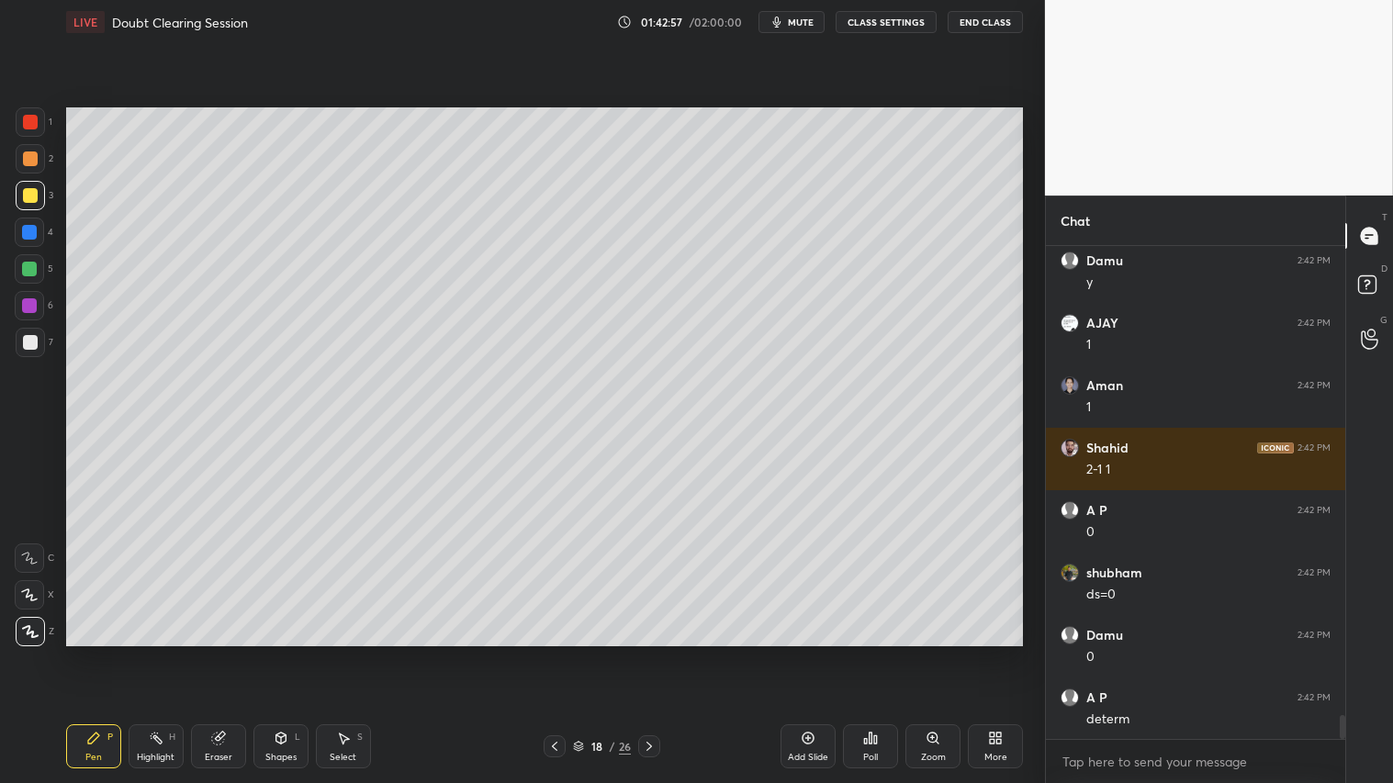
scroll to position [9574, 0]
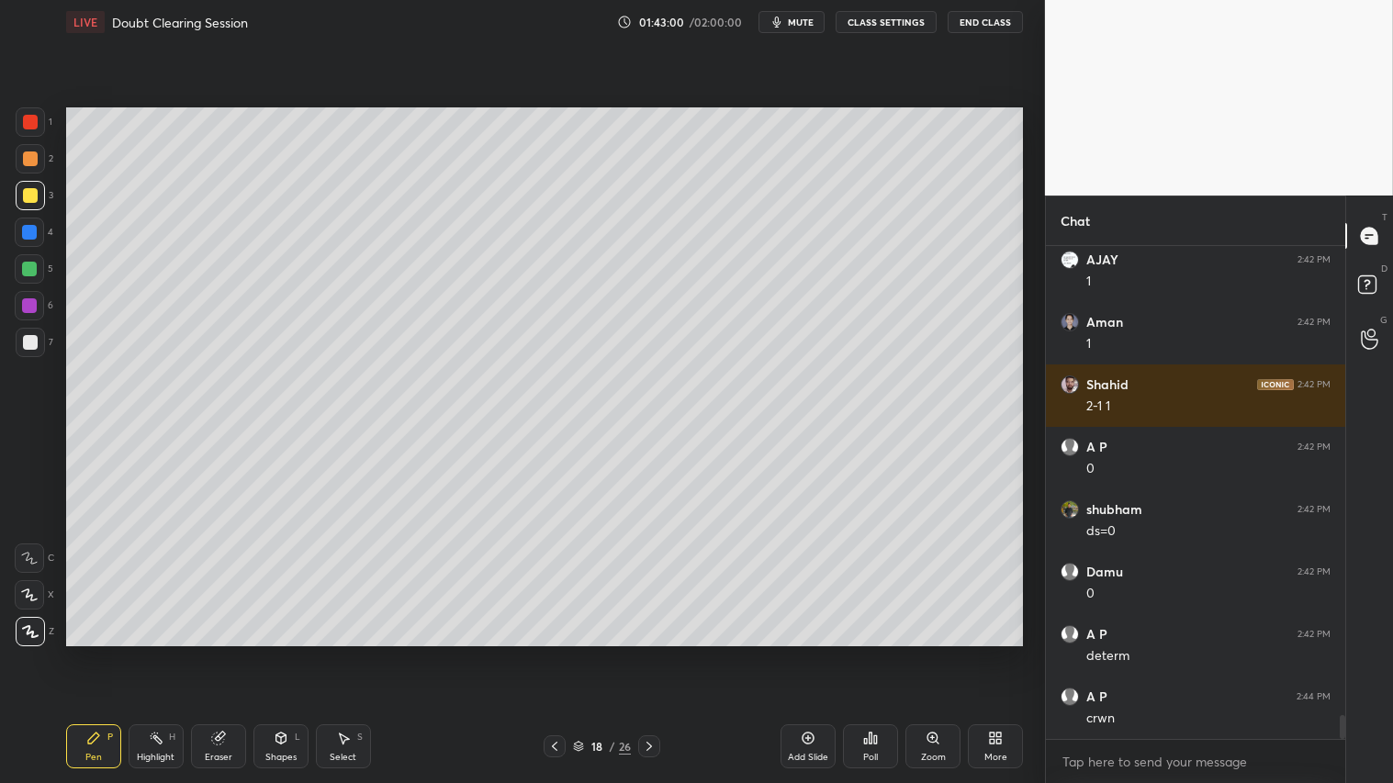
click at [34, 156] on div at bounding box center [30, 159] width 15 height 15
click at [98, 653] on div "Pen" at bounding box center [93, 757] width 17 height 9
drag, startPoint x: 28, startPoint y: 154, endPoint x: 46, endPoint y: 244, distance: 91.9
click at [29, 163] on div at bounding box center [30, 159] width 15 height 15
click at [301, 653] on div "Shapes L" at bounding box center [280, 747] width 55 height 44
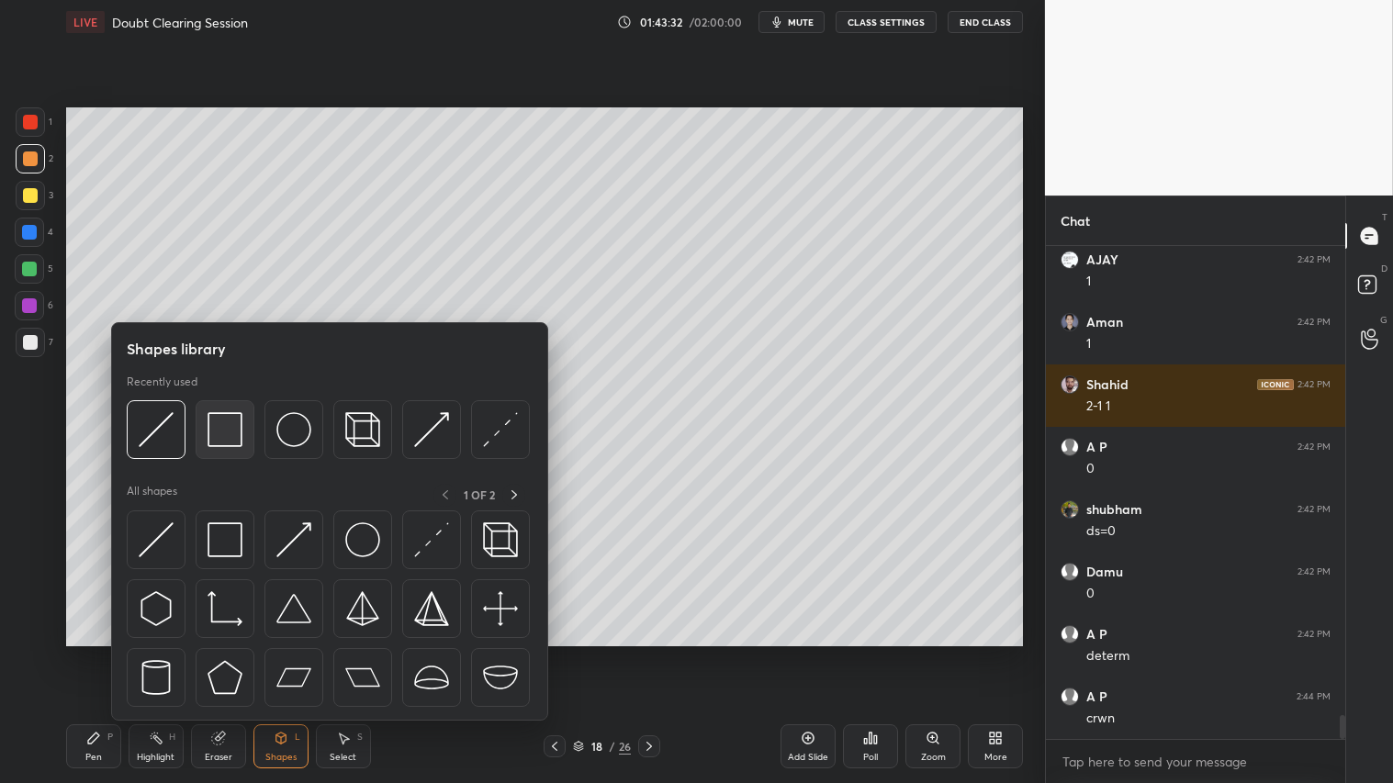
click at [224, 417] on img at bounding box center [225, 429] width 35 height 35
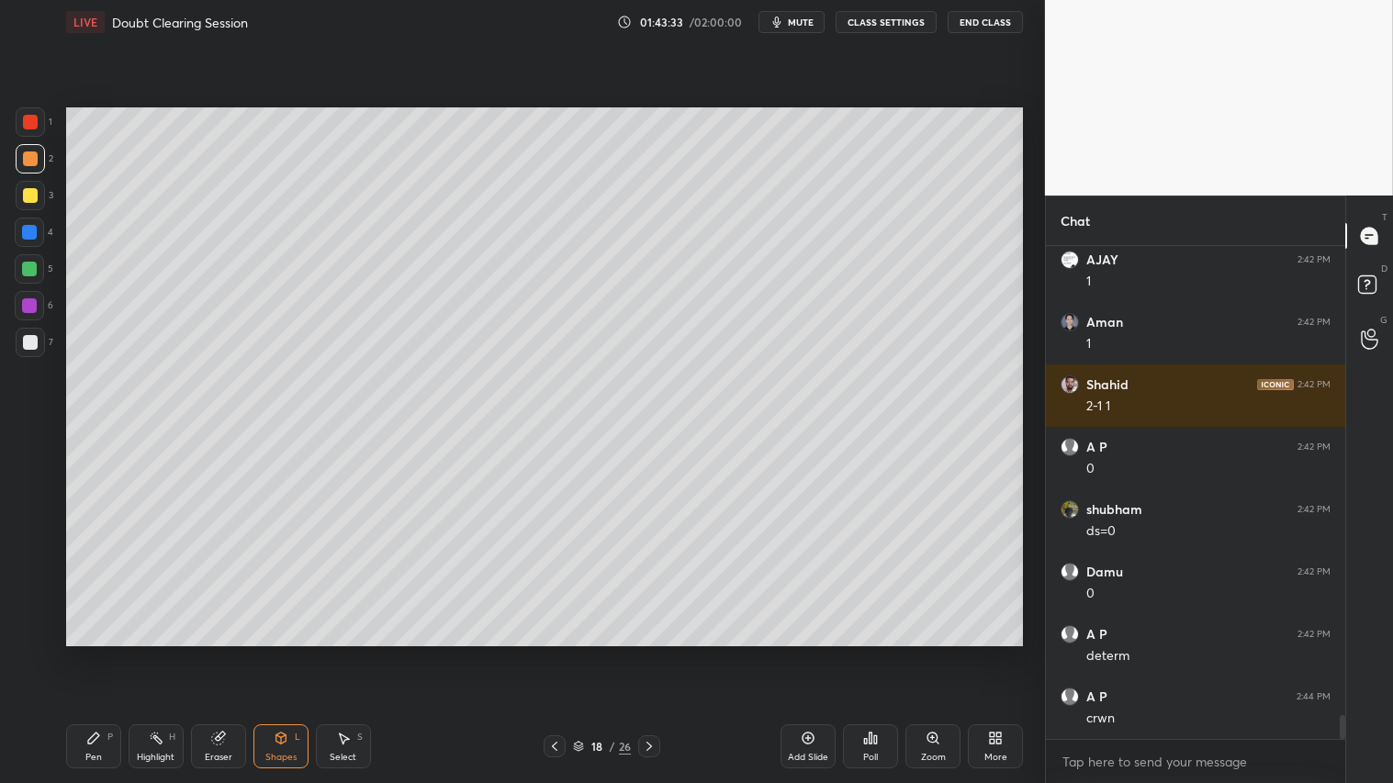
drag, startPoint x: 22, startPoint y: 340, endPoint x: 49, endPoint y: 336, distance: 26.9
click at [23, 338] on div at bounding box center [30, 342] width 15 height 15
click at [287, 653] on div "Shapes L" at bounding box center [280, 747] width 55 height 44
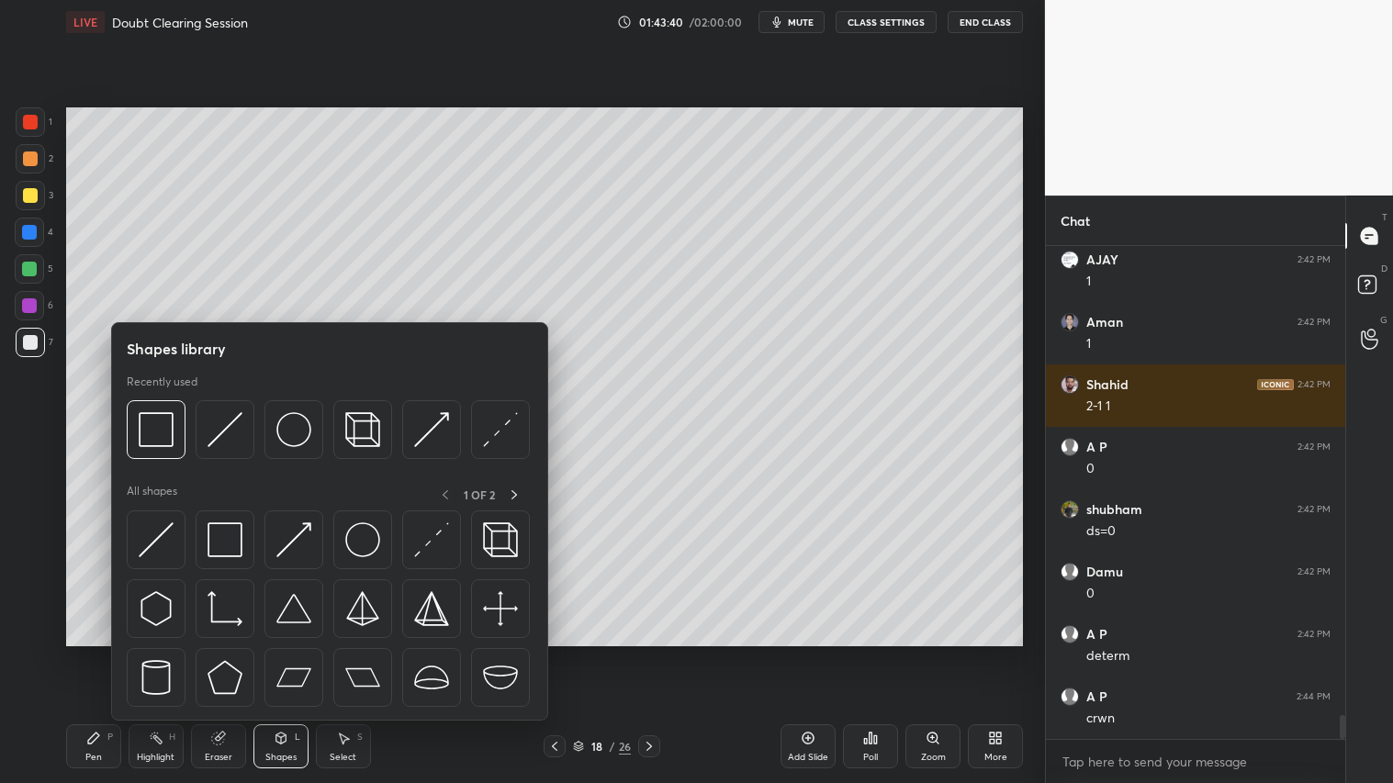
click at [276, 401] on div "Recently used" at bounding box center [328, 422] width 403 height 95
click at [283, 422] on img at bounding box center [293, 429] width 35 height 35
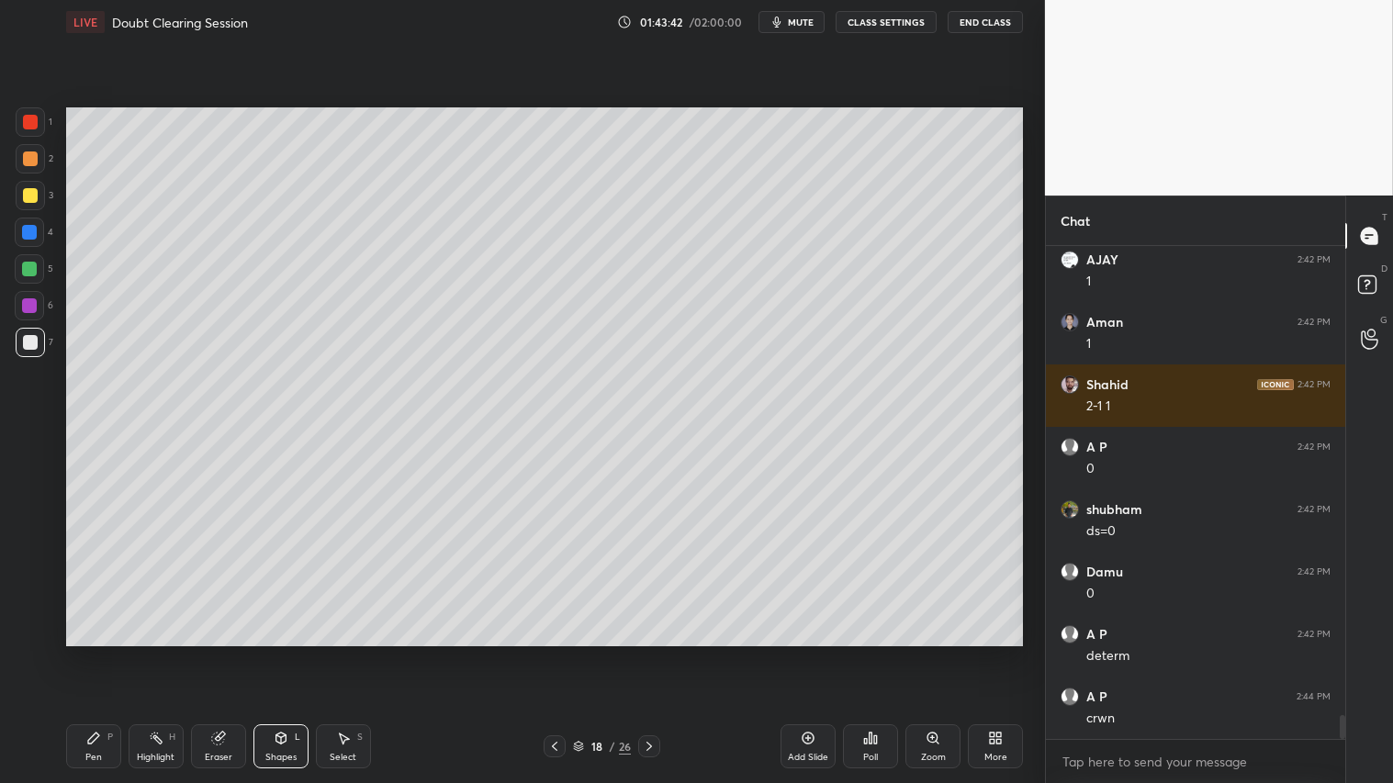
click at [23, 149] on div at bounding box center [30, 158] width 29 height 29
drag, startPoint x: 236, startPoint y: 744, endPoint x: 259, endPoint y: 729, distance: 27.3
click at [233, 653] on div "Eraser" at bounding box center [218, 747] width 55 height 44
click at [289, 653] on div "Shapes L" at bounding box center [280, 747] width 55 height 44
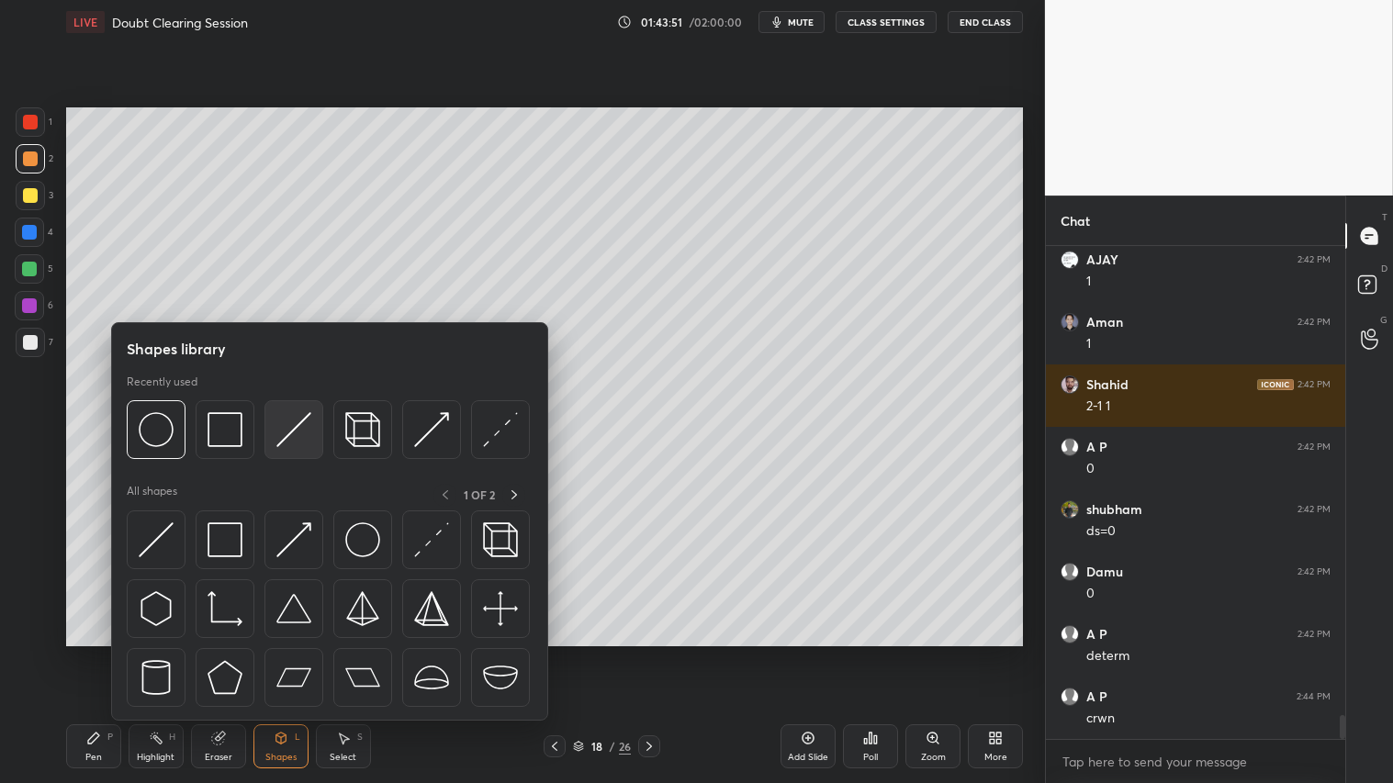
click at [264, 425] on div at bounding box center [293, 429] width 59 height 59
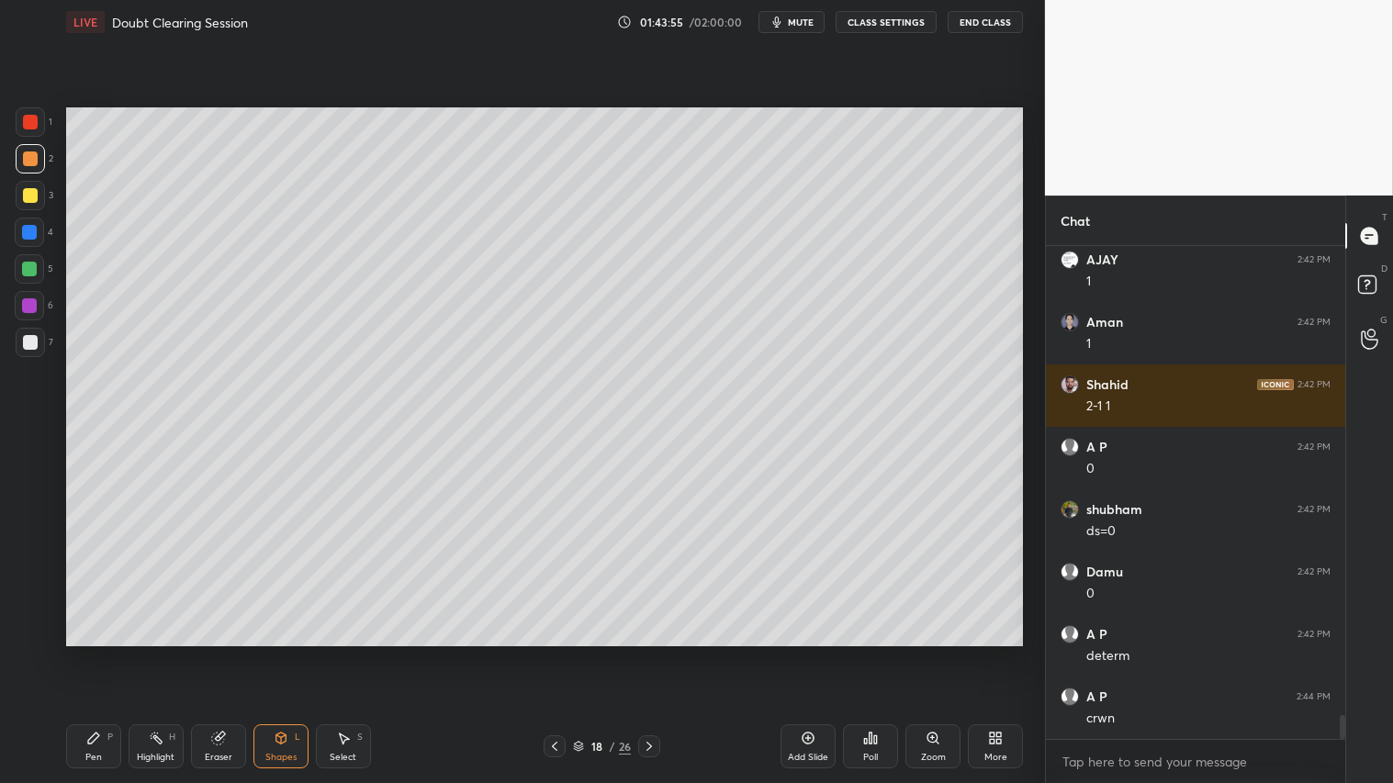
click at [29, 189] on div at bounding box center [30, 195] width 15 height 15
click at [97, 653] on div "Pen P" at bounding box center [93, 747] width 55 height 44
click at [25, 163] on div at bounding box center [30, 159] width 15 height 15
click at [37, 156] on div at bounding box center [30, 158] width 29 height 29
click at [101, 653] on div "Pen P" at bounding box center [93, 747] width 55 height 44
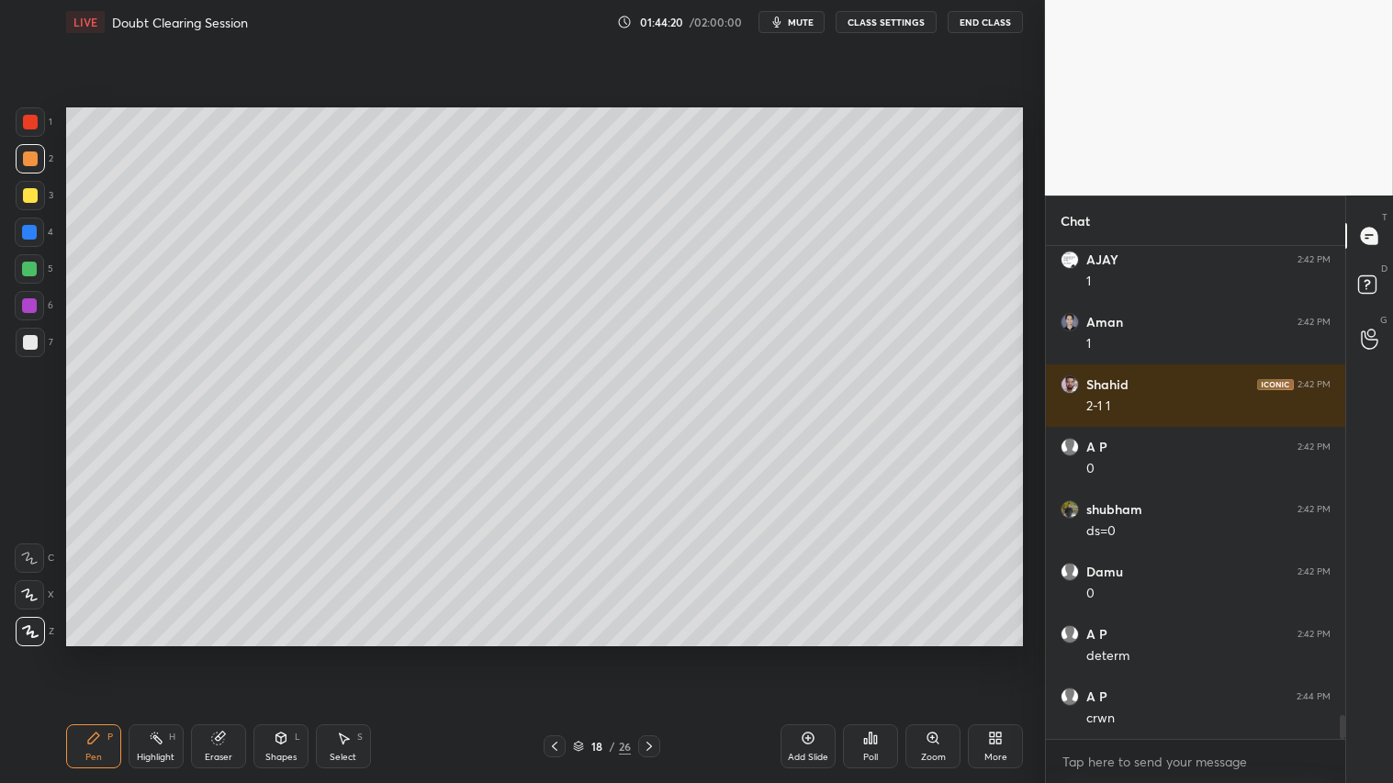
click at [299, 653] on div "Shapes L" at bounding box center [280, 747] width 55 height 44
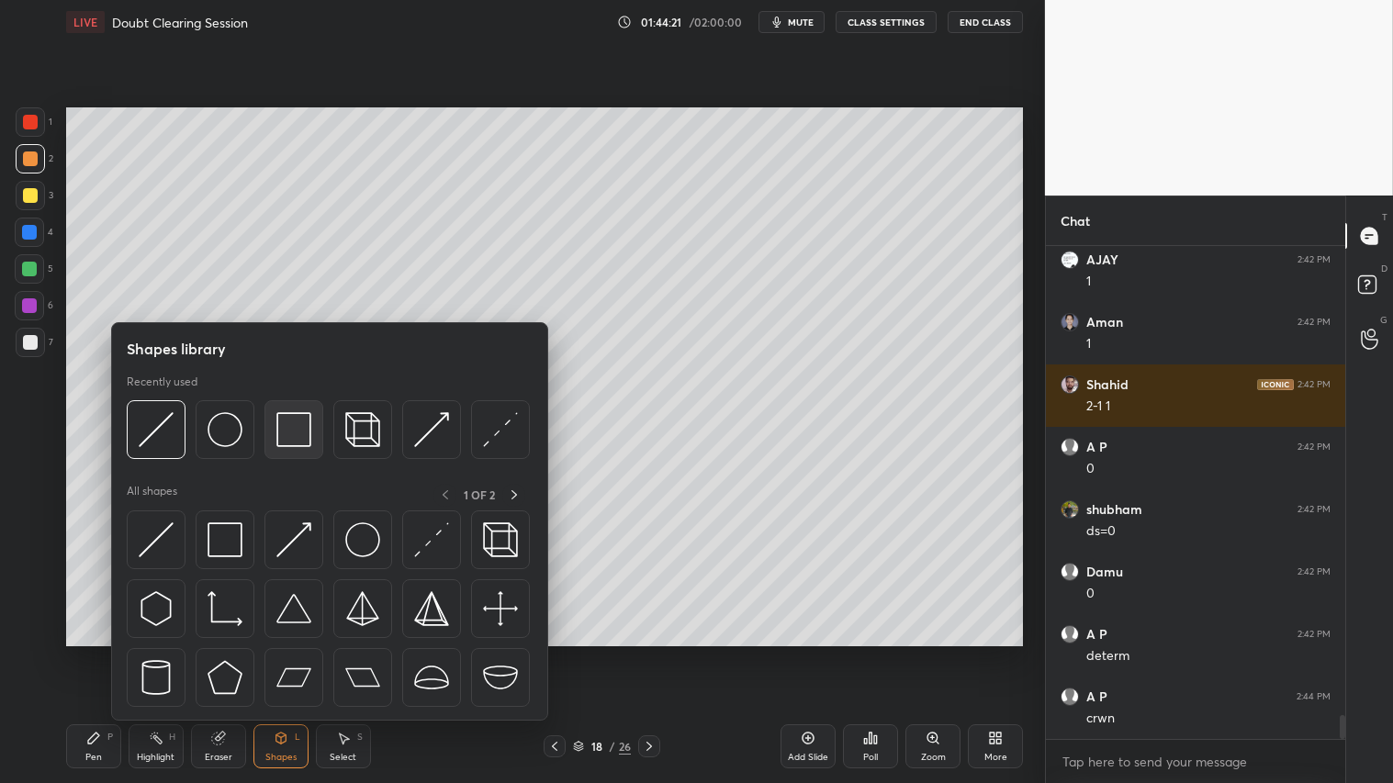
click at [290, 424] on img at bounding box center [293, 429] width 35 height 35
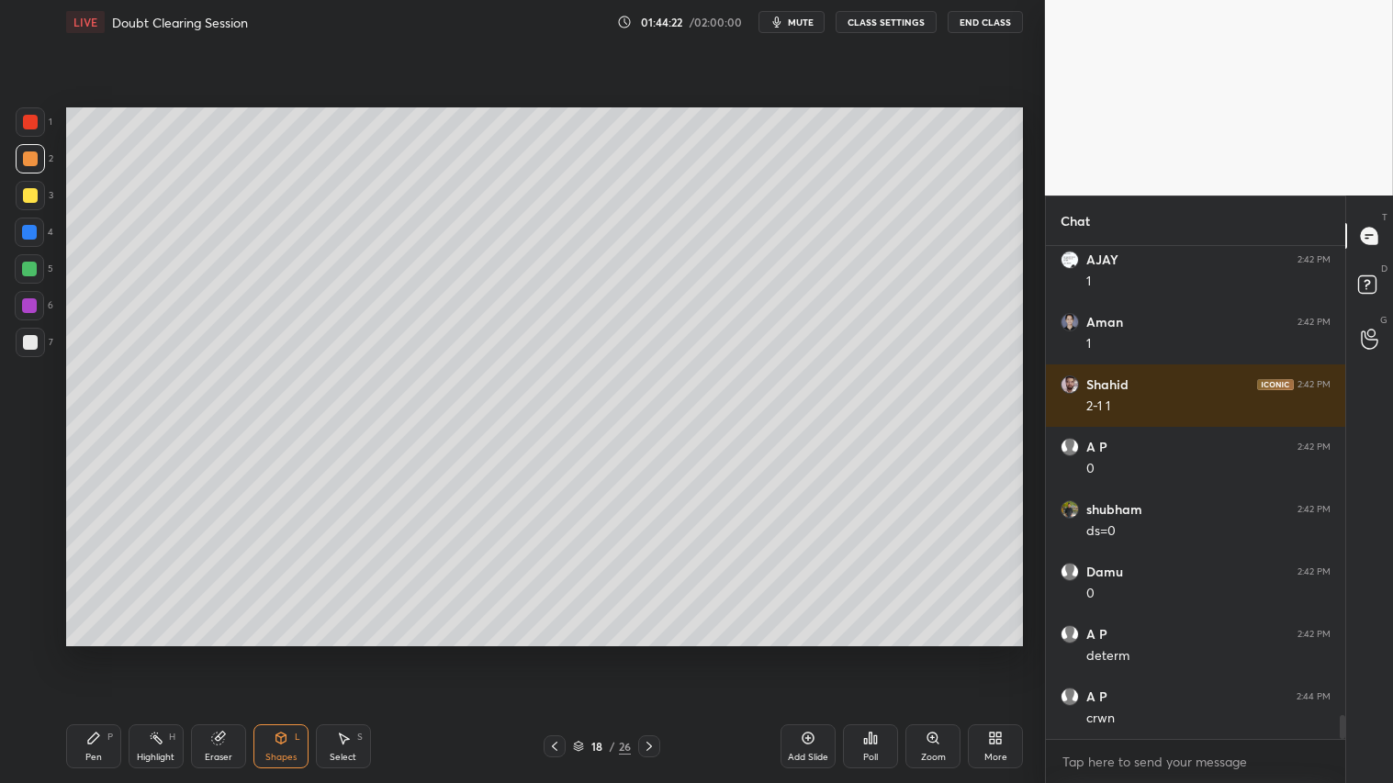
click at [35, 340] on div at bounding box center [30, 342] width 15 height 15
click at [555, 653] on icon at bounding box center [554, 746] width 15 height 15
click at [96, 653] on icon at bounding box center [93, 738] width 15 height 15
drag, startPoint x: 652, startPoint y: 750, endPoint x: 643, endPoint y: 742, distance: 12.4
click at [655, 653] on icon at bounding box center [649, 746] width 15 height 15
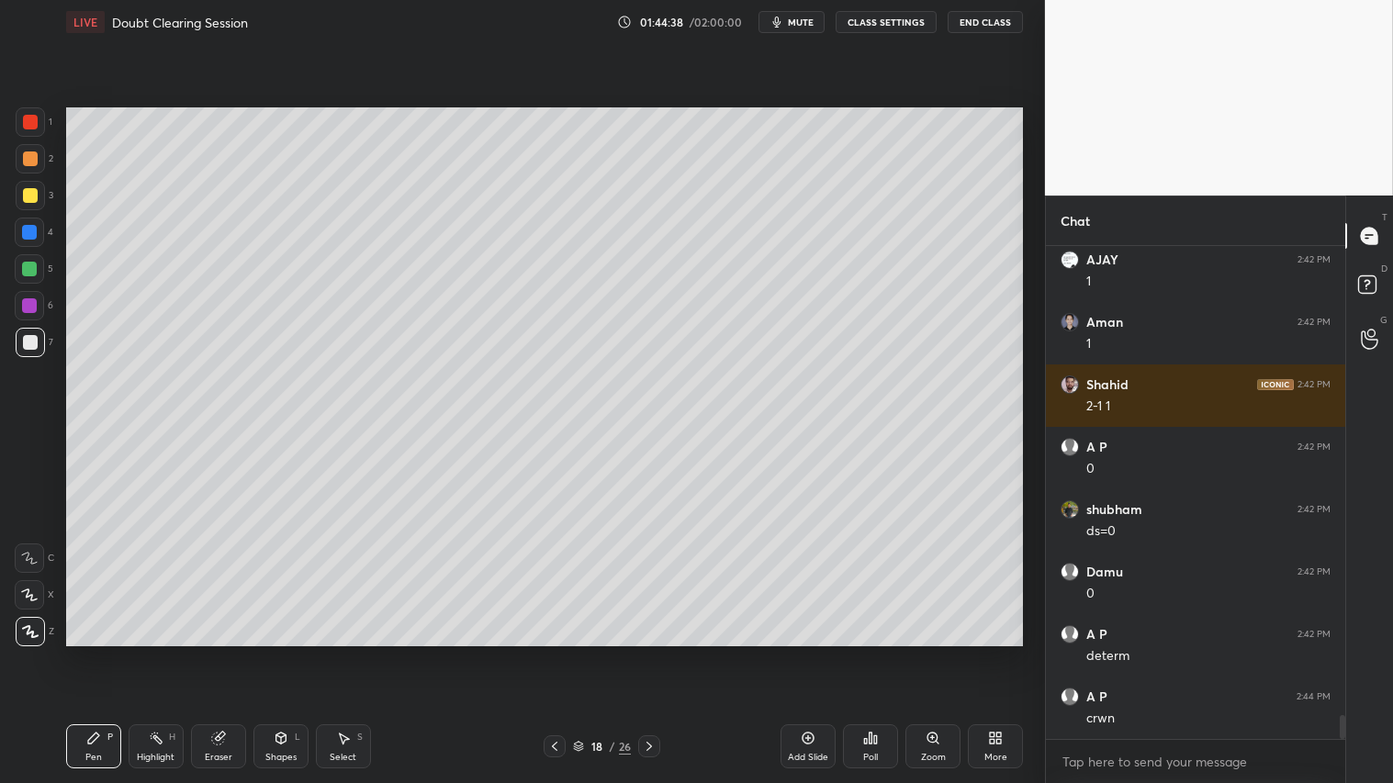
click at [554, 653] on div at bounding box center [555, 747] width 22 height 22
drag, startPoint x: 650, startPoint y: 742, endPoint x: 662, endPoint y: 736, distance: 13.6
click at [653, 653] on icon at bounding box center [649, 746] width 15 height 15
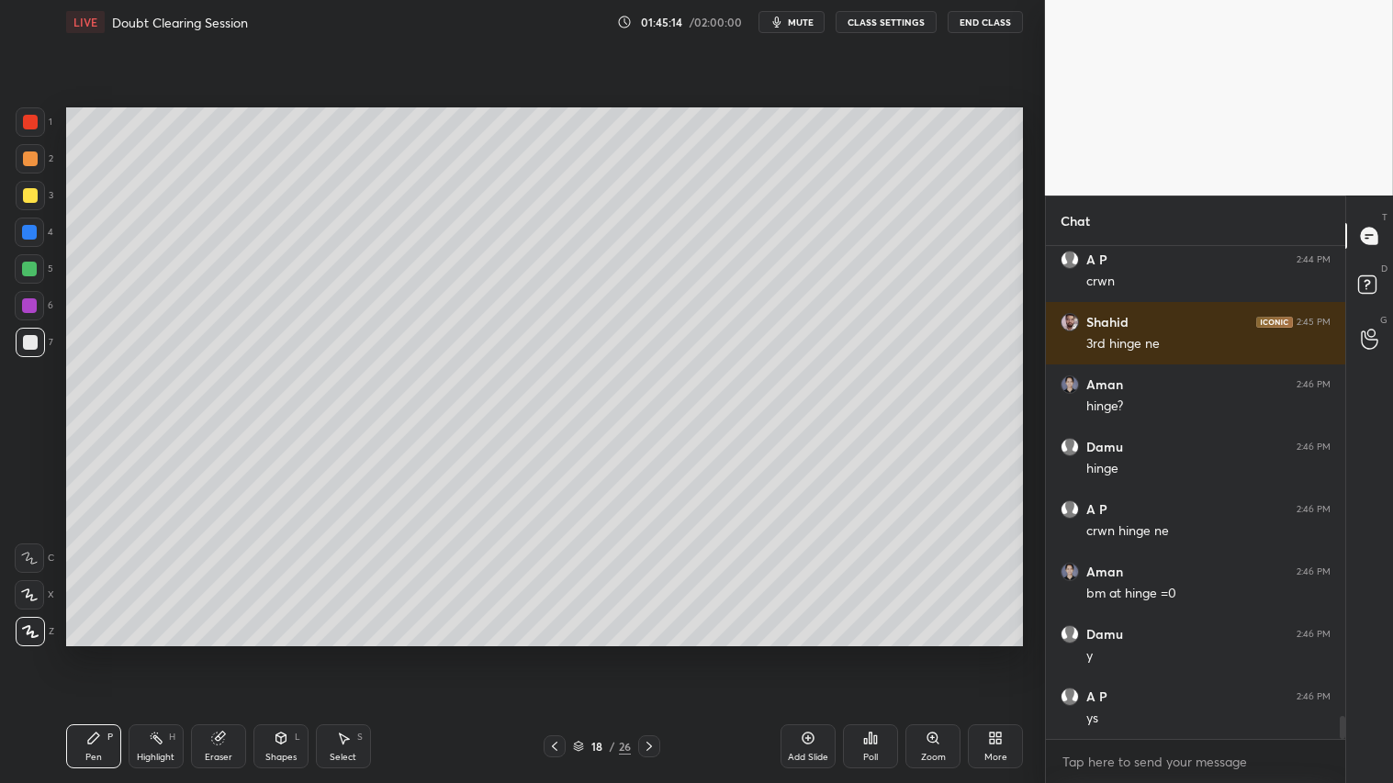
scroll to position [10029, 0]
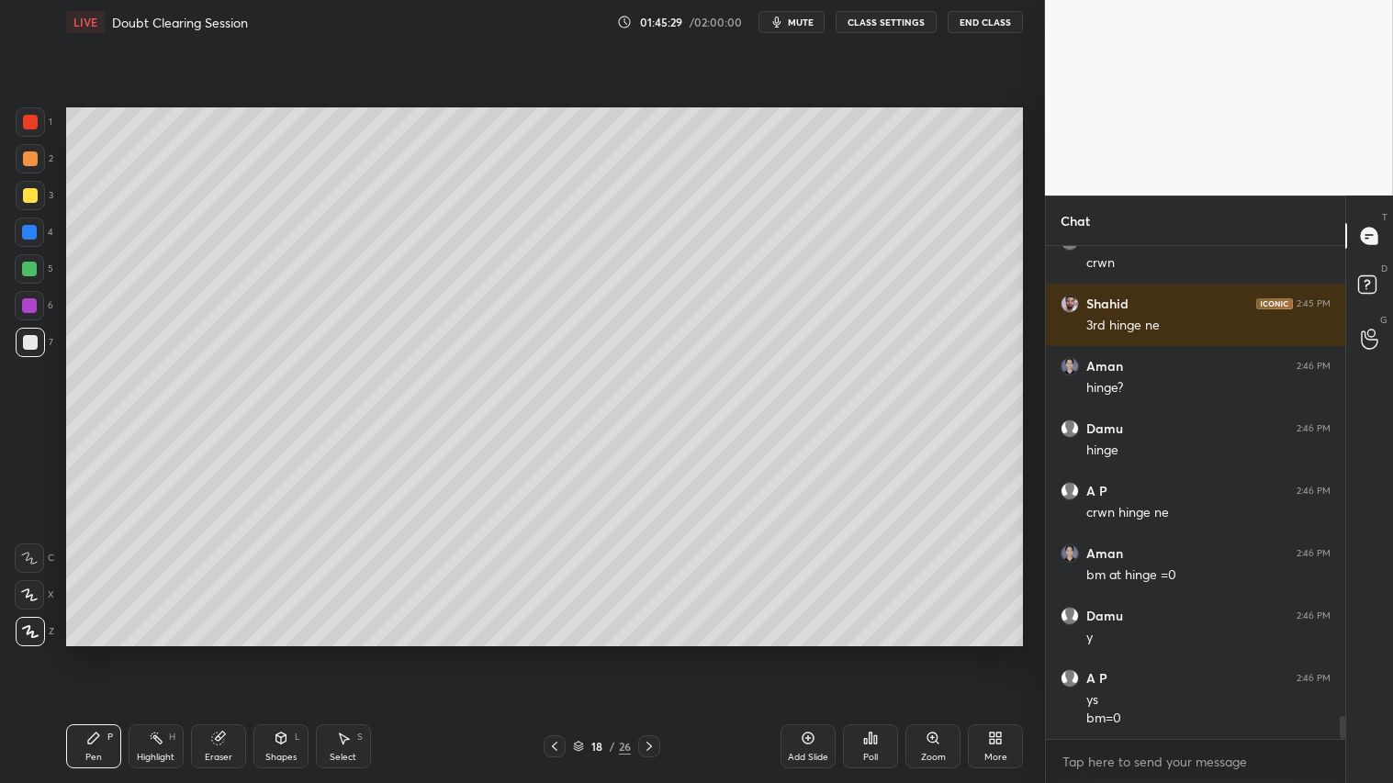
click at [23, 161] on div at bounding box center [30, 159] width 15 height 15
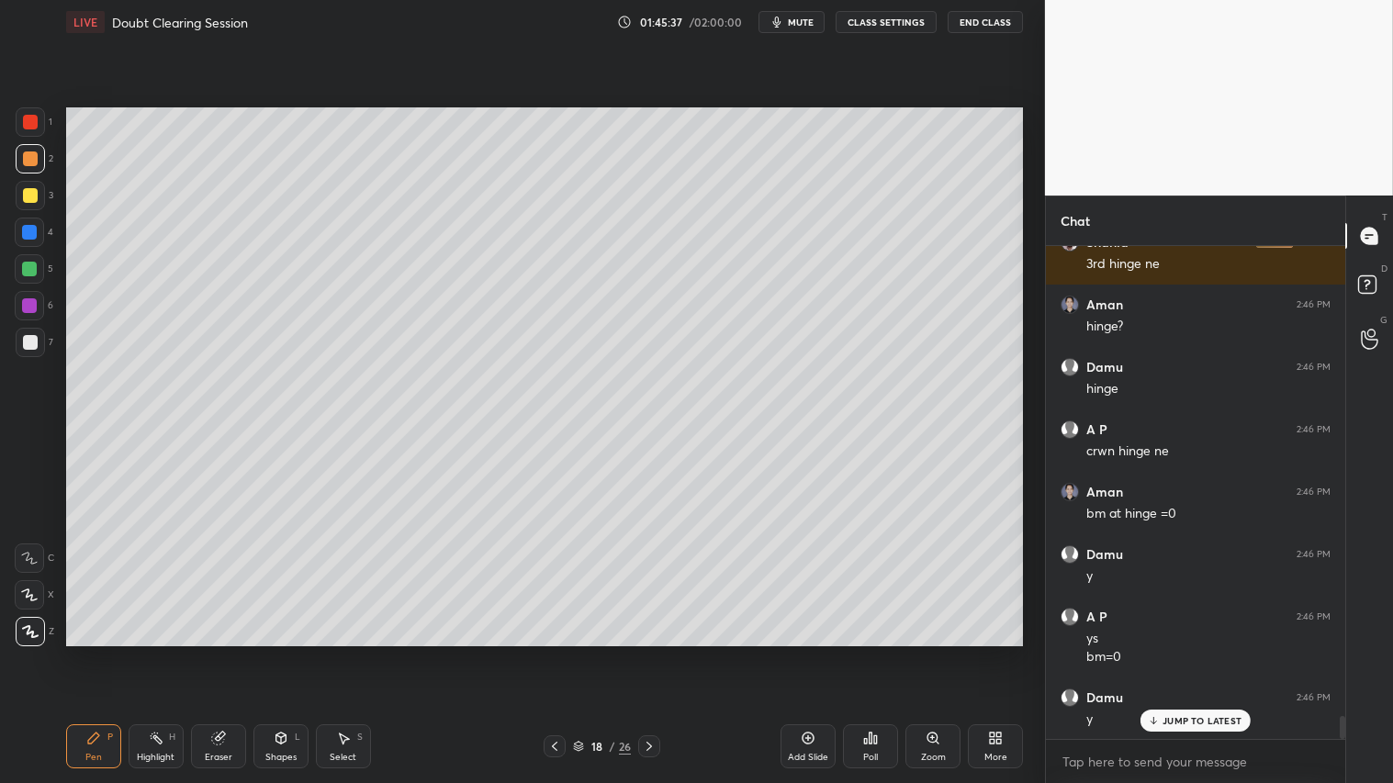
scroll to position [10153, 0]
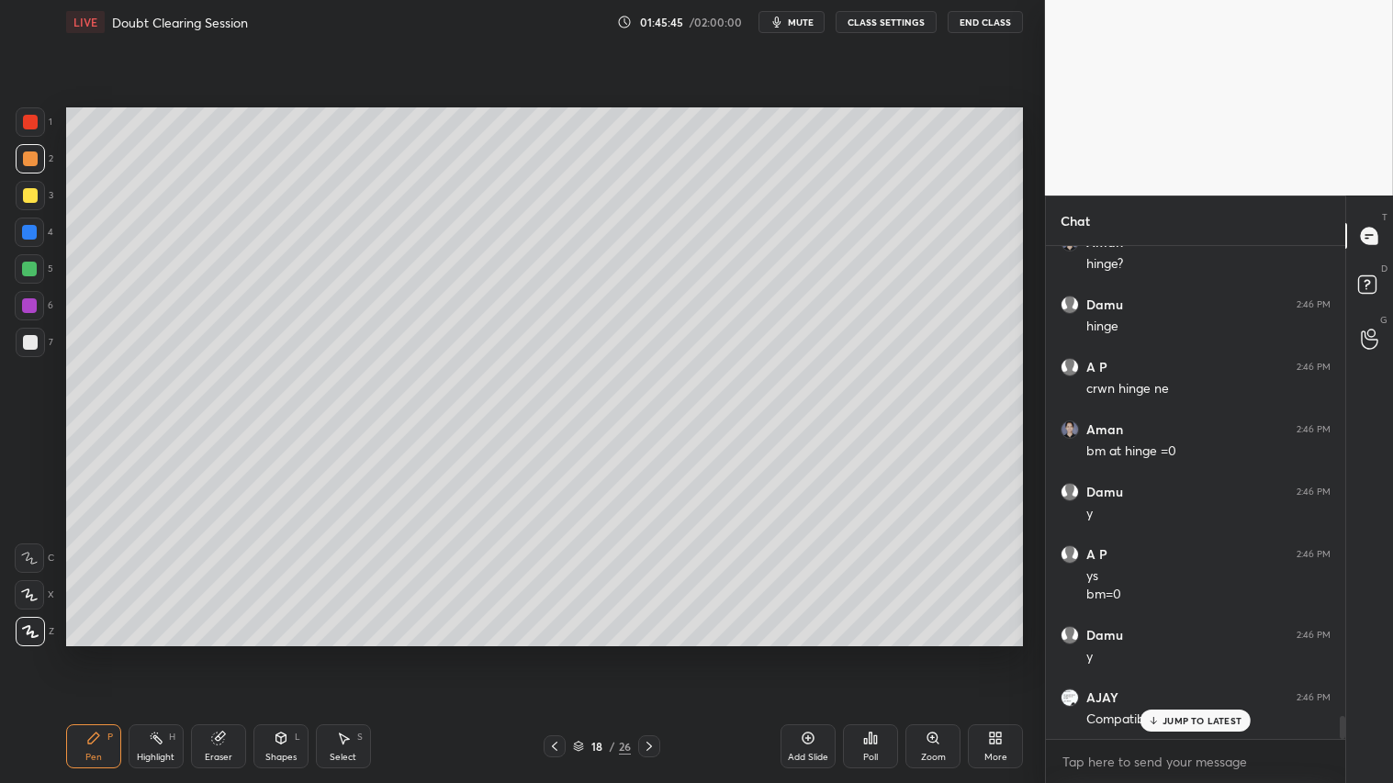
click at [222, 653] on icon at bounding box center [220, 736] width 10 height 9
click at [47, 494] on div "Z" at bounding box center [34, 498] width 39 height 29
click at [77, 653] on div "Pen P" at bounding box center [93, 747] width 55 height 44
click at [1191, 653] on p "JUMP TO LATEST" at bounding box center [1202, 720] width 79 height 11
click at [33, 160] on div at bounding box center [30, 159] width 15 height 15
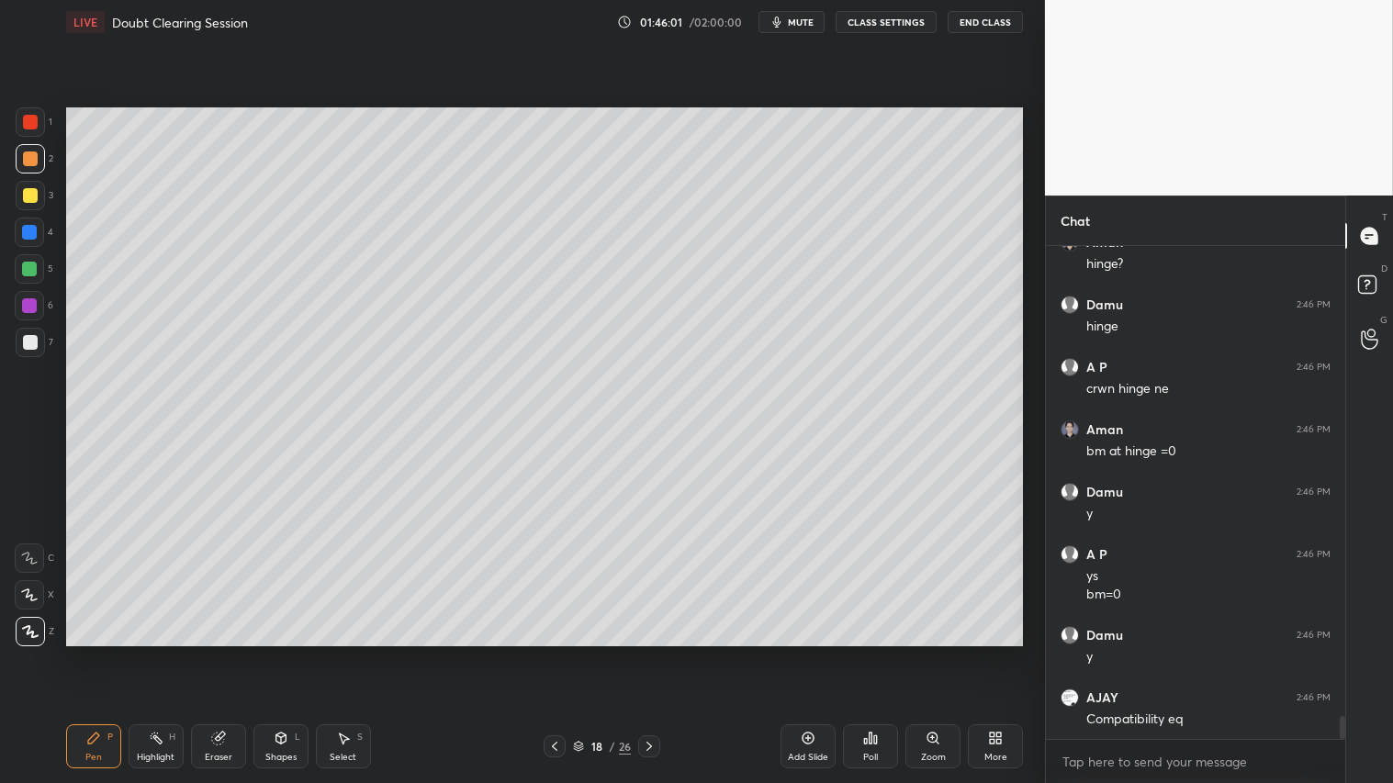
click at [20, 160] on div at bounding box center [30, 158] width 29 height 29
click at [98, 653] on div "Pen P" at bounding box center [93, 747] width 55 height 44
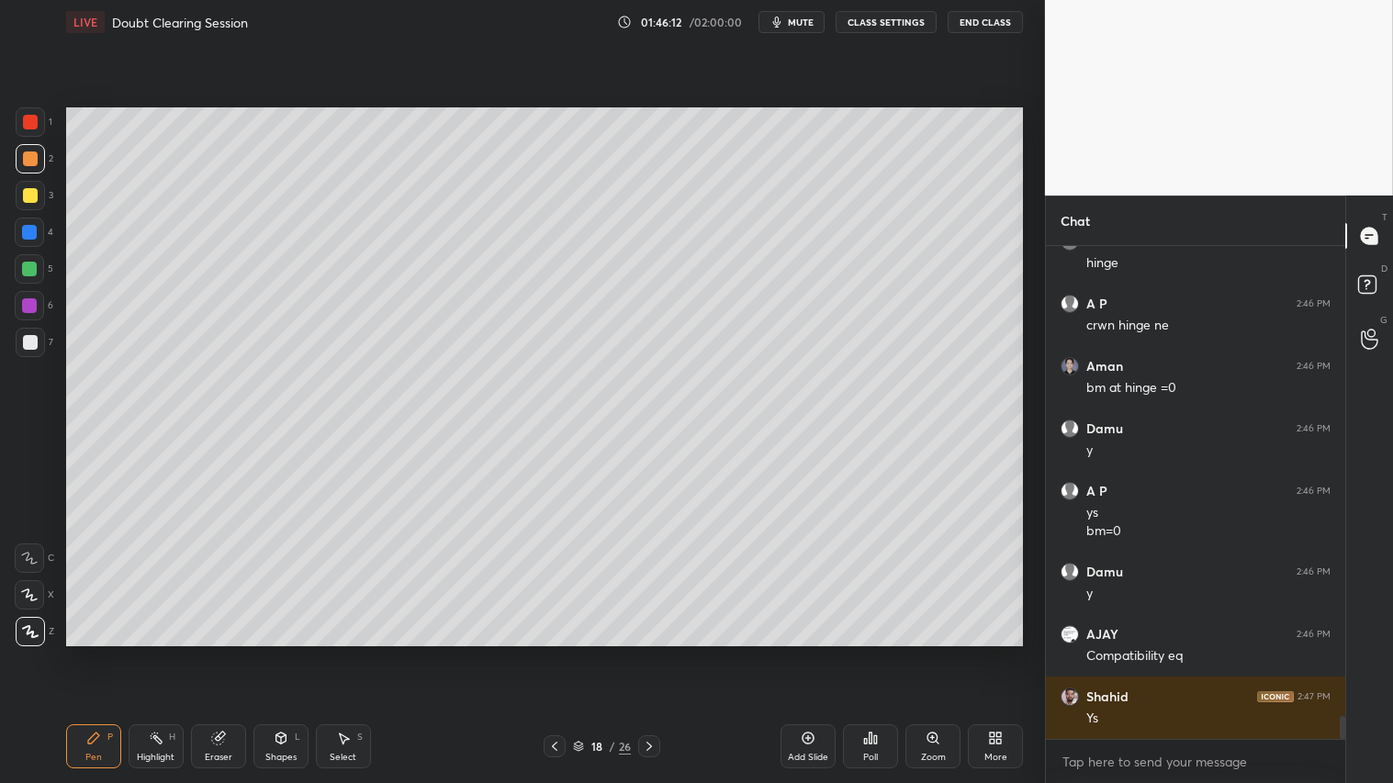
scroll to position [10296, 0]
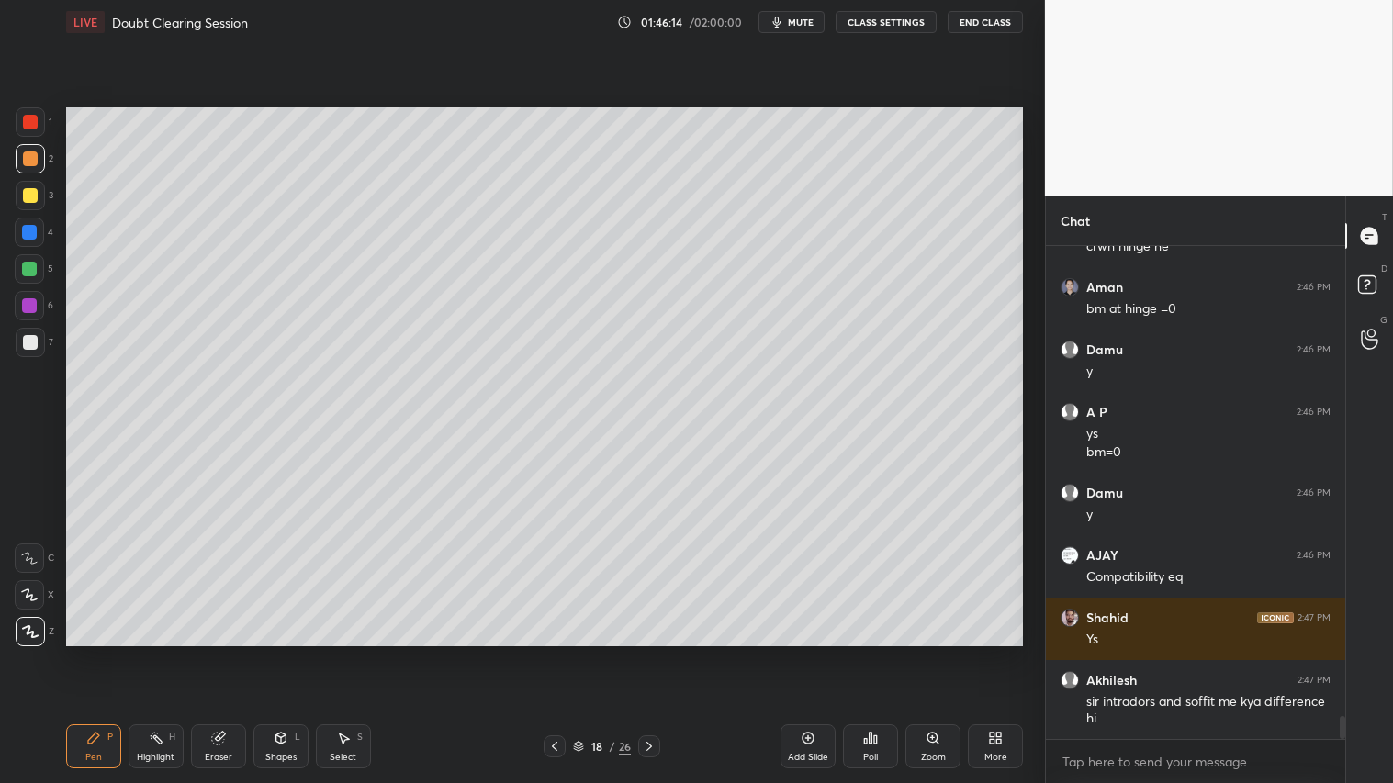
click at [557, 653] on icon at bounding box center [554, 746] width 15 height 15
click at [555, 653] on icon at bounding box center [554, 746] width 15 height 15
click at [647, 653] on icon at bounding box center [649, 746] width 15 height 15
click at [649, 653] on icon at bounding box center [649, 746] width 15 height 15
click at [652, 653] on icon at bounding box center [649, 746] width 15 height 15
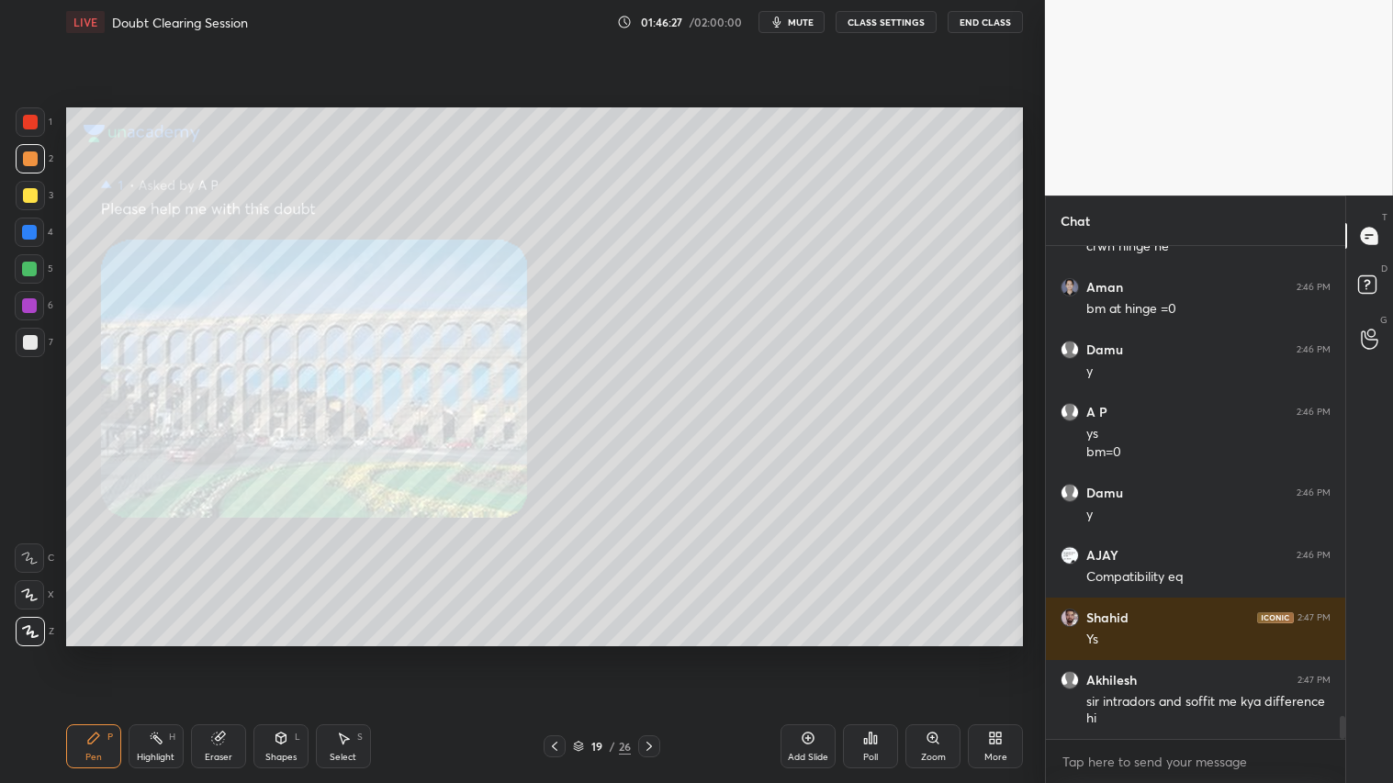
click at [557, 653] on icon at bounding box center [554, 746] width 15 height 15
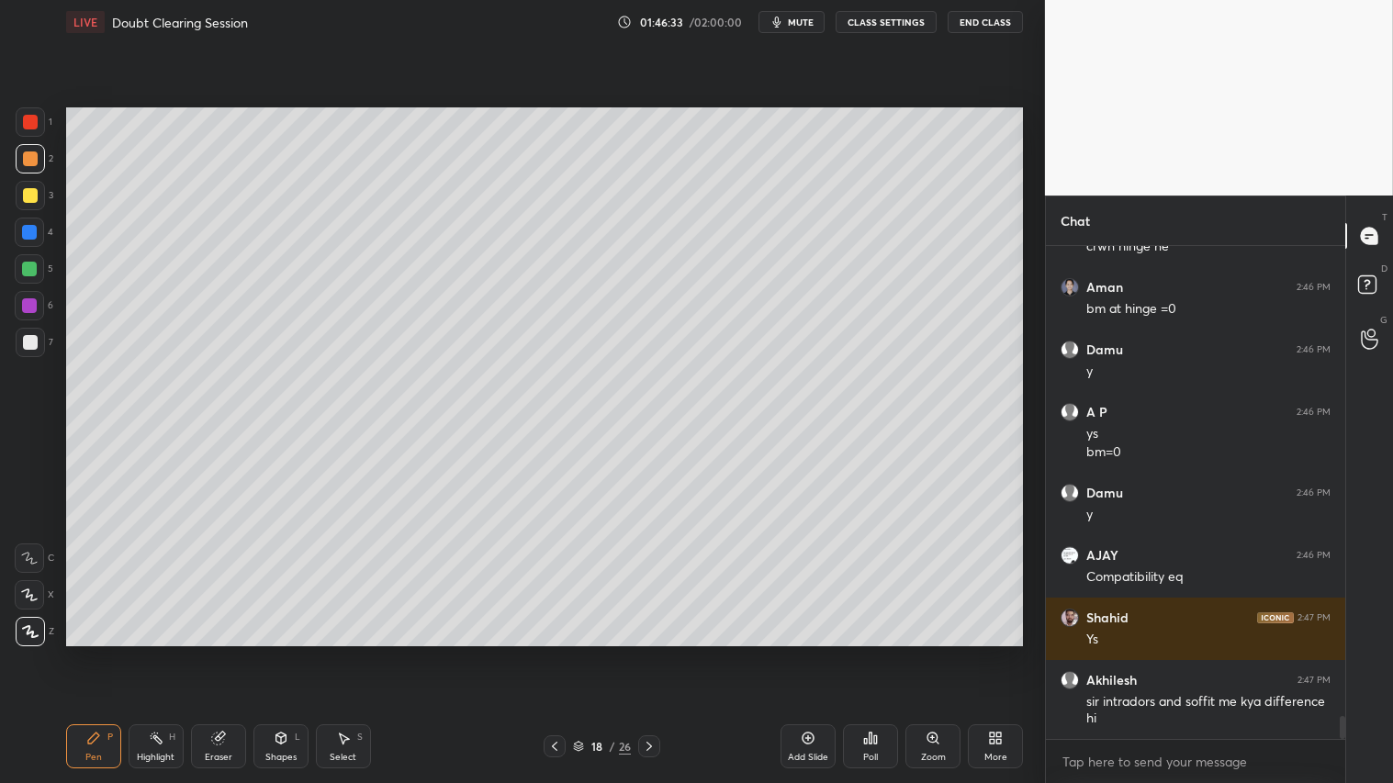
click at [647, 653] on icon at bounding box center [649, 746] width 15 height 15
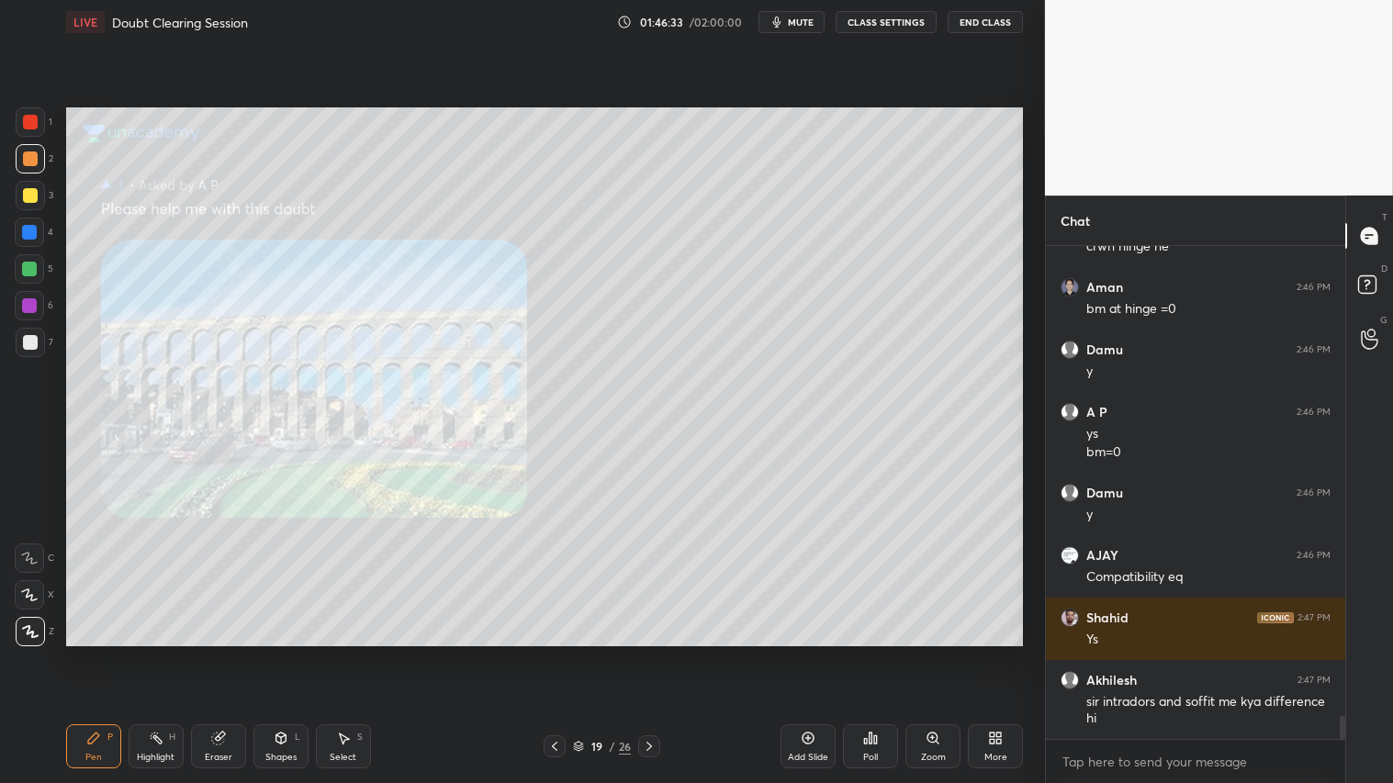
drag, startPoint x: 553, startPoint y: 747, endPoint x: 707, endPoint y: 748, distance: 154.3
click at [555, 653] on icon at bounding box center [554, 746] width 15 height 15
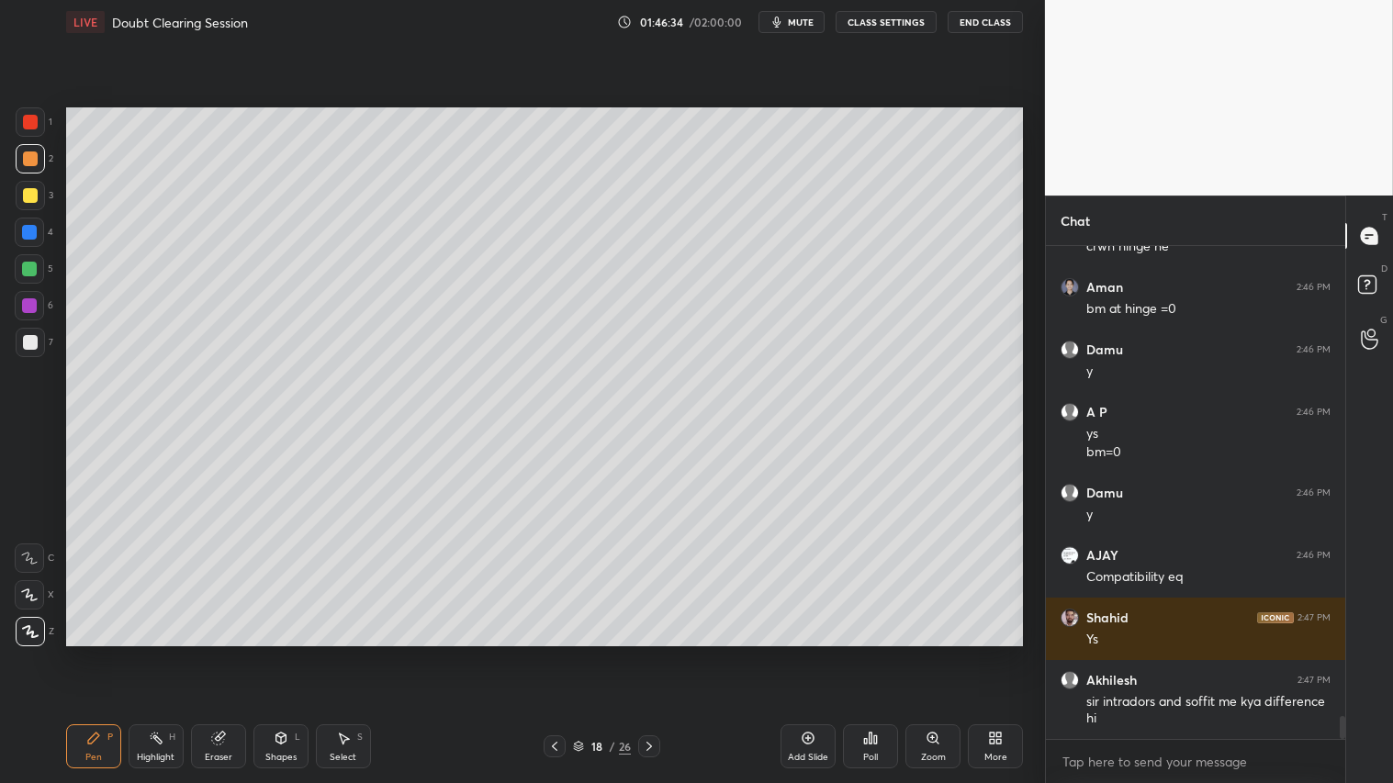
click at [806, 653] on div "Add Slide" at bounding box center [808, 747] width 55 height 44
click at [39, 189] on div at bounding box center [30, 195] width 29 height 29
click at [96, 653] on icon at bounding box center [93, 738] width 15 height 15
click at [281, 653] on div "Shapes L" at bounding box center [280, 747] width 55 height 44
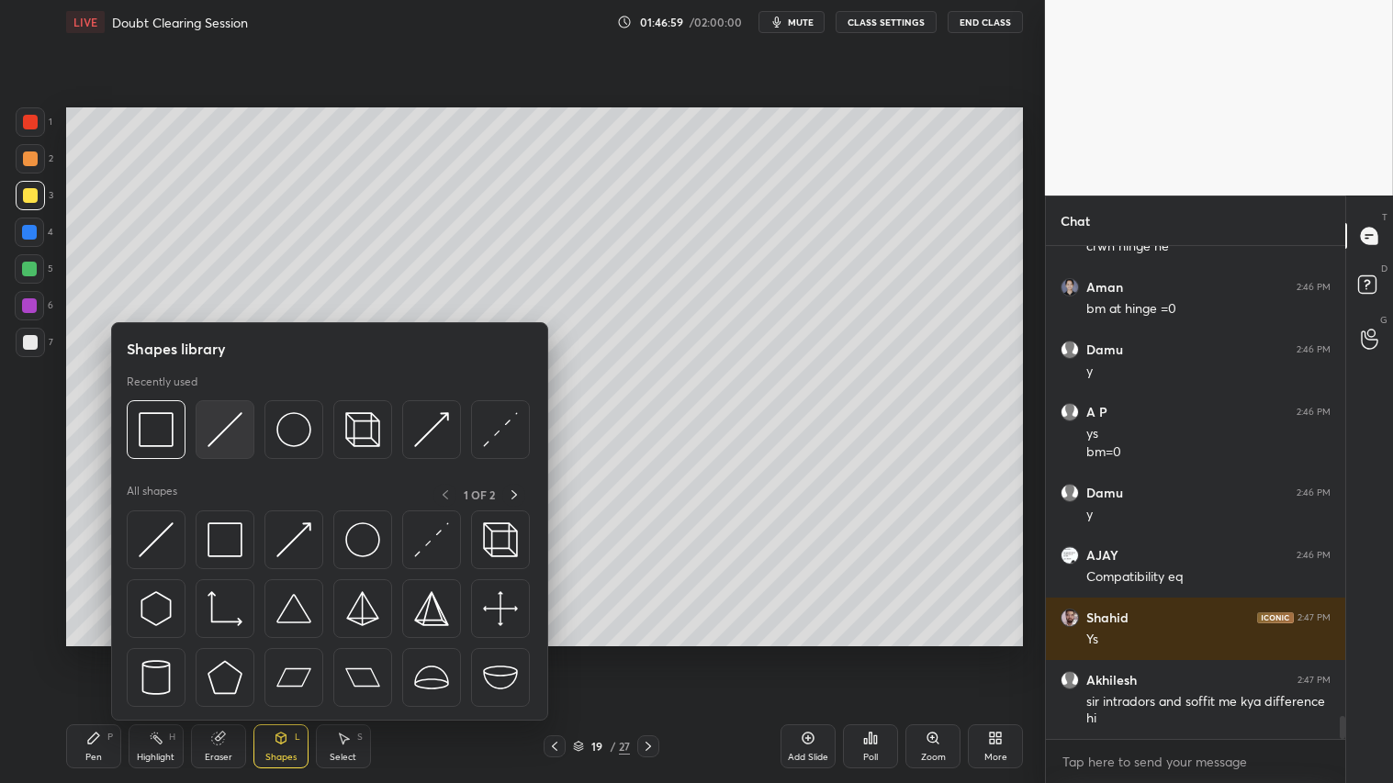
click at [231, 425] on img at bounding box center [225, 429] width 35 height 35
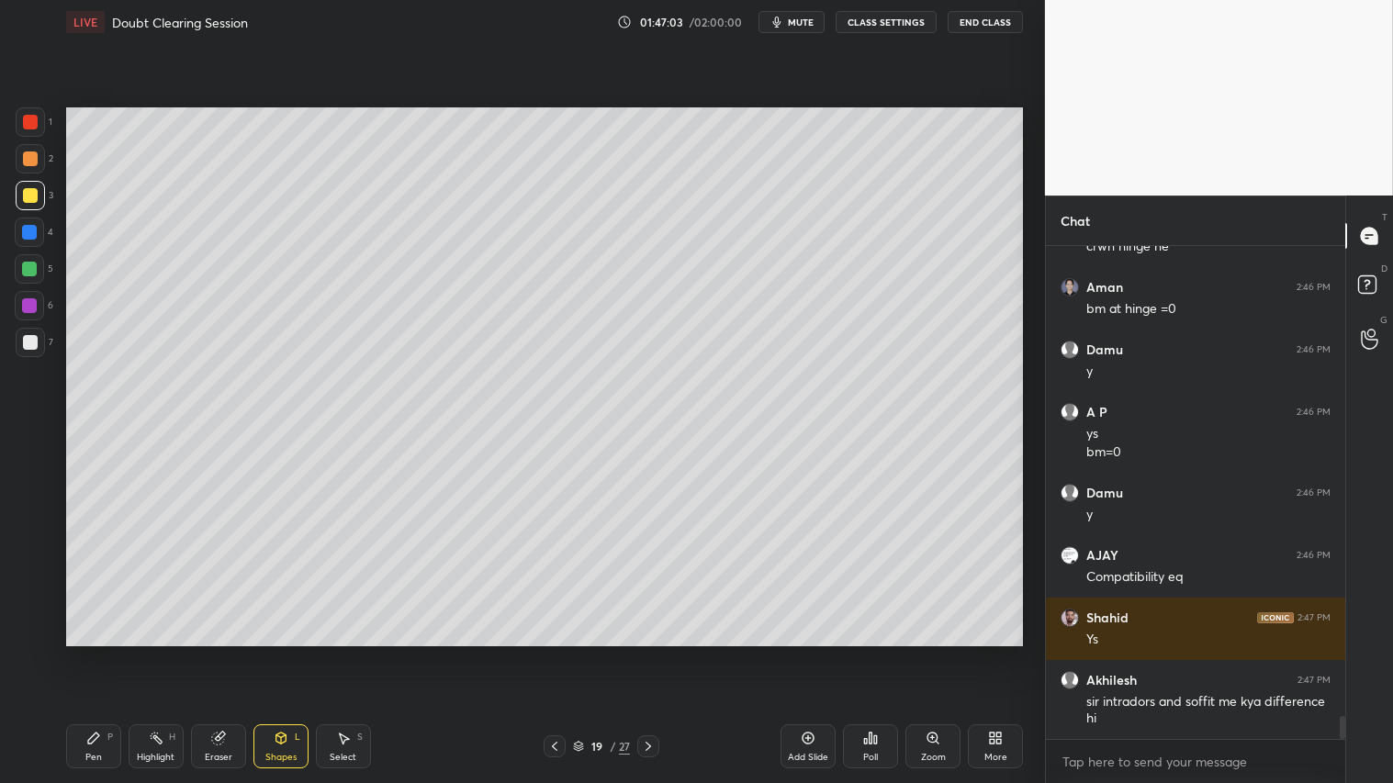
click at [105, 653] on div "Pen P" at bounding box center [93, 747] width 55 height 44
click at [25, 163] on div at bounding box center [30, 159] width 15 height 15
click at [649, 653] on icon at bounding box center [648, 746] width 15 height 15
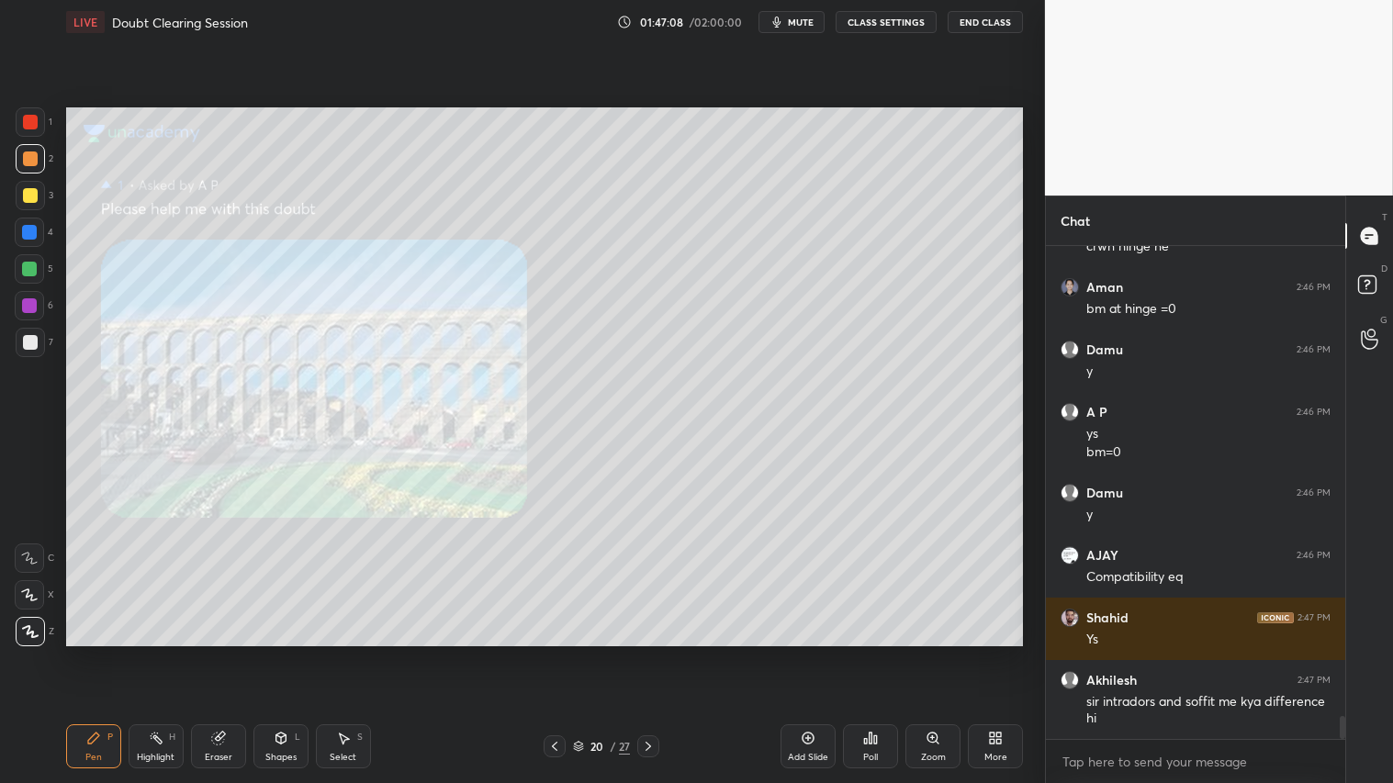
click at [650, 653] on icon at bounding box center [648, 746] width 15 height 15
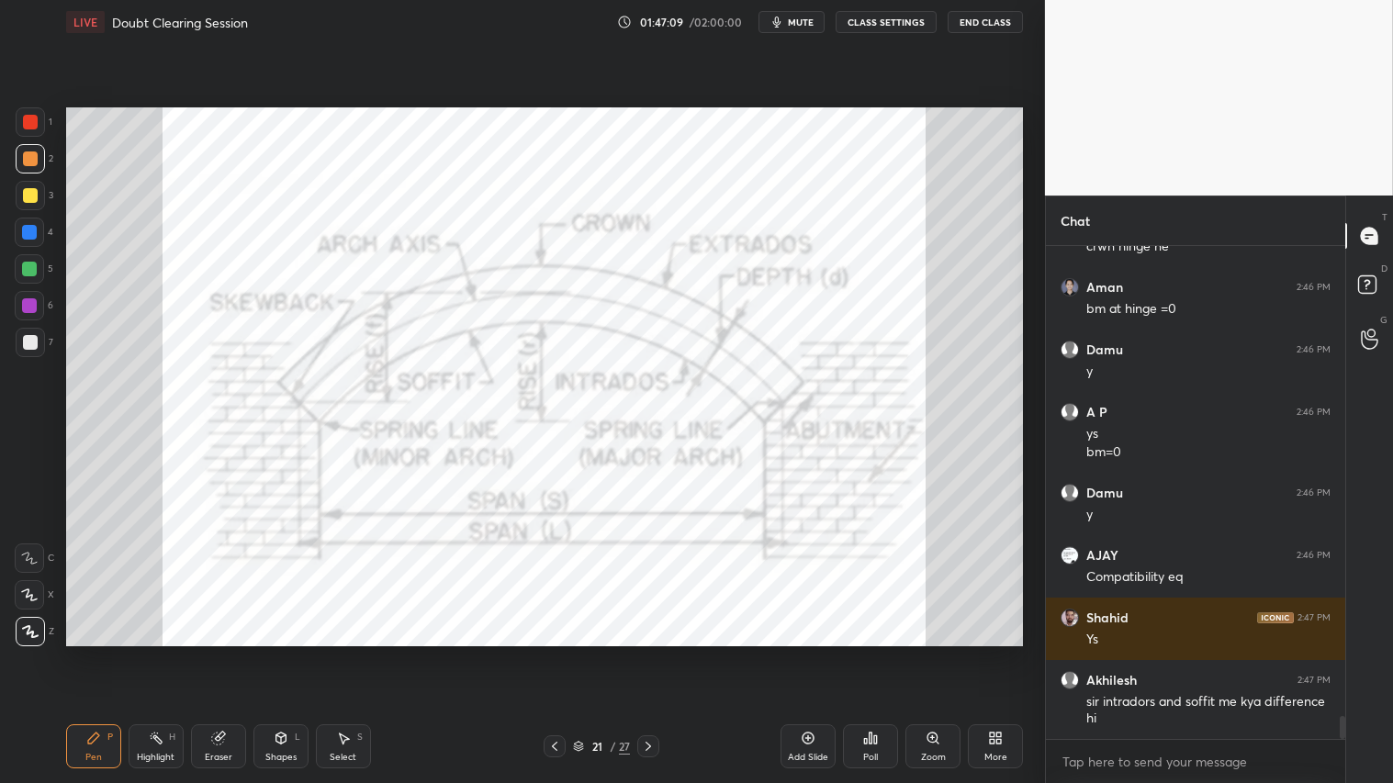
click at [647, 653] on icon at bounding box center [648, 746] width 15 height 15
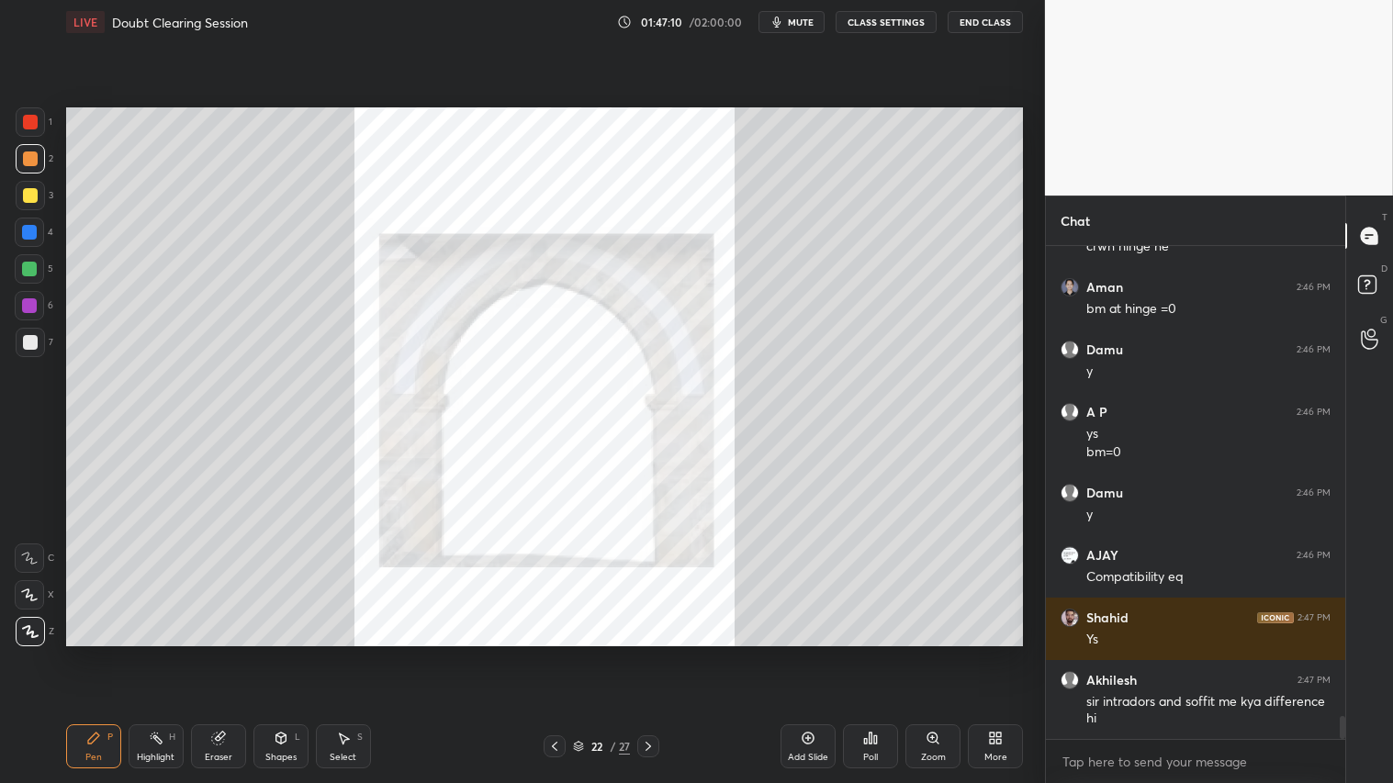
click at [646, 653] on icon at bounding box center [648, 746] width 15 height 15
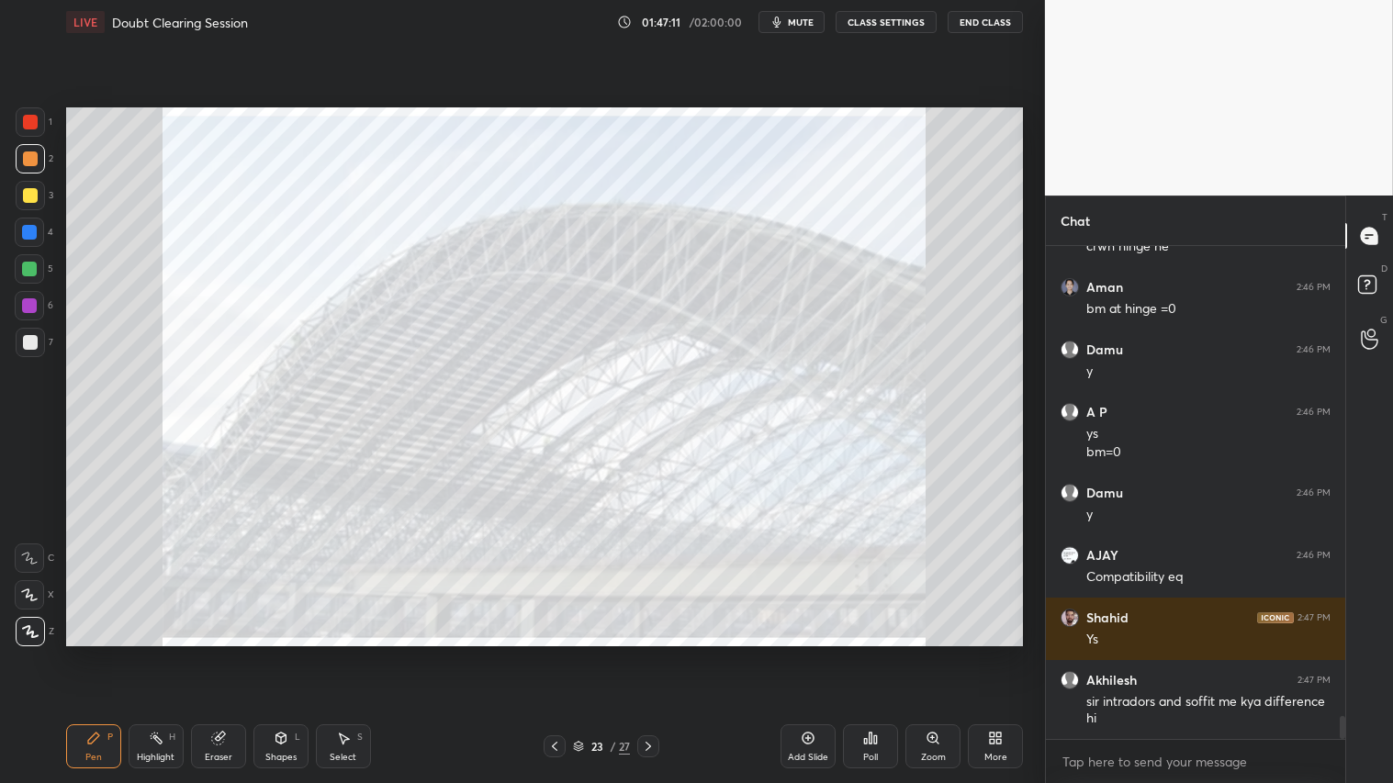
click at [554, 653] on icon at bounding box center [554, 746] width 15 height 15
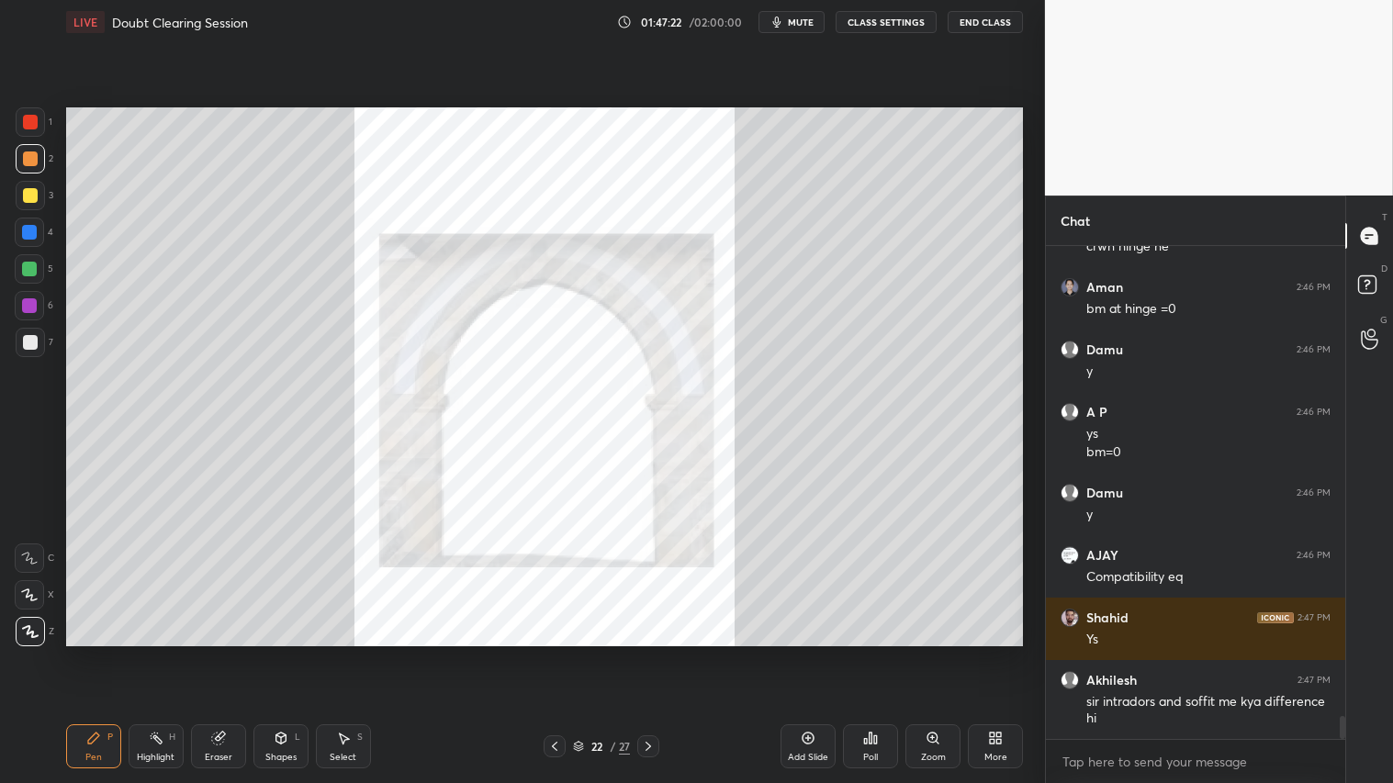
click at [549, 653] on icon at bounding box center [554, 746] width 15 height 15
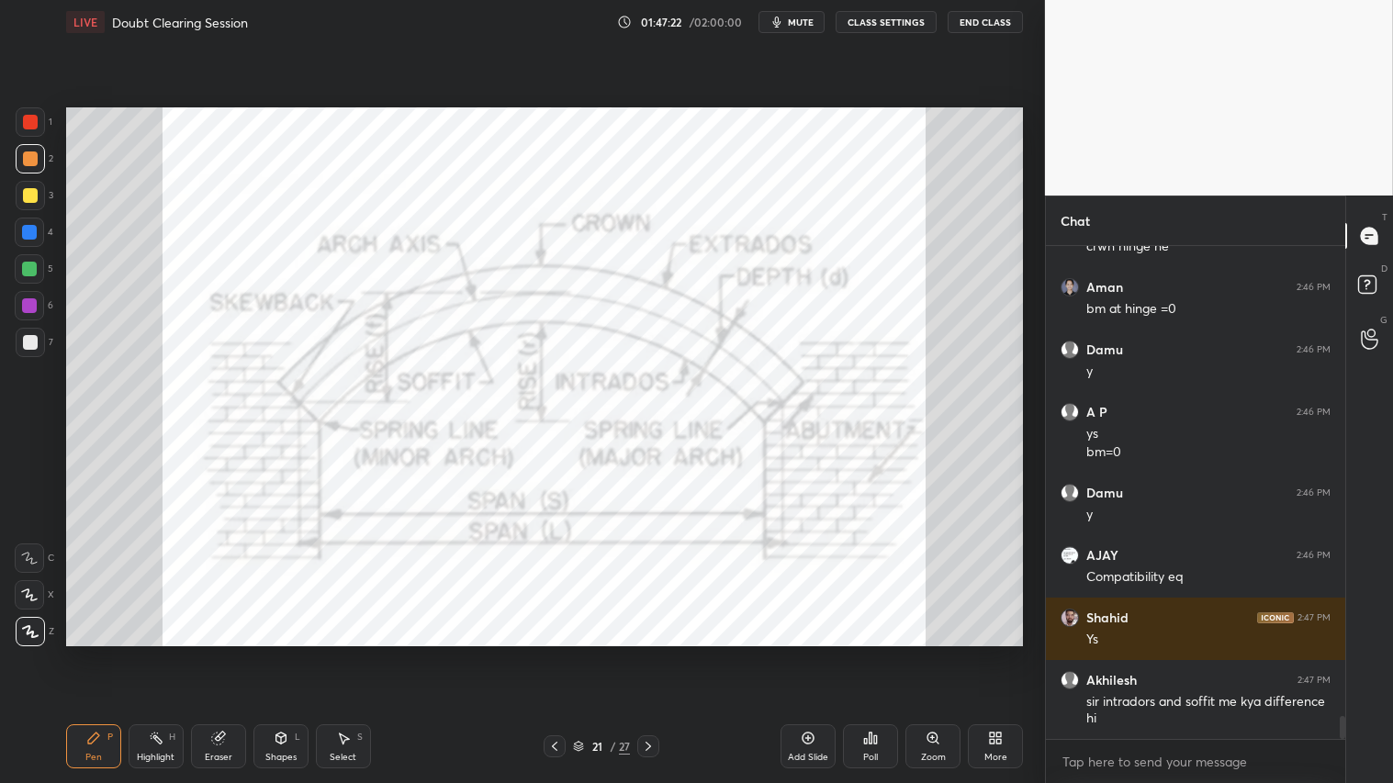
click at [556, 653] on icon at bounding box center [554, 746] width 15 height 15
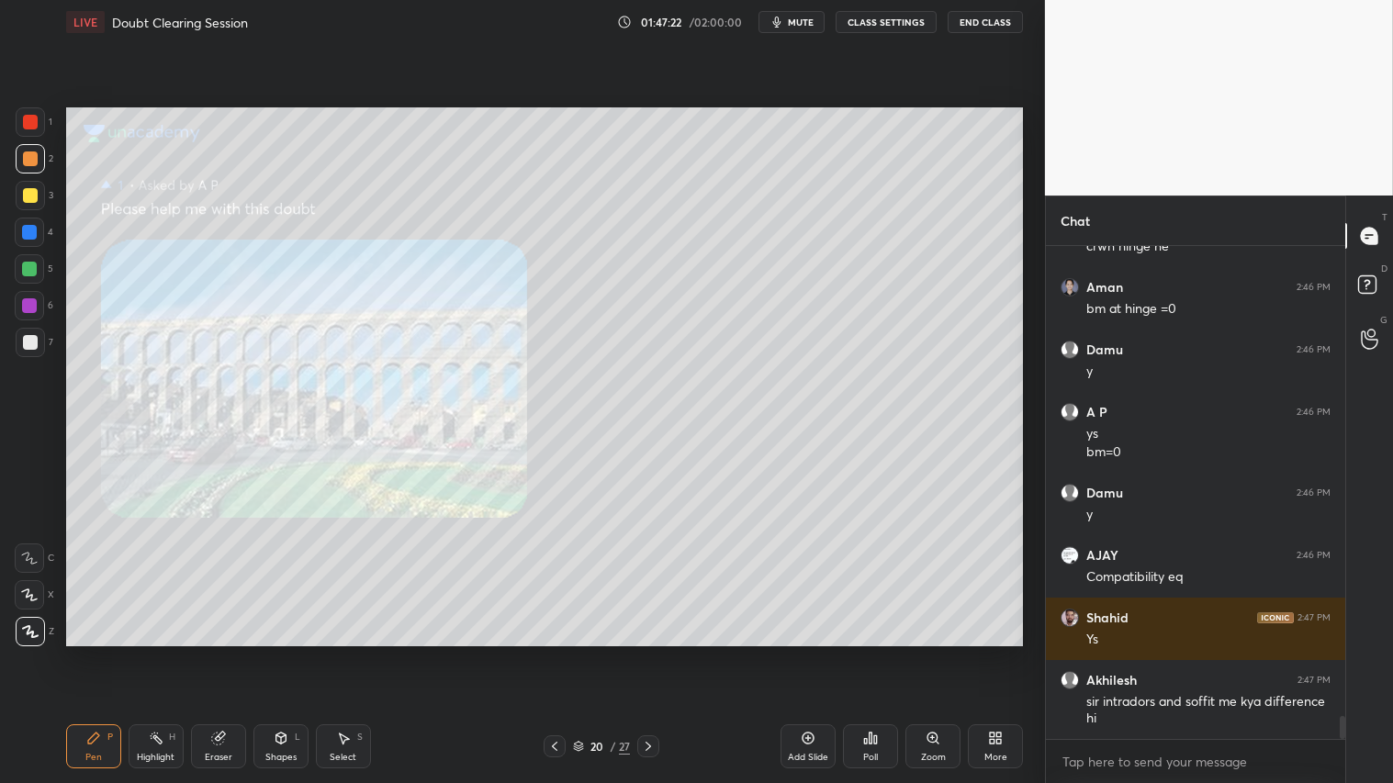
click at [557, 653] on icon at bounding box center [554, 746] width 15 height 15
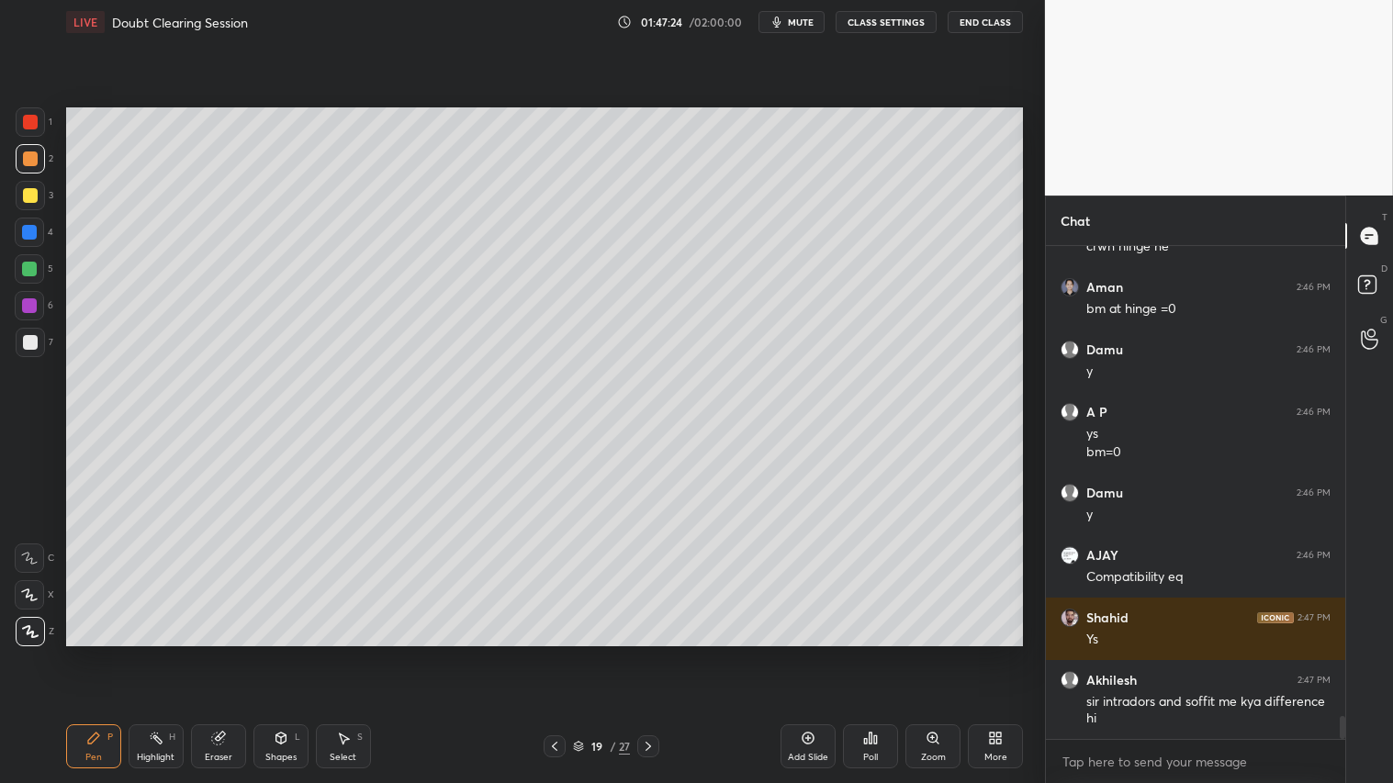
click at [24, 163] on div at bounding box center [30, 159] width 15 height 15
click at [97, 653] on icon at bounding box center [93, 738] width 15 height 15
click at [23, 124] on div at bounding box center [30, 122] width 15 height 15
click at [226, 653] on div "Eraser" at bounding box center [218, 747] width 55 height 44
click at [103, 653] on div "Pen P" at bounding box center [93, 747] width 55 height 44
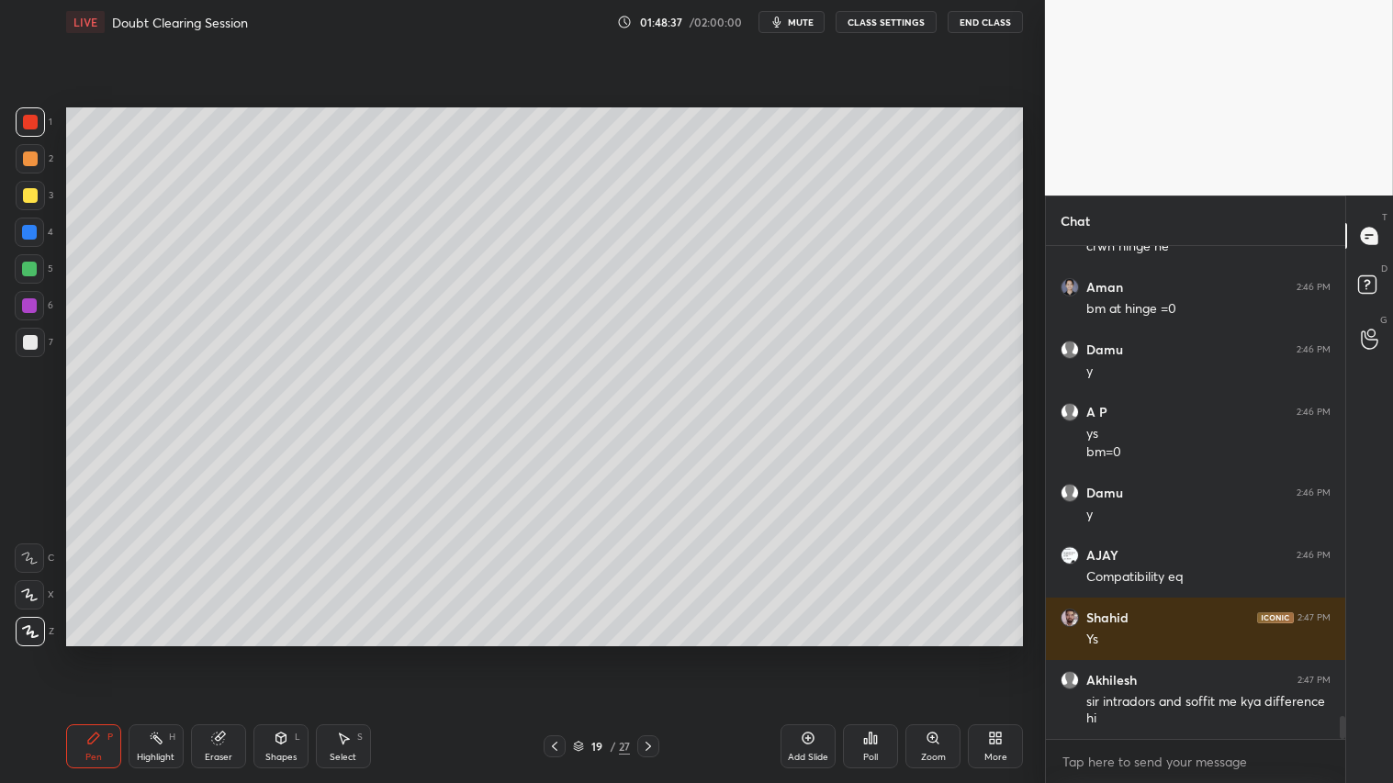
click at [29, 158] on div at bounding box center [30, 159] width 15 height 15
click at [89, 653] on div "Pen" at bounding box center [93, 757] width 17 height 9
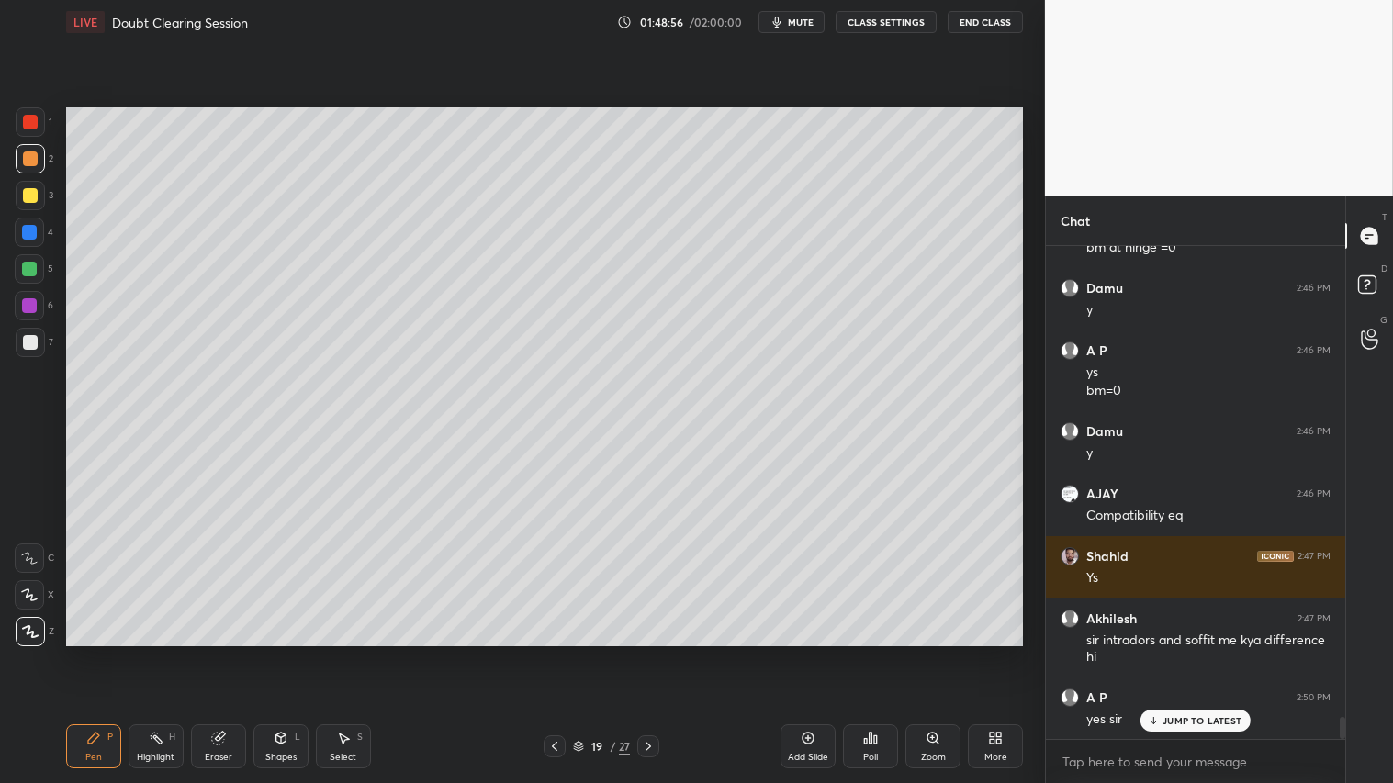
scroll to position [10457, 0]
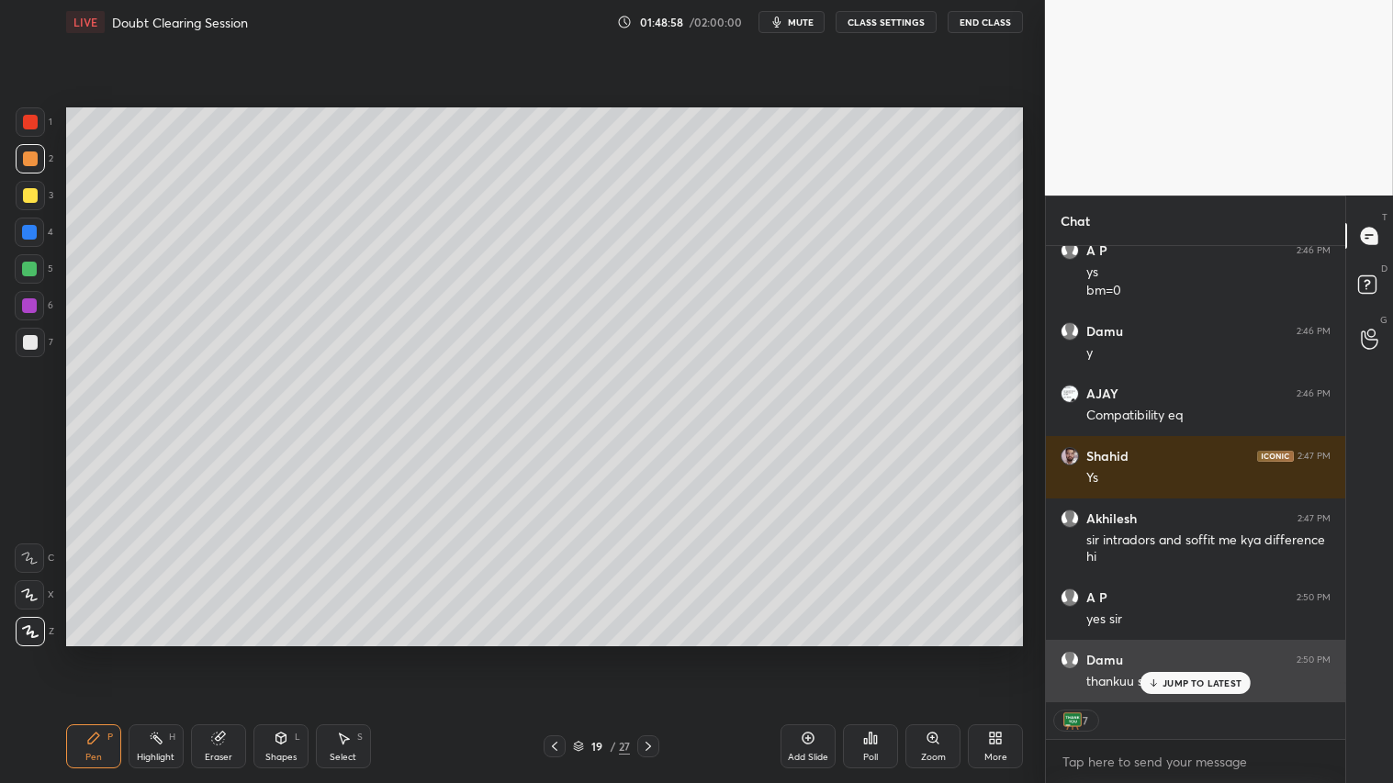
click at [1207, 653] on div "JUMP TO LATEST" at bounding box center [1196, 683] width 110 height 22
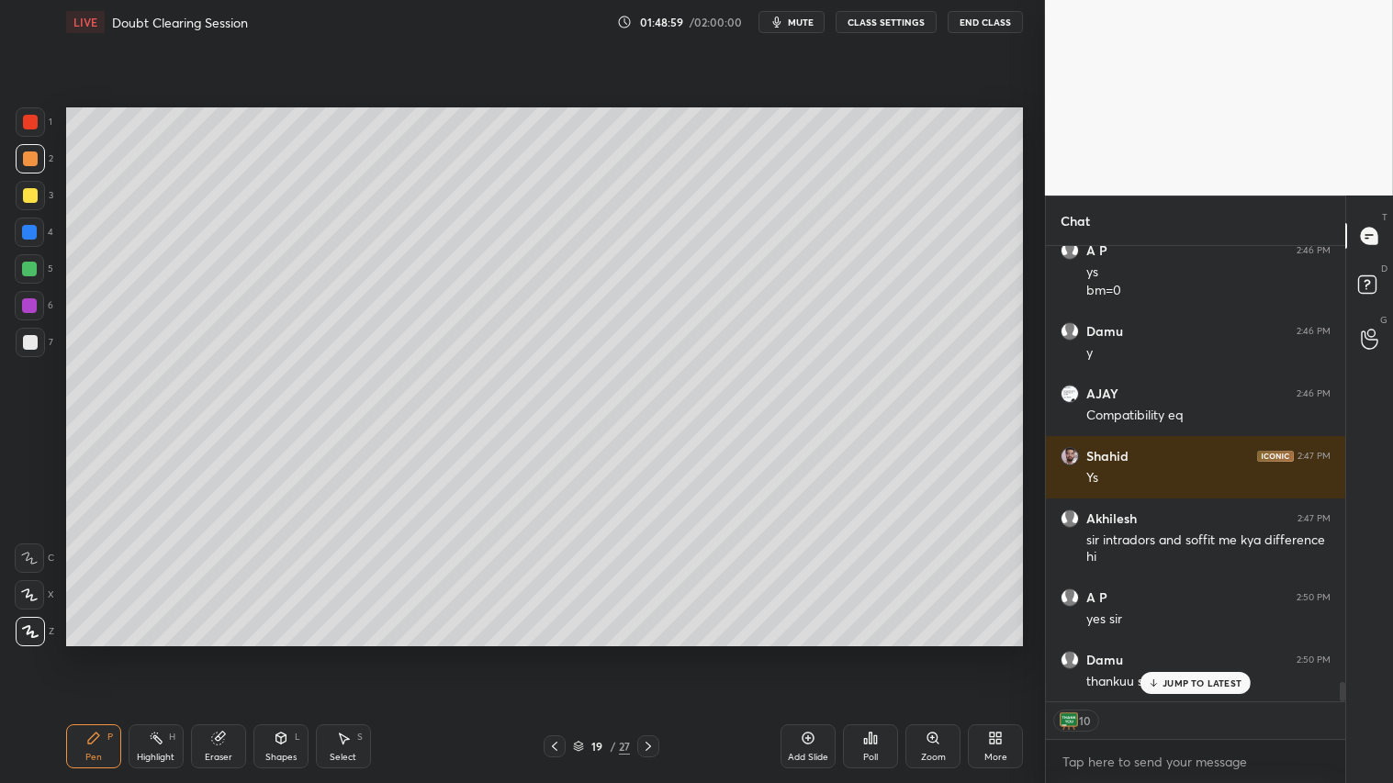
scroll to position [10520, 0]
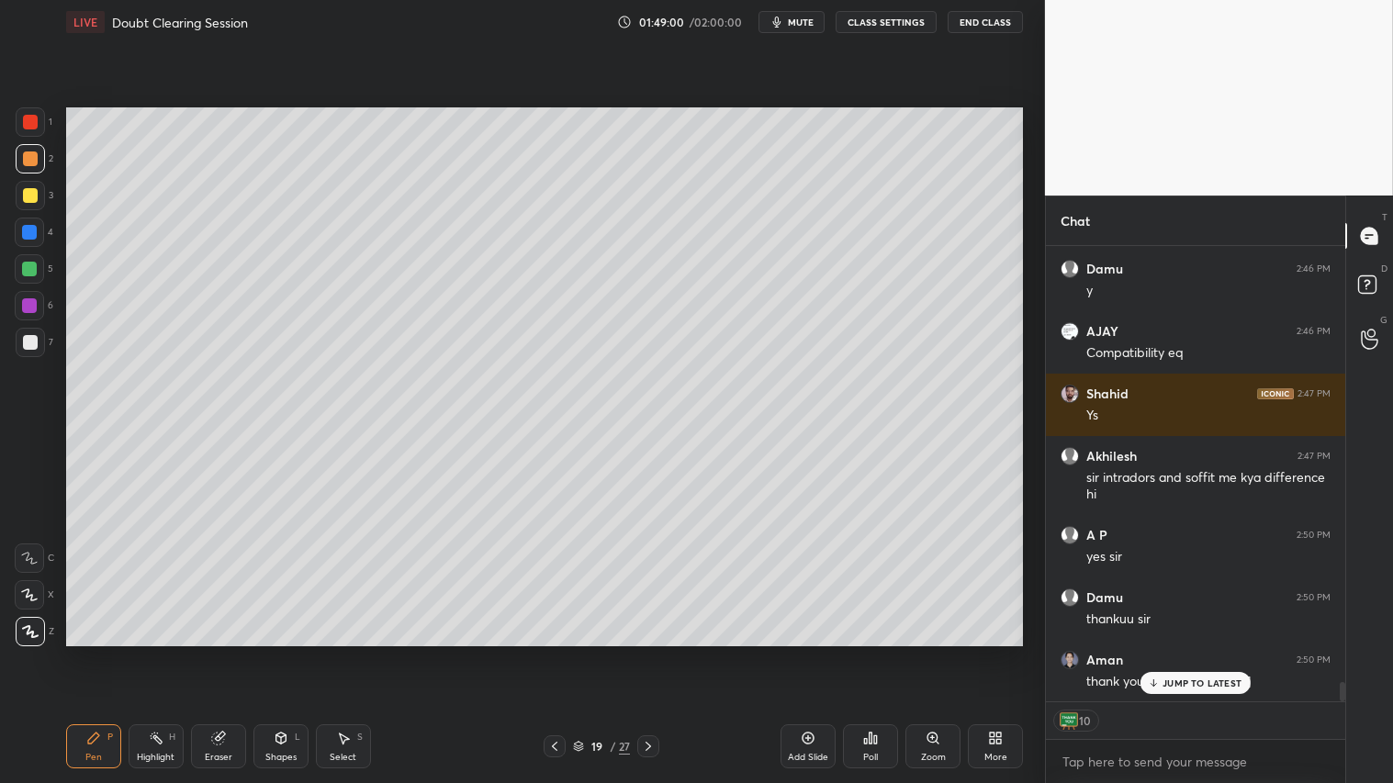
click at [800, 20] on span "mute" at bounding box center [801, 22] width 26 height 13
click at [883, 18] on button "CLASS SETTINGS" at bounding box center [886, 22] width 101 height 22
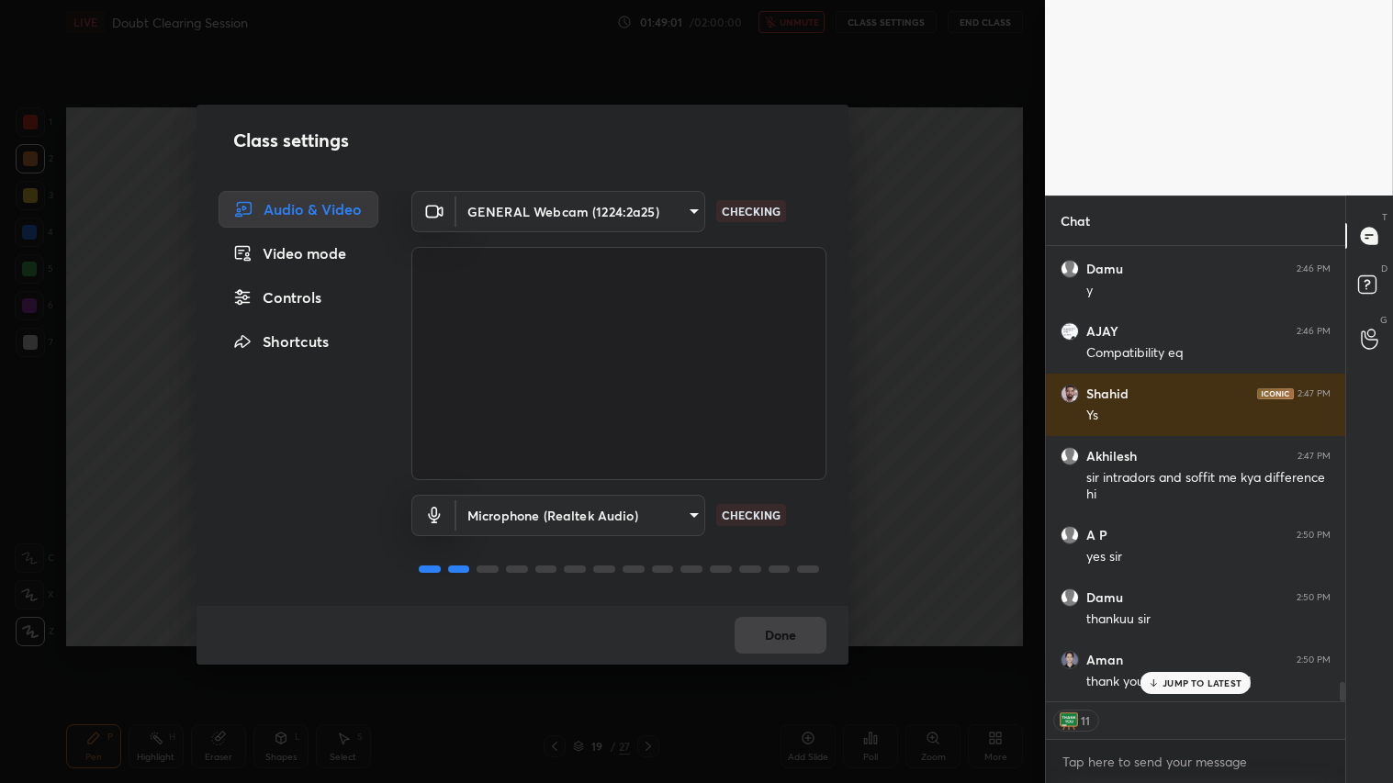
click at [681, 207] on body "1 2 3 4 5 6 7 C X Z C X Z E E Erase all H H LIVE Doubt Clearing Session 01:49:0…" at bounding box center [696, 391] width 1393 height 783
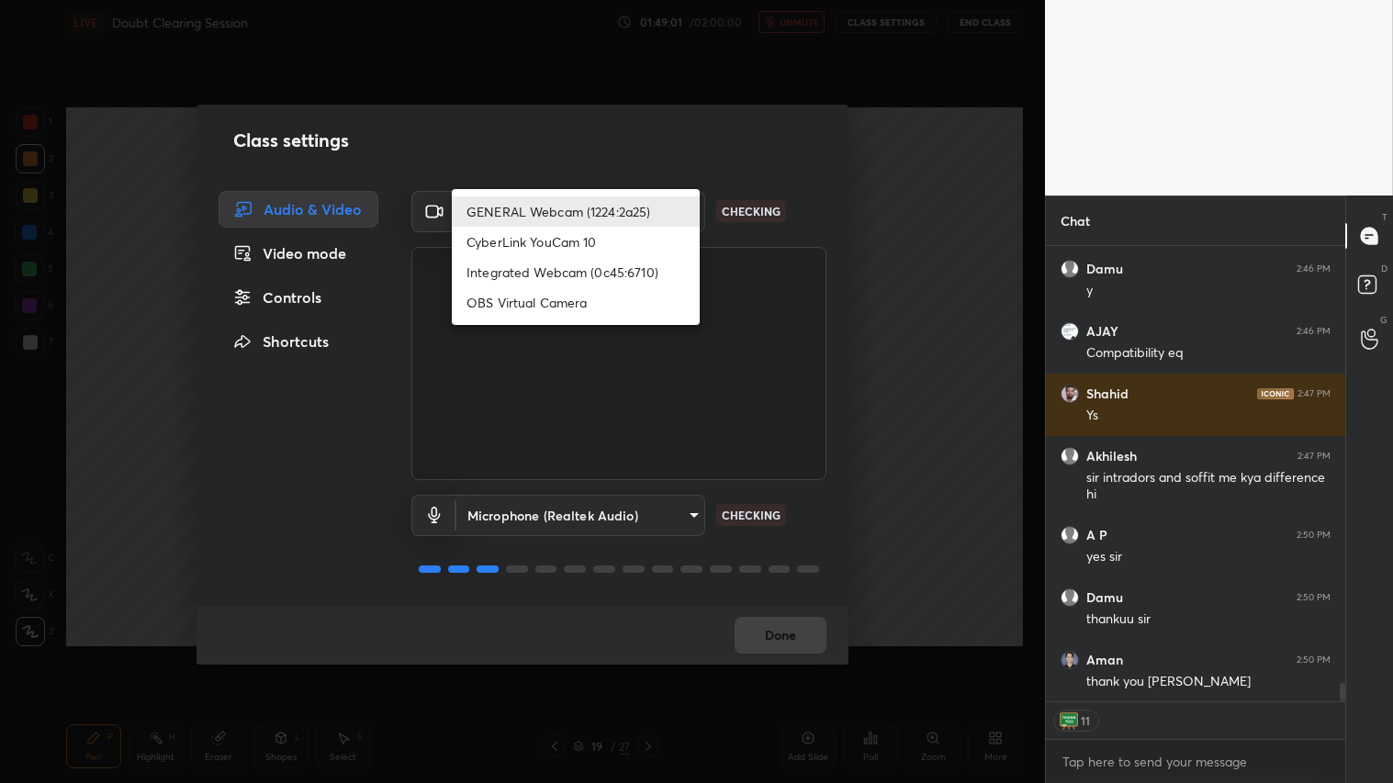
scroll to position [10583, 0]
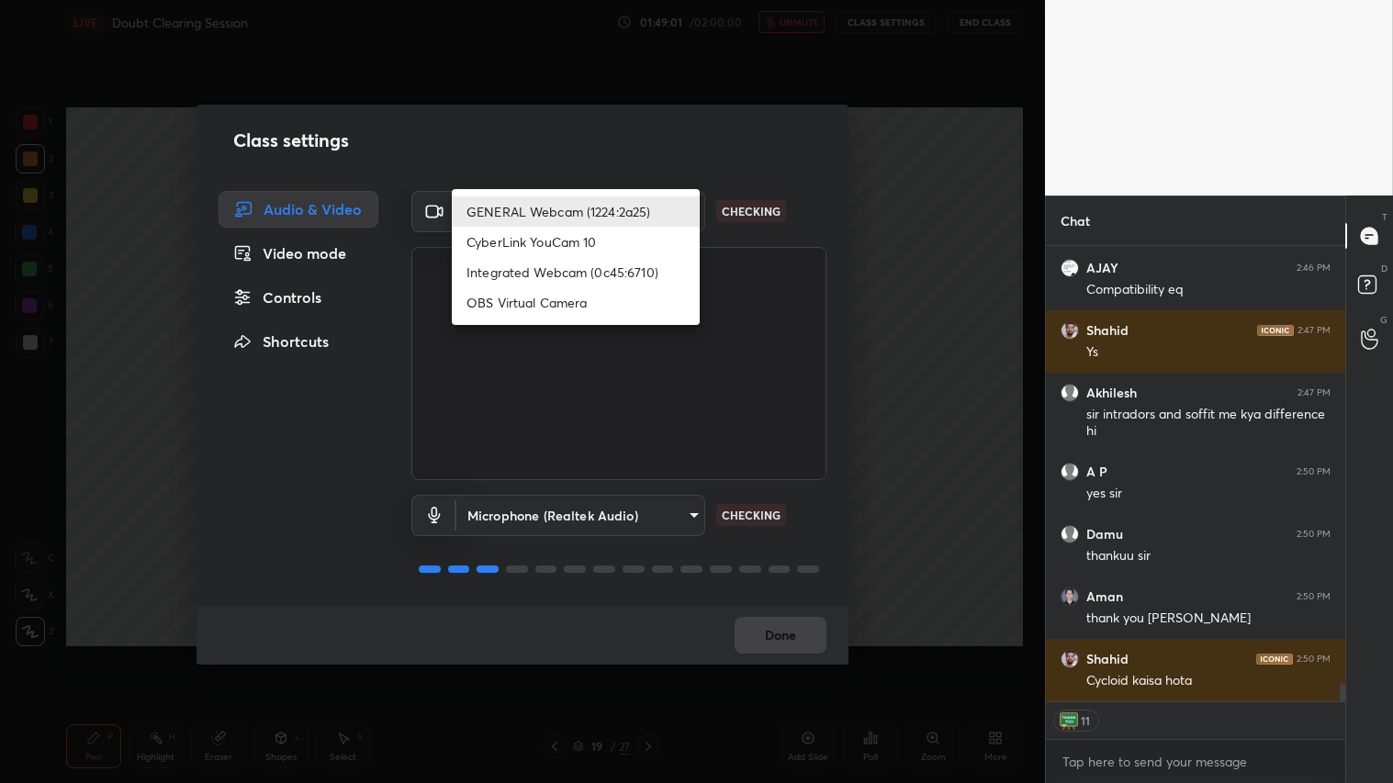
type textarea "x"
click at [584, 279] on li "Integrated Webcam (0c45:6710)" at bounding box center [576, 272] width 248 height 30
type input "c5c2f7231e9952ba016bf395f8d23ccccda43c405848800533c4c3fa58e8e242"
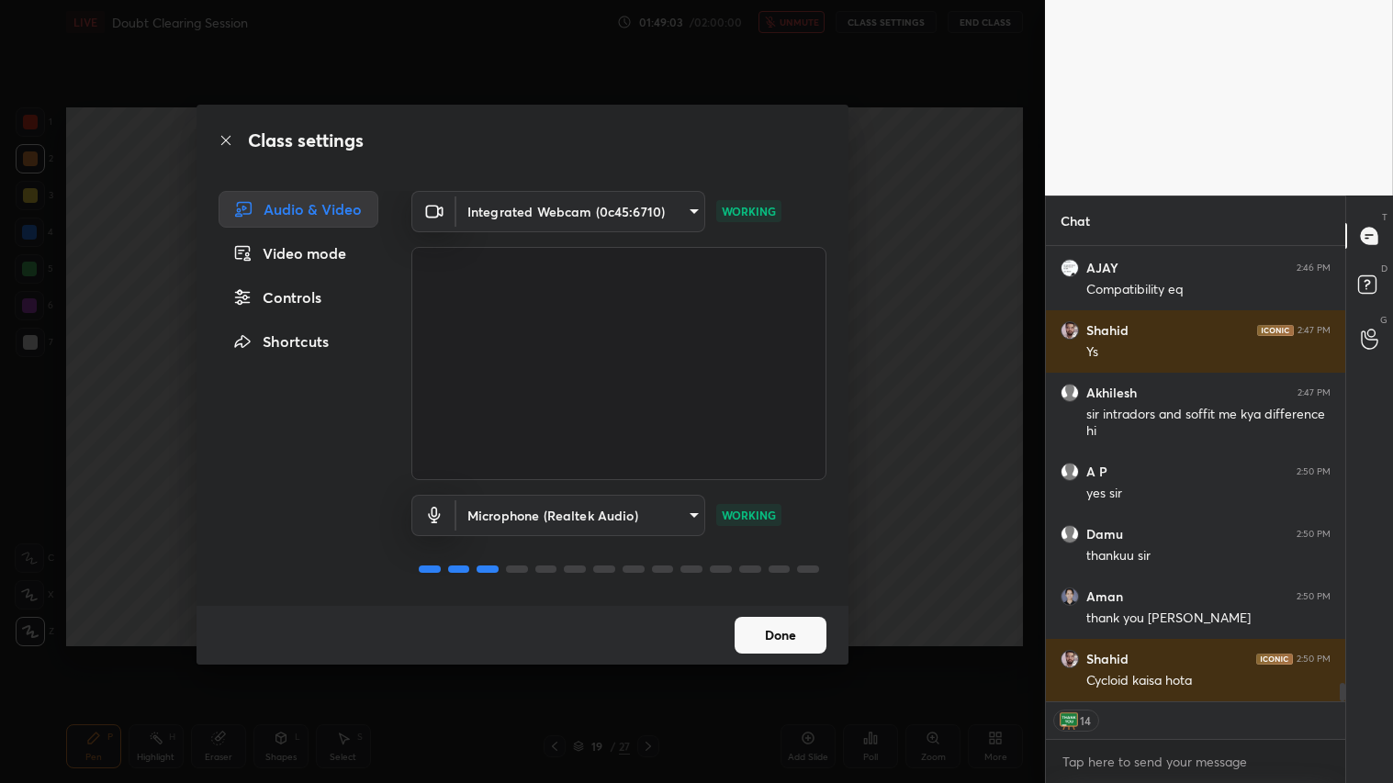
click at [804, 639] on button "Done" at bounding box center [781, 635] width 92 height 37
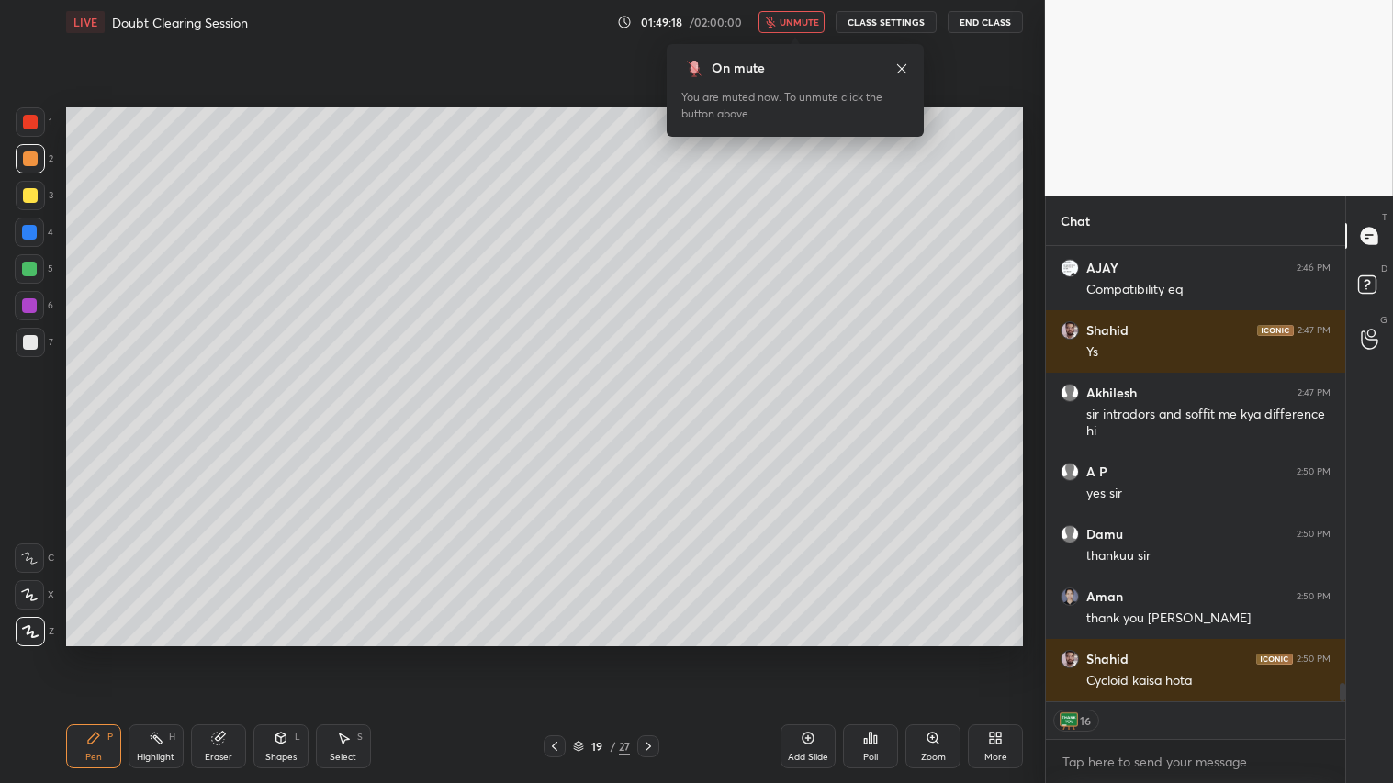
click at [1004, 23] on button "End Class" at bounding box center [985, 22] width 75 height 22
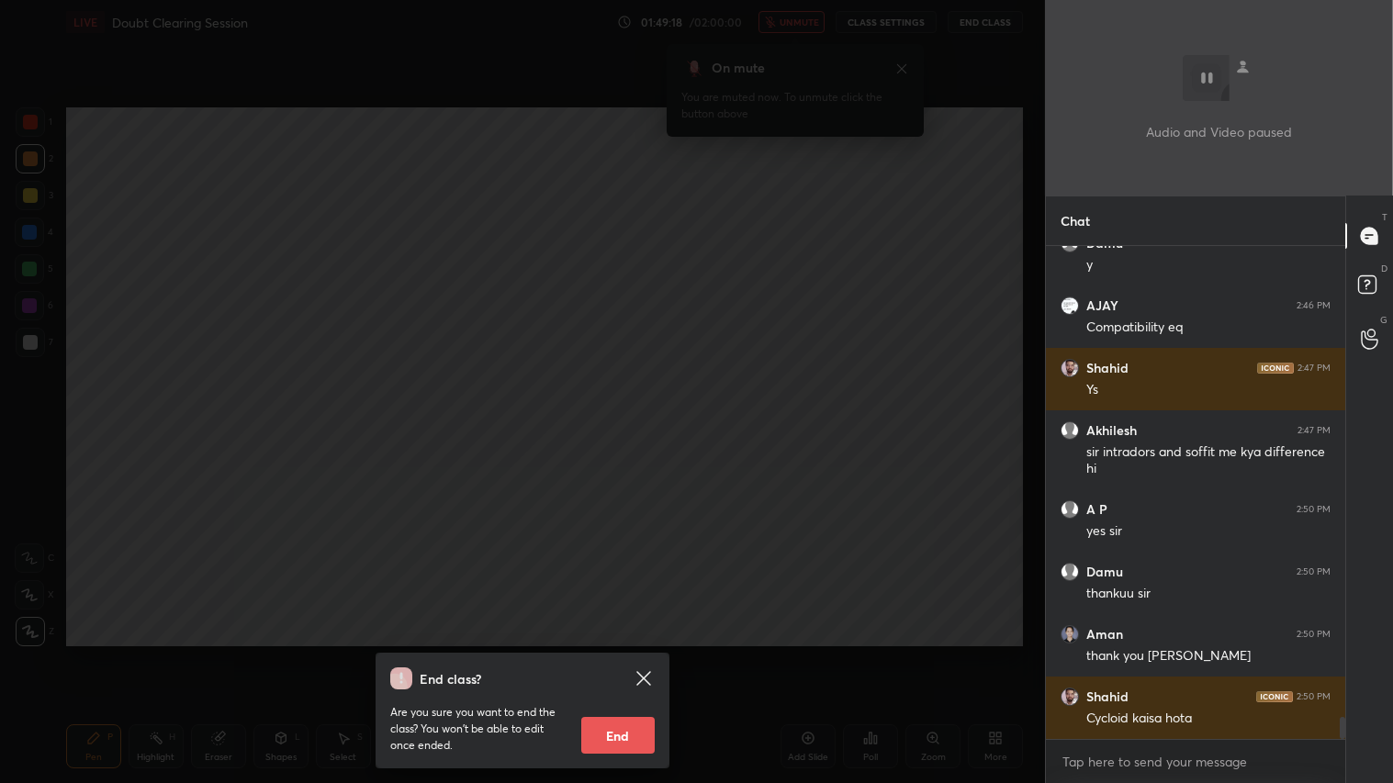
scroll to position [10545, 0]
click at [624, 653] on button "End" at bounding box center [617, 735] width 73 height 37
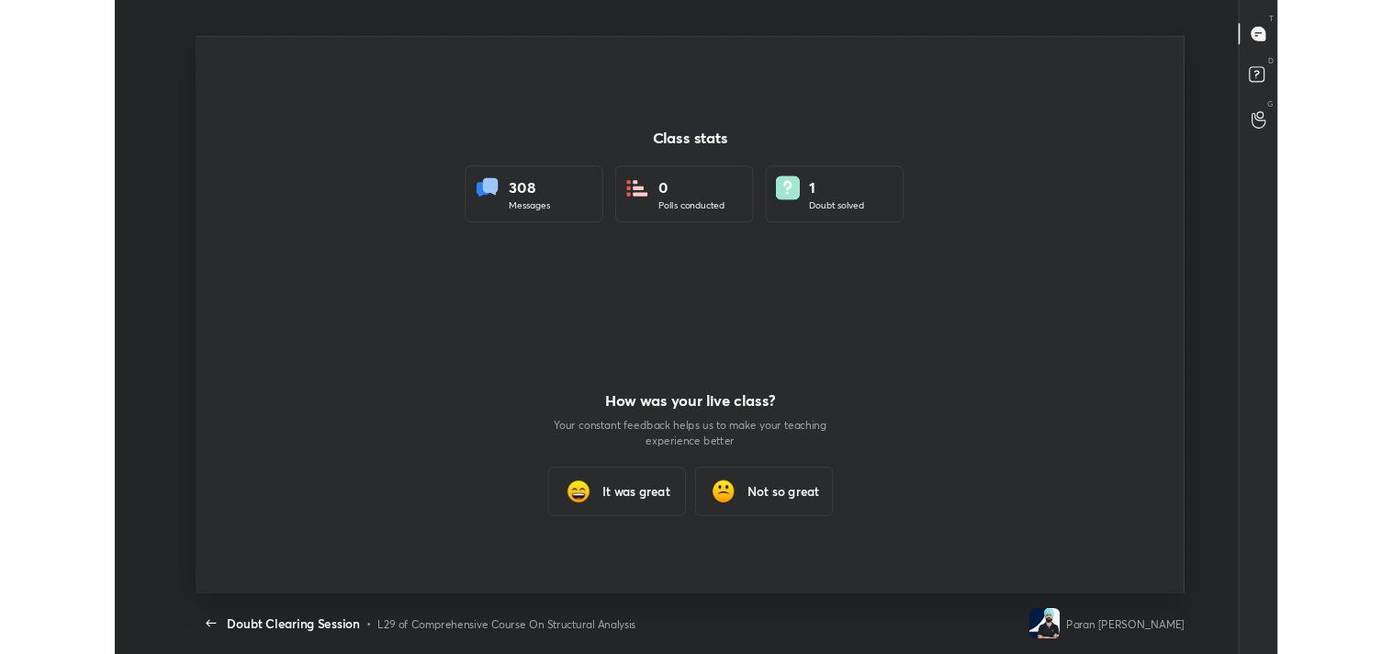
scroll to position [91169, 90455]
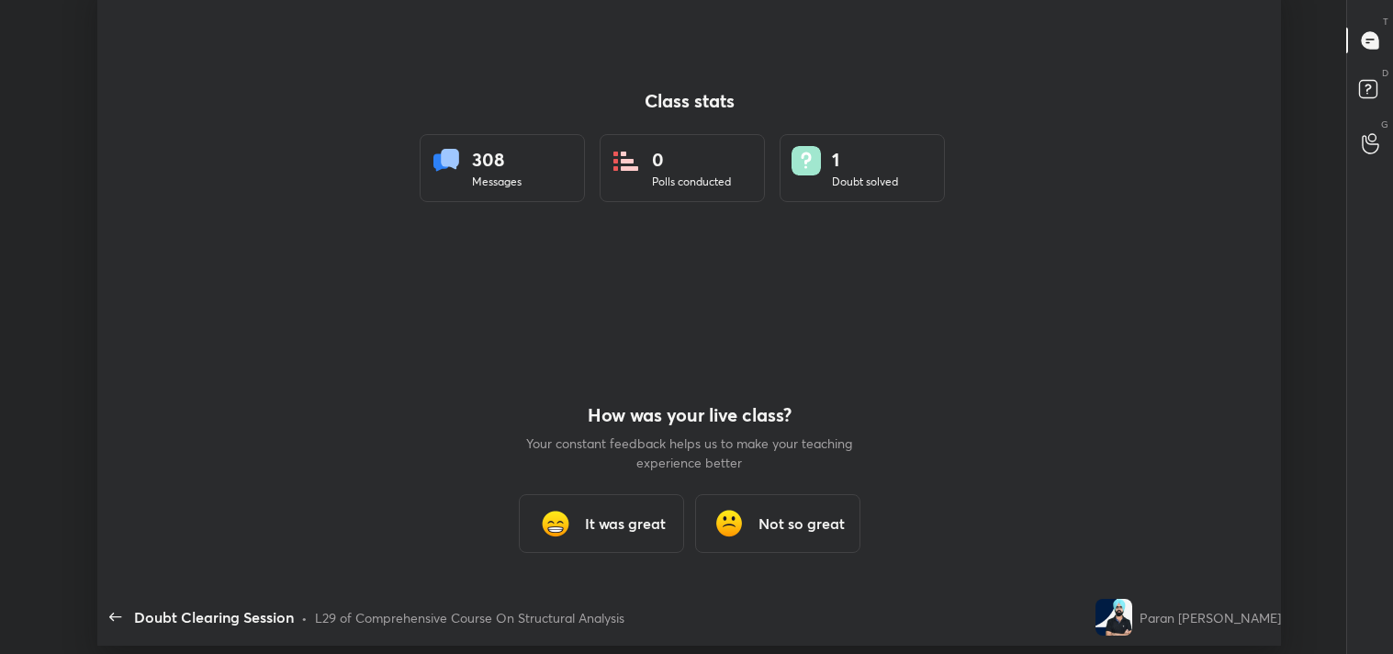
type textarea "x"
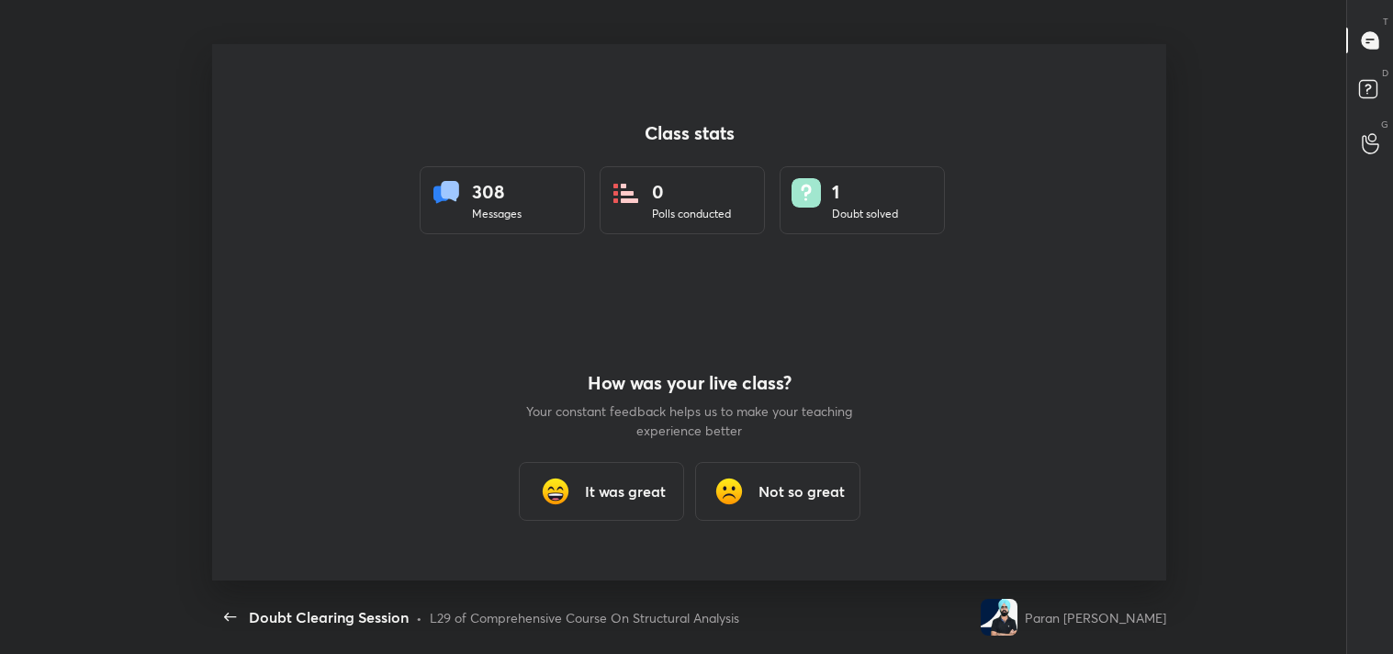
scroll to position [91298, 90455]
